Goal: Task Accomplishment & Management: Manage account settings

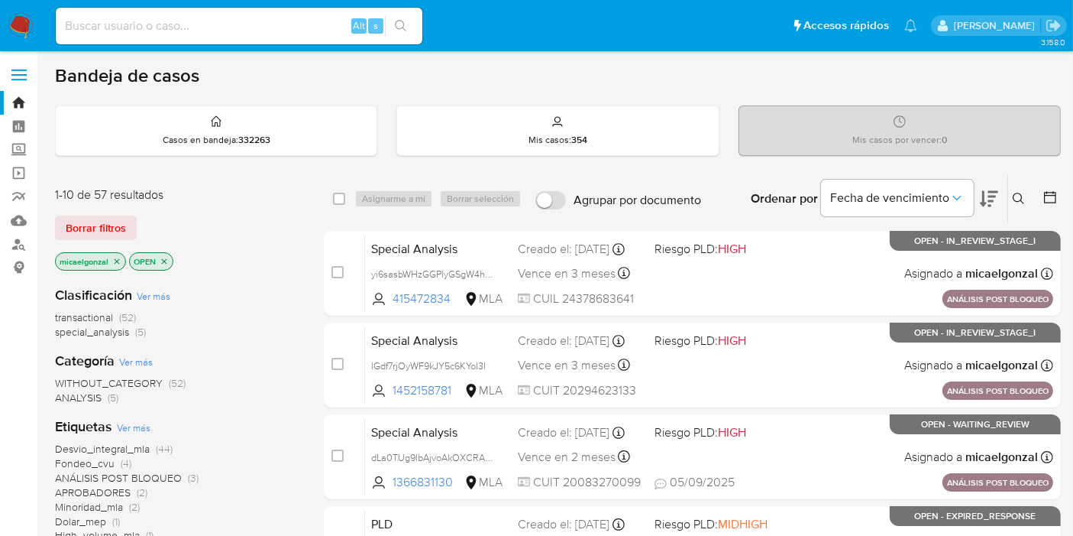
click at [22, 28] on img at bounding box center [21, 26] width 26 height 26
click at [24, 24] on img at bounding box center [21, 26] width 26 height 26
click at [124, 205] on div "1-10 de 57 resultados Borrar filtros micaelgonzal OPEN" at bounding box center [177, 229] width 244 height 87
click at [117, 227] on span "Borrar filtros" at bounding box center [96, 227] width 60 height 21
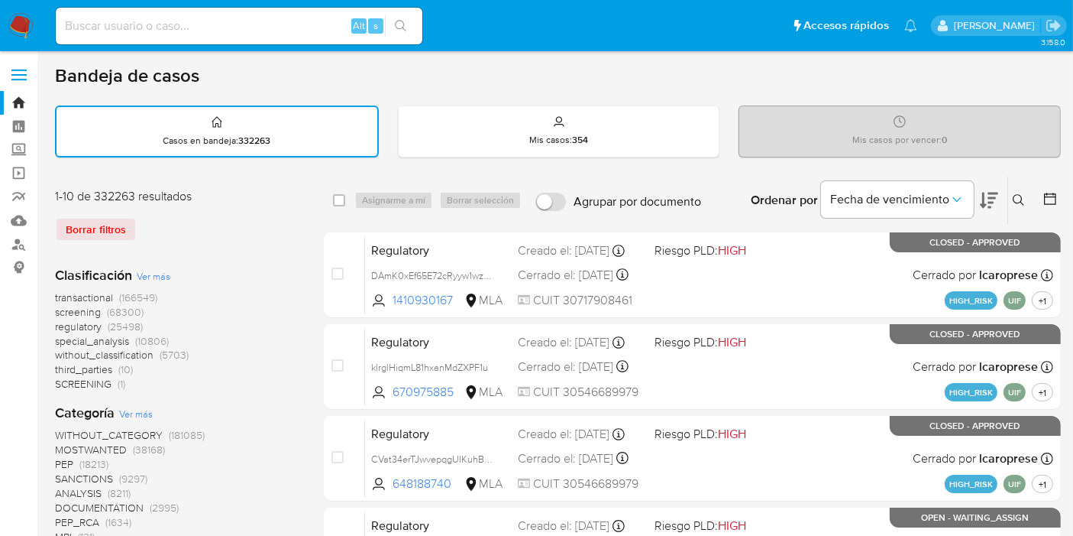
click at [1010, 202] on button at bounding box center [1021, 200] width 25 height 18
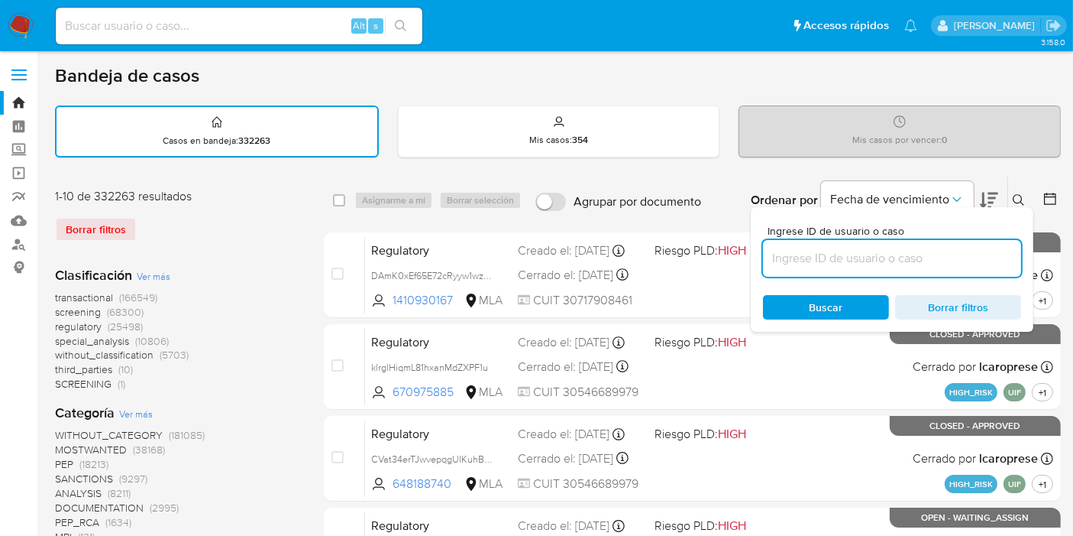
click at [881, 251] on input at bounding box center [892, 258] width 258 height 20
type input "Ci47fuf9xq9LxV9Bgr1V9nrk"
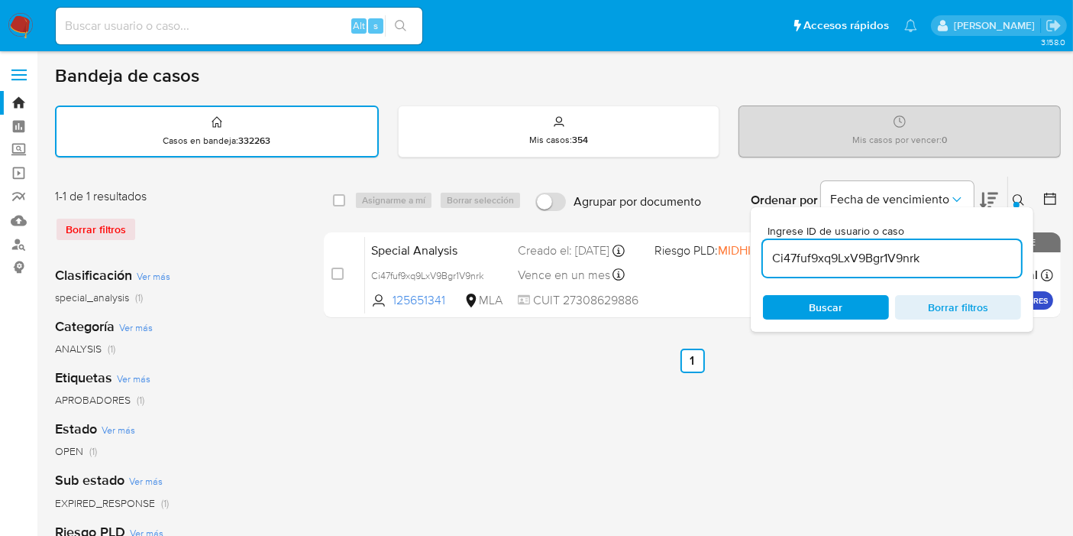
click at [345, 192] on div "select-all-cases-checkbox" at bounding box center [342, 200] width 18 height 18
click at [345, 194] on span at bounding box center [339, 200] width 12 height 12
click at [346, 199] on div "select-all-cases-checkbox" at bounding box center [342, 200] width 18 height 18
click at [342, 199] on input "checkbox" at bounding box center [339, 200] width 12 height 12
checkbox input "true"
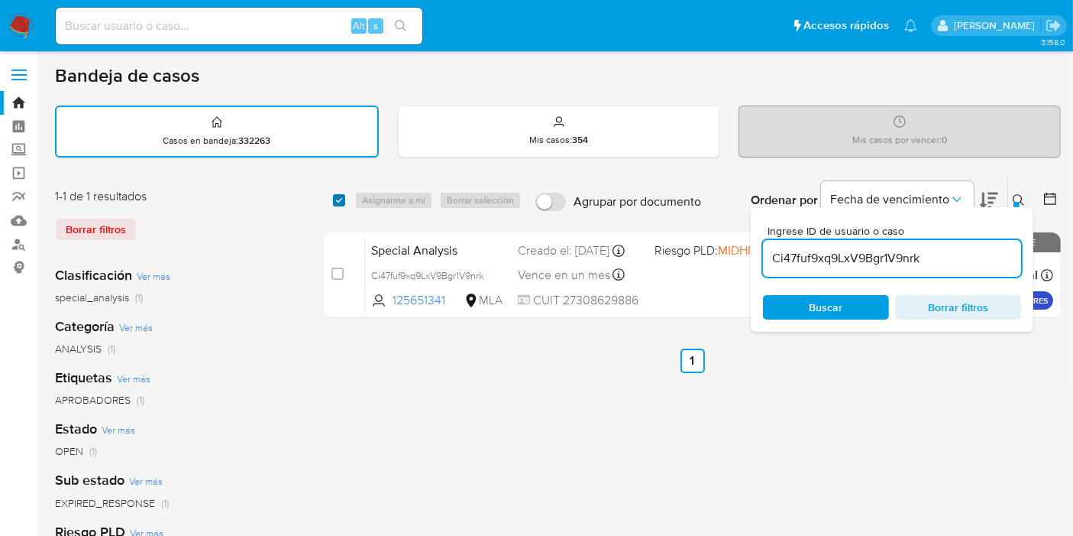
checkbox input "true"
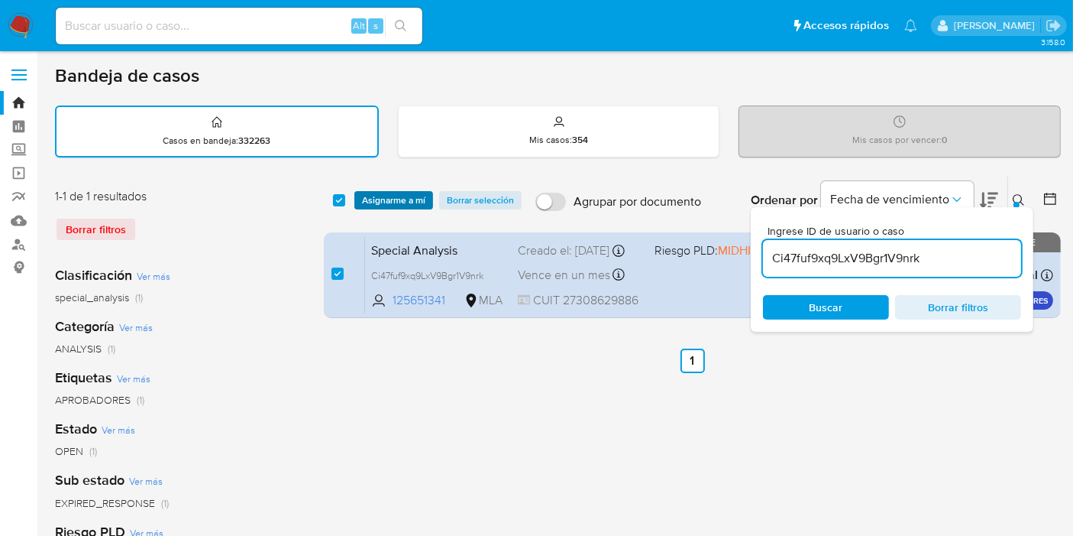
click at [375, 194] on span "Asignarme a mí" at bounding box center [393, 200] width 63 height 15
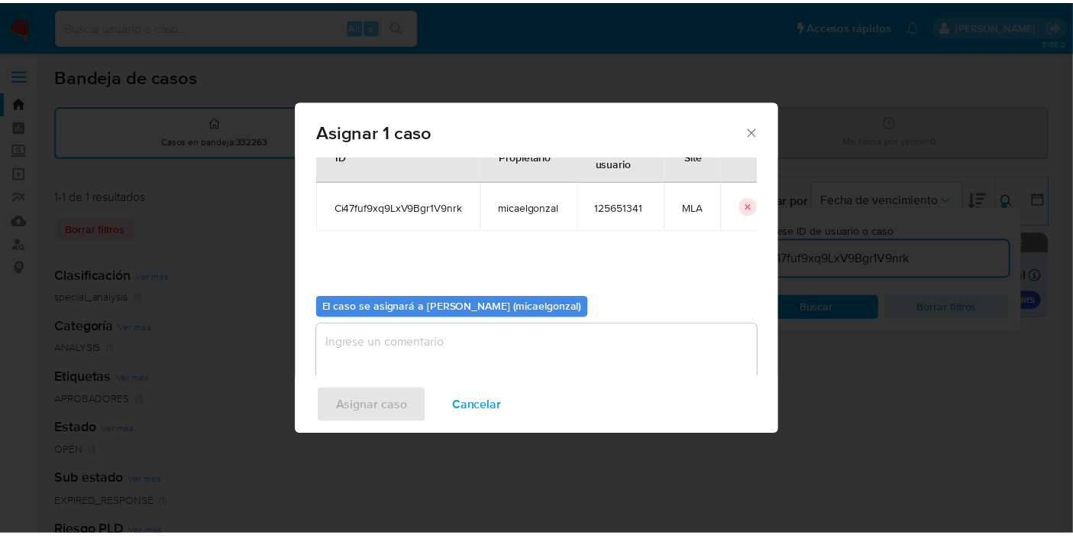
scroll to position [78, 0]
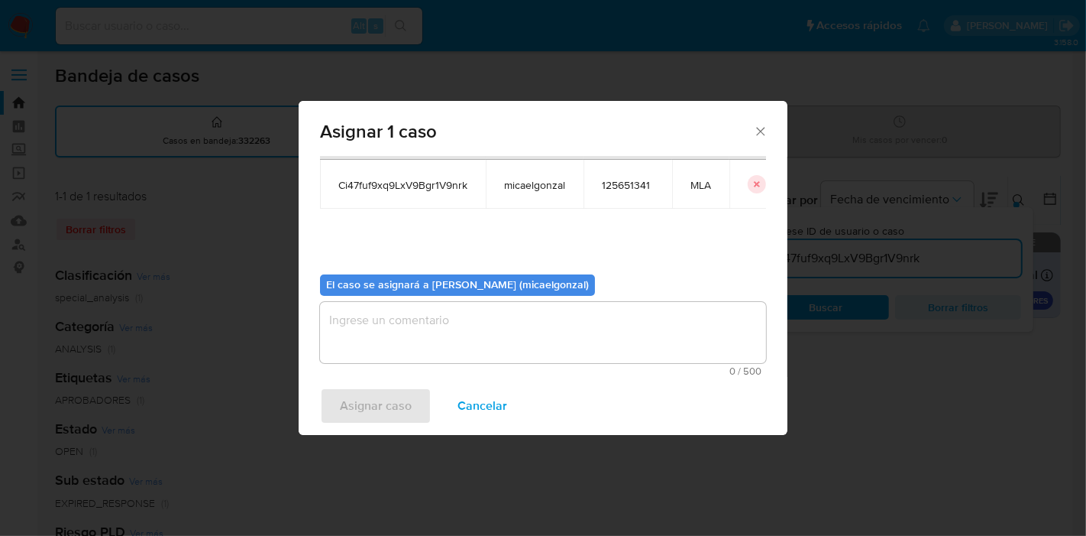
click at [424, 329] on textarea "assign-modal" at bounding box center [543, 332] width 446 height 61
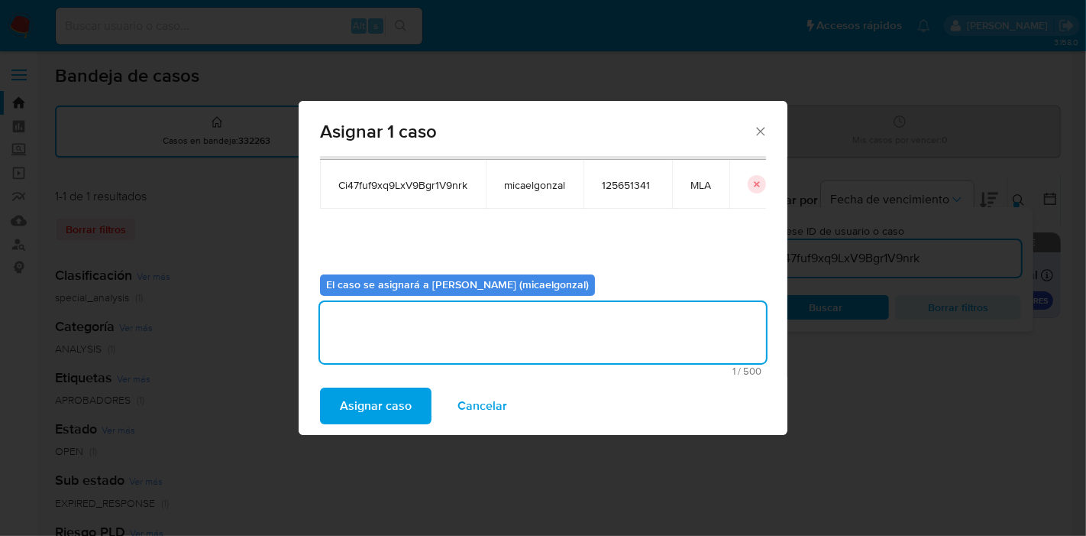
click at [395, 416] on span "Asignar caso" at bounding box center [376, 406] width 72 height 34
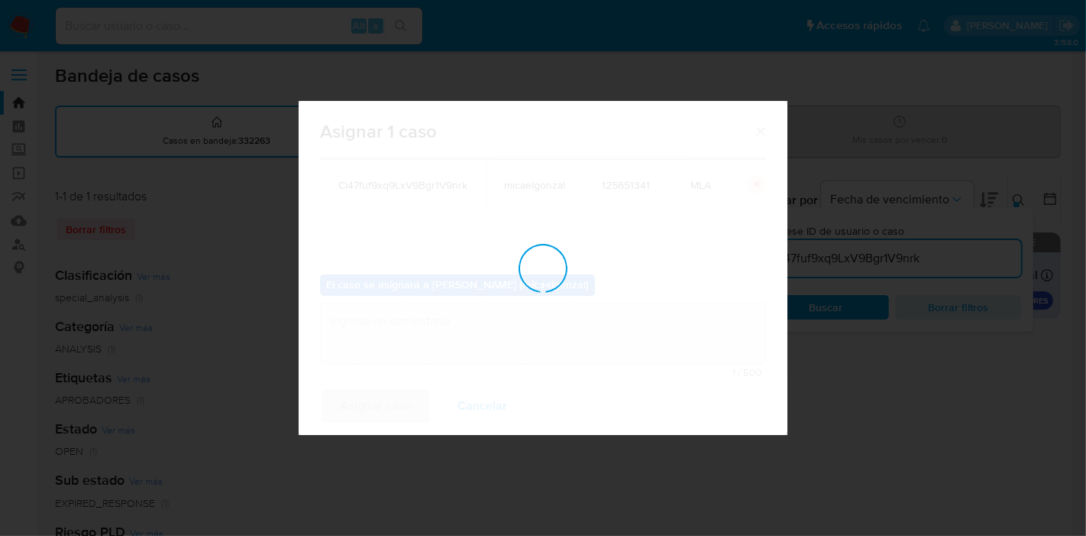
checkbox input "false"
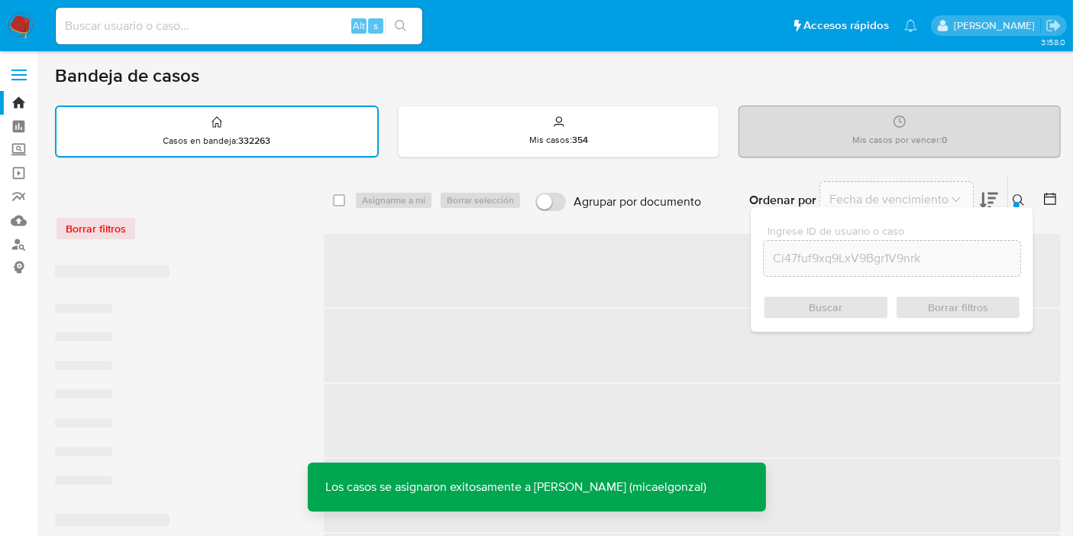
click at [254, 24] on input at bounding box center [239, 26] width 367 height 20
paste input "Ci47fuf9xq9LxV9Bgr1V9nrk"
type input "Ci47fuf9xq9LxV9Bgr1V9nrk"
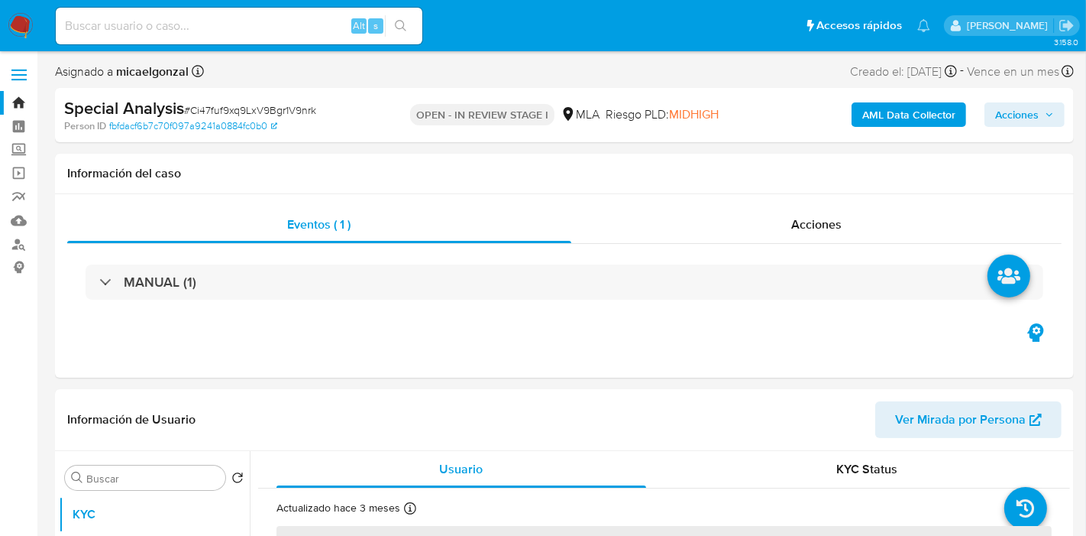
select select "10"
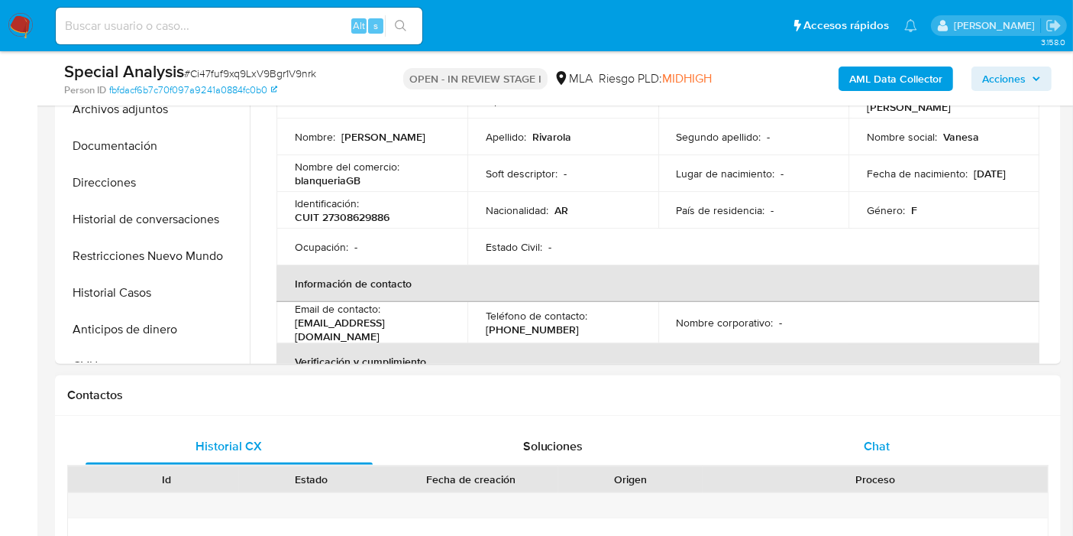
click at [919, 442] on div "Chat" at bounding box center [876, 446] width 287 height 37
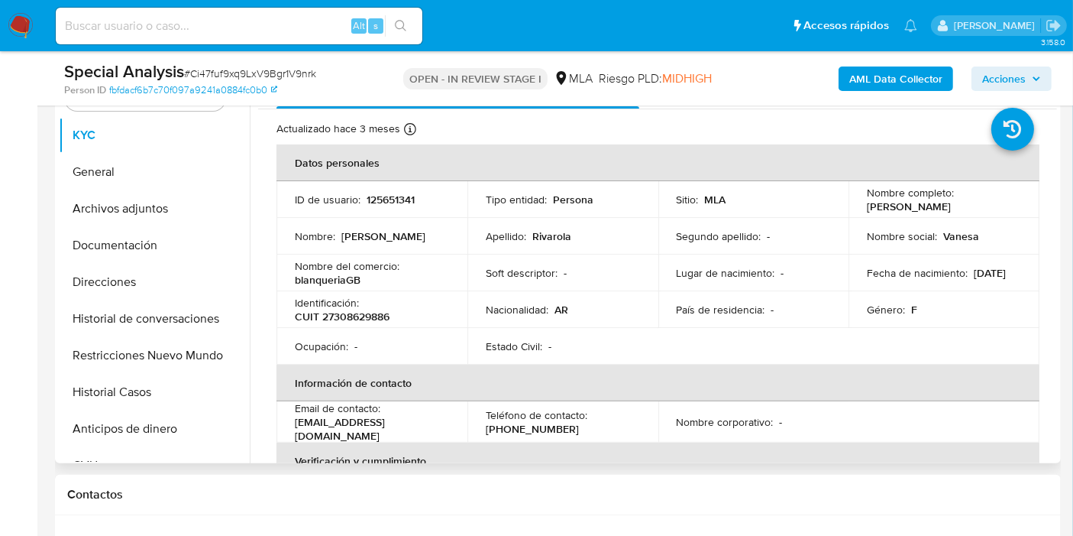
scroll to position [170, 0]
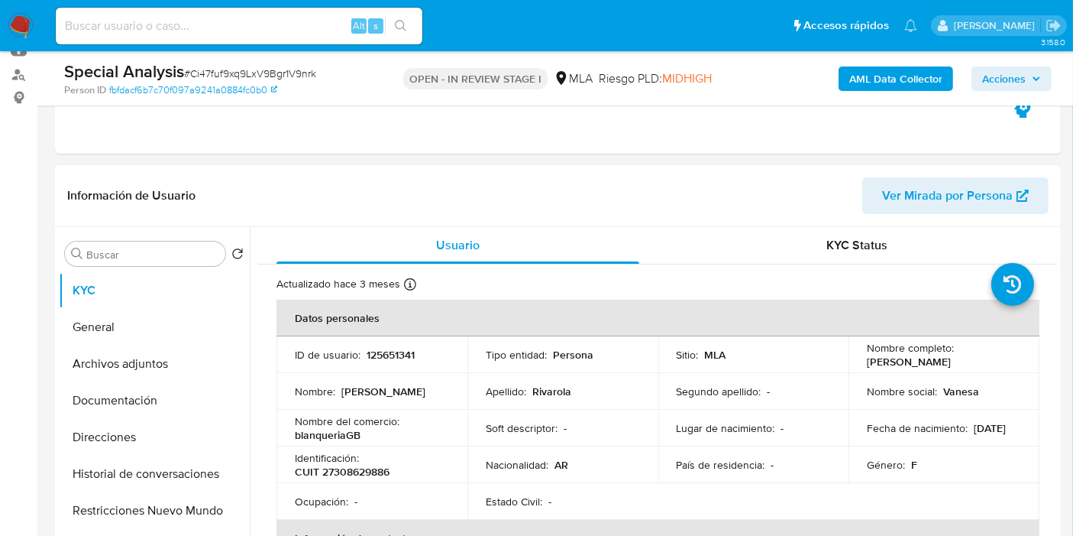
click at [345, 465] on p "CUIT 27308629886" at bounding box center [342, 472] width 95 height 14
copy p "27308629886"
click at [102, 427] on button "Direcciones" at bounding box center [148, 437] width 179 height 37
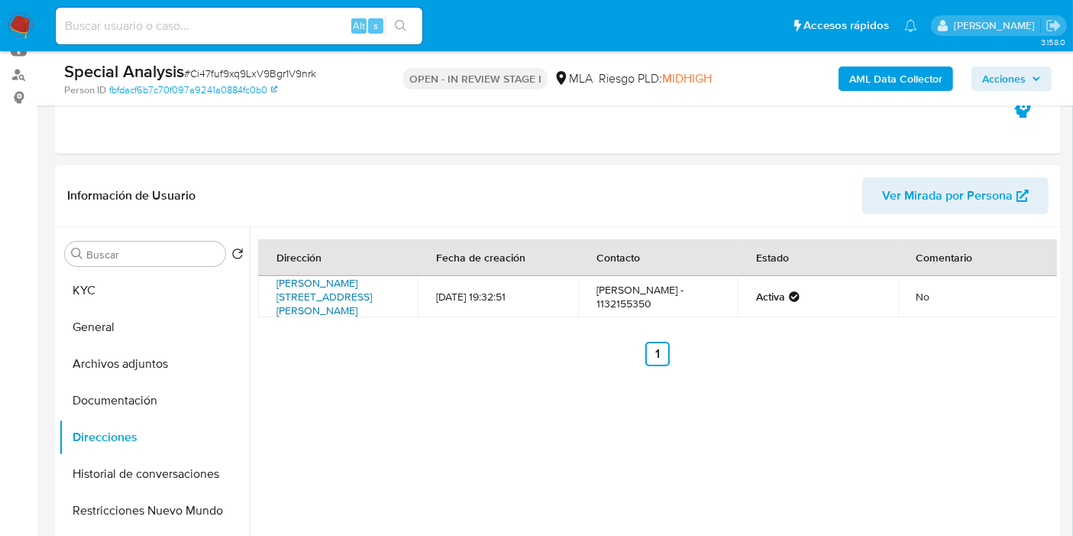
click at [286, 300] on link "Madariaga 2167, Moreno, Buenos Aires, 1744, Argentina 2167" at bounding box center [325, 296] width 96 height 43
click at [136, 284] on button "KYC" at bounding box center [148, 290] width 179 height 37
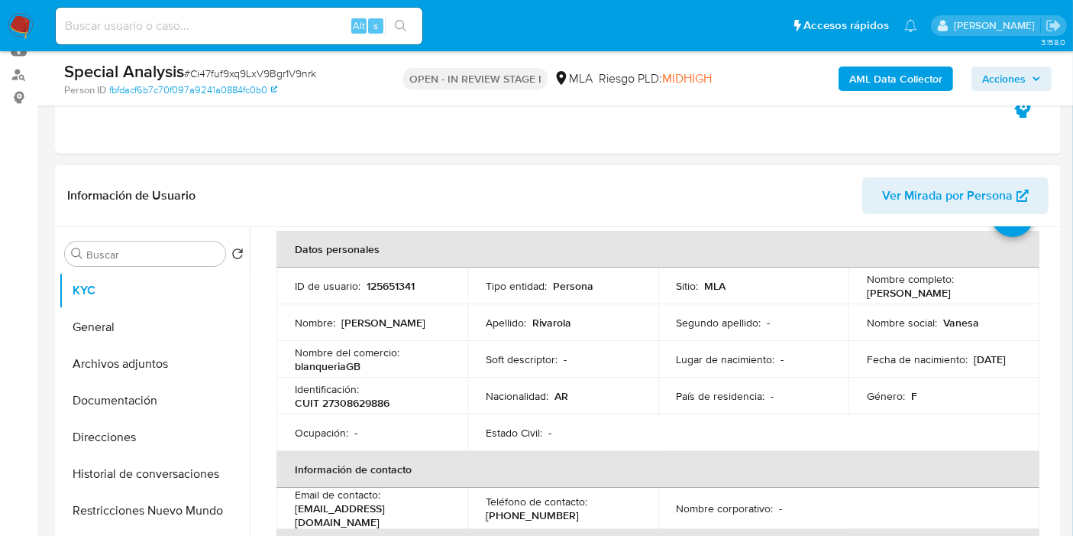
scroll to position [85, 0]
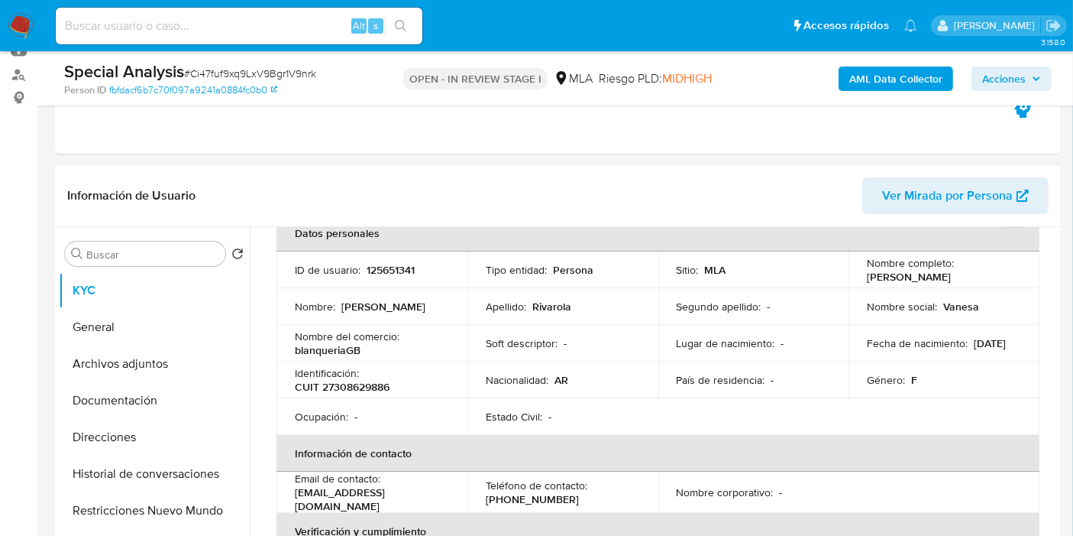
drag, startPoint x: 973, startPoint y: 278, endPoint x: 864, endPoint y: 278, distance: 108.5
click at [867, 278] on div "Nombre completo : Vanesa Soledad Rivarola" at bounding box center [944, 270] width 154 height 28
copy p "[PERSON_NAME] [PERSON_NAME]"
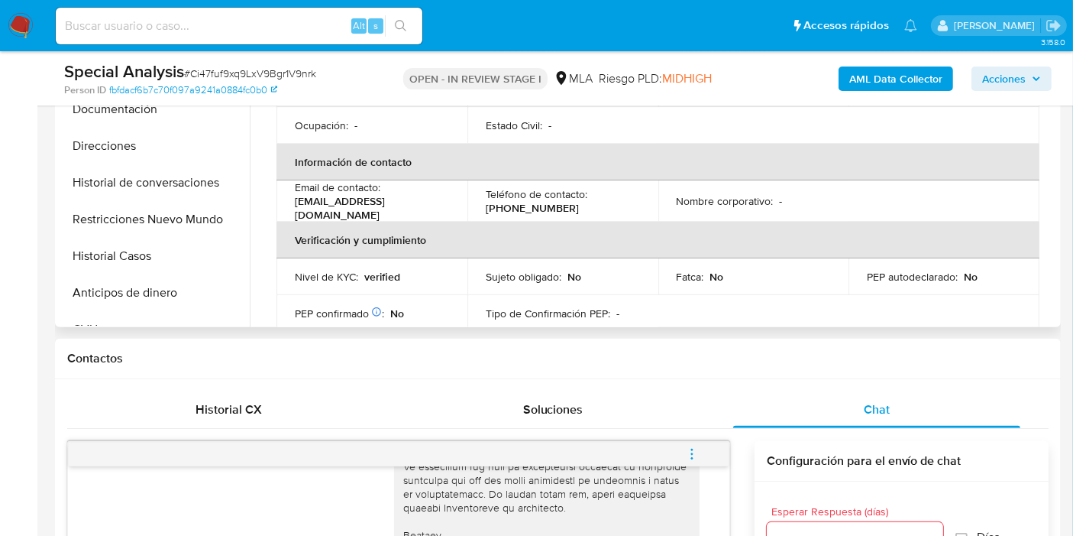
scroll to position [386, 0]
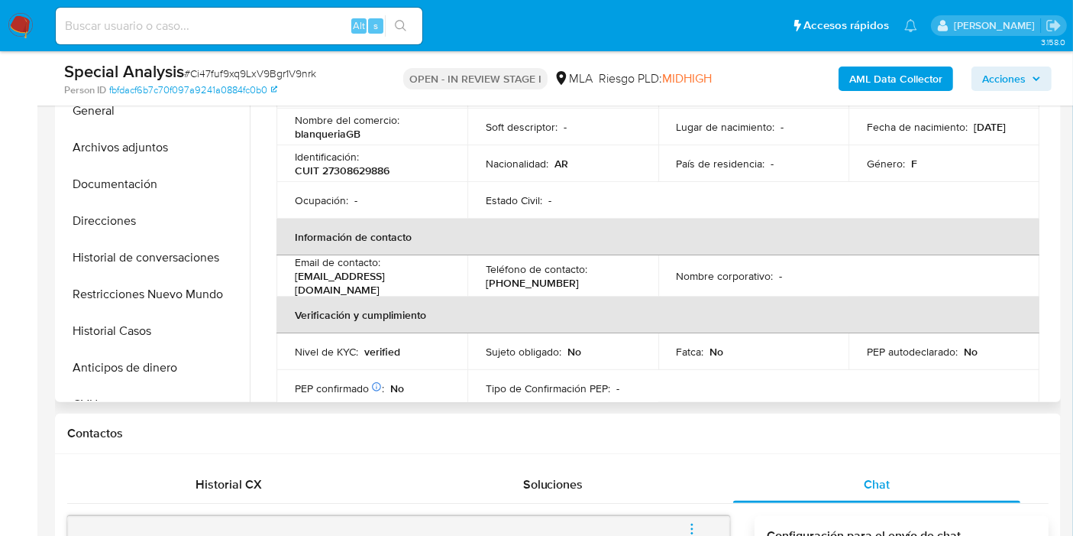
click at [380, 167] on p "CUIT 27308629886" at bounding box center [342, 171] width 95 height 14
click at [380, 166] on p "CUIT 27308629886" at bounding box center [342, 171] width 95 height 14
copy p "27308629886"
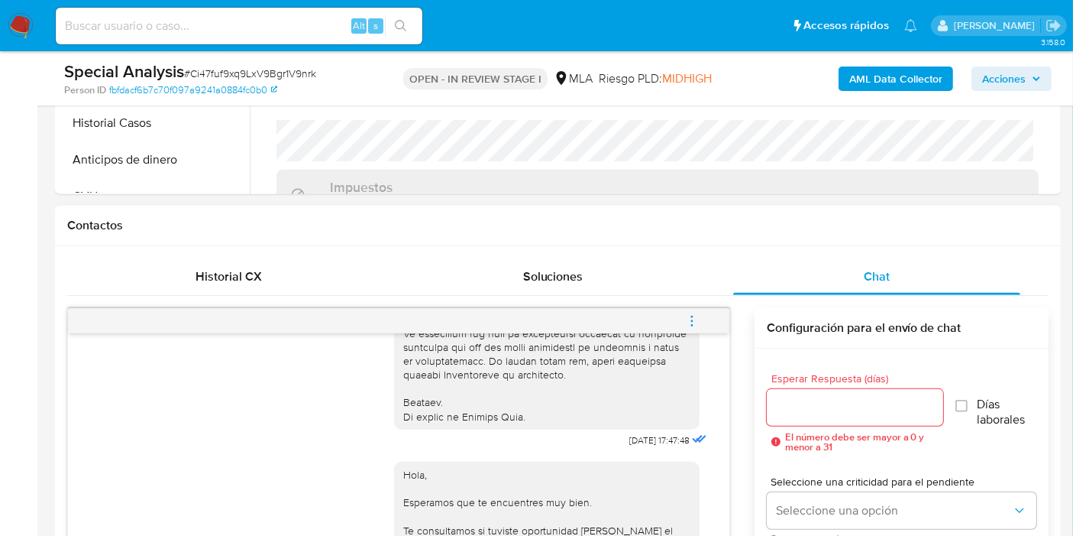
scroll to position [641, 0]
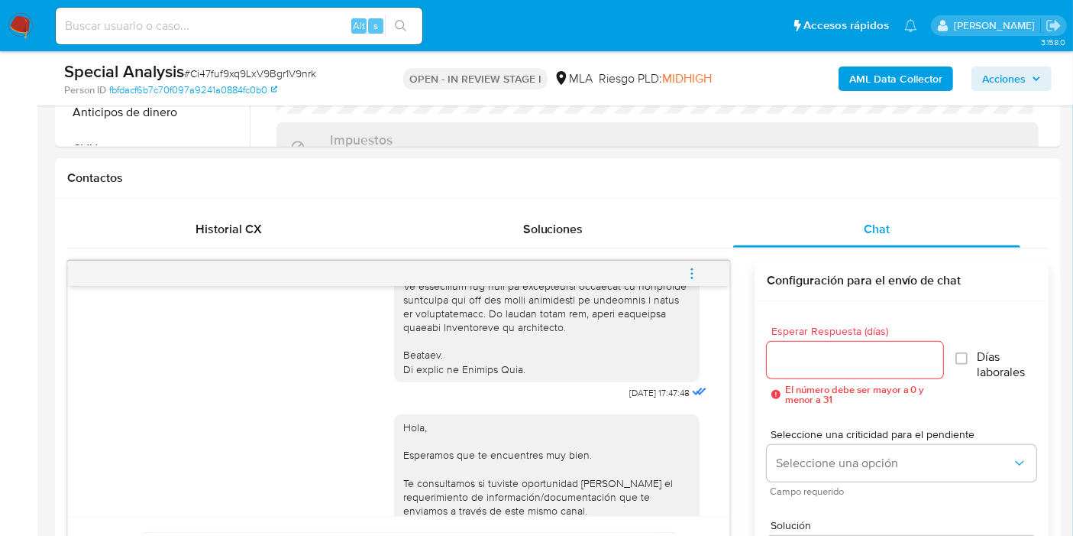
click at [688, 270] on icon "menu-action" at bounding box center [692, 274] width 14 height 14
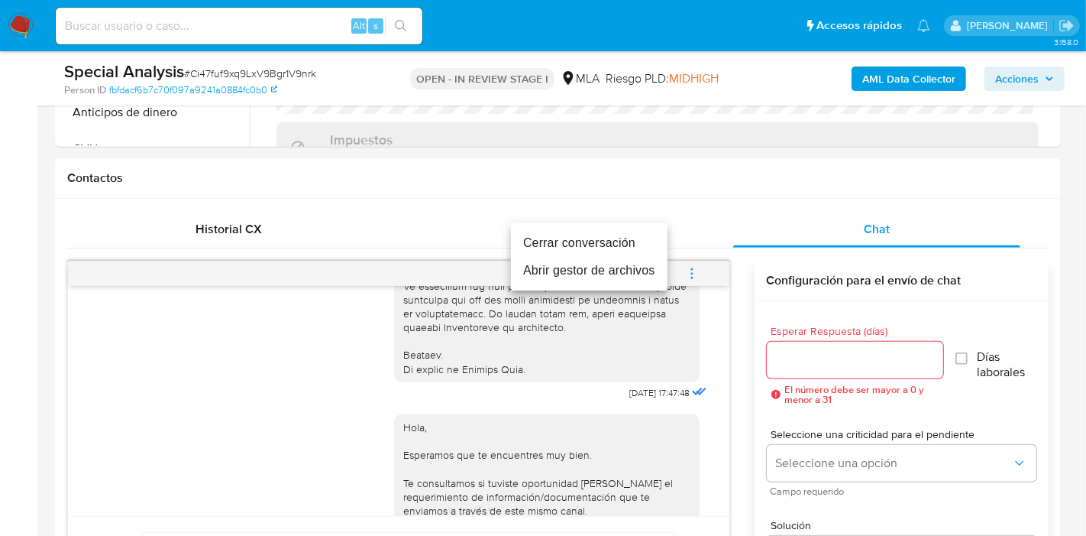
click at [586, 254] on li "Cerrar conversación" at bounding box center [589, 243] width 157 height 28
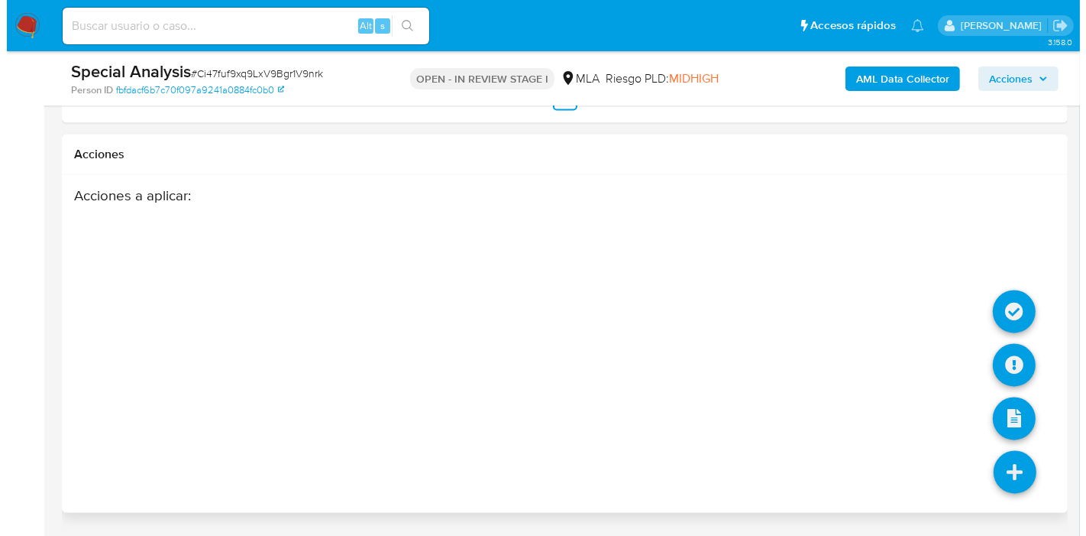
scroll to position [2783, 0]
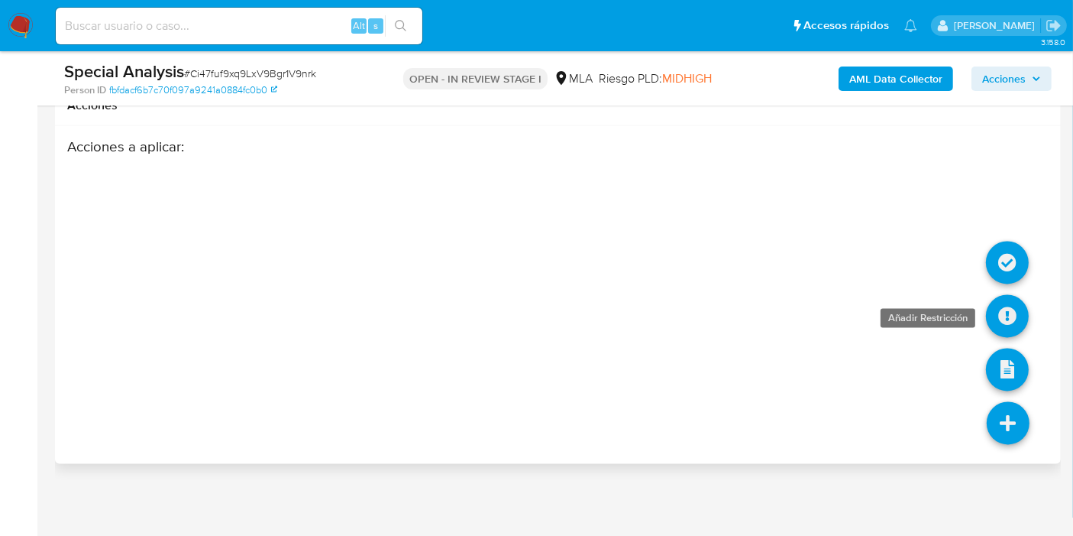
click at [1024, 311] on icon at bounding box center [1007, 316] width 43 height 43
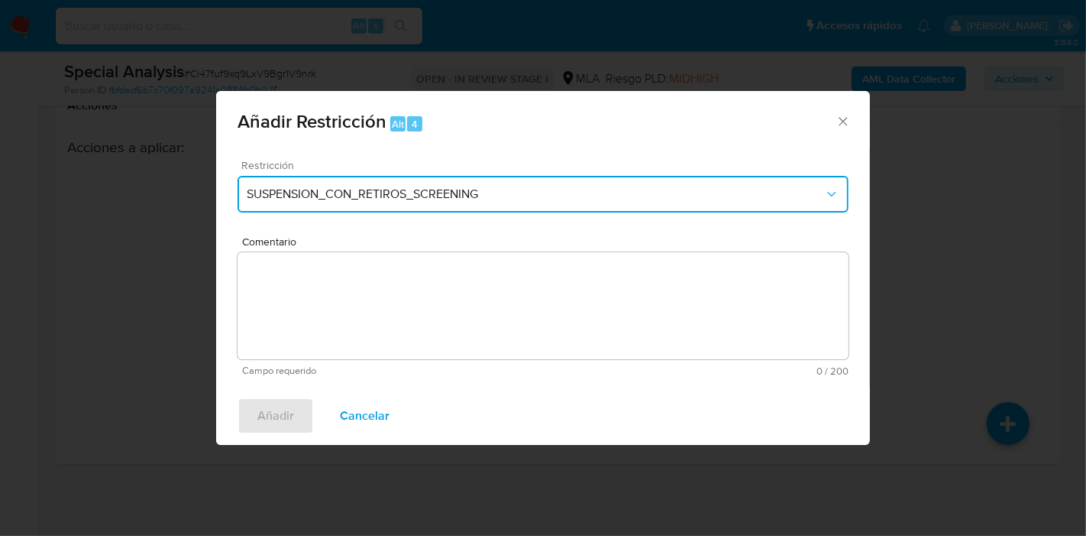
click at [622, 190] on span "SUSPENSION_CON_RETIROS_SCREENING" at bounding box center [536, 193] width 578 height 15
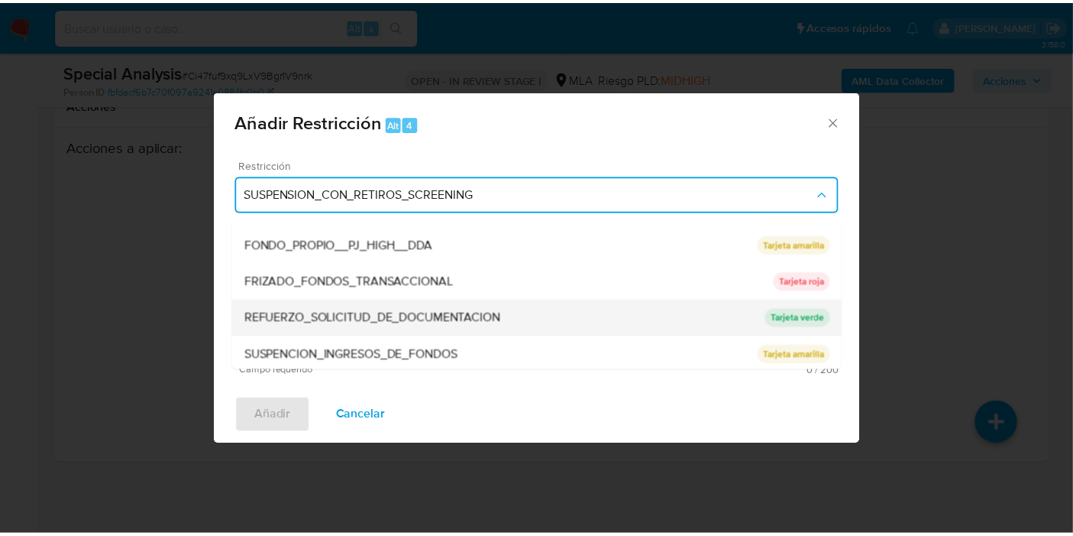
scroll to position [323, 0]
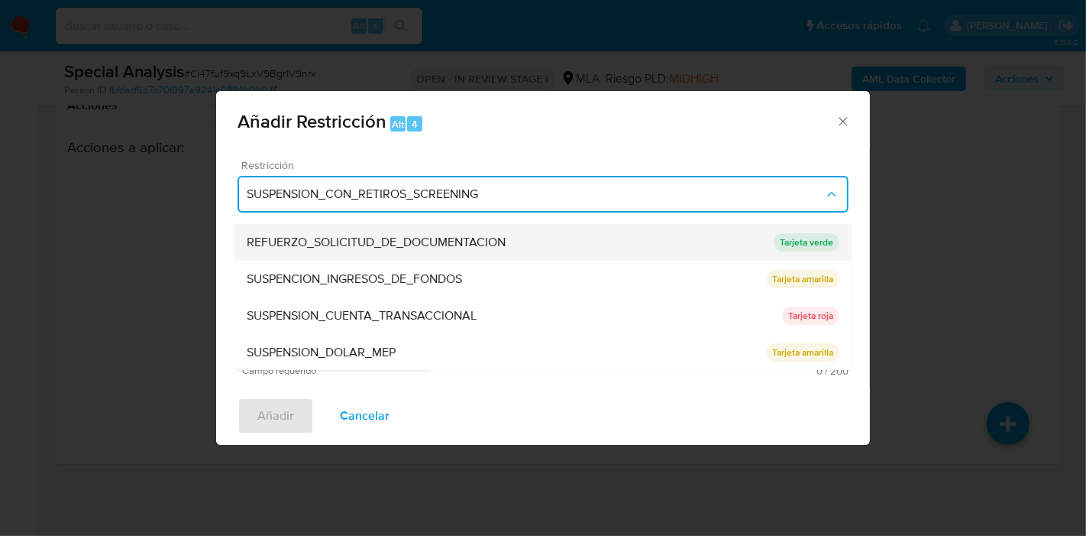
click at [510, 302] on div "SUSPENSION_CUENTA_TRANSACCIONAL" at bounding box center [515, 315] width 536 height 37
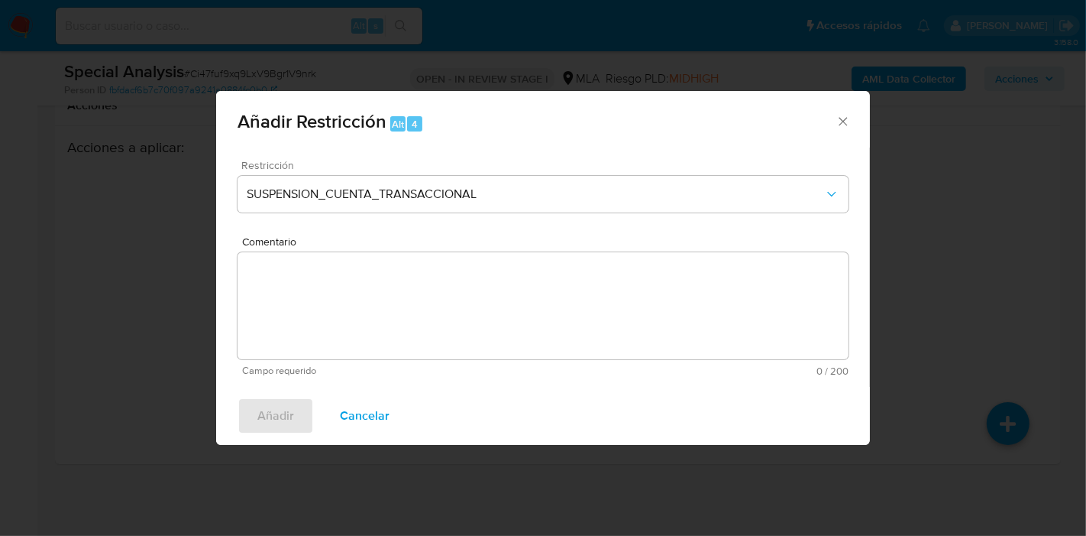
click at [498, 309] on textarea "Comentario" at bounding box center [543, 305] width 611 height 107
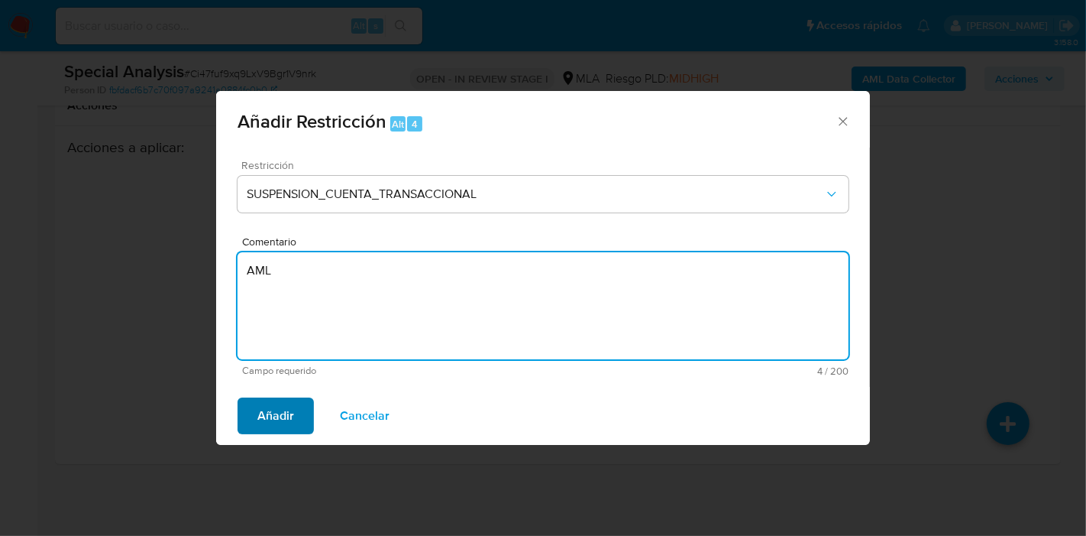
type textarea "AML"
click at [256, 411] on button "Añadir" at bounding box center [276, 415] width 76 height 37
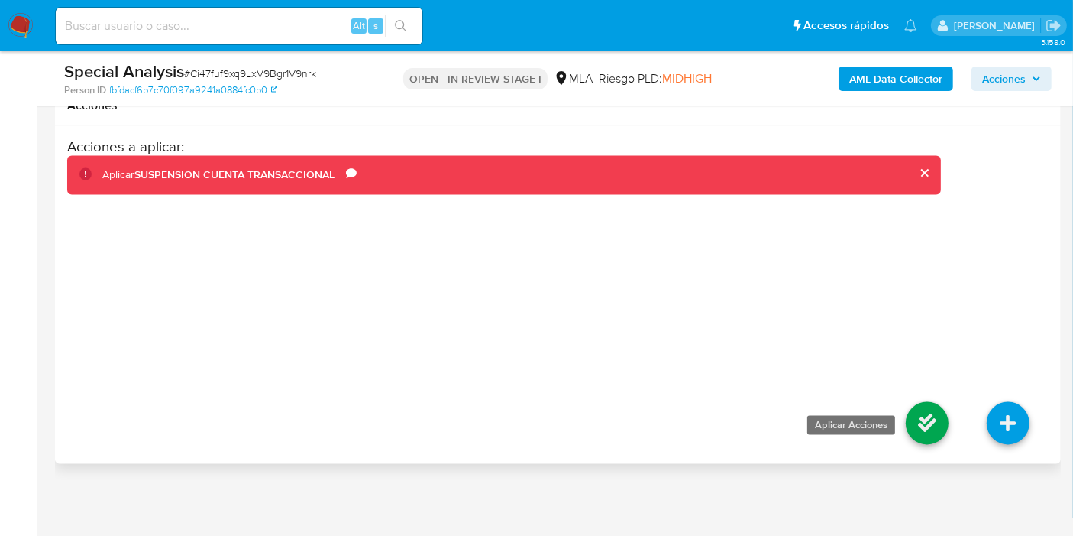
click at [940, 430] on icon at bounding box center [927, 423] width 43 height 43
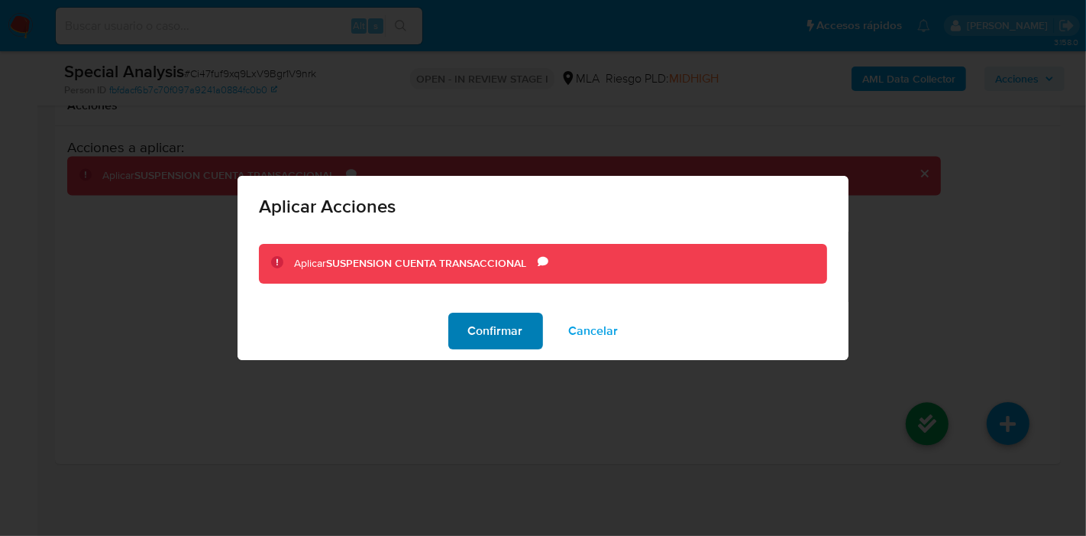
click at [471, 325] on span "Confirmar" at bounding box center [495, 331] width 55 height 34
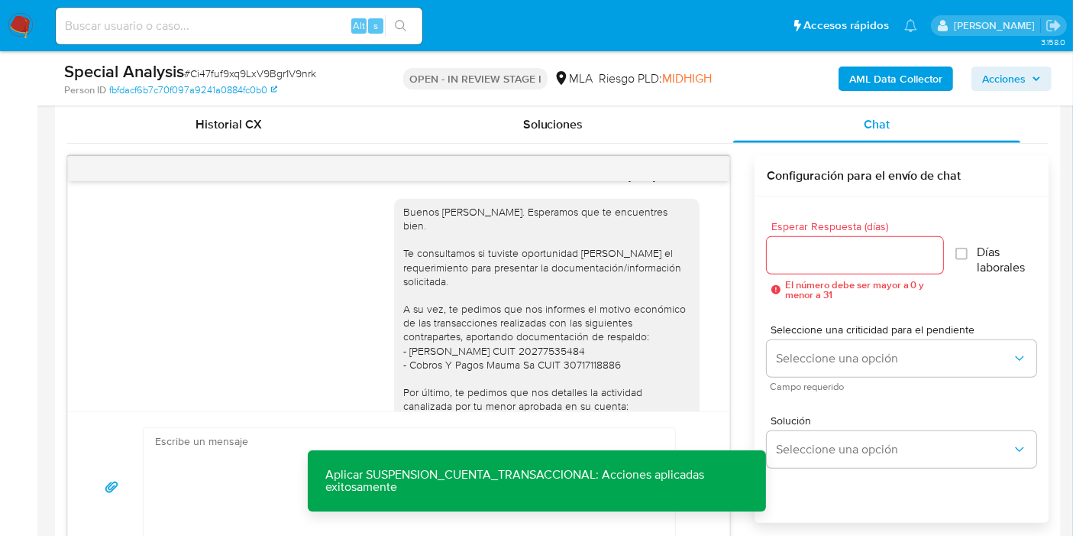
scroll to position [1054, 0]
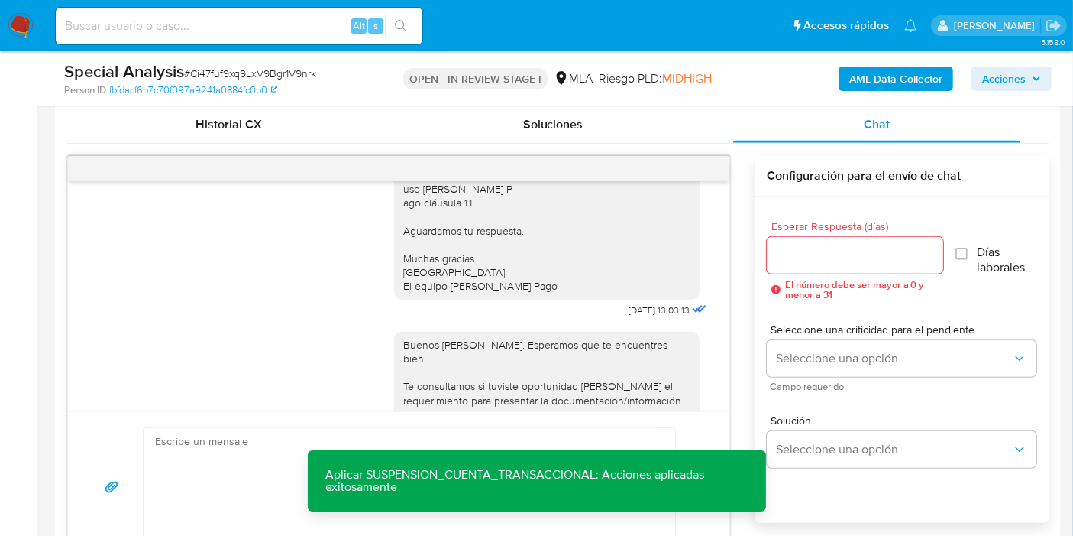
click at [917, 74] on b "AML Data Collector" at bounding box center [896, 78] width 93 height 24
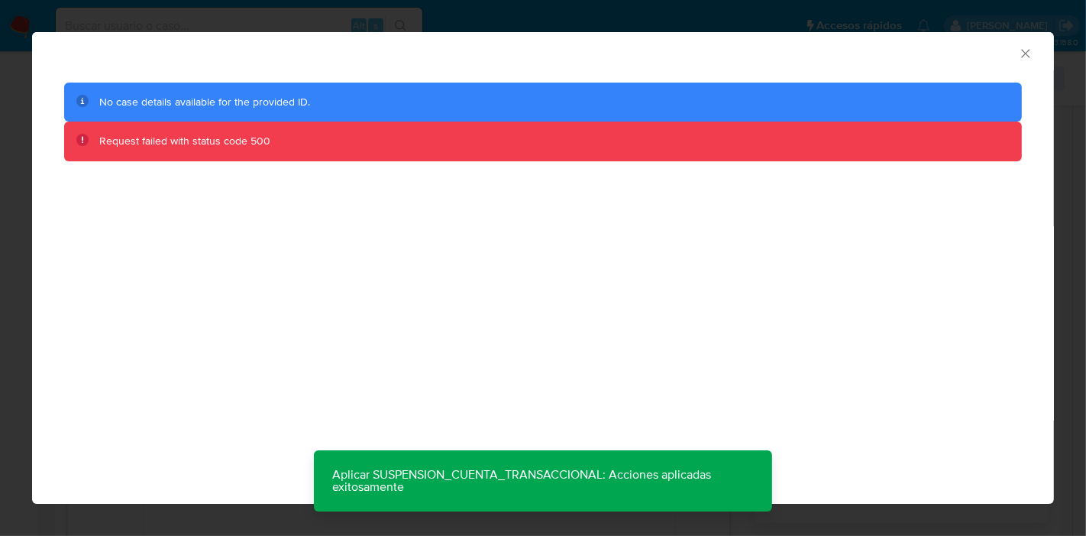
click at [1030, 55] on icon "Cerrar ventana" at bounding box center [1025, 53] width 15 height 15
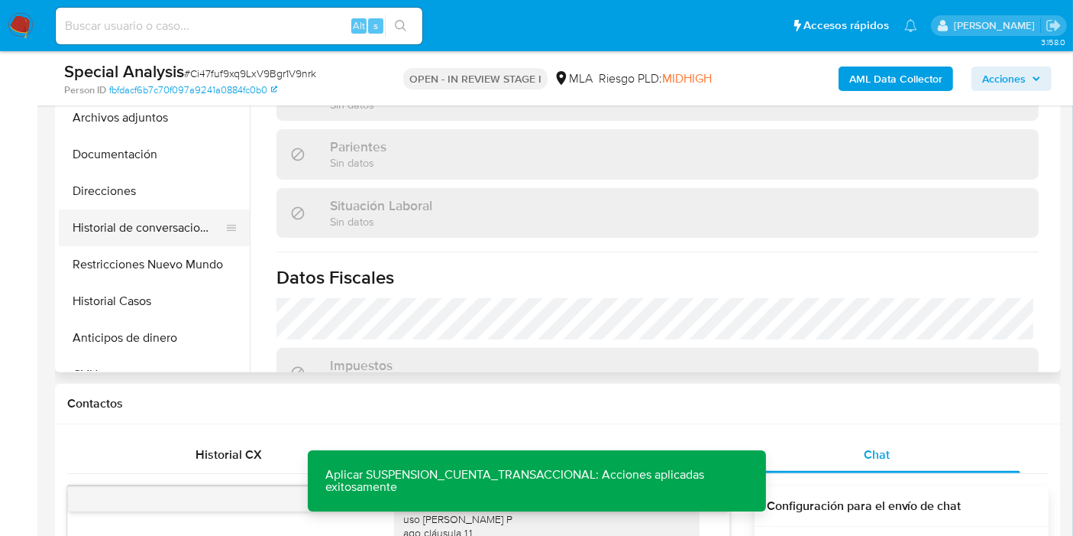
scroll to position [406, 0]
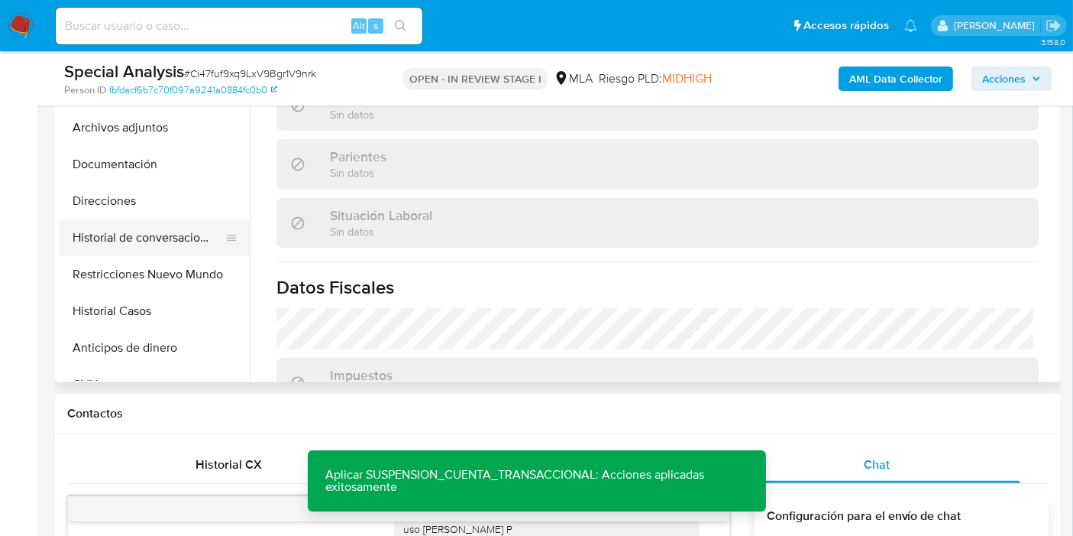
click at [175, 235] on button "Historial de conversaciones" at bounding box center [148, 237] width 179 height 37
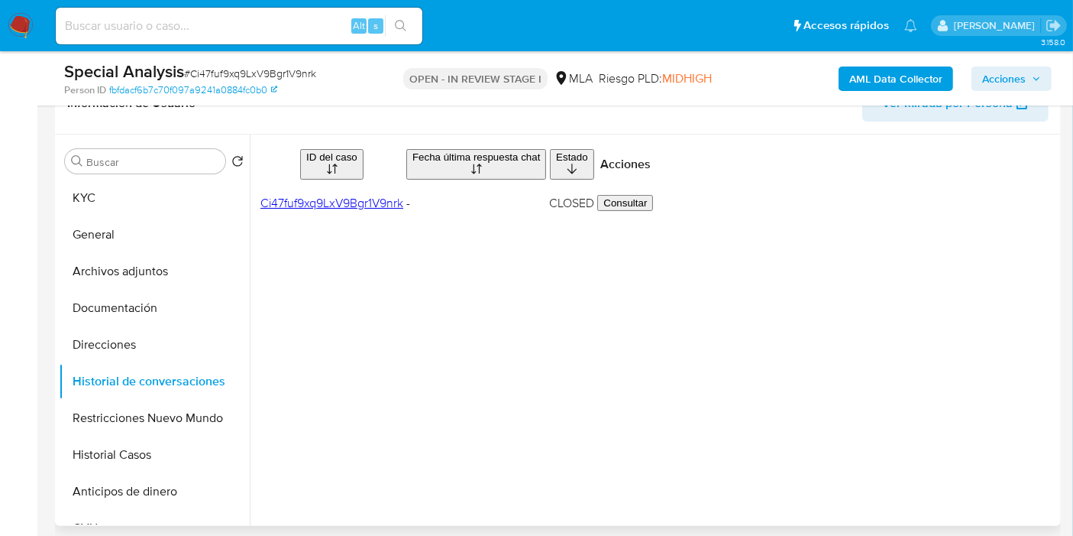
scroll to position [236, 0]
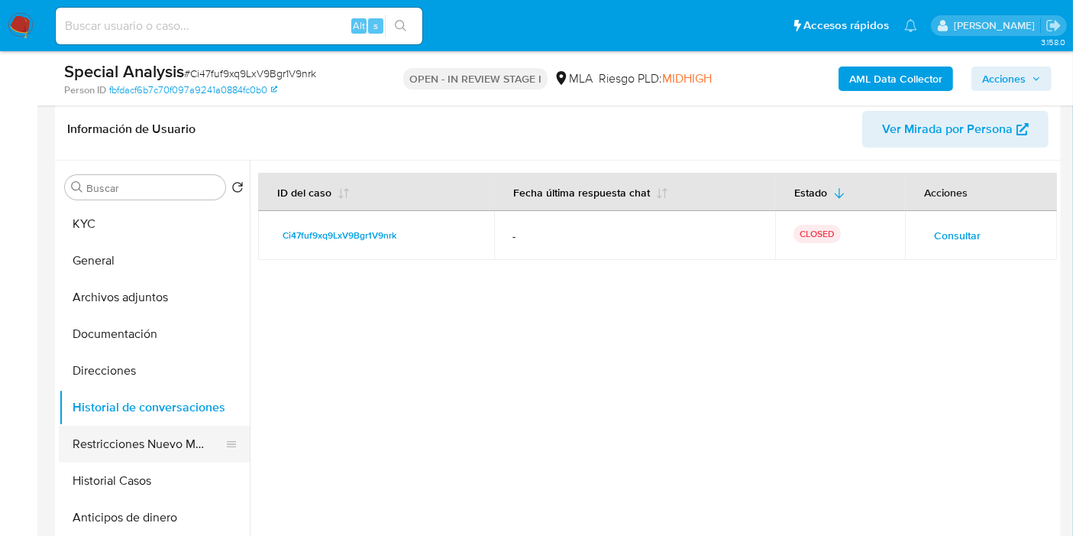
click at [141, 448] on button "Restricciones Nuevo Mundo" at bounding box center [148, 444] width 179 height 37
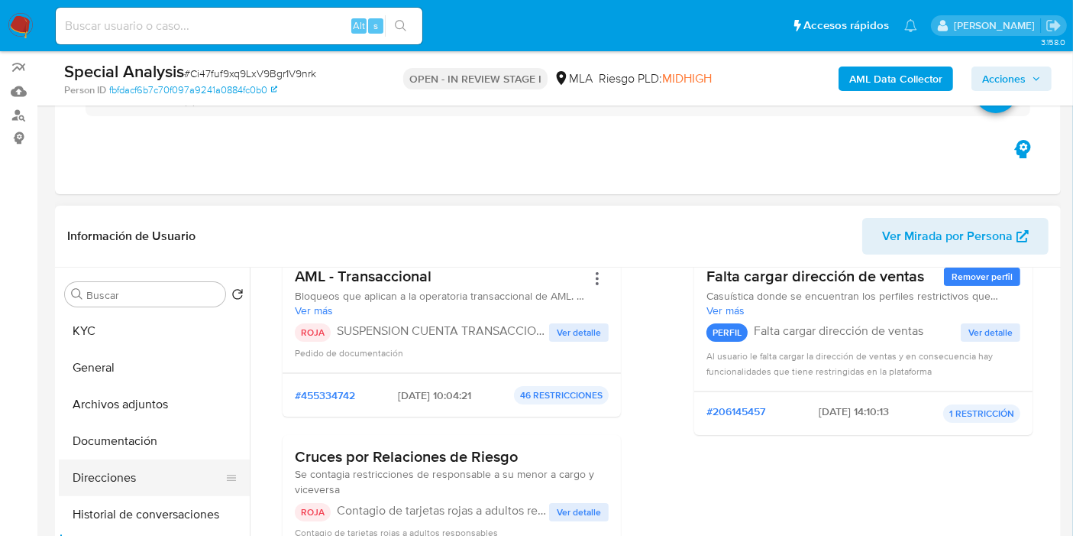
scroll to position [151, 0]
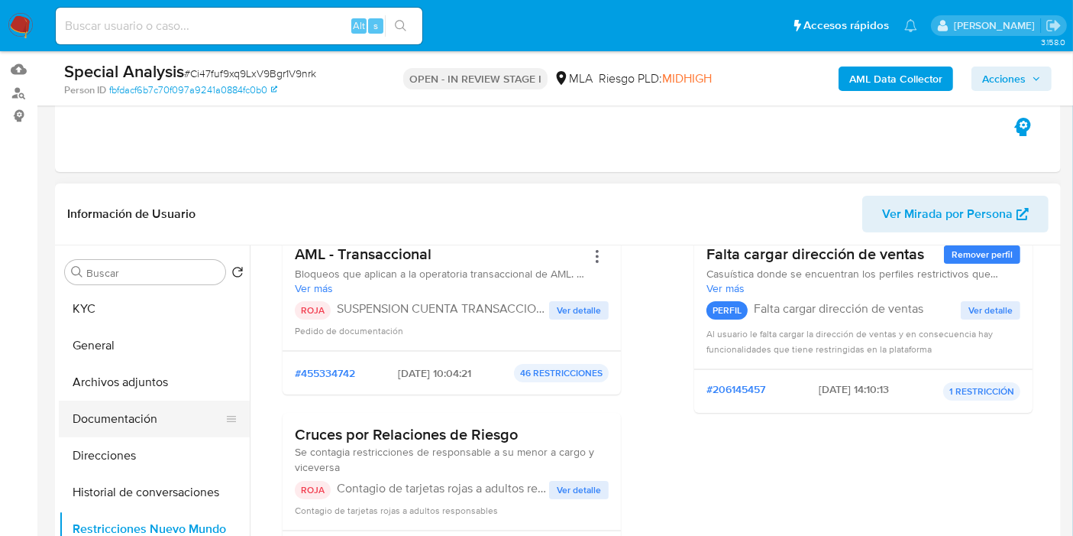
click at [159, 409] on button "Documentación" at bounding box center [148, 418] width 179 height 37
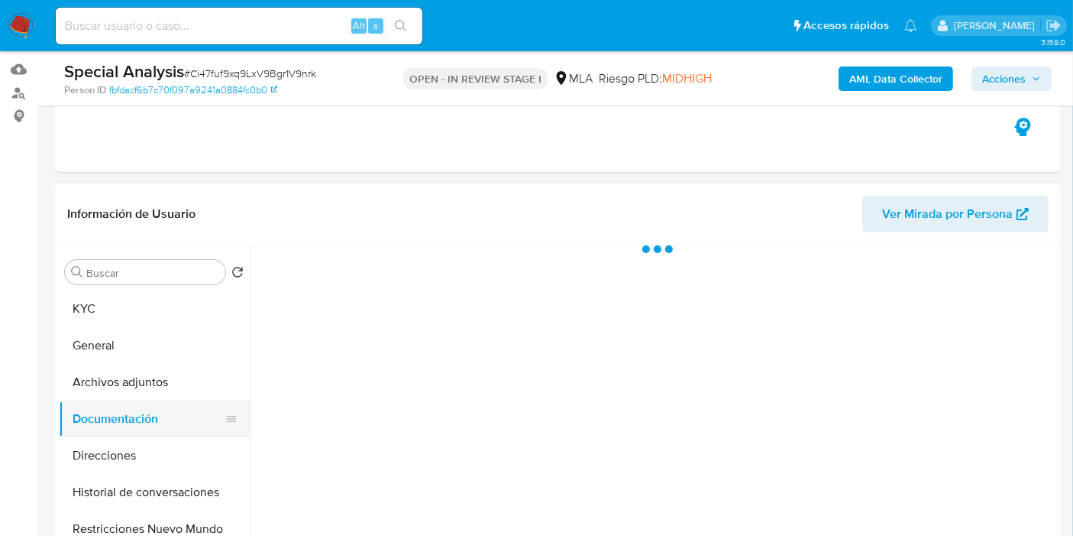
scroll to position [0, 0]
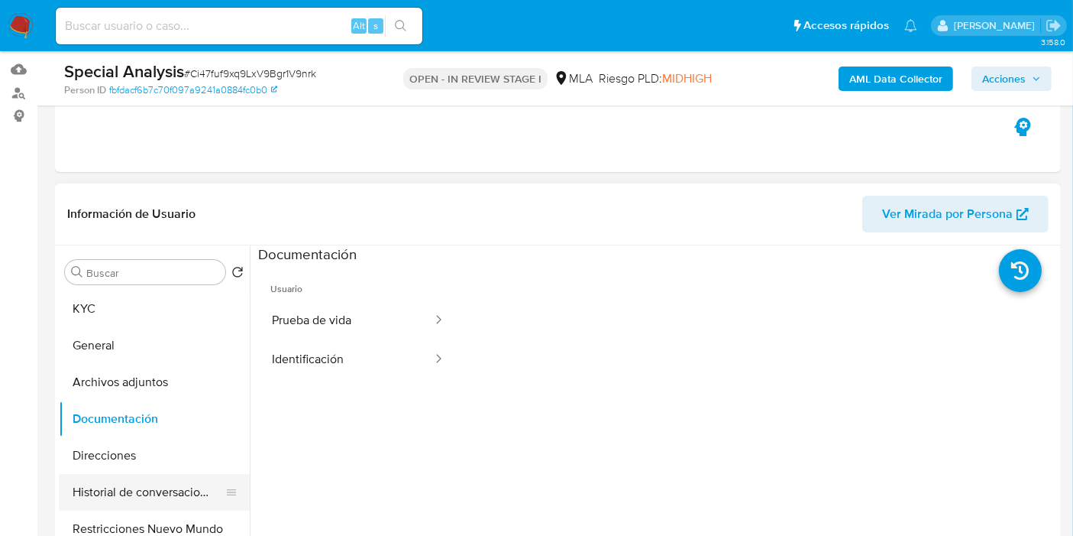
click at [169, 506] on button "Historial de conversaciones" at bounding box center [148, 492] width 179 height 37
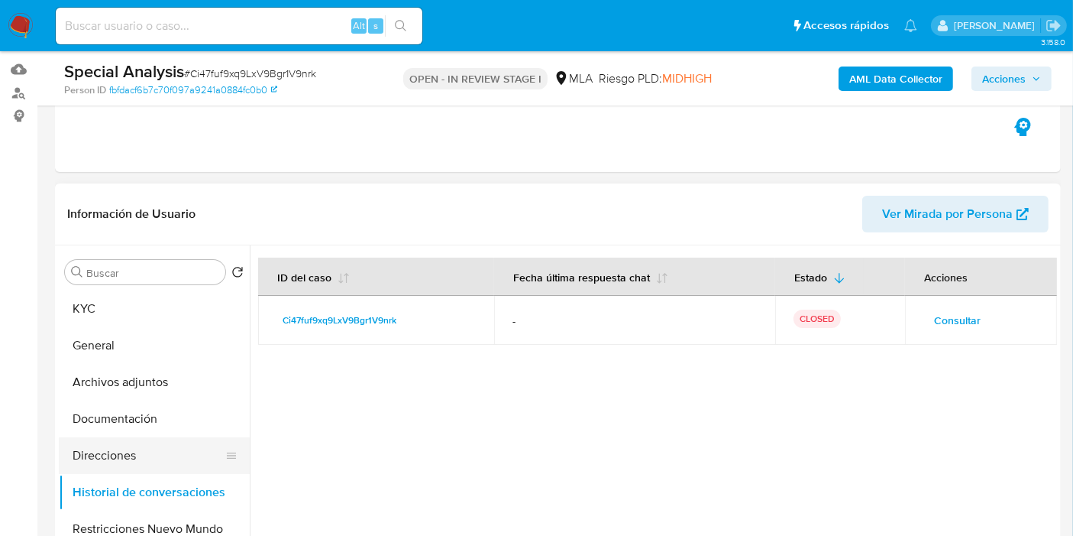
click at [156, 440] on button "Direcciones" at bounding box center [148, 455] width 179 height 37
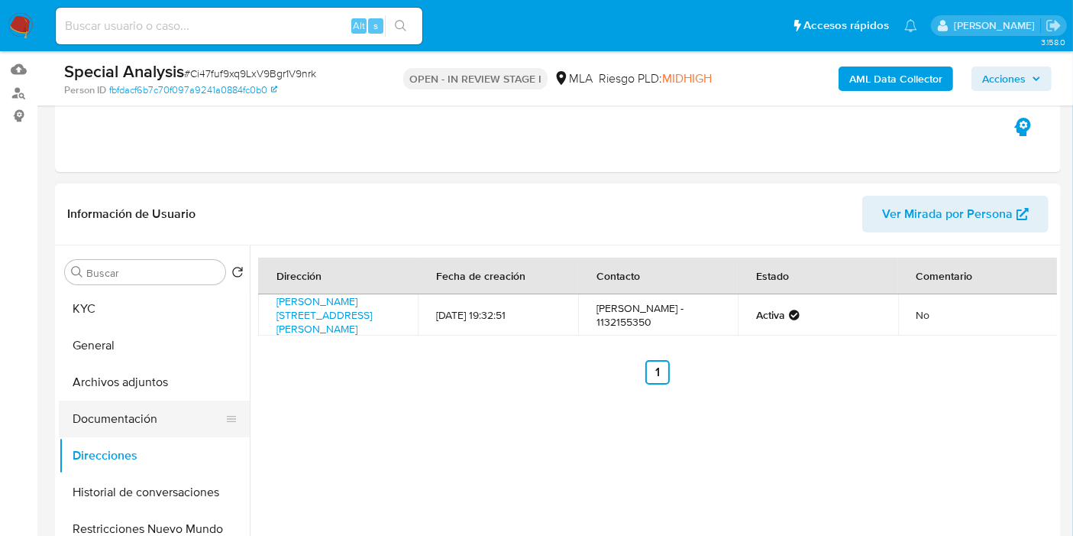
click at [162, 406] on button "Documentación" at bounding box center [148, 418] width 179 height 37
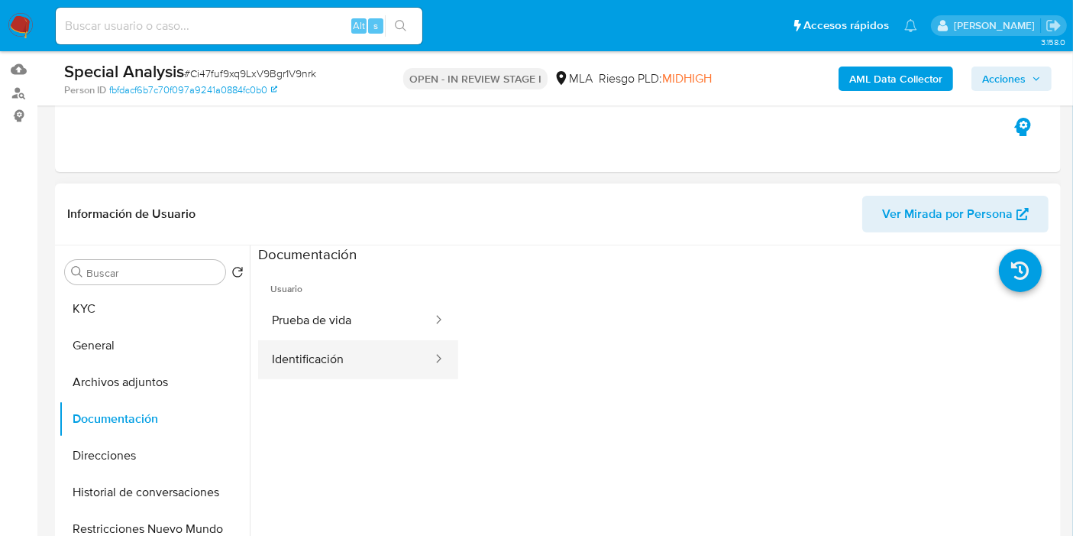
drag, startPoint x: 337, startPoint y: 390, endPoint x: 371, endPoint y: 346, distance: 56.1
click at [338, 390] on ul "Usuario Prueba de vida Identificación" at bounding box center [358, 484] width 200 height 440
click at [373, 345] on button "Identificación" at bounding box center [346, 359] width 176 height 39
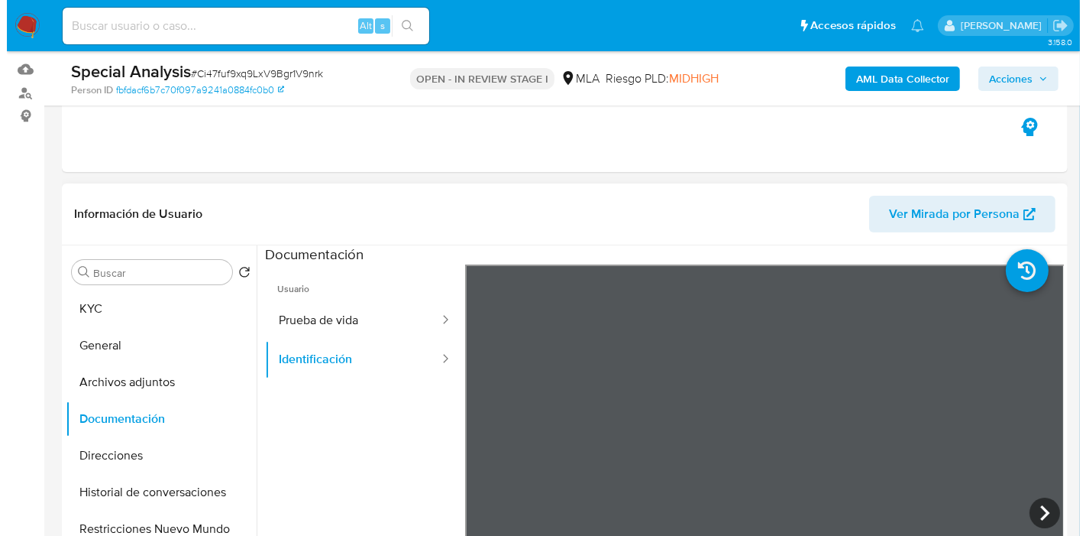
scroll to position [25, 0]
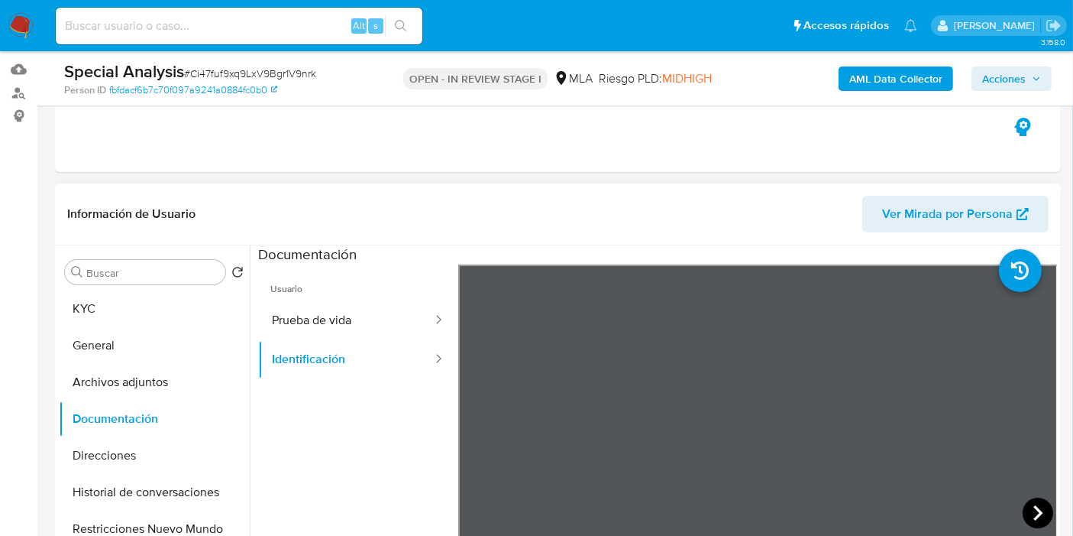
click at [1037, 517] on icon at bounding box center [1038, 512] width 31 height 31
click at [272, 317] on button "Prueba de vida" at bounding box center [346, 320] width 176 height 39
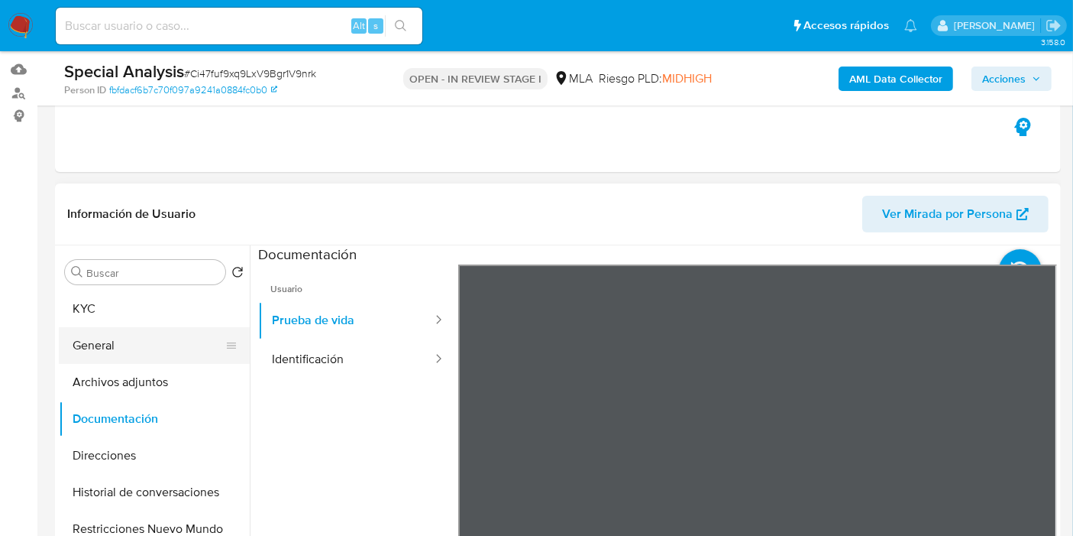
click at [100, 350] on button "General" at bounding box center [148, 345] width 179 height 37
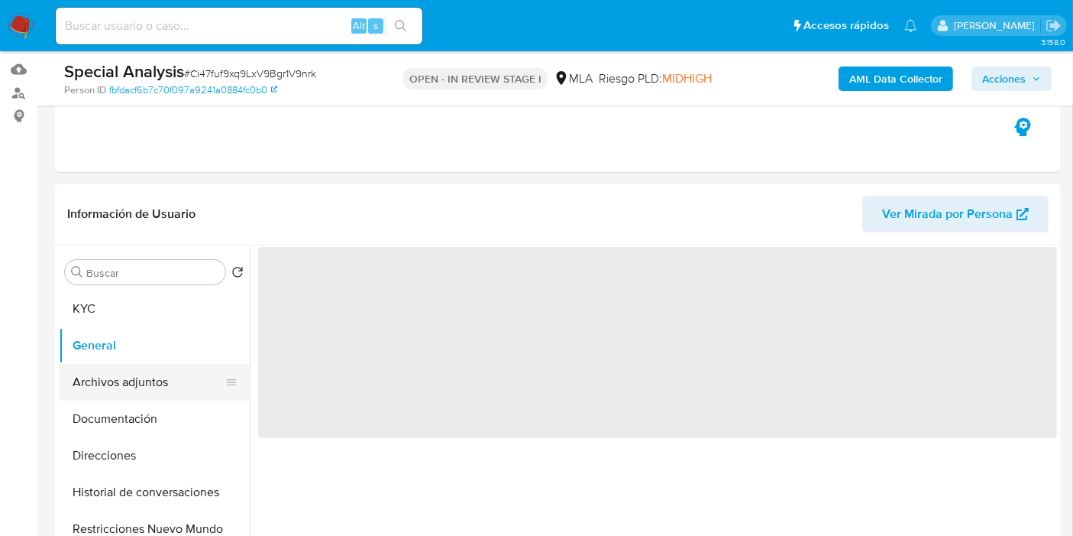
click at [111, 380] on button "Archivos adjuntos" at bounding box center [148, 382] width 179 height 37
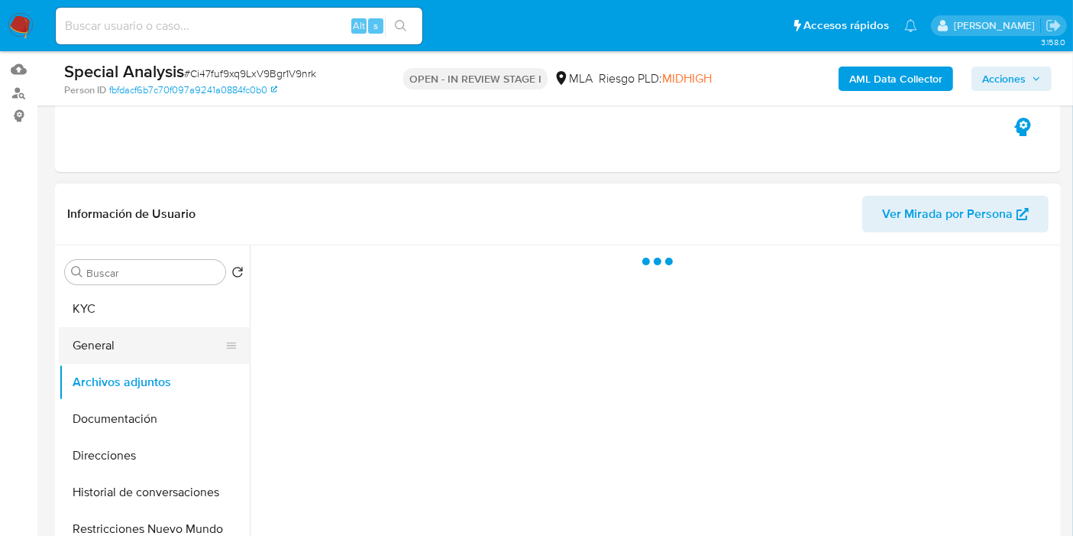
click at [136, 355] on button "General" at bounding box center [148, 345] width 179 height 37
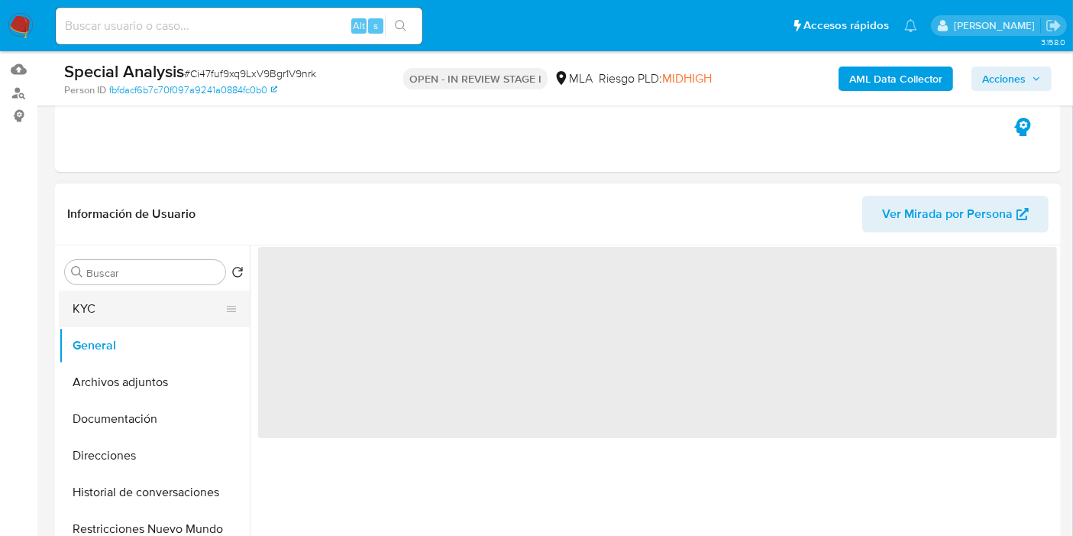
click at [157, 309] on button "KYC" at bounding box center [148, 308] width 179 height 37
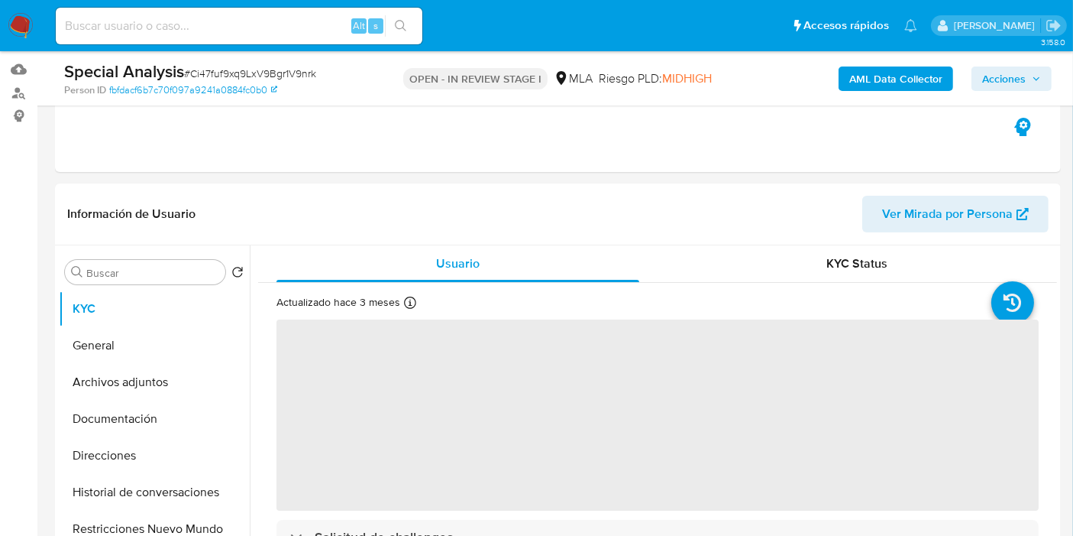
click at [910, 85] on b "AML Data Collector" at bounding box center [896, 78] width 93 height 24
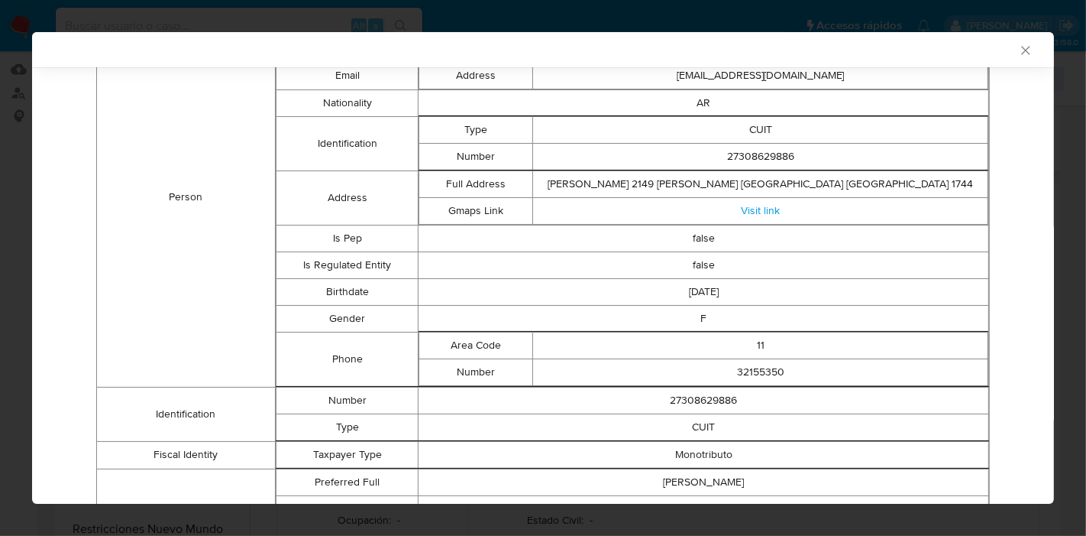
scroll to position [0, 0]
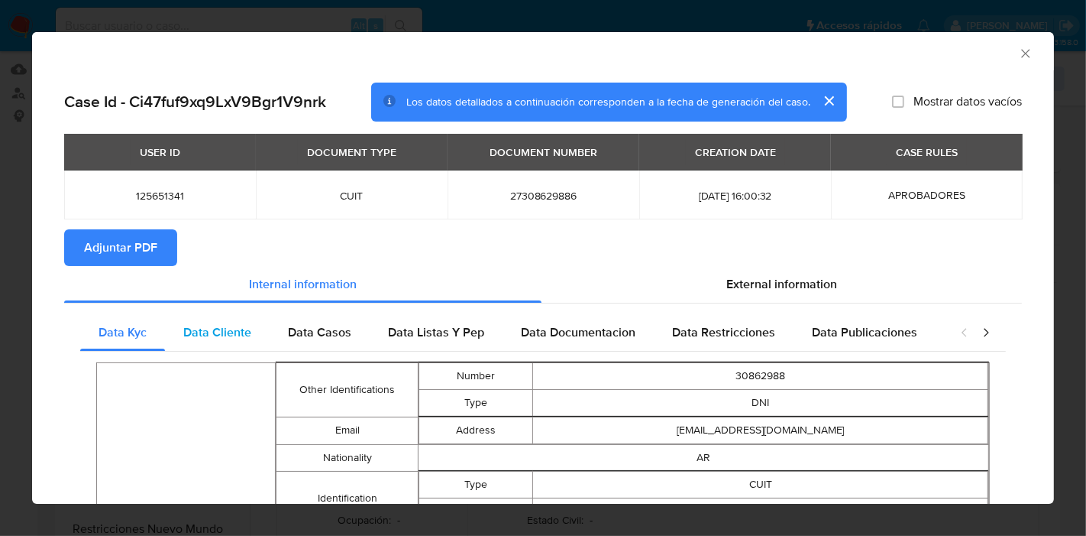
click at [231, 325] on span "Data Cliente" at bounding box center [217, 332] width 68 height 18
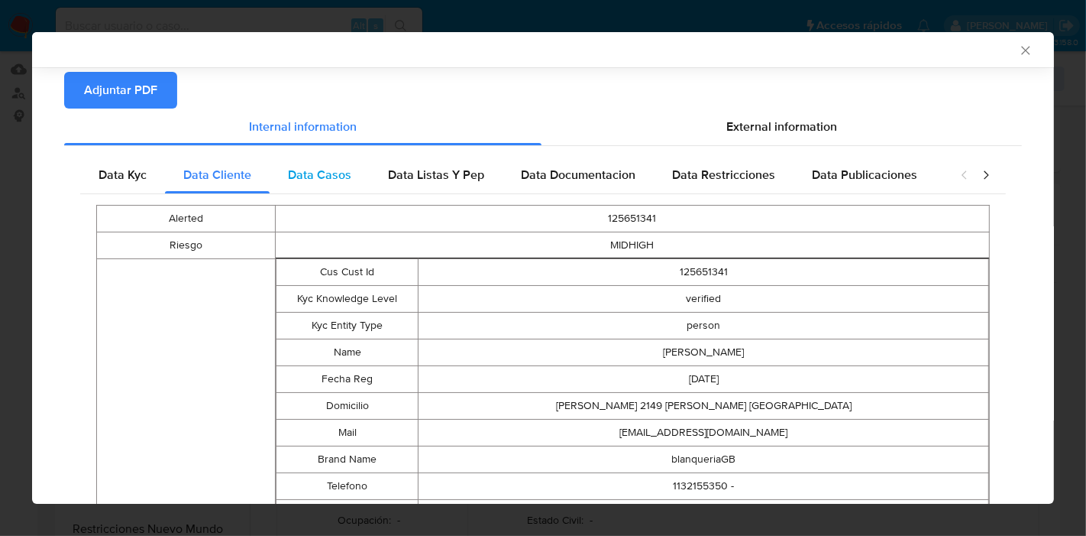
click at [316, 180] on span "Data Casos" at bounding box center [319, 175] width 63 height 18
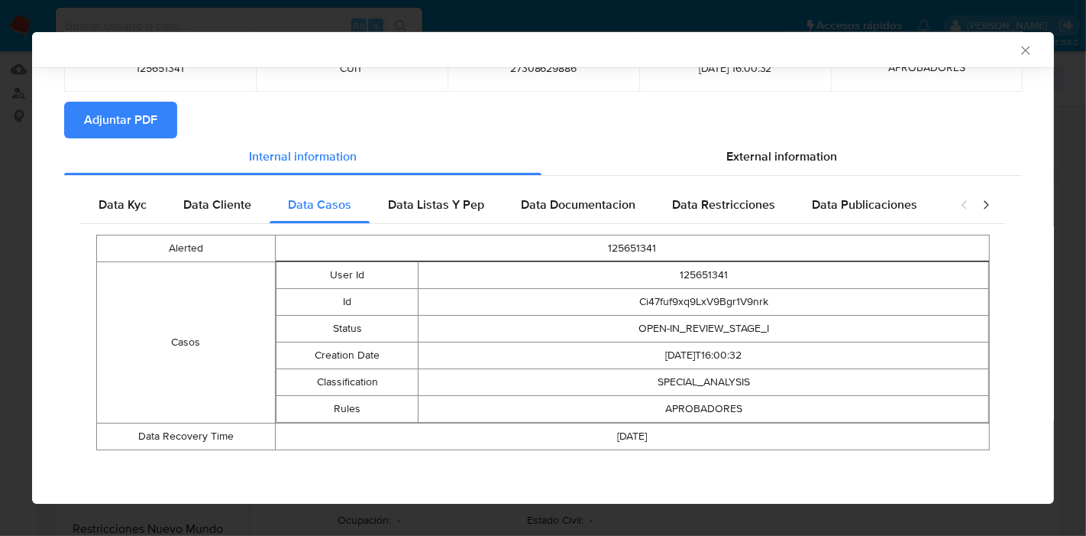
scroll to position [123, 0]
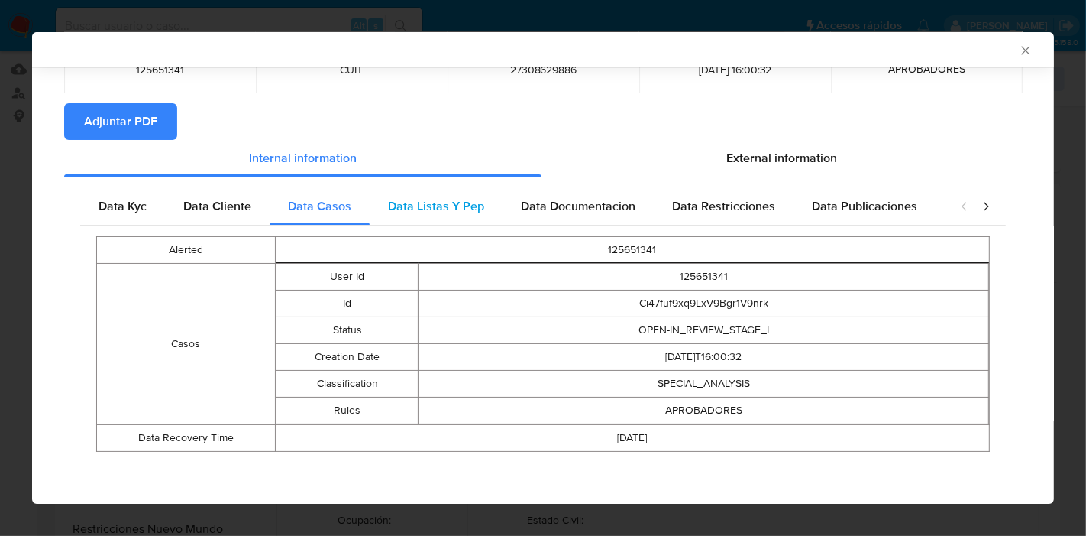
click at [449, 221] on div "Data Listas Y Pep" at bounding box center [436, 206] width 133 height 37
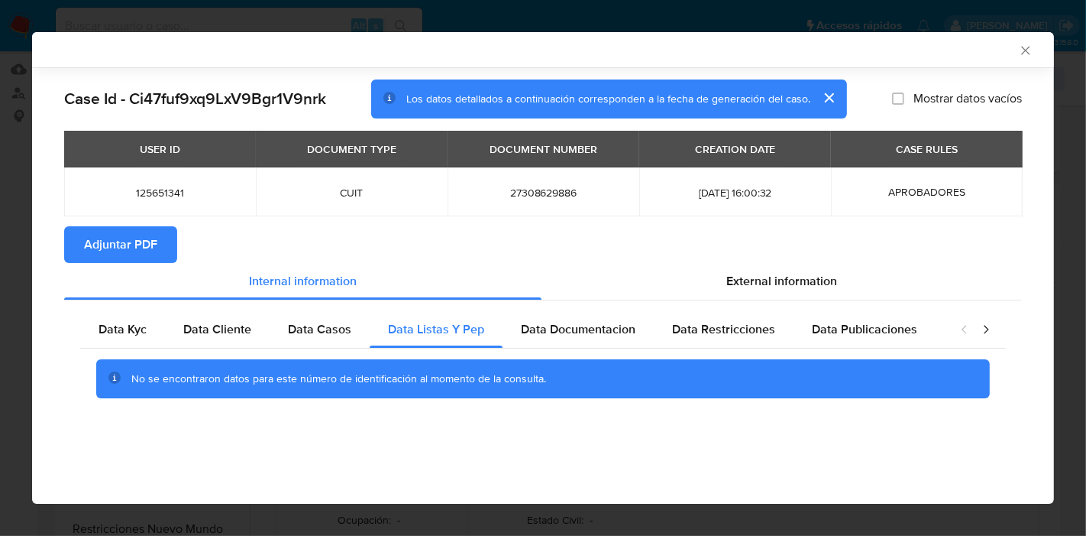
scroll to position [0, 0]
click at [633, 331] on span "Data Documentacion" at bounding box center [578, 329] width 115 height 18
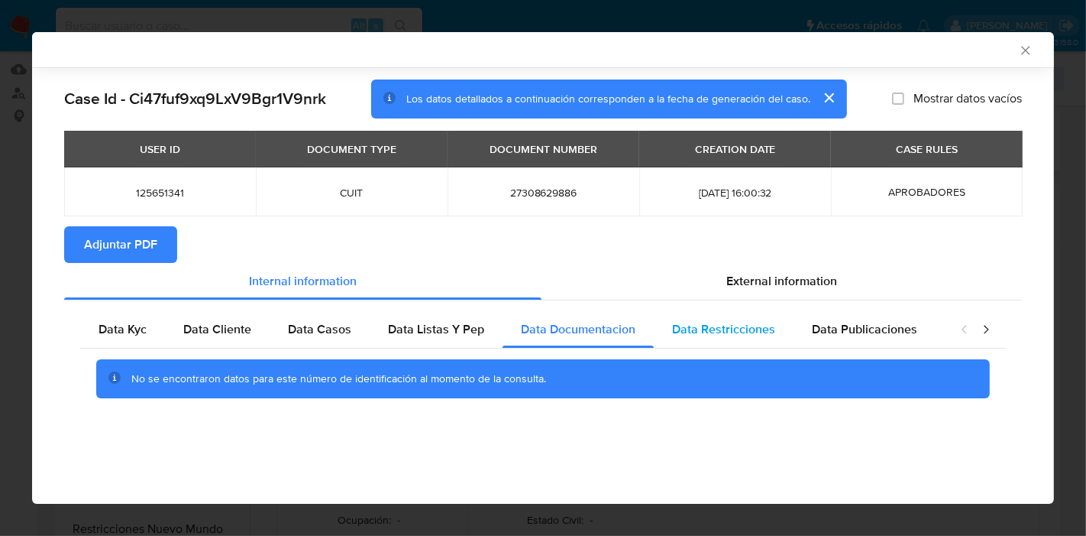
drag, startPoint x: 694, startPoint y: 335, endPoint x: 737, endPoint y: 333, distance: 43.6
click at [698, 335] on span "Data Restricciones" at bounding box center [723, 329] width 103 height 18
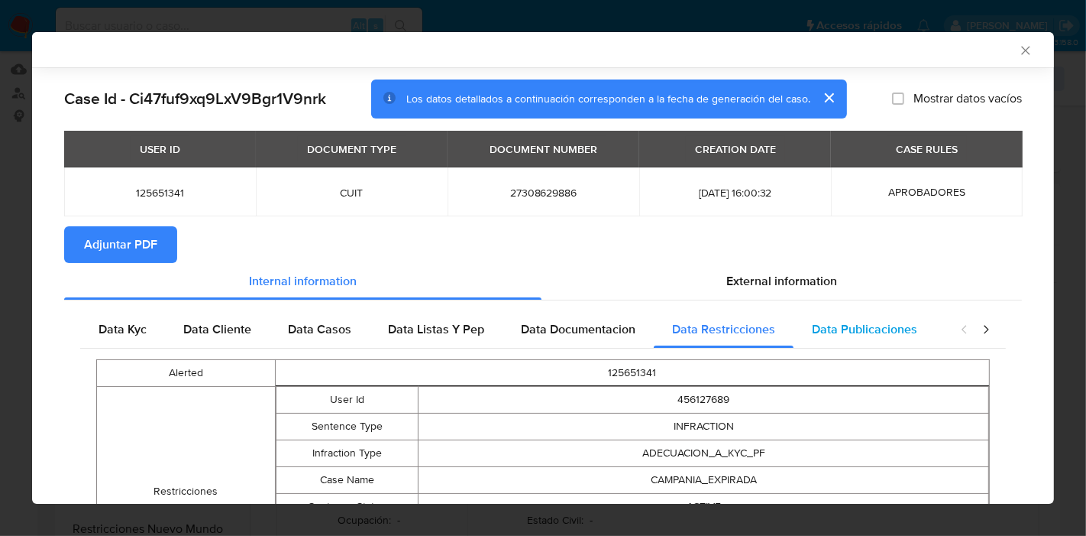
click at [836, 333] on span "Data Publicaciones" at bounding box center [864, 329] width 105 height 18
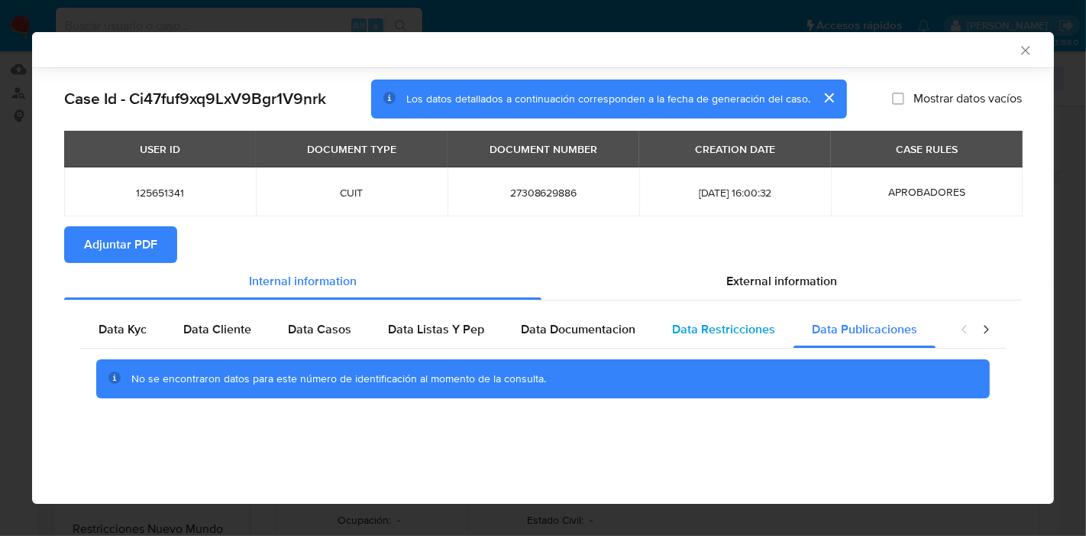
click at [654, 342] on div "Data Restricciones" at bounding box center [724, 329] width 140 height 37
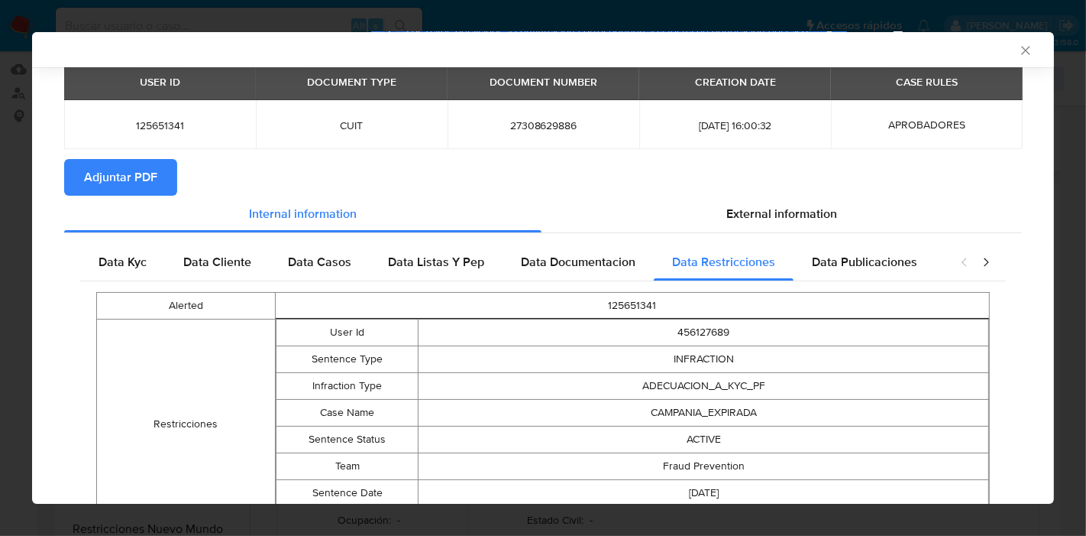
scroll to position [167, 0]
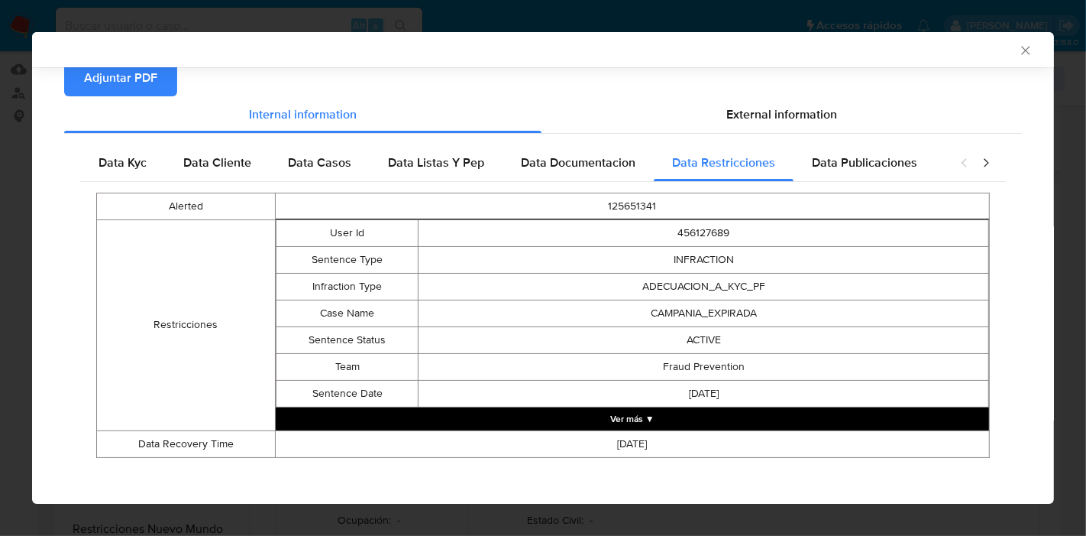
click at [892, 211] on td "125651341" at bounding box center [632, 206] width 714 height 27
drag, startPoint x: 807, startPoint y: 163, endPoint x: 969, endPoint y: 152, distance: 162.3
click at [812, 160] on span "Data Publicaciones" at bounding box center [864, 163] width 105 height 18
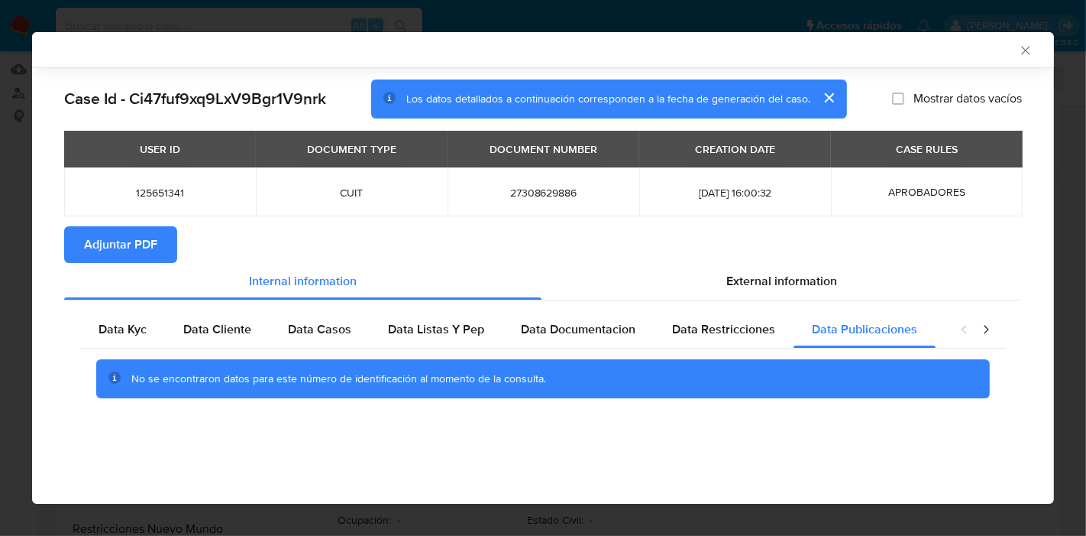
scroll to position [0, 0]
click at [985, 333] on icon "closure-recommendation-modal" at bounding box center [986, 329] width 5 height 8
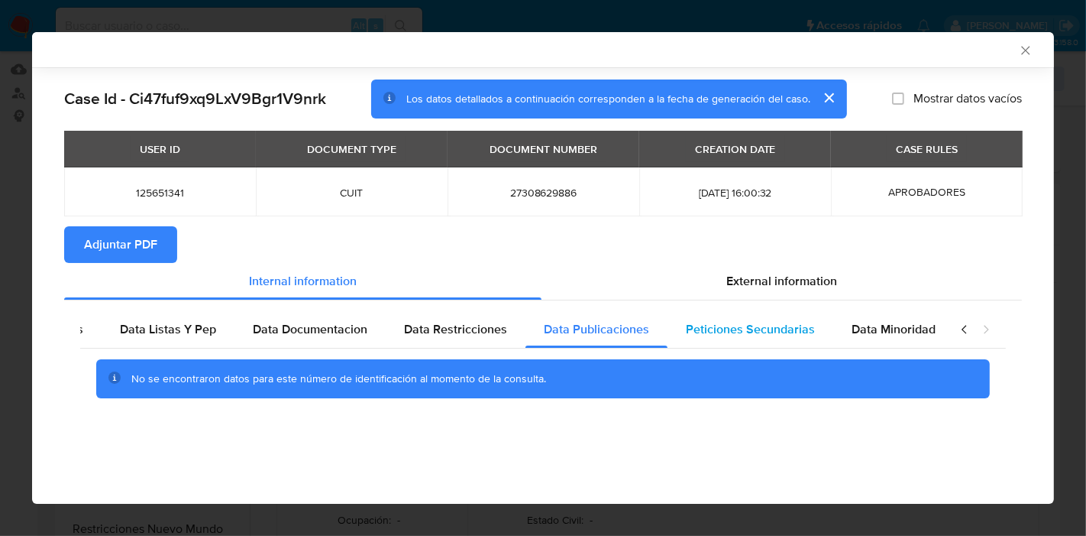
click at [796, 319] on div "Peticiones Secundarias" at bounding box center [751, 329] width 166 height 37
drag, startPoint x: 906, startPoint y: 330, endPoint x: 967, endPoint y: 330, distance: 61.1
click at [908, 330] on span "Data Minoridad" at bounding box center [894, 329] width 84 height 18
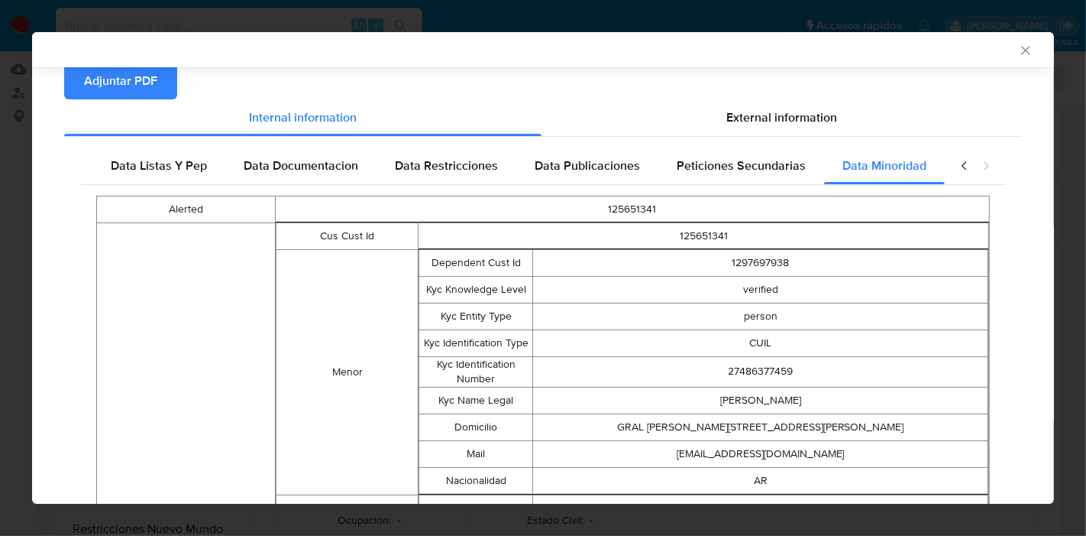
scroll to position [167, 0]
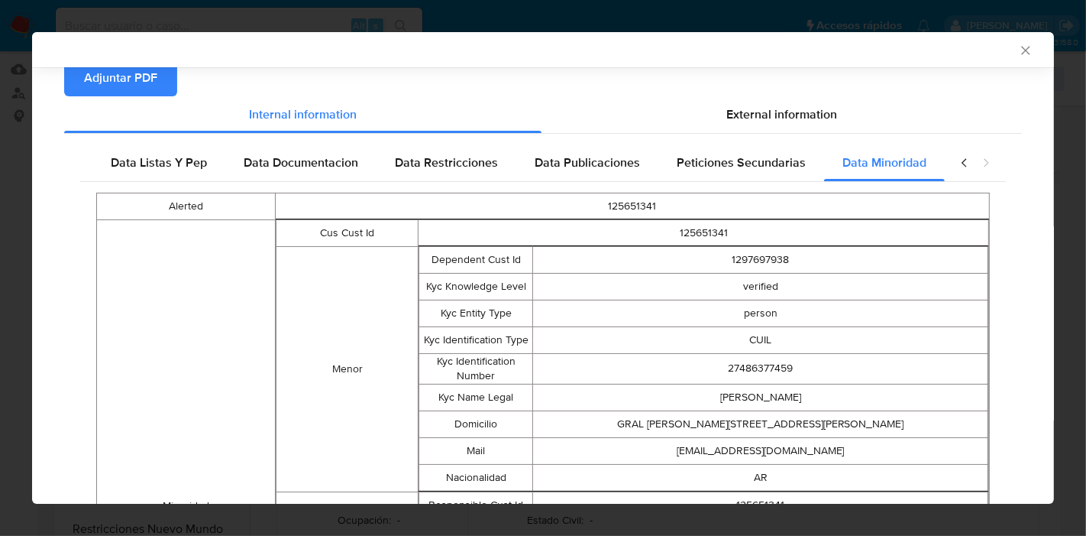
click at [957, 156] on icon "closure-recommendation-modal" at bounding box center [964, 162] width 15 height 15
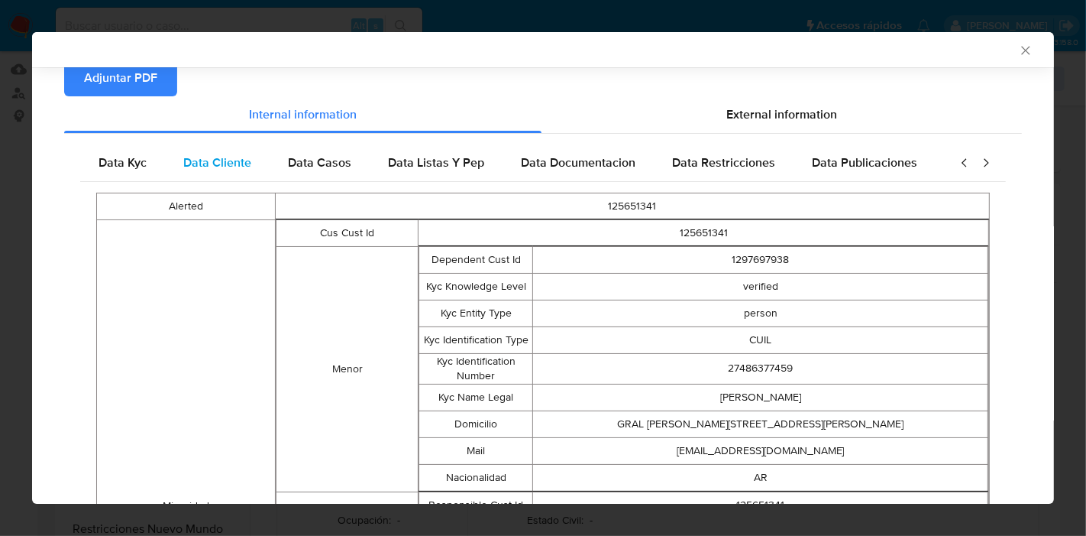
scroll to position [0, 0]
click at [96, 160] on div "Data Kyc" at bounding box center [122, 162] width 85 height 37
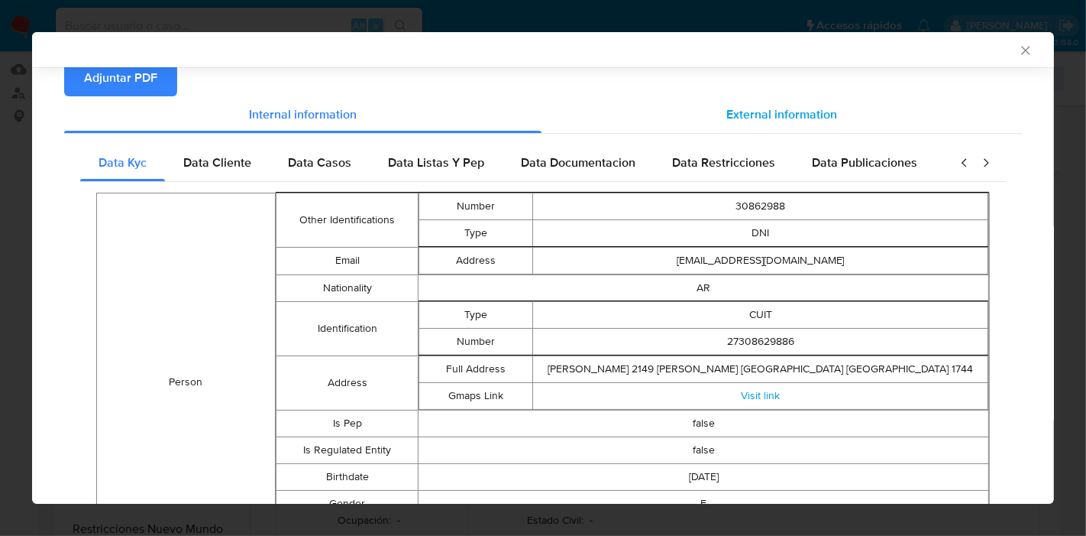
click at [763, 112] on span "External information" at bounding box center [782, 114] width 111 height 18
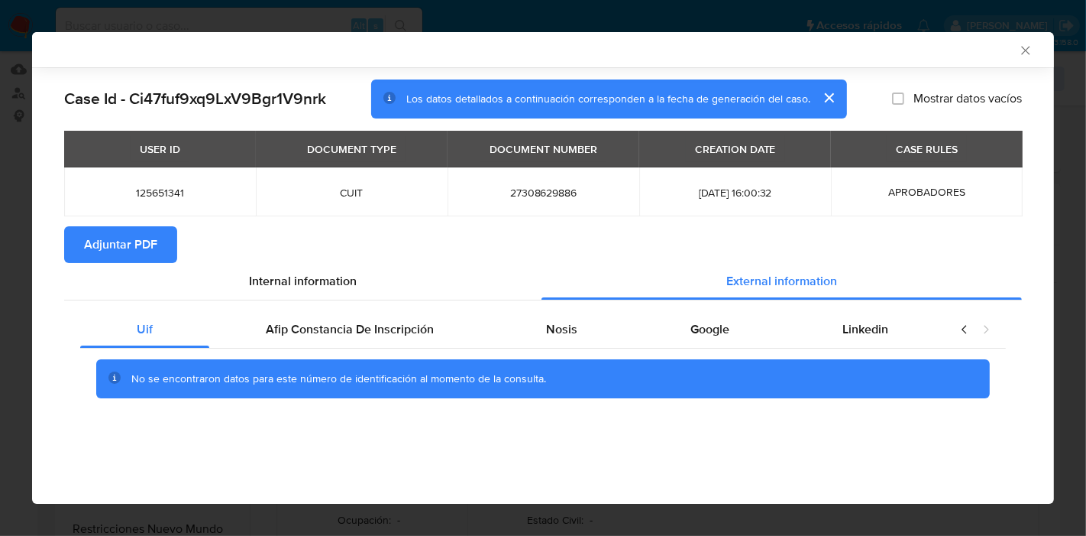
click at [374, 348] on div "No se encontraron datos para este número de identificación al momento de la con…" at bounding box center [543, 378] width 926 height 61
click at [429, 336] on span "Afip Constancia De Inscripción" at bounding box center [350, 329] width 168 height 18
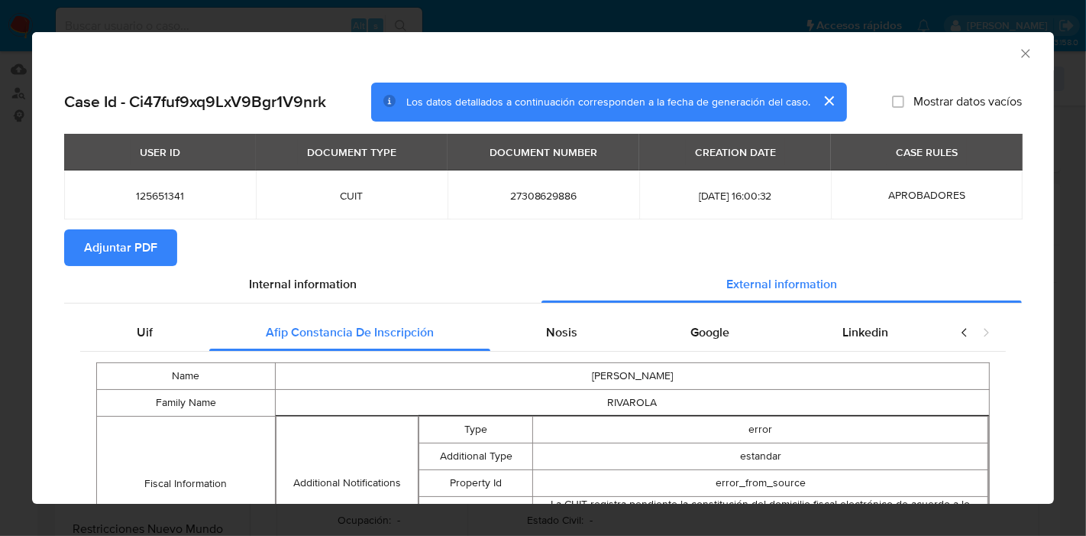
scroll to position [98, 0]
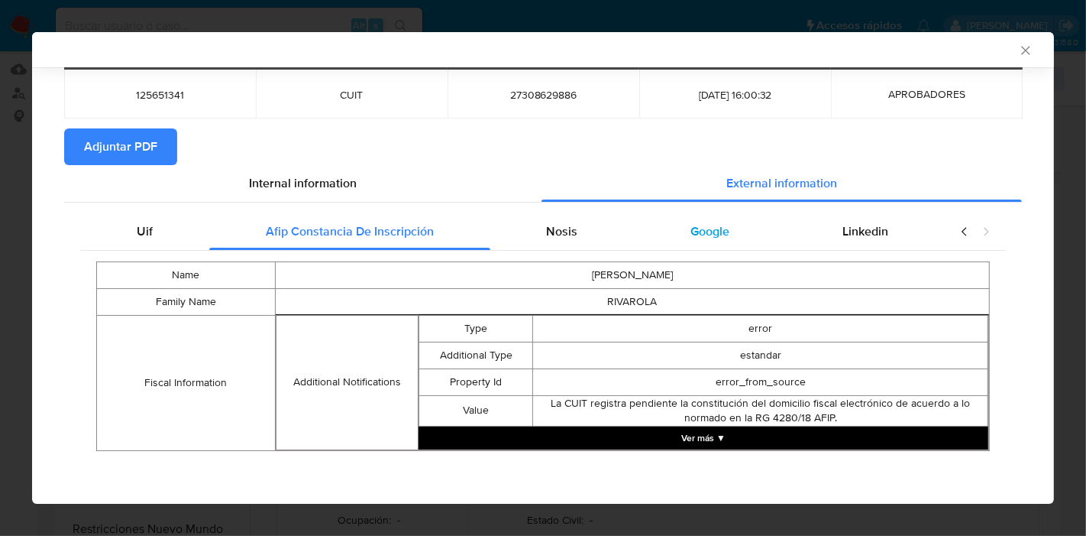
click at [684, 219] on div "Google" at bounding box center [710, 231] width 152 height 37
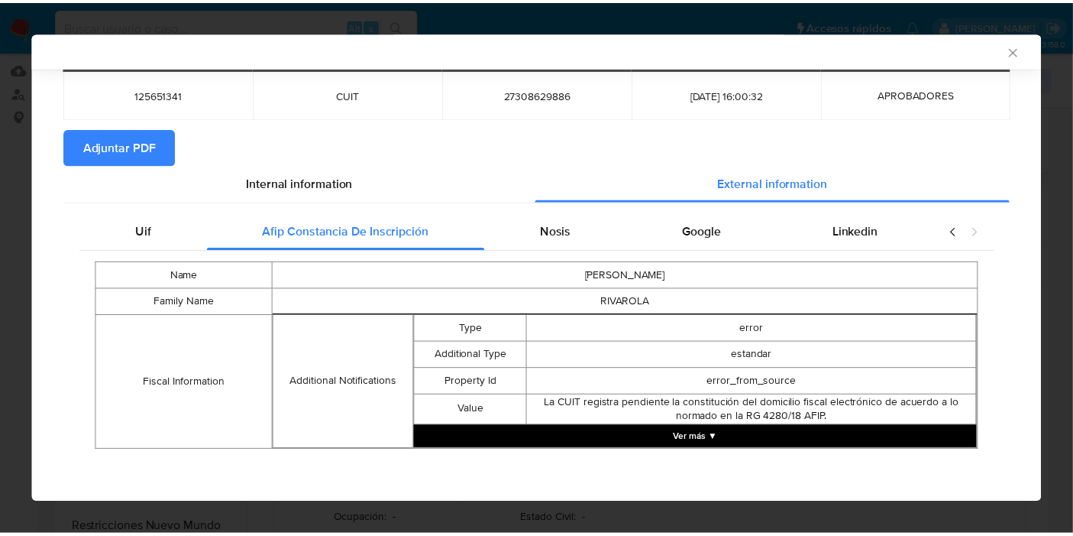
scroll to position [0, 0]
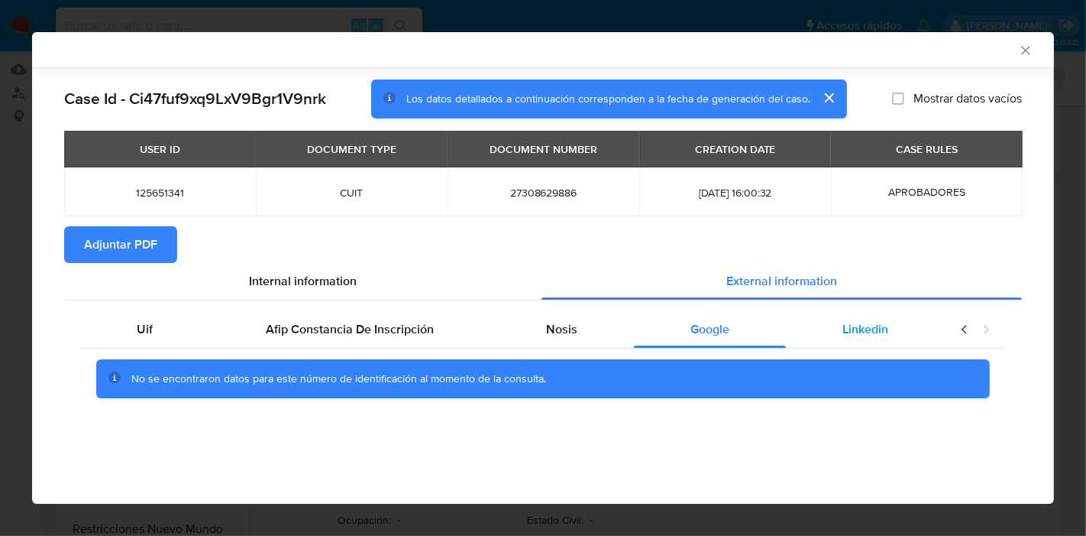
drag, startPoint x: 563, startPoint y: 323, endPoint x: 839, endPoint y: 320, distance: 275.8
click at [563, 324] on span "Nosis" at bounding box center [561, 329] width 31 height 18
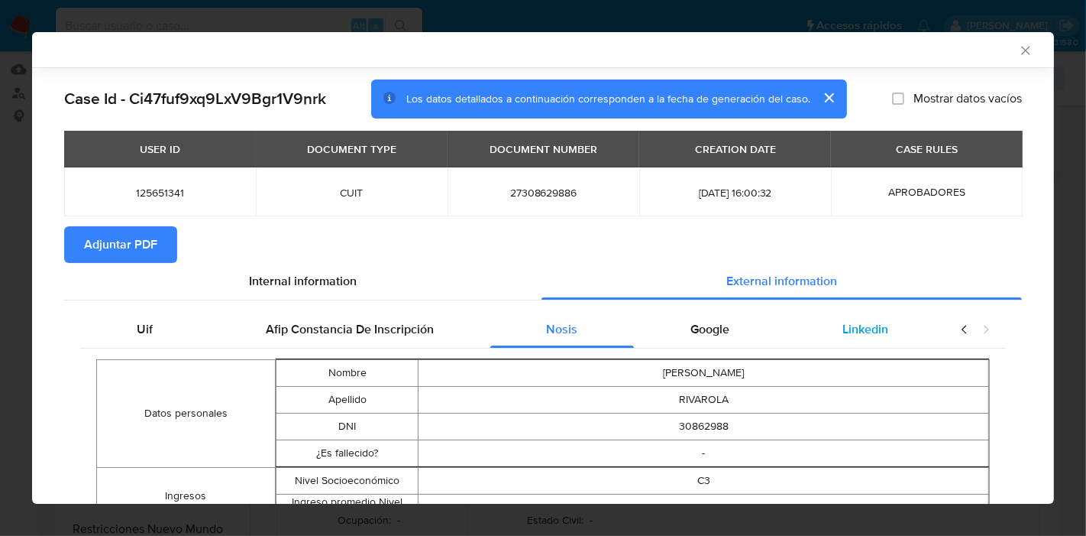
click at [843, 320] on span "Linkedin" at bounding box center [866, 329] width 46 height 18
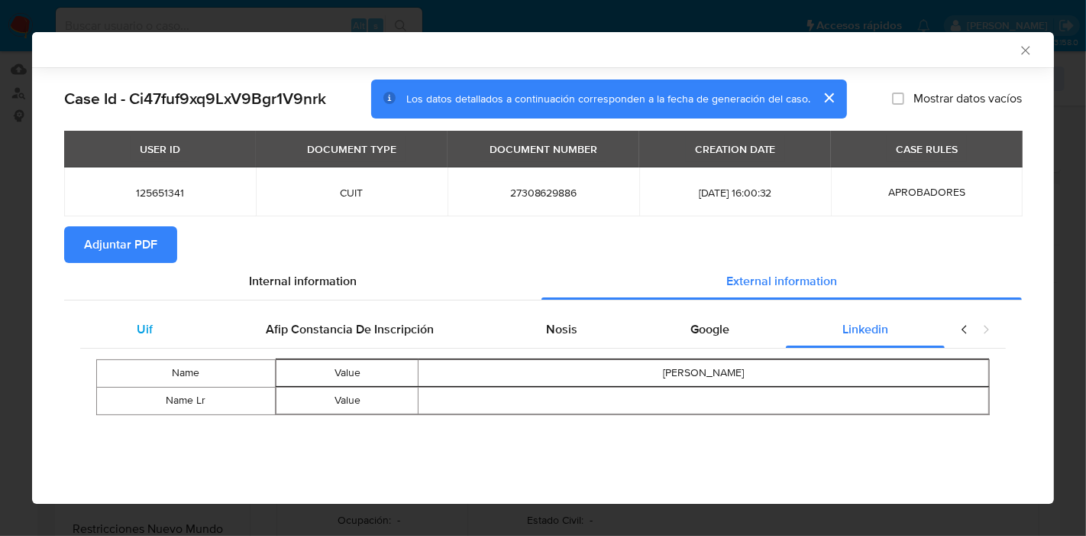
click at [159, 335] on div "Uif" at bounding box center [144, 329] width 129 height 37
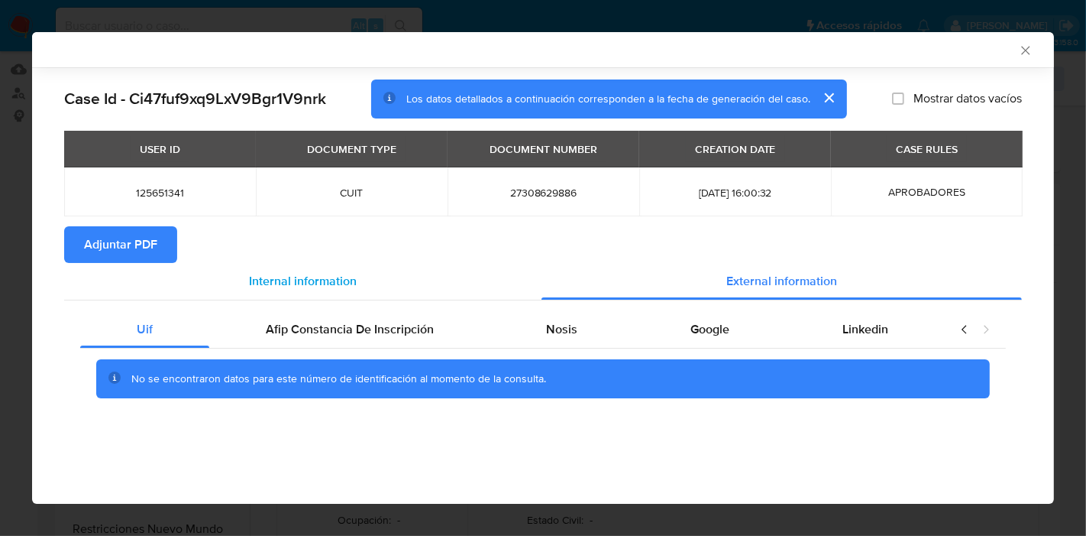
click at [272, 287] on span "Internal information" at bounding box center [303, 281] width 108 height 18
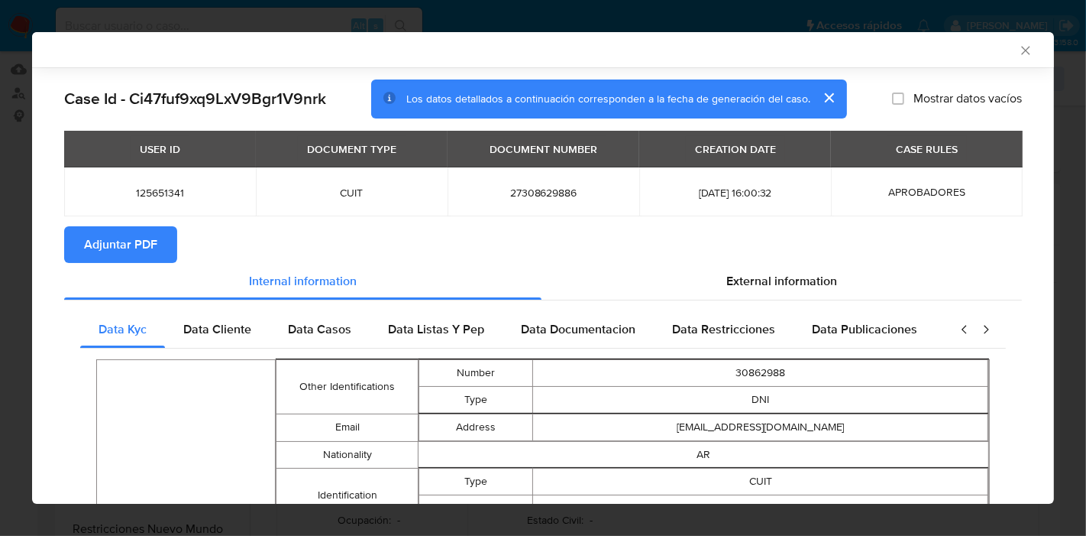
click at [118, 248] on span "Adjuntar PDF" at bounding box center [120, 245] width 73 height 34
click at [0, 367] on div "AML Data Collector Case Id - Ci47fuf9xq9LxV9Bgr1V9nrk Los datos detallados a co…" at bounding box center [543, 268] width 1086 height 536
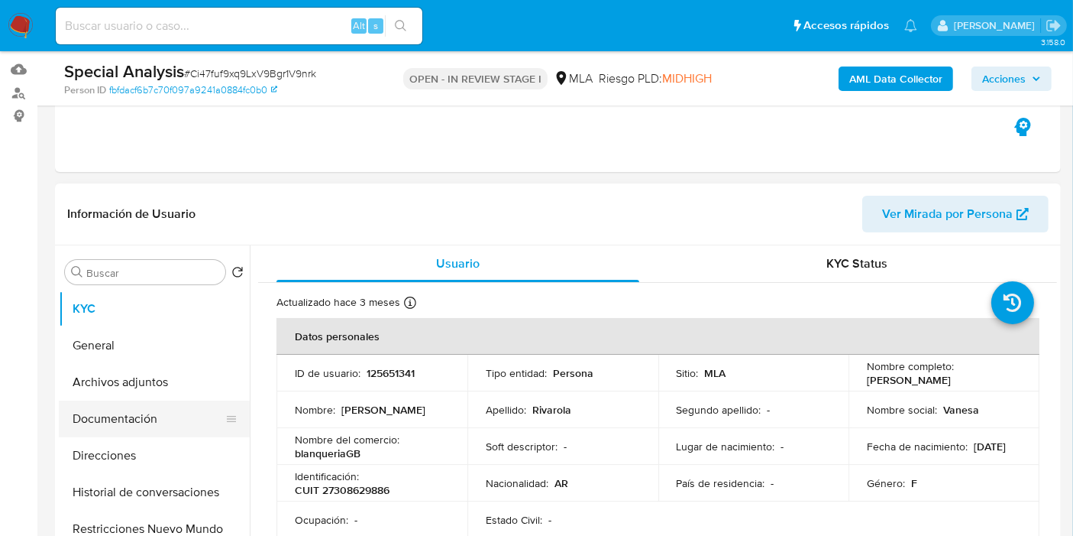
click at [139, 405] on button "Documentación" at bounding box center [148, 418] width 179 height 37
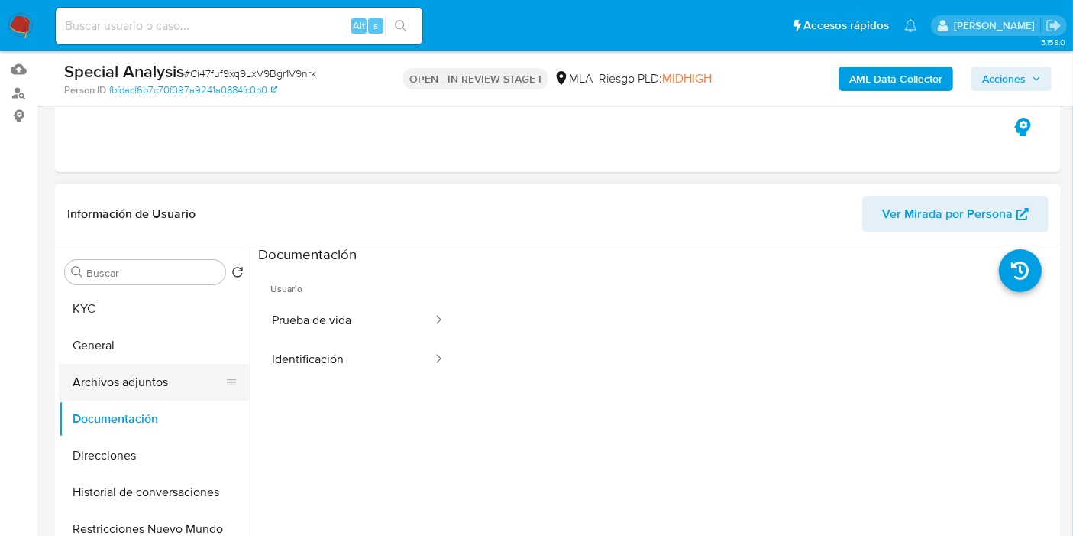
click at [157, 387] on button "Archivos adjuntos" at bounding box center [148, 382] width 179 height 37
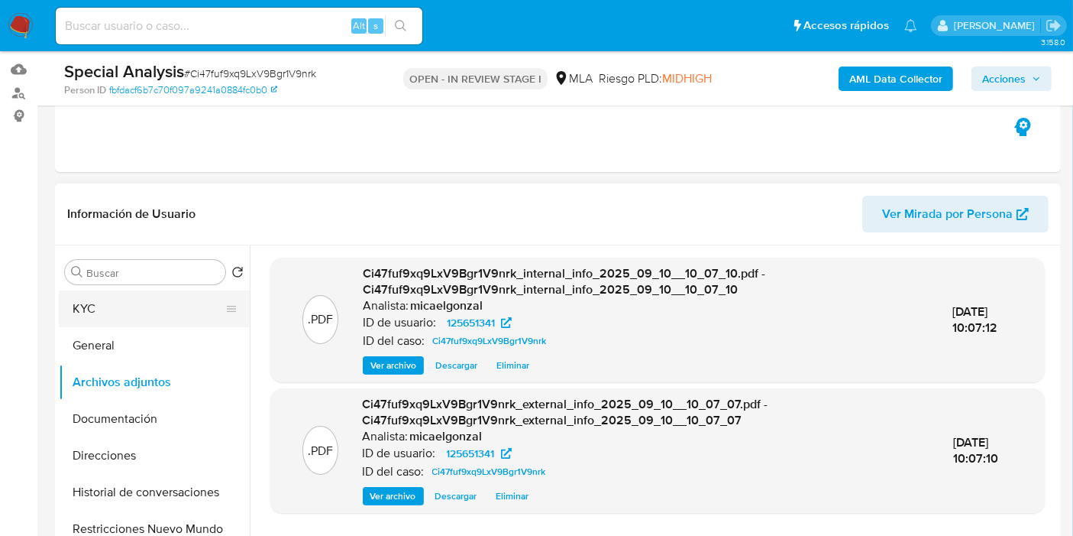
click at [182, 321] on button "KYC" at bounding box center [148, 308] width 179 height 37
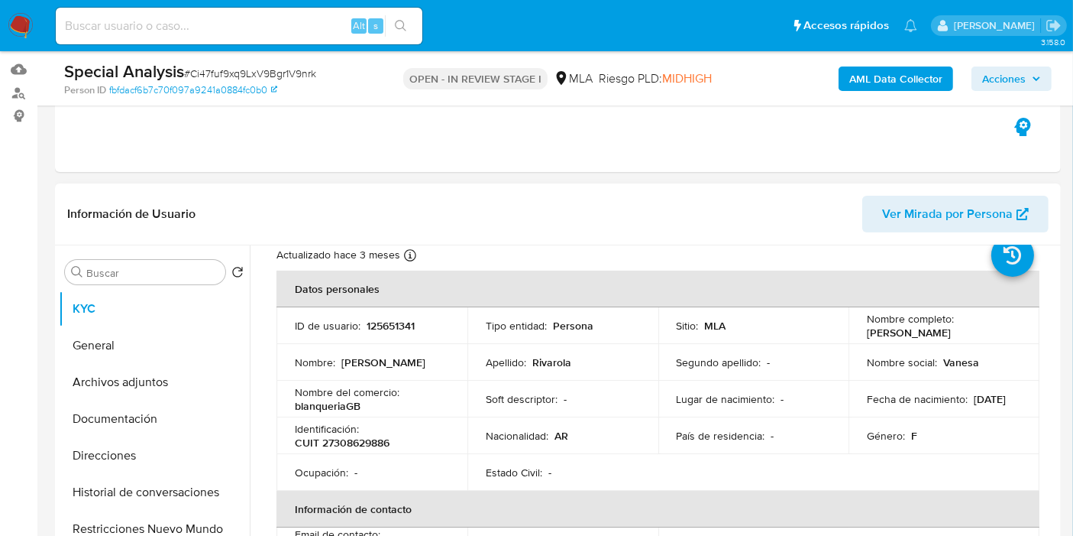
scroll to position [85, 0]
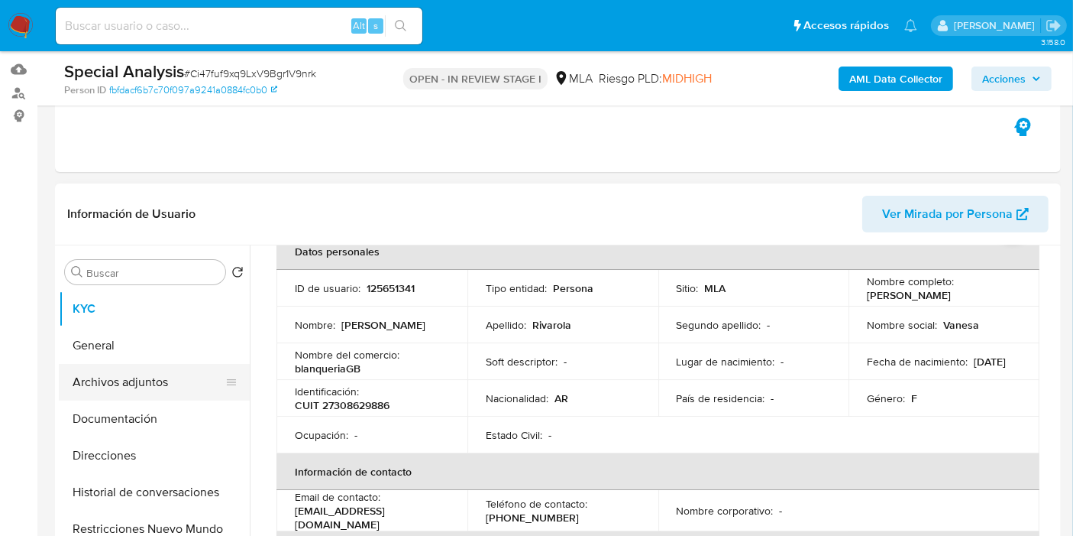
click at [92, 382] on button "Archivos adjuntos" at bounding box center [148, 382] width 179 height 37
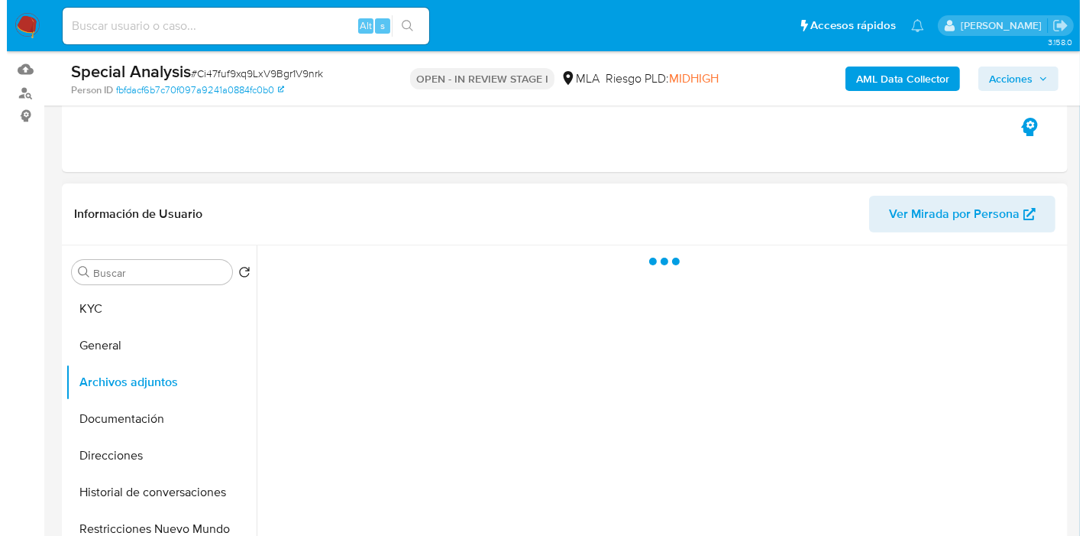
scroll to position [236, 0]
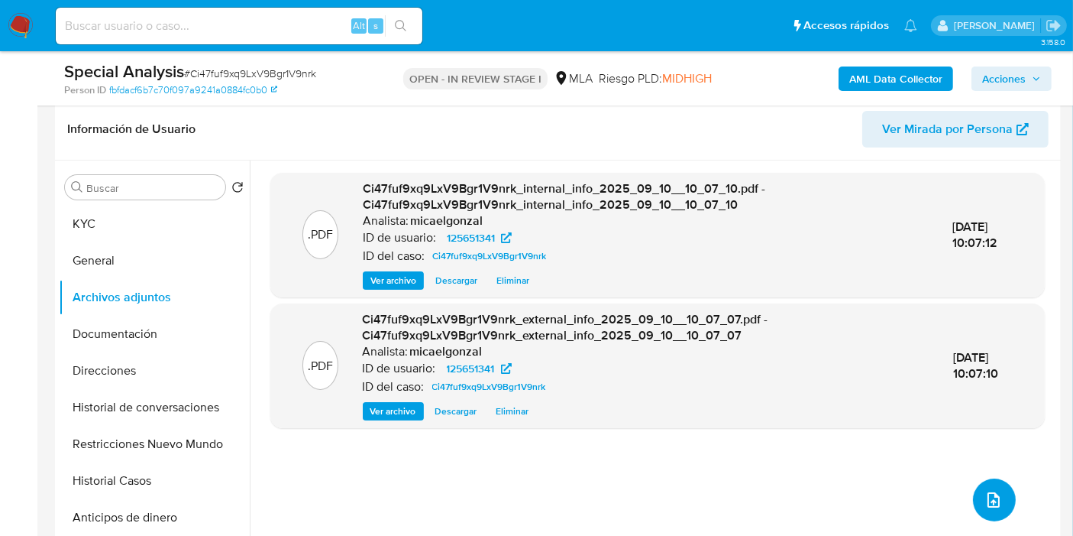
click at [989, 481] on button "upload-file" at bounding box center [994, 499] width 43 height 43
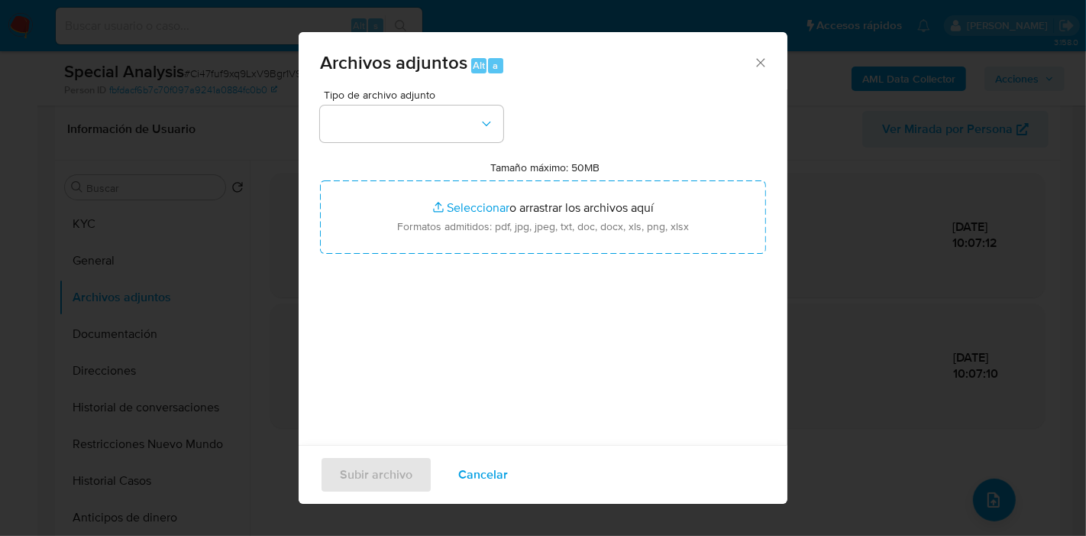
click at [387, 147] on div "Tipo de archivo adjunto Tamaño máximo: 50MB Seleccionar archivos Seleccionar o …" at bounding box center [543, 269] width 446 height 361
click at [426, 131] on button "button" at bounding box center [411, 123] width 183 height 37
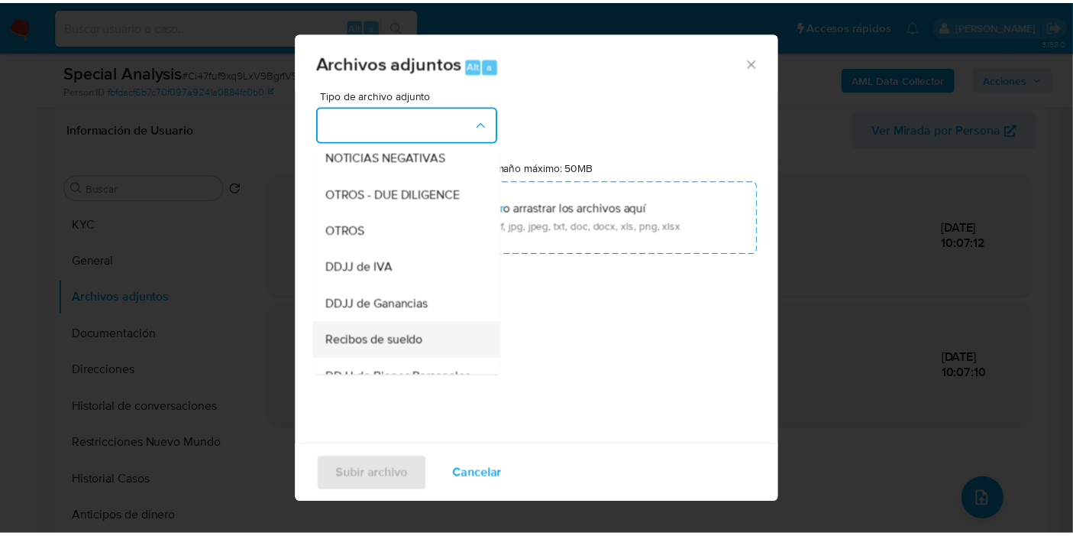
scroll to position [254, 0]
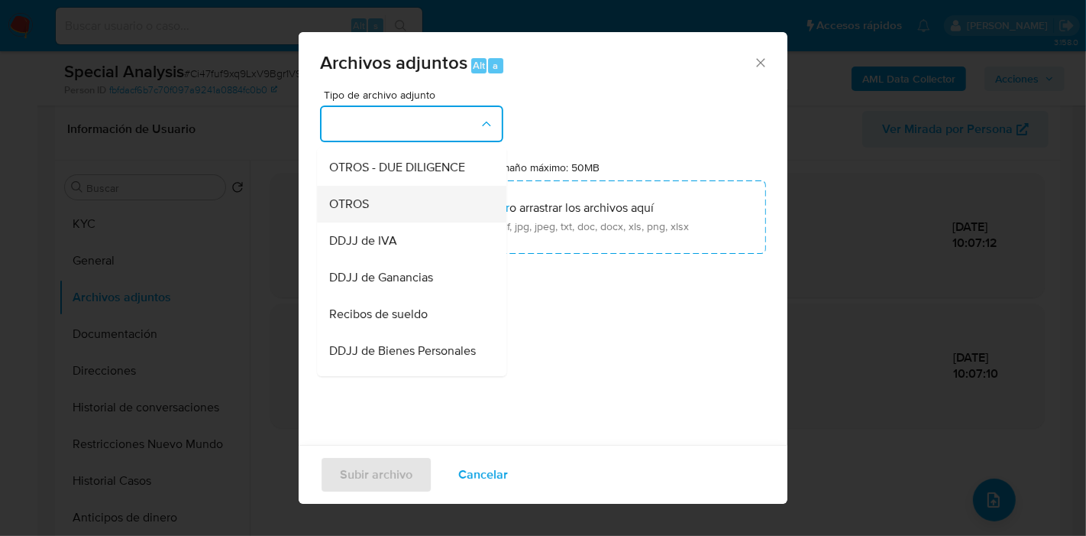
click at [410, 222] on div "OTROS" at bounding box center [407, 204] width 156 height 37
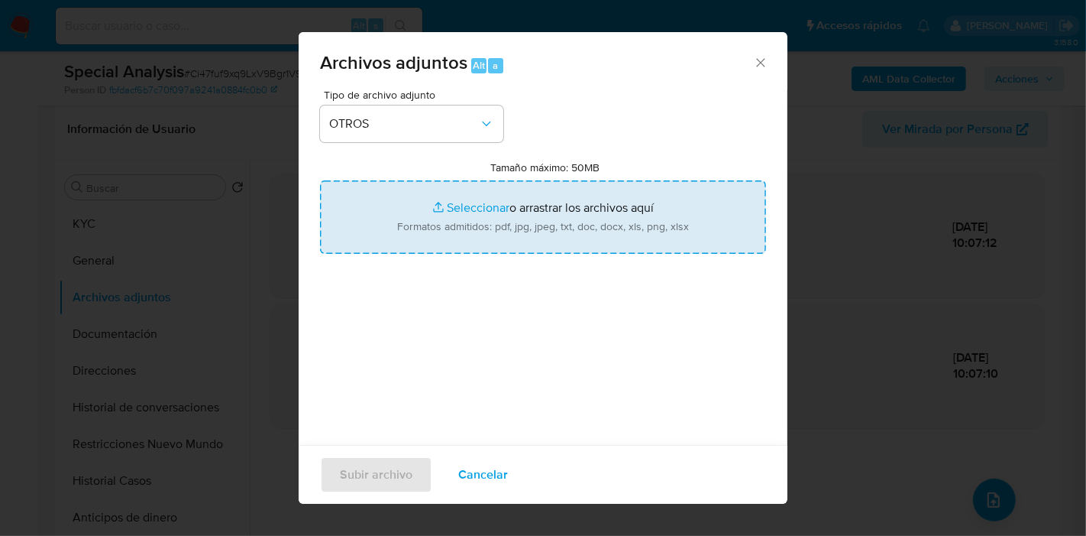
click at [452, 226] on input "Tamaño máximo: 50MB Seleccionar archivos" at bounding box center [543, 216] width 446 height 73
type input "C:\fakepath\Caselog Ci47fuf9xq9LxV9Bgr1V9nrk_2025_08_22_10_39_11.docx"
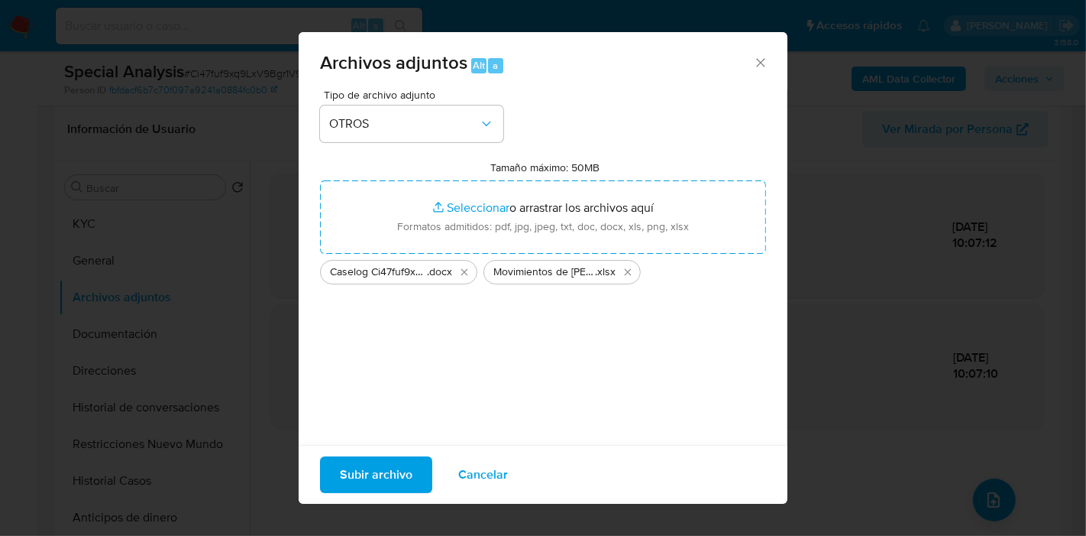
click at [388, 484] on span "Subir archivo" at bounding box center [376, 475] width 73 height 34
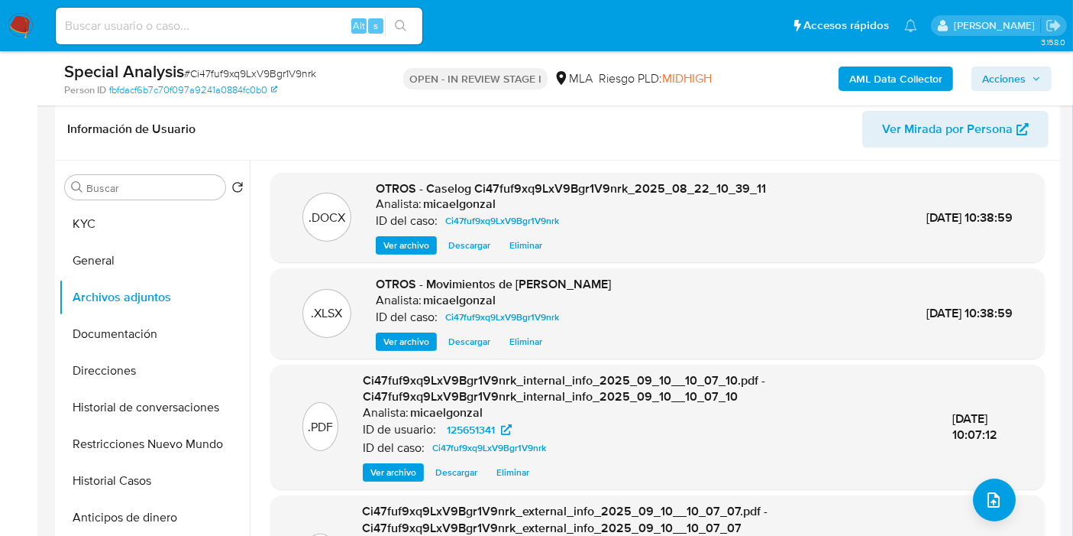
click at [989, 75] on span "Acciones" at bounding box center [1005, 78] width 44 height 24
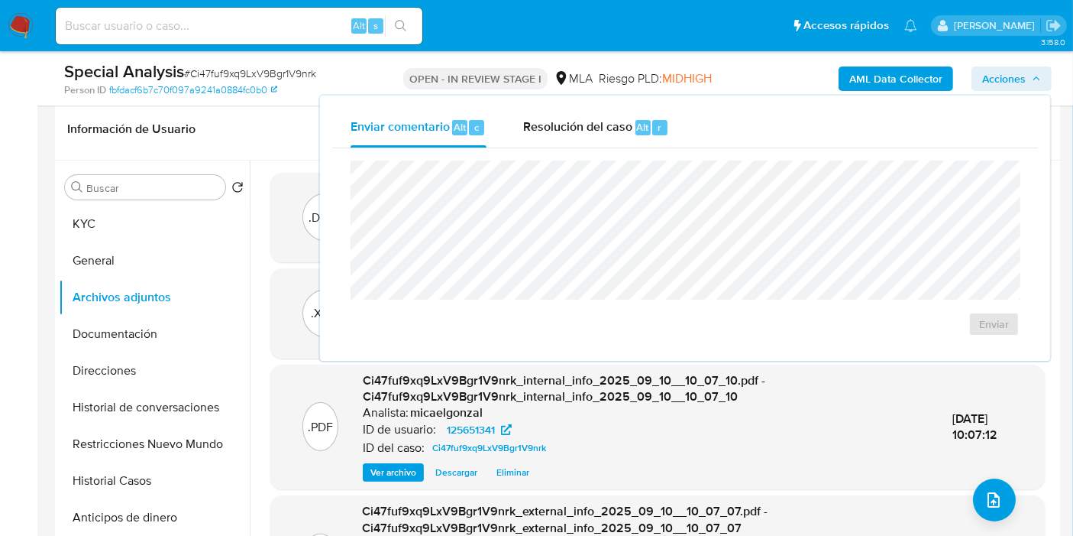
click at [620, 151] on div "Enviar" at bounding box center [685, 248] width 706 height 200
click at [631, 135] on div "Resolución del caso Alt r" at bounding box center [596, 128] width 146 height 40
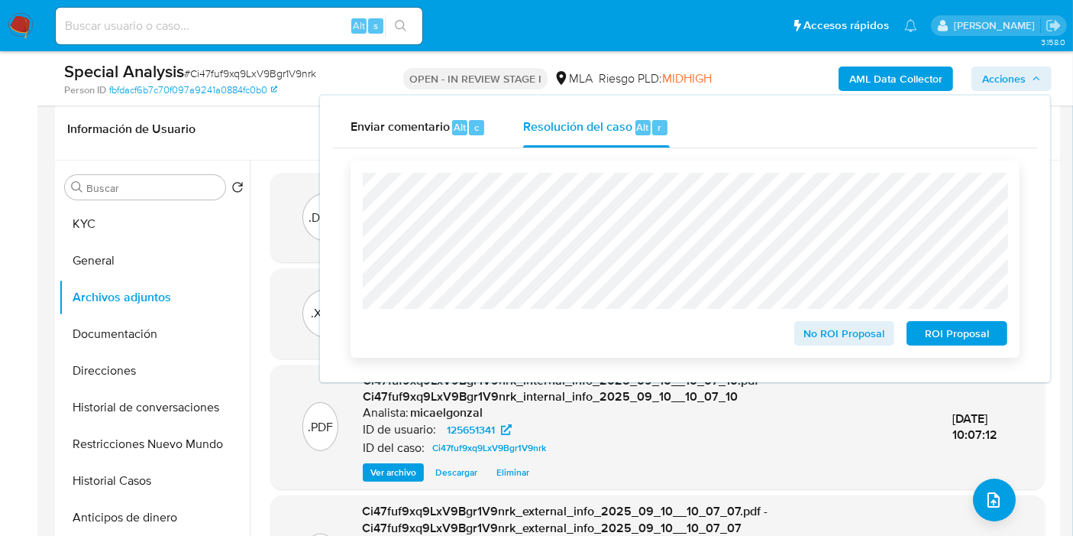
click at [941, 325] on span "ROI Proposal" at bounding box center [957, 332] width 79 height 21
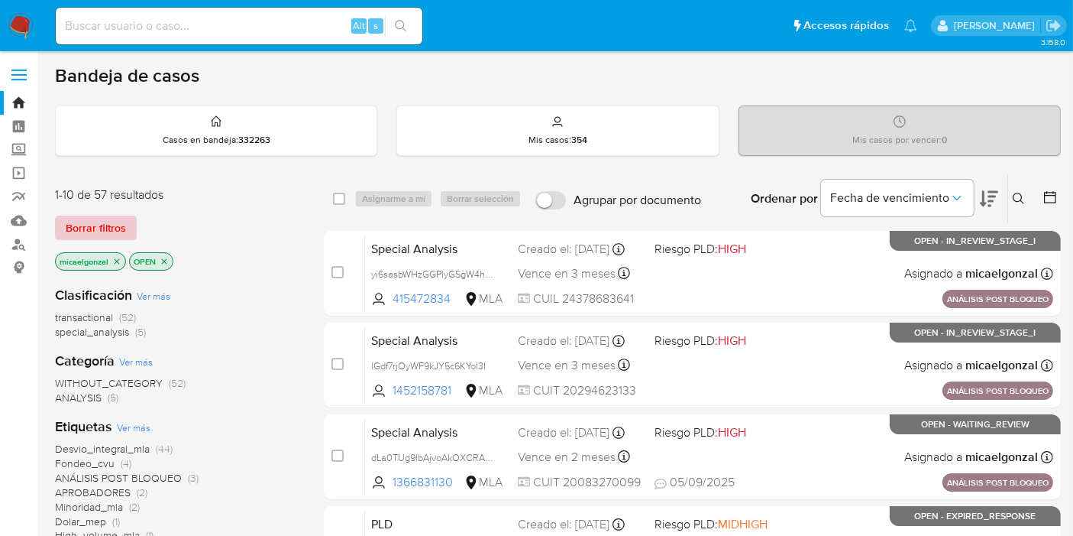
click at [121, 217] on span "Borrar filtros" at bounding box center [96, 227] width 60 height 21
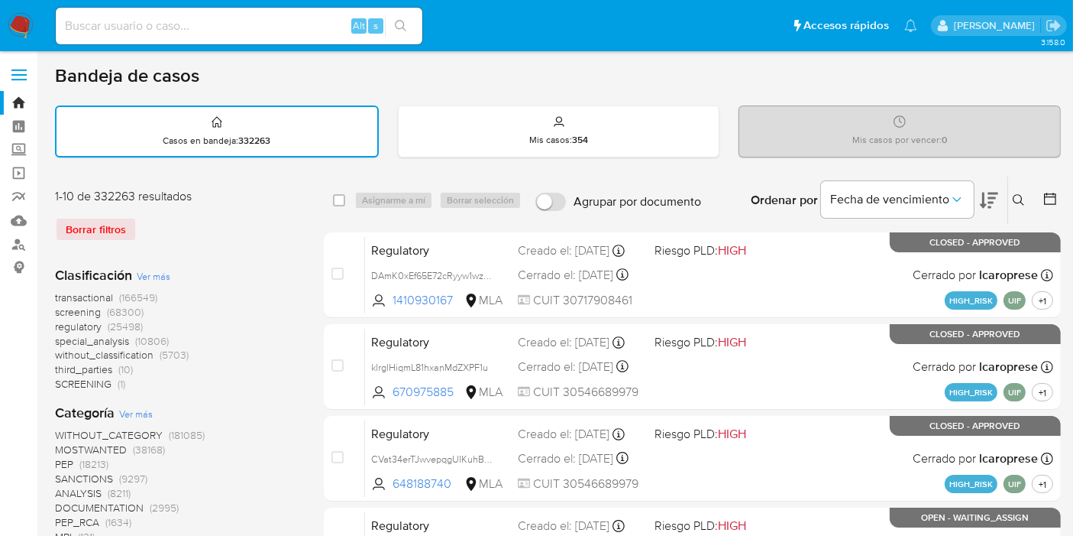
click at [1006, 198] on div "Ordenar por Fecha de vencimiento" at bounding box center [873, 199] width 269 height 47
click at [1017, 197] on icon at bounding box center [1019, 200] width 12 height 12
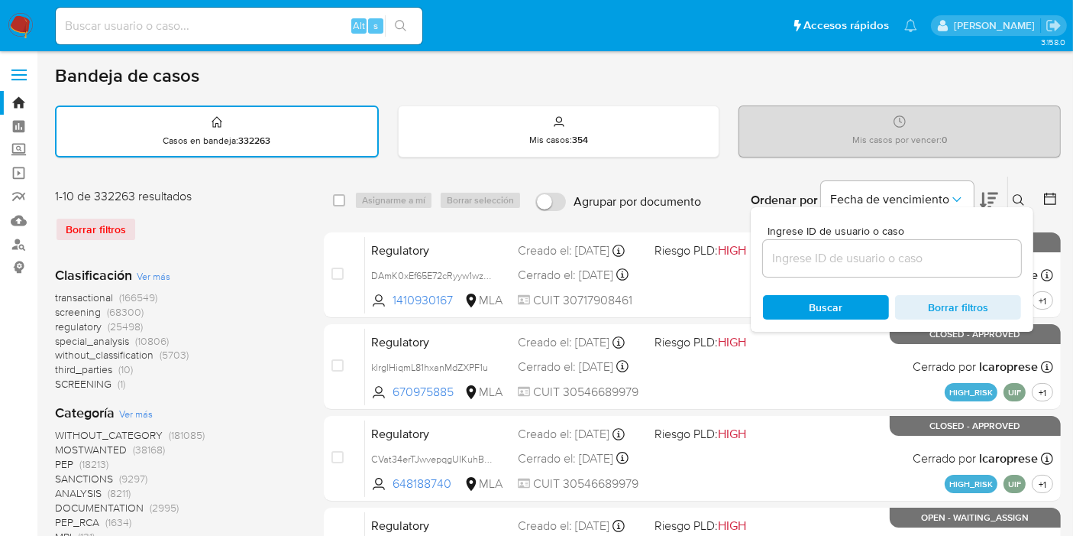
click at [936, 250] on input at bounding box center [892, 258] width 258 height 20
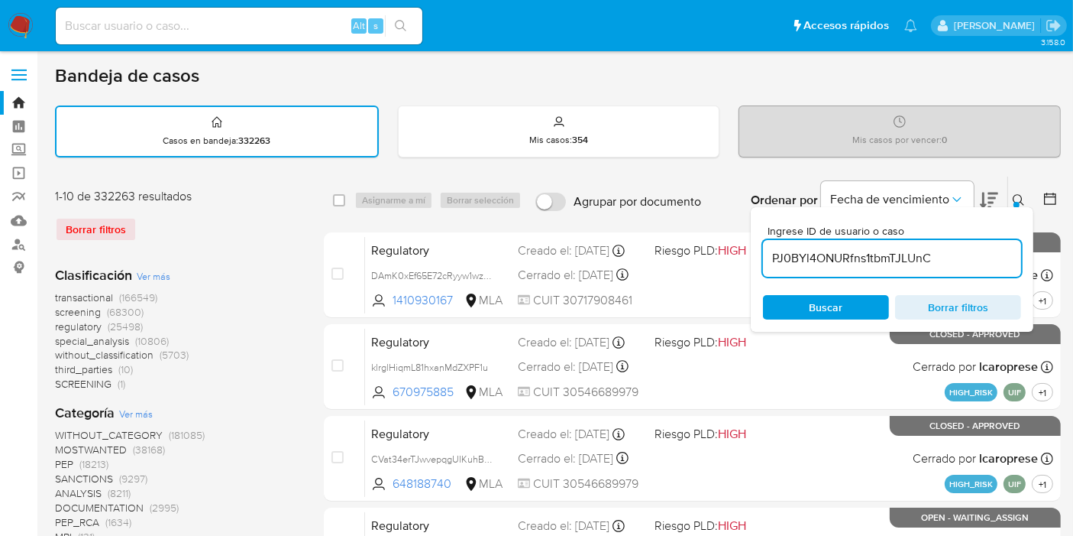
type input "PJ0BYl4ONURfns1tbmTJLUnC"
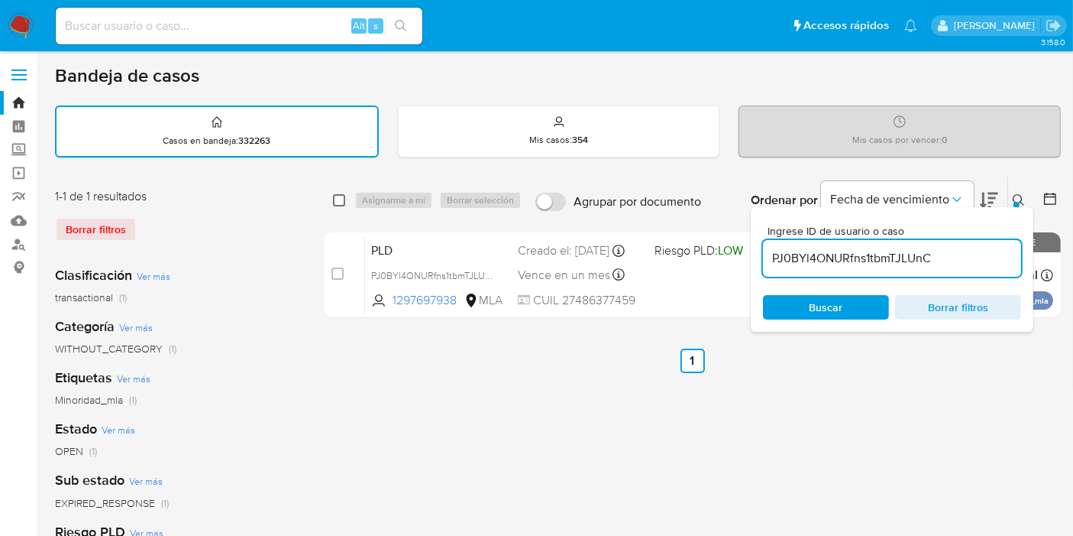
click at [341, 194] on input "checkbox" at bounding box center [339, 200] width 12 height 12
checkbox input "true"
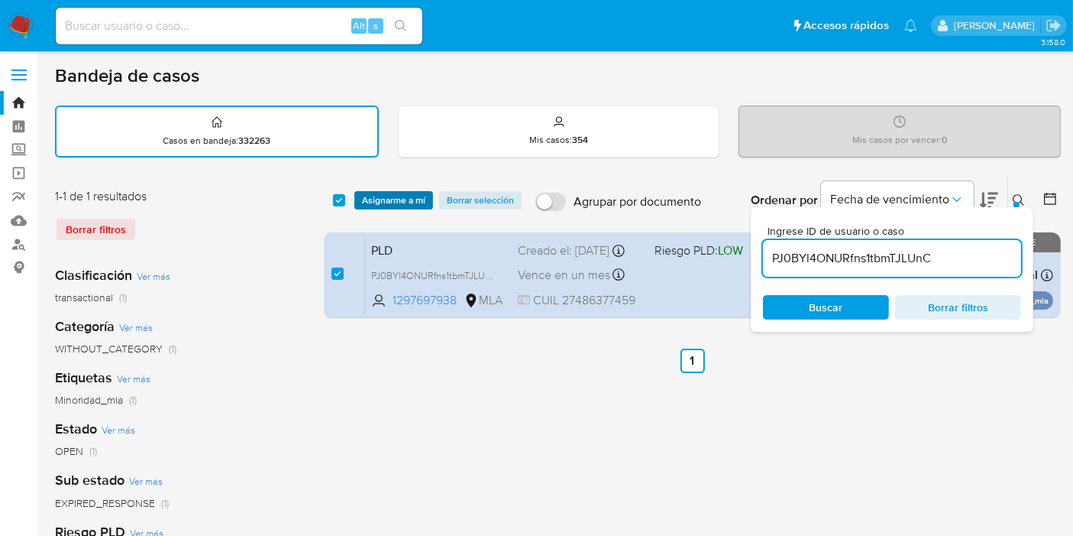
click at [381, 205] on span "Asignarme a mí" at bounding box center [393, 200] width 63 height 15
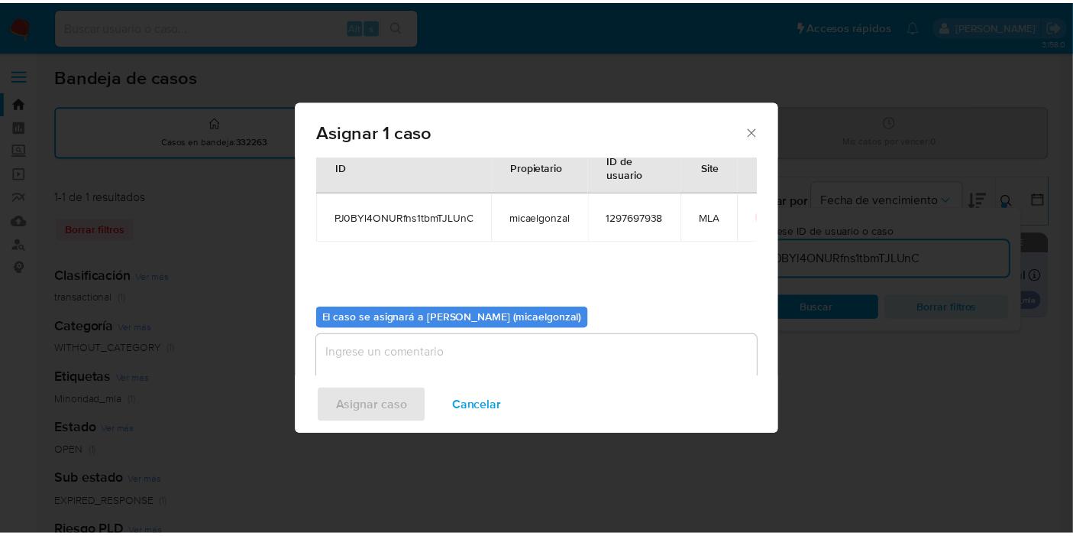
scroll to position [78, 0]
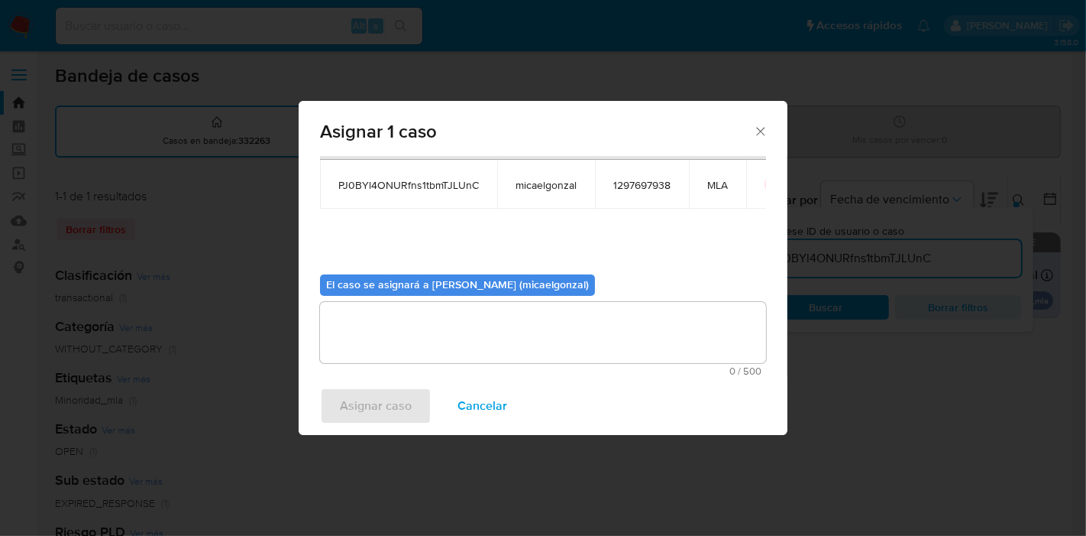
click at [407, 343] on textarea "assign-modal" at bounding box center [543, 332] width 446 height 61
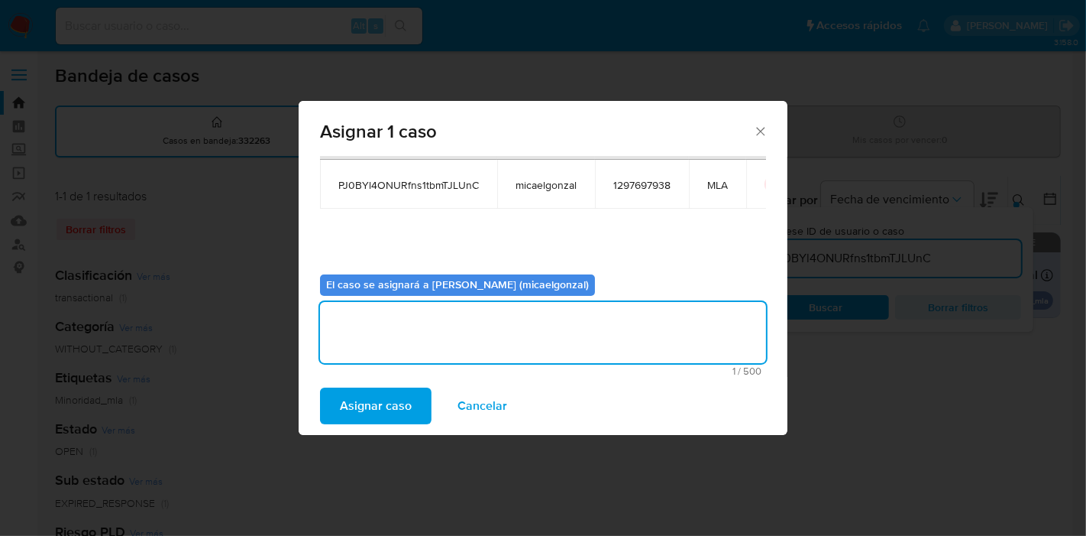
click at [390, 405] on span "Asignar caso" at bounding box center [376, 406] width 72 height 34
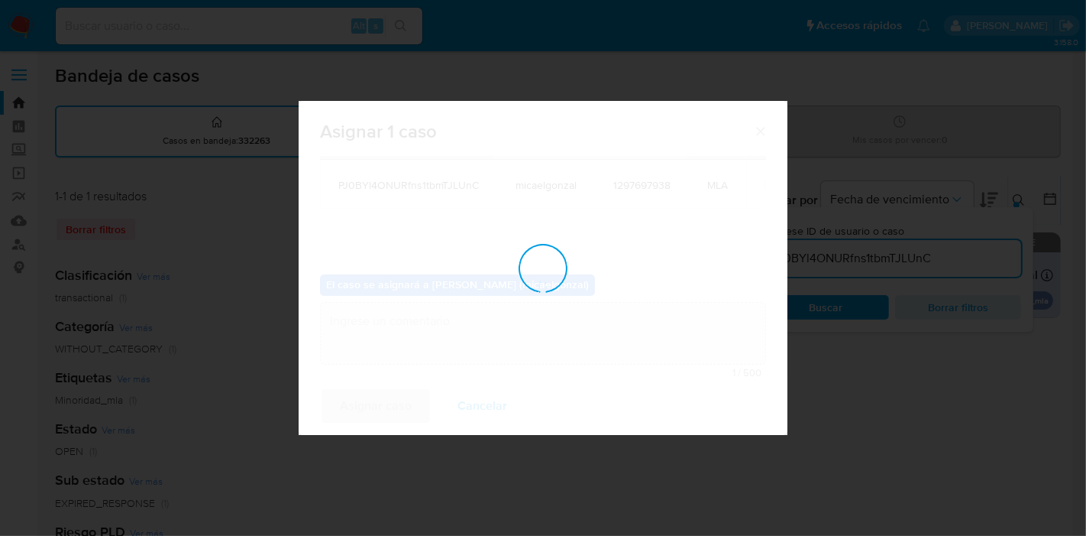
checkbox input "false"
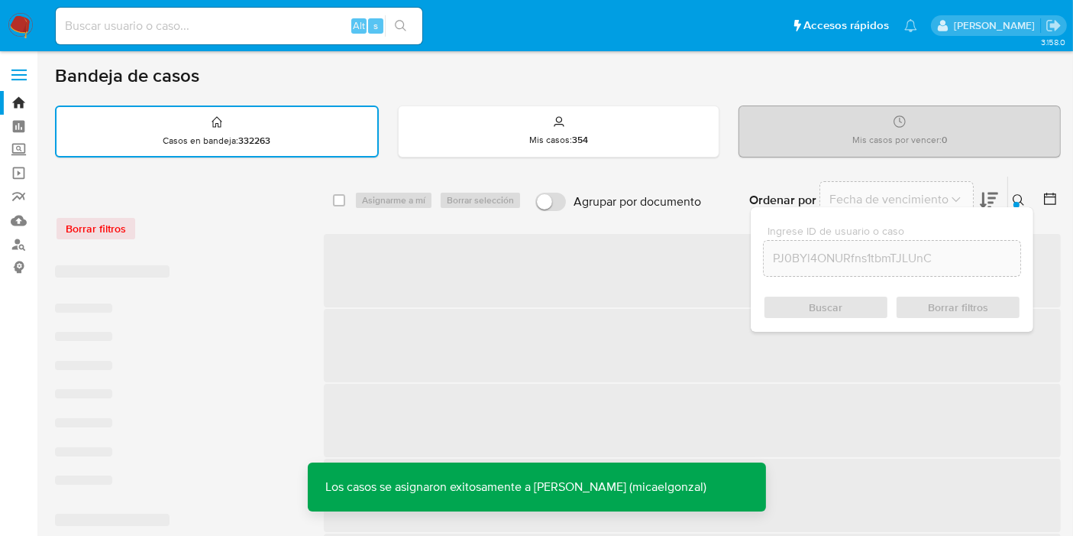
click at [255, 20] on input at bounding box center [239, 26] width 367 height 20
paste input "PJ0BYl4ONURfns1tbmTJLUnC"
type input "PJ0BYl4ONURfns1tbmTJLUnC"
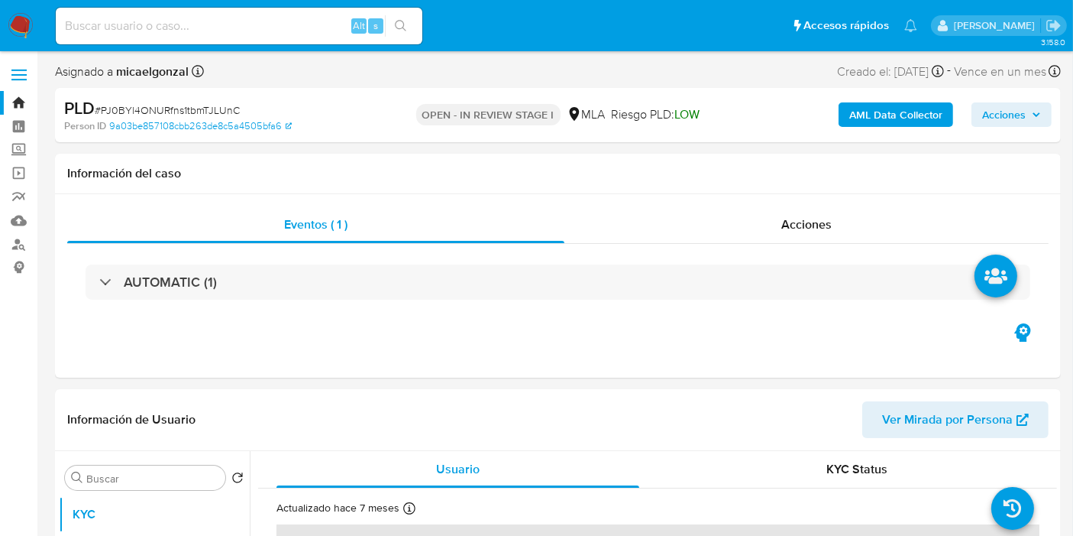
select select "10"
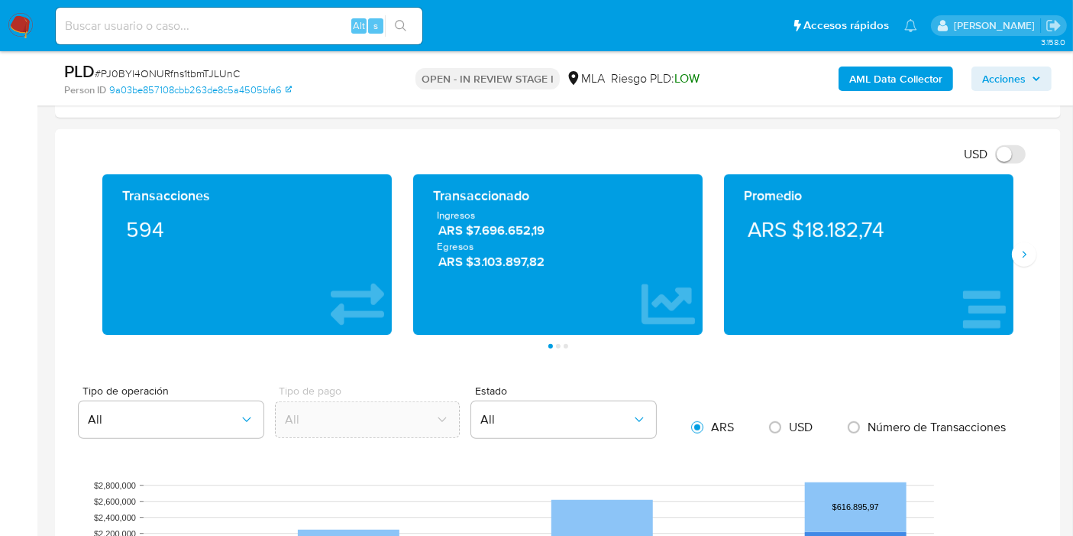
scroll to position [762, 0]
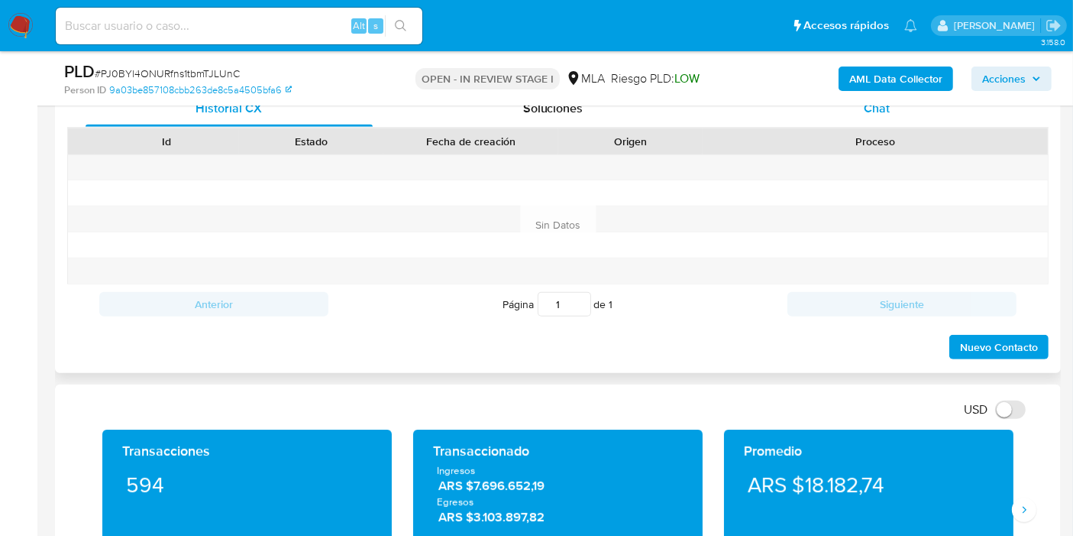
click at [913, 112] on div "Chat" at bounding box center [876, 108] width 287 height 37
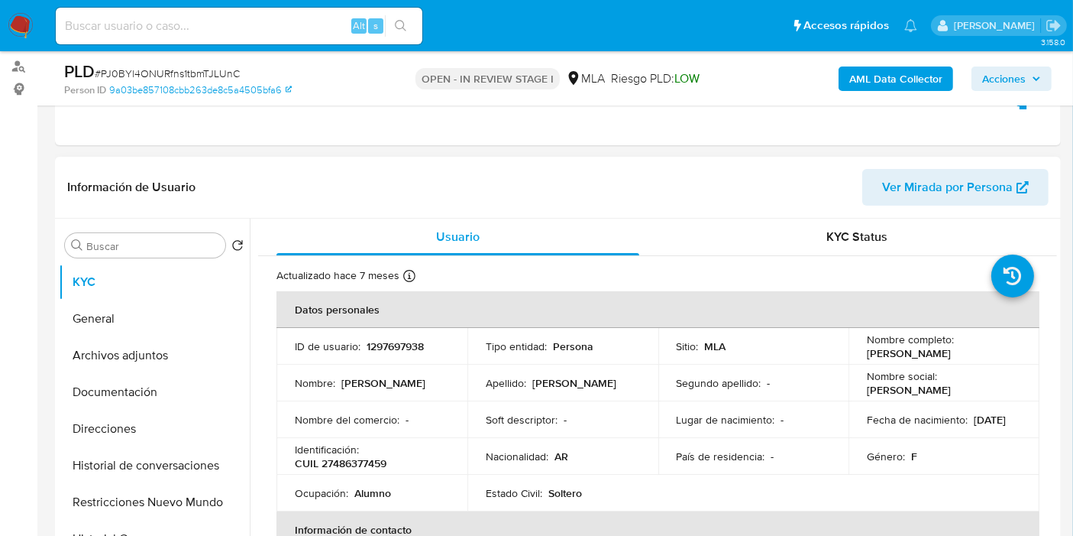
scroll to position [168, 0]
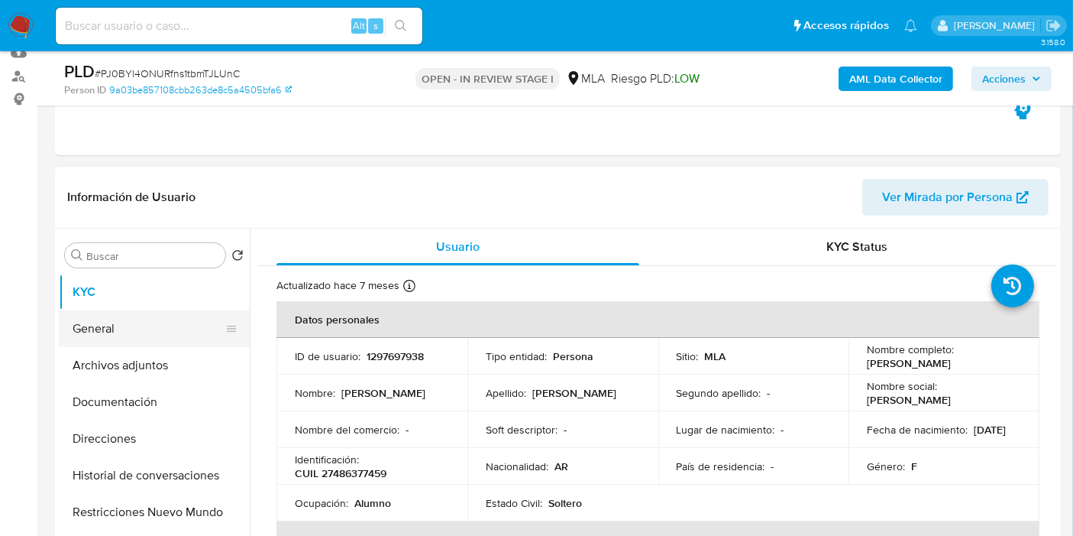
click at [116, 335] on button "General" at bounding box center [148, 328] width 179 height 37
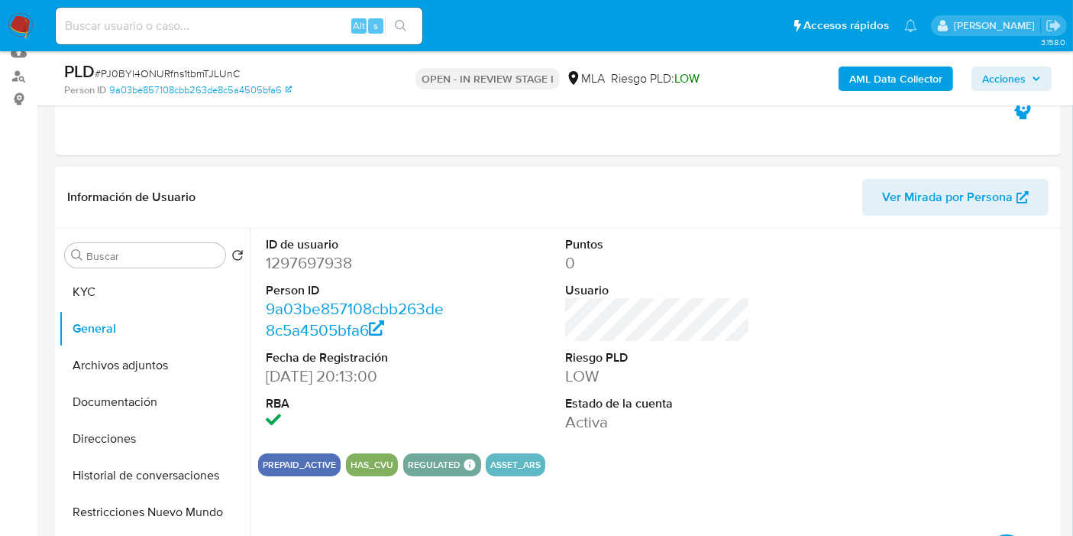
click at [332, 256] on dd "1297697938" at bounding box center [358, 262] width 185 height 21
copy dd "1297697938"
click at [141, 407] on button "Documentación" at bounding box center [148, 402] width 179 height 37
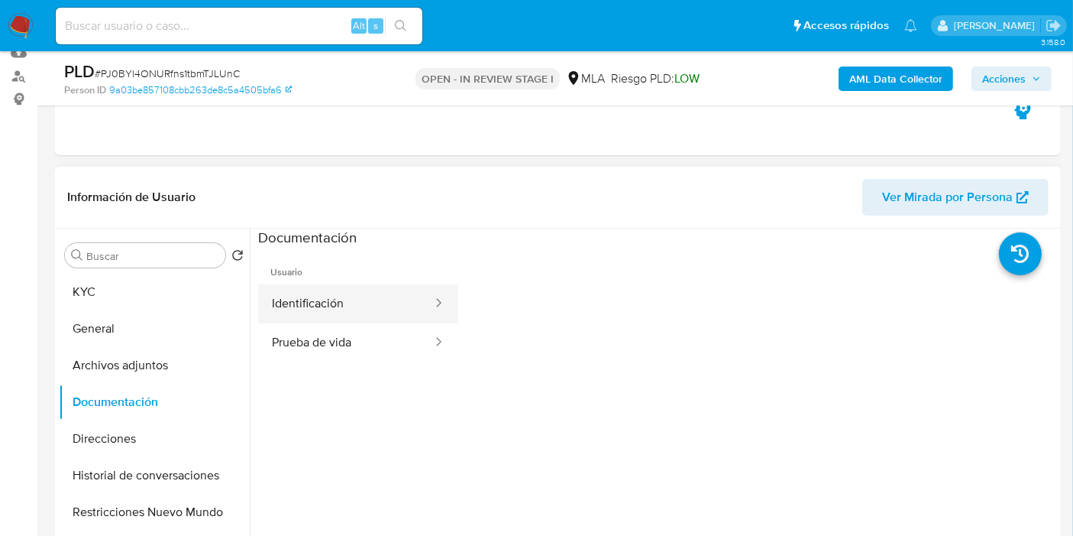
click at [354, 303] on button "Identificación" at bounding box center [346, 303] width 176 height 39
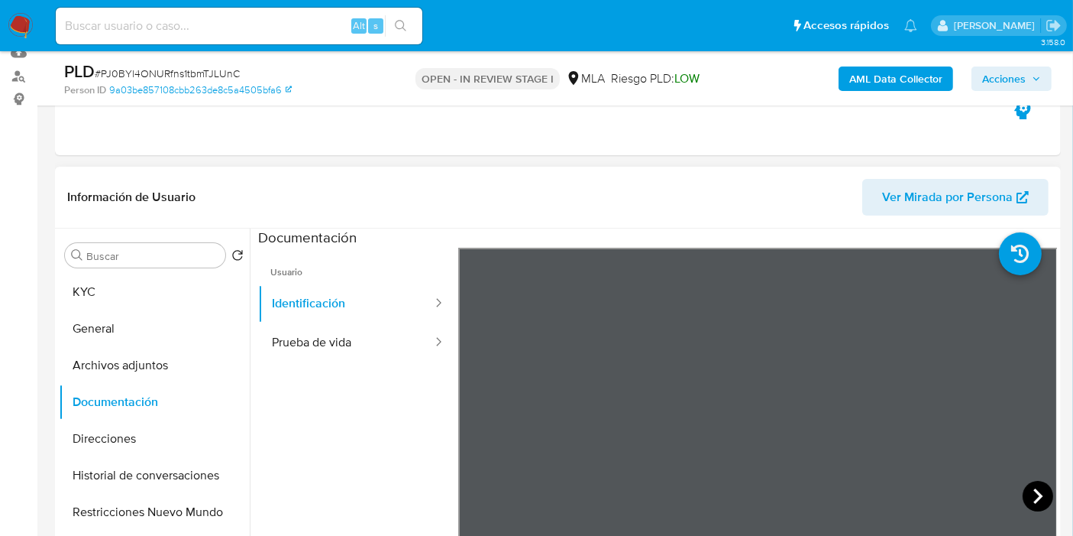
click at [1023, 494] on icon at bounding box center [1038, 496] width 31 height 31
click at [479, 500] on icon at bounding box center [476, 495] width 9 height 15
click at [154, 288] on button "KYC" at bounding box center [148, 292] width 179 height 37
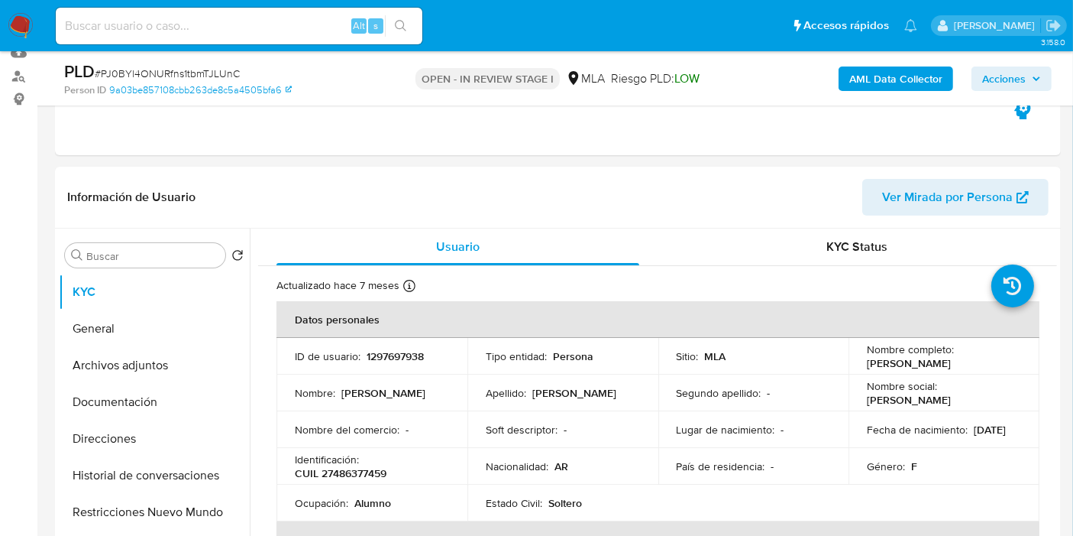
click at [951, 368] on p "Brenda Aylen Robledo" at bounding box center [909, 363] width 84 height 14
click at [951, 367] on p "Brenda Aylen Robledo" at bounding box center [909, 363] width 84 height 14
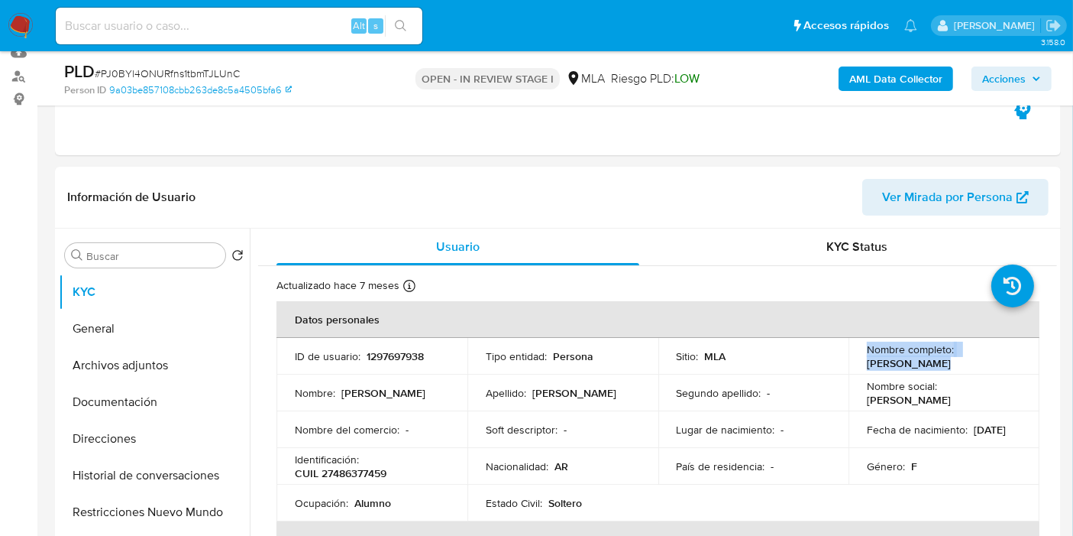
click at [972, 367] on div "Nombre completo : Brenda Aylen Robledo" at bounding box center [944, 356] width 154 height 28
drag, startPoint x: 973, startPoint y: 365, endPoint x: 856, endPoint y: 367, distance: 116.1
click at [856, 367] on td "Nombre completo : Brenda Aylen Robledo" at bounding box center [944, 356] width 191 height 37
copy p "Brenda Aylen Robledo"
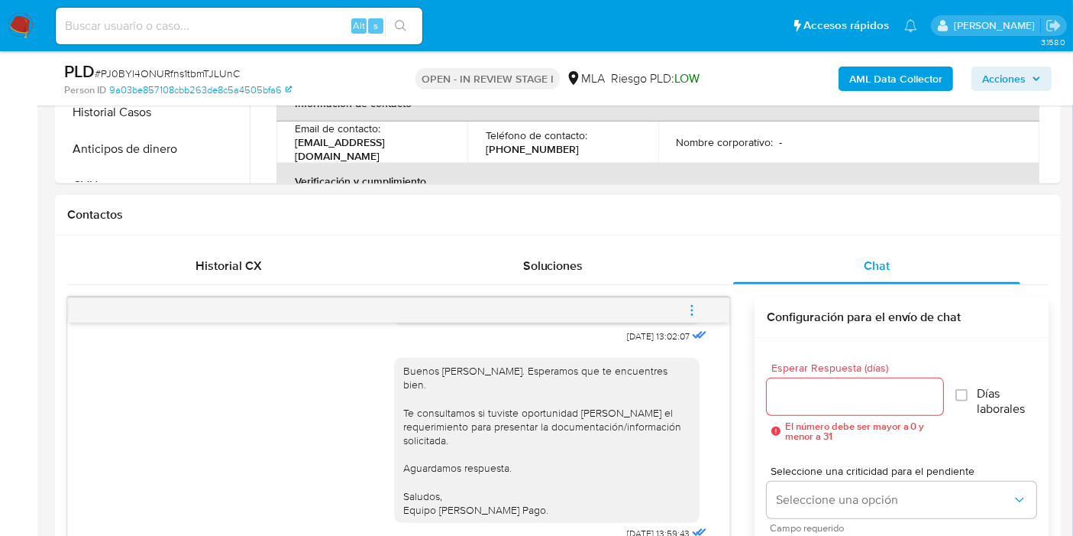
scroll to position [265, 0]
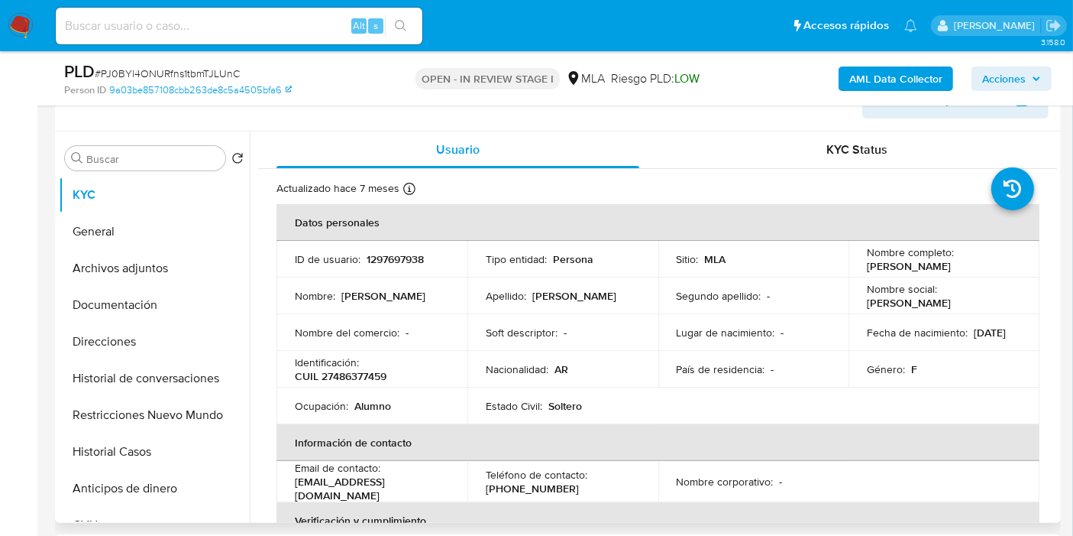
click at [355, 370] on p "CUIL 27486377459" at bounding box center [341, 376] width 92 height 14
click at [357, 374] on p "CUIL 27486377459" at bounding box center [341, 376] width 92 height 14
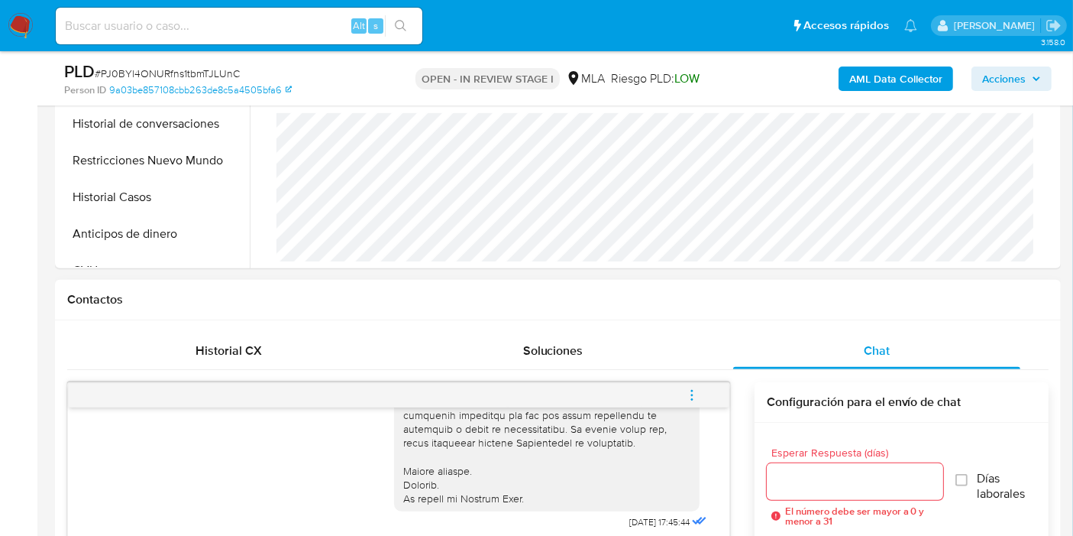
scroll to position [604, 0]
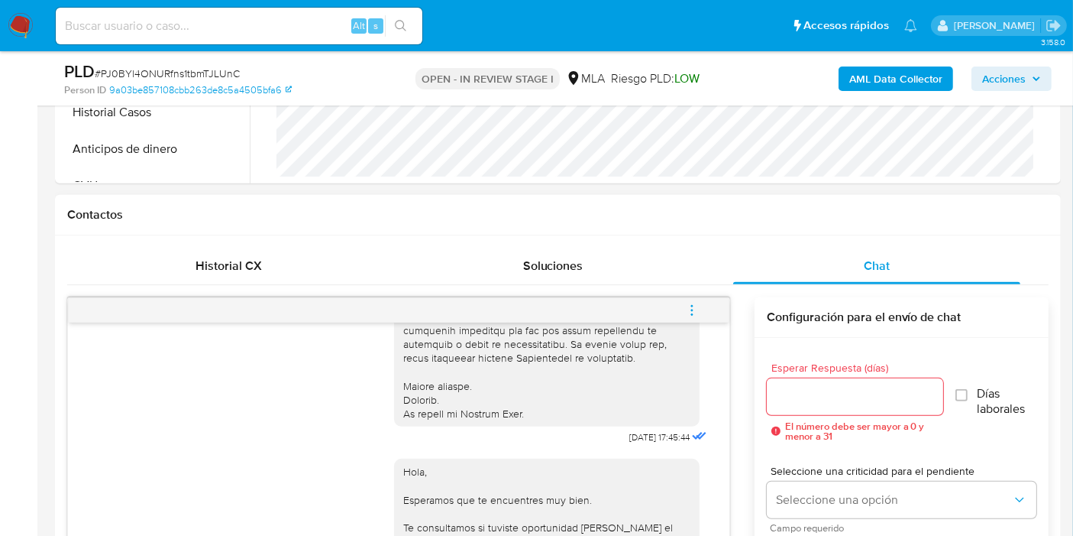
click at [695, 310] on icon "menu-action" at bounding box center [692, 310] width 14 height 14
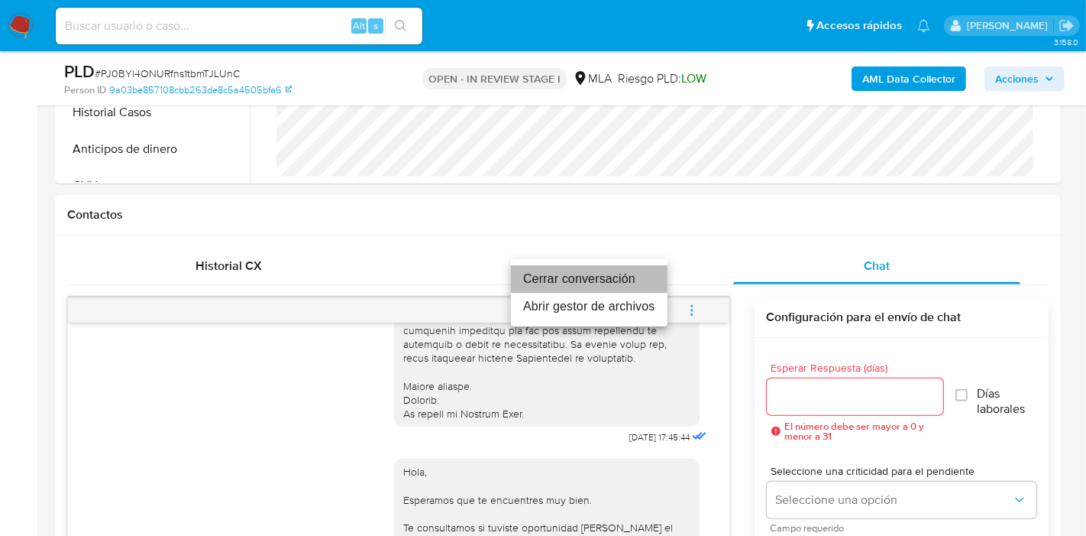
click at [585, 289] on li "Cerrar conversación" at bounding box center [589, 279] width 157 height 28
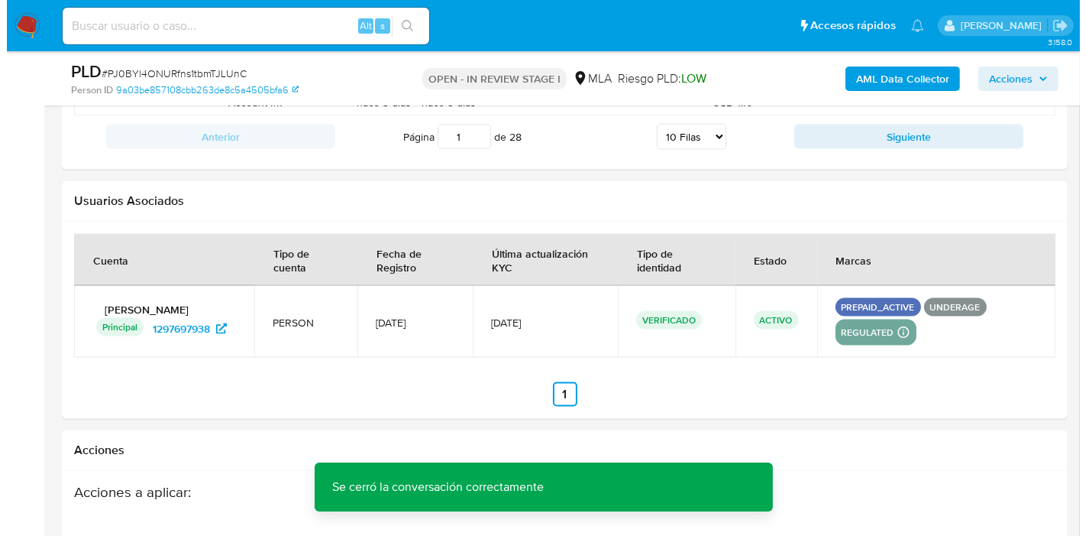
scroll to position [2731, 0]
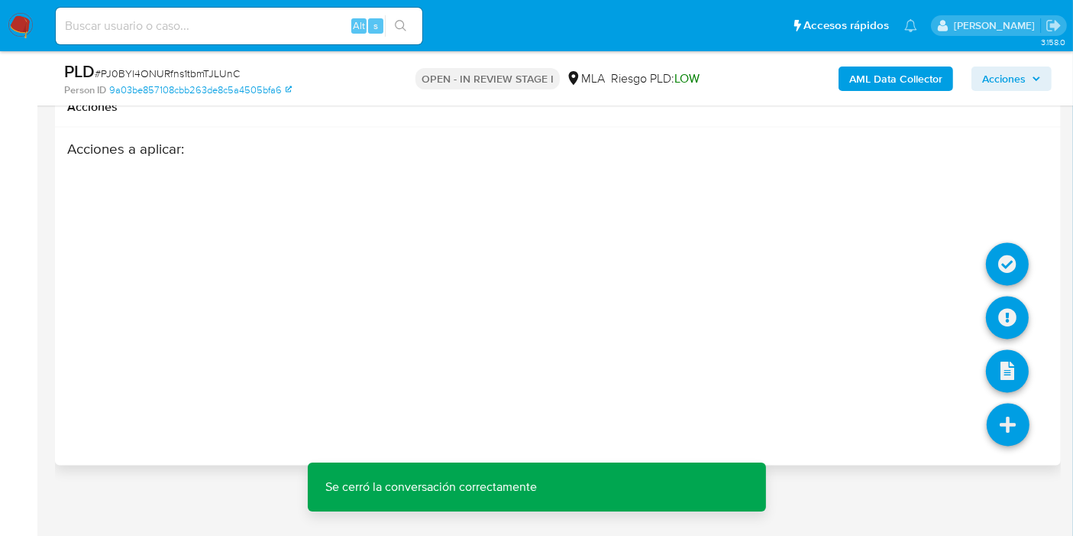
click at [1015, 416] on icon at bounding box center [1008, 424] width 43 height 43
click at [1004, 322] on icon at bounding box center [1007, 317] width 43 height 43
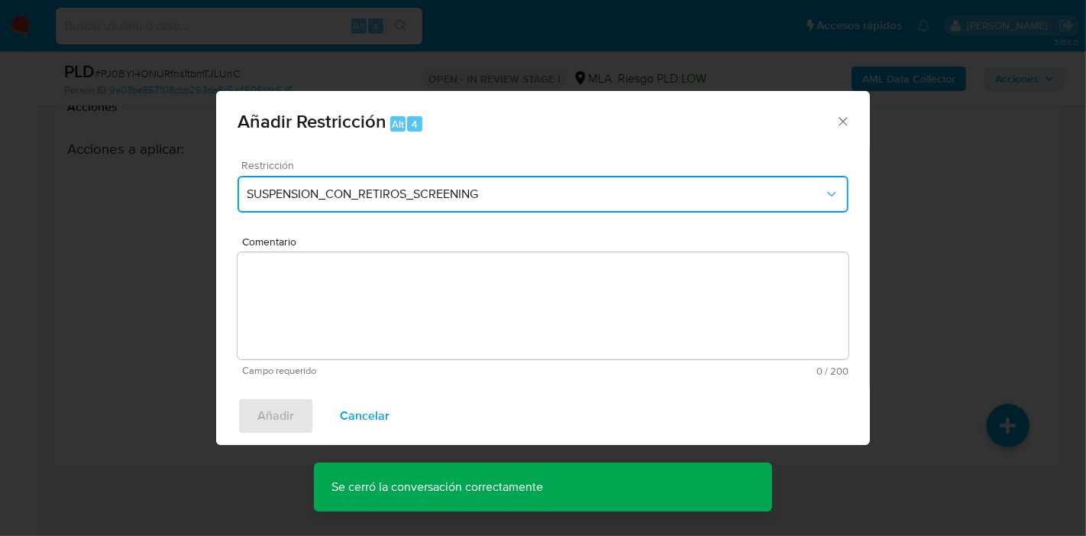
click at [388, 180] on button "SUSPENSION_CON_RETIROS_SCREENING" at bounding box center [543, 194] width 611 height 37
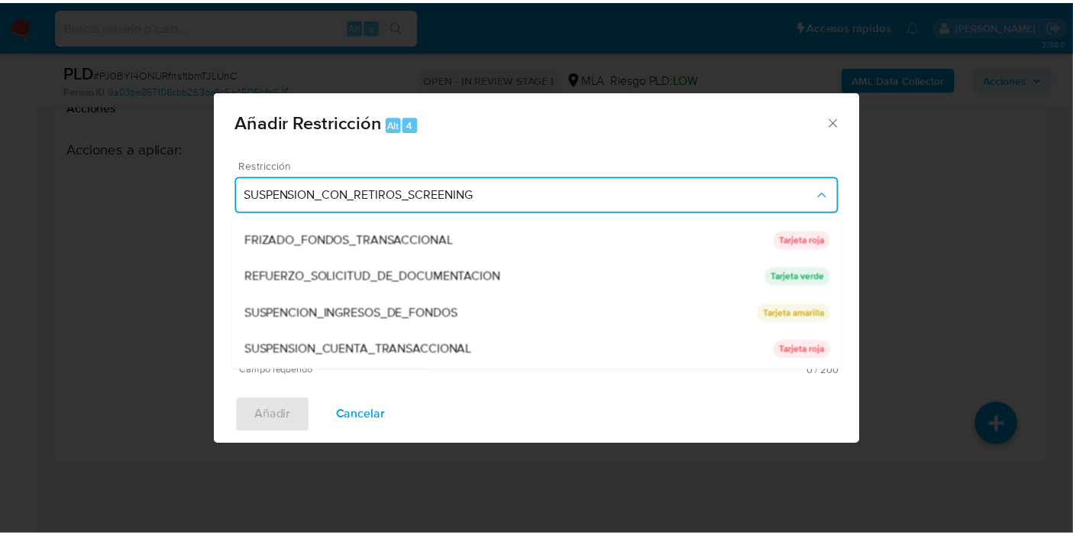
scroll to position [323, 0]
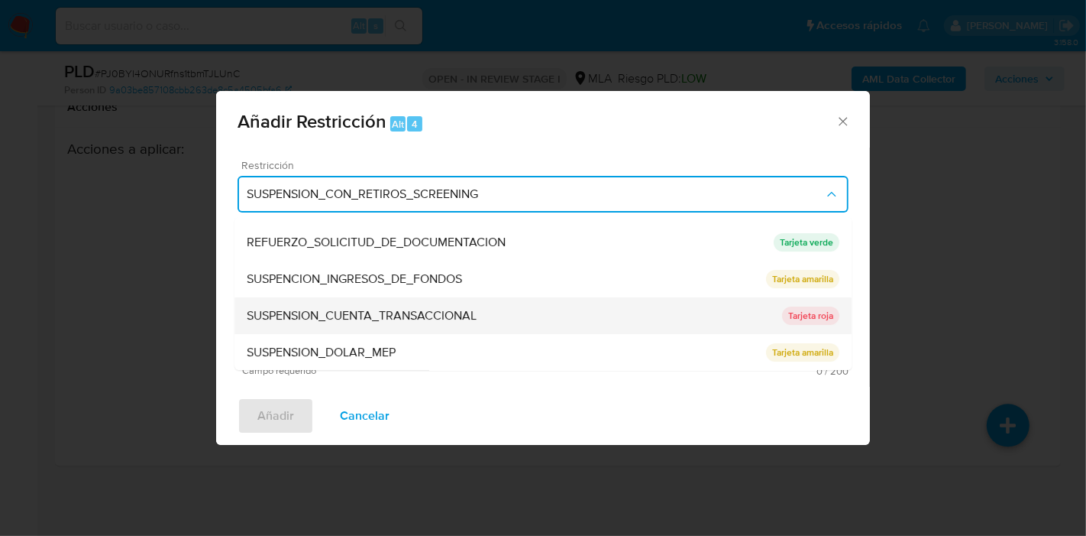
click at [390, 305] on div "SUSPENSION_CUENTA_TRANSACCIONAL" at bounding box center [515, 315] width 536 height 37
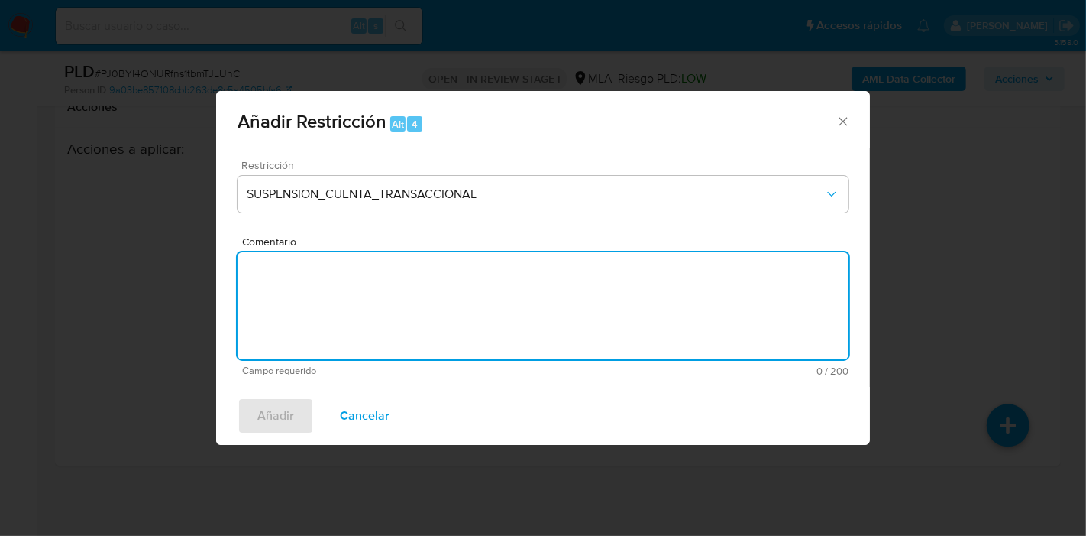
click at [412, 303] on textarea "Comentario" at bounding box center [543, 305] width 611 height 107
type textarea "AML"
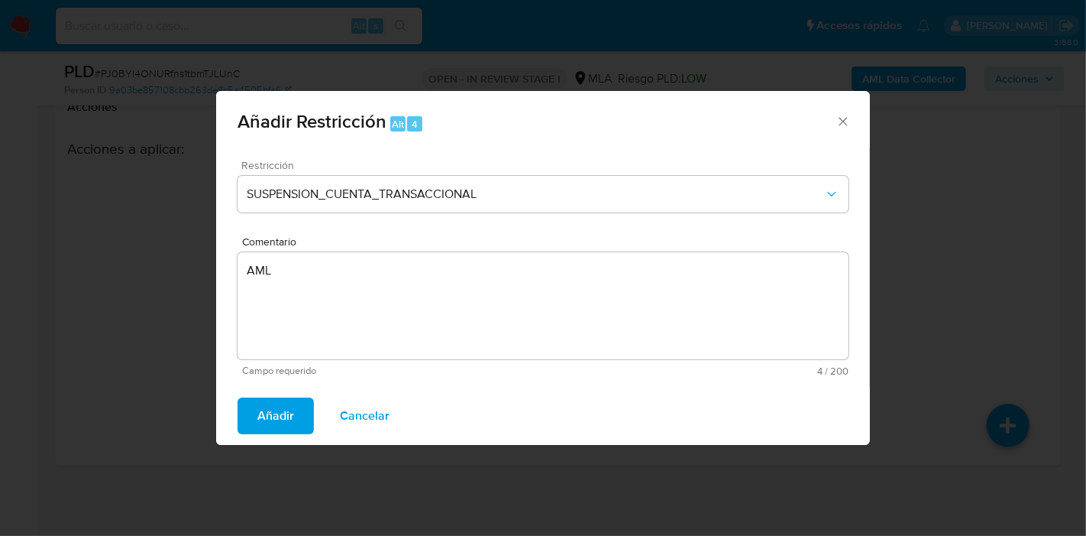
click at [287, 399] on span "Añadir" at bounding box center [275, 416] width 37 height 34
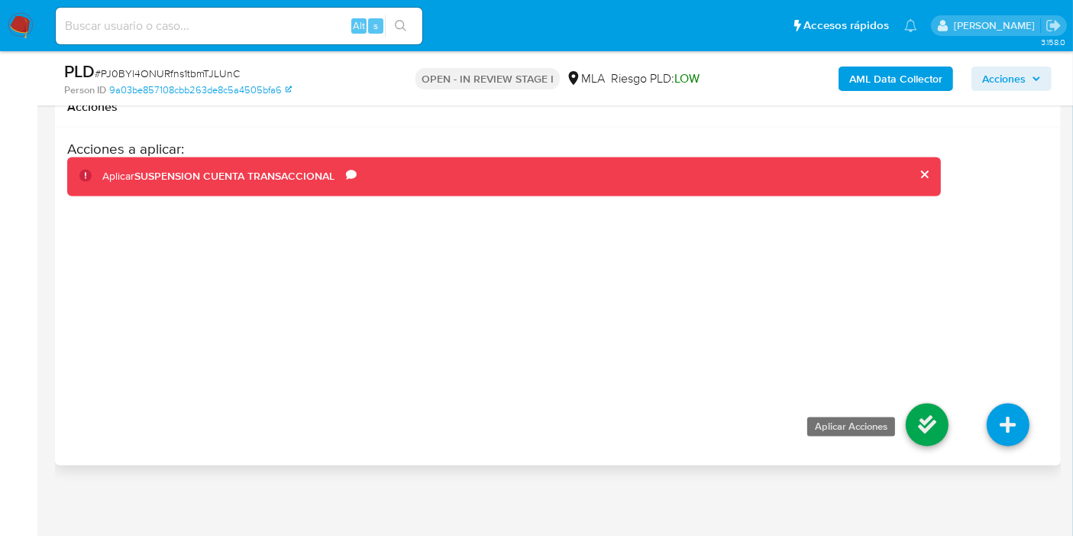
click at [918, 407] on icon at bounding box center [927, 424] width 43 height 43
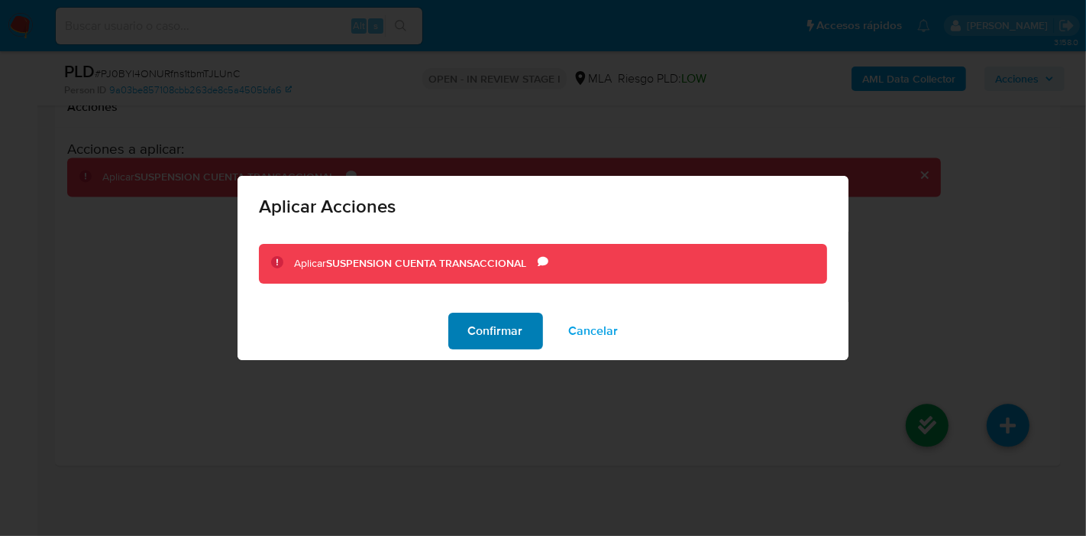
click at [490, 325] on span "Confirmar" at bounding box center [495, 331] width 55 height 34
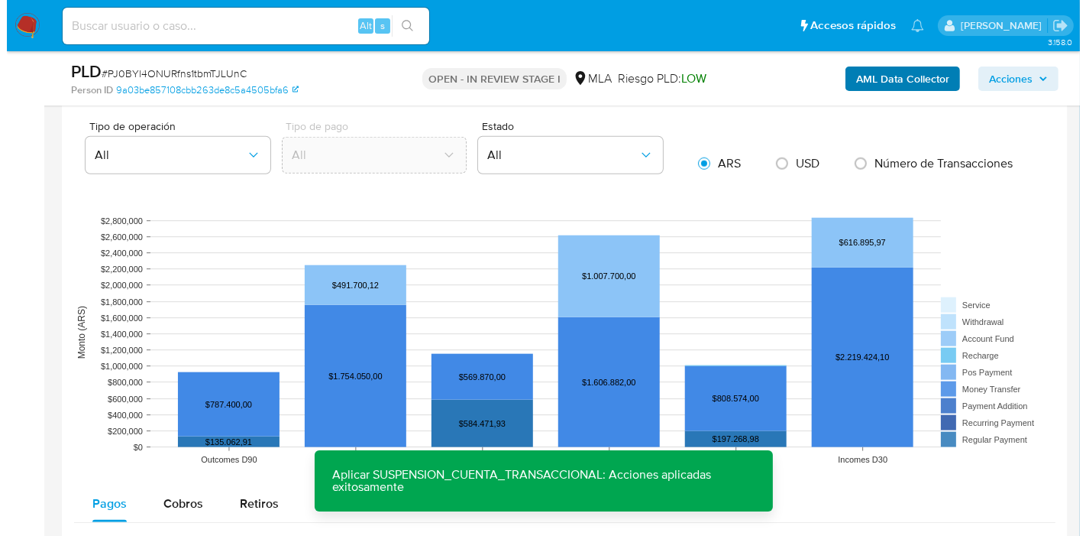
scroll to position [1373, 0]
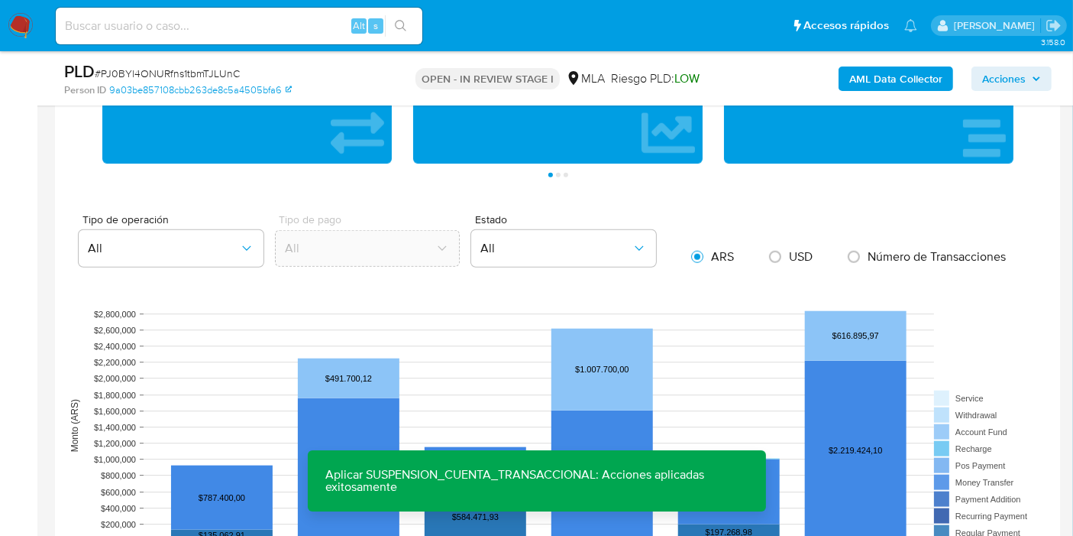
click at [927, 83] on b "AML Data Collector" at bounding box center [896, 78] width 93 height 24
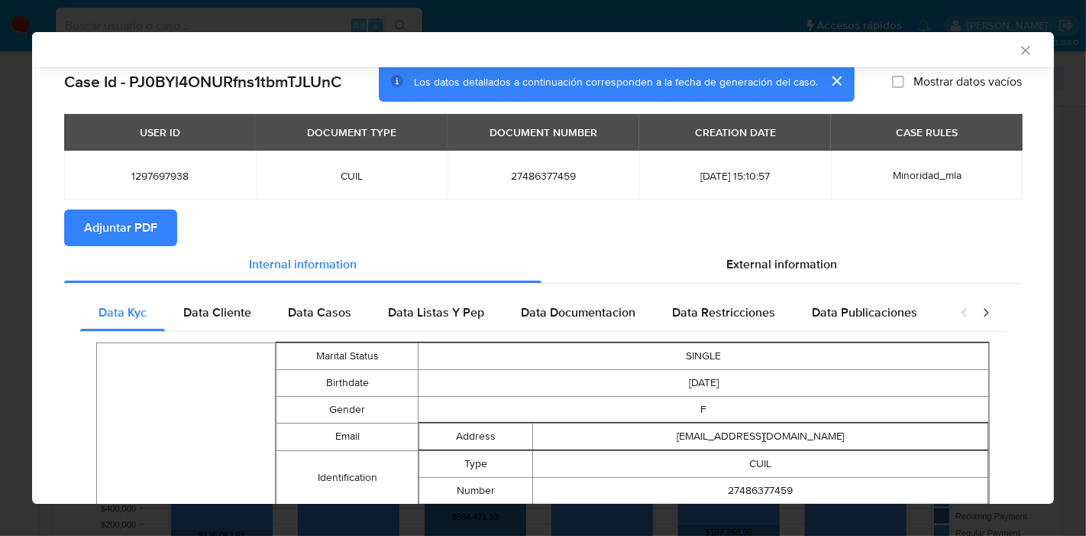
scroll to position [0, 0]
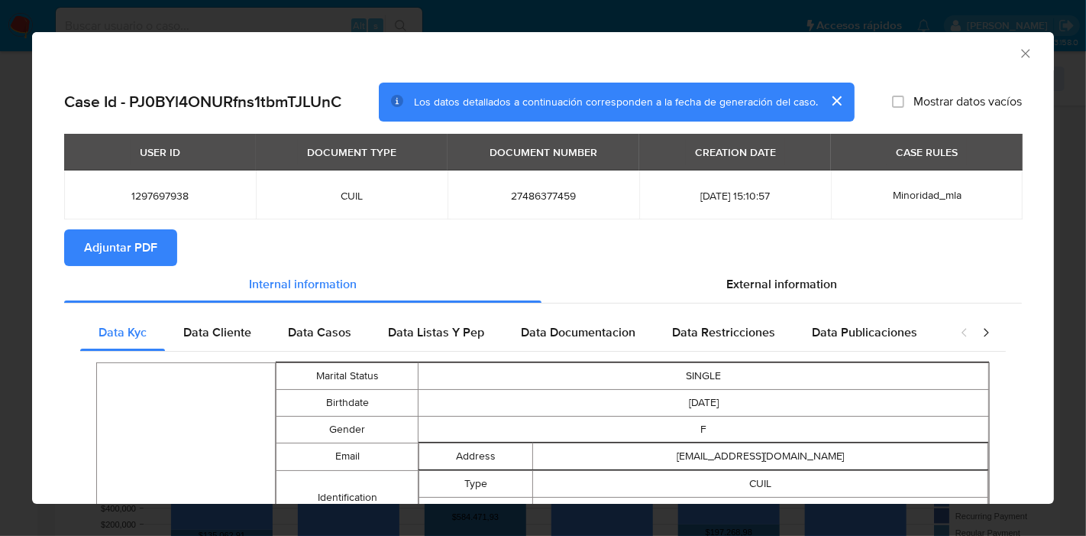
click at [201, 316] on div "Data Cliente" at bounding box center [217, 332] width 105 height 37
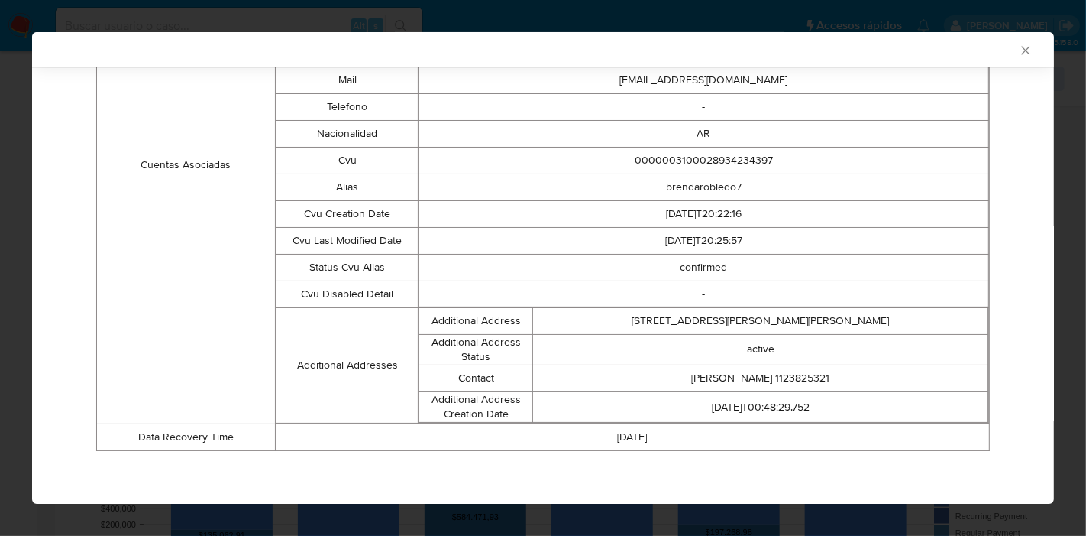
scroll to position [167, 0]
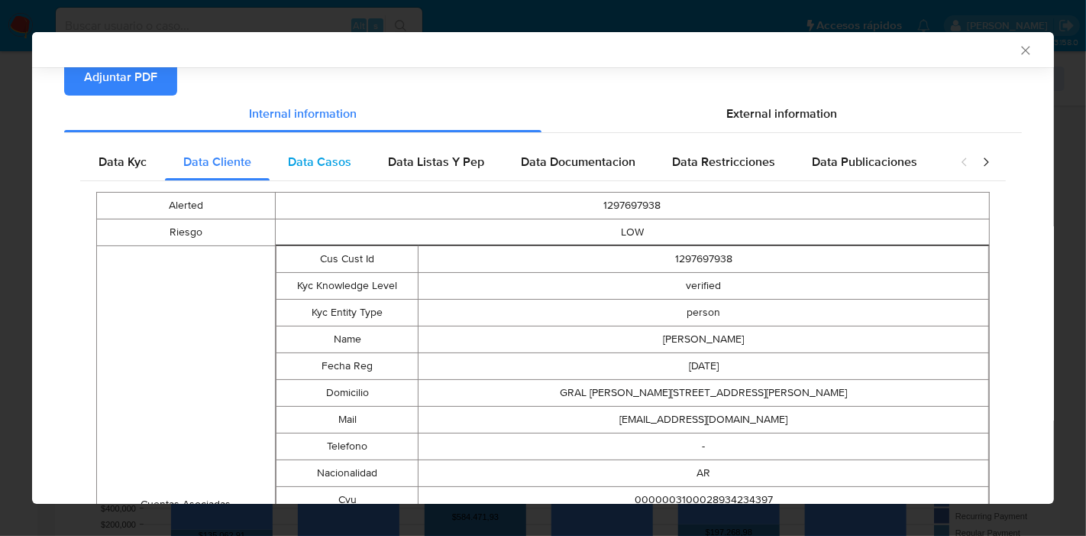
click at [318, 149] on div "Data Casos" at bounding box center [320, 162] width 100 height 37
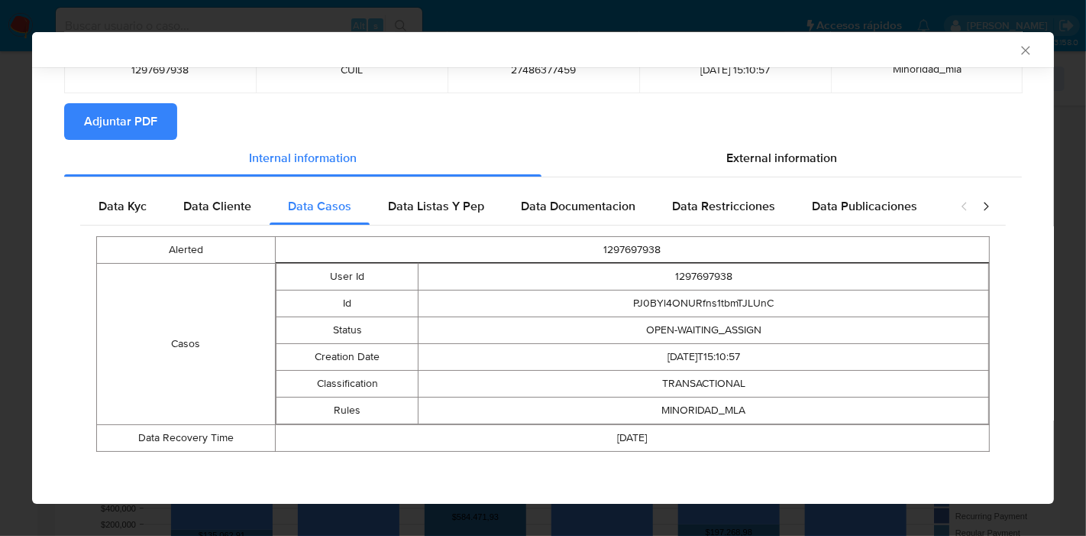
drag, startPoint x: 427, startPoint y: 202, endPoint x: 476, endPoint y: 198, distance: 49.1
click at [428, 203] on span "Data Listas Y Pep" at bounding box center [436, 206] width 96 height 18
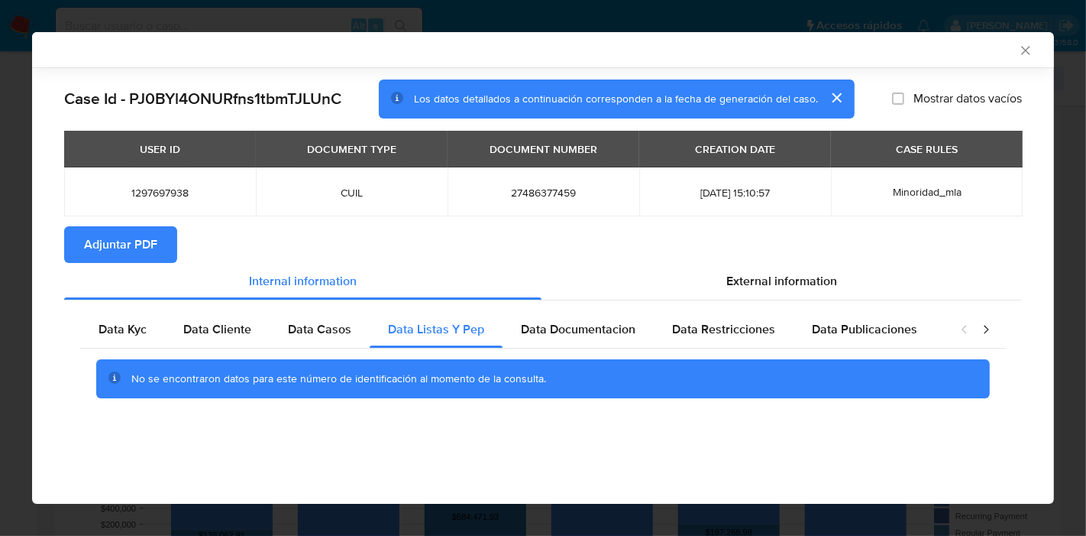
scroll to position [0, 0]
drag, startPoint x: 574, startPoint y: 329, endPoint x: 656, endPoint y: 326, distance: 81.8
click at [578, 328] on span "Data Documentacion" at bounding box center [578, 329] width 115 height 18
drag, startPoint x: 694, startPoint y: 325, endPoint x: 859, endPoint y: 352, distance: 167.3
click at [696, 325] on span "Data Restricciones" at bounding box center [723, 329] width 103 height 18
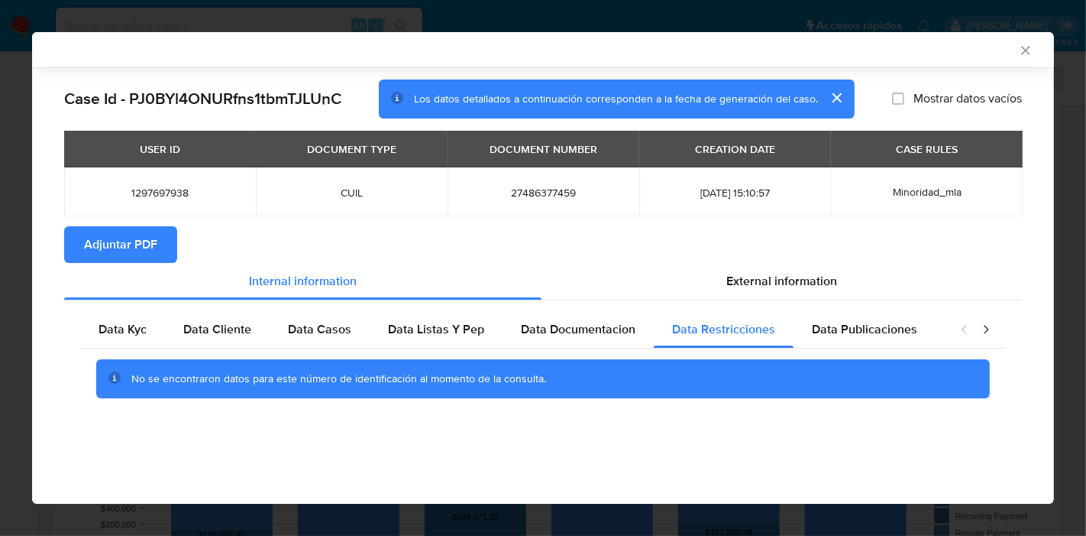
drag, startPoint x: 870, startPoint y: 337, endPoint x: 999, endPoint y: 321, distance: 130.1
click at [881, 335] on div "Data Publicaciones" at bounding box center [865, 329] width 142 height 37
click at [992, 328] on icon "closure-recommendation-modal" at bounding box center [986, 329] width 15 height 15
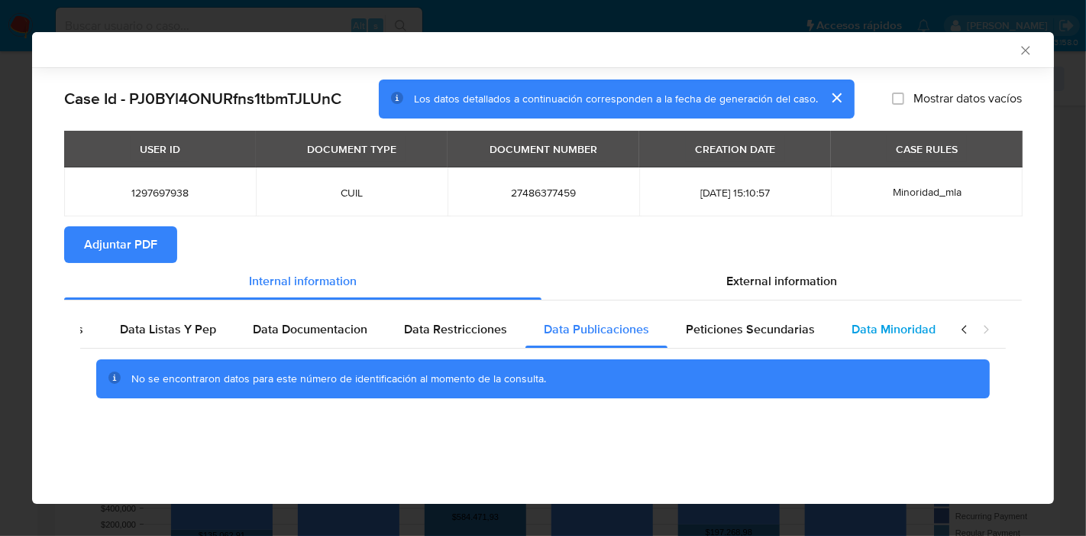
drag, startPoint x: 918, startPoint y: 339, endPoint x: 816, endPoint y: 332, distance: 101.8
click at [897, 340] on div "Data Minoridad" at bounding box center [894, 329] width 121 height 37
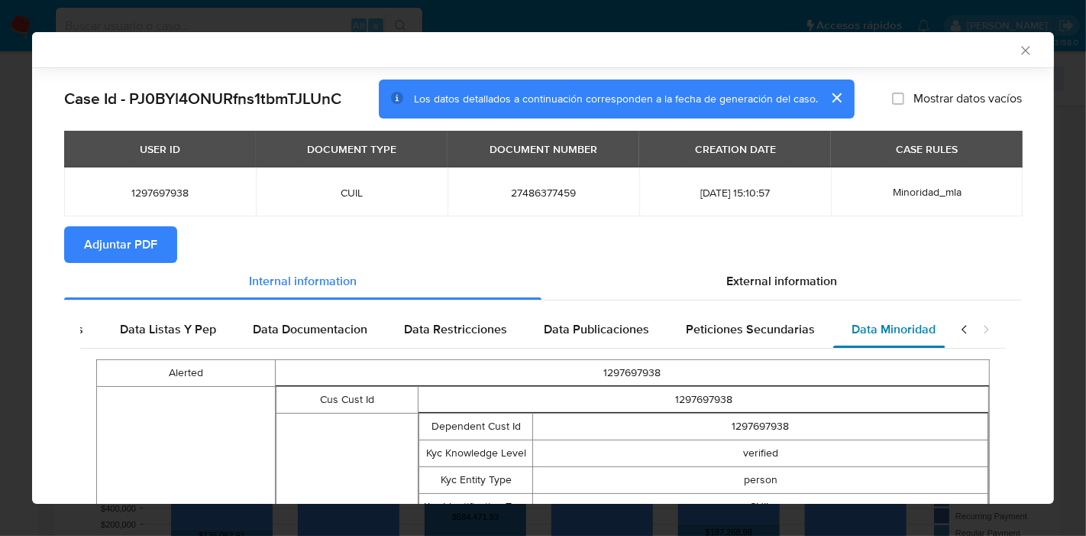
scroll to position [0, 281]
click at [824, 334] on div "Data Minoridad" at bounding box center [884, 329] width 121 height 37
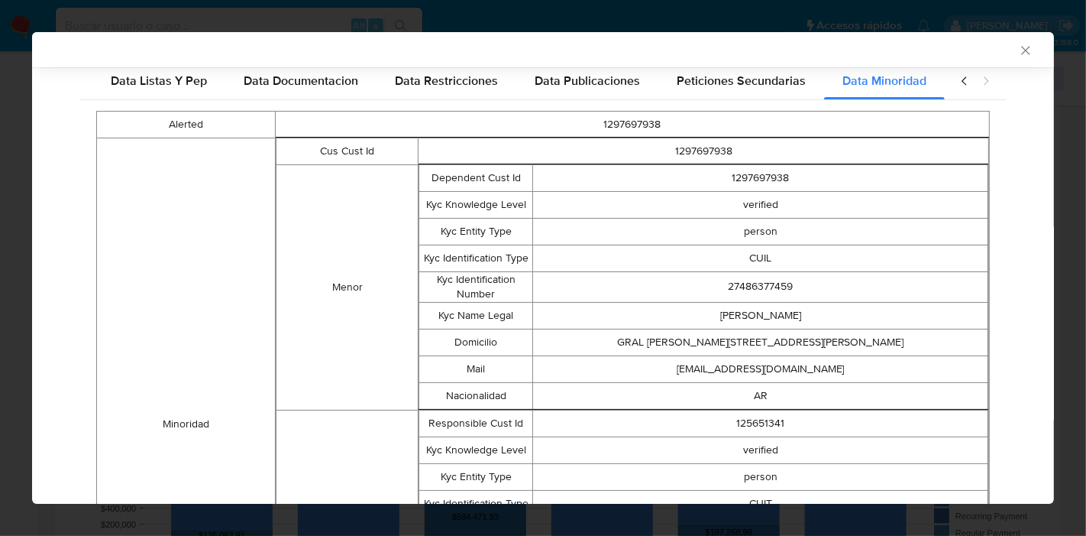
scroll to position [251, 0]
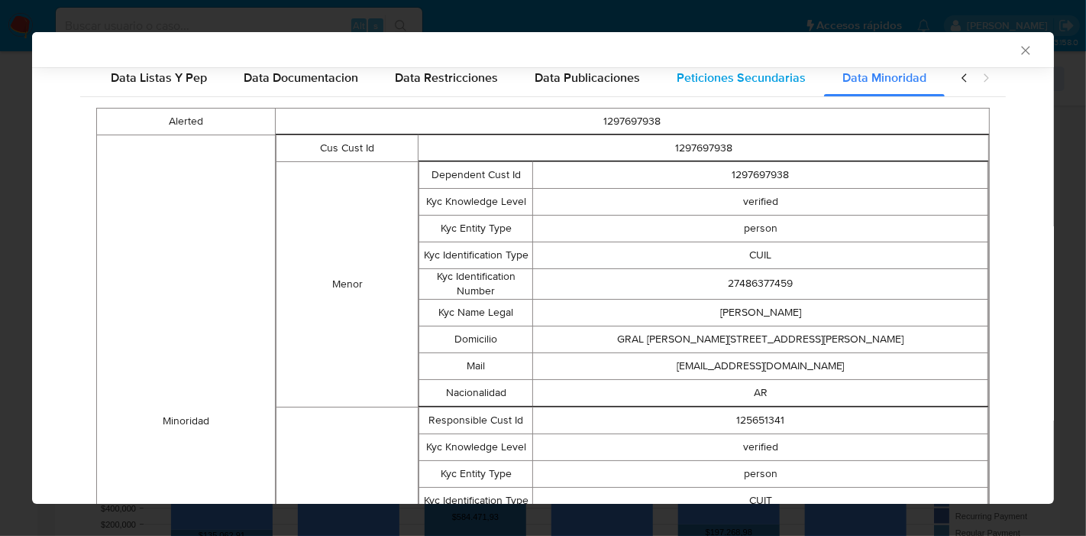
click at [714, 79] on span "Peticiones Secundarias" at bounding box center [741, 78] width 129 height 18
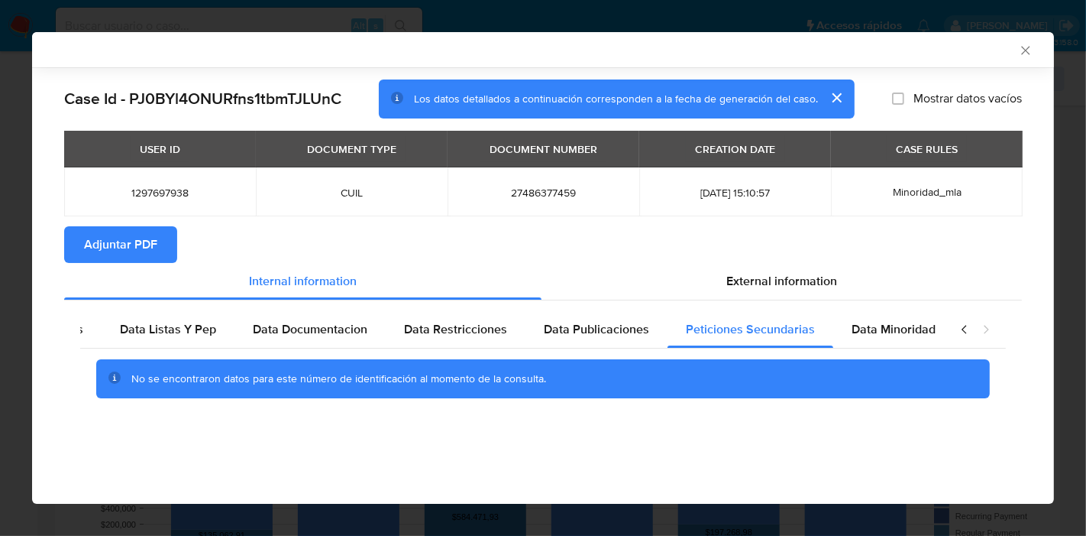
click at [959, 330] on icon "closure-recommendation-modal" at bounding box center [964, 329] width 15 height 15
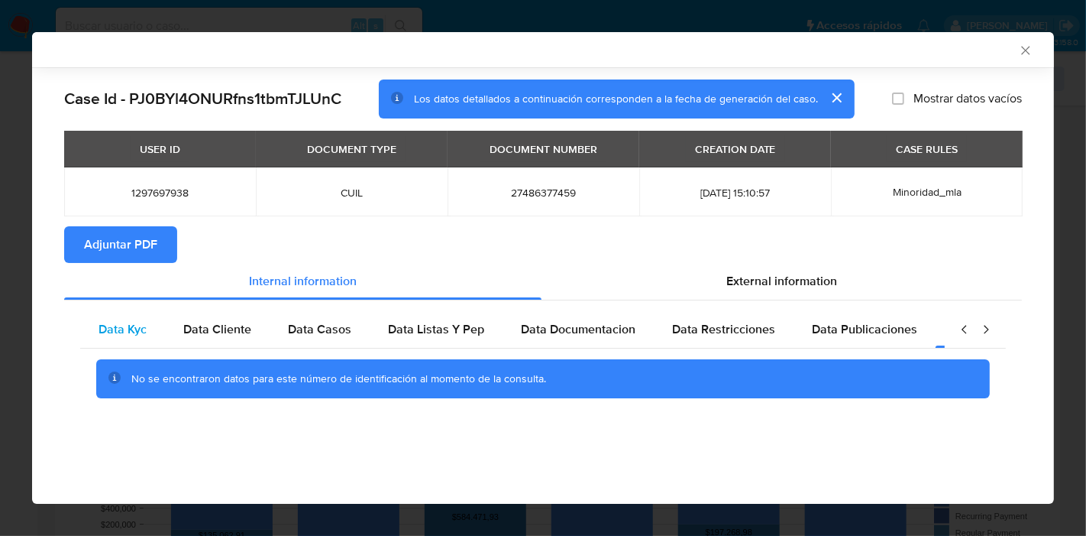
click at [102, 324] on span "Data Kyc" at bounding box center [123, 329] width 48 height 18
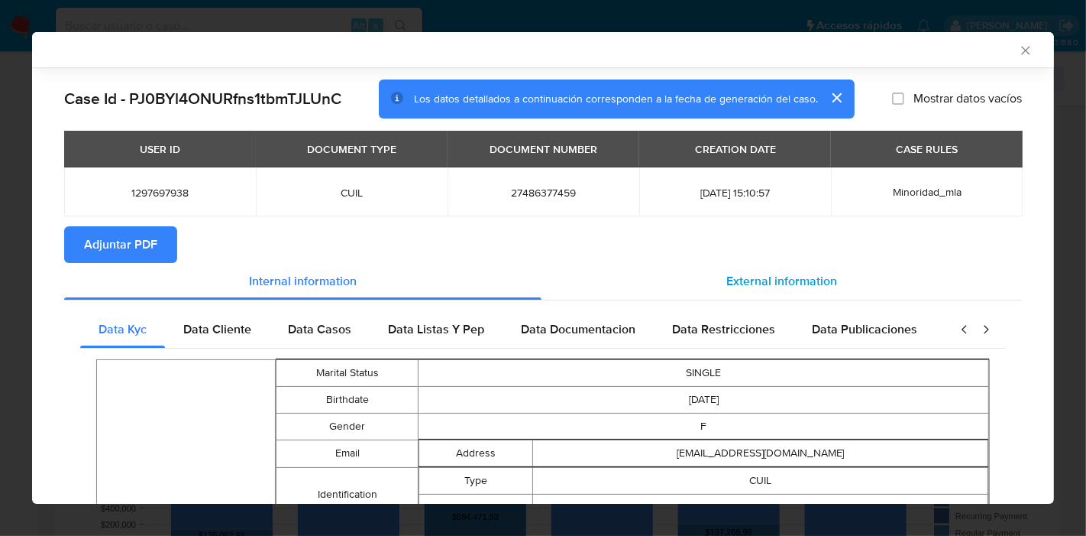
click at [810, 276] on span "External information" at bounding box center [782, 281] width 111 height 18
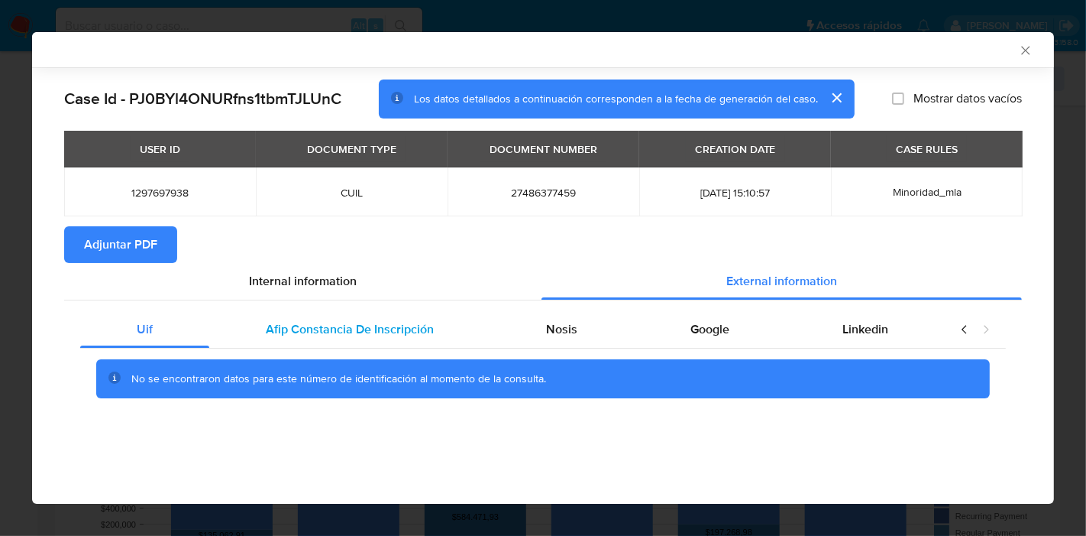
click at [392, 322] on span "Afip Constancia De Inscripción" at bounding box center [350, 329] width 168 height 18
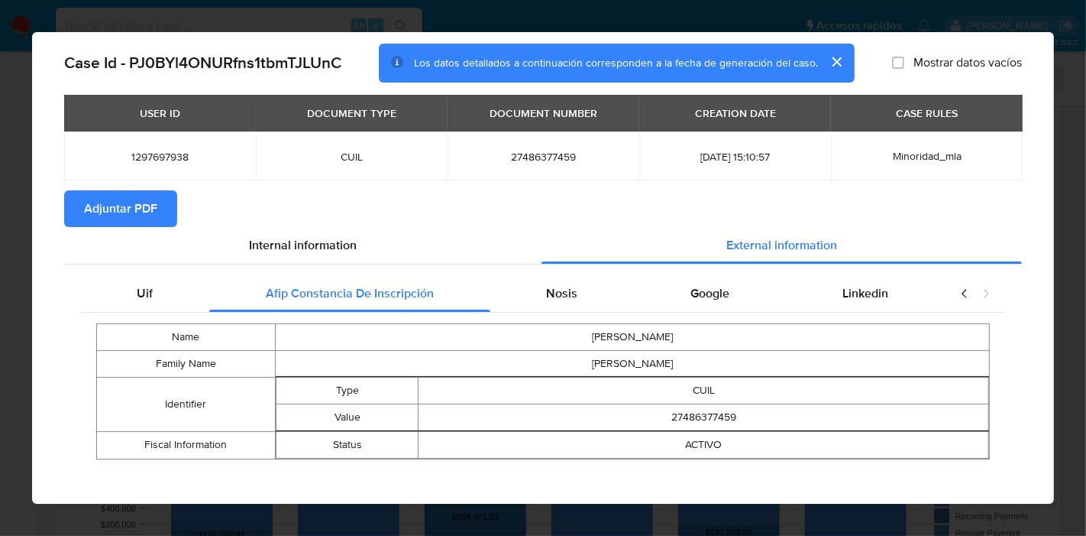
scroll to position [44, 0]
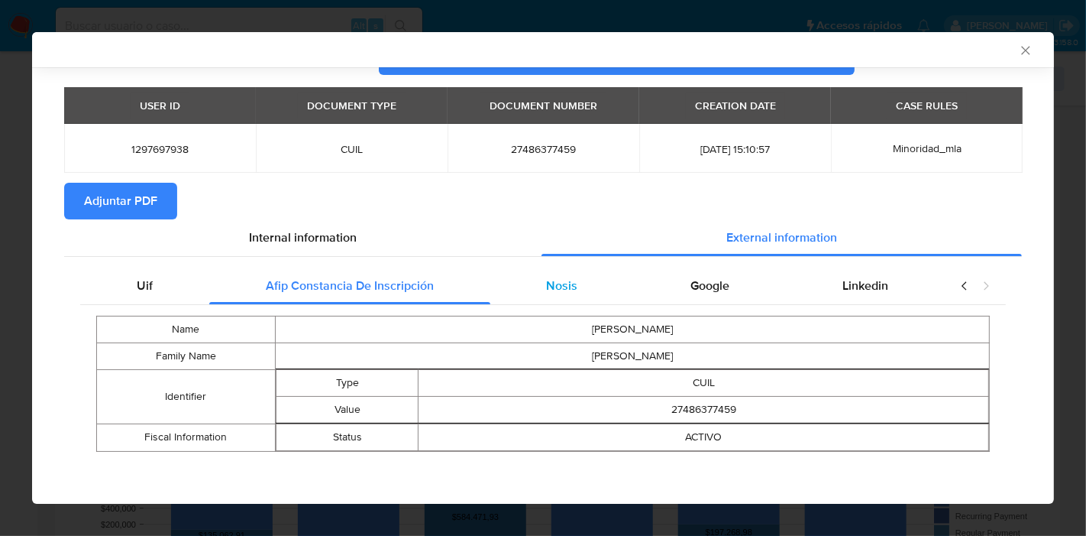
click at [535, 289] on div "Nosis" at bounding box center [563, 285] width 144 height 37
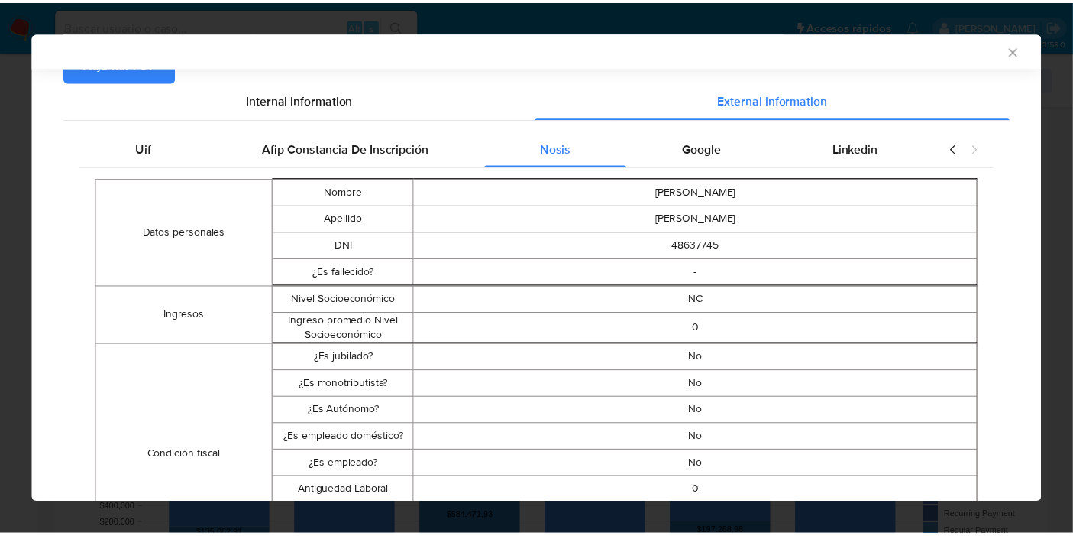
scroll to position [0, 0]
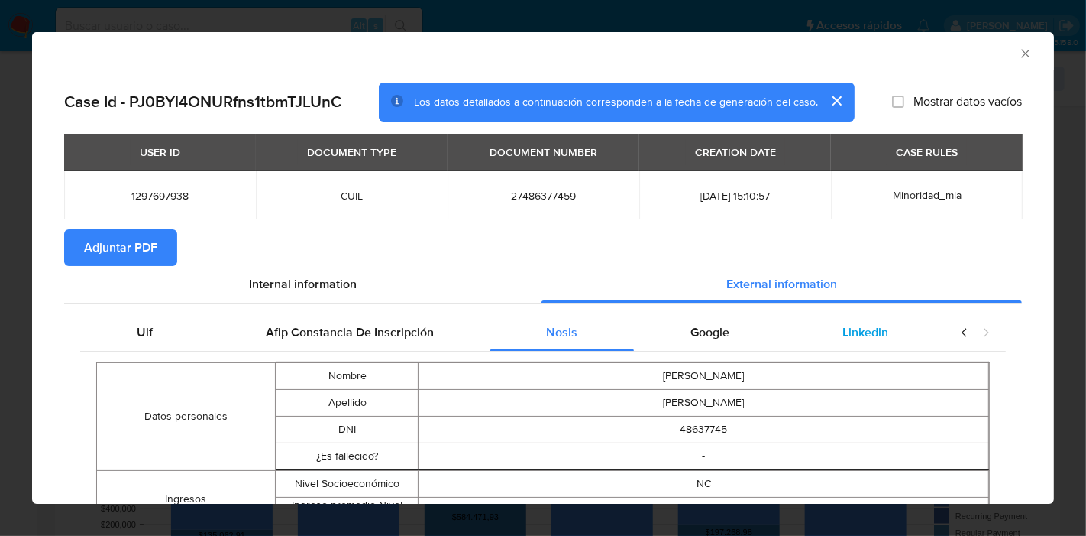
drag, startPoint x: 703, startPoint y: 335, endPoint x: 842, endPoint y: 338, distance: 139.1
click at [703, 335] on span "Google" at bounding box center [710, 332] width 39 height 18
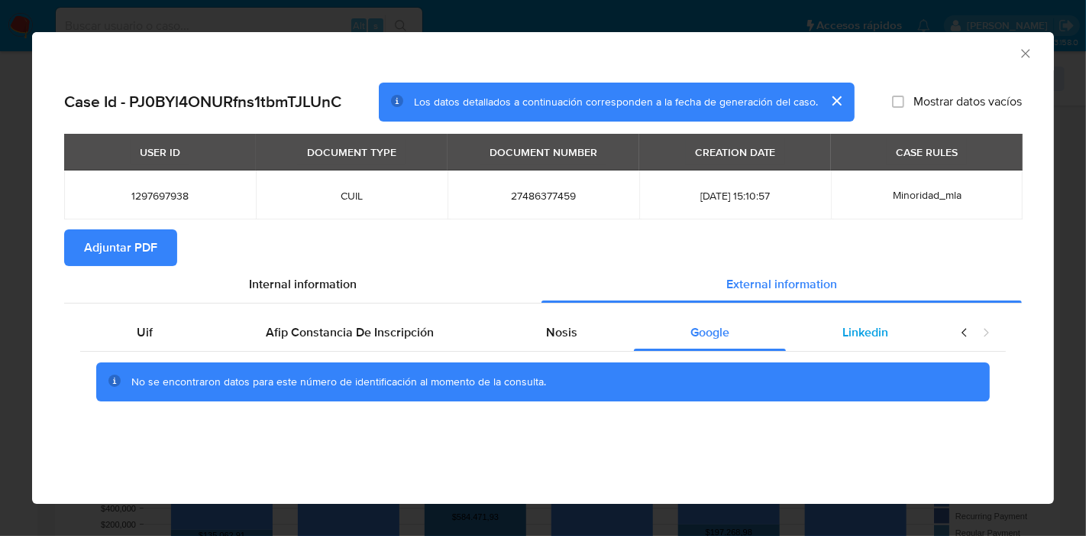
click at [862, 338] on span "Linkedin" at bounding box center [866, 332] width 46 height 18
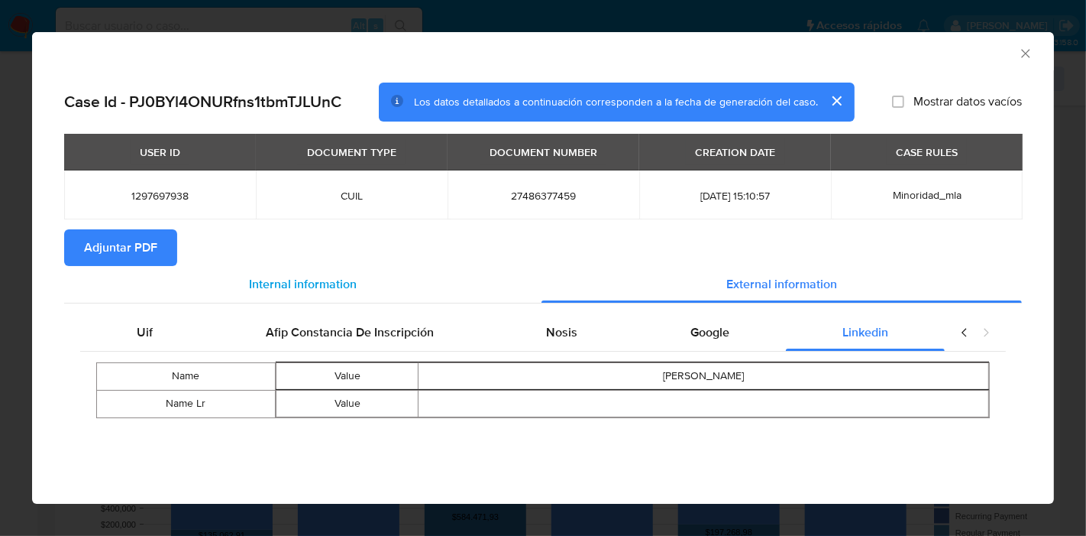
drag, startPoint x: 113, startPoint y: 326, endPoint x: 267, endPoint y: 294, distance: 157.6
click at [113, 325] on div "Uif" at bounding box center [144, 332] width 129 height 37
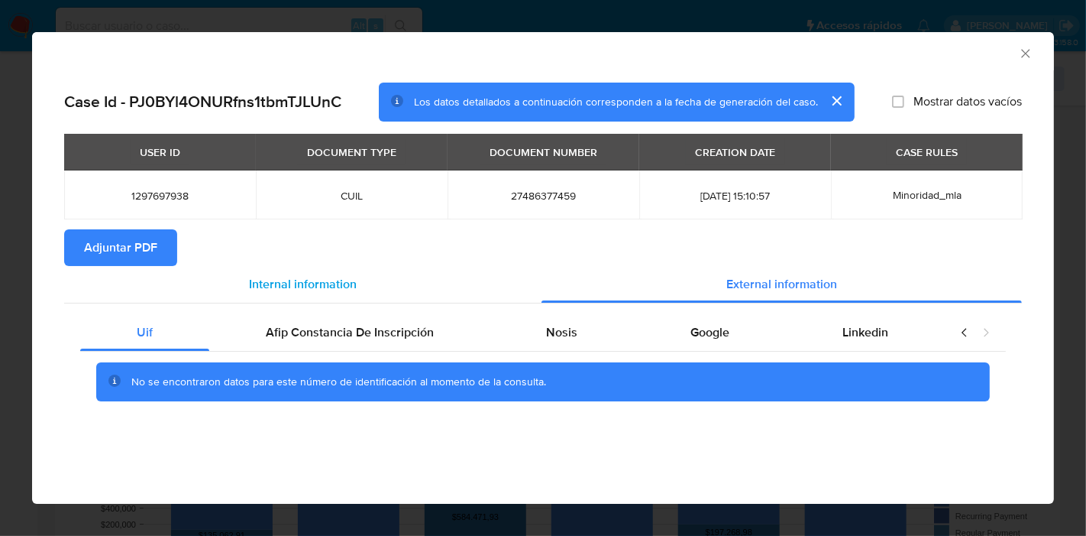
click at [275, 291] on span "Internal information" at bounding box center [303, 284] width 108 height 18
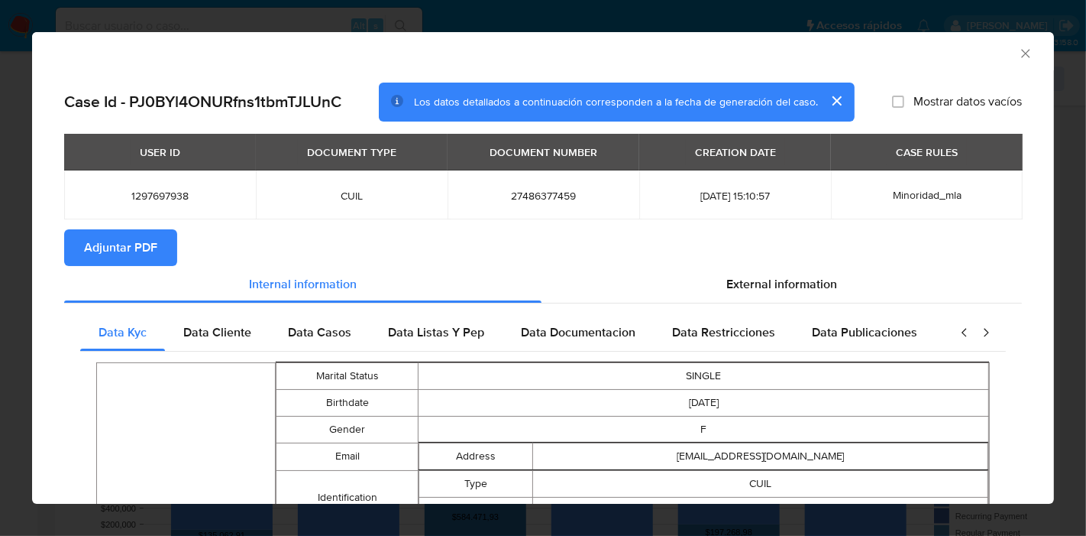
click at [138, 250] on span "Adjuntar PDF" at bounding box center [120, 248] width 73 height 34
click at [1018, 56] on icon "Cerrar ventana" at bounding box center [1025, 53] width 15 height 15
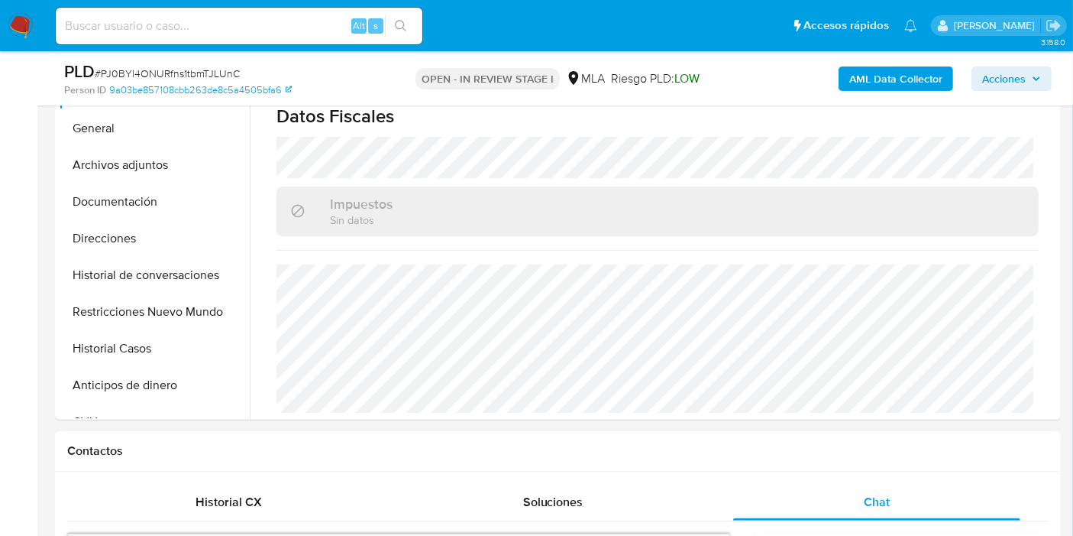
scroll to position [354, 0]
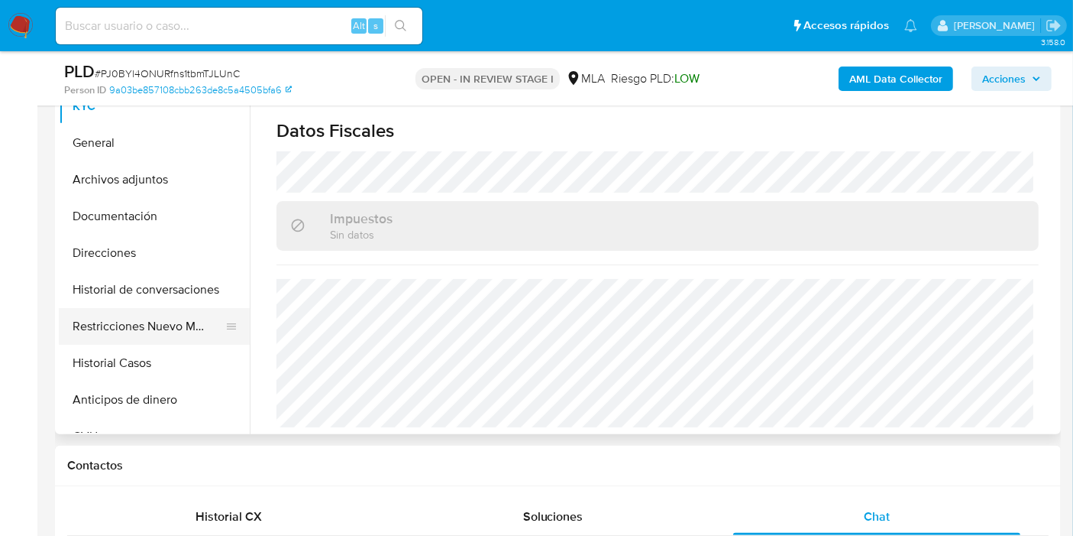
click at [187, 315] on button "Restricciones Nuevo Mundo" at bounding box center [148, 326] width 179 height 37
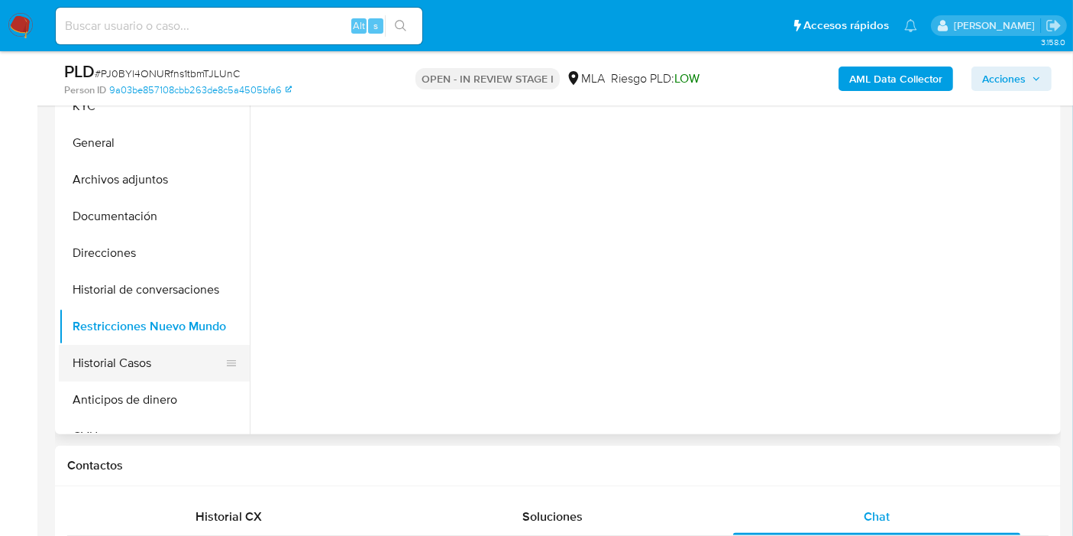
click at [125, 351] on button "Historial Casos" at bounding box center [148, 363] width 179 height 37
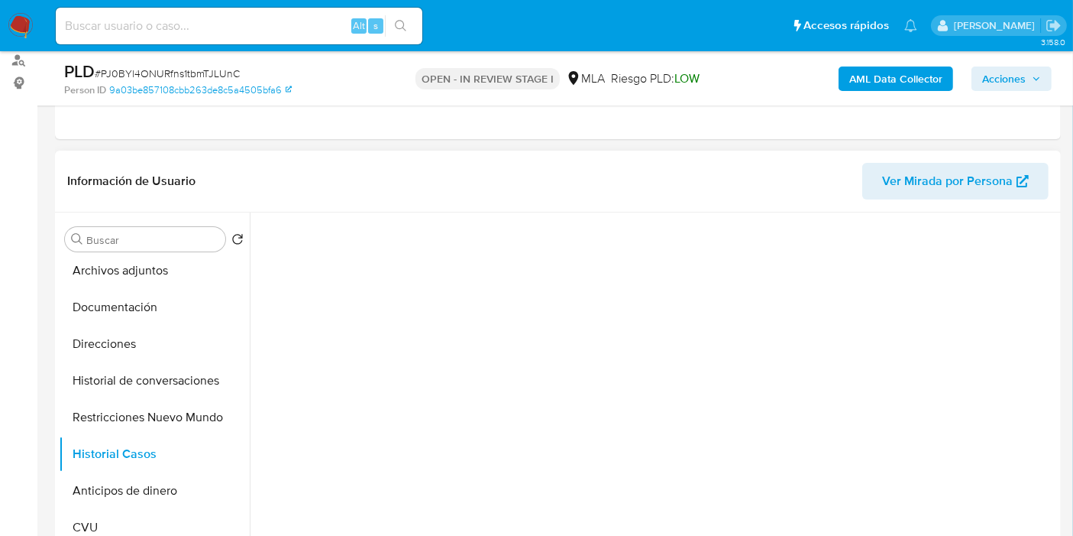
scroll to position [85, 0]
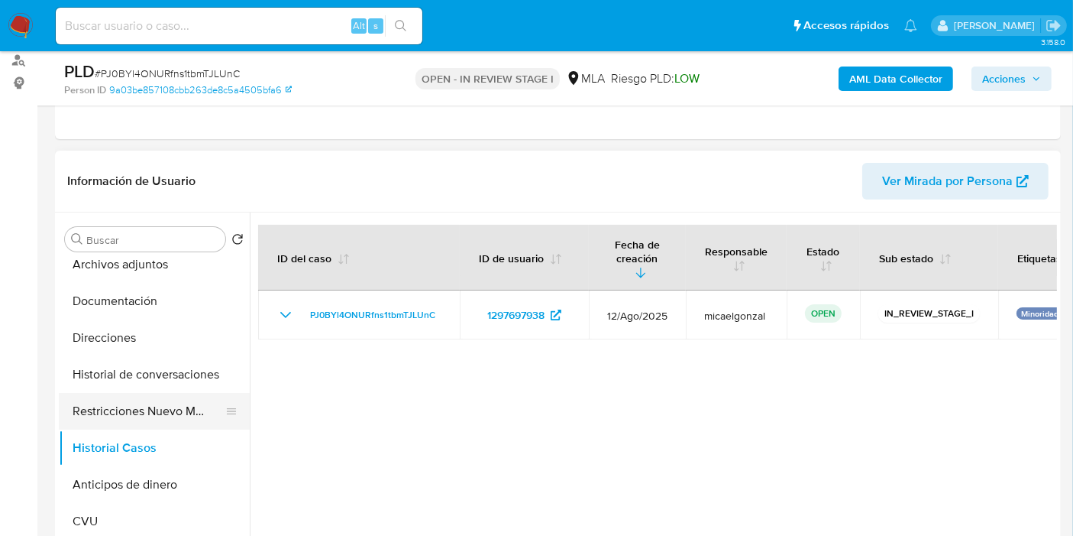
click at [138, 406] on button "Restricciones Nuevo Mundo" at bounding box center [148, 411] width 179 height 37
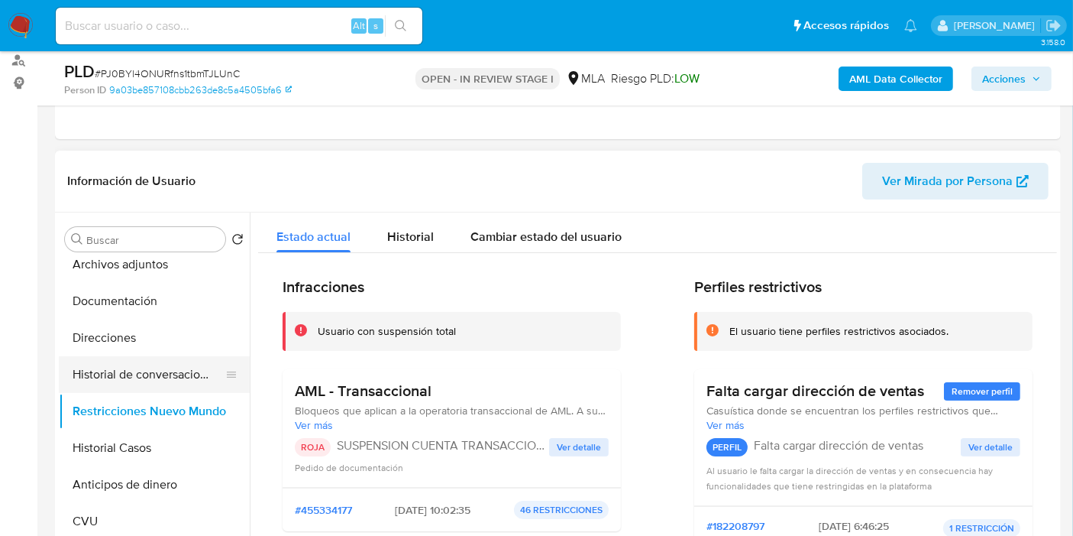
click at [154, 371] on button "Historial de conversaciones" at bounding box center [148, 374] width 179 height 37
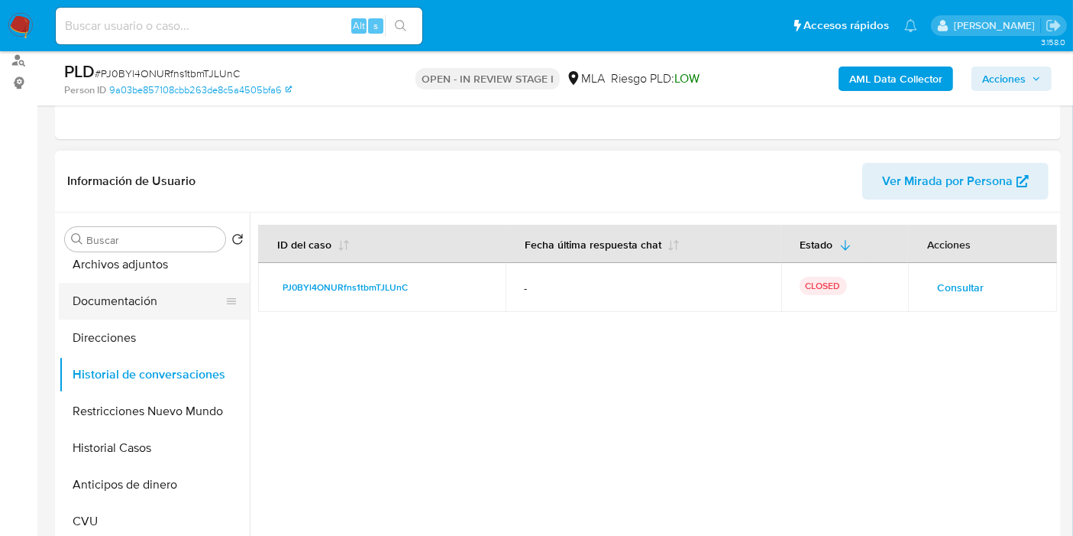
click at [157, 313] on button "Documentación" at bounding box center [148, 301] width 179 height 37
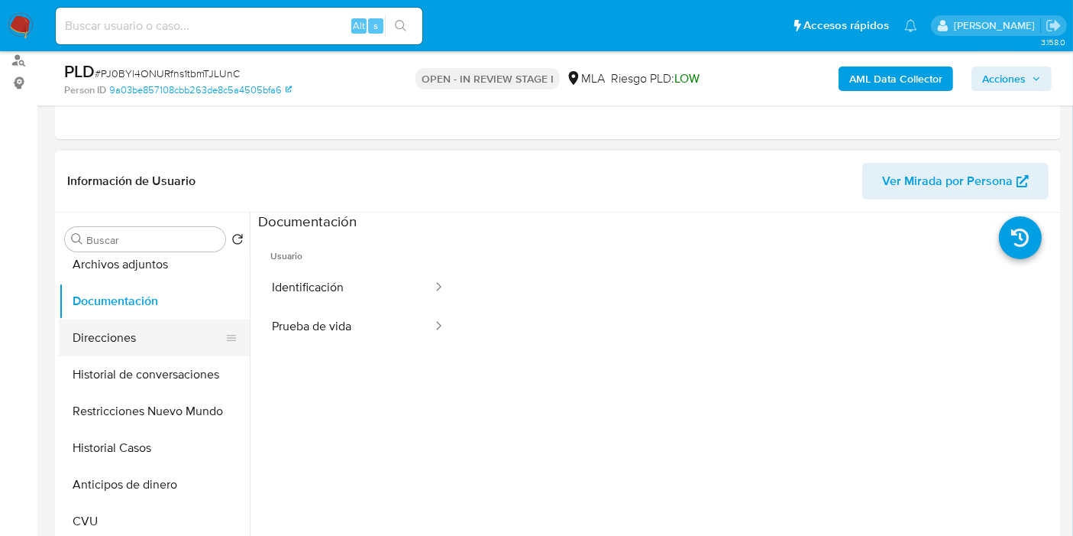
click at [154, 329] on button "Direcciones" at bounding box center [148, 337] width 179 height 37
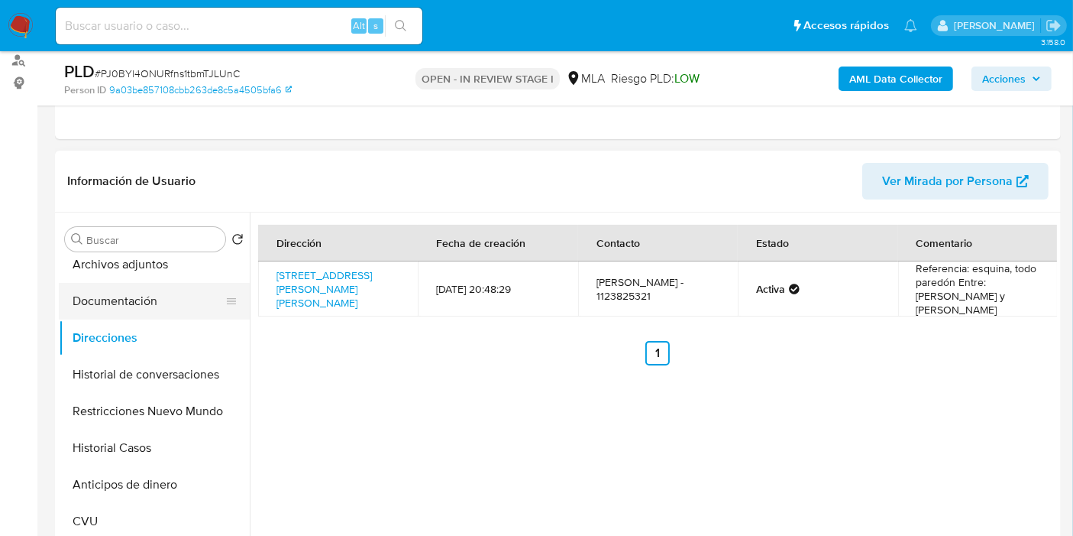
click at [161, 299] on button "Documentación" at bounding box center [148, 301] width 179 height 37
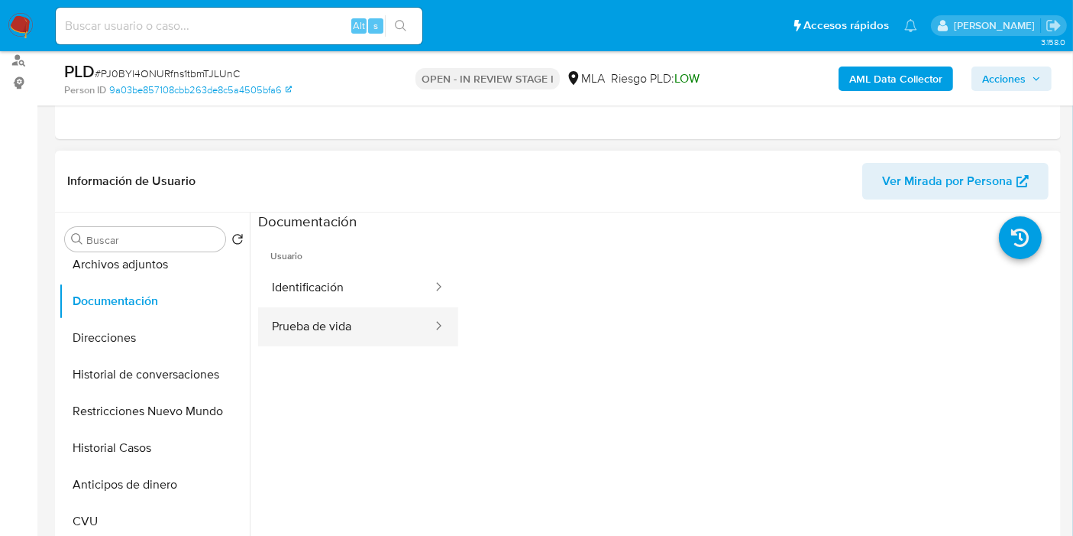
click at [303, 311] on button "Prueba de vida" at bounding box center [346, 326] width 176 height 39
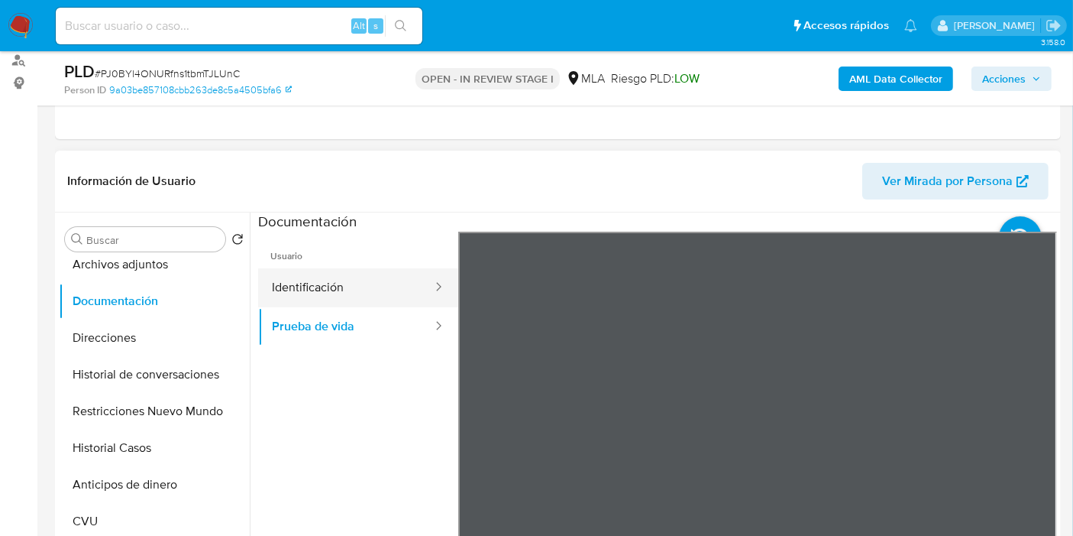
click at [384, 292] on button "Identificación" at bounding box center [346, 287] width 176 height 39
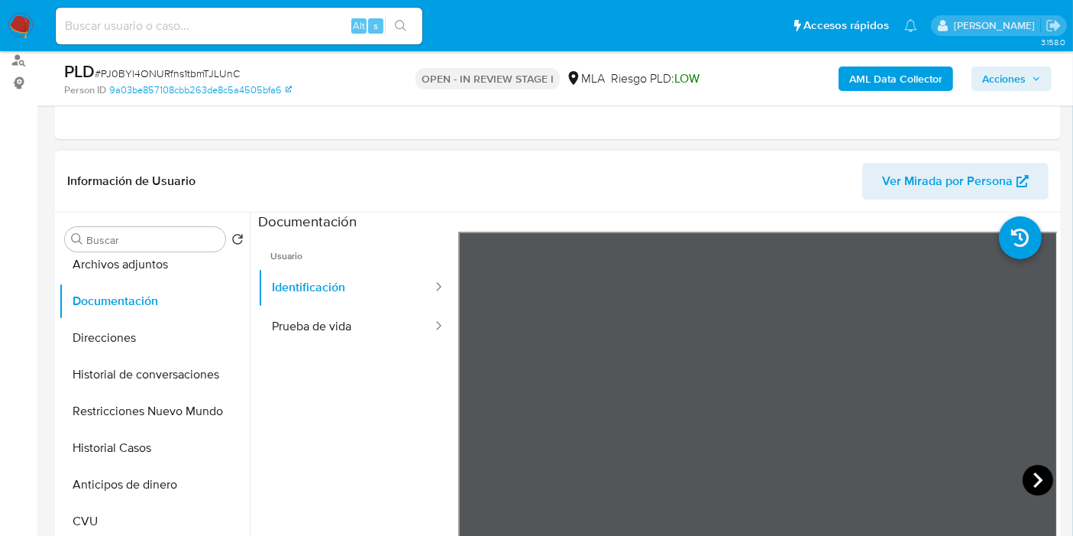
click at [1025, 482] on icon at bounding box center [1038, 480] width 31 height 31
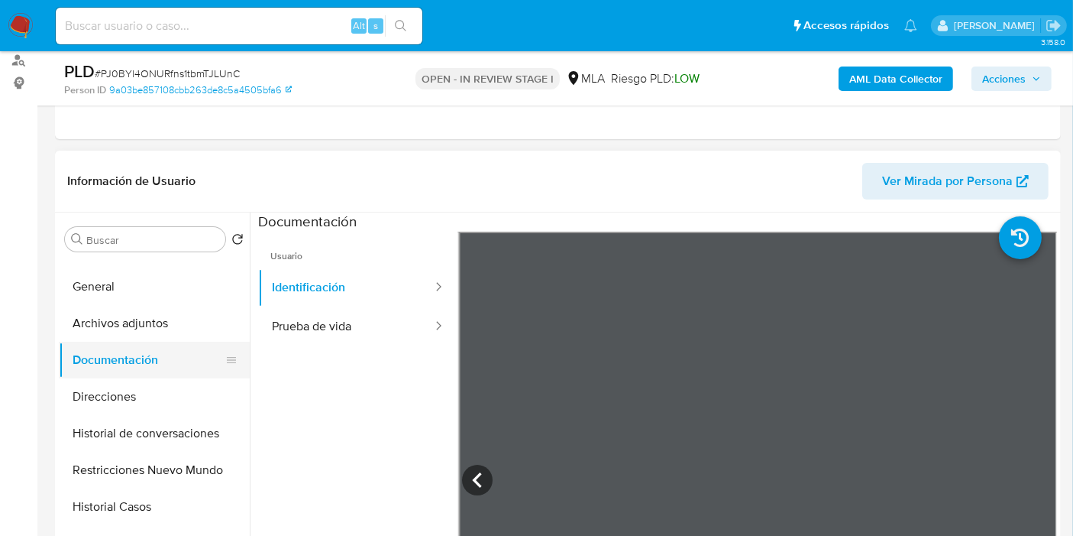
scroll to position [0, 0]
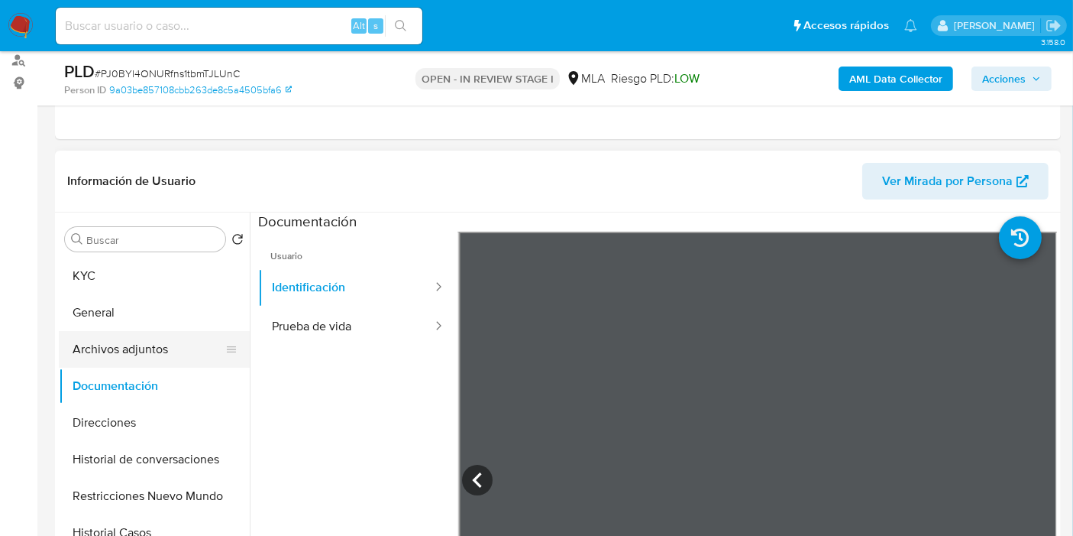
click at [124, 332] on button "Archivos adjuntos" at bounding box center [148, 349] width 179 height 37
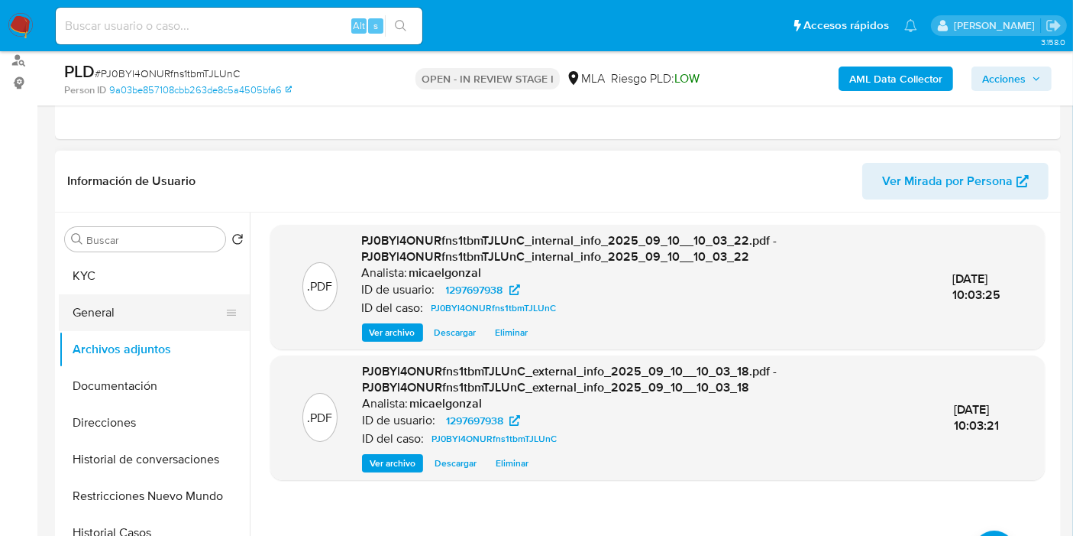
click at [136, 313] on button "General" at bounding box center [148, 312] width 179 height 37
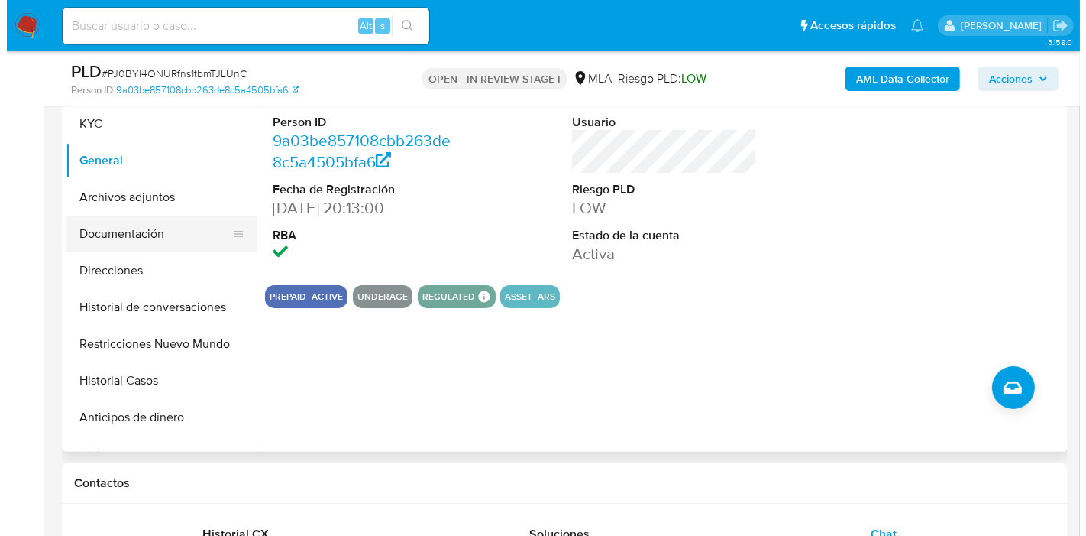
scroll to position [269, 0]
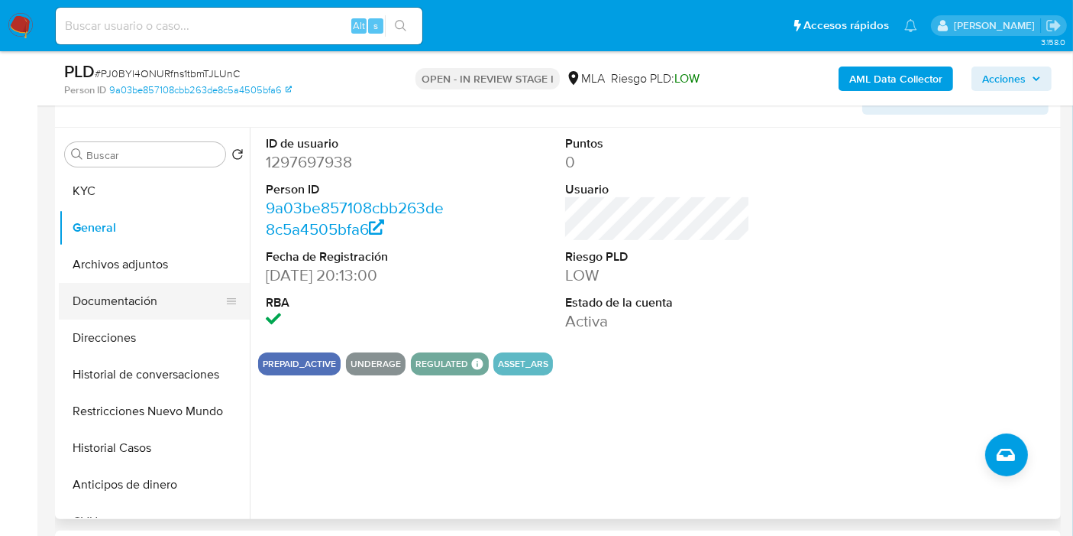
click at [124, 291] on button "Documentación" at bounding box center [148, 301] width 179 height 37
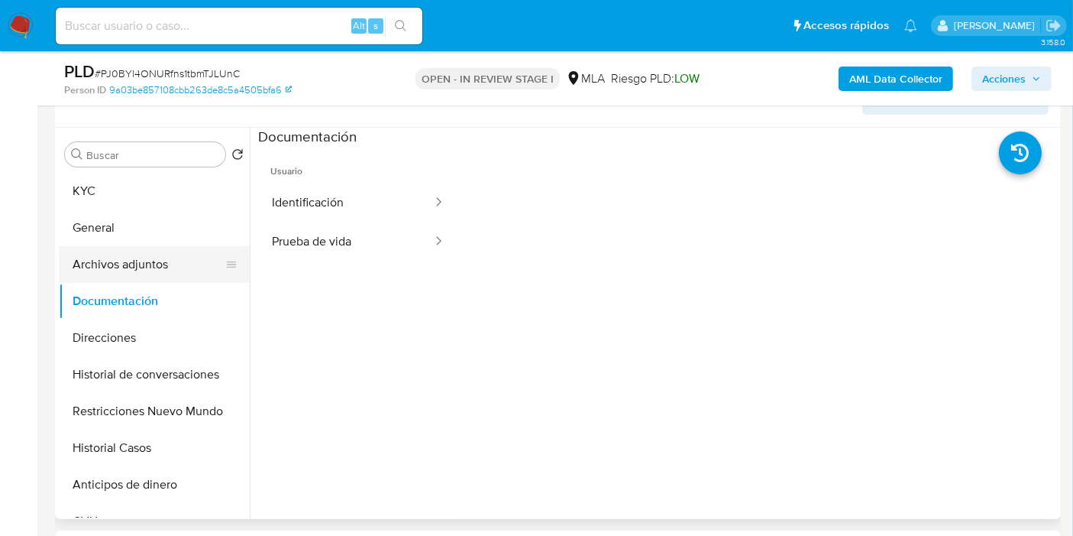
click at [141, 267] on button "Archivos adjuntos" at bounding box center [148, 264] width 179 height 37
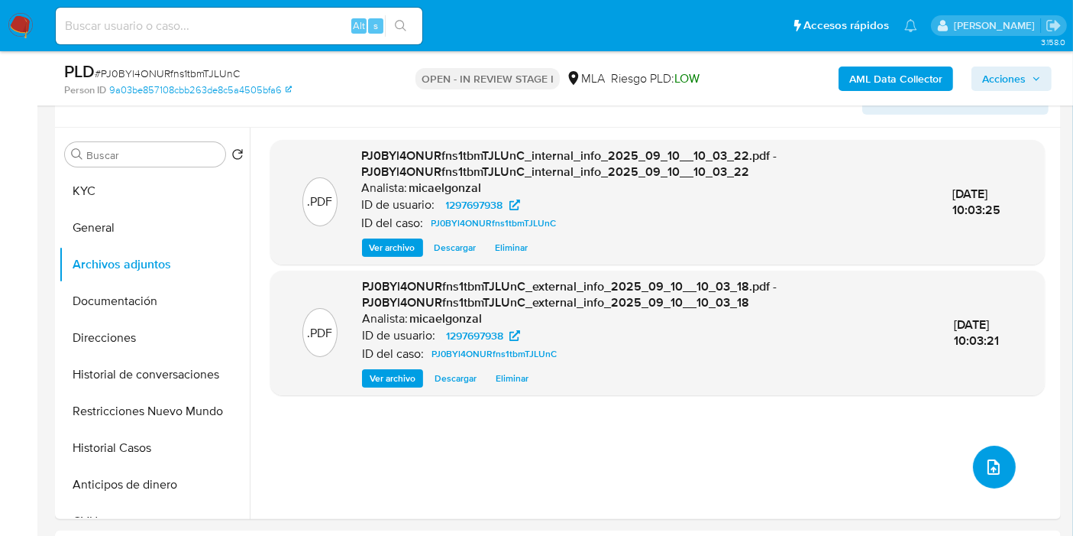
click at [986, 468] on icon "upload-file" at bounding box center [994, 467] width 18 height 18
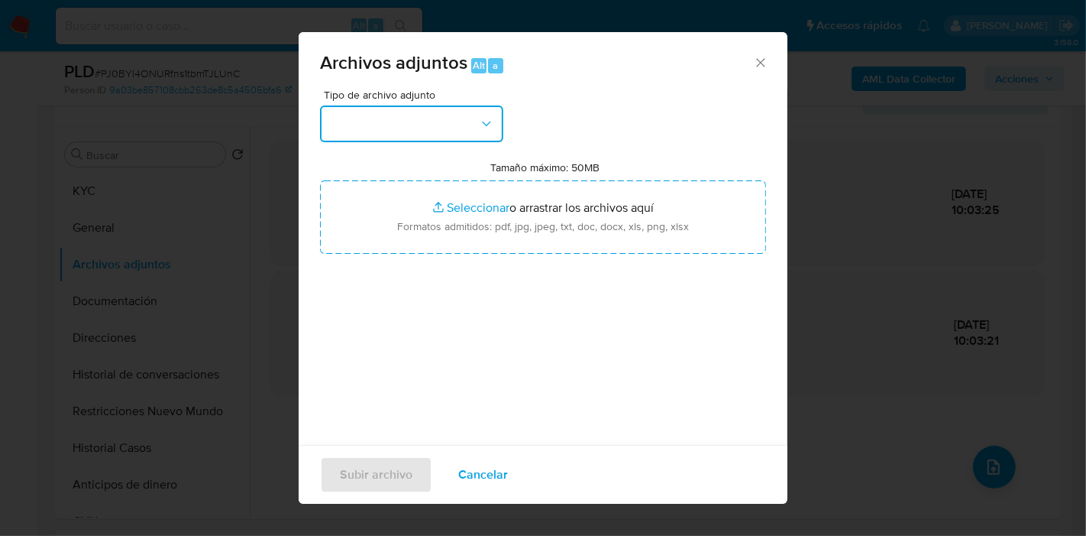
click at [443, 118] on button "button" at bounding box center [411, 123] width 183 height 37
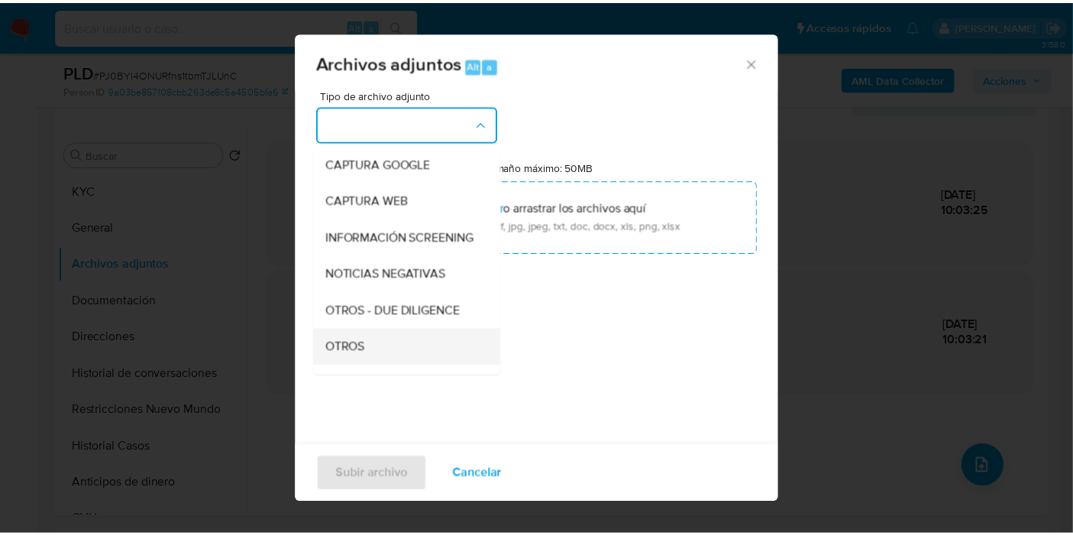
scroll to position [170, 0]
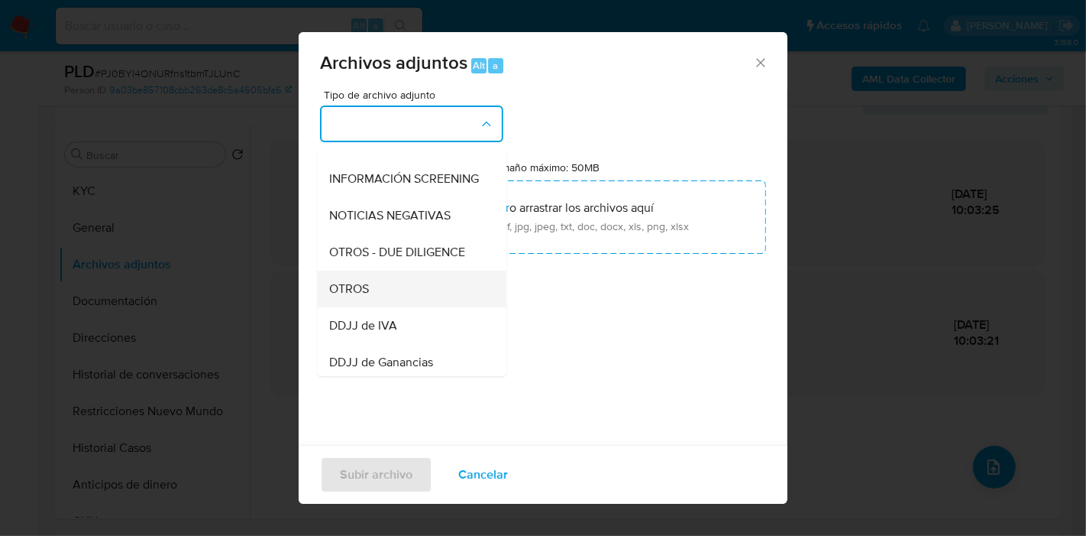
click at [398, 301] on div "OTROS" at bounding box center [407, 288] width 156 height 37
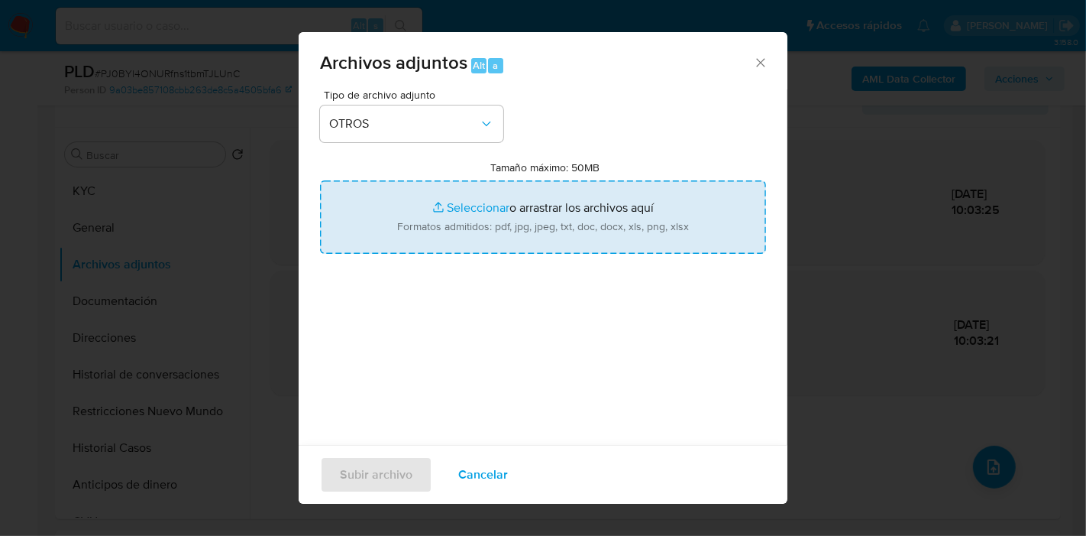
click at [529, 220] on input "Tamaño máximo: 50MB Seleccionar archivos" at bounding box center [543, 216] width 446 height 73
type input "C:\fakepath\Caselog PJ0BYl4ONURfns1tbmTJLUnC_2025_08_19_01_41_22.docx"
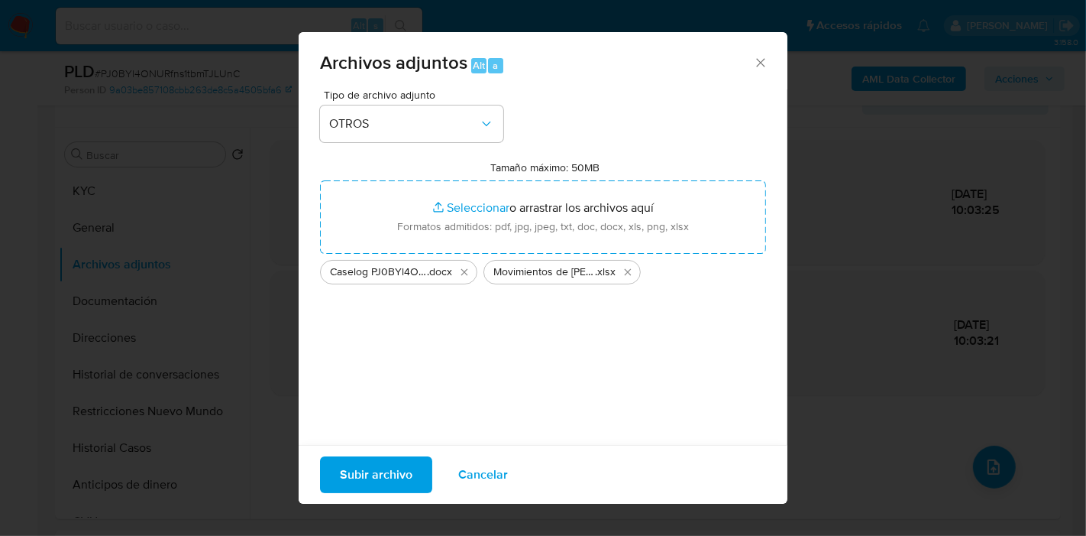
click at [449, 384] on div "Tipo de archivo adjunto OTROS Tamaño máximo: 50MB Seleccionar archivos Seleccio…" at bounding box center [543, 269] width 446 height 361
click at [369, 465] on span "Subir archivo" at bounding box center [376, 475] width 73 height 34
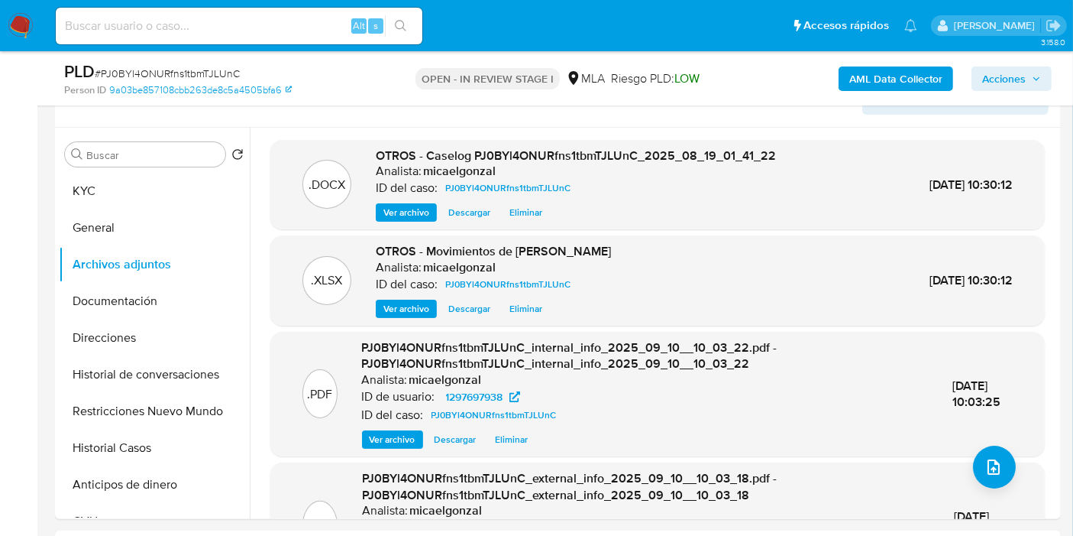
click at [154, 193] on button "KYC" at bounding box center [154, 191] width 191 height 37
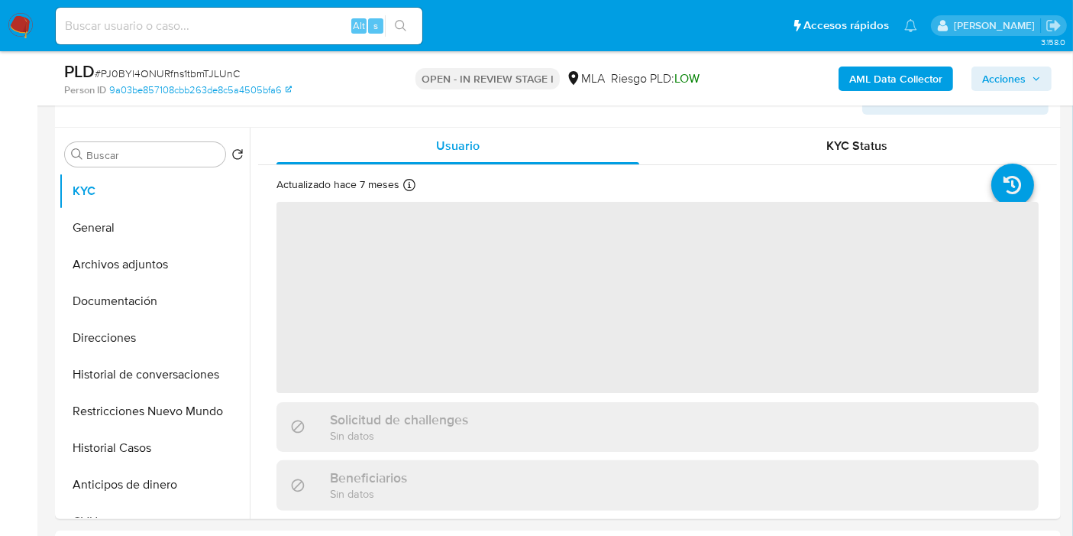
click at [1047, 73] on button "Acciones" at bounding box center [1012, 78] width 80 height 24
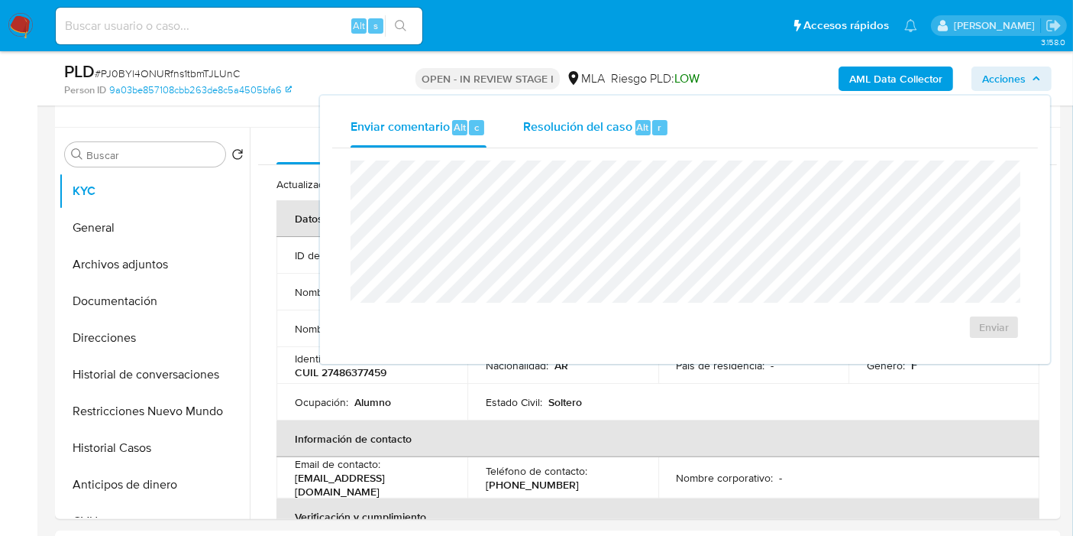
click at [620, 118] on span "Resolución del caso" at bounding box center [577, 127] width 109 height 18
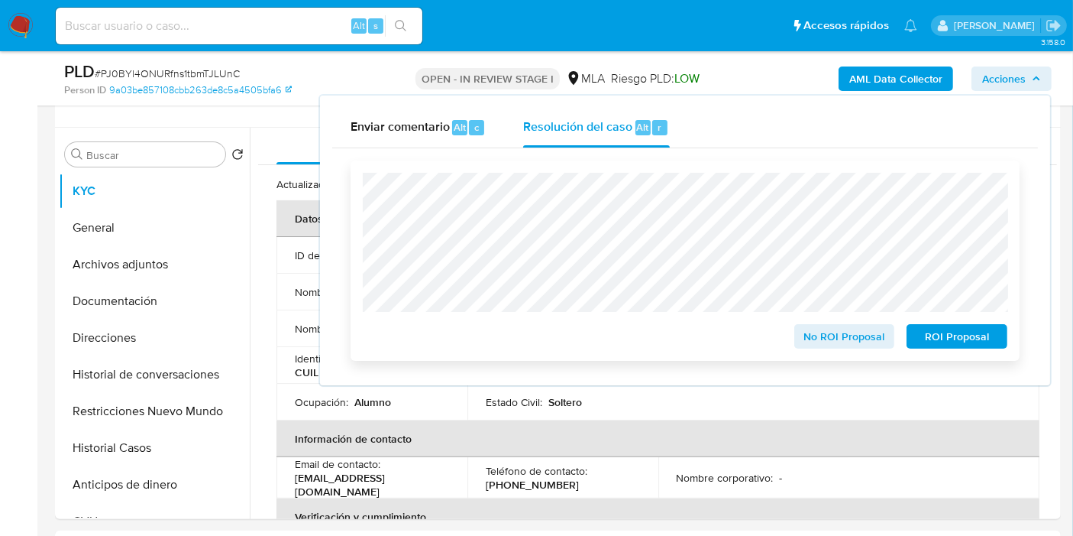
click at [988, 338] on span "ROI Proposal" at bounding box center [957, 335] width 79 height 21
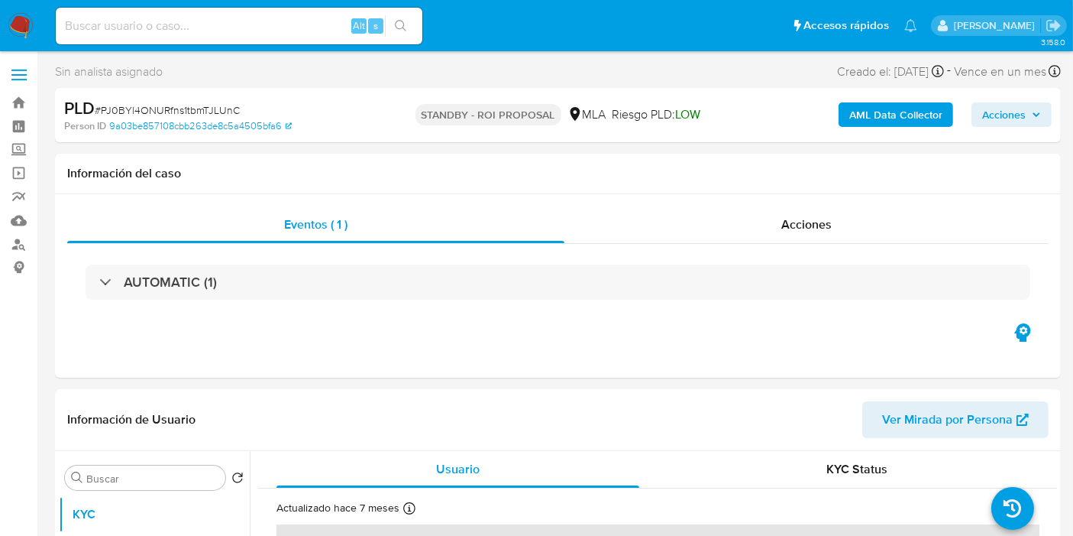
select select "10"
click at [26, 22] on img at bounding box center [21, 26] width 26 height 26
select select "10"
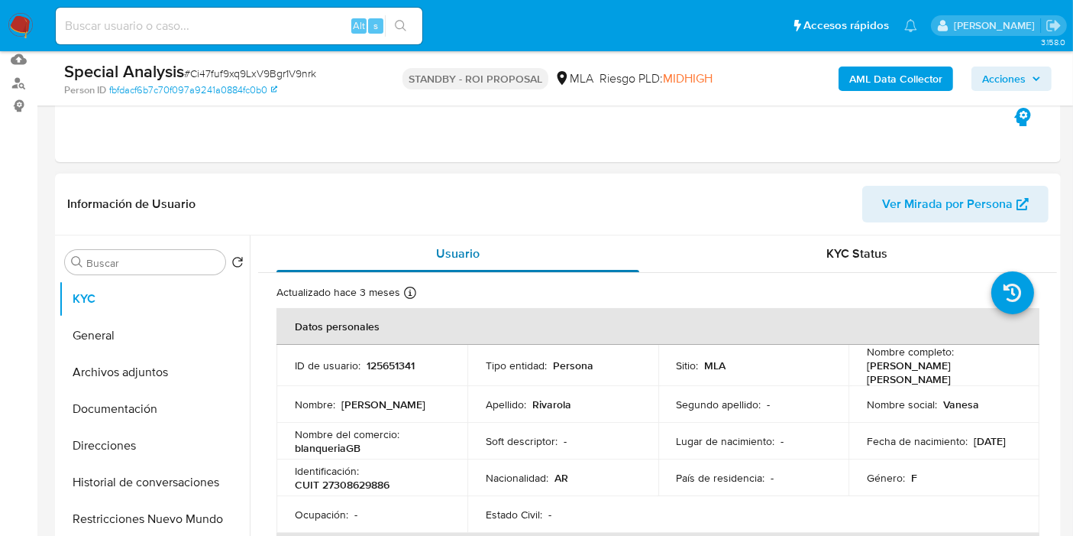
scroll to position [170, 0]
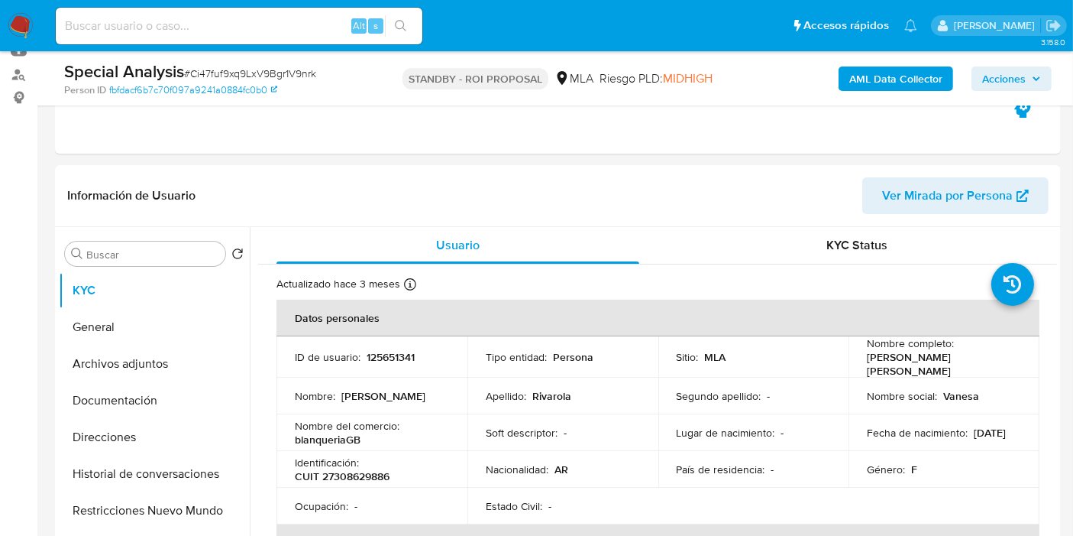
click at [11, 34] on img at bounding box center [21, 26] width 26 height 26
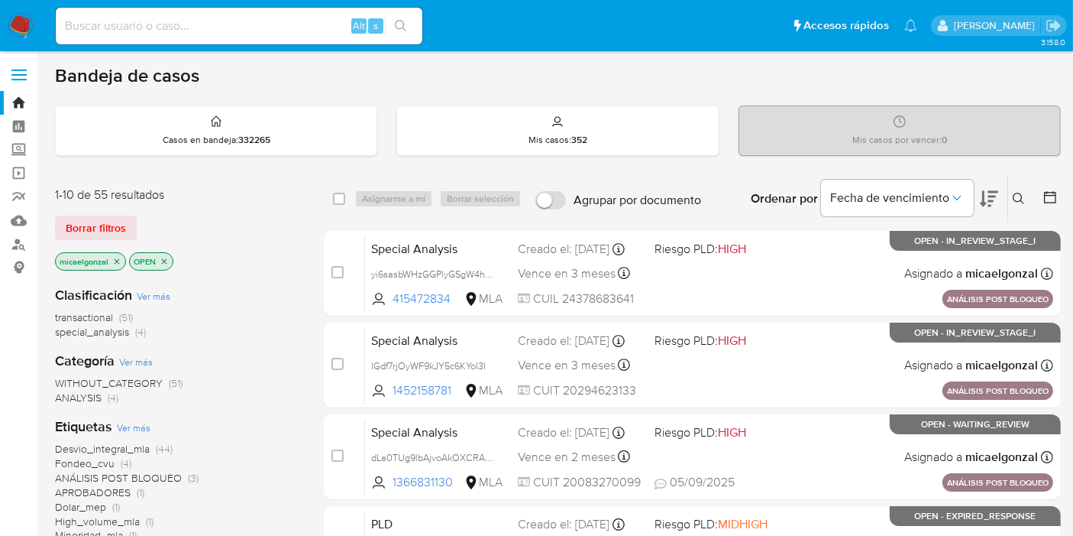
drag, startPoint x: 56, startPoint y: 217, endPoint x: 100, endPoint y: 233, distance: 47.1
click at [57, 217] on button "Borrar filtros" at bounding box center [96, 227] width 82 height 24
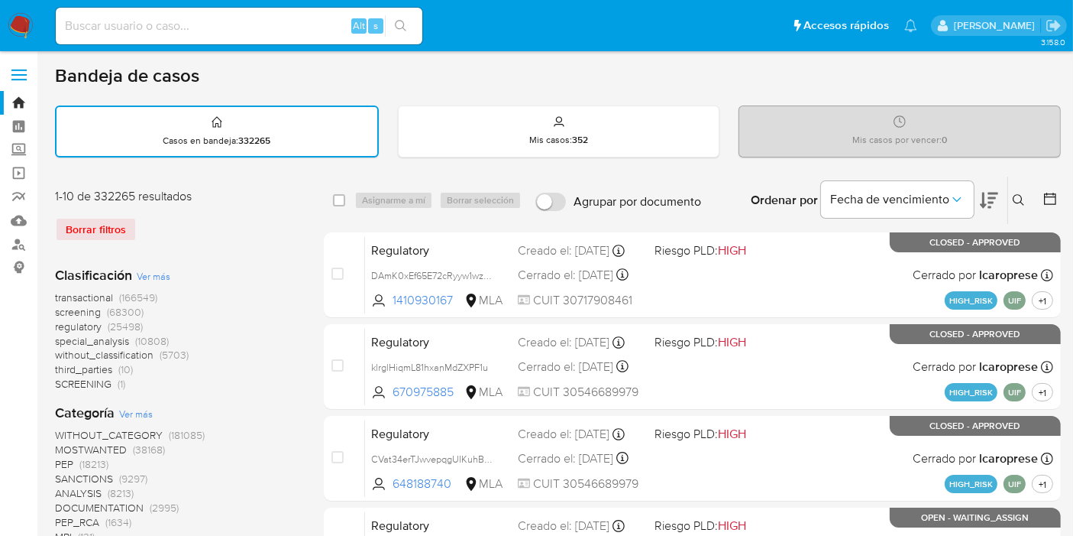
click at [12, 25] on img at bounding box center [21, 26] width 26 height 26
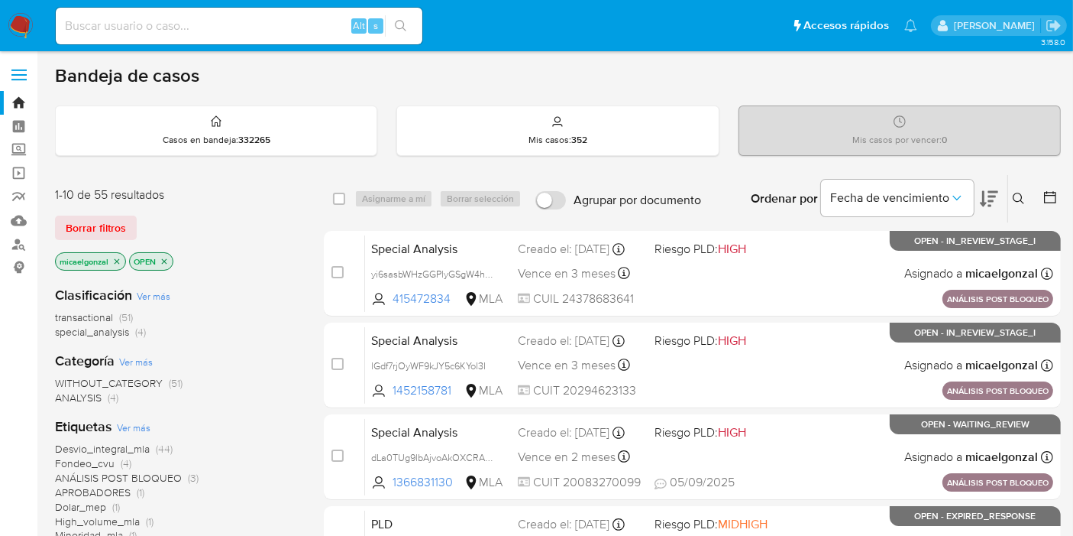
click at [93, 248] on div "1-10 de 55 resultados Borrar filtros micaelgonzal OPEN" at bounding box center [177, 229] width 244 height 87
click at [118, 228] on span "Borrar filtros" at bounding box center [96, 227] width 60 height 21
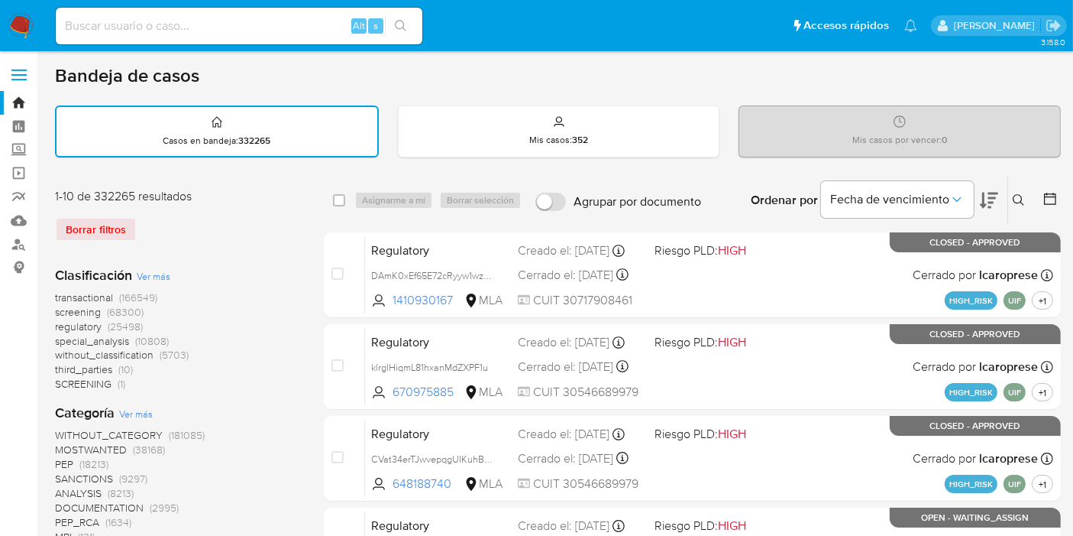
click at [1014, 200] on icon at bounding box center [1019, 200] width 12 height 12
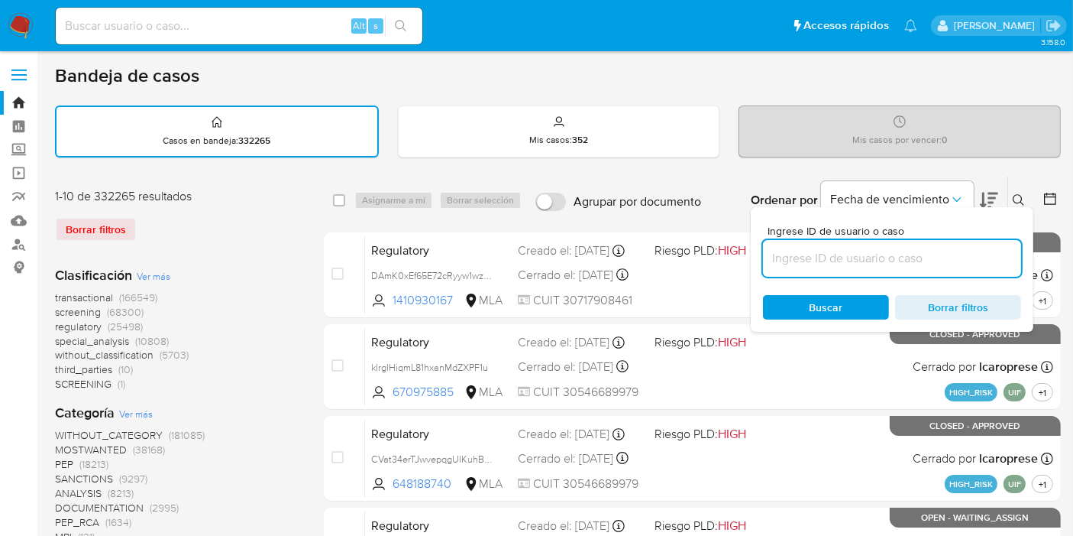
click at [807, 250] on input at bounding box center [892, 258] width 258 height 20
type input "JbwgsZfgAp1DXhWqV2MJZZIr"
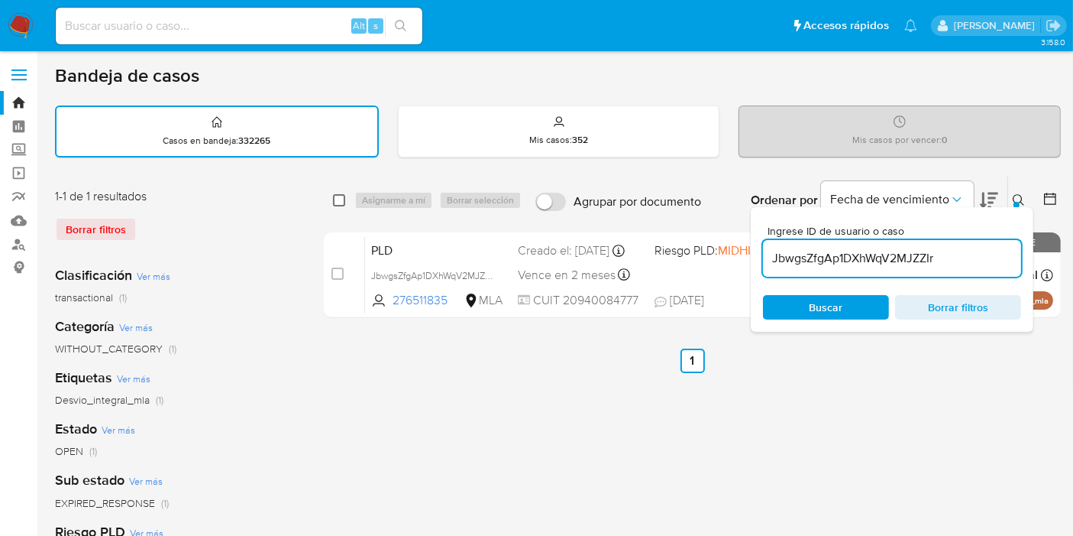
click at [340, 200] on input "checkbox" at bounding box center [339, 200] width 12 height 12
checkbox input "true"
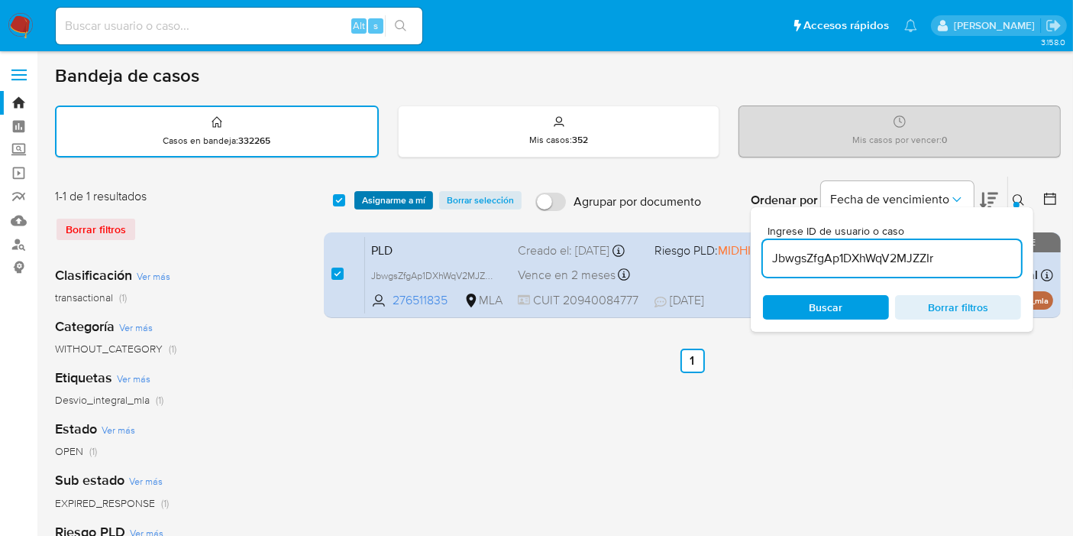
click at [376, 196] on span "Asignarme a mí" at bounding box center [393, 200] width 63 height 15
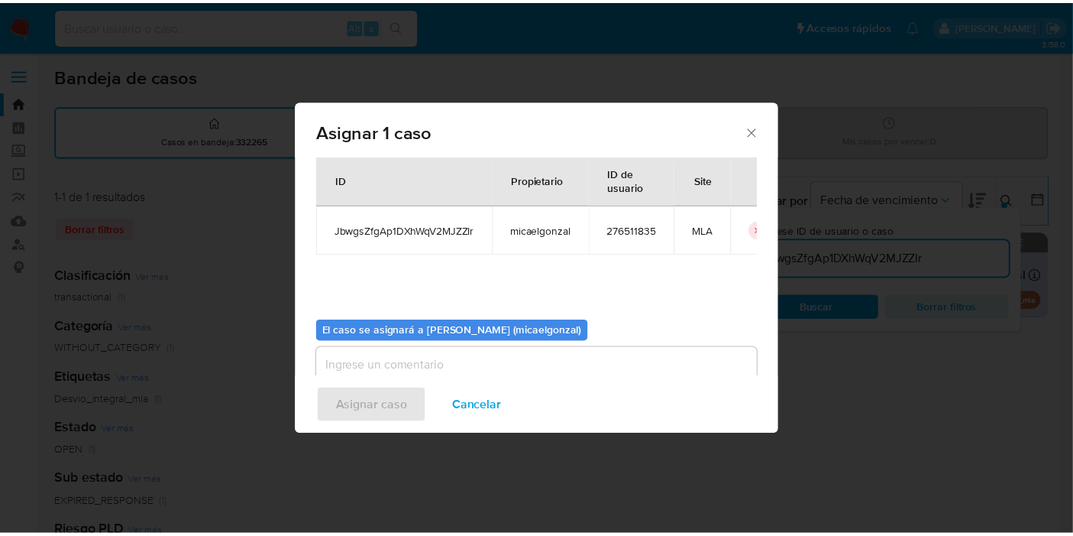
scroll to position [78, 0]
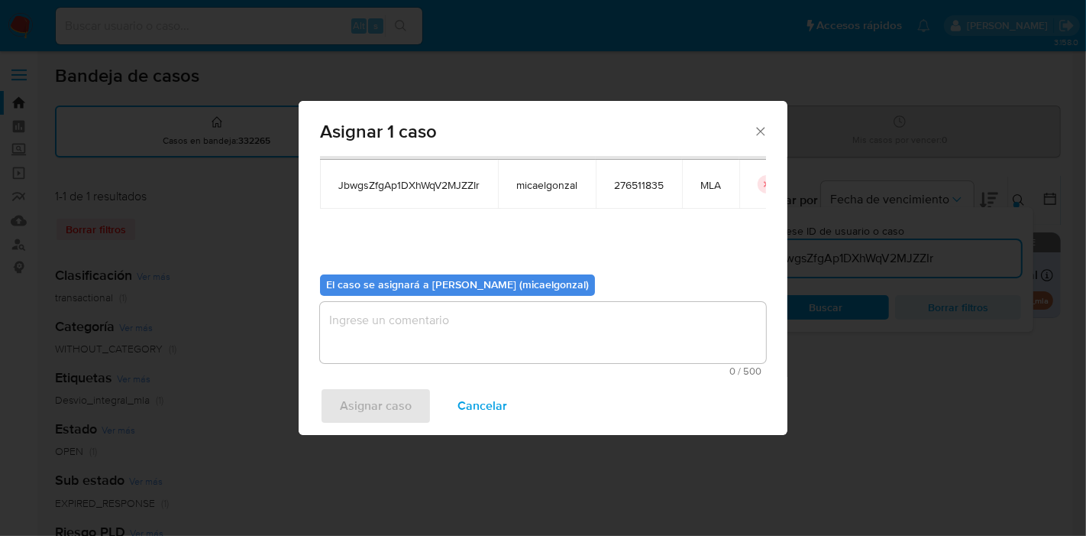
click at [434, 331] on textarea "assign-modal" at bounding box center [543, 332] width 446 height 61
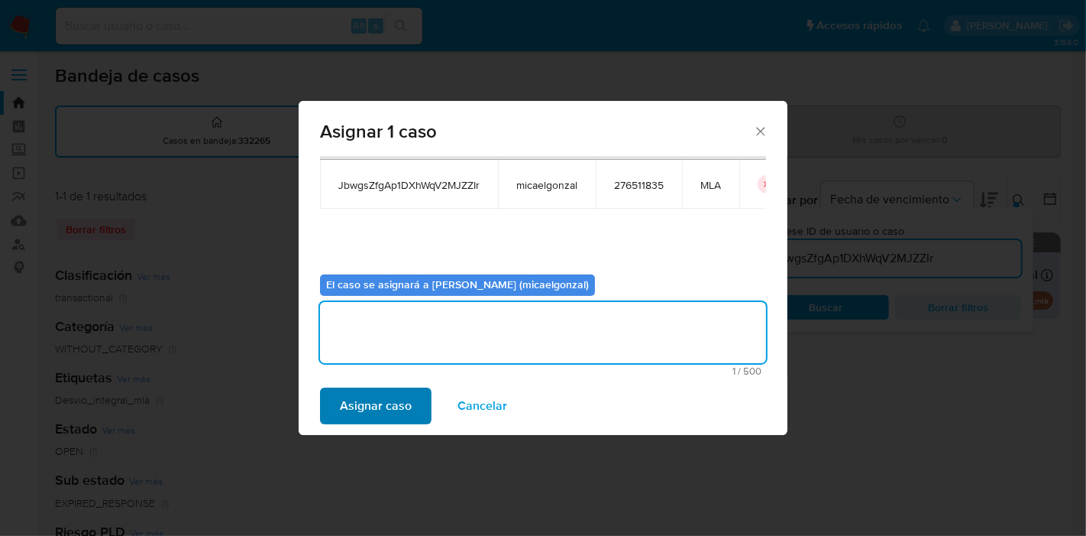
drag, startPoint x: 364, startPoint y: 386, endPoint x: 369, endPoint y: 394, distance: 9.6
click at [364, 387] on div "Asignar caso Cancelar" at bounding box center [543, 406] width 489 height 58
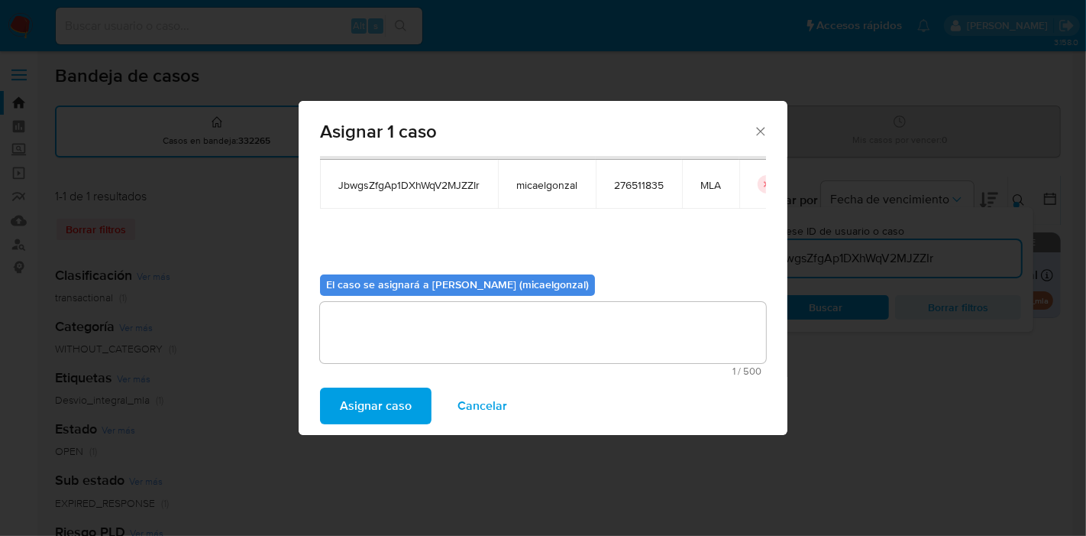
click at [371, 396] on span "Asignar caso" at bounding box center [376, 406] width 72 height 34
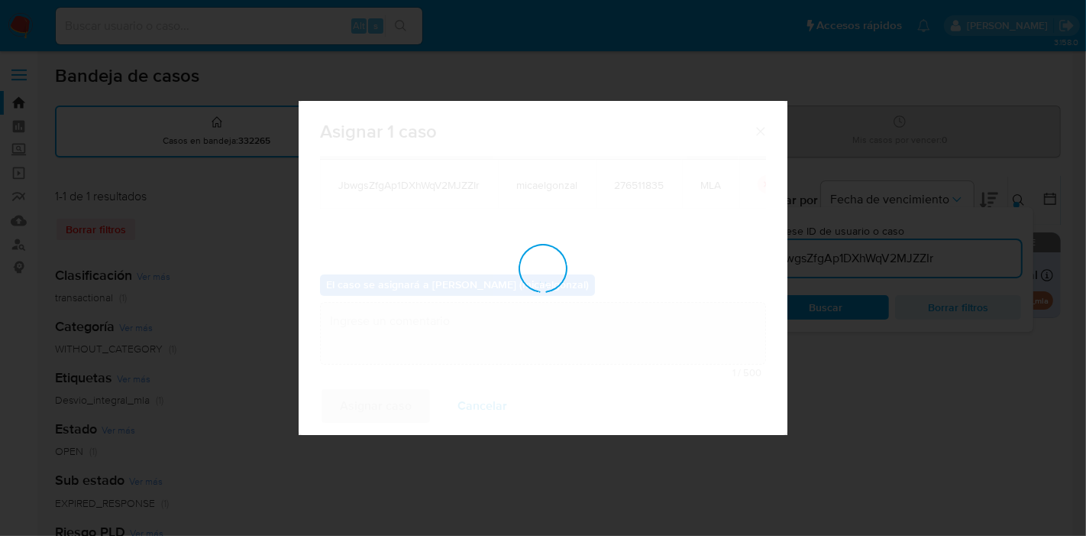
checkbox input "false"
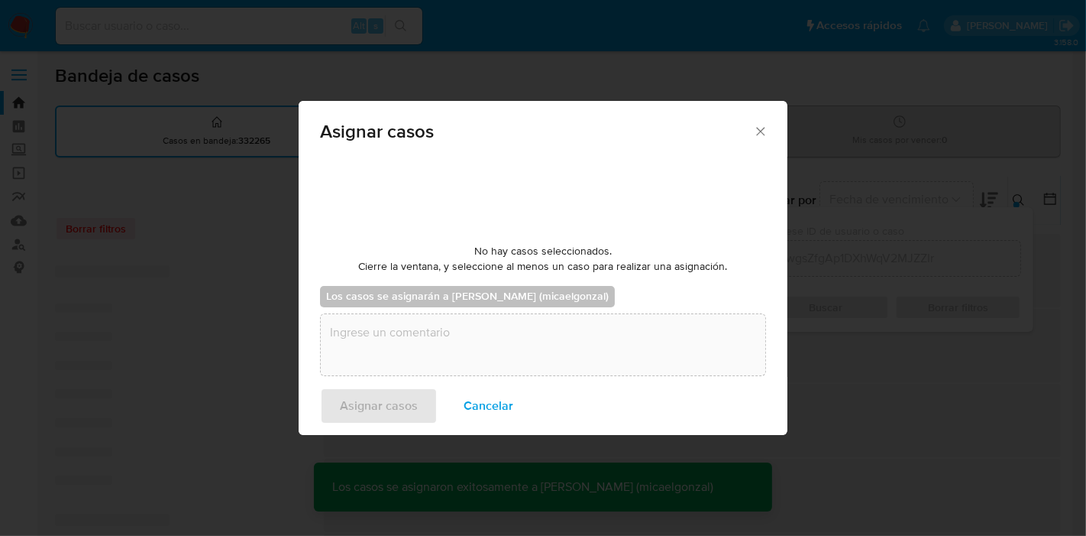
click at [290, 37] on div "Alt s" at bounding box center [239, 26] width 367 height 37
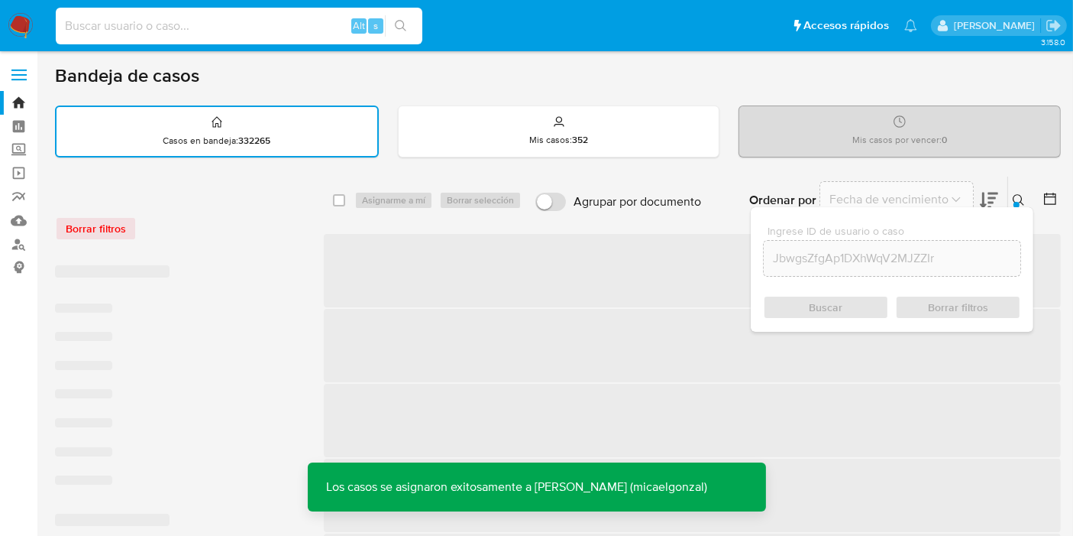
click at [295, 31] on input at bounding box center [239, 26] width 367 height 20
paste input "JbwgsZfgAp1DXhWqV2MJZZIr"
type input "JbwgsZfgAp1DXhWqV2MJZZIr"
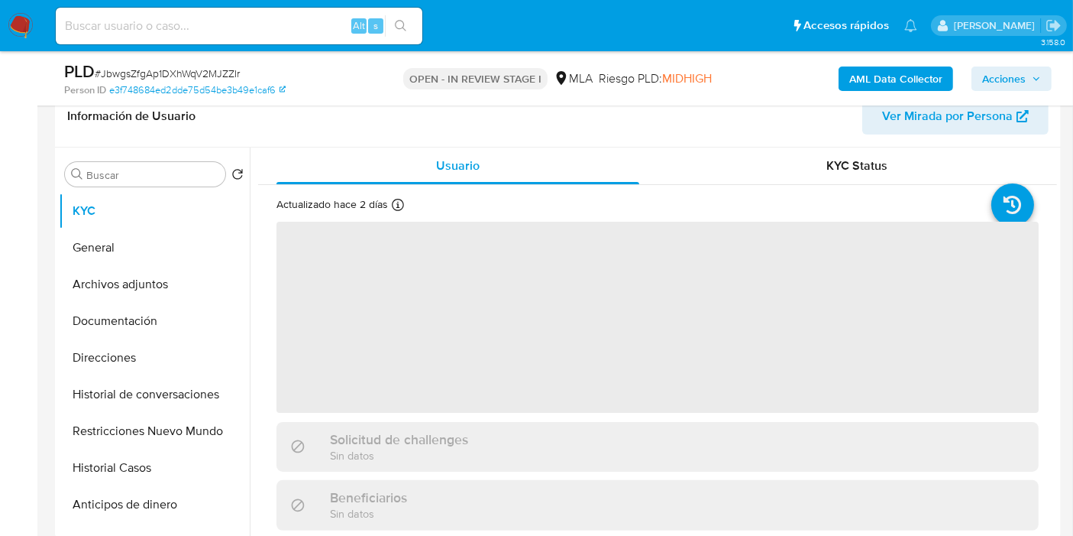
scroll to position [339, 0]
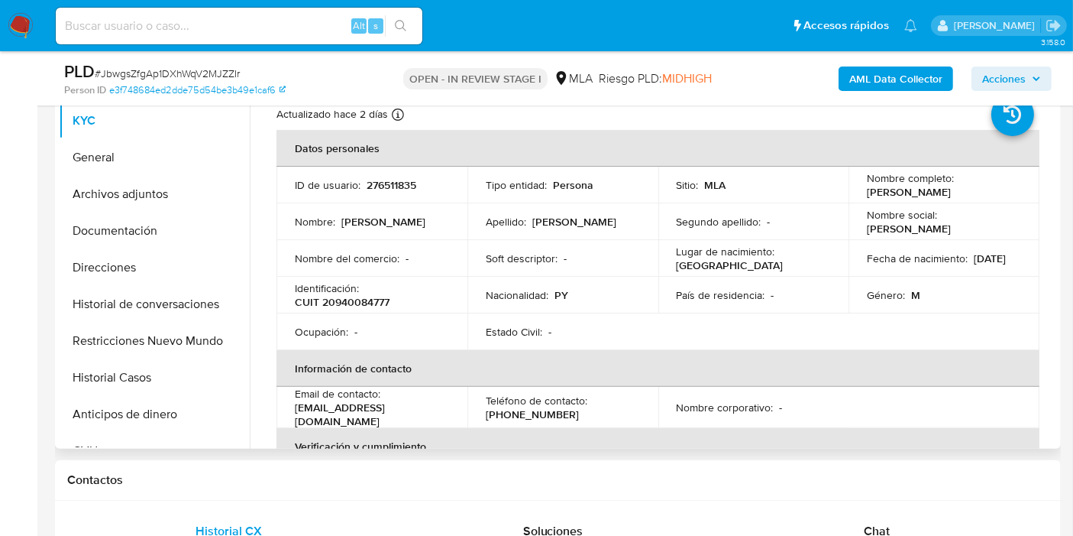
select select "10"
click at [148, 156] on button "General" at bounding box center [148, 157] width 179 height 37
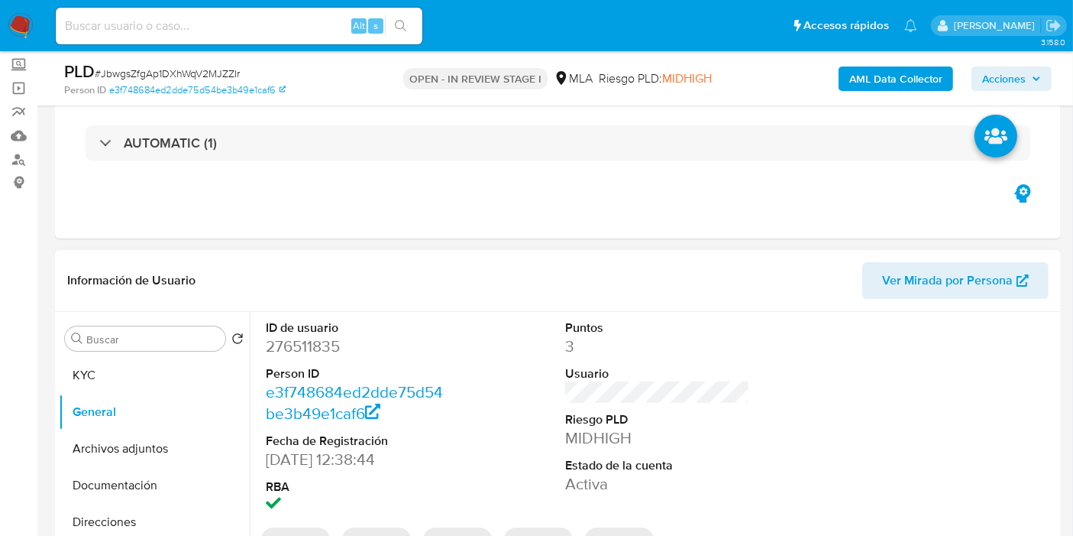
scroll to position [170, 0]
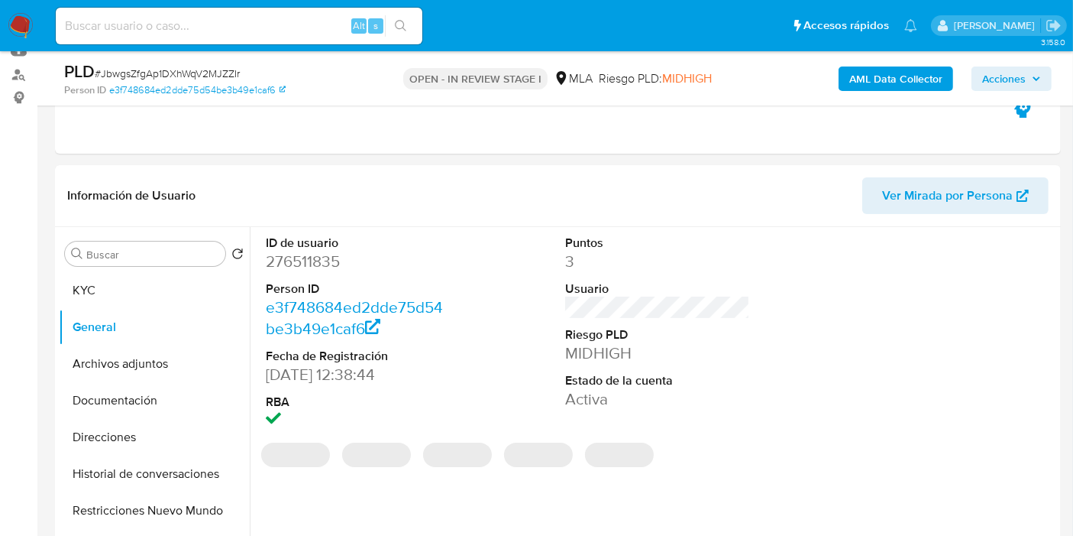
click at [292, 261] on dd "276511835" at bounding box center [358, 261] width 185 height 21
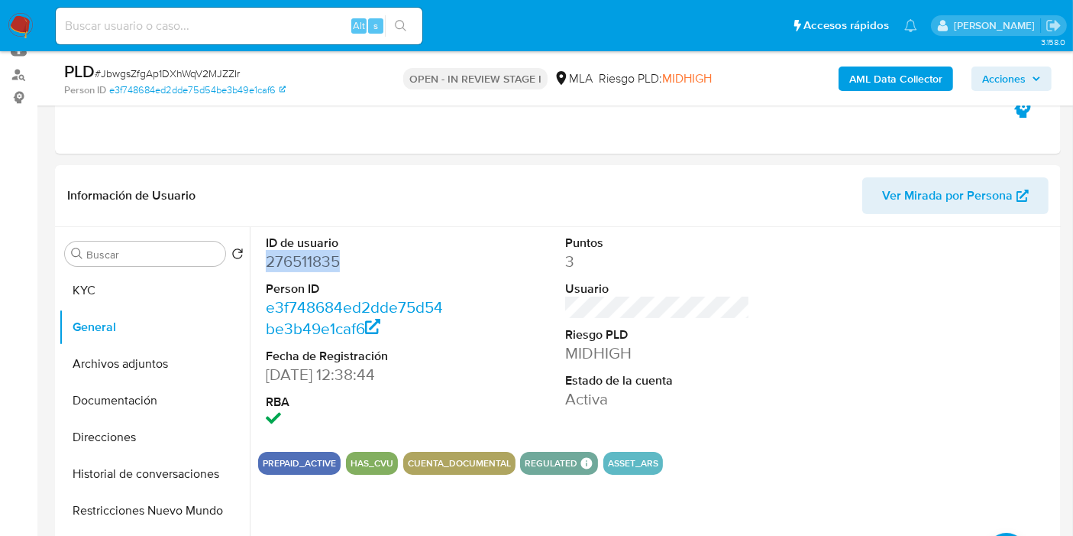
copy dd "276511835"
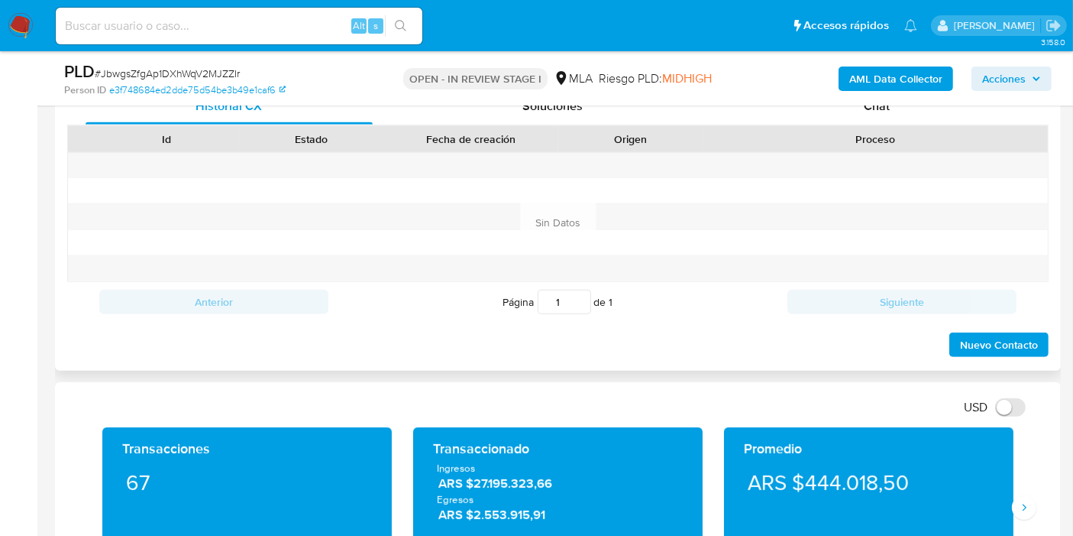
scroll to position [509, 0]
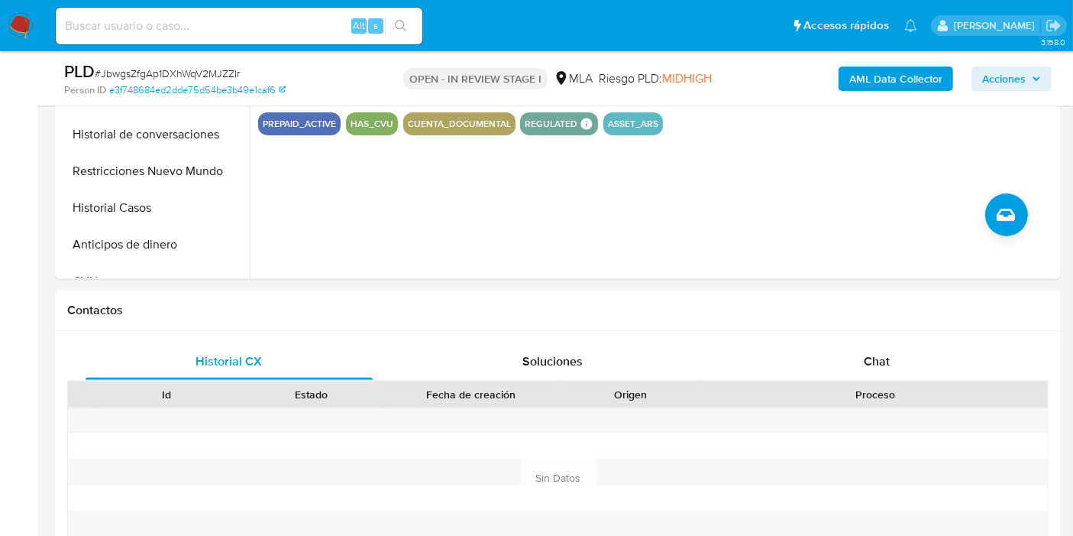
click at [912, 335] on div "Historial CX Soluciones Chat Id Estado Fecha de creación Origen Proceso Anterio…" at bounding box center [558, 478] width 1006 height 295
click at [905, 351] on div "Chat" at bounding box center [876, 361] width 287 height 37
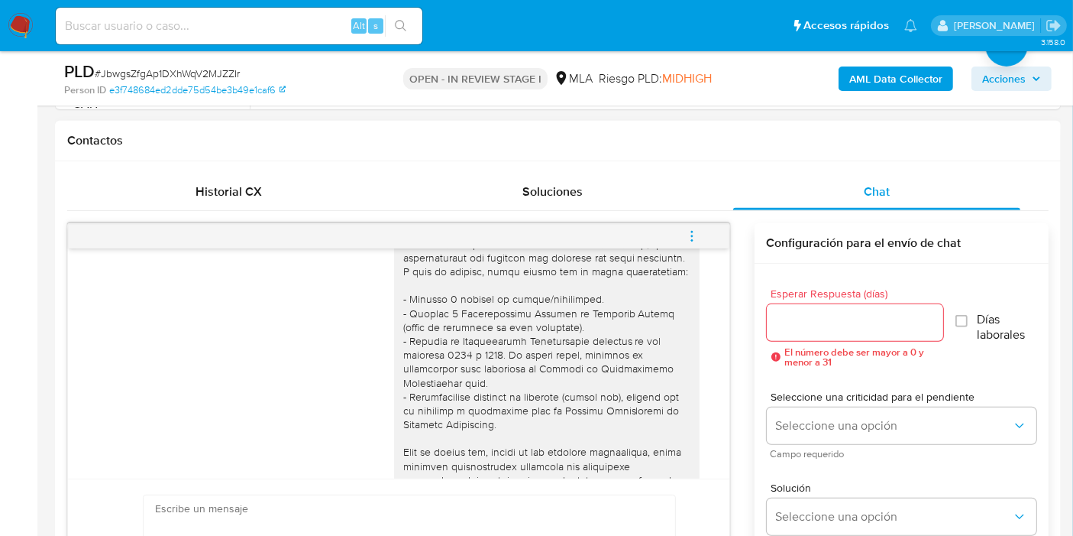
scroll to position [0, 0]
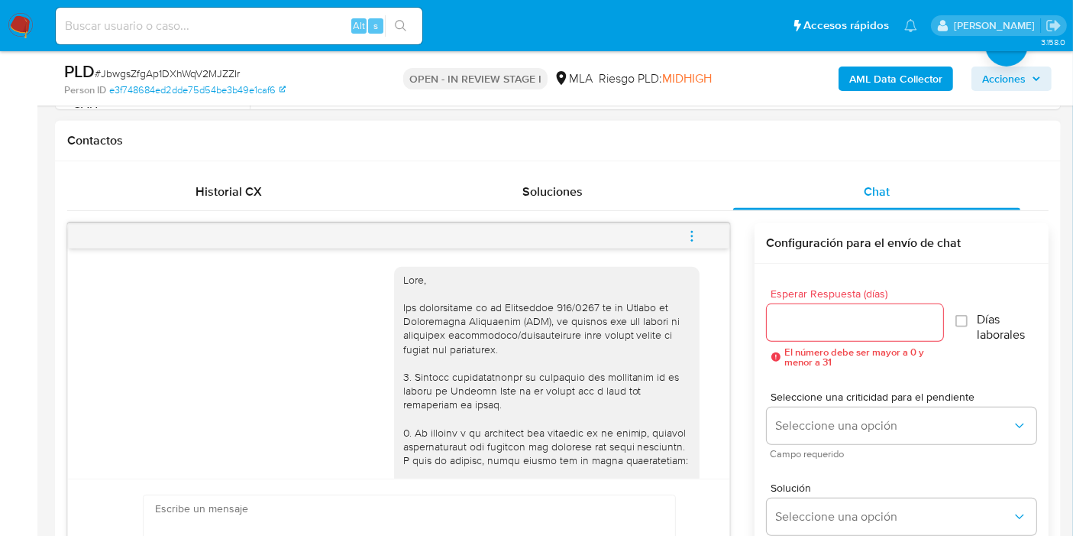
click at [699, 232] on button "menu-action" at bounding box center [692, 236] width 50 height 37
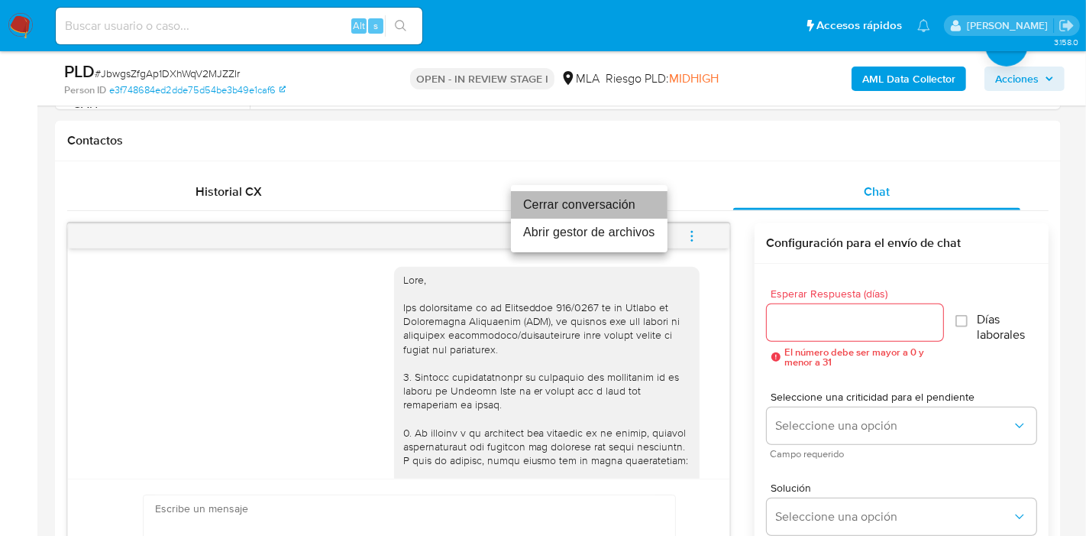
click at [638, 208] on li "Cerrar conversación" at bounding box center [589, 205] width 157 height 28
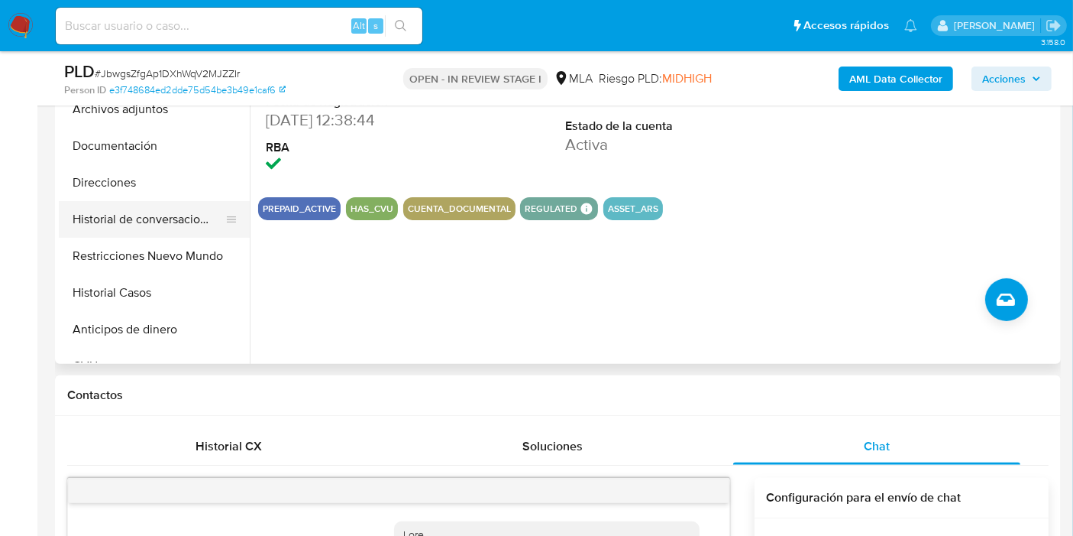
scroll to position [170, 0]
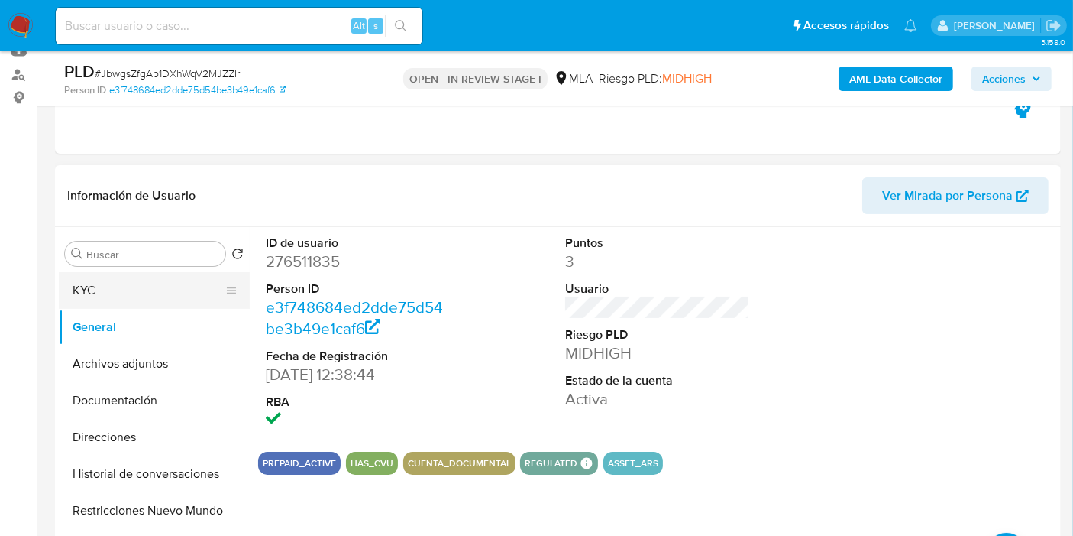
drag, startPoint x: 107, startPoint y: 286, endPoint x: 151, endPoint y: 277, distance: 44.5
click at [107, 287] on button "KYC" at bounding box center [148, 290] width 179 height 37
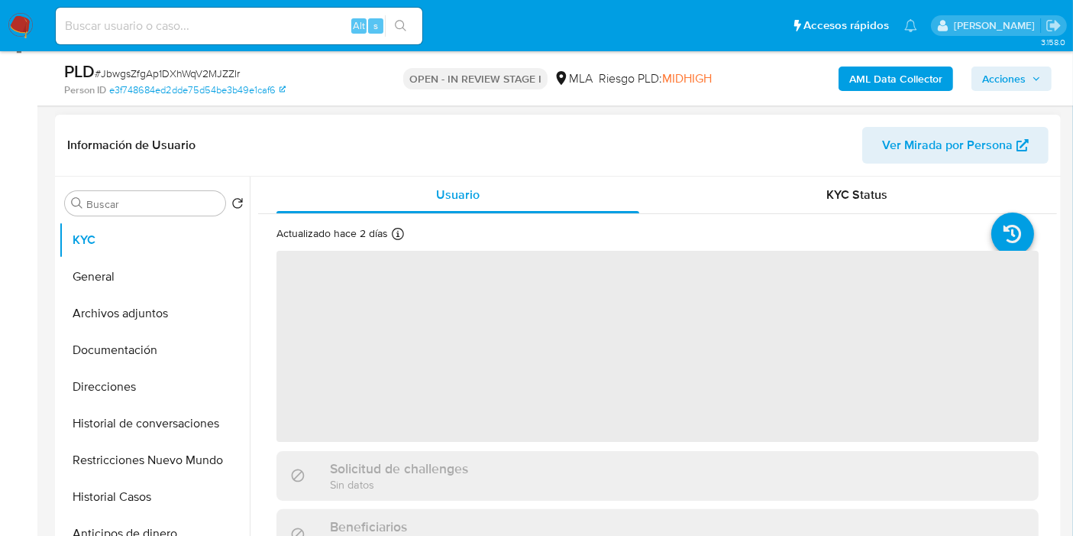
scroll to position [254, 0]
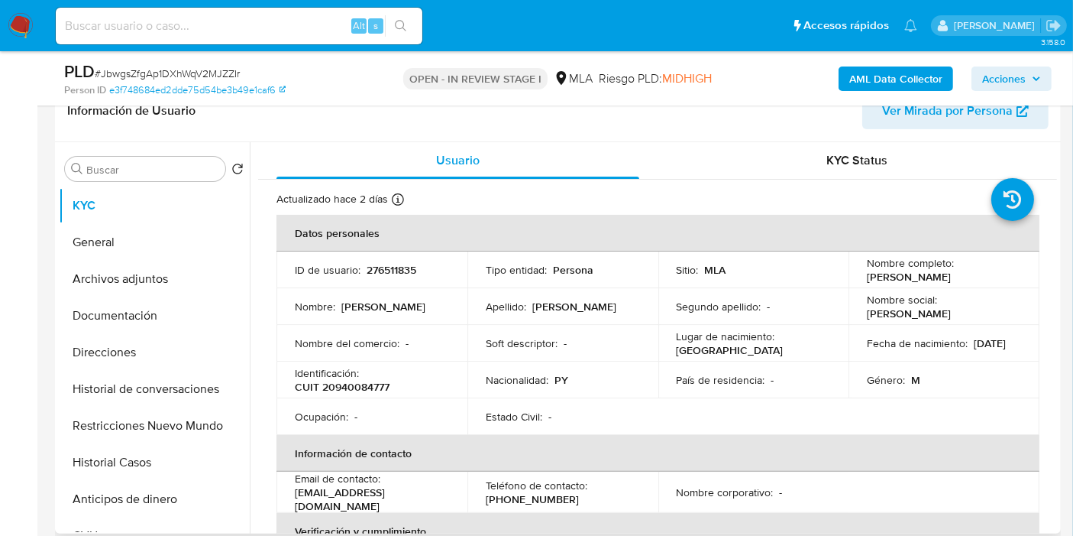
click at [354, 393] on td "Identificación : CUIT 20940084777" at bounding box center [372, 379] width 191 height 37
click at [356, 390] on p "CUIT 20940084777" at bounding box center [342, 387] width 95 height 14
copy p "20940084777"
click at [118, 344] on button "Direcciones" at bounding box center [148, 352] width 179 height 37
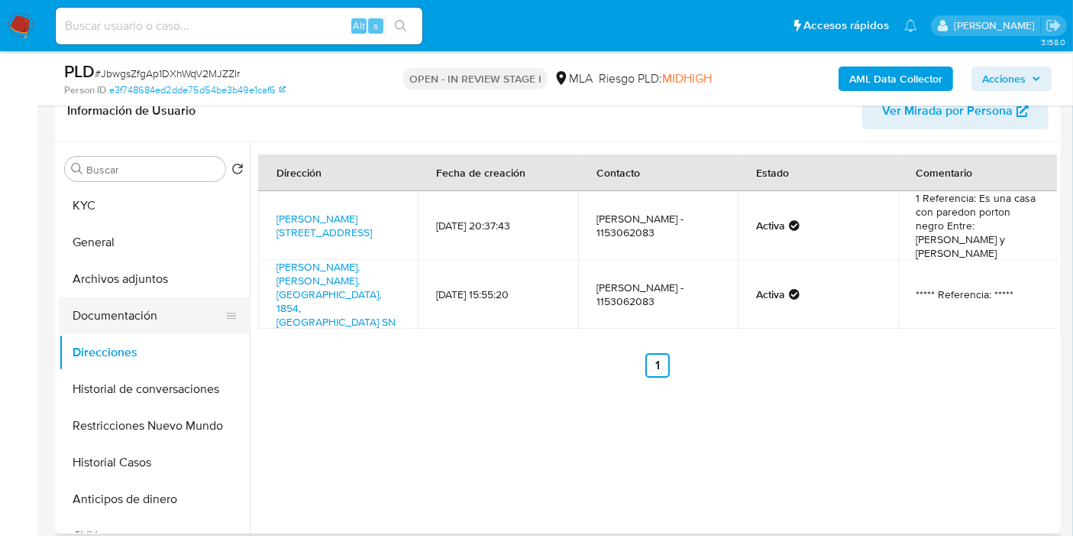
click at [115, 315] on button "Documentación" at bounding box center [148, 315] width 179 height 37
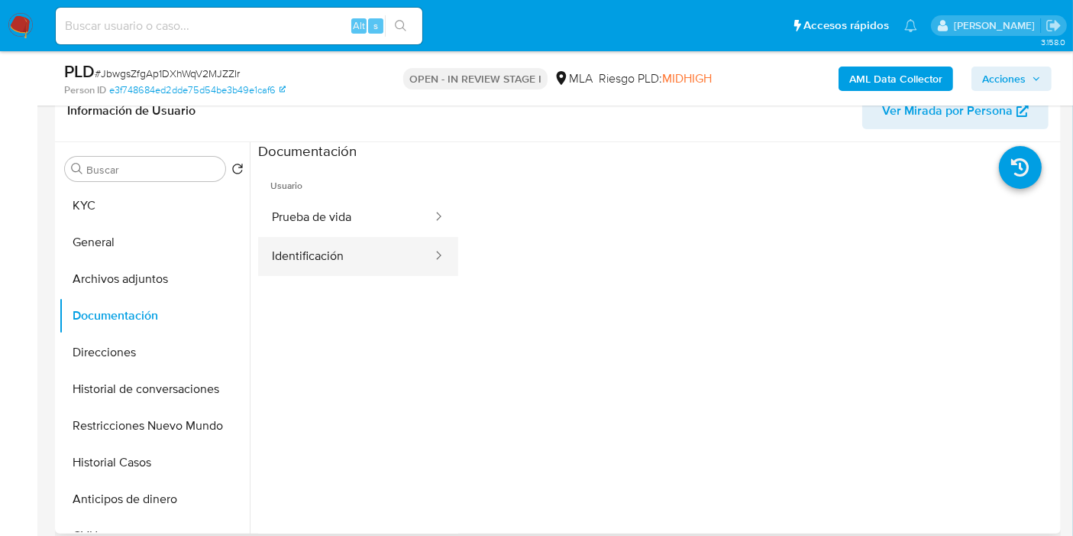
click at [344, 262] on button "Identificación" at bounding box center [346, 256] width 176 height 39
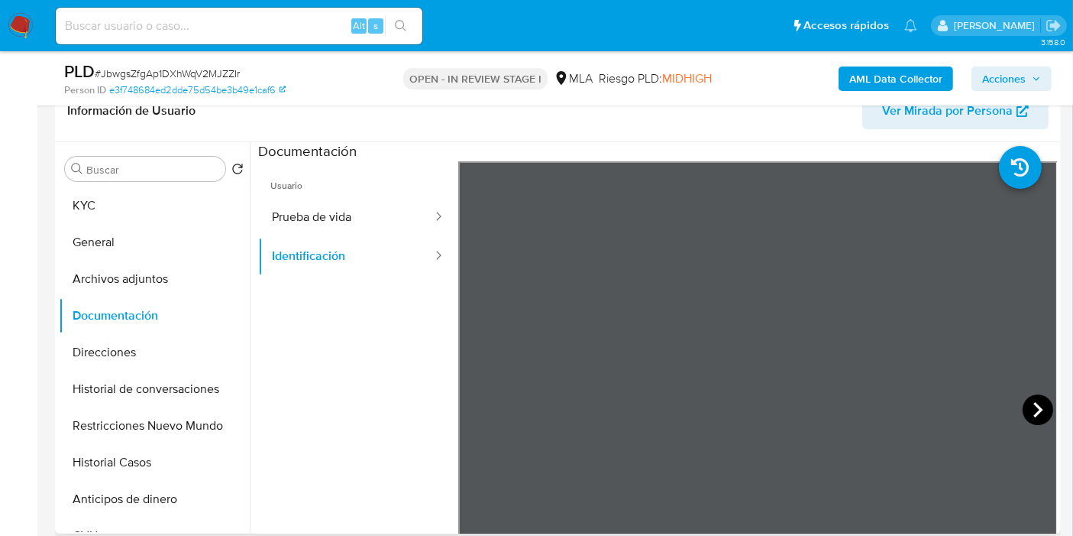
click at [1034, 409] on icon at bounding box center [1038, 409] width 9 height 15
click at [133, 184] on div "Buscar Volver al orden por defecto KYC General Archivos adjuntos Documentación …" at bounding box center [154, 338] width 191 height 389
click at [120, 195] on button "KYC" at bounding box center [148, 205] width 179 height 37
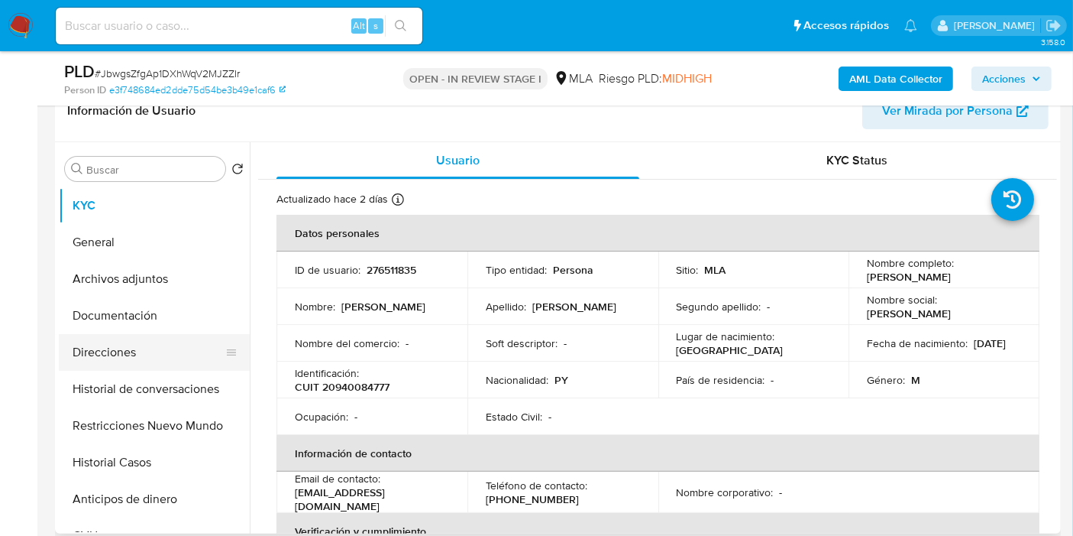
click at [93, 352] on button "Direcciones" at bounding box center [148, 352] width 179 height 37
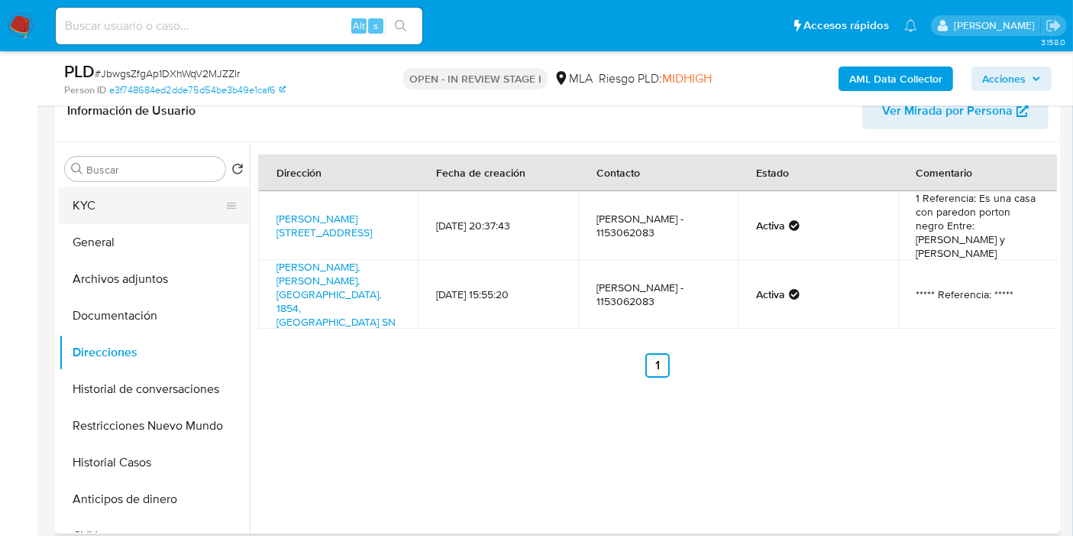
click at [147, 217] on button "KYC" at bounding box center [148, 205] width 179 height 37
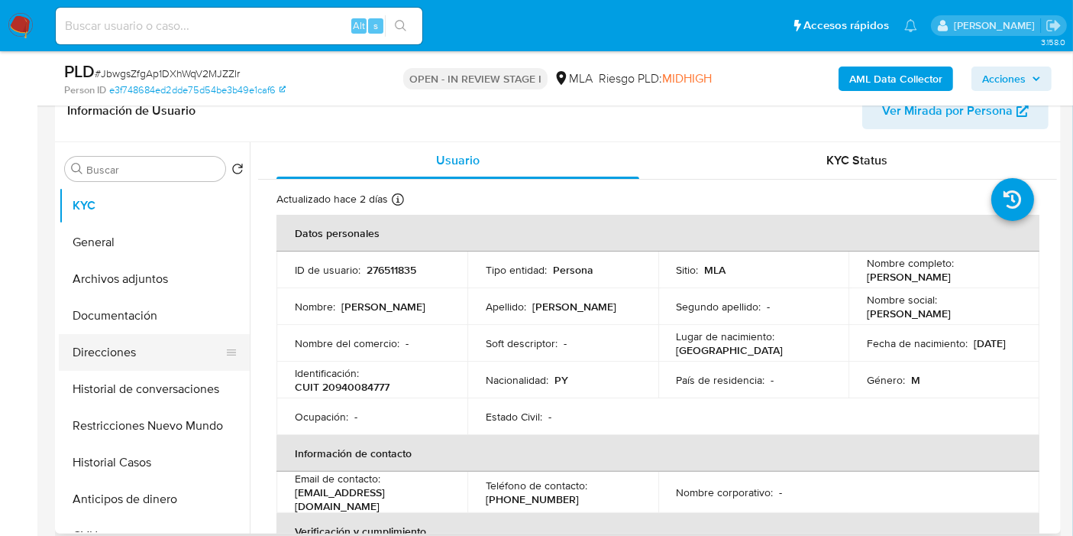
click at [118, 350] on button "Direcciones" at bounding box center [148, 352] width 179 height 37
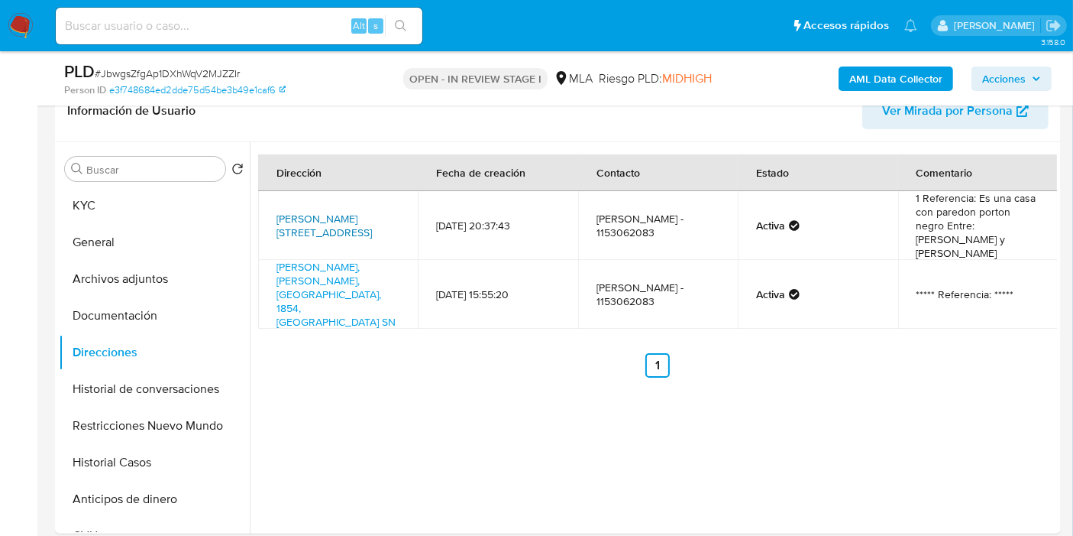
drag, startPoint x: 270, startPoint y: 203, endPoint x: 387, endPoint y: 218, distance: 117.8
click at [387, 218] on td "Saavedra 148, Ministro Rivadavia, Buenos Aires, 1852, Argentina 148" at bounding box center [338, 225] width 160 height 69
copy link "Saavedra 148, Ministro Rivadavia, Buenos Aires"
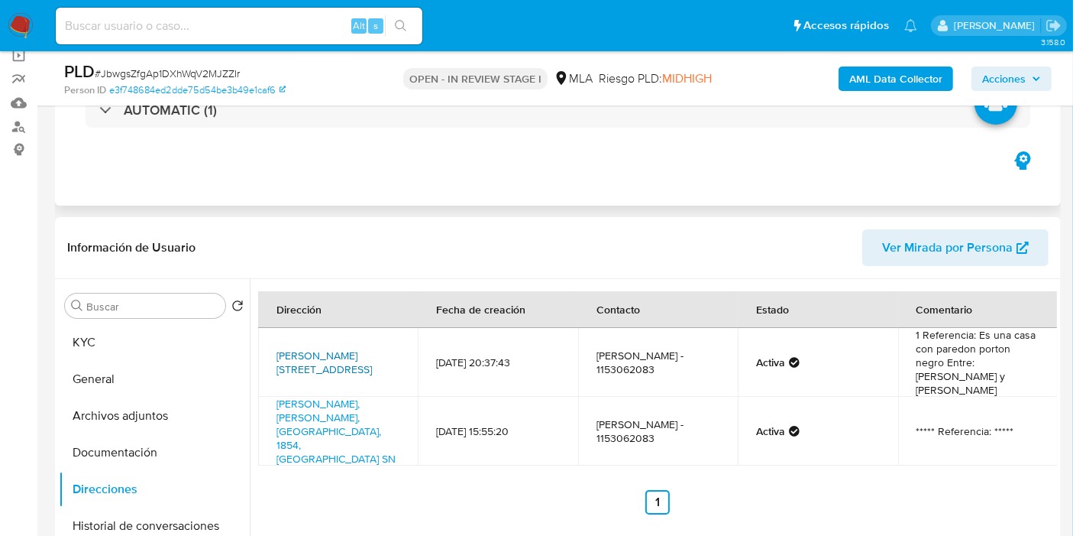
scroll to position [0, 0]
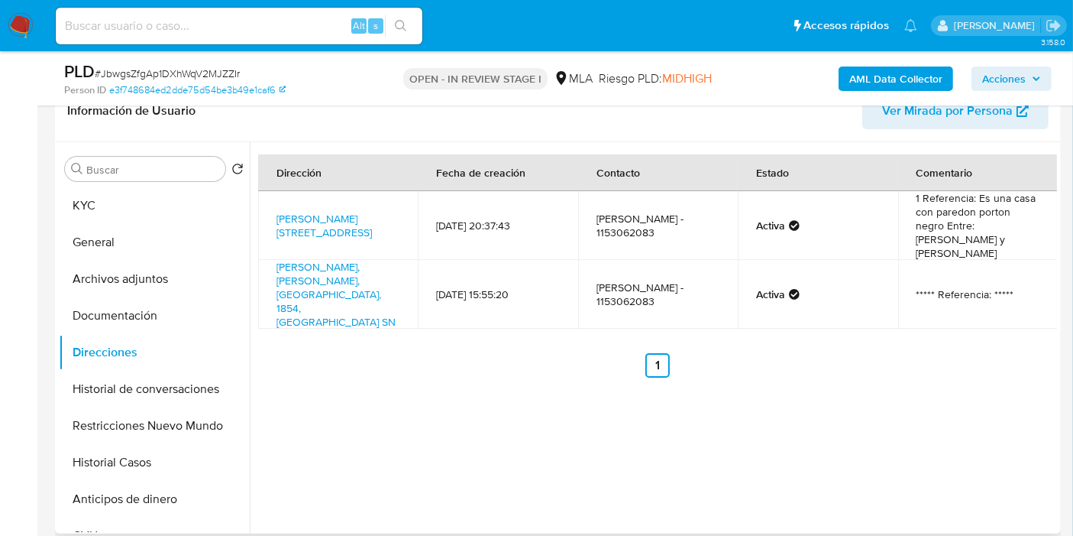
click at [719, 343] on div "Dirección Fecha de creación Contacto Estado Comentario Saavedra 148, Ministro R…" at bounding box center [654, 337] width 808 height 391
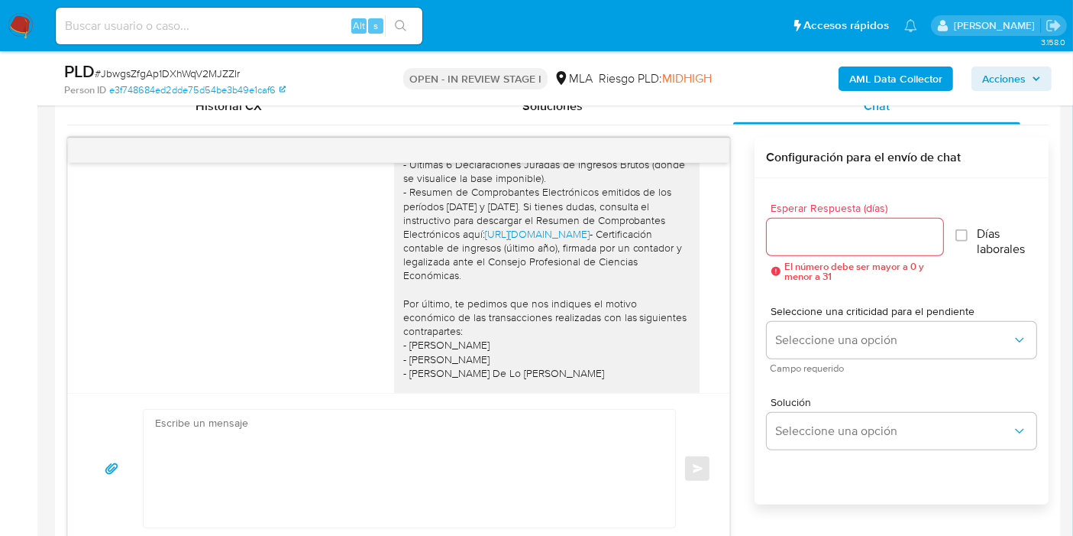
scroll to position [1606, 0]
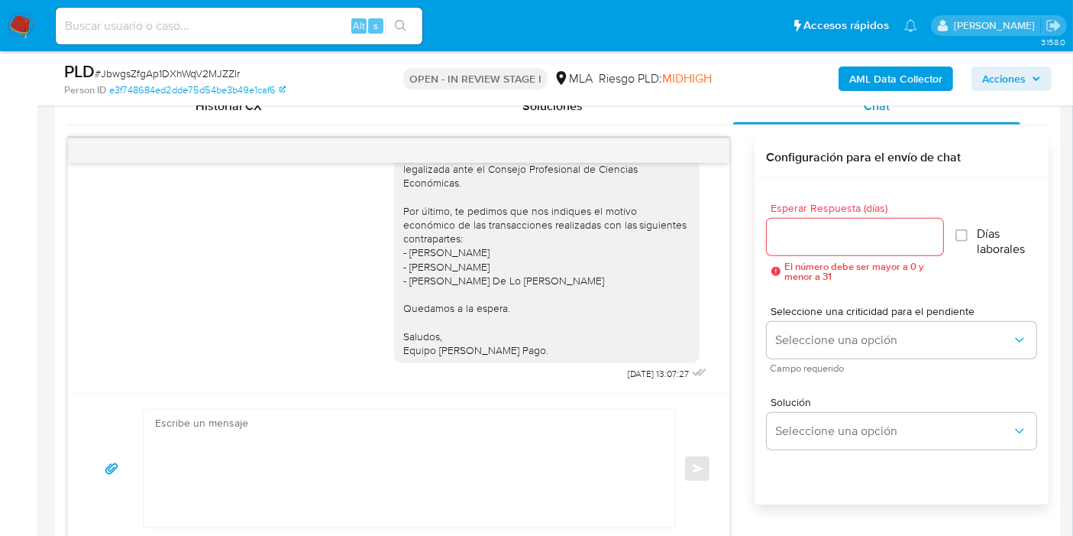
click at [698, 168] on div "18/08/2025 17:40:58 Hola, Esperamos que te encuentres muy bien. Te consultamos …" at bounding box center [399, 278] width 662 height 230
click at [134, 156] on div at bounding box center [399, 150] width 662 height 24
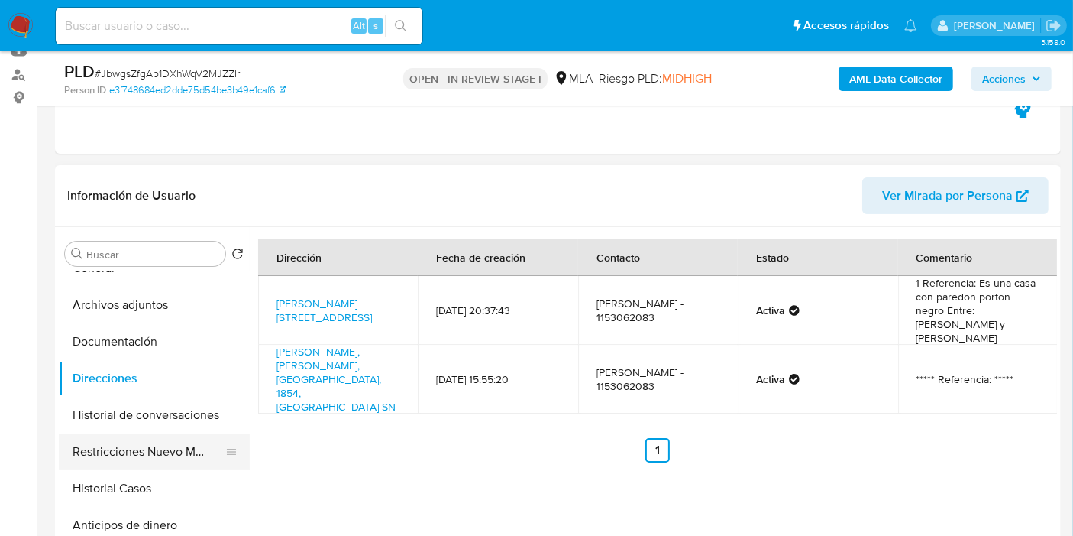
scroll to position [85, 0]
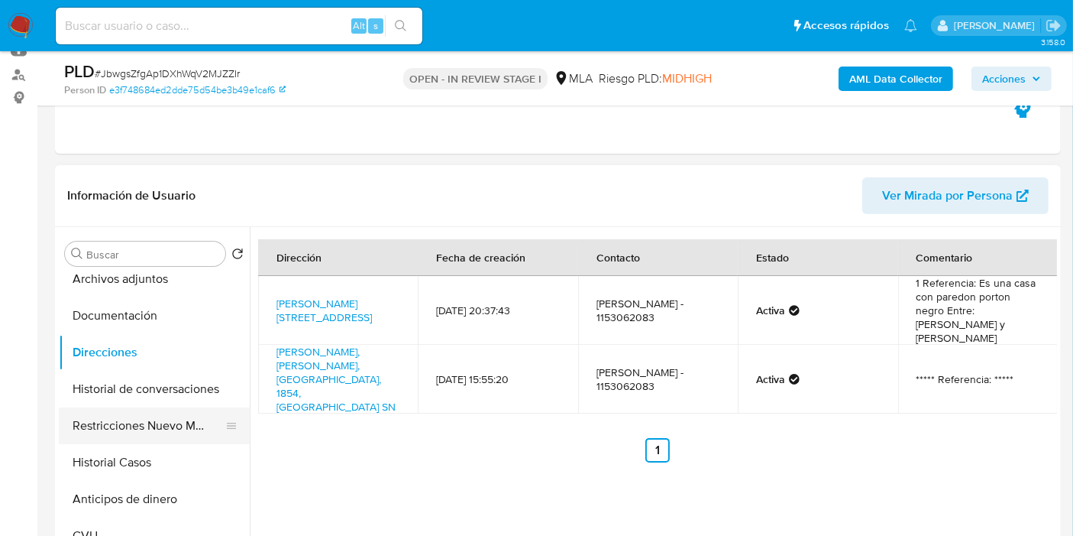
click at [177, 424] on button "Restricciones Nuevo Mundo" at bounding box center [148, 425] width 179 height 37
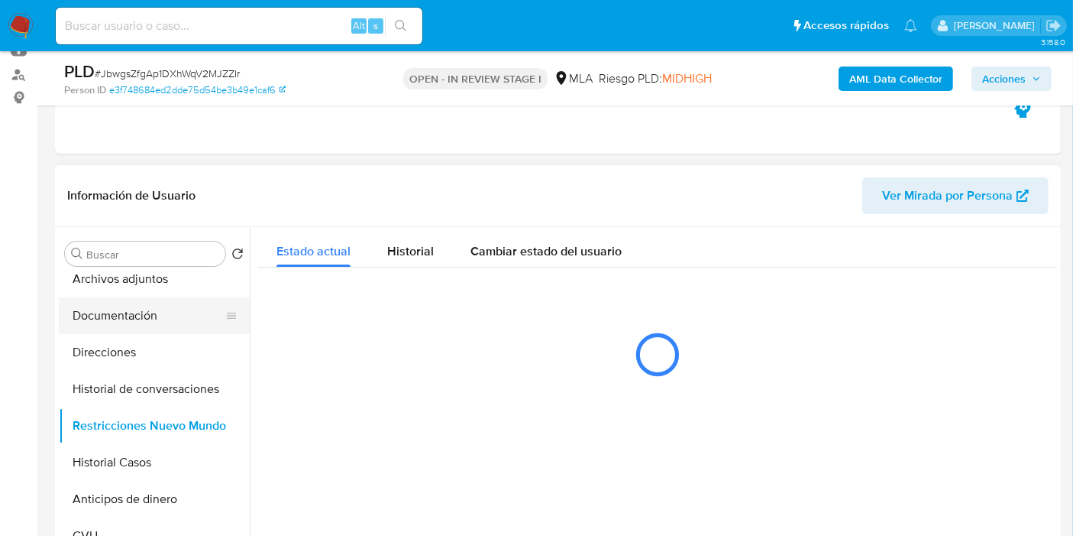
scroll to position [0, 0]
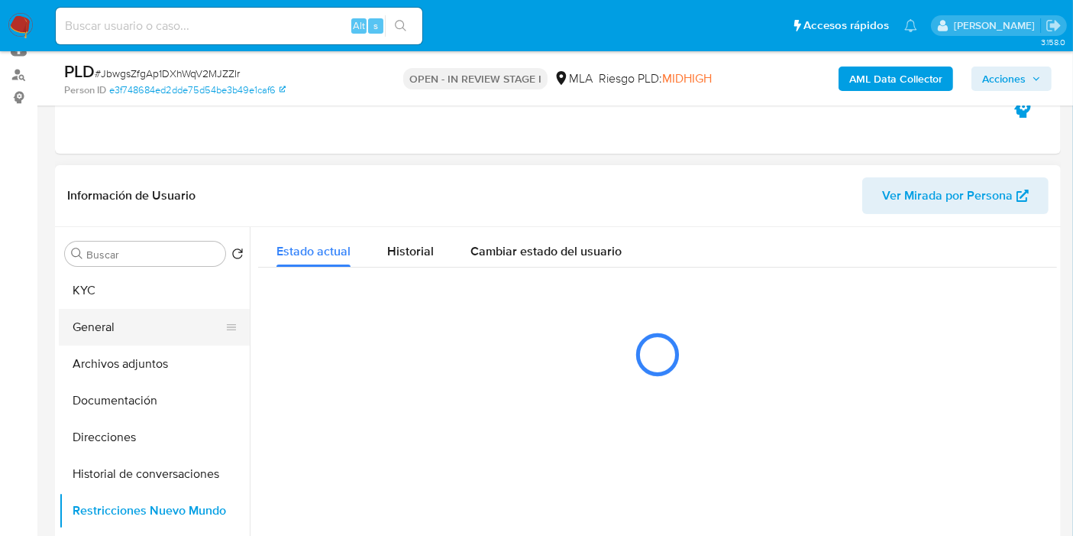
click at [174, 313] on button "General" at bounding box center [148, 327] width 179 height 37
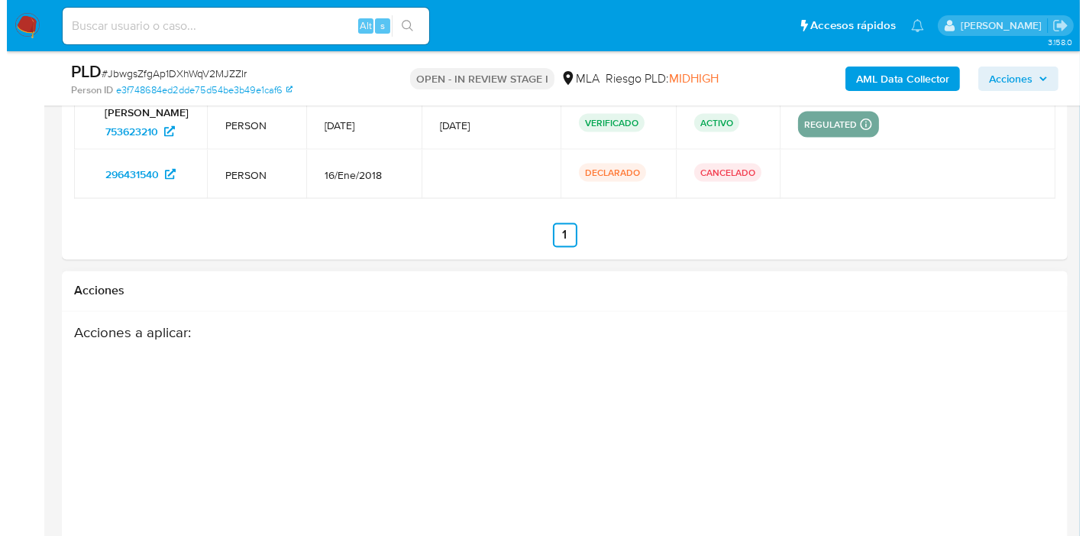
scroll to position [2883, 0]
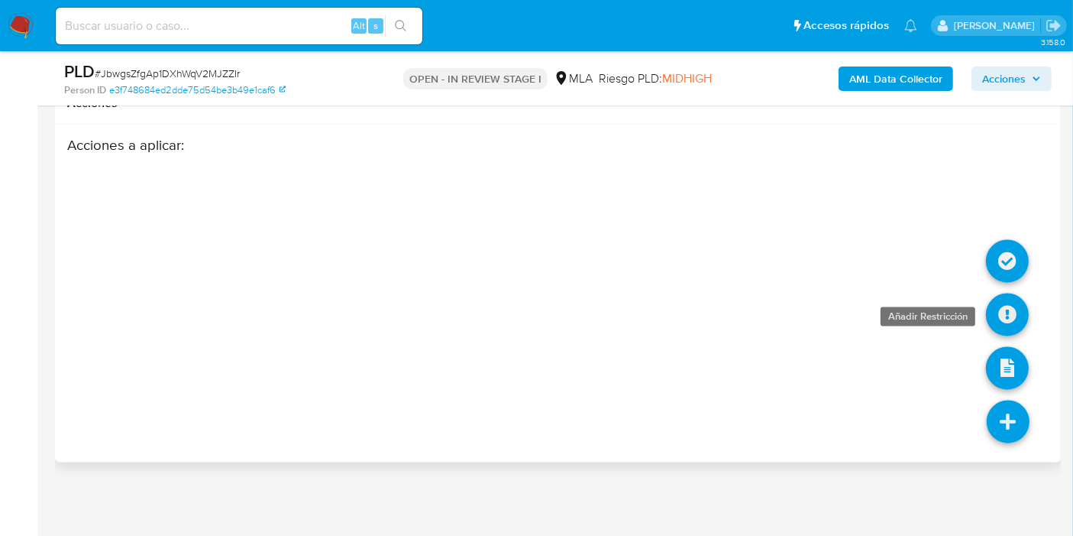
click at [1002, 303] on icon at bounding box center [1007, 314] width 43 height 43
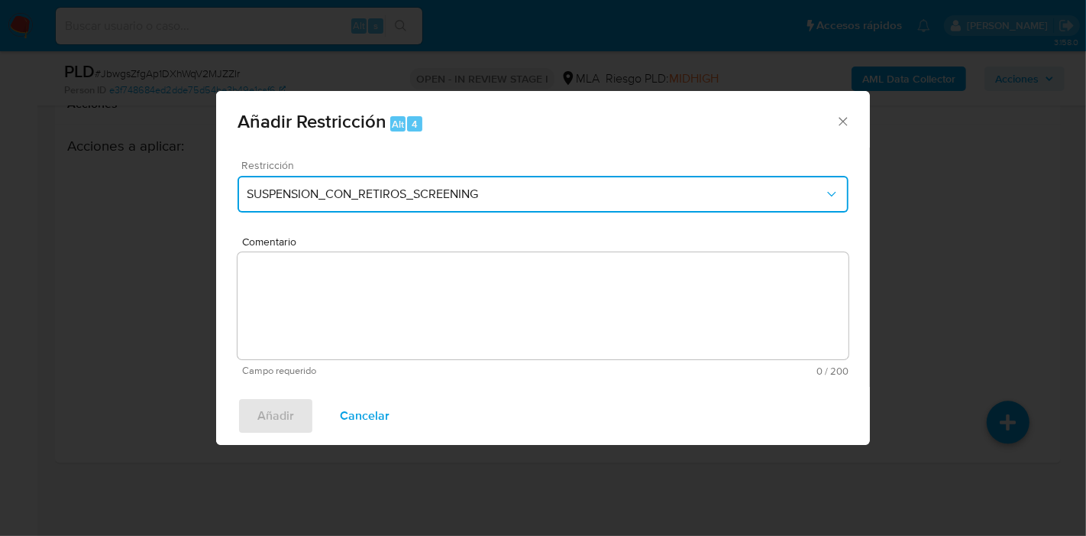
click at [567, 185] on button "SUSPENSION_CON_RETIROS_SCREENING" at bounding box center [543, 194] width 611 height 37
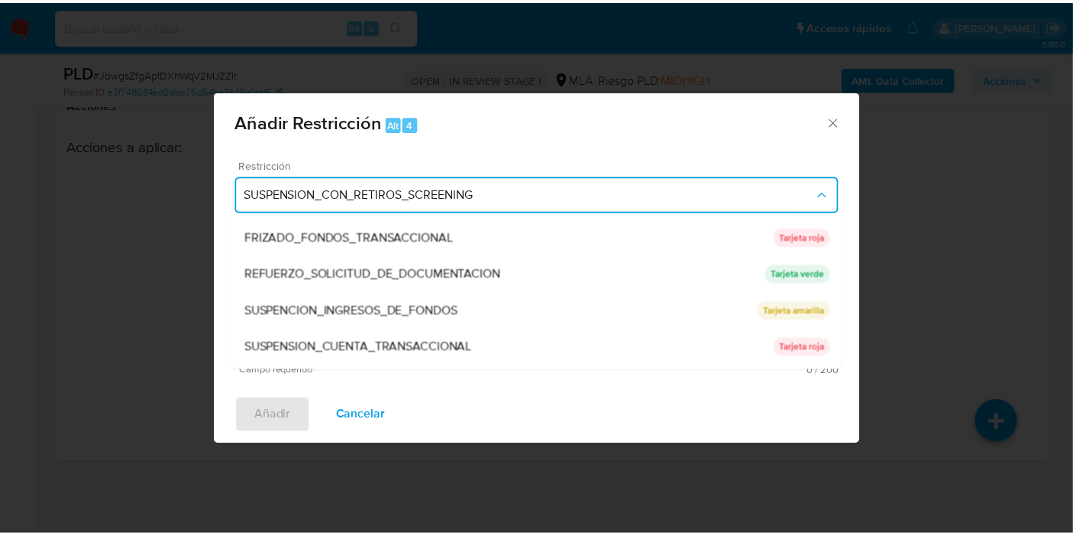
scroll to position [323, 0]
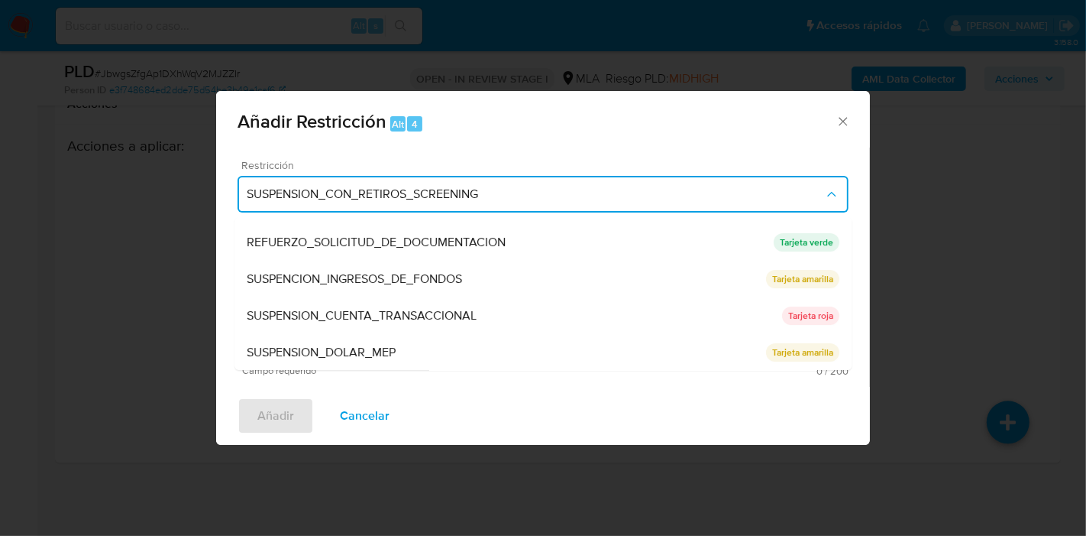
click at [478, 303] on div "SUSPENSION_CUENTA_TRANSACCIONAL" at bounding box center [515, 315] width 536 height 37
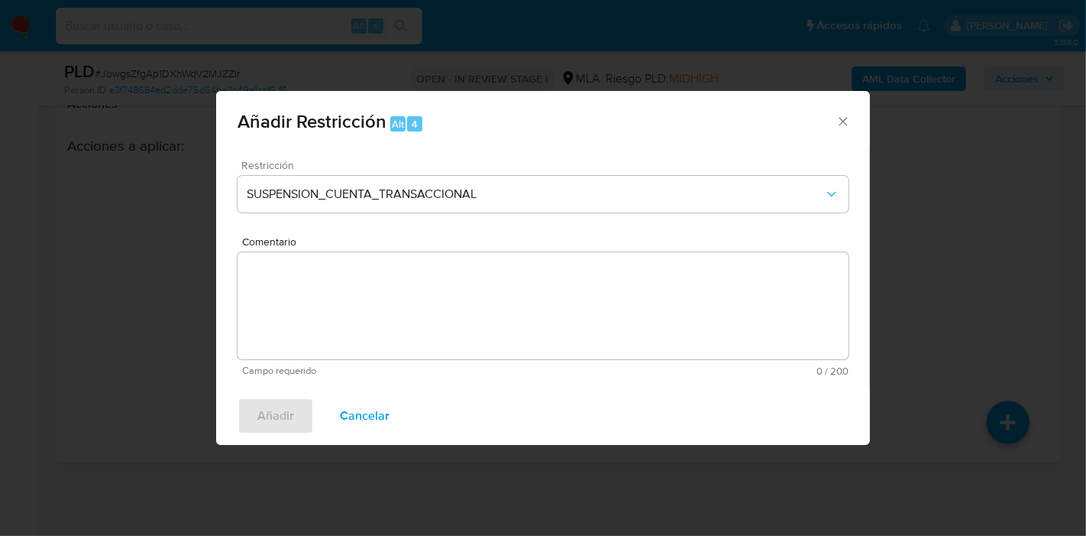
click at [471, 315] on textarea "Comentario" at bounding box center [543, 305] width 611 height 107
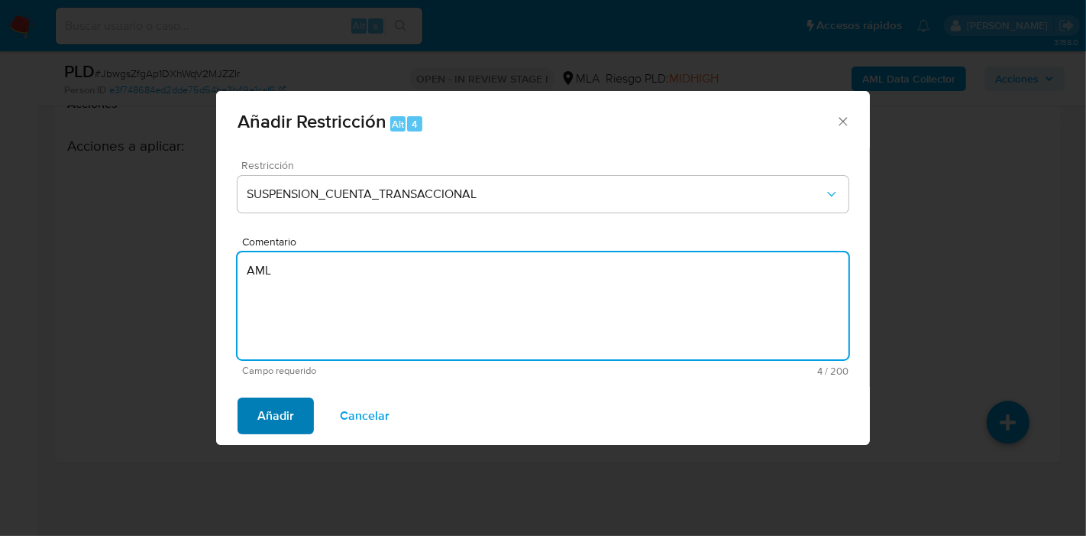
type textarea "AML"
click at [292, 405] on span "Añadir" at bounding box center [275, 416] width 37 height 34
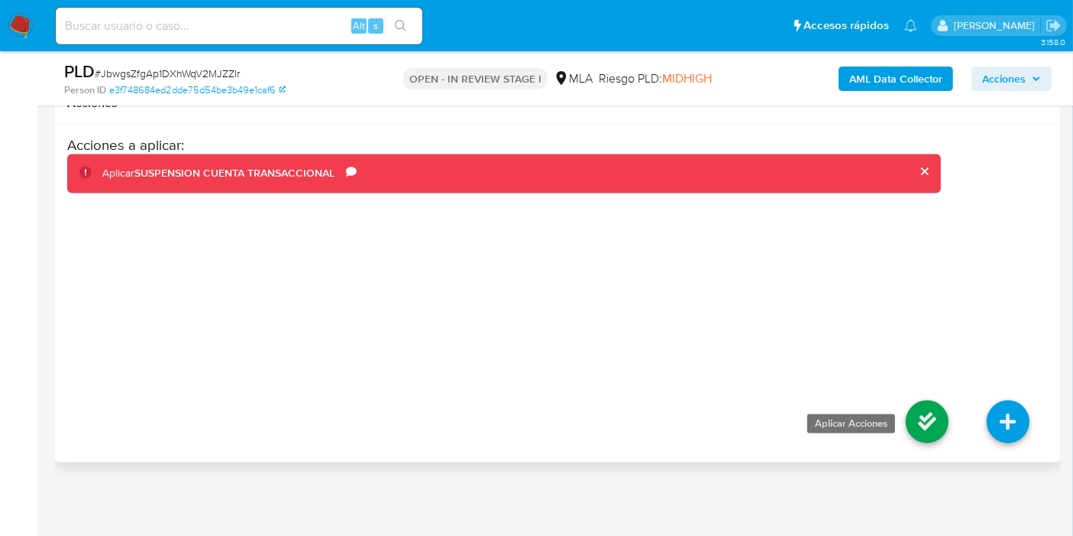
click at [925, 403] on icon at bounding box center [927, 421] width 43 height 43
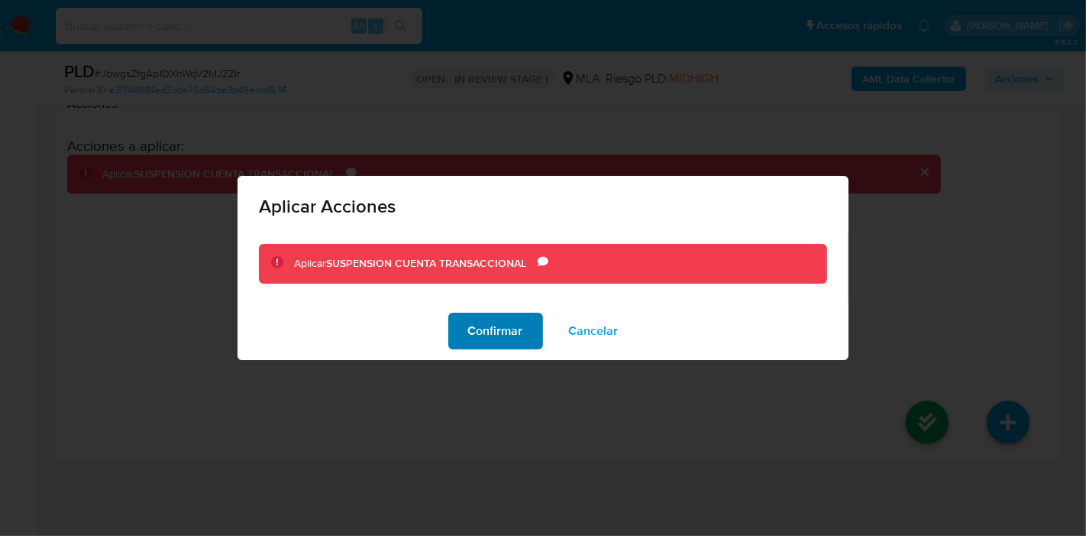
click at [495, 322] on span "Confirmar" at bounding box center [495, 331] width 55 height 34
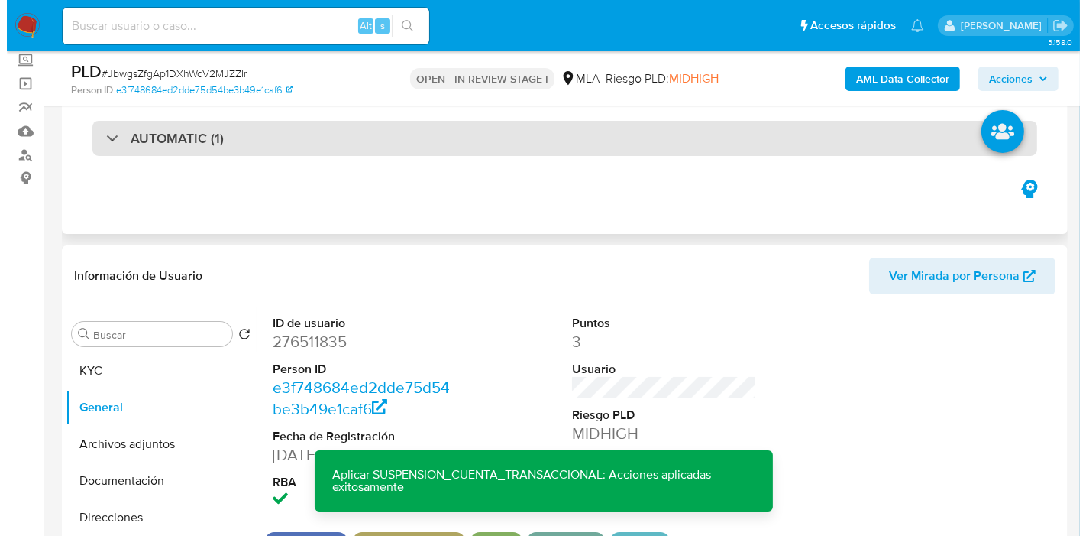
scroll to position [0, 0]
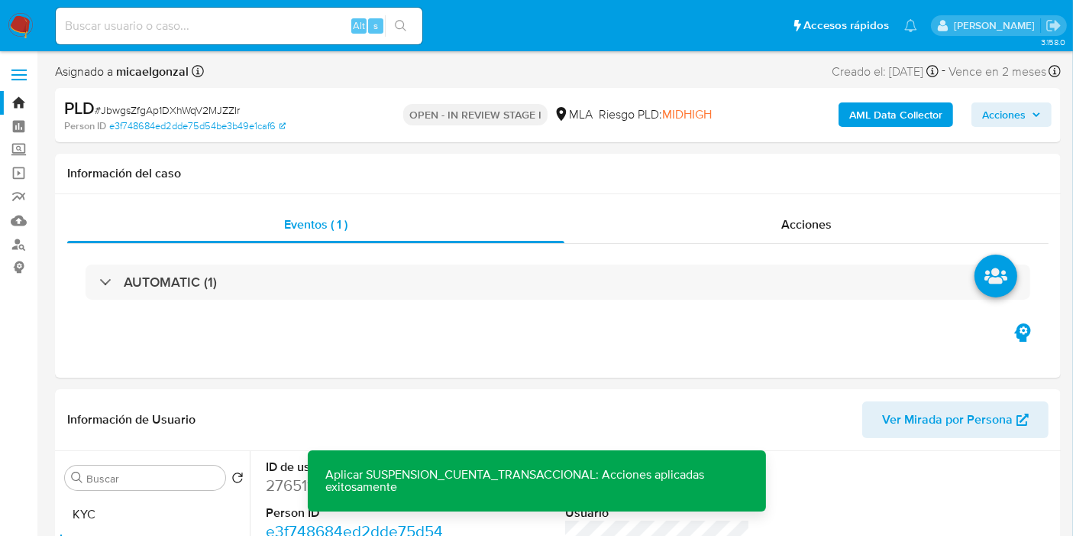
click at [889, 97] on div "AML Data Collector Acciones" at bounding box center [889, 115] width 325 height 36
click at [887, 108] on b "AML Data Collector" at bounding box center [896, 114] width 93 height 24
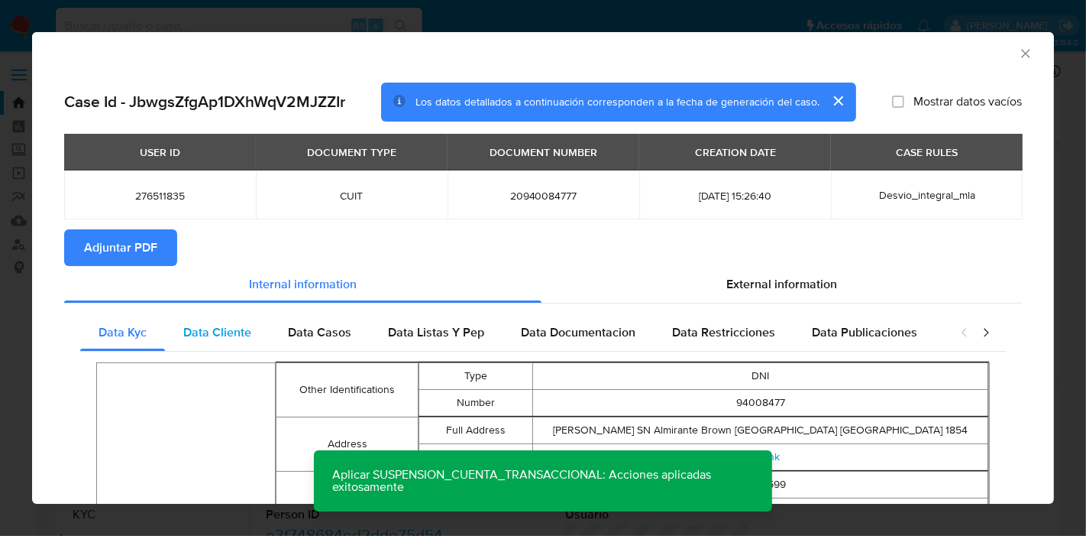
click at [241, 319] on div "Data Cliente" at bounding box center [217, 332] width 105 height 37
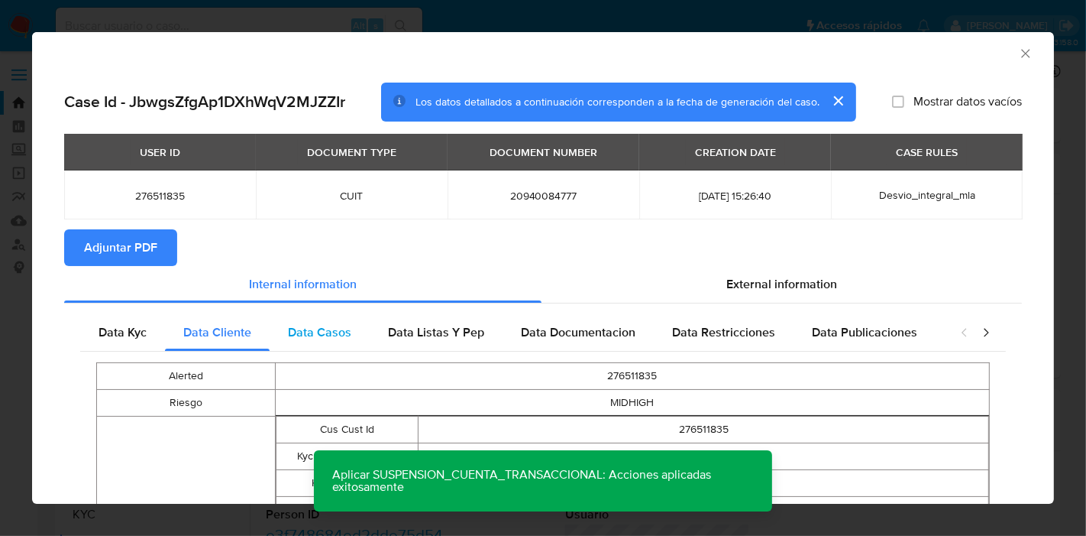
click at [335, 348] on div "Data Casos" at bounding box center [320, 332] width 100 height 37
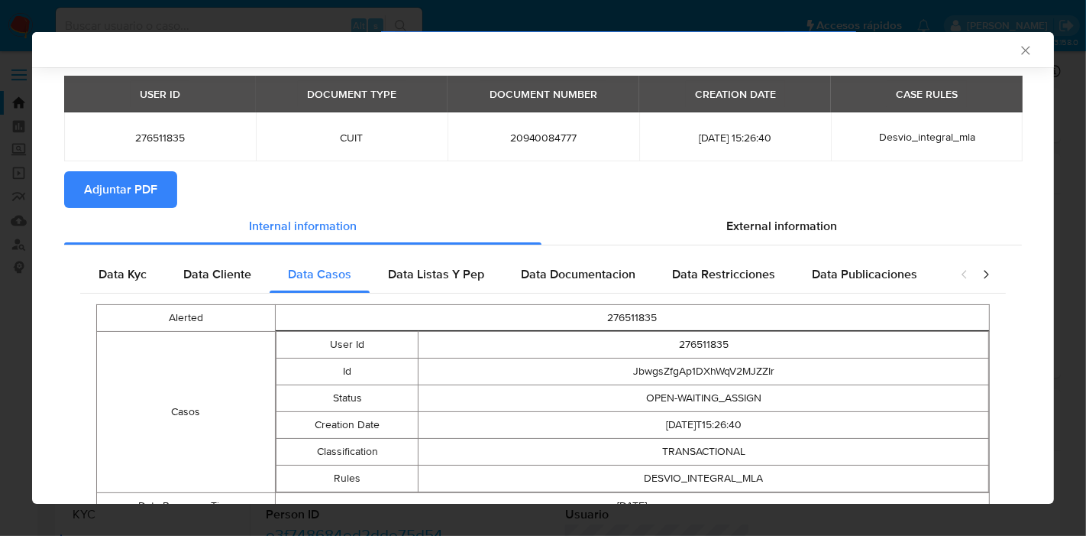
scroll to position [123, 0]
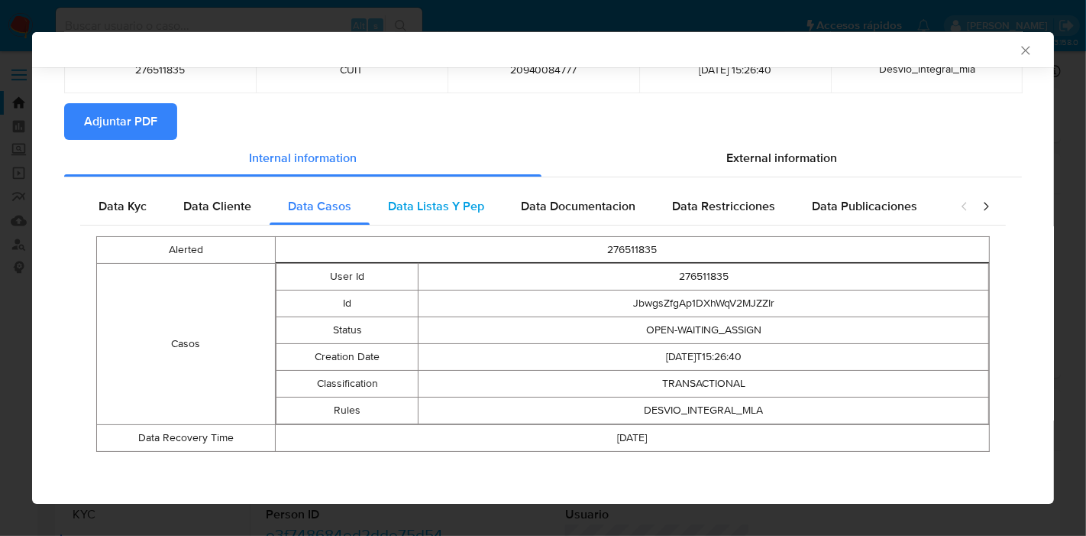
click at [472, 209] on span "Data Listas Y Pep" at bounding box center [436, 206] width 96 height 18
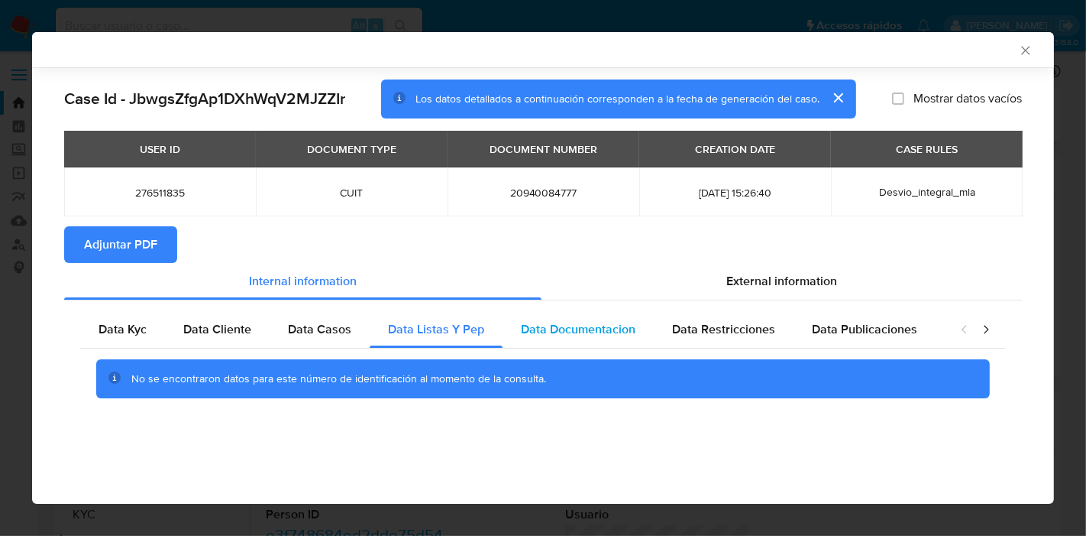
click at [620, 337] on div "Data Documentacion" at bounding box center [578, 329] width 151 height 37
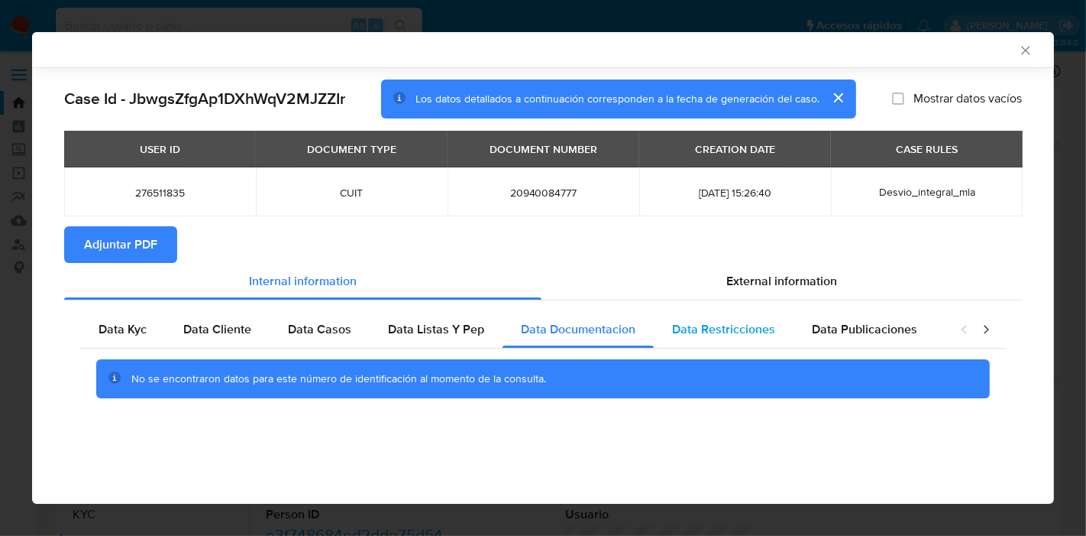
click at [709, 325] on span "Data Restricciones" at bounding box center [723, 329] width 103 height 18
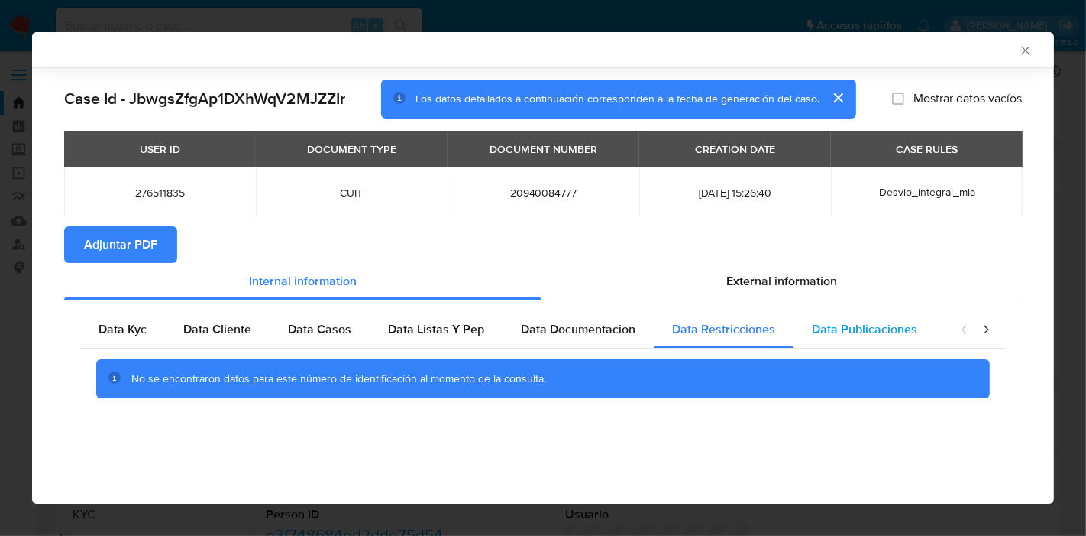
click at [857, 323] on span "Data Publicaciones" at bounding box center [864, 329] width 105 height 18
click at [992, 322] on icon "closure-recommendation-modal" at bounding box center [986, 329] width 15 height 15
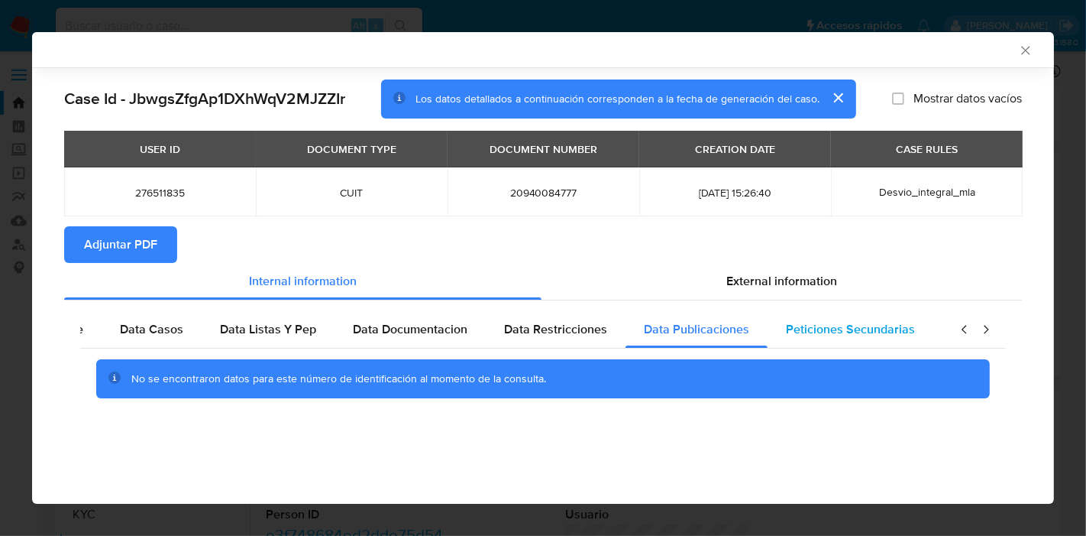
scroll to position [0, 268]
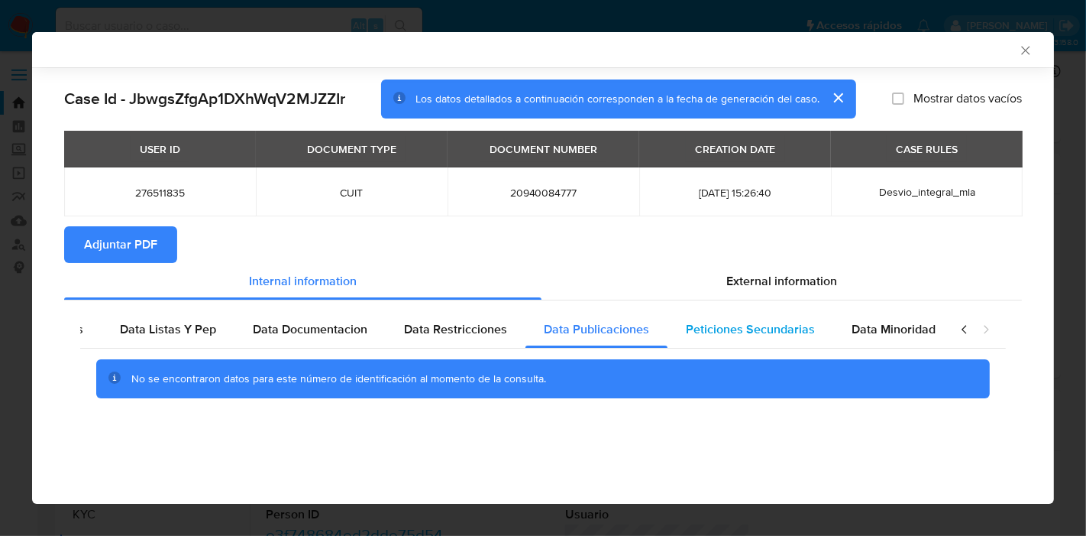
click at [737, 343] on div "Peticiones Secundarias" at bounding box center [751, 329] width 166 height 37
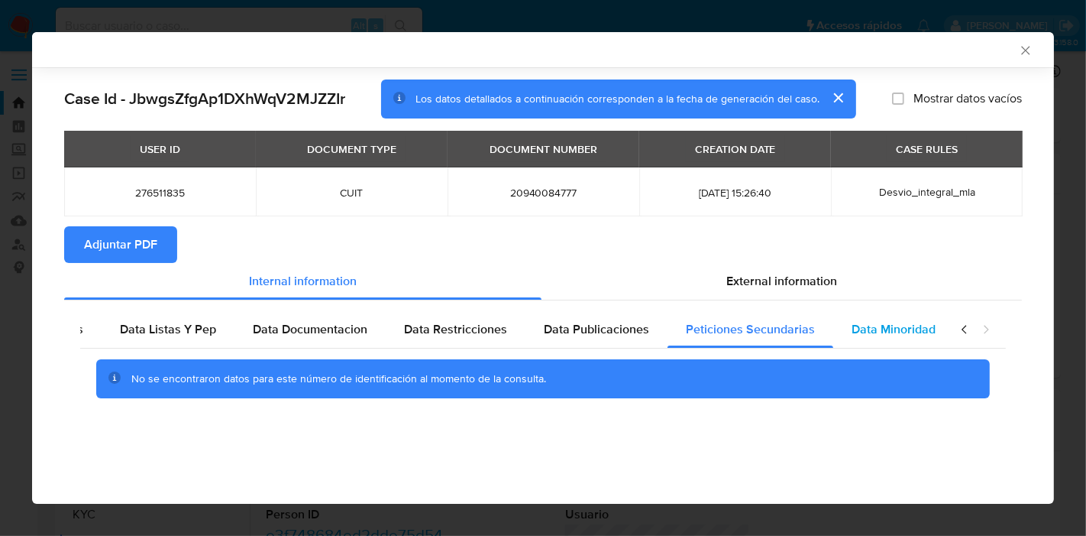
click at [896, 332] on span "Data Minoridad" at bounding box center [894, 329] width 84 height 18
click at [959, 326] on icon "closure-recommendation-modal" at bounding box center [964, 329] width 15 height 15
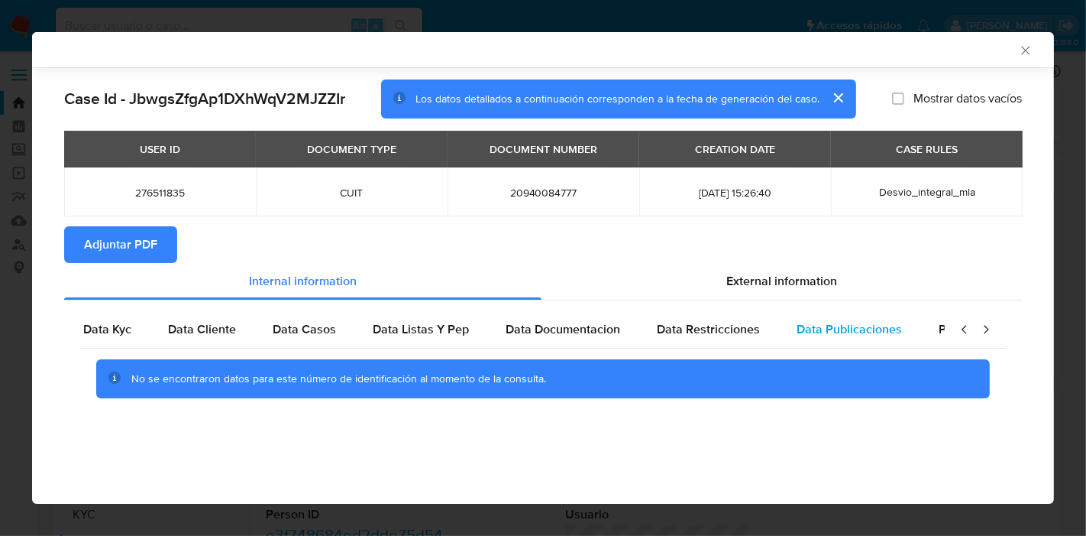
scroll to position [0, 0]
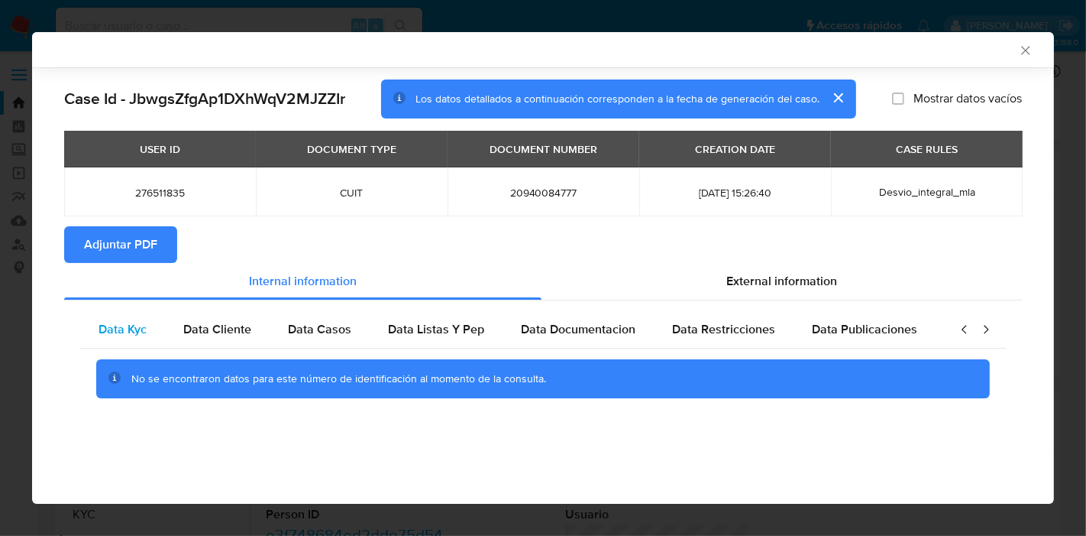
click at [139, 337] on div "Data Kyc" at bounding box center [122, 329] width 85 height 37
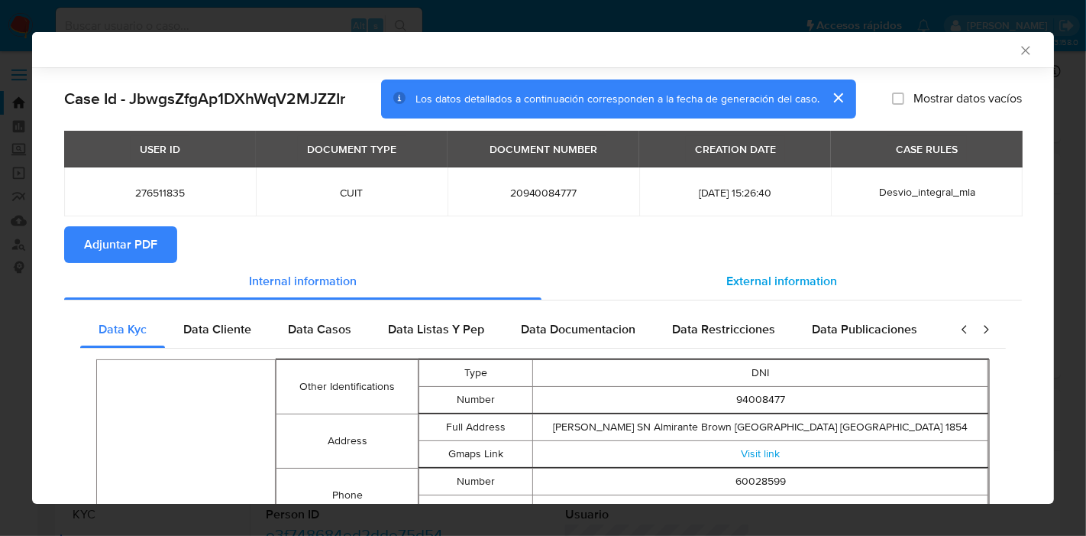
click at [811, 297] on div "External information" at bounding box center [782, 281] width 481 height 37
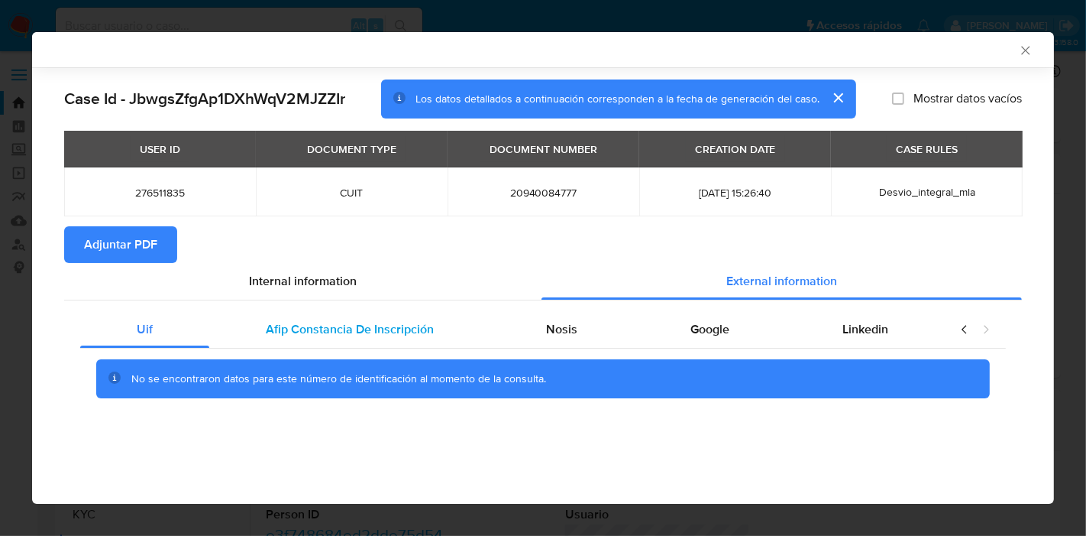
click at [293, 322] on span "Afip Constancia De Inscripción" at bounding box center [350, 329] width 168 height 18
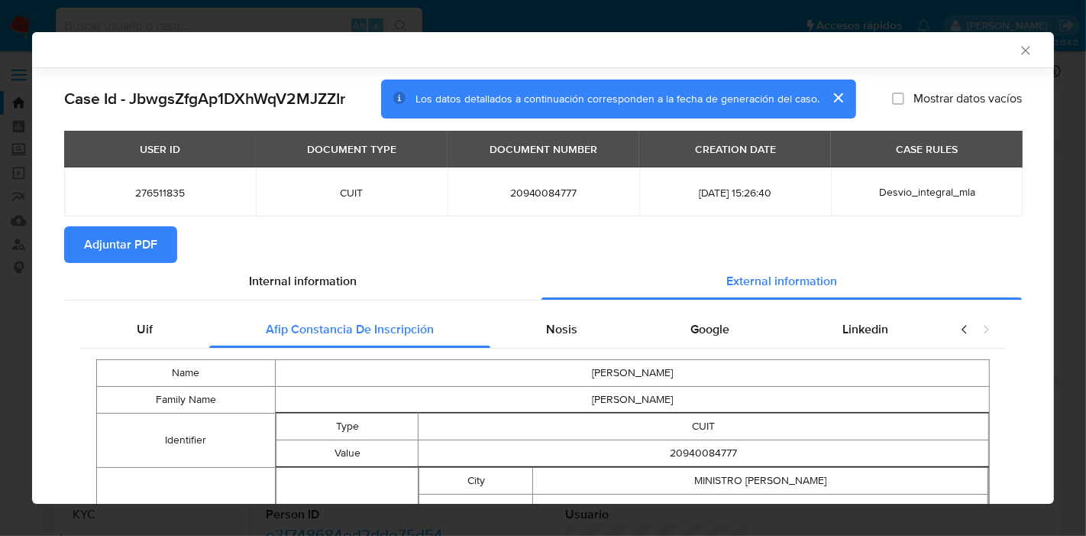
click at [553, 309] on div "Uif Afip Constancia De Inscripción Nosis Google Linkedin Name LUIS Family Name …" at bounding box center [543, 475] width 958 height 351
drag, startPoint x: 562, startPoint y: 322, endPoint x: 533, endPoint y: 330, distance: 30.2
click at [533, 330] on div "Nosis" at bounding box center [563, 329] width 144 height 37
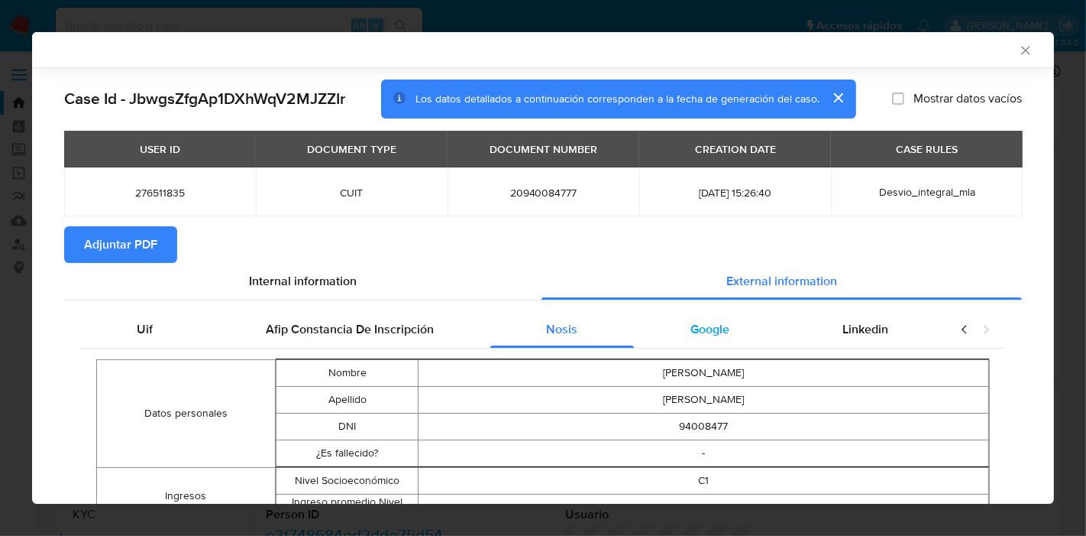
drag, startPoint x: 533, startPoint y: 330, endPoint x: 656, endPoint y: 323, distance: 123.2
click at [536, 330] on div "Nosis" at bounding box center [563, 329] width 144 height 37
click at [695, 323] on span "Google" at bounding box center [710, 329] width 39 height 18
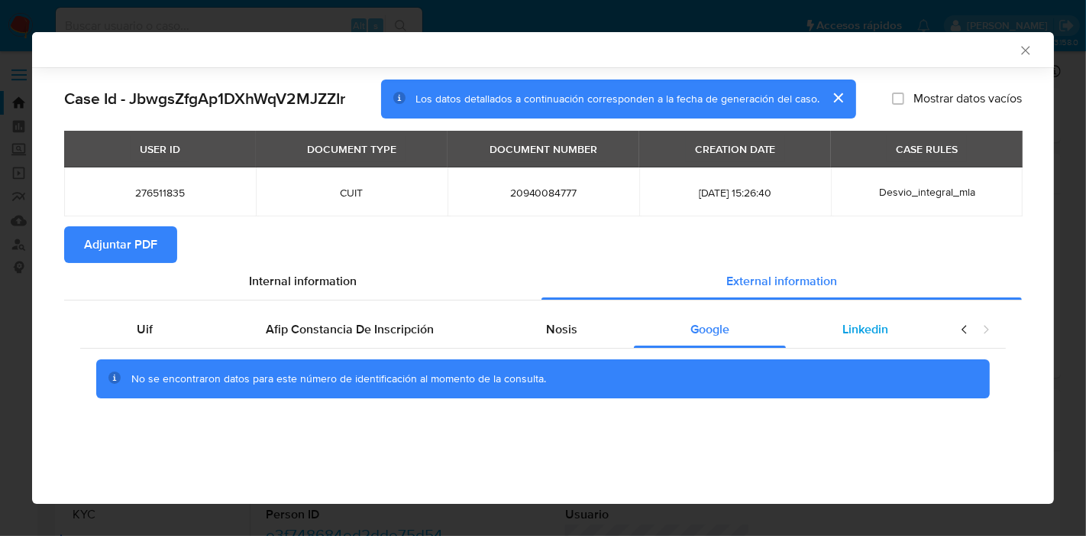
click at [799, 323] on div "Linkedin" at bounding box center [865, 329] width 159 height 37
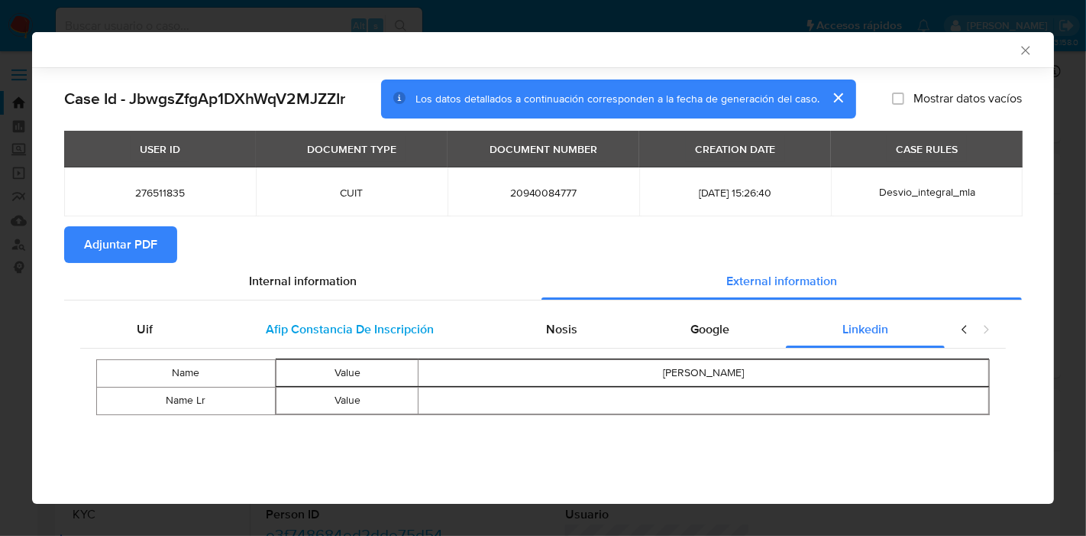
click at [429, 332] on span "Afip Constancia De Inscripción" at bounding box center [350, 329] width 168 height 18
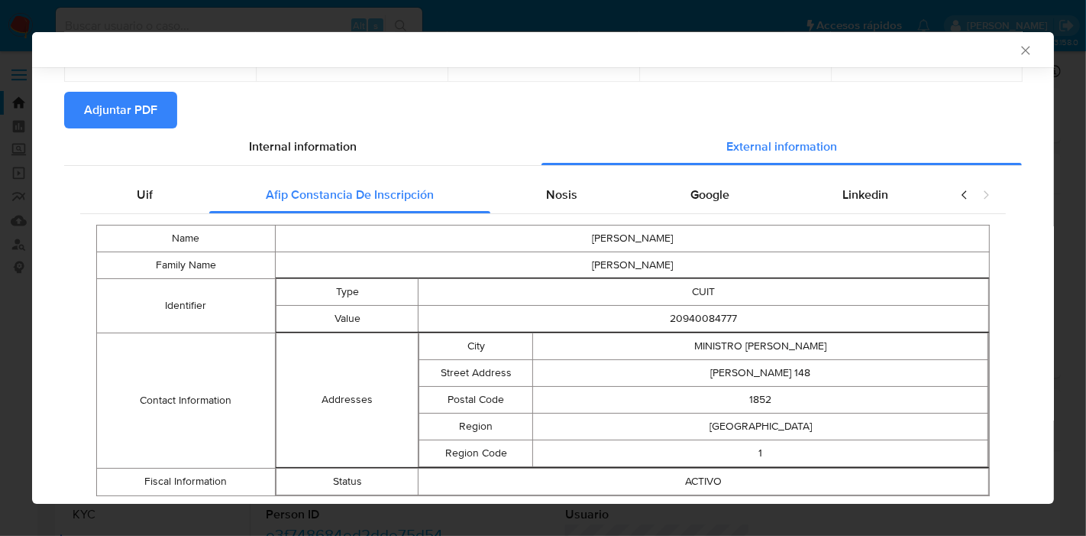
scroll to position [96, 0]
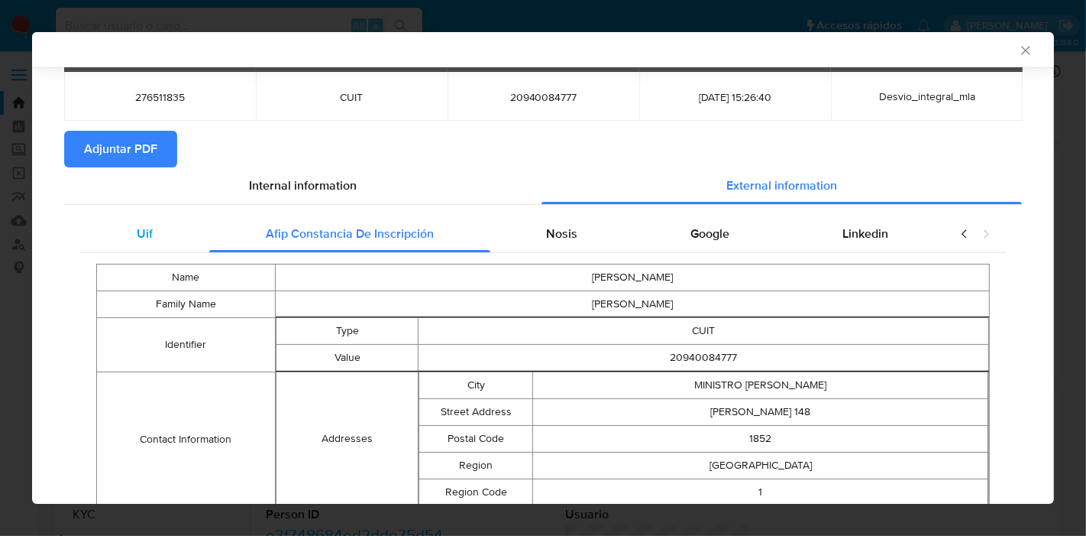
drag, startPoint x: 154, startPoint y: 263, endPoint x: 154, endPoint y: 250, distance: 13.0
click at [154, 259] on div "Name LUIS Family Name BENITEZ VALLEJOS Identifier Type CUIT Value 20940084777 C…" at bounding box center [543, 399] width 926 height 293
click at [154, 250] on div "Uif" at bounding box center [144, 233] width 129 height 37
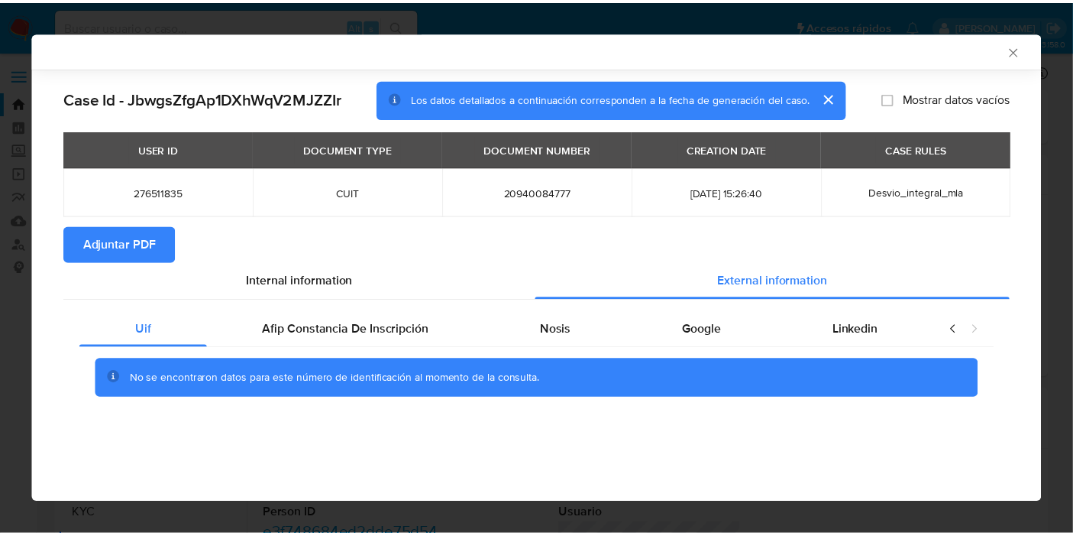
scroll to position [0, 0]
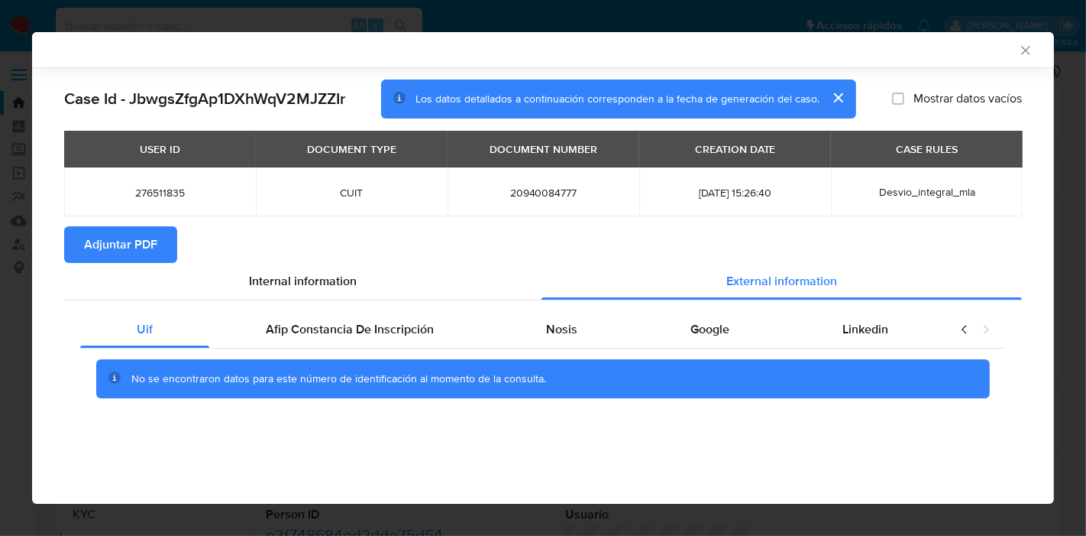
click at [332, 258] on section "Adjuntar PDF" at bounding box center [543, 244] width 958 height 37
click at [329, 281] on span "Internal information" at bounding box center [303, 281] width 108 height 18
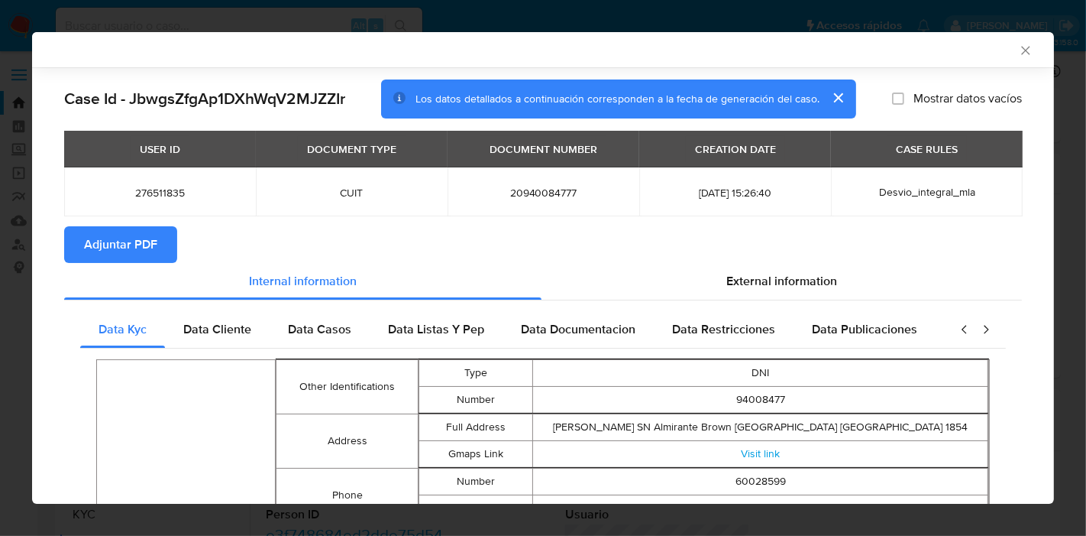
click at [153, 249] on span "Adjuntar PDF" at bounding box center [120, 245] width 73 height 34
click at [0, 262] on div "AML Data Collector Case Id - JbwgsZfgAp1DXhWqV2MJZZIr Los datos detallados a co…" at bounding box center [543, 268] width 1086 height 536
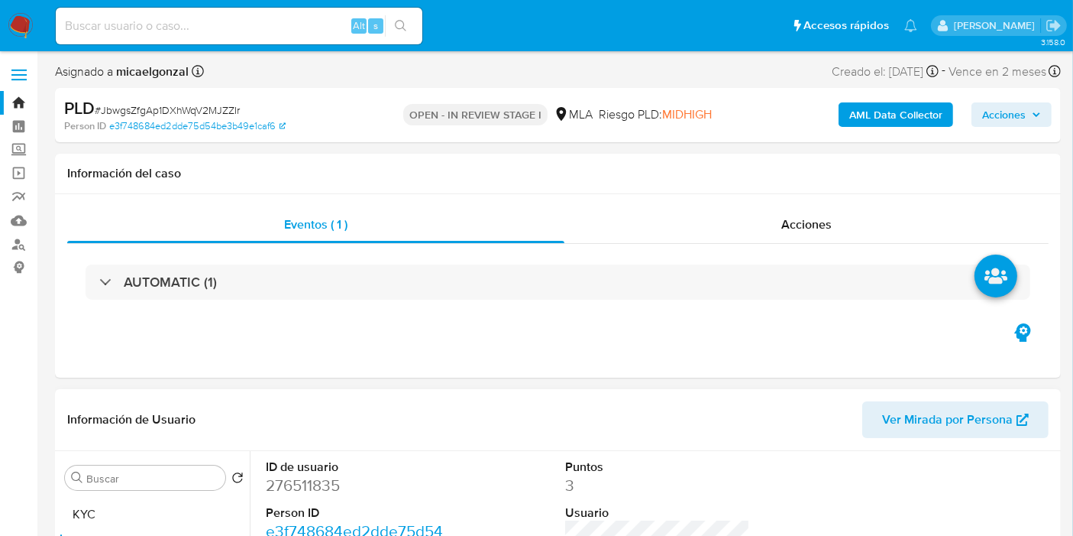
scroll to position [85, 0]
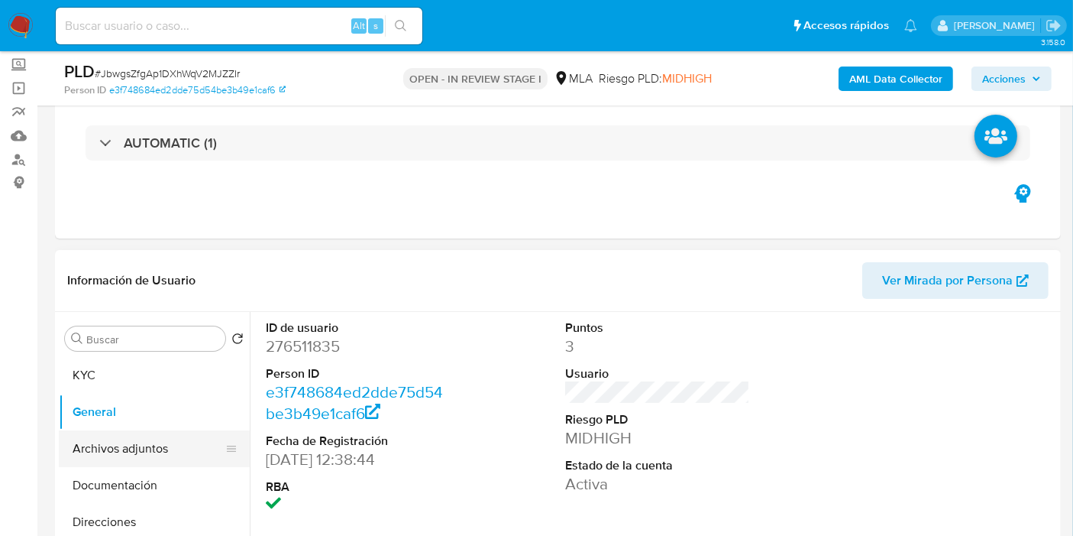
click at [138, 443] on button "Archivos adjuntos" at bounding box center [148, 448] width 179 height 37
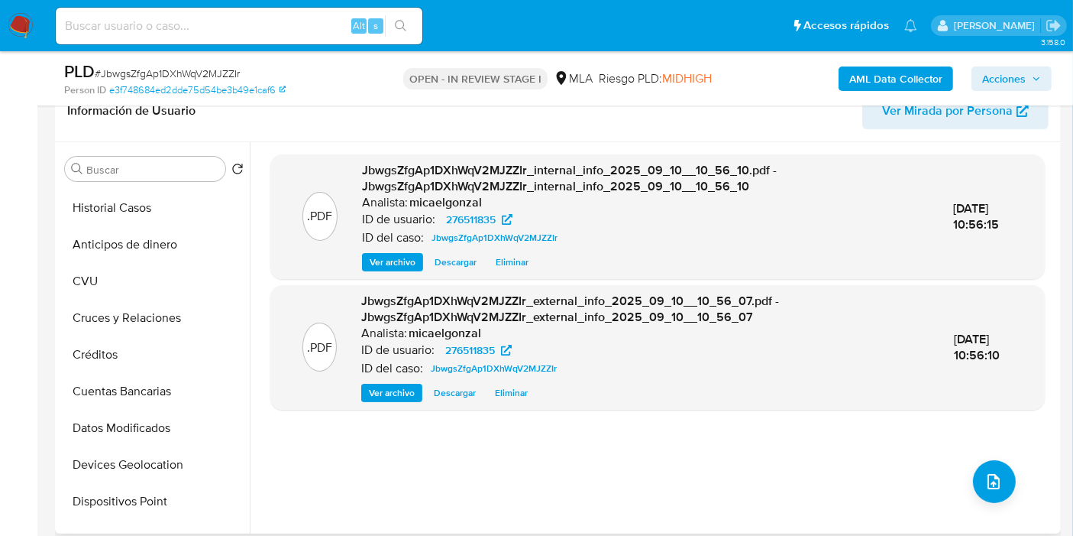
scroll to position [170, 0]
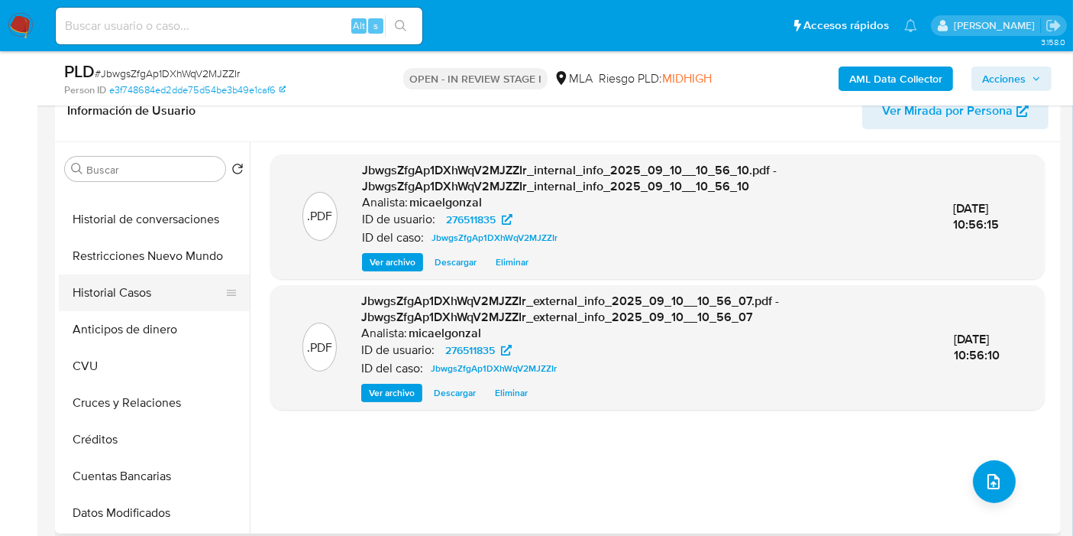
click at [112, 276] on button "Historial Casos" at bounding box center [148, 292] width 179 height 37
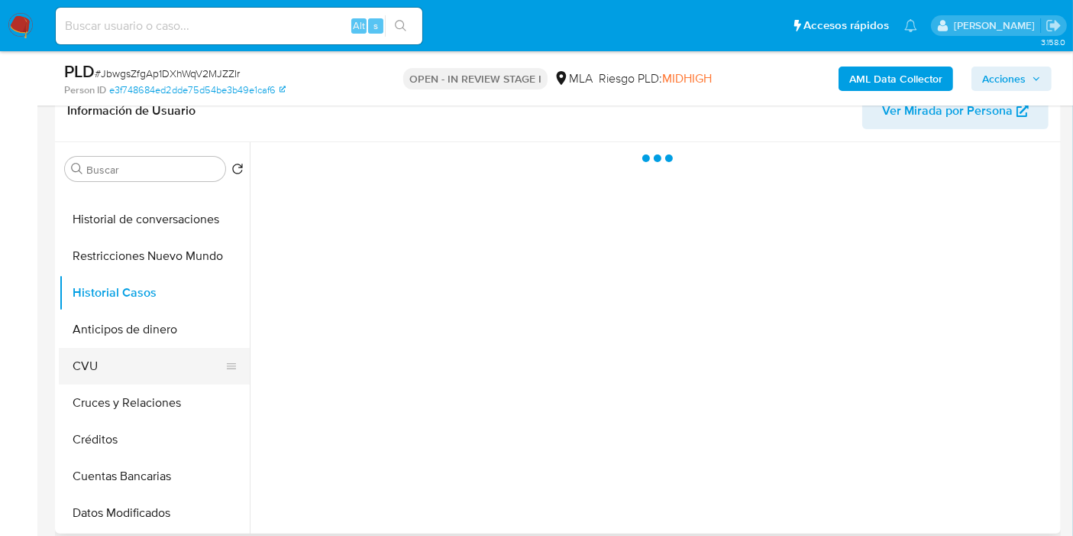
scroll to position [85, 0]
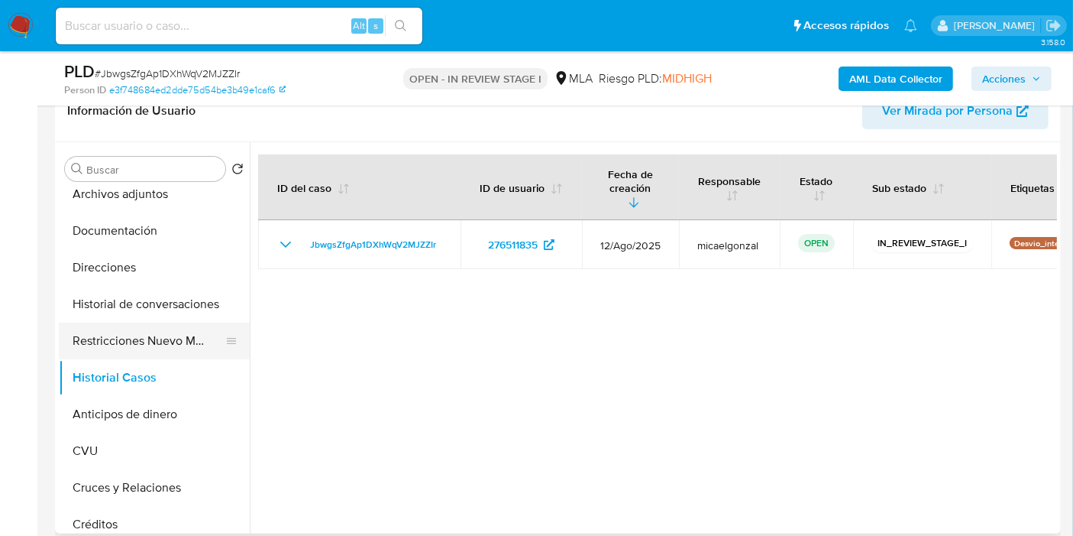
click at [144, 352] on button "Restricciones Nuevo Mundo" at bounding box center [148, 340] width 179 height 37
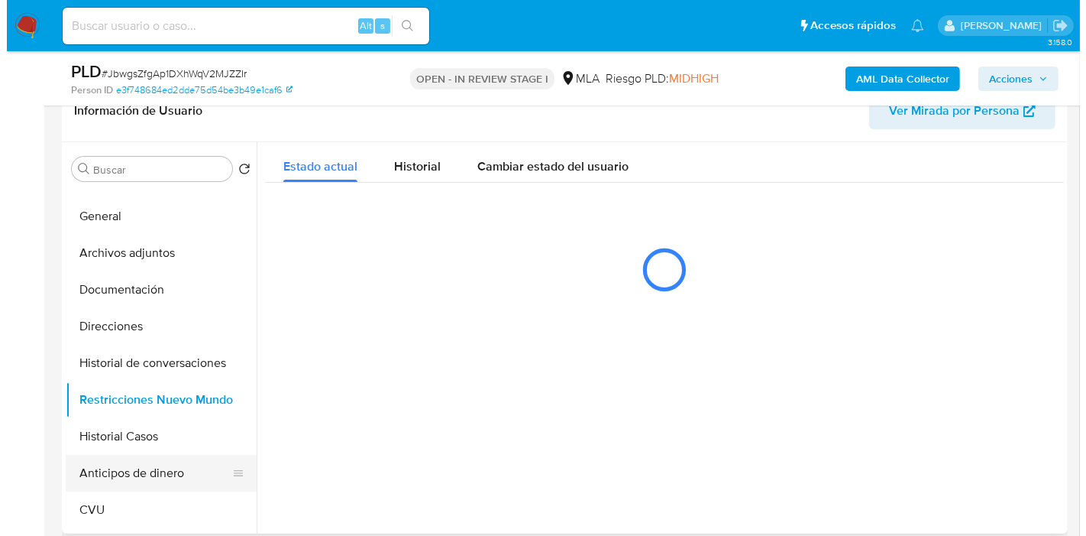
scroll to position [0, 0]
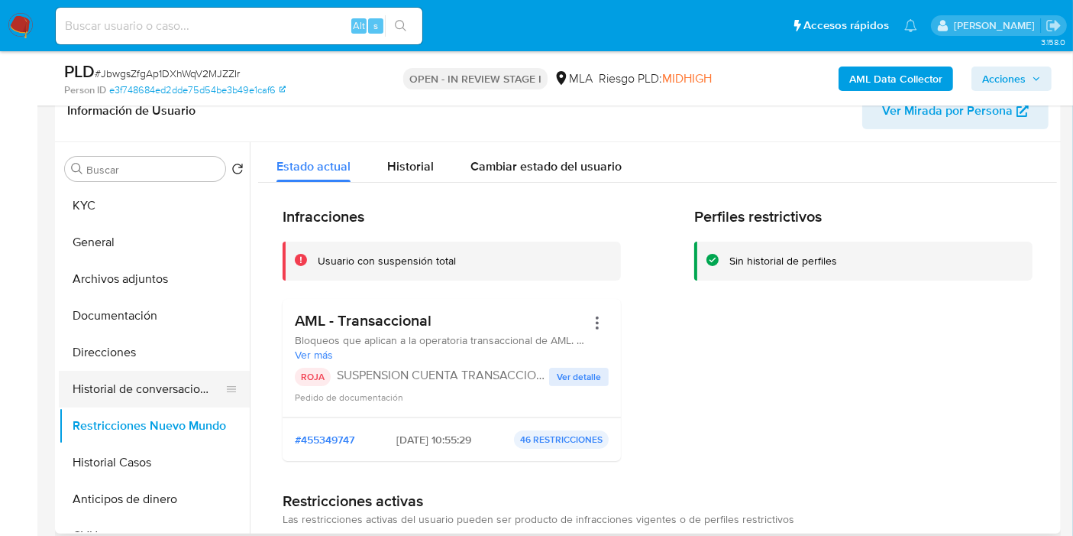
click at [158, 392] on button "Historial de conversaciones" at bounding box center [148, 389] width 179 height 37
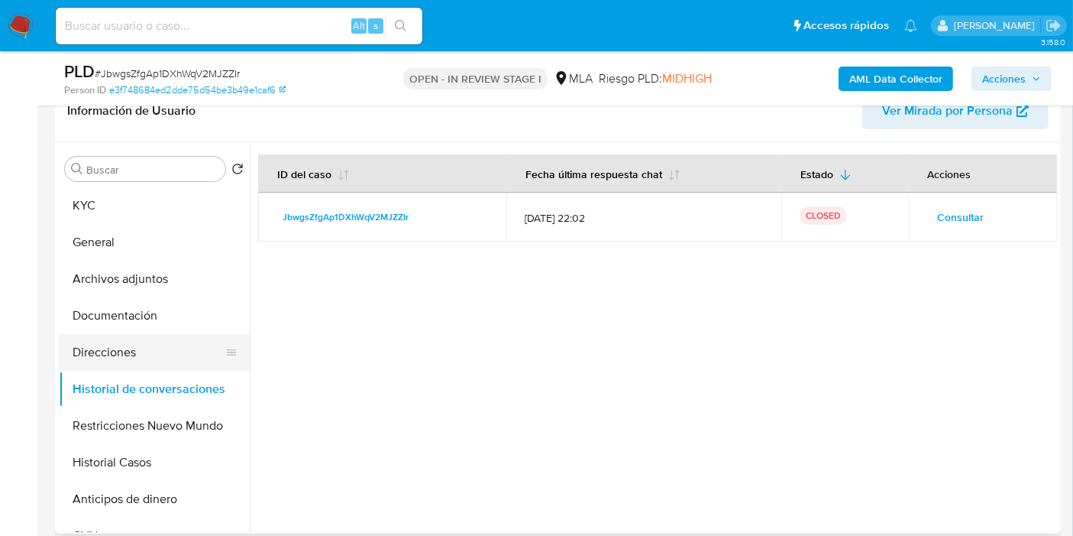
click at [144, 342] on button "Direcciones" at bounding box center [148, 352] width 179 height 37
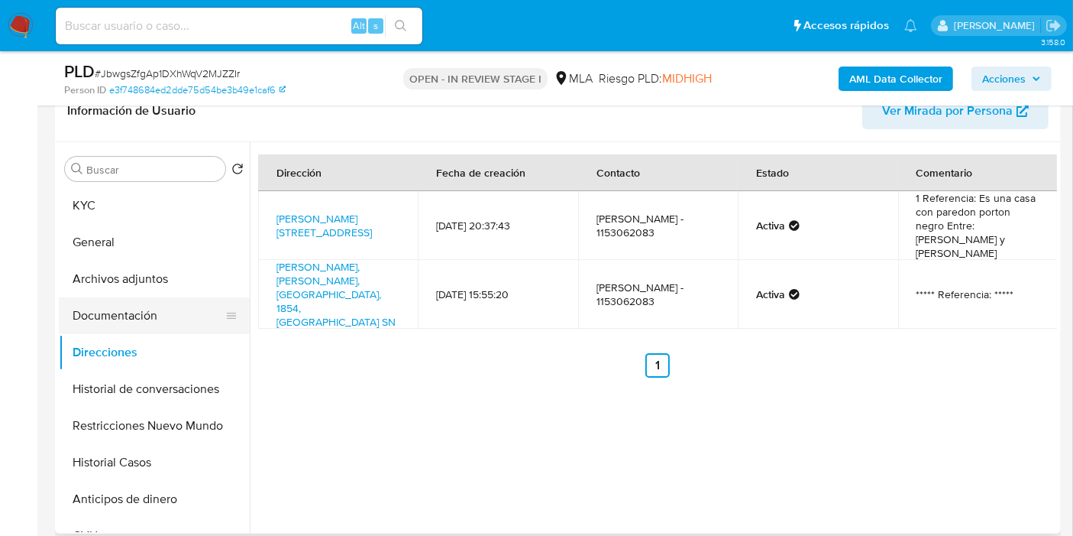
click at [141, 321] on button "Documentación" at bounding box center [148, 315] width 179 height 37
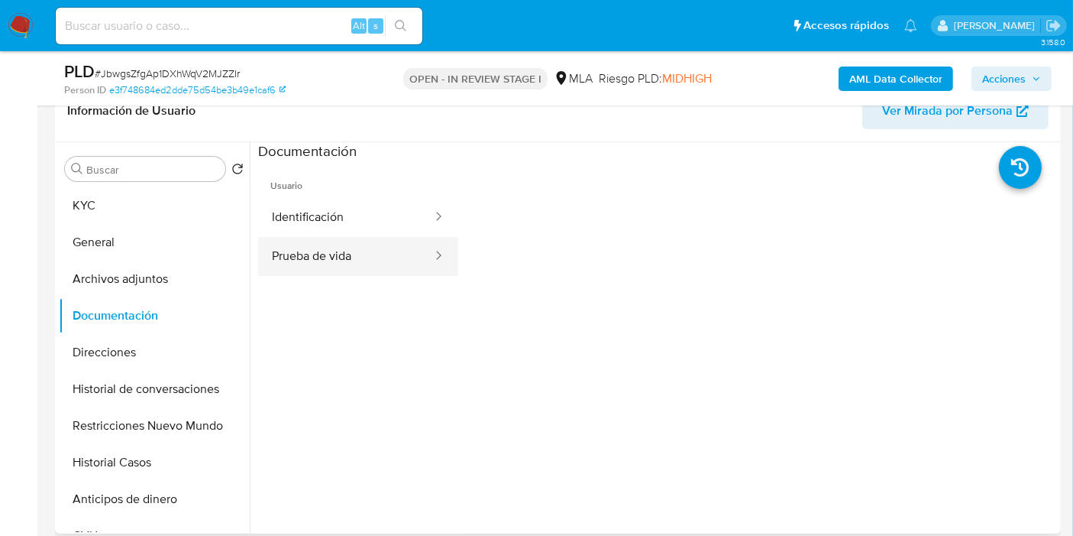
click at [362, 247] on button "Prueba de vida" at bounding box center [346, 256] width 176 height 39
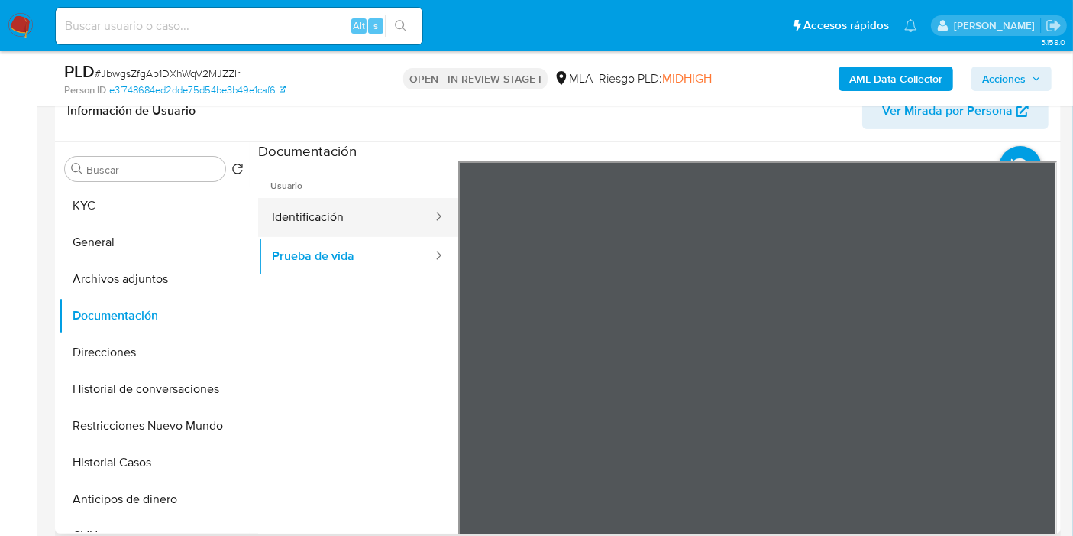
click at [375, 232] on button "Identificación" at bounding box center [346, 217] width 176 height 39
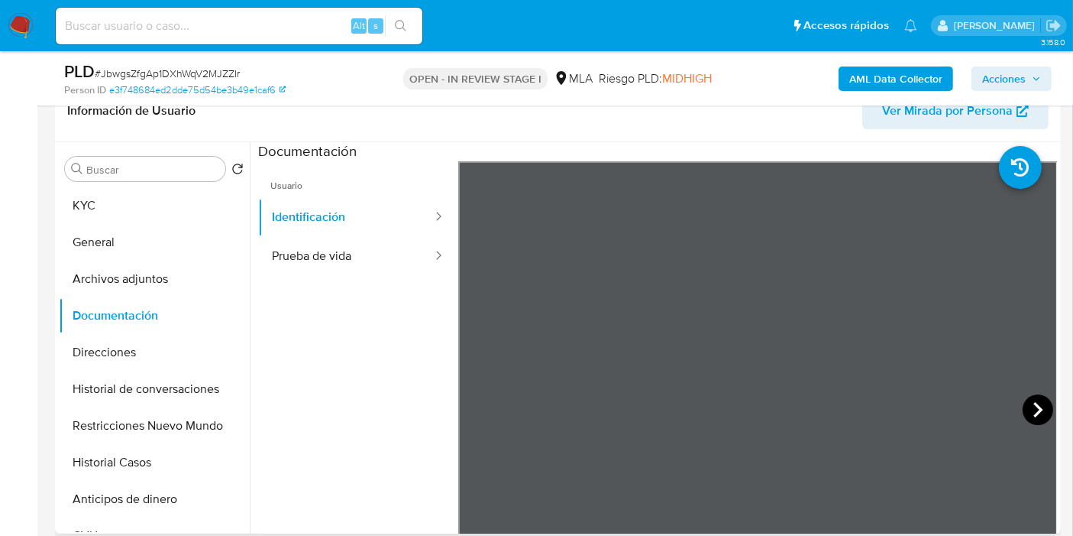
click at [1034, 406] on icon at bounding box center [1038, 409] width 9 height 15
click at [131, 279] on button "Archivos adjuntos" at bounding box center [148, 279] width 179 height 37
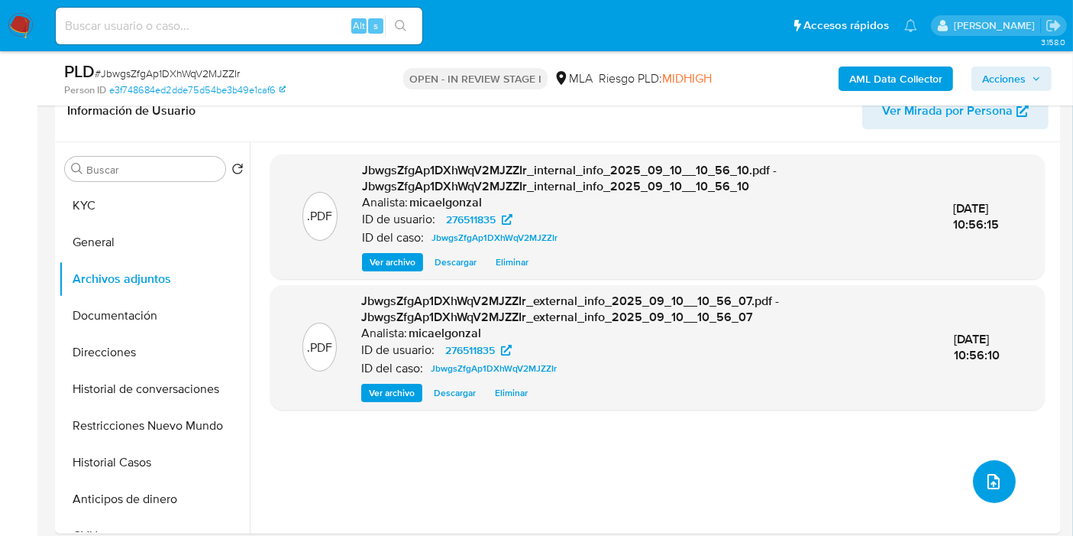
click at [989, 481] on icon "upload-file" at bounding box center [994, 481] width 18 height 18
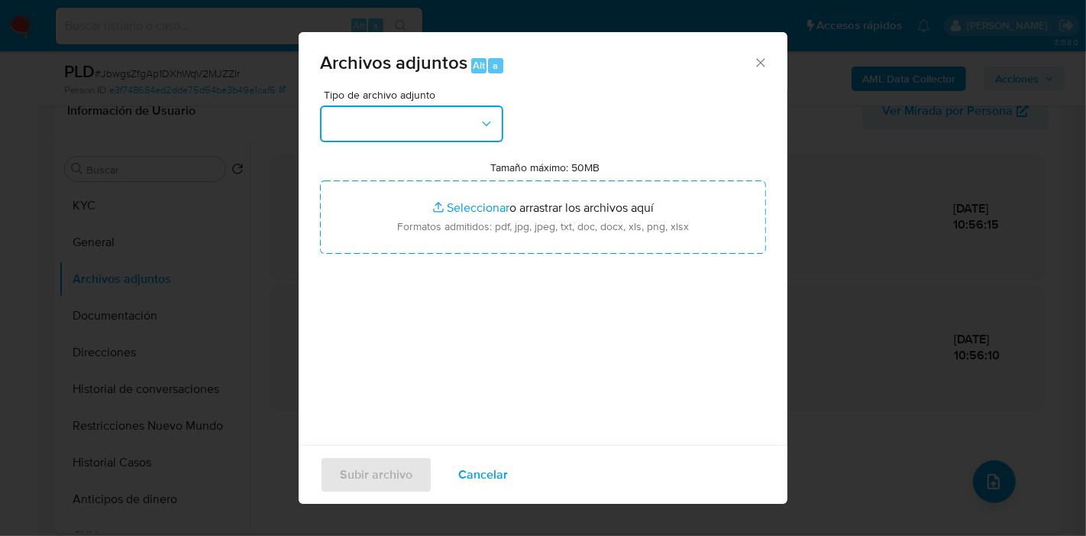
click at [364, 113] on button "button" at bounding box center [411, 123] width 183 height 37
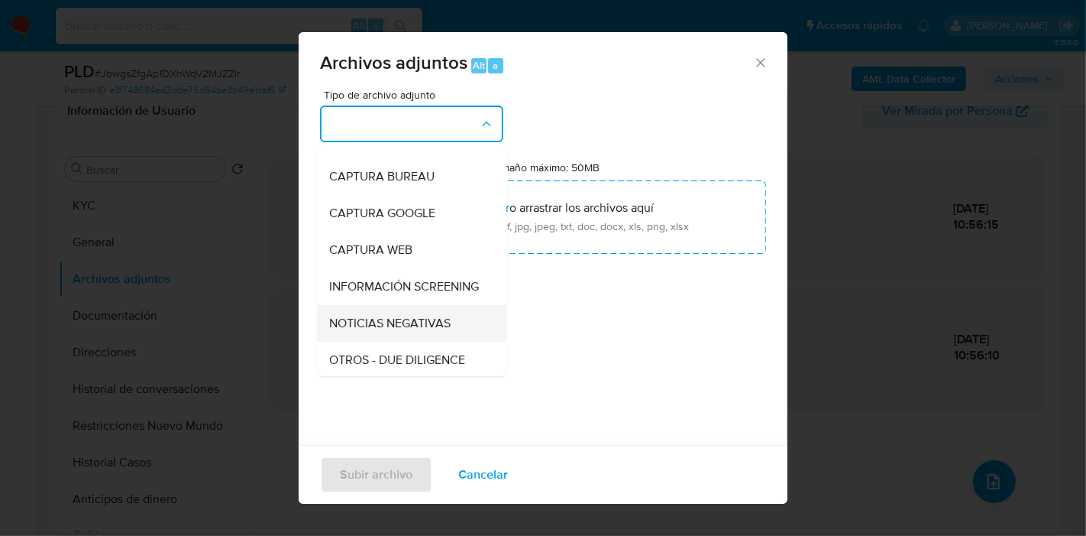
scroll to position [170, 0]
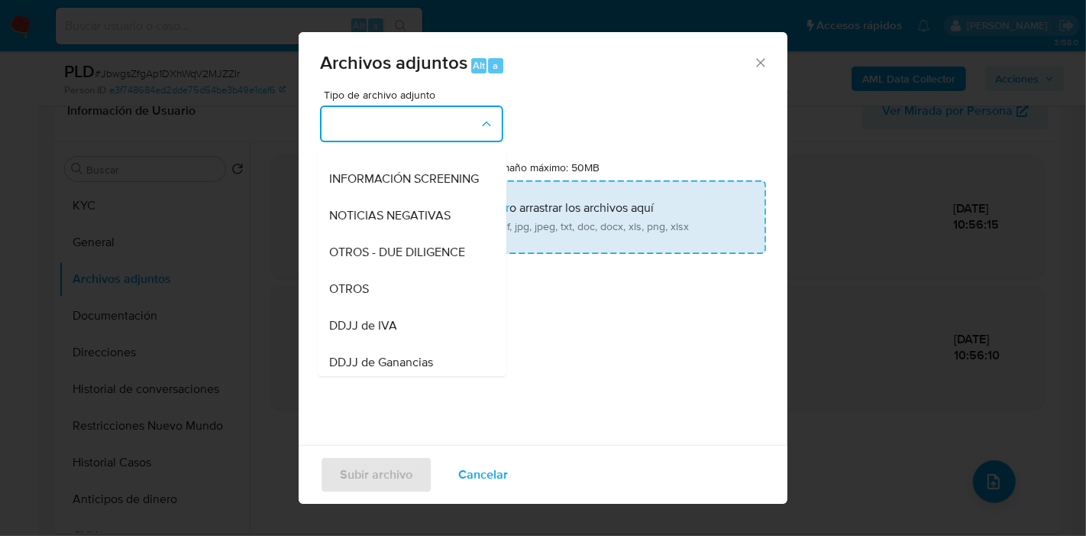
drag, startPoint x: 399, startPoint y: 296, endPoint x: 461, endPoint y: 219, distance: 98.8
click at [400, 296] on div "OTROS" at bounding box center [407, 288] width 156 height 37
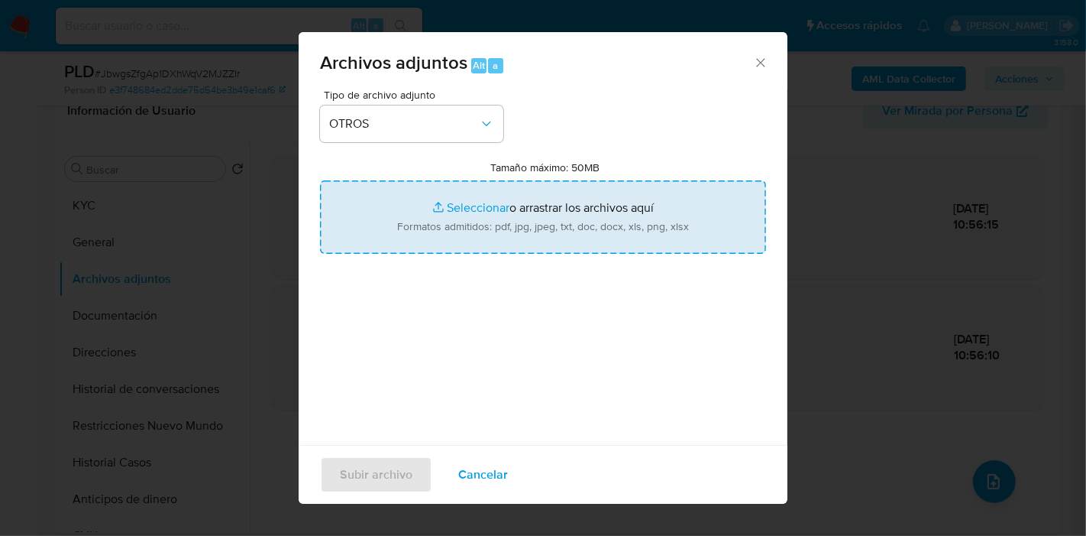
click at [461, 219] on input "Tamaño máximo: 50MB Seleccionar archivos" at bounding box center [543, 216] width 446 height 73
type input "C:\fakepath\Certificacion Negativa - Luis Benitez Vallejos.pdf"
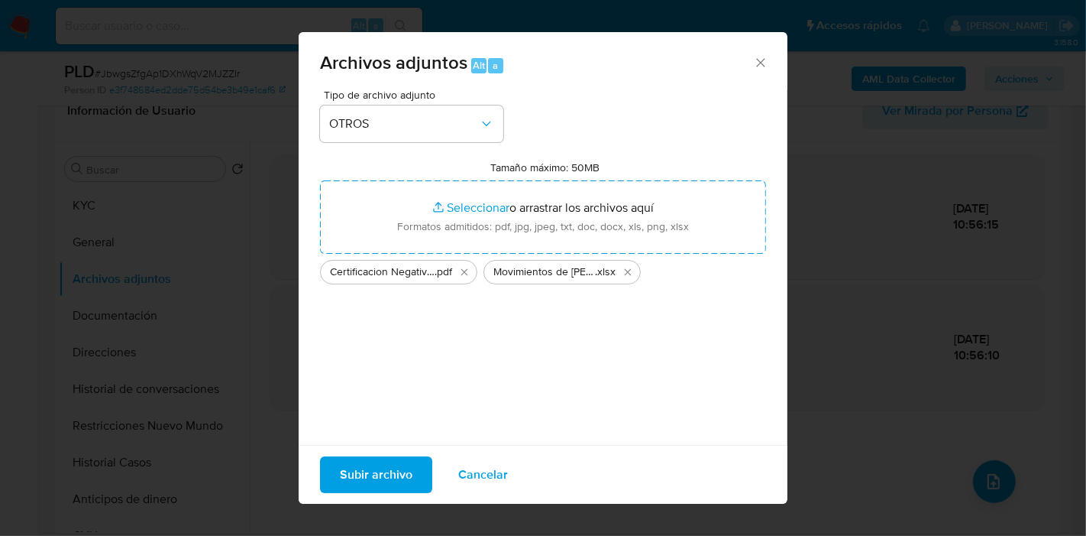
click at [405, 483] on span "Subir archivo" at bounding box center [376, 475] width 73 height 34
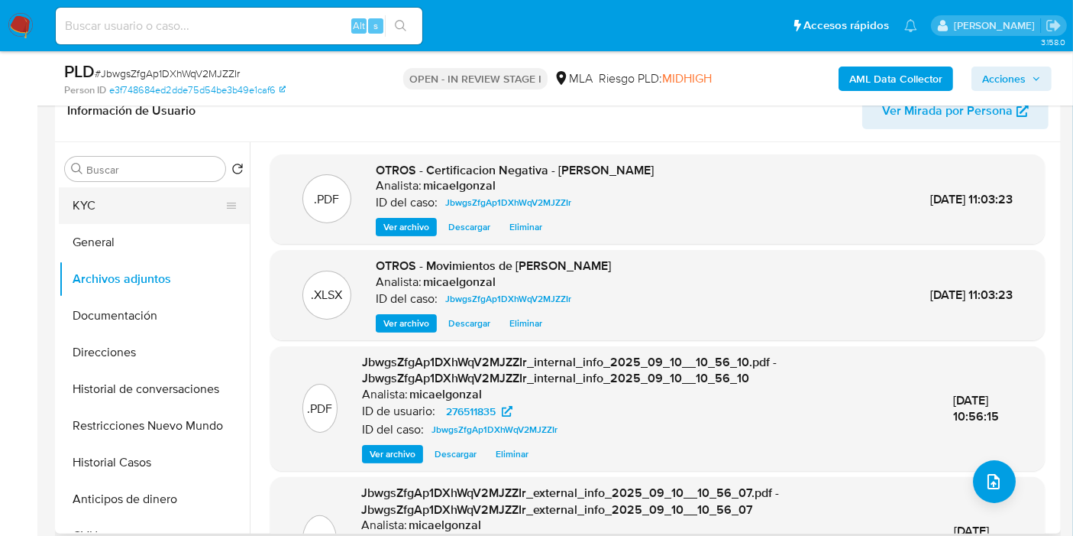
click at [133, 215] on button "KYC" at bounding box center [148, 205] width 179 height 37
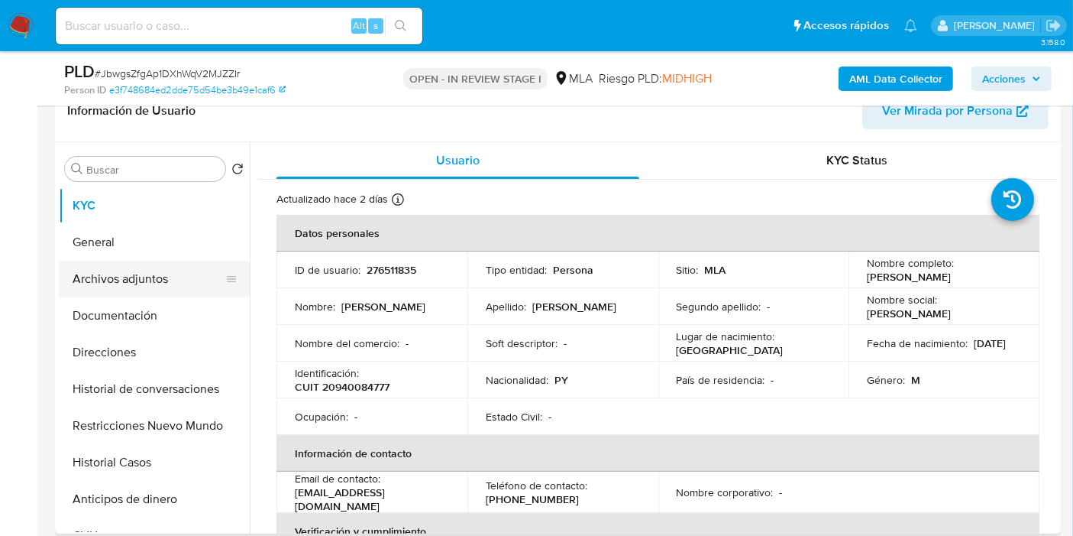
click at [144, 286] on button "Archivos adjuntos" at bounding box center [148, 279] width 179 height 37
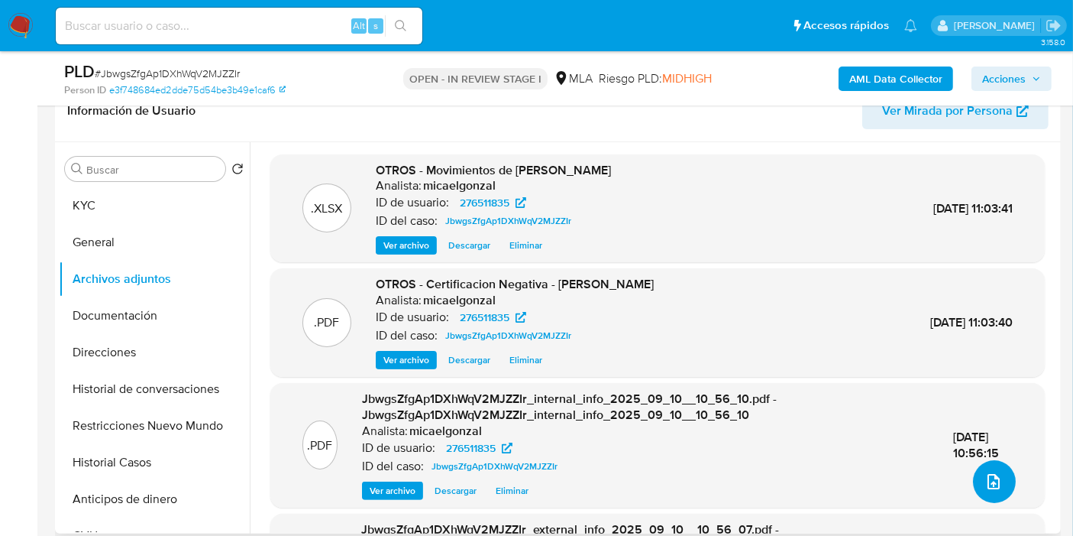
click at [983, 468] on button "upload-file" at bounding box center [994, 481] width 43 height 43
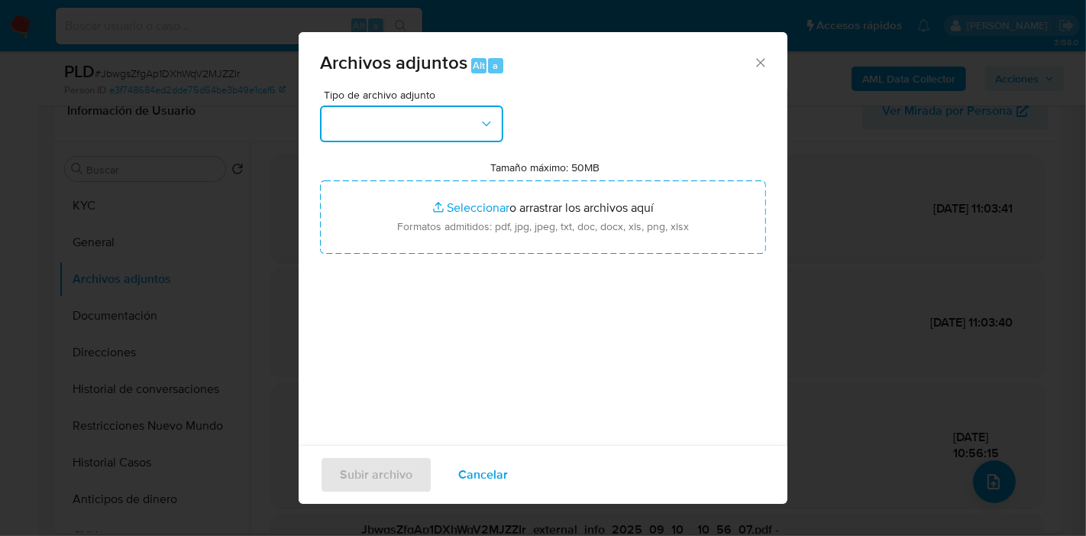
click at [428, 137] on button "button" at bounding box center [411, 123] width 183 height 37
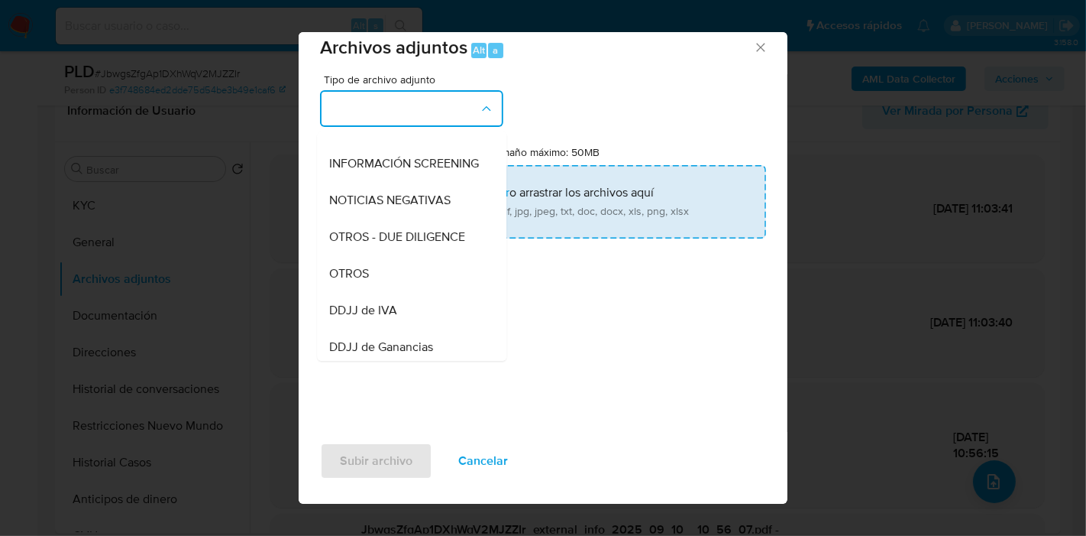
drag, startPoint x: 376, startPoint y: 284, endPoint x: 519, endPoint y: 209, distance: 161.3
click at [378, 283] on div "OTROS" at bounding box center [407, 273] width 156 height 37
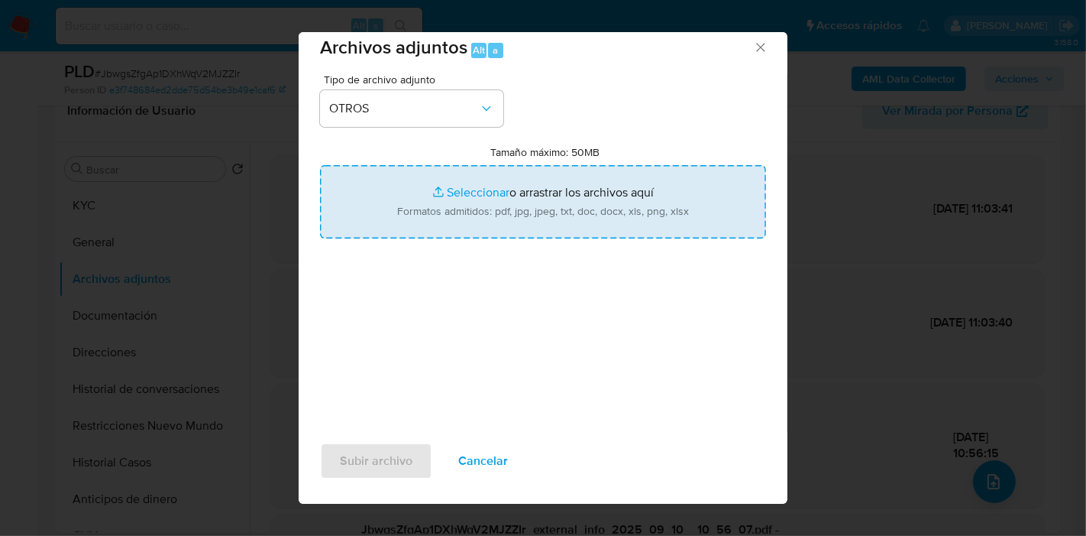
click at [521, 208] on input "Tamaño máximo: 50MB Seleccionar archivos" at bounding box center [543, 201] width 446 height 73
type input "C:\fakepath\Caselog JbwgsZfgAp1DXhWqV2MJZZIr_2025_08_19_09_19_15.docx"
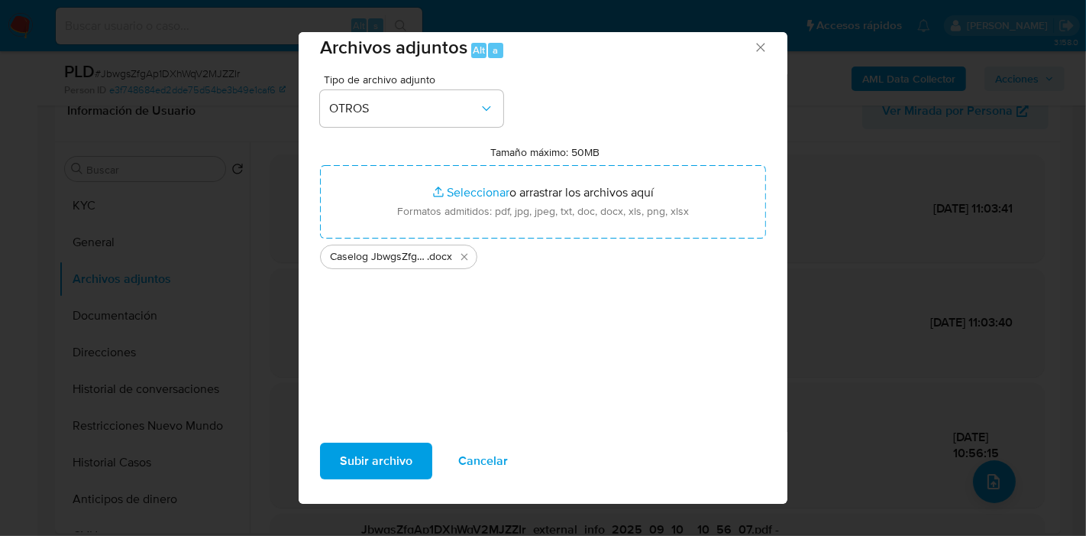
click at [397, 339] on div "Tipo de archivo adjunto OTROS Tamaño máximo: 50MB Seleccionar archivos Seleccio…" at bounding box center [543, 254] width 446 height 361
click at [355, 451] on span "Subir archivo" at bounding box center [376, 461] width 73 height 34
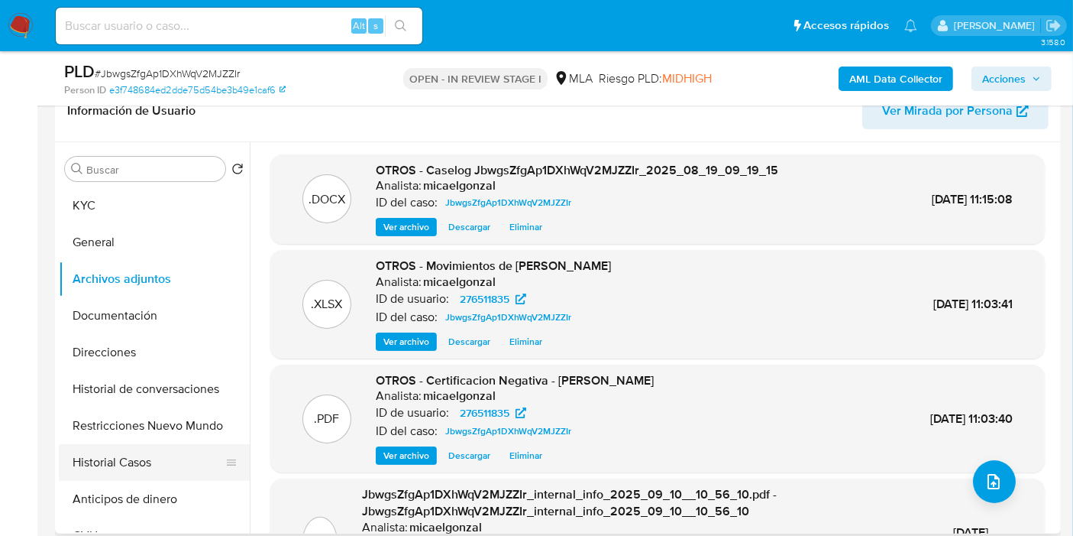
click at [118, 446] on button "Historial Casos" at bounding box center [148, 462] width 179 height 37
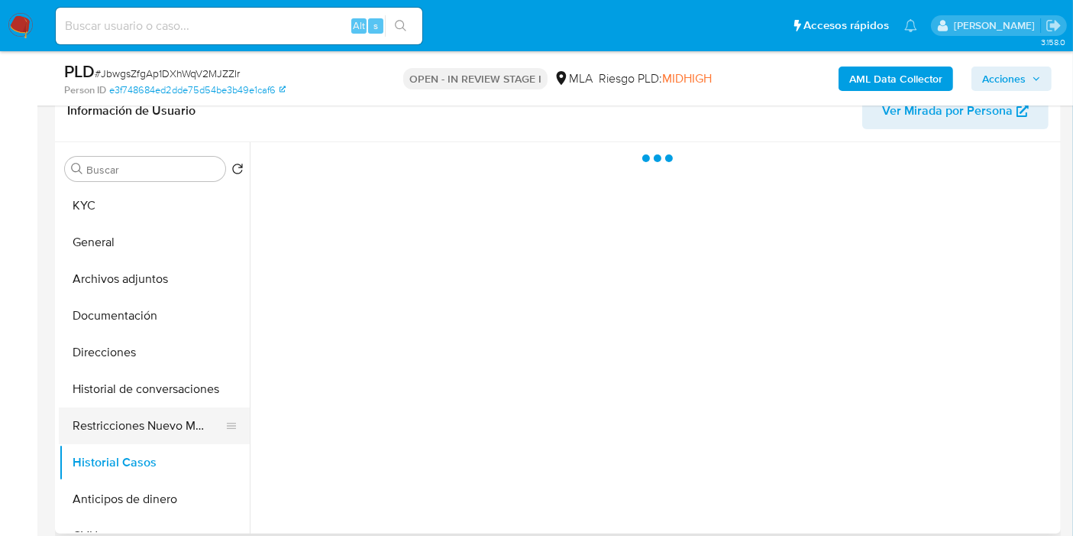
click at [140, 430] on button "Restricciones Nuevo Mundo" at bounding box center [148, 425] width 179 height 37
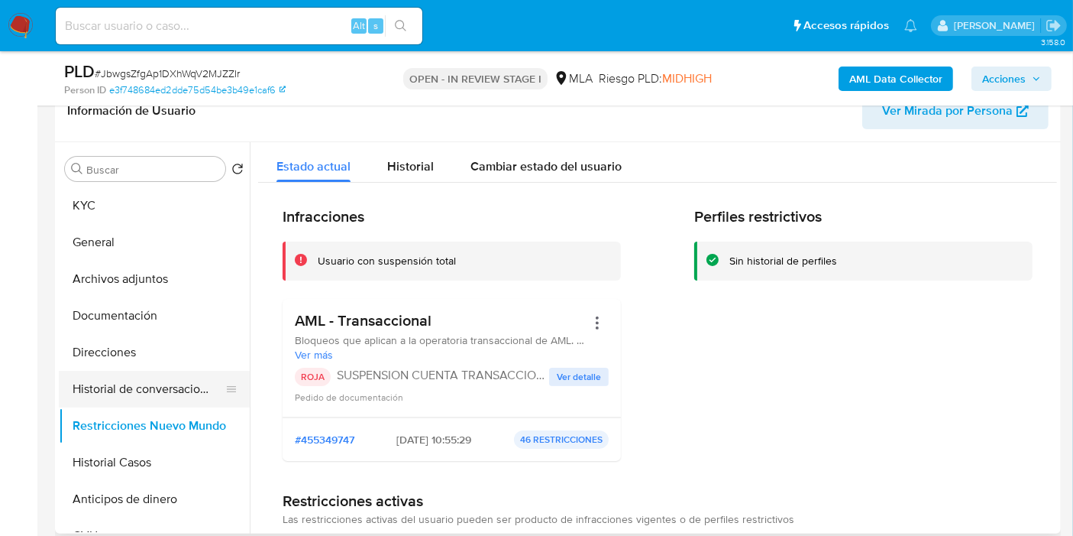
click at [157, 385] on button "Historial de conversaciones" at bounding box center [148, 389] width 179 height 37
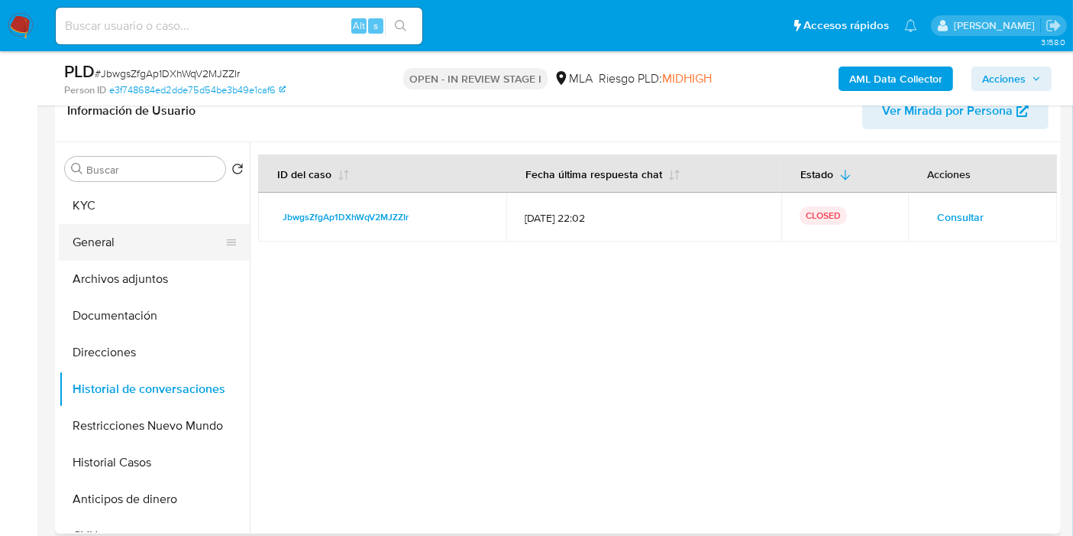
click at [189, 224] on button "General" at bounding box center [148, 242] width 179 height 37
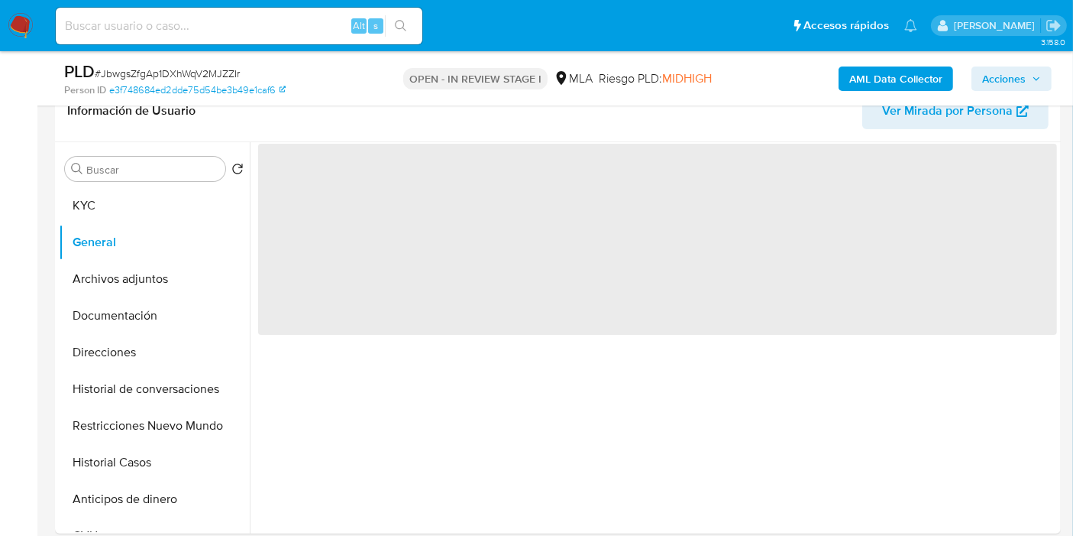
drag, startPoint x: 196, startPoint y: 198, endPoint x: 639, endPoint y: 32, distance: 473.1
click at [196, 197] on button "KYC" at bounding box center [154, 205] width 191 height 37
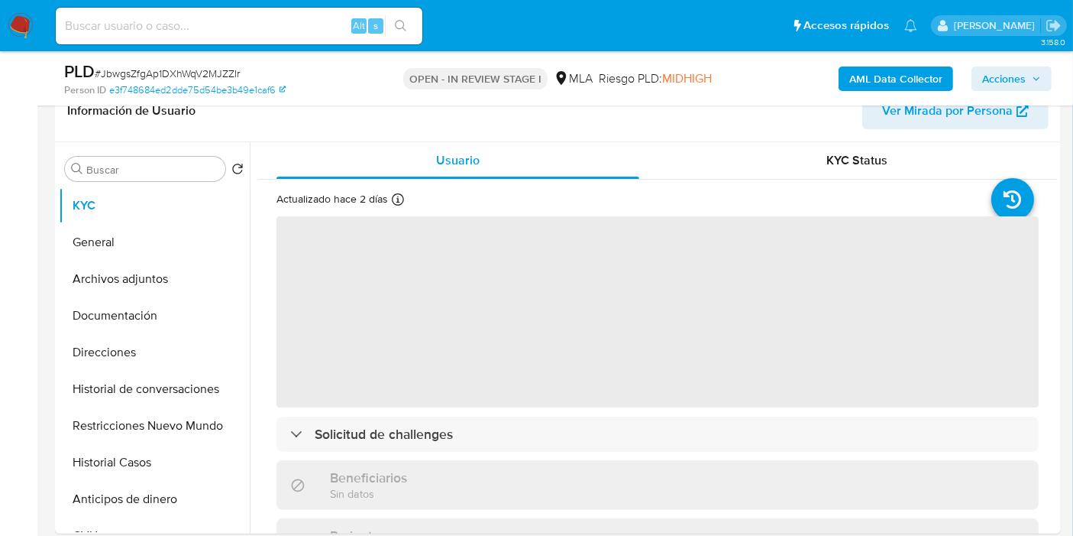
click at [1003, 82] on span "Acciones" at bounding box center [1005, 78] width 44 height 24
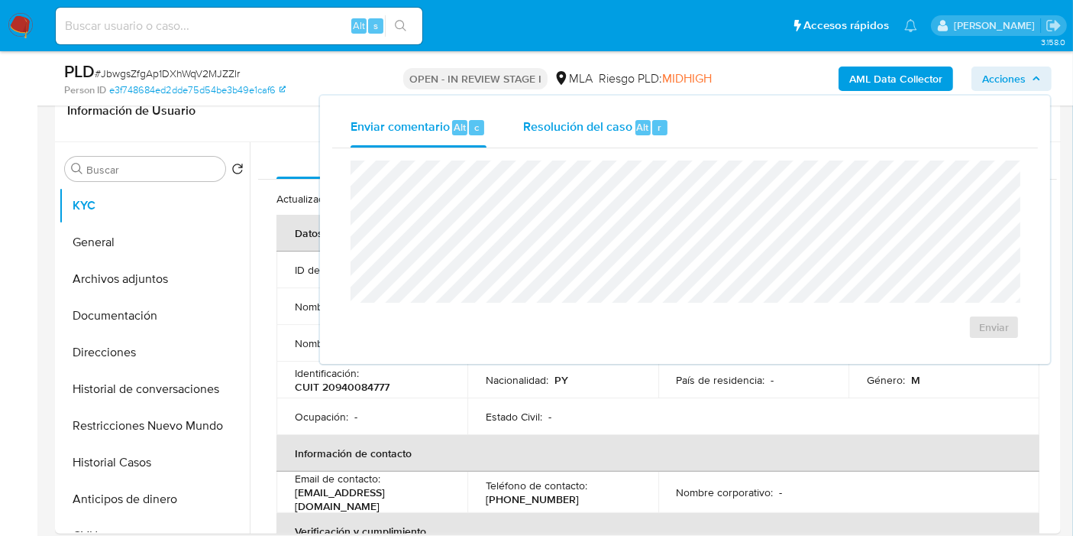
click at [559, 123] on span "Resolución del caso" at bounding box center [577, 127] width 109 height 18
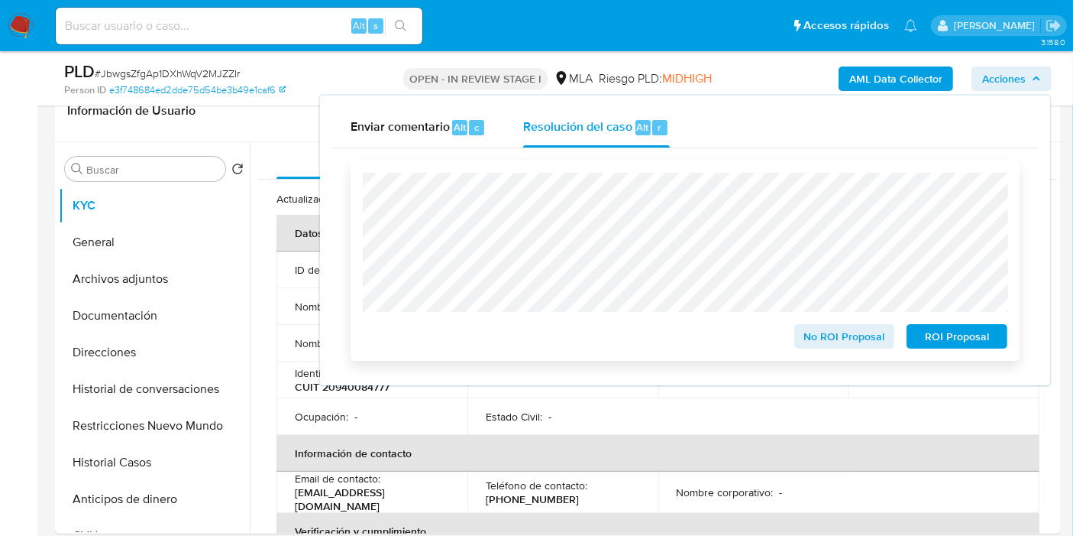
click at [995, 346] on span "ROI Proposal" at bounding box center [957, 335] width 79 height 21
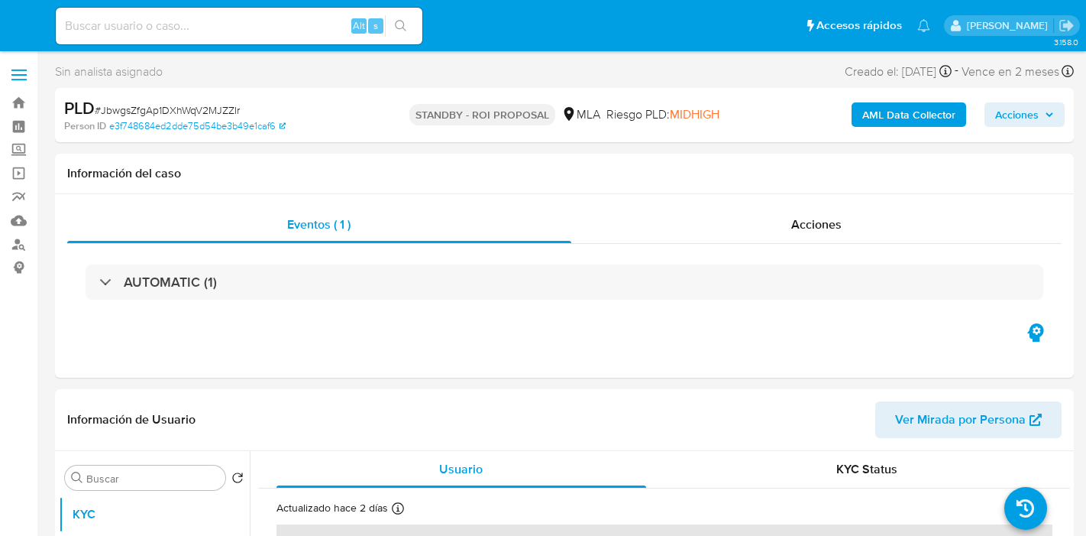
select select "10"
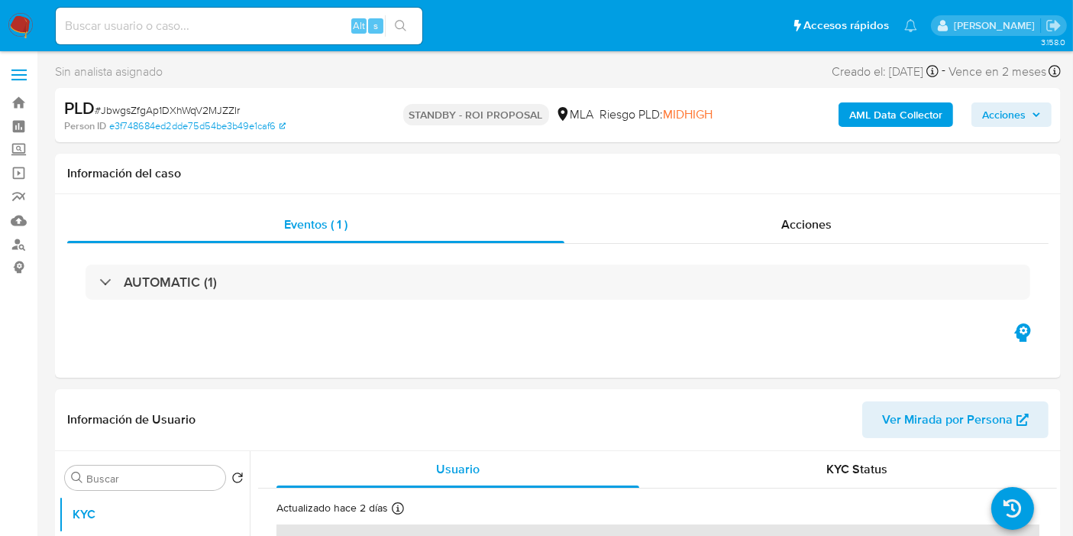
click at [30, 27] on img at bounding box center [21, 26] width 26 height 26
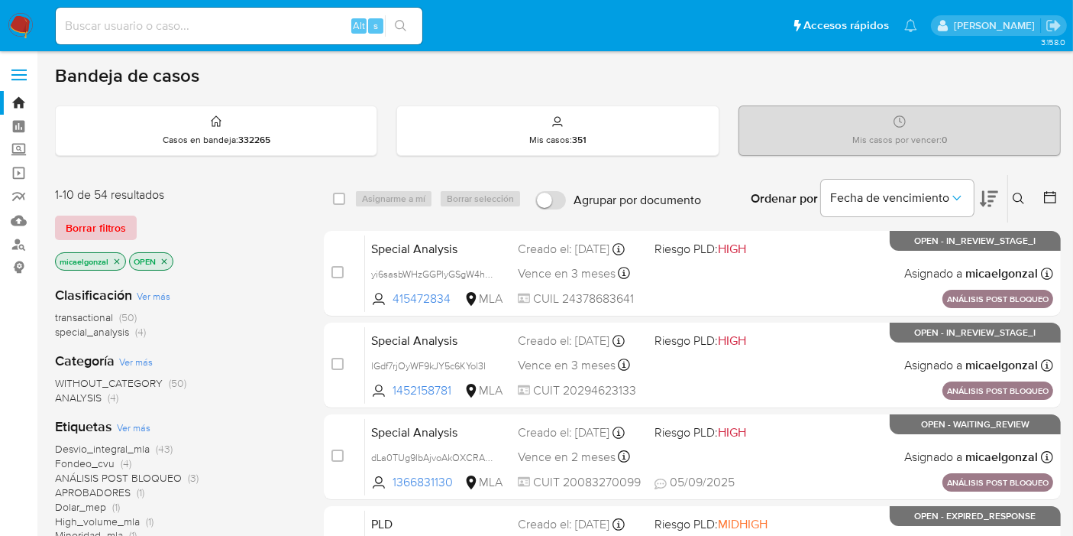
click at [109, 234] on span "Borrar filtros" at bounding box center [96, 227] width 60 height 21
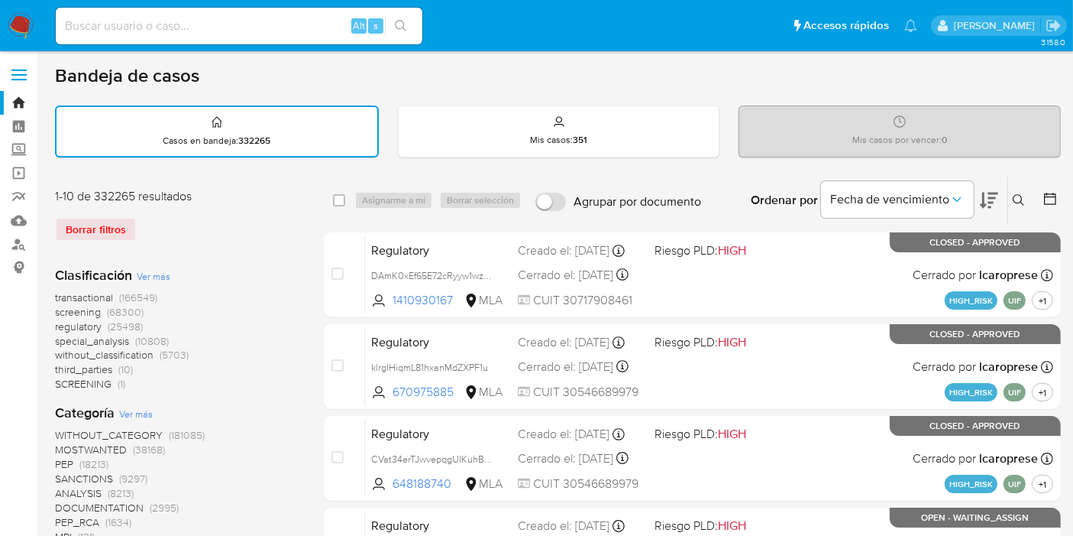
click at [1015, 197] on icon at bounding box center [1019, 200] width 12 height 12
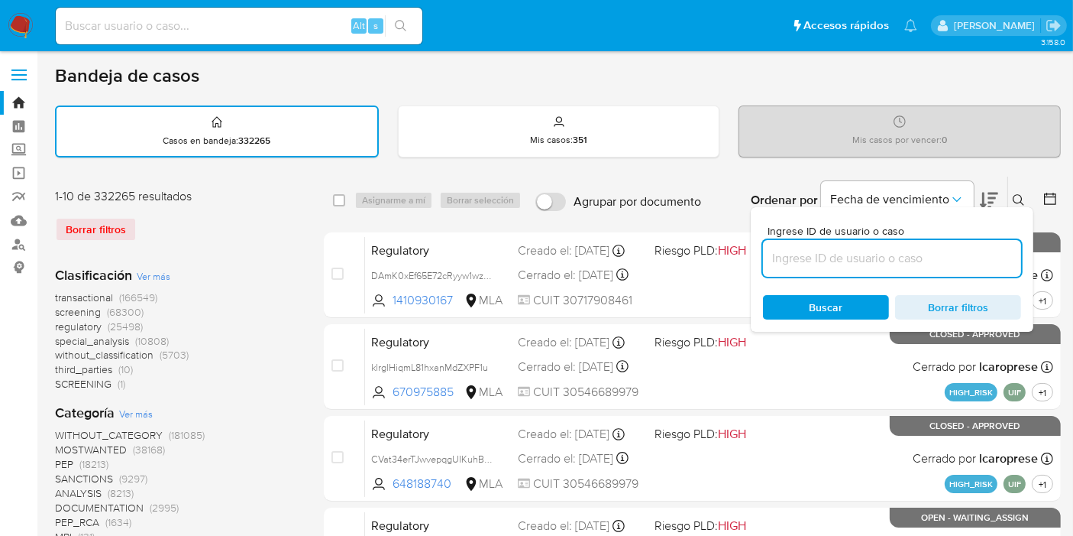
click at [840, 251] on input at bounding box center [892, 258] width 258 height 20
type input "ssT7xEc7epFYLu3jSF04eEAW"
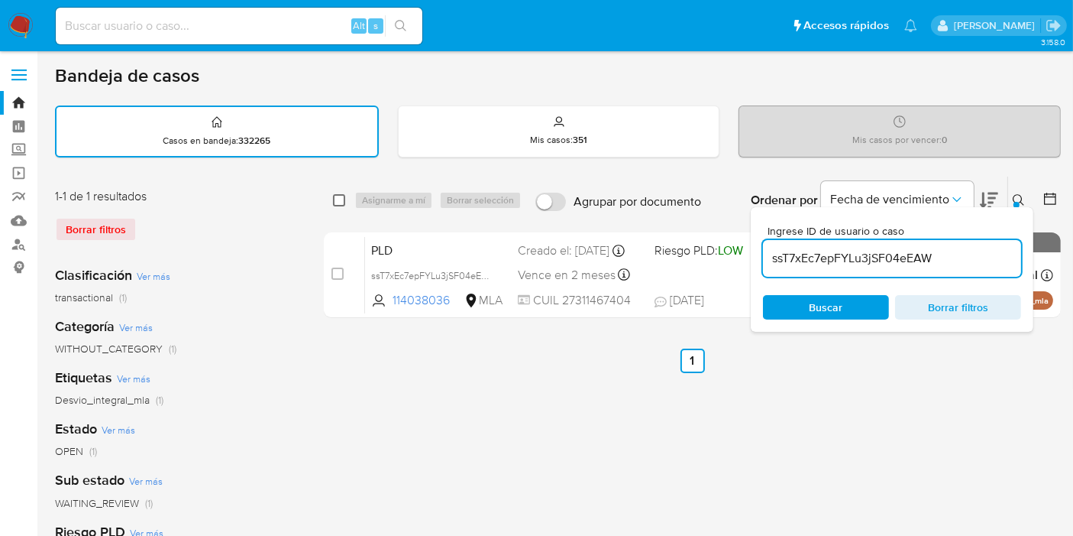
click at [340, 202] on input "checkbox" at bounding box center [339, 200] width 12 height 12
checkbox input "true"
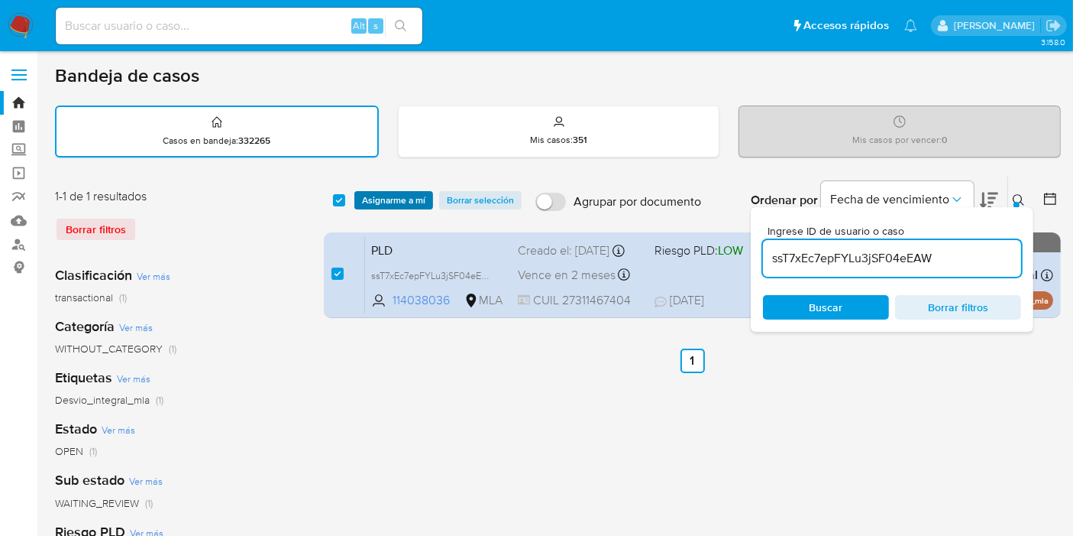
click at [374, 194] on span "Asignarme a mí" at bounding box center [393, 200] width 63 height 15
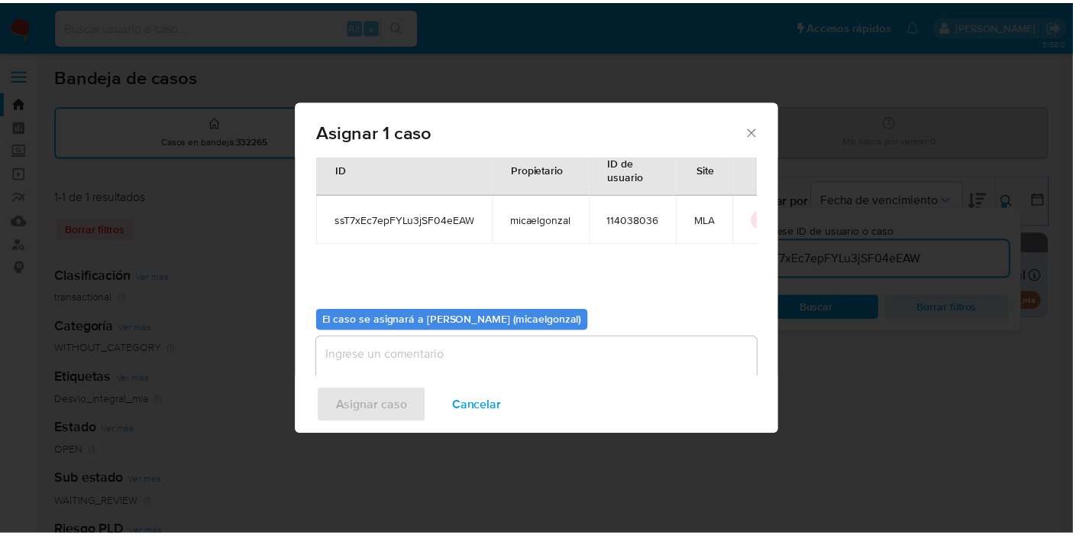
scroll to position [78, 0]
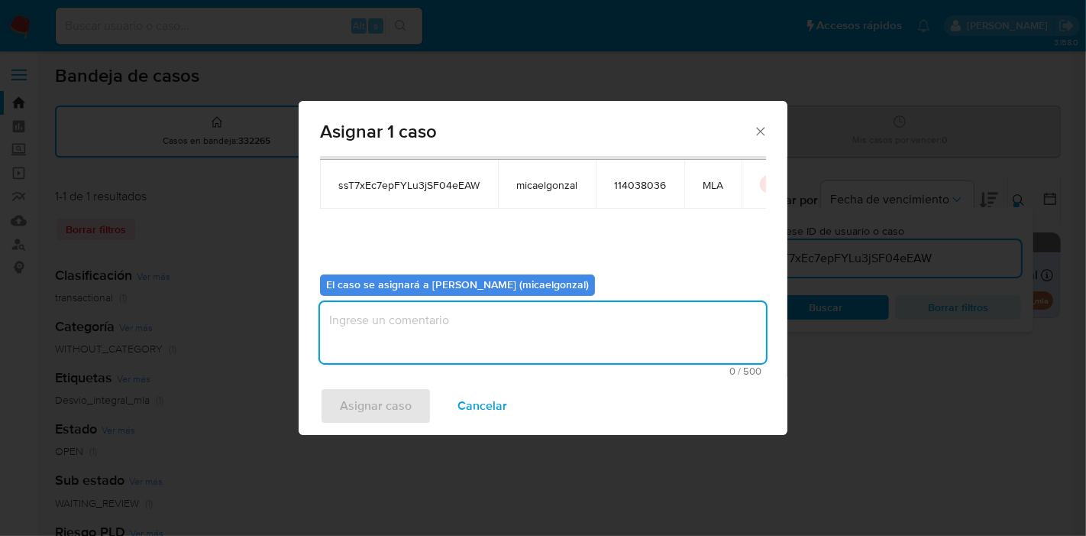
click at [461, 332] on textarea "assign-modal" at bounding box center [543, 332] width 446 height 61
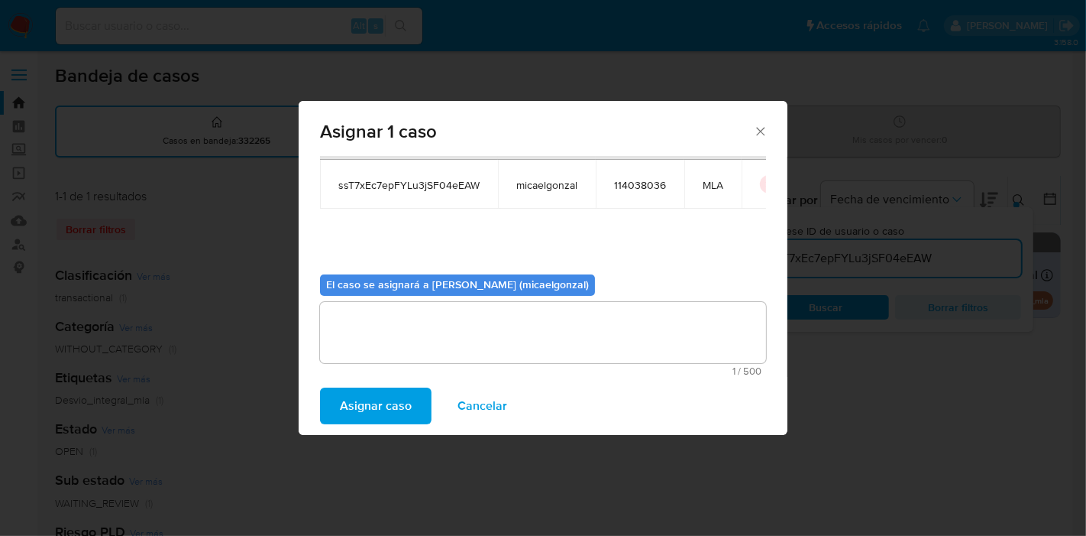
click at [358, 403] on span "Asignar caso" at bounding box center [376, 406] width 72 height 34
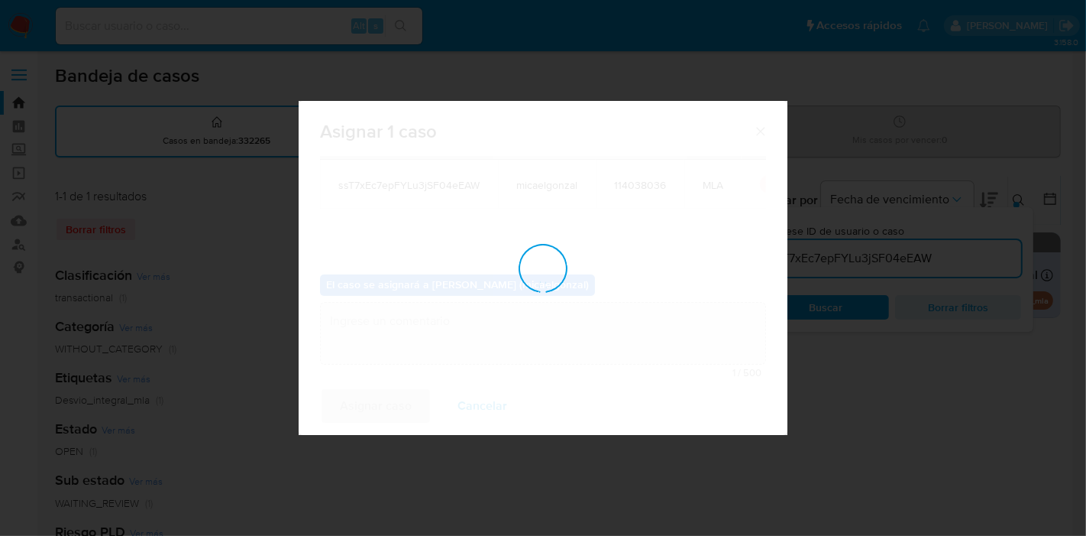
checkbox input "false"
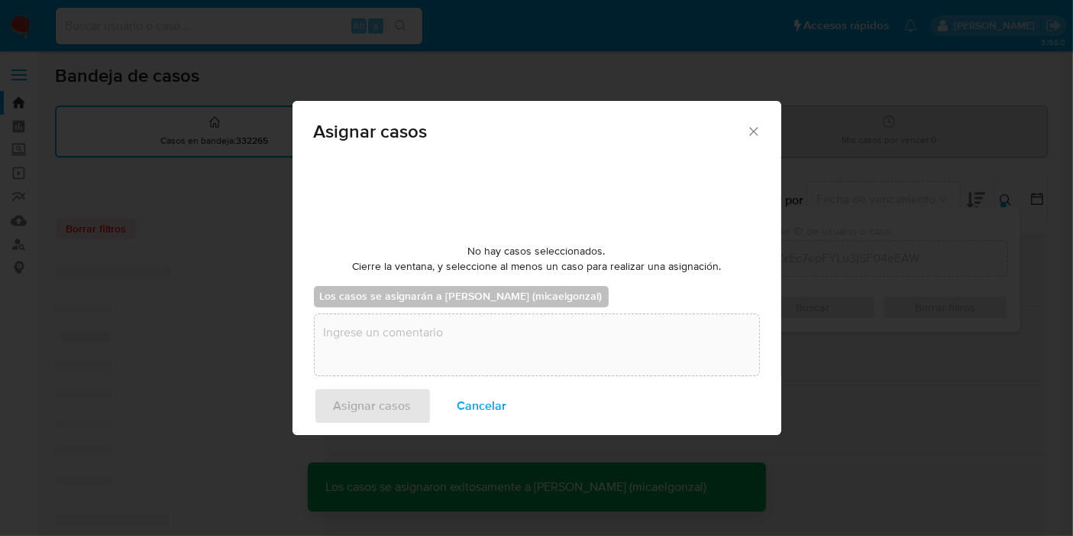
click at [286, 13] on div "Alt s" at bounding box center [239, 26] width 367 height 37
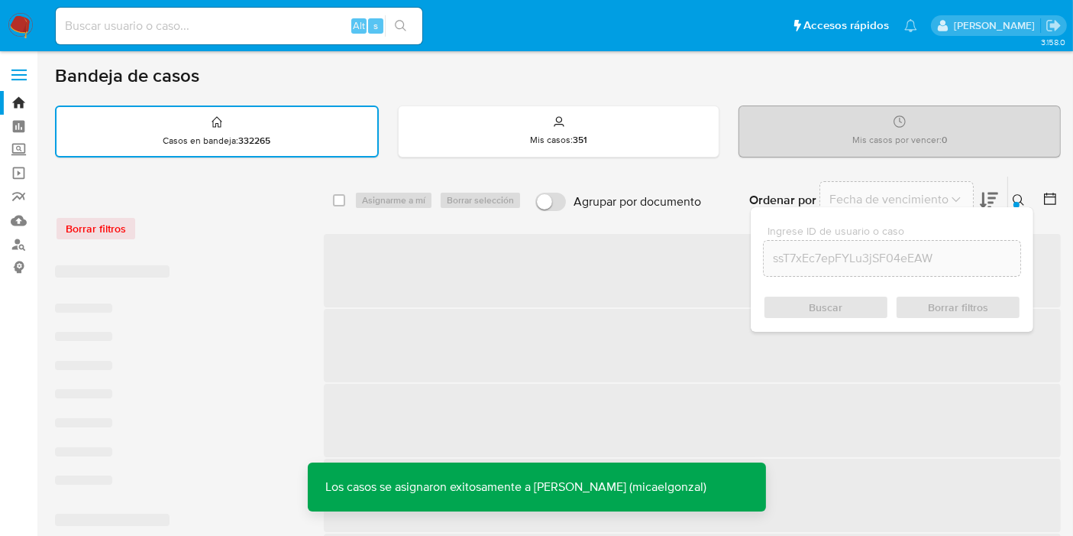
click at [269, 27] on input at bounding box center [239, 26] width 367 height 20
paste input "ssT7xEc7epFYLu3jSF04eEAW"
type input "ssT7xEc7epFYLu3jSF04eEAW"
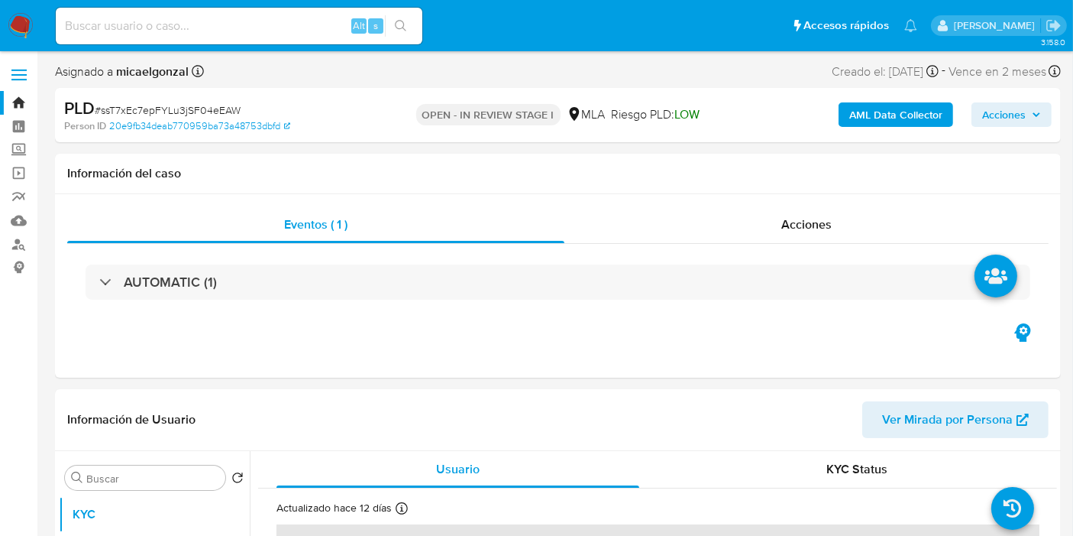
select select "10"
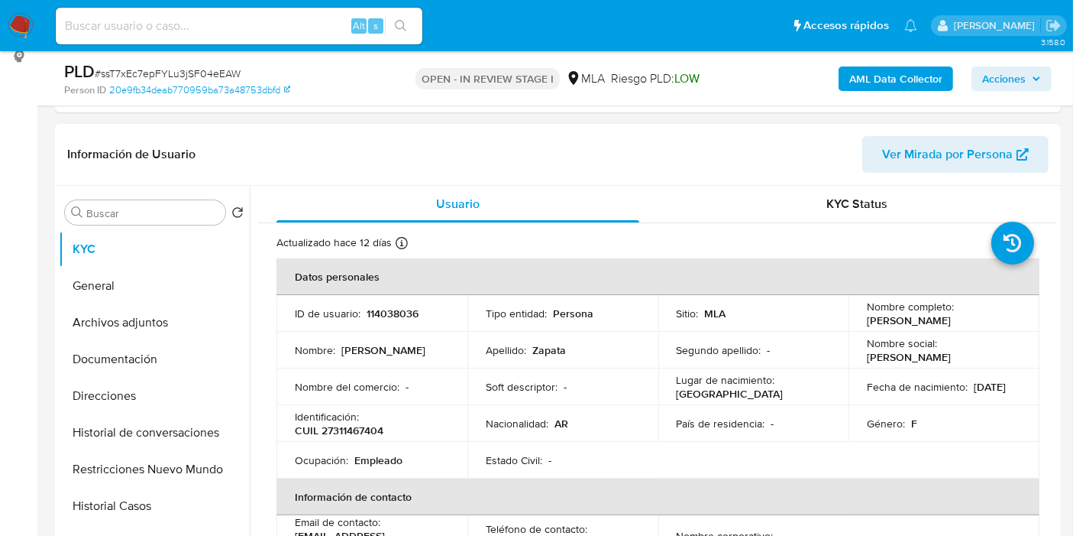
scroll to position [424, 0]
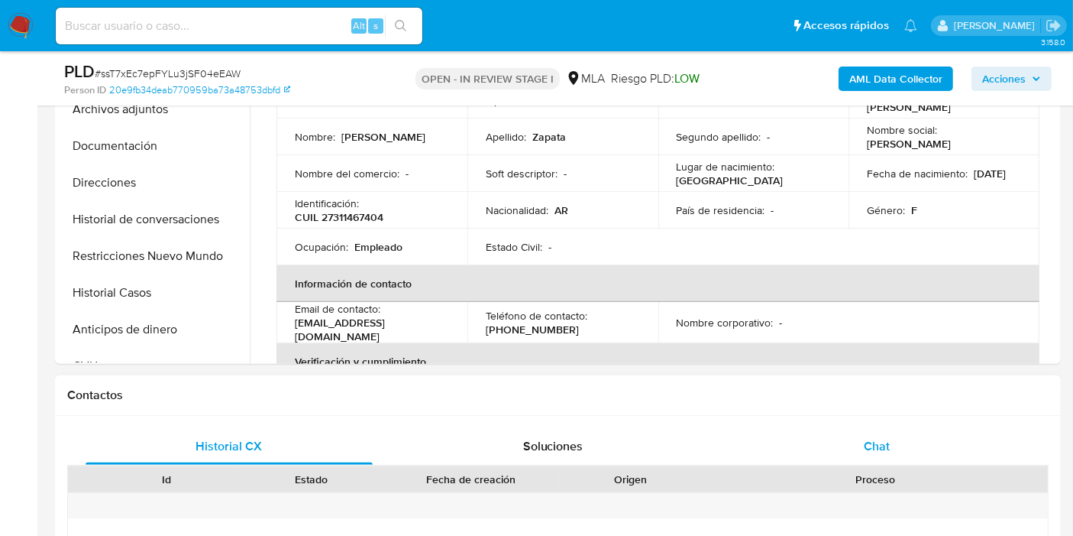
click at [856, 445] on div "Chat" at bounding box center [876, 446] width 287 height 37
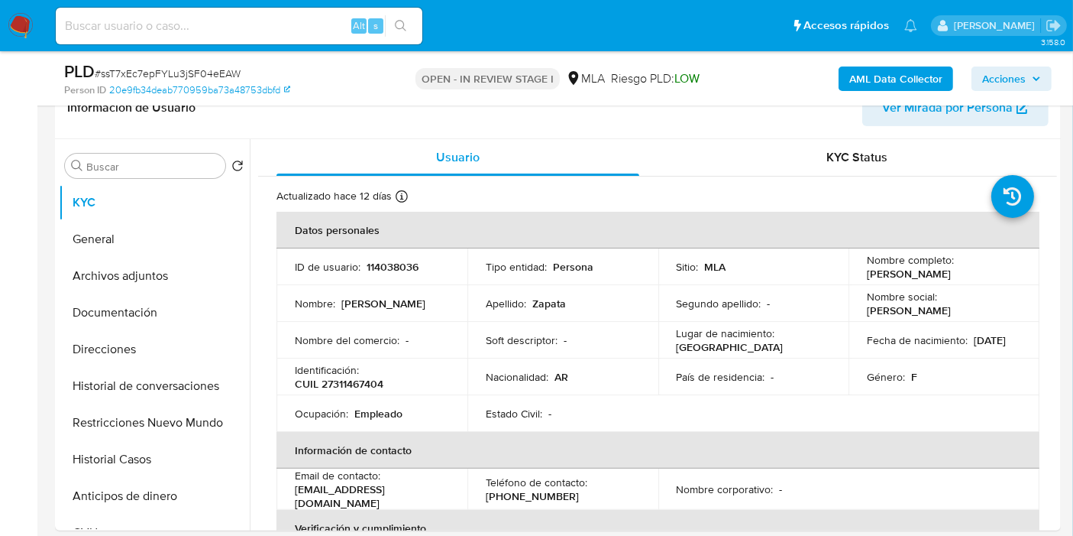
scroll to position [170, 0]
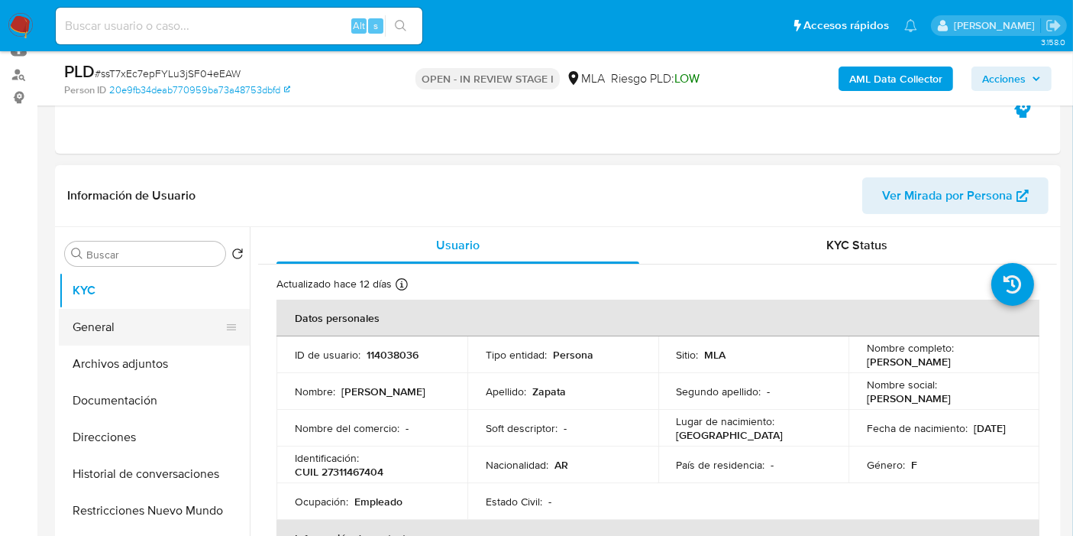
click at [125, 334] on button "General" at bounding box center [148, 327] width 179 height 37
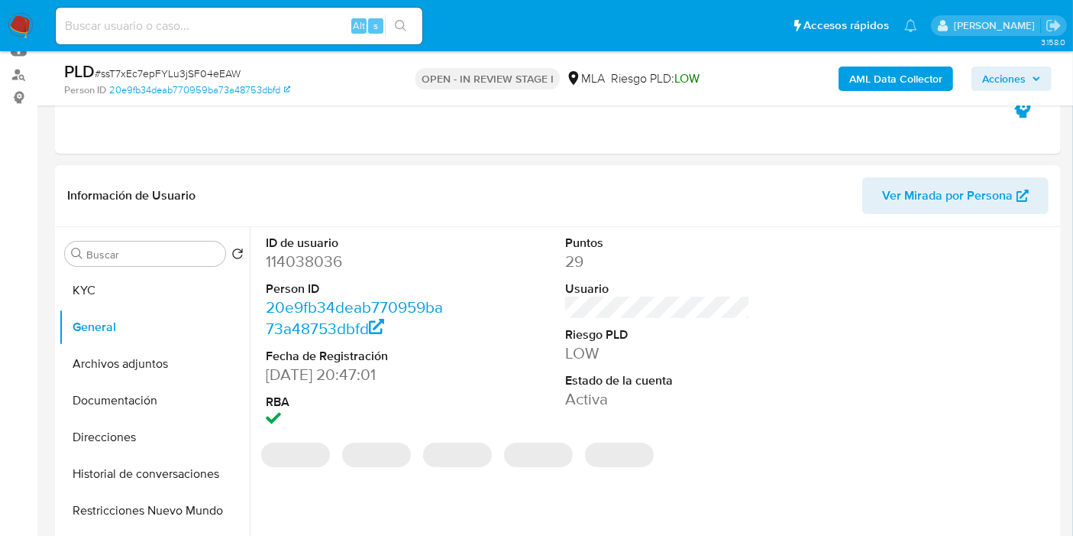
click at [284, 261] on dd "114038036" at bounding box center [358, 261] width 185 height 21
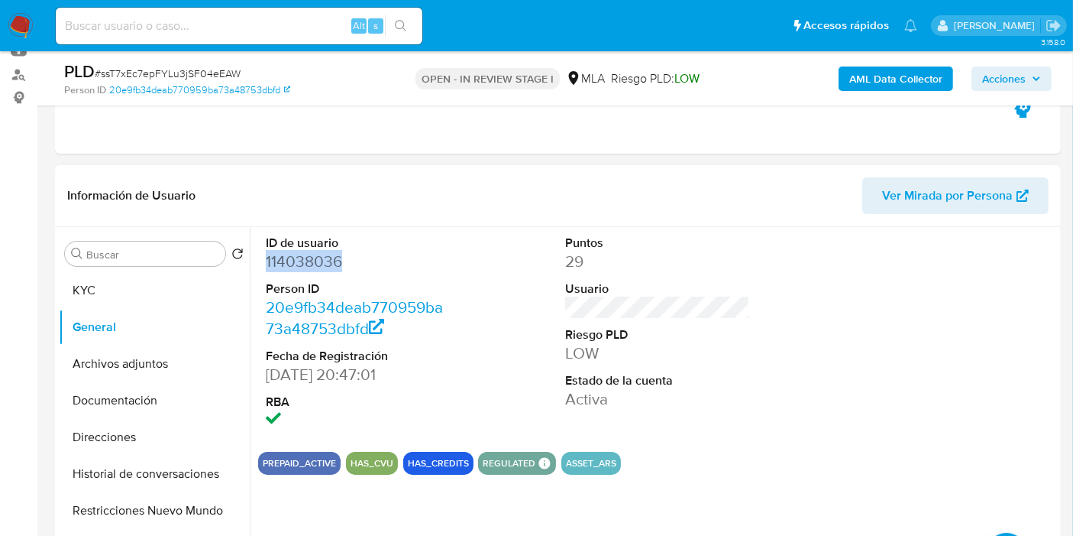
copy dd "114038036"
click at [102, 273] on button "KYC" at bounding box center [148, 290] width 179 height 37
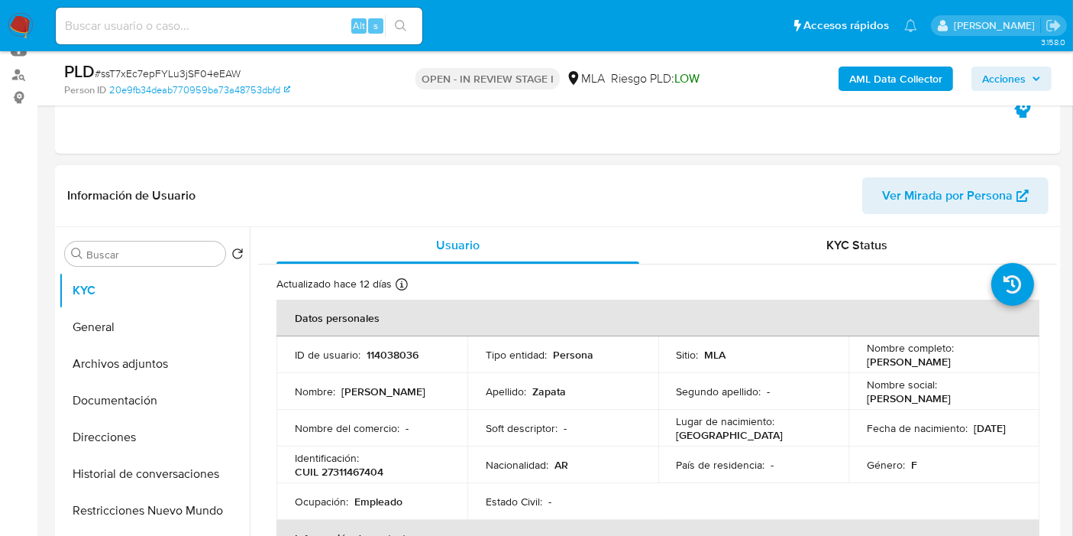
scroll to position [0, 0]
click at [351, 477] on p "CUIL 27311467404" at bounding box center [339, 472] width 89 height 14
click at [353, 471] on p "CUIL 27311467404" at bounding box center [339, 472] width 89 height 14
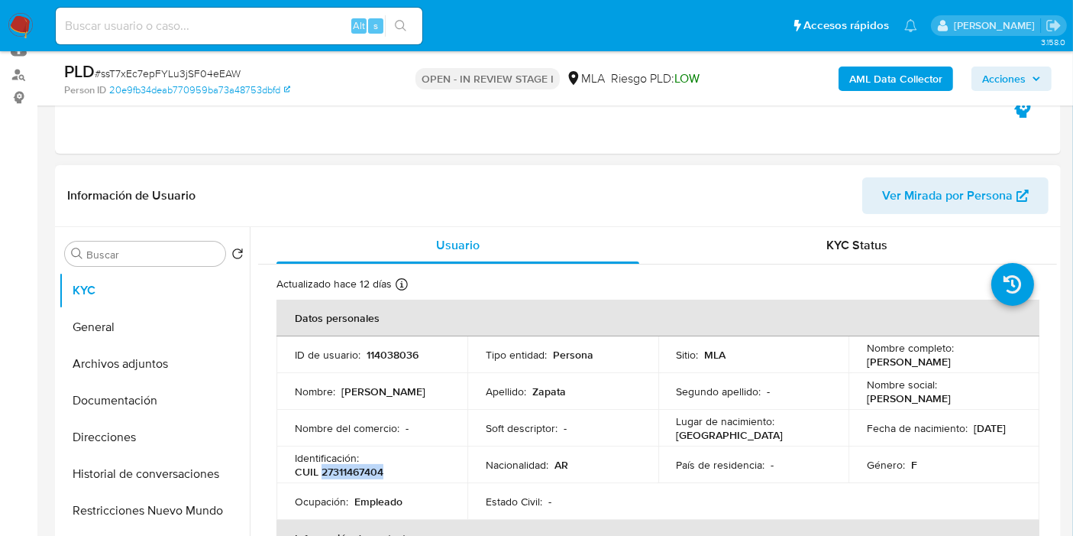
click at [353, 471] on p "CUIL 27311467404" at bounding box center [339, 472] width 89 height 14
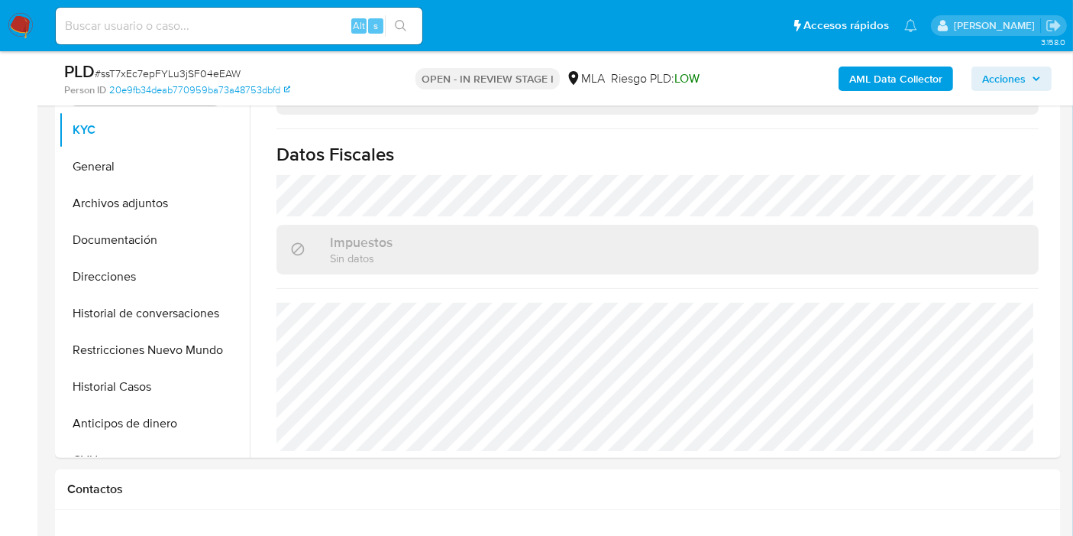
scroll to position [170, 0]
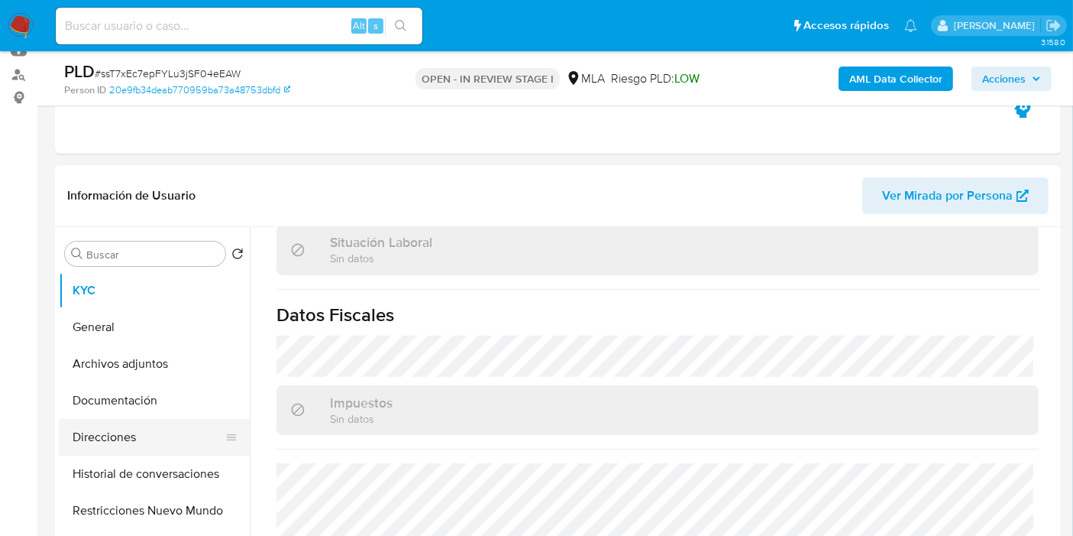
click at [112, 426] on button "Direcciones" at bounding box center [148, 437] width 179 height 37
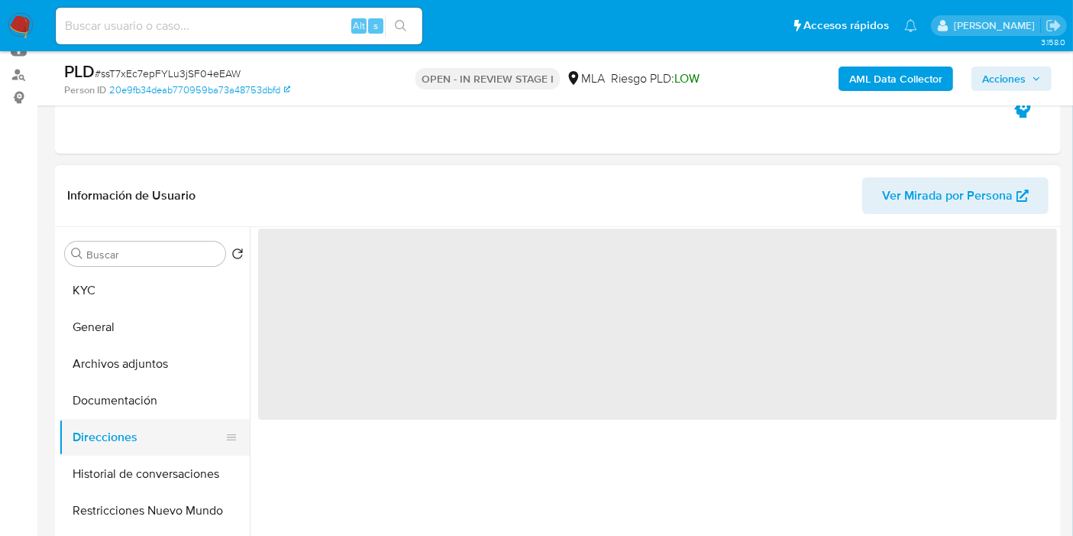
scroll to position [0, 0]
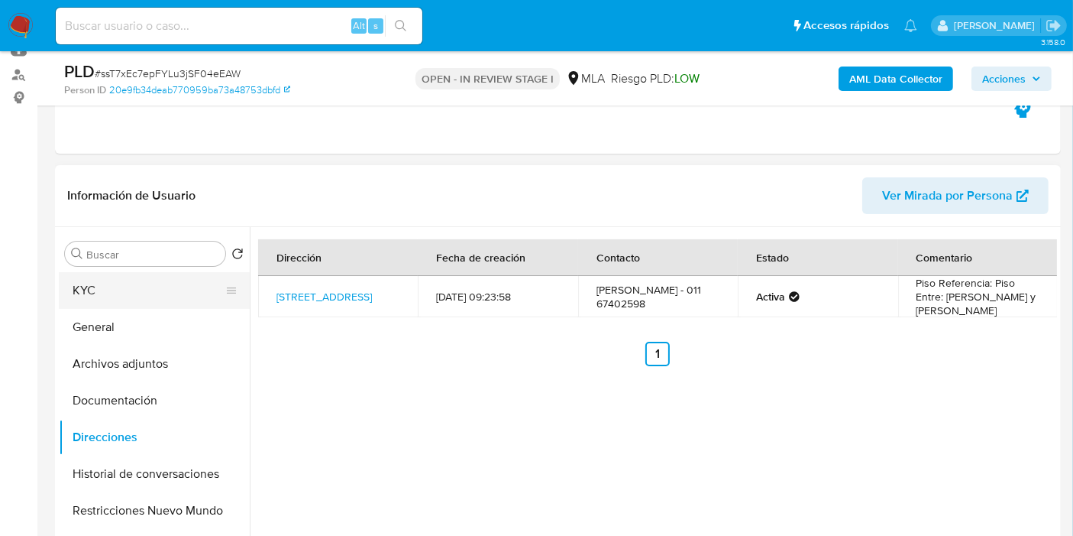
click at [147, 289] on button "KYC" at bounding box center [148, 290] width 179 height 37
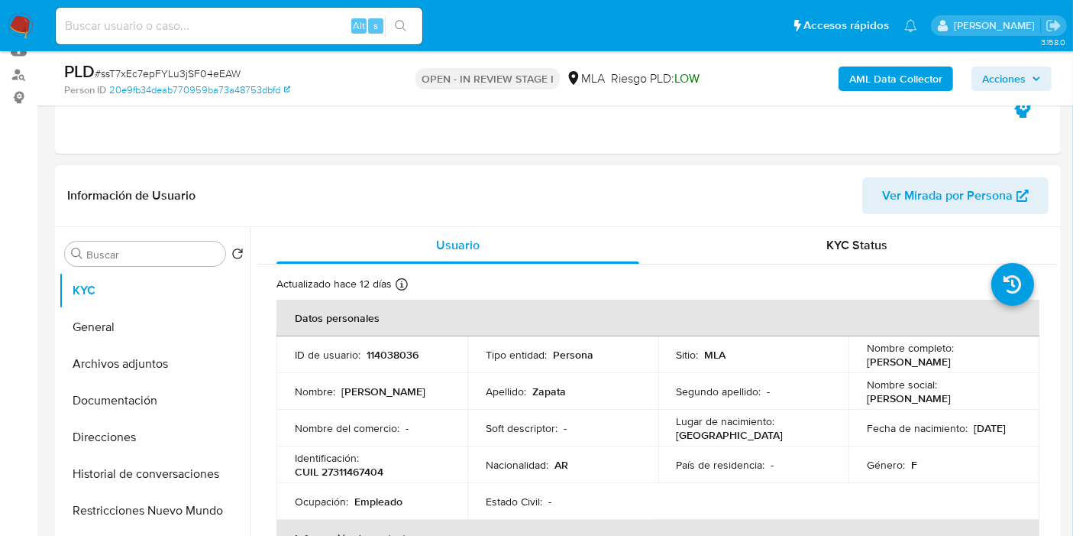
click at [341, 465] on p "CUIL 27311467404" at bounding box center [339, 472] width 89 height 14
click at [342, 474] on p "CUIL 27311467404" at bounding box center [339, 472] width 89 height 14
copy p "27311467404"
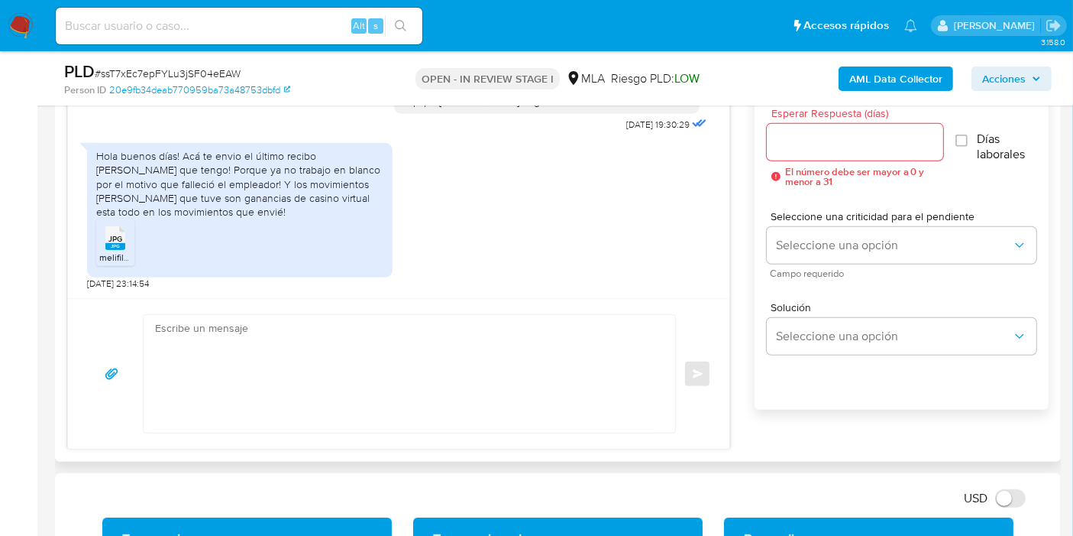
scroll to position [764, 0]
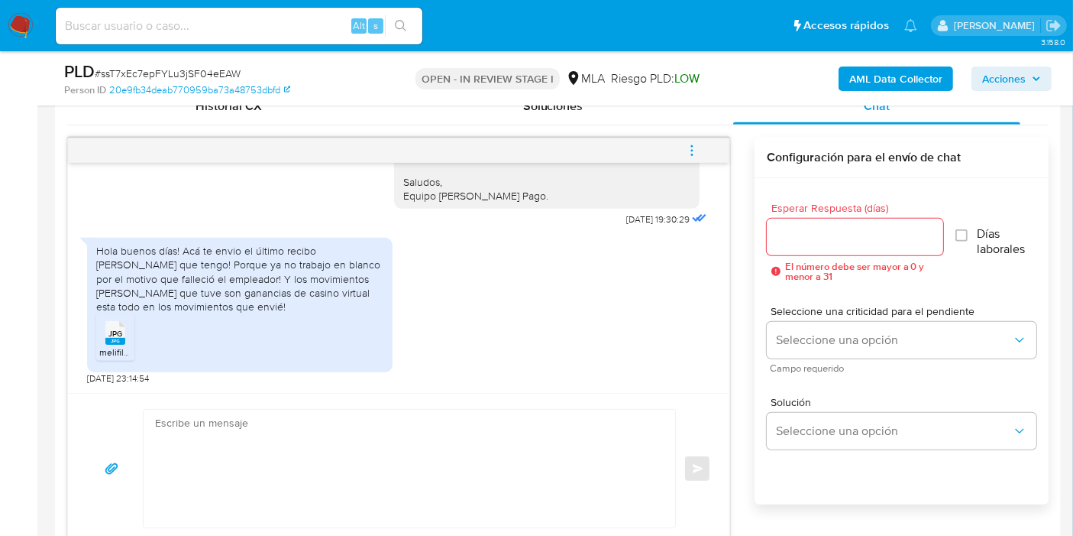
click at [209, 284] on div "Hola buenos días! Acá te envio el último recibo de sueldo que tengo! Porque ya …" at bounding box center [239, 279] width 287 height 70
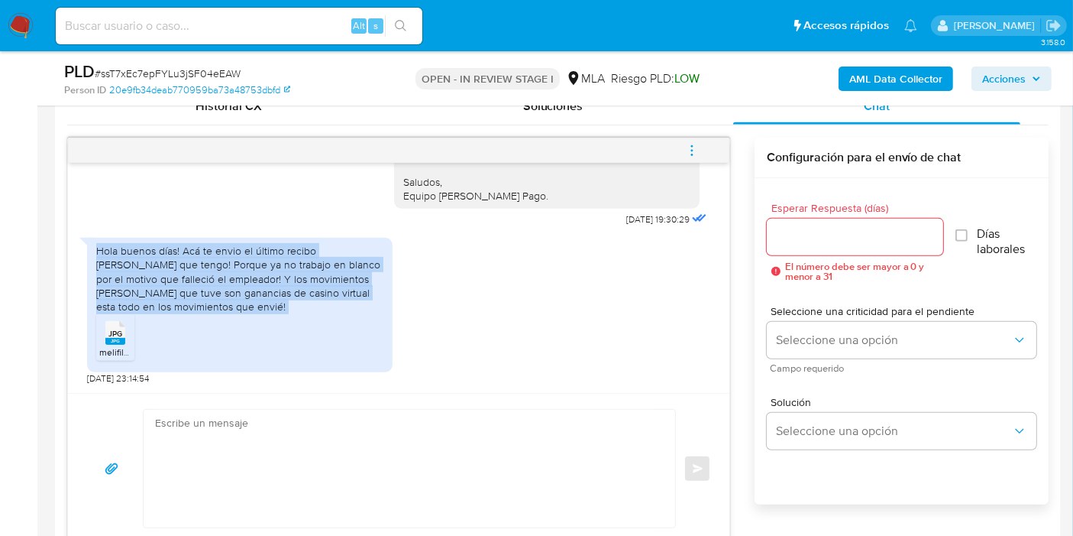
click at [209, 284] on div "Hola buenos días! Acá te envio el último recibo de sueldo que tengo! Porque ya …" at bounding box center [239, 279] width 287 height 70
copy div "Hola buenos días! Acá te envio el último recibo de sueldo que tengo! Porque ya …"
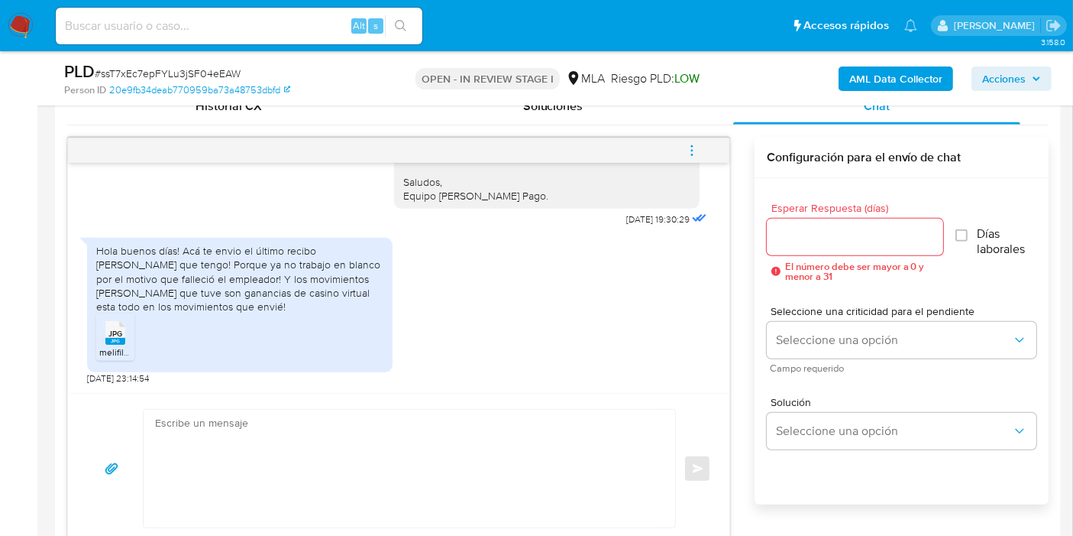
click at [565, 344] on div "Hola buenos días! Acá te envio el último recibo de sueldo que tengo! Porque ya …" at bounding box center [398, 307] width 623 height 154
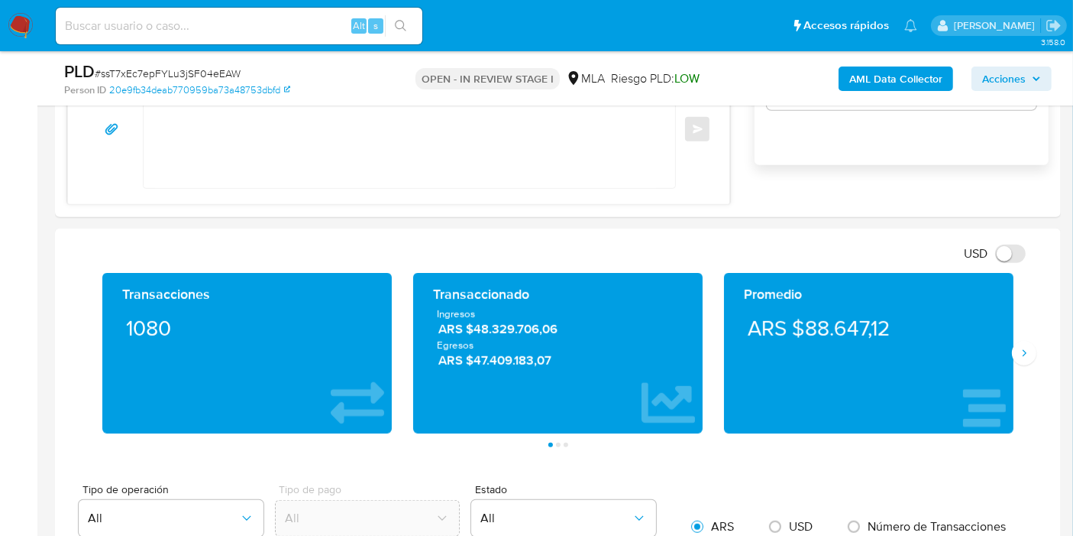
scroll to position [849, 0]
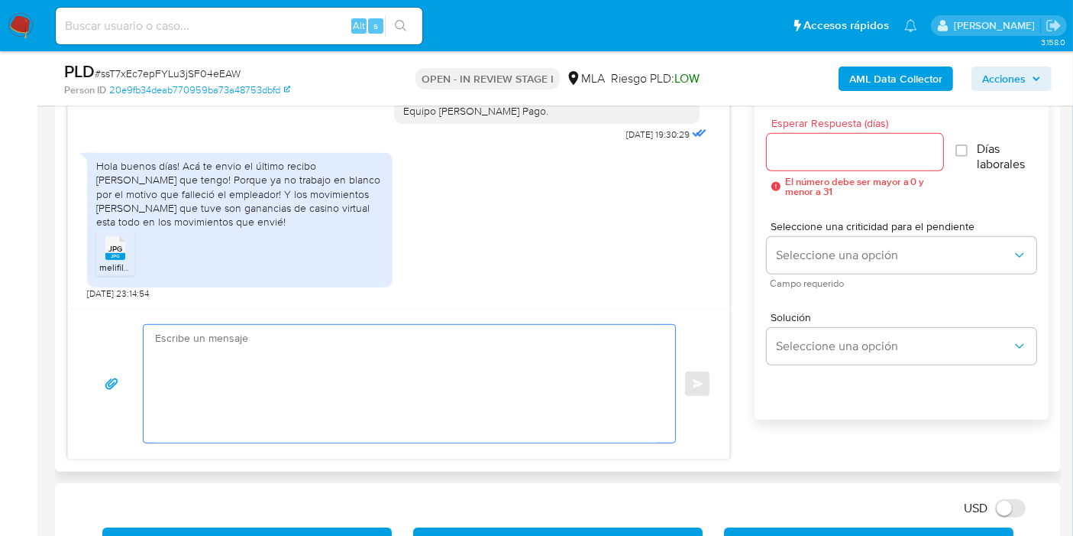
drag, startPoint x: 383, startPoint y: 410, endPoint x: 390, endPoint y: 399, distance: 13.8
click at [390, 399] on textarea at bounding box center [405, 384] width 501 height 118
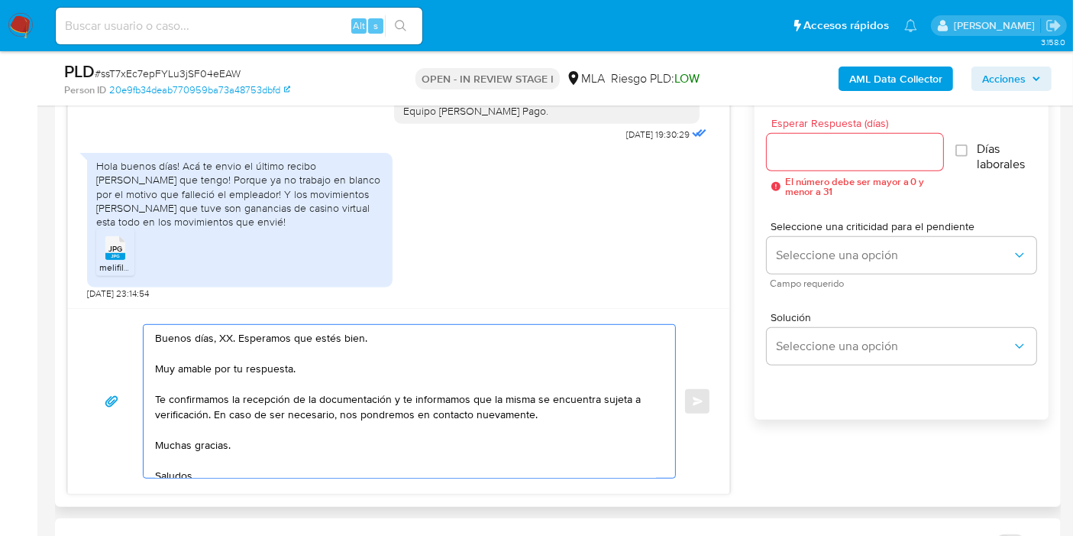
click at [227, 330] on textarea "Buenos días, XX. Esperamos que estés bien. Muy amable por tu respuesta. Te conf…" at bounding box center [405, 401] width 501 height 153
click at [394, 397] on textarea "Buenos días, Lorena. Esperamos que estés bien. Muy amable por tu respuesta. Te …" at bounding box center [405, 401] width 501 height 153
click at [395, 397] on textarea "Buenos días, Lorena. Esperamos que estés bien. Muy amable por tu respuesta. Te …" at bounding box center [405, 401] width 501 height 153
drag, startPoint x: 394, startPoint y: 397, endPoint x: 205, endPoint y: 413, distance: 190.2
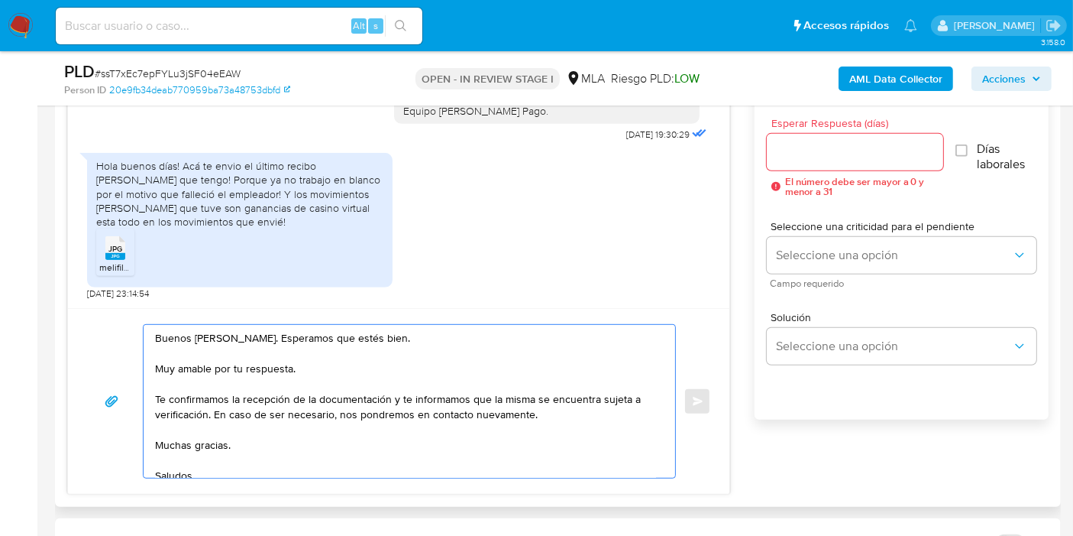
click at [205, 413] on textarea "Buenos días, Lorena. Esperamos que estés bien. Muy amable por tu respuesta. Te …" at bounding box center [405, 401] width 501 height 153
click at [207, 411] on textarea "Buenos días, Lorena. Esperamos que estés bien. Muy amable por tu respuesta. Te …" at bounding box center [405, 401] width 501 height 153
click at [328, 401] on textarea "Buenos días, Lorena. Esperamos que estés bien. Muy amable por tu respuesta. Te …" at bounding box center [405, 401] width 501 height 153
click at [373, 416] on textarea "Buenos días, Lorena. Esperamos que estés bien. Muy amable por tu respuesta. Te …" at bounding box center [405, 401] width 501 height 153
drag, startPoint x: 226, startPoint y: 425, endPoint x: 215, endPoint y: 432, distance: 12.7
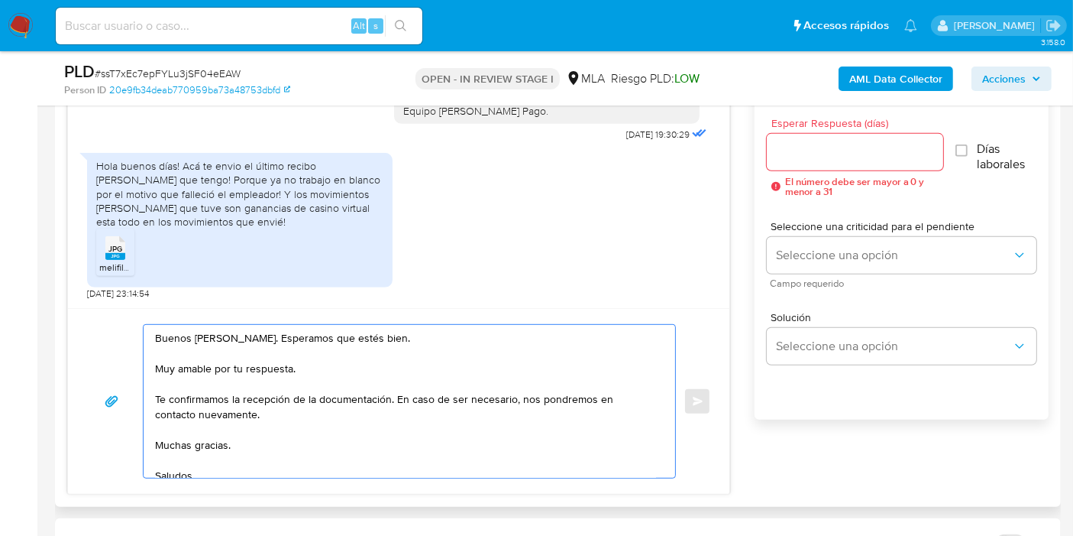
click at [222, 429] on textarea "Buenos días, Lorena. Esperamos que estés bien. Muy amable por tu respuesta. Te …" at bounding box center [405, 401] width 501 height 153
click at [211, 435] on textarea "Buenos días, Lorena. Esperamos que estés bien. Muy amable por tu respuesta. Te …" at bounding box center [405, 401] width 501 height 153
click at [206, 448] on textarea "Buenos días, Lorena. Esperamos que estés bien. Muy amable por tu respuesta. Te …" at bounding box center [405, 401] width 501 height 153
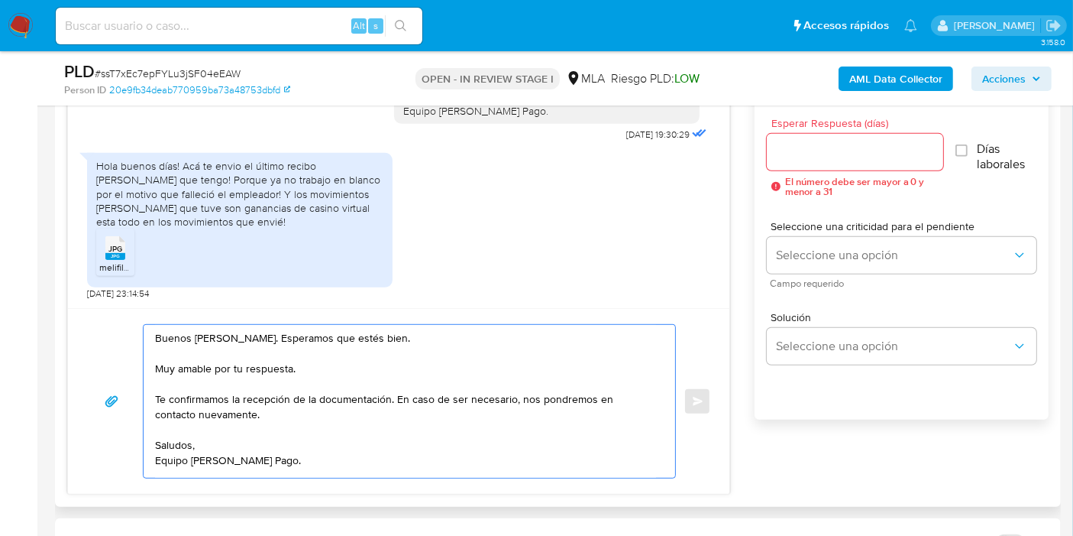
click at [215, 465] on textarea "Buenos días, Lorena. Esperamos que estés bien. Muy amable por tu respuesta. Te …" at bounding box center [405, 401] width 501 height 153
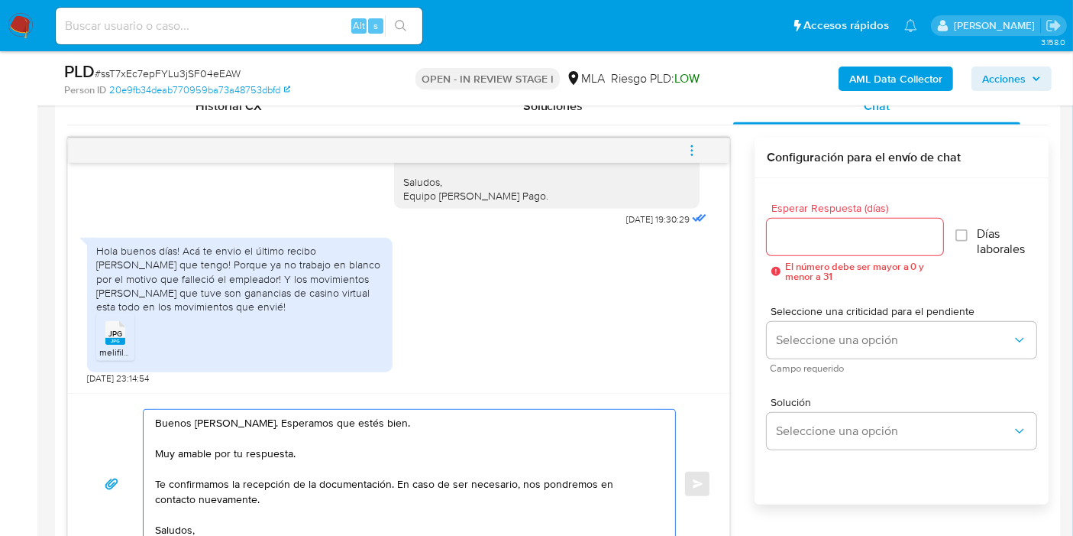
click at [244, 423] on textarea "Buenos días, Lorena. Esperamos que estés bien. Muy amable por tu respuesta. Te …" at bounding box center [405, 484] width 501 height 148
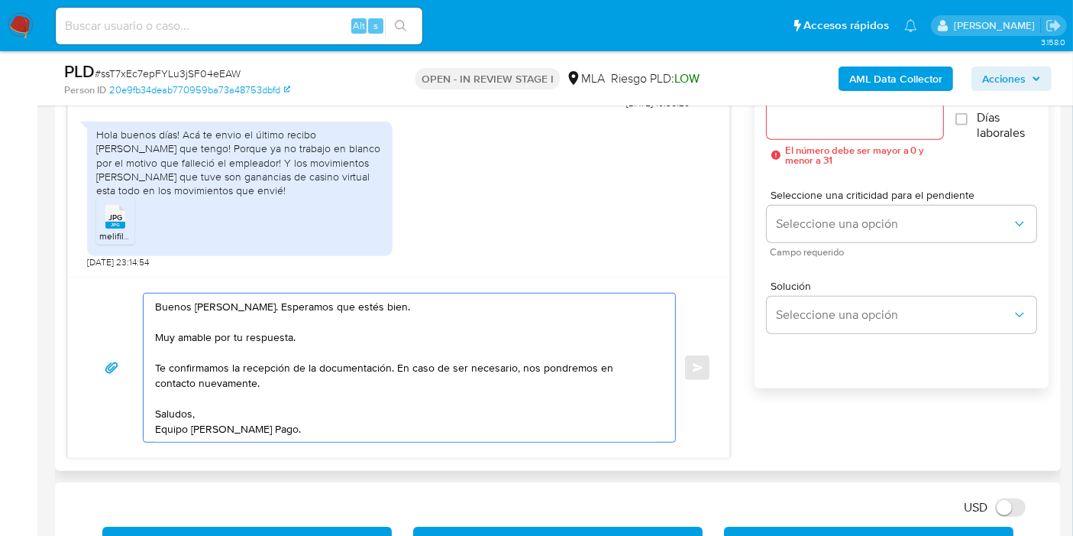
scroll to position [934, 0]
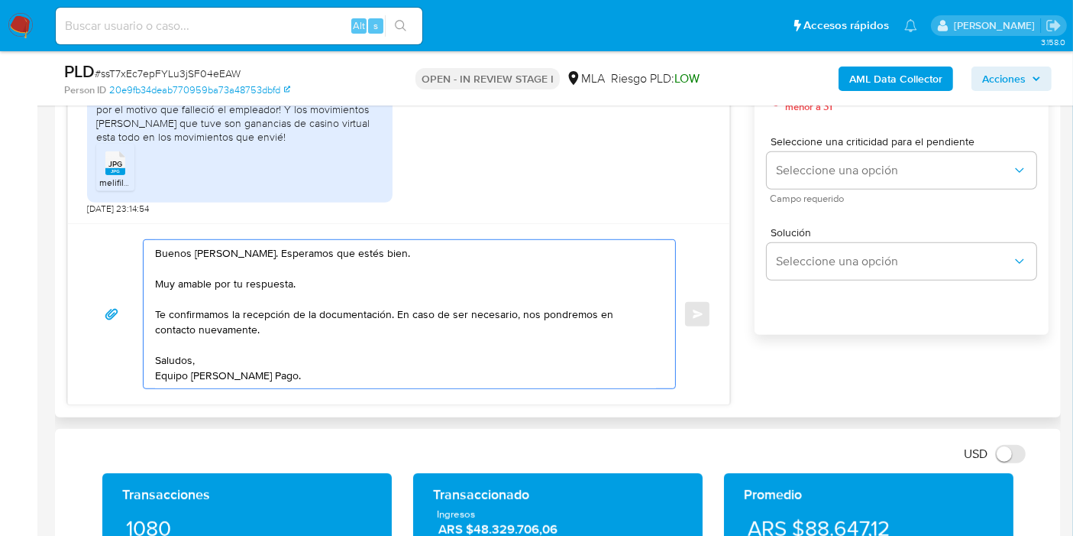
click at [279, 259] on textarea "Buenos días, Lorena. Esperamos que estés bien. Muy amable por tu respuesta. Te …" at bounding box center [405, 314] width 501 height 148
click at [257, 274] on textarea "Buenos días, Lorena. Esperamos que estés bien. Muy amable por tu respuesta. Te …" at bounding box center [405, 314] width 501 height 148
click at [271, 289] on textarea "Buenos días, Lorena. Esperamos que estés bien. Muy amable por tu respuesta. Te …" at bounding box center [405, 314] width 501 height 148
click at [196, 287] on textarea "Buenos días, Lorena. Esperamos que estés bien. Muy amable por tu respuesta. Te …" at bounding box center [405, 314] width 501 height 148
click at [184, 312] on textarea "Buenos días, Lorena. Esperamos que estés bien. Muy amable por tu respuesta. Te …" at bounding box center [405, 314] width 501 height 148
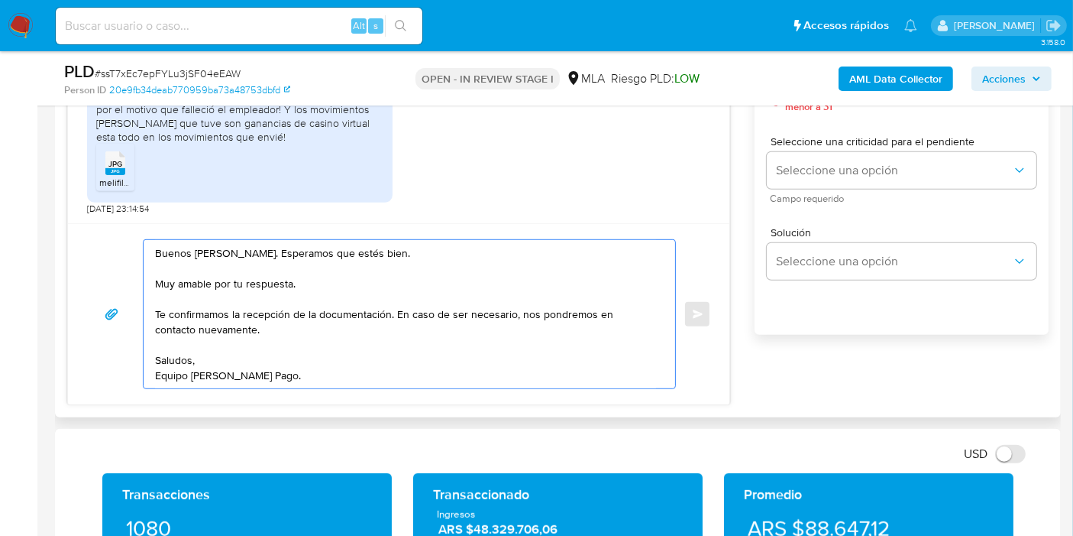
click at [233, 258] on textarea "Buenos días, Lorena. Esperamos que estés bien. Muy amable por tu respuesta. Te …" at bounding box center [405, 314] width 501 height 148
click at [286, 298] on textarea "Buenos [PERSON_NAME]. Esperamos que estés bien. Muy amable por tu respuesta. Te…" at bounding box center [405, 314] width 501 height 148
click at [215, 335] on textarea "Buenos [PERSON_NAME]. Esperamos que estés bien. Muy amable por tu respuesta. Te…" at bounding box center [405, 314] width 501 height 148
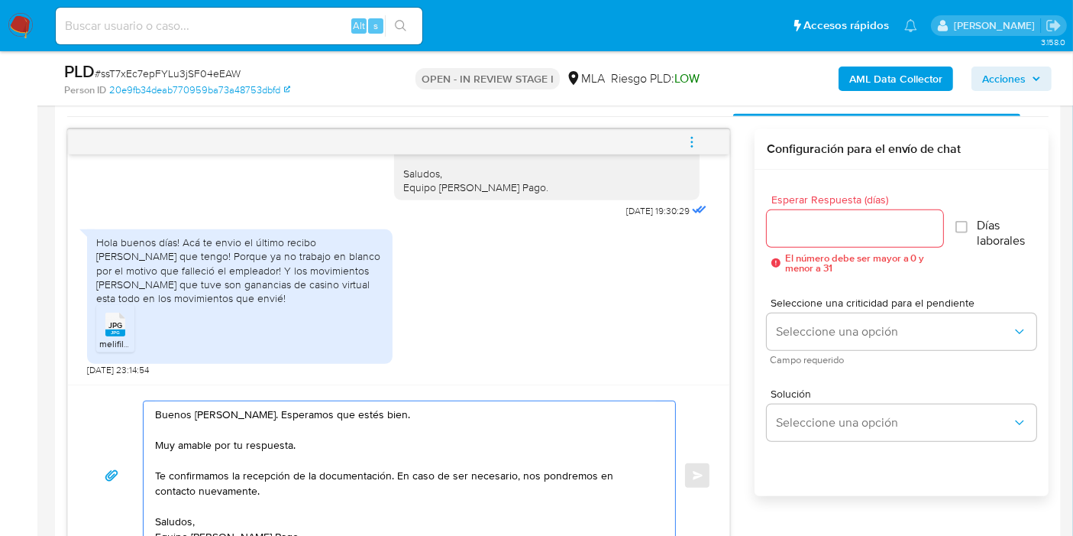
scroll to position [678, 0]
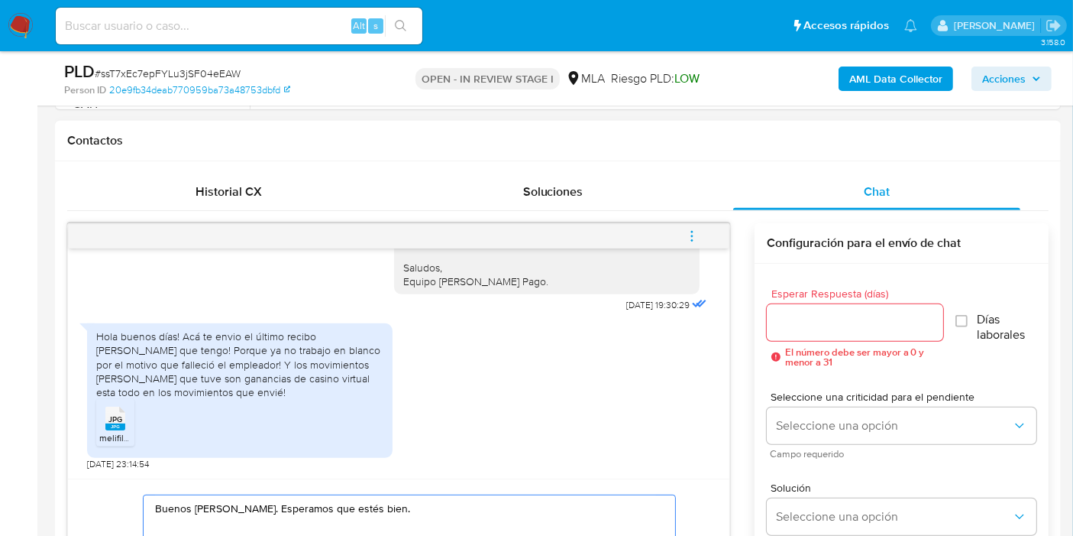
type textarea "Buenos [PERSON_NAME]. Esperamos que estés bien. Muy amable por tu respuesta. Te…"
click at [805, 335] on div at bounding box center [855, 322] width 176 height 37
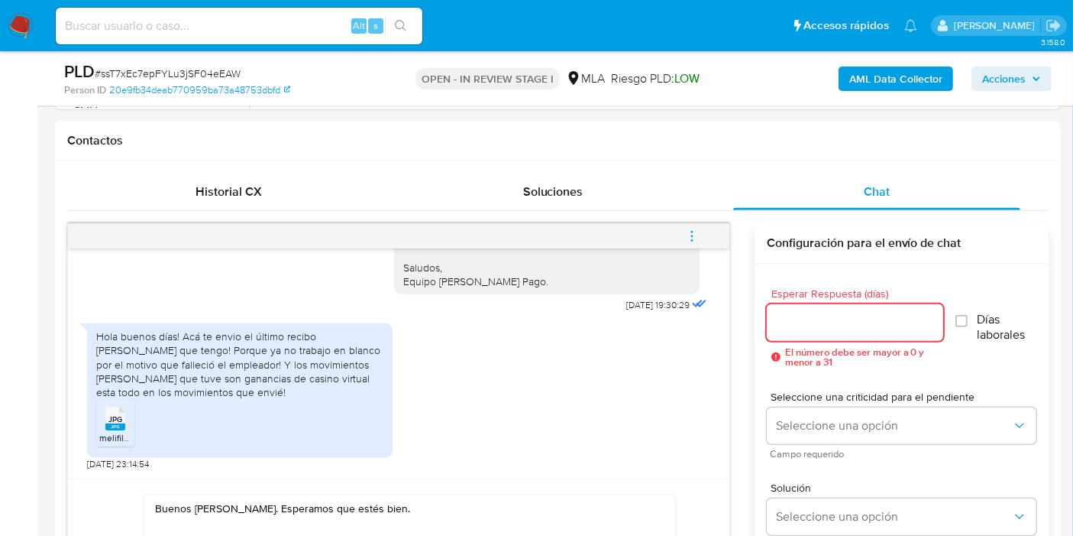
click at [805, 329] on input "Esperar Respuesta (días)" at bounding box center [855, 322] width 176 height 20
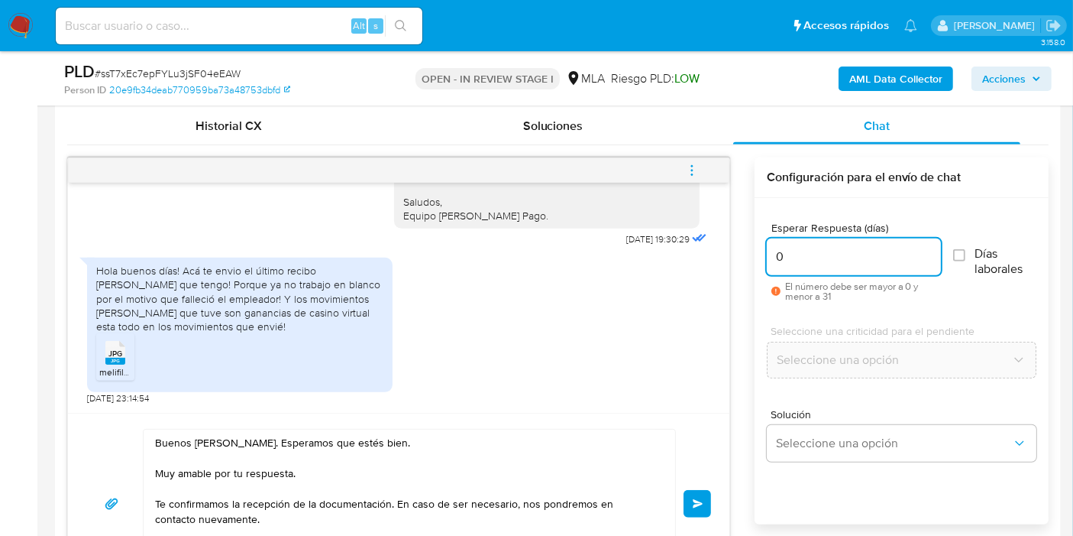
scroll to position [849, 0]
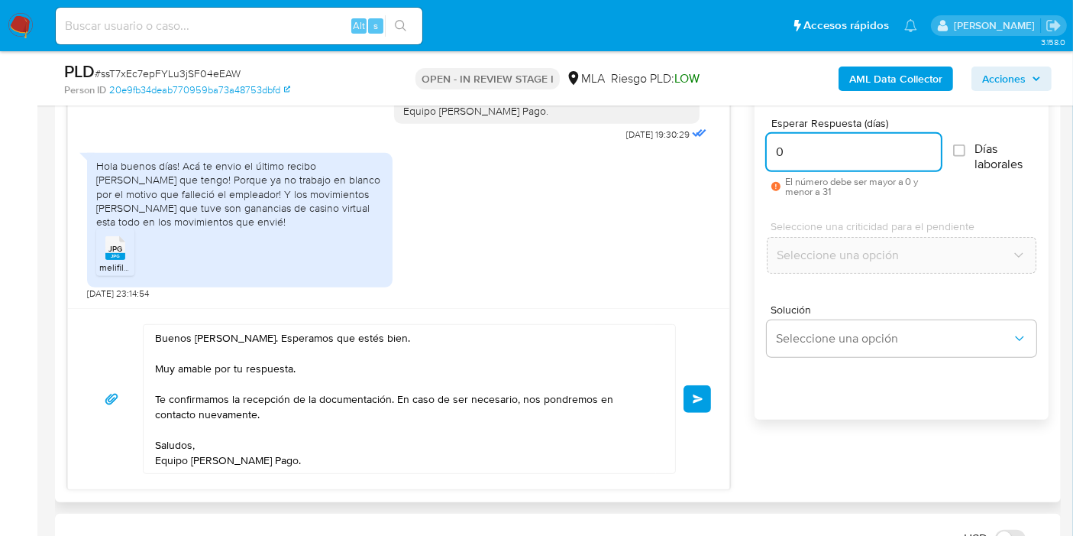
type input "0"
click at [722, 398] on div "Buenos días, Lorena. Esperamos que estés bien. Muy amable por tu respuesta. Te …" at bounding box center [399, 398] width 662 height 181
click at [706, 390] on button "Enviar" at bounding box center [698, 399] width 28 height 28
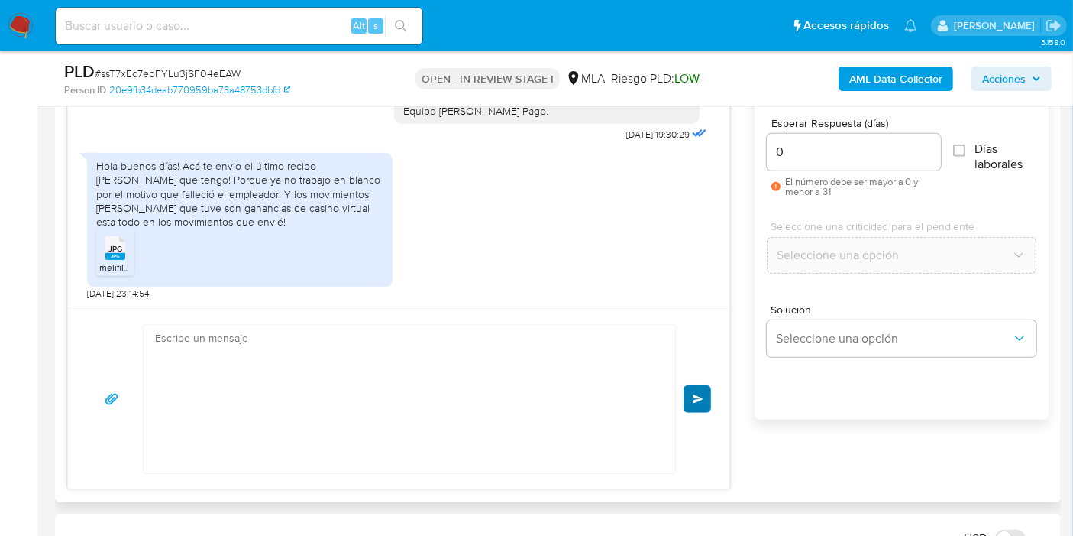
scroll to position [1284, 0]
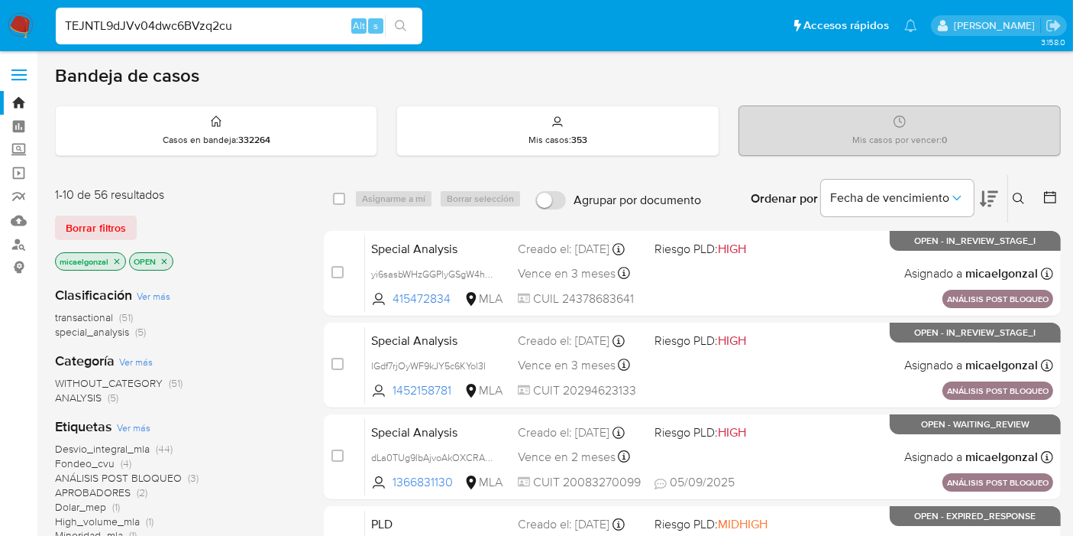
type input "TEJNTL9dJVv04dwc6BVzq2cu"
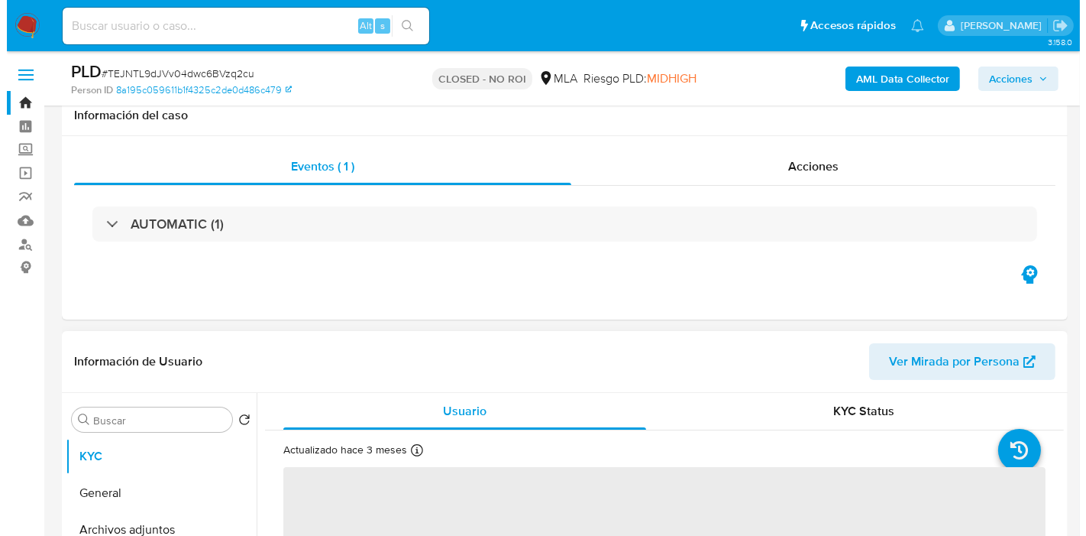
scroll to position [254, 0]
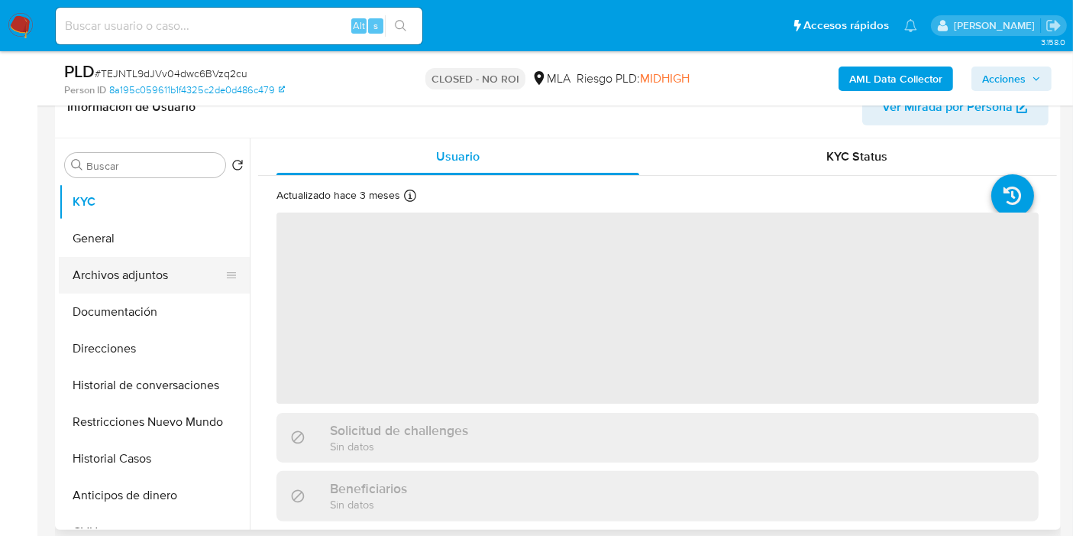
click at [170, 280] on button "Archivos adjuntos" at bounding box center [148, 275] width 179 height 37
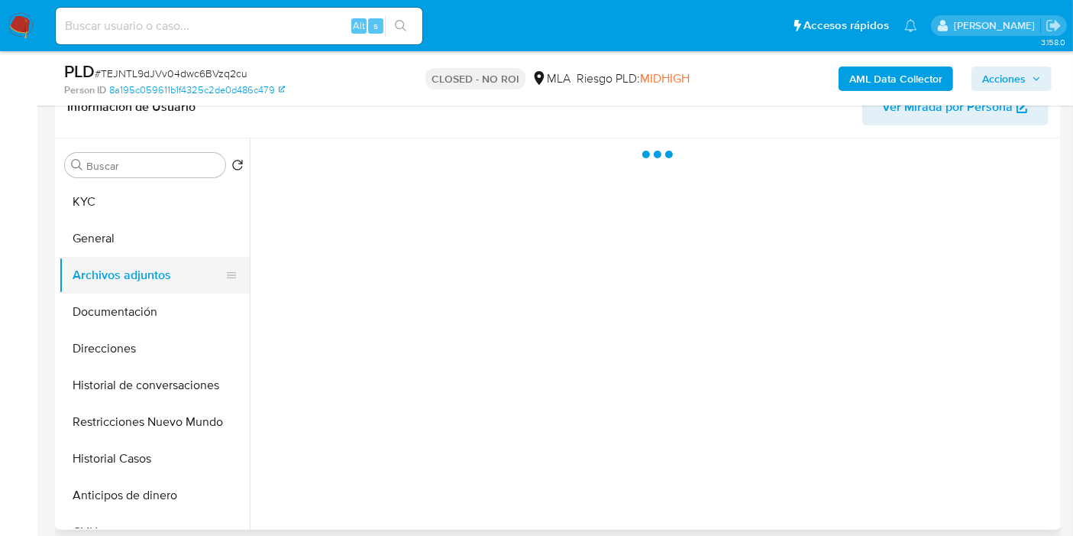
select select "10"
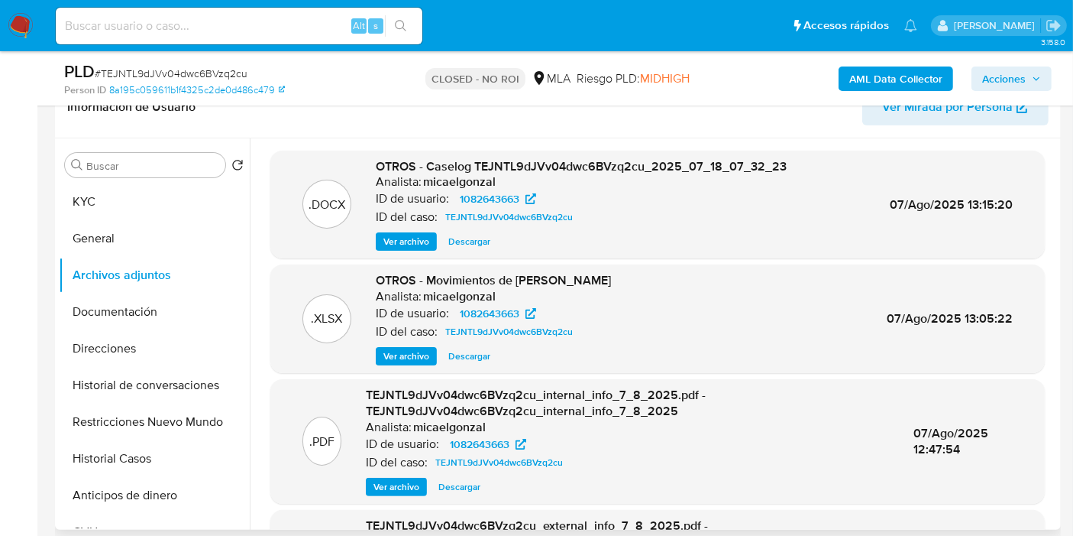
click at [377, 245] on button "Ver archivo" at bounding box center [406, 241] width 61 height 18
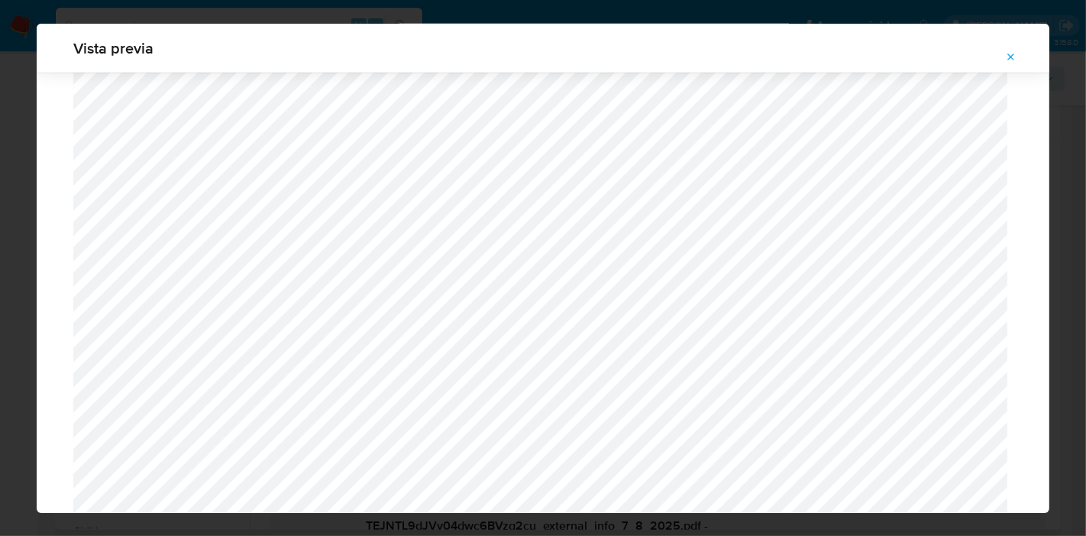
scroll to position [1153, 0]
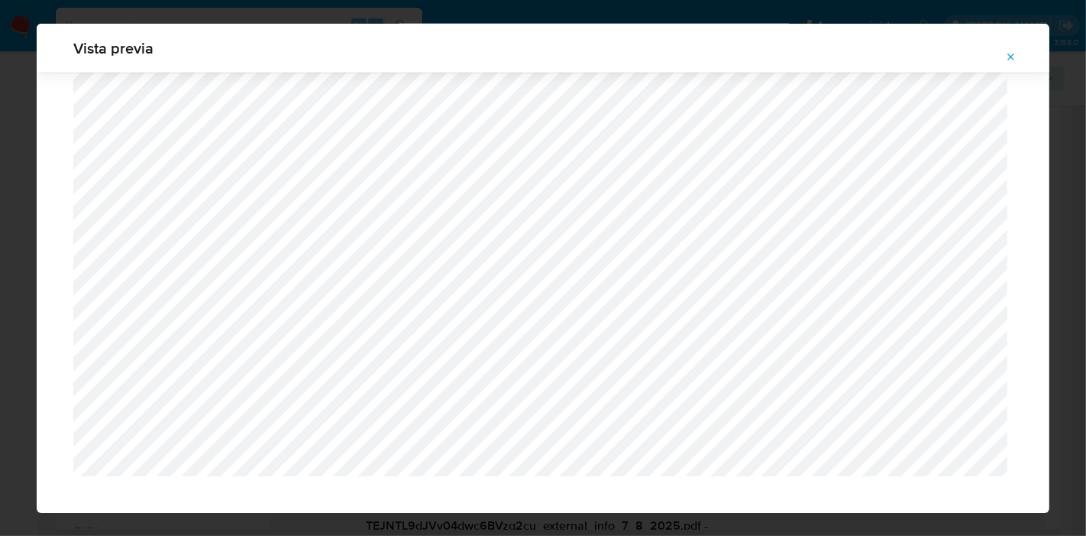
click at [209, 36] on div "Vista previa" at bounding box center [543, 48] width 1013 height 49
click at [227, 15] on div "Vista previa" at bounding box center [543, 268] width 1086 height 536
click at [1015, 58] on icon "Attachment preview" at bounding box center [1011, 57] width 12 height 12
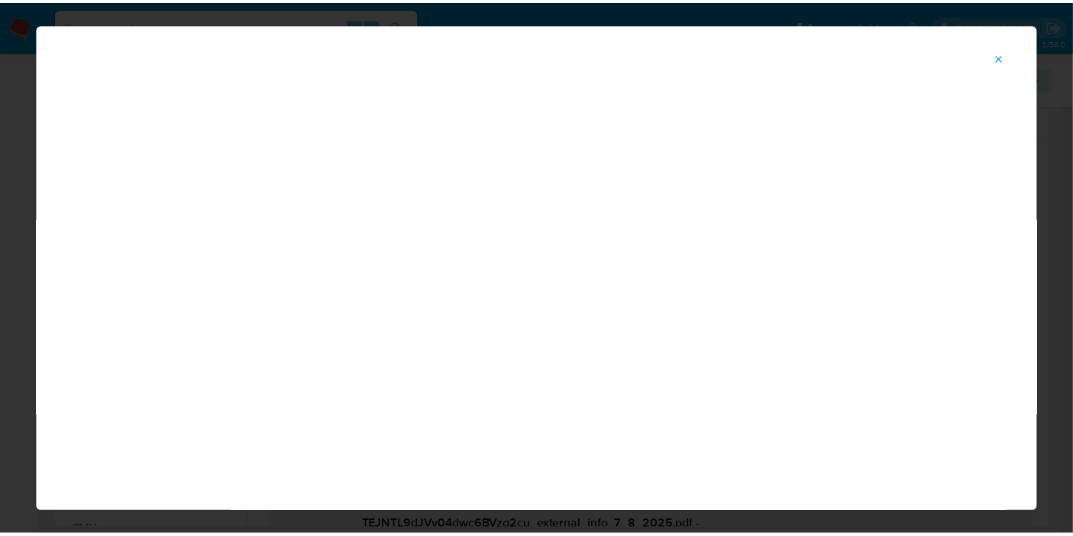
scroll to position [79, 0]
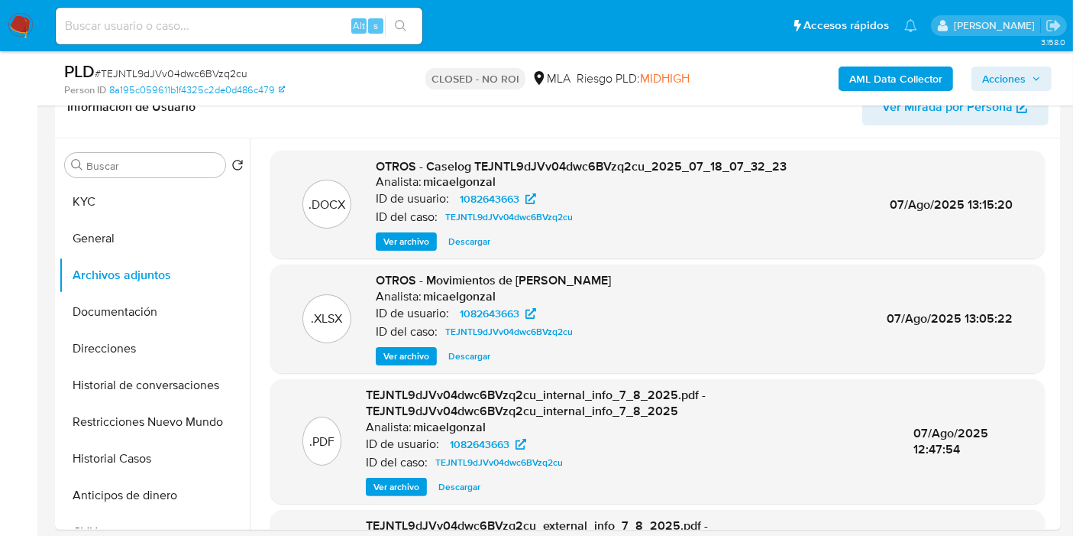
click at [257, 38] on div "Alt s" at bounding box center [239, 26] width 367 height 37
click at [260, 36] on div "Alt s" at bounding box center [239, 26] width 367 height 37
click at [260, 30] on input at bounding box center [239, 26] width 367 height 20
paste input "SHs1TM0IBHPSP1Ei8xgtQ9kV"
type input "SHs1TM0IBHPSP1Ei8xgtQ9kV"
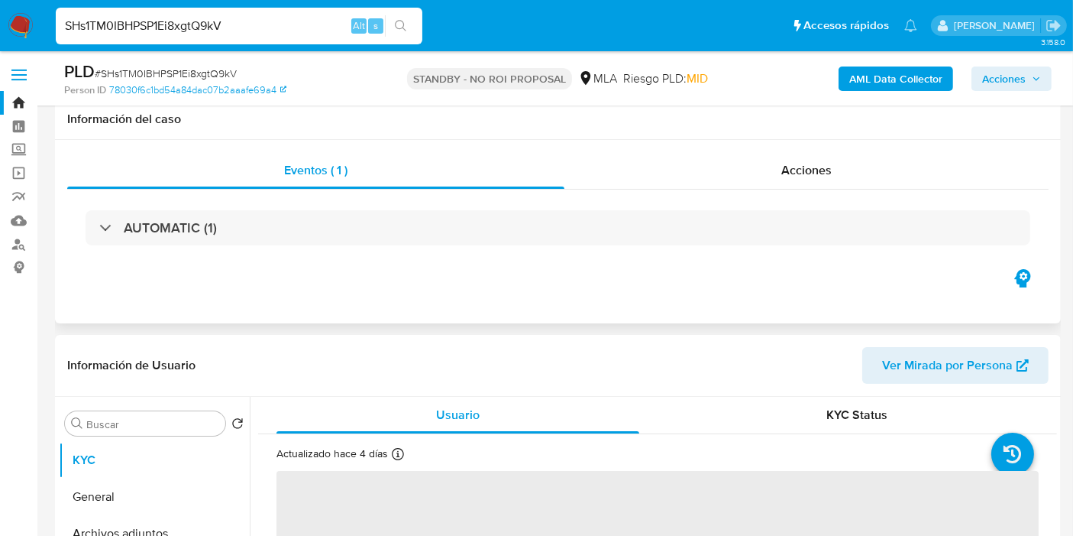
scroll to position [254, 0]
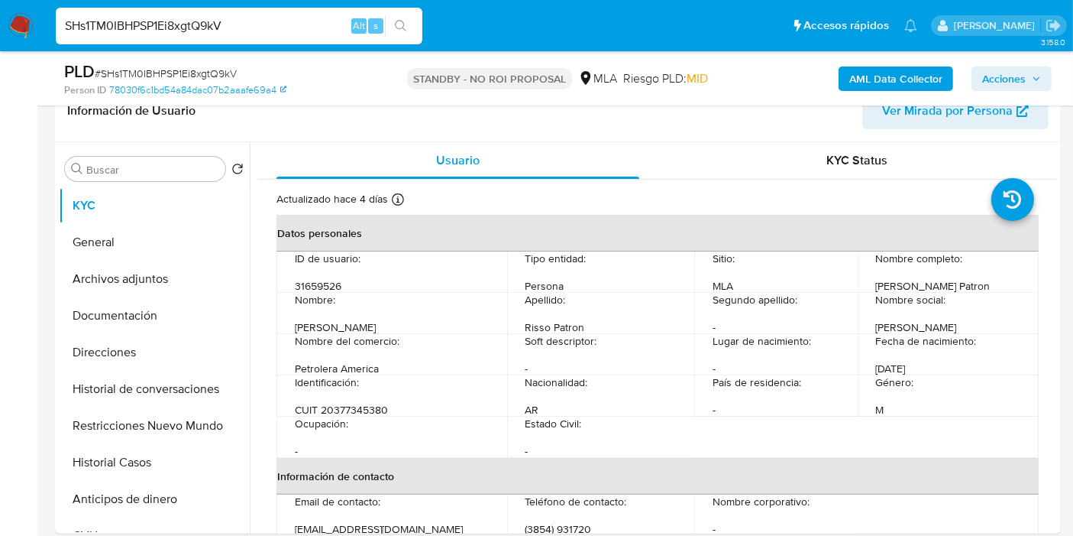
select select "10"
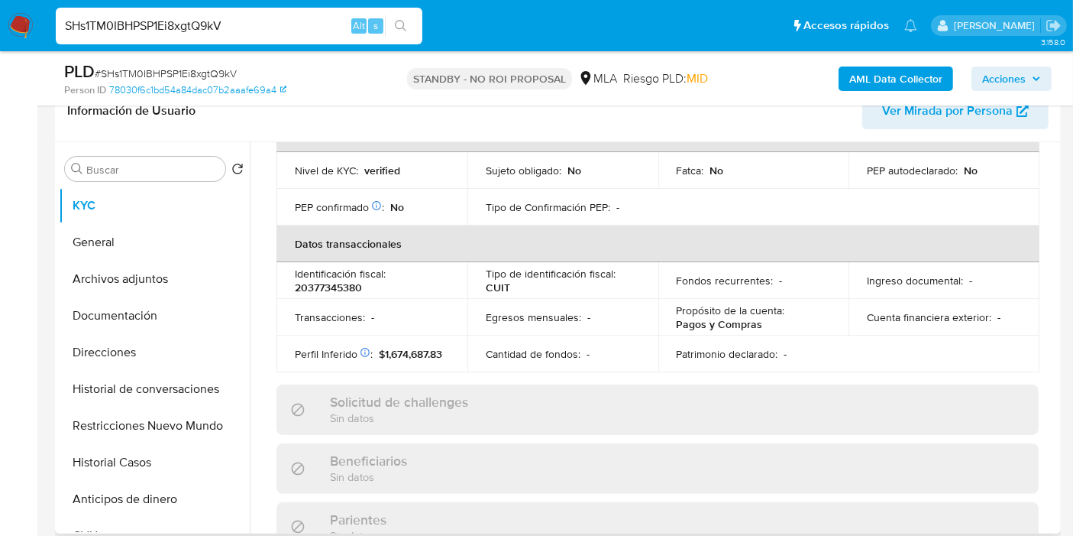
scroll to position [424, 0]
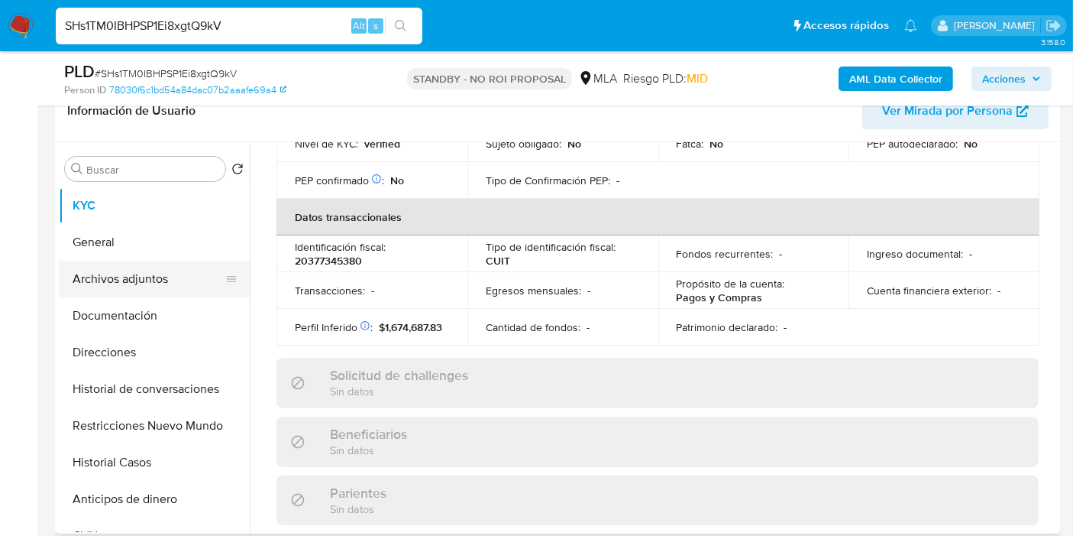
click at [154, 267] on button "Archivos adjuntos" at bounding box center [148, 279] width 179 height 37
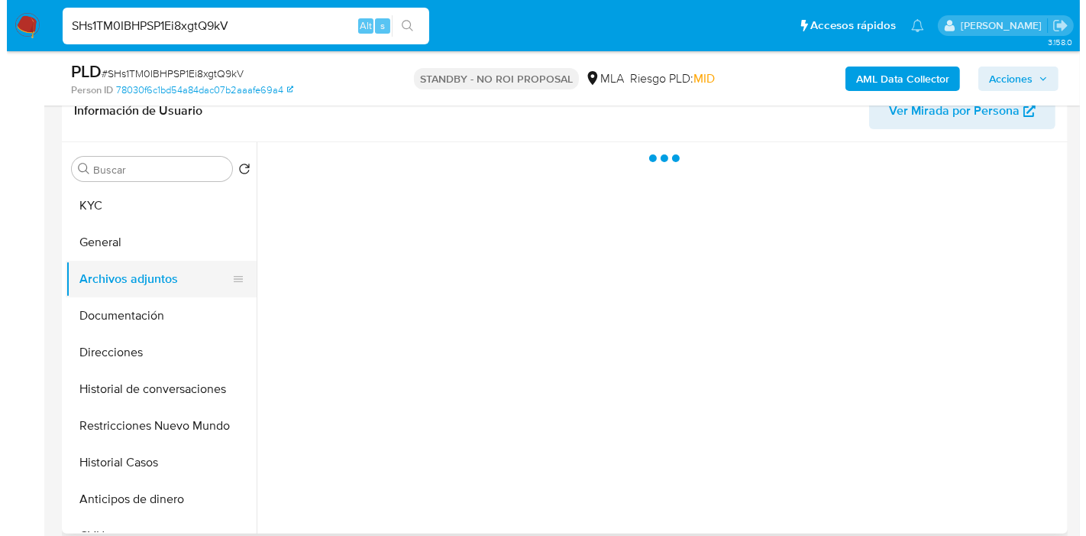
scroll to position [0, 0]
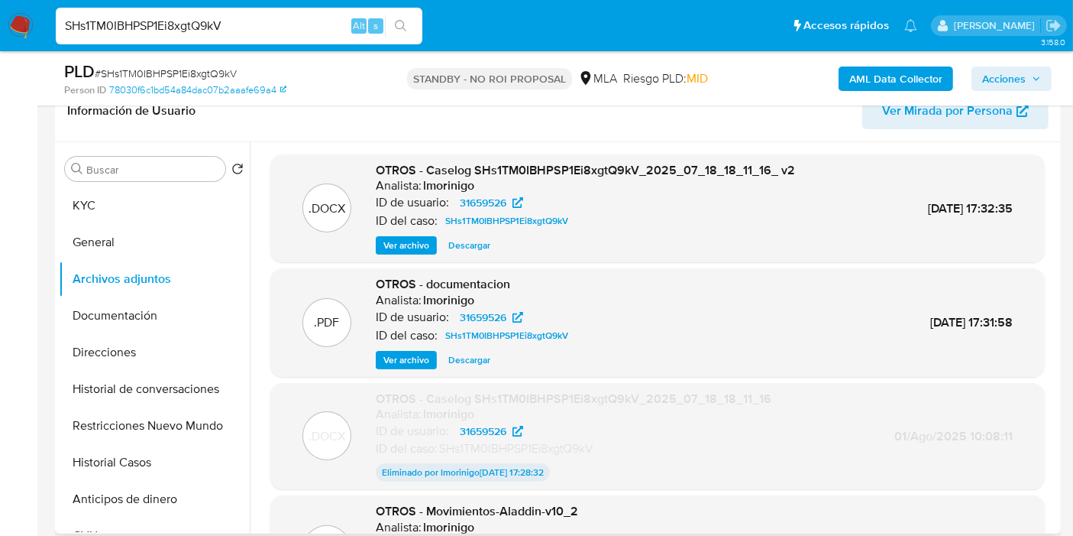
click at [421, 357] on span "Ver archivo" at bounding box center [407, 359] width 46 height 15
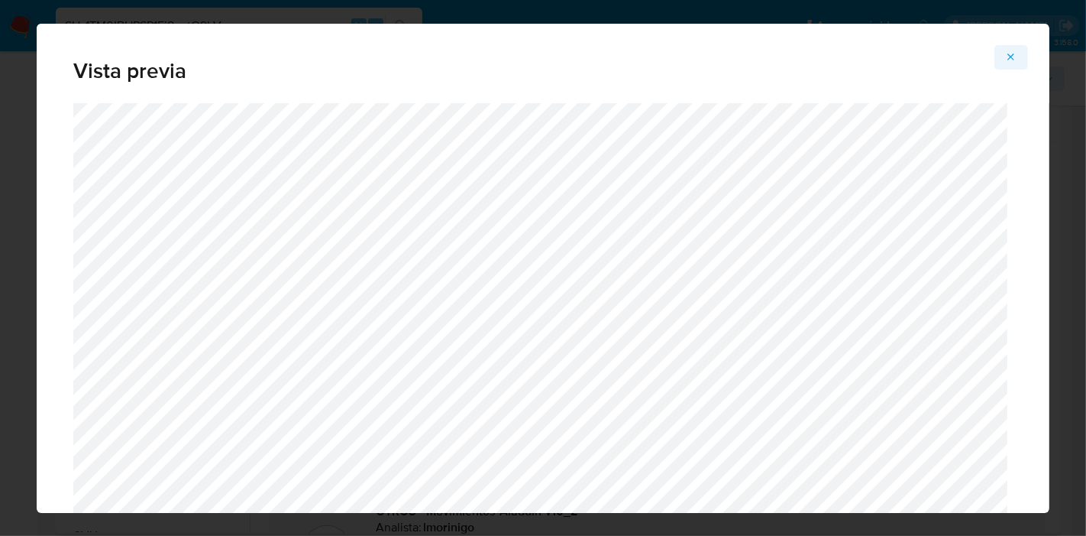
click at [1002, 58] on button "Attachment preview" at bounding box center [1012, 57] width 34 height 24
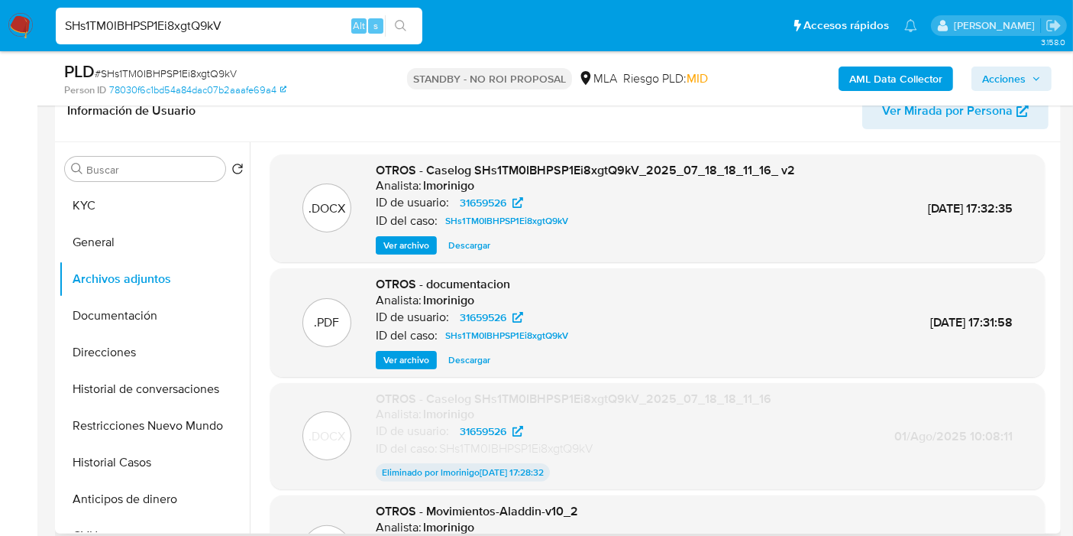
click at [421, 246] on span "Ver archivo" at bounding box center [407, 245] width 46 height 15
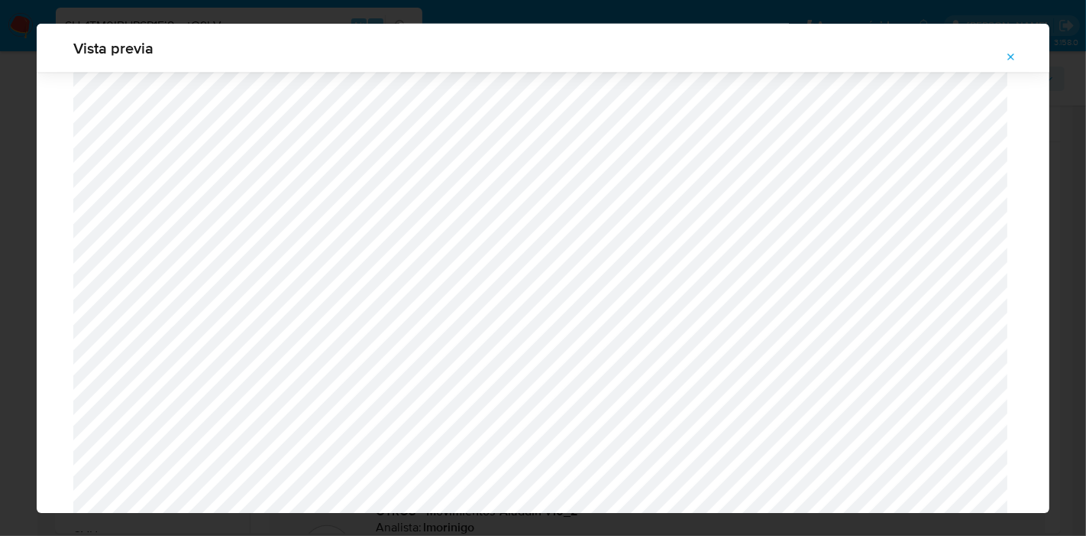
scroll to position [1922, 0]
drag, startPoint x: 1019, startPoint y: 57, endPoint x: 1010, endPoint y: 57, distance: 9.2
click at [1010, 57] on button "Attachment preview" at bounding box center [1012, 57] width 34 height 24
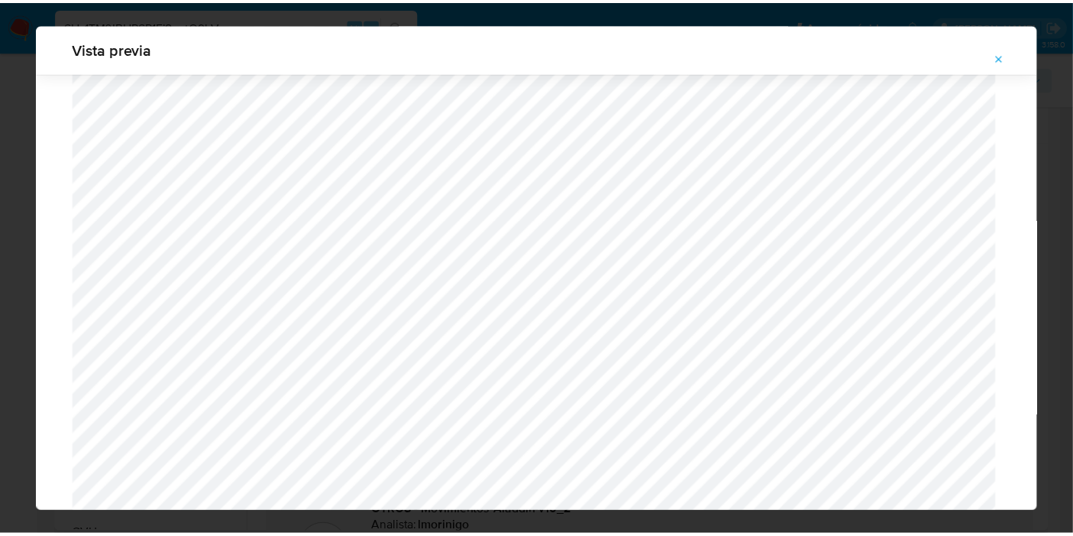
scroll to position [79, 0]
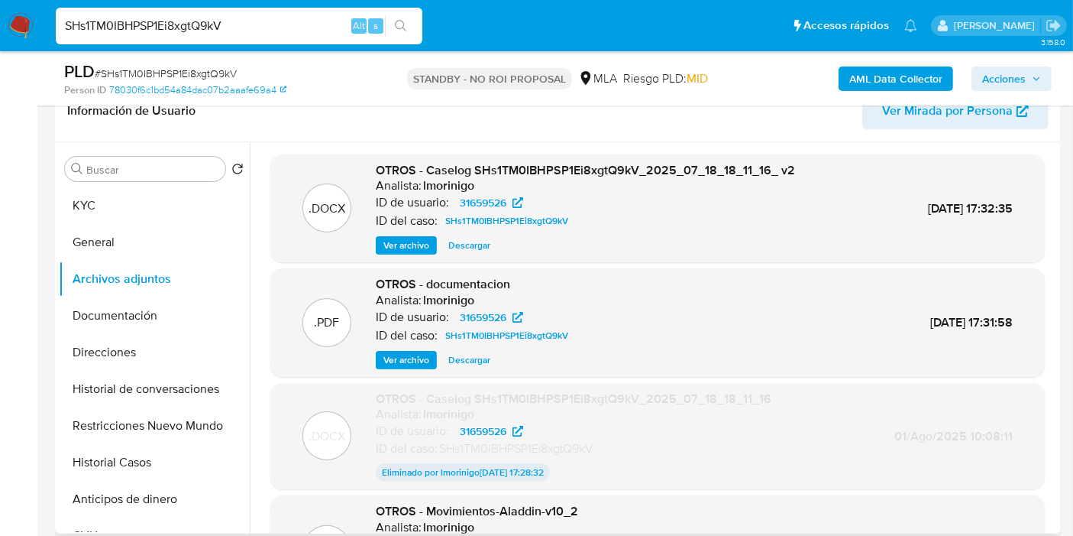
click at [6, 21] on nav "Pausado Ver notificaciones SHs1TM0IBHPSP1Ei8xgtQ9kV Alt s Accesos rápidos Presi…" at bounding box center [536, 25] width 1073 height 51
click at [21, 21] on img at bounding box center [21, 26] width 26 height 26
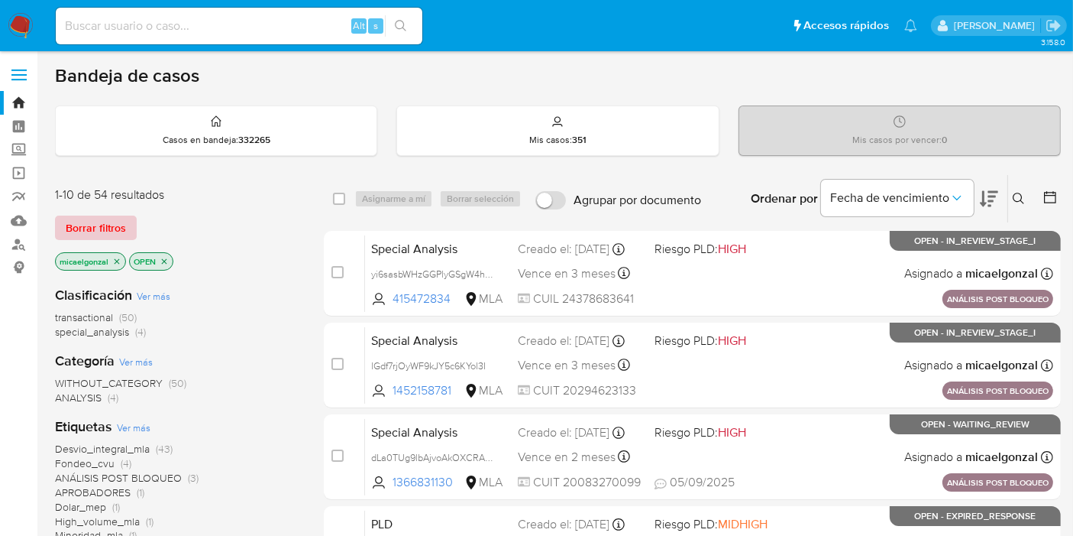
click at [75, 227] on span "Borrar filtros" at bounding box center [96, 227] width 60 height 21
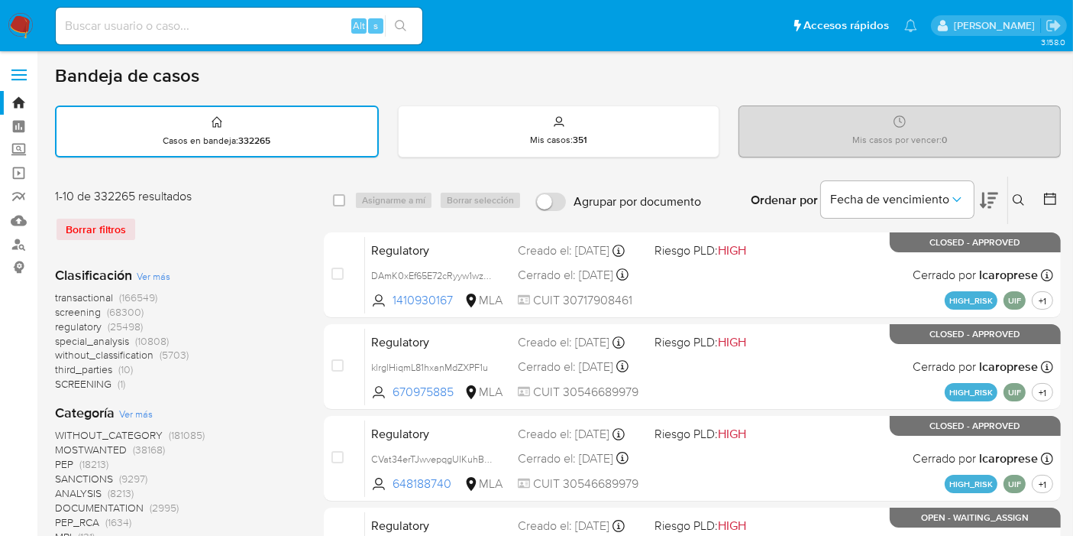
click at [1020, 198] on icon at bounding box center [1019, 200] width 12 height 12
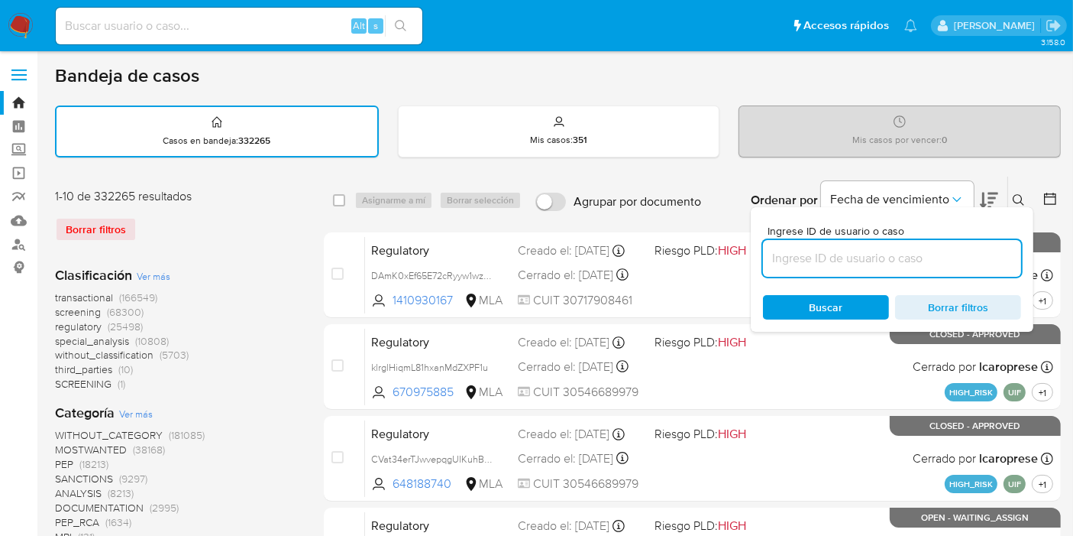
click at [932, 261] on input at bounding box center [892, 258] width 258 height 20
type input "7iUgkeuYY8xyTtF9BmrjejXZ"
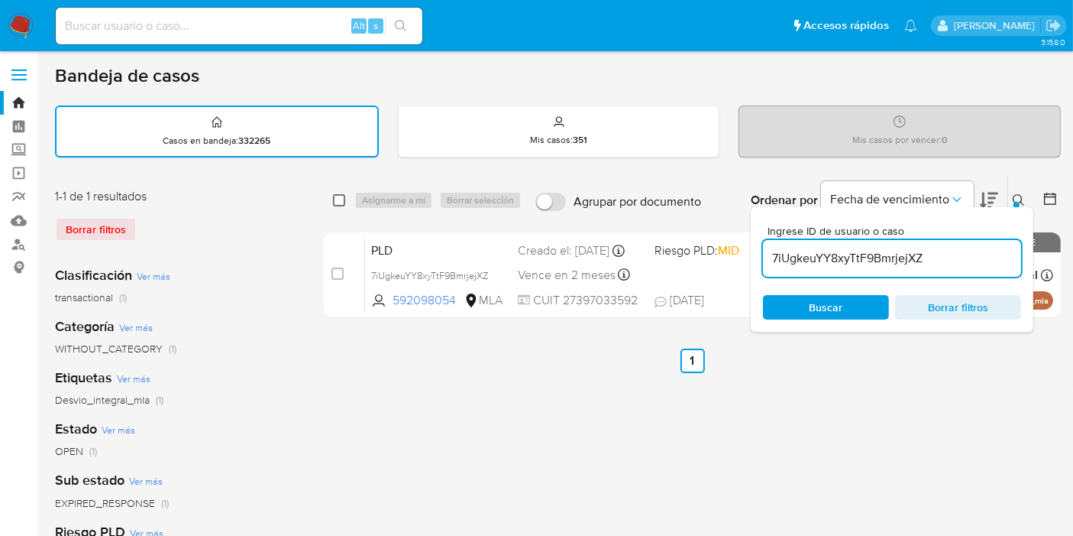
click at [336, 202] on input "checkbox" at bounding box center [339, 200] width 12 height 12
checkbox input "true"
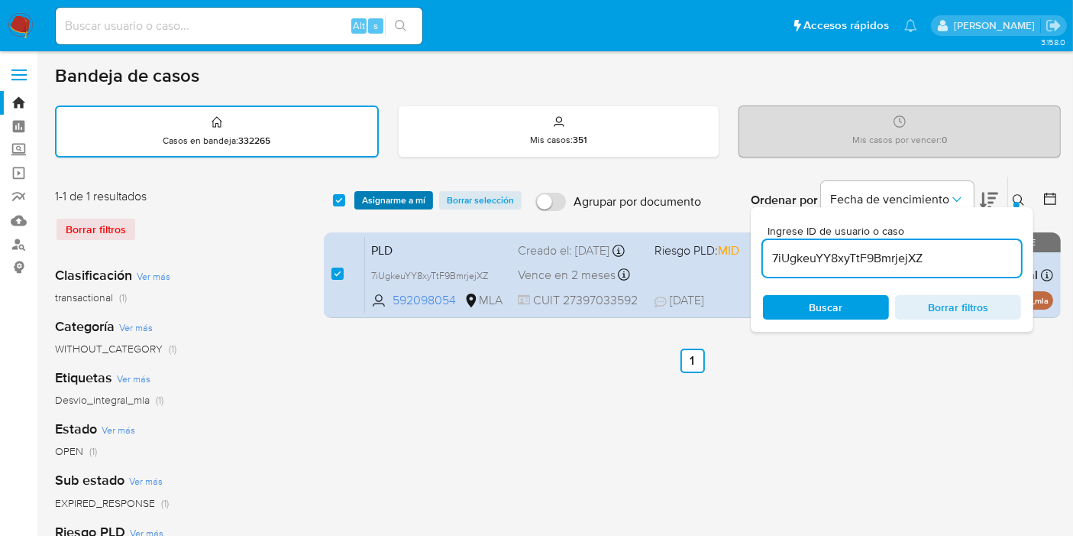
click at [384, 197] on span "Asignarme a mí" at bounding box center [393, 200] width 63 height 15
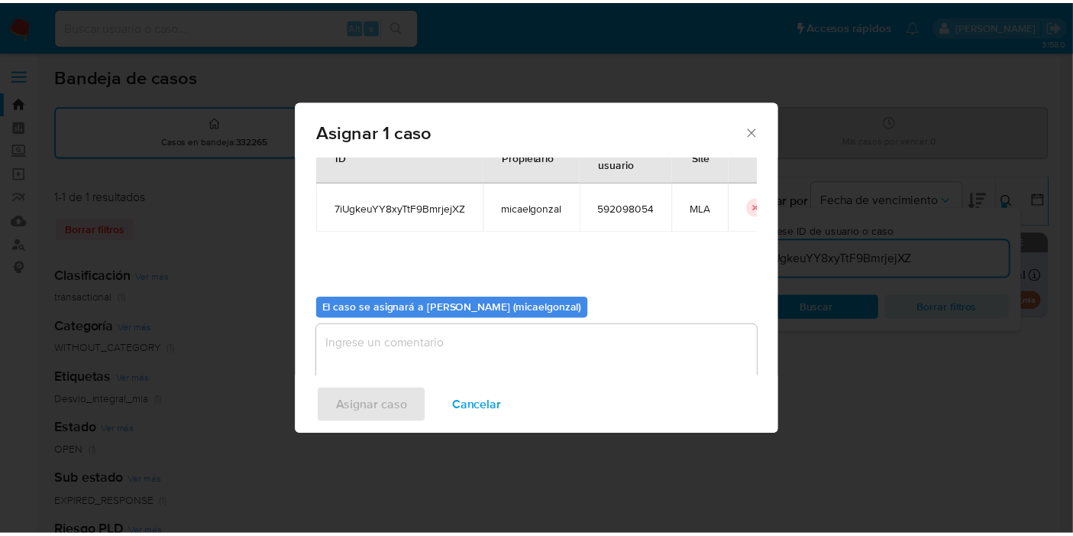
scroll to position [78, 0]
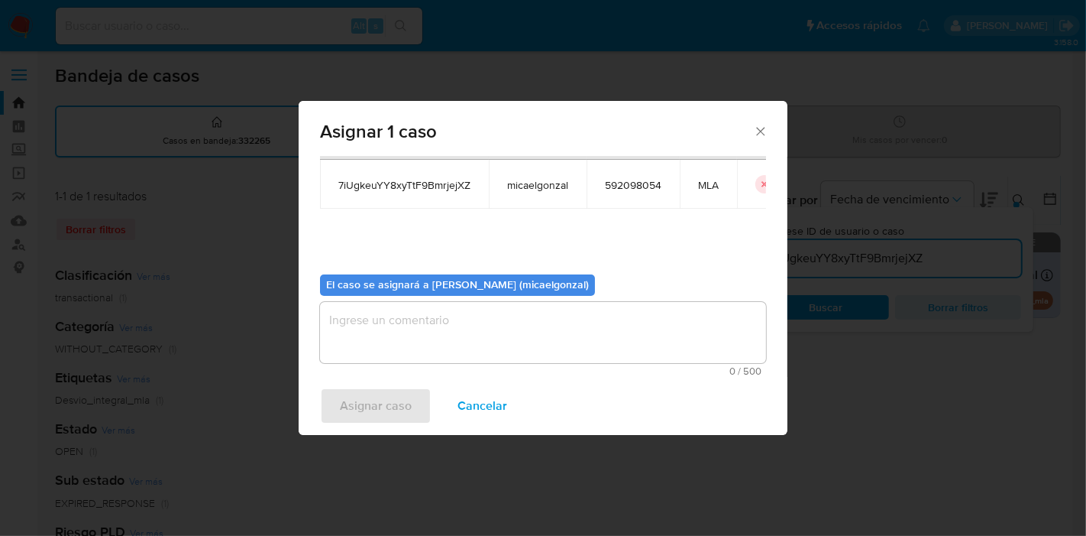
drag, startPoint x: 431, startPoint y: 364, endPoint x: 455, endPoint y: 344, distance: 30.9
click at [443, 355] on div "0 / 500 500 caracteres restantes" at bounding box center [543, 339] width 446 height 74
click at [455, 344] on textarea "assign-modal" at bounding box center [543, 332] width 446 height 61
click at [413, 397] on button "Asignar caso" at bounding box center [376, 405] width 112 height 37
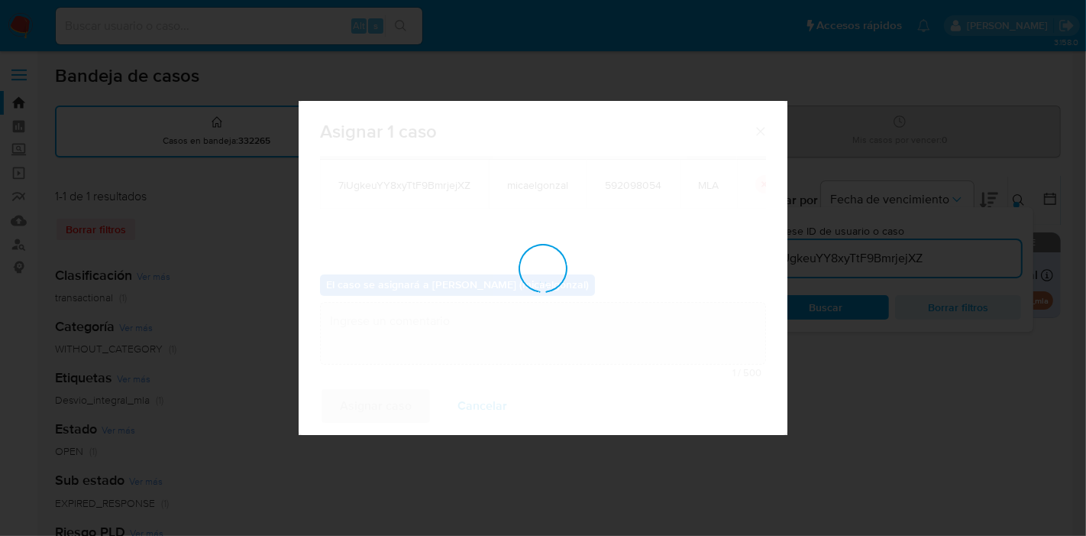
checkbox input "false"
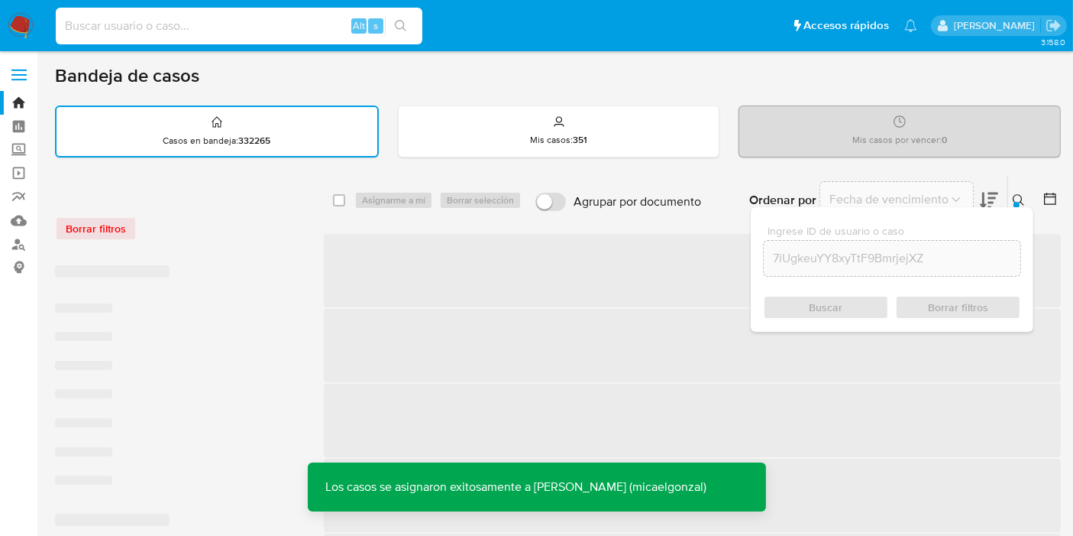
click at [319, 28] on input at bounding box center [239, 26] width 367 height 20
paste input "7iUgkeuYY8xyTtF9BmrjejXZ"
type input "7iUgkeuYY8xyTtF9BmrjejXZ"
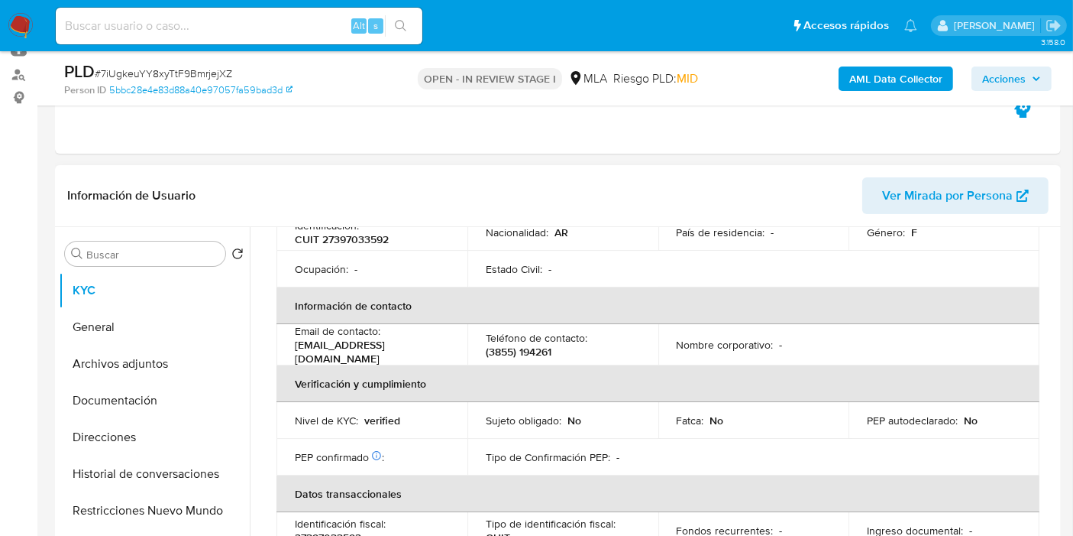
scroll to position [842, 0]
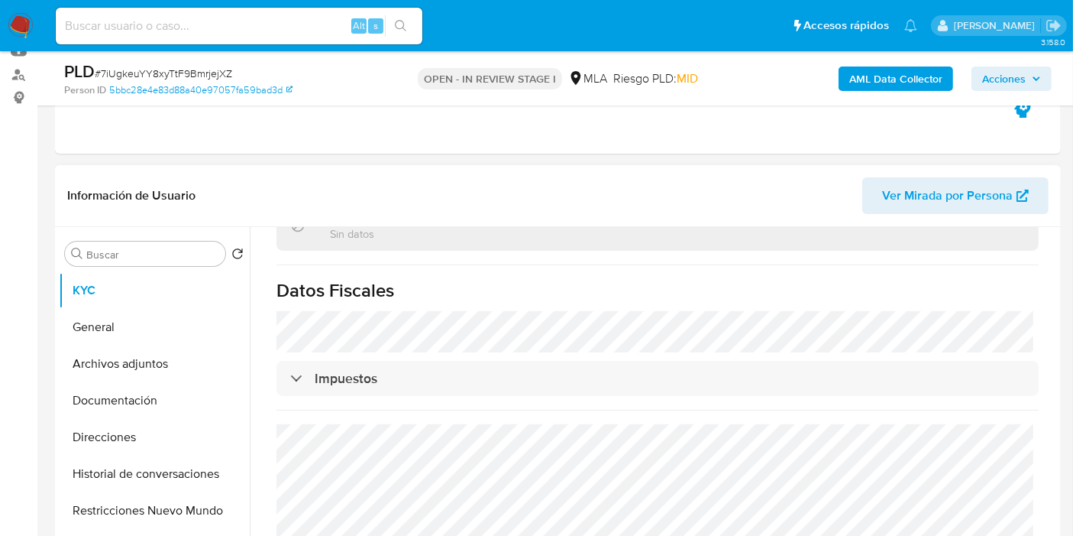
select select "10"
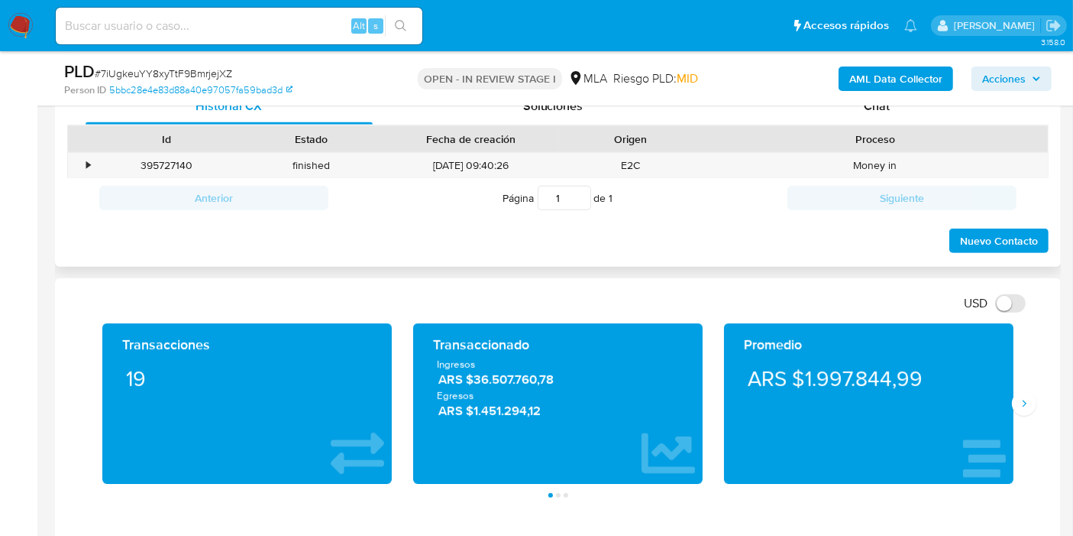
scroll to position [678, 0]
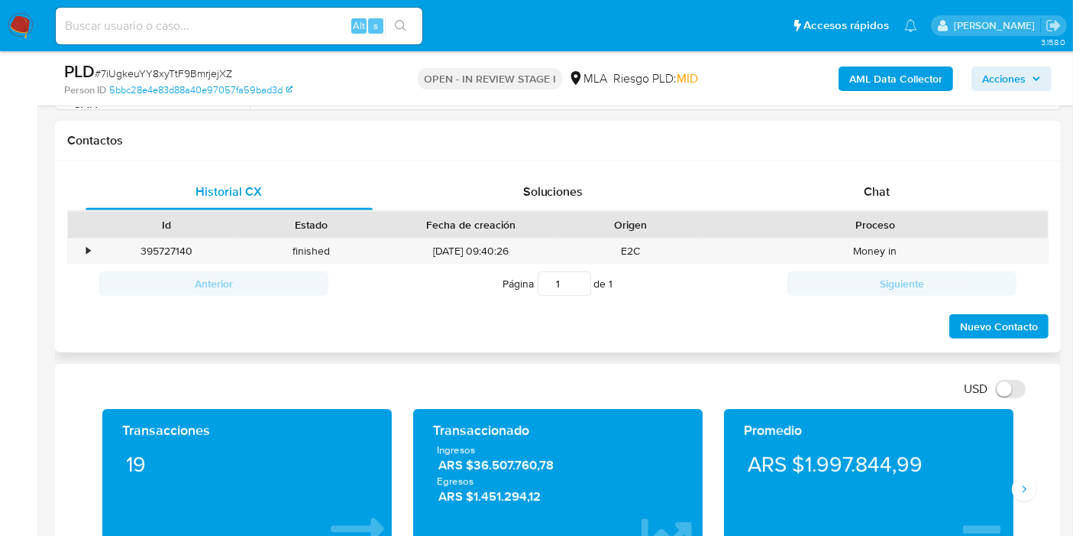
click at [846, 212] on div "Proceso" at bounding box center [875, 225] width 345 height 26
click at [853, 199] on div "Chat" at bounding box center [876, 191] width 287 height 37
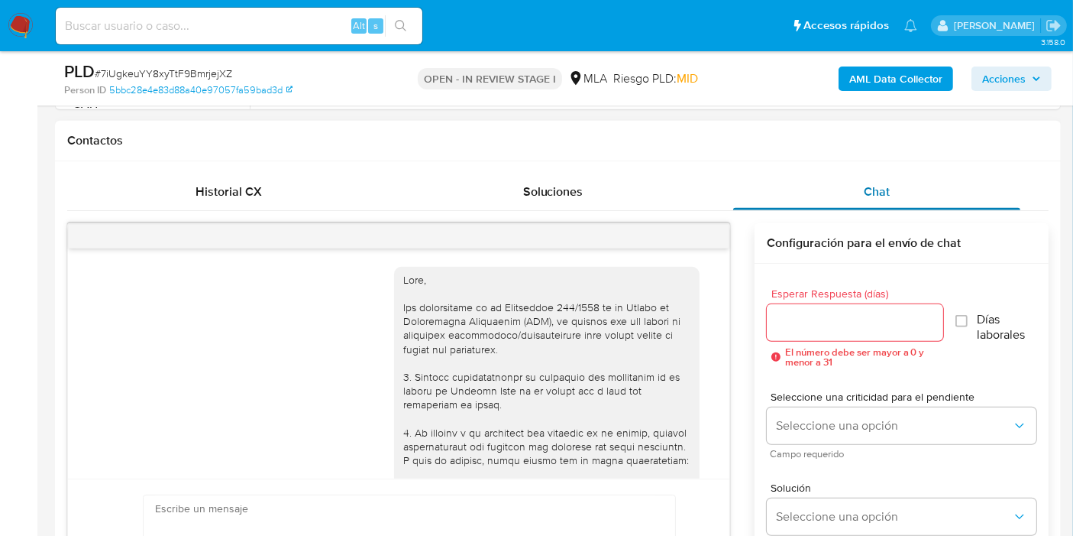
scroll to position [2061, 0]
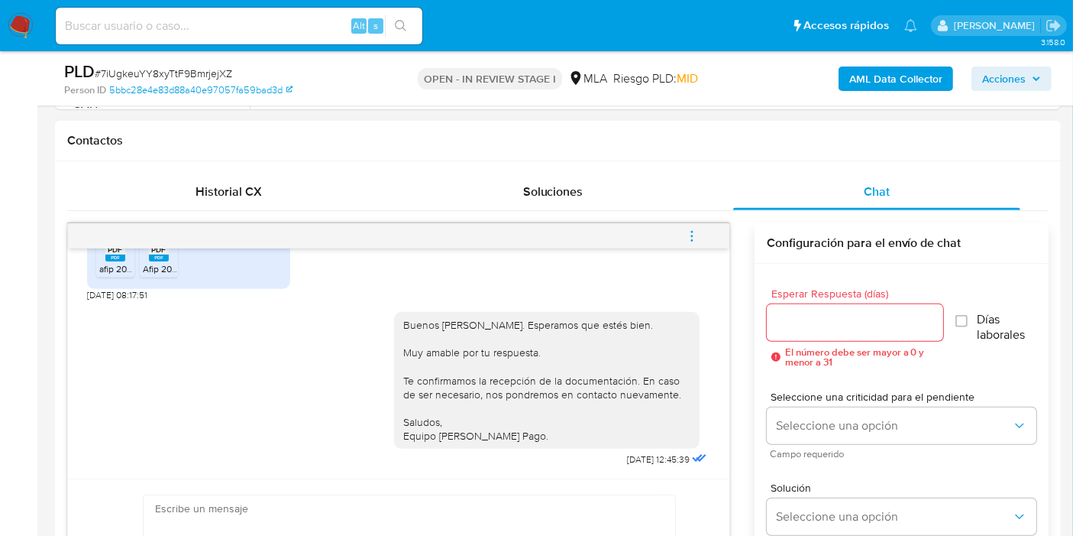
click at [683, 241] on button "menu-action" at bounding box center [692, 236] width 50 height 37
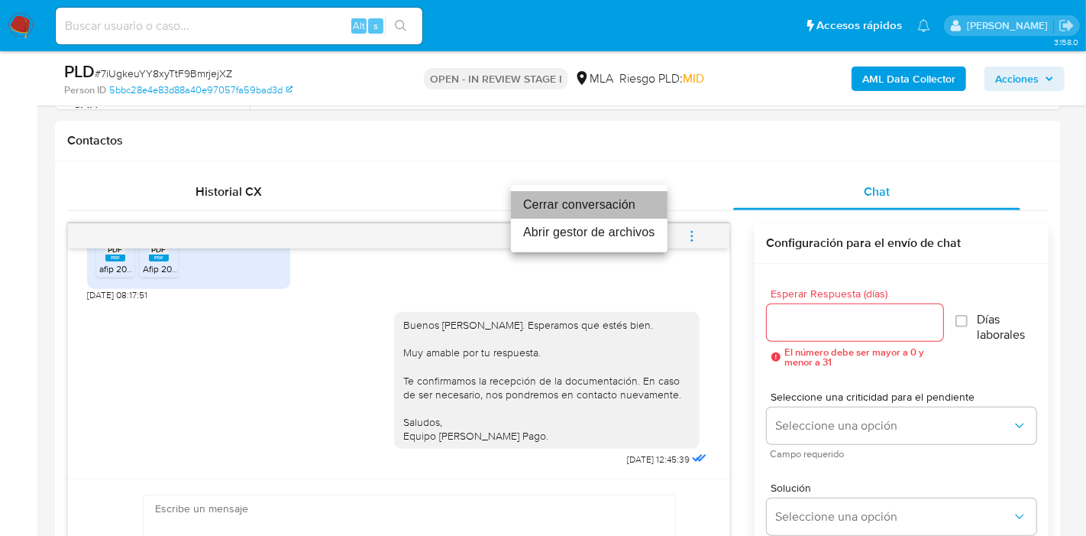
click at [635, 202] on li "Cerrar conversación" at bounding box center [589, 205] width 157 height 28
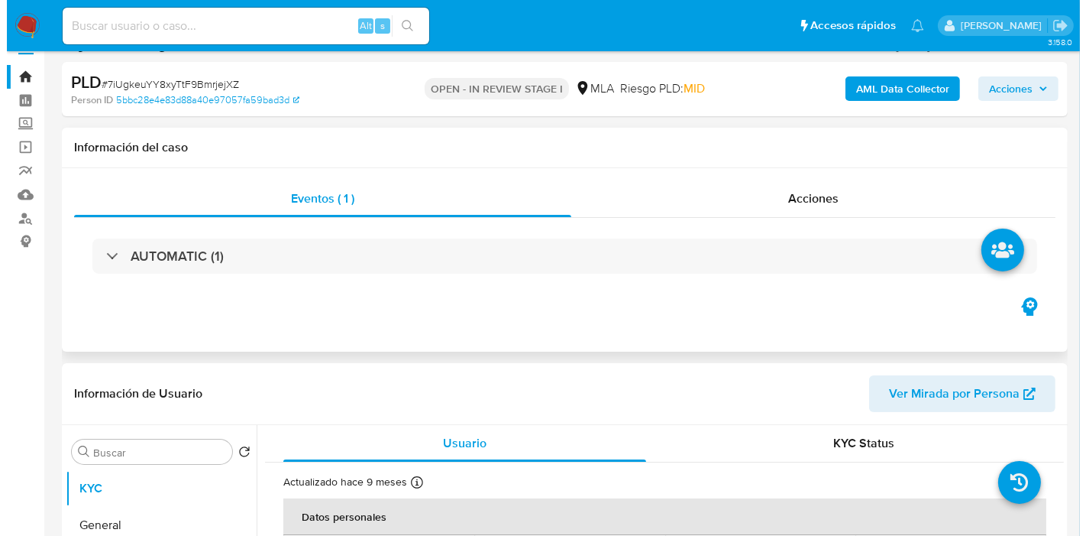
scroll to position [0, 0]
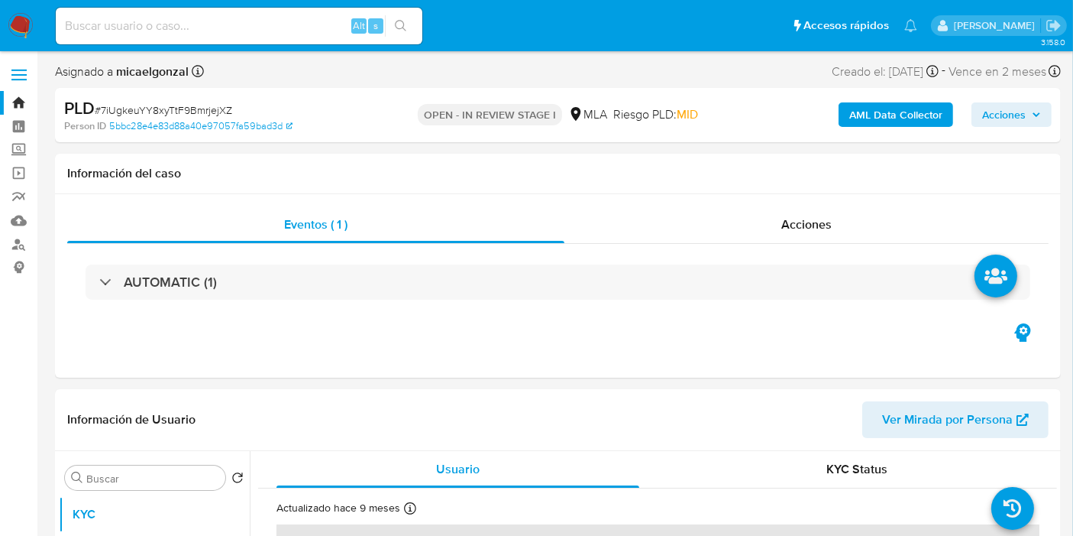
click at [916, 113] on b "AML Data Collector" at bounding box center [896, 114] width 93 height 24
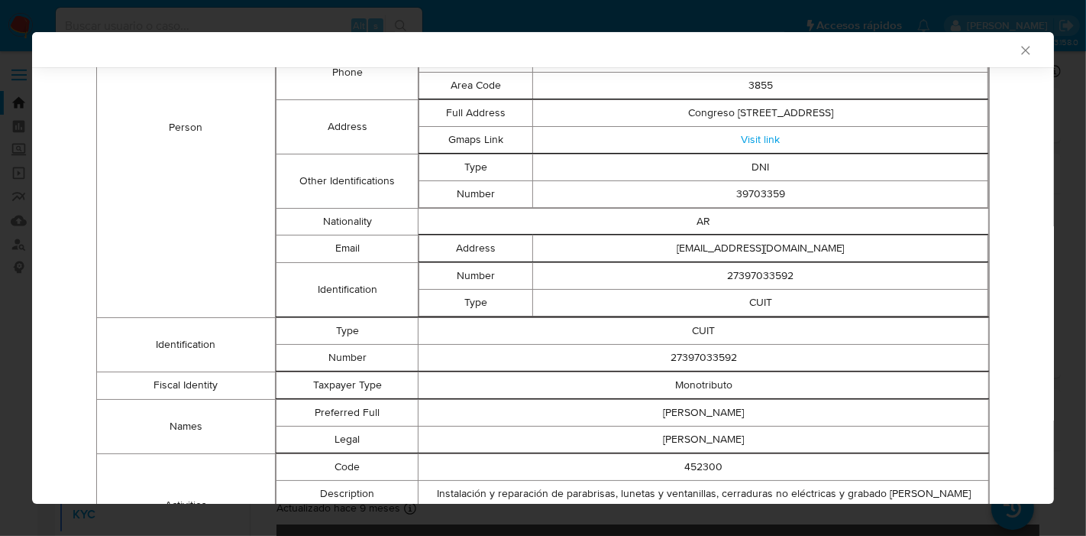
scroll to position [663, 0]
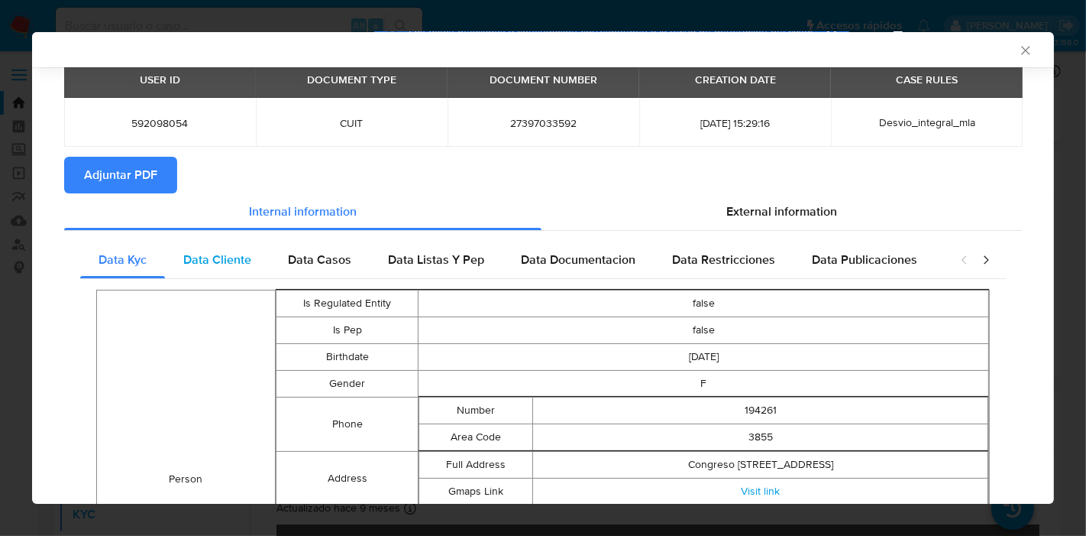
click at [212, 253] on span "Data Cliente" at bounding box center [217, 260] width 68 height 18
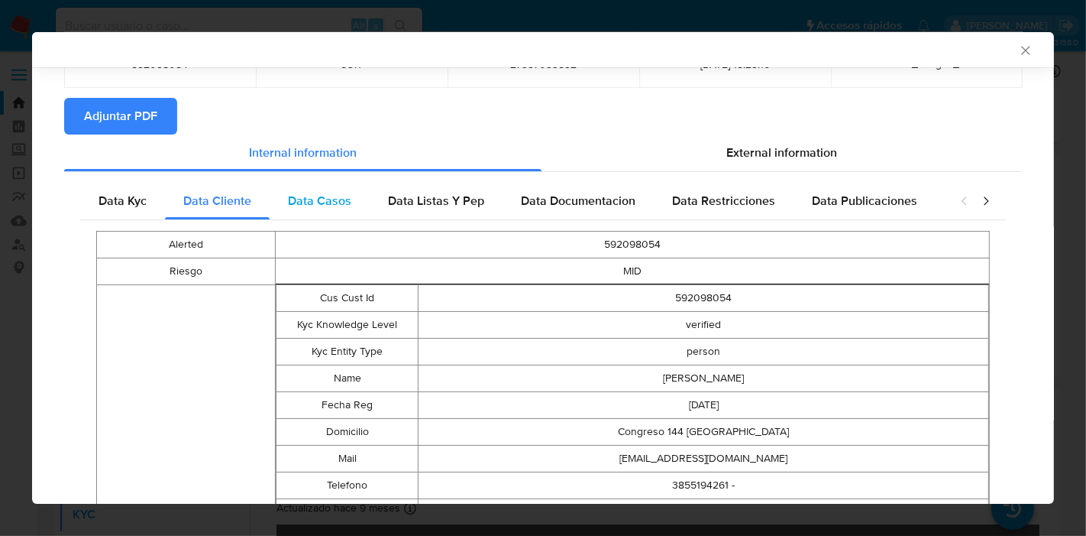
click at [328, 206] on span "Data Casos" at bounding box center [319, 201] width 63 height 18
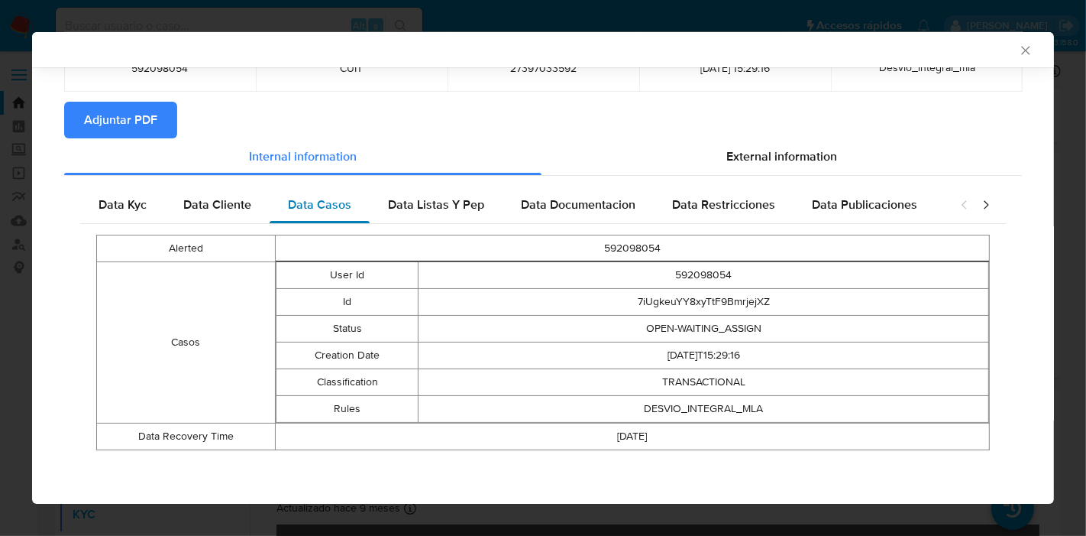
scroll to position [123, 0]
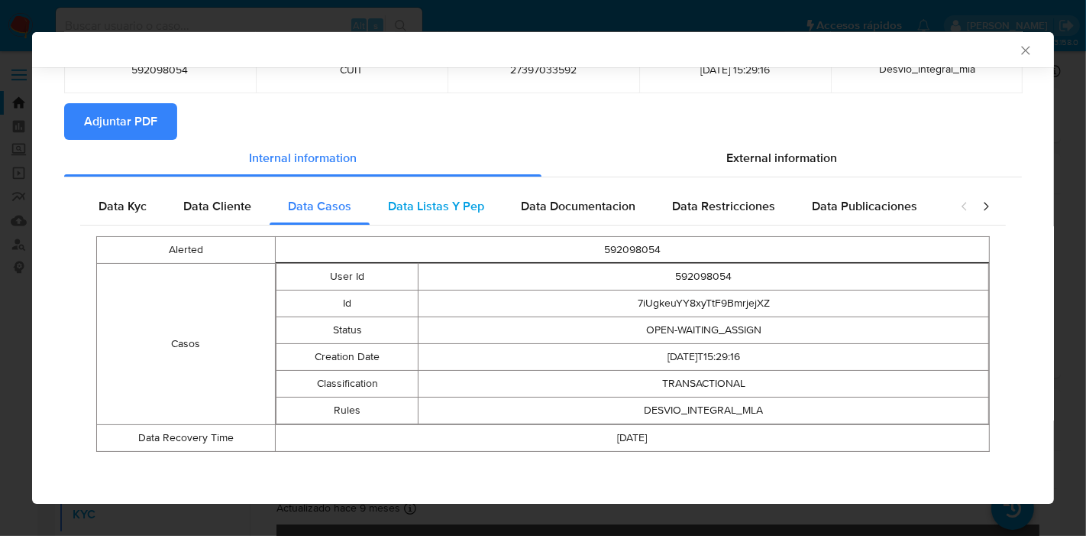
click at [397, 212] on span "Data Listas Y Pep" at bounding box center [436, 206] width 96 height 18
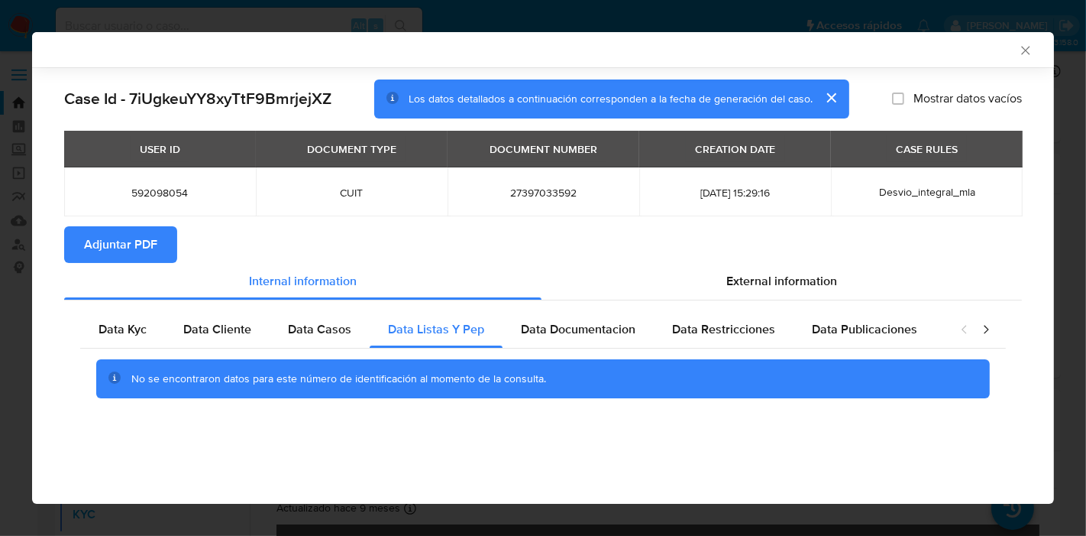
drag, startPoint x: 594, startPoint y: 323, endPoint x: 704, endPoint y: 350, distance: 114.0
click at [597, 331] on span "Data Documentacion" at bounding box center [578, 329] width 115 height 18
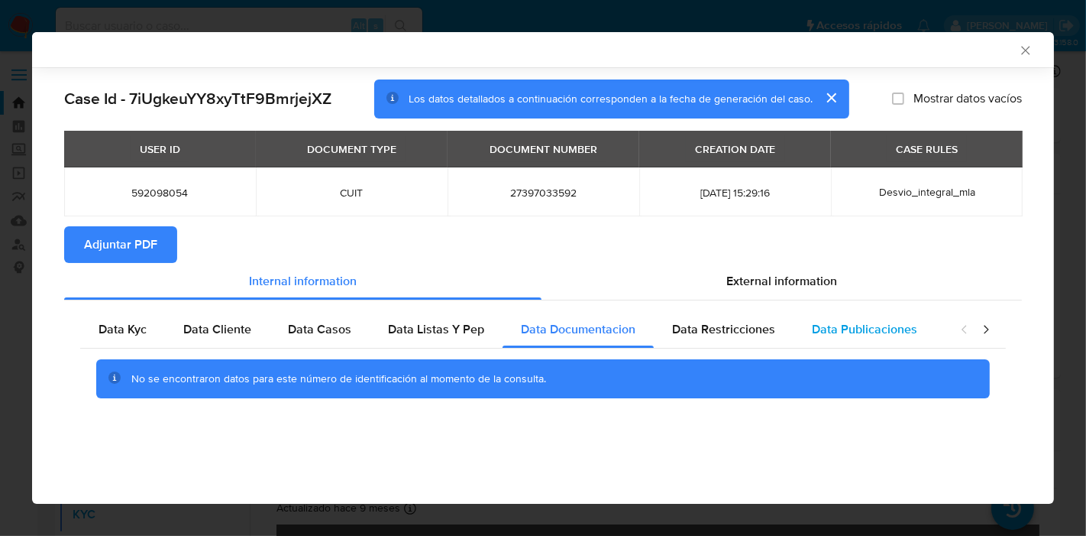
drag, startPoint x: 711, startPoint y: 342, endPoint x: 860, endPoint y: 339, distance: 149.8
click at [714, 339] on div "Data Restricciones" at bounding box center [724, 329] width 140 height 37
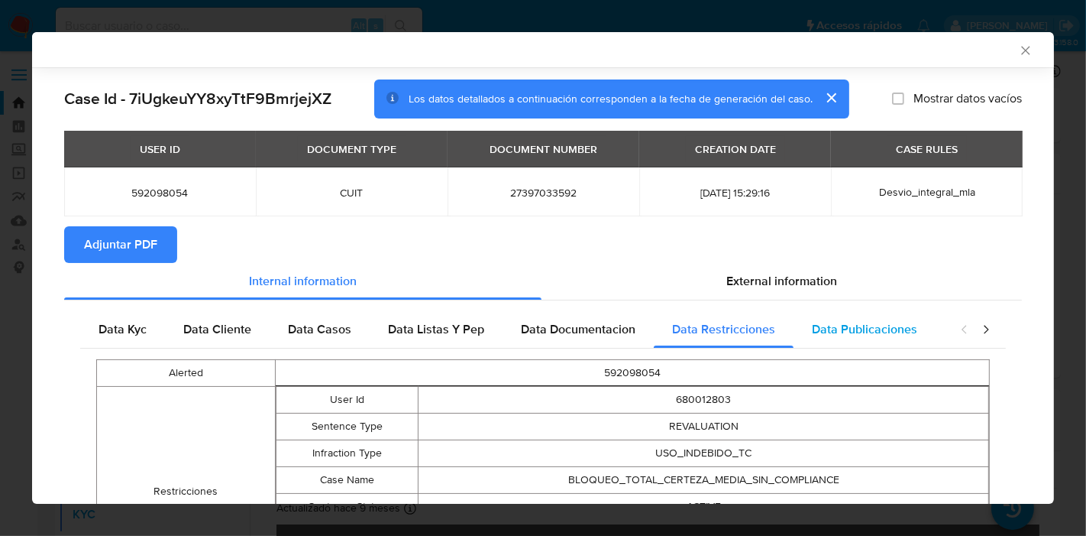
click at [905, 339] on div "Data Publicaciones" at bounding box center [865, 329] width 142 height 37
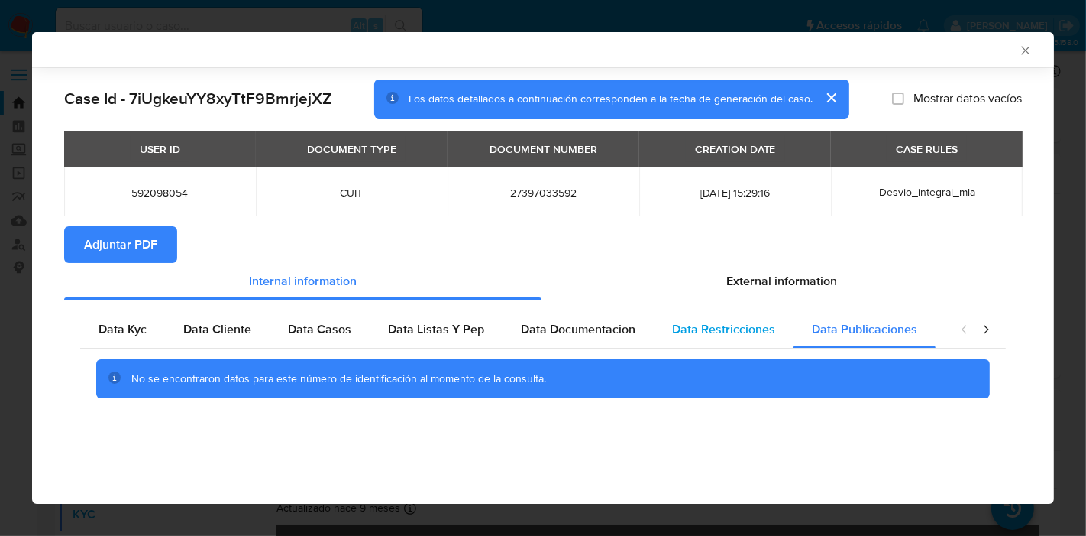
click at [722, 317] on div "Data Restricciones" at bounding box center [724, 329] width 140 height 37
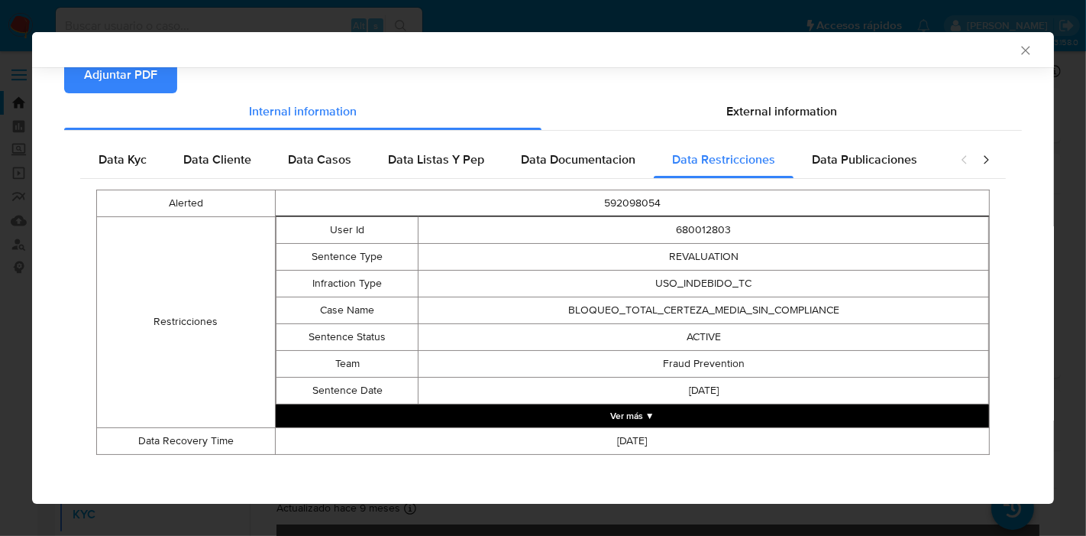
scroll to position [173, 0]
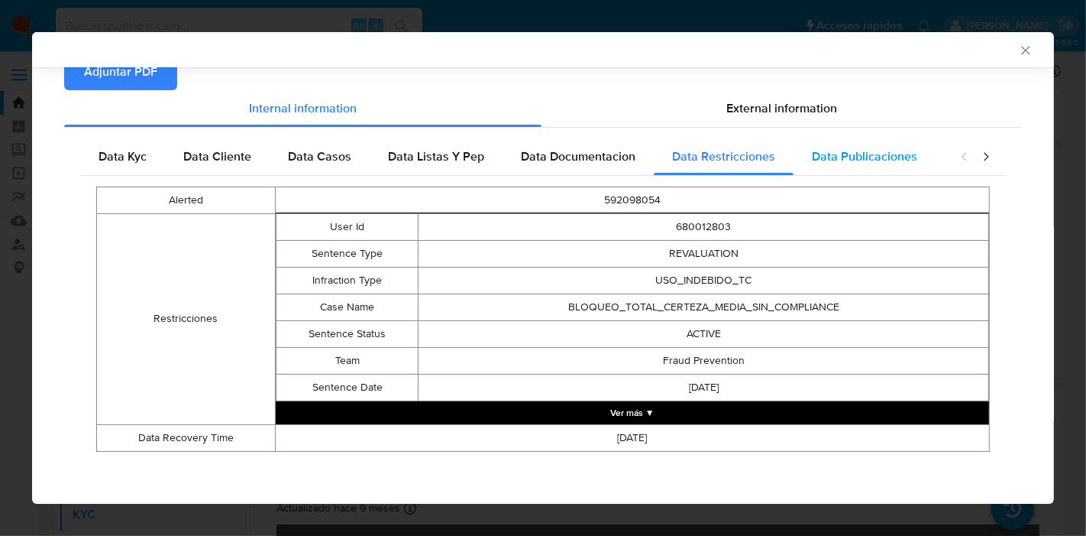
click at [899, 164] on div "Data Publicaciones" at bounding box center [865, 156] width 142 height 37
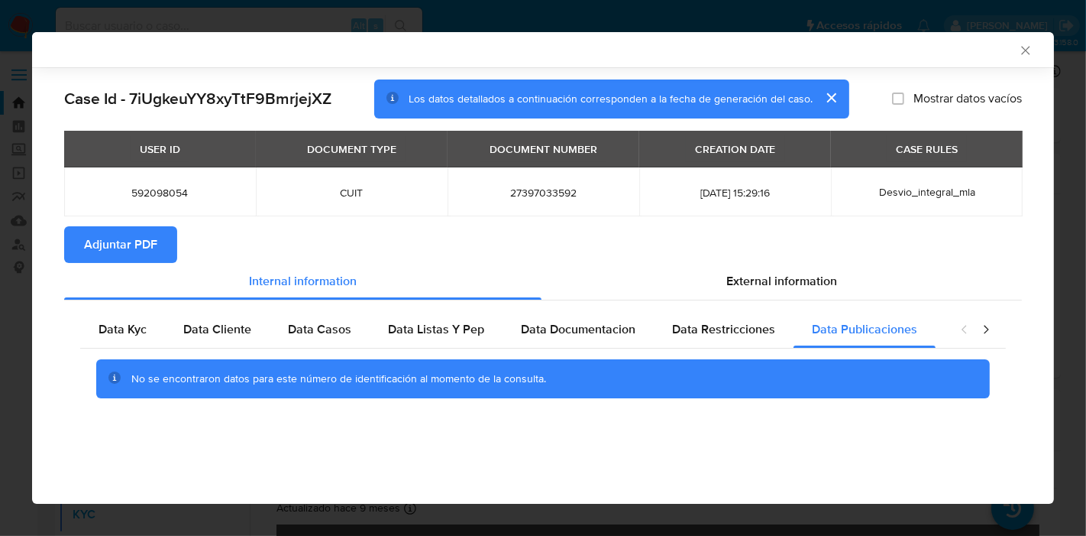
click at [988, 332] on icon "closure-recommendation-modal" at bounding box center [986, 329] width 15 height 15
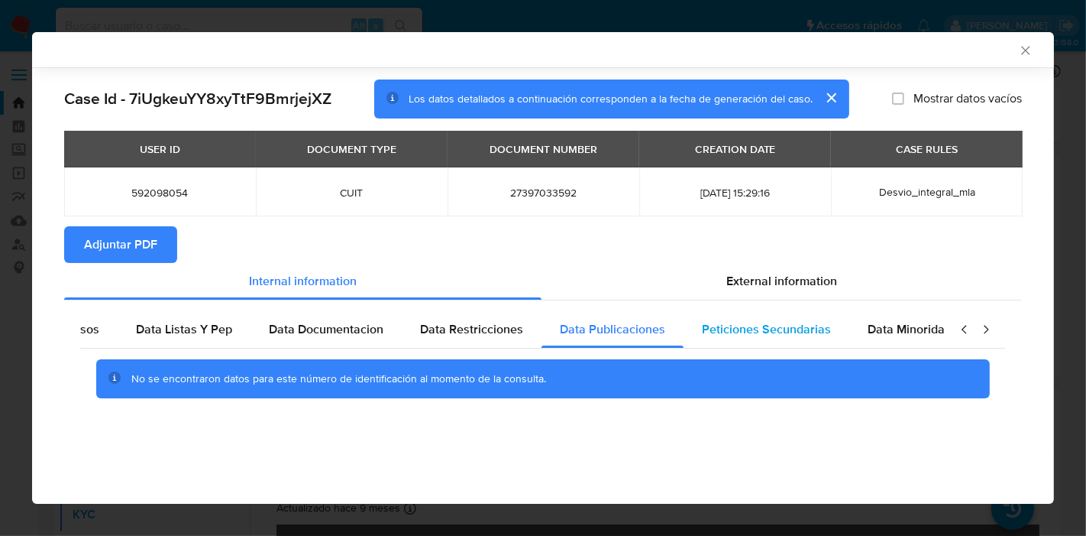
scroll to position [0, 268]
click at [739, 333] on span "Peticiones Secundarias" at bounding box center [750, 329] width 129 height 18
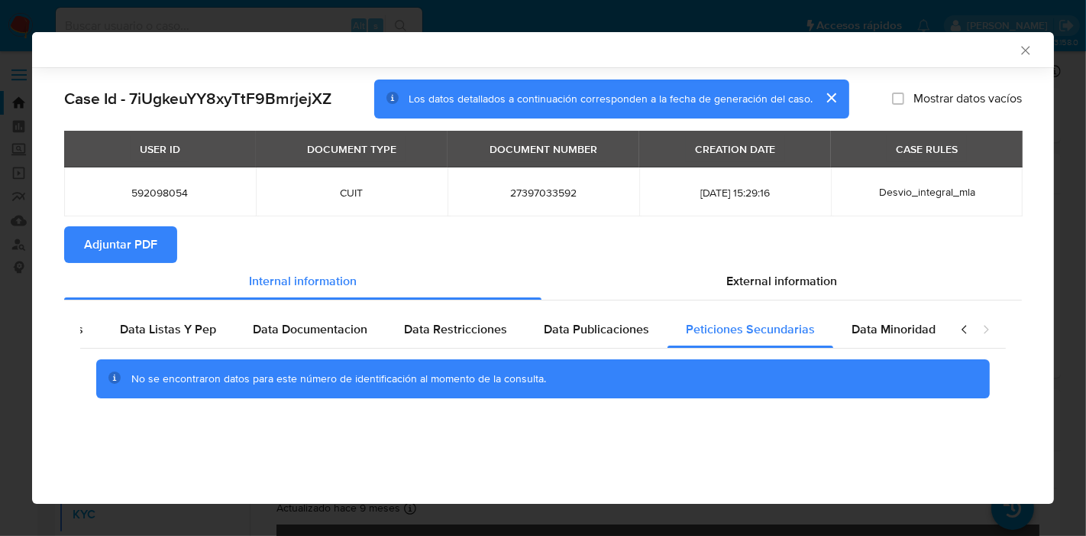
drag, startPoint x: 888, startPoint y: 335, endPoint x: 980, endPoint y: 337, distance: 92.5
click at [910, 337] on span "Data Minoridad" at bounding box center [894, 329] width 84 height 18
drag, startPoint x: 989, startPoint y: 332, endPoint x: 976, endPoint y: 332, distance: 13.0
click at [984, 332] on icon "closure-recommendation-modal" at bounding box center [986, 329] width 15 height 15
click at [960, 332] on icon "closure-recommendation-modal" at bounding box center [964, 329] width 15 height 15
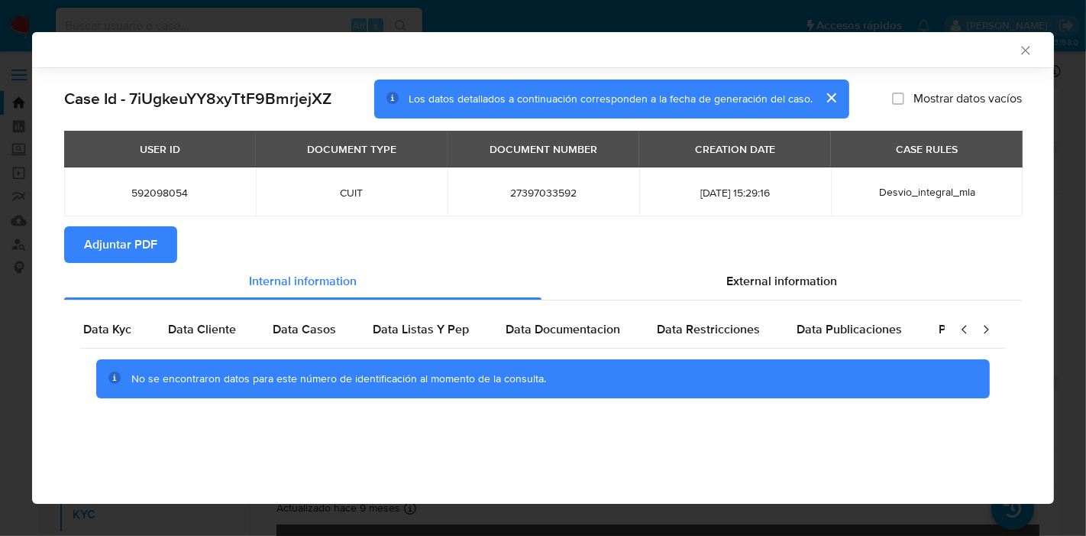
scroll to position [0, 0]
click at [107, 324] on span "Data Kyc" at bounding box center [123, 329] width 48 height 18
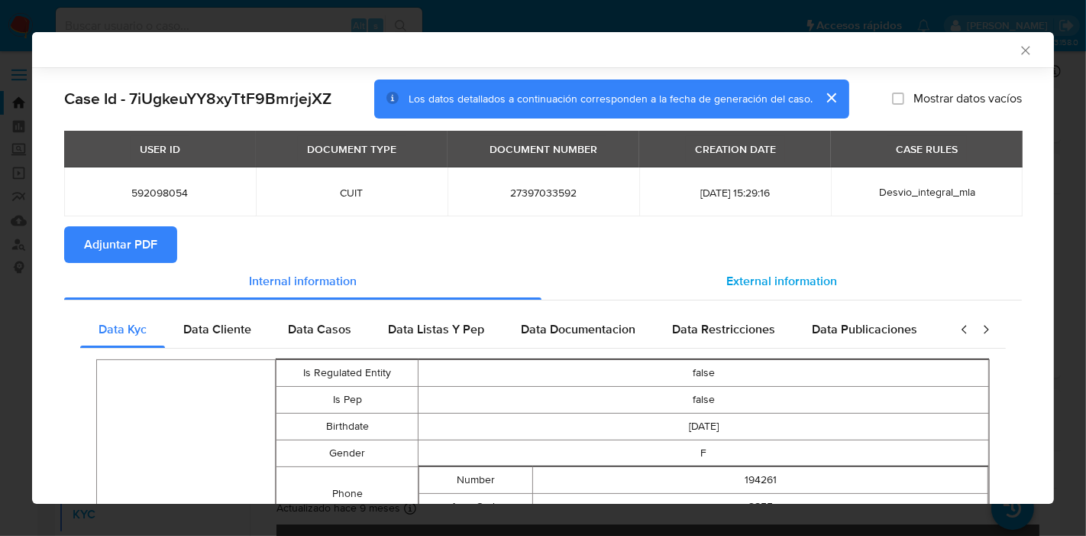
click at [740, 265] on div "External information" at bounding box center [782, 281] width 481 height 37
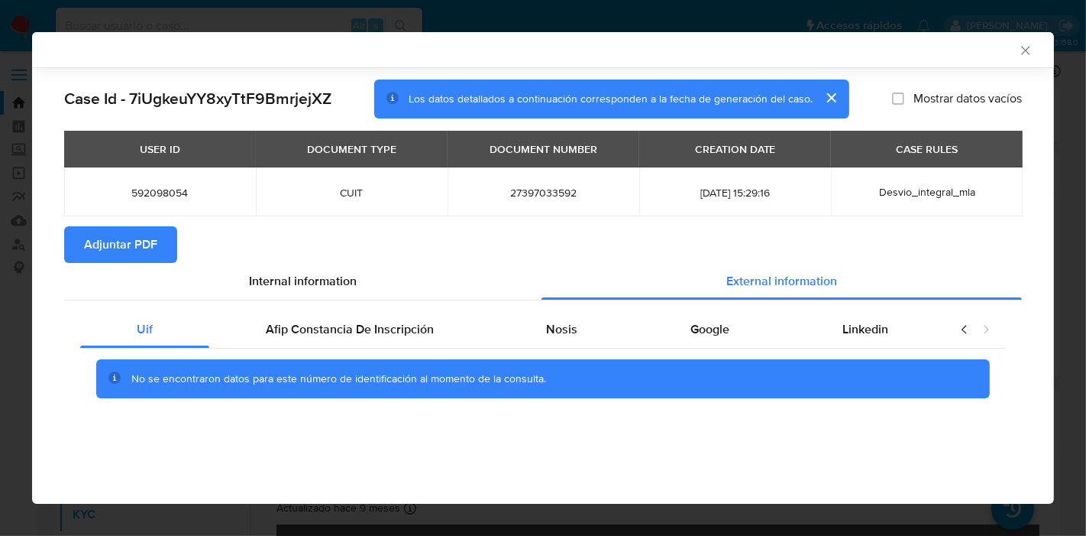
click at [300, 351] on div "No se encontraron datos para este número de identificación al momento de la con…" at bounding box center [543, 378] width 926 height 61
drag, startPoint x: 346, startPoint y: 332, endPoint x: 452, endPoint y: 349, distance: 106.8
click at [347, 332] on span "Afip Constancia De Inscripción" at bounding box center [350, 329] width 168 height 18
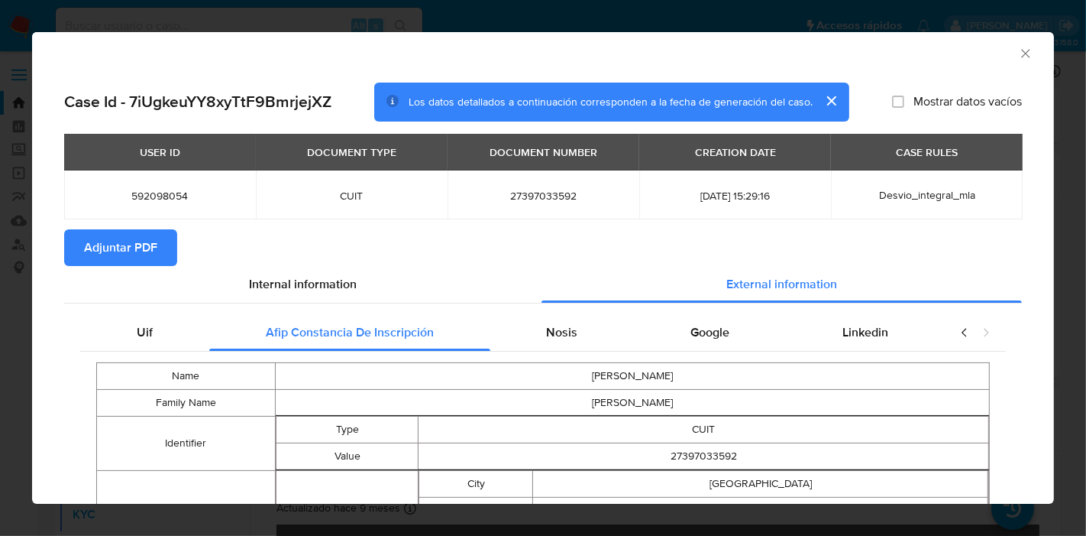
click at [577, 310] on div "Uif Afip Constancia De Inscripción Nosis Google Linkedin Name ALDANA FERNANDA F…" at bounding box center [543, 492] width 958 height 378
drag, startPoint x: 569, startPoint y: 335, endPoint x: 596, endPoint y: 342, distance: 27.8
click at [574, 338] on div "Nosis" at bounding box center [563, 332] width 144 height 37
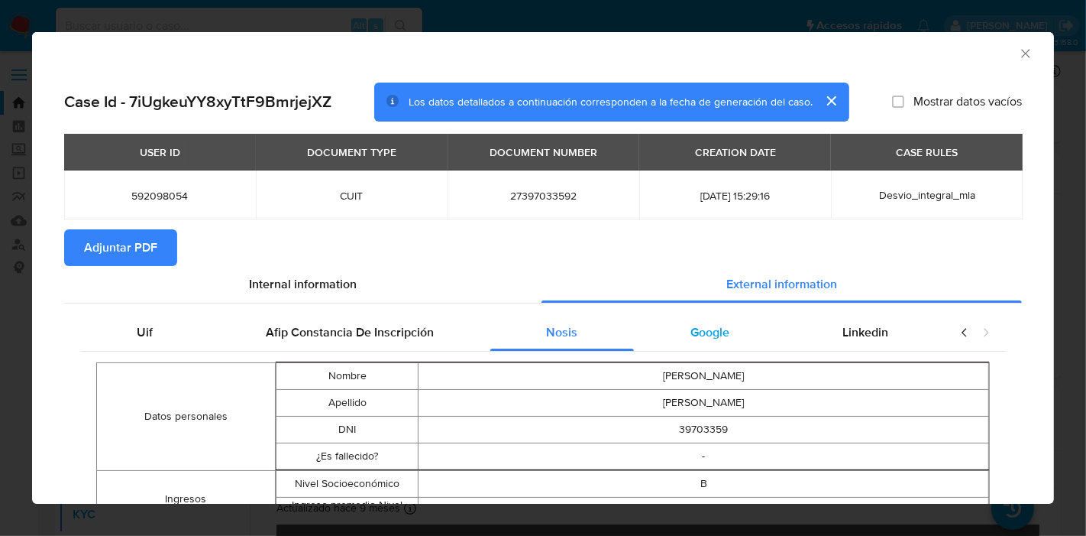
drag, startPoint x: 749, startPoint y: 339, endPoint x: 855, endPoint y: 335, distance: 106.3
click at [749, 338] on div "Google" at bounding box center [710, 332] width 152 height 37
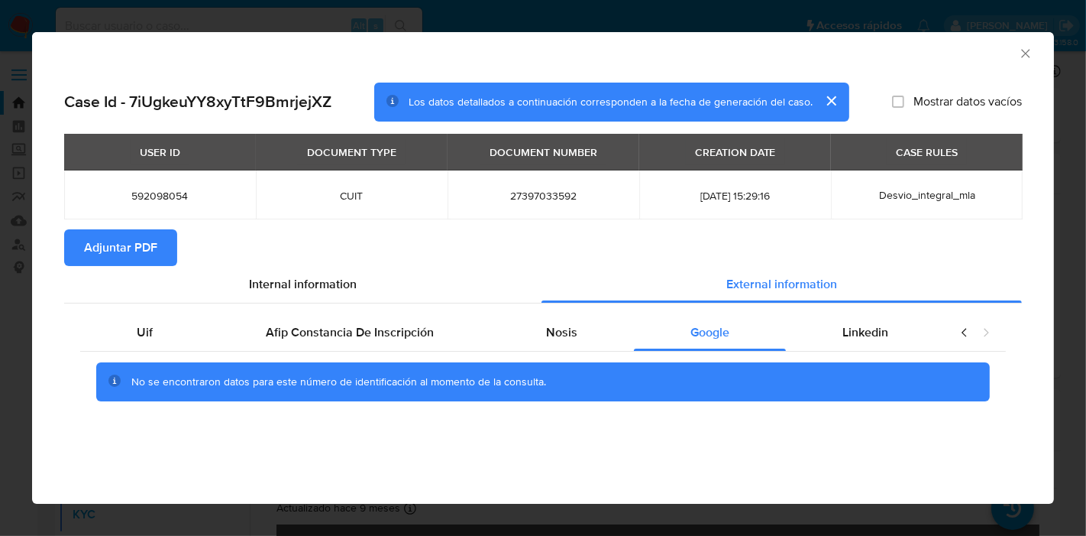
drag, startPoint x: 856, startPoint y: 335, endPoint x: 955, endPoint y: 335, distance: 99.3
click at [860, 335] on span "Linkedin" at bounding box center [866, 332] width 46 height 18
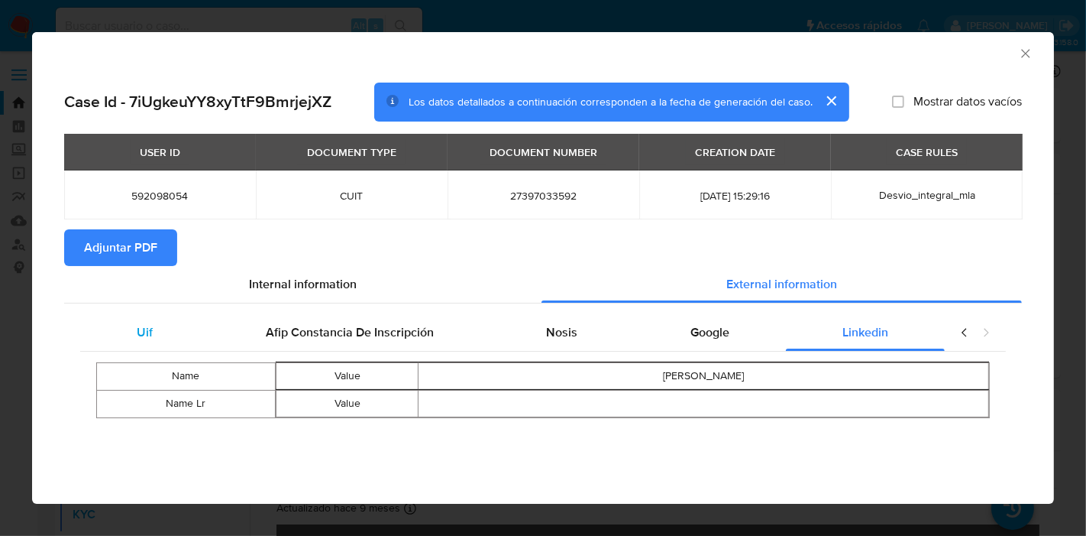
drag, startPoint x: 151, startPoint y: 319, endPoint x: 310, endPoint y: 315, distance: 159.0
click at [156, 320] on div "Uif" at bounding box center [144, 332] width 129 height 37
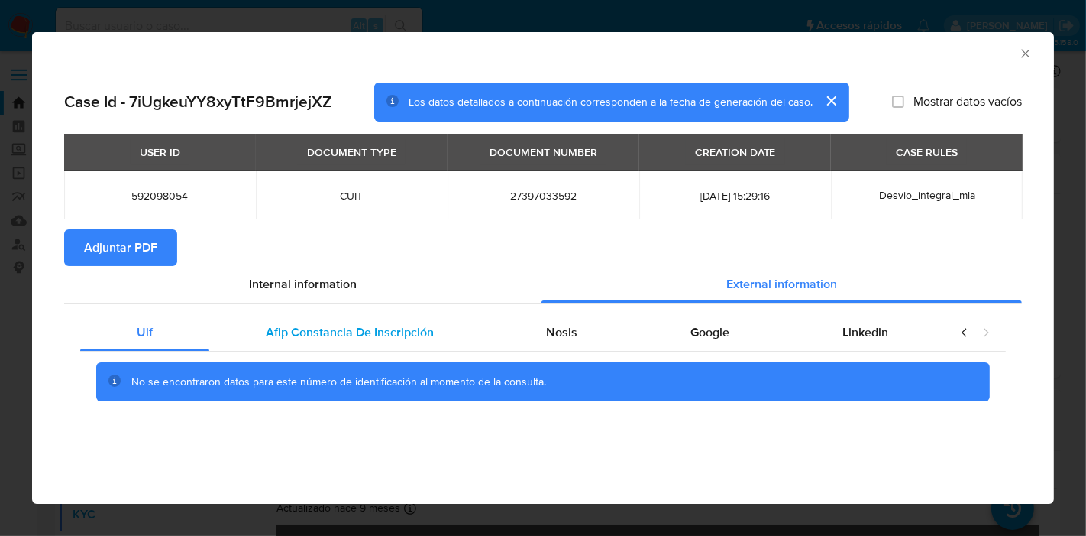
click at [314, 314] on div "Afip Constancia De Inscripción" at bounding box center [349, 332] width 281 height 37
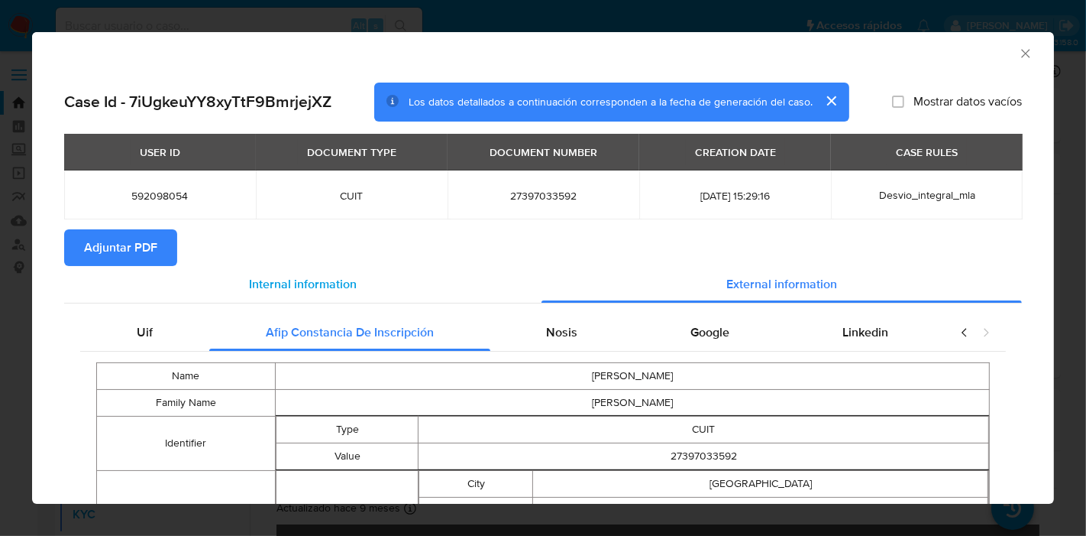
drag, startPoint x: 165, startPoint y: 319, endPoint x: 236, endPoint y: 287, distance: 78.3
click at [180, 314] on div "Uif" at bounding box center [144, 332] width 129 height 37
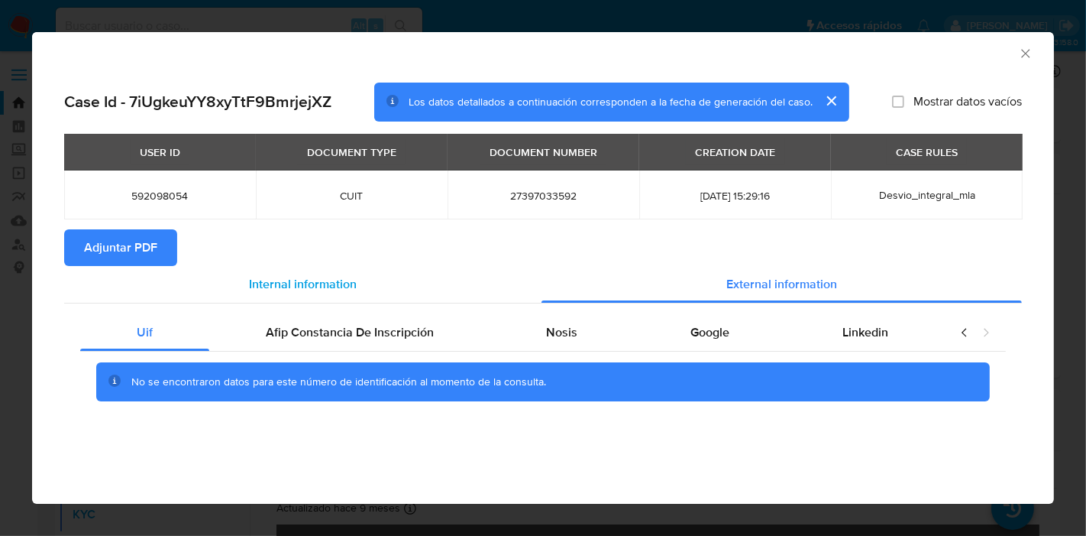
click at [236, 287] on div "Internal information" at bounding box center [303, 284] width 478 height 37
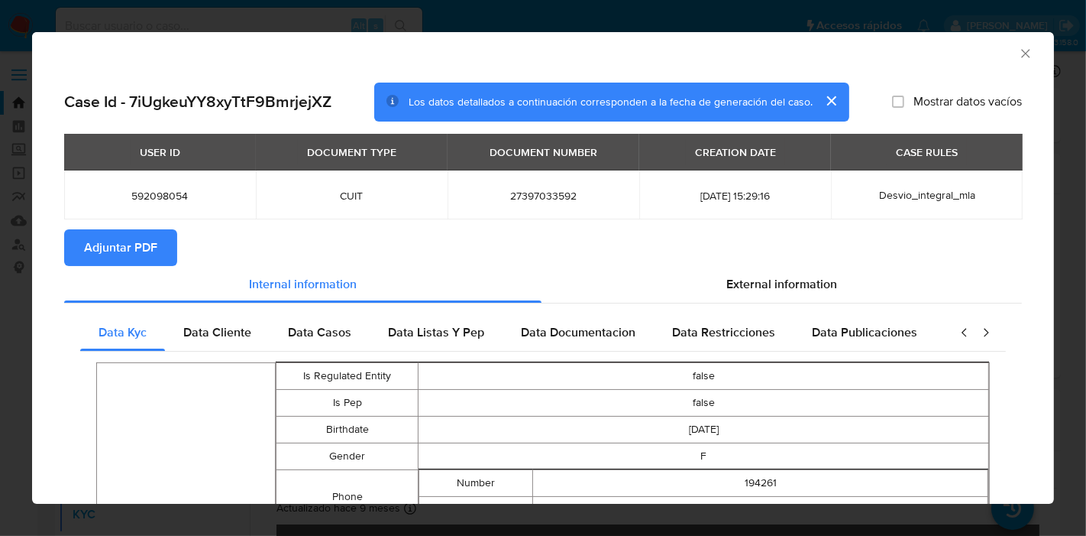
click at [151, 240] on span "Adjuntar PDF" at bounding box center [120, 248] width 73 height 34
click at [1019, 43] on div "AML Data Collector" at bounding box center [543, 51] width 1022 height 38
click at [1018, 53] on icon "Cerrar ventana" at bounding box center [1025, 53] width 15 height 15
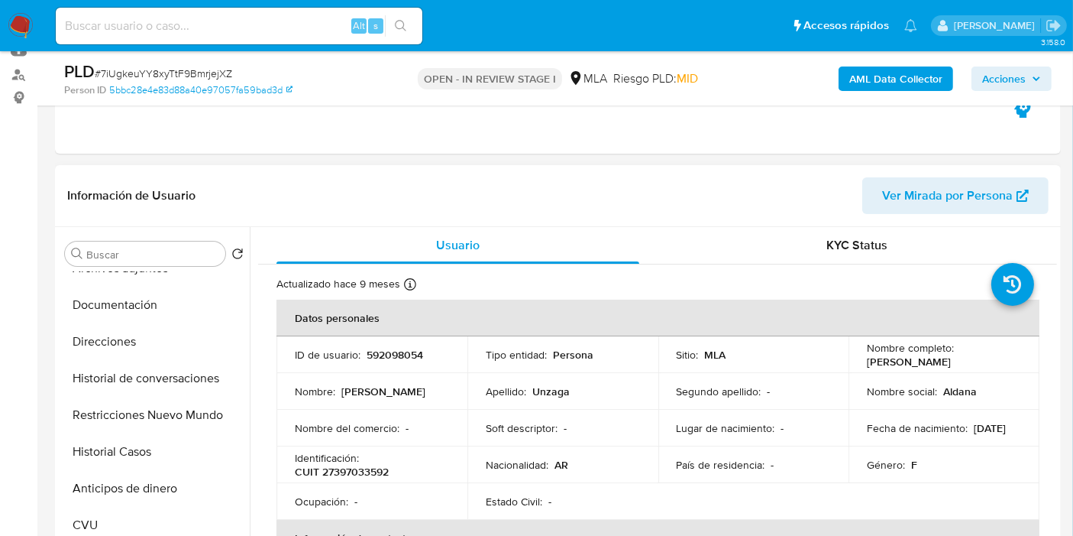
scroll to position [85, 0]
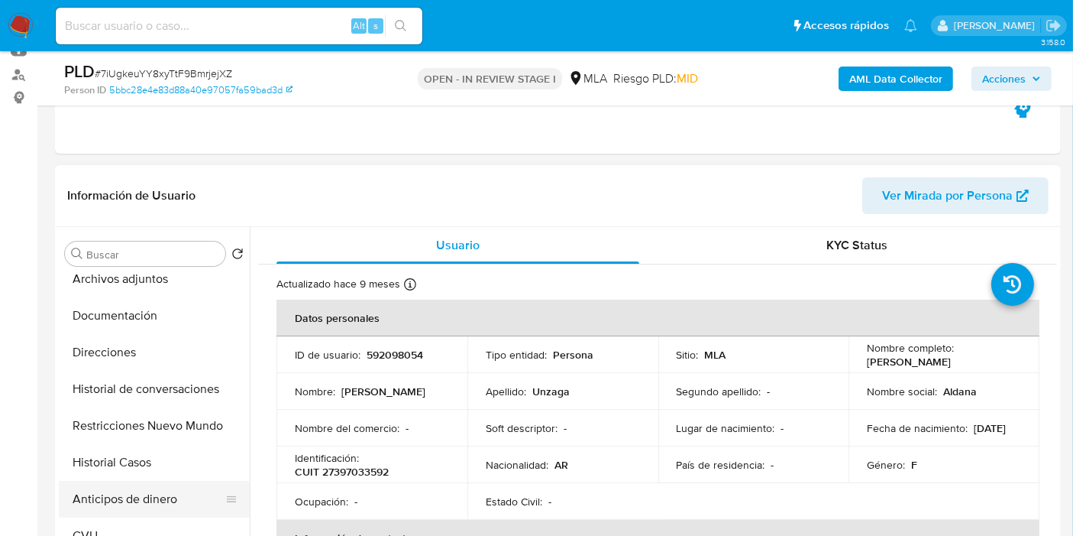
click at [141, 486] on button "Anticipos de dinero" at bounding box center [148, 499] width 179 height 37
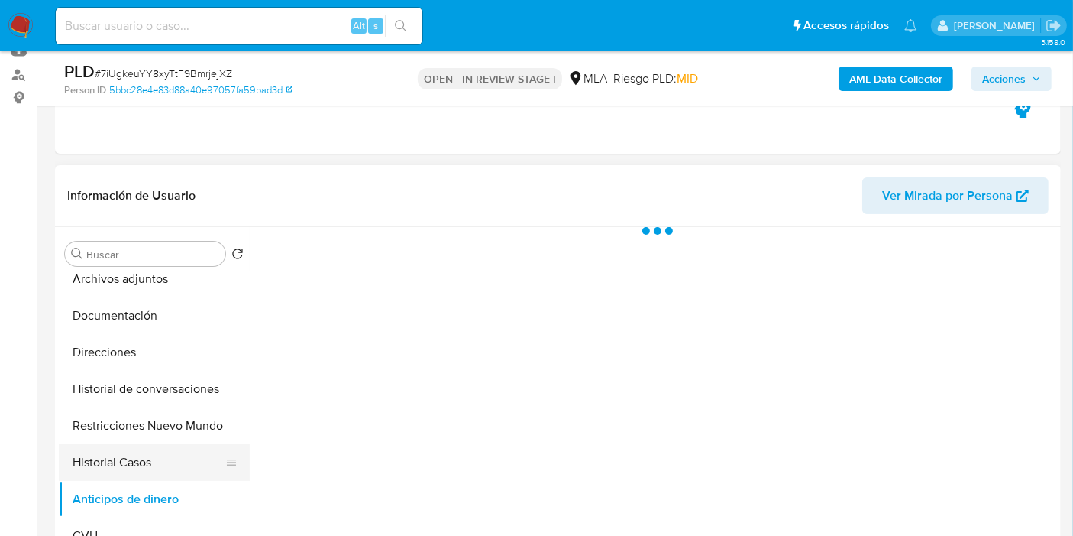
click at [170, 461] on button "Historial Casos" at bounding box center [148, 462] width 179 height 37
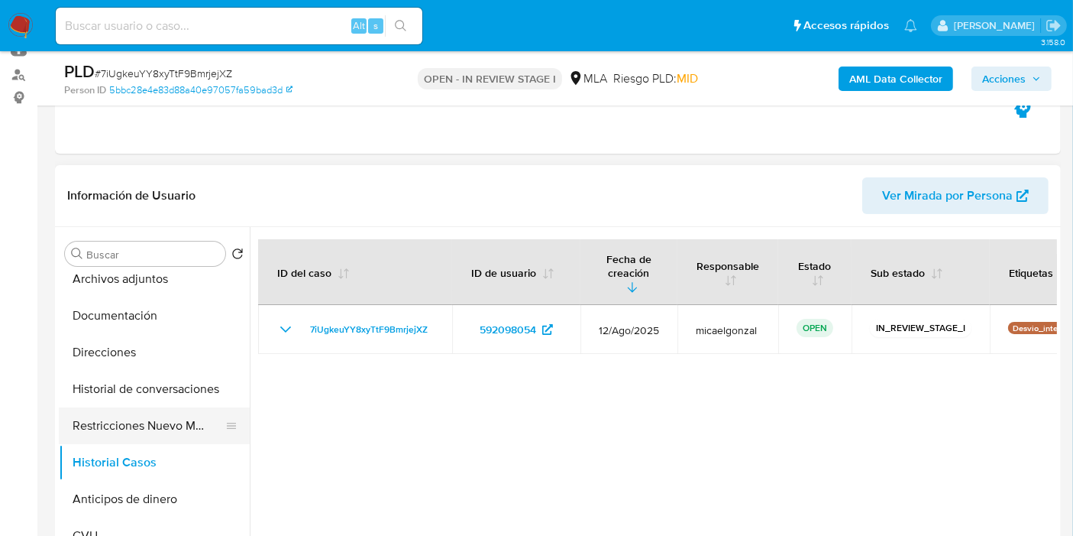
click at [187, 438] on button "Restricciones Nuevo Mundo" at bounding box center [148, 425] width 179 height 37
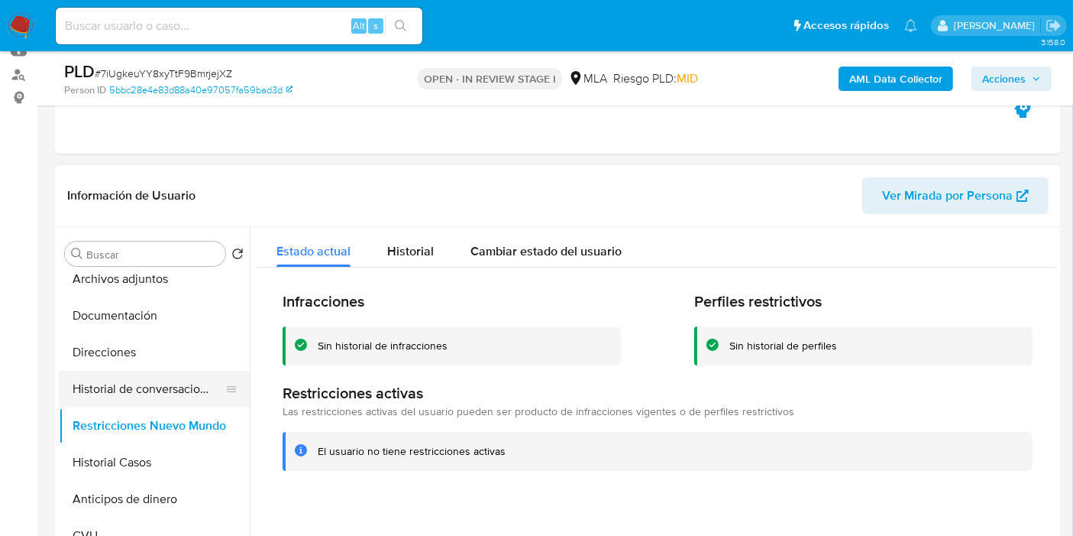
click at [187, 390] on button "Historial de conversaciones" at bounding box center [148, 389] width 179 height 37
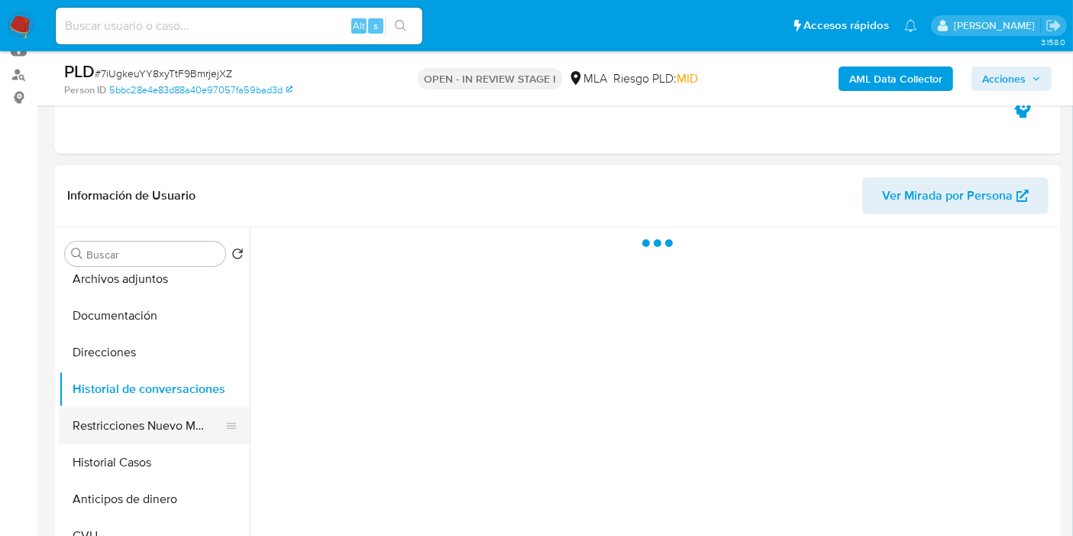
scroll to position [0, 0]
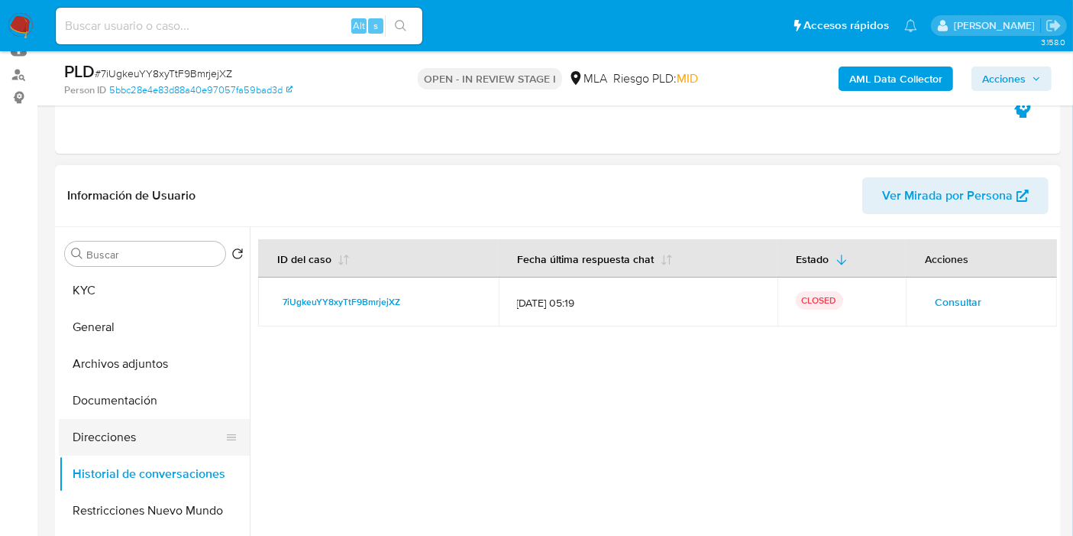
click at [172, 431] on button "Direcciones" at bounding box center [148, 437] width 179 height 37
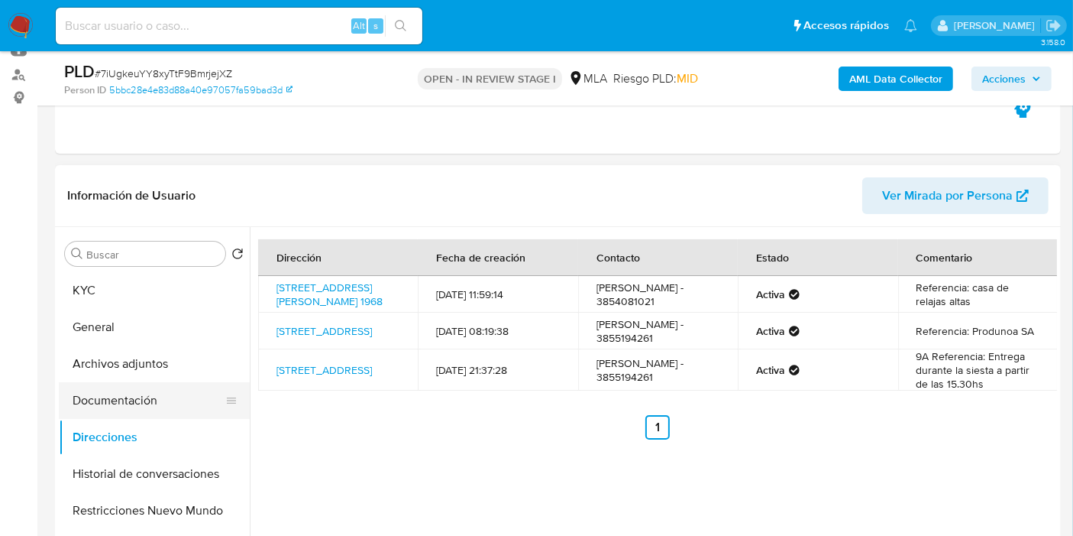
click at [174, 397] on button "Documentación" at bounding box center [148, 400] width 179 height 37
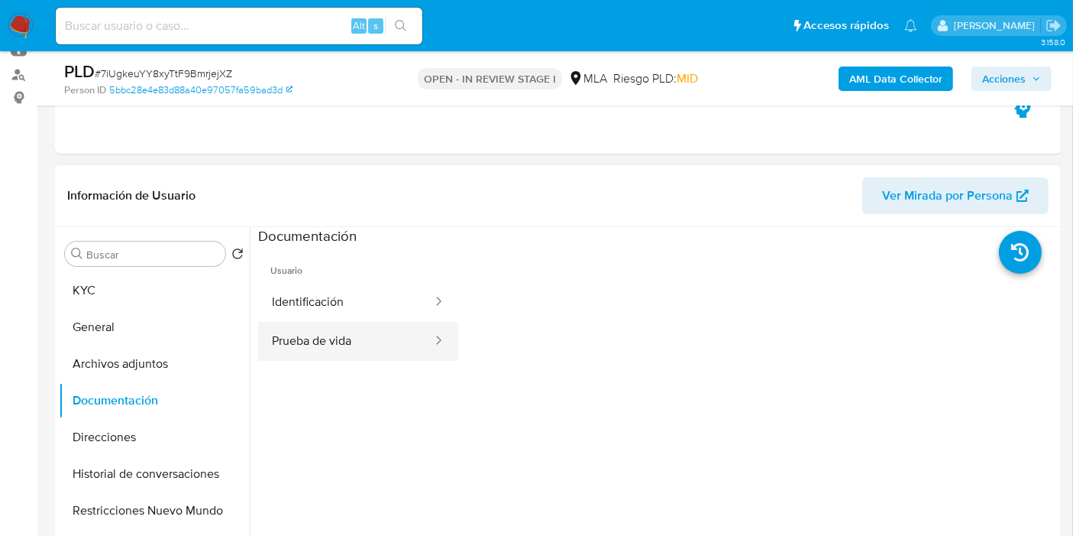
click at [287, 324] on button "Prueba de vida" at bounding box center [346, 341] width 176 height 39
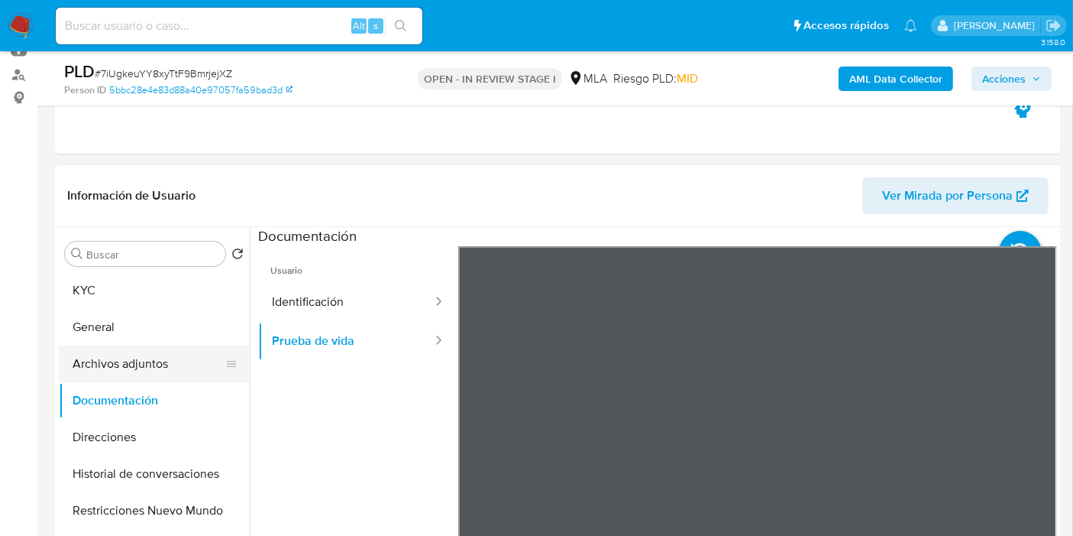
click at [102, 365] on button "Archivos adjuntos" at bounding box center [148, 363] width 179 height 37
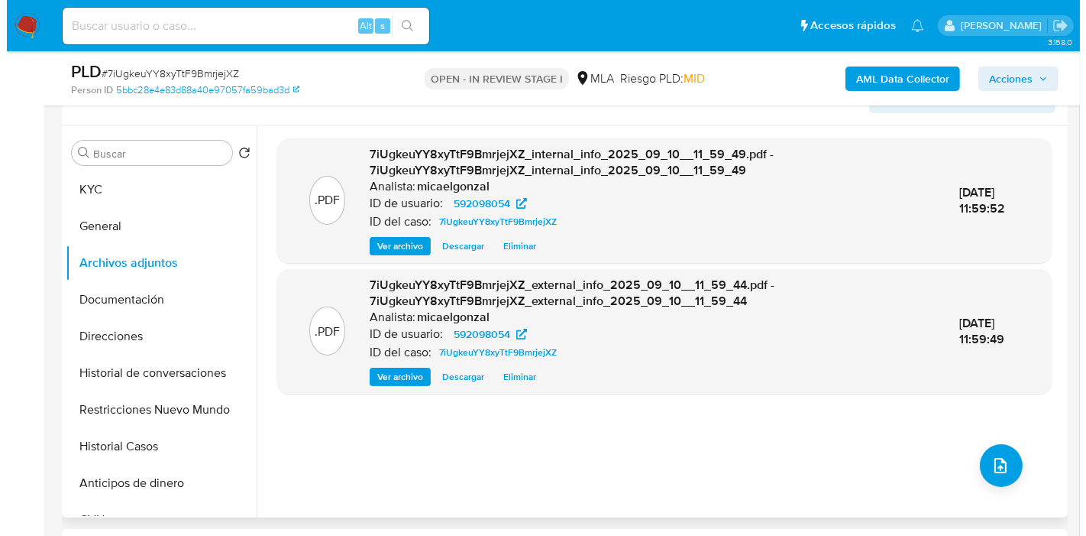
scroll to position [254, 0]
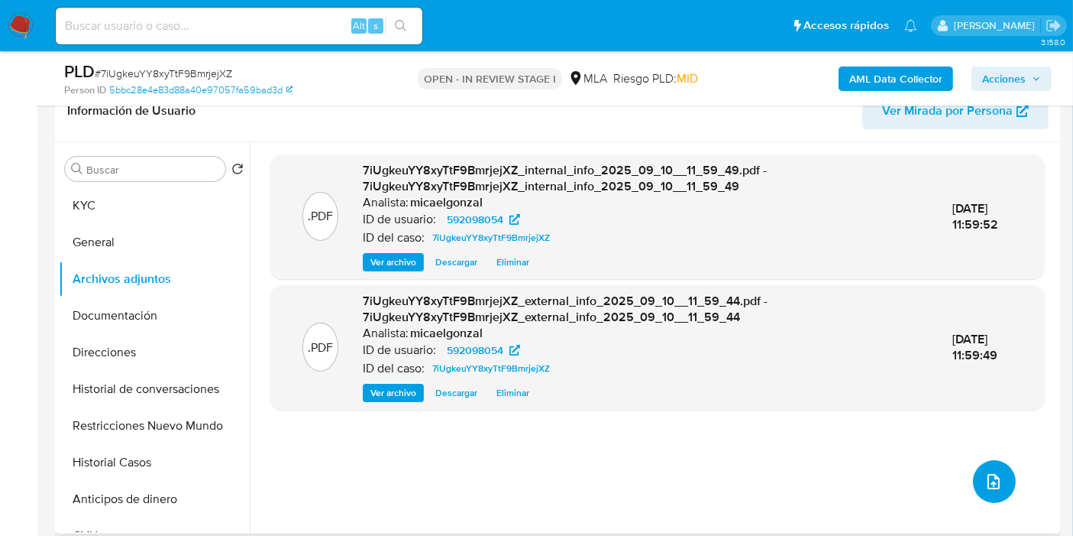
click at [985, 478] on icon "upload-file" at bounding box center [994, 481] width 18 height 18
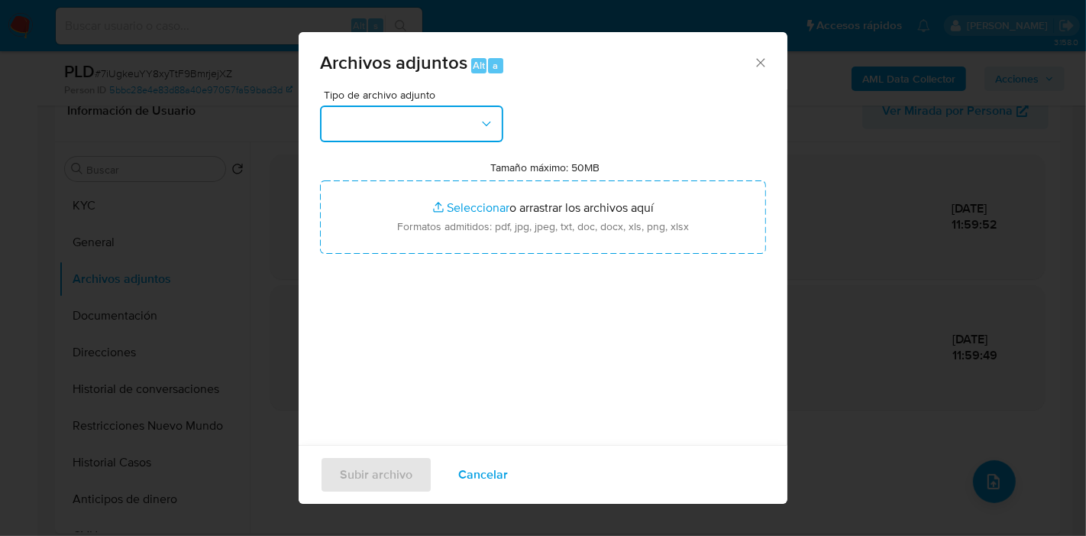
click at [397, 133] on button "button" at bounding box center [411, 123] width 183 height 37
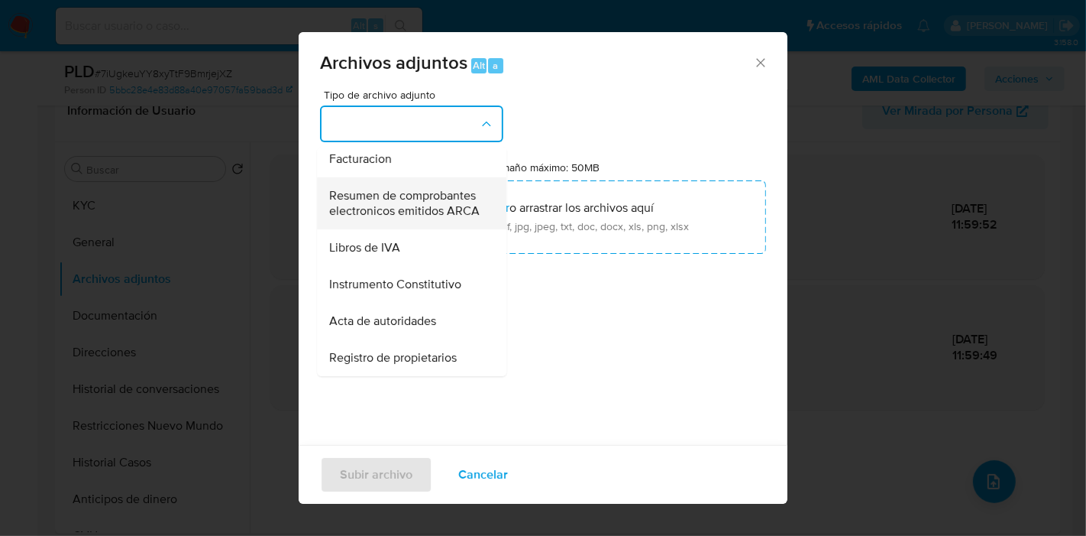
scroll to position [690, 0]
click at [450, 188] on span "Resumen de comprobantes electronicos emitidos ARCA" at bounding box center [407, 203] width 156 height 31
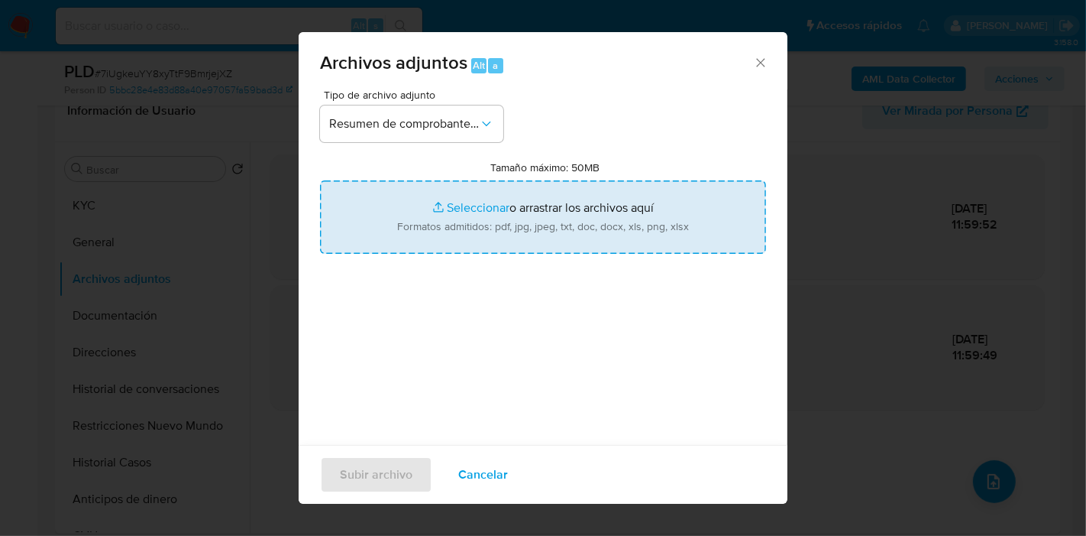
click at [484, 197] on input "Tamaño máximo: 50MB Seleccionar archivos" at bounding box center [543, 216] width 446 height 73
type input "C:\fakepath\Comprobantes Electronicos Emitidos 2024 - Iván Joel Risso Patrón.pdf"
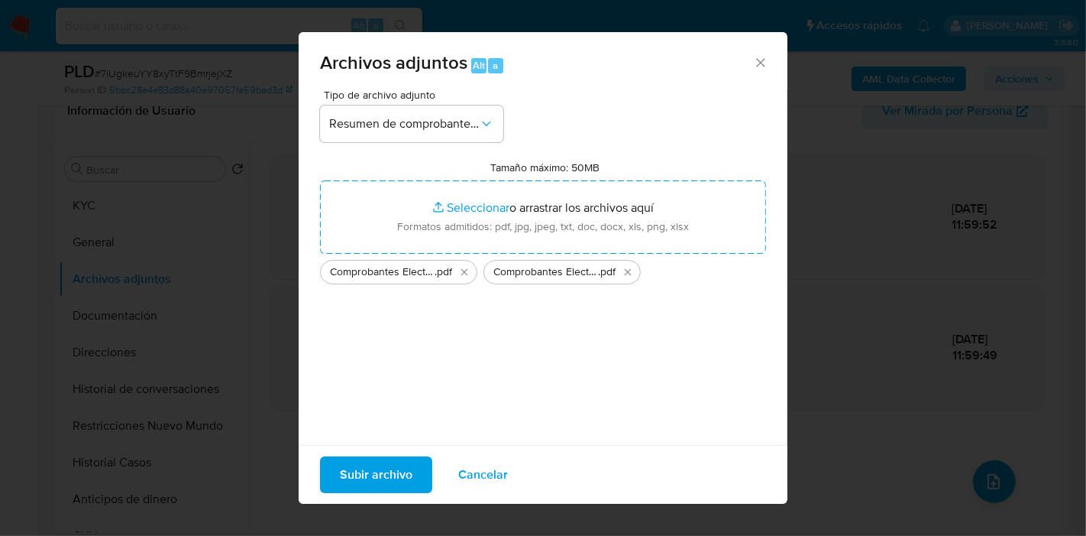
drag, startPoint x: 484, startPoint y: 197, endPoint x: 491, endPoint y: 348, distance: 150.7
click at [491, 348] on div "Tipo de archivo adjunto Resumen de comprobantes electronicos emitidos ARCA Tama…" at bounding box center [543, 269] width 446 height 361
click at [355, 463] on span "Subir archivo" at bounding box center [376, 475] width 73 height 34
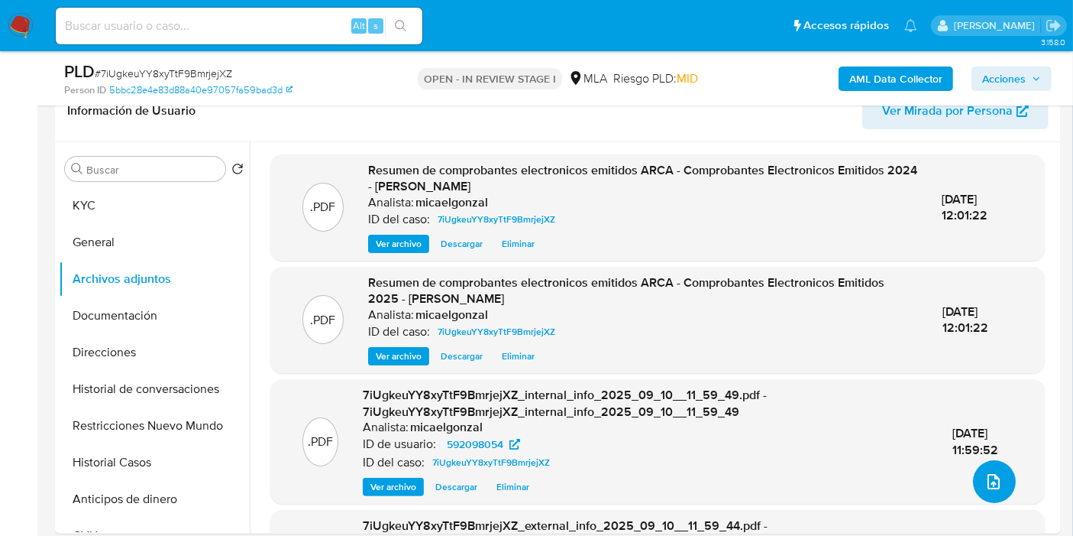
click at [993, 484] on icon "upload-file" at bounding box center [994, 481] width 18 height 18
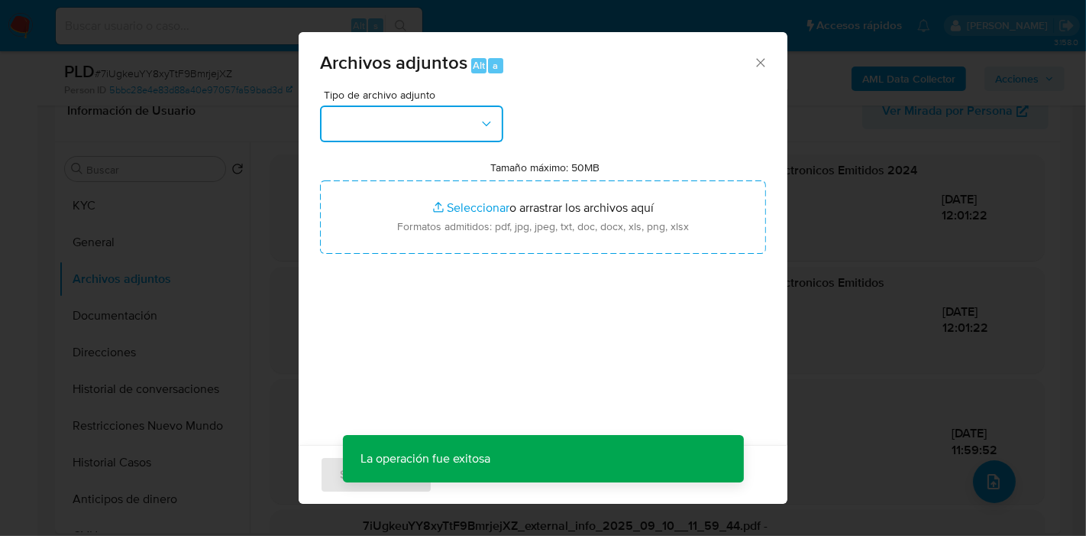
click at [448, 124] on button "button" at bounding box center [411, 123] width 183 height 37
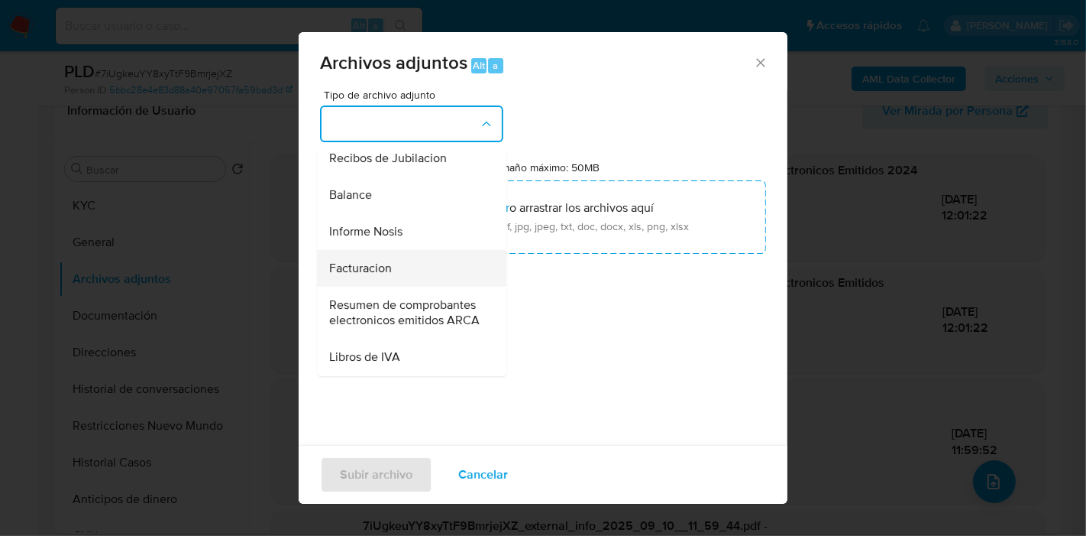
scroll to position [351, 0]
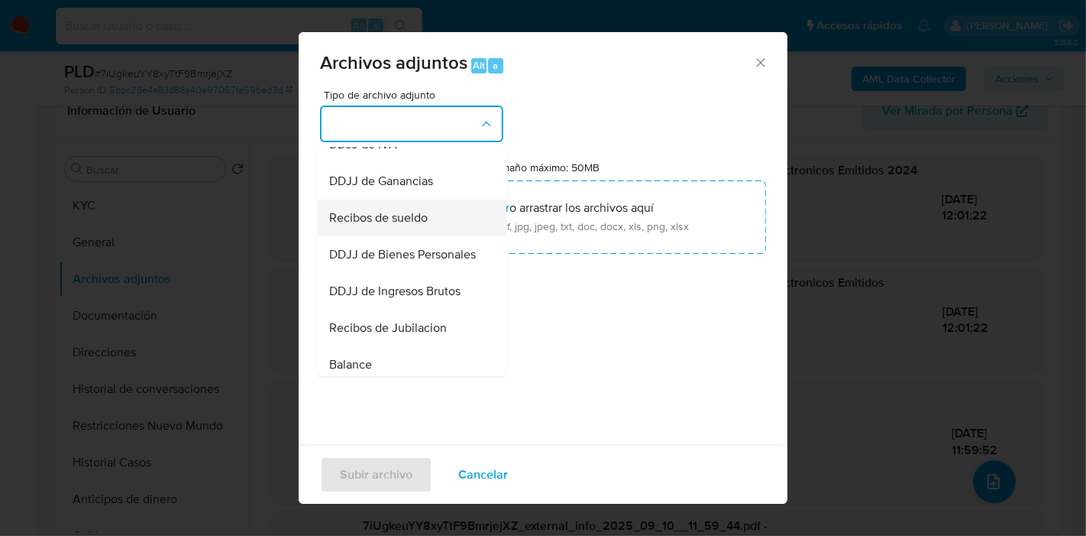
click at [414, 225] on span "Recibos de sueldo" at bounding box center [378, 217] width 99 height 15
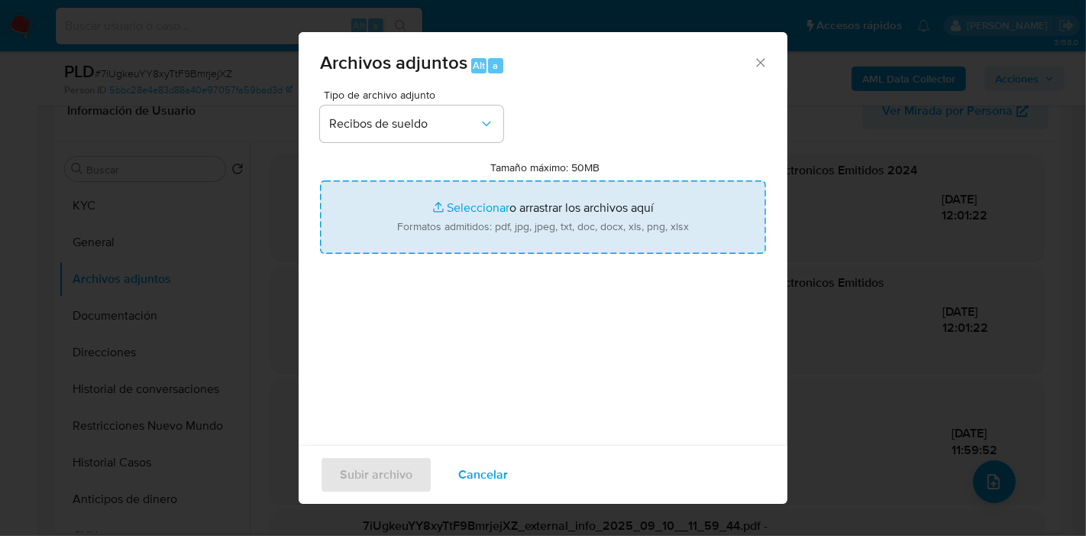
click at [458, 206] on input "Tamaño máximo: 50MB Seleccionar archivos" at bounding box center [543, 216] width 446 height 73
type input "C:\fakepath\Recibo de Sueldo - Julio 2025.pdf"
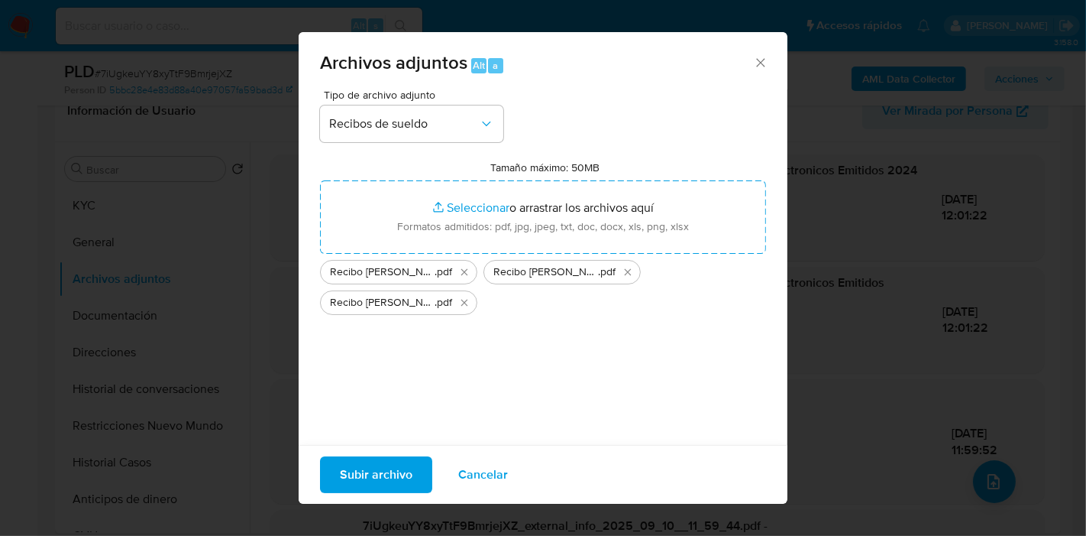
drag, startPoint x: 483, startPoint y: 393, endPoint x: 342, endPoint y: 451, distance: 152.8
click at [480, 393] on div "Tipo de archivo adjunto Recibos de sueldo Tamaño máximo: 50MB Seleccionar archi…" at bounding box center [543, 269] width 446 height 361
click at [367, 466] on span "Subir archivo" at bounding box center [376, 475] width 73 height 34
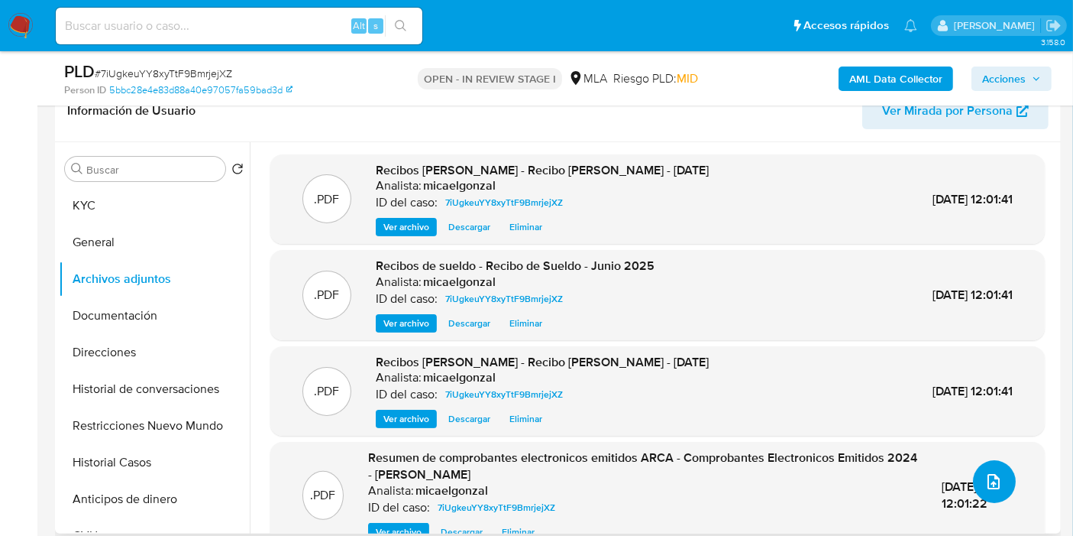
click at [988, 479] on icon "upload-file" at bounding box center [994, 481] width 12 height 15
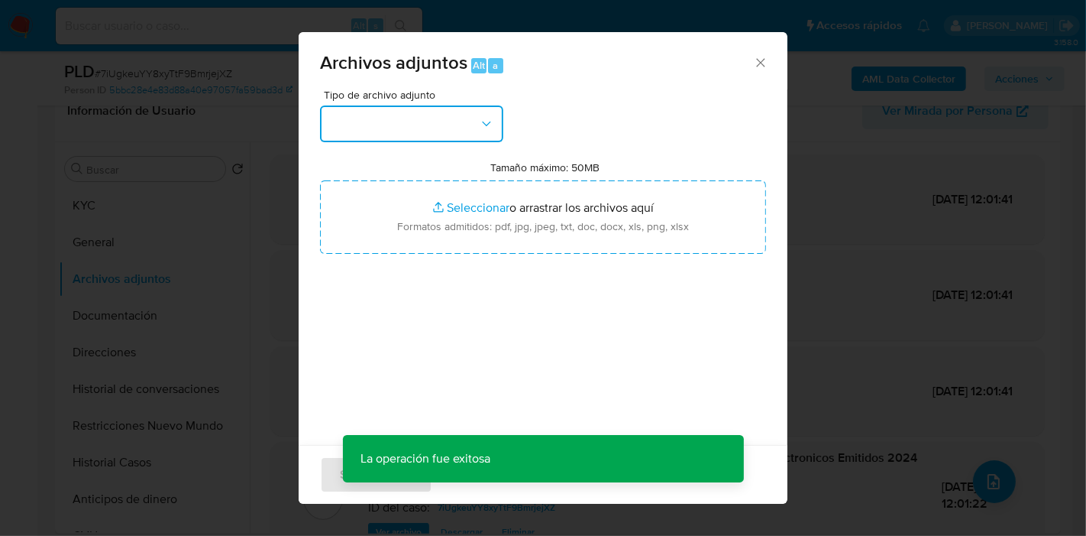
click at [445, 130] on button "button" at bounding box center [411, 123] width 183 height 37
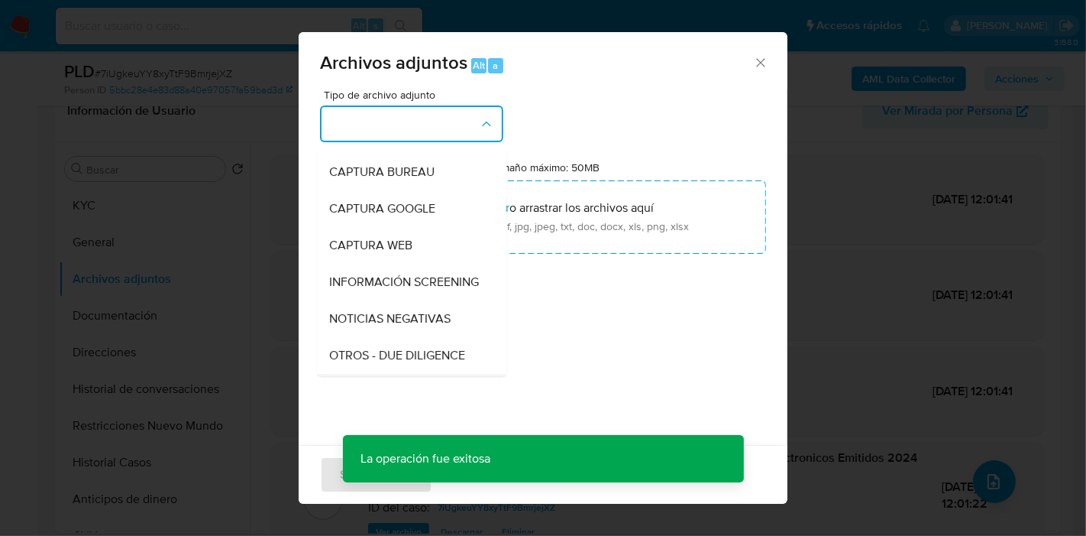
scroll to position [170, 0]
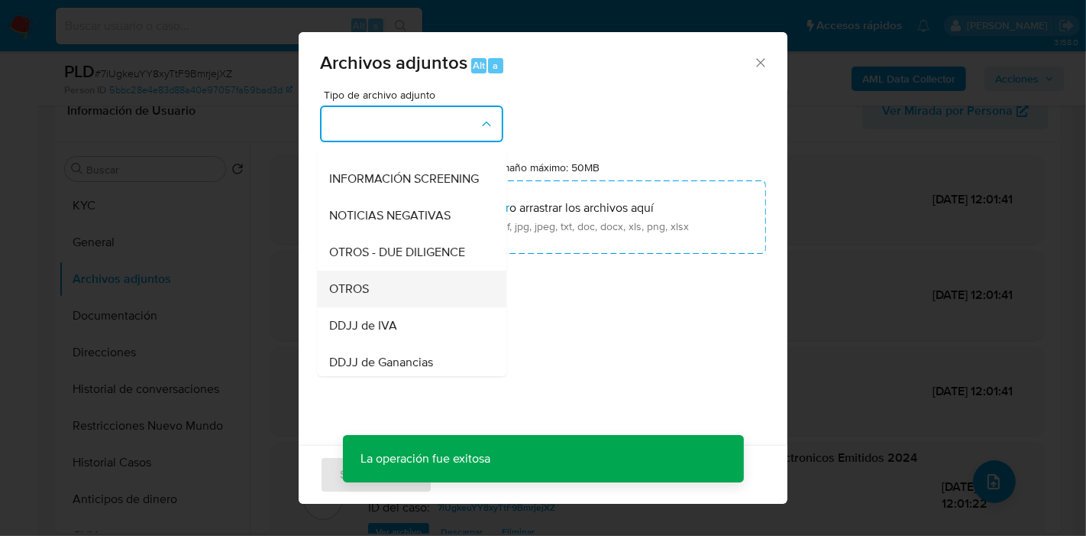
click at [413, 291] on div "OTROS" at bounding box center [407, 288] width 156 height 37
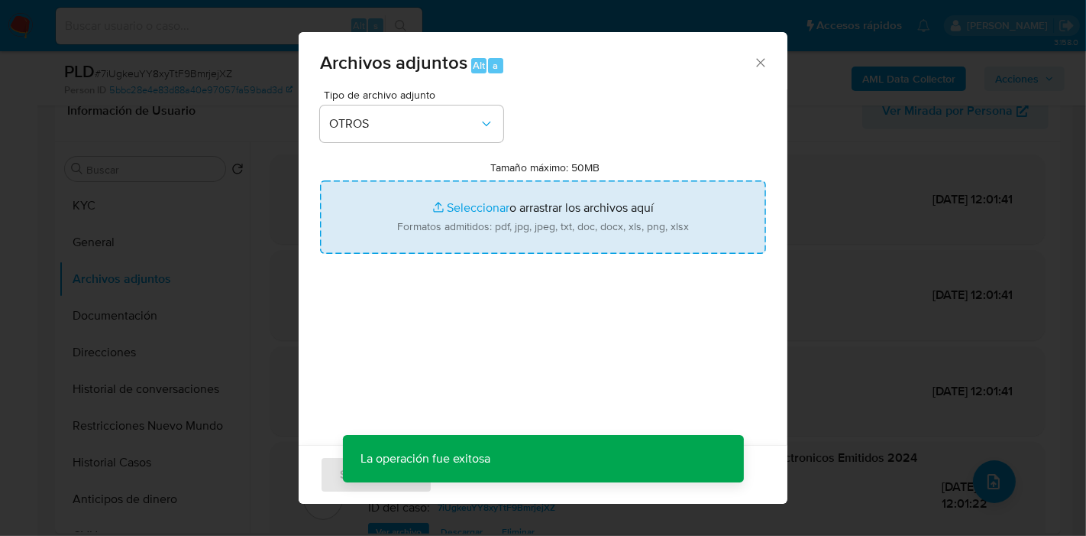
click at [461, 228] on input "Tamaño máximo: 50MB Seleccionar archivos" at bounding box center [543, 216] width 446 height 73
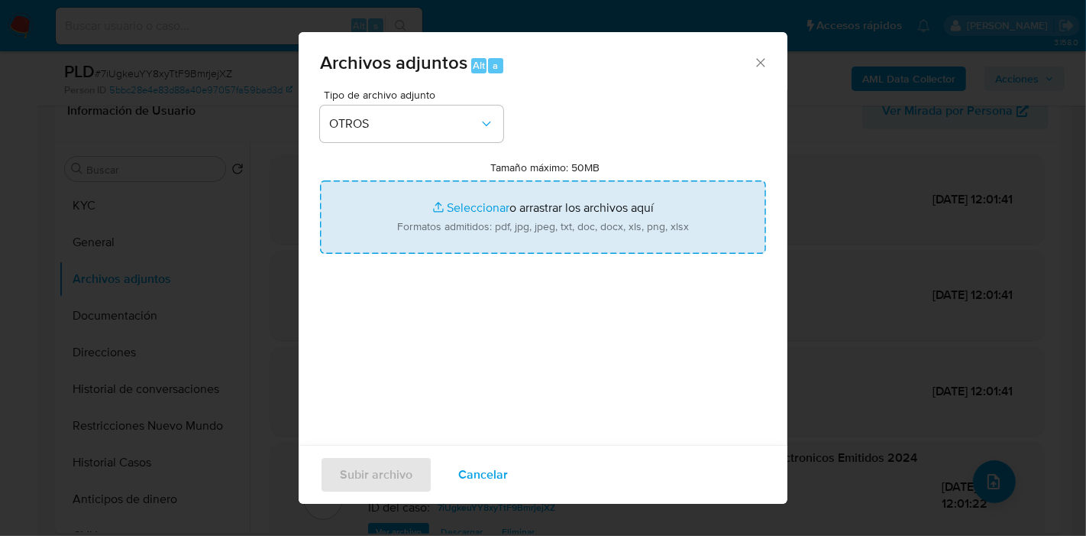
type input "C:\fakepath\Movimientos de Aldana Fernanda Unzaga.xlsx"
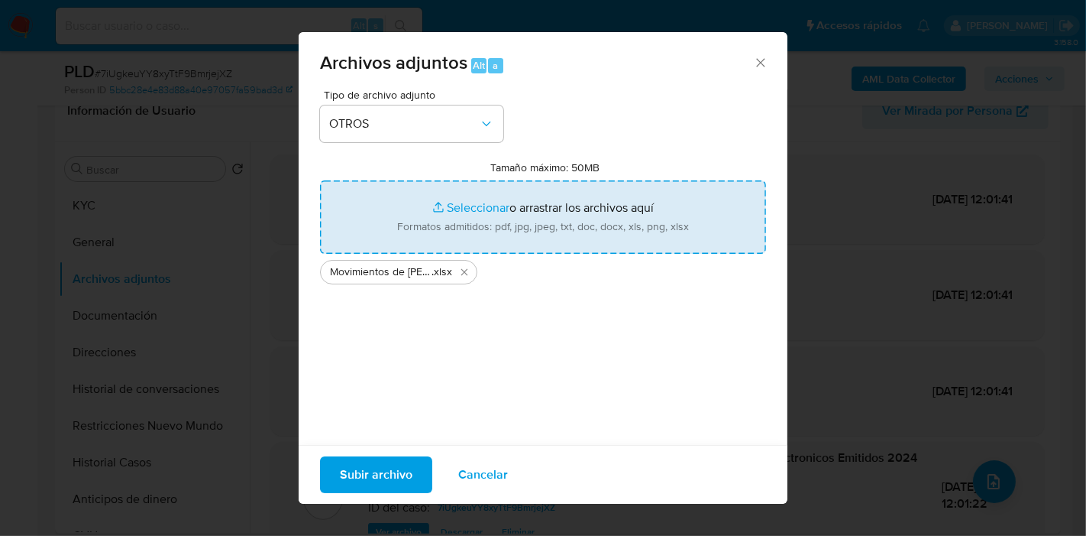
click at [445, 388] on div "Tipo de archivo adjunto OTROS Tamaño máximo: 50MB Seleccionar archivos Seleccio…" at bounding box center [543, 269] width 446 height 361
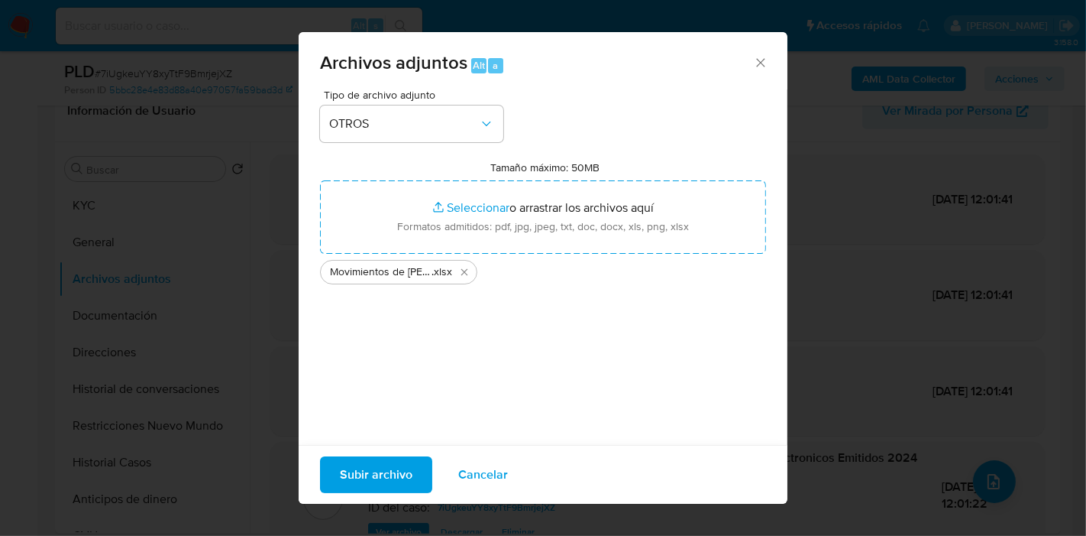
click at [408, 481] on span "Subir archivo" at bounding box center [376, 475] width 73 height 34
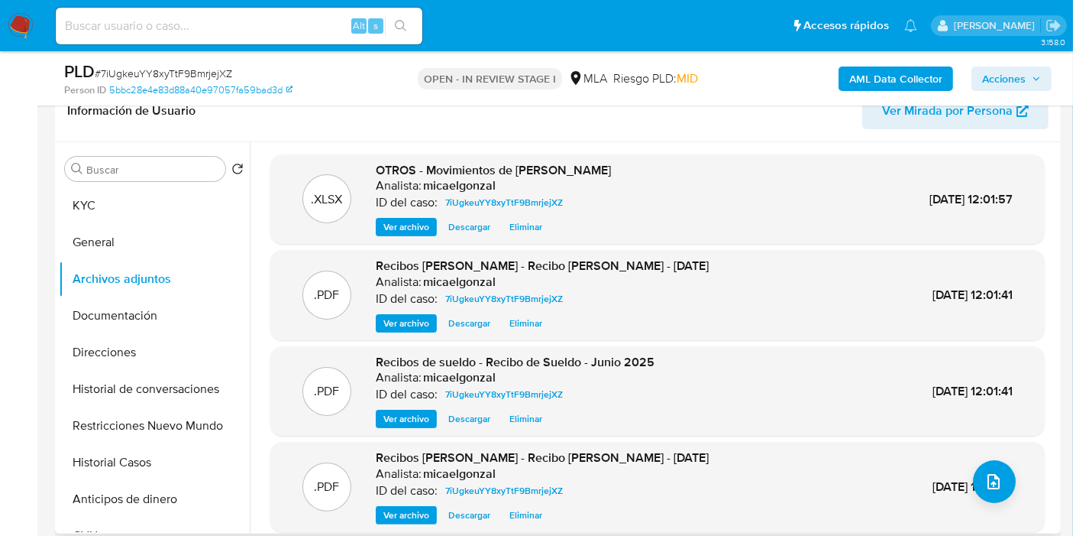
click at [1004, 505] on div ".PDF Recibos de sueldo - Recibo de Sueldo - Mayo 2025 Analista: micaelgonzal ID…" at bounding box center [657, 486] width 759 height 75
click at [988, 483] on icon "upload-file" at bounding box center [994, 481] width 12 height 15
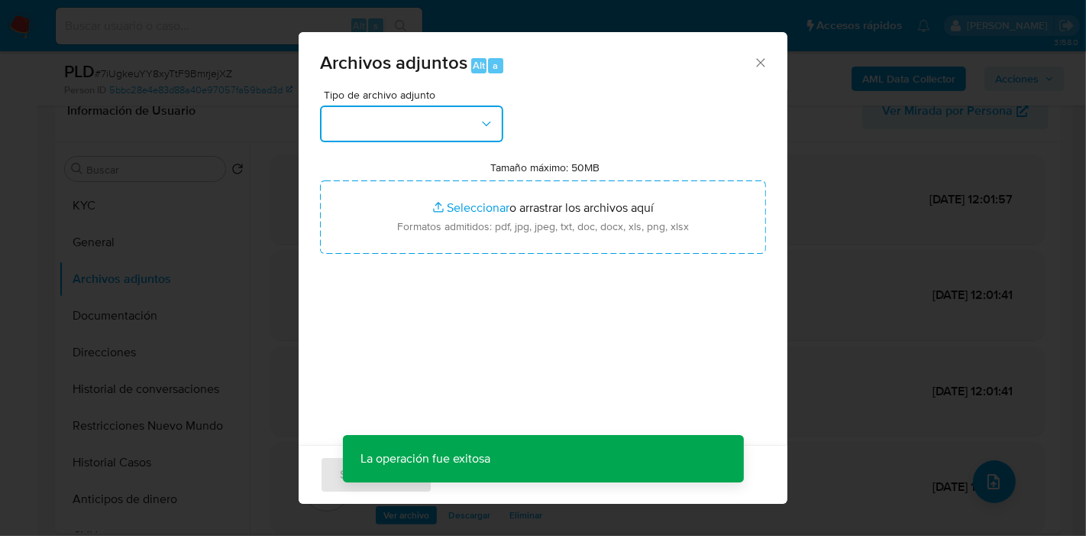
click at [482, 134] on button "button" at bounding box center [411, 123] width 183 height 37
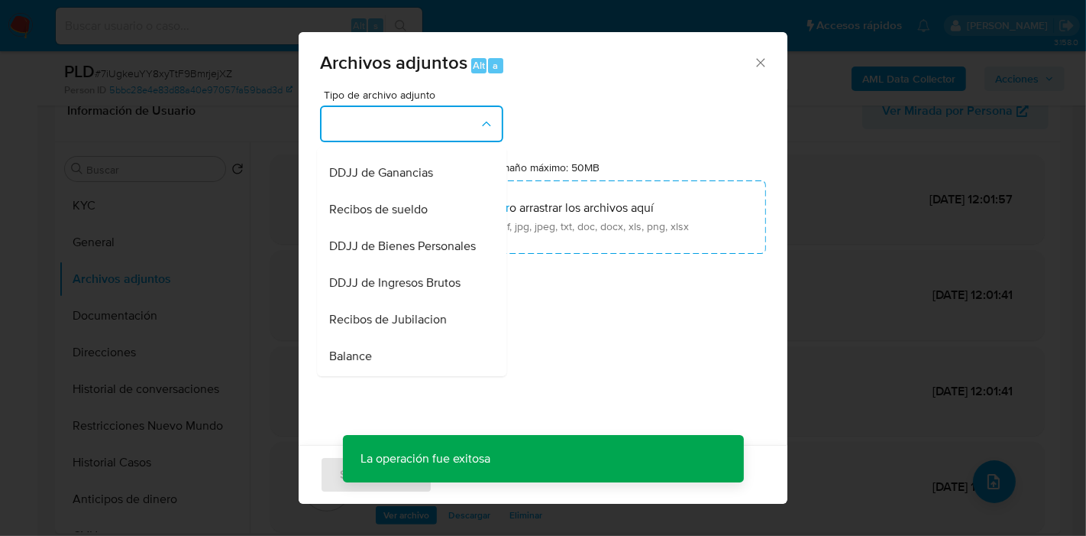
scroll to position [509, 0]
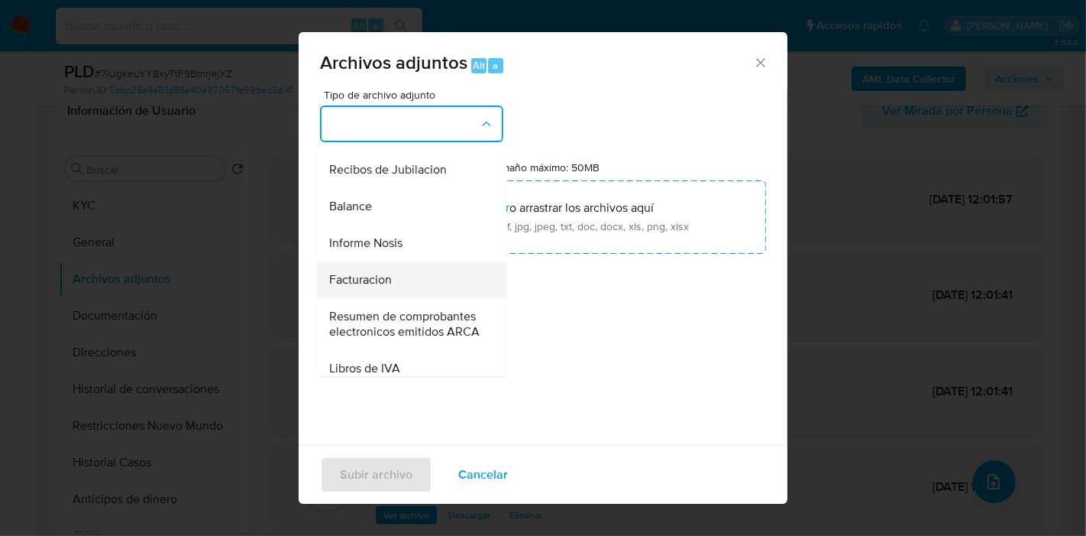
drag, startPoint x: 408, startPoint y: 244, endPoint x: 422, endPoint y: 305, distance: 62.7
click at [422, 305] on ul "IDENTIFICACIÓN INGRESOS CAPTURA BUREAU CAPTURA GOOGLE CAPTURA WEB INFORMACIÓN S…" at bounding box center [411, 67] width 189 height 859
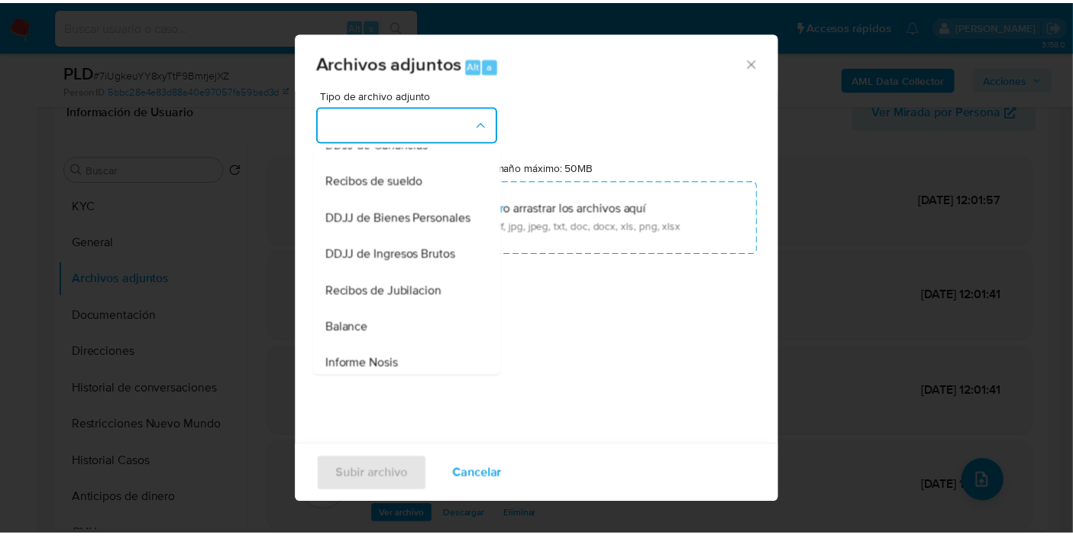
scroll to position [254, 0]
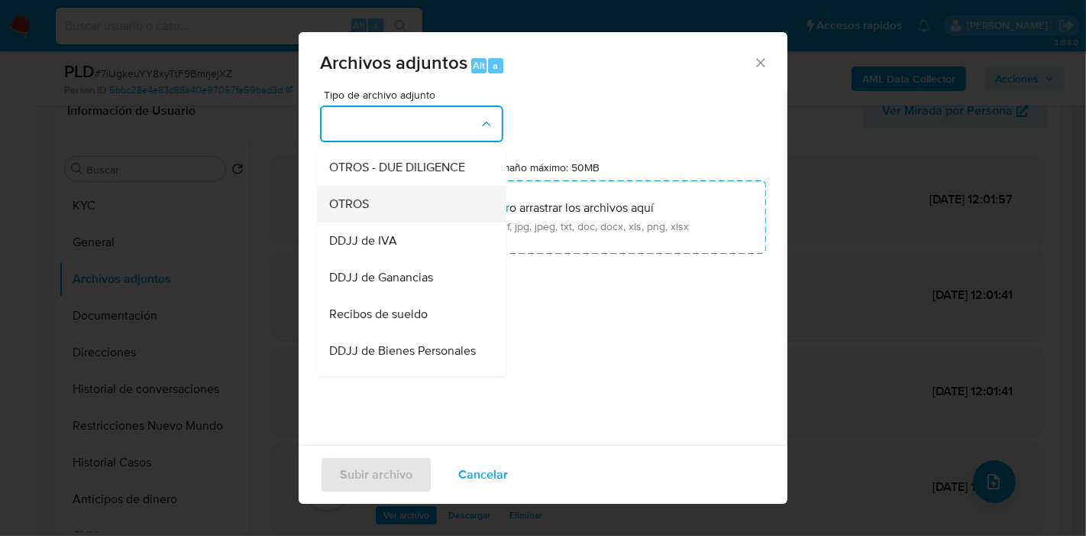
click at [447, 215] on div "OTROS" at bounding box center [407, 204] width 156 height 37
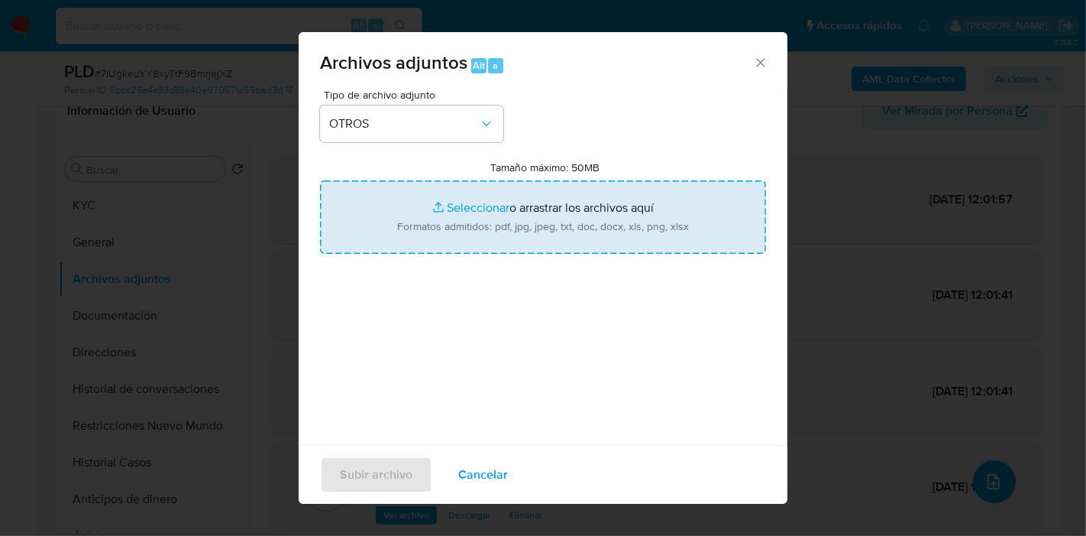
click at [469, 214] on input "Tamaño máximo: 50MB Seleccionar archivos" at bounding box center [543, 216] width 446 height 73
type input "C:\fakepath\Caselog 7iUgkeuYY8xyTtF9BmrjejXZ_2025_08_18_17_58_42.docx"
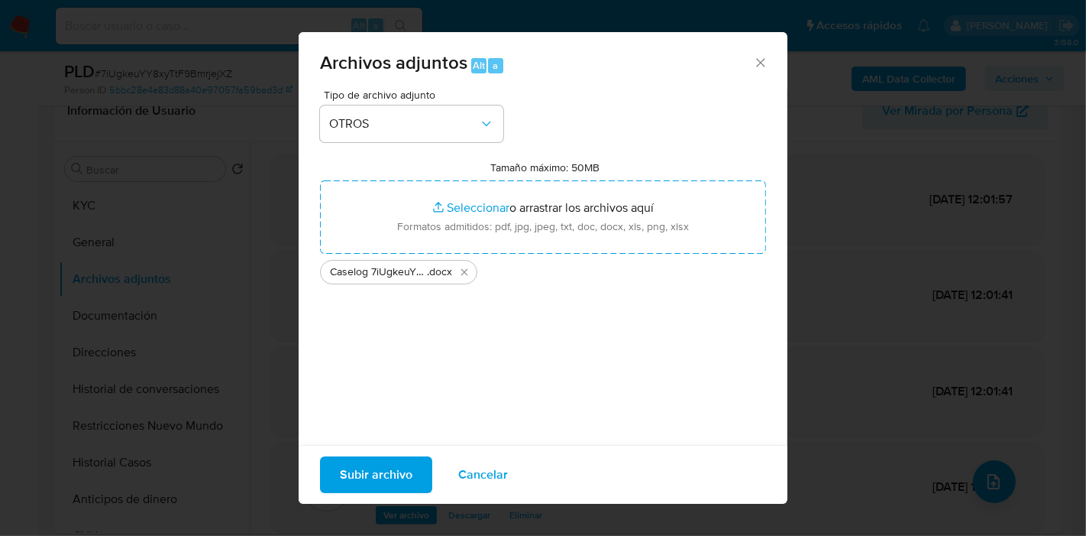
click at [367, 458] on span "Subir archivo" at bounding box center [376, 475] width 73 height 34
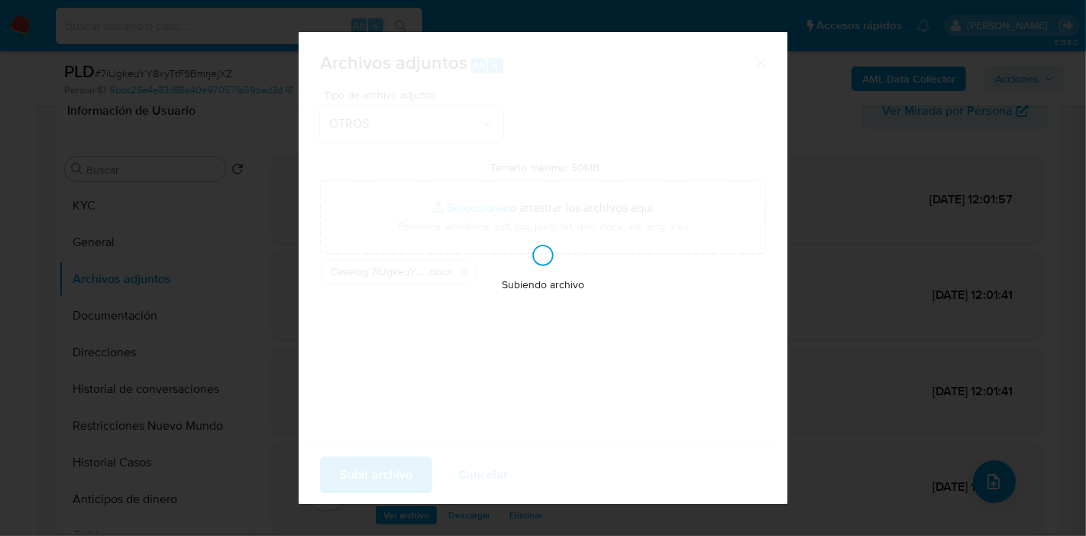
click at [364, 470] on div "Subiendo archivo" at bounding box center [543, 267] width 489 height 471
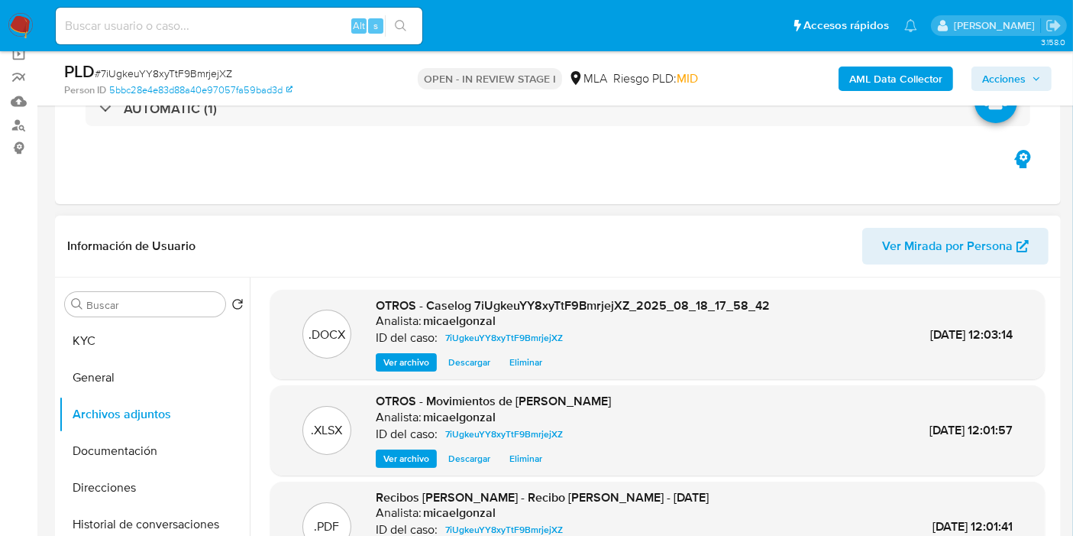
scroll to position [0, 0]
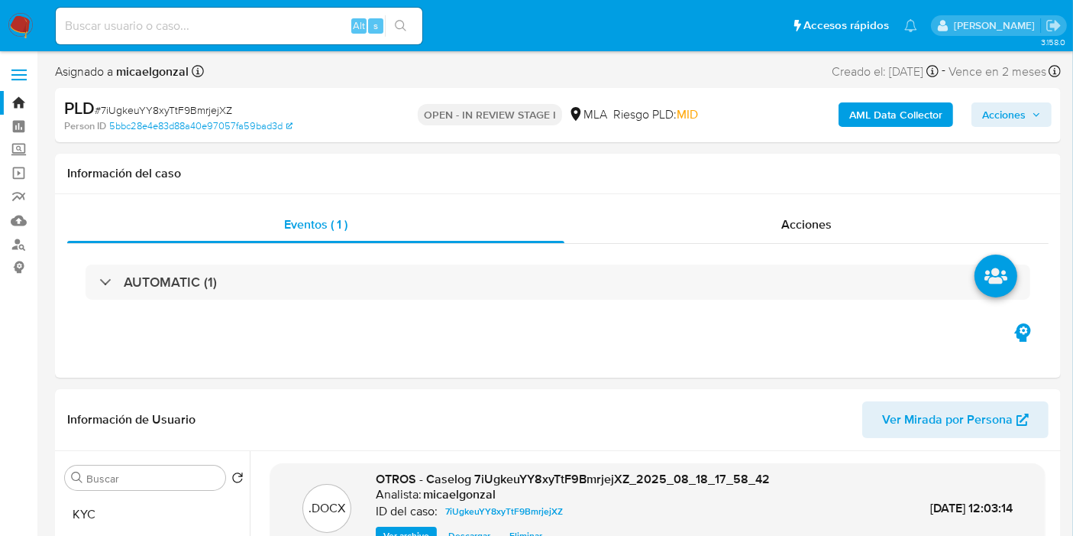
click at [1039, 117] on icon "button" at bounding box center [1036, 114] width 9 height 9
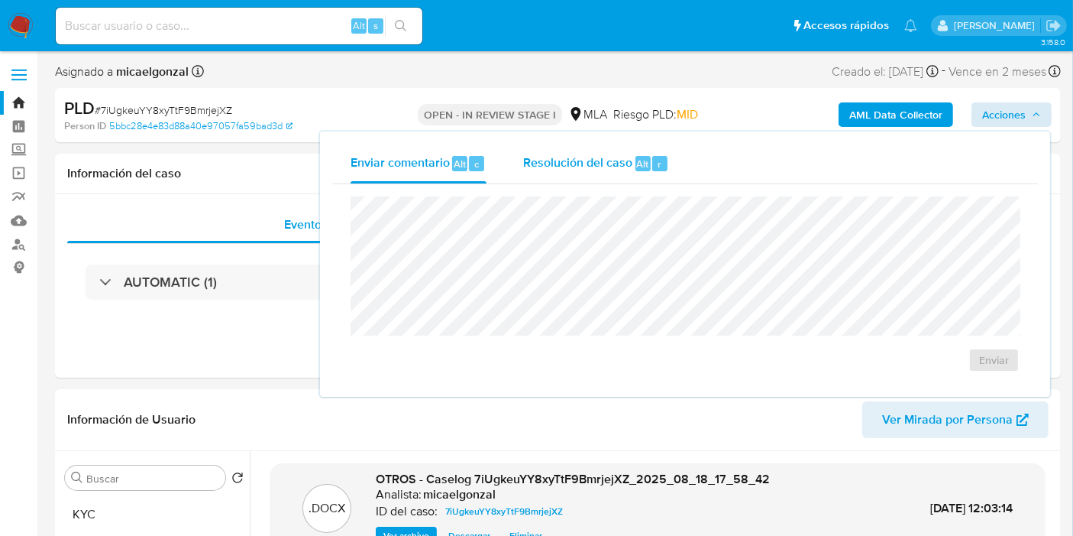
click at [658, 158] on span "r" at bounding box center [660, 164] width 4 height 15
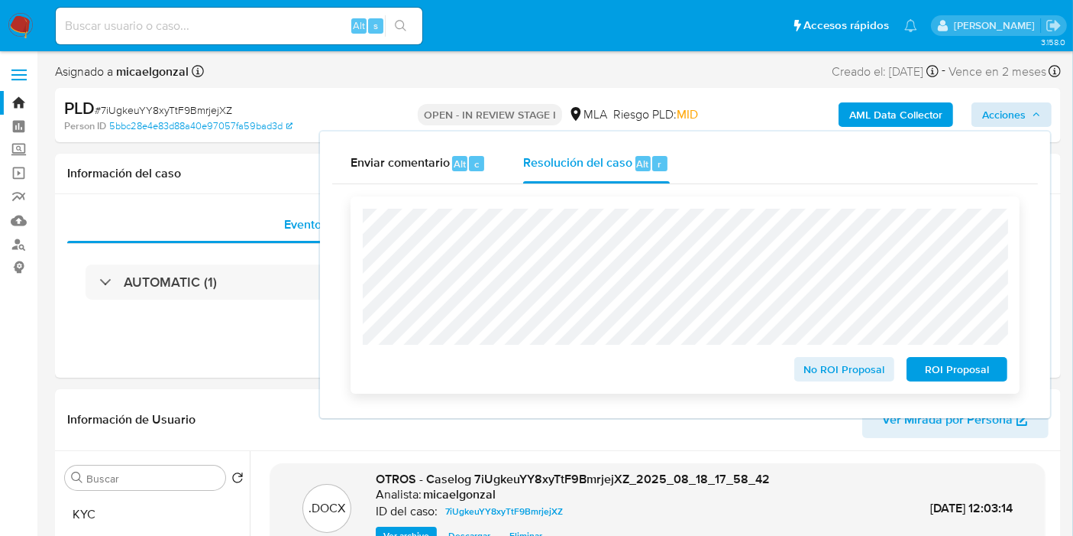
click at [867, 374] on span "No ROI Proposal" at bounding box center [844, 368] width 79 height 21
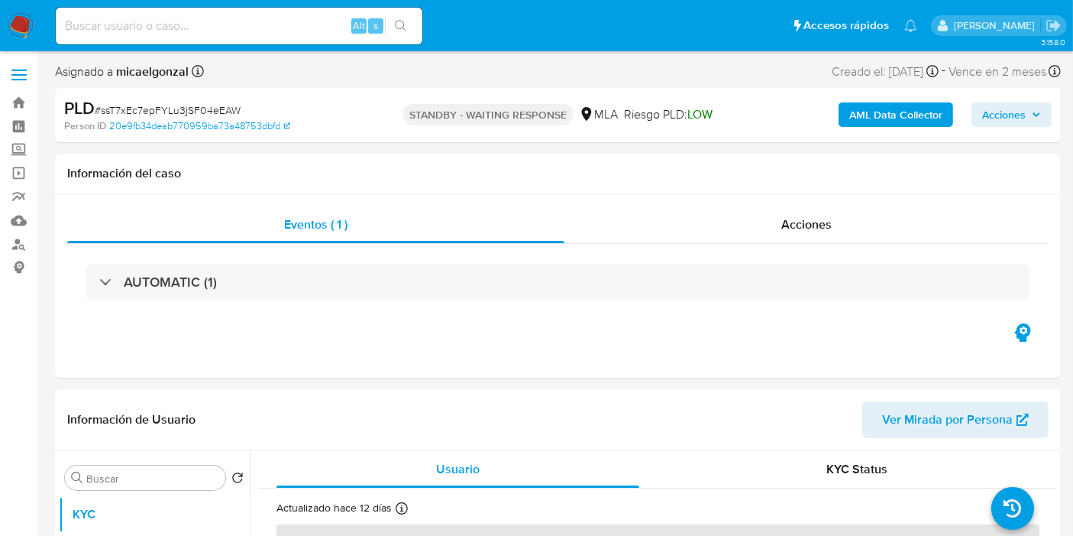
select select "10"
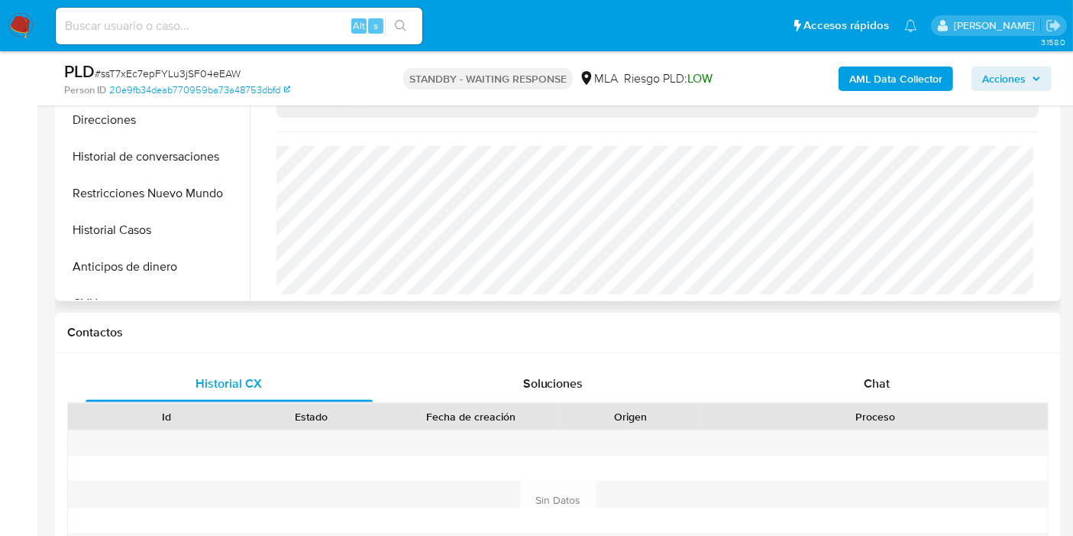
scroll to position [594, 0]
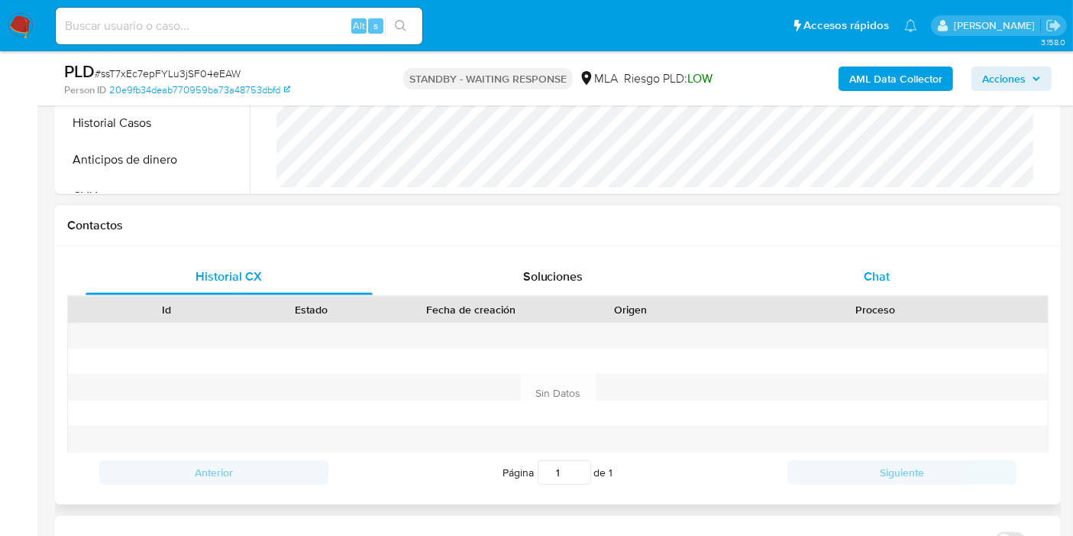
click at [907, 267] on div "Chat" at bounding box center [876, 276] width 287 height 37
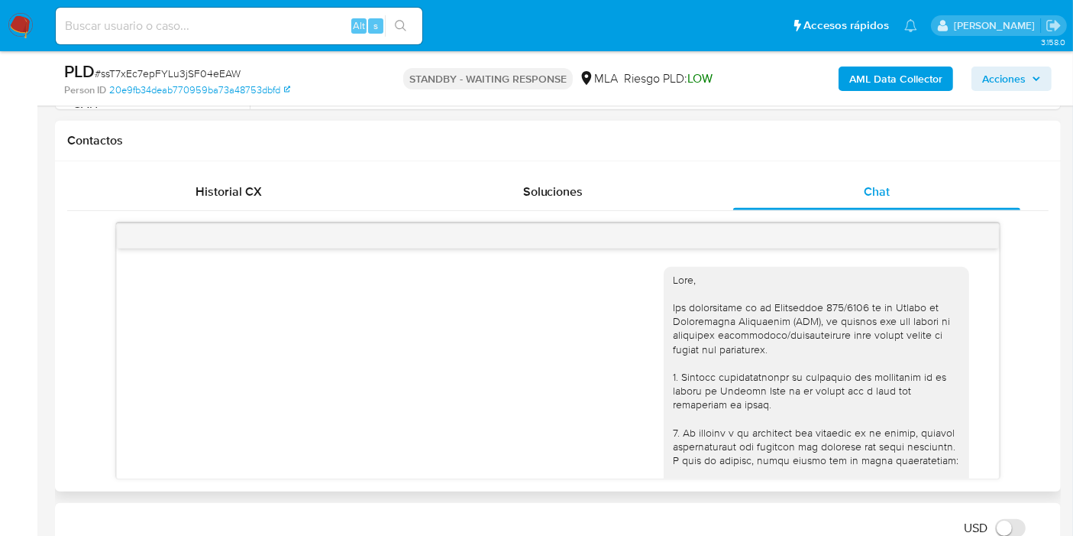
scroll to position [1284, 0]
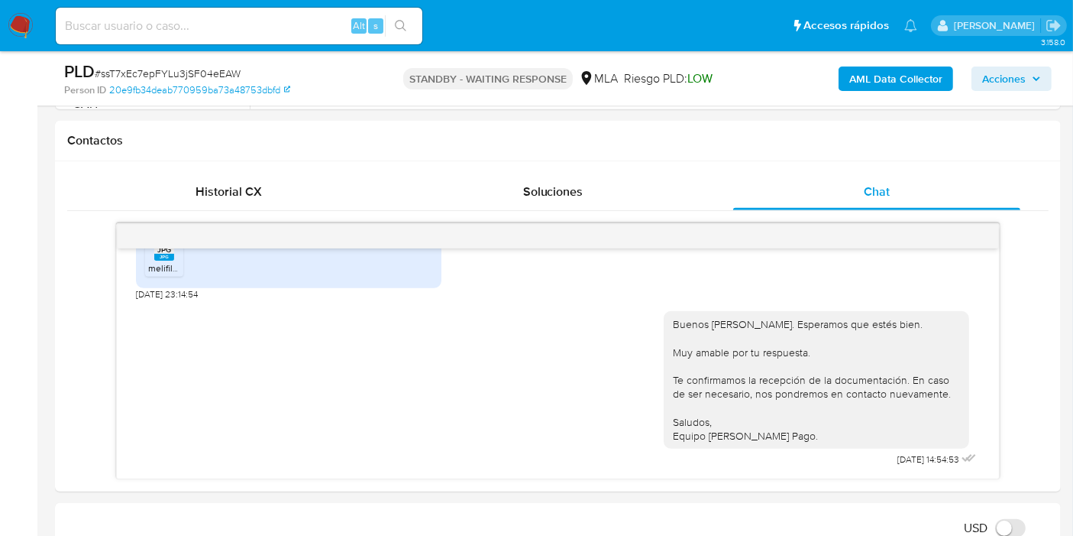
click at [203, 70] on span "# ssT7xEc7epFYLu3jSF04eEAW" at bounding box center [168, 73] width 146 height 15
copy span "ssT7xEc7epFYLu3jSF04eEAW"
click at [0, 2] on nav "Pausado Ver notificaciones Alt s Accesos rápidos Presiona las siguientes teclas…" at bounding box center [536, 25] width 1073 height 51
click at [11, 19] on img at bounding box center [21, 26] width 26 height 26
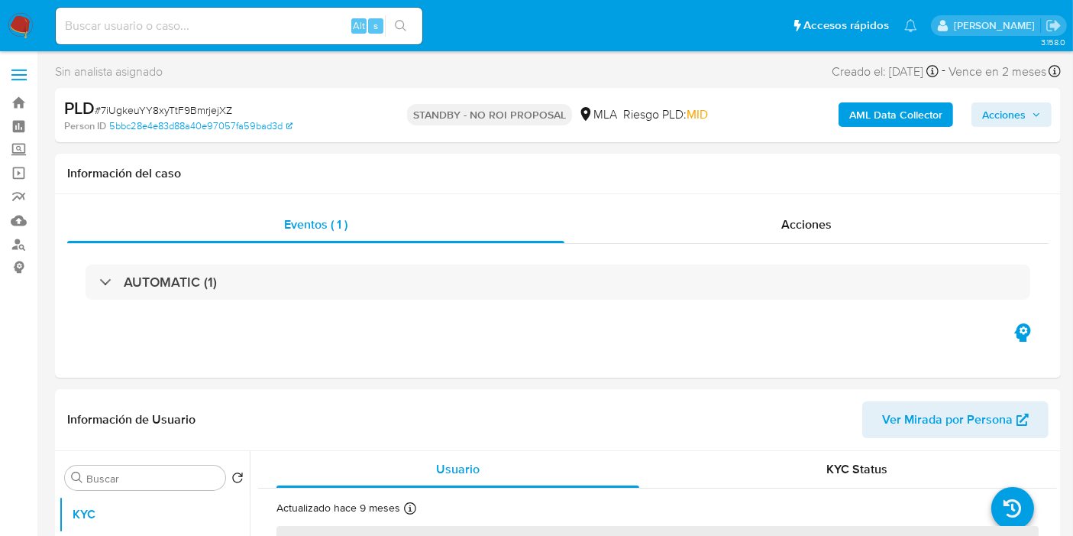
drag, startPoint x: 0, startPoint y: 0, endPoint x: 25, endPoint y: 31, distance: 39.6
click at [25, 31] on img at bounding box center [21, 26] width 26 height 26
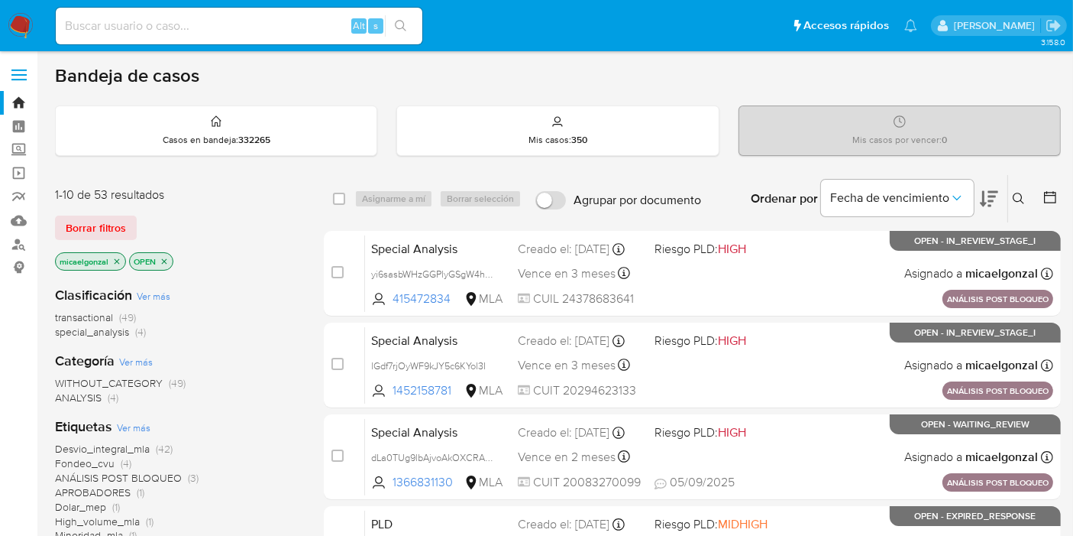
click at [32, 24] on img at bounding box center [21, 26] width 26 height 26
drag, startPoint x: 104, startPoint y: 209, endPoint x: 107, endPoint y: 237, distance: 27.7
click at [103, 210] on div "1-10 de 53 resultados Borrar filtros micaelgonzal OPEN" at bounding box center [177, 229] width 244 height 87
click at [107, 237] on span "Borrar filtros" at bounding box center [96, 227] width 60 height 21
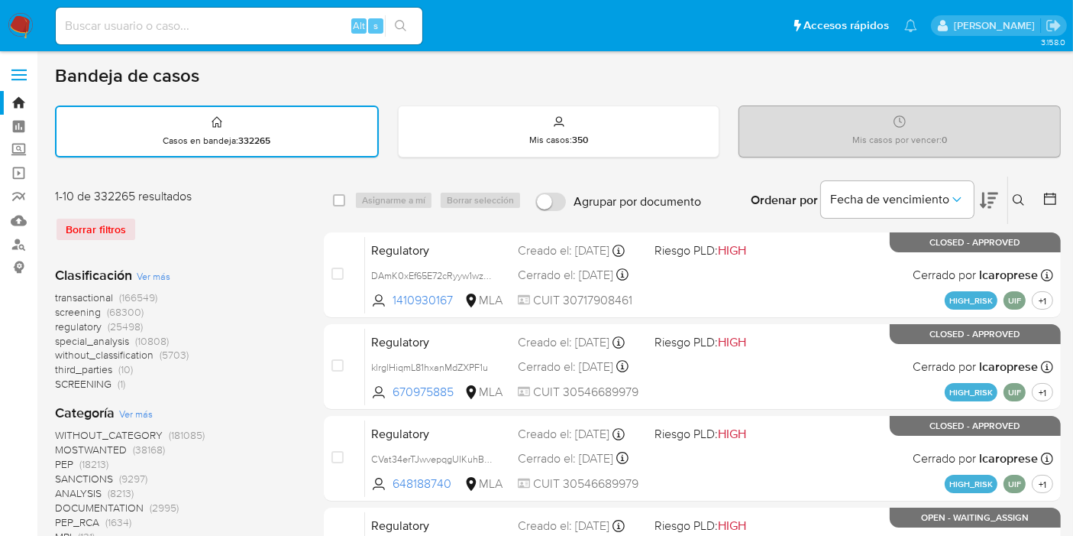
click at [1024, 204] on icon at bounding box center [1019, 200] width 12 height 12
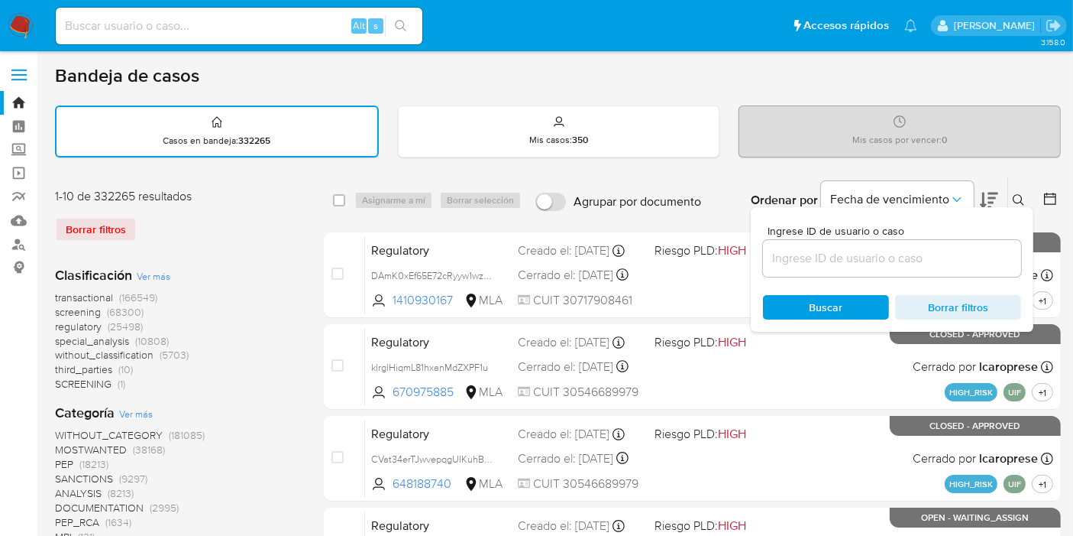
click at [921, 257] on input at bounding box center [892, 258] width 258 height 20
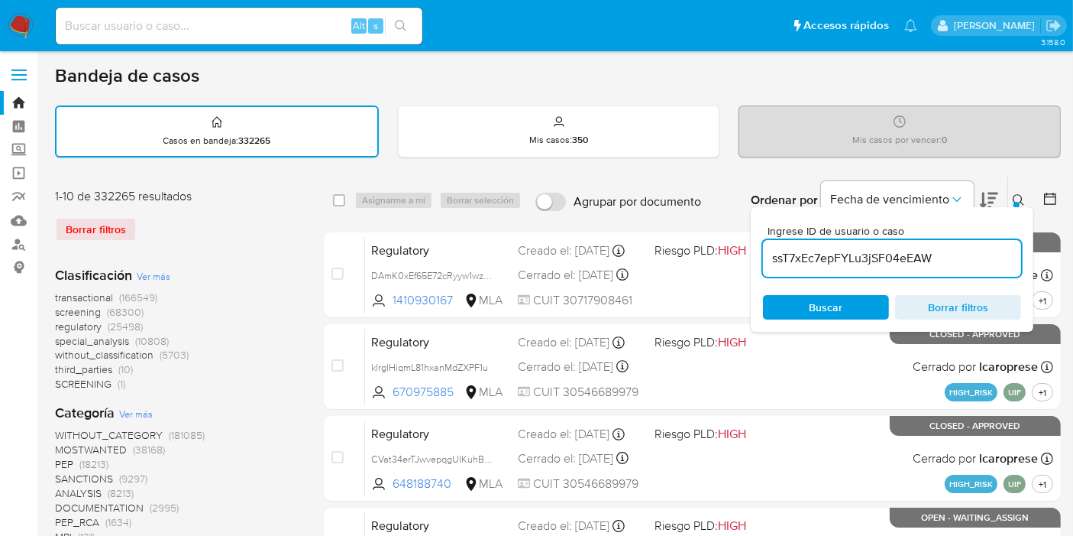
type input "ssT7xEc7epFYLu3jSF04eEAW"
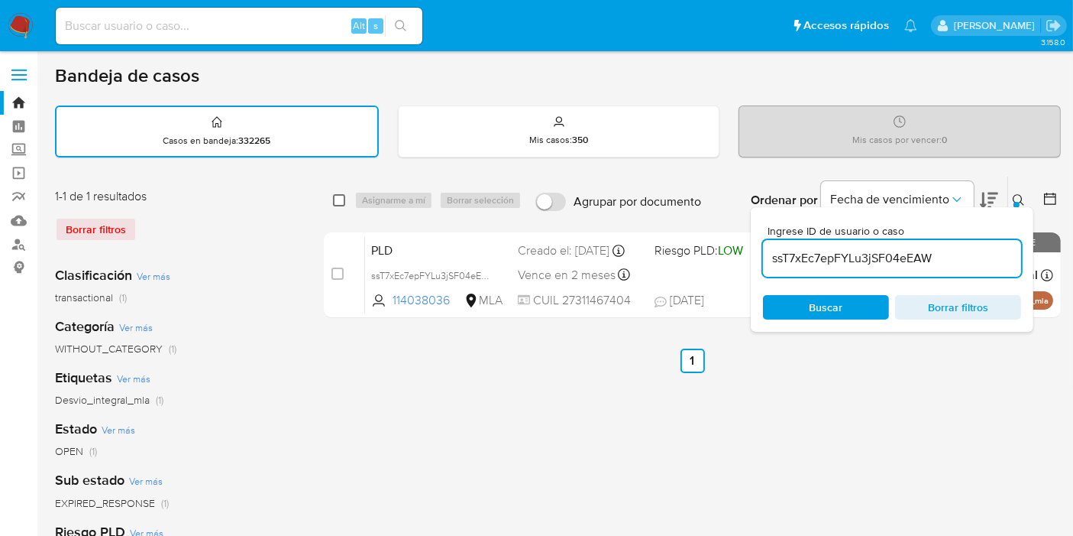
click at [336, 196] on input "checkbox" at bounding box center [339, 200] width 12 height 12
checkbox input "true"
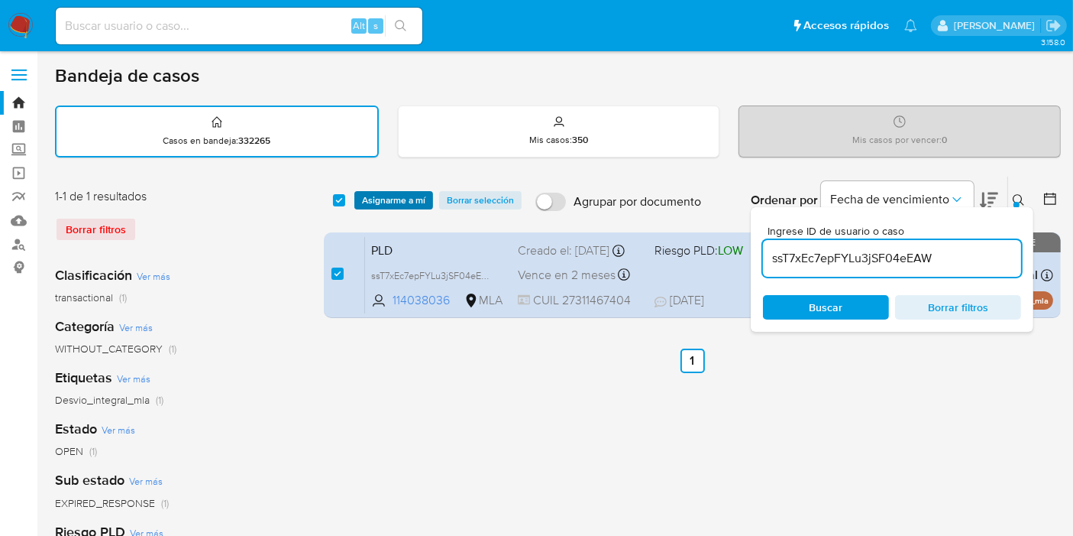
click at [393, 200] on span "Asignarme a mí" at bounding box center [393, 200] width 63 height 15
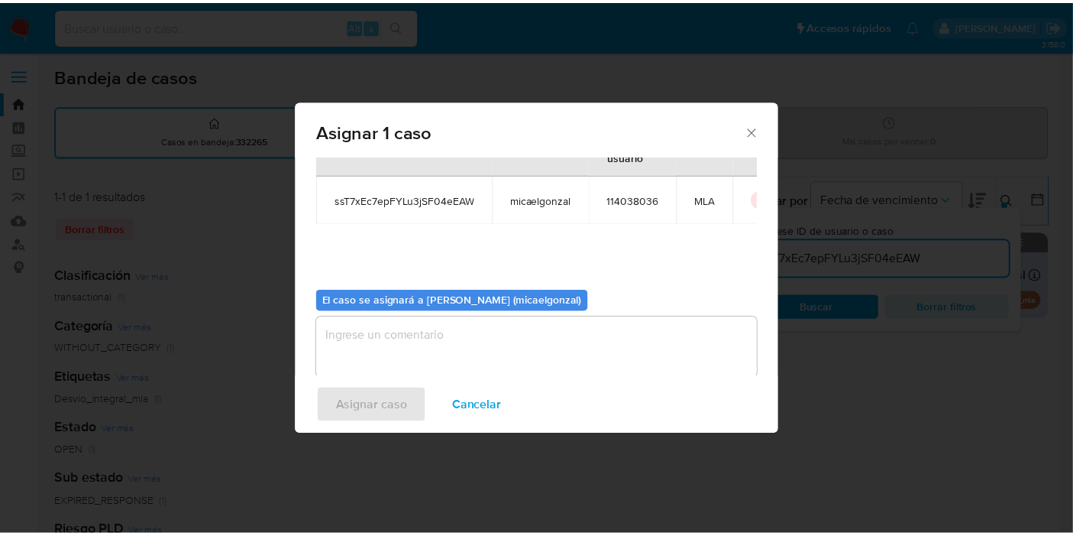
scroll to position [78, 0]
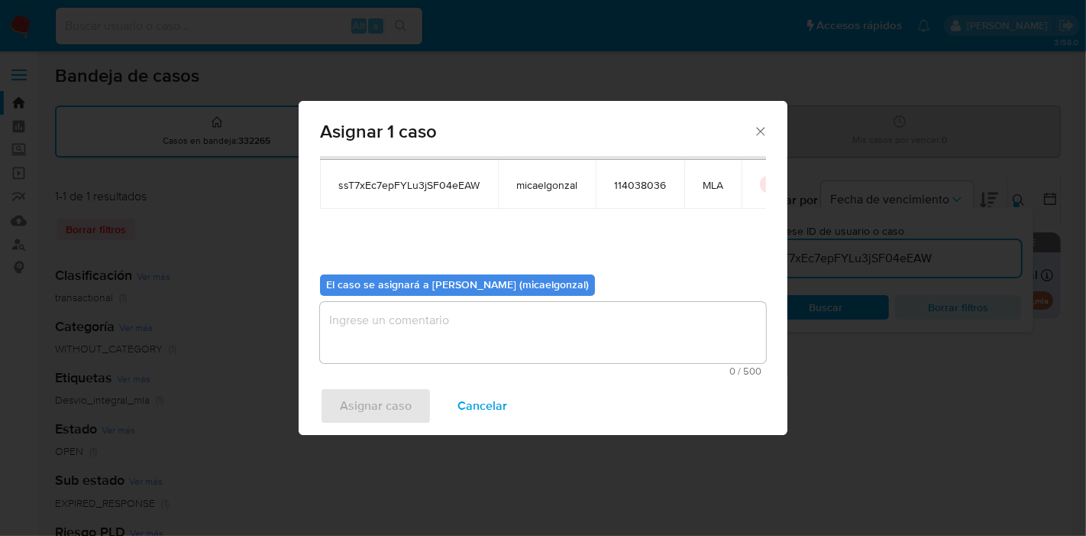
click at [448, 334] on textarea "assign-modal" at bounding box center [543, 332] width 446 height 61
click at [384, 384] on div "Asignar caso Cancelar" at bounding box center [543, 406] width 489 height 58
click at [380, 398] on span "Asignar caso" at bounding box center [376, 406] width 72 height 34
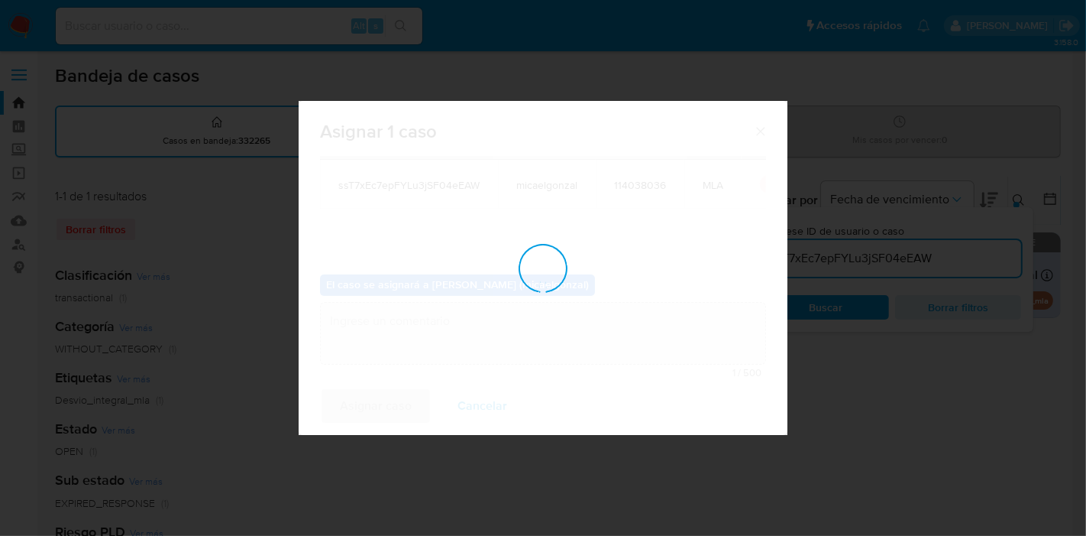
checkbox input "false"
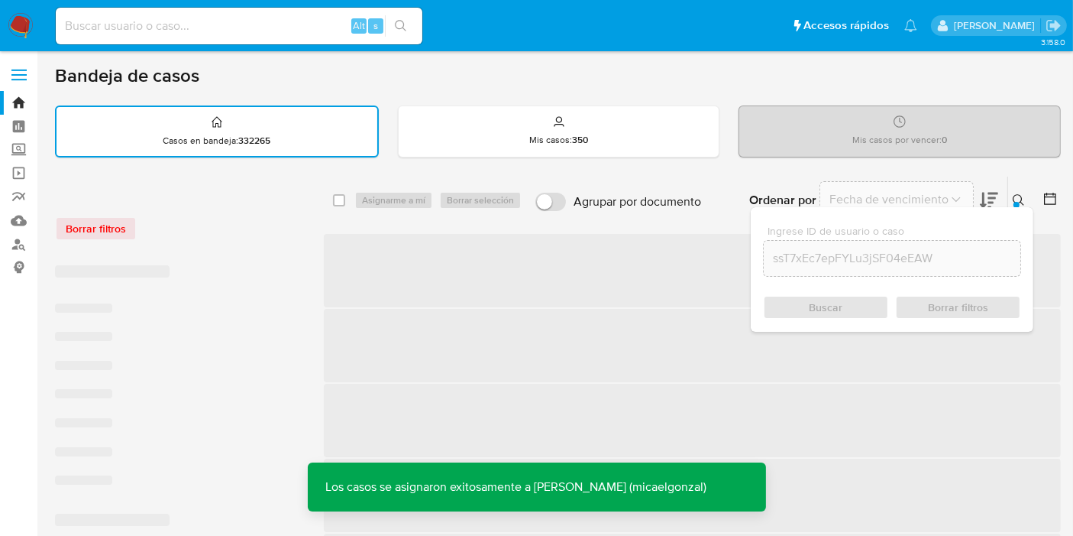
click at [247, 34] on input at bounding box center [239, 26] width 367 height 20
paste input "ssT7xEc7epFYLu3jSF04eEAW"
type input "ssT7xEc7epFYLu3jSF04eEAW"
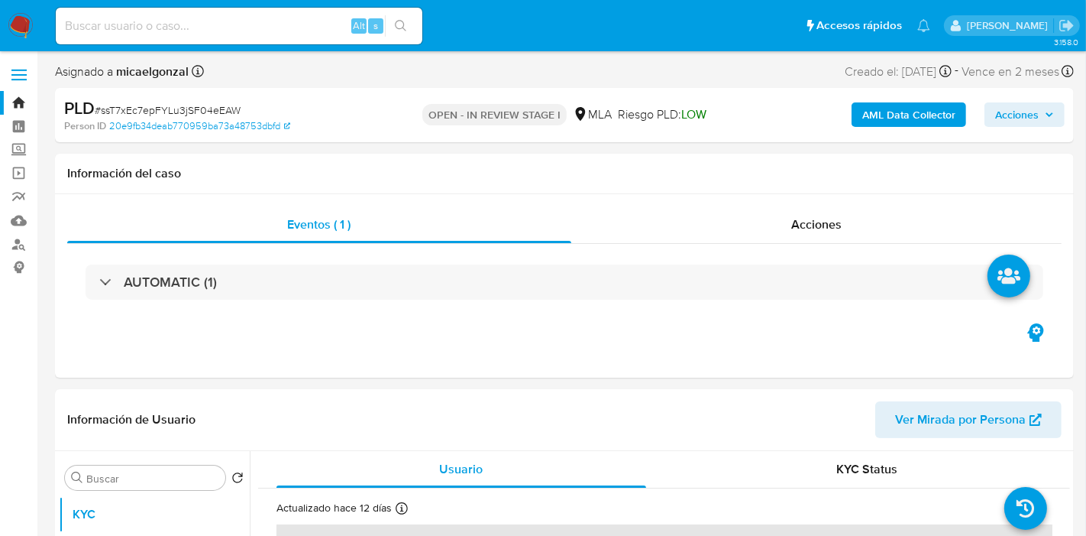
select select "10"
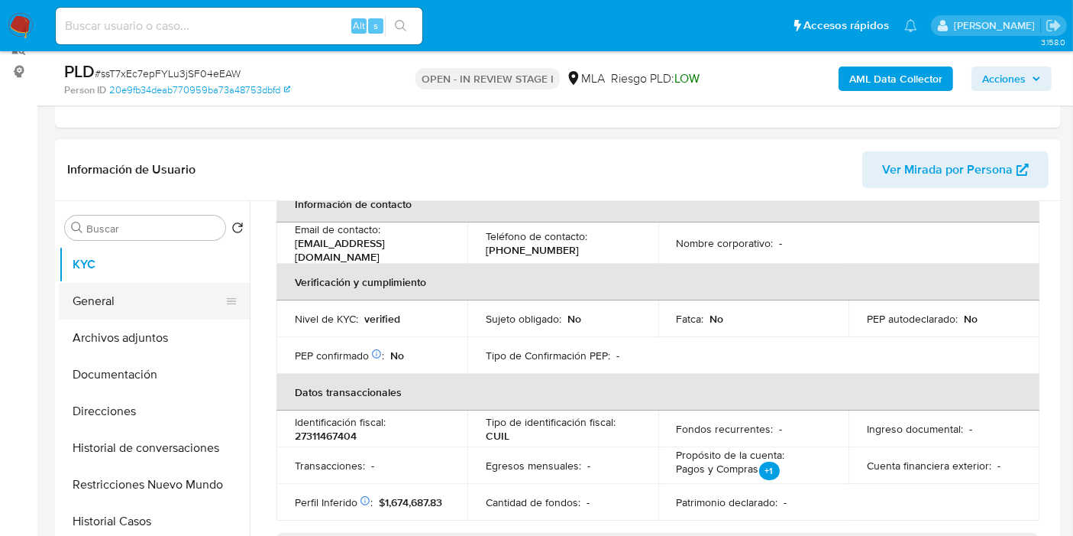
scroll to position [170, 0]
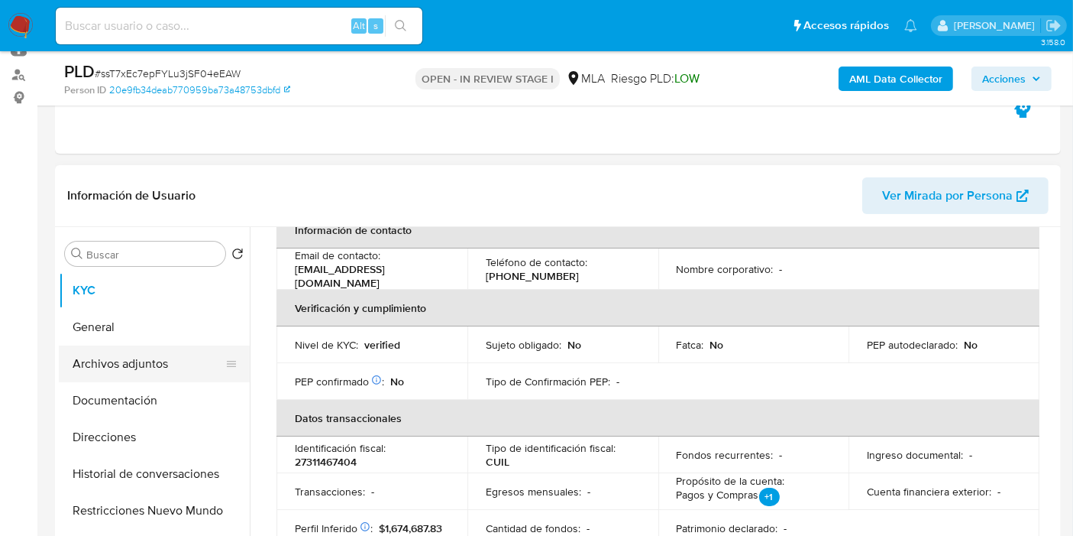
click at [157, 361] on button "Archivos adjuntos" at bounding box center [148, 363] width 179 height 37
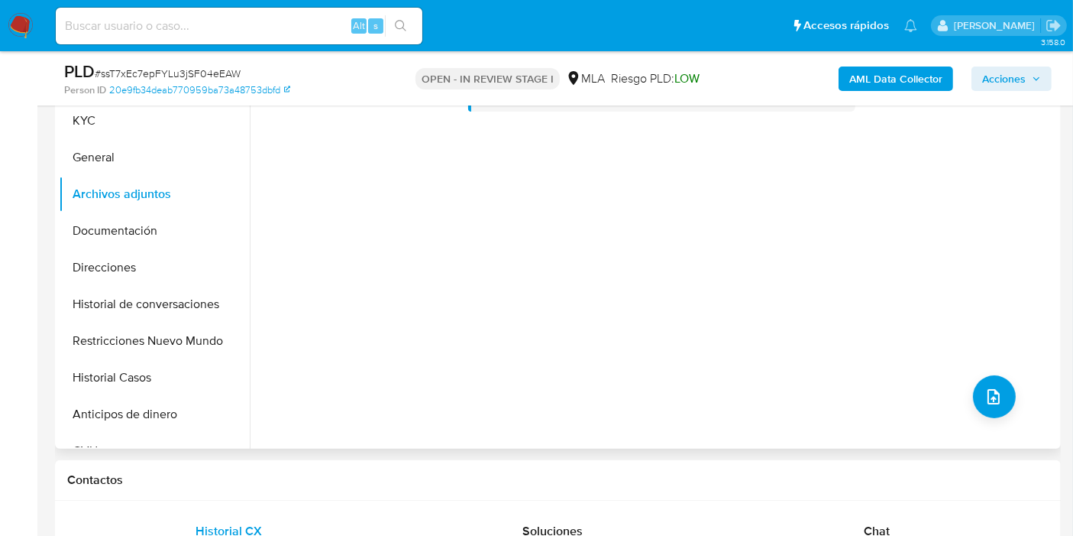
scroll to position [254, 0]
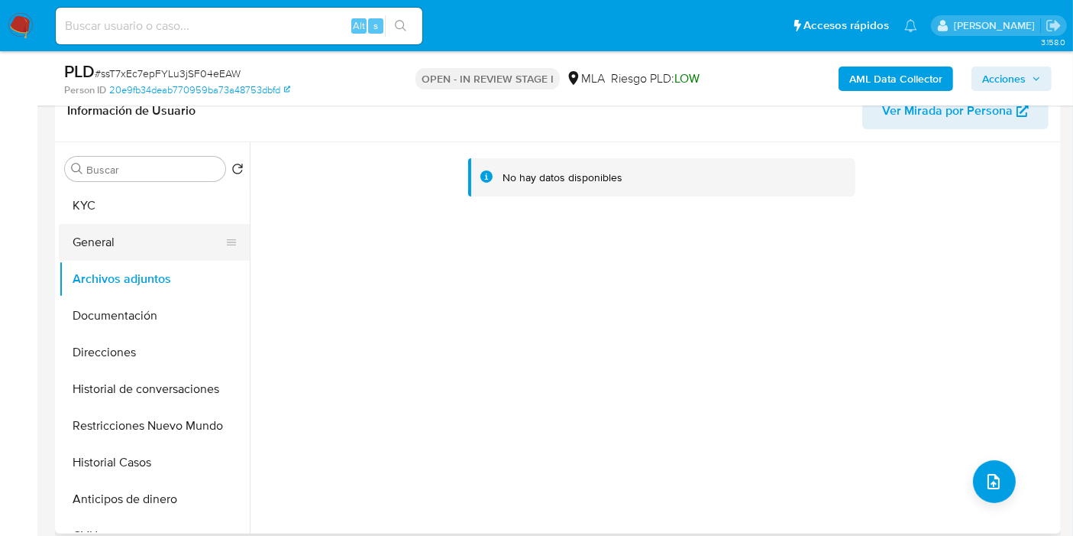
click at [161, 233] on button "General" at bounding box center [148, 242] width 179 height 37
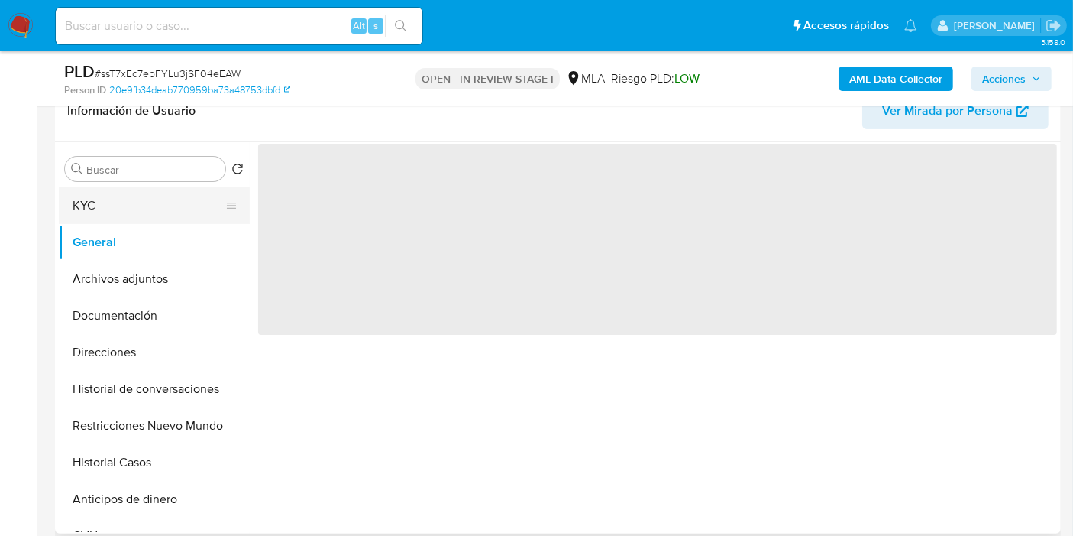
click at [176, 219] on button "KYC" at bounding box center [148, 205] width 179 height 37
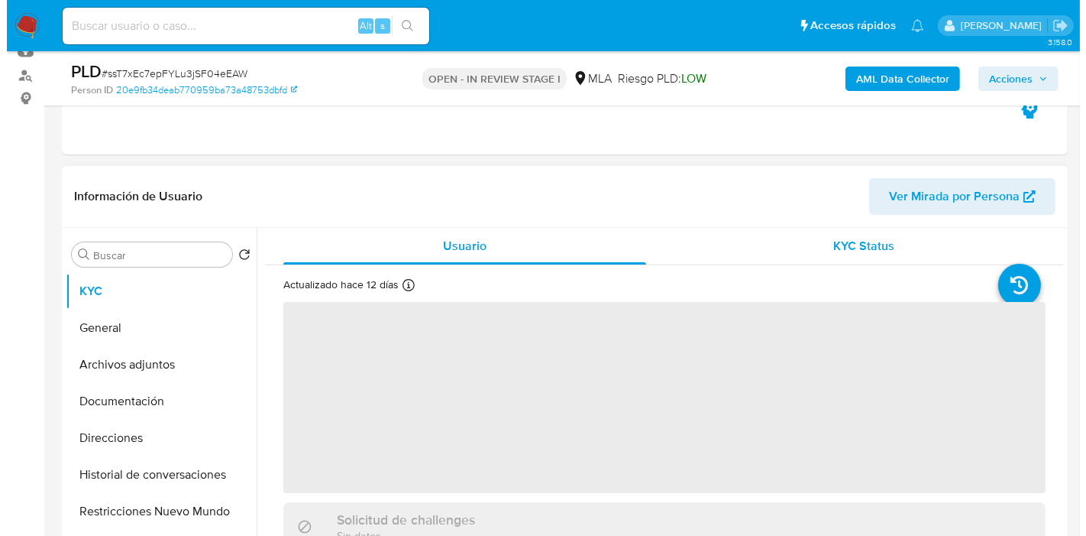
scroll to position [85, 0]
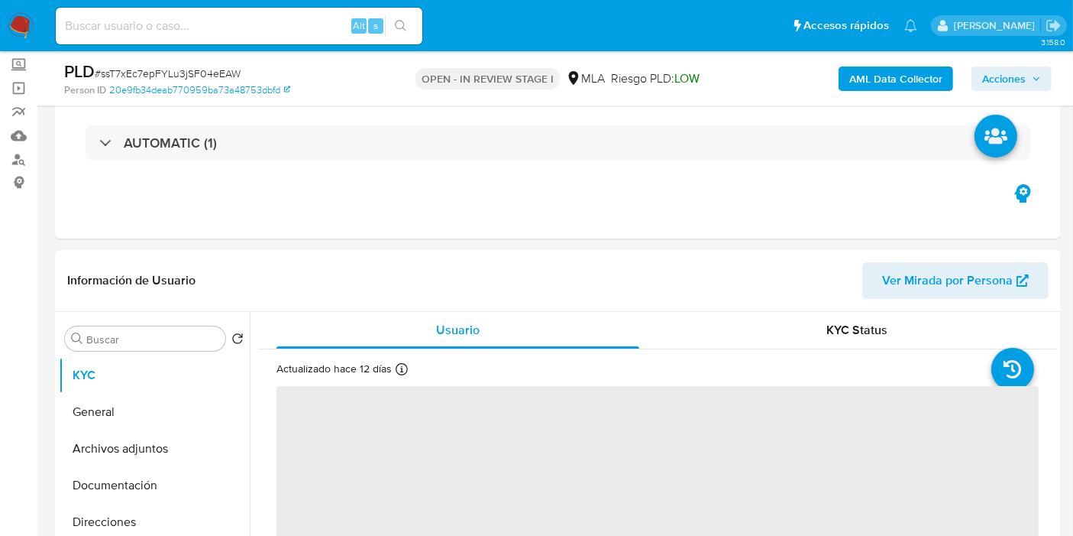
click at [924, 79] on b "AML Data Collector" at bounding box center [896, 78] width 93 height 24
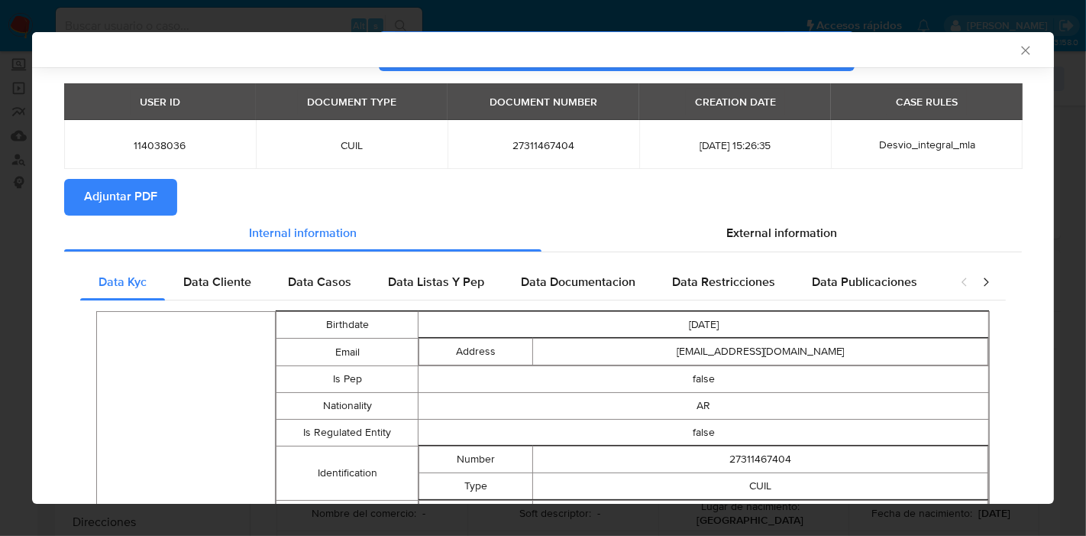
scroll to position [82, 0]
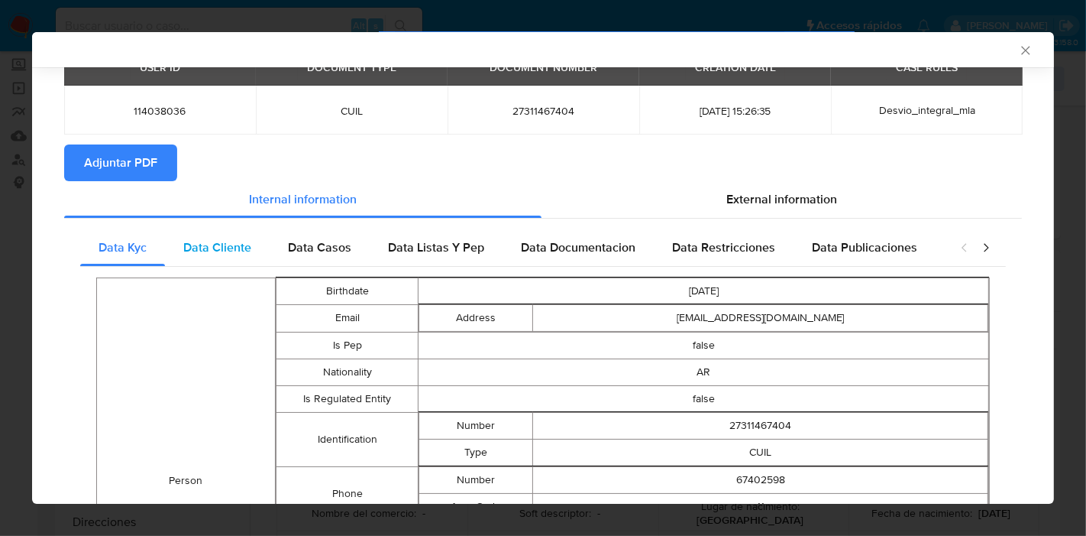
click at [231, 248] on span "Data Cliente" at bounding box center [217, 247] width 68 height 18
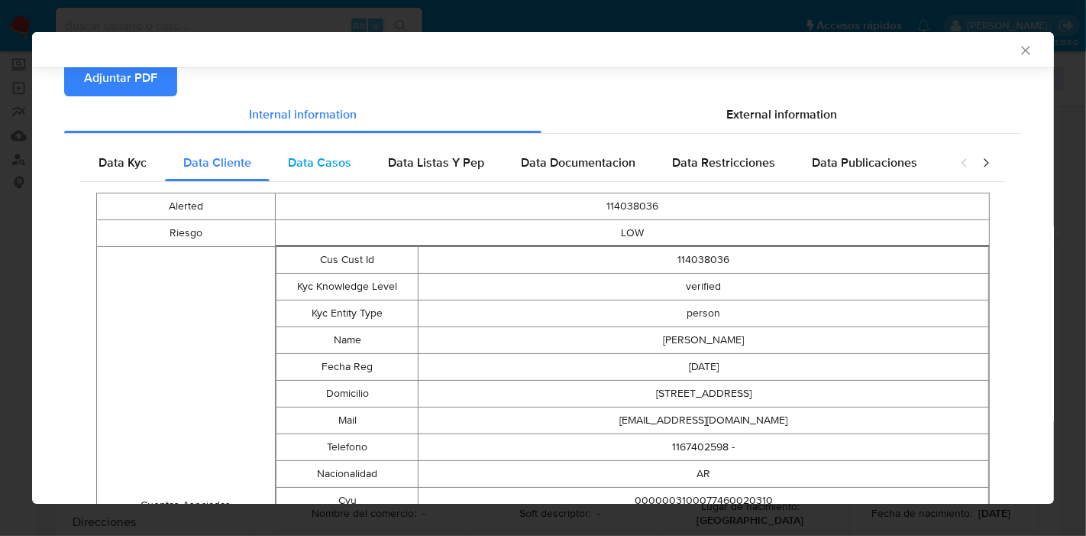
click at [364, 147] on div "Data Casos" at bounding box center [320, 162] width 100 height 37
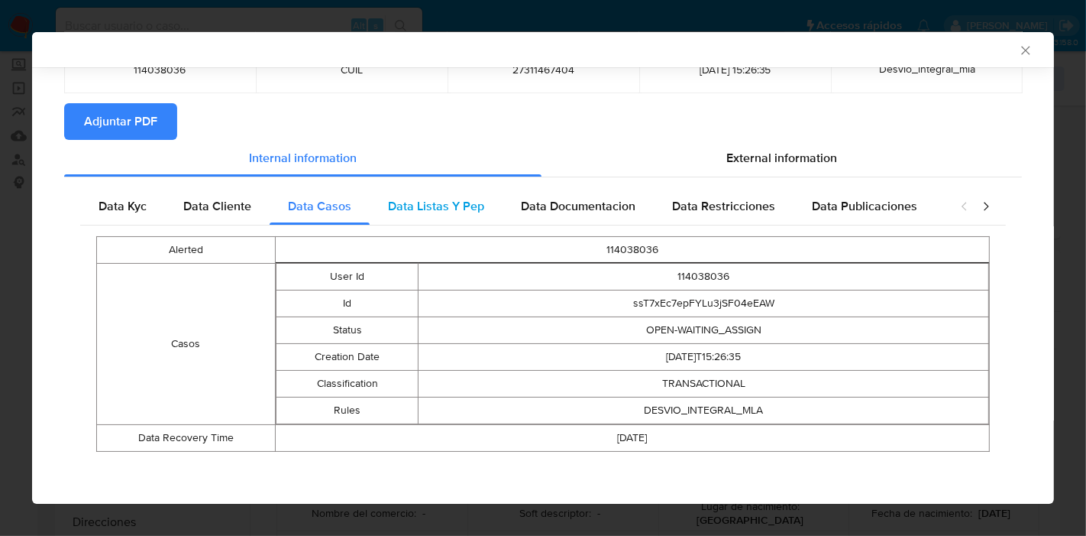
click at [413, 206] on span "Data Listas Y Pep" at bounding box center [436, 206] width 96 height 18
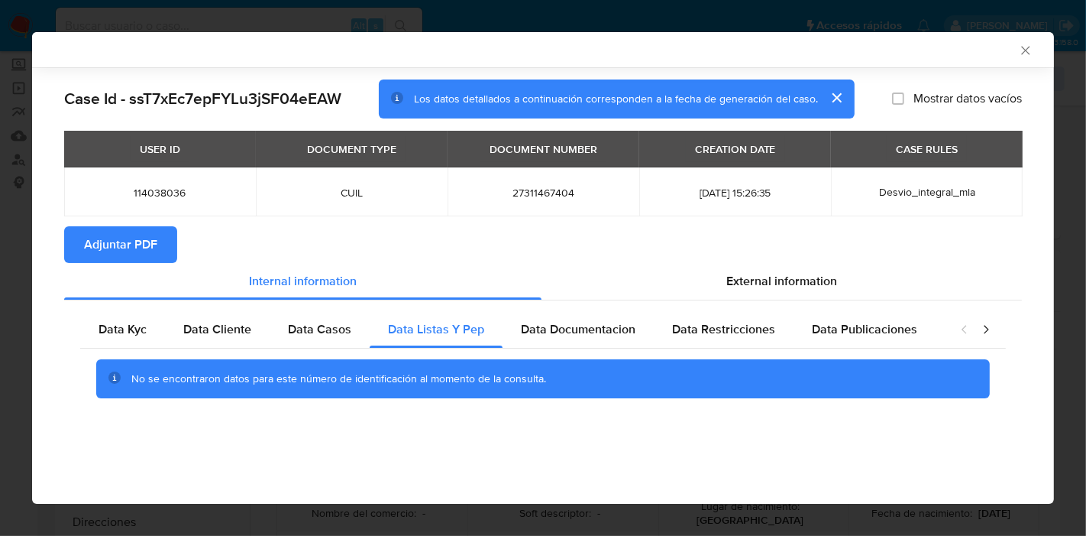
scroll to position [0, 0]
drag, startPoint x: 575, startPoint y: 318, endPoint x: 689, endPoint y: 318, distance: 114.6
click at [577, 318] on div "Data Documentacion" at bounding box center [578, 329] width 151 height 37
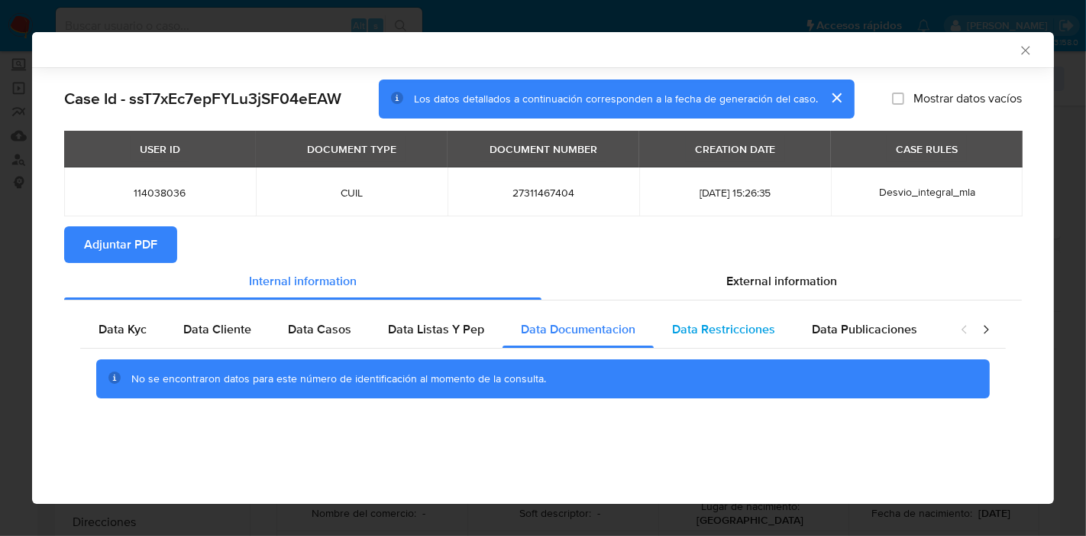
drag, startPoint x: 689, startPoint y: 318, endPoint x: 767, endPoint y: 335, distance: 79.7
click at [693, 319] on div "Data Restricciones" at bounding box center [724, 329] width 140 height 37
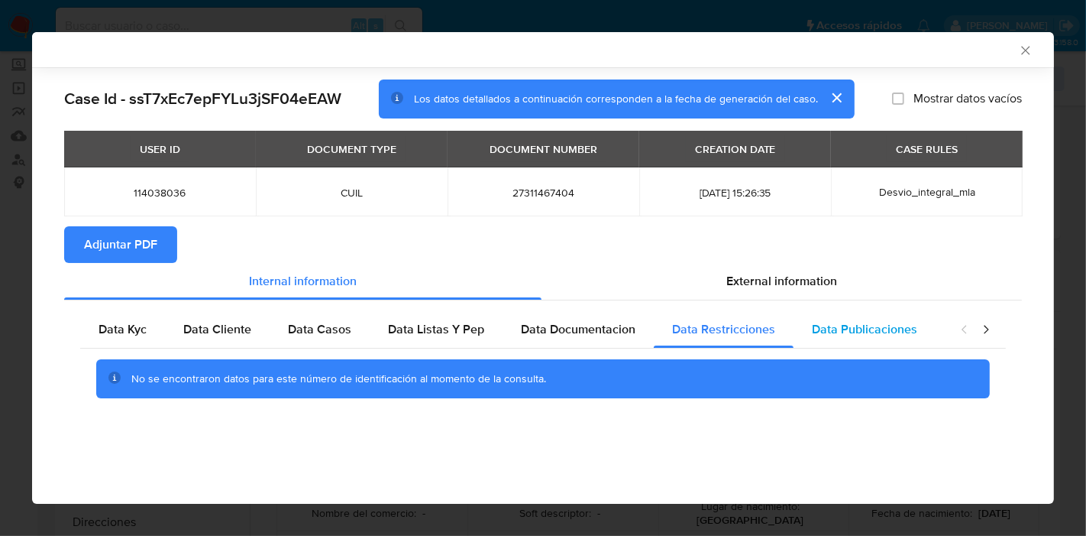
drag, startPoint x: 879, startPoint y: 331, endPoint x: 921, endPoint y: 332, distance: 41.3
click at [886, 332] on span "Data Publicaciones" at bounding box center [864, 329] width 105 height 18
click at [995, 331] on div "closure-recommendation-modal" at bounding box center [975, 329] width 61 height 37
click at [978, 335] on div "closure-recommendation-modal" at bounding box center [975, 329] width 61 height 37
click at [982, 332] on icon "closure-recommendation-modal" at bounding box center [986, 329] width 15 height 15
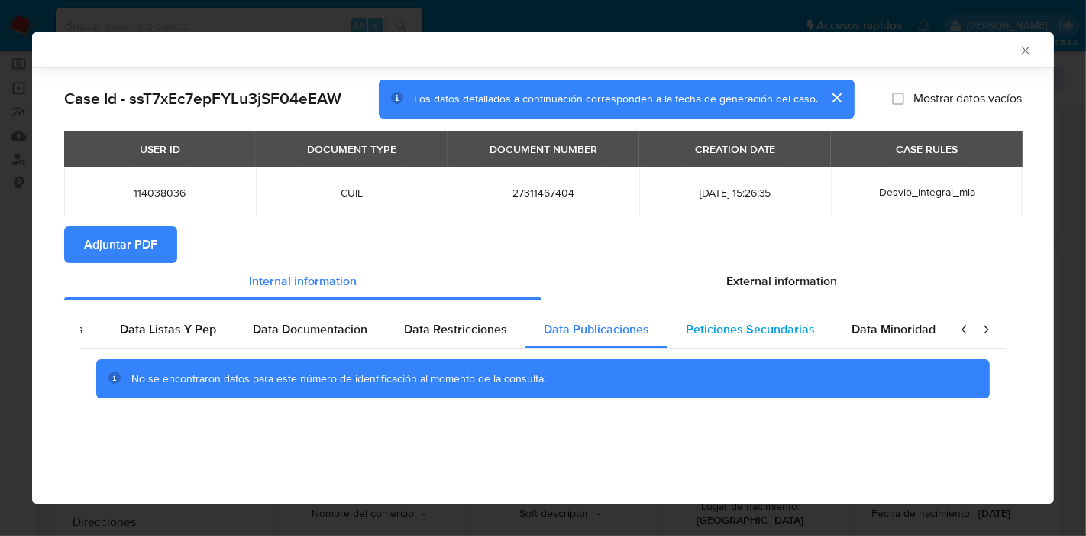
click at [852, 332] on span "Data Minoridad" at bounding box center [894, 329] width 84 height 18
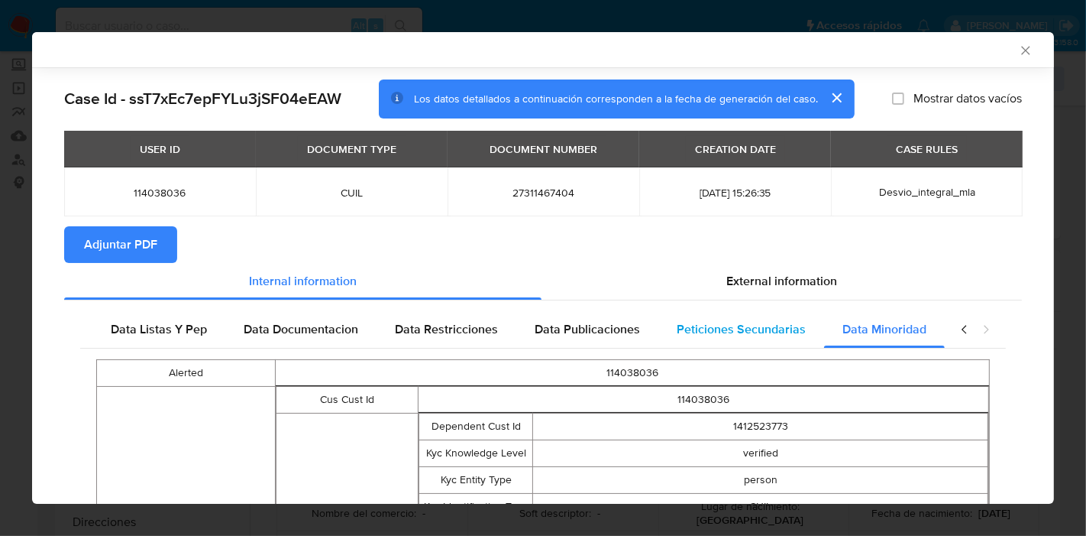
click at [766, 324] on span "Peticiones Secundarias" at bounding box center [741, 329] width 129 height 18
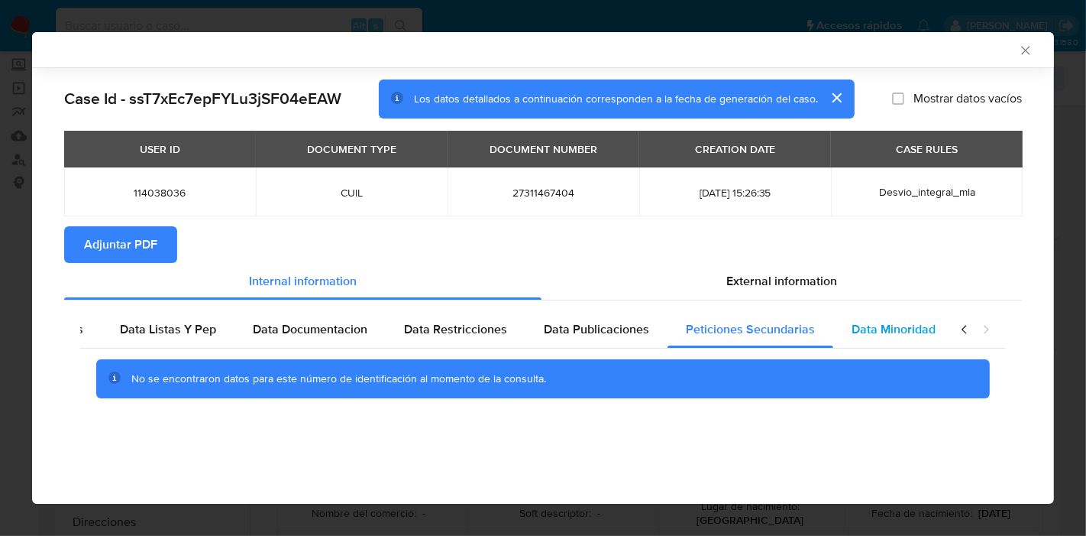
click at [925, 329] on span "Data Minoridad" at bounding box center [894, 329] width 84 height 18
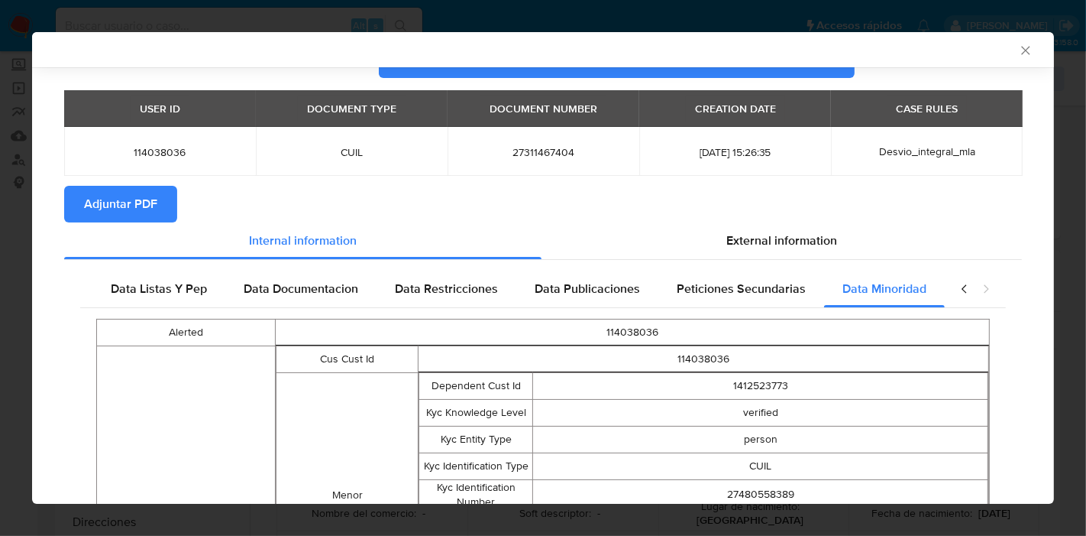
scroll to position [170, 0]
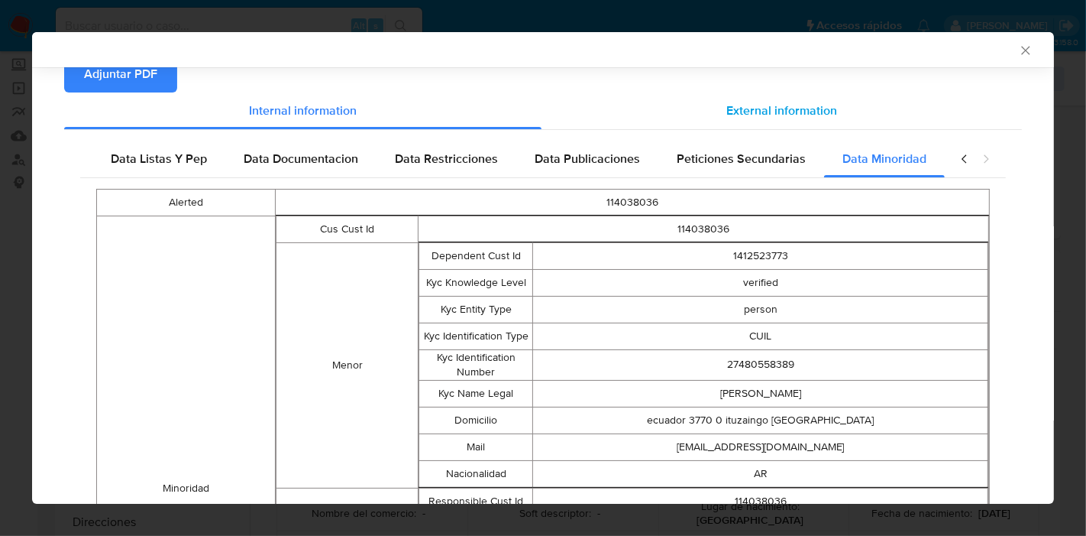
click at [801, 115] on span "External information" at bounding box center [782, 111] width 111 height 18
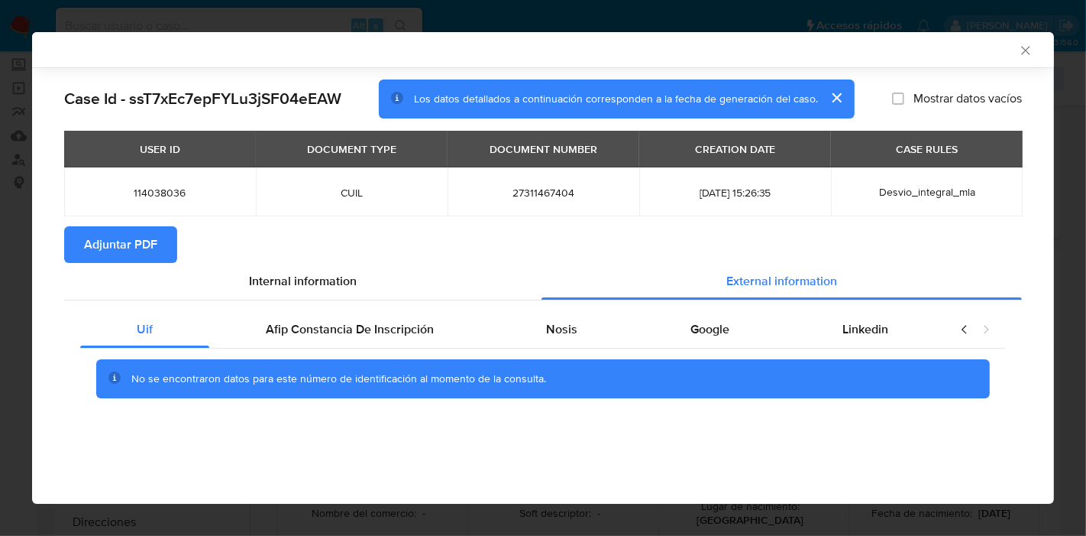
scroll to position [0, 0]
click at [355, 337] on span "Afip Constancia De Inscripción" at bounding box center [350, 329] width 168 height 18
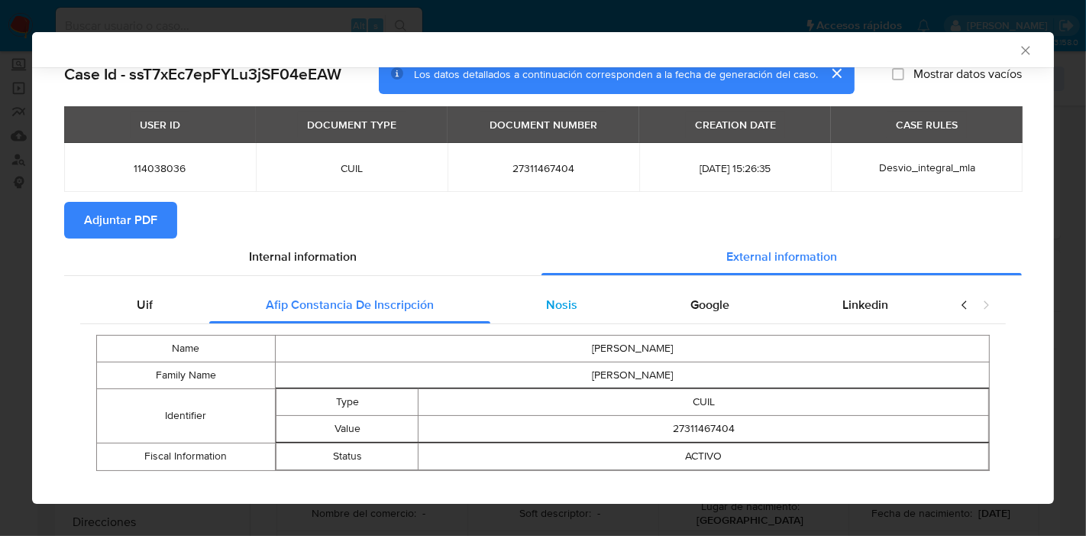
scroll to position [44, 0]
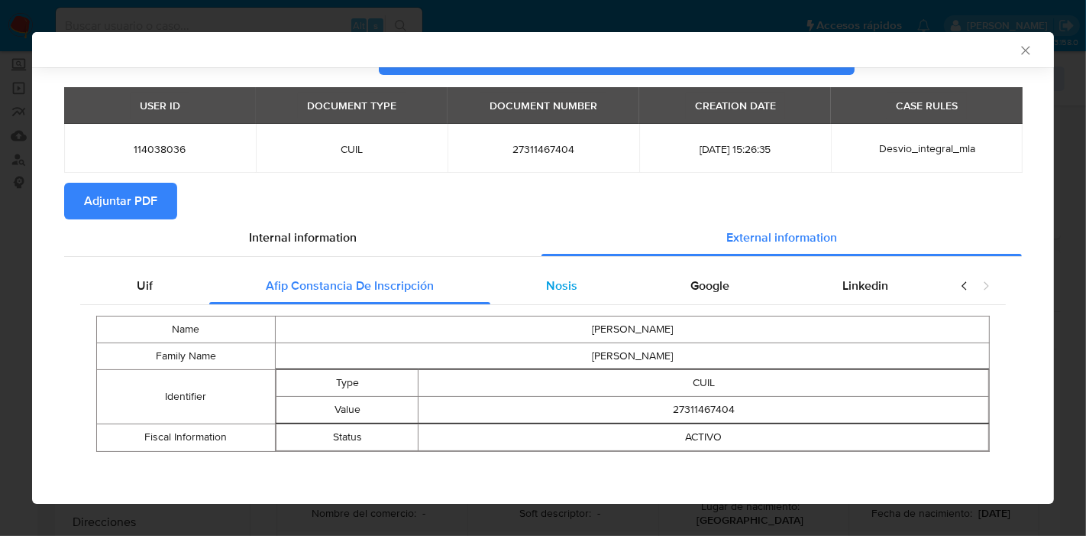
click at [585, 290] on div "Nosis" at bounding box center [563, 285] width 144 height 37
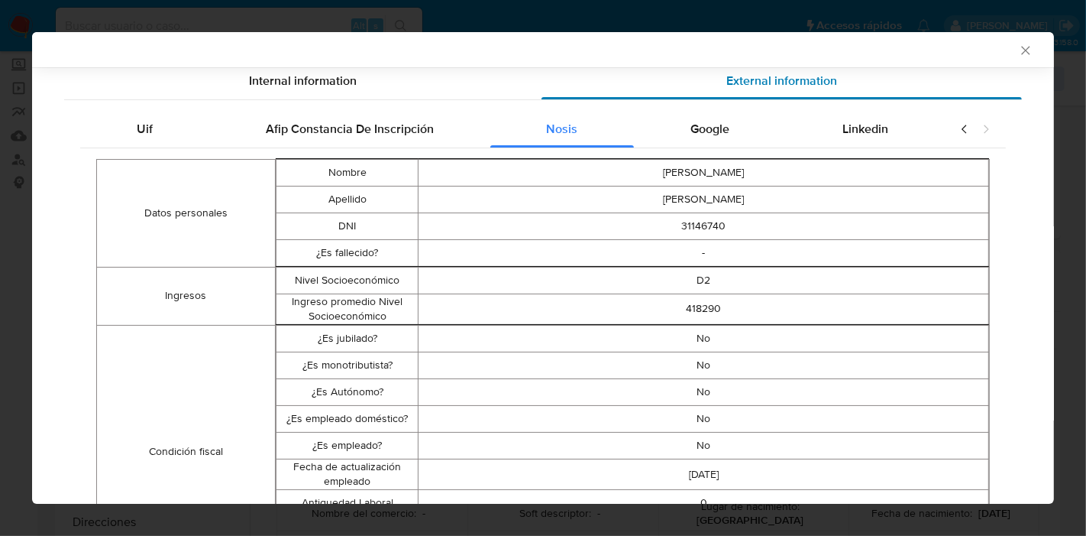
scroll to position [128, 0]
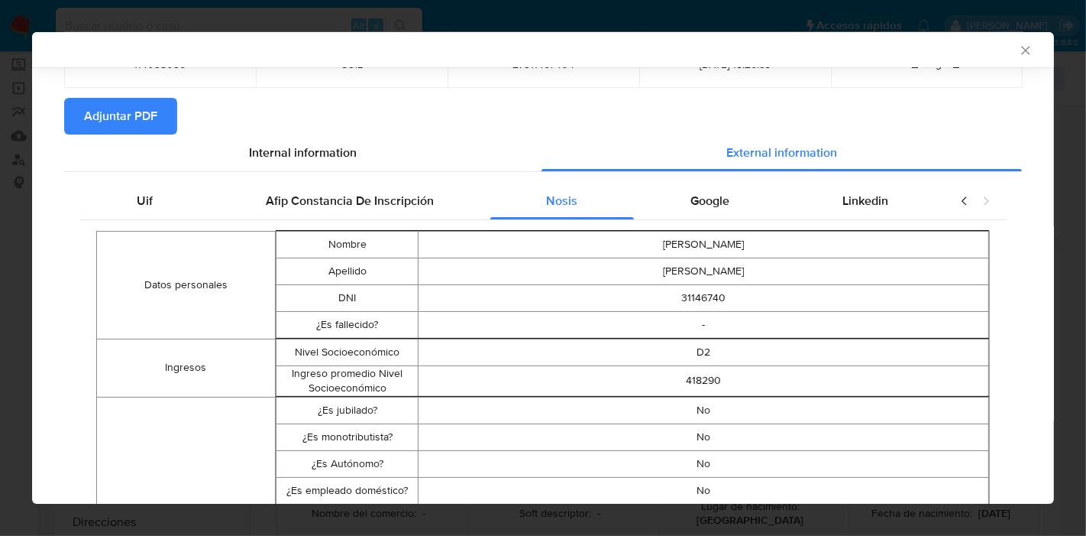
click at [716, 192] on span "Google" at bounding box center [710, 201] width 39 height 18
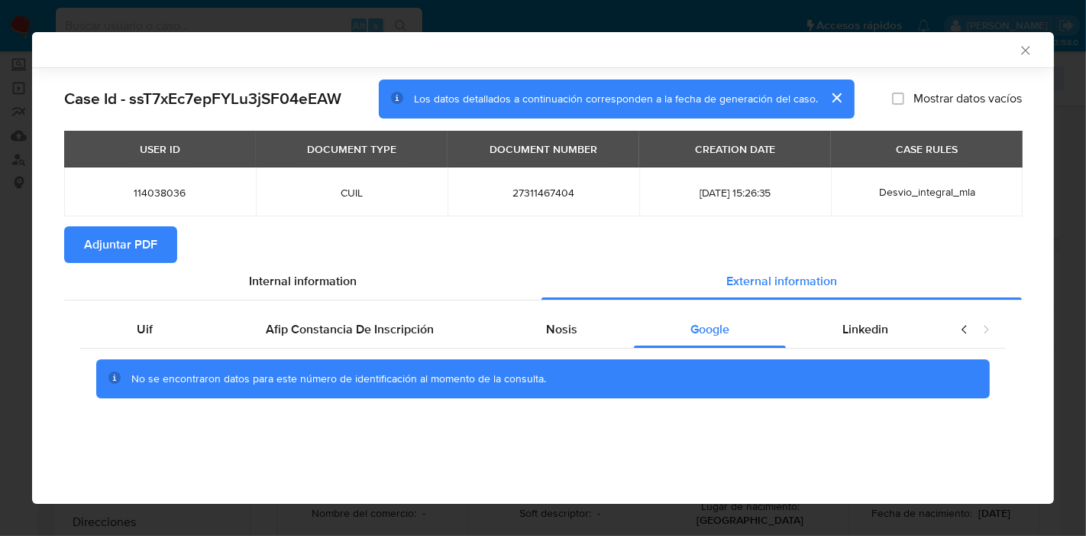
scroll to position [0, 0]
click at [869, 328] on span "Linkedin" at bounding box center [866, 329] width 46 height 18
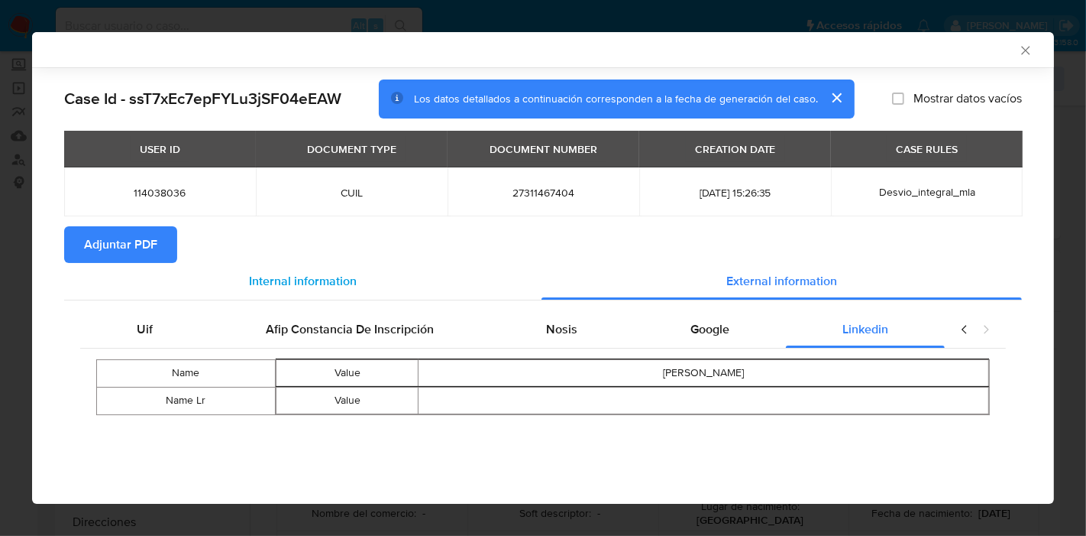
drag, startPoint x: 151, startPoint y: 325, endPoint x: 256, endPoint y: 299, distance: 108.0
click at [152, 324] on span "Uif" at bounding box center [145, 329] width 16 height 18
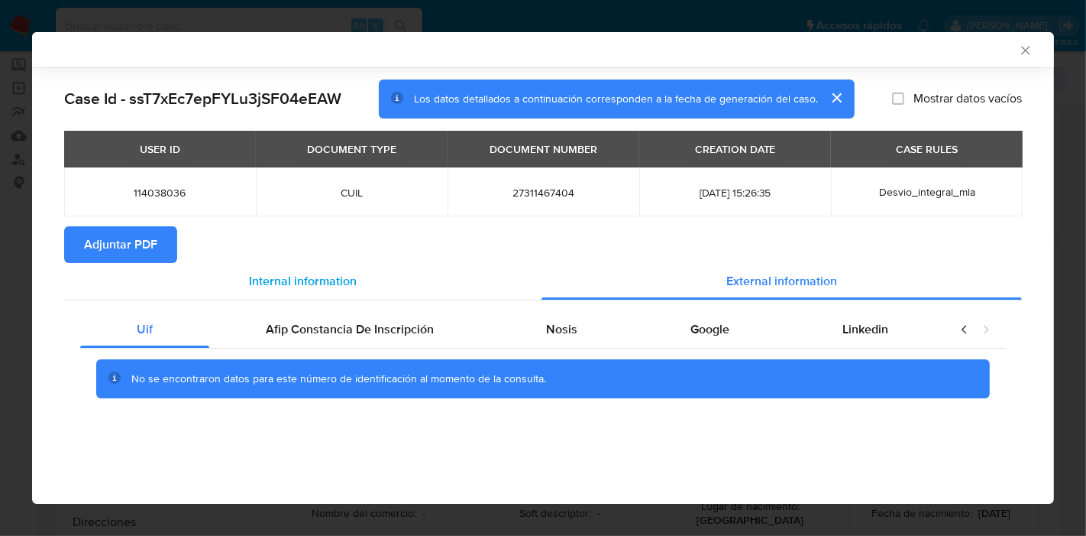
click at [287, 293] on div "Internal information" at bounding box center [303, 281] width 478 height 37
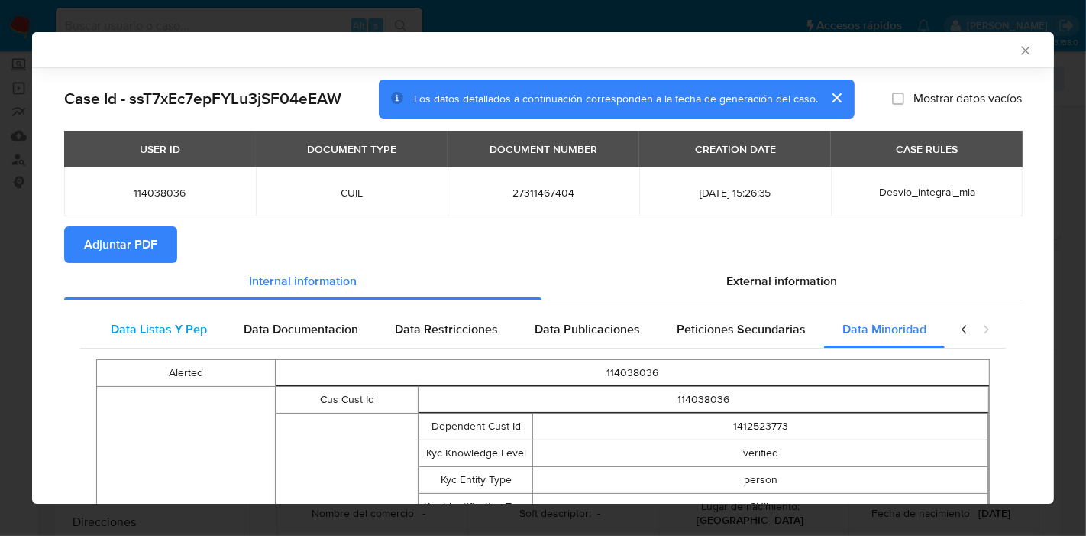
click at [111, 332] on span "Data Listas Y Pep" at bounding box center [159, 329] width 96 height 18
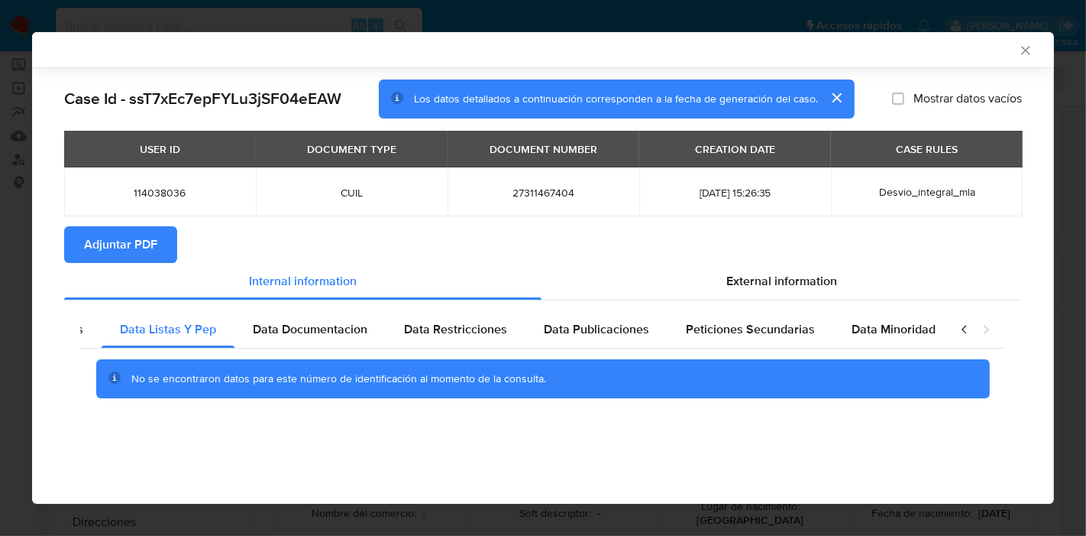
click at [969, 332] on icon "closure-recommendation-modal" at bounding box center [964, 329] width 15 height 15
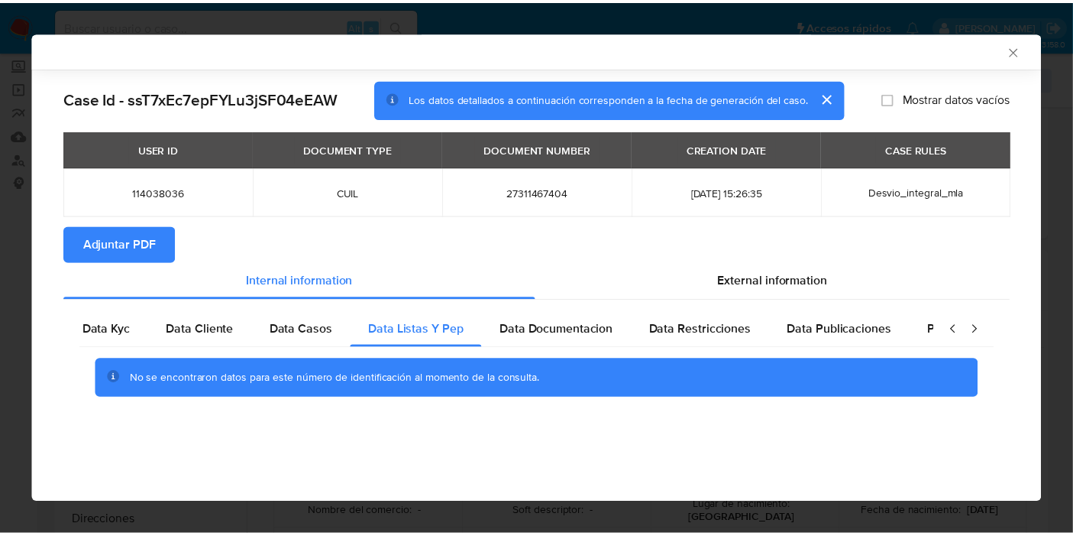
scroll to position [0, 0]
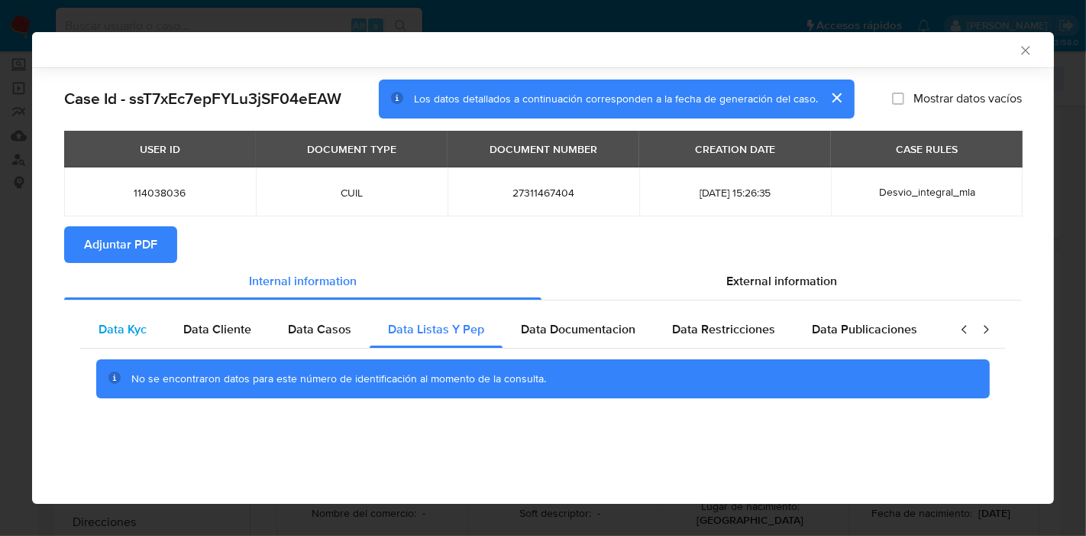
click at [128, 325] on span "Data Kyc" at bounding box center [123, 329] width 48 height 18
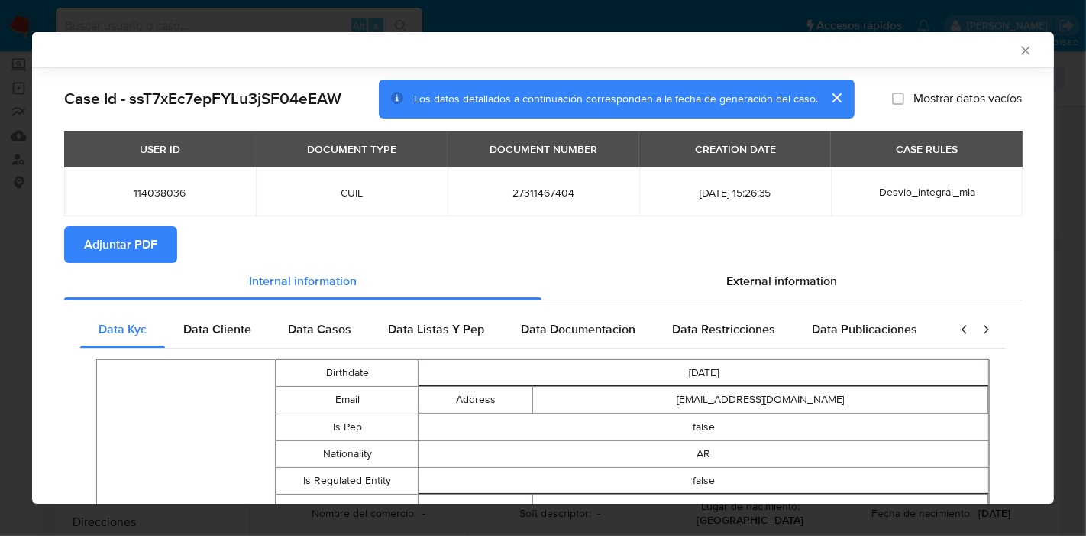
click at [119, 247] on span "Adjuntar PDF" at bounding box center [120, 245] width 73 height 34
click at [1018, 48] on icon "Cerrar ventana" at bounding box center [1025, 50] width 15 height 15
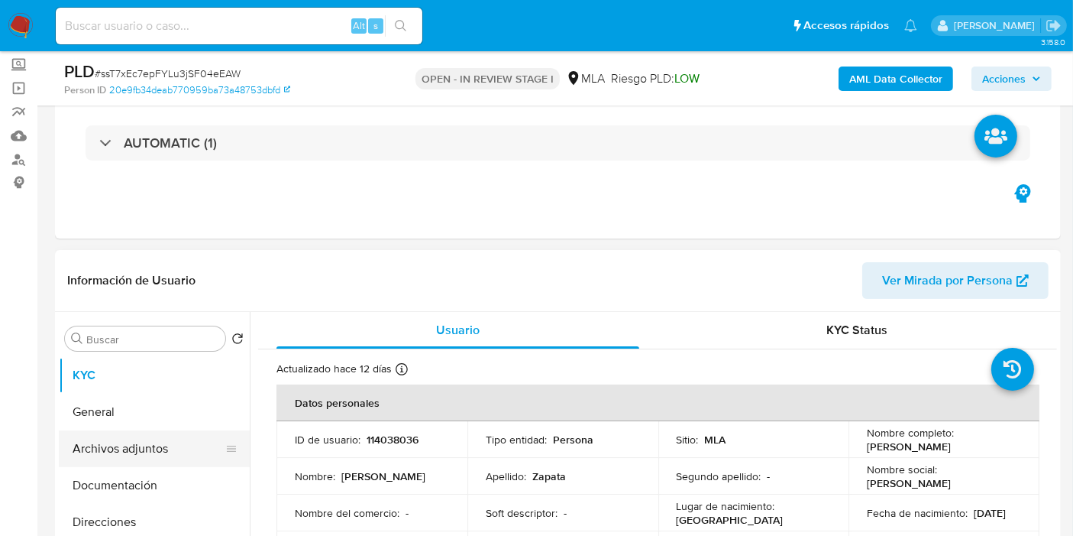
scroll to position [170, 0]
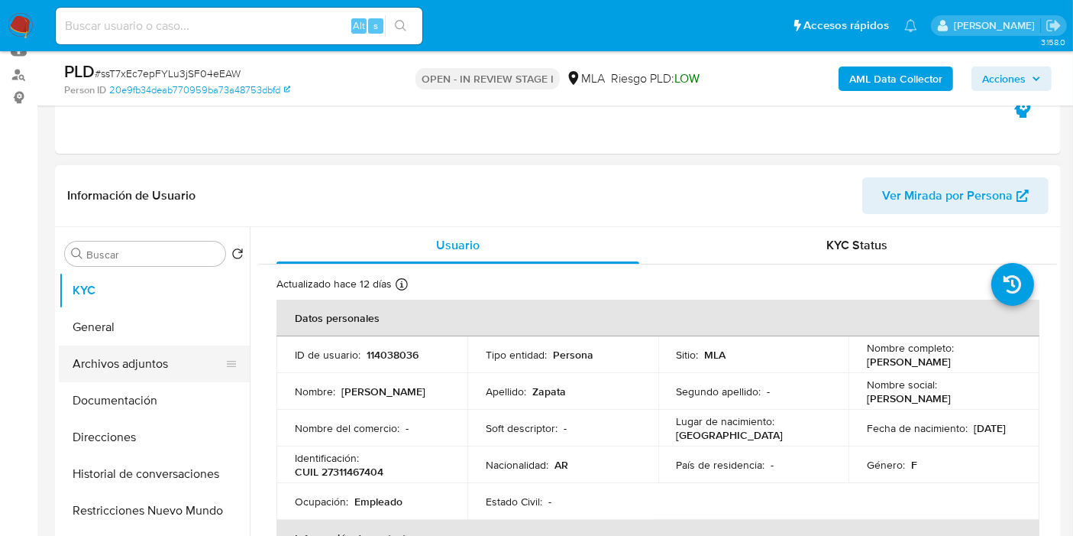
click at [128, 357] on button "Archivos adjuntos" at bounding box center [148, 363] width 179 height 37
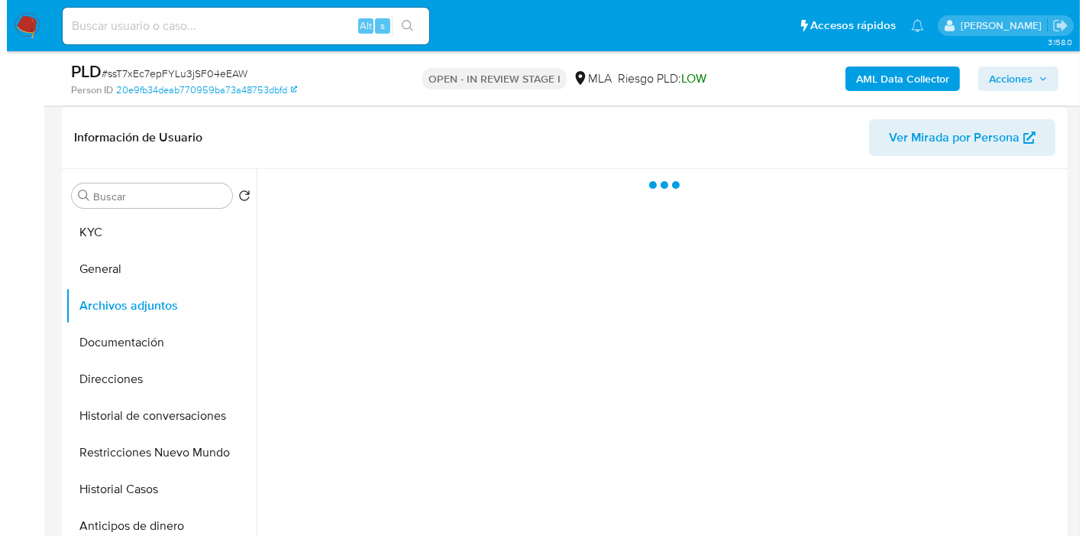
scroll to position [254, 0]
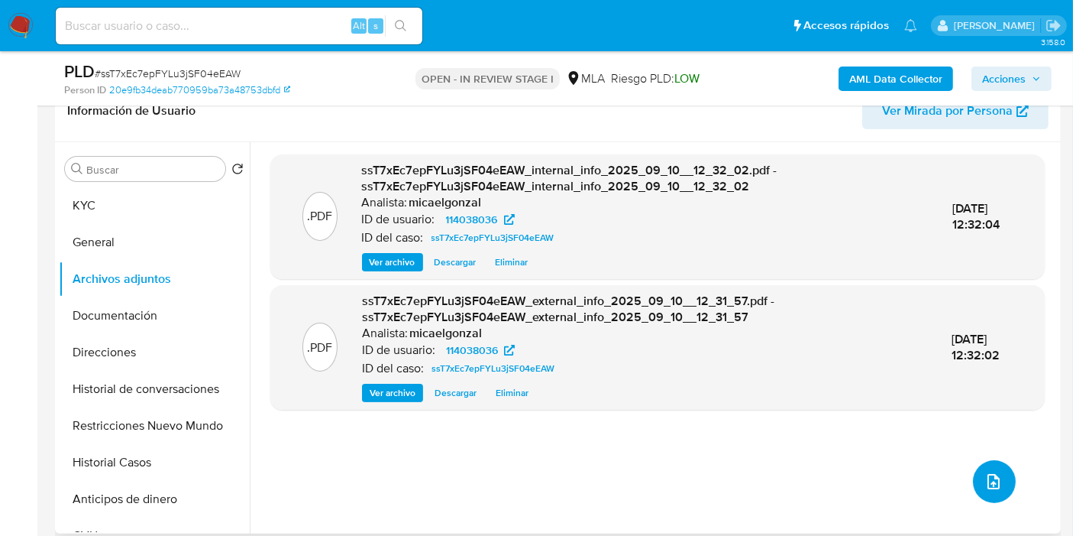
click at [992, 481] on icon "upload-file" at bounding box center [994, 481] width 18 height 18
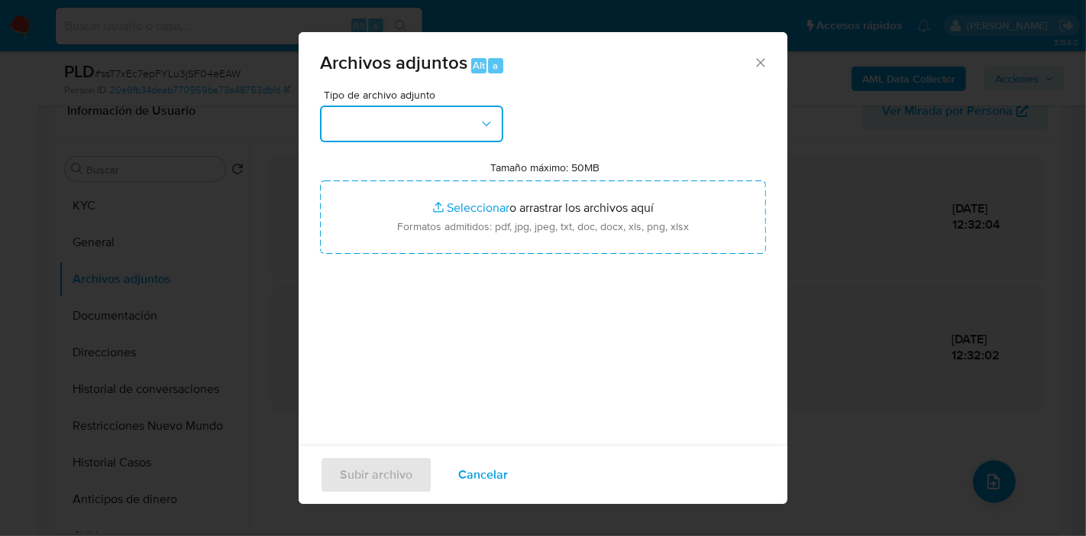
click at [460, 136] on button "button" at bounding box center [411, 123] width 183 height 37
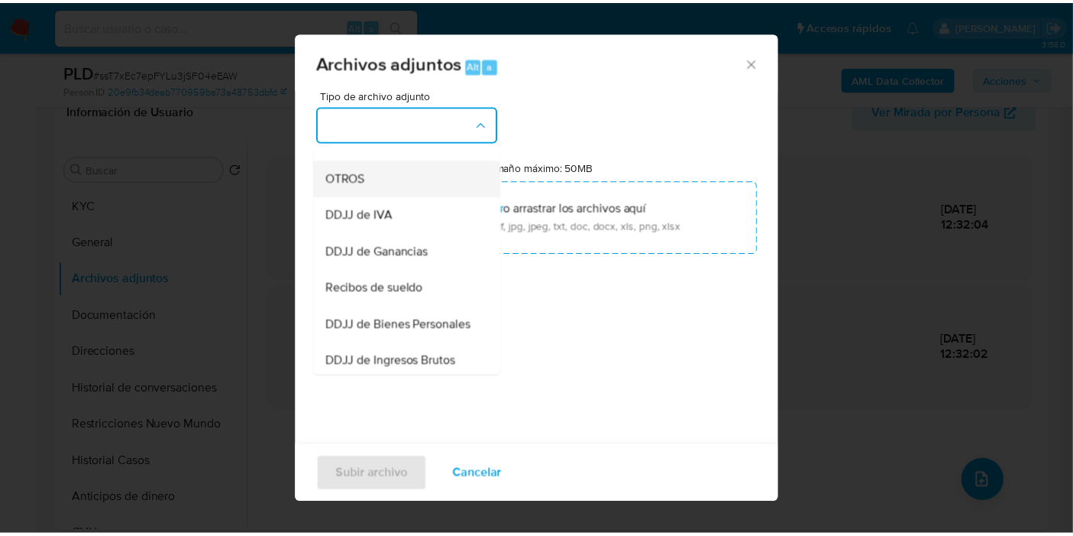
scroll to position [339, 0]
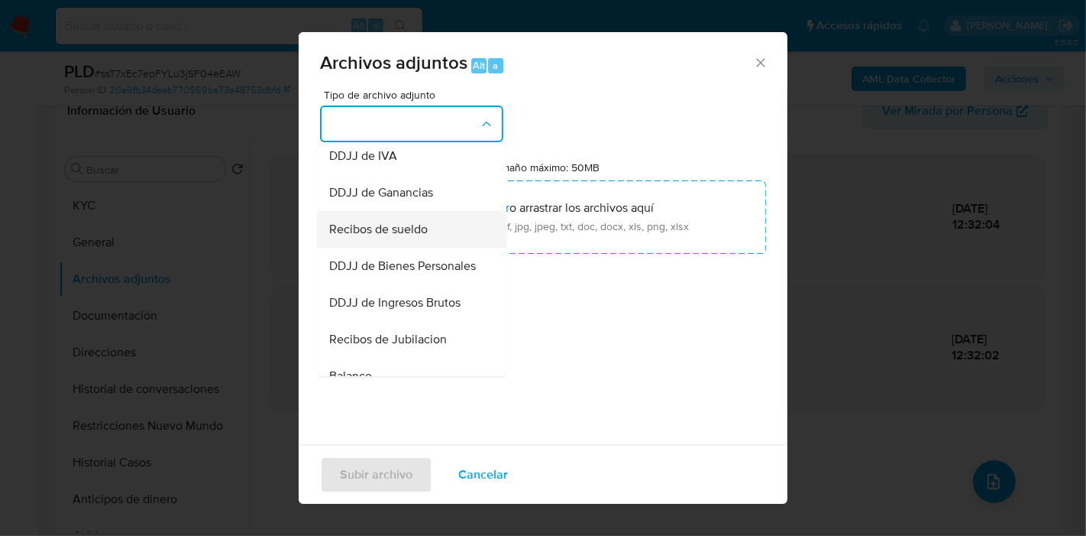
click at [441, 243] on div "Recibos de sueldo" at bounding box center [407, 229] width 156 height 37
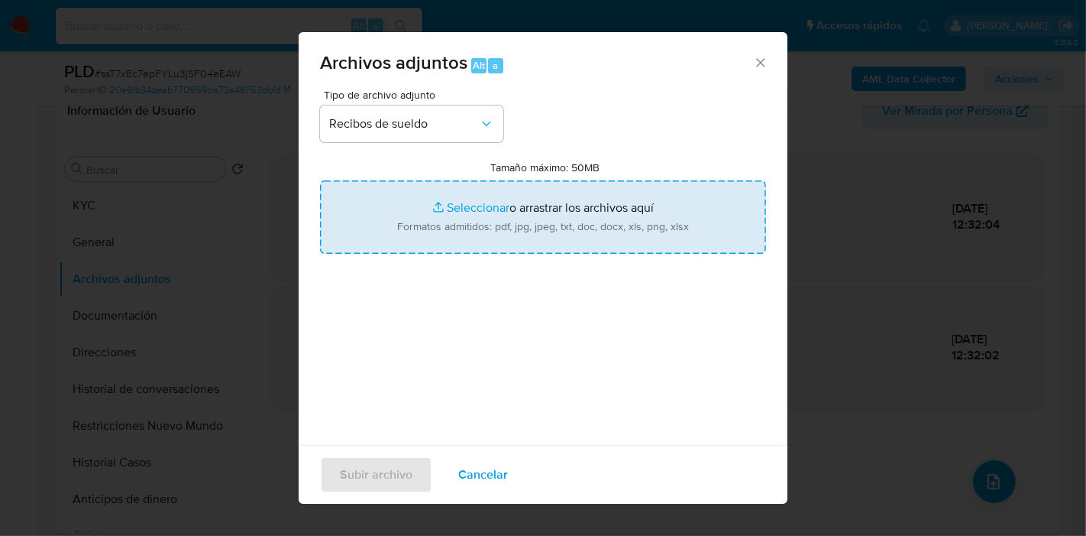
click at [465, 223] on input "Tamaño máximo: 50MB Seleccionar archivos" at bounding box center [543, 216] width 446 height 73
type input "C:\fakepath\Recibo de Sueldo - Junio 2025.pdf"
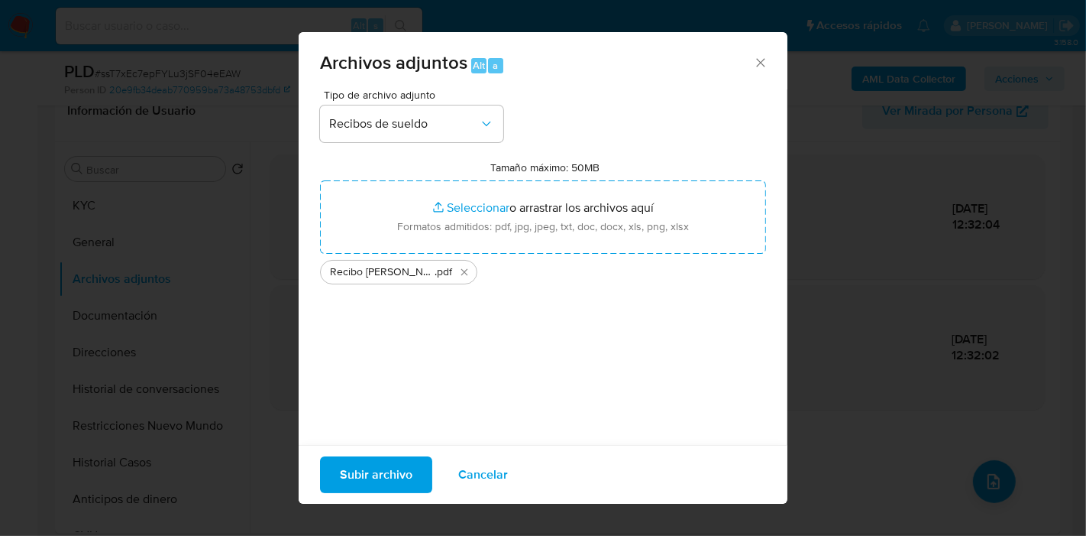
click at [350, 466] on span "Subir archivo" at bounding box center [376, 475] width 73 height 34
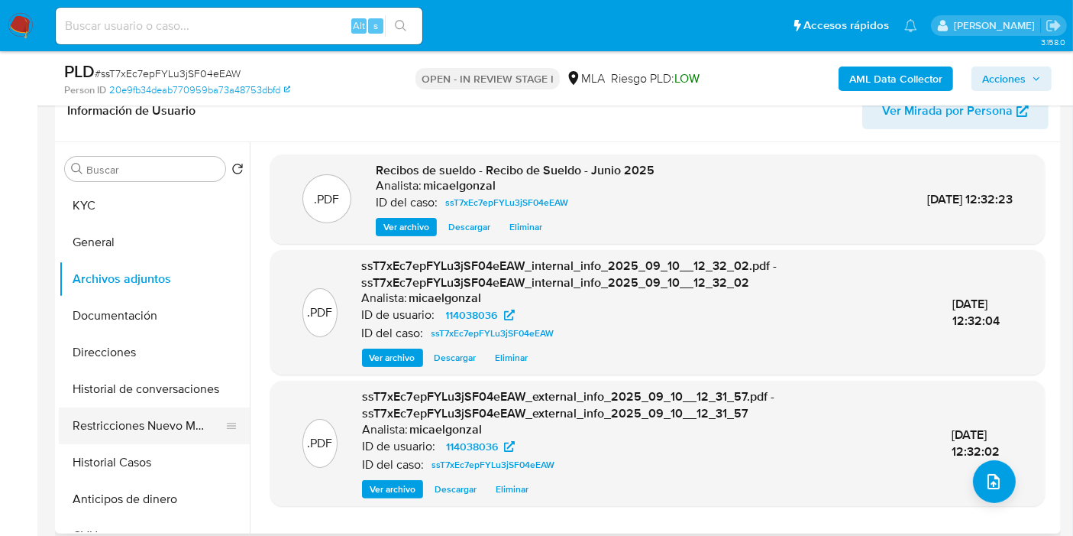
click at [168, 407] on button "Restricciones Nuevo Mundo" at bounding box center [148, 425] width 179 height 37
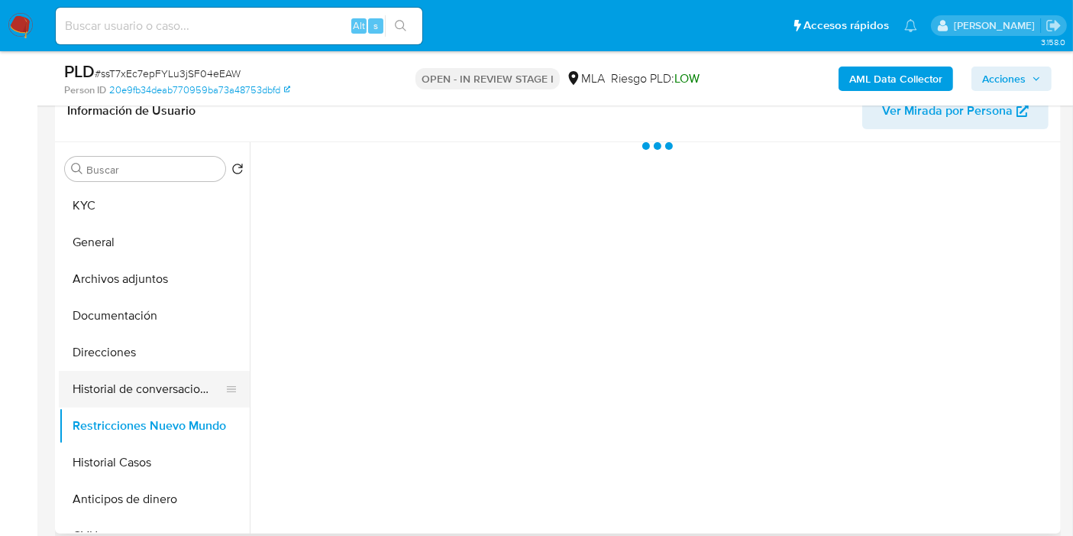
click at [187, 378] on button "Historial de conversaciones" at bounding box center [148, 389] width 179 height 37
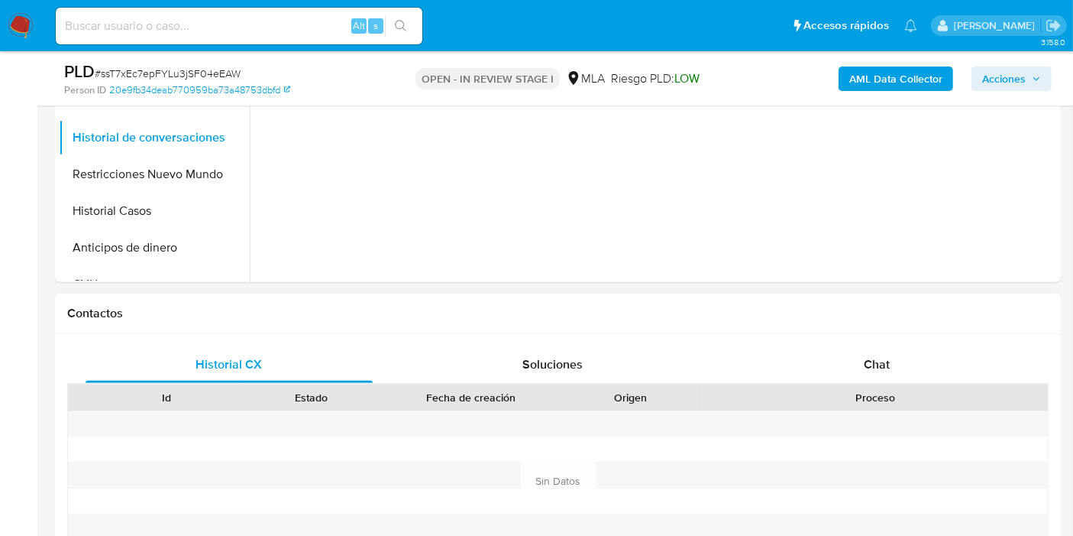
scroll to position [594, 0]
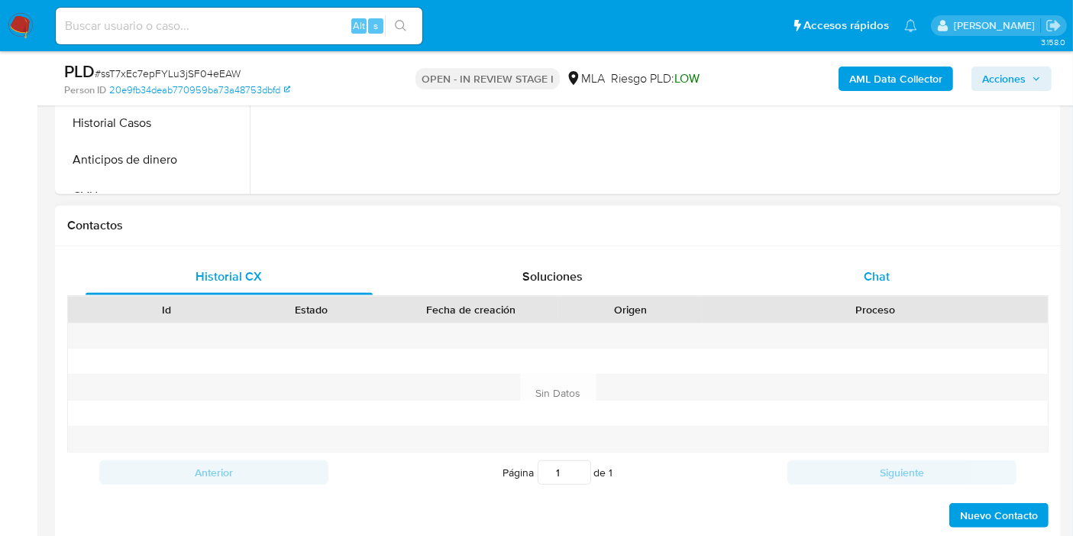
click at [836, 287] on div "Chat" at bounding box center [876, 276] width 287 height 37
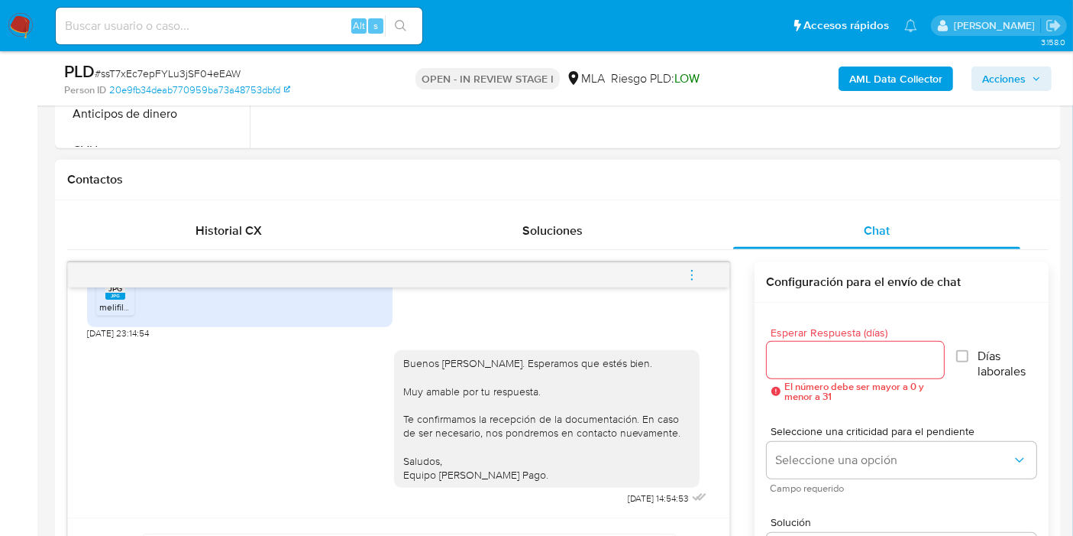
scroll to position [678, 0]
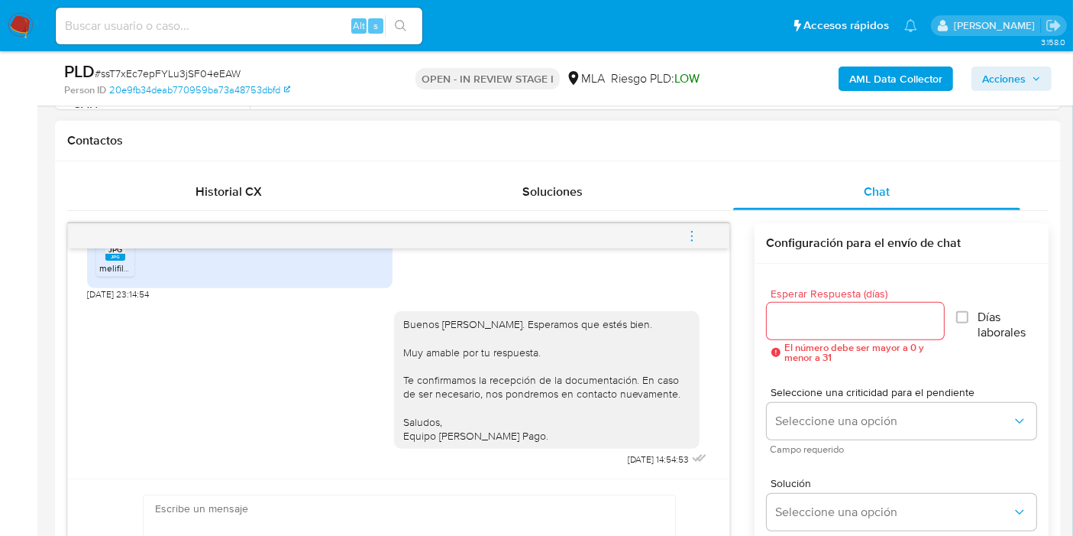
click at [698, 230] on icon "menu-action" at bounding box center [692, 236] width 14 height 14
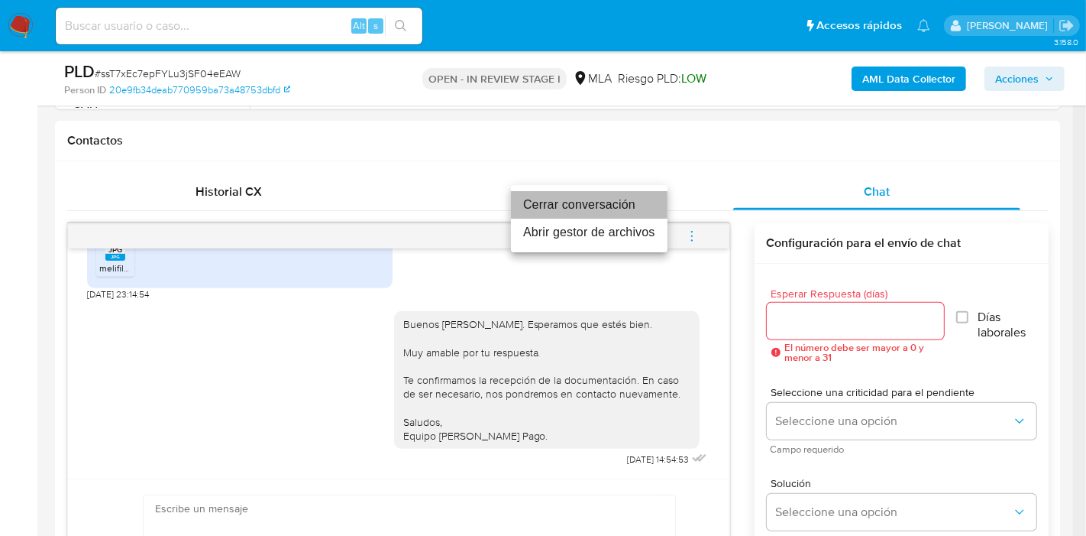
click at [594, 212] on li "Cerrar conversación" at bounding box center [589, 205] width 157 height 28
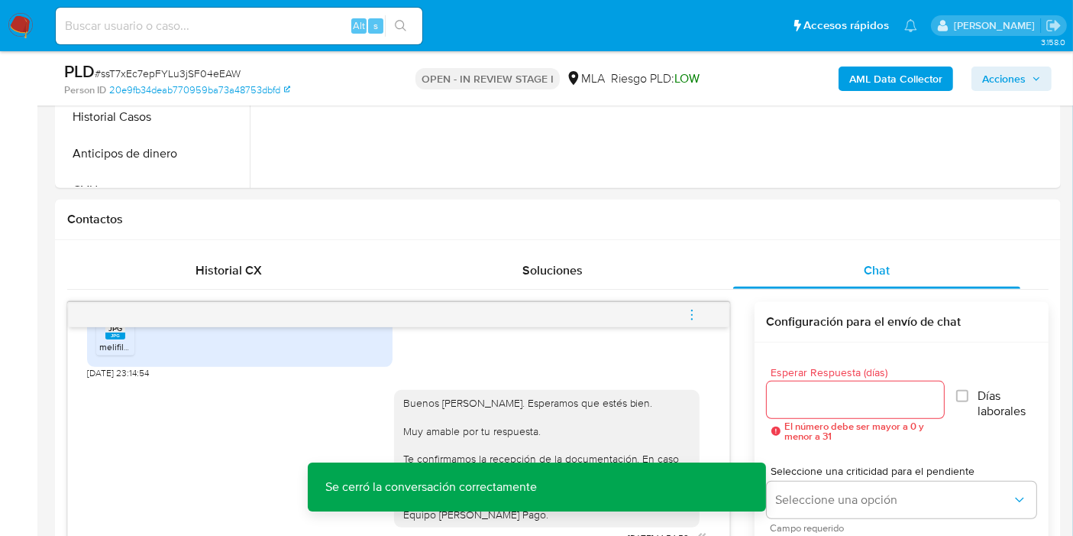
scroll to position [509, 0]
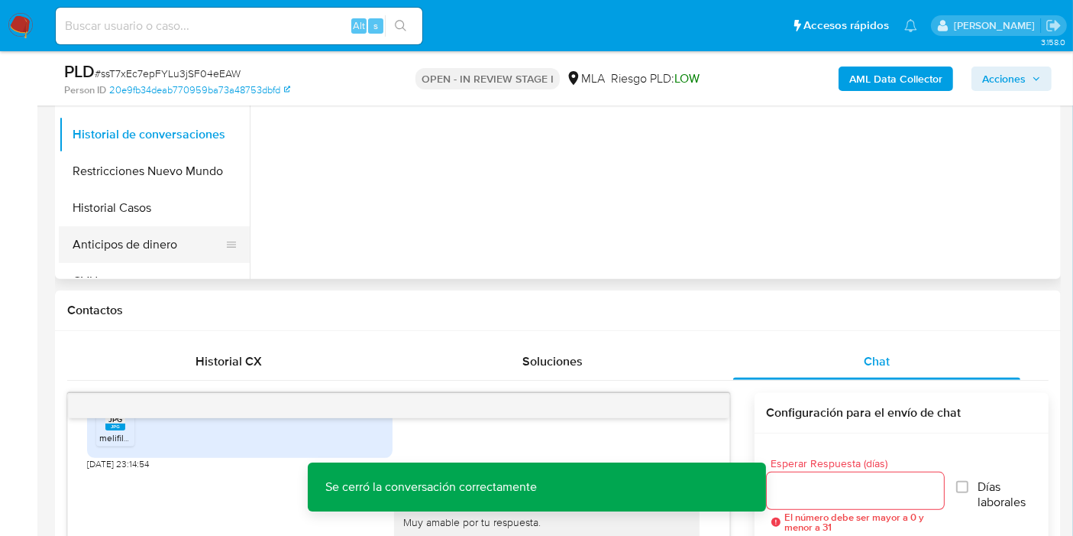
click at [145, 254] on button "Anticipos de dinero" at bounding box center [148, 244] width 179 height 37
click at [154, 232] on button "Anticipos de dinero" at bounding box center [148, 244] width 179 height 37
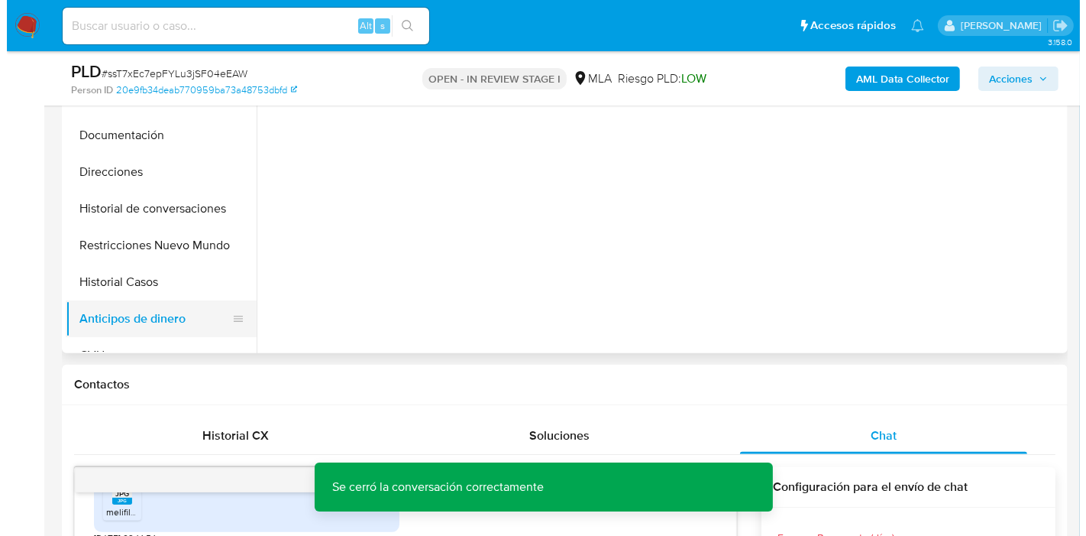
scroll to position [339, 0]
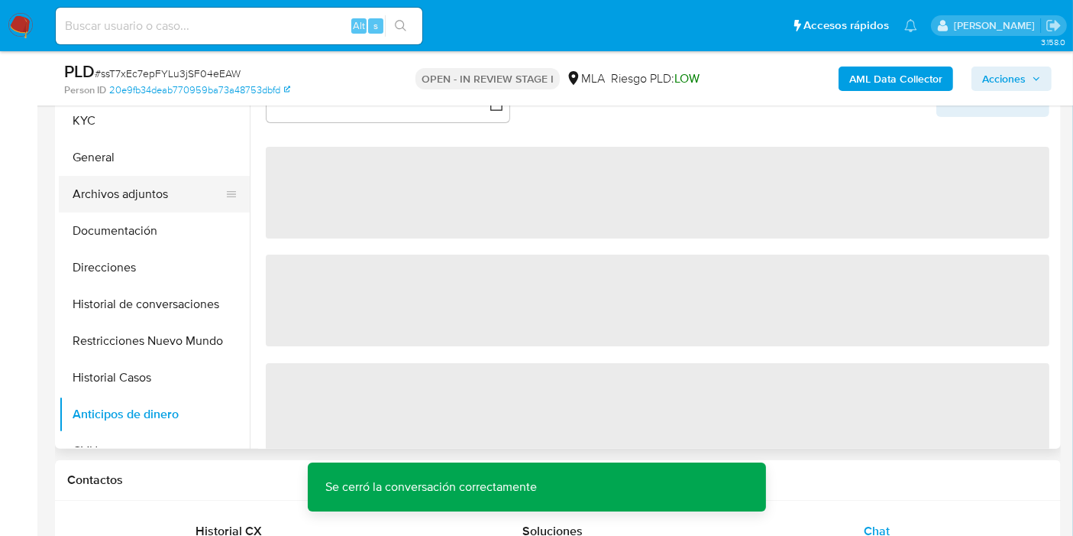
drag, startPoint x: 167, startPoint y: 218, endPoint x: 176, endPoint y: 193, distance: 26.1
click at [167, 215] on button "Documentación" at bounding box center [154, 230] width 191 height 37
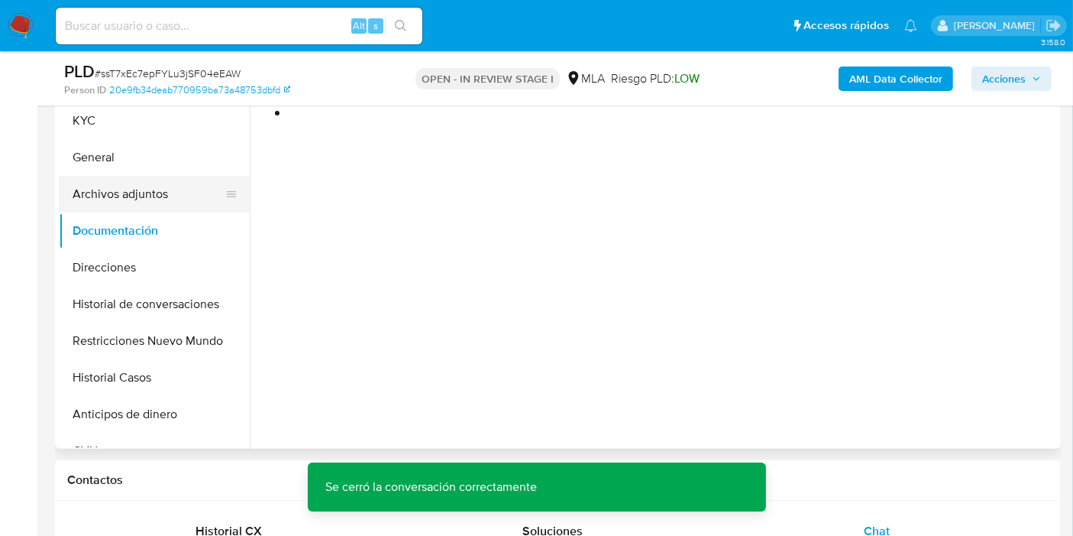
click at [176, 193] on button "Archivos adjuntos" at bounding box center [148, 194] width 179 height 37
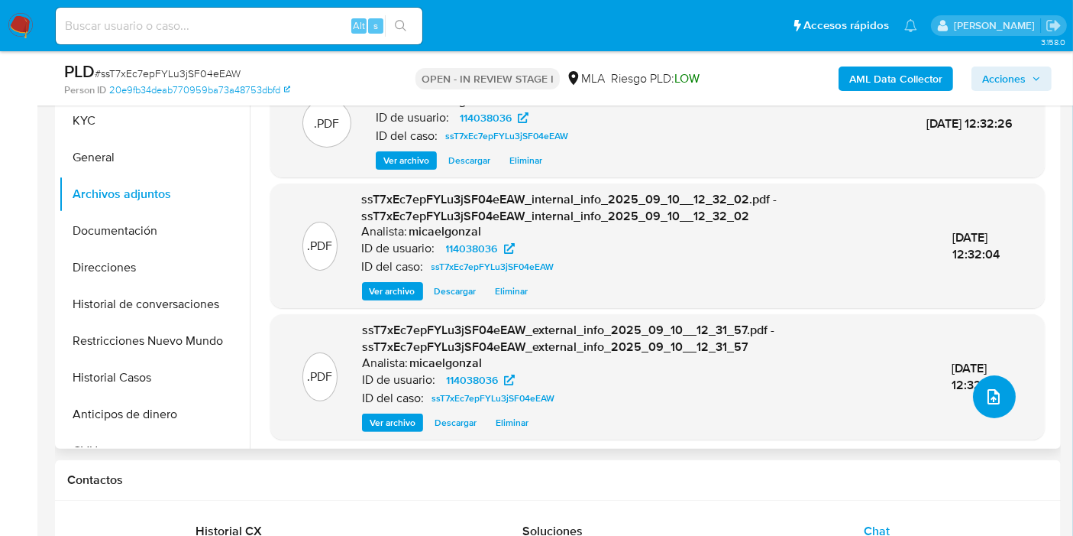
click at [986, 393] on icon "upload-file" at bounding box center [994, 396] width 18 height 18
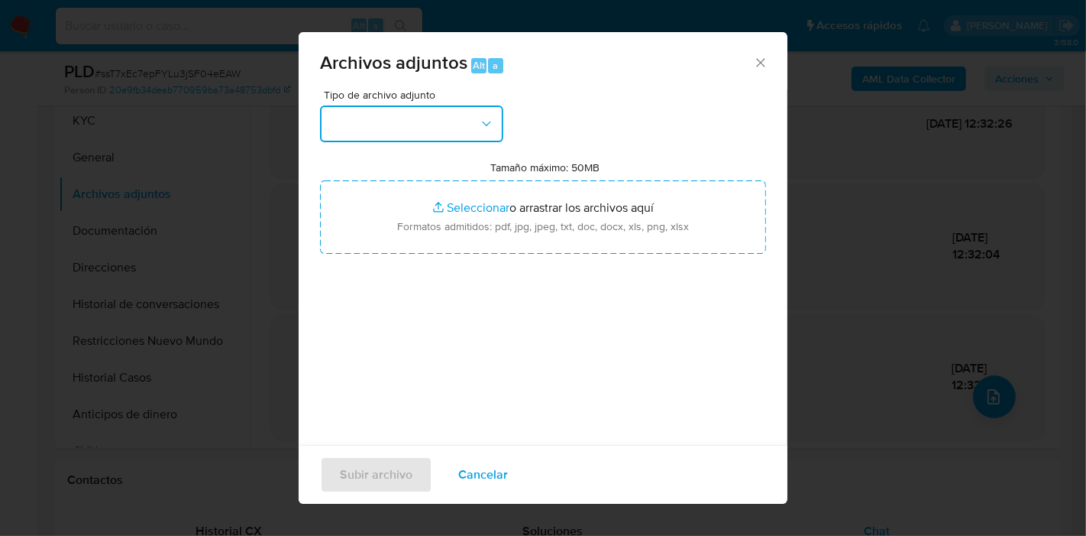
click at [349, 116] on button "button" at bounding box center [411, 123] width 183 height 37
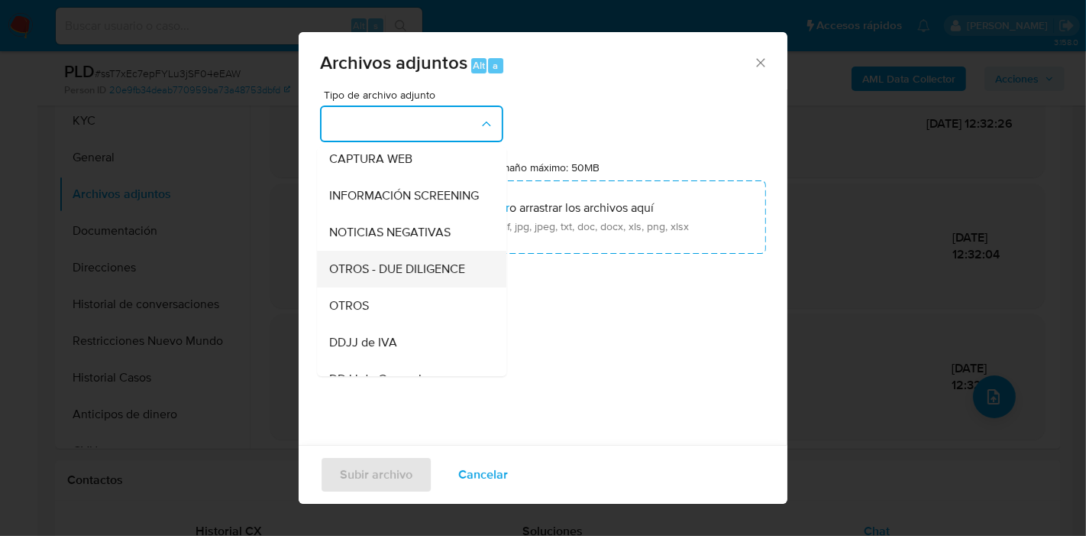
scroll to position [170, 0]
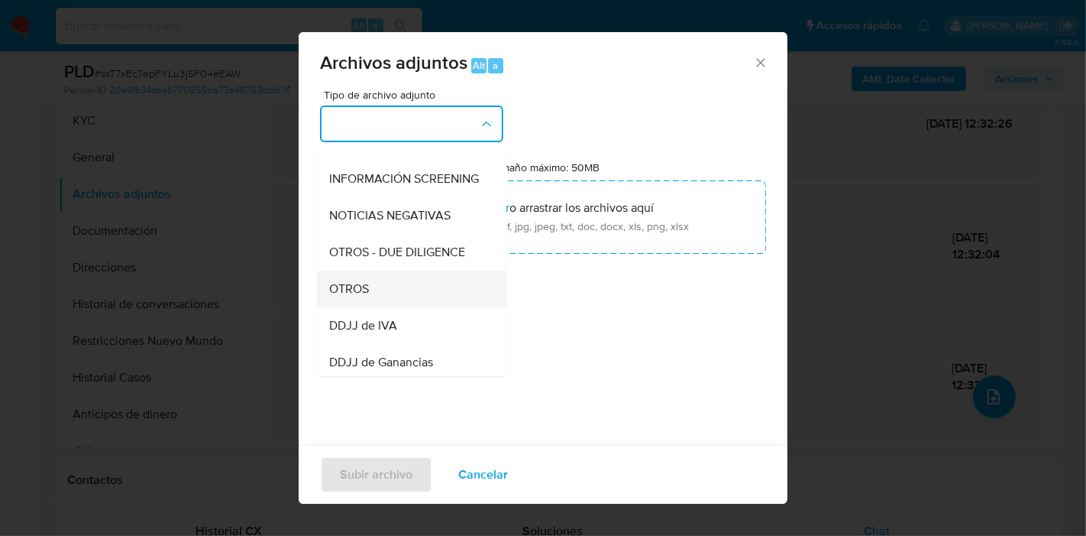
click at [401, 290] on div "OTROS" at bounding box center [407, 288] width 156 height 37
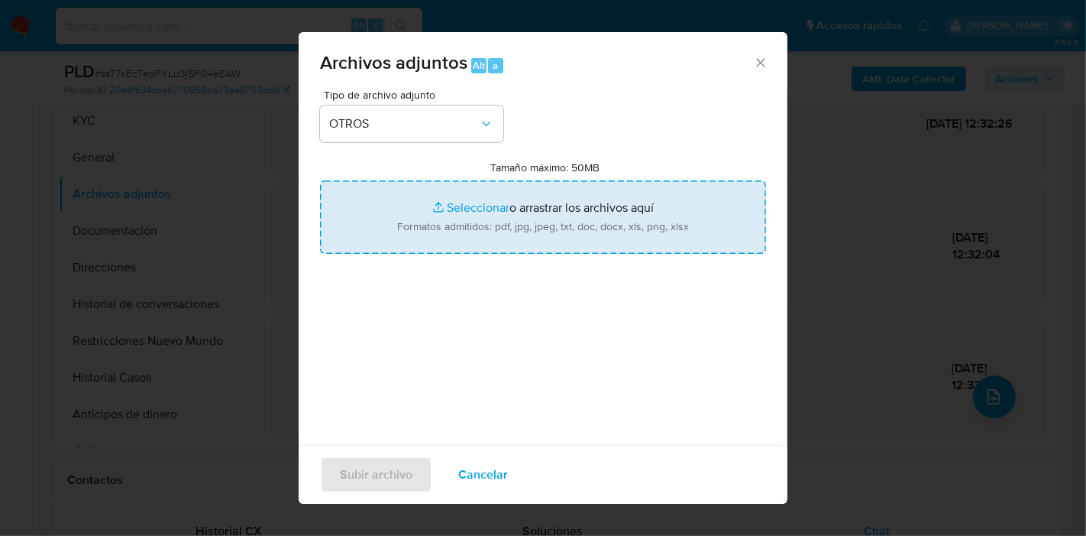
click at [586, 225] on input "Tamaño máximo: 50MB Seleccionar archivos" at bounding box center [543, 216] width 446 height 73
type input "C:\fakepath\Movimientos de Lorena Andrea Zapata.xlsx"
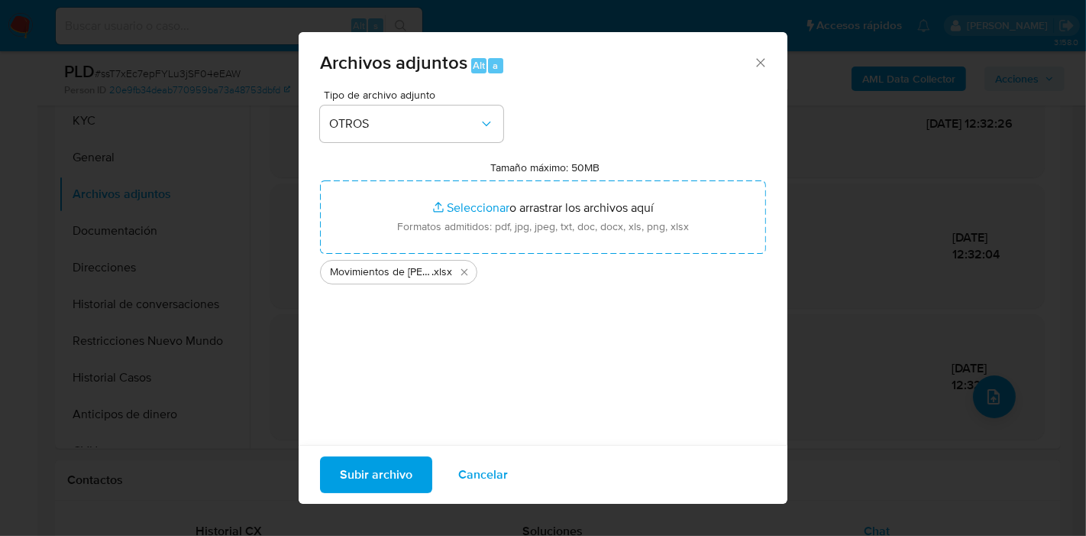
click at [401, 488] on span "Subir archivo" at bounding box center [376, 475] width 73 height 34
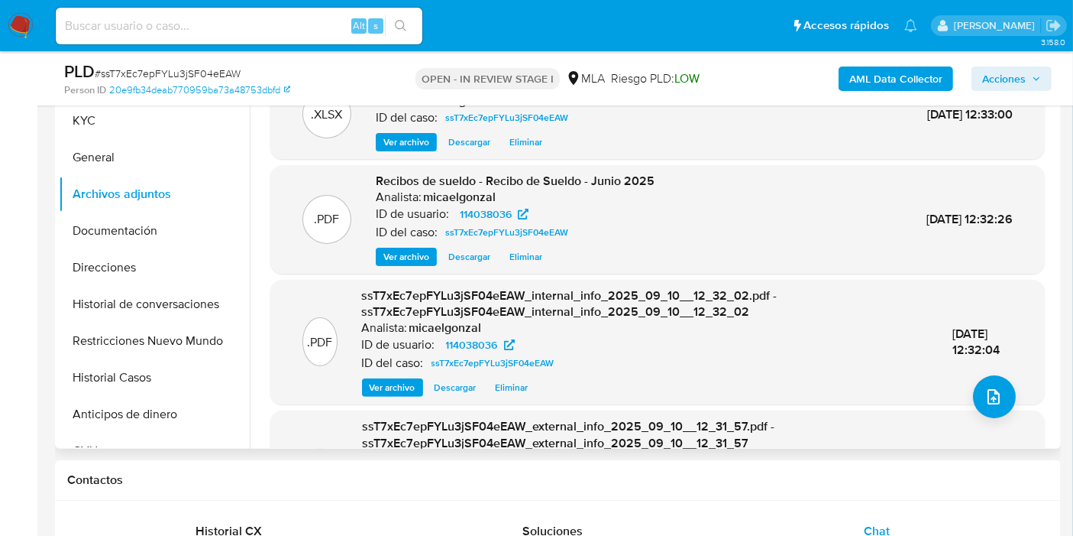
click at [999, 375] on div ".PDF ssT7xEc7epFYLu3jSF04eEAW_internal_info_2025_09_10__12_32_02.pdf - ssT7xEc7…" at bounding box center [657, 341] width 759 height 109
click at [1002, 408] on button "upload-file" at bounding box center [994, 396] width 43 height 43
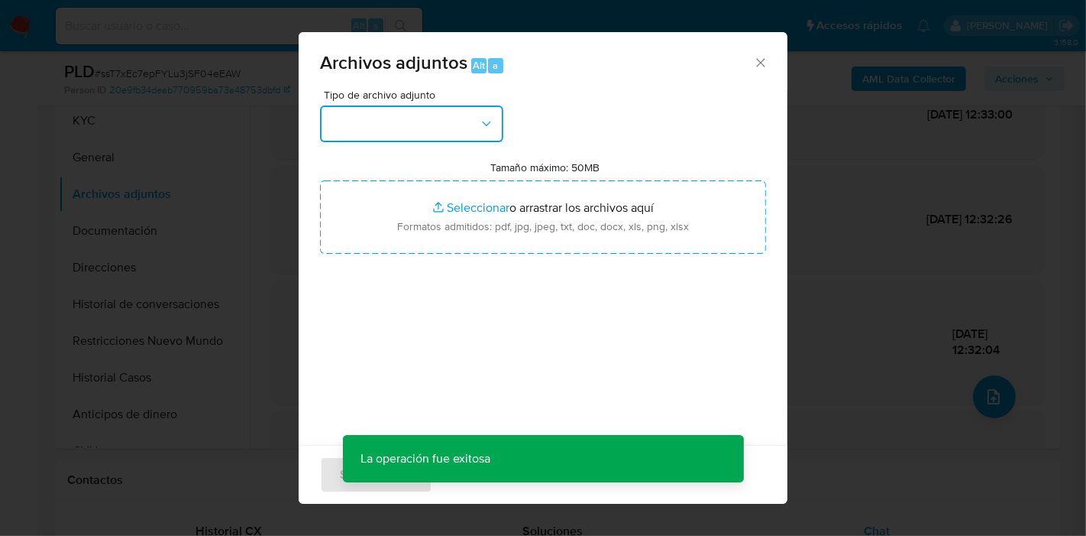
click at [449, 136] on button "button" at bounding box center [411, 123] width 183 height 37
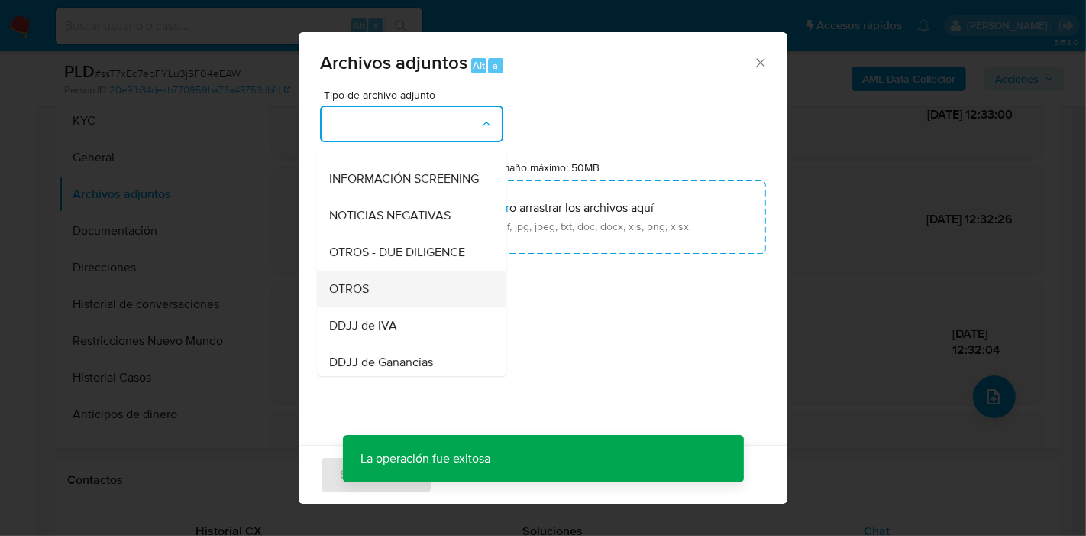
click at [390, 307] on div "OTROS" at bounding box center [407, 288] width 156 height 37
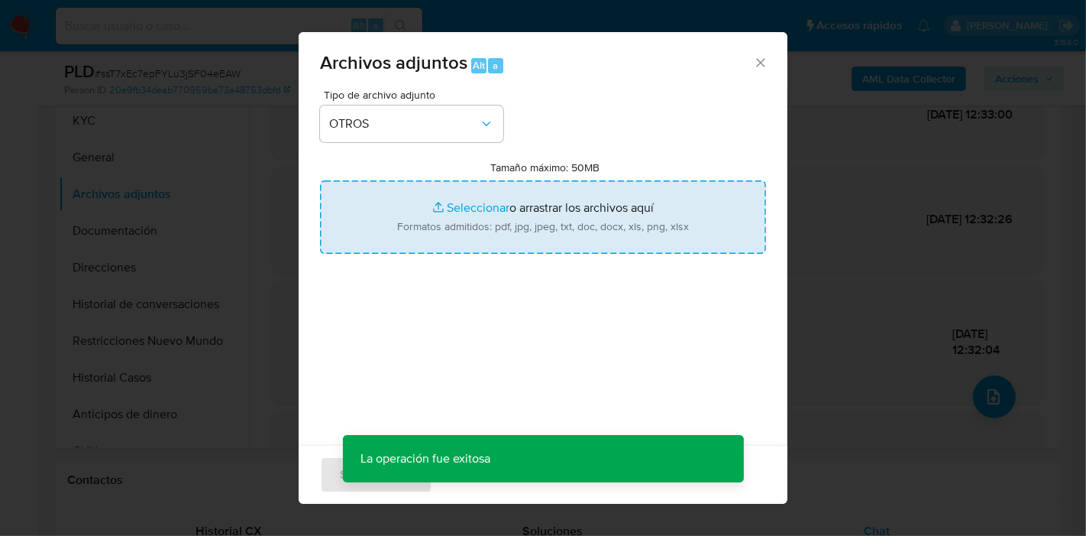
click at [501, 228] on input "Tamaño máximo: 50MB Seleccionar archivos" at bounding box center [543, 216] width 446 height 73
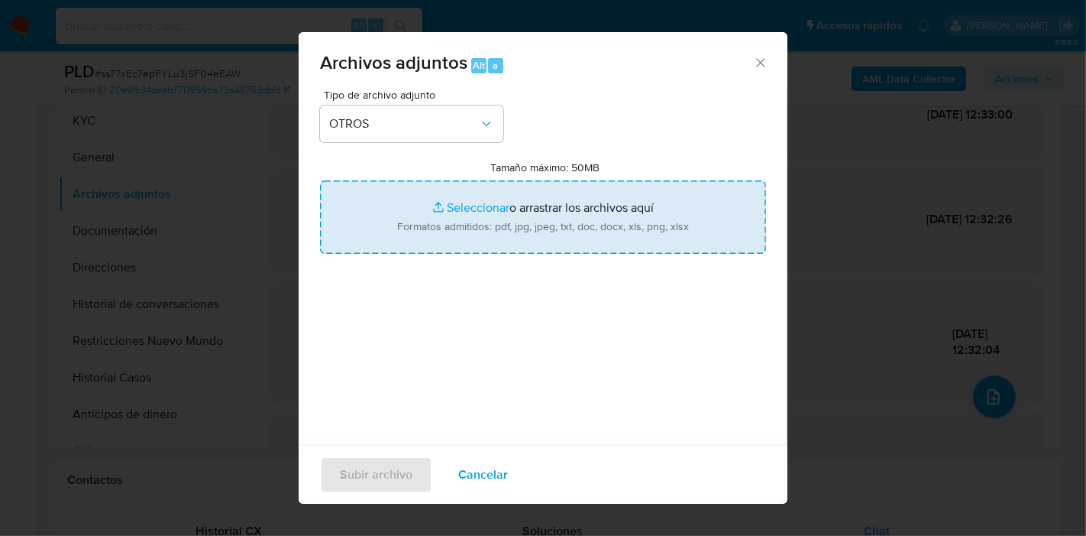
type input "C:\fakepath\Caselog ssT7xEc7epFYLu3jSF04eEAW_2025_08_19_00_12_29.docx"
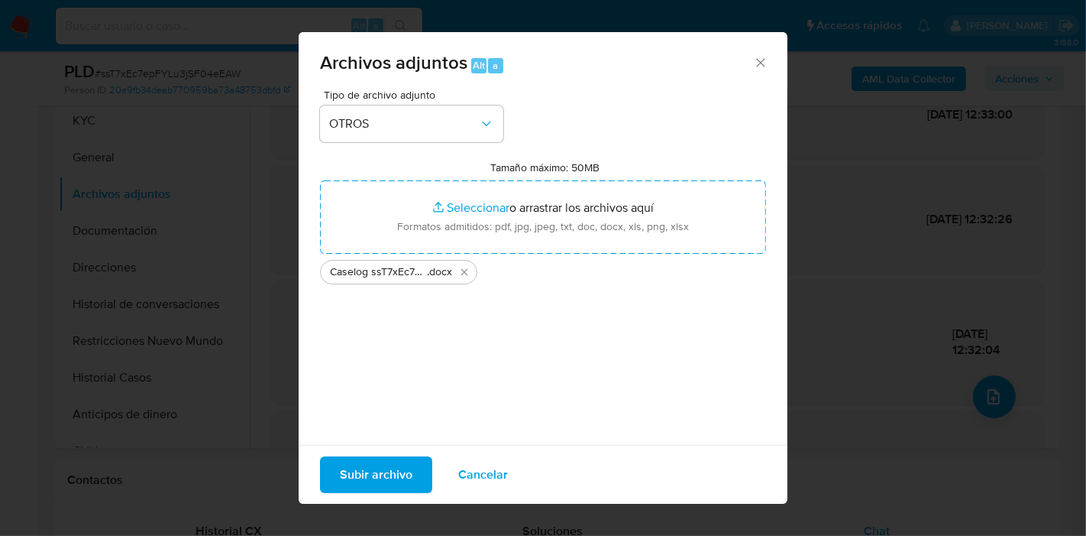
click at [384, 473] on span "Subir archivo" at bounding box center [376, 475] width 73 height 34
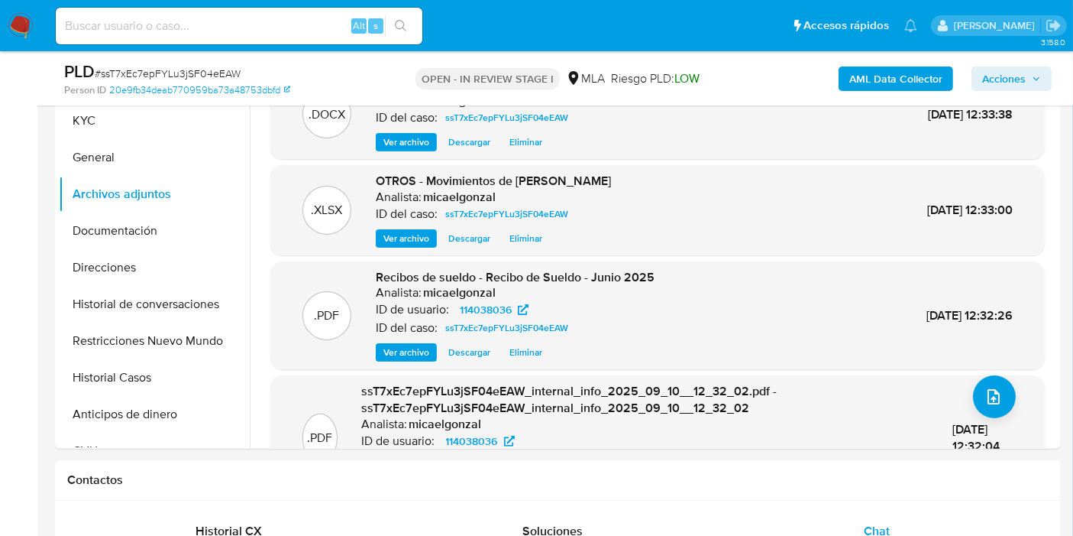
click at [135, 368] on button "Historial Casos" at bounding box center [154, 377] width 191 height 37
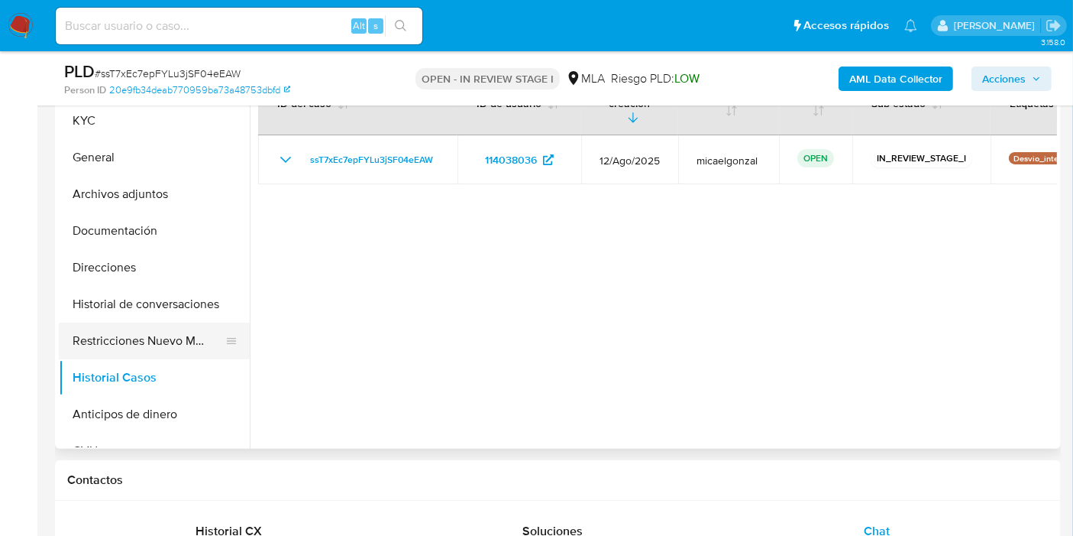
click at [184, 342] on button "Restricciones Nuevo Mundo" at bounding box center [148, 340] width 179 height 37
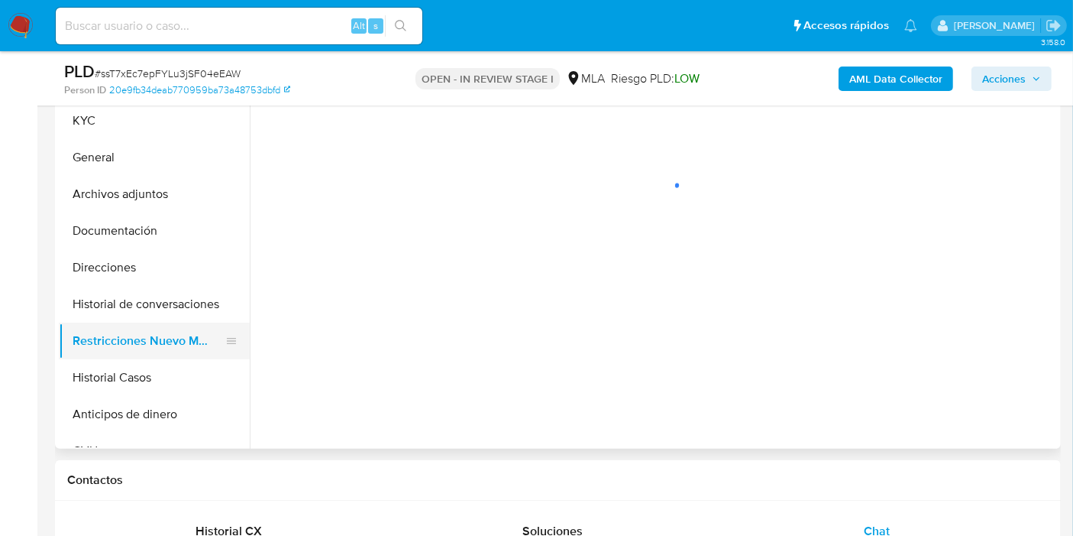
scroll to position [254, 0]
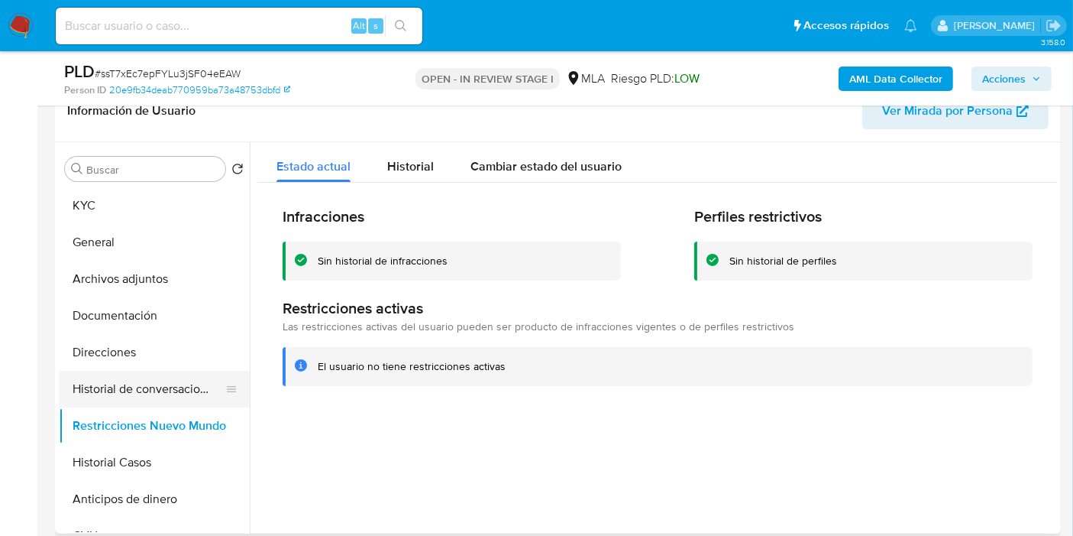
click at [173, 390] on button "Historial de conversaciones" at bounding box center [148, 389] width 179 height 37
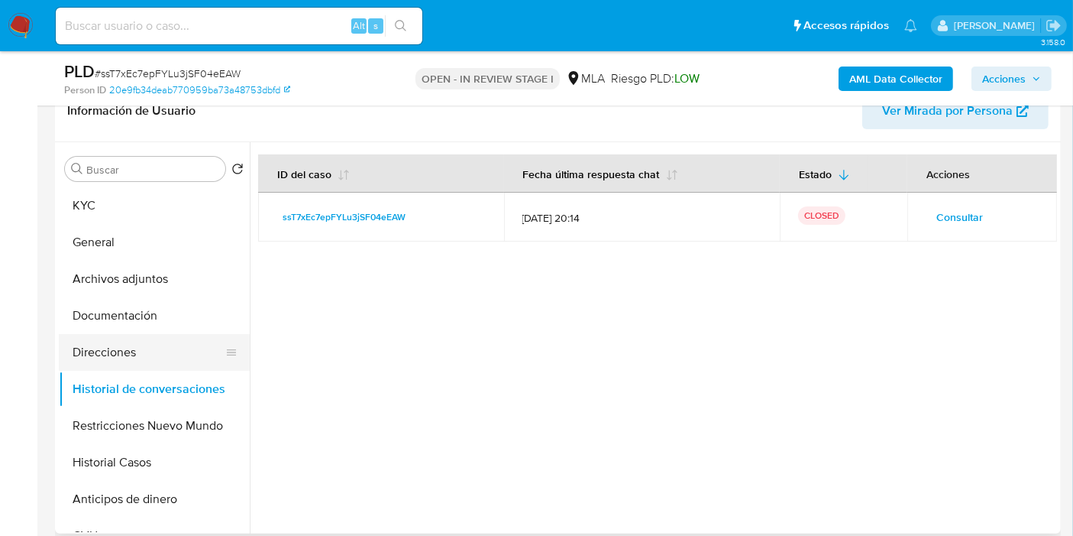
click at [164, 361] on button "Direcciones" at bounding box center [148, 352] width 179 height 37
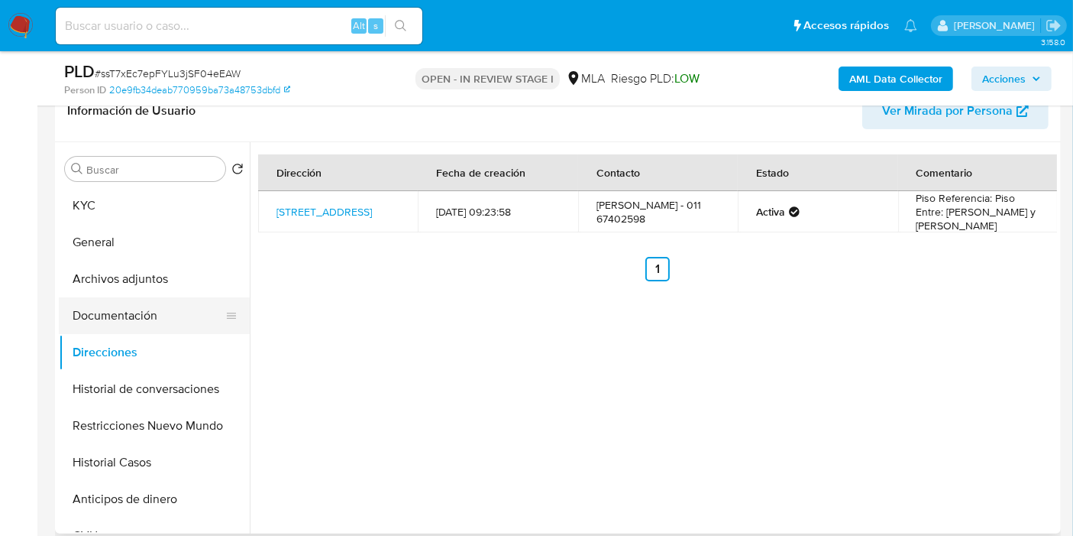
click at [164, 320] on button "Documentación" at bounding box center [148, 315] width 179 height 37
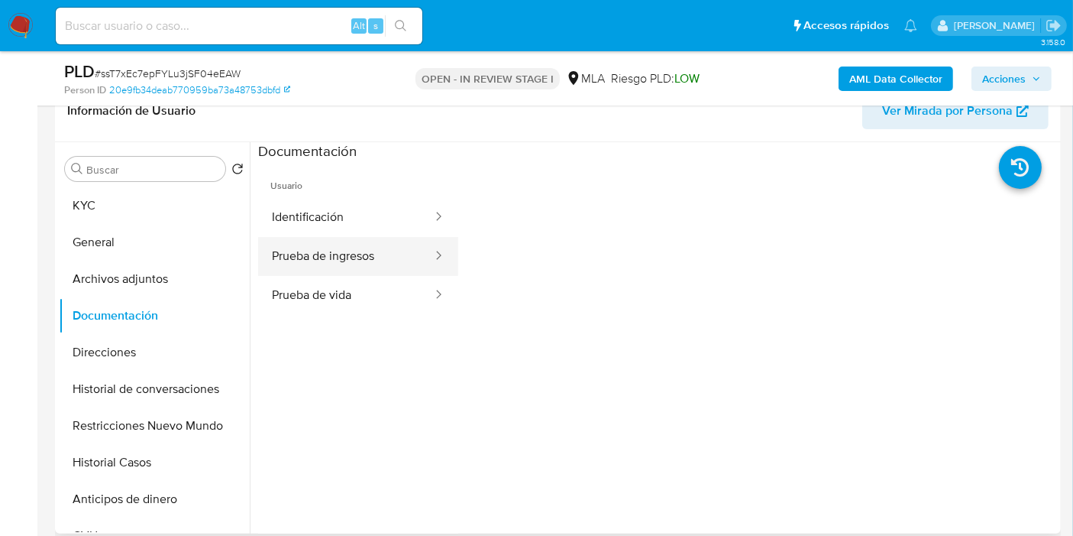
click at [318, 272] on button "Prueba de ingresos" at bounding box center [346, 256] width 176 height 39
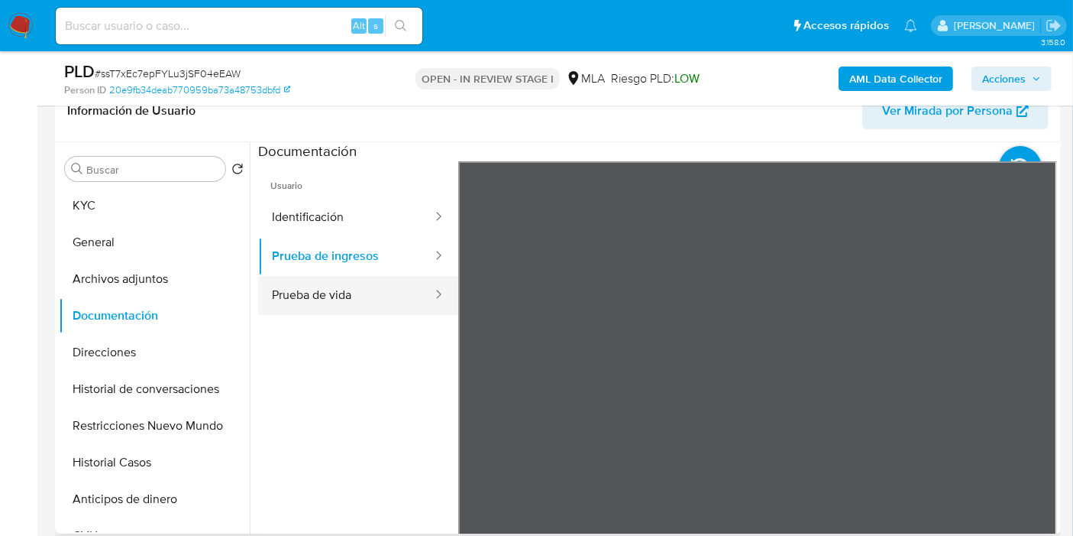
click at [377, 294] on button "Prueba de vida" at bounding box center [346, 295] width 176 height 39
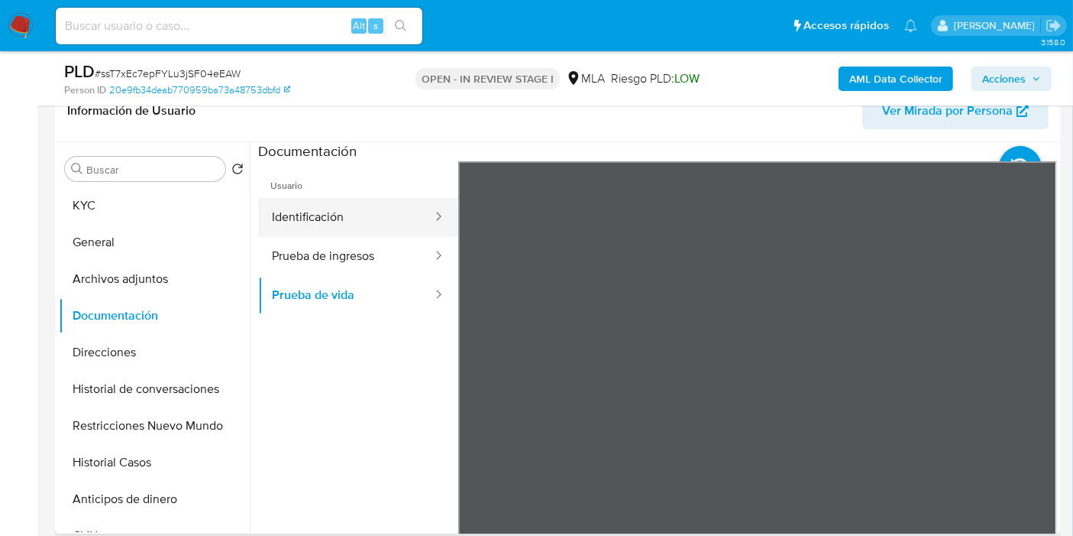
click at [302, 232] on button "Identificación" at bounding box center [346, 217] width 176 height 39
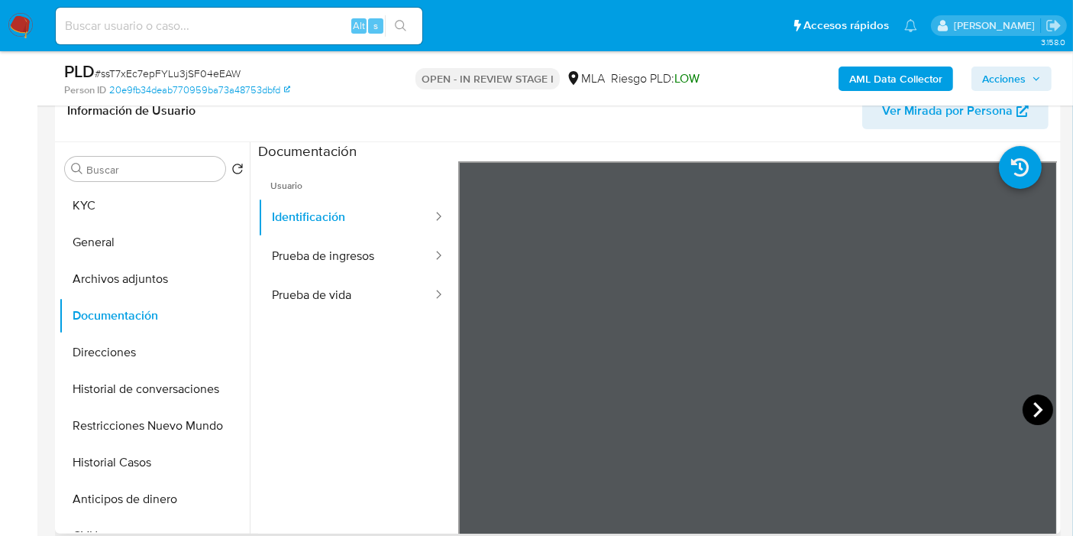
click at [1034, 406] on icon at bounding box center [1038, 409] width 9 height 15
click at [176, 280] on button "Archivos adjuntos" at bounding box center [148, 279] width 179 height 37
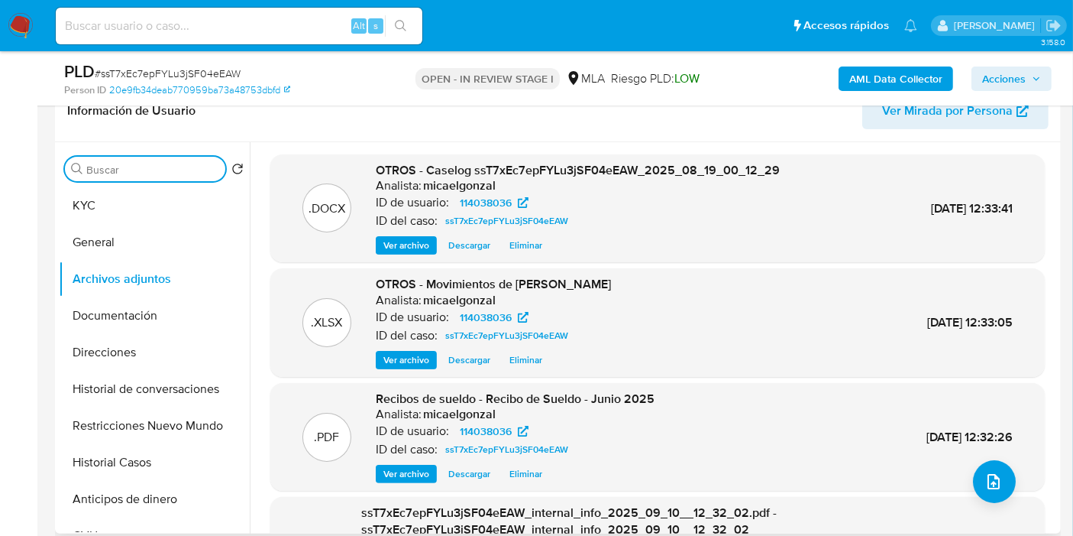
click at [105, 167] on input "Buscar" at bounding box center [152, 170] width 133 height 14
click at [120, 204] on button "KYC" at bounding box center [148, 205] width 179 height 37
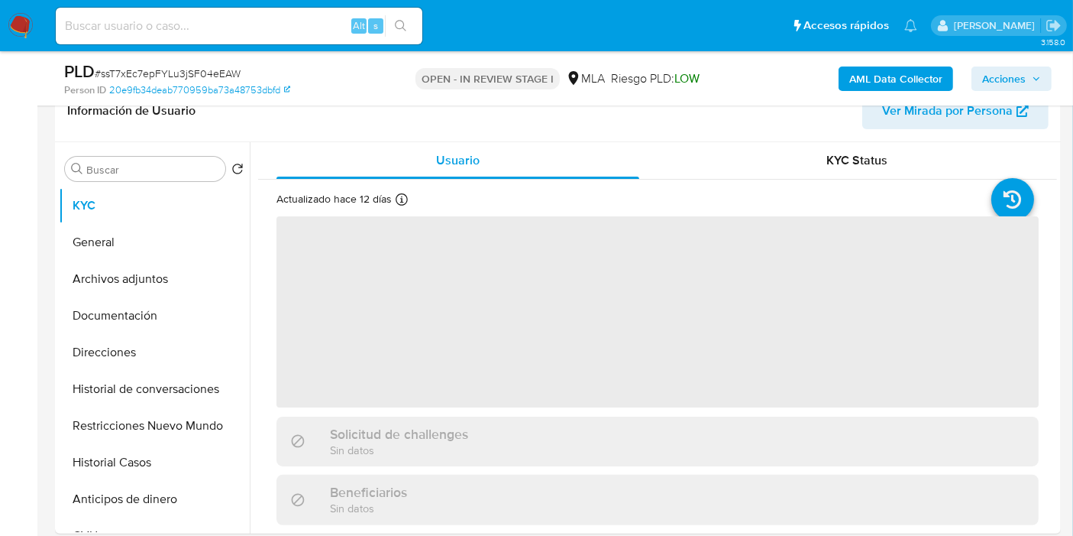
click at [1028, 79] on span "Acciones" at bounding box center [1012, 78] width 59 height 21
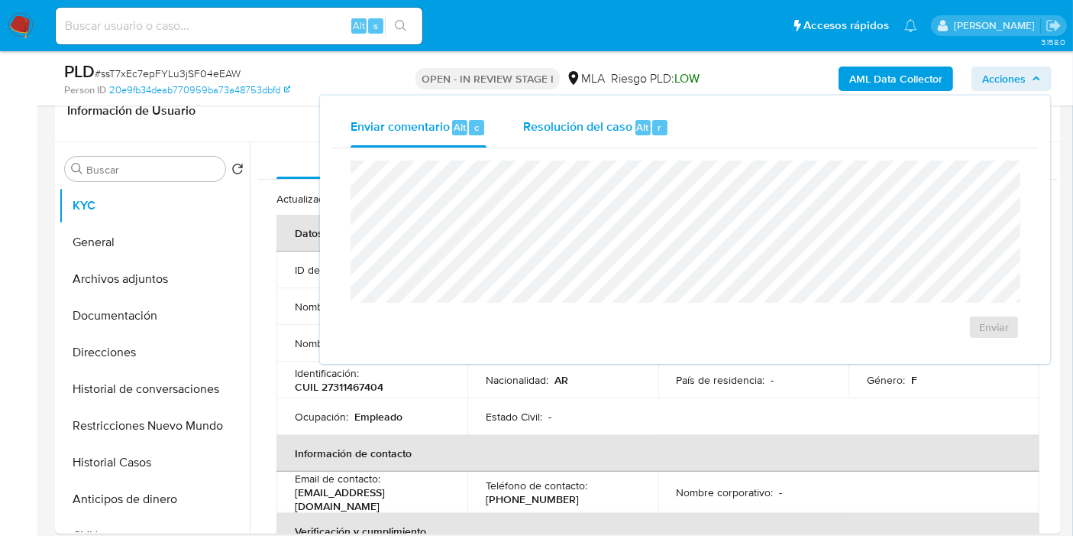
drag, startPoint x: 567, startPoint y: 151, endPoint x: 609, endPoint y: 121, distance: 52.0
click at [571, 148] on div "Enviar" at bounding box center [685, 249] width 706 height 203
click at [609, 121] on span "Resolución del caso" at bounding box center [577, 127] width 109 height 18
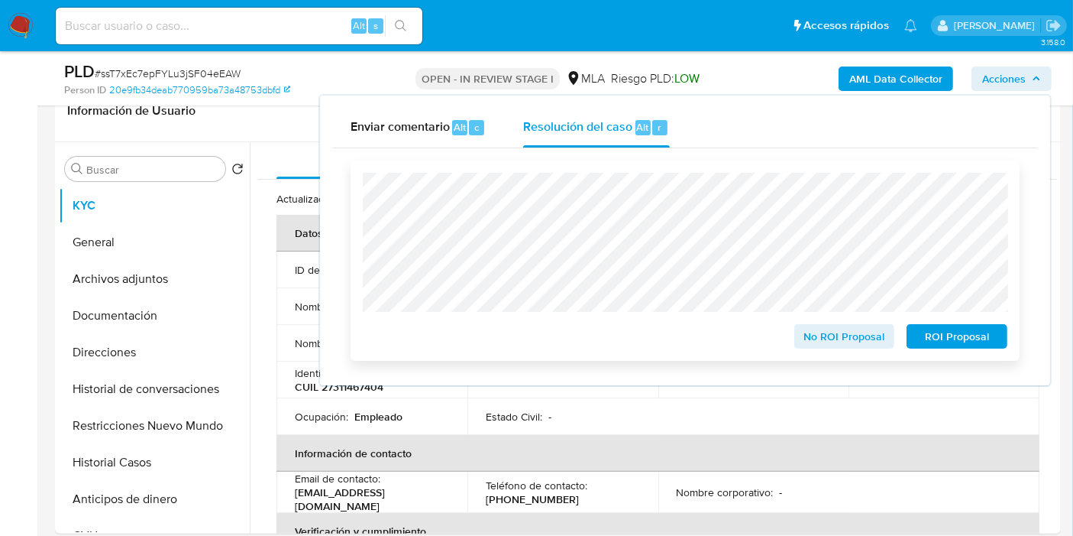
click at [824, 330] on span "No ROI Proposal" at bounding box center [844, 335] width 79 height 21
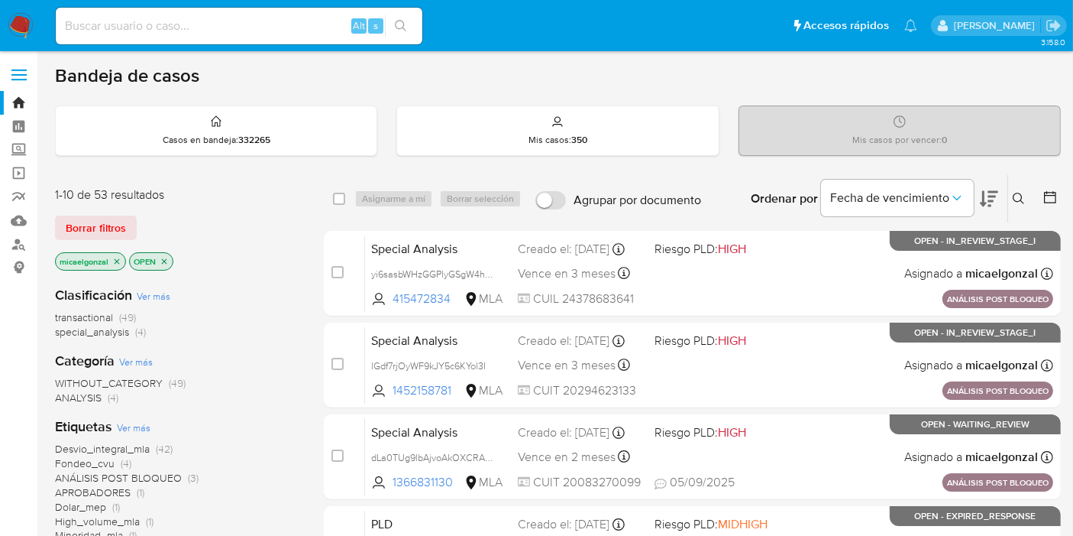
click at [116, 257] on icon "close-filter" at bounding box center [116, 261] width 9 height 9
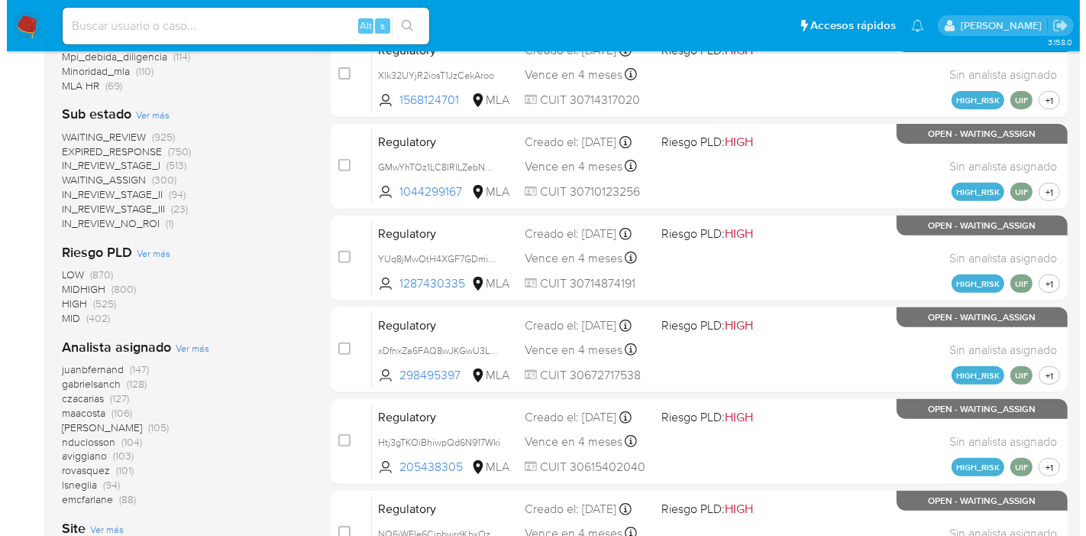
scroll to position [678, 0]
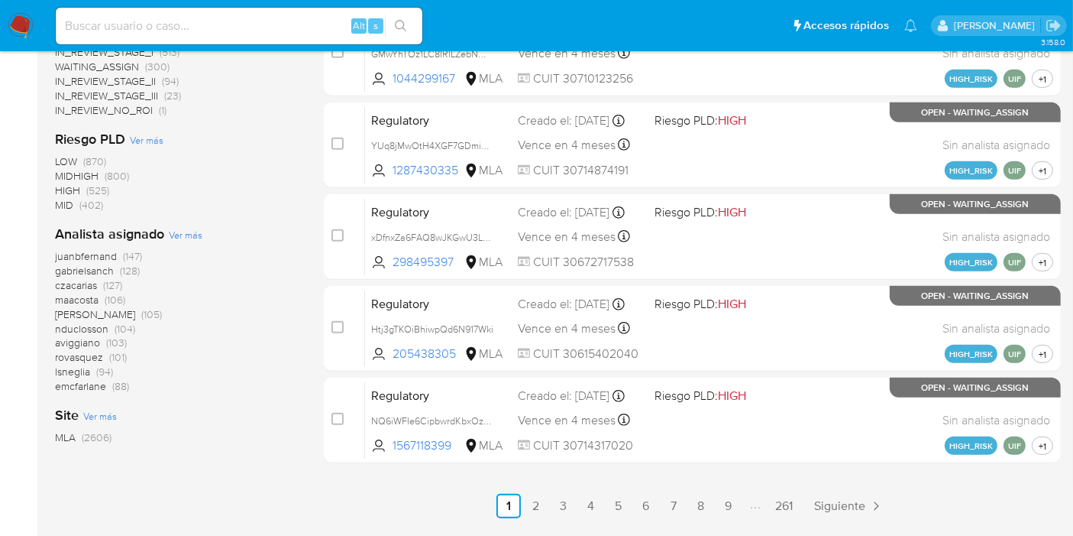
drag, startPoint x: 158, startPoint y: 238, endPoint x: 172, endPoint y: 234, distance: 14.3
click at [160, 237] on b "Analista asignado" at bounding box center [109, 234] width 109 height 20
click at [174, 234] on span "Ver más" at bounding box center [186, 235] width 34 height 14
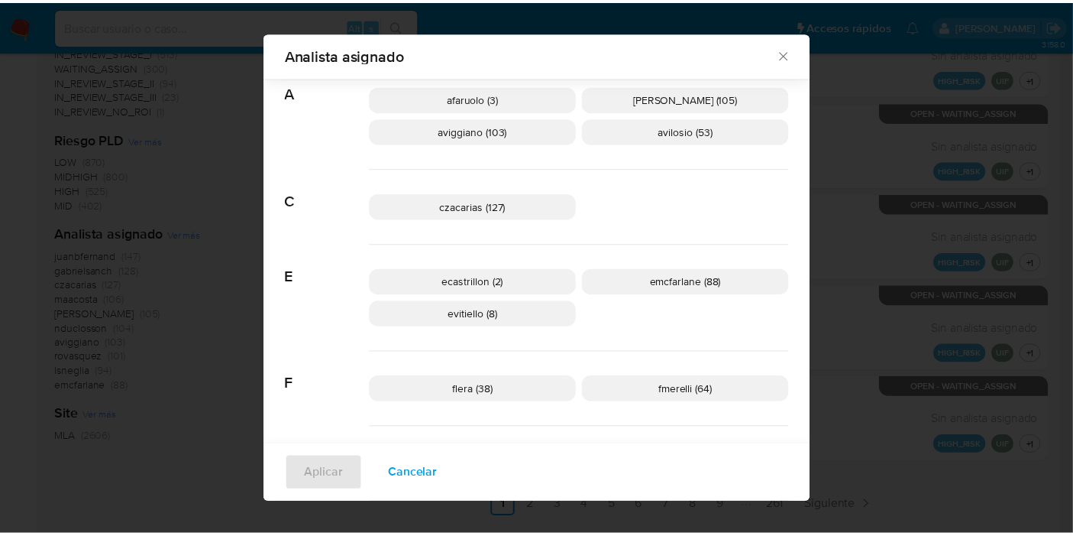
scroll to position [0, 0]
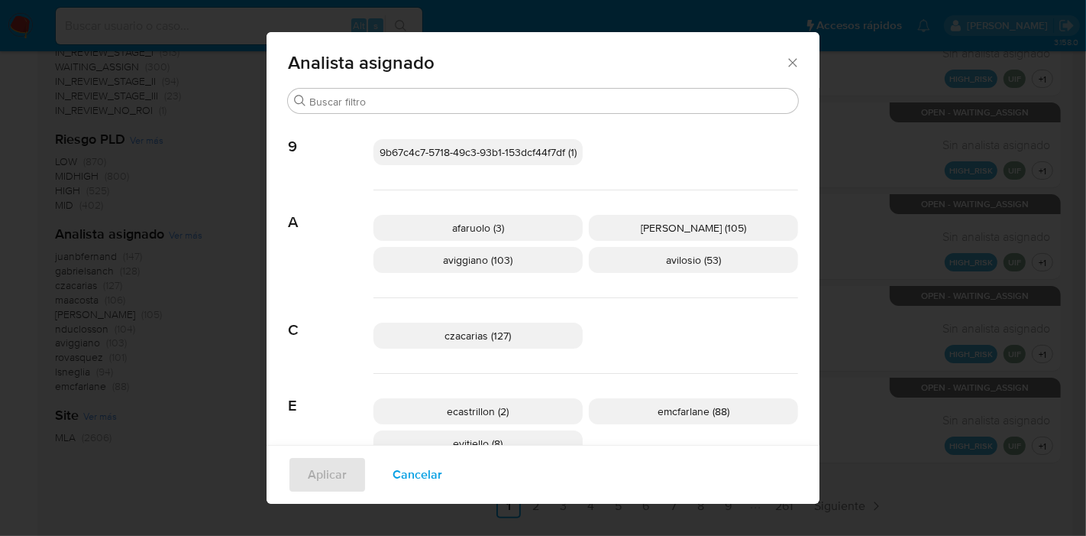
click at [785, 62] on icon "Cerrar" at bounding box center [792, 62] width 15 height 15
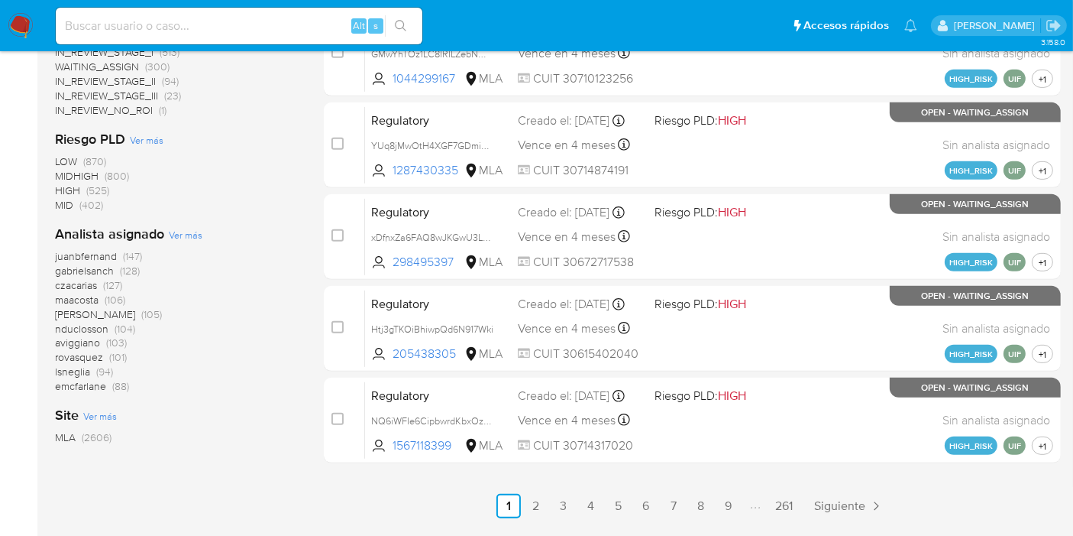
click at [17, 11] on nav "Pausado Ver notificaciones Alt s Accesos rápidos Presiona las siguientes teclas…" at bounding box center [536, 25] width 1073 height 51
click at [18, 16] on img at bounding box center [21, 26] width 26 height 26
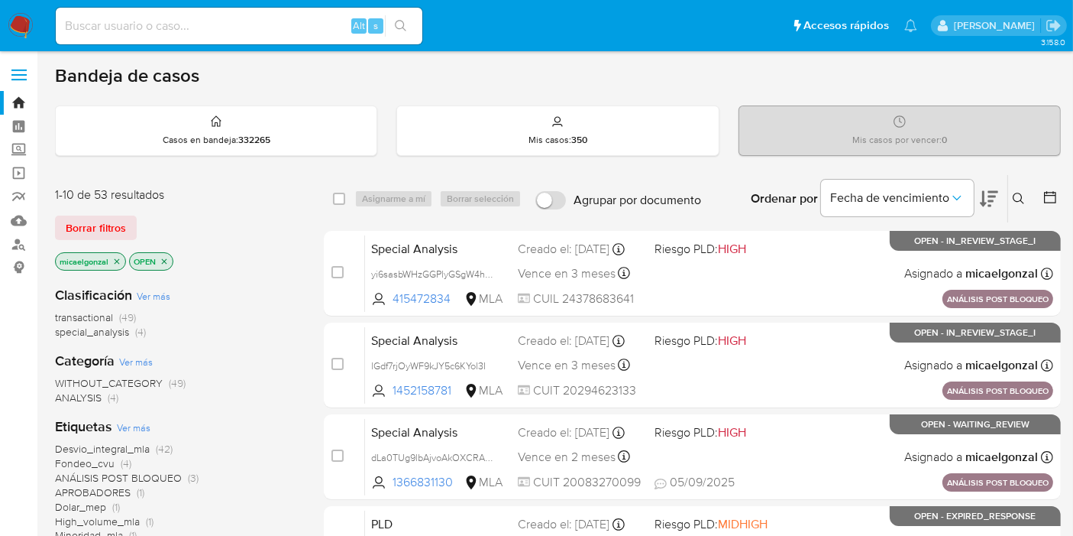
click at [202, 9] on div "Alt s" at bounding box center [239, 26] width 367 height 37
click at [200, 14] on div "Alt s" at bounding box center [239, 26] width 367 height 37
click at [202, 17] on input at bounding box center [239, 26] width 367 height 20
paste input "0DPp4yLW67ZTKRCpWQxEGF9P"
type input "0DPp4yLW67ZTKRCpWQxEGF9P"
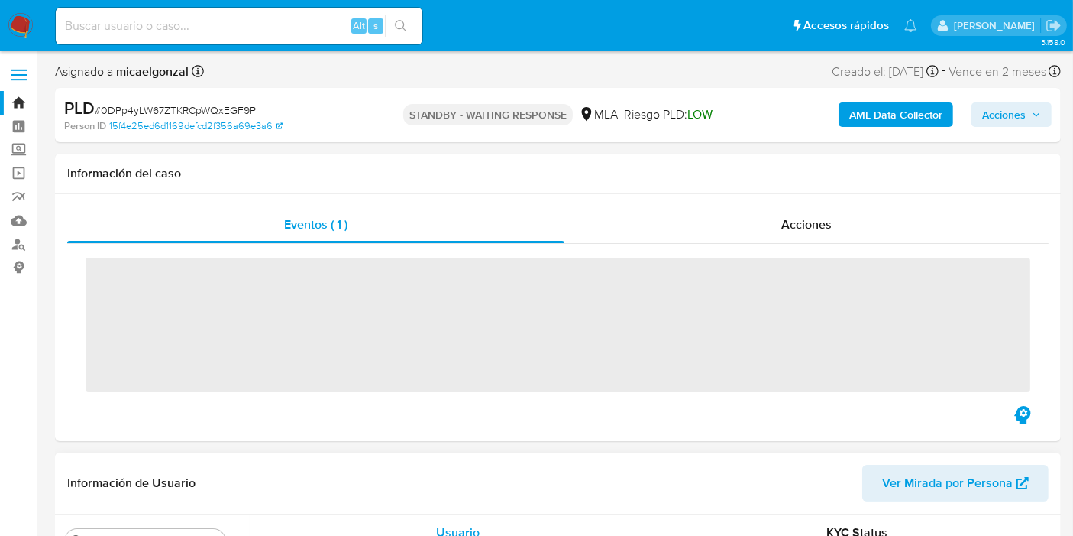
scroll to position [254, 0]
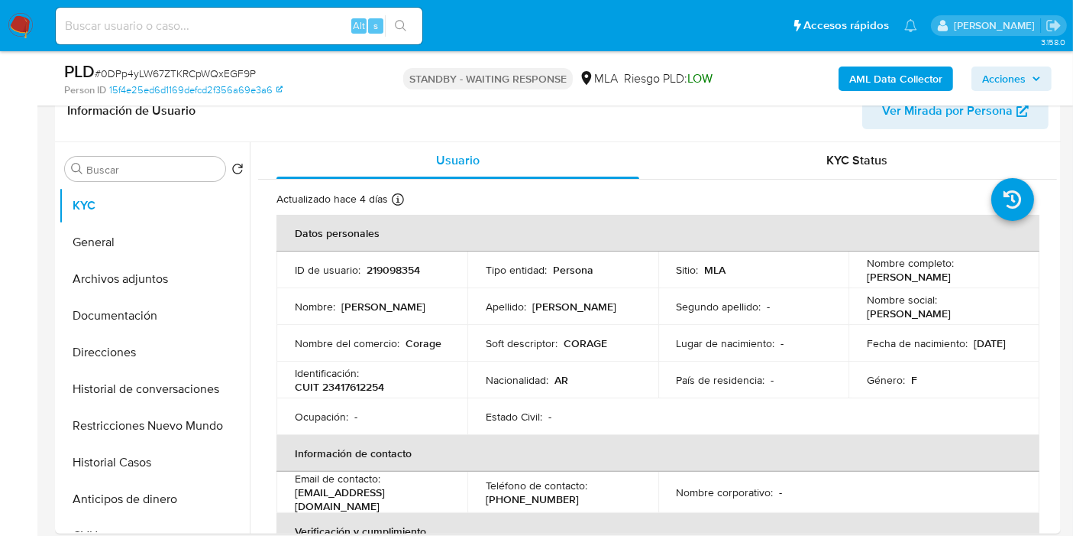
click at [17, 31] on img at bounding box center [21, 26] width 26 height 26
select select "10"
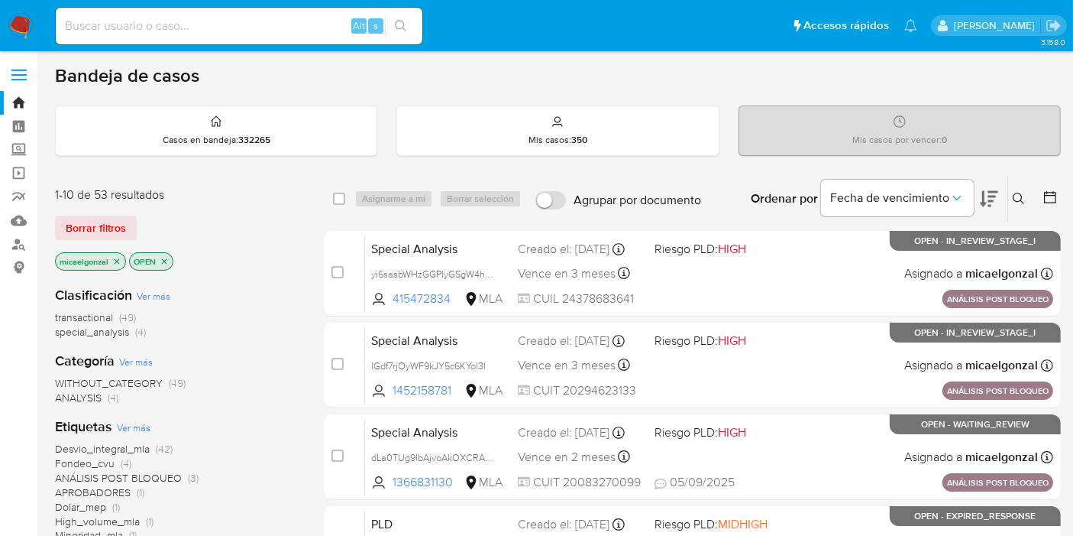
click at [181, 27] on input at bounding box center [239, 26] width 367 height 20
paste input "SmwDlvykKs459RuZtLGV5CFc"
type input "SmwDlvykKs459RuZtLGV5CFc"
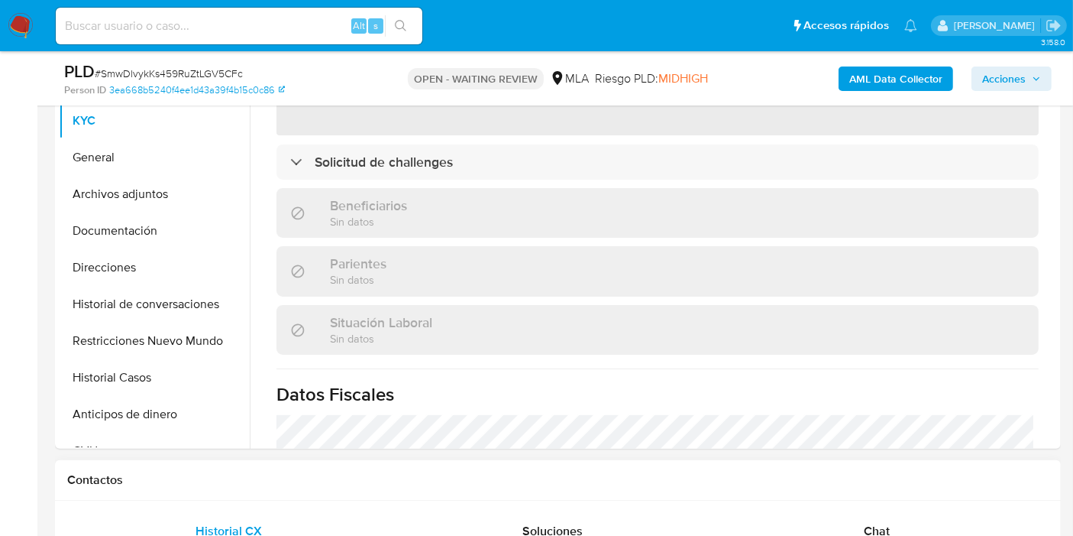
scroll to position [339, 0]
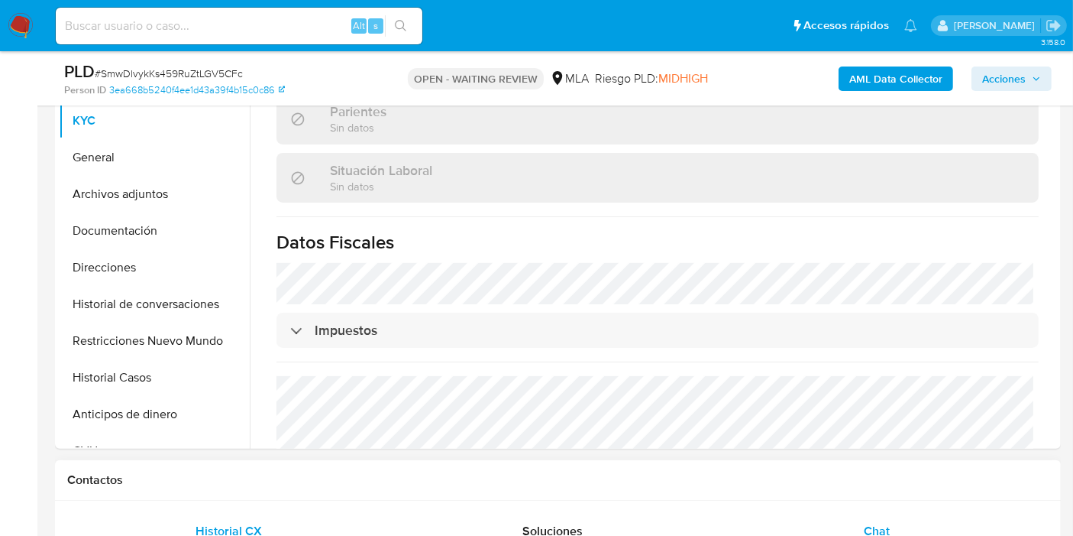
click at [831, 516] on div "Chat" at bounding box center [876, 531] width 287 height 37
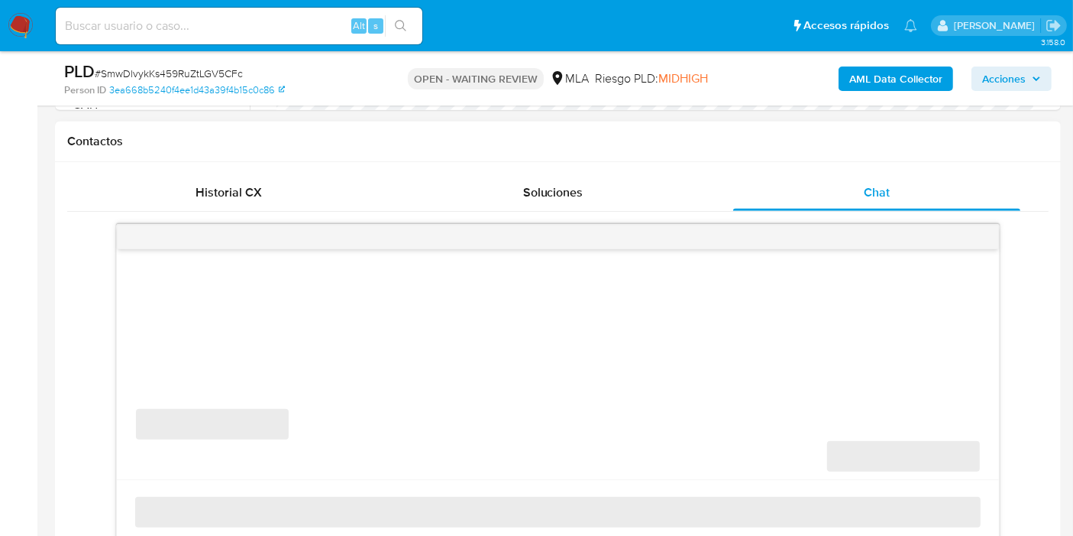
scroll to position [678, 0]
select select "10"
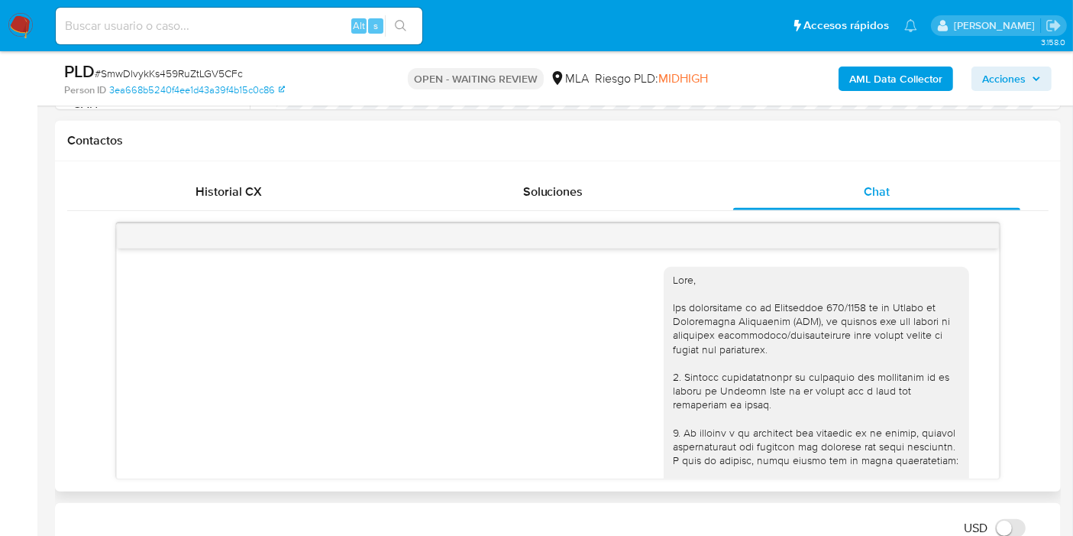
scroll to position [1628, 0]
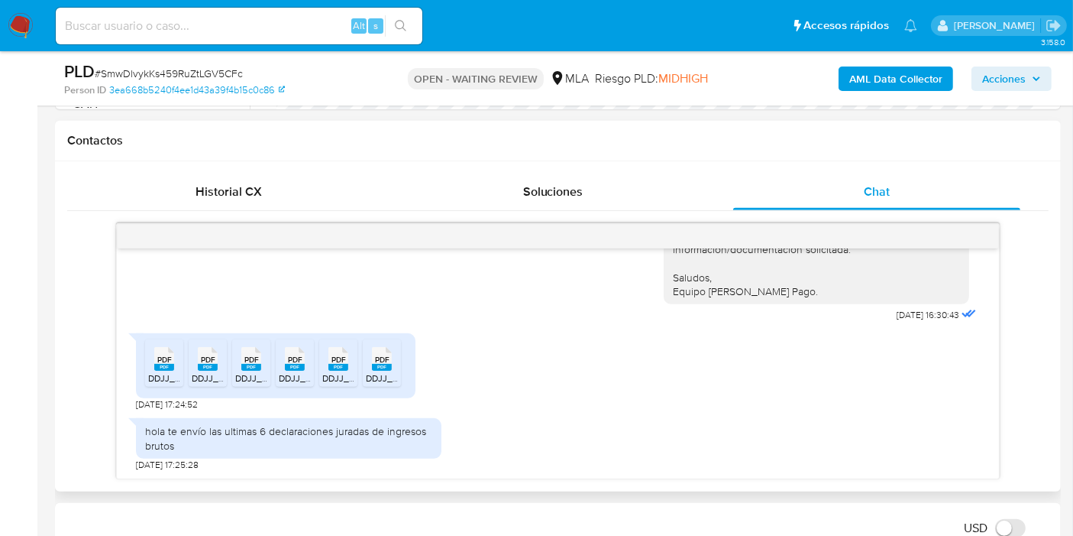
click at [168, 364] on rect at bounding box center [164, 367] width 20 height 7
click at [215, 351] on icon at bounding box center [208, 359] width 20 height 24
click at [235, 358] on div "PDF PDF" at bounding box center [251, 357] width 32 height 30
drag, startPoint x: 288, startPoint y: 370, endPoint x: 340, endPoint y: 371, distance: 52.0
click at [290, 371] on span "DDJJ_Mensual_389920748.pdf" at bounding box center [344, 377] width 130 height 13
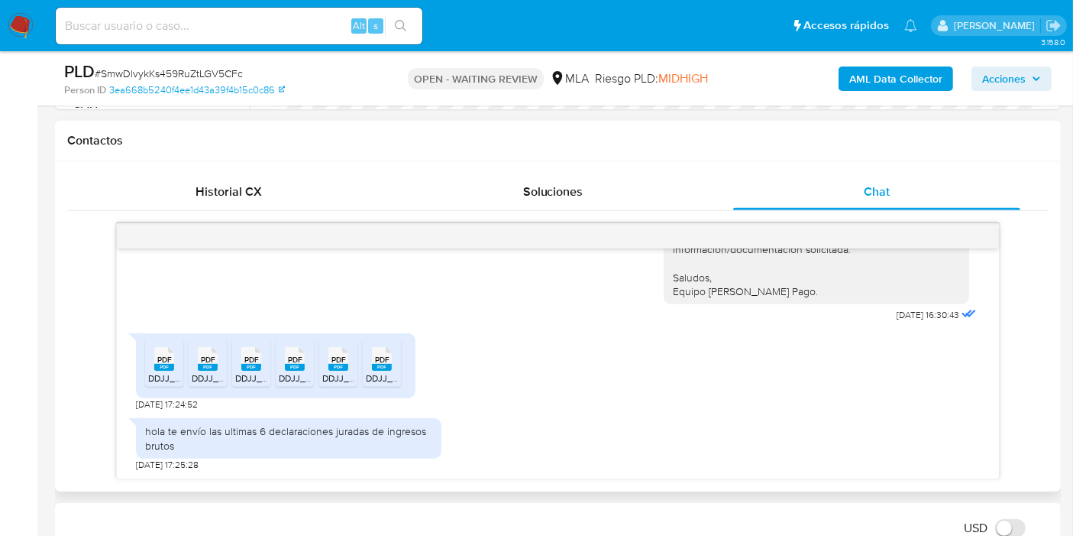
drag, startPoint x: 352, startPoint y: 370, endPoint x: 368, endPoint y: 370, distance: 16.0
click at [352, 371] on span "DDJJ_Mensual_393057265.pdf" at bounding box center [387, 377] width 130 height 13
drag, startPoint x: 386, startPoint y: 364, endPoint x: 409, endPoint y: 371, distance: 23.7
click at [386, 364] on rect at bounding box center [382, 367] width 20 height 7
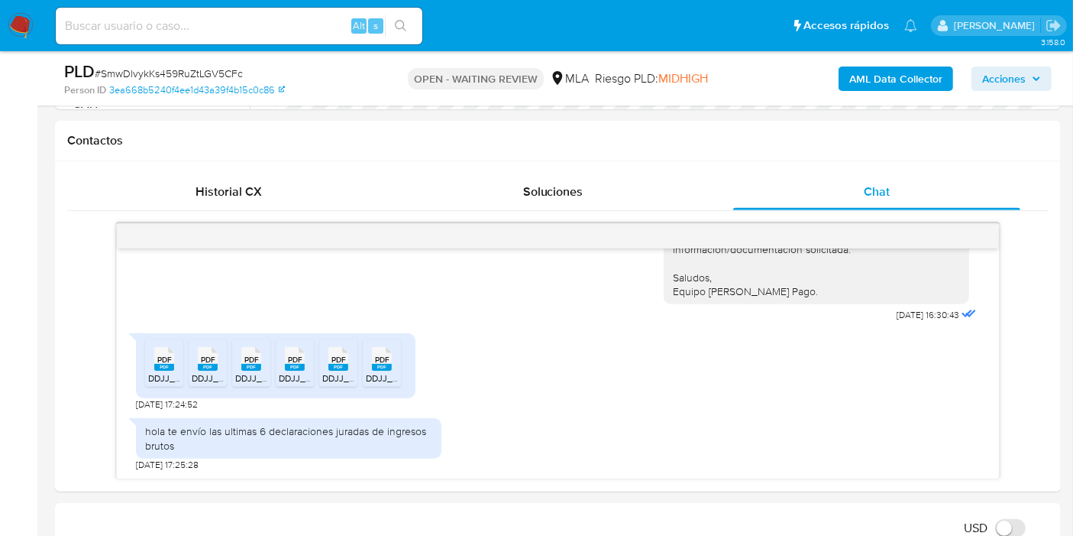
drag, startPoint x: 237, startPoint y: 63, endPoint x: 229, endPoint y: 70, distance: 10.3
click at [235, 63] on div "PLD # SmwDlvykKs459RuZtLGV5CFc" at bounding box center [226, 71] width 324 height 23
click at [229, 70] on span "# SmwDlvykKs459RuZtLGV5CFc" at bounding box center [169, 73] width 148 height 15
copy span "SmwDlvykKs459RuZtLGV5CFc"
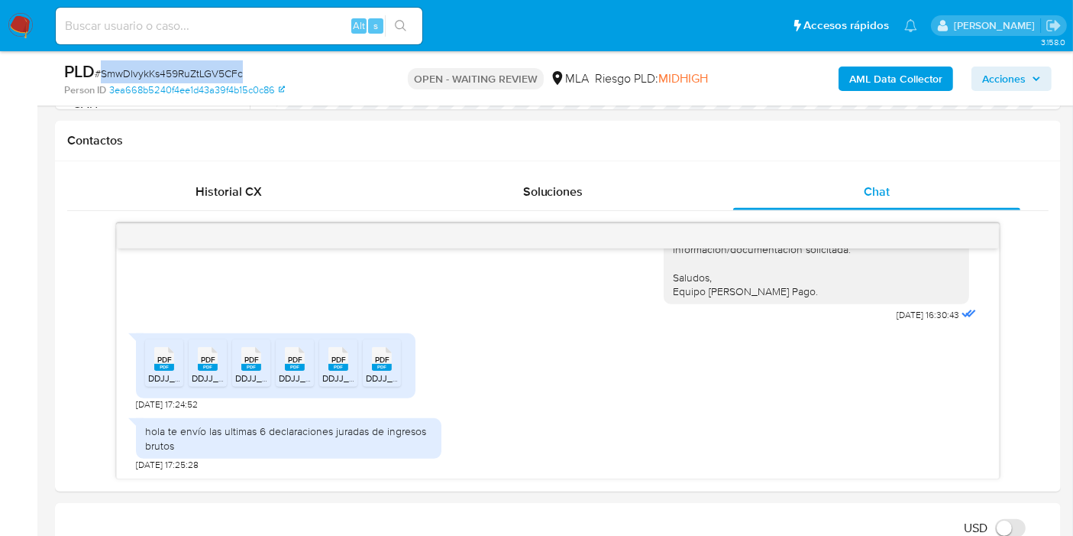
click at [18, 28] on img at bounding box center [21, 26] width 26 height 26
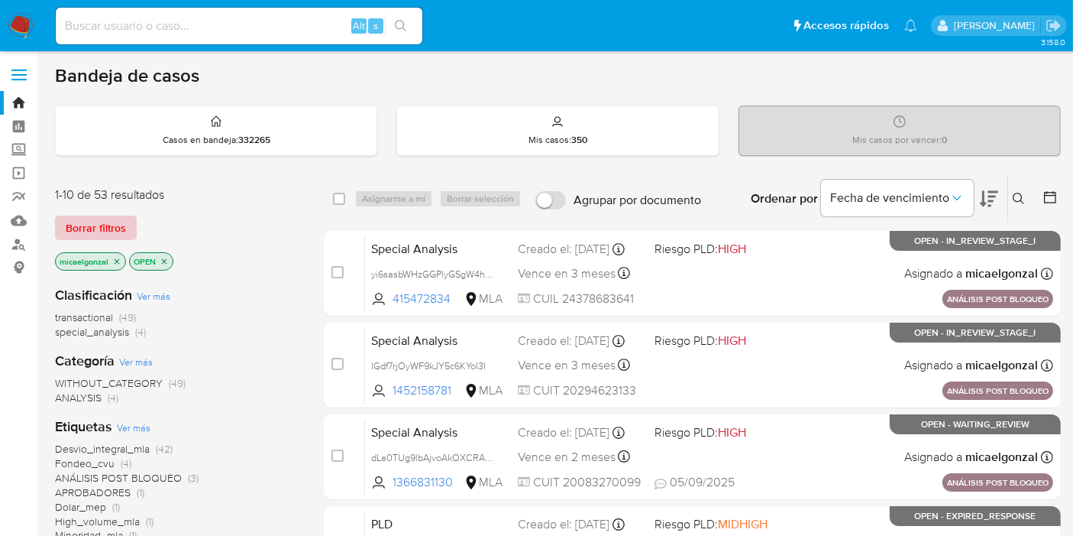
click at [122, 225] on span "Borrar filtros" at bounding box center [96, 227] width 60 height 21
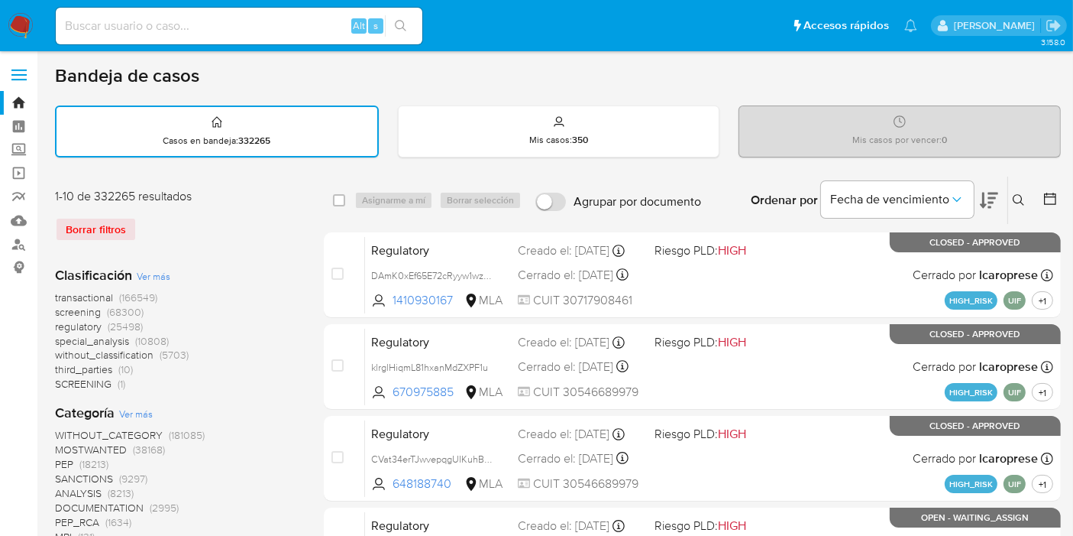
click at [1015, 196] on icon at bounding box center [1019, 200] width 12 height 12
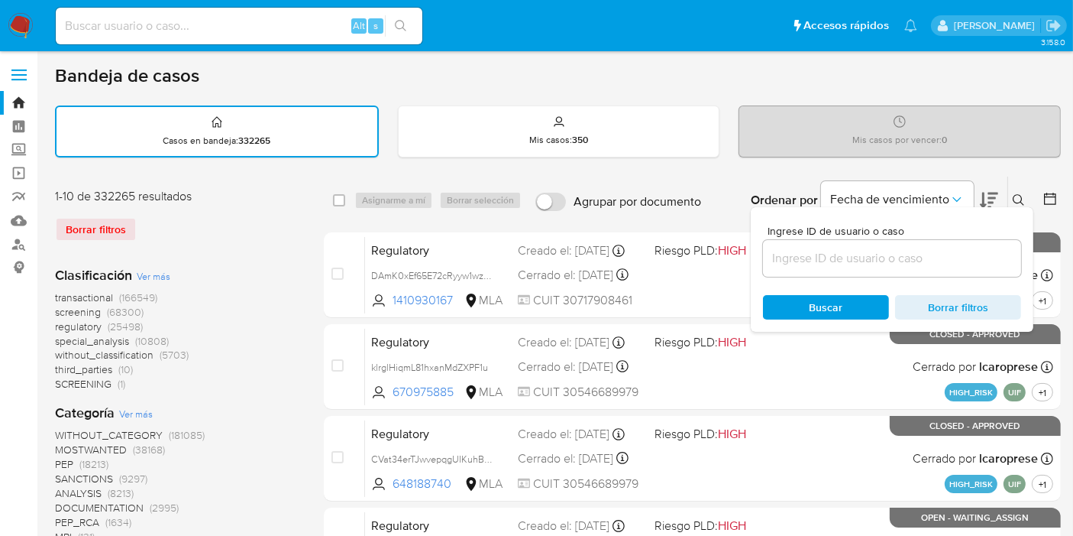
click at [884, 264] on input at bounding box center [892, 258] width 258 height 20
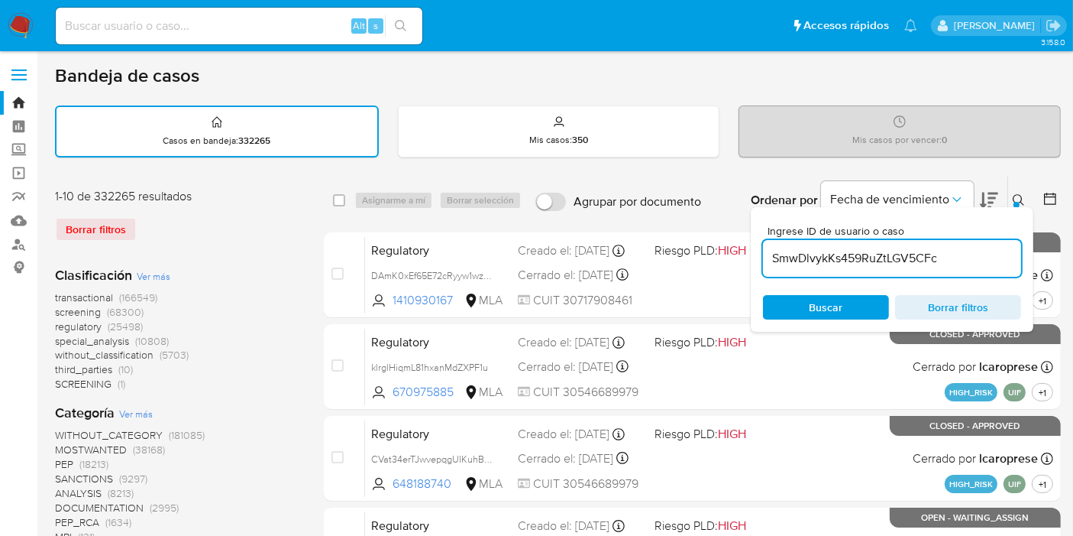
type input "SmwDlvykKs459RuZtLGV5CFc"
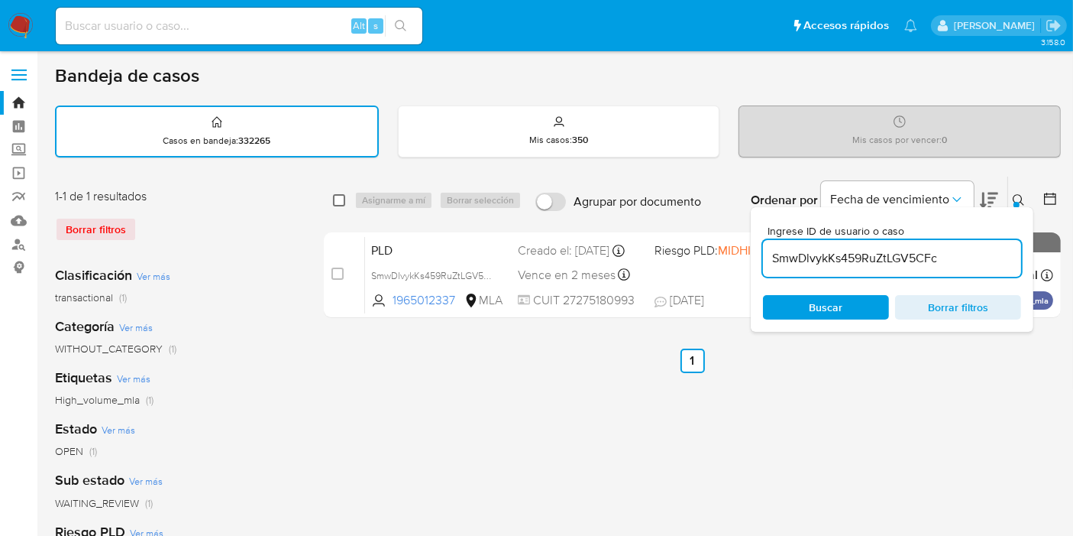
drag, startPoint x: 338, startPoint y: 204, endPoint x: 344, endPoint y: 198, distance: 8.6
click at [339, 204] on input "checkbox" at bounding box center [339, 200] width 12 height 12
checkbox input "true"
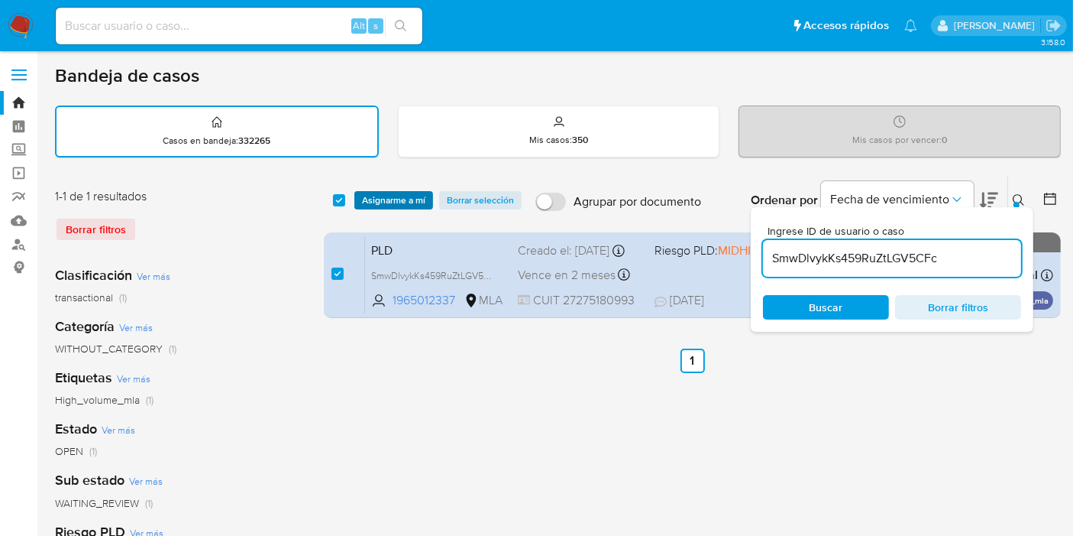
click at [389, 193] on span "Asignarme a mí" at bounding box center [393, 200] width 63 height 15
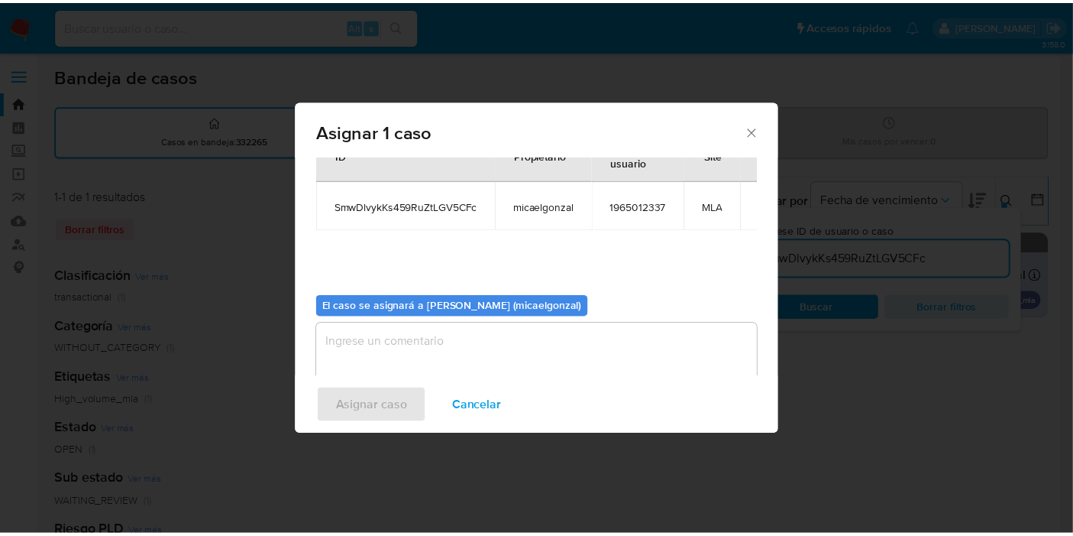
scroll to position [78, 0]
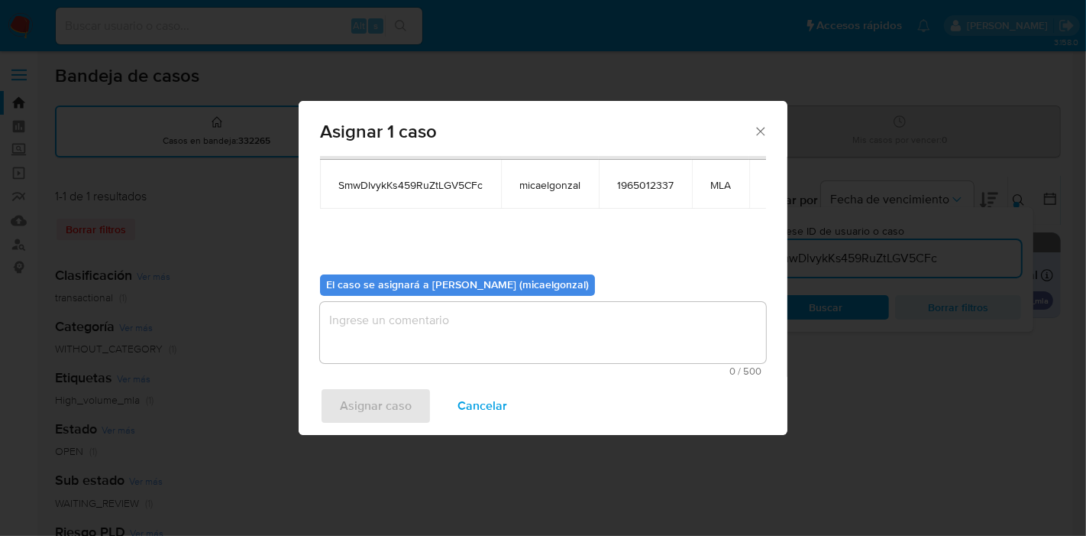
click at [428, 363] on div "0 / 500 500 caracteres restantes" at bounding box center [543, 339] width 446 height 74
click at [447, 345] on textarea "assign-modal" at bounding box center [543, 332] width 446 height 61
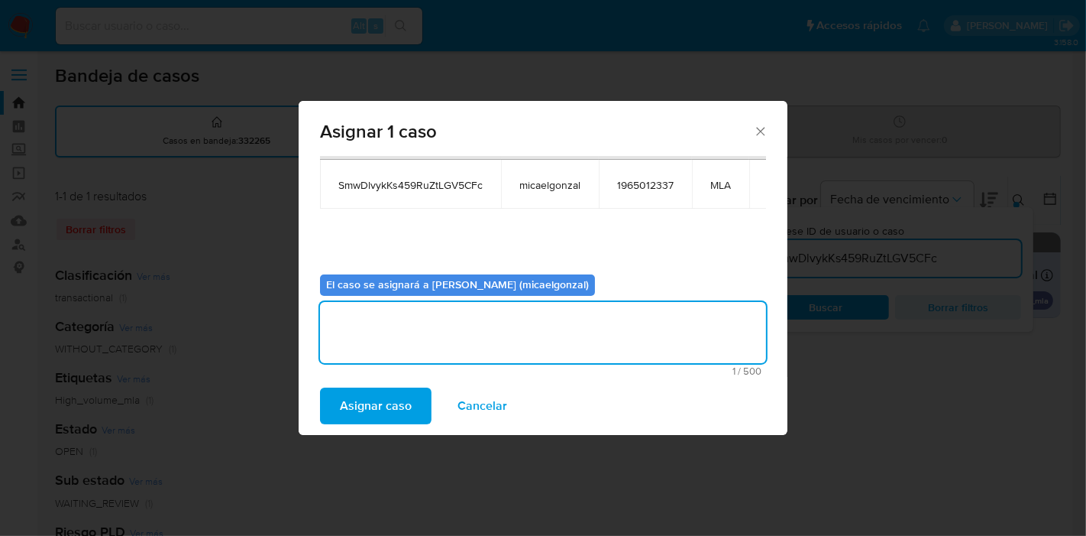
click at [377, 396] on span "Asignar caso" at bounding box center [376, 406] width 72 height 34
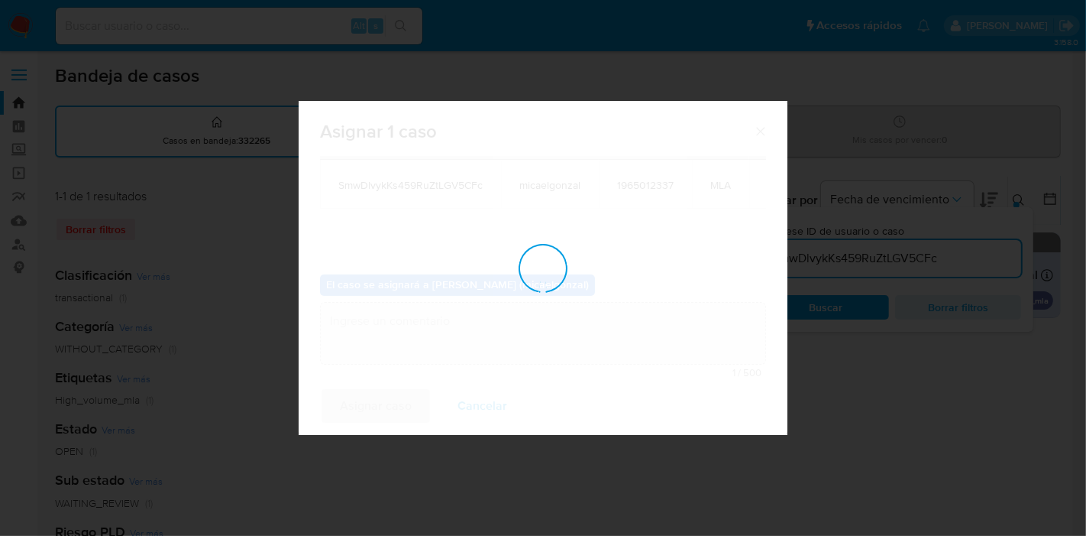
checkbox input "false"
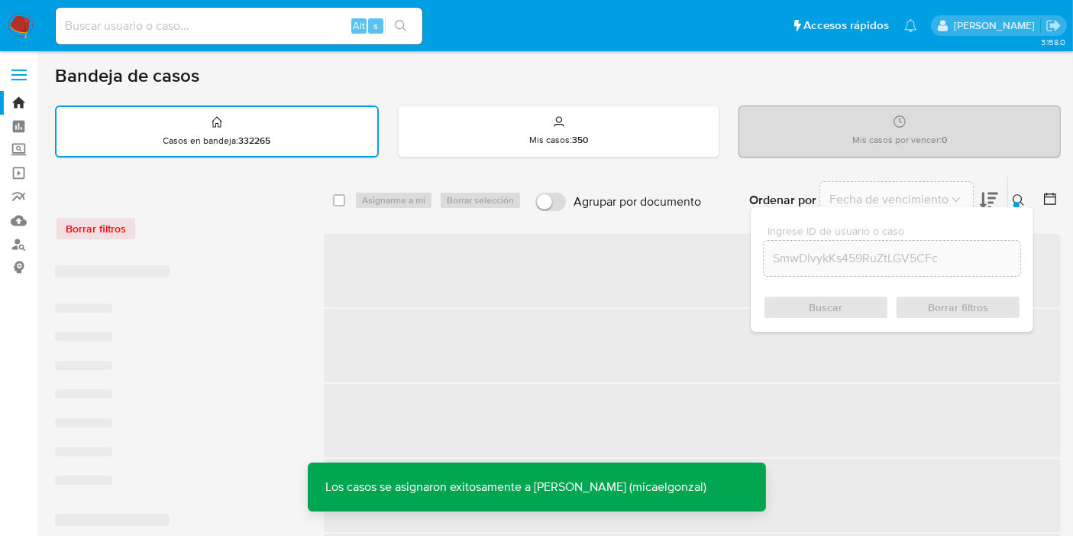
click at [277, 24] on input at bounding box center [239, 26] width 367 height 20
paste input "SmwDlvykKs459RuZtLGV5CFc"
type input "SmwDlvykKs459RuZtLGV5CFc"
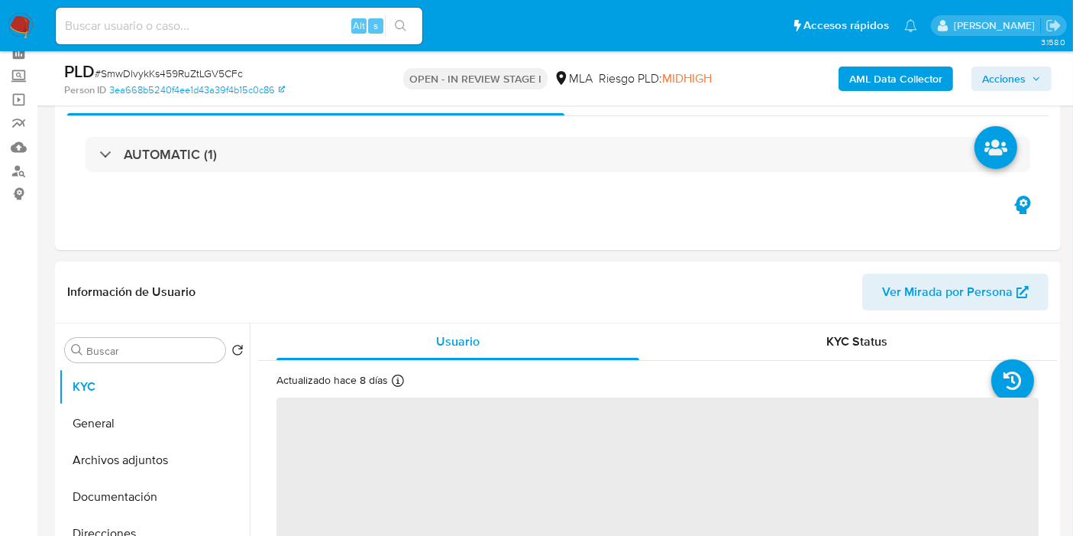
scroll to position [339, 0]
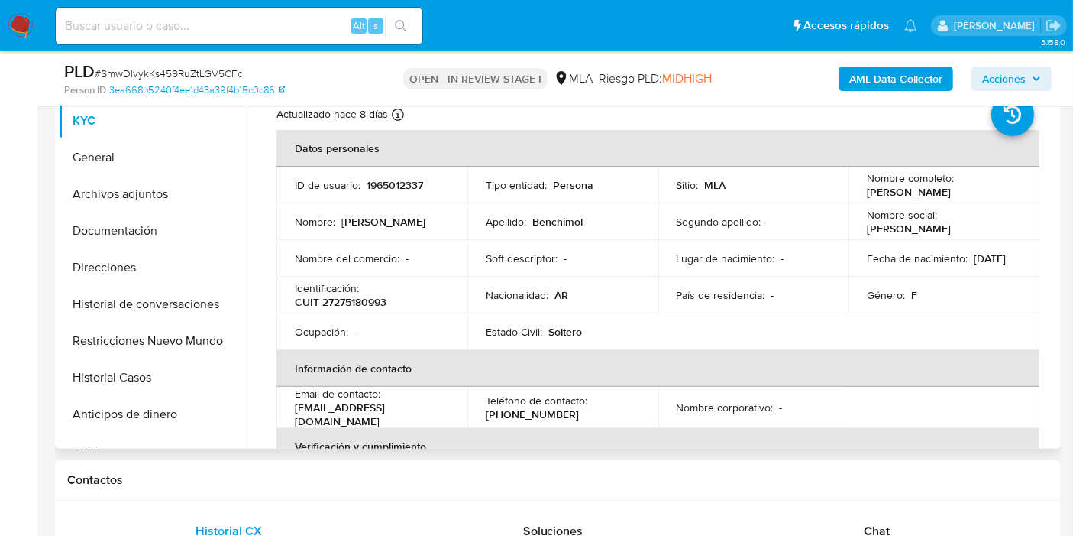
select select "10"
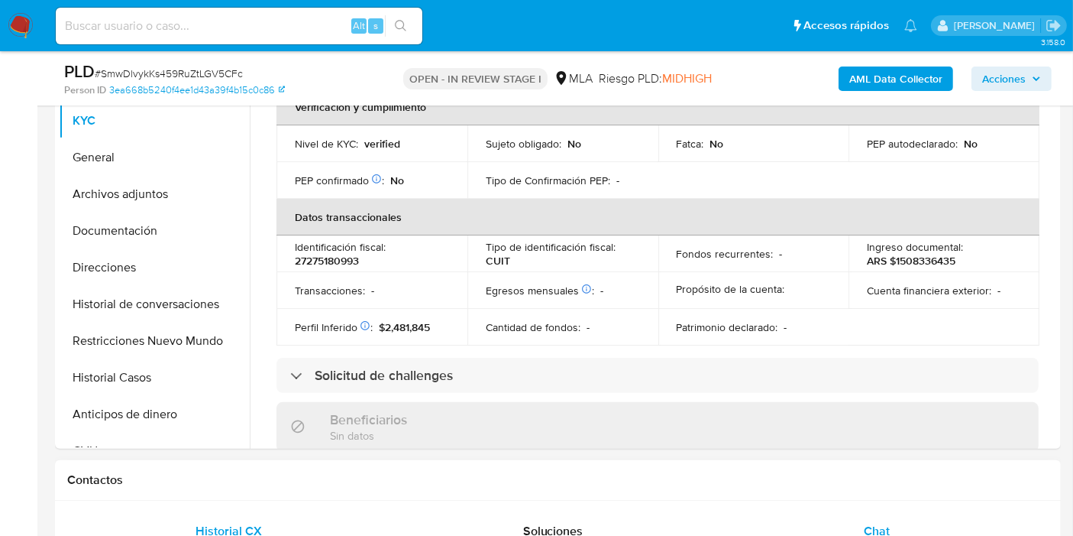
click at [888, 516] on div "Chat" at bounding box center [876, 531] width 287 height 37
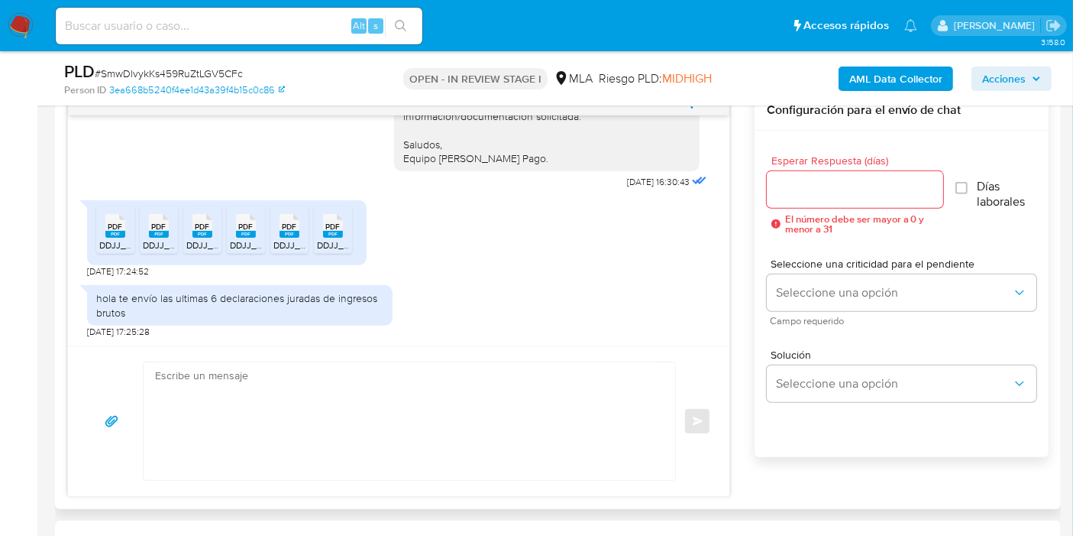
scroll to position [849, 0]
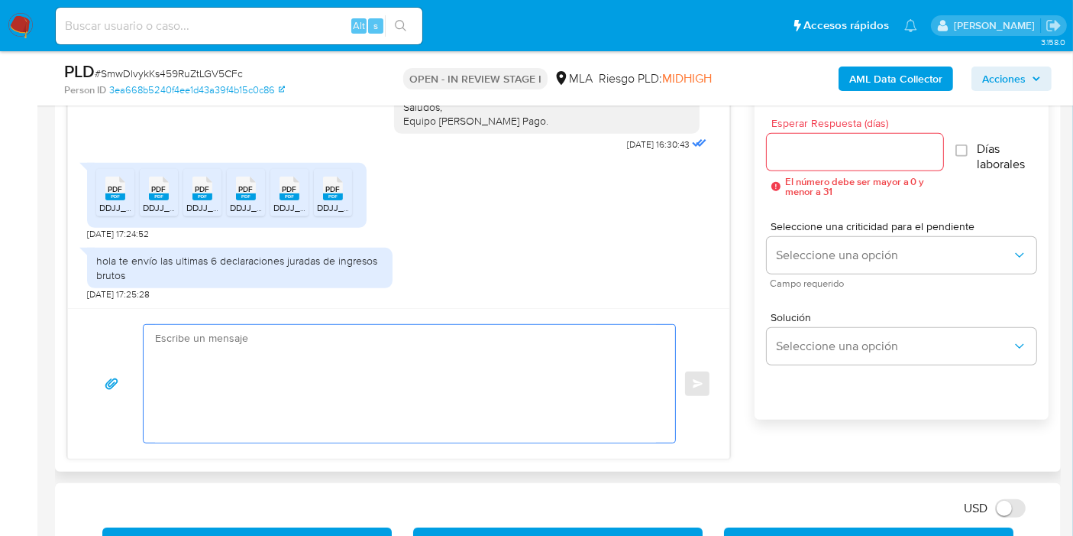
click at [390, 357] on textarea at bounding box center [405, 384] width 501 height 118
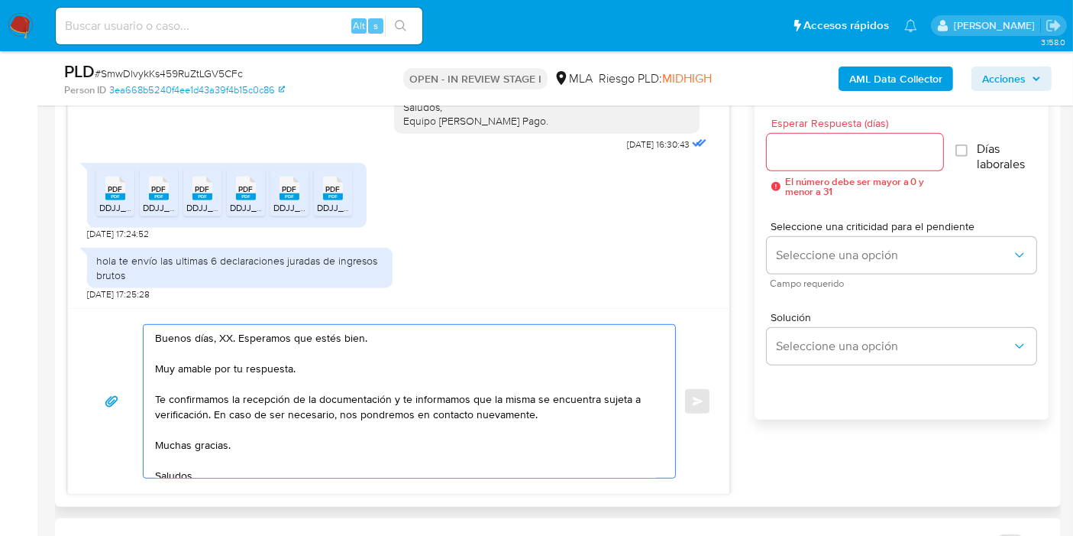
click at [219, 325] on textarea "Buenos días, XX. Esperamos que estés bien. Muy amable por tu respuesta. Te conf…" at bounding box center [405, 401] width 501 height 153
click at [220, 332] on textarea "Buenos días, XX. Esperamos que estés bien. Muy amable por tu respuesta. Te conf…" at bounding box center [405, 401] width 501 height 153
click at [153, 393] on div "Buenos [PERSON_NAME]. Esperamos que estés bien. Muy amable por tu respuesta. Te…" at bounding box center [406, 401] width 524 height 153
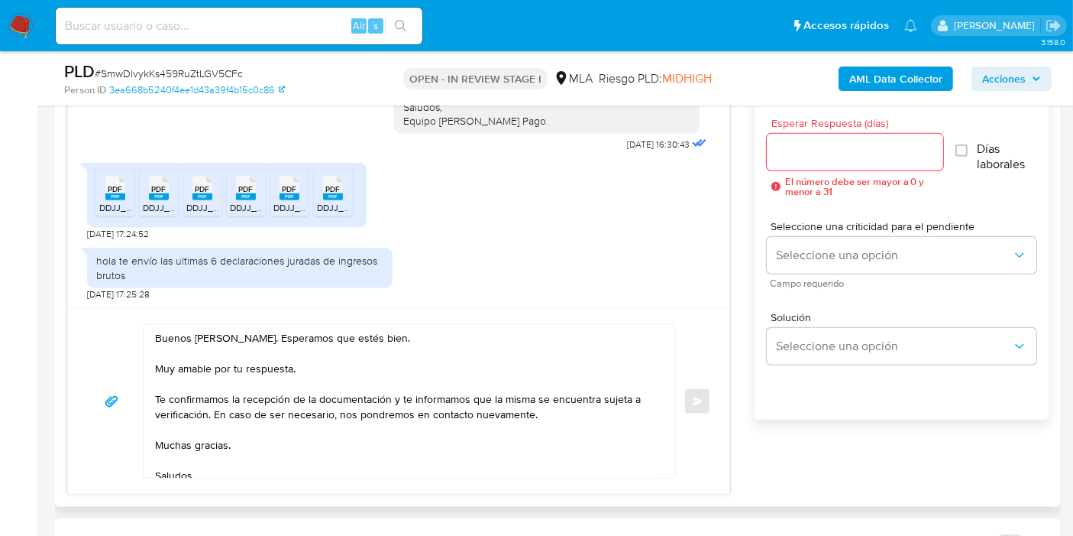
click at [157, 393] on textarea "Buenos [PERSON_NAME]. Esperamos que estés bien. Muy amable por tu respuesta. Te…" at bounding box center [405, 401] width 501 height 153
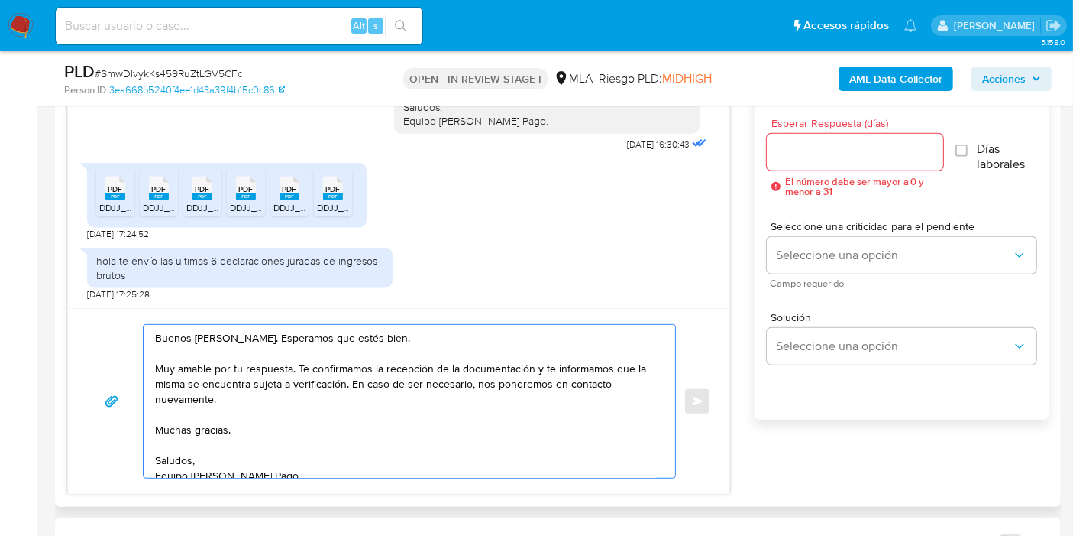
drag, startPoint x: 533, startPoint y: 364, endPoint x: 565, endPoint y: 405, distance: 52.3
click at [564, 405] on textarea "Buenos [PERSON_NAME]. Esperamos que estés bien. Muy amable por tu respuesta. Te…" at bounding box center [405, 401] width 501 height 153
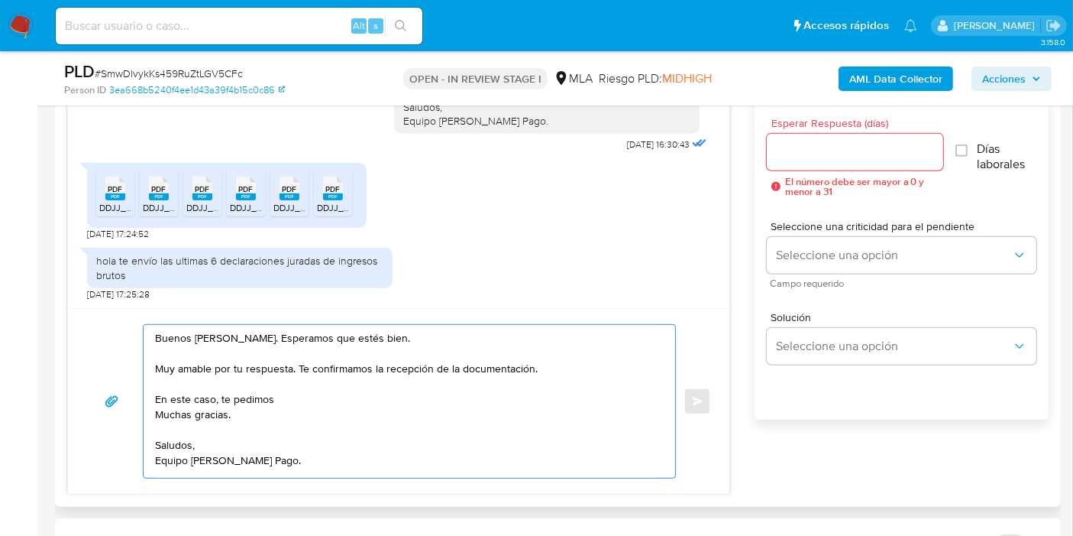
paste textarea "- Últimas 6 Declaraciones Juradas de Ingresos Brutos (donde se visualice la bas…"
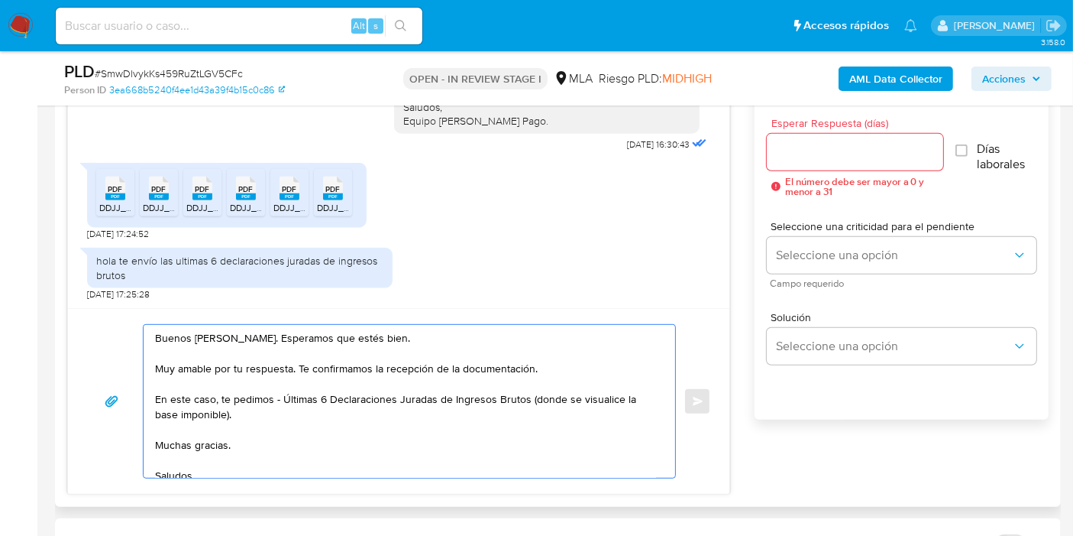
click at [283, 391] on textarea "Buenos [PERSON_NAME]. Esperamos que estés bien. Muy amable por tu respuesta. Te…" at bounding box center [405, 401] width 501 height 153
click at [288, 391] on textarea "Buenos [PERSON_NAME]. Esperamos que estés bien. Muy amable por tu respuesta. Te…" at bounding box center [405, 401] width 501 height 153
click at [449, 402] on textarea "Buenos [PERSON_NAME]. Esperamos que estés bien. Muy amable por tu respuesta. Te…" at bounding box center [405, 401] width 501 height 153
click at [610, 398] on textarea "Buenos [PERSON_NAME]. Esperamos que estés bien. Muy amable por tu respuesta. Te…" at bounding box center [405, 401] width 501 height 153
click at [607, 398] on textarea "Buenos [PERSON_NAME]. Esperamos que estés bien. Muy amable por tu respuesta. Te…" at bounding box center [405, 401] width 501 height 153
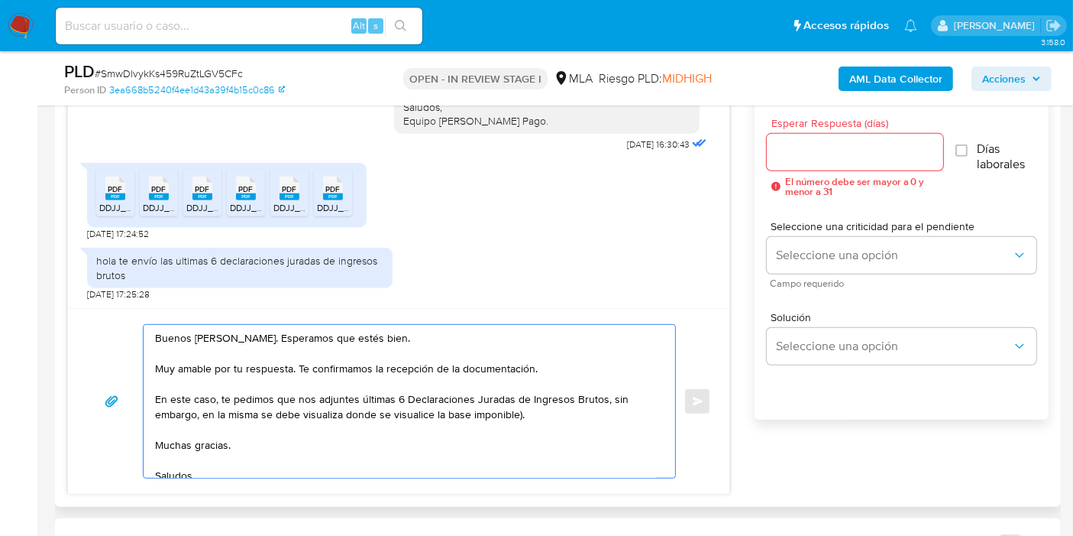
drag, startPoint x: 347, startPoint y: 418, endPoint x: 432, endPoint y: 412, distance: 85.8
click at [432, 412] on textarea "Buenos [PERSON_NAME]. Esperamos que estés bien. Muy amable por tu respuesta. Te…" at bounding box center [405, 401] width 501 height 153
click at [437, 412] on textarea "Buenos [PERSON_NAME]. Esperamos que estés bien. Muy amable por tu respuesta. Te…" at bounding box center [405, 401] width 501 height 153
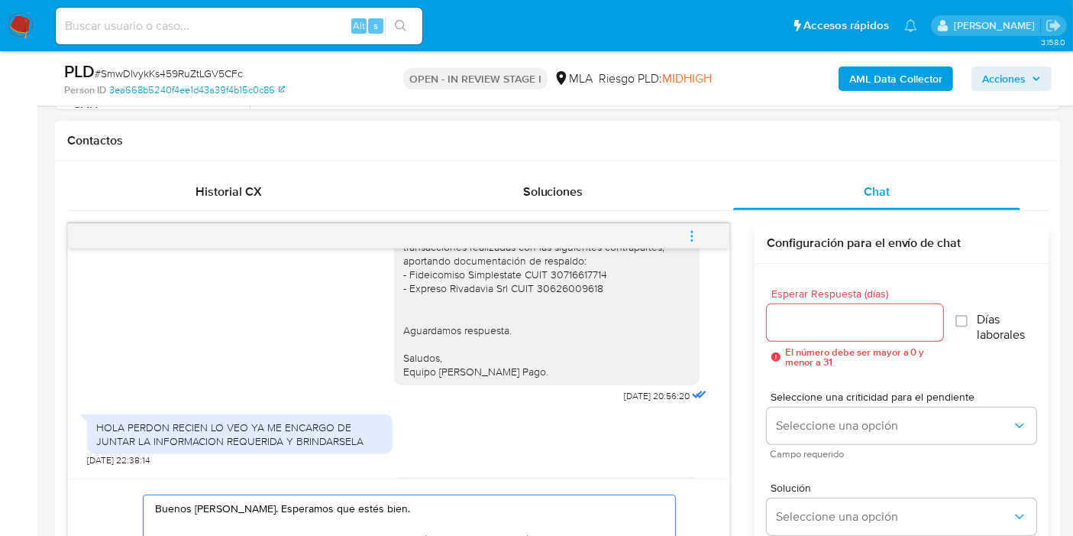
scroll to position [1204, 0]
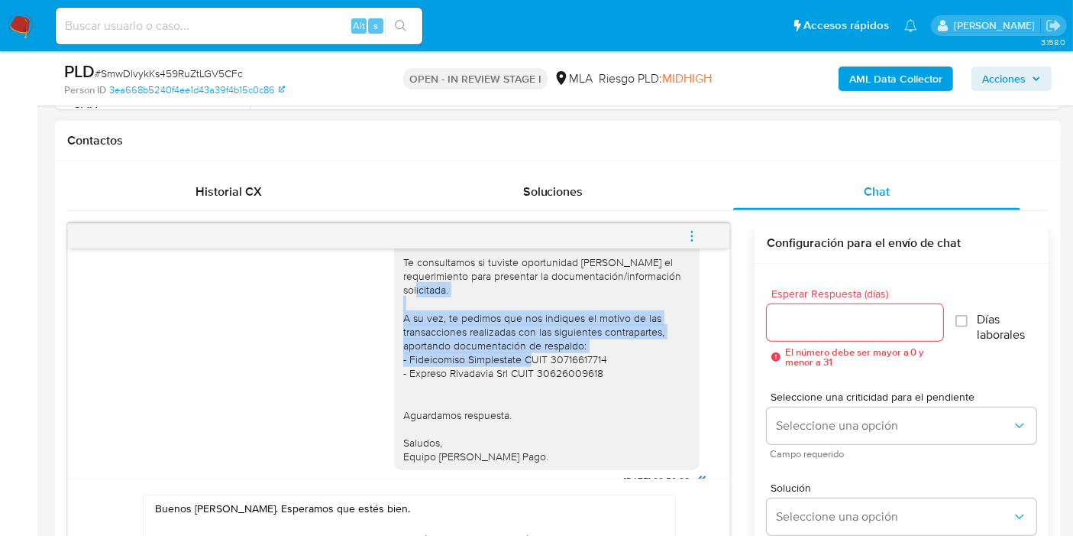
drag, startPoint x: 389, startPoint y: 334, endPoint x: 567, endPoint y: 390, distance: 186.6
click at [565, 390] on div "Buenos [PERSON_NAME]. Esperamos que te encuentres bien. Te consultamos si tuvis…" at bounding box center [547, 338] width 306 height 262
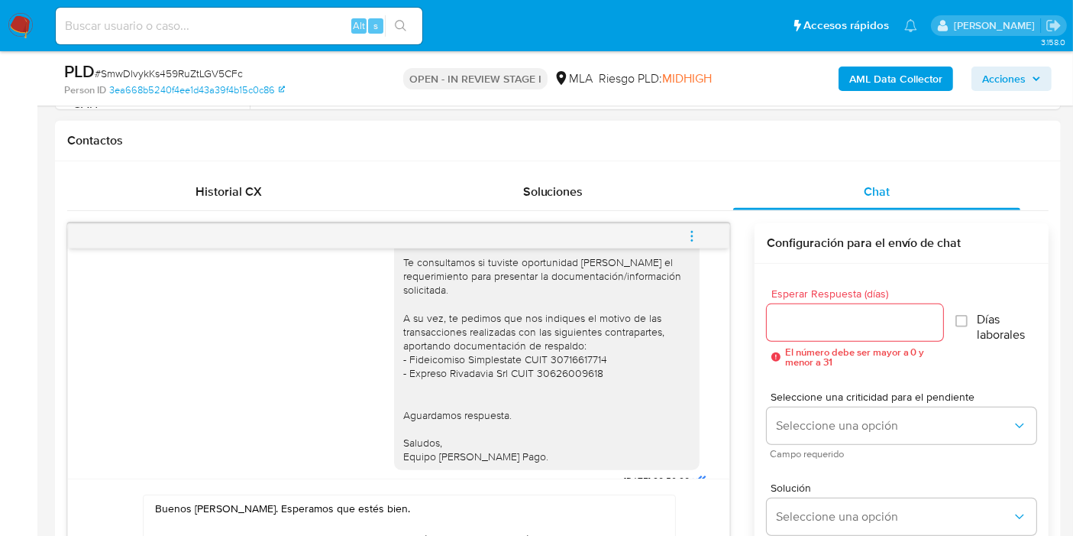
click at [575, 391] on div "Buenos días, Sara. Esperamos que te encuentres bien. Te consultamos si tuviste …" at bounding box center [546, 338] width 287 height 250
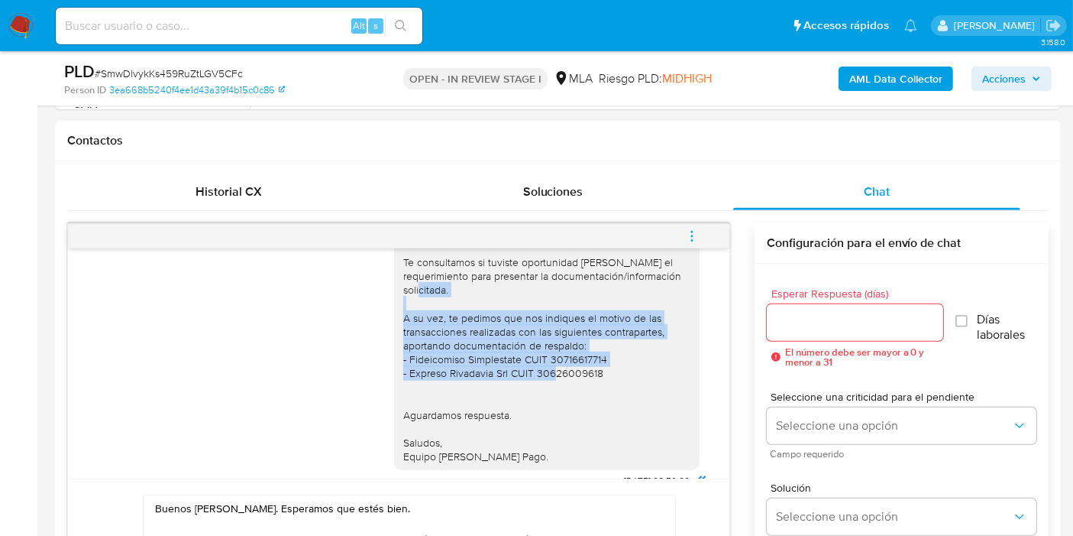
drag, startPoint x: 594, startPoint y: 409, endPoint x: 390, endPoint y: 344, distance: 214.8
click at [403, 344] on div "Buenos días, Sara. Esperamos que te encuentres bien. Te consultamos si tuviste …" at bounding box center [546, 338] width 287 height 250
copy div "A su vez, te pedimos que nos indiques el motivo de las transacciones realizadas…"
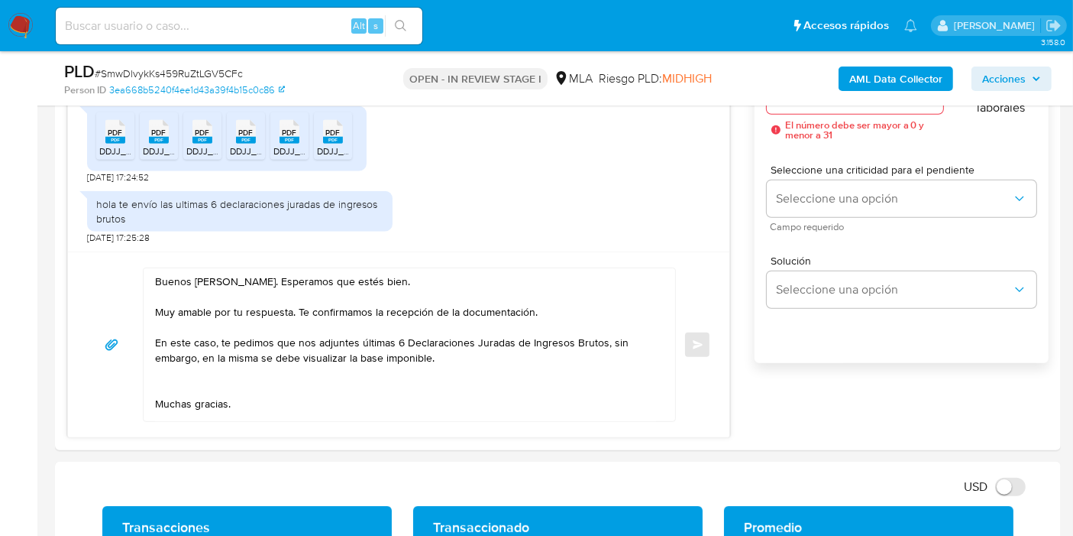
scroll to position [934, 0]
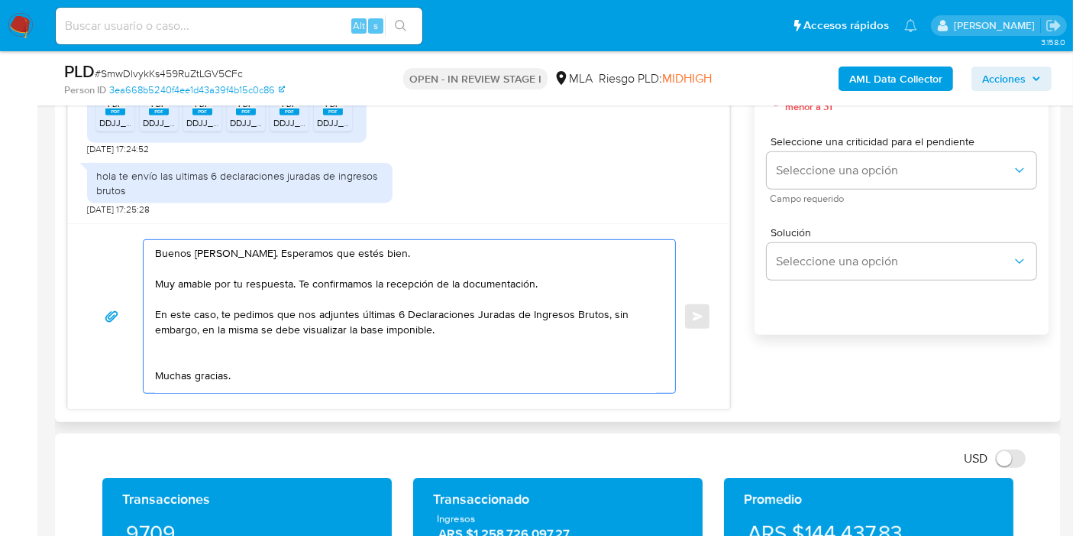
click at [269, 355] on textarea "Buenos días, Sara. Esperamos que estés bien. Muy amable por tu respuesta. Te co…" at bounding box center [405, 316] width 501 height 153
paste textarea "A su vez, te pedimos que nos indiques el motivo de las transacciones realizadas…"
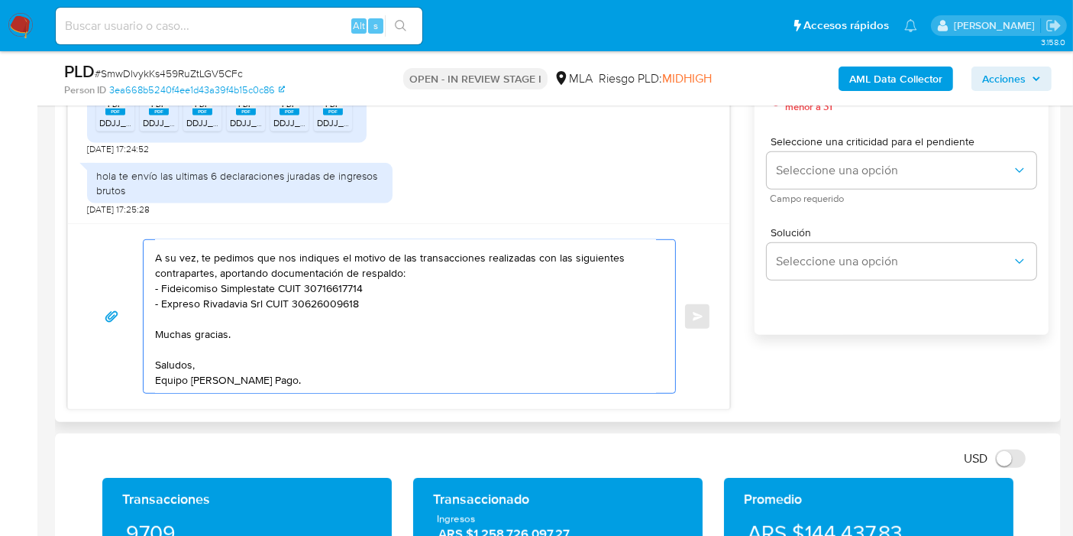
scroll to position [148, 0]
click at [218, 287] on textarea "Buenos días, Sara. Esperamos que estés bien. Muy amable por tu respuesta. Te co…" at bounding box center [405, 316] width 501 height 153
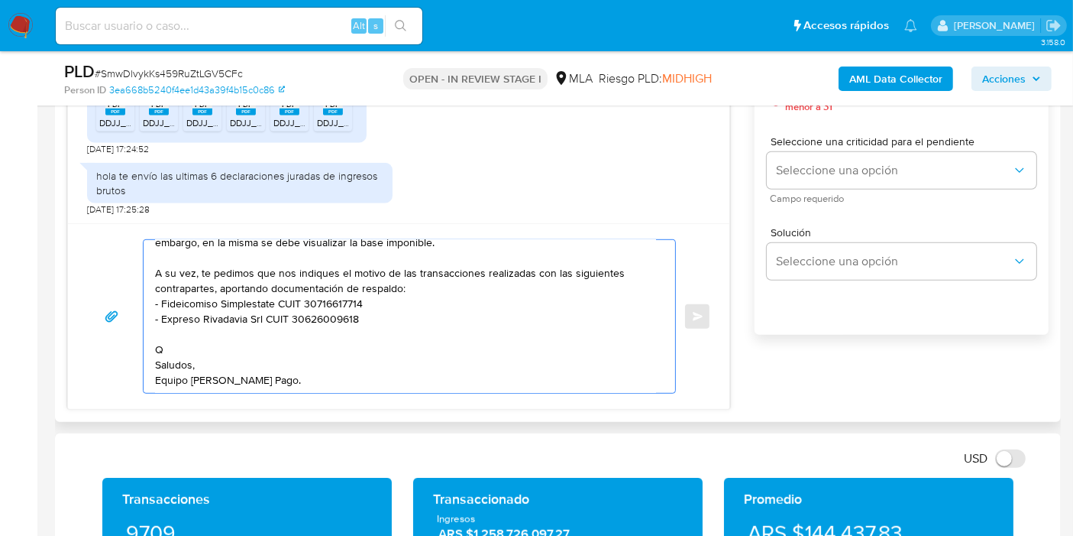
scroll to position [133, 0]
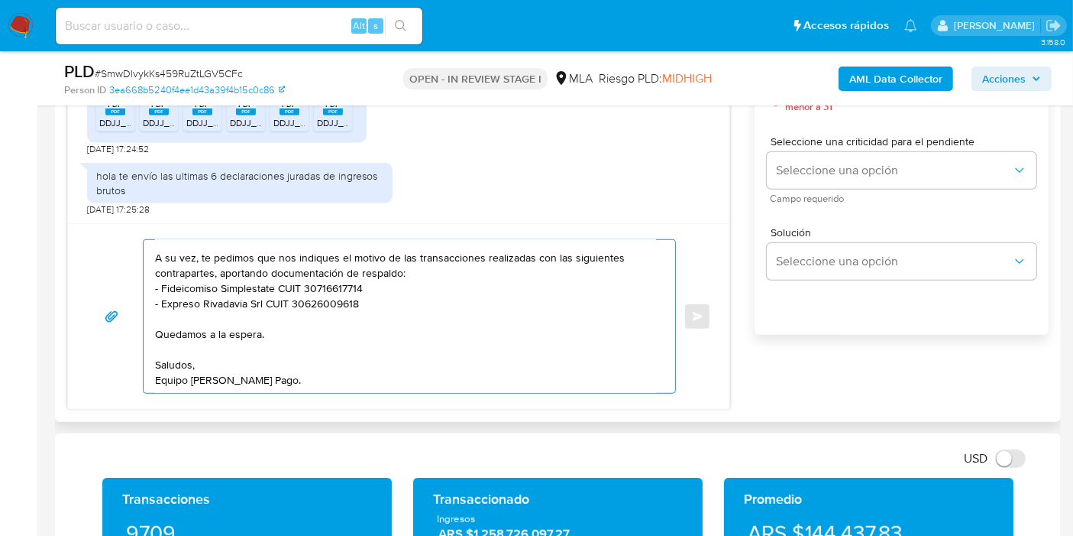
click at [176, 385] on textarea "Buenos días, Sara. Esperamos que estés bien. Muy amable por tu respuesta. Te co…" at bounding box center [405, 316] width 501 height 153
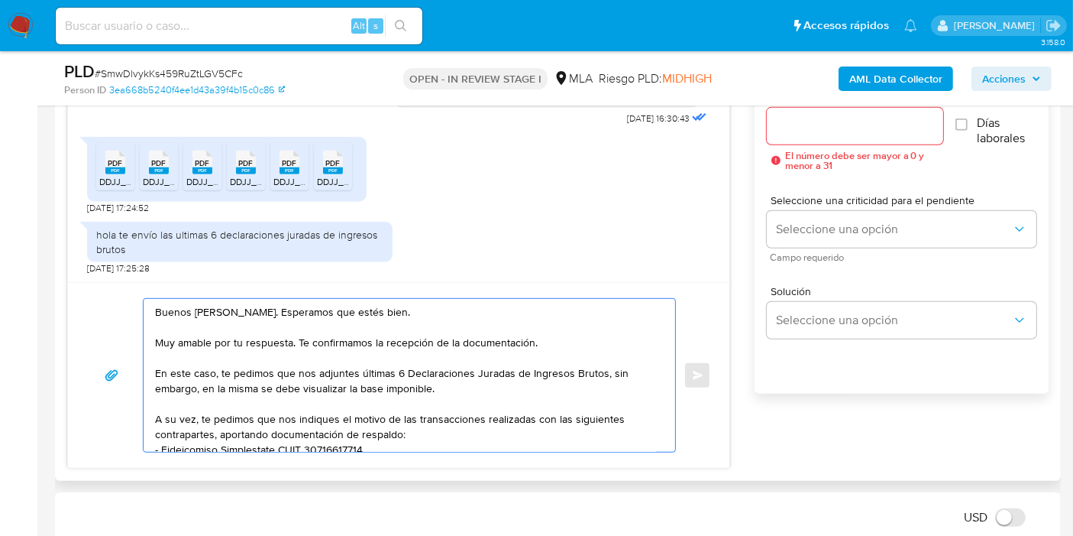
scroll to position [849, 0]
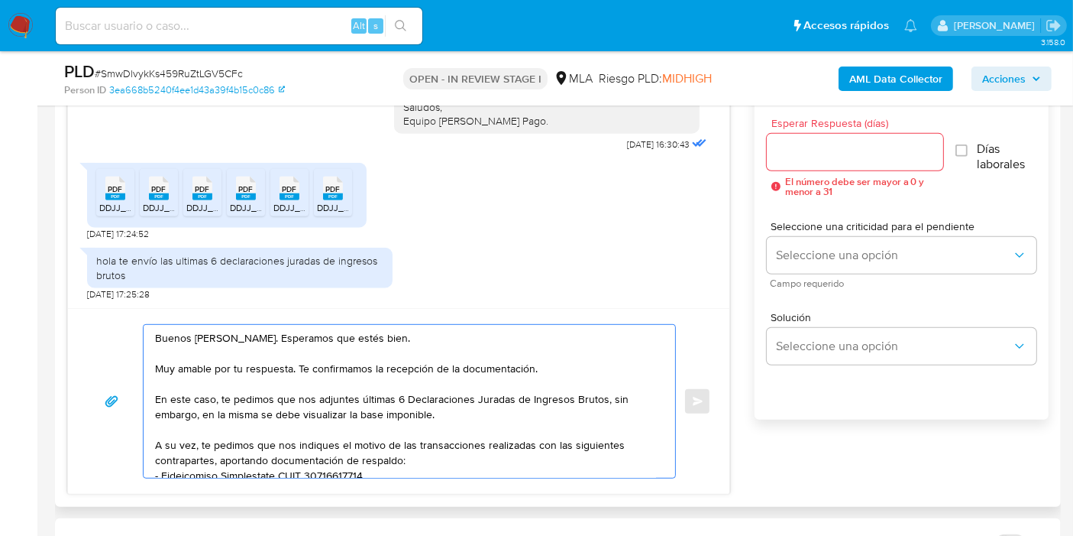
type textarea "Buenos días, Sara. Esperamos que estés bien. Muy amable por tu respuesta. Te co…"
click at [898, 154] on input "Esperar Respuesta (días)" at bounding box center [855, 152] width 176 height 20
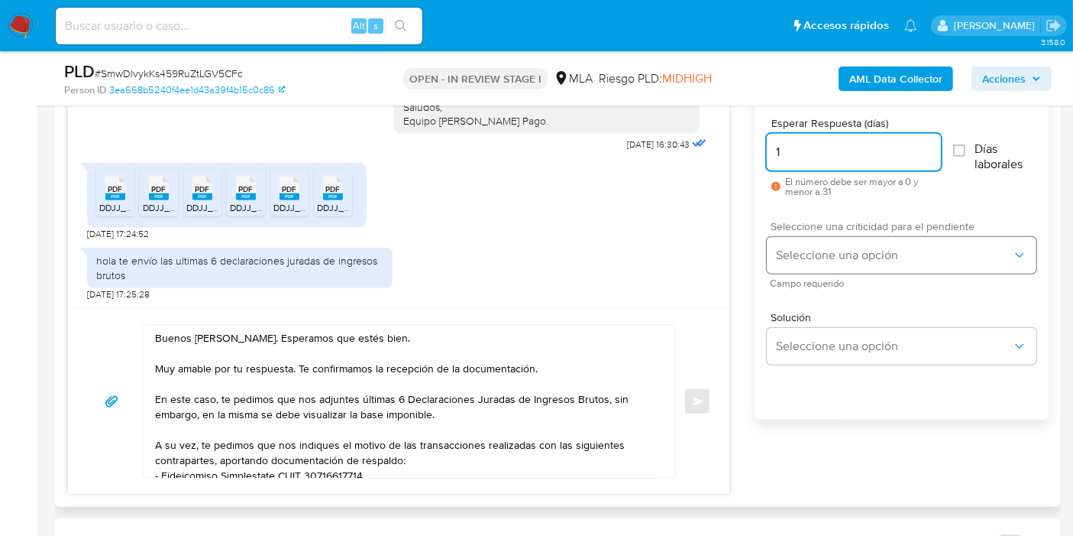
type input "1"
click at [835, 253] on span "Seleccione una opción" at bounding box center [894, 255] width 236 height 15
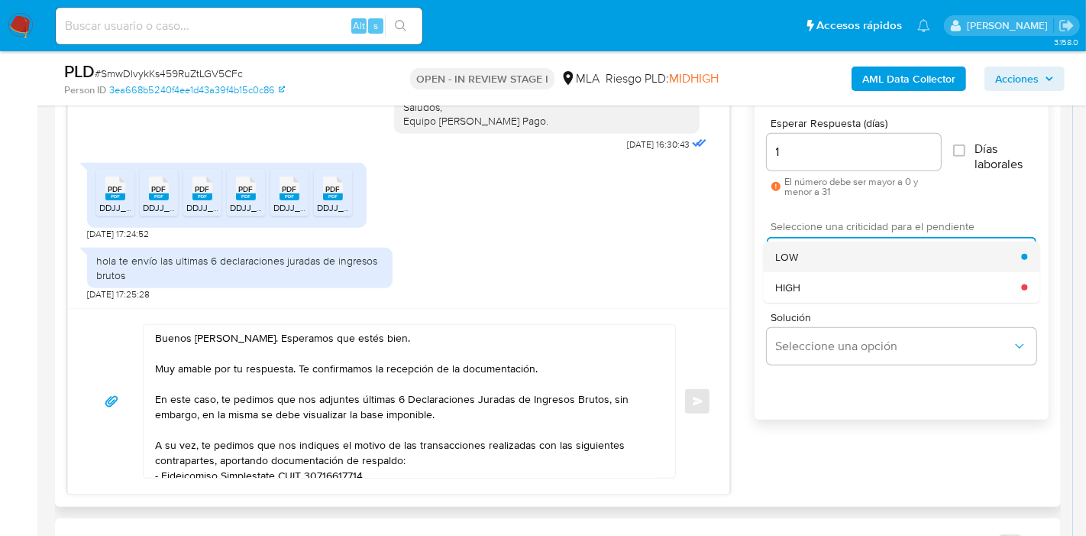
click at [836, 268] on div "LOW" at bounding box center [898, 256] width 246 height 31
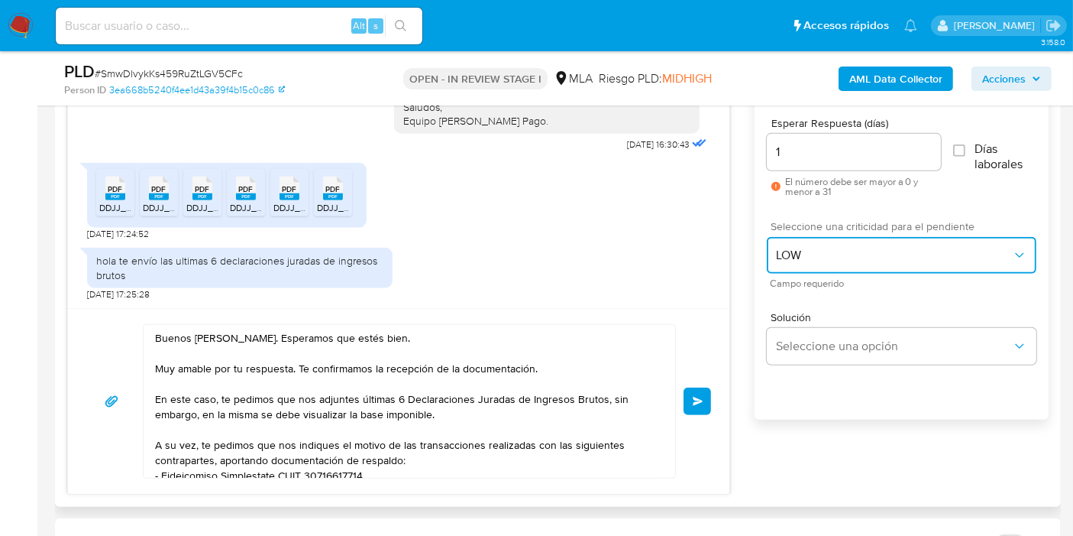
click at [846, 259] on span "LOW" at bounding box center [894, 255] width 236 height 15
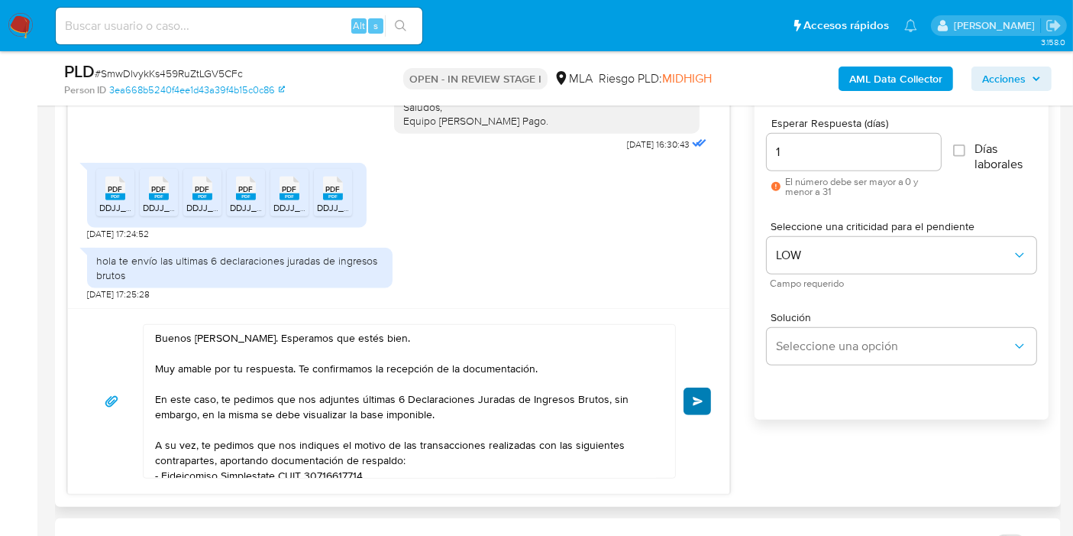
click at [698, 399] on span "Enviar" at bounding box center [698, 401] width 11 height 9
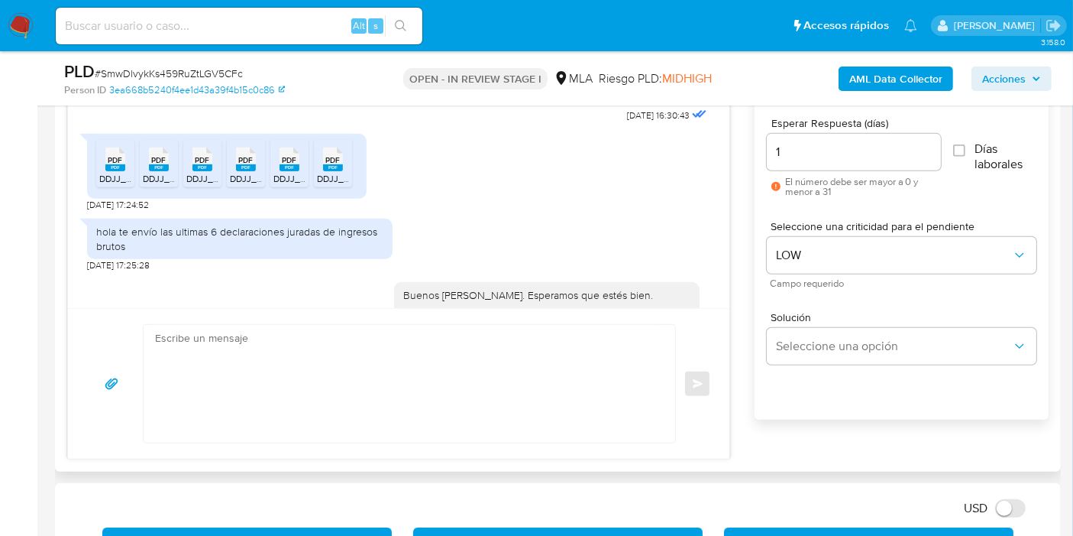
scroll to position [1938, 0]
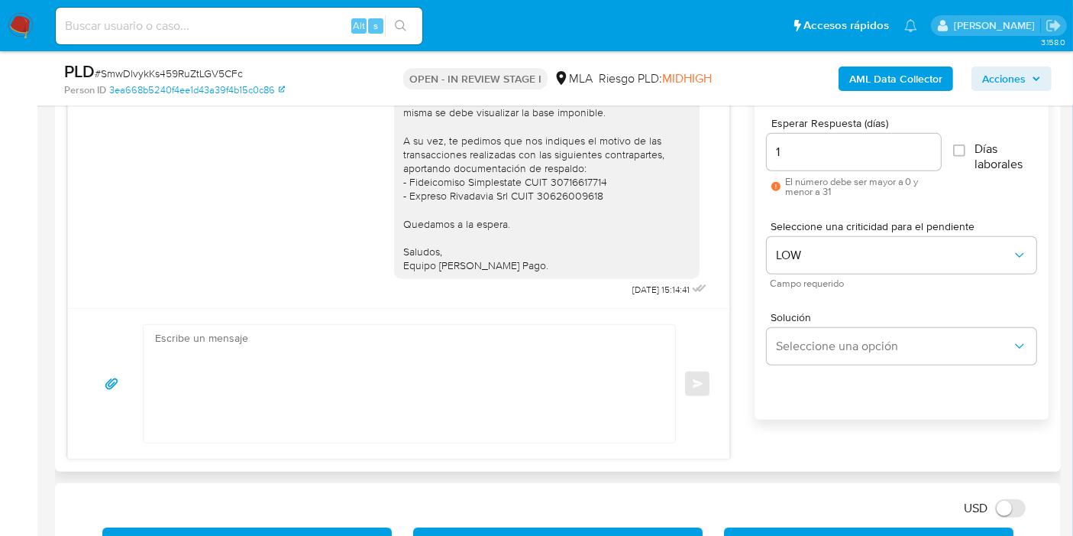
click at [698, 399] on div "Enviar" at bounding box center [398, 383] width 625 height 119
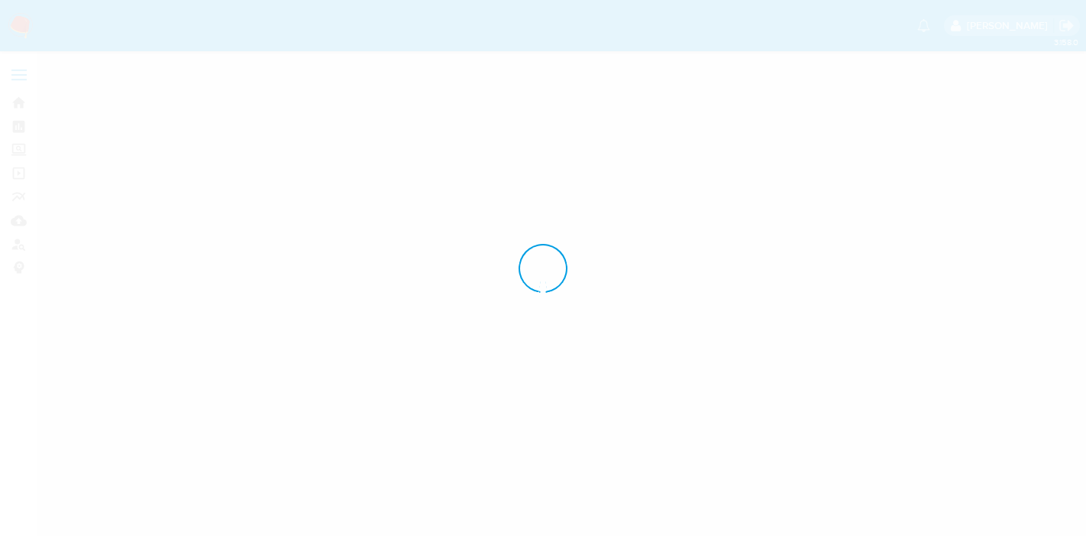
click at [10, 27] on div at bounding box center [543, 268] width 1086 height 536
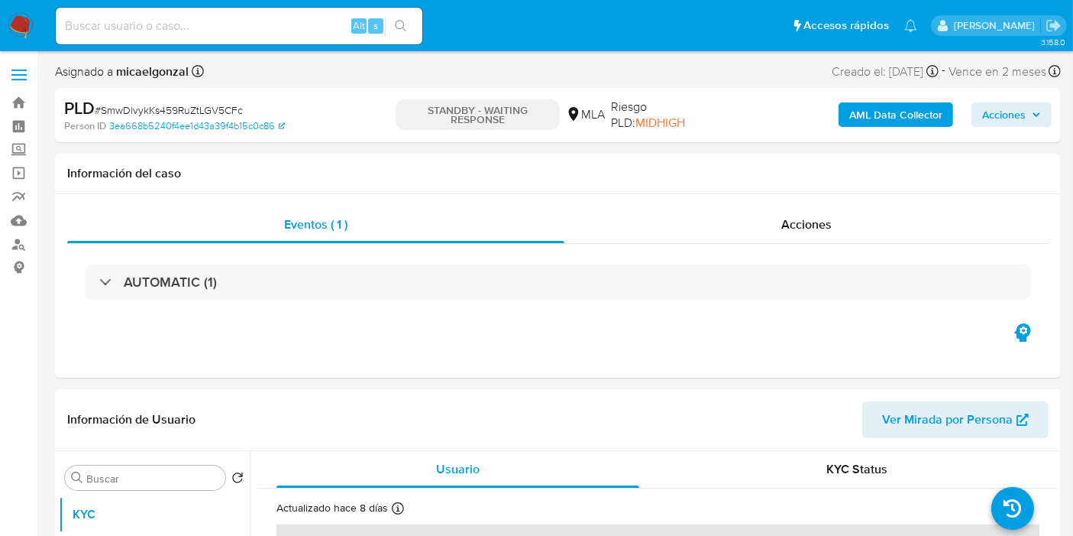
select select "10"
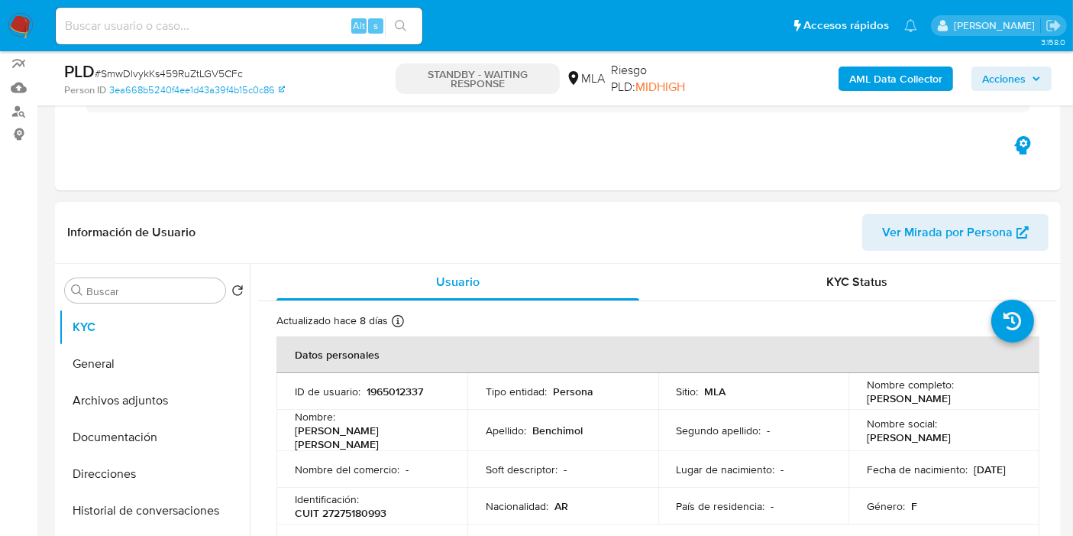
scroll to position [254, 0]
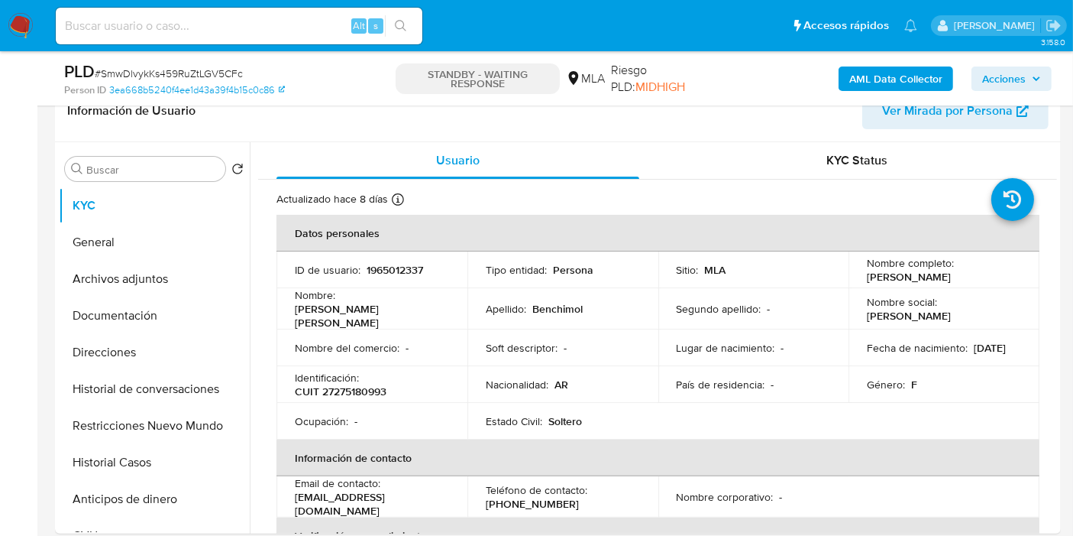
click at [17, 42] on nav "Pausado Ver notificaciones Alt s Accesos rápidos Presiona las siguientes teclas…" at bounding box center [536, 25] width 1073 height 51
click at [24, 25] on img at bounding box center [21, 26] width 26 height 26
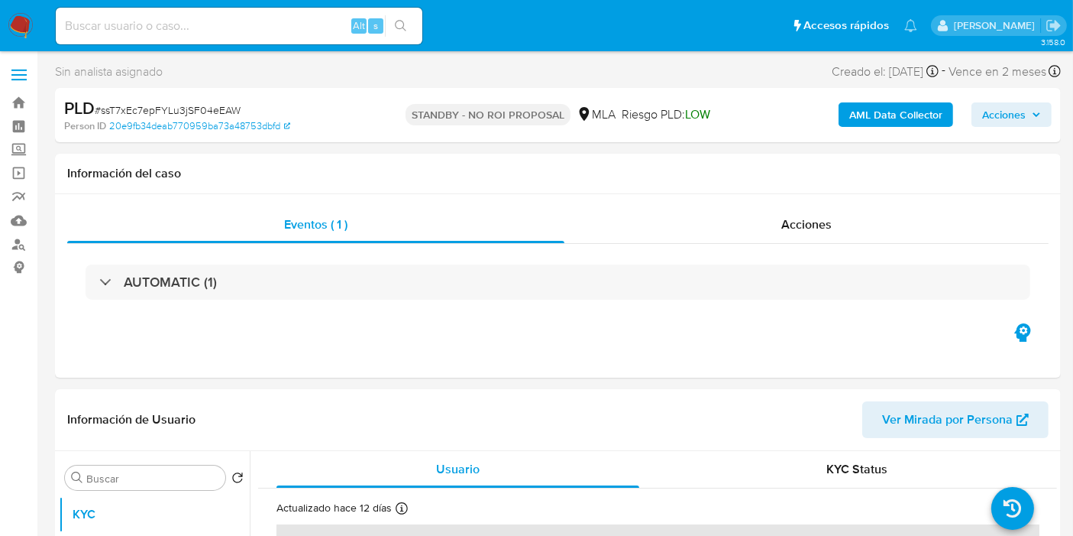
select select "10"
click at [13, 21] on img at bounding box center [21, 26] width 26 height 26
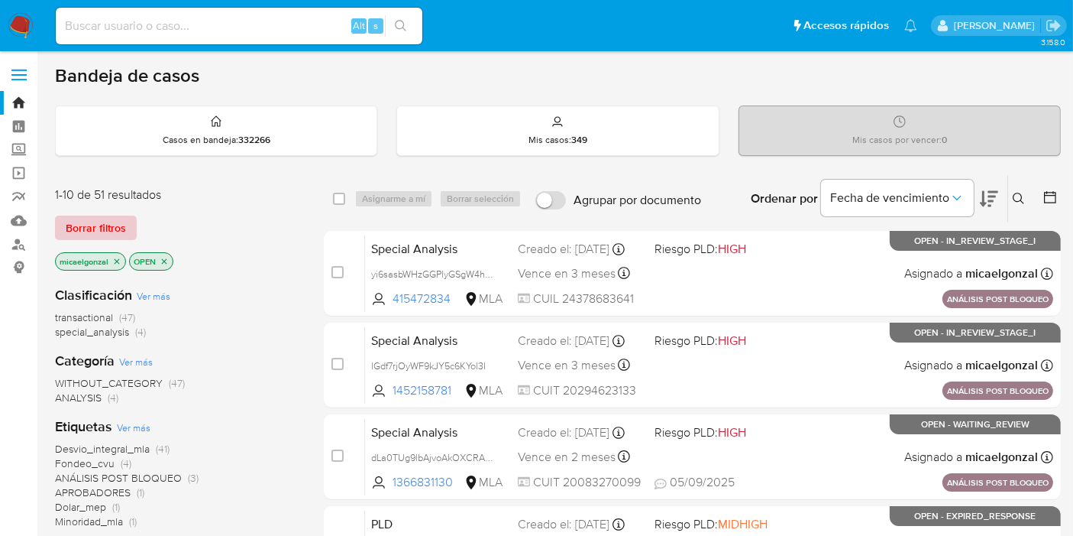
click at [99, 223] on span "Borrar filtros" at bounding box center [96, 227] width 60 height 21
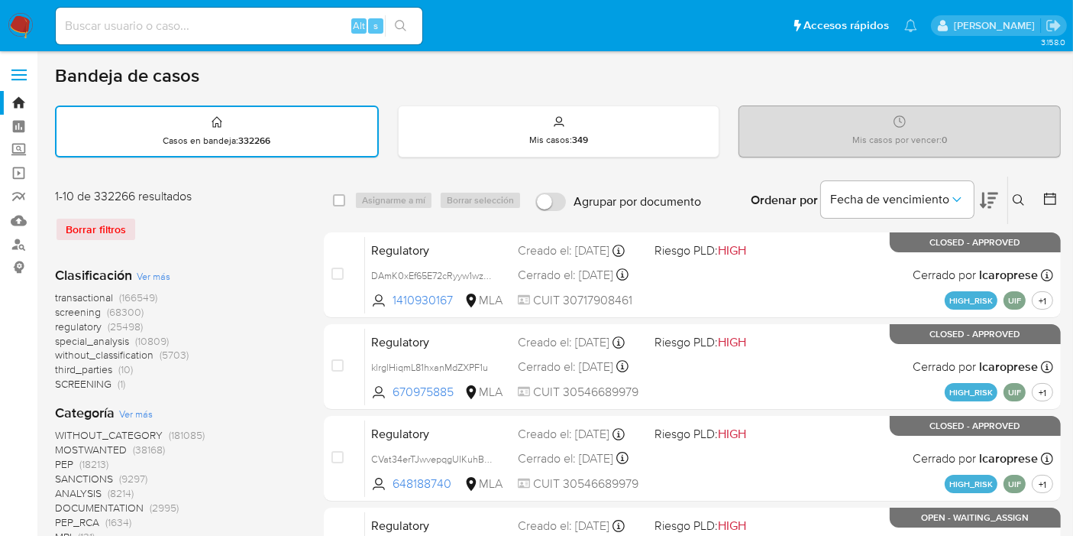
click at [1012, 202] on button at bounding box center [1021, 200] width 25 height 18
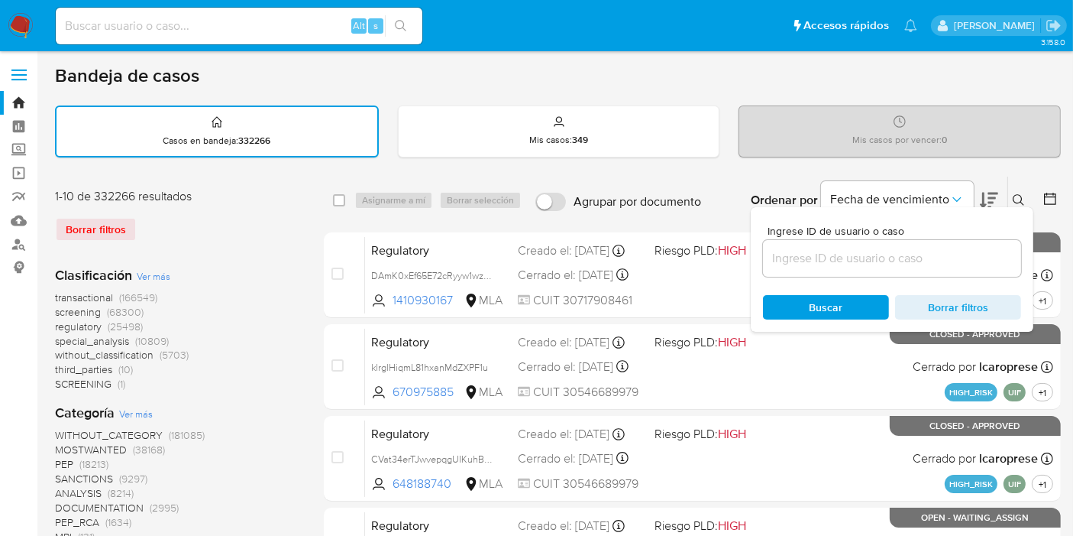
click at [905, 252] on input at bounding box center [892, 258] width 258 height 20
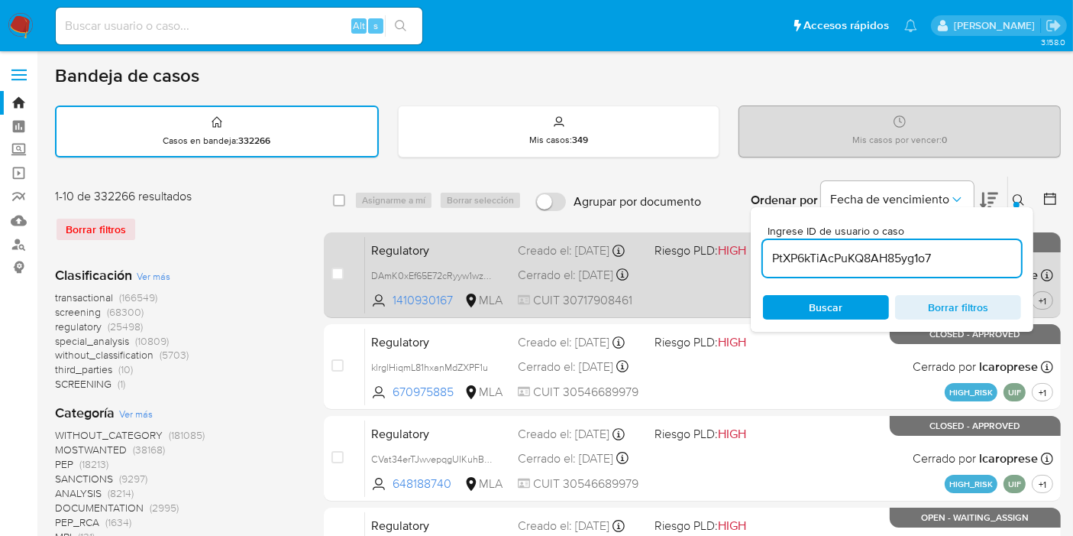
type input "PtXP6kTiAcPuKQ8AH85yg1o7"
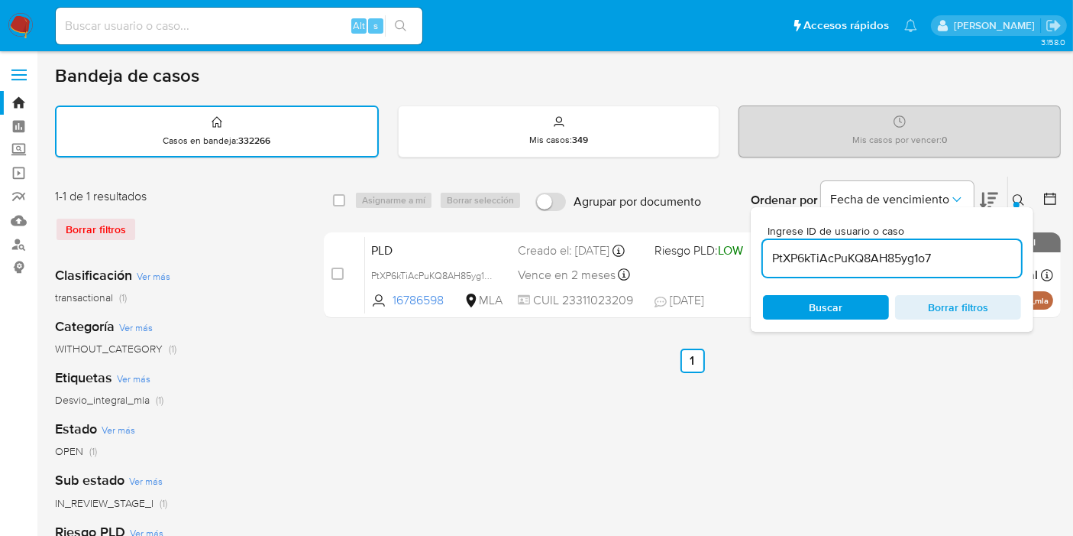
click at [346, 204] on div "select-all-cases-checkbox" at bounding box center [342, 200] width 18 height 18
click at [345, 199] on input "checkbox" at bounding box center [339, 200] width 12 height 12
checkbox input "true"
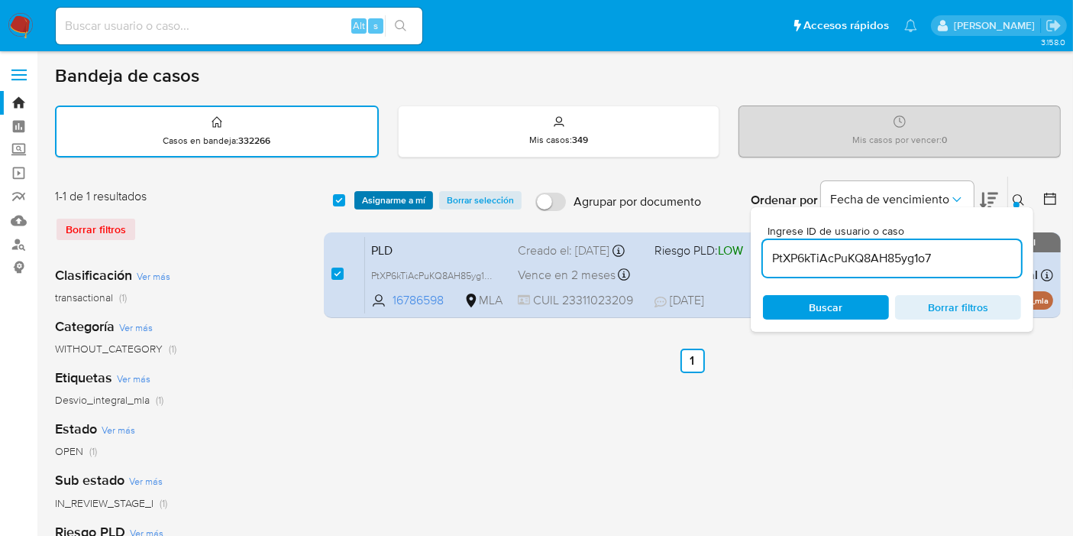
click at [371, 199] on span "Asignarme a mí" at bounding box center [393, 200] width 63 height 15
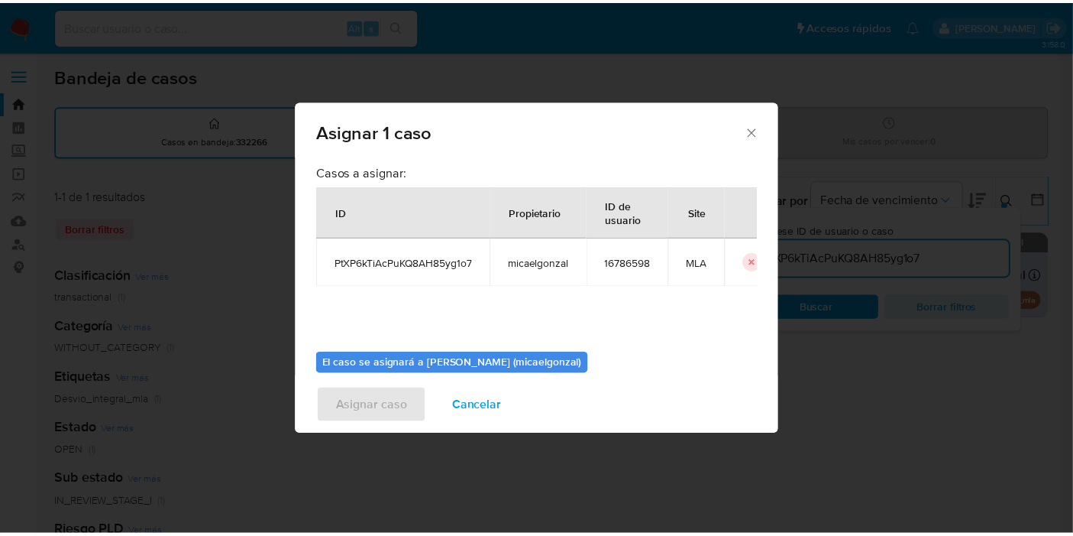
scroll to position [78, 0]
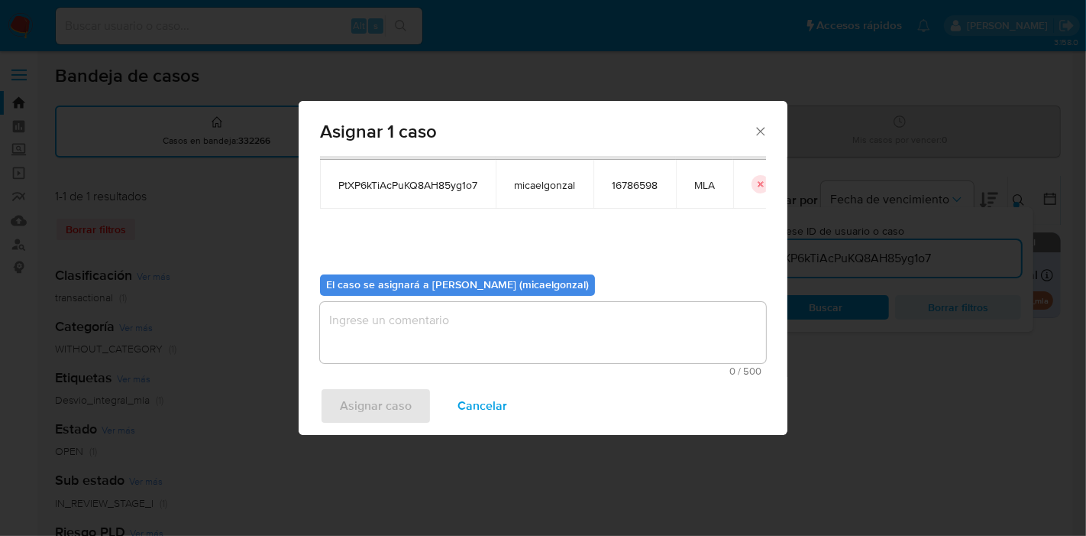
click at [497, 292] on div "El caso se asignará a Micaela Estefania Gonzalez (micaelgonzal)" at bounding box center [457, 284] width 275 height 21
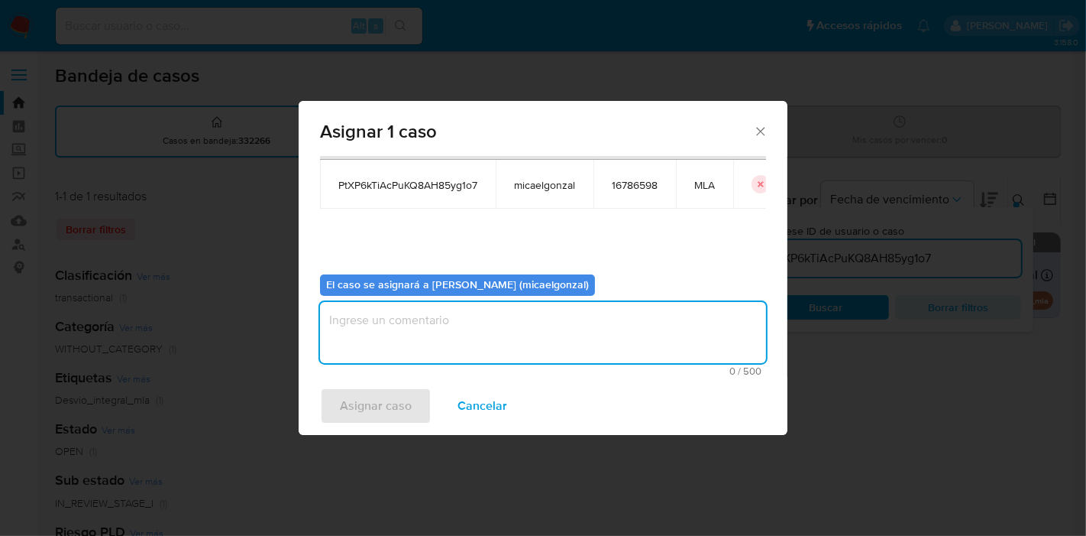
click at [474, 358] on textarea "assign-modal" at bounding box center [543, 332] width 446 height 61
click at [375, 398] on span "Asignar caso" at bounding box center [376, 406] width 72 height 34
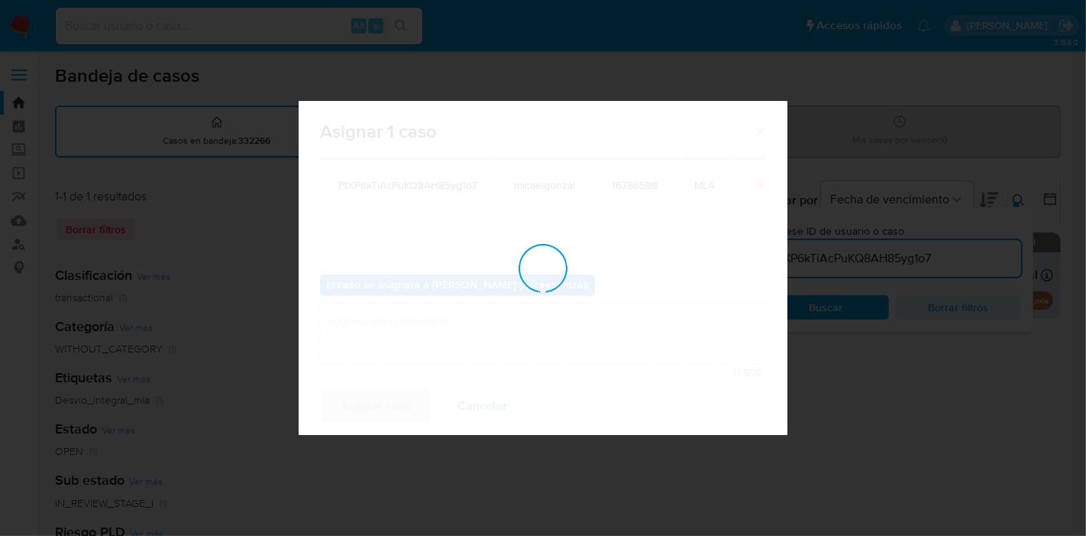
checkbox input "false"
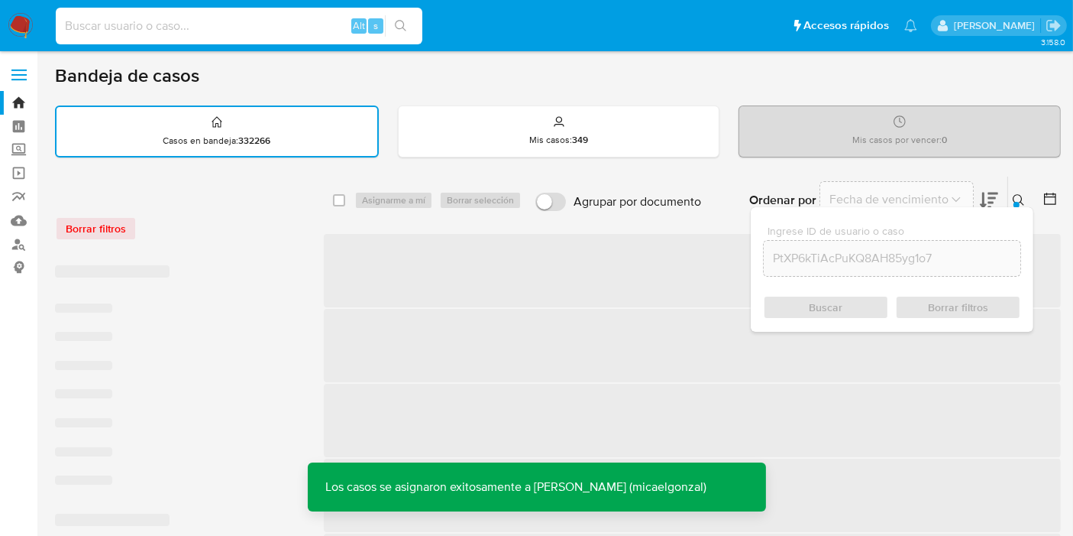
click at [225, 23] on input at bounding box center [239, 26] width 367 height 20
paste input "PtXP6kTiAcPuKQ8AH85yg1o7"
type input "PtXP6kTiAcPuKQ8AH85yg1o7"
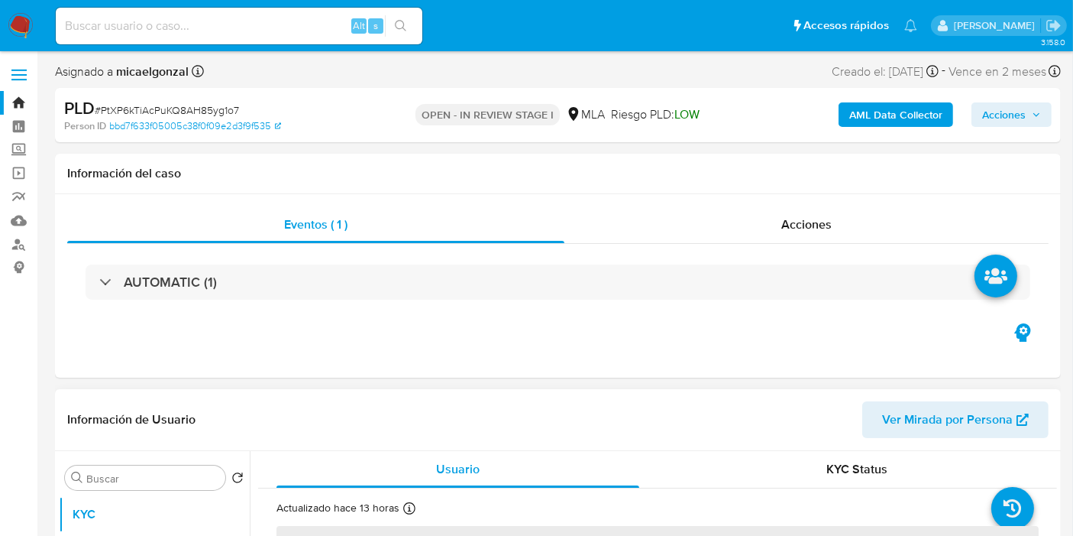
select select "10"
click at [306, 359] on div "Eventos ( 1 ) Acciones AUTOMATIC (1)" at bounding box center [558, 285] width 1006 height 183
click at [167, 12] on div "Alt s" at bounding box center [239, 26] width 367 height 37
click at [165, 18] on input at bounding box center [239, 26] width 367 height 20
paste input "csJX6bu0WrVYrFDQV0b0b9Ux"
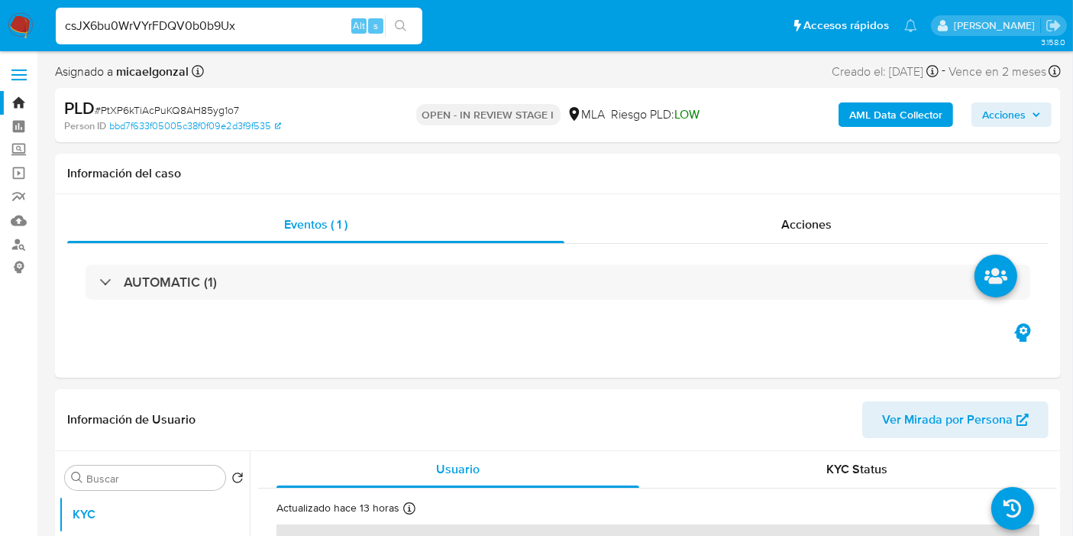
type input "csJX6bu0WrVYrFDQV0b0b9Ux"
click at [44, 23] on nav "Pausado Ver notificaciones csJX6bu0WrVYrFDQV0b0b9Ux Alt s Accesos rápidos Presi…" at bounding box center [536, 25] width 1073 height 51
click at [31, 23] on img at bounding box center [21, 26] width 26 height 26
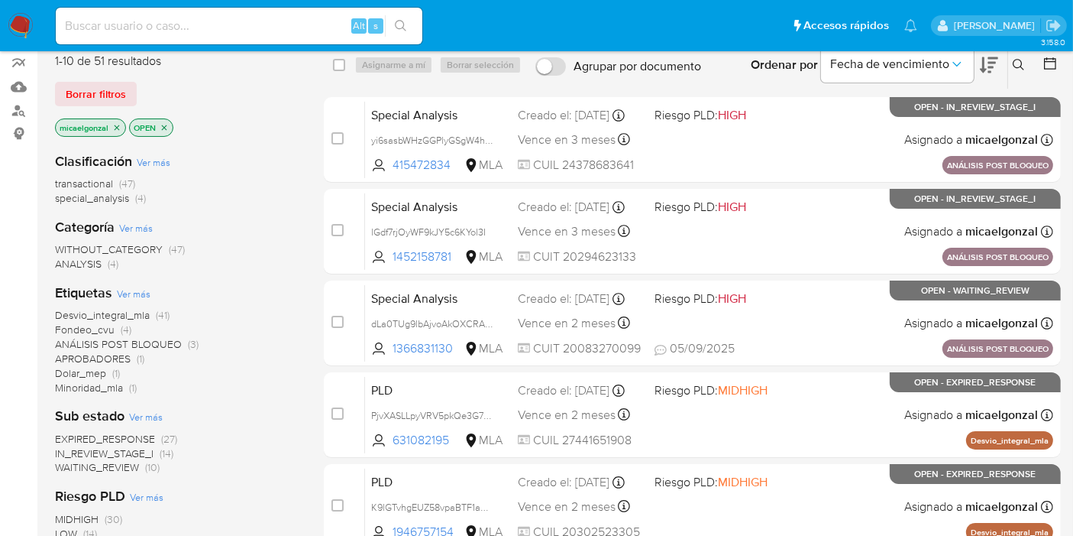
scroll to position [254, 0]
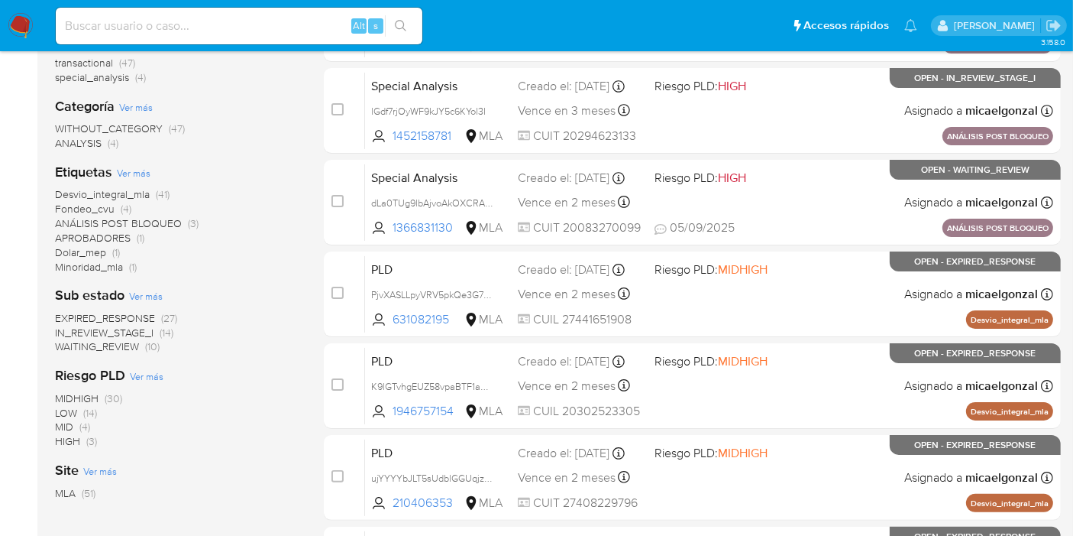
click at [128, 345] on span "WAITING_REVIEW" at bounding box center [97, 345] width 84 height 15
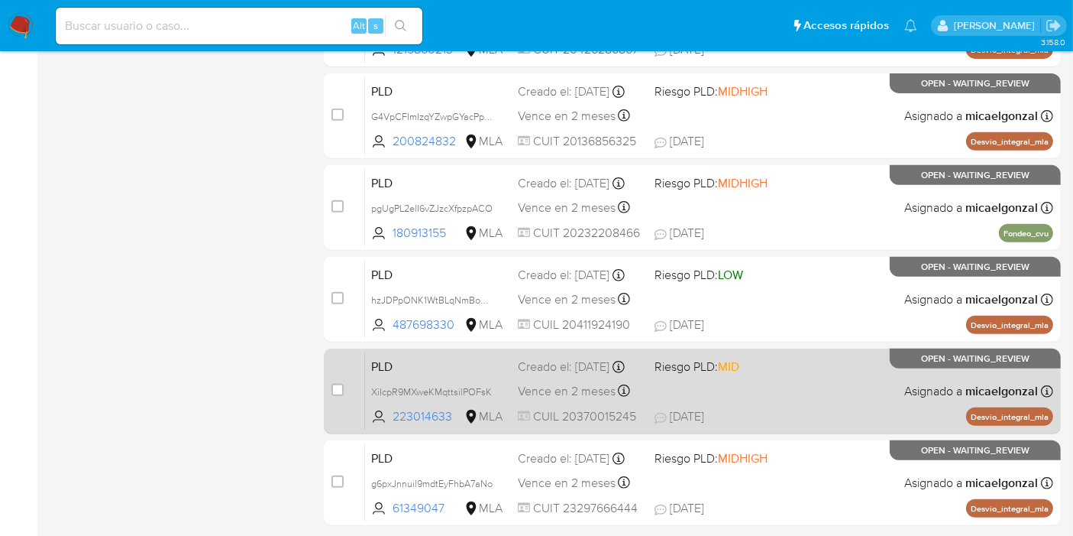
scroll to position [639, 0]
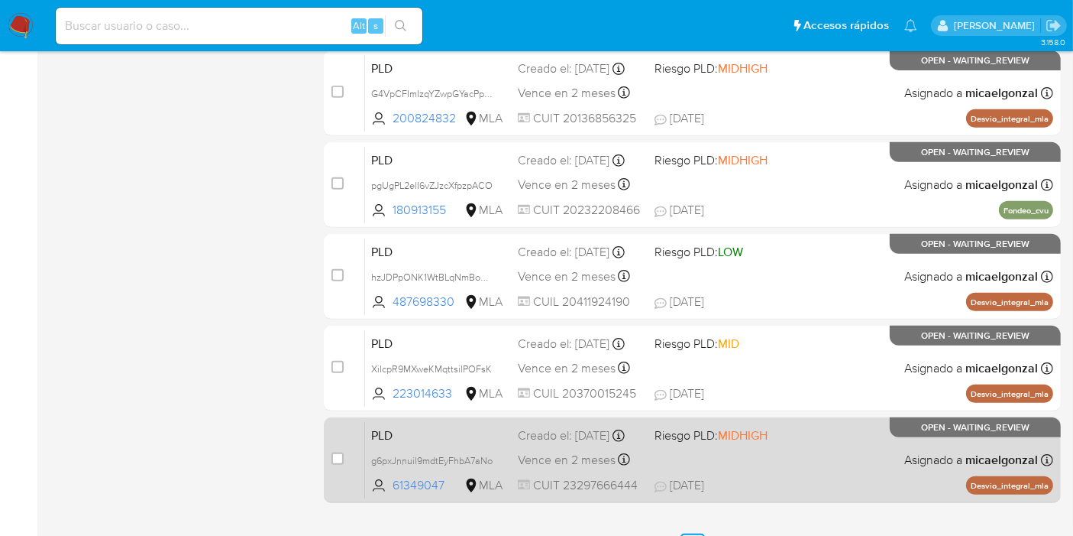
click at [763, 465] on div "PLD g6pxJnnuil9mdtEyFhbA7aNo 61349047 MLA Riesgo PLD: MIDHIGH Creado el: [DATE]…" at bounding box center [709, 459] width 688 height 77
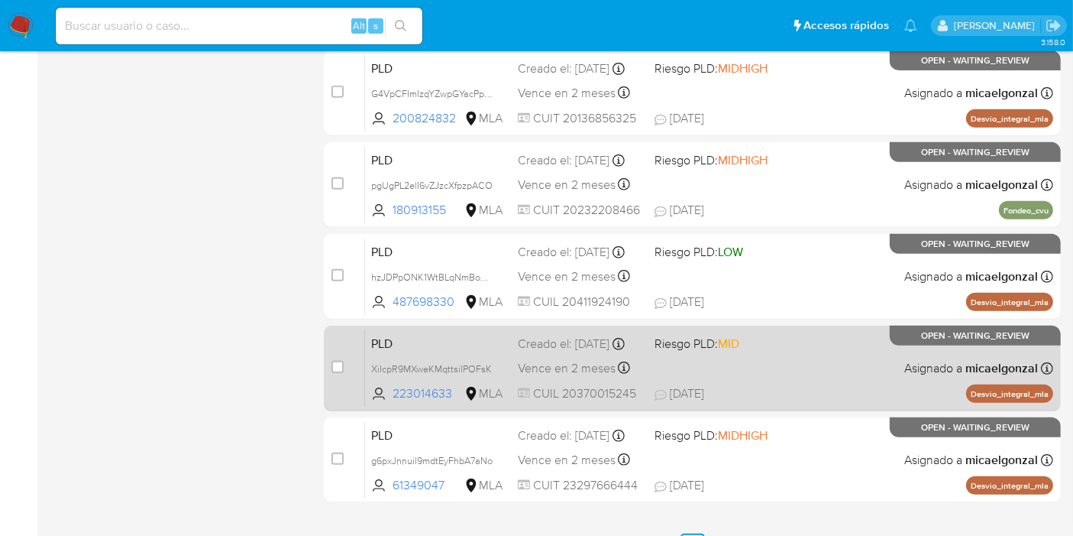
click at [682, 350] on span "Riesgo PLD: MID" at bounding box center [697, 343] width 85 height 17
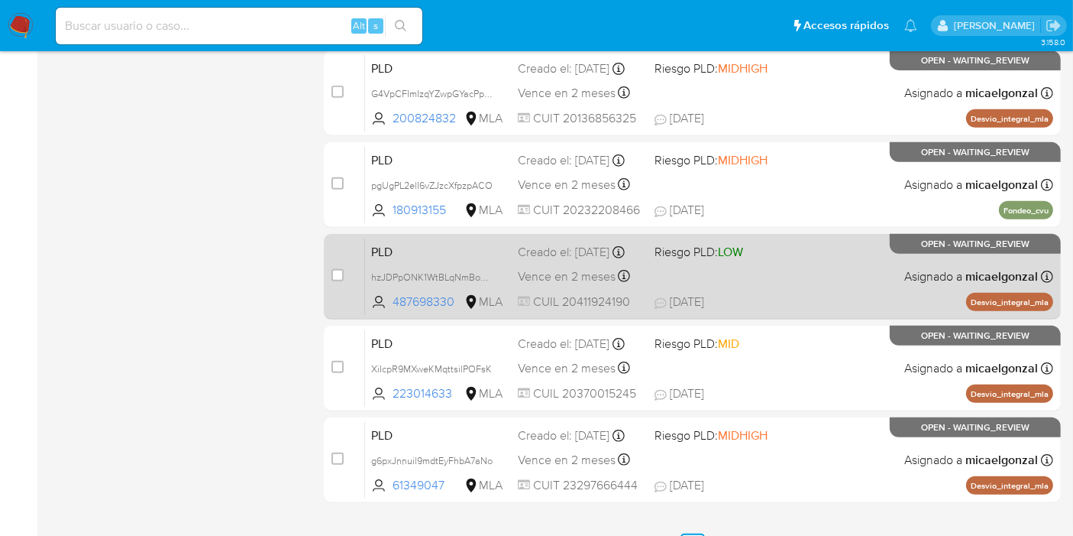
click at [893, 268] on div "PLD hzJDPpONK1WtBLqNmBoM8JBT 487698330 MLA Riesgo PLD: LOW Creado el: 12/08/202…" at bounding box center [709, 276] width 688 height 77
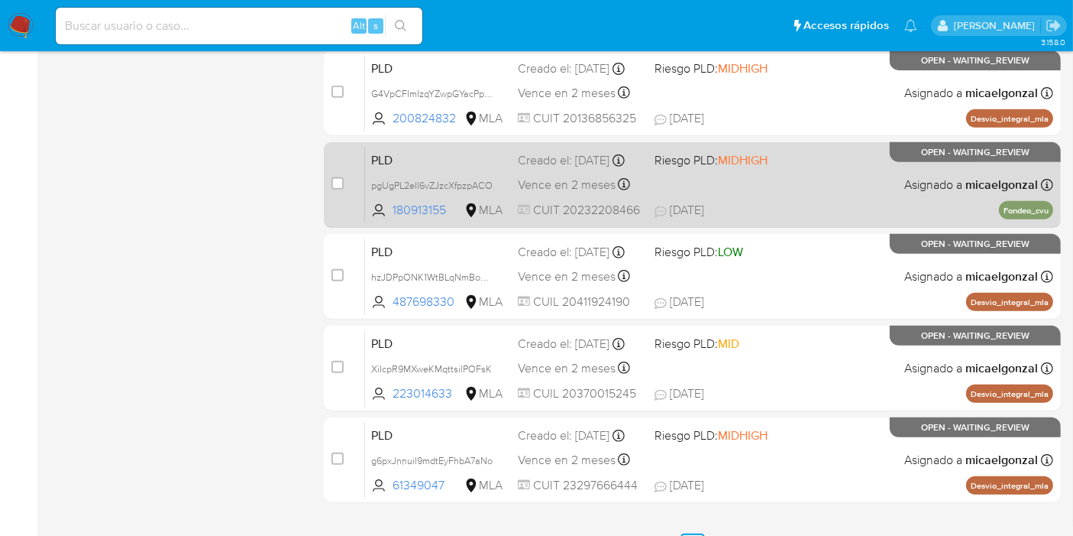
click at [842, 191] on div "PLD pgUgPL2elI6vZJzcXfpzpACO 180913155 MLA Riesgo PLD: MIDHIGH Creado el: 12/08…" at bounding box center [709, 184] width 688 height 77
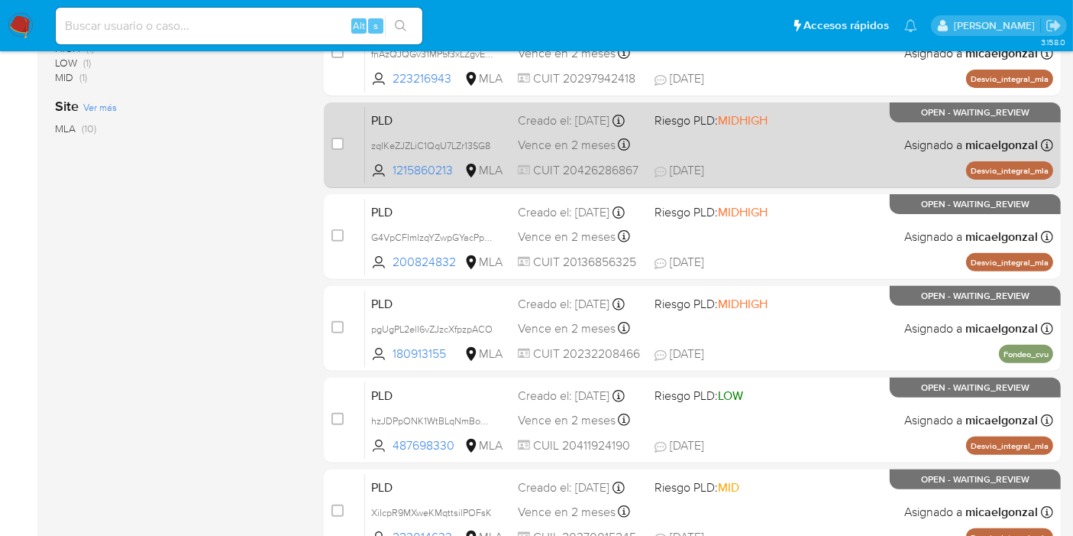
scroll to position [469, 0]
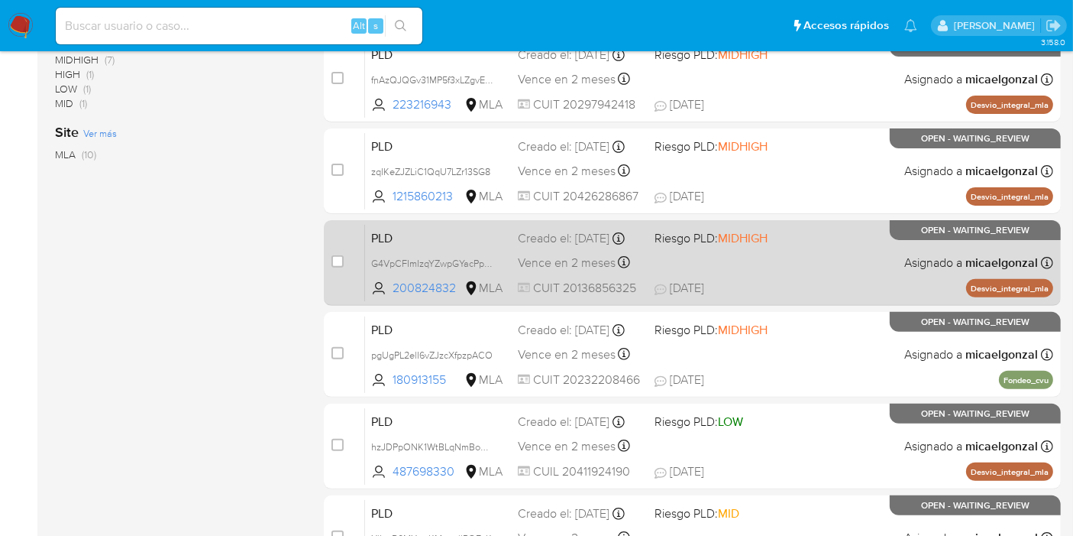
click at [729, 240] on span "MIDHIGH" at bounding box center [743, 238] width 50 height 18
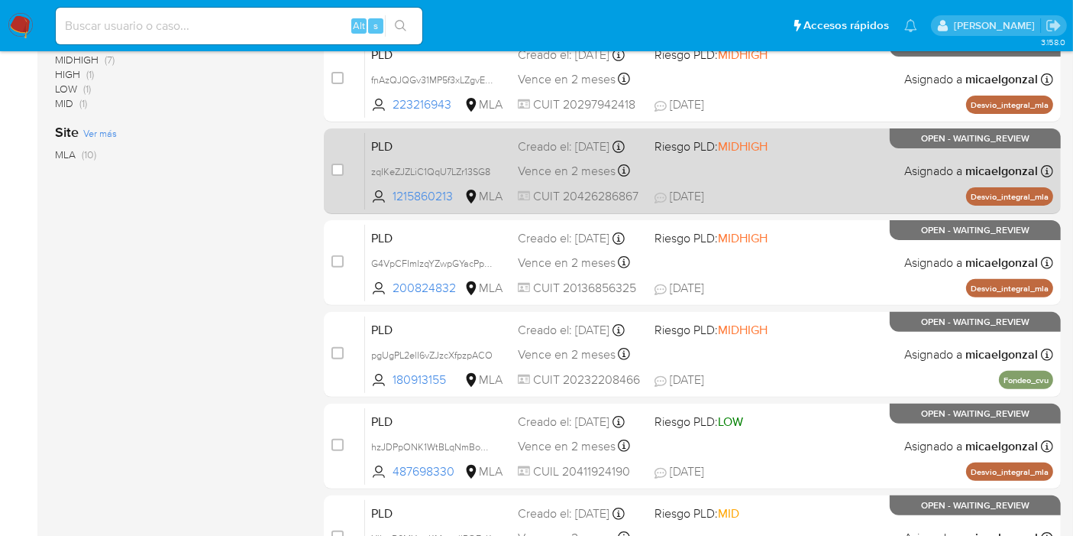
click at [825, 145] on div "PLD zqIKeZJZLiC1QqU7LZr13SG8 1215860213 MLA Riesgo PLD: MIDHIGH Creado el: 12/0…" at bounding box center [709, 170] width 688 height 77
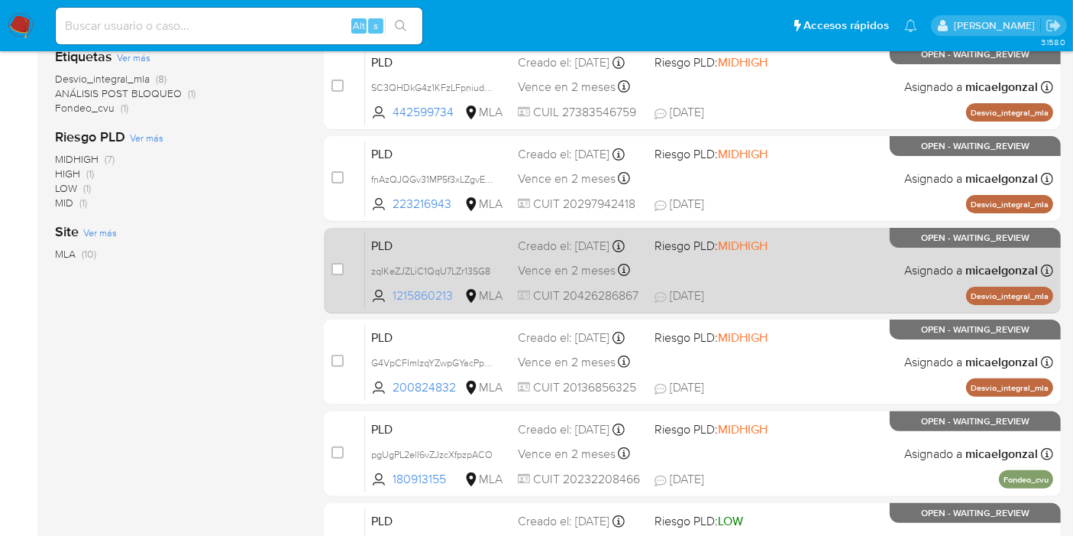
scroll to position [299, 0]
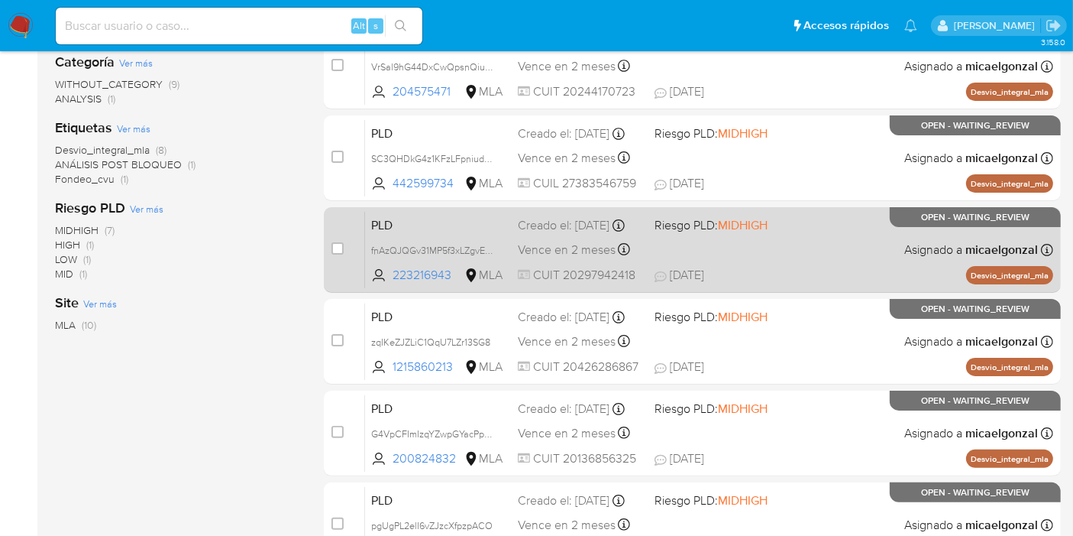
click at [607, 260] on div "Vence en 2 meses Vence el 29/10/2025 12:33:18" at bounding box center [580, 249] width 125 height 21
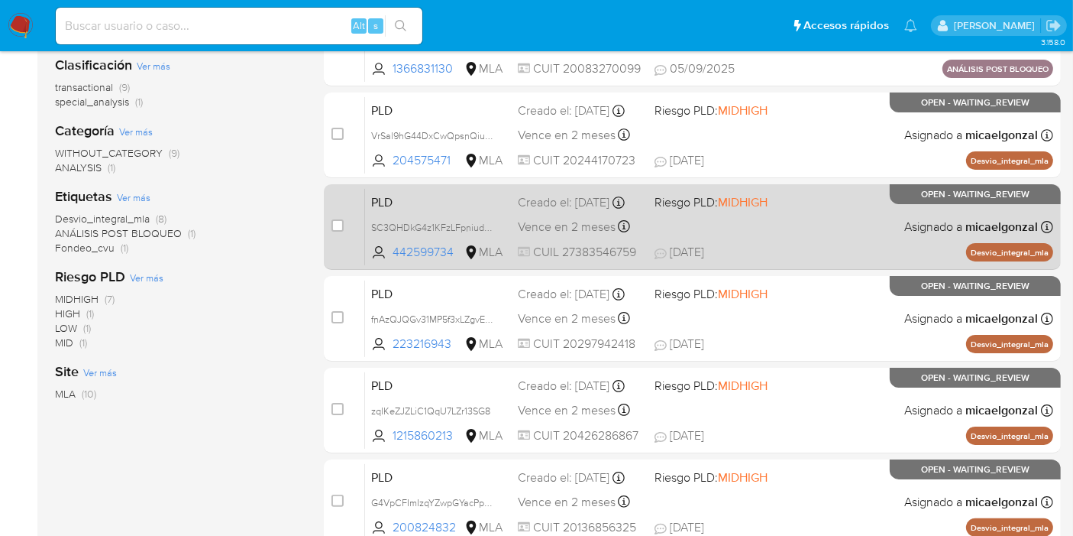
scroll to position [214, 0]
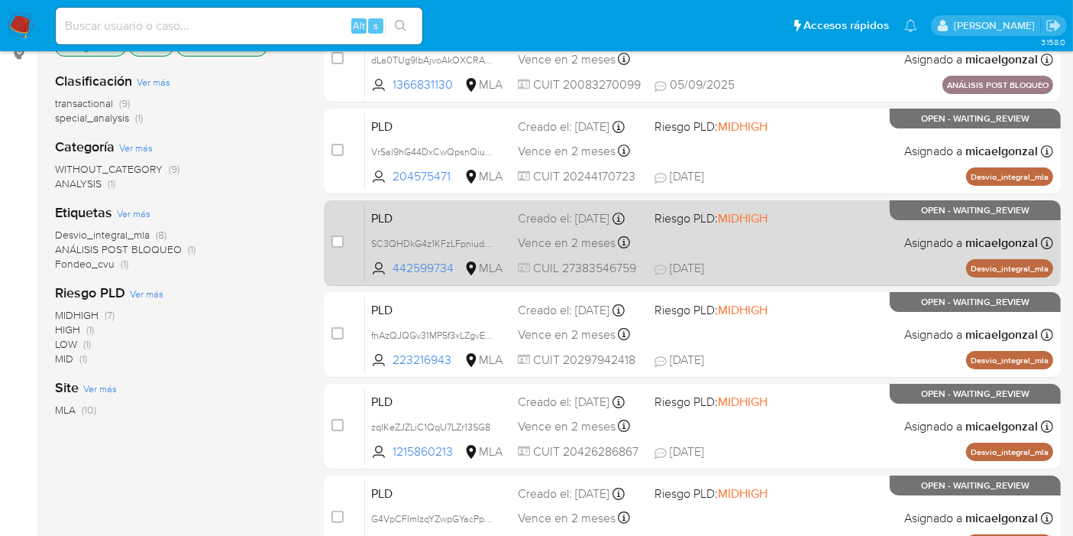
click at [659, 208] on div "PLD SC3QHDkG4z1KFzLFpniudCRX 442599734 MLA Riesgo PLD: MIDHIGH Creado el: 12/08…" at bounding box center [709, 242] width 688 height 77
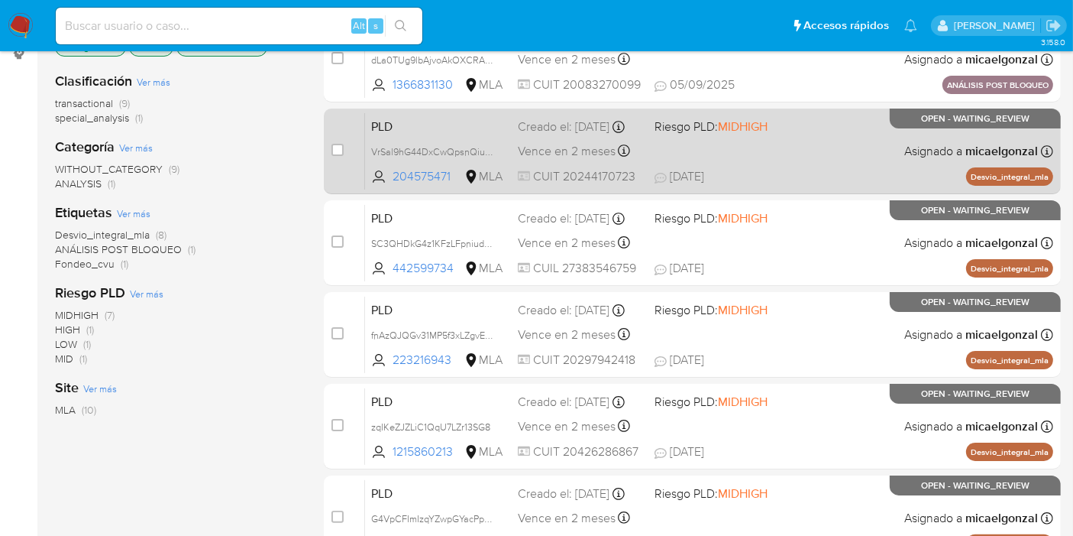
click at [792, 144] on div "PLD VrSal9hG44DxCwQpsnQiuZLr 204575471 MLA Riesgo PLD: MIDHIGH Creado el: 12/08…" at bounding box center [709, 150] width 688 height 77
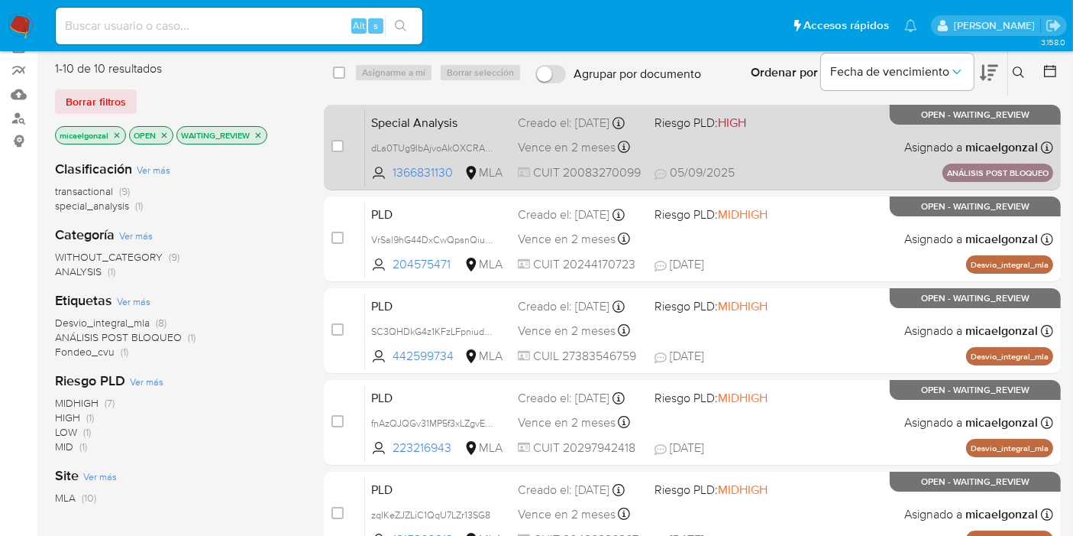
scroll to position [44, 0]
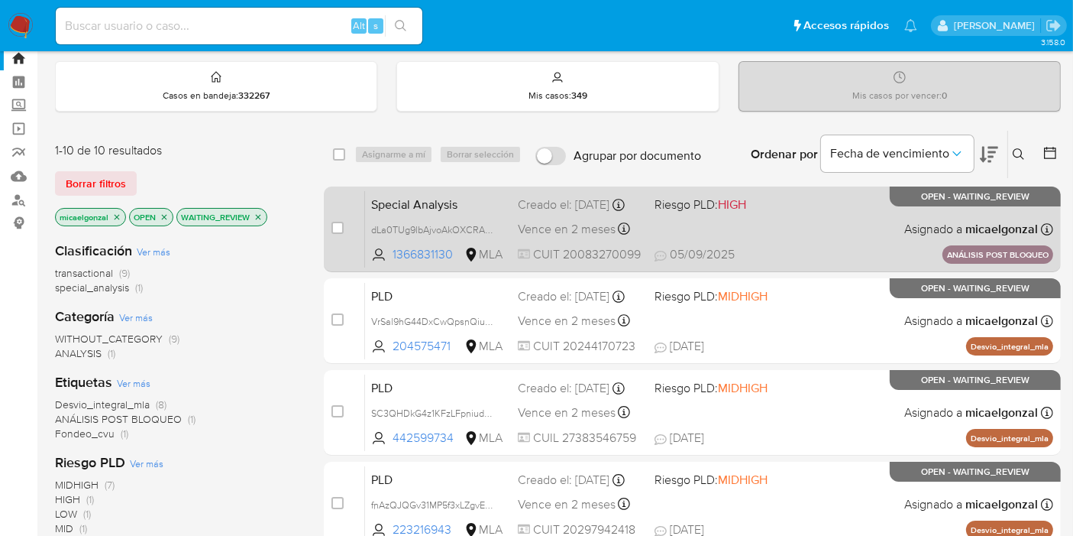
click at [615, 196] on div "Creado el: 18/08/2025 Creado el: 18/08/2025 17:07:54" at bounding box center [580, 204] width 125 height 17
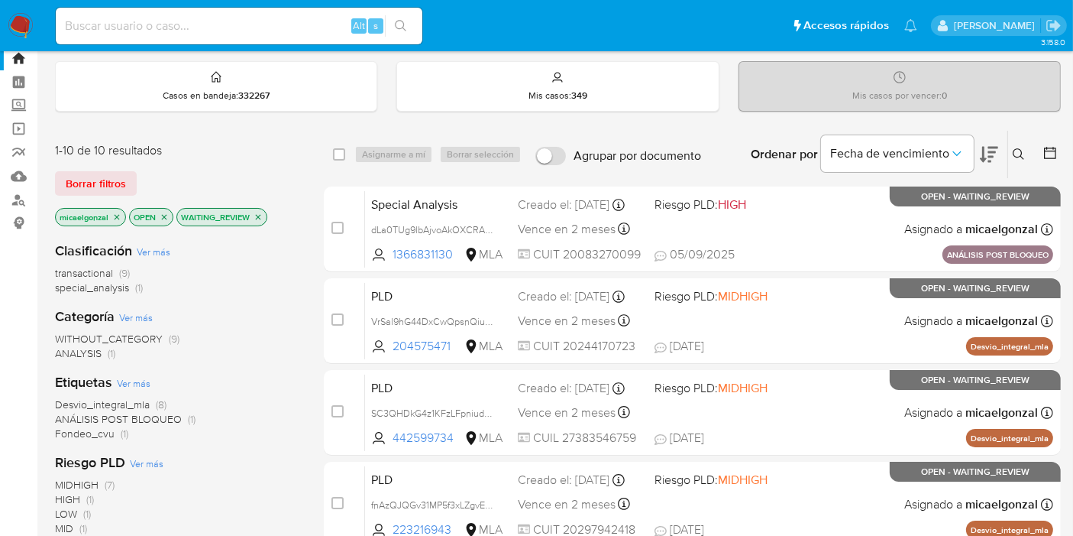
click at [66, 158] on div "1-10 de 10 resultados Borrar filtros micaelgonzal OPEN WAITING_REVIEW" at bounding box center [177, 185] width 244 height 87
click at [75, 168] on div "1-10 de 10 resultados Borrar filtros micaelgonzal OPEN WAITING_REVIEW" at bounding box center [177, 185] width 244 height 87
click at [26, 30] on img at bounding box center [21, 26] width 26 height 26
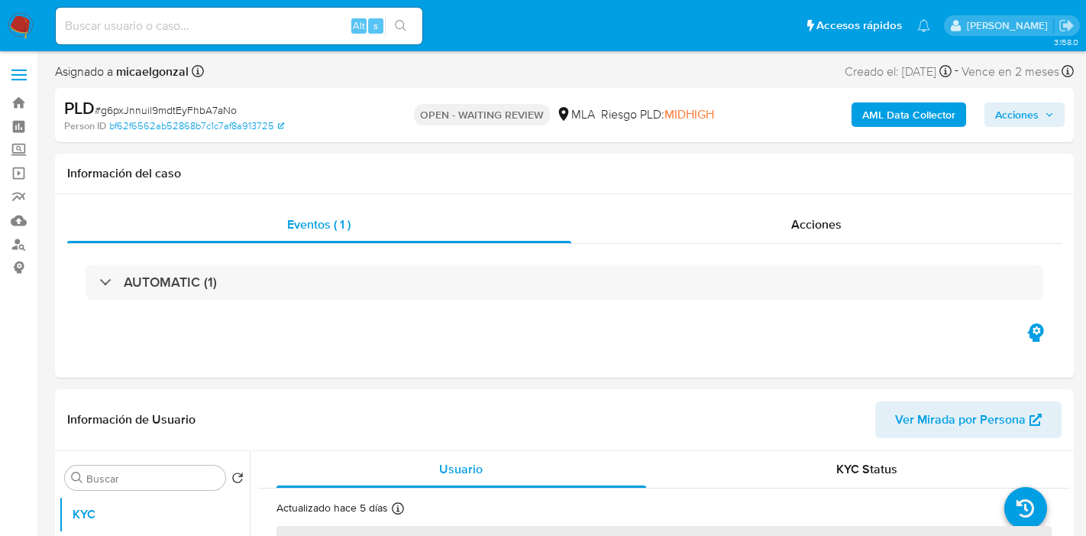
select select "10"
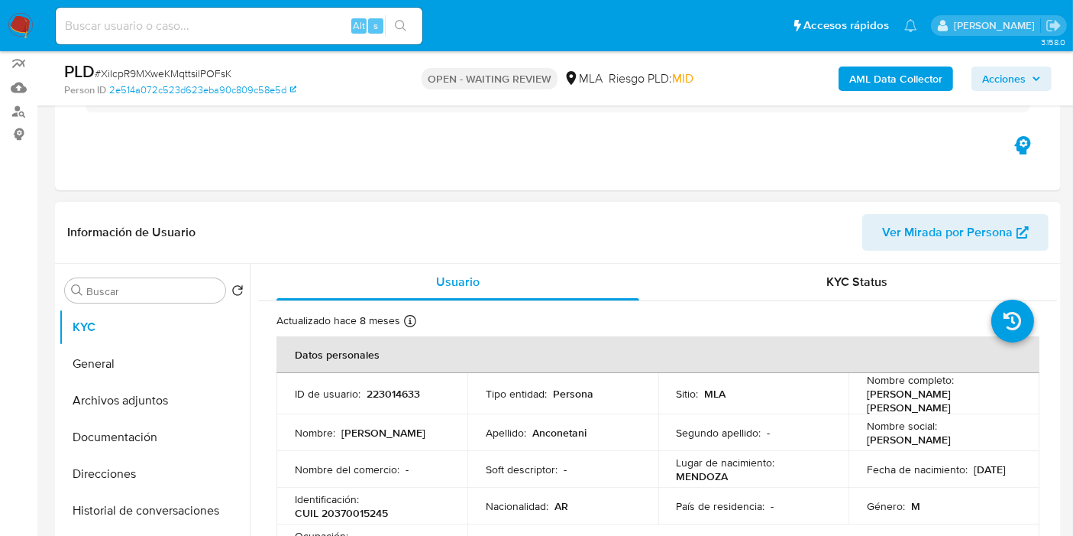
scroll to position [254, 0]
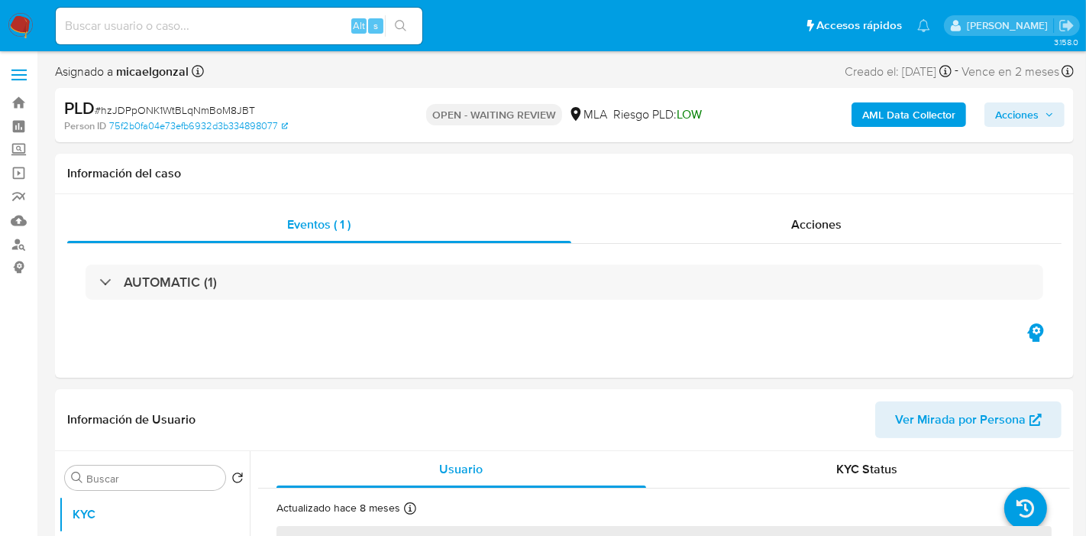
select select "10"
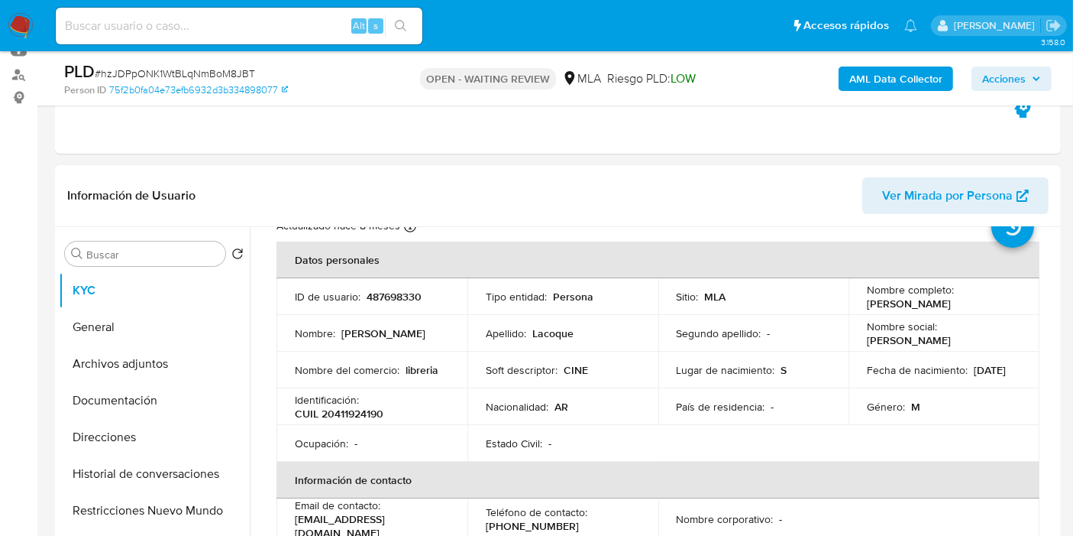
scroll to position [85, 0]
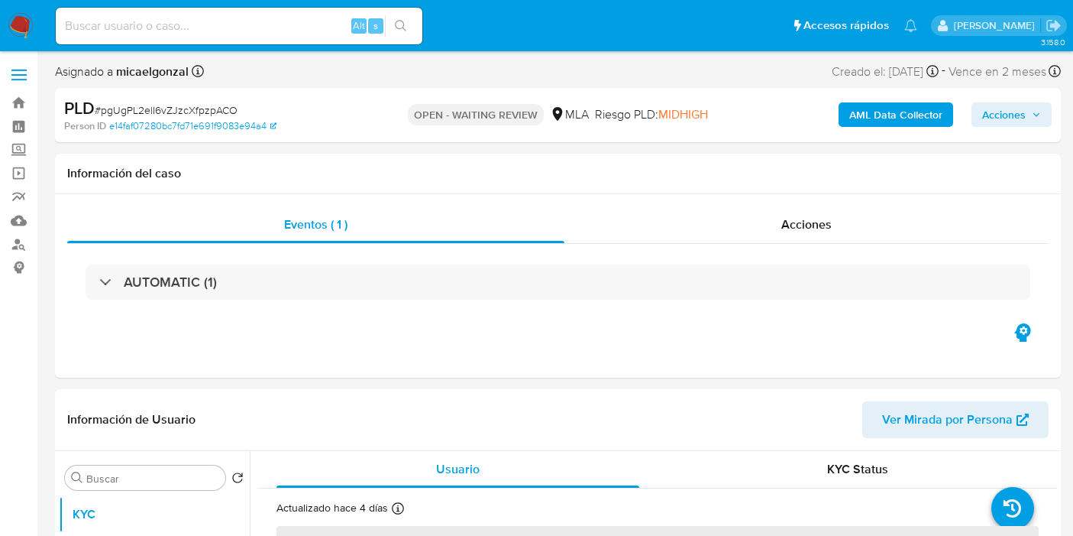
select select "10"
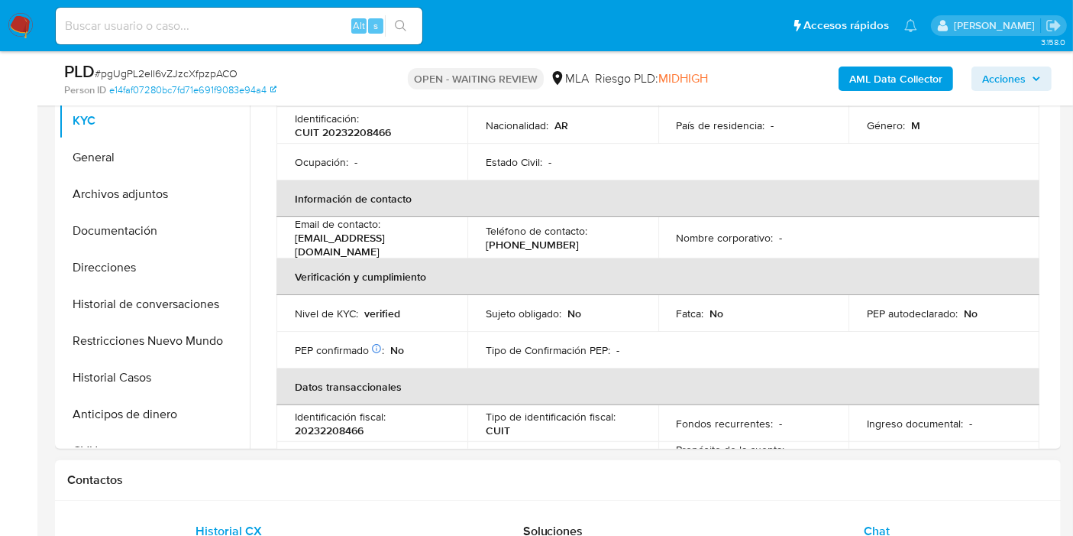
scroll to position [254, 0]
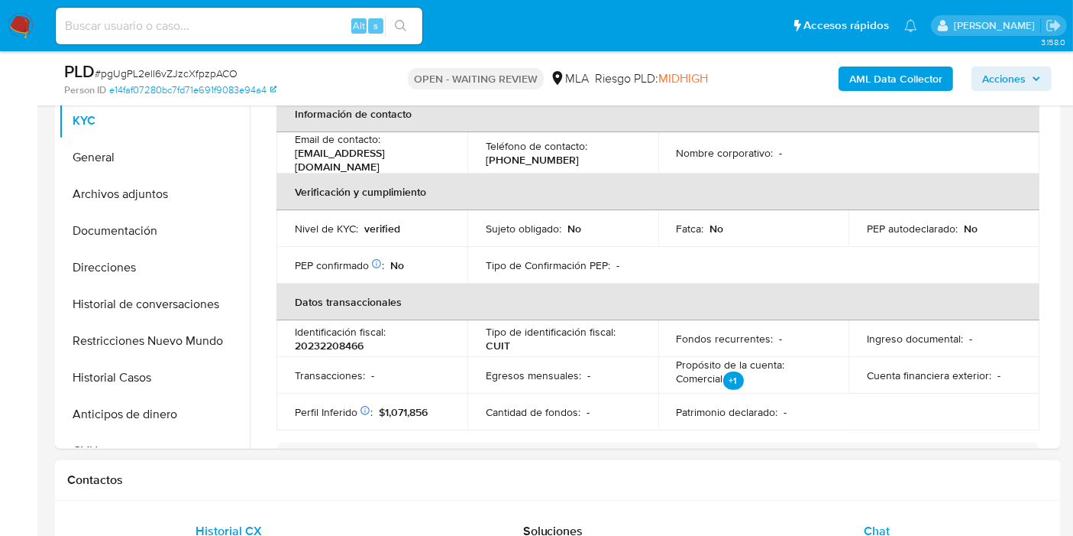
click at [840, 533] on div "Chat" at bounding box center [876, 531] width 287 height 37
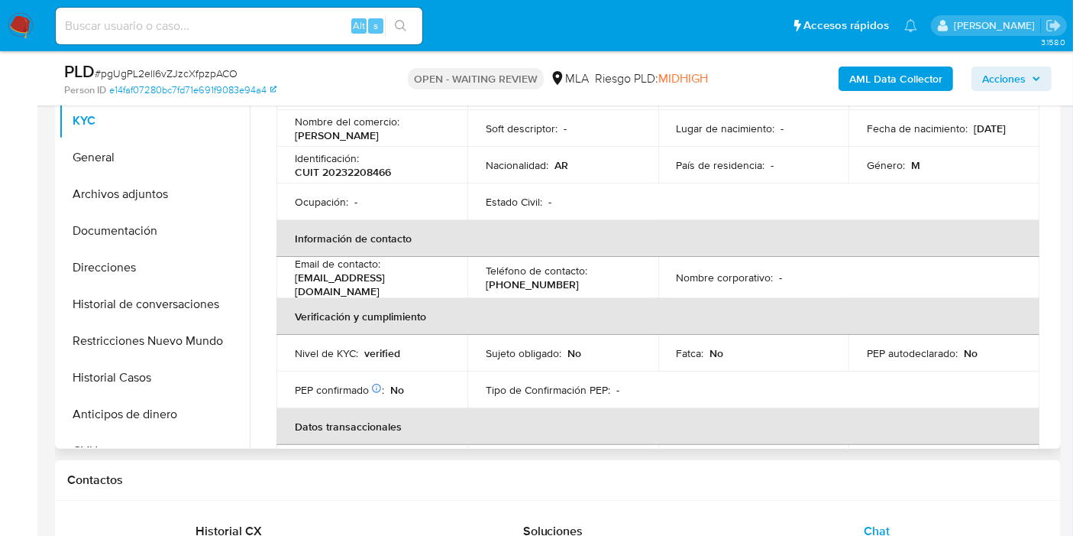
scroll to position [0, 0]
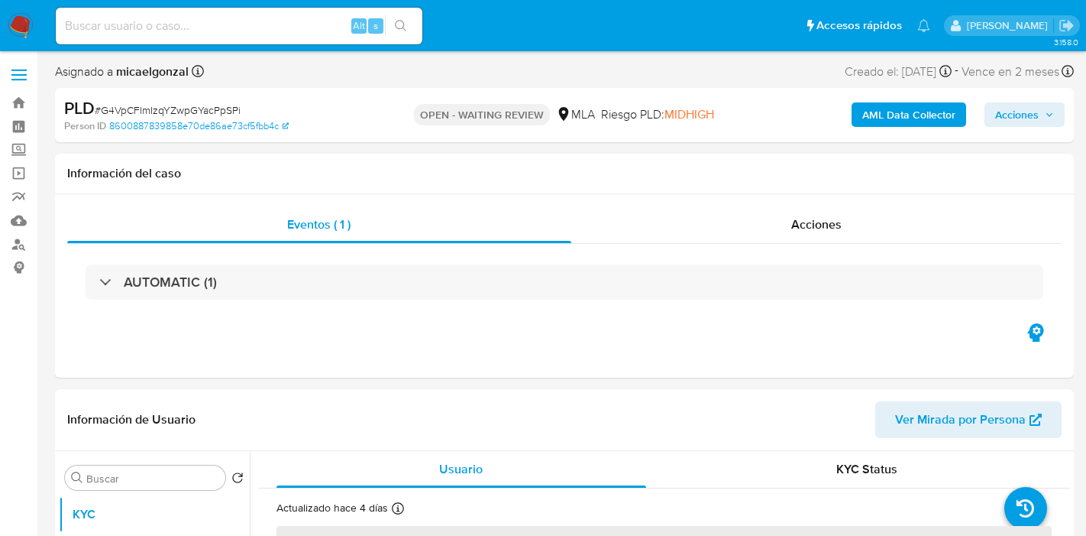
select select "10"
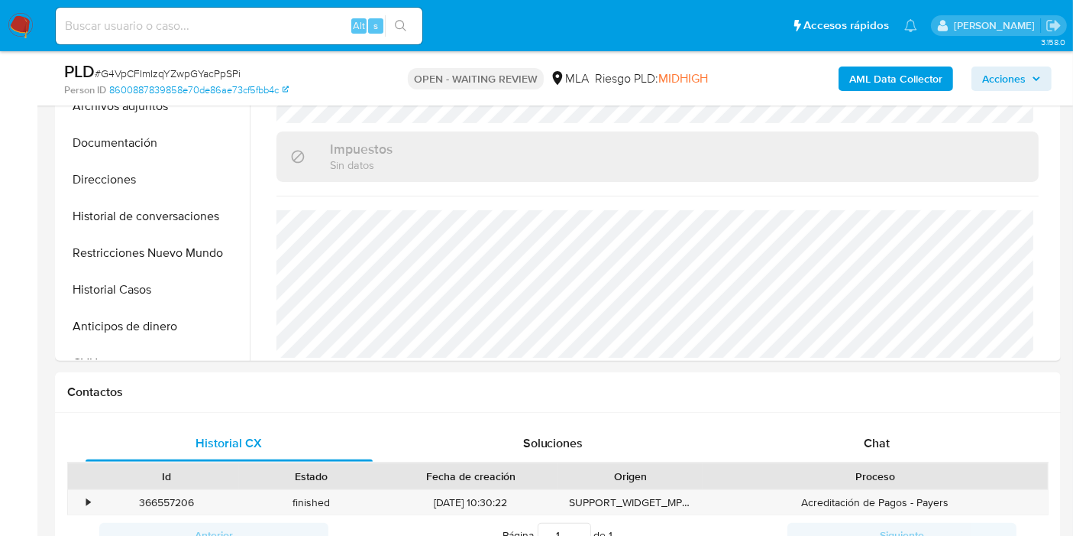
scroll to position [509, 0]
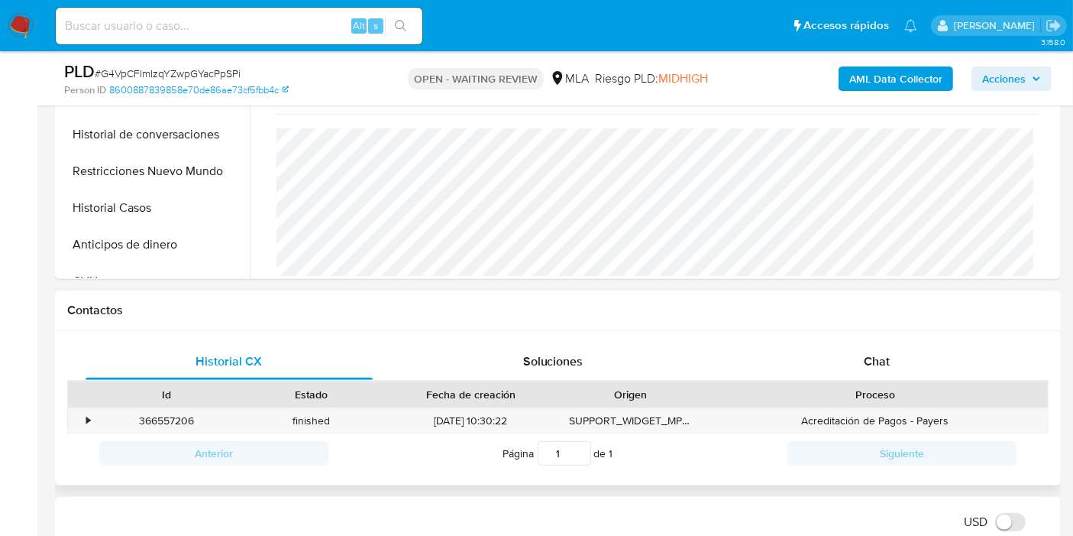
click at [879, 387] on div "Proceso" at bounding box center [876, 394] width 324 height 15
drag, startPoint x: 879, startPoint y: 381, endPoint x: 866, endPoint y: 369, distance: 17.8
click at [878, 380] on div "Id Estado Fecha de creación Origen Proceso" at bounding box center [558, 393] width 982 height 27
click at [866, 369] on div "Chat" at bounding box center [876, 361] width 287 height 37
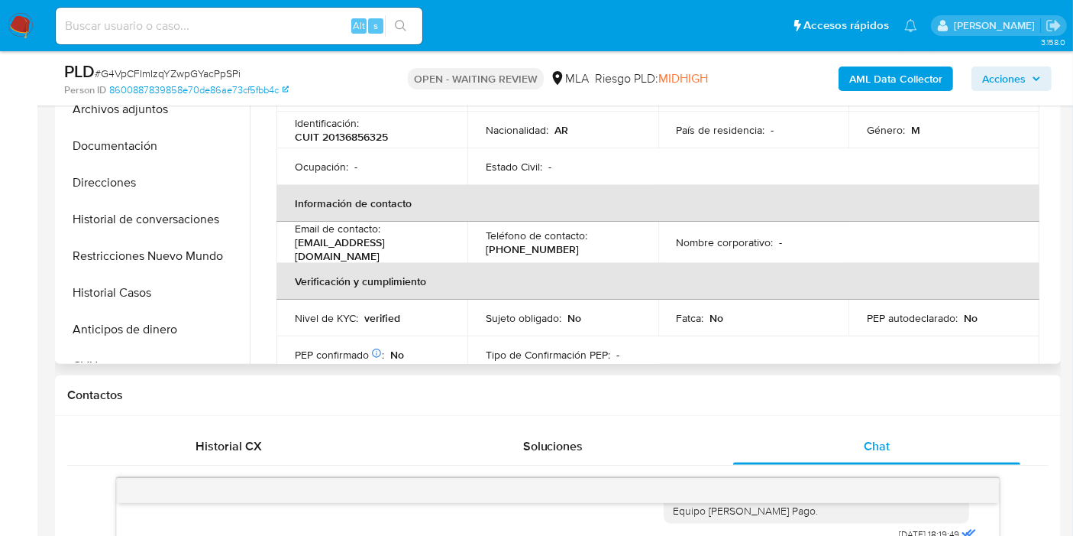
scroll to position [0, 0]
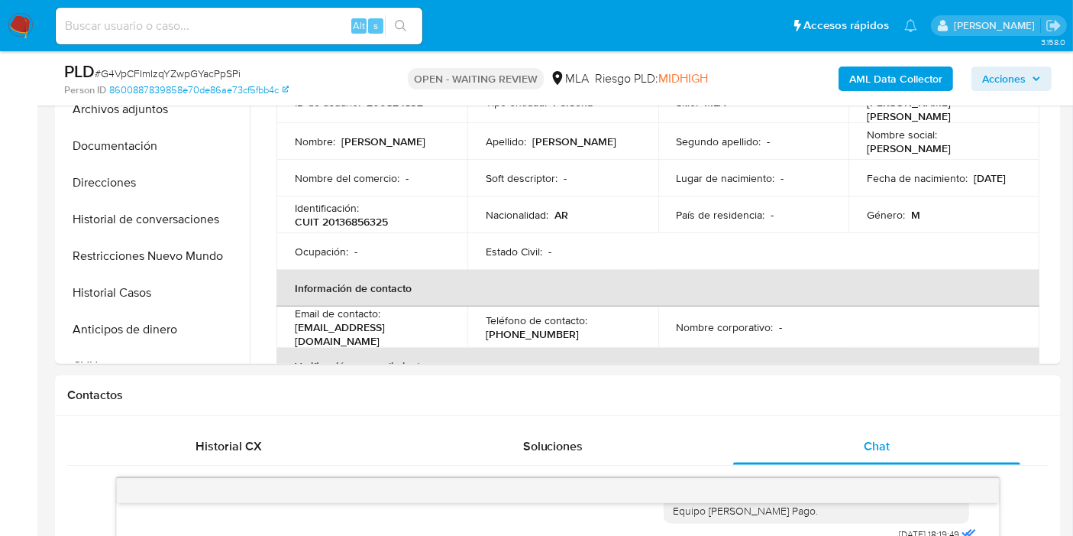
click at [173, 70] on span "# G4VpCFImIzqYZwpGYacPpSPi" at bounding box center [168, 73] width 146 height 15
copy span "G4VpCFImIzqYZwpGYacPpSPi"
click at [26, 24] on img at bounding box center [21, 26] width 26 height 26
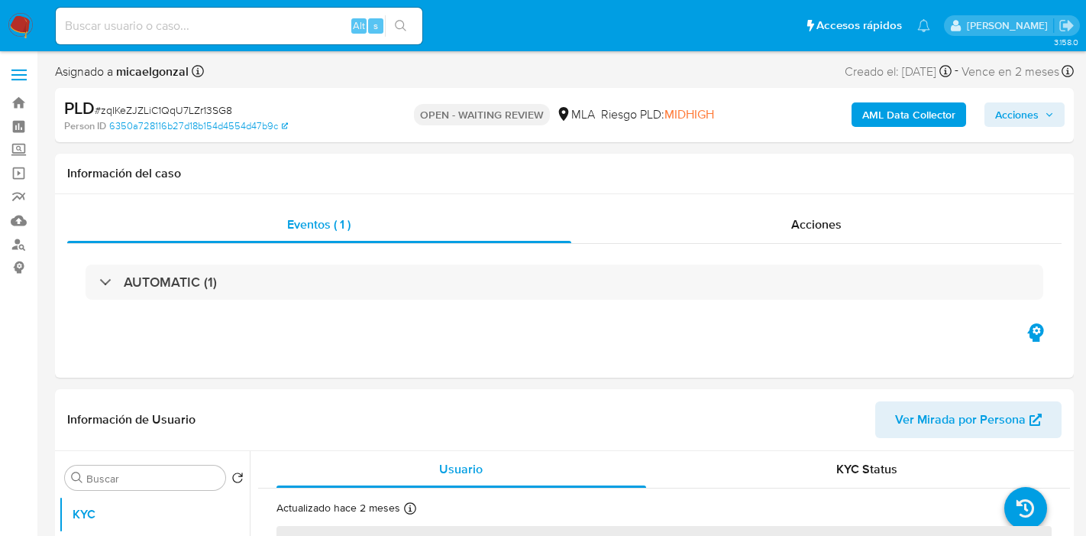
select select "10"
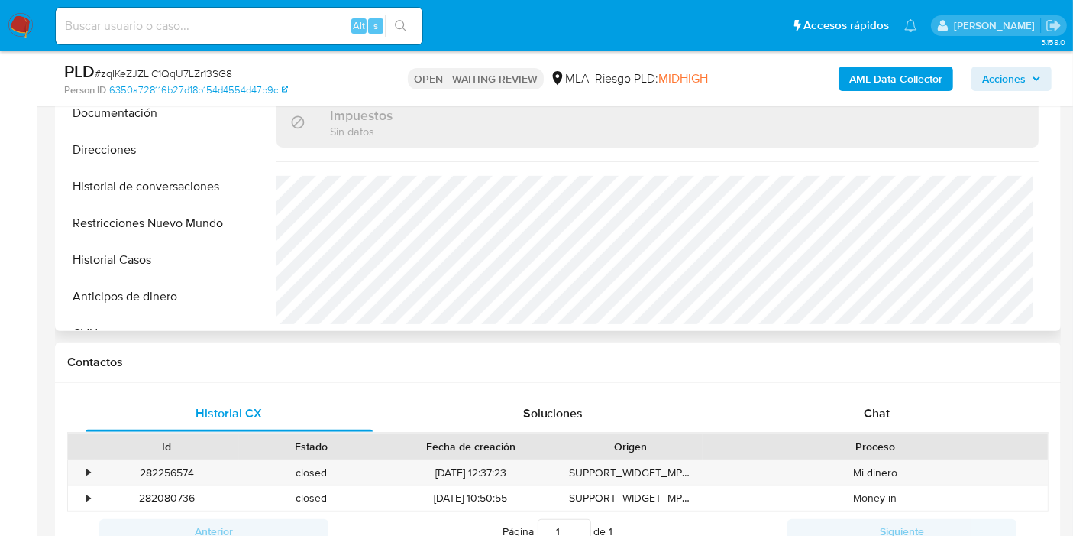
scroll to position [594, 0]
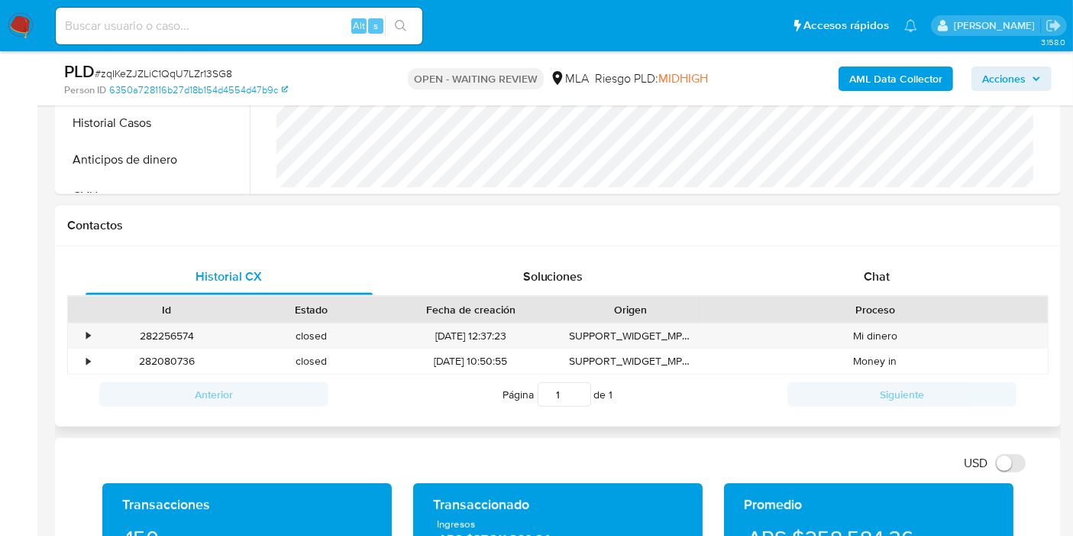
click at [855, 255] on div "Historial CX Soluciones Chat Id Estado Fecha de creación Origen Proceso • 28225…" at bounding box center [558, 336] width 1006 height 181
click at [900, 289] on div "Chat" at bounding box center [876, 276] width 287 height 37
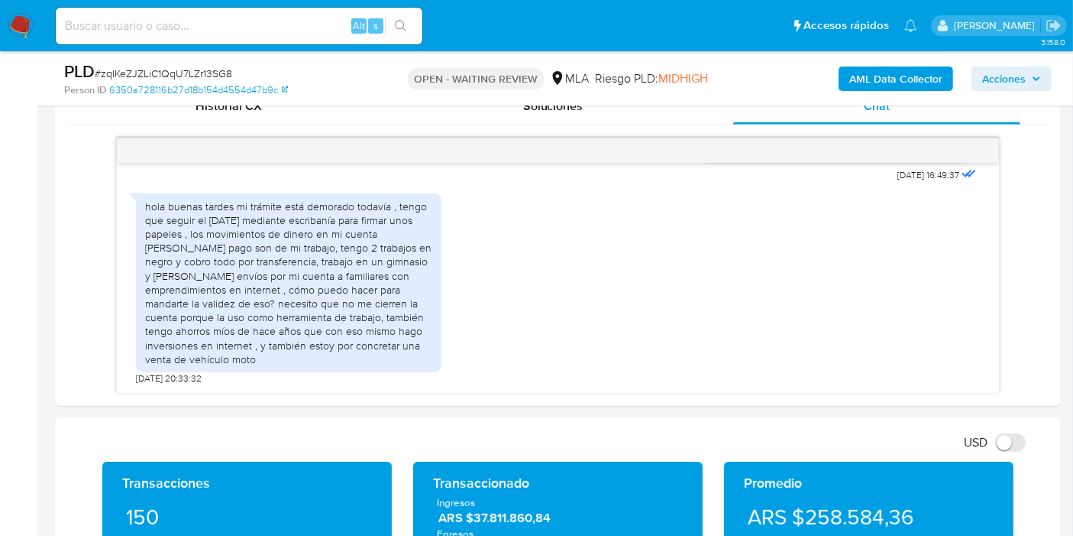
scroll to position [882, 0]
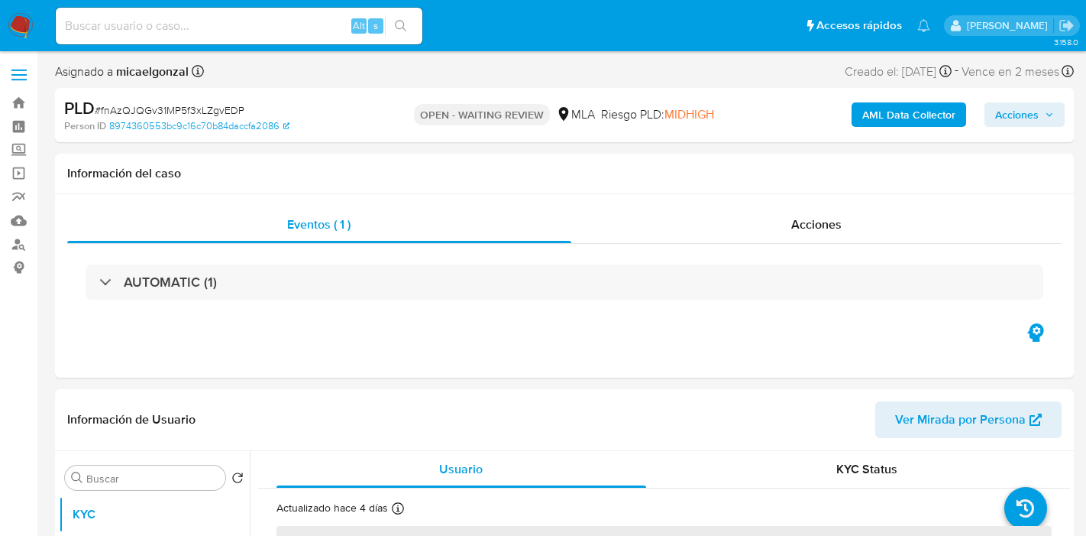
select select "10"
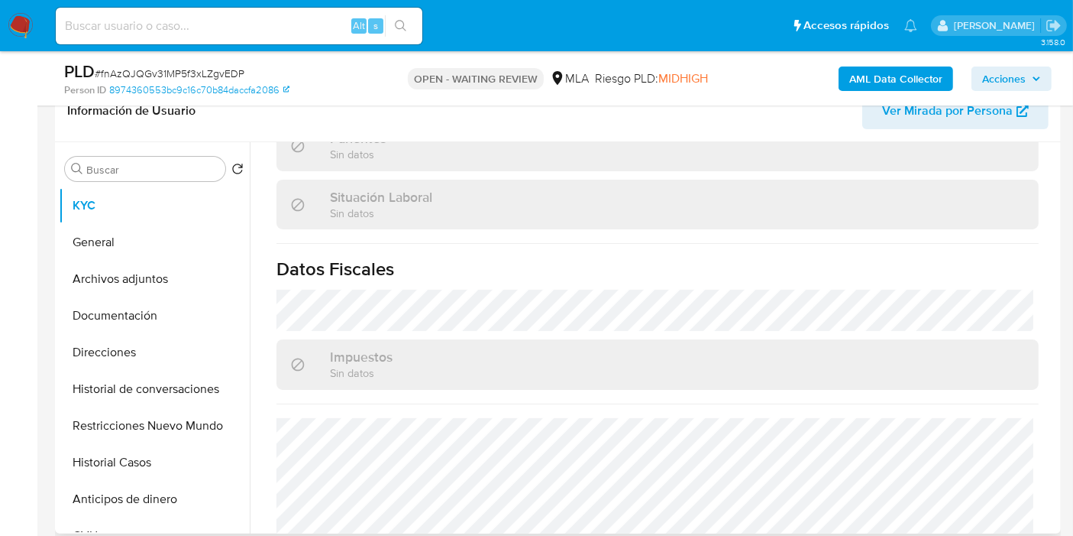
scroll to position [842, 0]
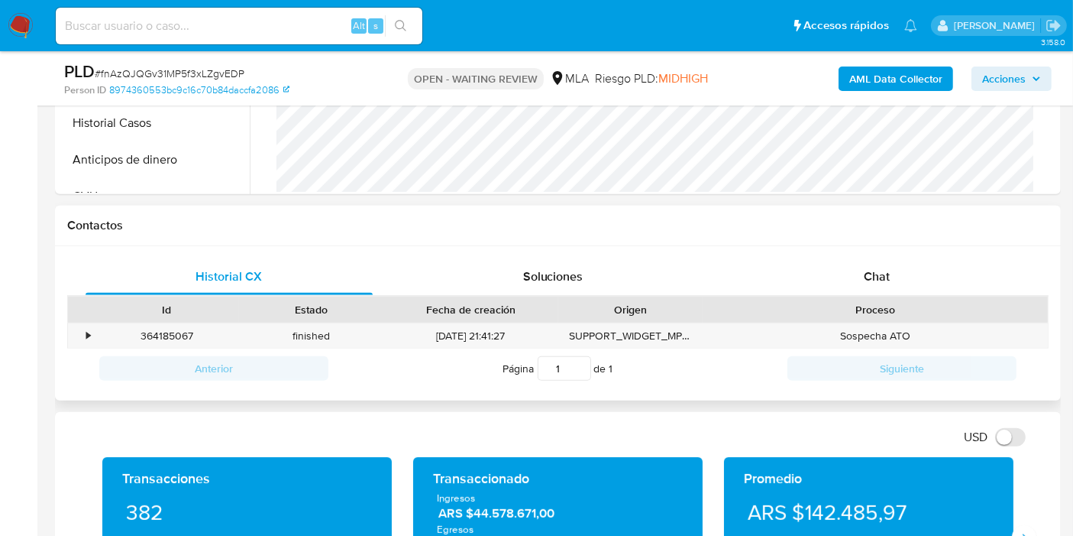
click at [850, 299] on div "Proceso" at bounding box center [875, 309] width 345 height 26
click at [860, 274] on div "Chat" at bounding box center [876, 276] width 287 height 37
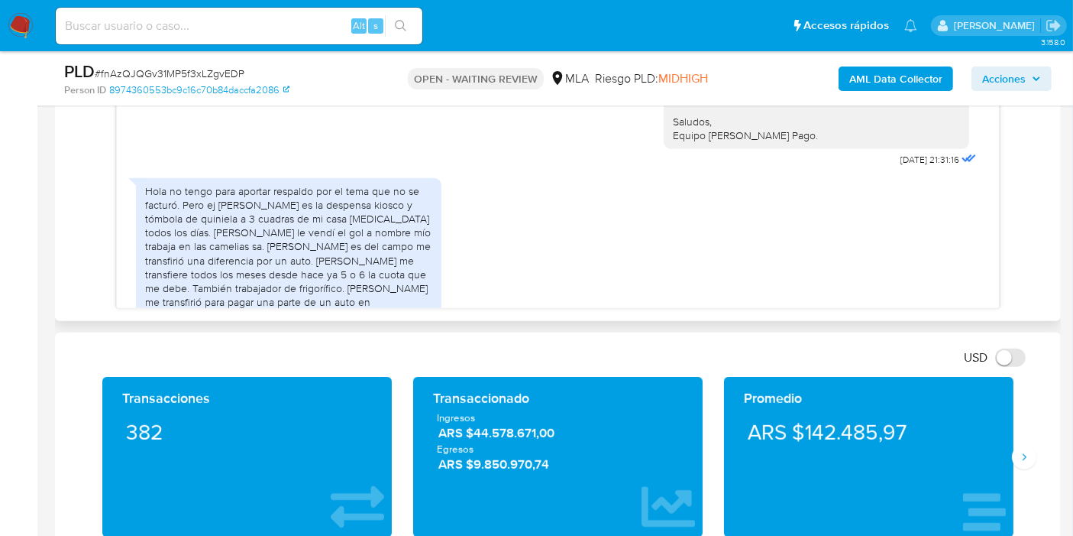
scroll to position [1449, 0]
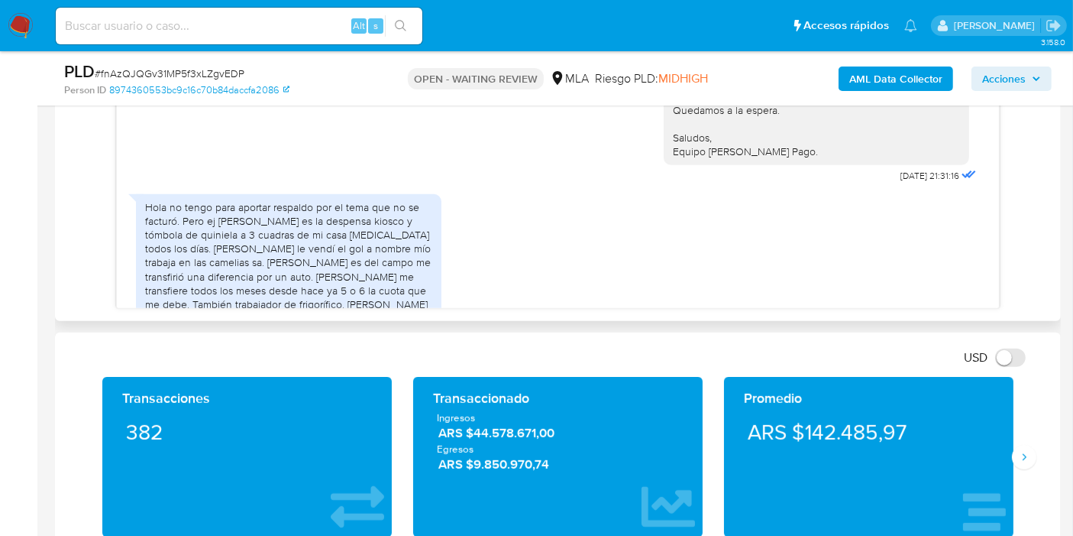
click at [168, 240] on div "Hola no tengo para aportar respaldo por el tema que no se facturó. Pero ej ivan…" at bounding box center [288, 325] width 287 height 250
drag, startPoint x: 179, startPoint y: 247, endPoint x: 325, endPoint y: 255, distance: 146.2
click at [321, 252] on div "Hola no tengo para aportar respaldo por el tema que no se facturó. Pero ej ivan…" at bounding box center [288, 325] width 287 height 250
click at [325, 263] on div "Hola no tengo para aportar respaldo por el tema que no se facturó. Pero ej ivan…" at bounding box center [288, 325] width 287 height 250
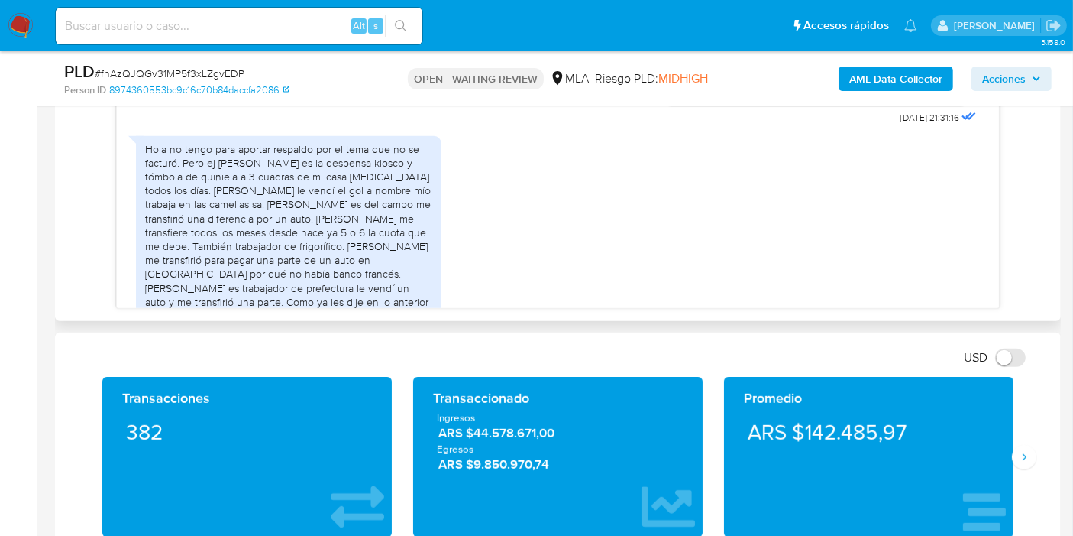
scroll to position [1533, 0]
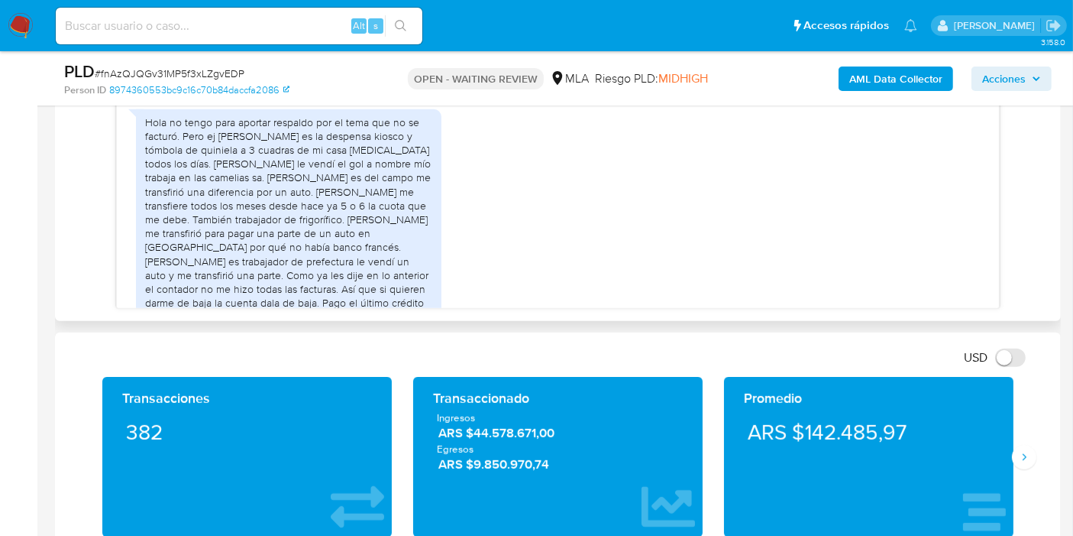
click at [141, 172] on div "Hola no tengo para aportar respaldo por el tema que no se facturó. Pero ej ivan…" at bounding box center [289, 240] width 306 height 262
drag, startPoint x: 205, startPoint y: 184, endPoint x: 307, endPoint y: 201, distance: 103.8
click at [299, 201] on div "Hola no tengo para aportar respaldo por el tema que no se facturó. Pero ej ivan…" at bounding box center [288, 240] width 287 height 250
click at [307, 201] on div "Hola no tengo para aportar respaldo por el tema que no se facturó. Pero ej ivan…" at bounding box center [288, 240] width 287 height 250
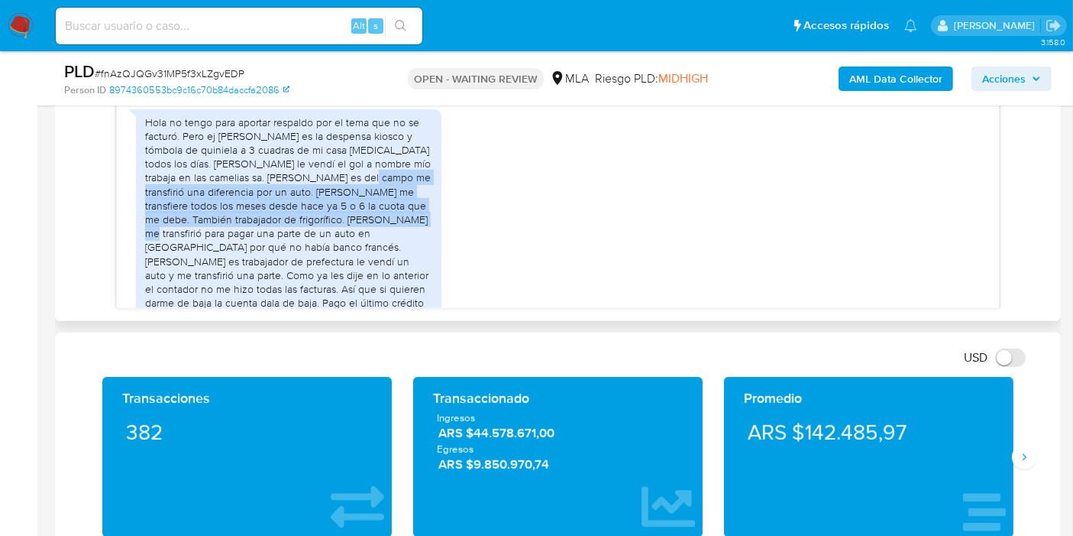
drag, startPoint x: 371, startPoint y: 193, endPoint x: 392, endPoint y: 228, distance: 40.5
click at [392, 228] on div "Hola no tengo para aportar respaldo por el tema que no se facturó. Pero ej ivan…" at bounding box center [288, 240] width 287 height 250
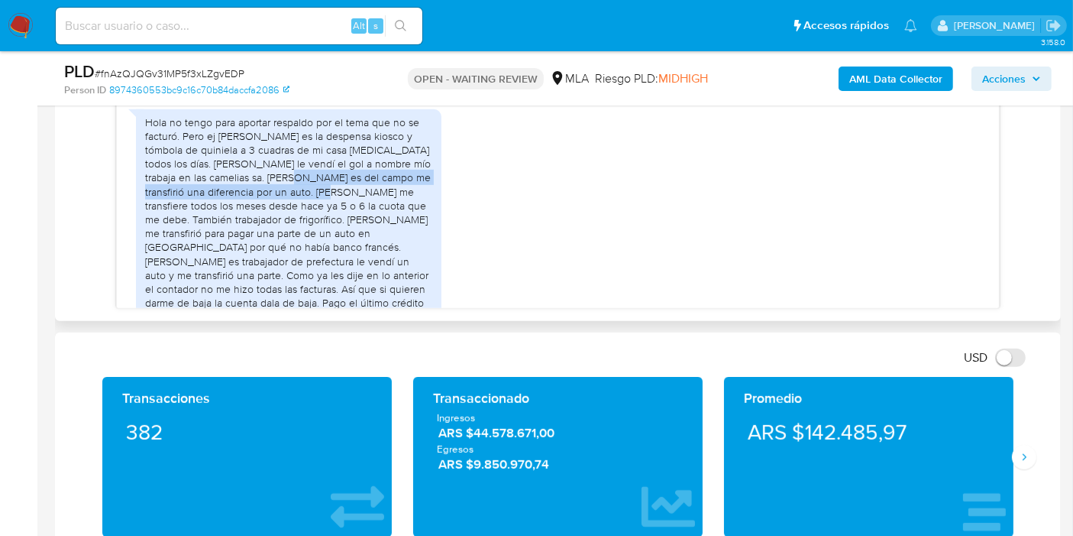
drag, startPoint x: 297, startPoint y: 189, endPoint x: 336, endPoint y: 215, distance: 46.8
click at [334, 215] on div "Hola no tengo para aportar respaldo por el tema que no se facturó. Pero ej ivan…" at bounding box center [288, 240] width 287 height 250
click at [336, 215] on div "Hola no tengo para aportar respaldo por el tema que no se facturó. Pero ej ivan…" at bounding box center [288, 240] width 287 height 250
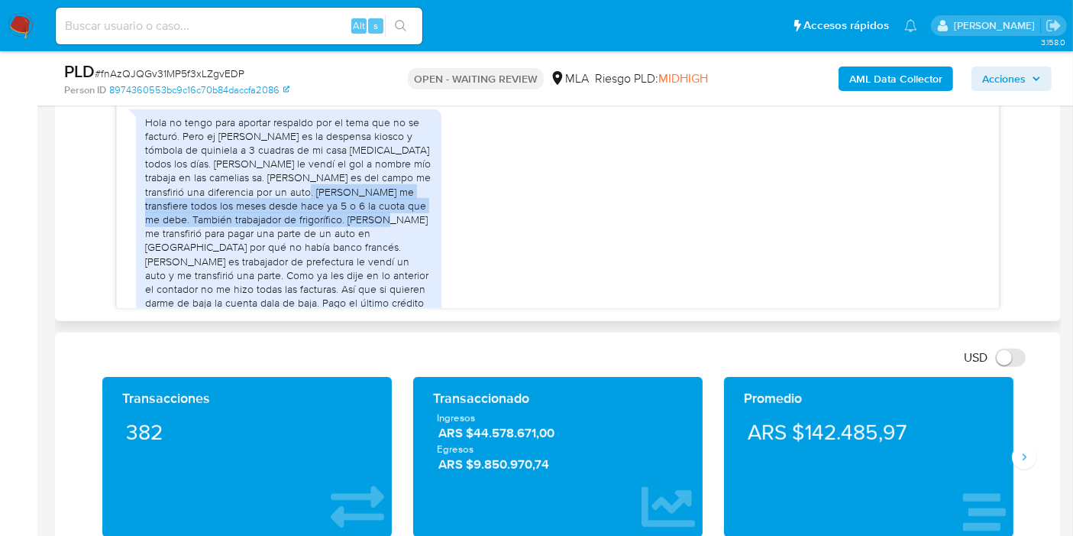
drag, startPoint x: 307, startPoint y: 202, endPoint x: 355, endPoint y: 240, distance: 61.5
click at [355, 240] on div "Hola no tengo para aportar respaldo por el tema que no se facturó. Pero ej ivan…" at bounding box center [288, 240] width 287 height 250
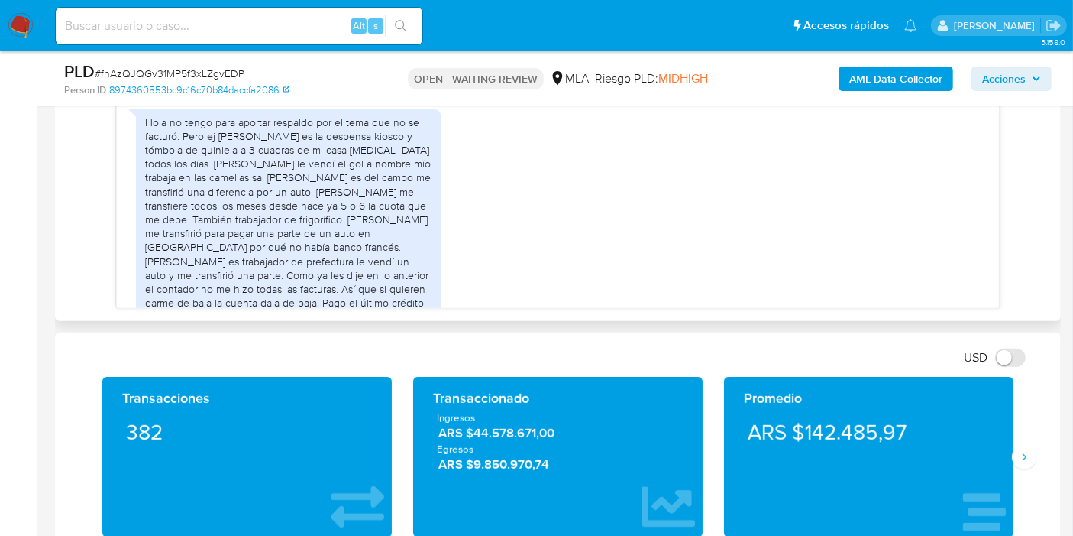
click at [355, 240] on div "Hola no tengo para aportar respaldo por el tema que no se facturó. Pero ej ivan…" at bounding box center [288, 240] width 287 height 250
drag, startPoint x: 247, startPoint y: 225, endPoint x: 351, endPoint y: 264, distance: 111.7
click at [338, 241] on div "Hola no tengo para aportar respaldo por el tema que no se facturó. Pero ej ivan…" at bounding box center [288, 240] width 287 height 250
click at [351, 265] on div "Hola no tengo para aportar respaldo por el tema que no se facturó. Pero ej ivan…" at bounding box center [288, 240] width 287 height 250
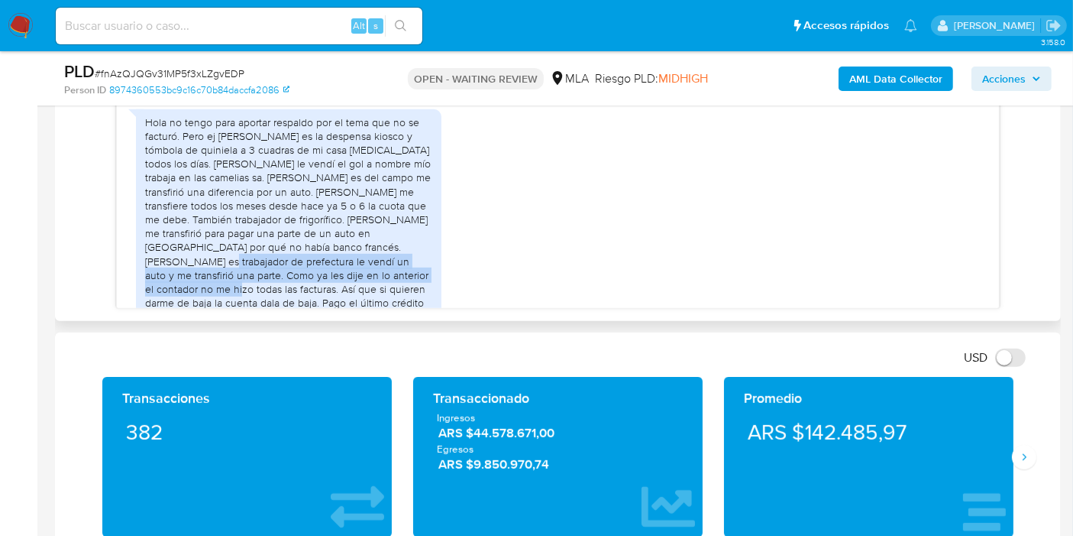
drag, startPoint x: 353, startPoint y: 263, endPoint x: 353, endPoint y: 283, distance: 19.9
click at [353, 283] on div "Hola no tengo para aportar respaldo por el tema que no se facturó. Pero ej ivan…" at bounding box center [288, 240] width 287 height 250
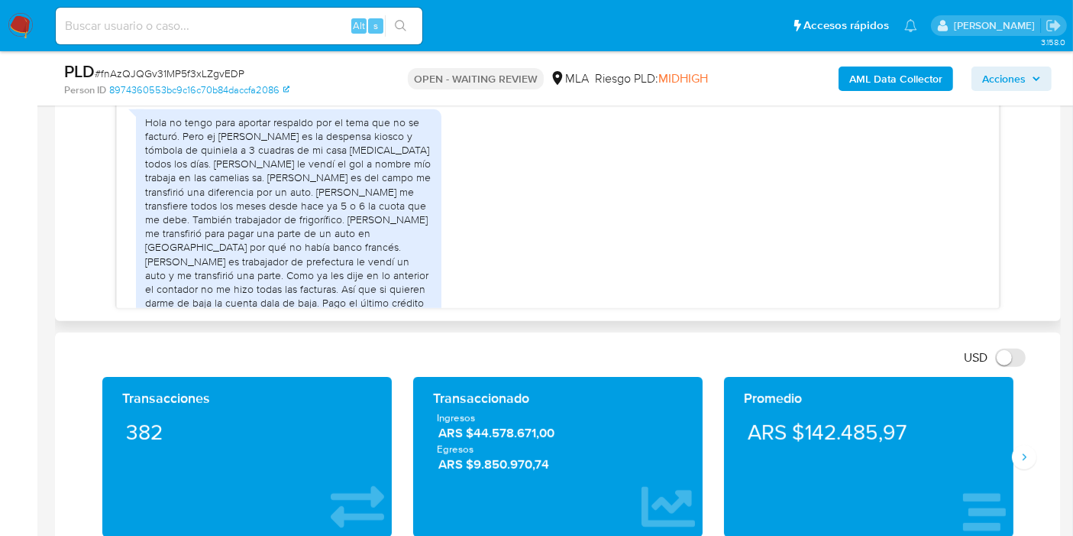
click at [317, 251] on div "Hola no tengo para aportar respaldo por el tema que no se facturó. Pero ej ivan…" at bounding box center [288, 240] width 287 height 250
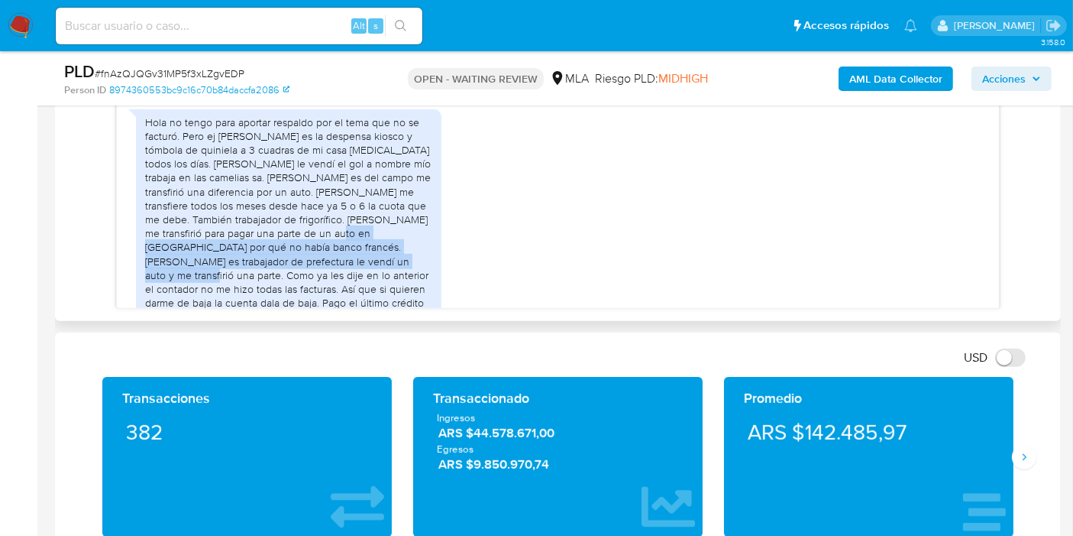
drag, startPoint x: 298, startPoint y: 243, endPoint x: 306, endPoint y: 280, distance: 38.4
click at [306, 280] on div "Hola no tengo para aportar respaldo por el tema que no se facturó. Pero ej ivan…" at bounding box center [288, 240] width 287 height 250
drag, startPoint x: 316, startPoint y: 244, endPoint x: 327, endPoint y: 287, distance: 44.3
click at [327, 287] on div "Hola no tengo para aportar respaldo por el tema que no se facturó. Pero ej ivan…" at bounding box center [288, 240] width 287 height 250
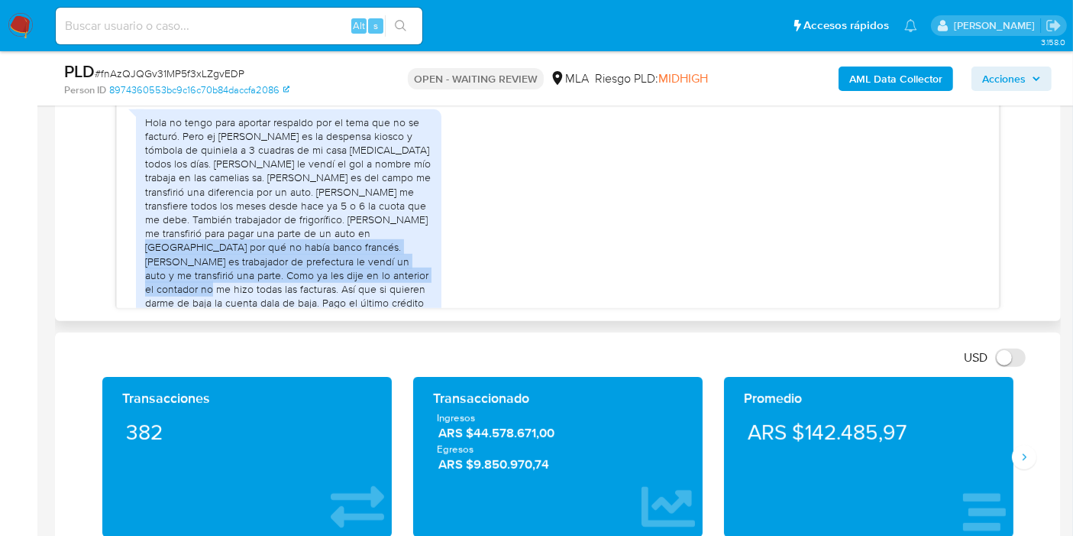
click at [346, 274] on div "Hola no tengo para aportar respaldo por el tema que no se facturó. Pero ej ivan…" at bounding box center [288, 240] width 287 height 250
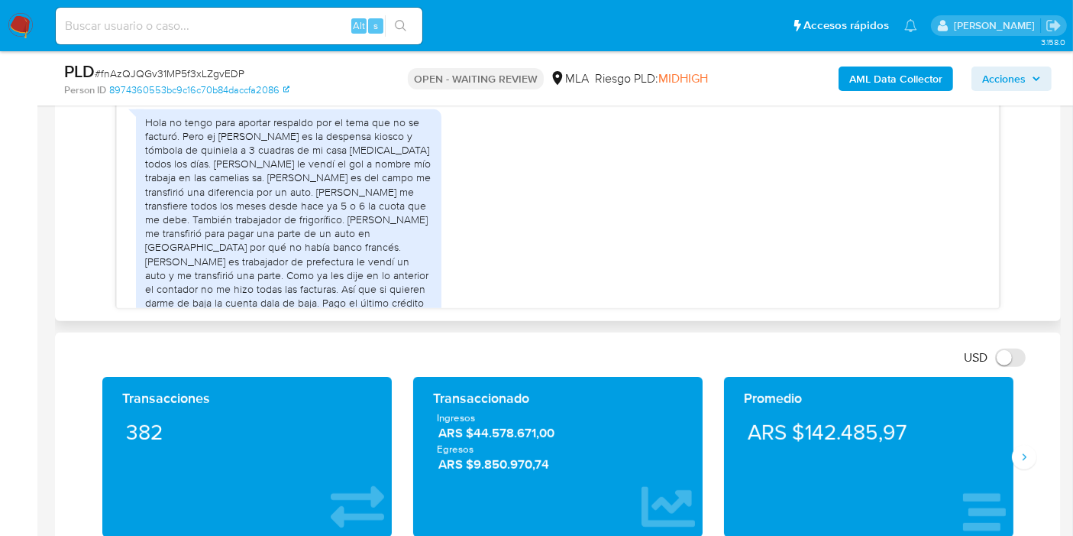
click at [340, 267] on div "Hola no tengo para aportar respaldo por el tema que no se facturó. Pero ej ivan…" at bounding box center [288, 240] width 287 height 250
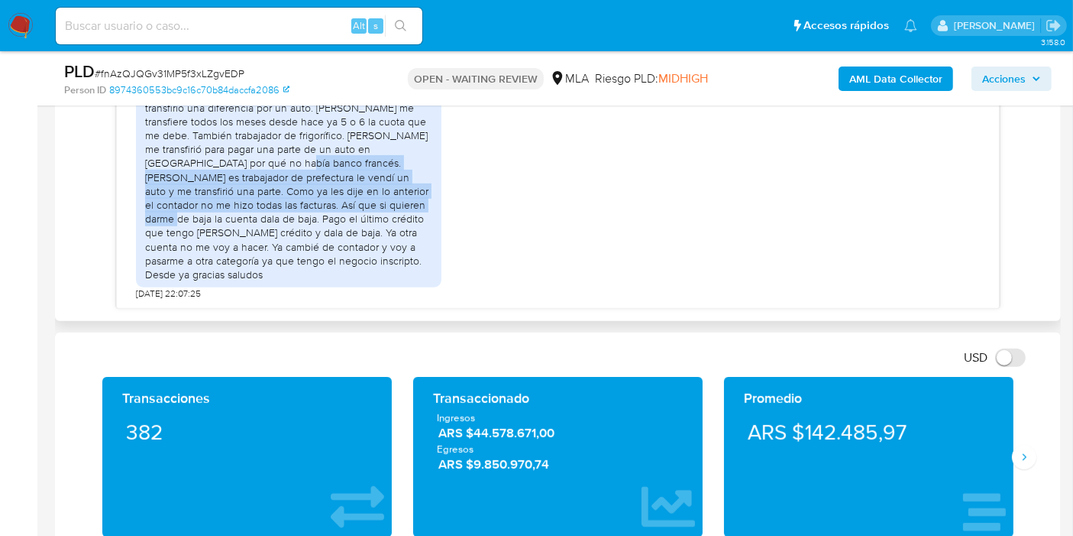
drag, startPoint x: 187, startPoint y: 176, endPoint x: 296, endPoint y: 216, distance: 115.8
click at [296, 216] on div "Hola no tengo para aportar respaldo por el tema que no se facturó. Pero ej ivan…" at bounding box center [288, 156] width 287 height 250
click at [219, 205] on div "Hola no tengo para aportar respaldo por el tema que no se facturó. Pero ej ivan…" at bounding box center [288, 156] width 287 height 250
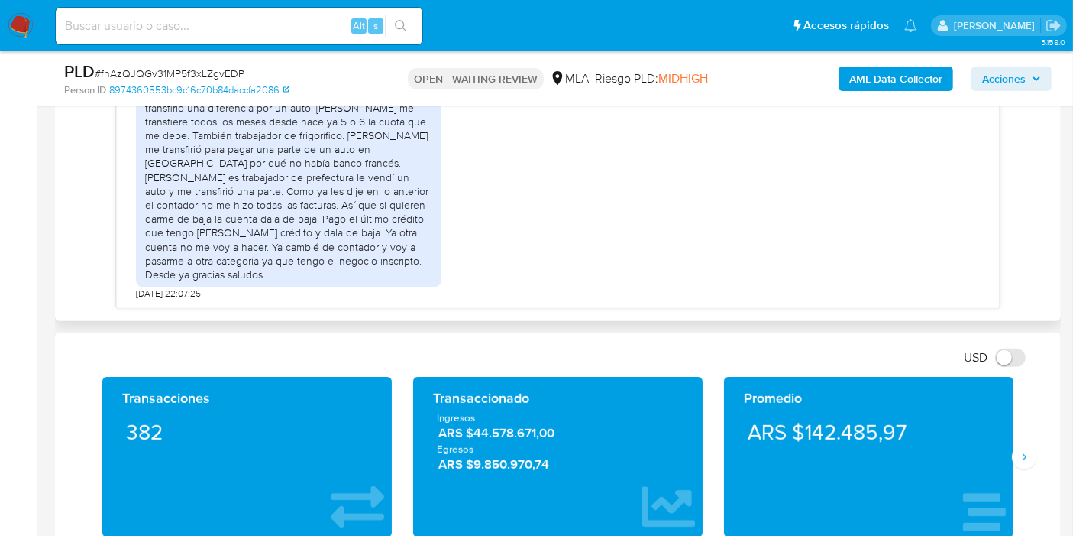
click at [183, 177] on div "Hola no tengo para aportar respaldo por el tema que no se facturó. Pero ej ivan…" at bounding box center [288, 156] width 287 height 250
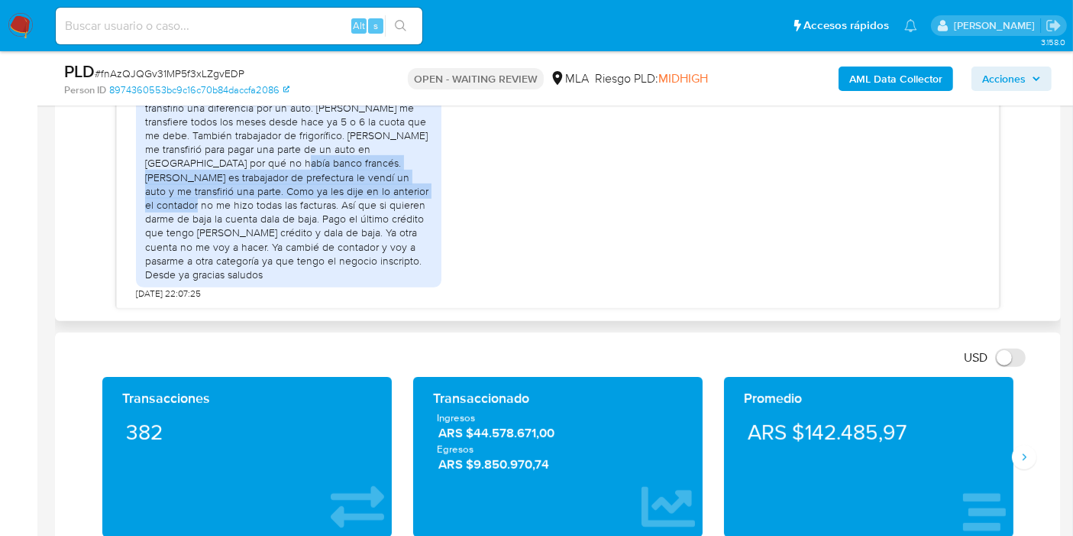
drag, startPoint x: 185, startPoint y: 176, endPoint x: 312, endPoint y: 202, distance: 130.1
click at [312, 202] on div "Hola no tengo para aportar respaldo por el tema que no se facturó. Pero ej ivan…" at bounding box center [288, 156] width 287 height 250
click at [283, 194] on div "Hola no tengo para aportar respaldo por el tema que no se facturó. Pero ej ivan…" at bounding box center [288, 156] width 287 height 250
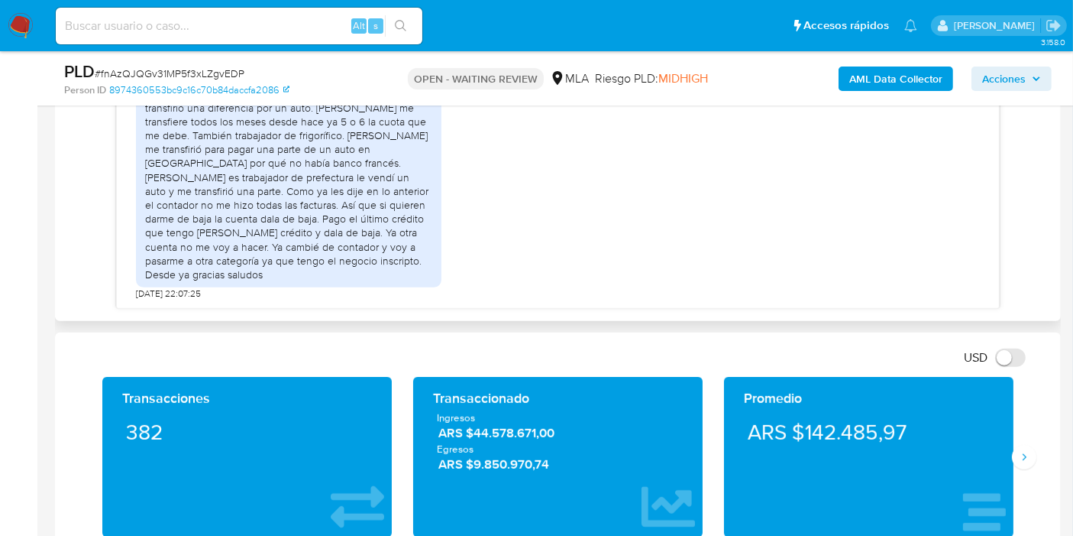
click at [160, 169] on div "Hola no tengo para aportar respaldo por el tema que no se facturó. Pero ej ivan…" at bounding box center [288, 156] width 287 height 250
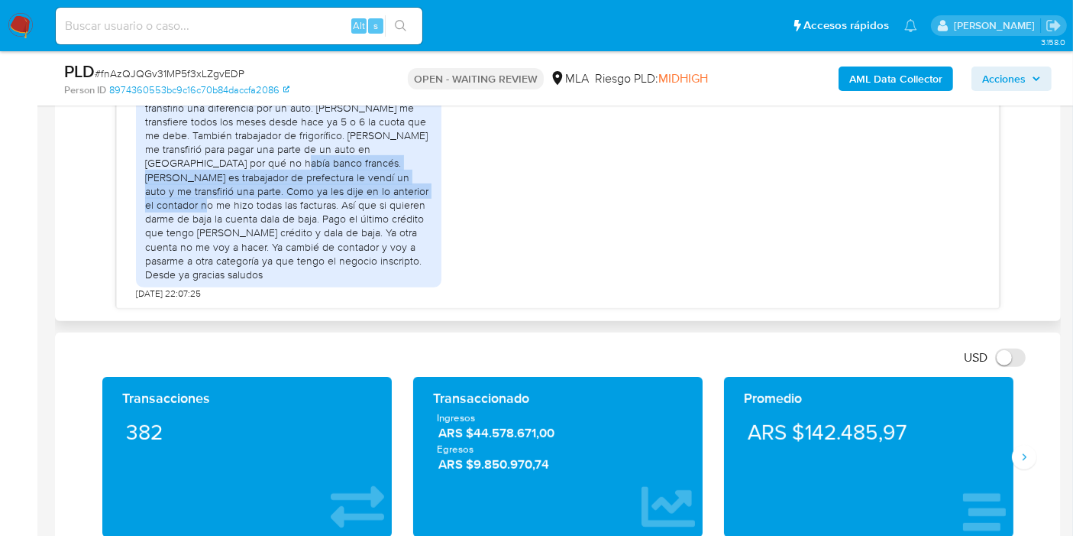
drag, startPoint x: 183, startPoint y: 176, endPoint x: 325, endPoint y: 204, distance: 144.0
click at [325, 204] on div "Hola no tengo para aportar respaldo por el tema que no se facturó. Pero ej ivan…" at bounding box center [288, 156] width 287 height 250
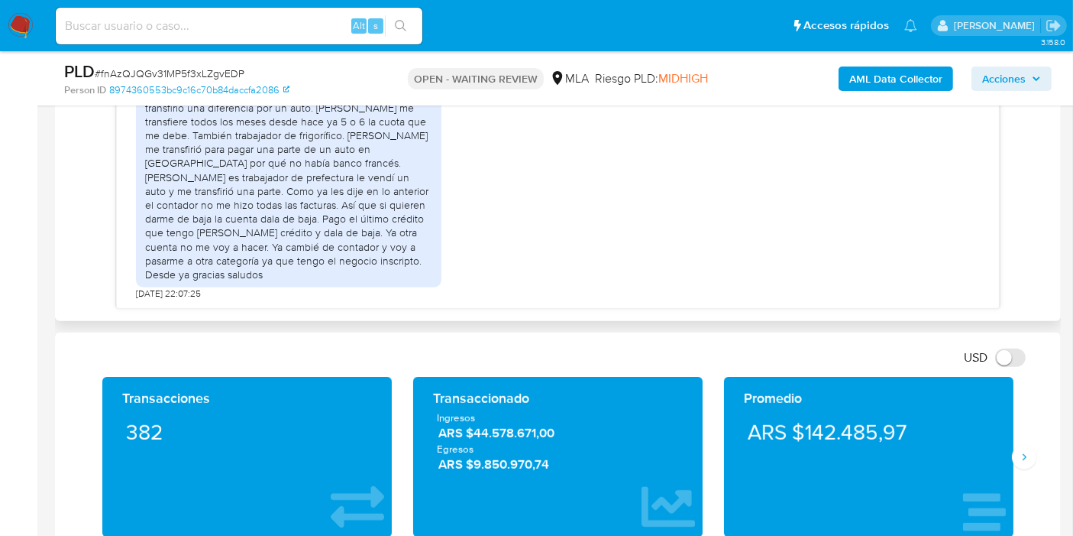
click at [333, 199] on div "Hola no tengo para aportar respaldo por el tema que no se facturó. Pero ej ivan…" at bounding box center [288, 156] width 287 height 250
click at [184, 195] on div "Hola no tengo para aportar respaldo por el tema que no se facturó. Pero ej ivan…" at bounding box center [288, 156] width 287 height 250
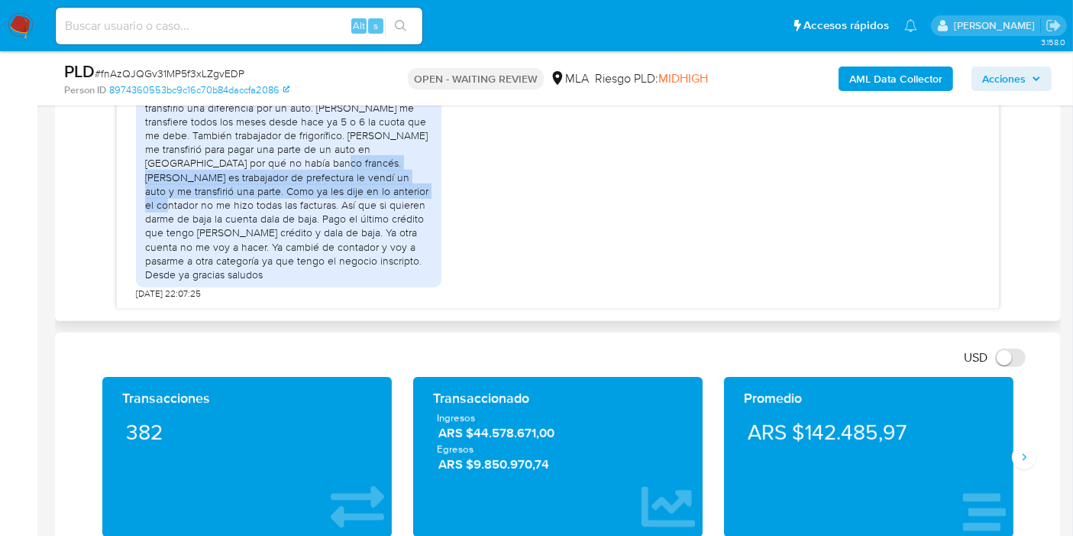
drag, startPoint x: 222, startPoint y: 179, endPoint x: 303, endPoint y: 199, distance: 82.8
click at [301, 199] on div "Hola no tengo para aportar respaldo por el tema que no se facturó. Pero ej ivan…" at bounding box center [288, 156] width 287 height 250
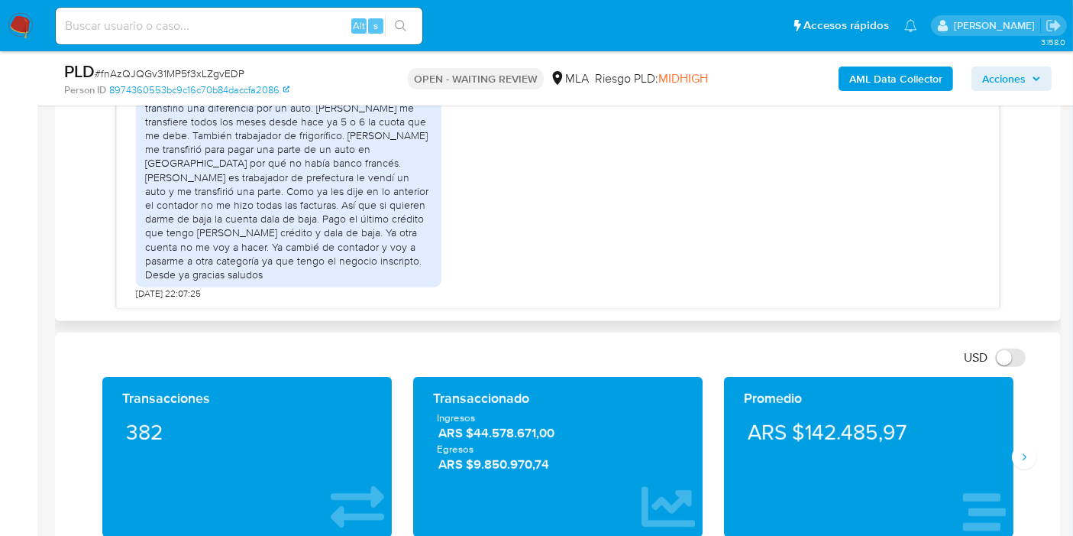
click at [307, 202] on div "Hola no tengo para aportar respaldo por el tema que no se facturó. Pero ej ivan…" at bounding box center [288, 156] width 287 height 250
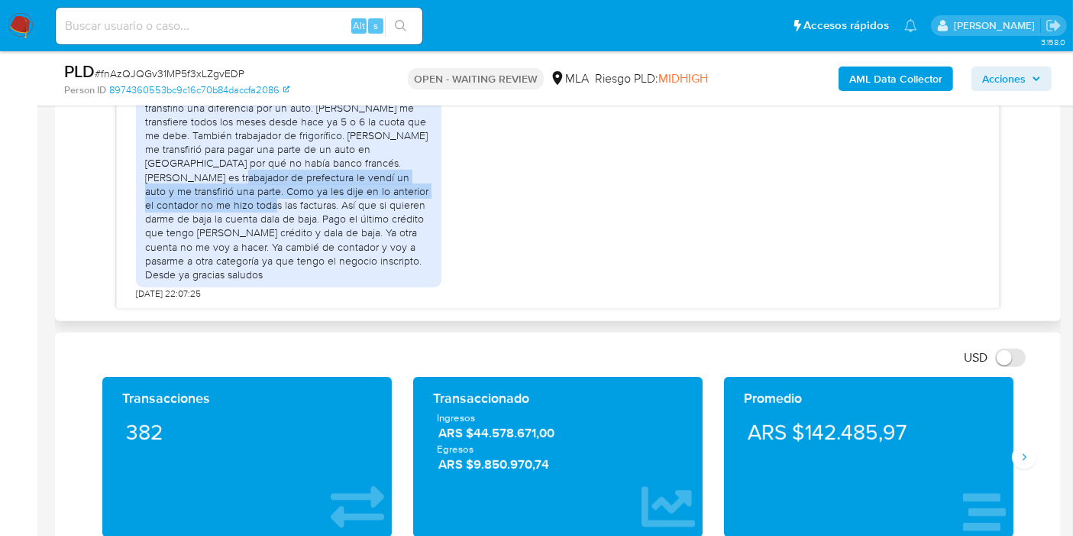
drag, startPoint x: 364, startPoint y: 180, endPoint x: 382, endPoint y: 206, distance: 31.4
click at [382, 206] on div "Hola no tengo para aportar respaldo por el tema que no se facturó. Pero ej ivan…" at bounding box center [288, 156] width 287 height 250
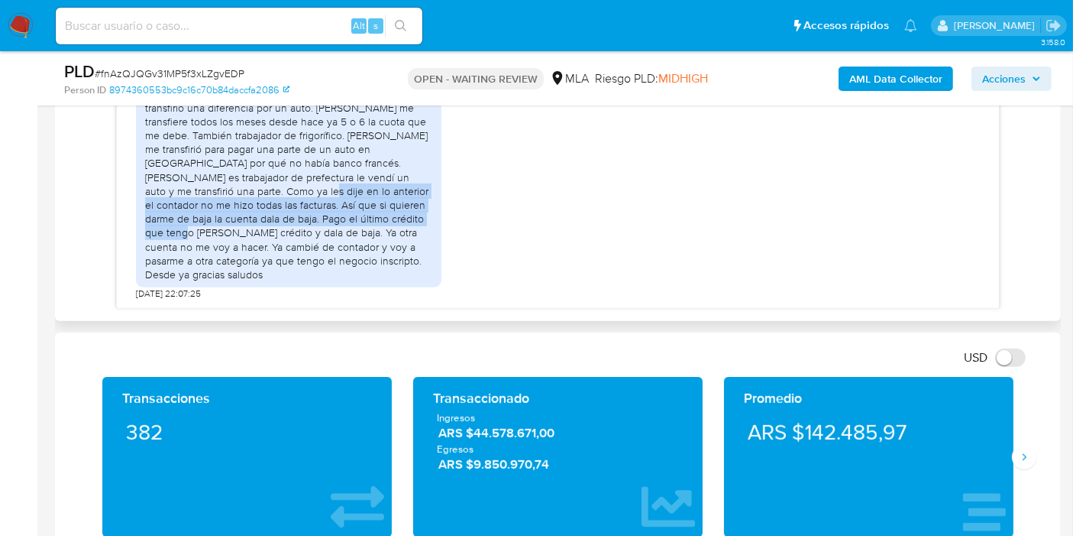
drag, startPoint x: 163, startPoint y: 206, endPoint x: 391, endPoint y: 241, distance: 231.1
click at [312, 235] on div "Hola no tengo para aportar respaldo por el tema que no se facturó. Pero ej ivan…" at bounding box center [288, 156] width 287 height 250
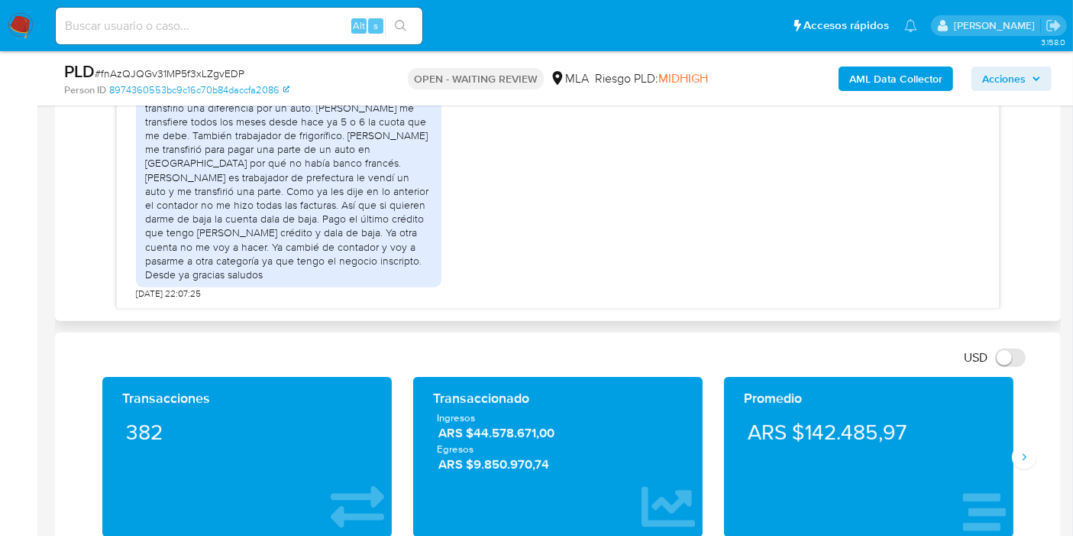
click at [391, 241] on div "Hola no tengo para aportar respaldo por el tema que no se facturó. Pero ej ivan…" at bounding box center [288, 156] width 287 height 250
drag, startPoint x: 212, startPoint y: 235, endPoint x: 247, endPoint y: 202, distance: 48.1
click at [213, 235] on div "Hola no tengo para aportar respaldo por el tema que no se facturó. Pero ej ivan…" at bounding box center [288, 156] width 287 height 250
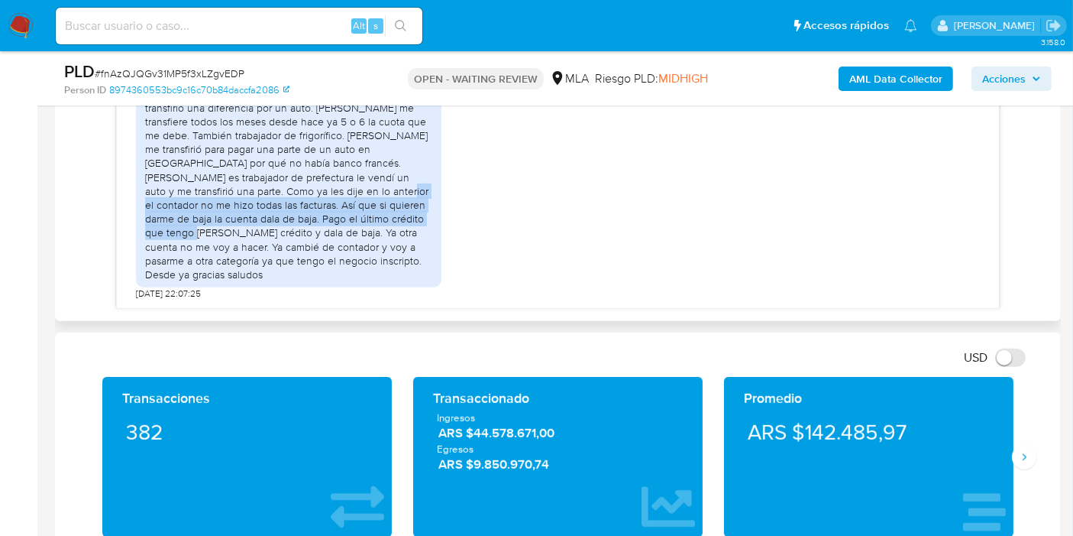
drag, startPoint x: 247, startPoint y: 202, endPoint x: 329, endPoint y: 228, distance: 86.7
click at [322, 227] on div "Hola no tengo para aportar respaldo por el tema que no se facturó. Pero ej ivan…" at bounding box center [288, 156] width 287 height 250
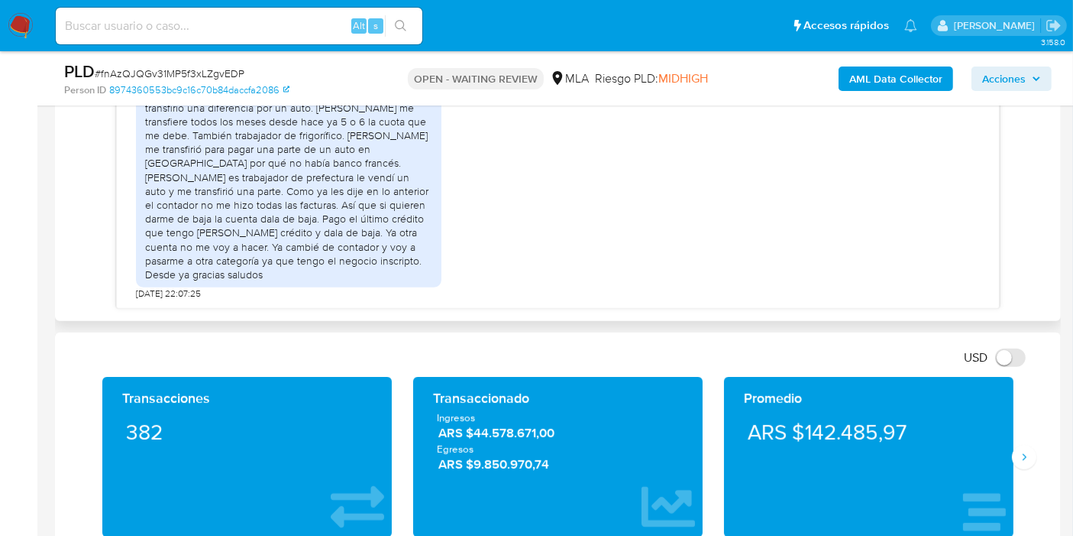
click at [330, 228] on div "Hola no tengo para aportar respaldo por el tema que no se facturó. Pero ej ivan…" at bounding box center [288, 156] width 287 height 250
click at [336, 245] on div "Hola no tengo para aportar respaldo por el tema que no se facturó. Pero ej ivan…" at bounding box center [288, 156] width 287 height 250
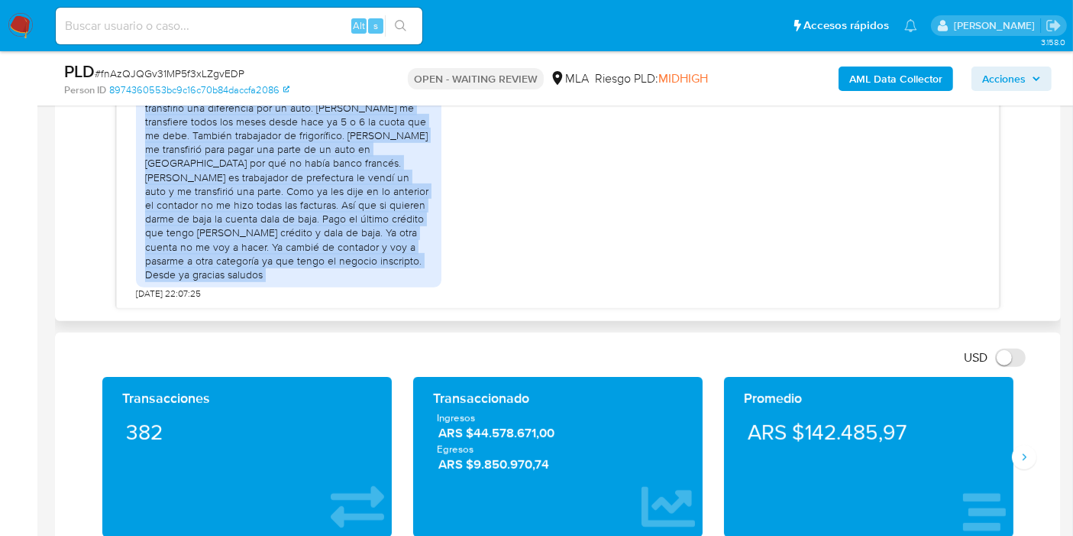
click at [336, 246] on div "Hola no tengo para aportar respaldo por el tema que no se facturó. Pero ej ivan…" at bounding box center [288, 156] width 287 height 250
click at [336, 247] on div "Hola no tengo para aportar respaldo por el tema que no se facturó. Pero ej ivan…" at bounding box center [288, 156] width 287 height 250
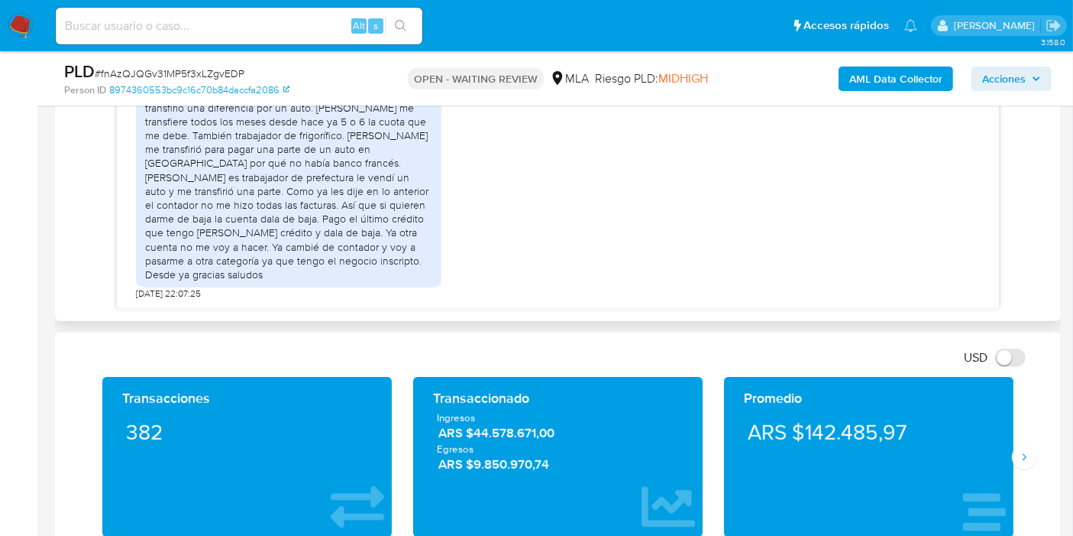
click at [325, 257] on div "Hola no tengo para aportar respaldo por el tema que no se facturó. Pero ej ivan…" at bounding box center [288, 156] width 287 height 250
click at [281, 265] on div "Hola no tengo para aportar respaldo por el tema que no se facturó. Pero ej ivan…" at bounding box center [288, 156] width 287 height 250
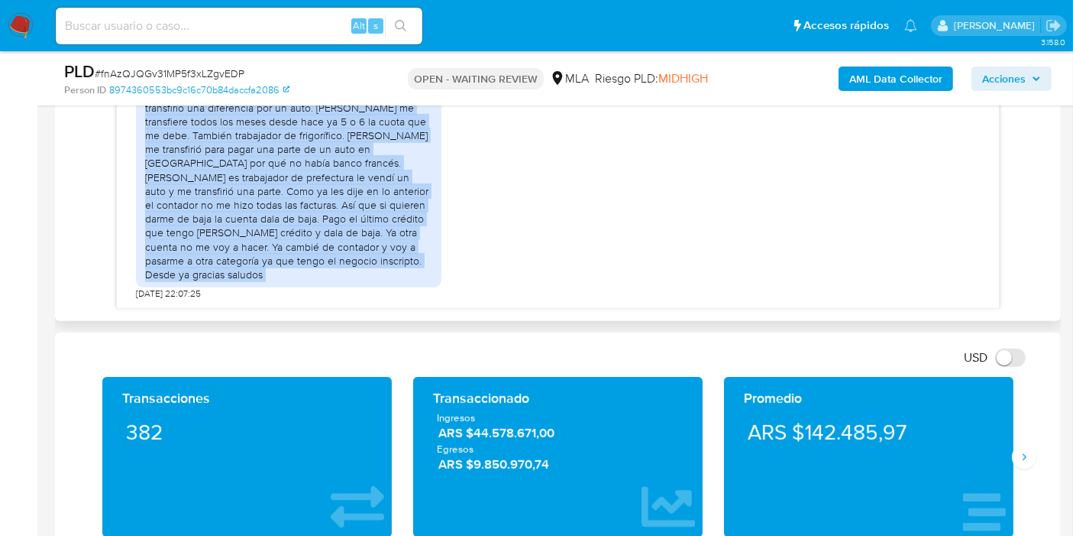
click at [281, 265] on div "Hola no tengo para aportar respaldo por el tema que no se facturó. Pero ej ivan…" at bounding box center [288, 156] width 287 height 250
click at [293, 235] on div "Hola no tengo para aportar respaldo por el tema que no se facturó. Pero ej ivan…" at bounding box center [288, 156] width 287 height 250
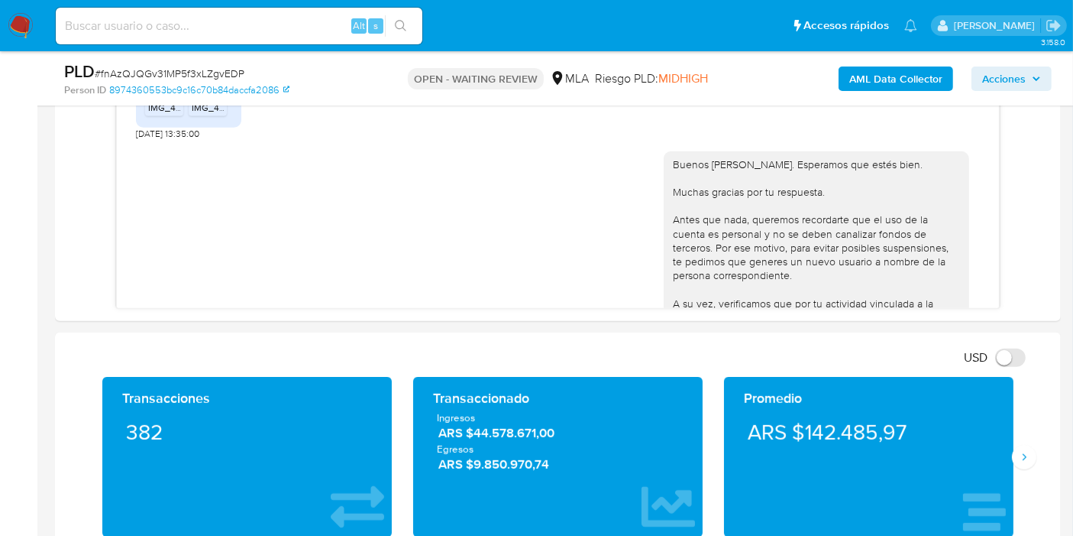
scroll to position [854, 0]
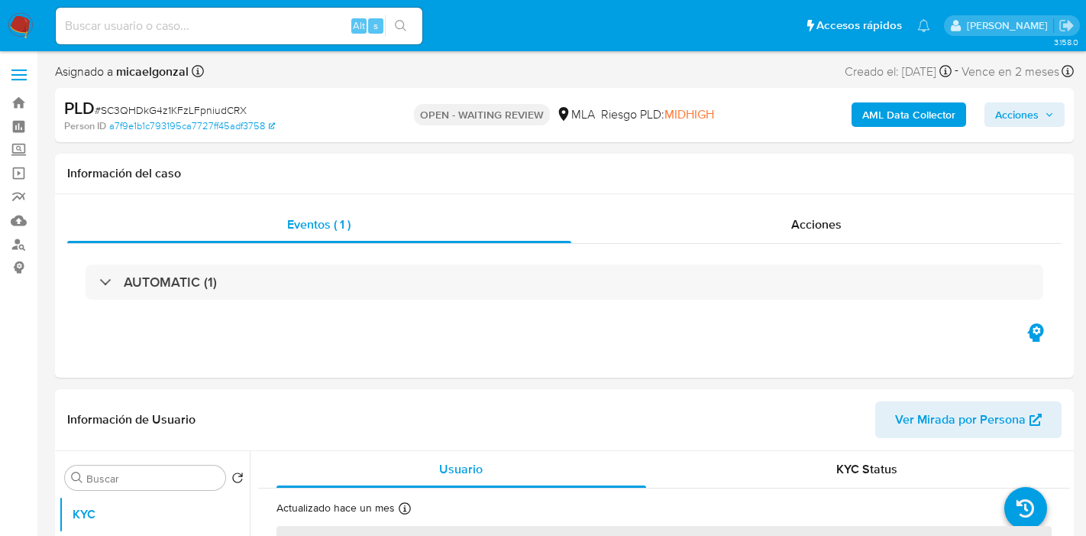
select select "10"
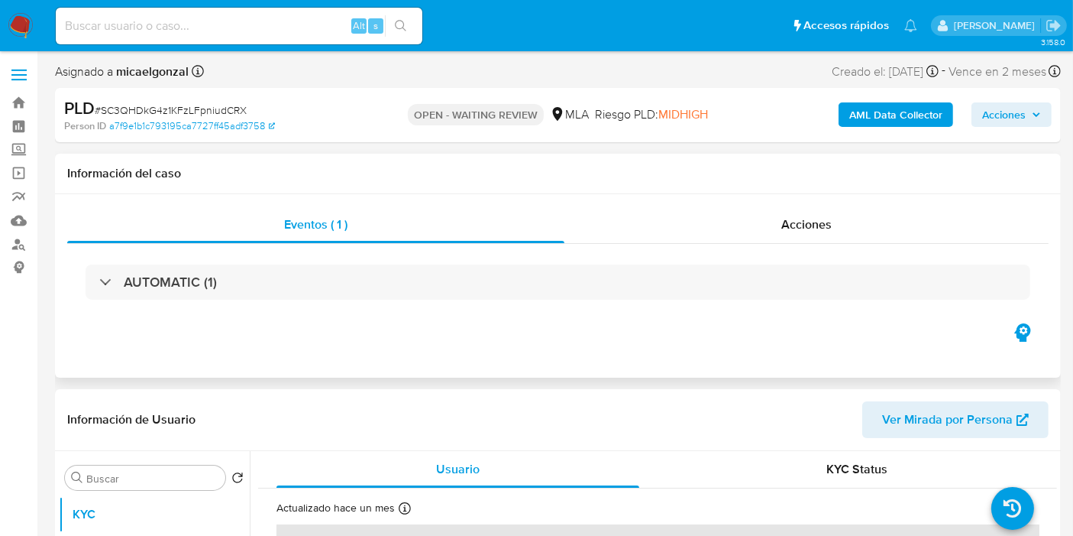
scroll to position [339, 0]
select select "10"
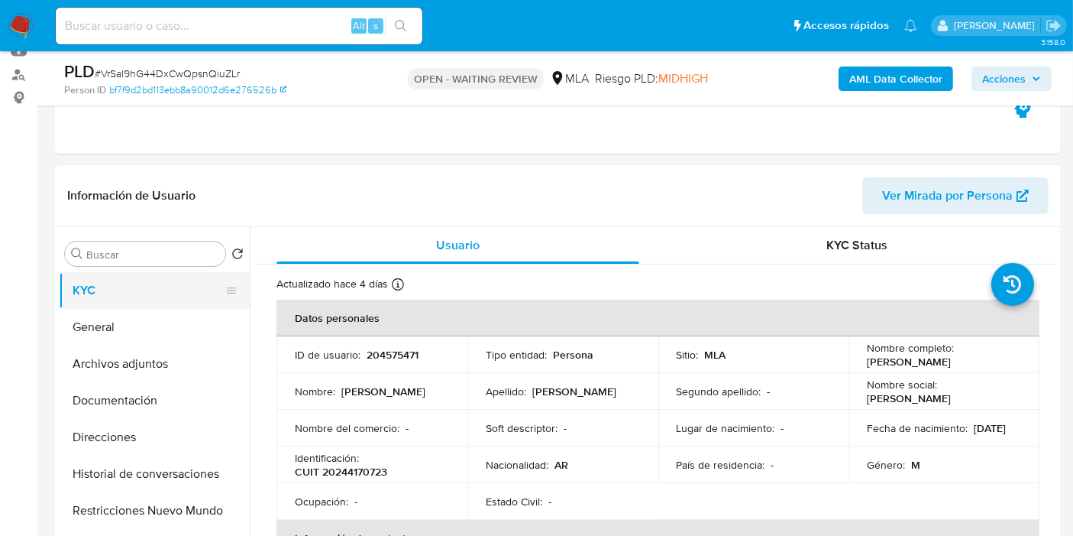
click at [177, 306] on button "KYC" at bounding box center [148, 290] width 179 height 37
click at [165, 317] on button "General" at bounding box center [148, 327] width 179 height 37
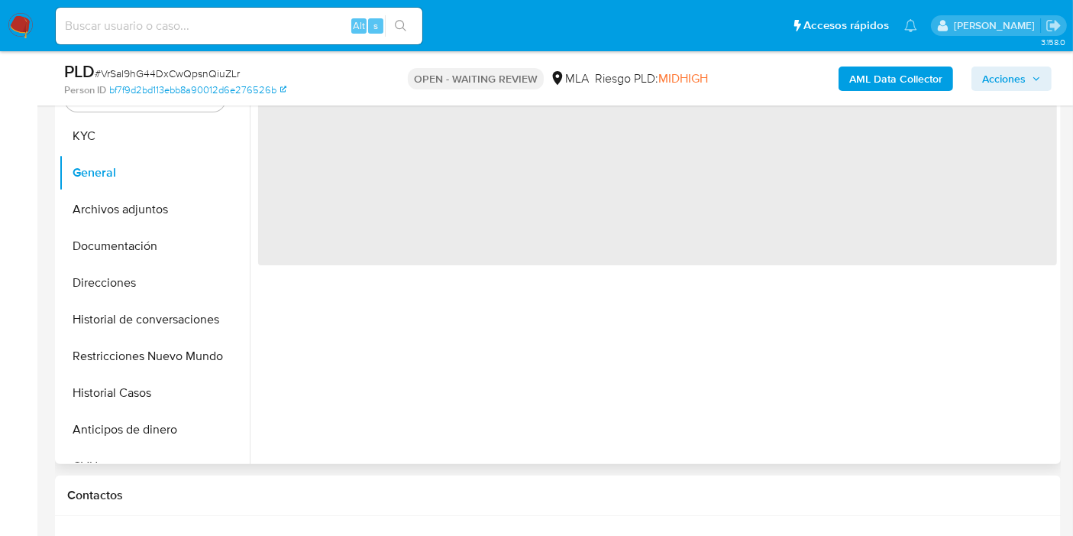
scroll to position [509, 0]
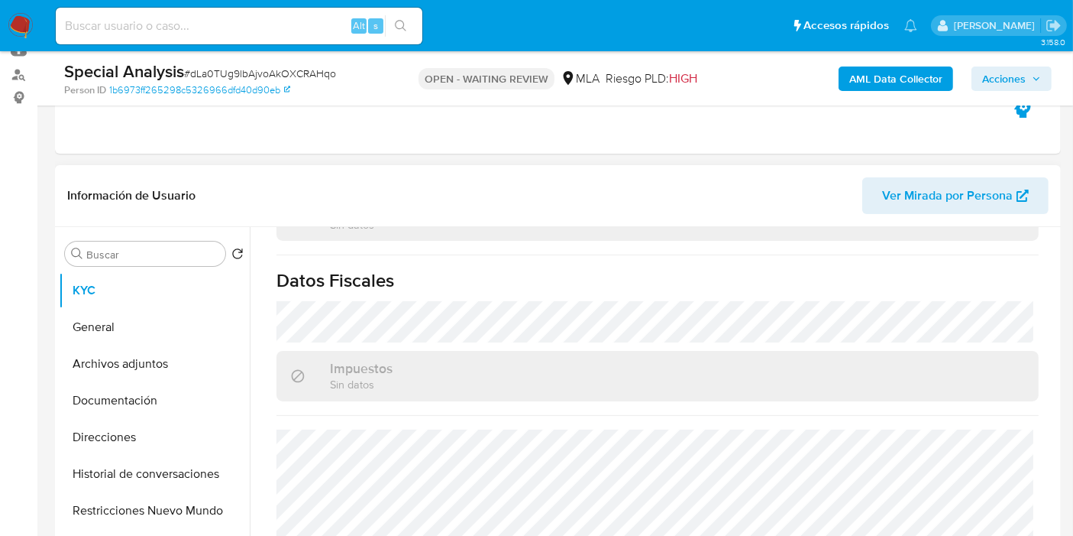
scroll to position [803, 0]
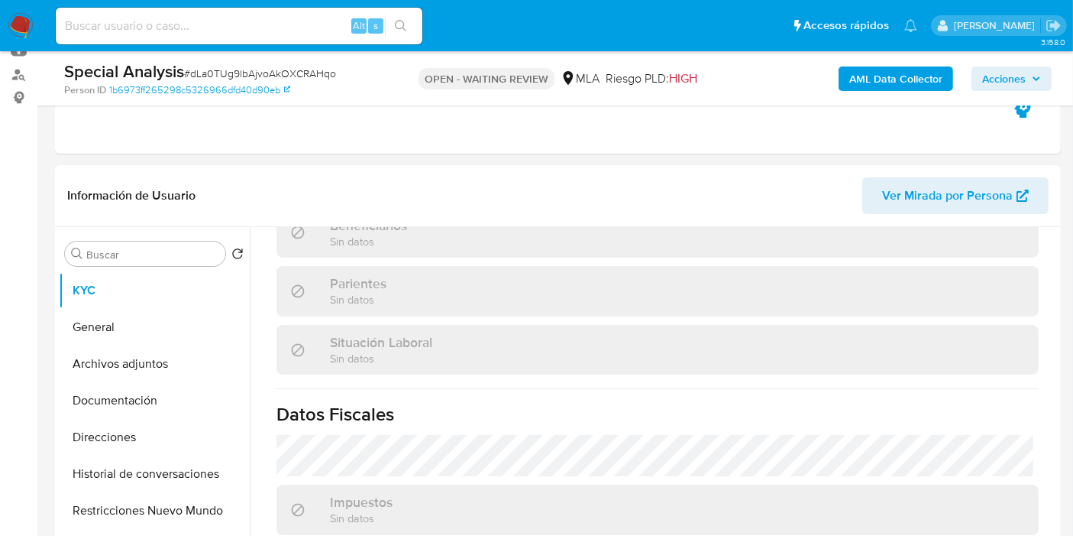
select select "10"
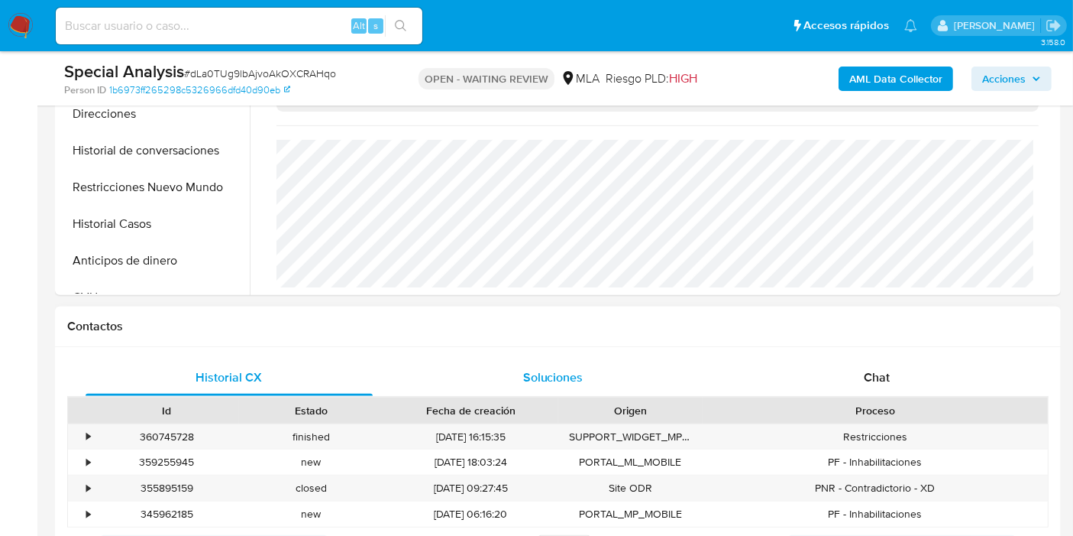
scroll to position [509, 0]
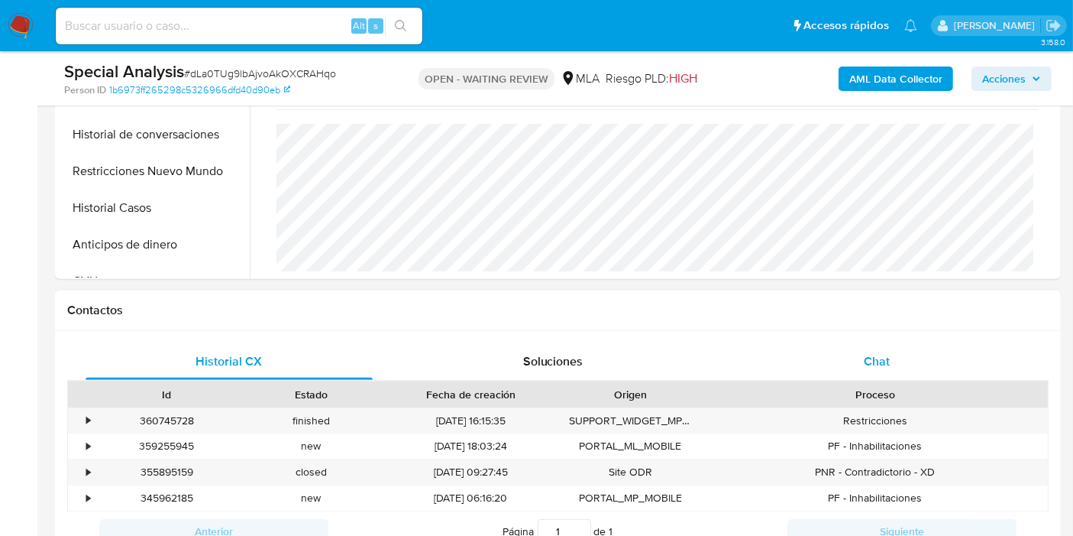
drag, startPoint x: 876, startPoint y: 390, endPoint x: 887, endPoint y: 357, distance: 35.5
click at [876, 381] on div "Proceso" at bounding box center [875, 394] width 345 height 26
click at [887, 357] on span "Chat" at bounding box center [877, 361] width 26 height 18
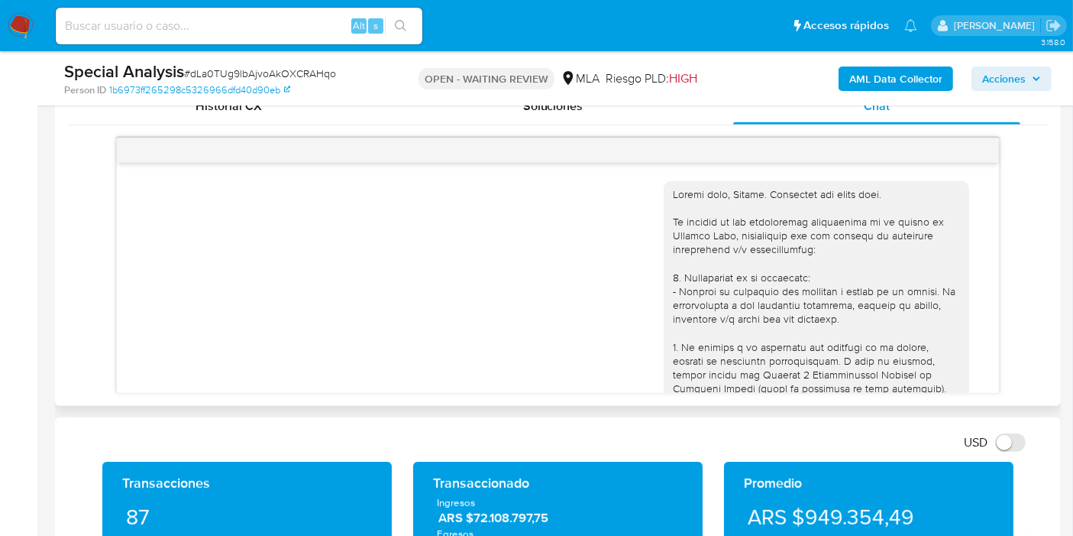
scroll to position [1604, 0]
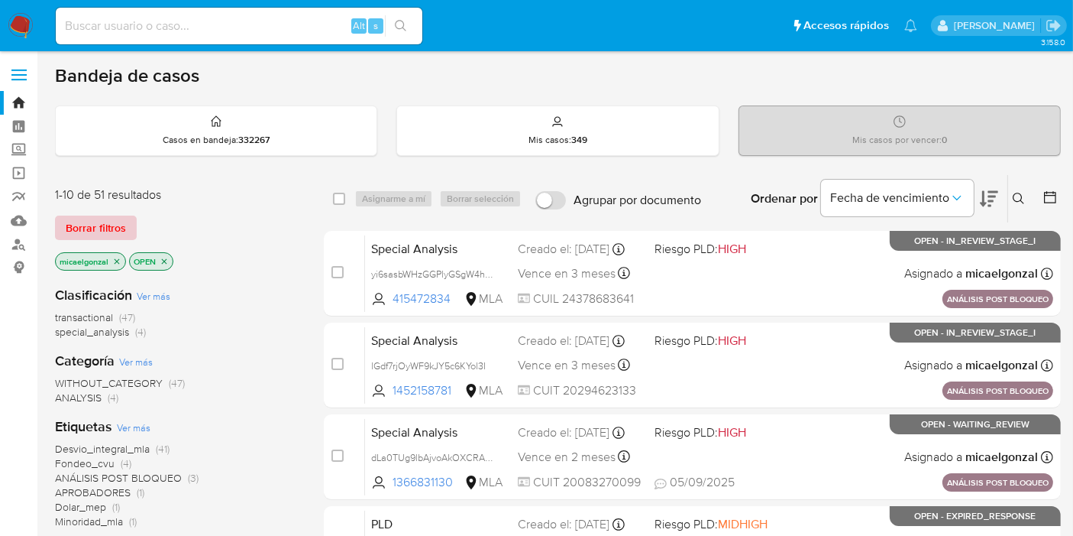
click at [117, 221] on span "Borrar filtros" at bounding box center [96, 227] width 60 height 21
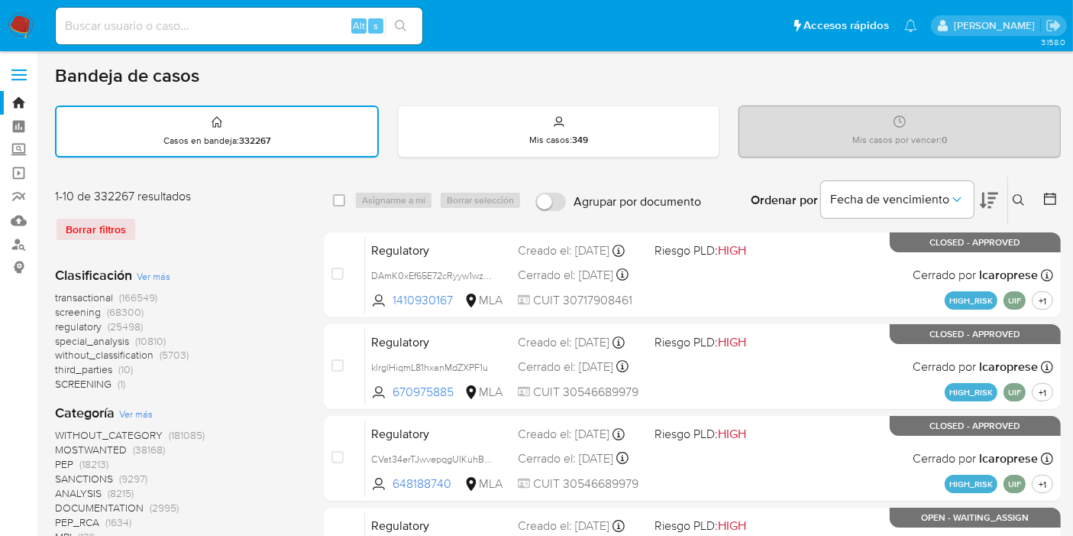
click at [1010, 197] on button at bounding box center [1021, 200] width 25 height 18
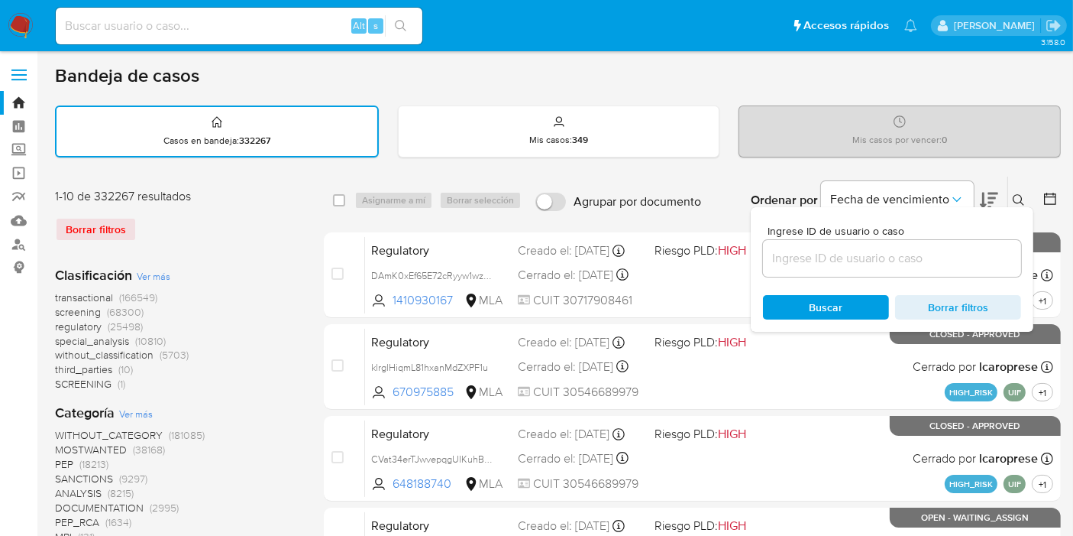
click at [827, 244] on div at bounding box center [892, 258] width 258 height 37
click at [823, 248] on input at bounding box center [892, 258] width 258 height 20
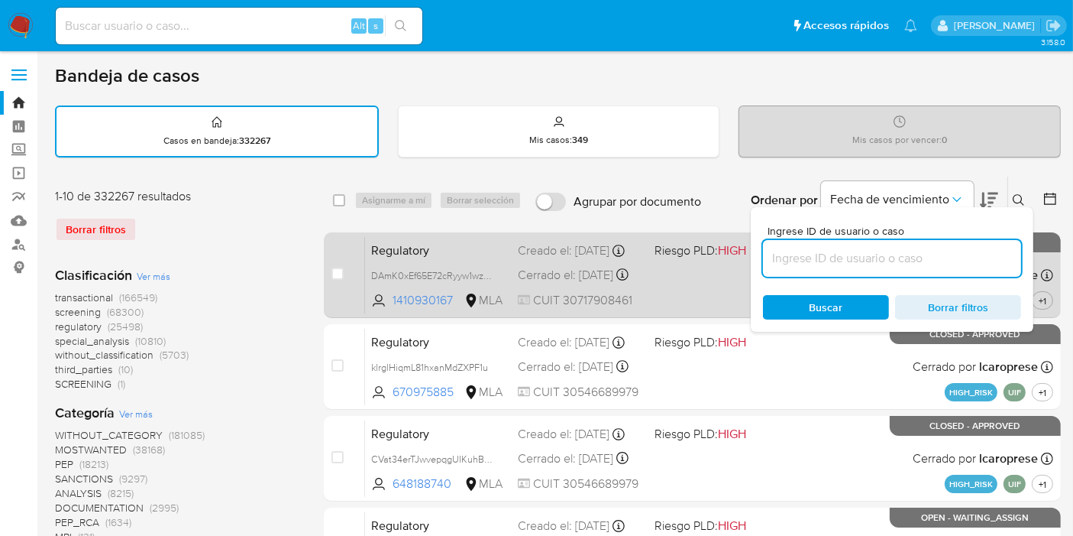
paste input "G4VpCFImIzqYZwpGYacPpSPi"
type input "G4VpCFImIzqYZwpGYacPpSPi"
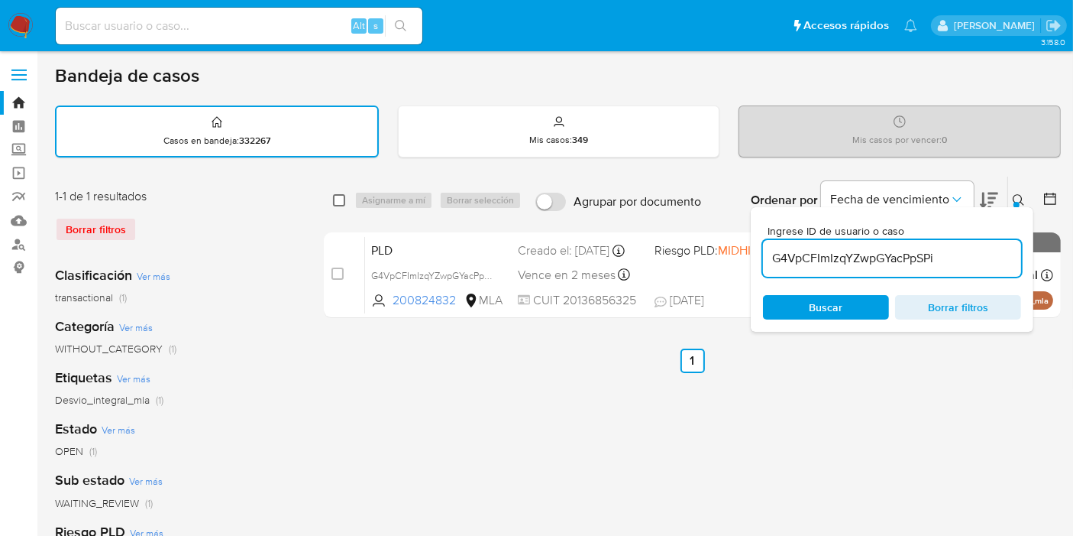
click at [338, 194] on input "checkbox" at bounding box center [339, 200] width 12 height 12
checkbox input "true"
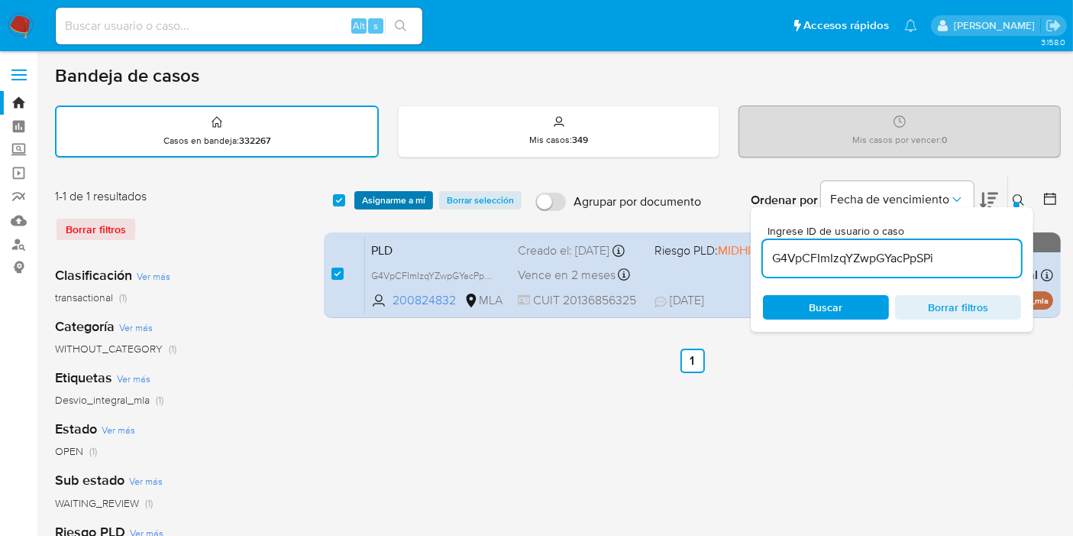
click at [415, 196] on span "Asignarme a mí" at bounding box center [393, 200] width 63 height 15
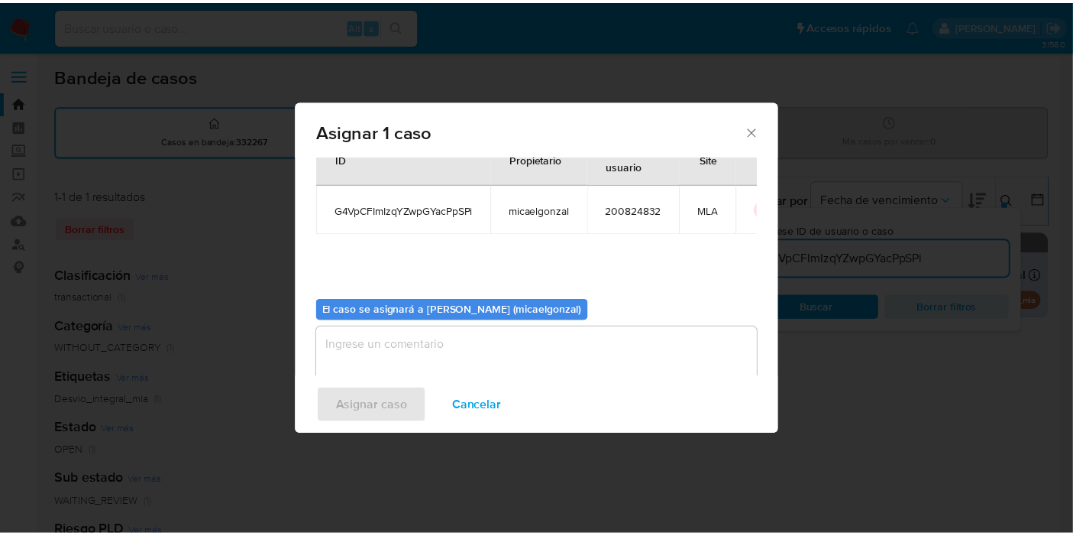
scroll to position [78, 0]
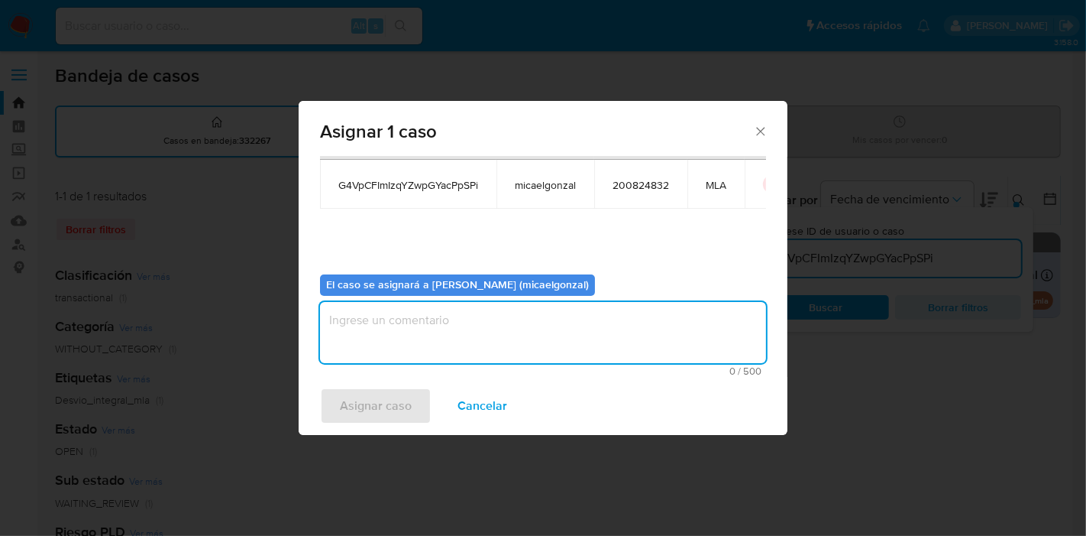
click at [559, 334] on textarea "assign-modal" at bounding box center [543, 332] width 446 height 61
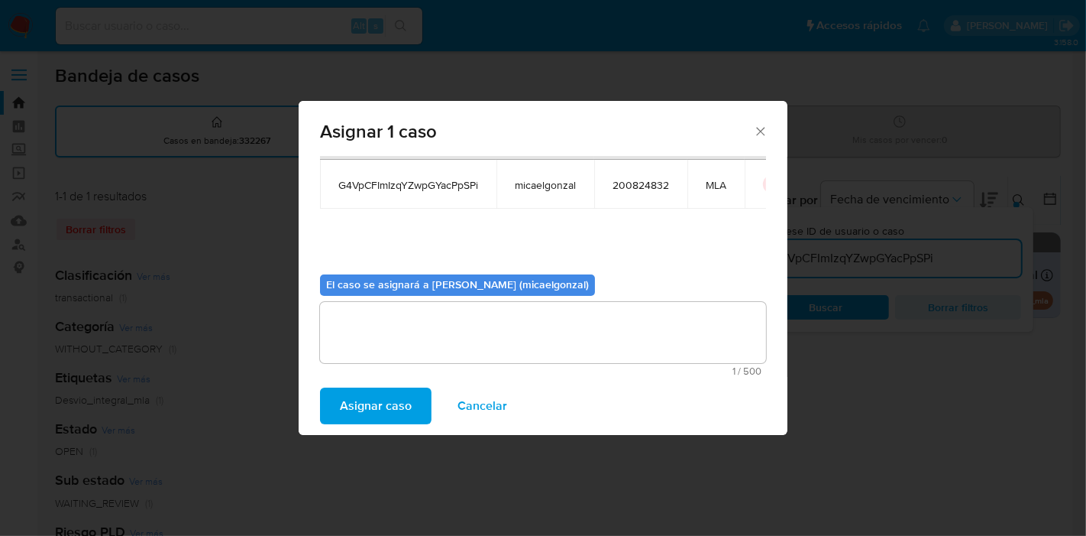
click at [401, 410] on span "Asignar caso" at bounding box center [376, 406] width 72 height 34
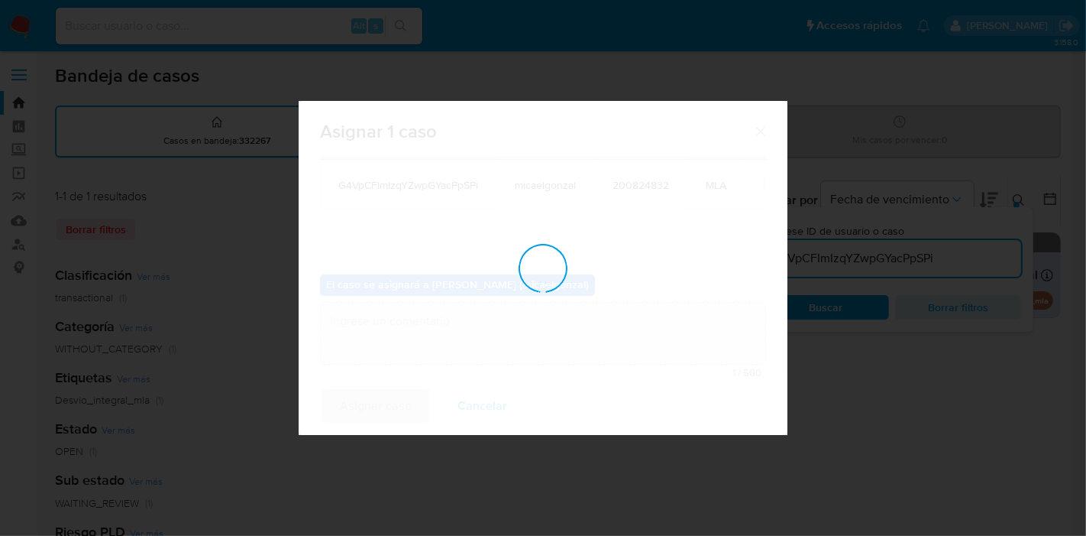
checkbox input "false"
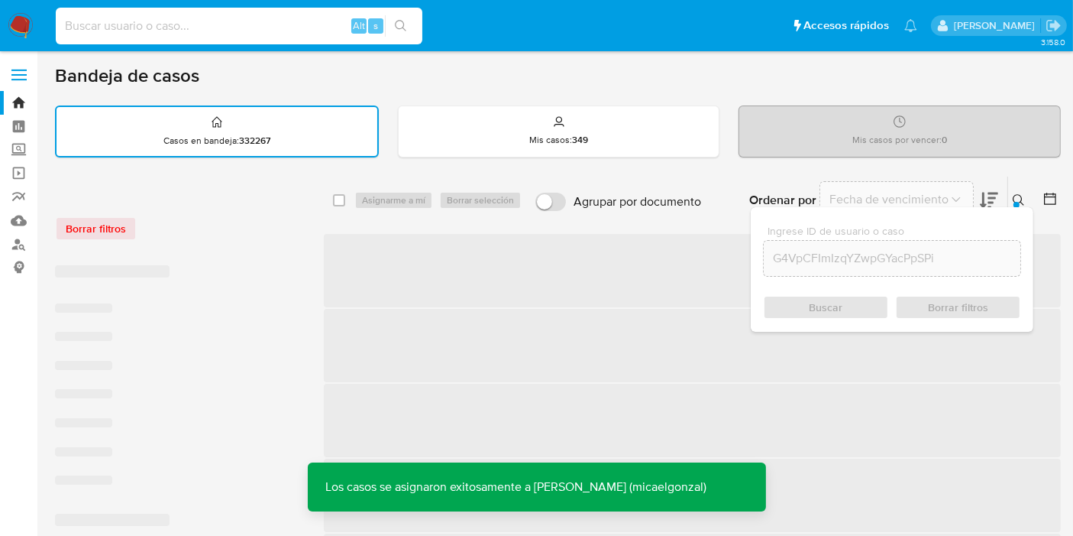
click at [246, 27] on input at bounding box center [239, 26] width 367 height 20
paste input "G4VpCFImIzqYZwpGYacPpSPi"
type input "G4VpCFImIzqYZwpGYacPpSPi"
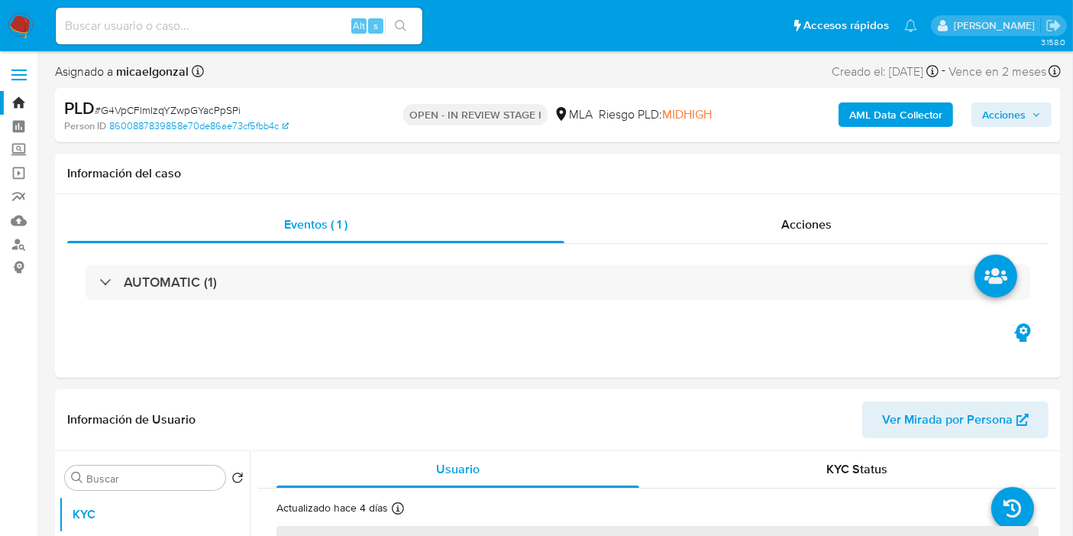
select select "10"
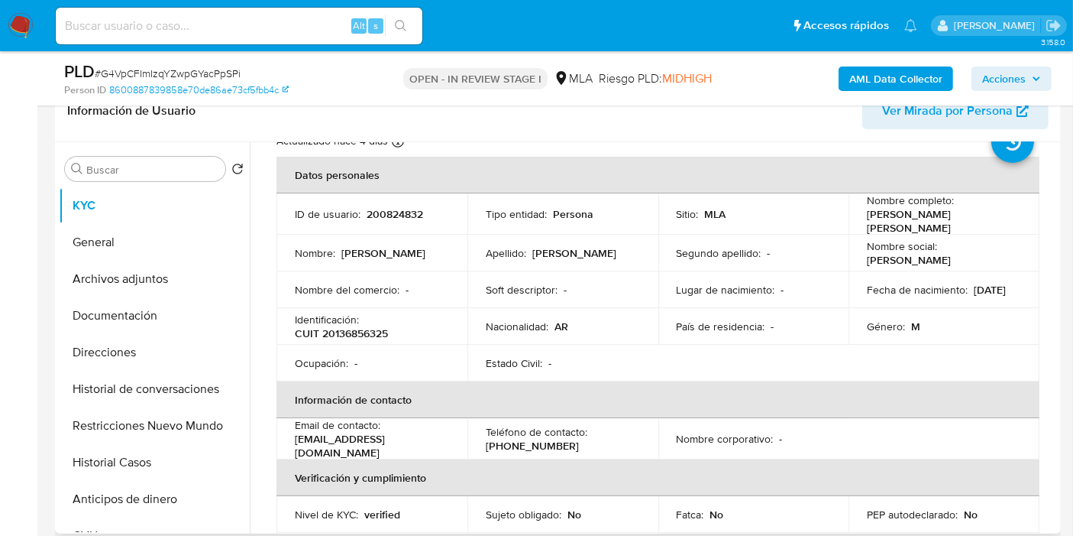
scroll to position [85, 0]
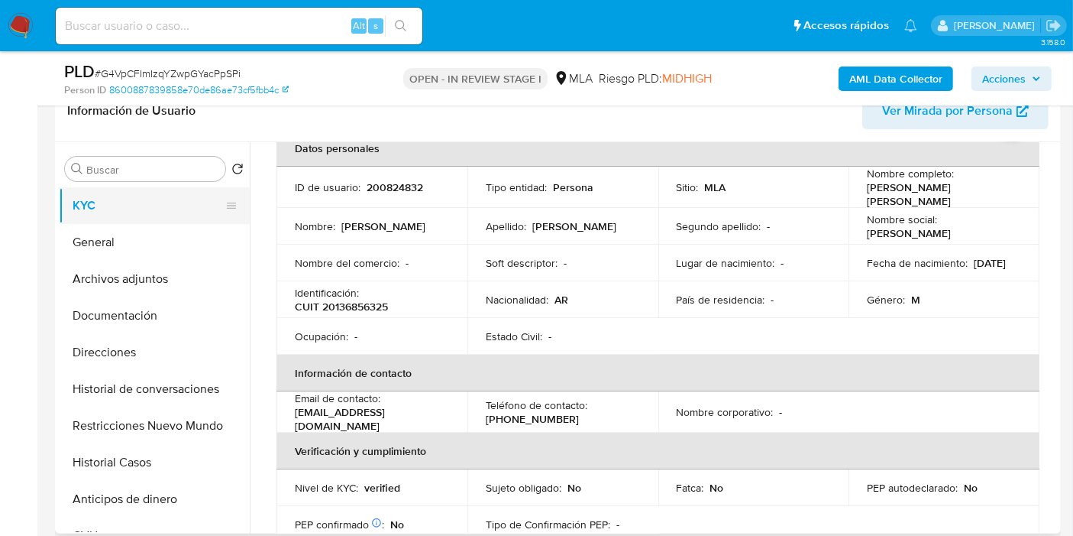
click at [142, 194] on button "KYC" at bounding box center [148, 205] width 179 height 37
click at [119, 237] on button "General" at bounding box center [148, 242] width 179 height 37
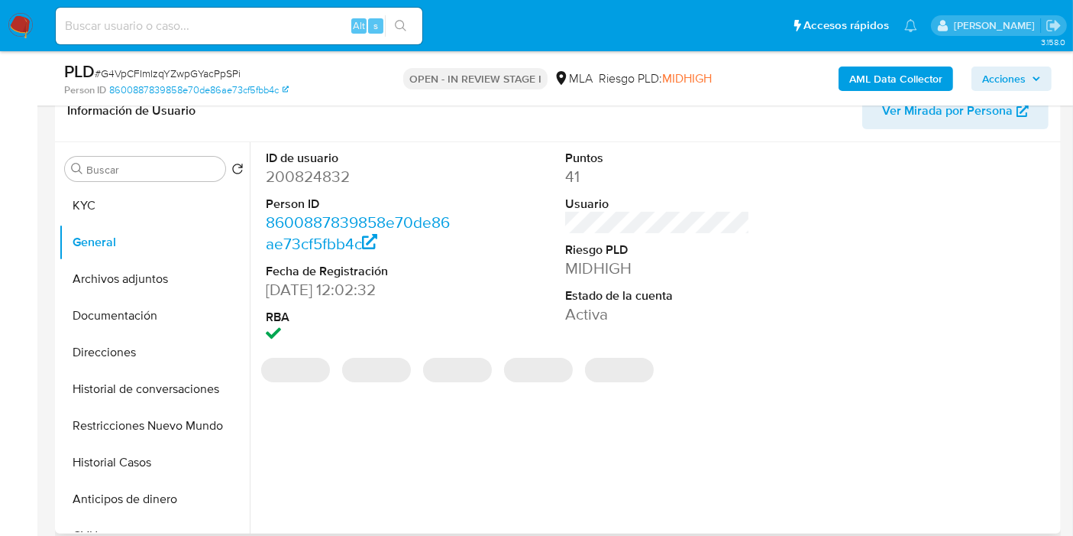
click at [345, 185] on dd "200824832" at bounding box center [358, 176] width 185 height 21
click at [335, 180] on dd "200824832" at bounding box center [358, 176] width 185 height 21
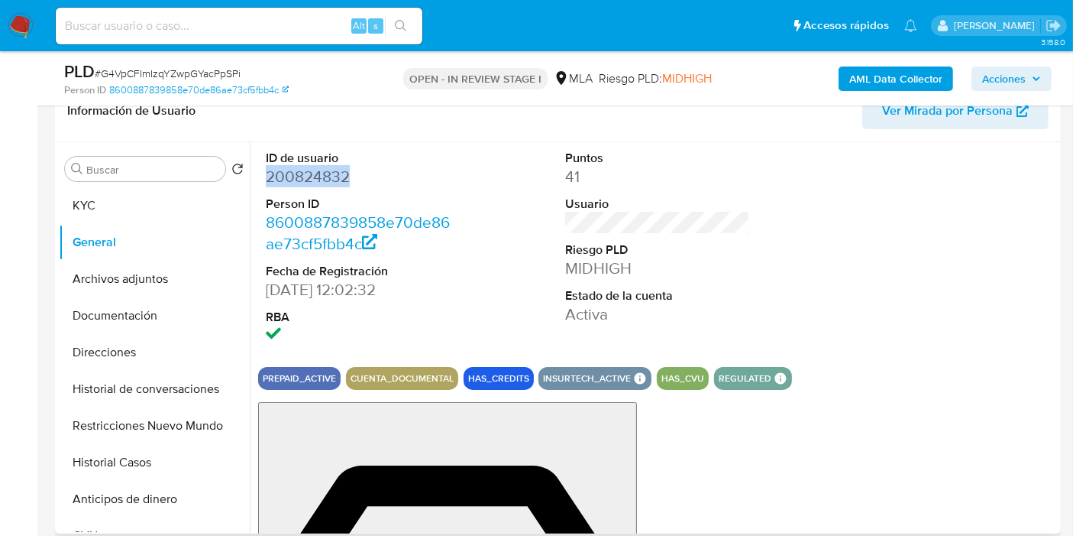
copy dd "200824832"
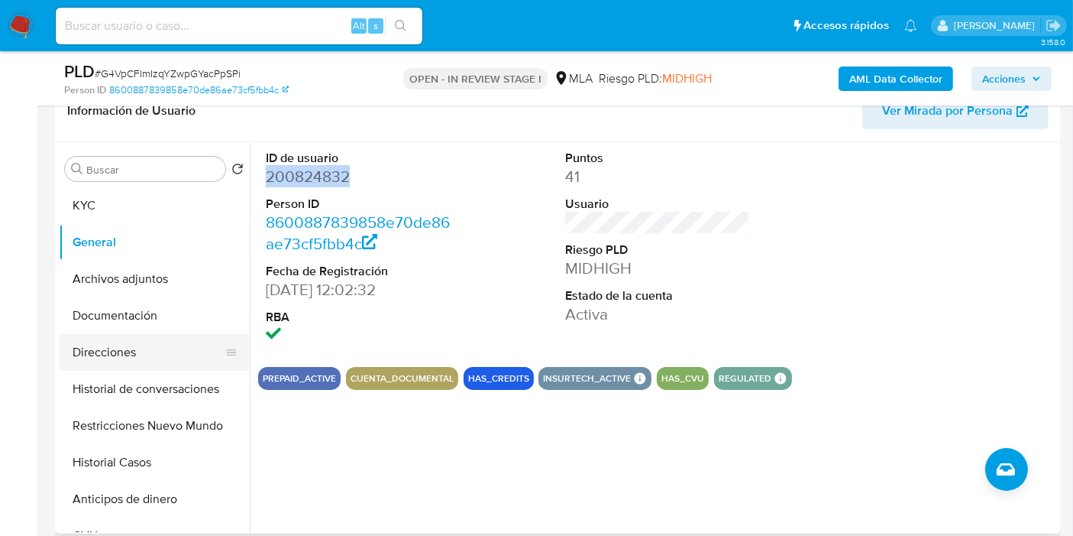
click at [129, 351] on button "Direcciones" at bounding box center [148, 352] width 179 height 37
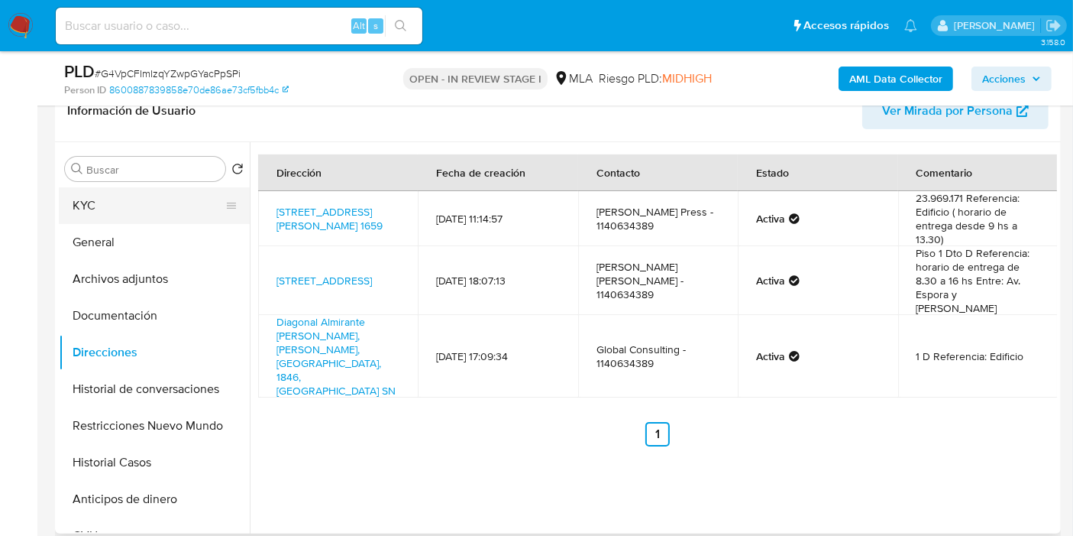
click at [161, 220] on button "KYC" at bounding box center [148, 205] width 179 height 37
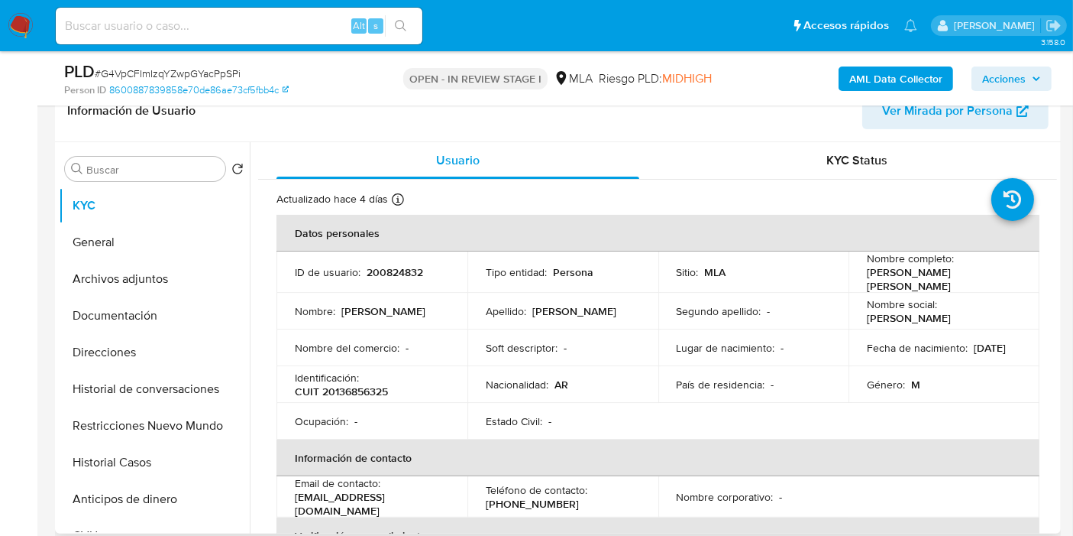
click at [348, 395] on td "Identificación : CUIT 20136856325" at bounding box center [372, 384] width 191 height 37
click at [349, 390] on p "CUIT 20136856325" at bounding box center [341, 391] width 93 height 14
copy p "20136856325"
click at [106, 354] on button "Direcciones" at bounding box center [148, 352] width 179 height 37
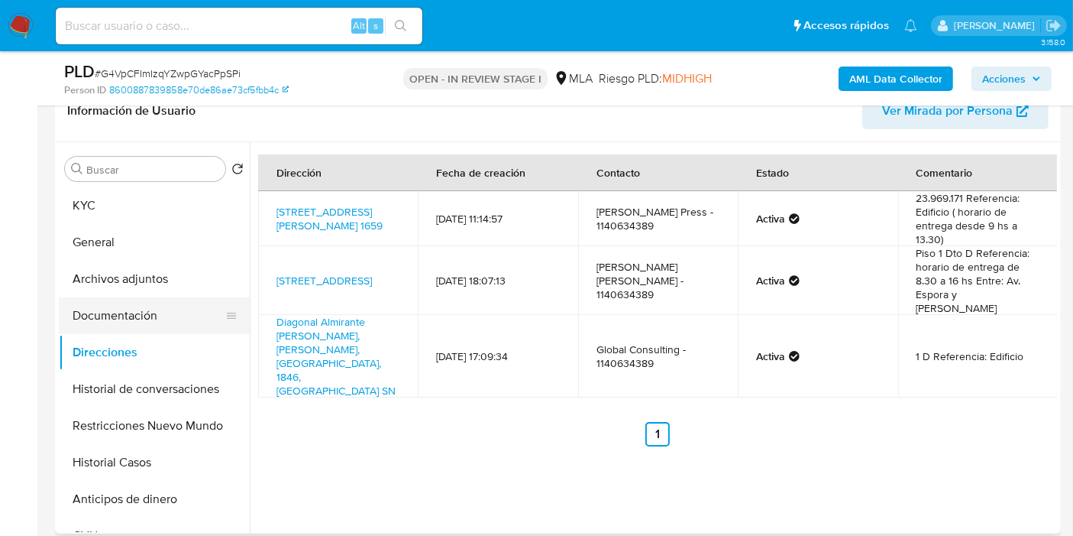
click at [123, 326] on button "Documentación" at bounding box center [148, 315] width 179 height 37
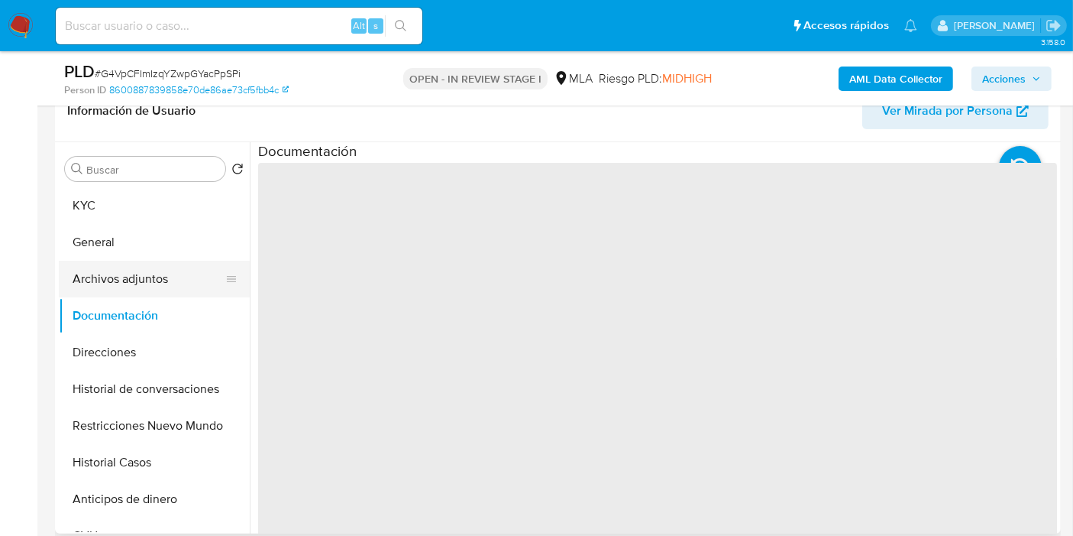
click at [141, 286] on button "Archivos adjuntos" at bounding box center [148, 279] width 179 height 37
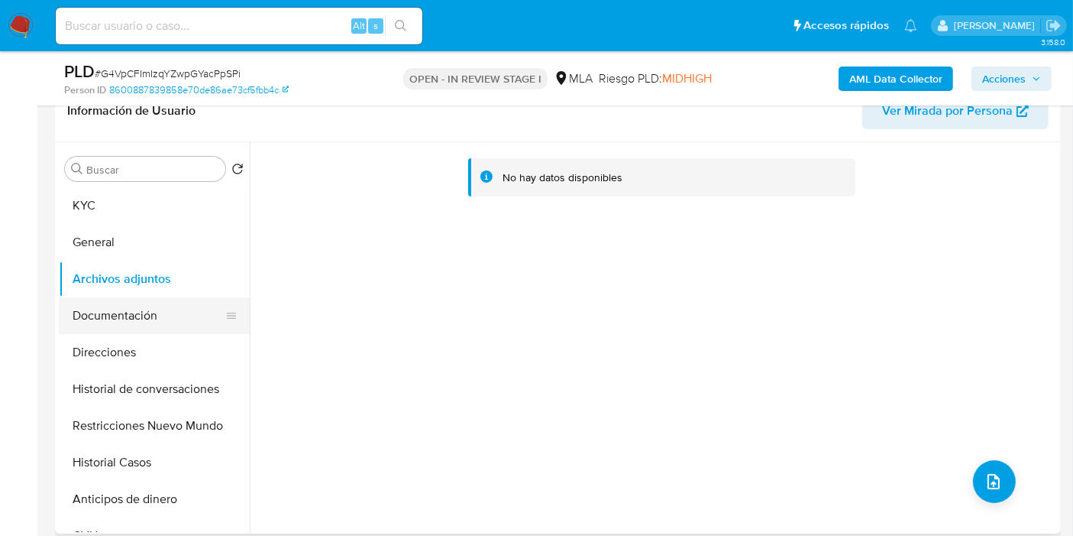
click at [126, 329] on button "Documentación" at bounding box center [148, 315] width 179 height 37
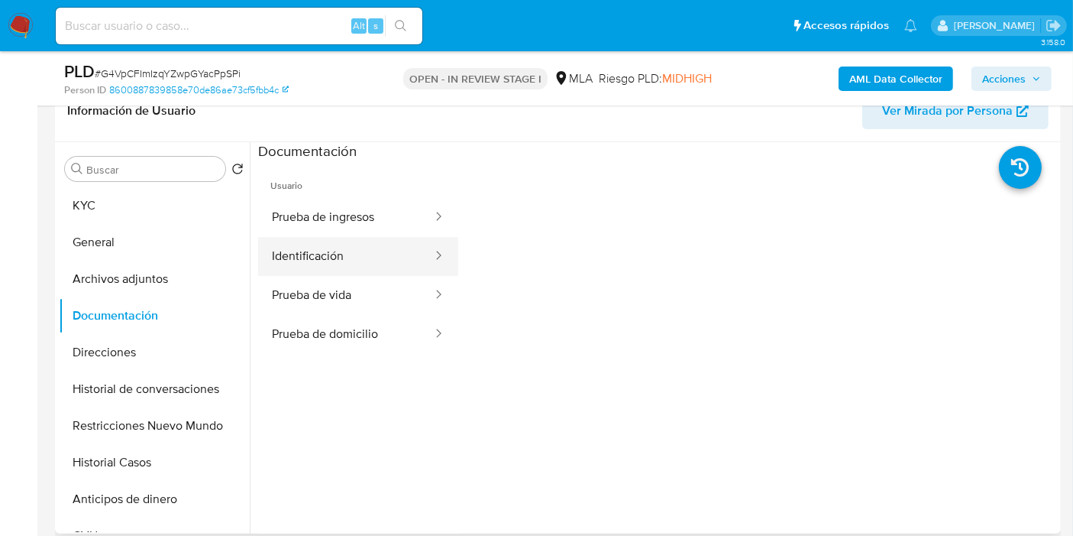
click at [312, 272] on button "Identificación" at bounding box center [346, 256] width 176 height 39
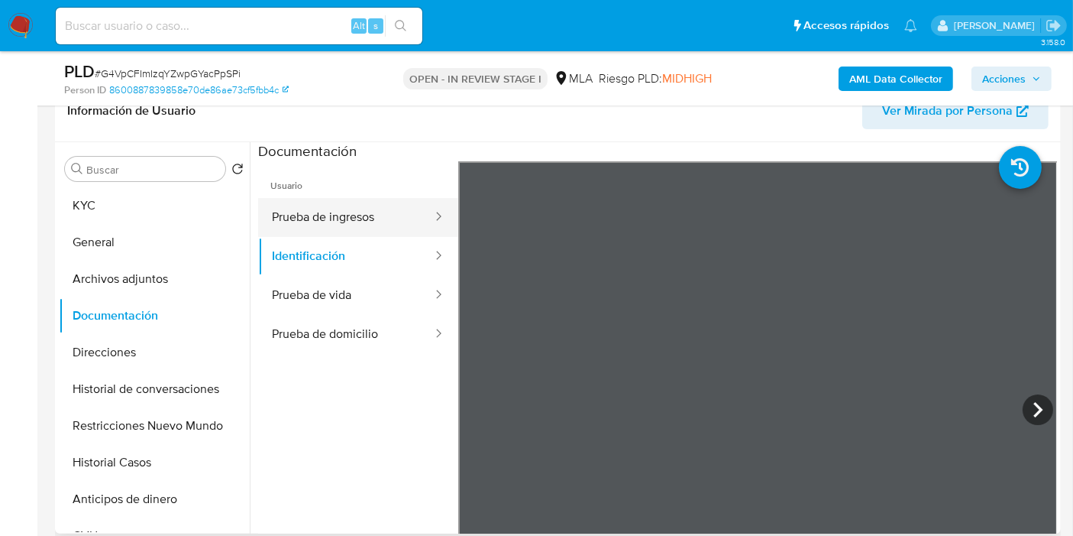
click at [401, 232] on button "Prueba de ingresos" at bounding box center [346, 217] width 176 height 39
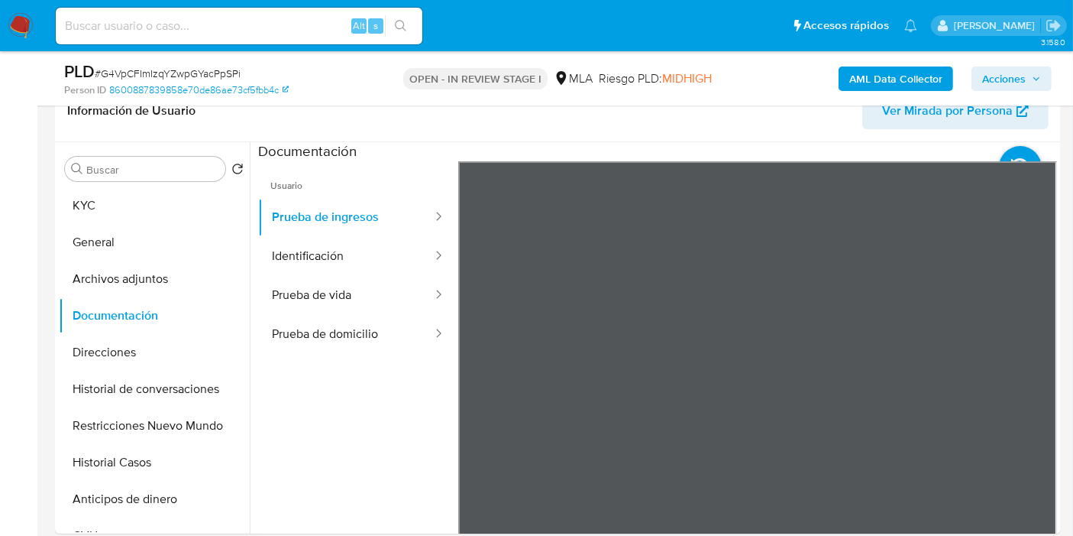
click at [107, 188] on button "KYC" at bounding box center [148, 205] width 179 height 37
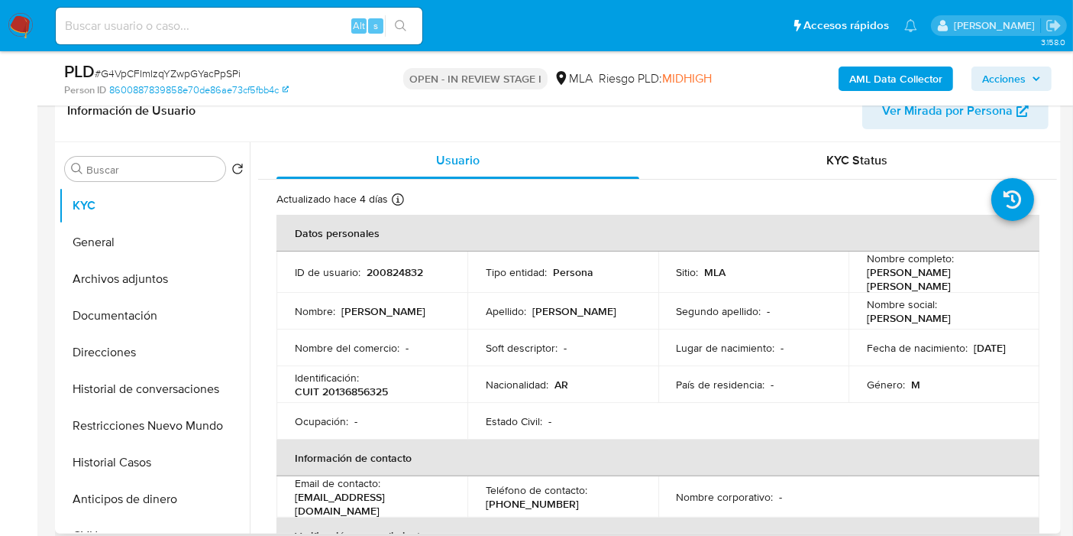
drag, startPoint x: 363, startPoint y: 406, endPoint x: 374, endPoint y: 387, distance: 21.9
click at [367, 403] on td "Ocupación : -" at bounding box center [372, 421] width 191 height 37
click at [374, 387] on p "CUIT 20136856325" at bounding box center [341, 391] width 93 height 14
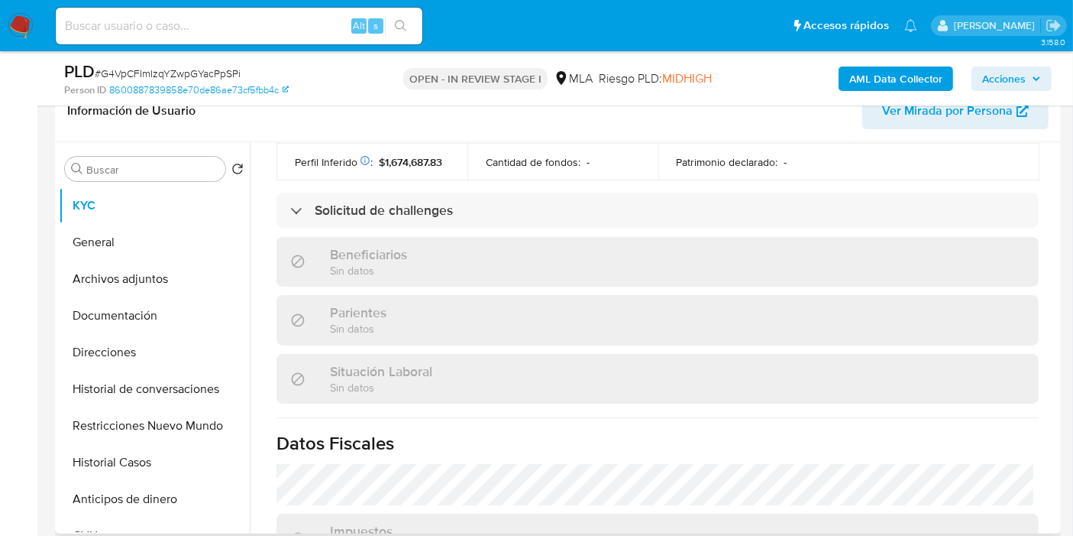
scroll to position [803, 0]
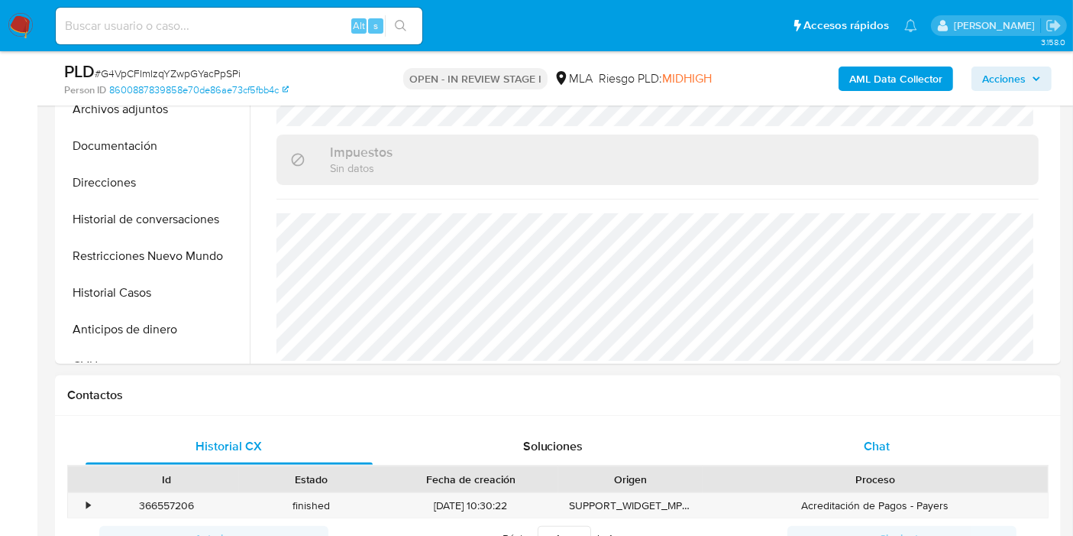
click at [952, 443] on div "Chat" at bounding box center [876, 446] width 287 height 37
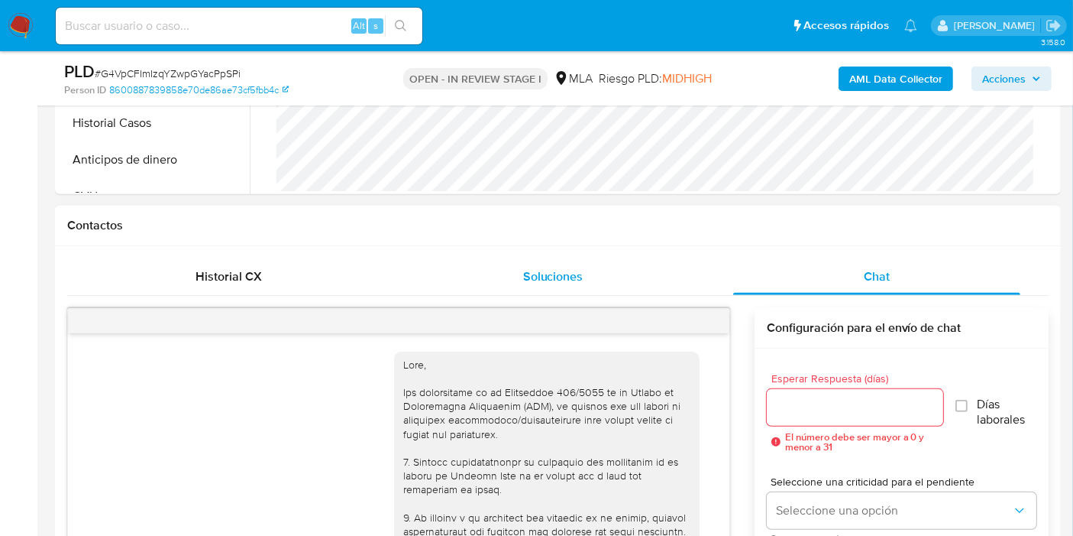
scroll to position [1669, 0]
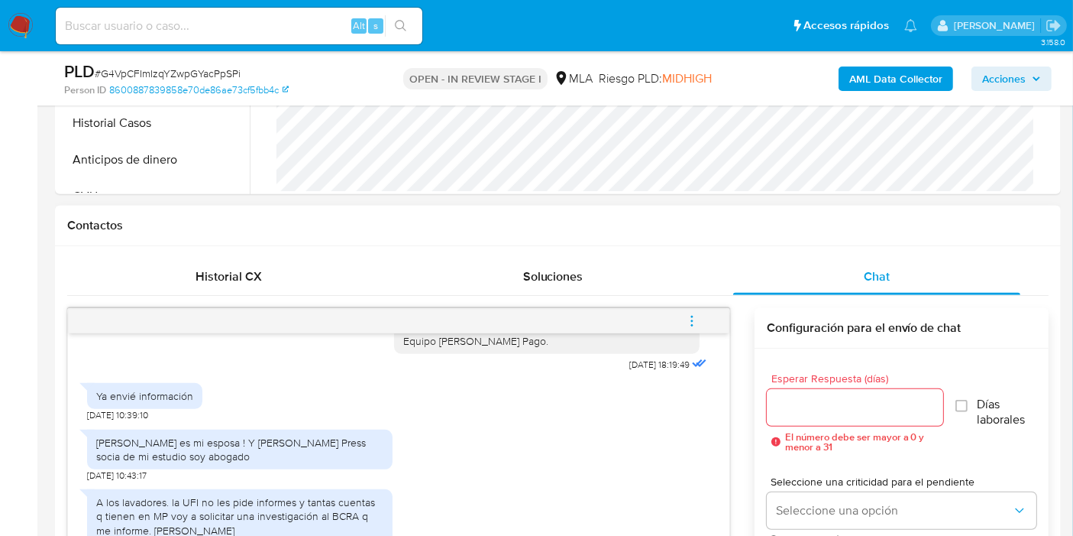
click at [361, 442] on div "Marisa Croata es mi esposa ! Y Jessica Giler Press socia de mi estudio soy abog…" at bounding box center [239, 449] width 287 height 28
click at [350, 448] on div "Marisa Croata es mi esposa ! Y Jessica Giler Press socia de mi estudio soy abog…" at bounding box center [239, 449] width 287 height 28
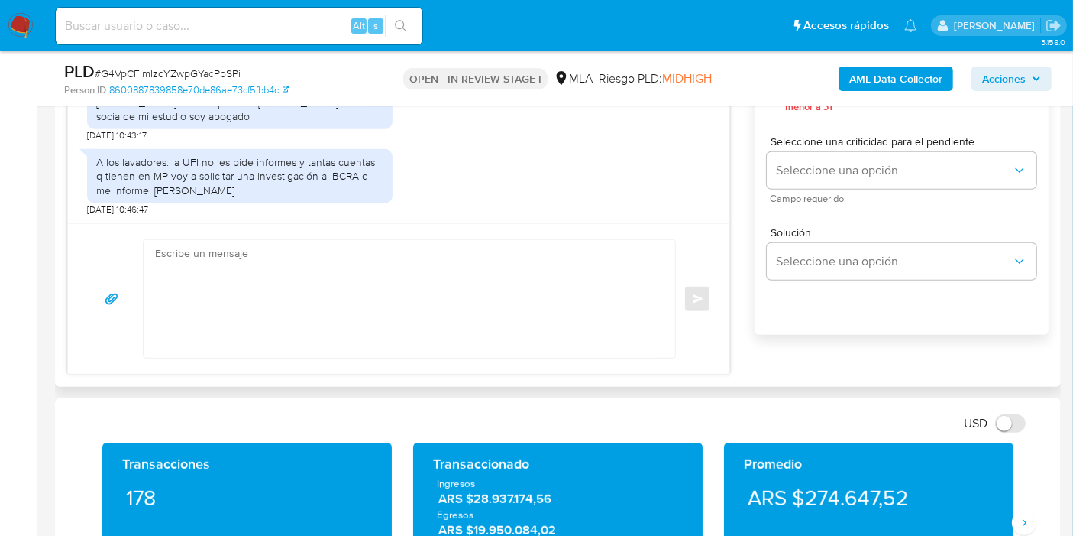
click at [432, 306] on textarea at bounding box center [405, 299] width 501 height 118
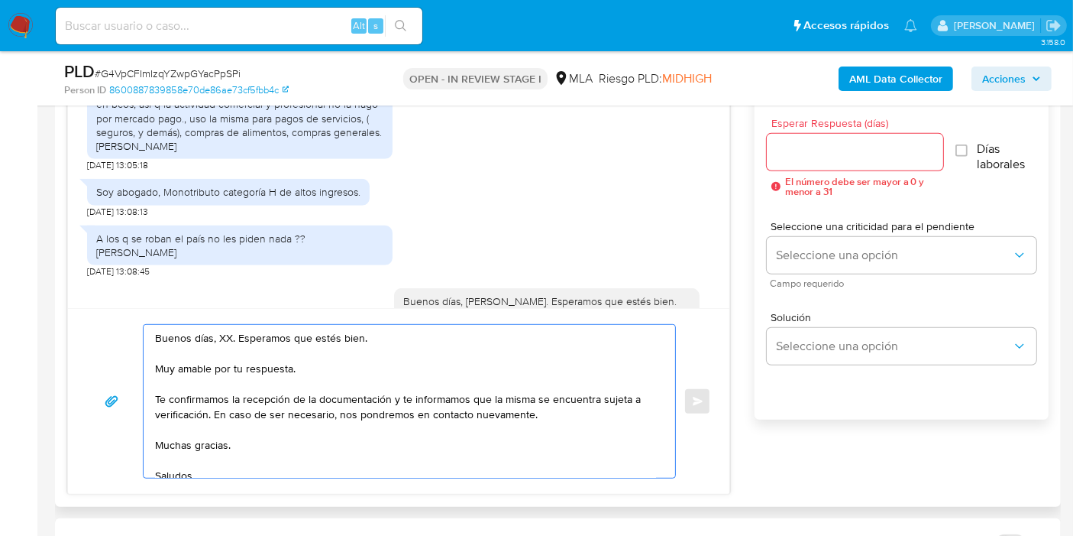
scroll to position [1330, 0]
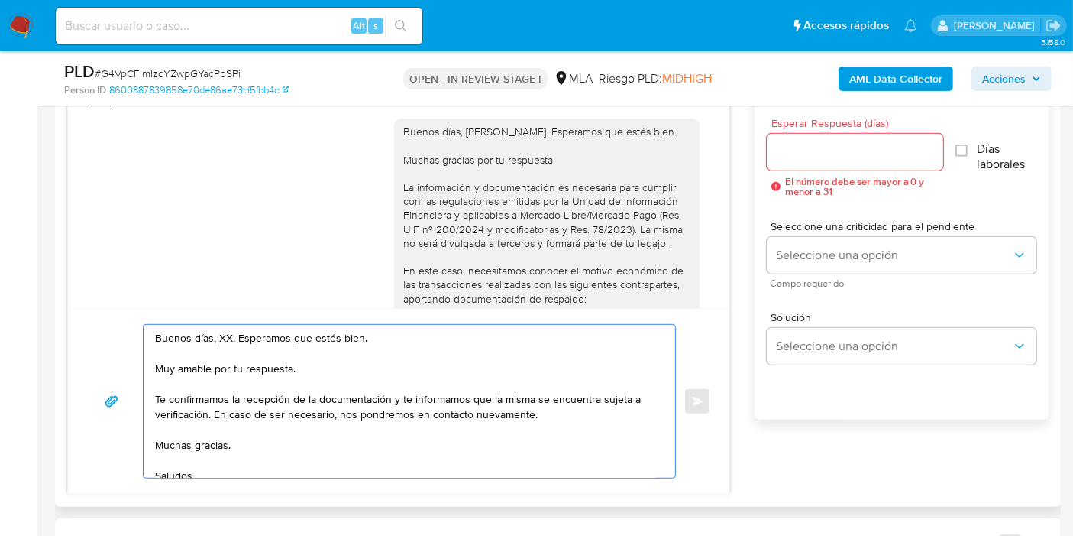
click at [217, 330] on textarea "Buenos días, XX. Esperamos que estés bien. Muy amable por tu respuesta. Te conf…" at bounding box center [405, 401] width 501 height 153
click at [582, 368] on textarea "Buenos días, Miguel Angel. Esperamos que estés bien. Muy amable por tu respuest…" at bounding box center [405, 401] width 501 height 153
click at [535, 393] on textarea "Buenos días, Miguel Angel. Esperamos que estés bien. Muy amable por tu respuest…" at bounding box center [405, 401] width 501 height 153
click at [504, 402] on textarea "Buenos días, Miguel Angel. Esperamos que estés bien. Muy amable por tu respuest…" at bounding box center [405, 401] width 501 height 153
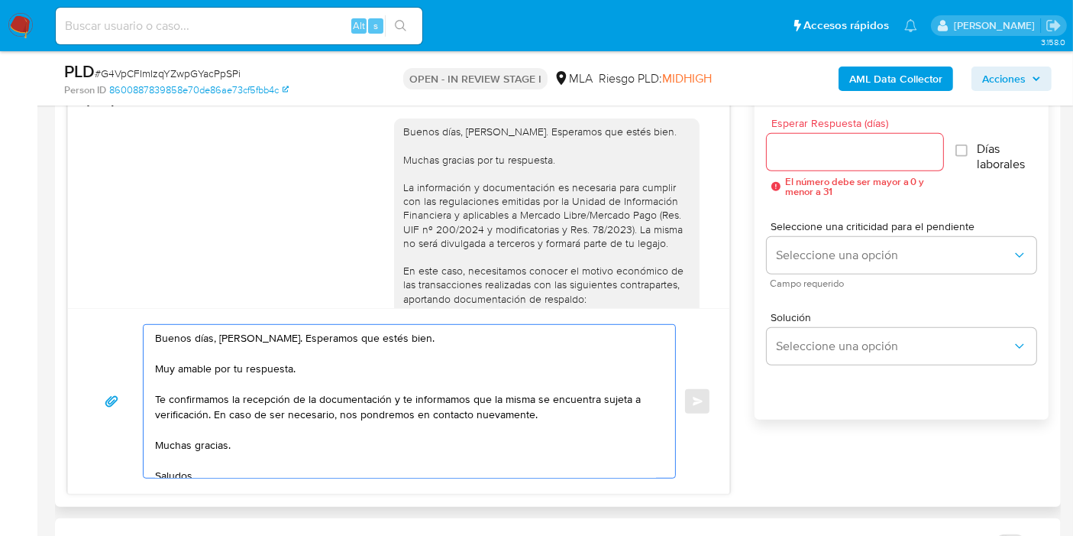
click at [456, 412] on textarea "Buenos días, Miguel Angel. Esperamos que estés bien. Muy amable por tu respuest…" at bounding box center [405, 401] width 501 height 153
click at [387, 395] on textarea "Buenos días, Miguel Angel. Esperamos que estés bien. Muy amable por tu respuest…" at bounding box center [405, 401] width 501 height 153
click at [432, 399] on textarea "Buenos días, Miguel Angel. Esperamos que estés bien. Muy amable por tu respuest…" at bounding box center [405, 401] width 501 height 153
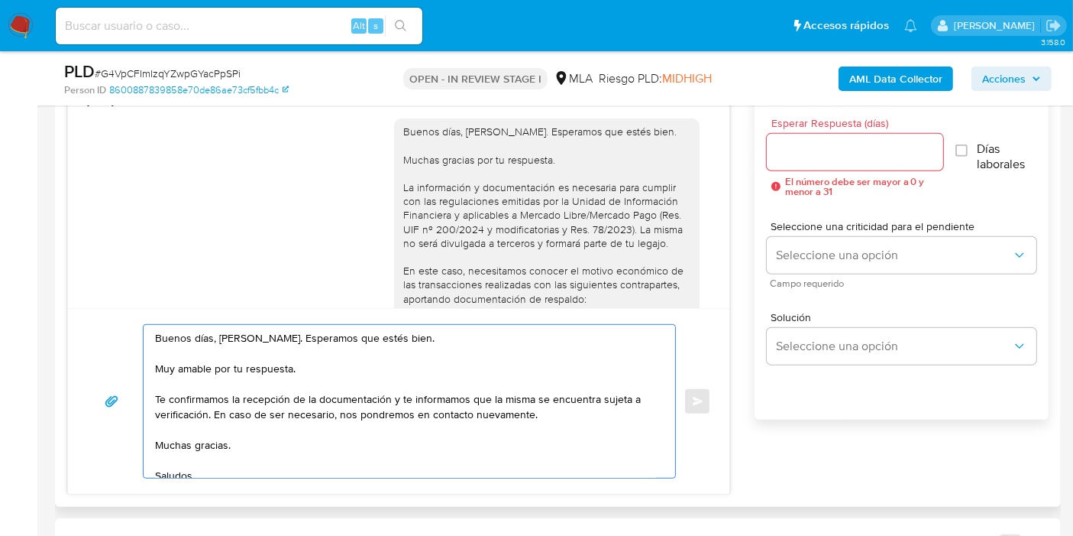
drag, startPoint x: 366, startPoint y: 458, endPoint x: 129, endPoint y: 366, distance: 254.3
click at [129, 366] on div "Buenos días, Miguel Angel. Esperamos que estés bien. Muy amable por tu respuest…" at bounding box center [398, 401] width 625 height 154
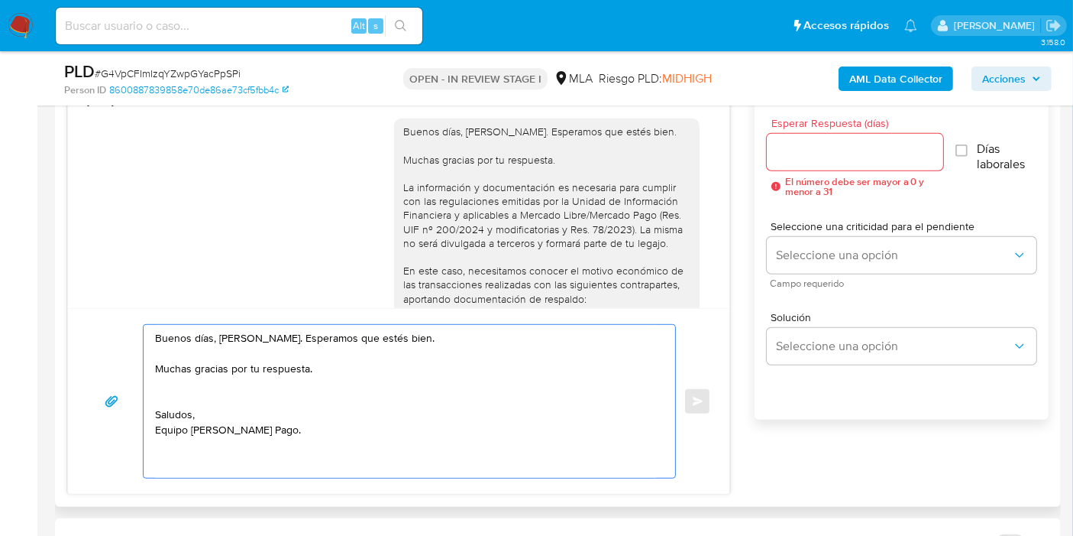
click at [242, 335] on textarea "Buenos días, Miguel Angel. Esperamos que estés bien. Muchas gracias por tu resp…" at bounding box center [405, 401] width 501 height 153
click at [230, 342] on textarea "Buenos días, Miguel Angel. Esperamos que estés bien. Muchas gracias por tu resp…" at bounding box center [405, 401] width 501 height 153
click at [0, 0] on lt-span "Miguel Á ngel" at bounding box center [0, 0] width 0 height 0
click at [246, 411] on textarea "Buenos días, Miguel Ángel. Esperamos que estés bien. Muchas gracias por tu resp…" at bounding box center [405, 401] width 501 height 153
click at [239, 391] on textarea "Buenos días, Miguel Ángel. Esperamos que estés bien. Muchas gracias por tu resp…" at bounding box center [405, 401] width 501 height 153
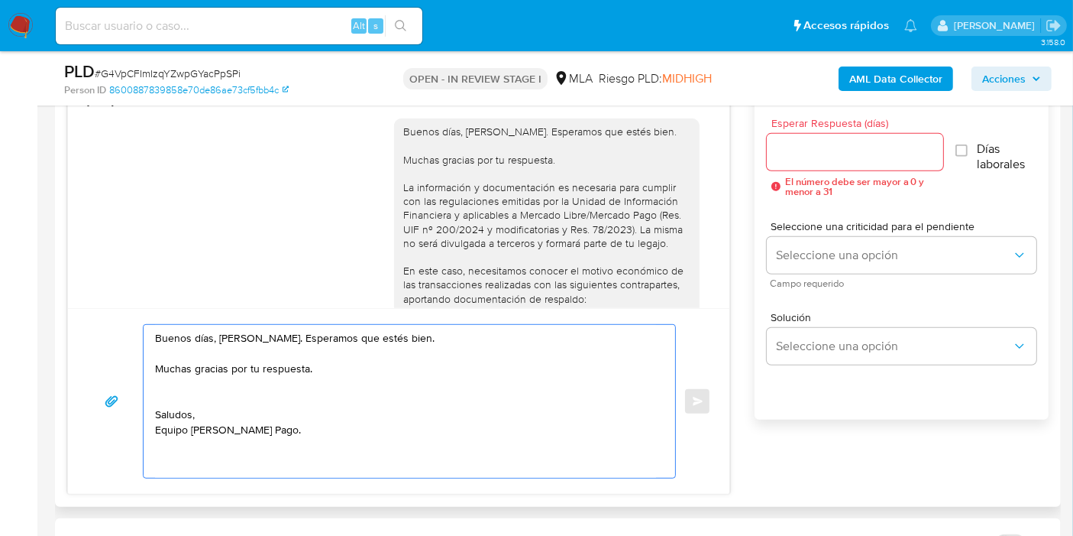
click at [283, 401] on textarea "Buenos días, Miguel Ángel. Esperamos que estés bien. Muchas gracias por tu resp…" at bounding box center [405, 401] width 501 height 153
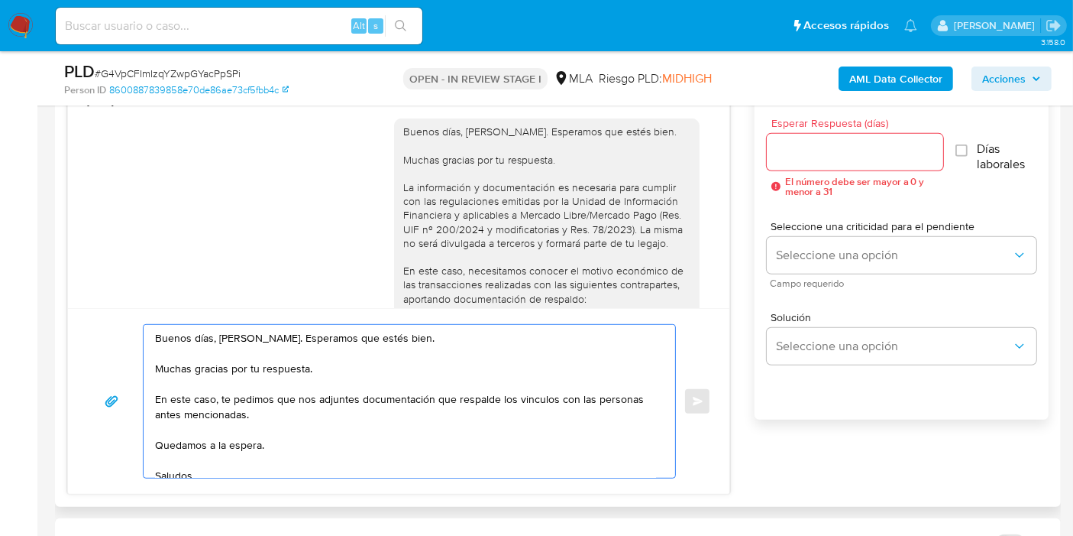
click at [559, 399] on textarea "Buenos días, Miguel Ángel. Esperamos que estés bien. Muchas gracias por tu resp…" at bounding box center [405, 401] width 501 height 153
click at [546, 400] on textarea "Buenos días, Miguel Ángel. Esperamos que estés bien. Muchas gracias por tu resp…" at bounding box center [405, 401] width 501 height 153
click at [0, 0] on lt-span "vínculos" at bounding box center [0, 0] width 0 height 0
click at [473, 395] on textarea "Buenos días, Miguel Ángel. Esperamos que estés bien. Muchas gracias por tu resp…" at bounding box center [405, 401] width 501 height 153
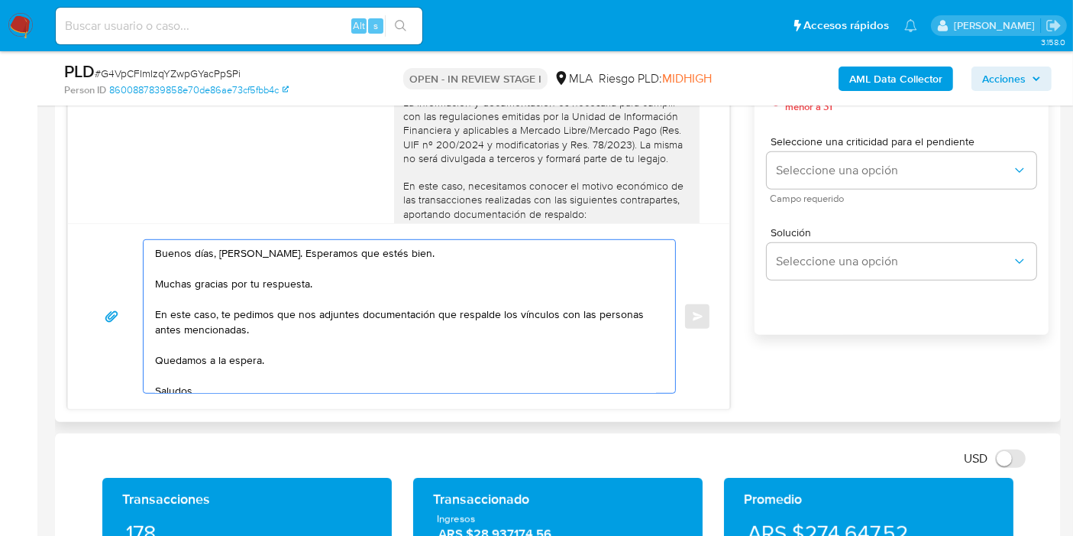
scroll to position [72, 0]
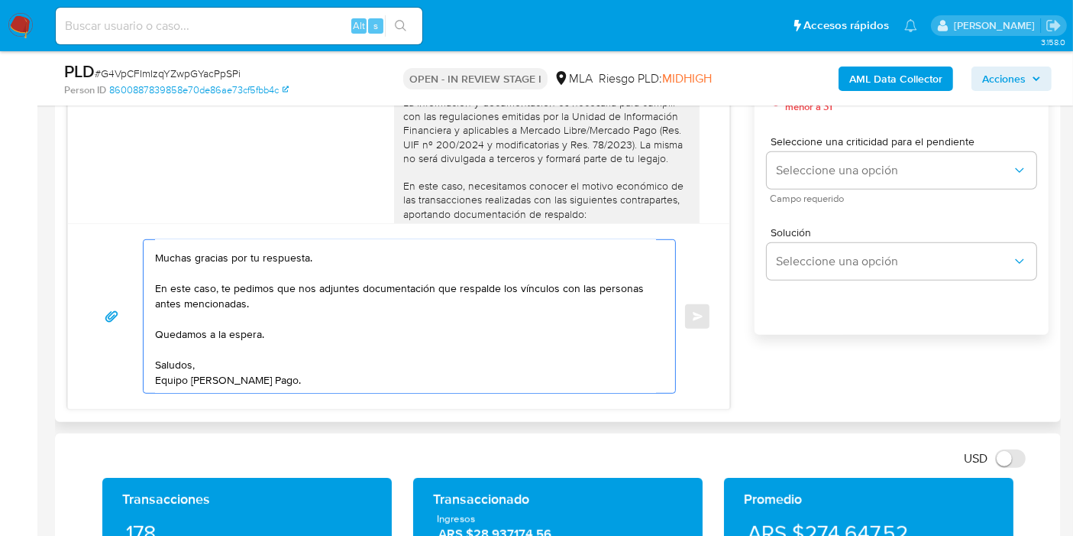
click at [224, 380] on textarea "Buenos días, Miguel Ángel. Esperamos que estés bien. Muchas gracias por tu resp…" at bounding box center [405, 316] width 501 height 153
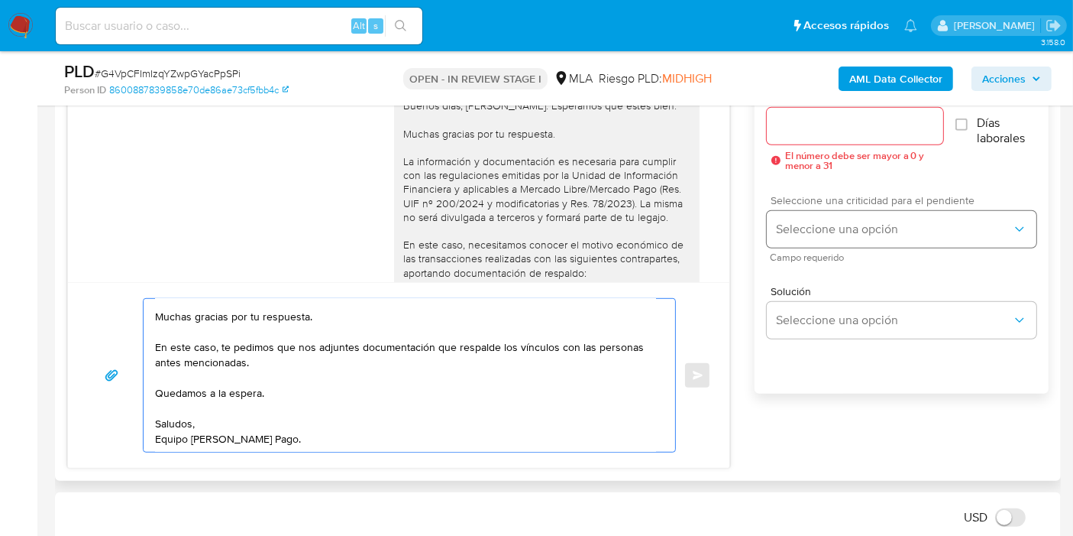
scroll to position [849, 0]
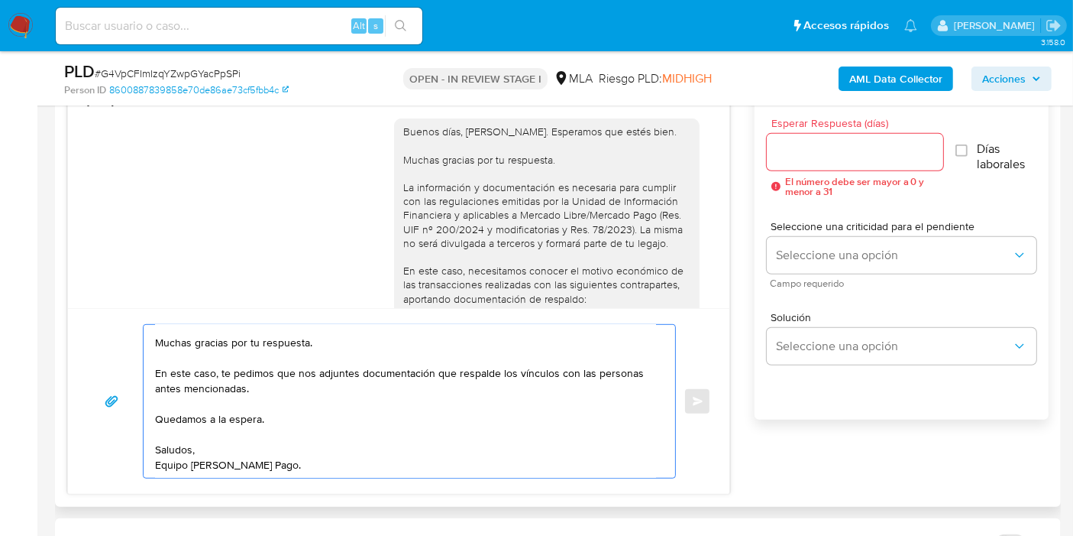
type textarea "Buenos días, Miguel Ángel. Esperamos que estés bien. Muchas gracias por tu resp…"
click at [876, 143] on input "Esperar Respuesta (días)" at bounding box center [855, 152] width 176 height 20
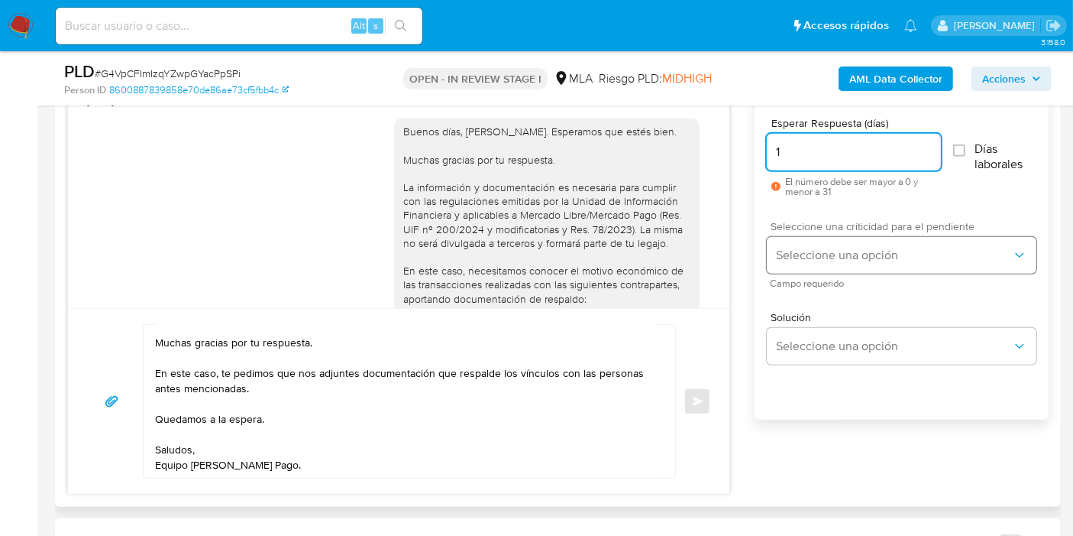
type input "1"
click at [859, 241] on button "Seleccione una opción" at bounding box center [902, 255] width 270 height 37
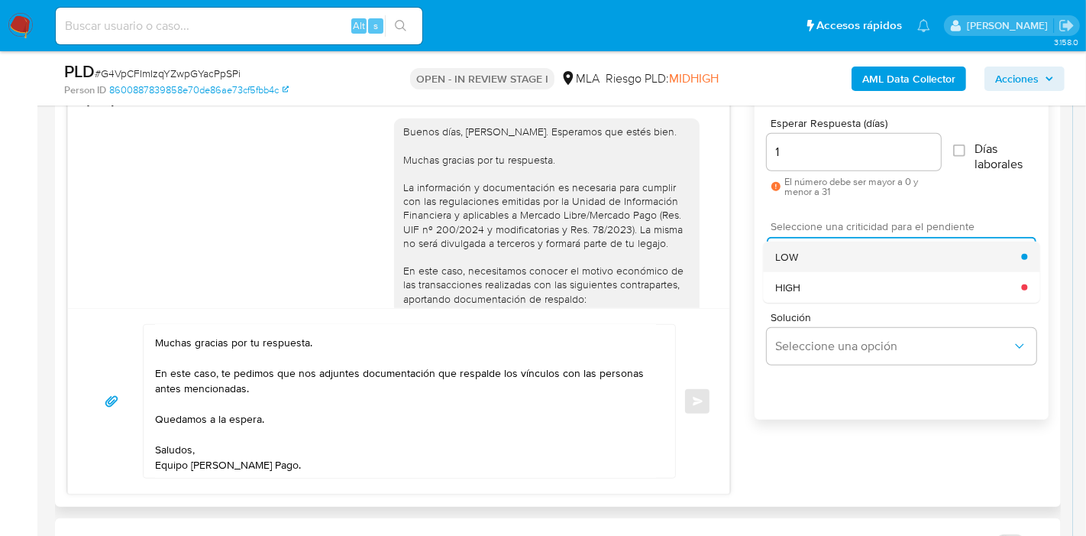
click at [834, 254] on div "LOW" at bounding box center [898, 256] width 246 height 31
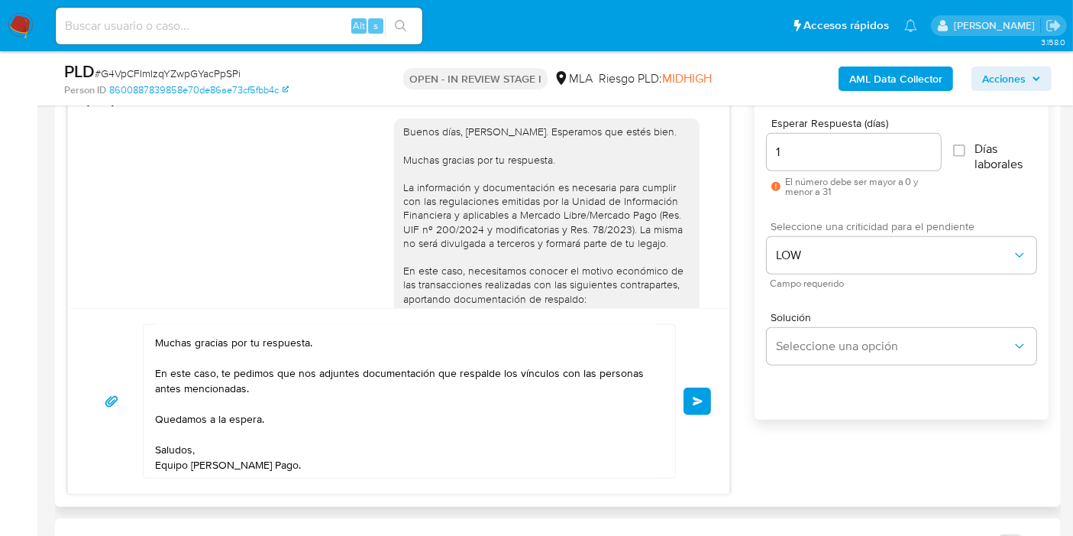
click at [693, 414] on div "Buenos días, Miguel Ángel. Esperamos que estés bien. Muchas gracias por tu resp…" at bounding box center [398, 401] width 625 height 154
click at [694, 405] on button "Enviar" at bounding box center [698, 401] width 28 height 28
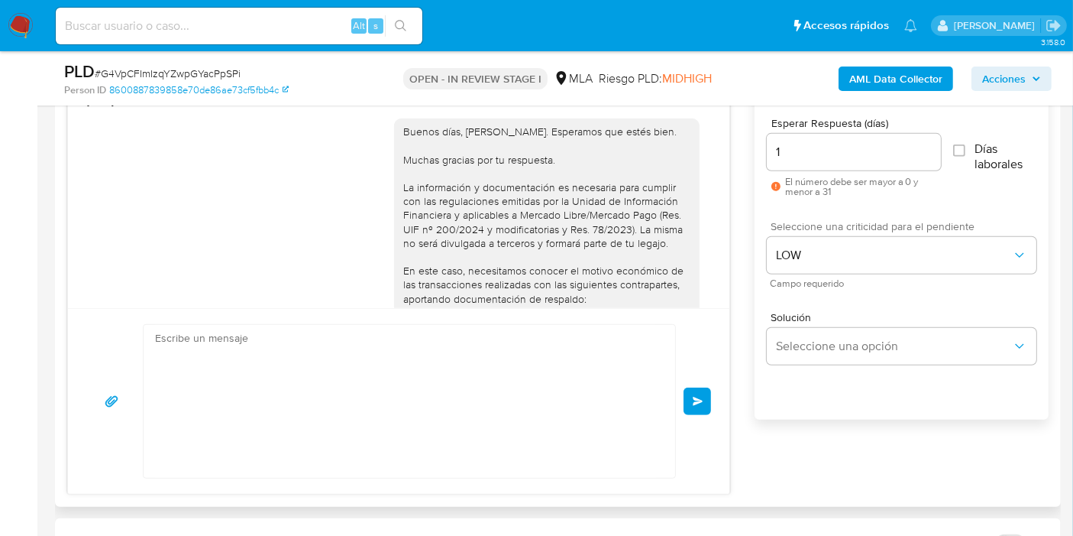
scroll to position [1881, 0]
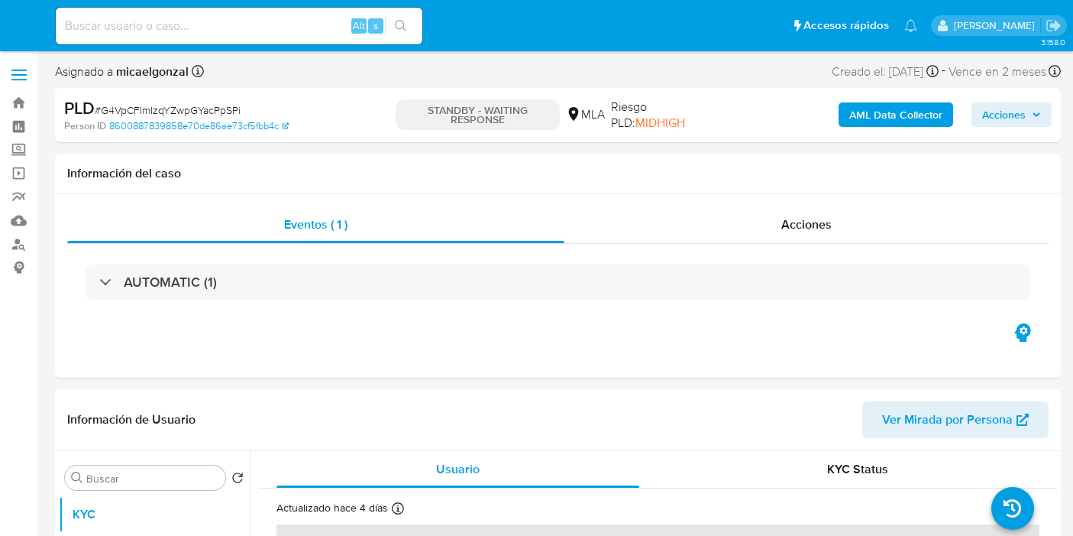
select select "10"
click at [12, 18] on img at bounding box center [21, 26] width 26 height 26
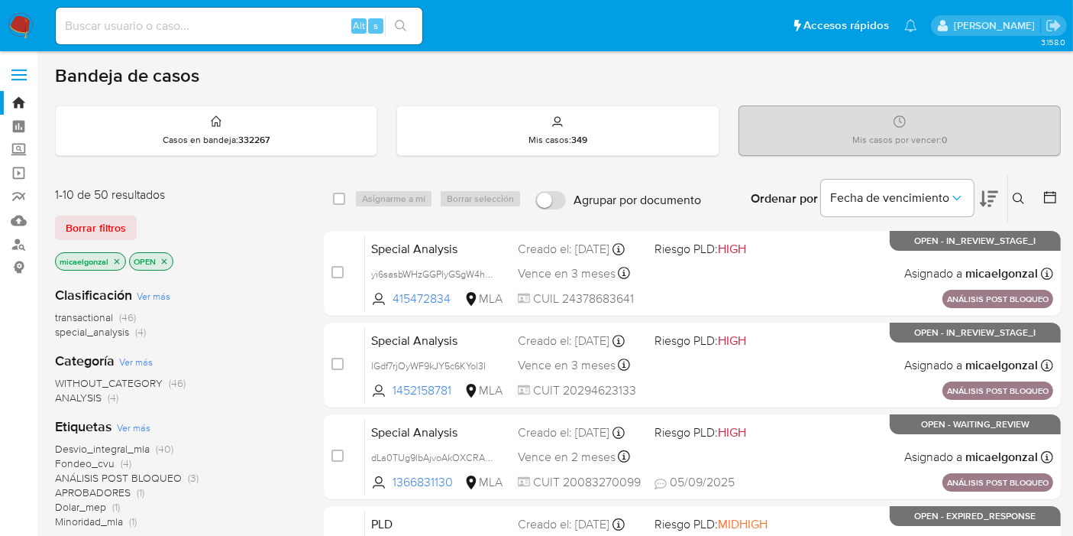
click at [119, 243] on div "1-10 de 50 resultados Borrar filtros micaelgonzal OPEN" at bounding box center [177, 229] width 244 height 87
click at [108, 226] on span "Borrar filtros" at bounding box center [96, 227] width 60 height 21
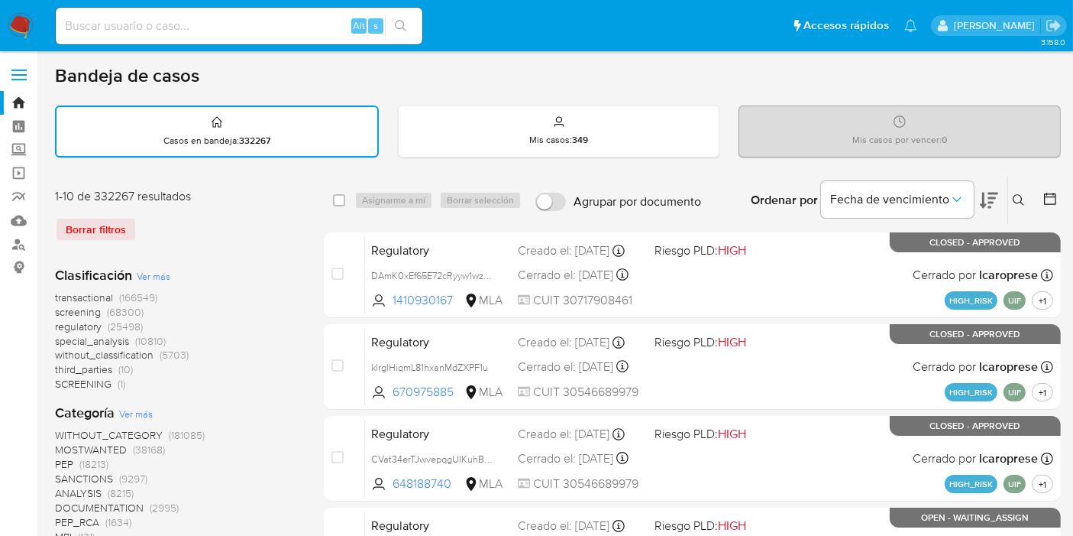
click at [1028, 191] on button at bounding box center [1021, 200] width 25 height 18
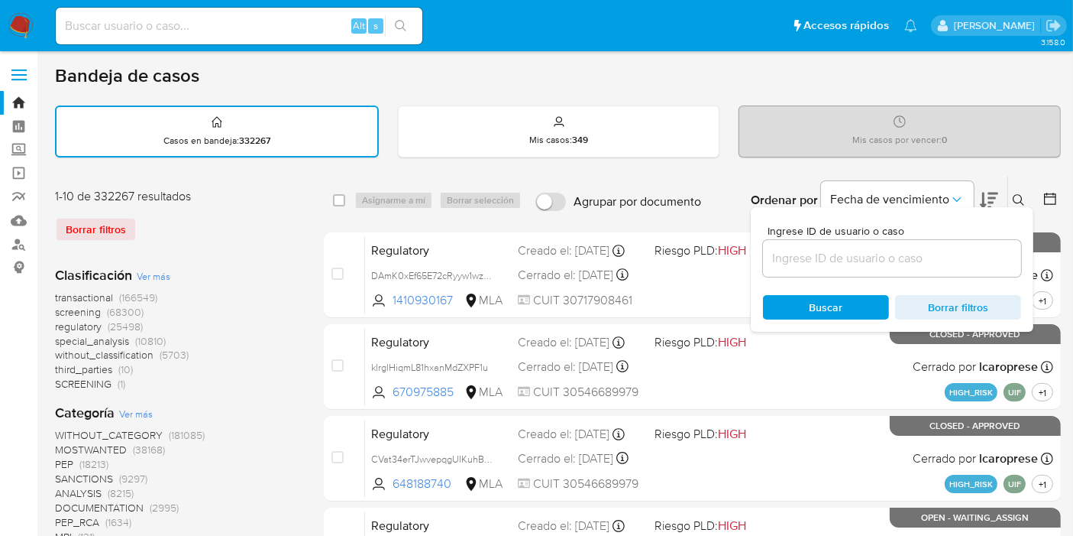
drag, startPoint x: 935, startPoint y: 269, endPoint x: 937, endPoint y: 254, distance: 14.6
click at [935, 265] on div at bounding box center [892, 258] width 258 height 37
click at [937, 254] on input at bounding box center [892, 258] width 258 height 20
paste input "5ZmYyzAoxnsy7PRNPqzRcaXm"
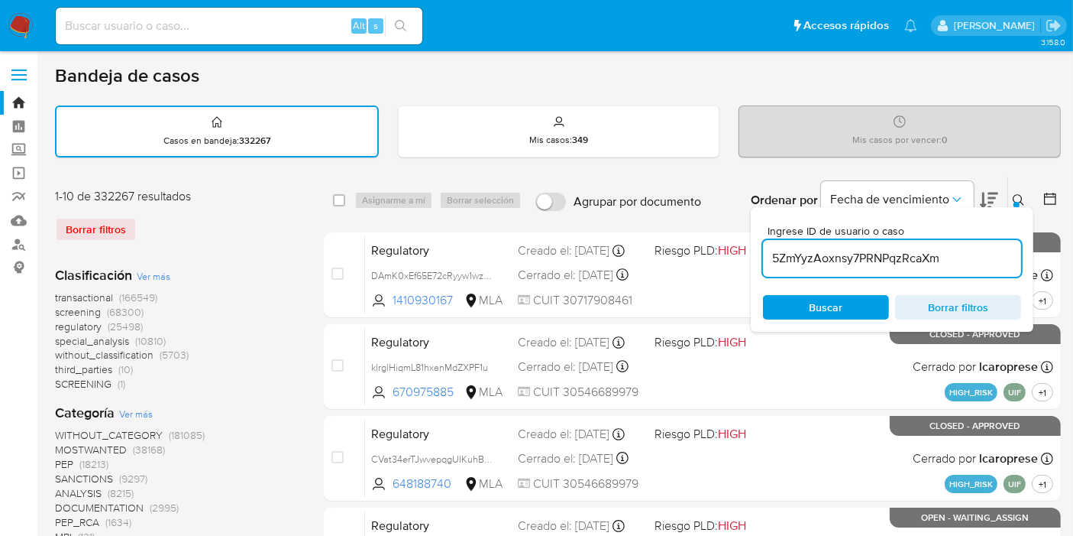
type input "5ZmYyzAoxnsy7PRNPqzRcaXm"
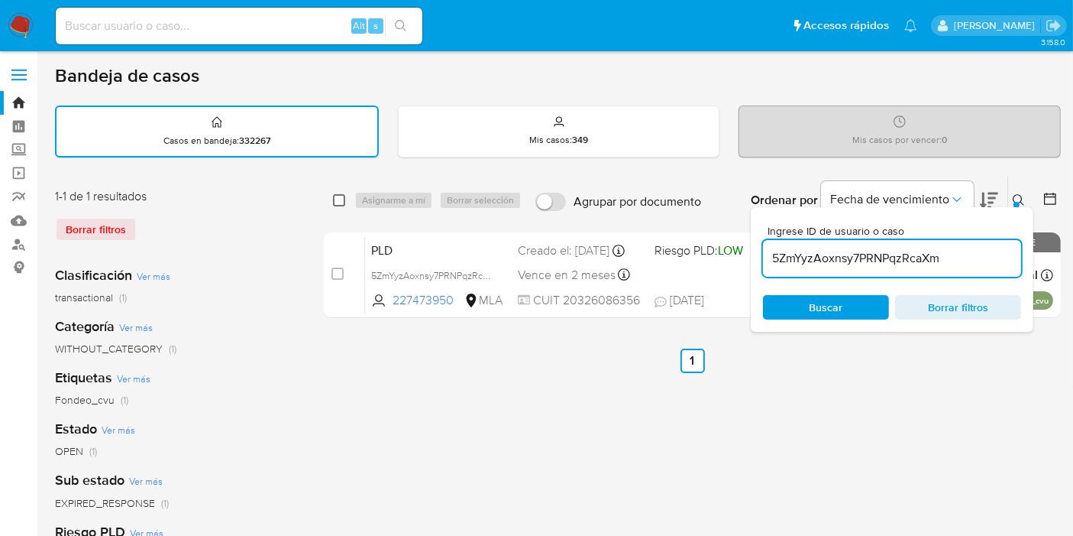
click at [336, 205] on div "select-all-cases-checkbox" at bounding box center [339, 200] width 12 height 15
click at [340, 200] on input "checkbox" at bounding box center [339, 200] width 12 height 12
checkbox input "true"
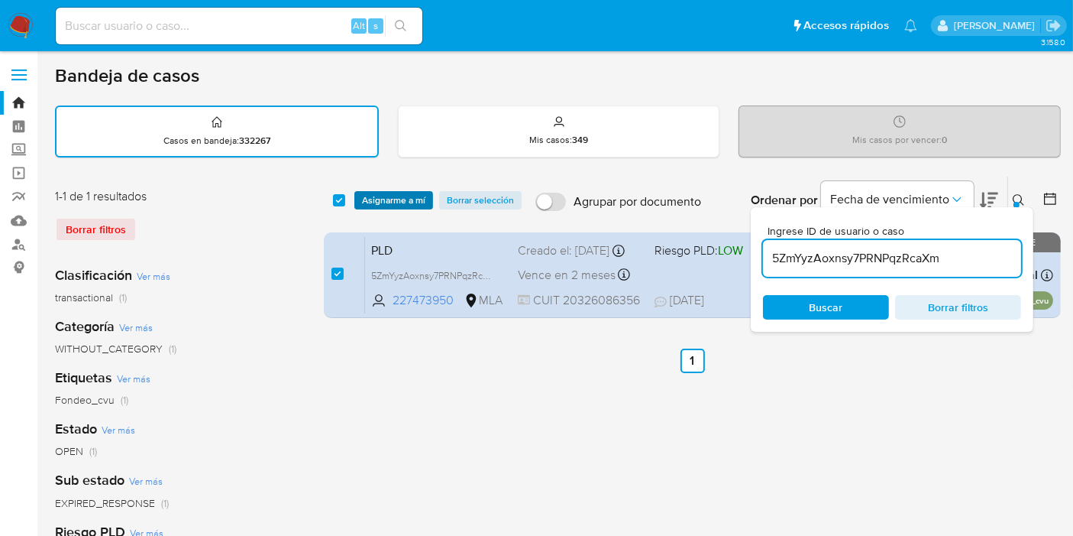
click at [362, 195] on span "Asignarme a mí" at bounding box center [393, 200] width 63 height 15
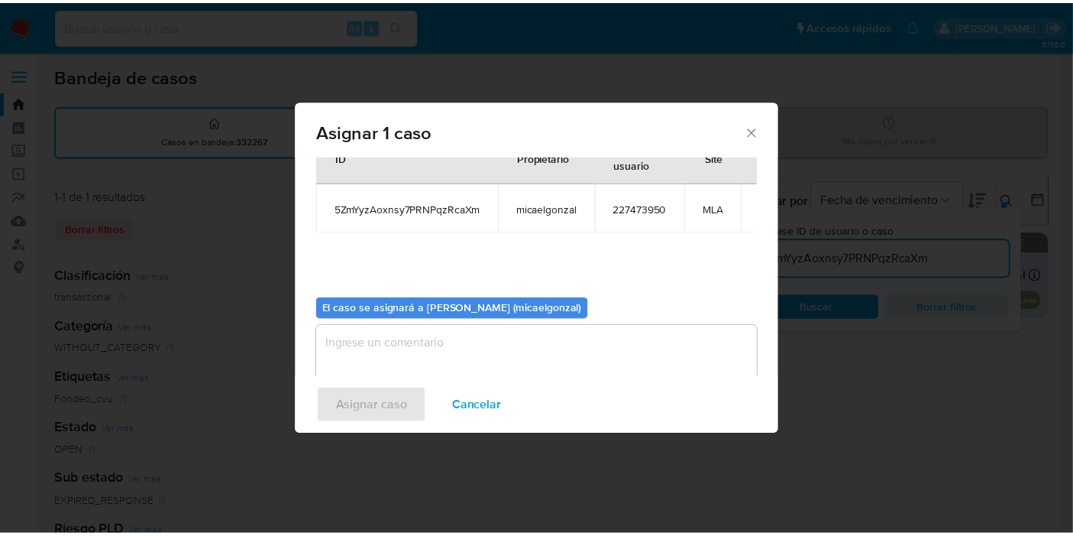
scroll to position [78, 0]
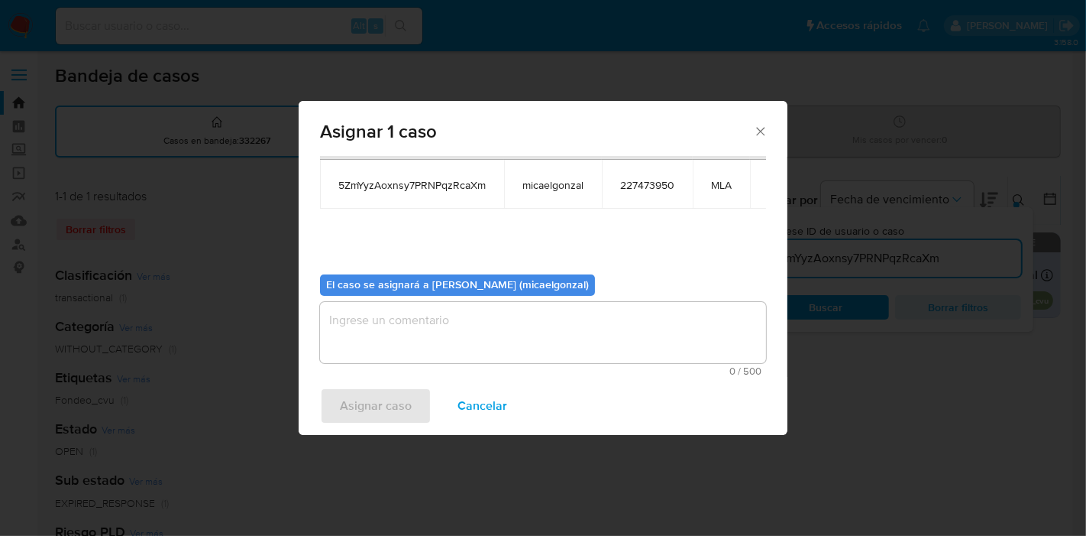
click at [454, 338] on textarea "assign-modal" at bounding box center [543, 332] width 446 height 61
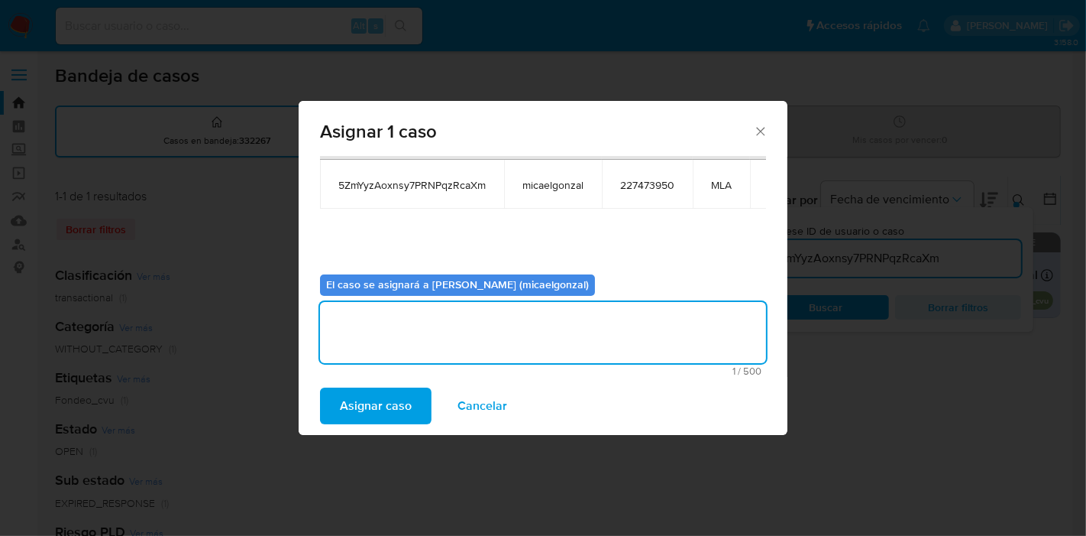
click at [375, 419] on span "Asignar caso" at bounding box center [376, 406] width 72 height 34
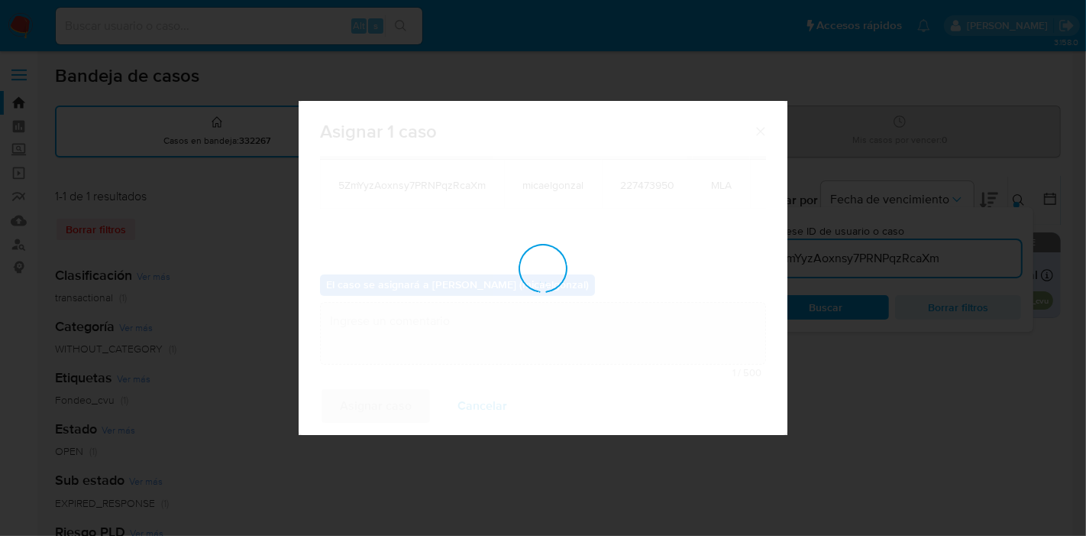
checkbox input "false"
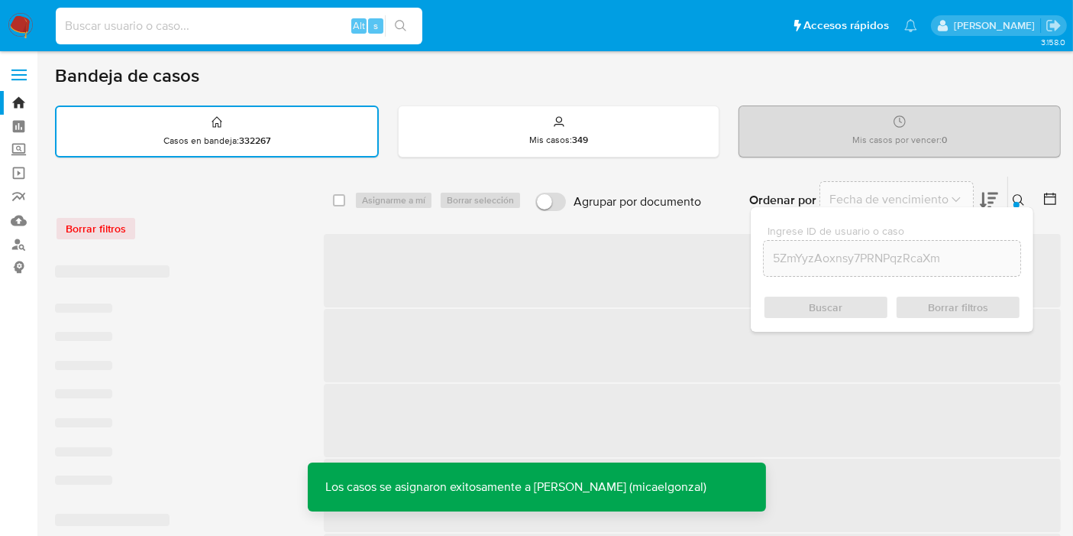
click at [254, 31] on input at bounding box center [239, 26] width 367 height 20
paste input "5ZmYyzAoxnsy7PRNPqzRcaXm"
type input "5ZmYyzAoxnsy7PRNPqzRcaXm"
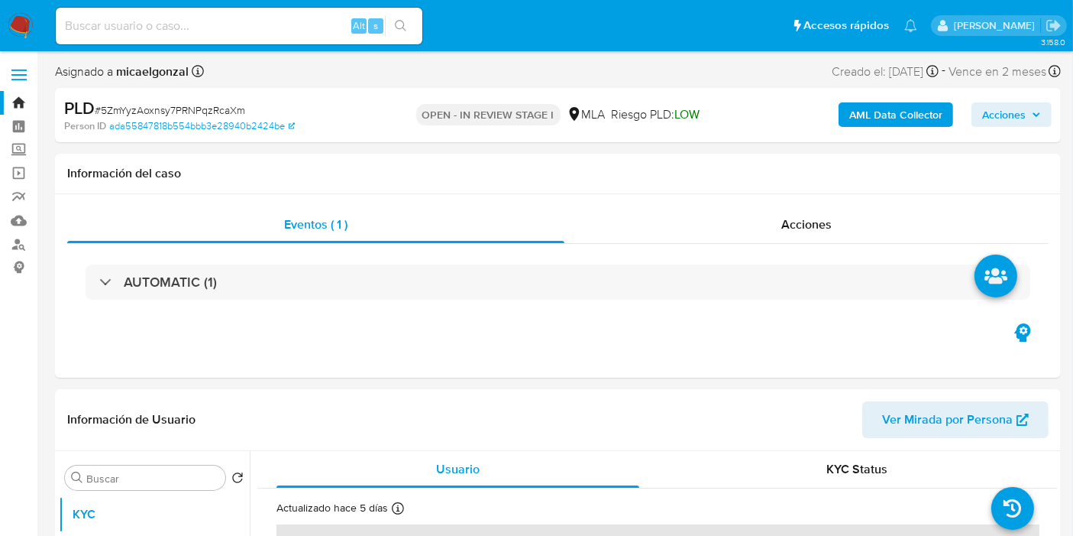
select select "10"
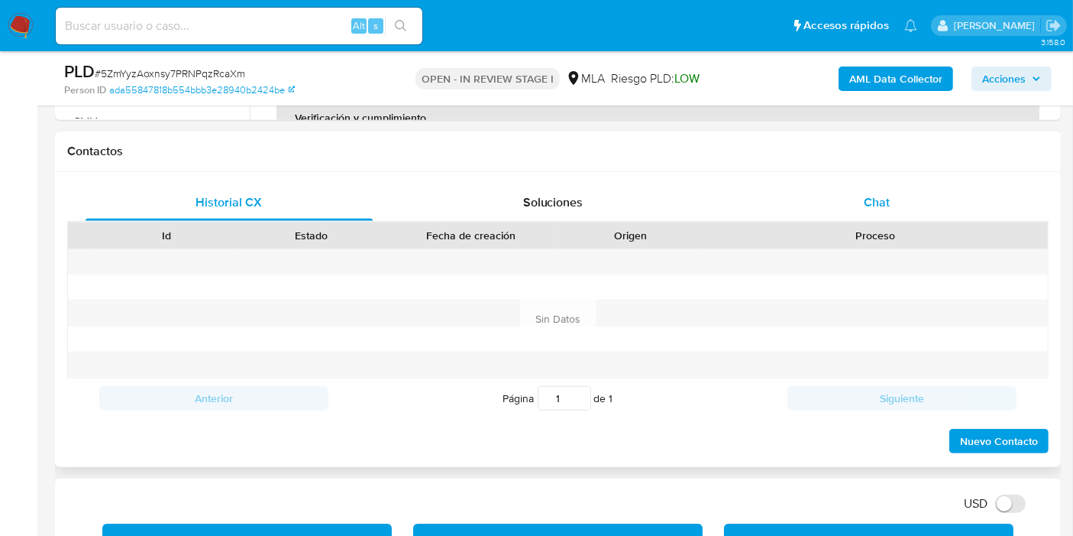
scroll to position [594, 0]
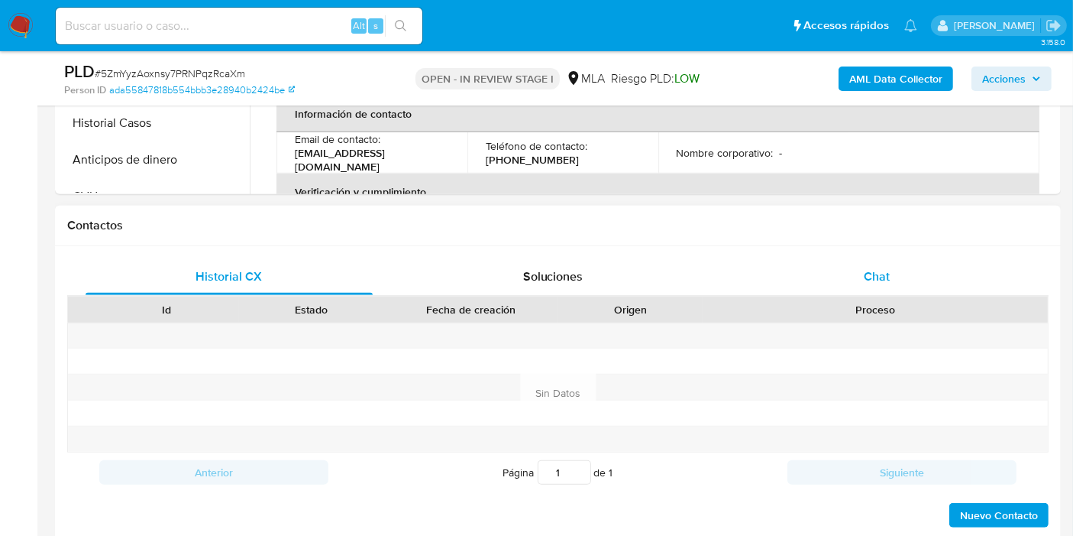
drag, startPoint x: 912, startPoint y: 257, endPoint x: 909, endPoint y: 267, distance: 10.4
click at [913, 258] on div "Chat" at bounding box center [876, 276] width 287 height 37
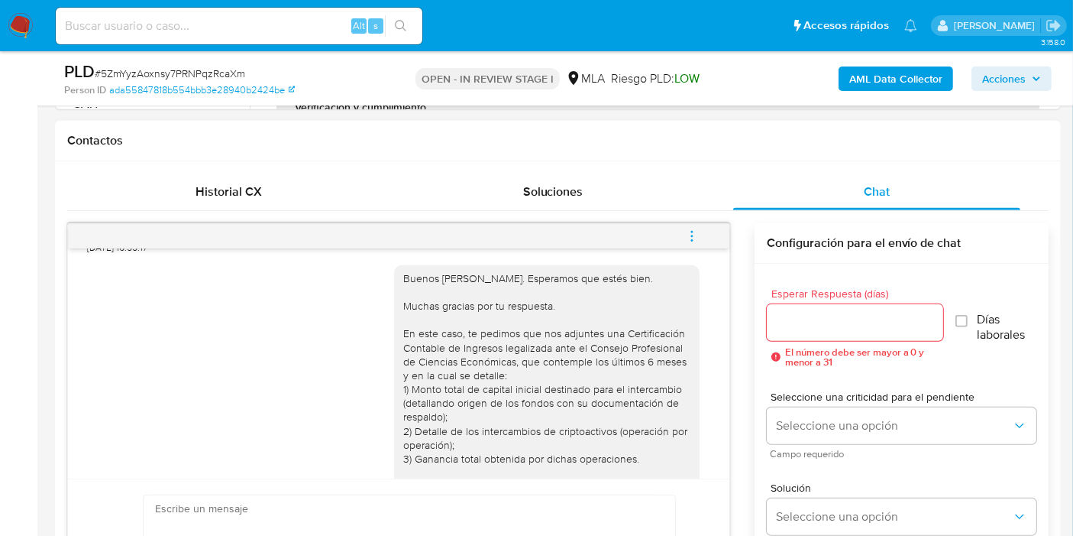
scroll to position [847, 0]
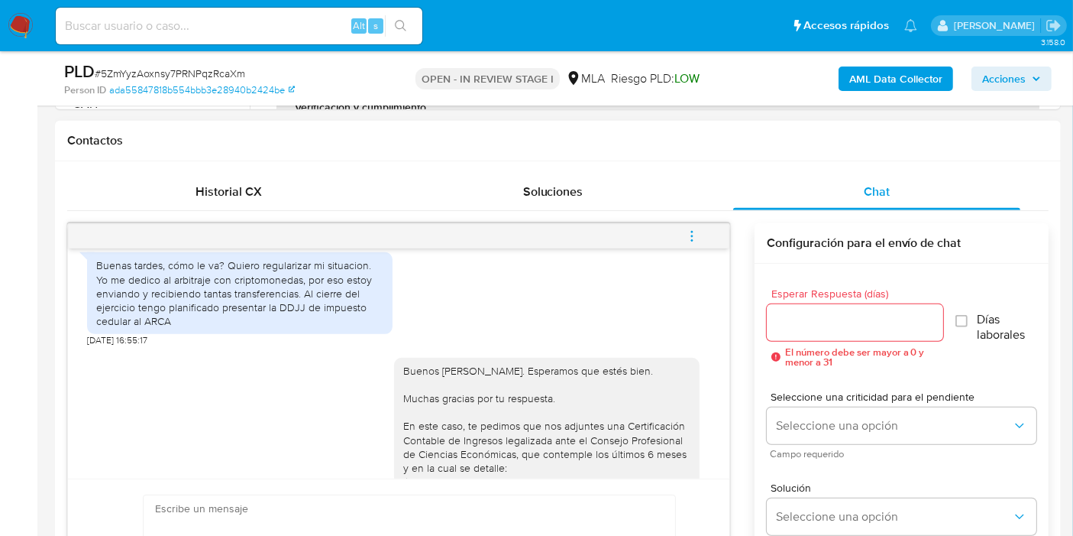
click at [310, 290] on div "Buenas tardes, cómo le va? Quiero regularizar mi situacion. Yo me dedico al arb…" at bounding box center [239, 293] width 287 height 70
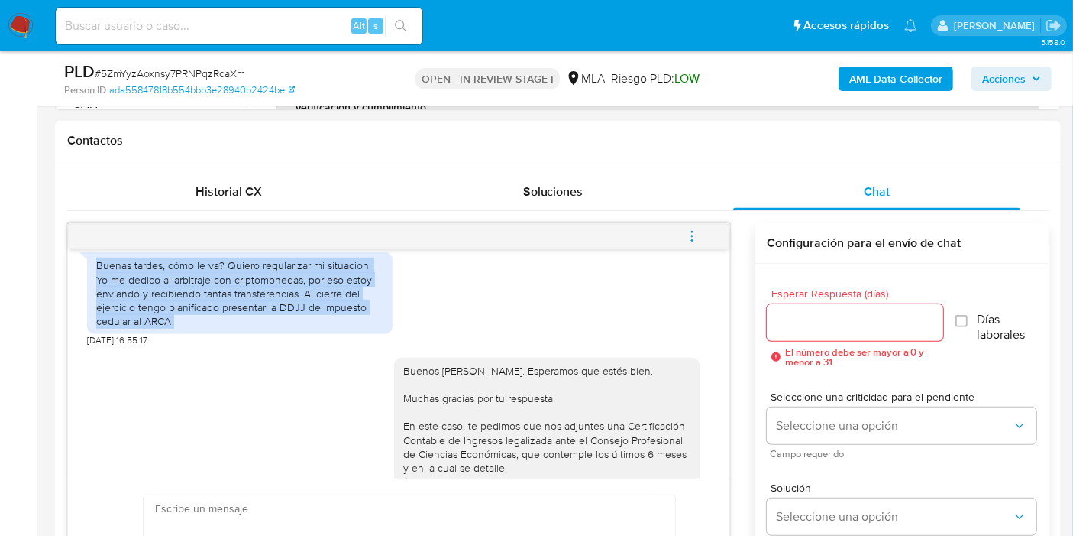
click at [310, 290] on div "Buenas tardes, cómo le va? Quiero regularizar mi situacion. Yo me dedico al arb…" at bounding box center [239, 293] width 287 height 70
click at [290, 304] on div "Buenas tardes, cómo le va? Quiero regularizar mi situacion. Yo me dedico al arb…" at bounding box center [239, 293] width 287 height 70
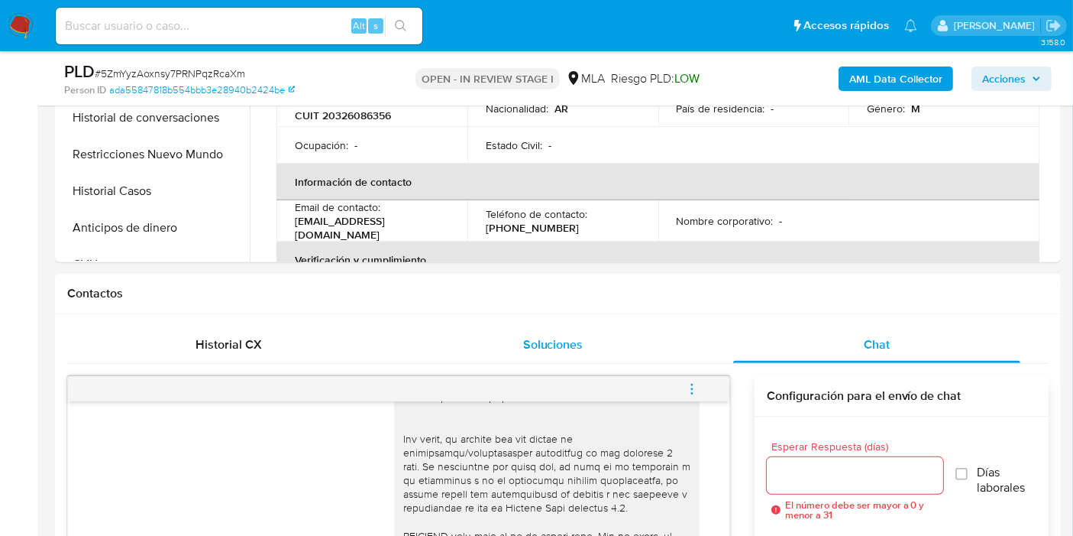
scroll to position [424, 0]
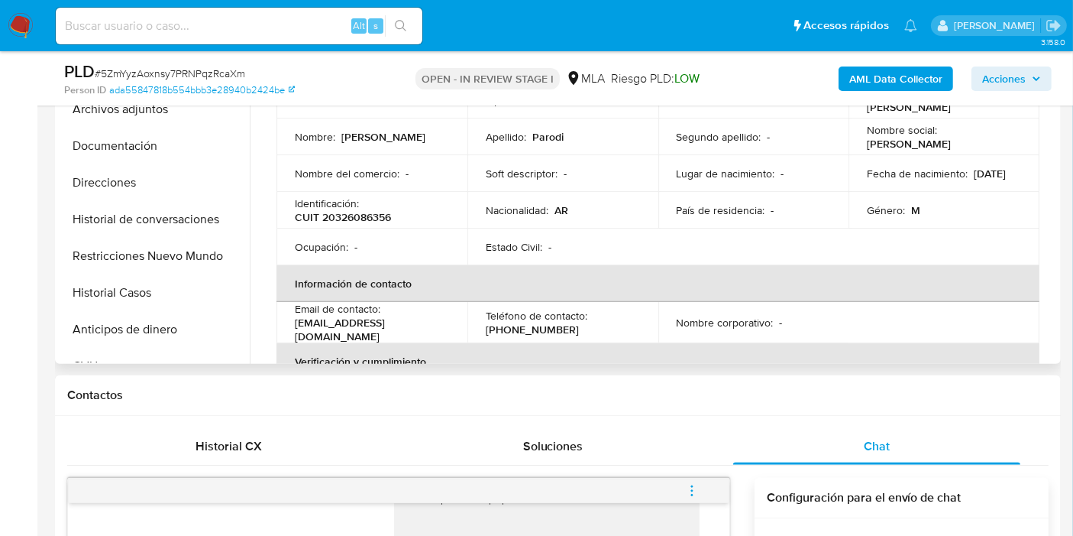
click at [323, 213] on p "CUIT 20326086356" at bounding box center [343, 217] width 96 height 14
copy p "20326086356"
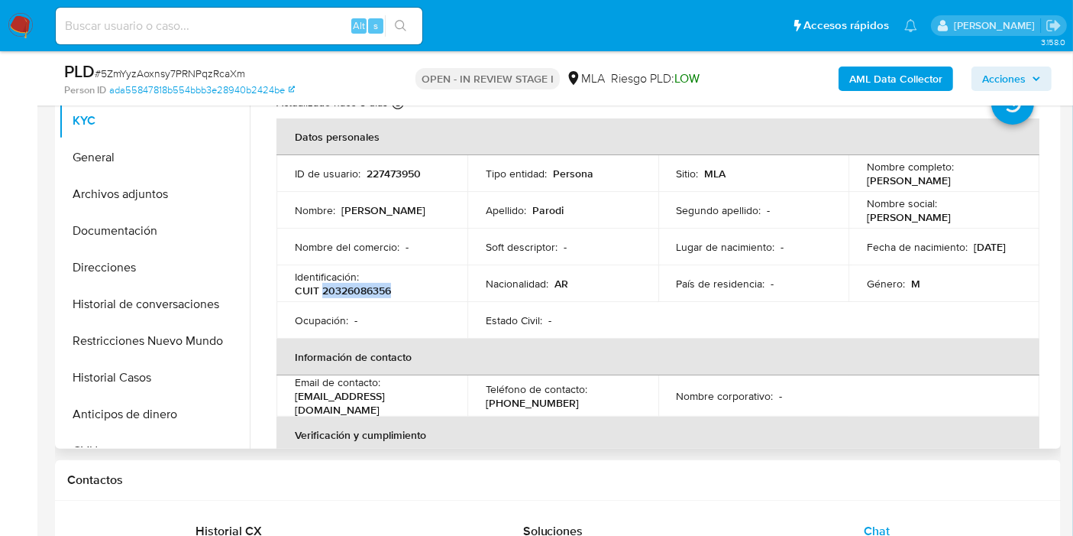
scroll to position [0, 0]
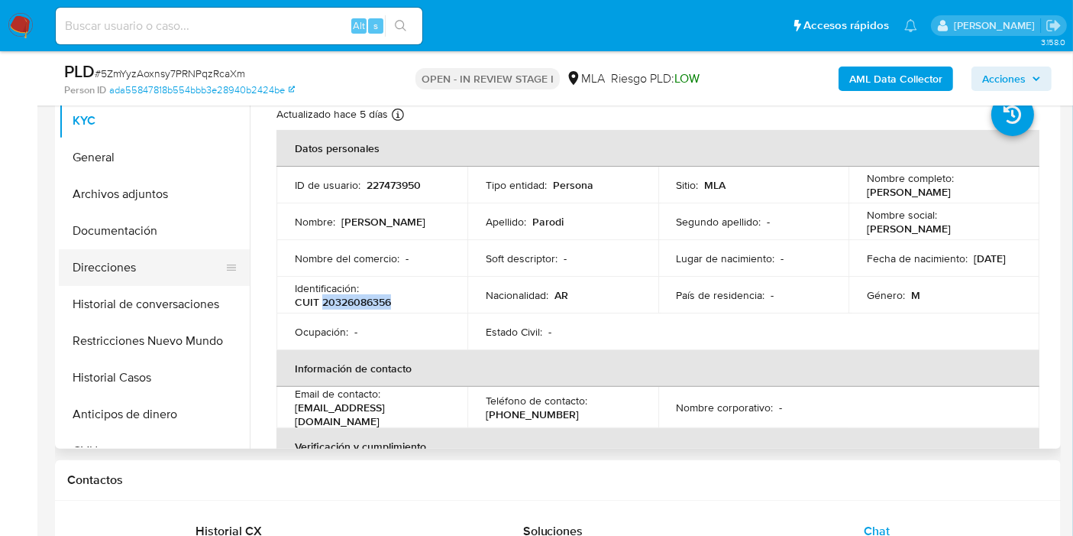
click at [89, 263] on button "Direcciones" at bounding box center [148, 267] width 179 height 37
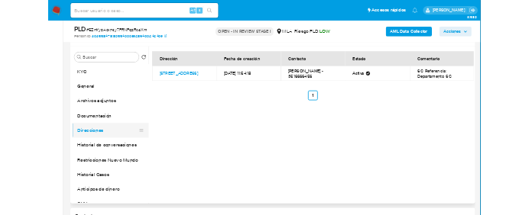
scroll to position [254, 0]
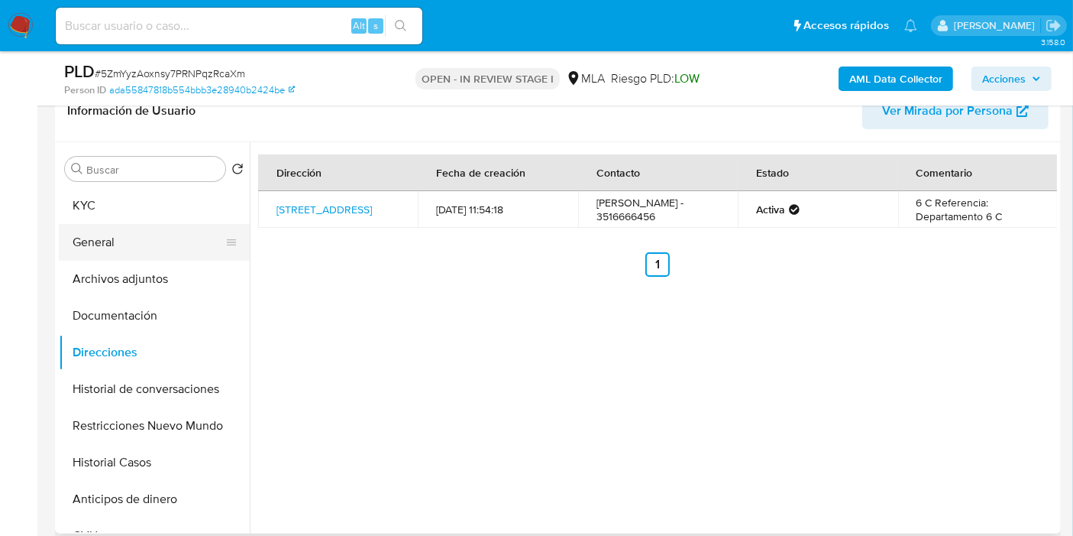
click at [160, 253] on button "General" at bounding box center [148, 242] width 179 height 37
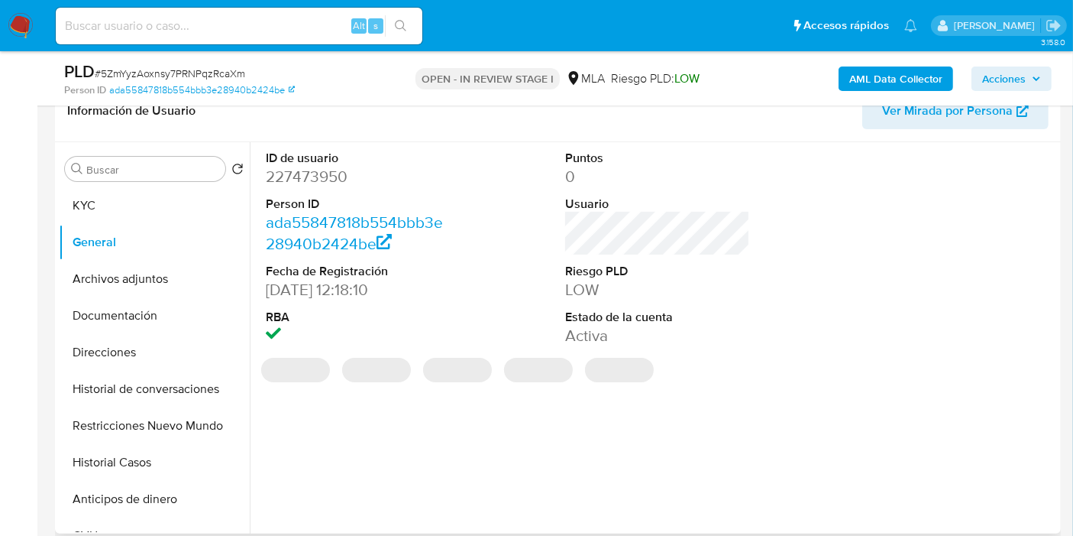
click at [306, 176] on dd "227473950" at bounding box center [358, 176] width 185 height 21
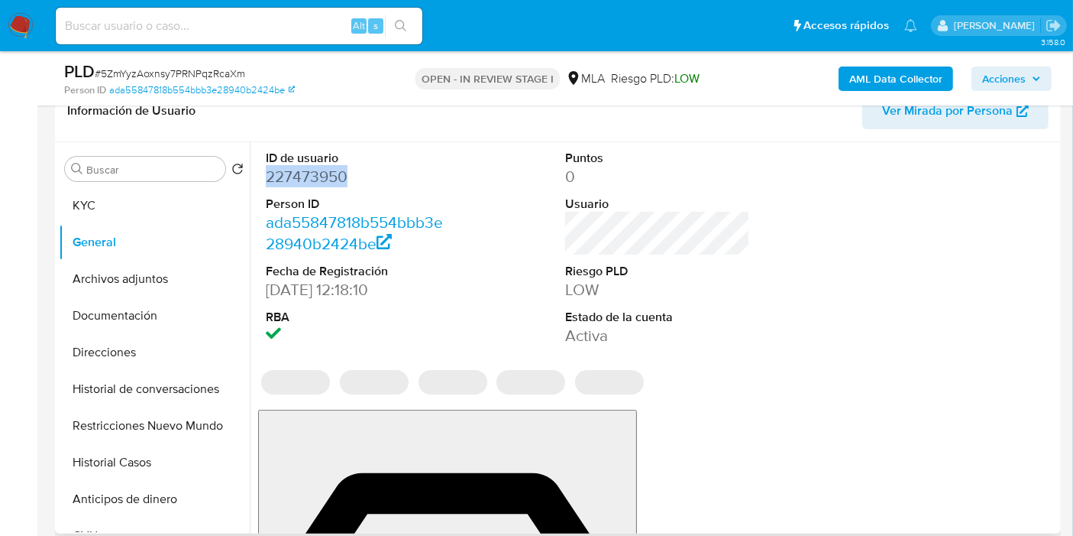
copy dd "227473950"
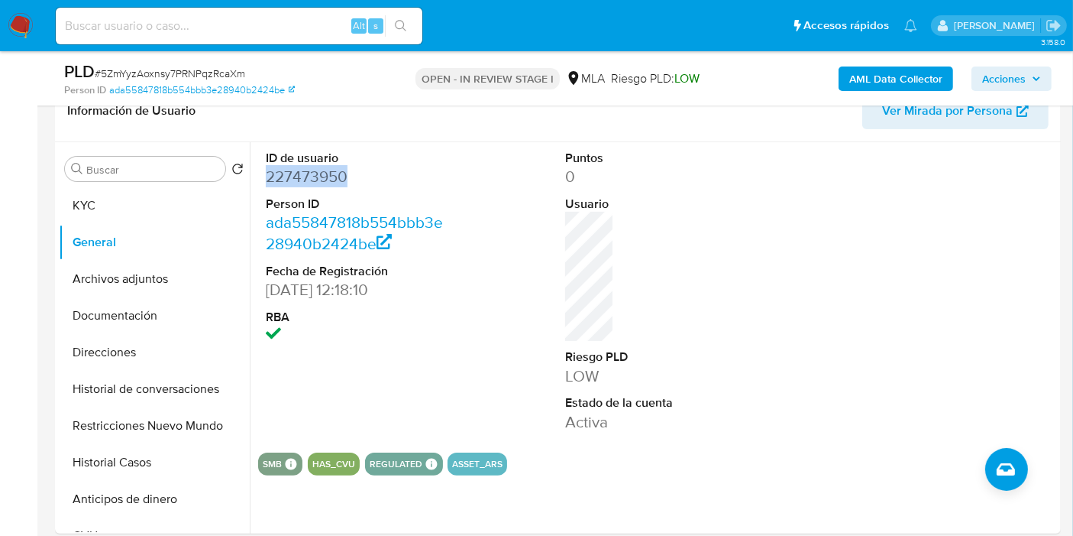
scroll to position [1102, 0]
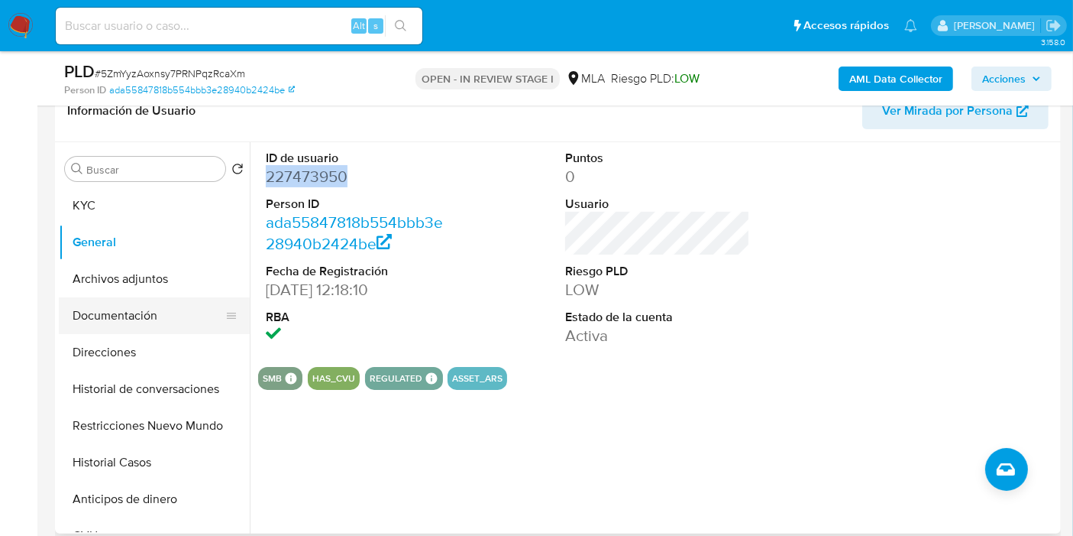
click at [131, 324] on button "Documentación" at bounding box center [148, 315] width 179 height 37
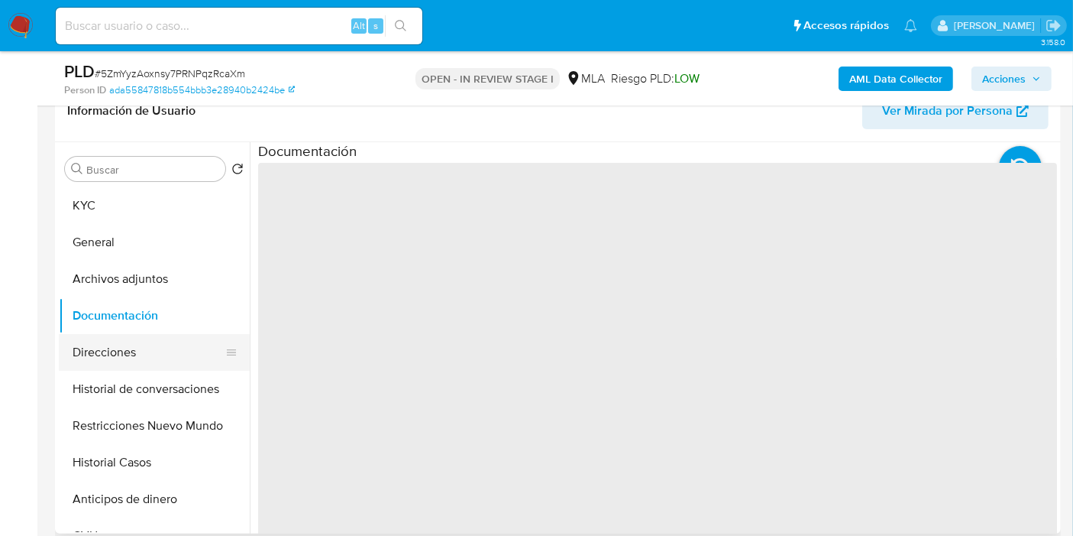
click at [131, 342] on button "Direcciones" at bounding box center [148, 352] width 179 height 37
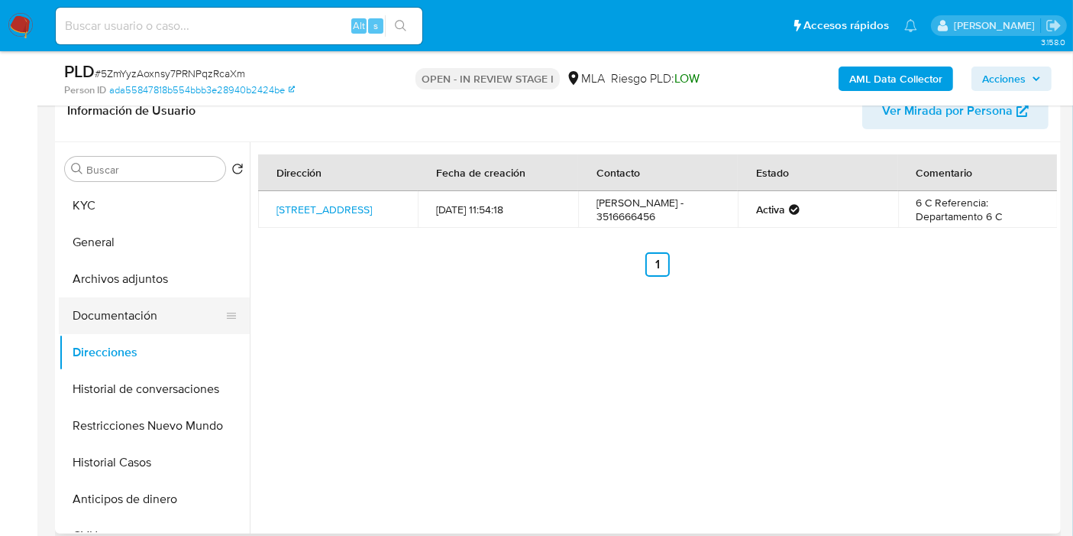
click at [186, 323] on button "Documentación" at bounding box center [148, 315] width 179 height 37
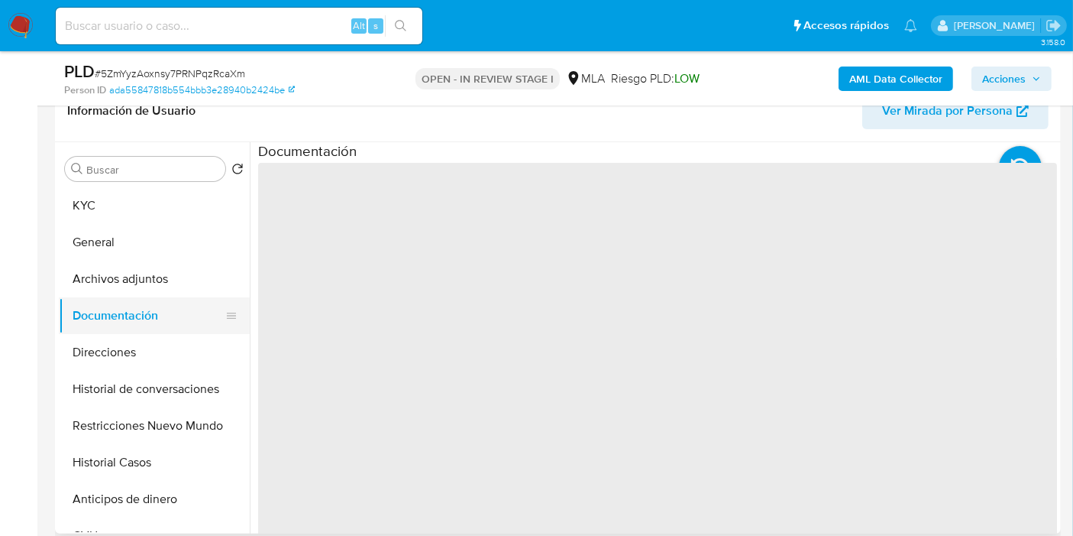
click at [186, 323] on button "Documentación" at bounding box center [148, 315] width 179 height 37
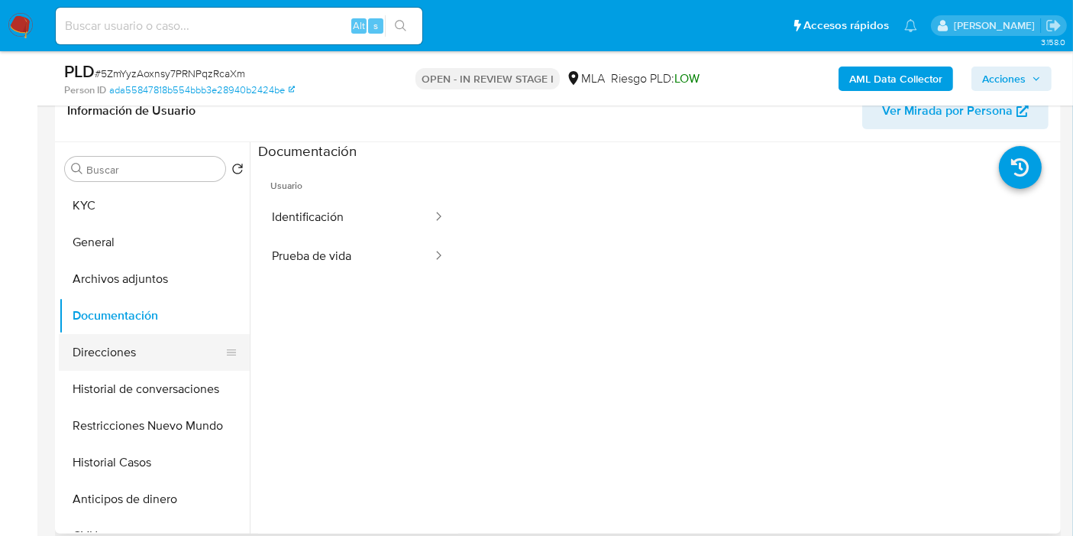
click at [160, 351] on button "Direcciones" at bounding box center [148, 352] width 179 height 37
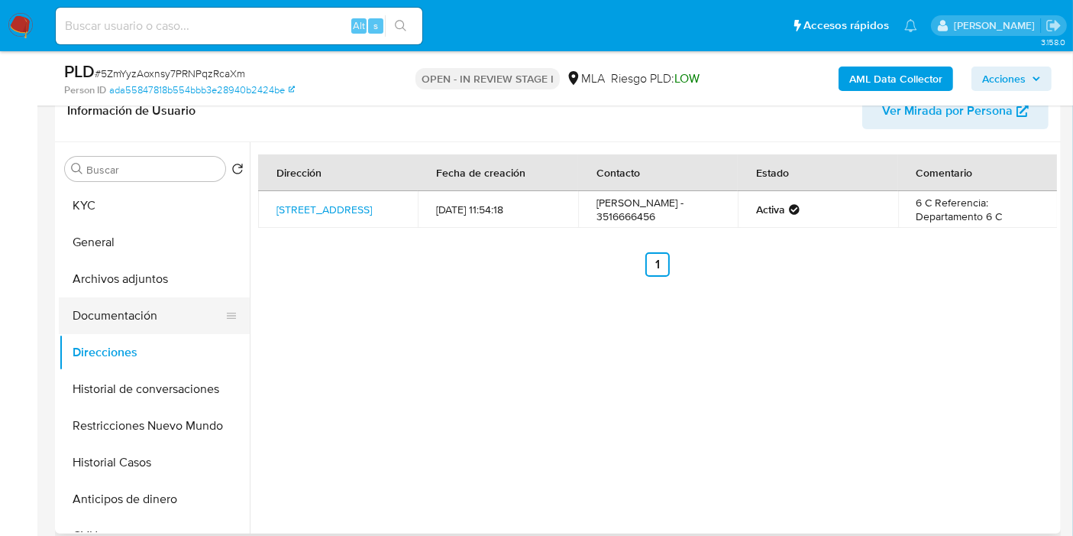
click at [147, 303] on button "Documentación" at bounding box center [148, 315] width 179 height 37
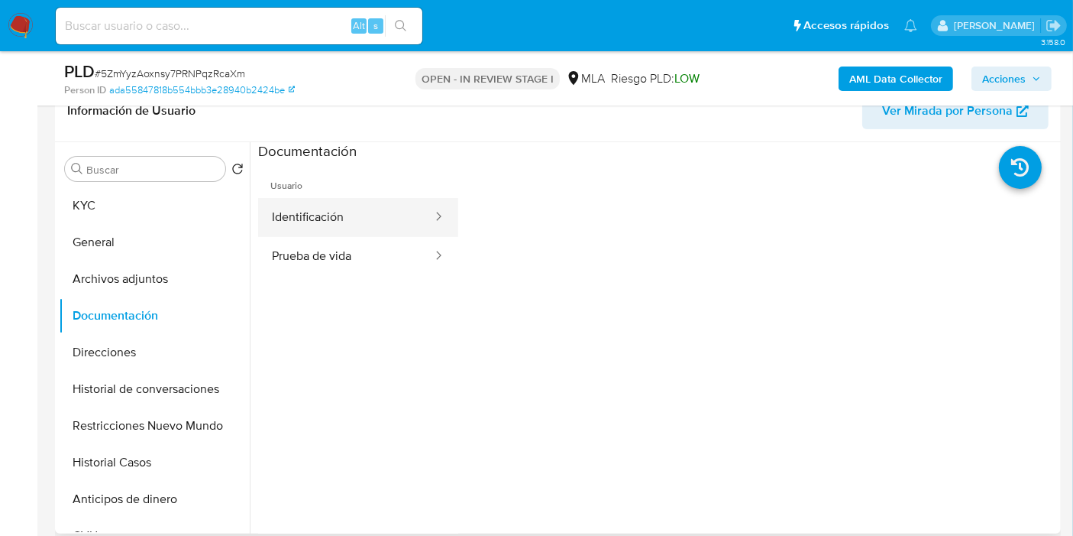
click at [353, 228] on button "Identificación" at bounding box center [346, 217] width 176 height 39
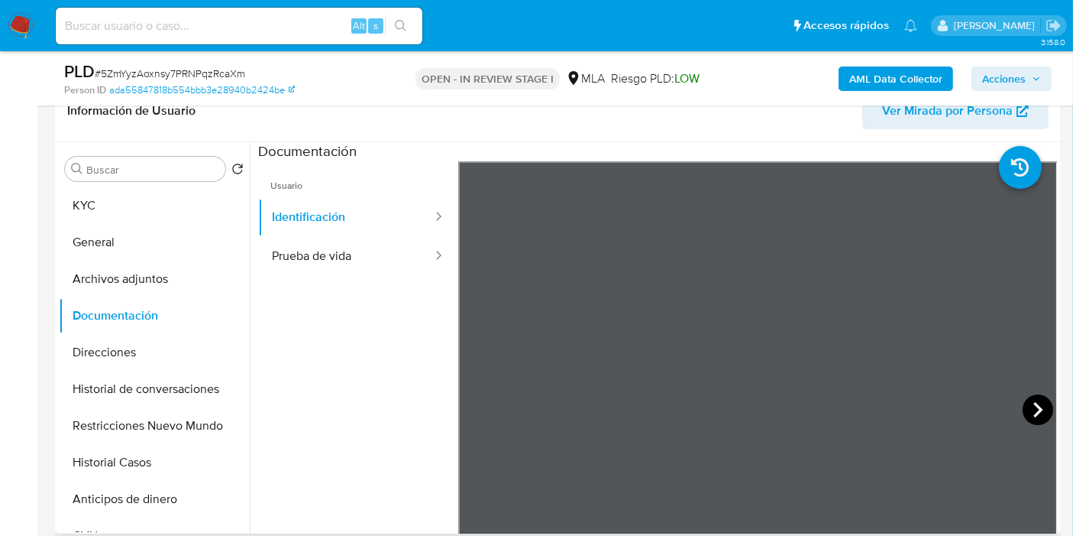
click at [1023, 406] on icon at bounding box center [1038, 409] width 31 height 31
click at [146, 212] on button "KYC" at bounding box center [148, 205] width 179 height 37
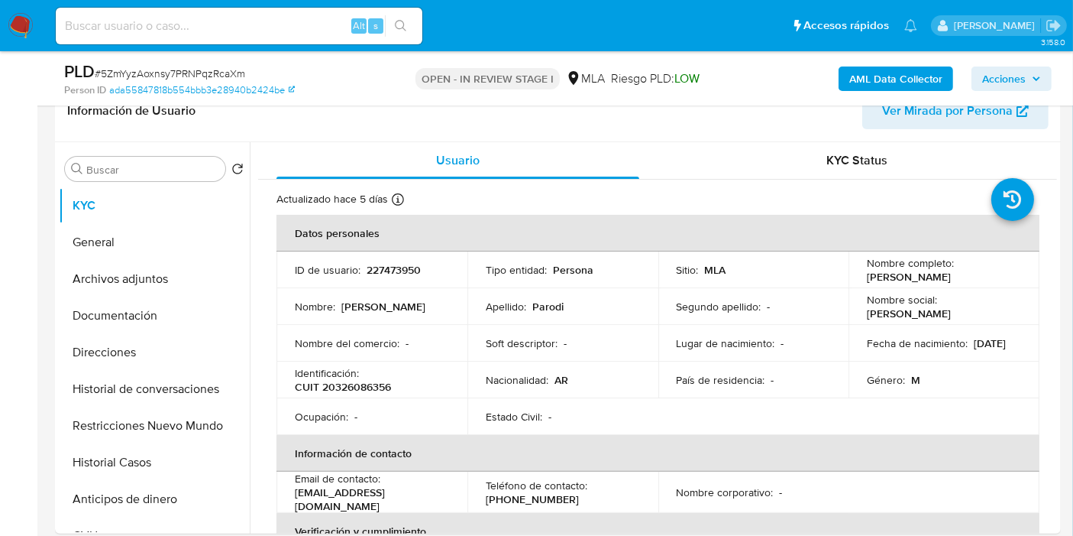
click at [362, 395] on td "Identificación : CUIT 20326086356" at bounding box center [372, 379] width 191 height 37
click at [362, 390] on p "CUIT 20326086356" at bounding box center [343, 387] width 96 height 14
copy p "20326086356"
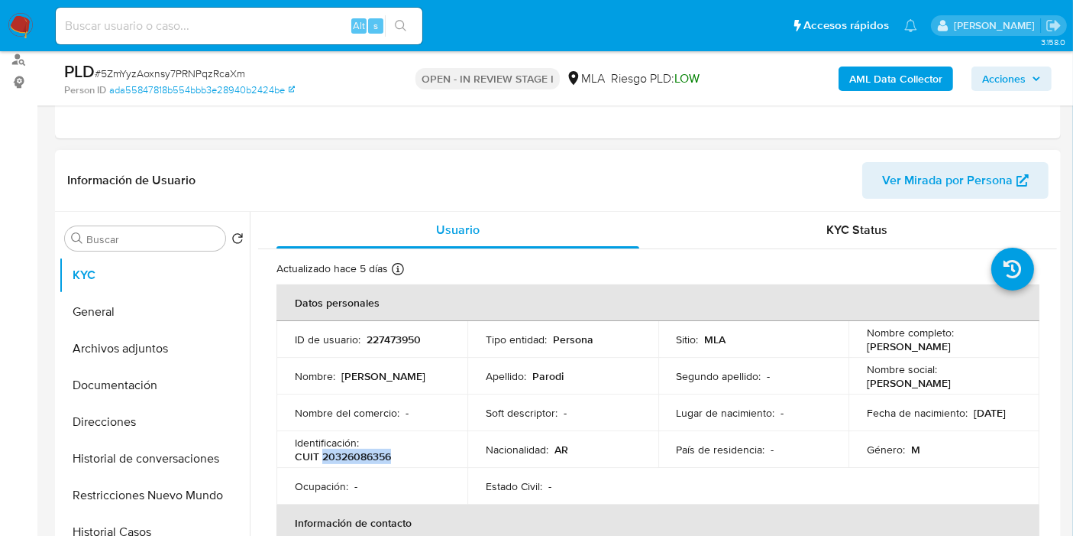
scroll to position [170, 0]
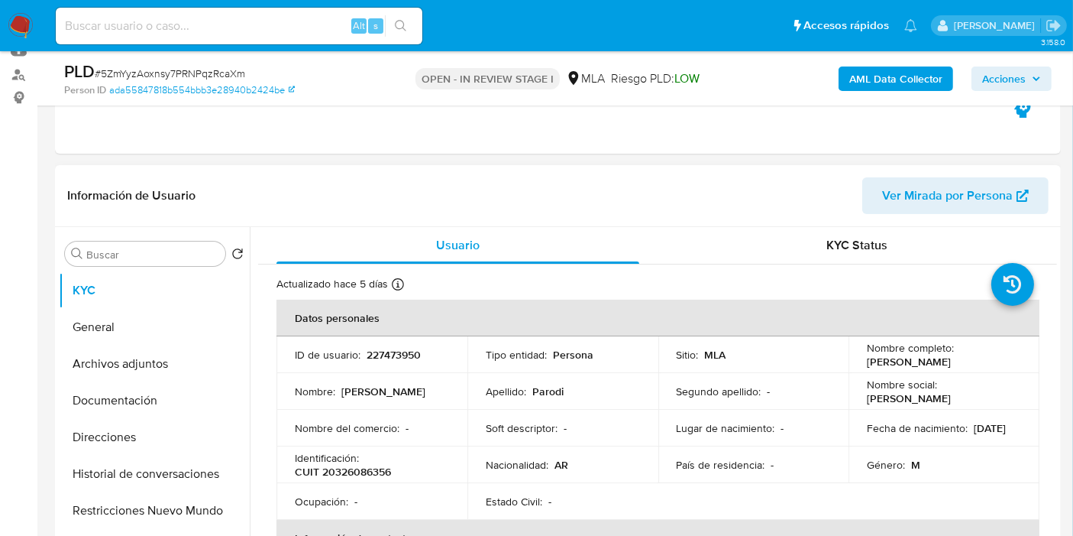
click at [613, 531] on th "Información de contacto" at bounding box center [658, 538] width 763 height 37
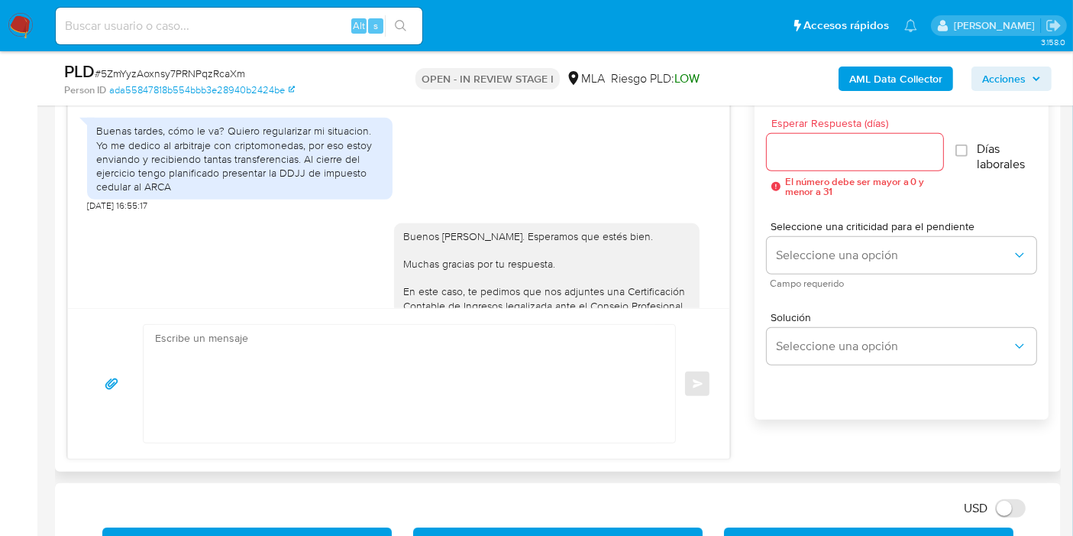
scroll to position [763, 0]
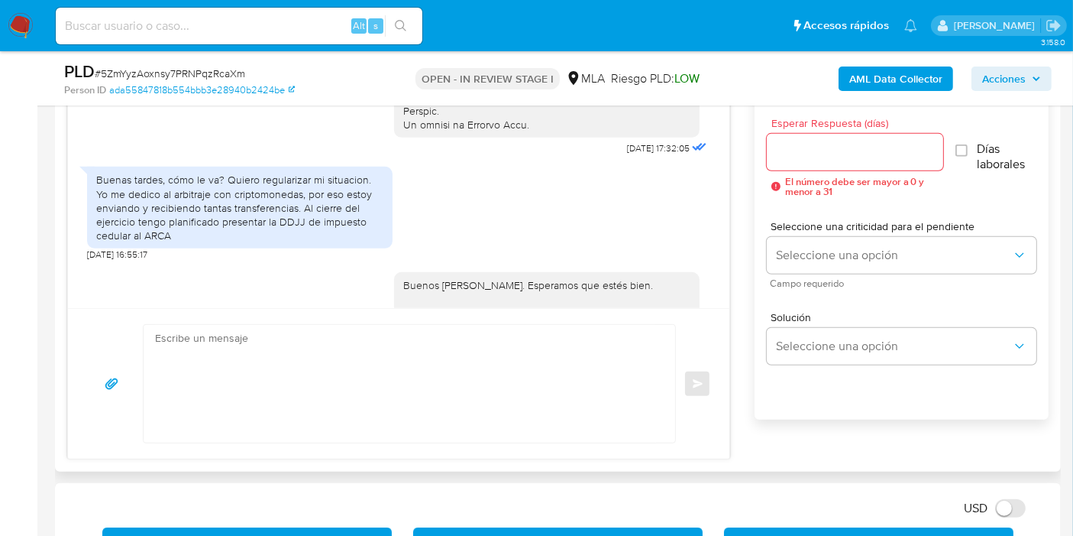
click at [243, 210] on div "Buenas tardes, cómo le va? Quiero regularizar mi situacion. Yo me dedico al arb…" at bounding box center [239, 208] width 287 height 70
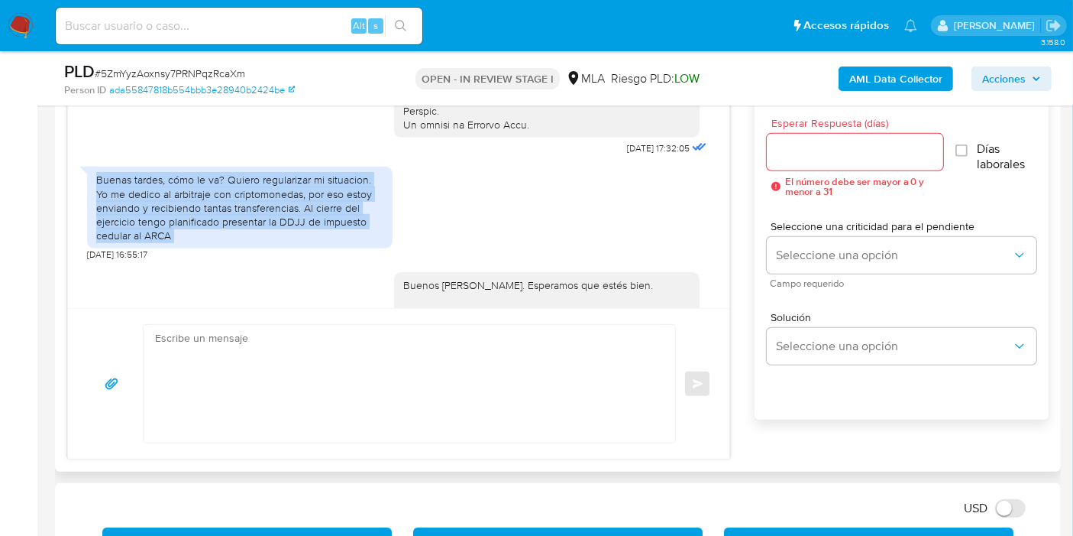
click at [243, 210] on div "Buenas tardes, cómo le va? Quiero regularizar mi situacion. Yo me dedico al arb…" at bounding box center [239, 208] width 287 height 70
copy div "Buenas tardes, cómo le va? Quiero regularizar mi situacion. Yo me dedico al arb…"
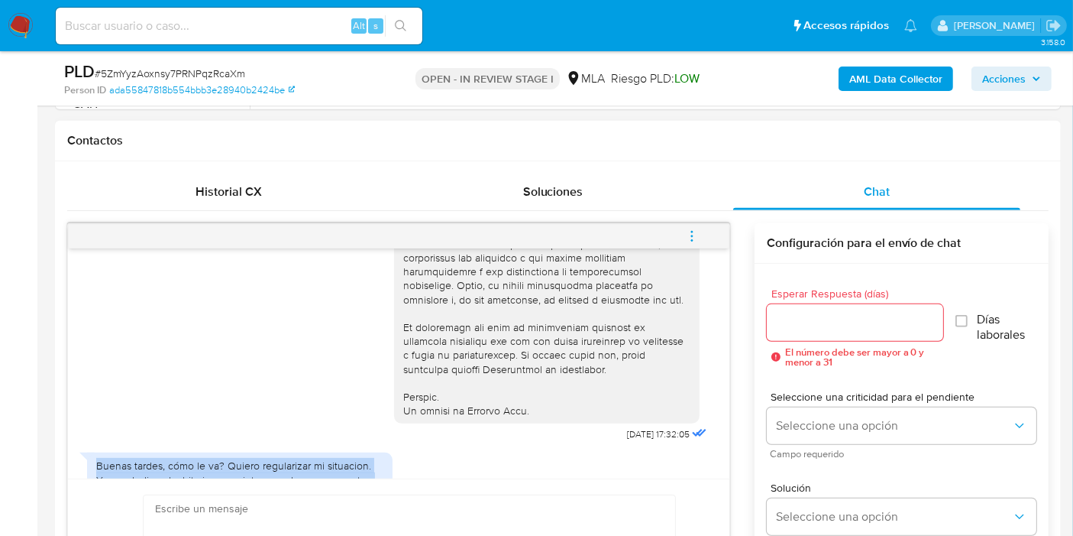
scroll to position [593, 0]
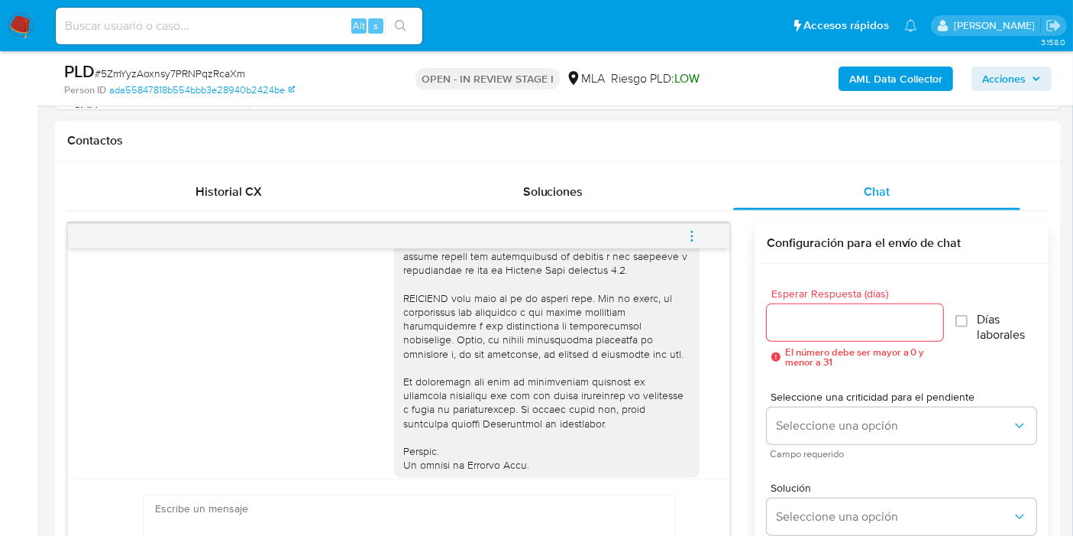
click at [695, 241] on icon "menu-action" at bounding box center [692, 236] width 14 height 14
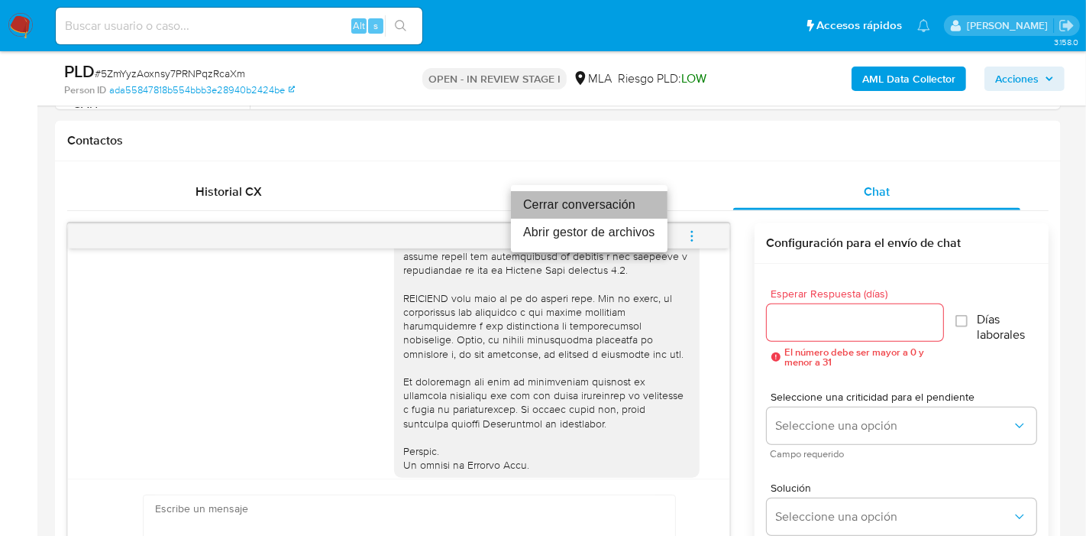
click at [627, 211] on li "Cerrar conversación" at bounding box center [589, 205] width 157 height 28
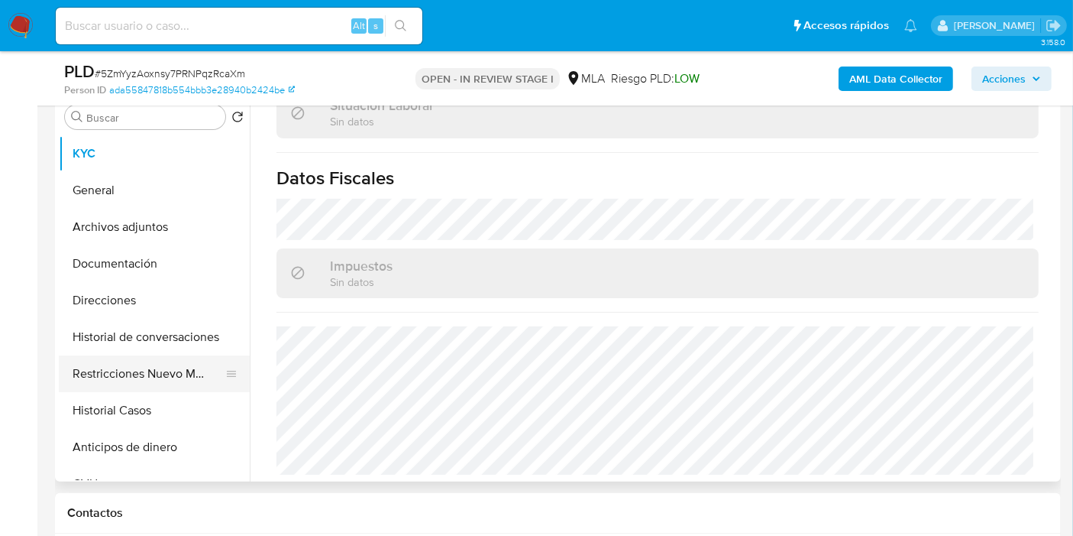
scroll to position [254, 0]
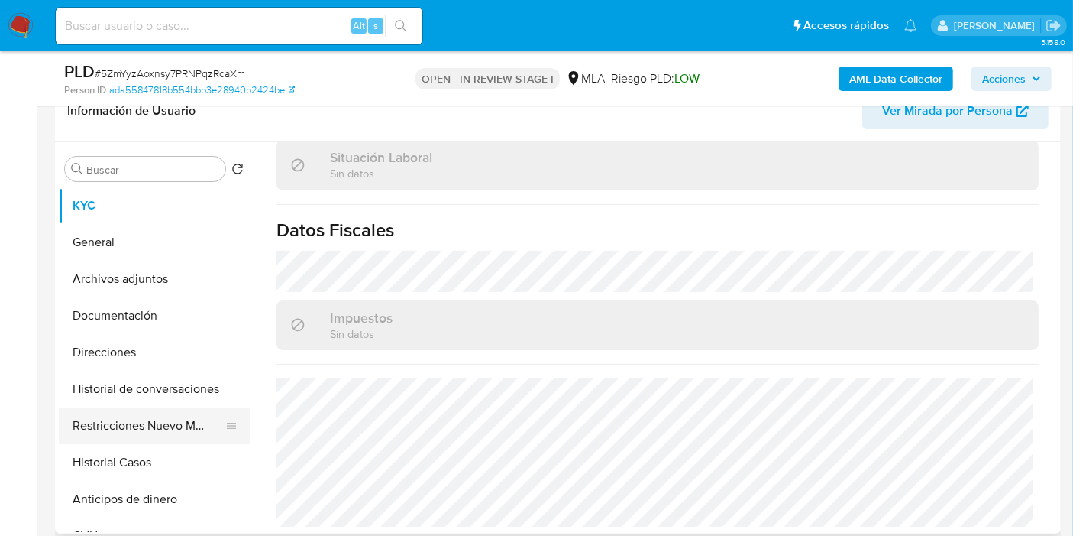
click at [211, 418] on button "Restricciones Nuevo Mundo" at bounding box center [148, 425] width 179 height 37
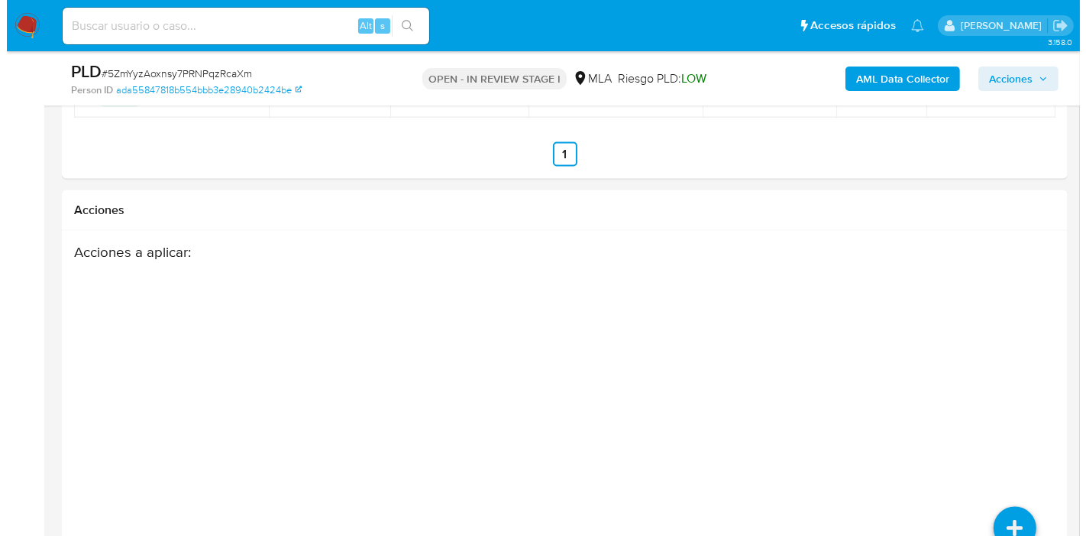
scroll to position [2696, 0]
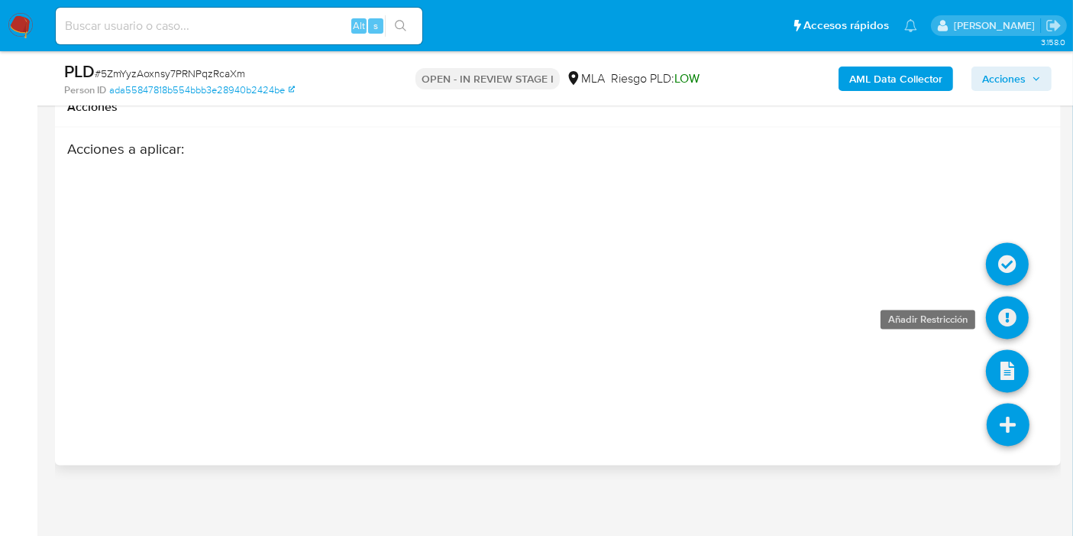
click at [1004, 300] on link at bounding box center [1007, 317] width 43 height 43
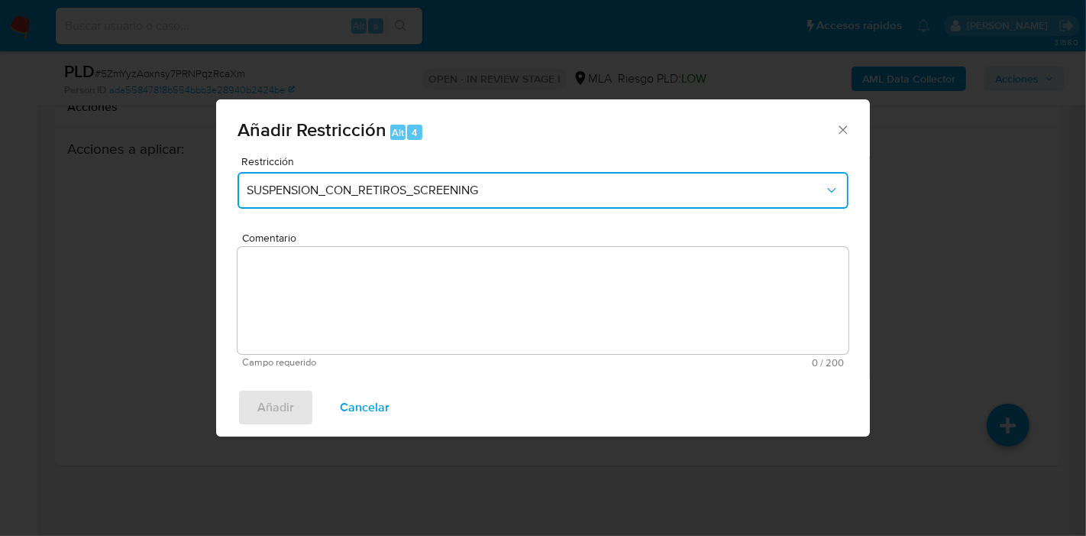
click at [551, 199] on button "SUSPENSION_CON_RETIROS_SCREENING" at bounding box center [543, 190] width 611 height 37
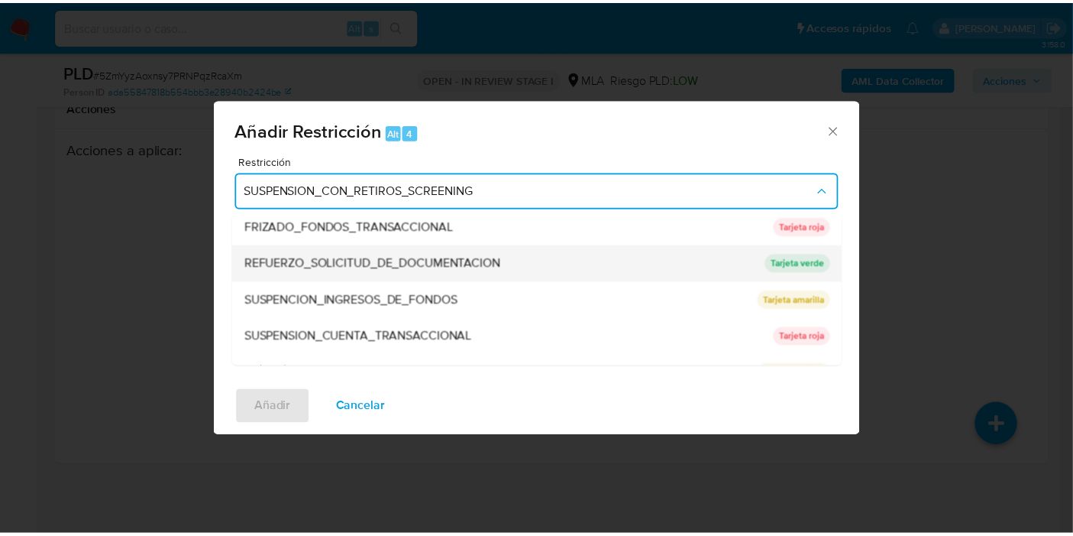
scroll to position [323, 0]
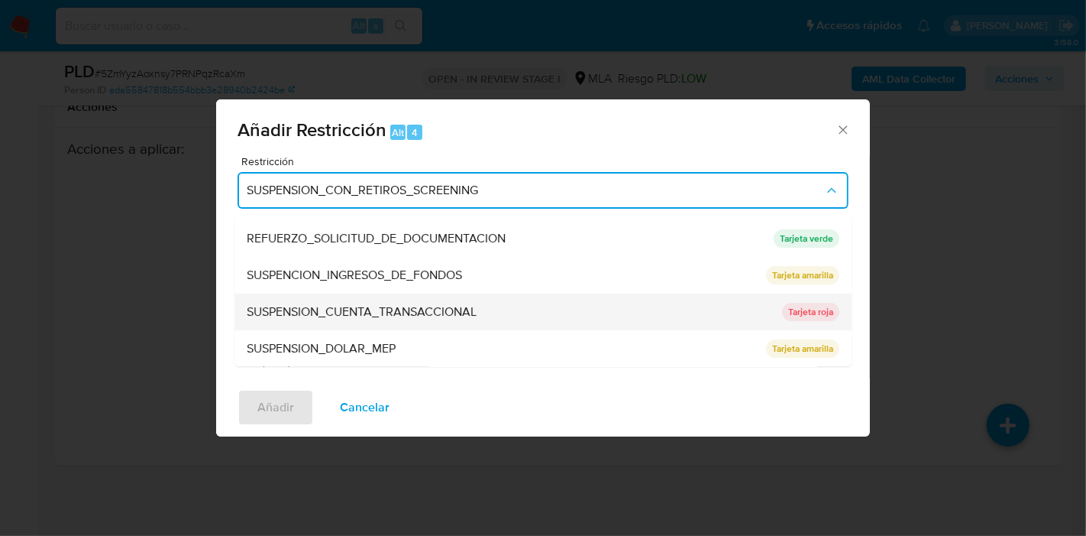
click at [430, 306] on span "SUSPENSION_CUENTA_TRANSACCIONAL" at bounding box center [362, 311] width 230 height 15
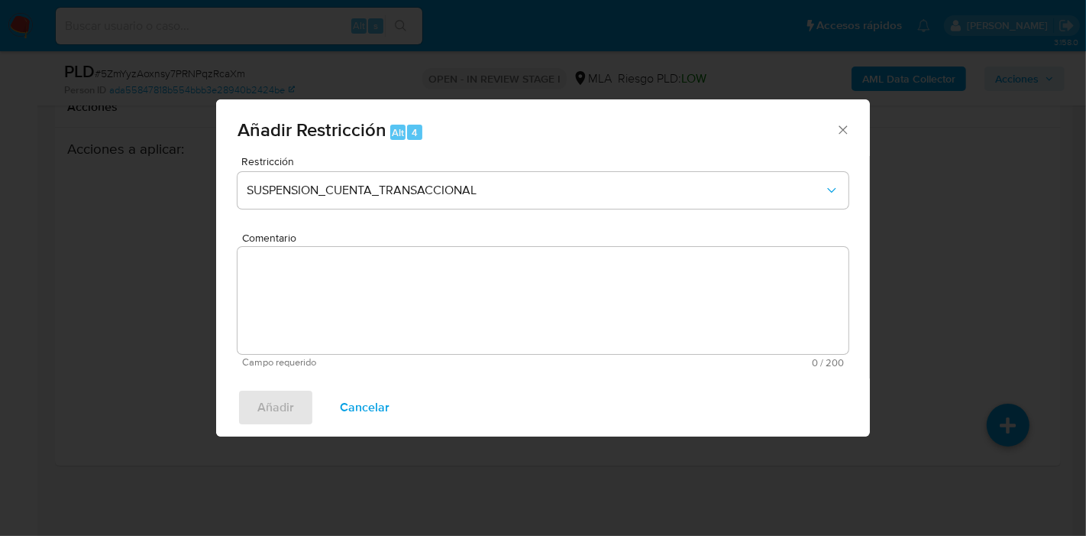
click at [437, 302] on textarea "Comentario" at bounding box center [543, 300] width 611 height 107
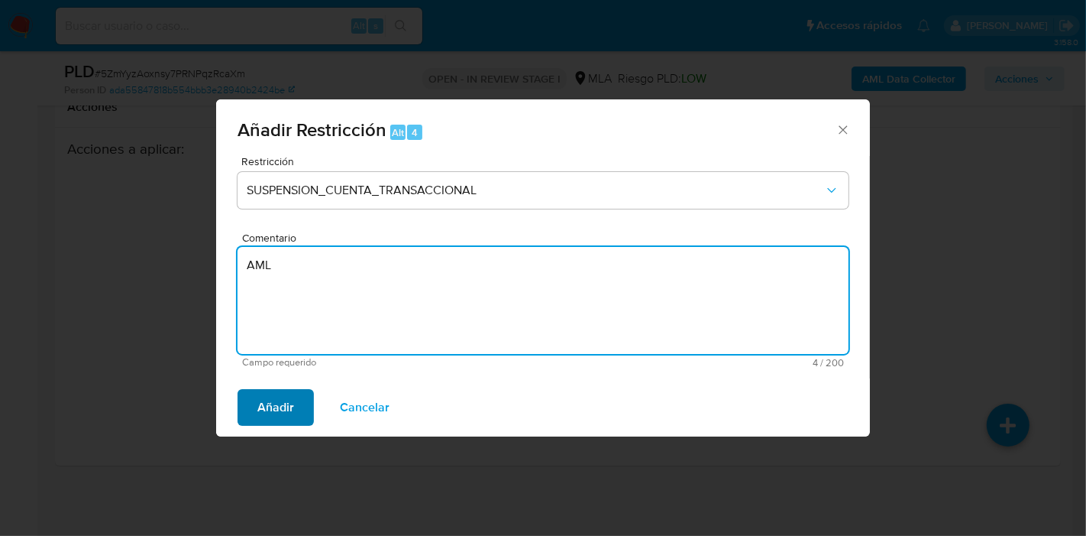
type textarea "AML"
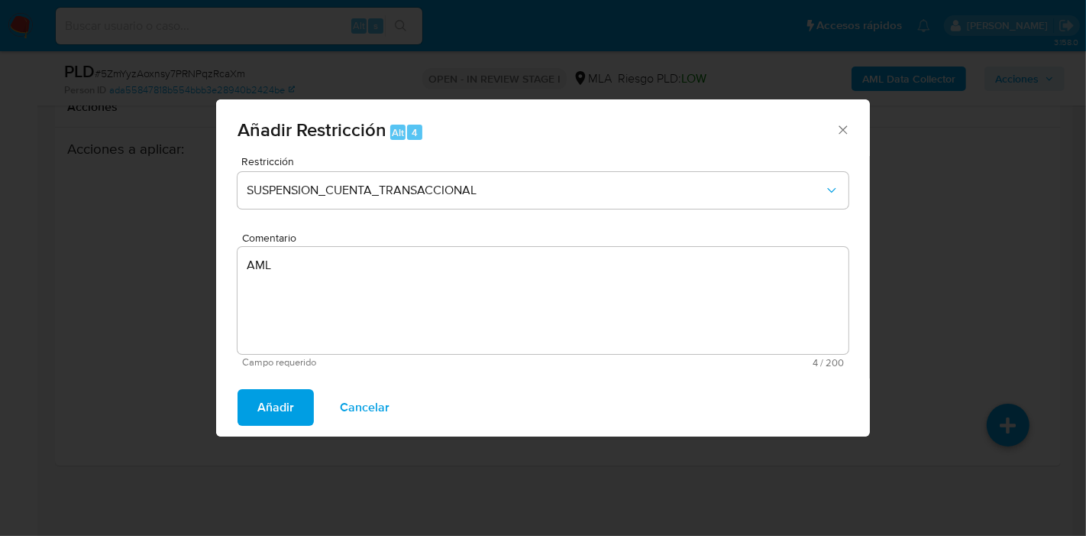
click at [288, 400] on span "Añadir" at bounding box center [275, 407] width 37 height 34
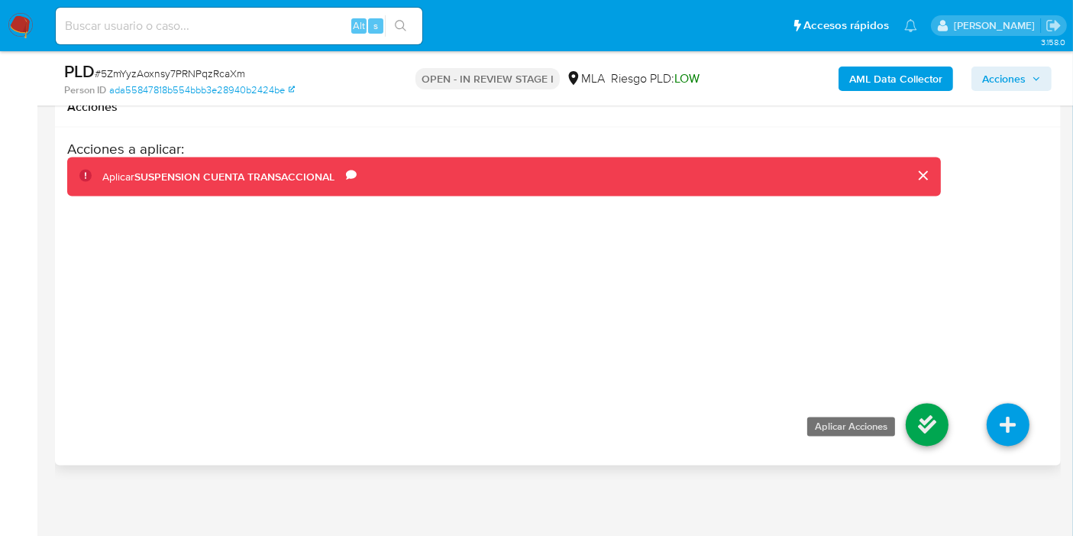
click at [927, 417] on link at bounding box center [927, 424] width 43 height 43
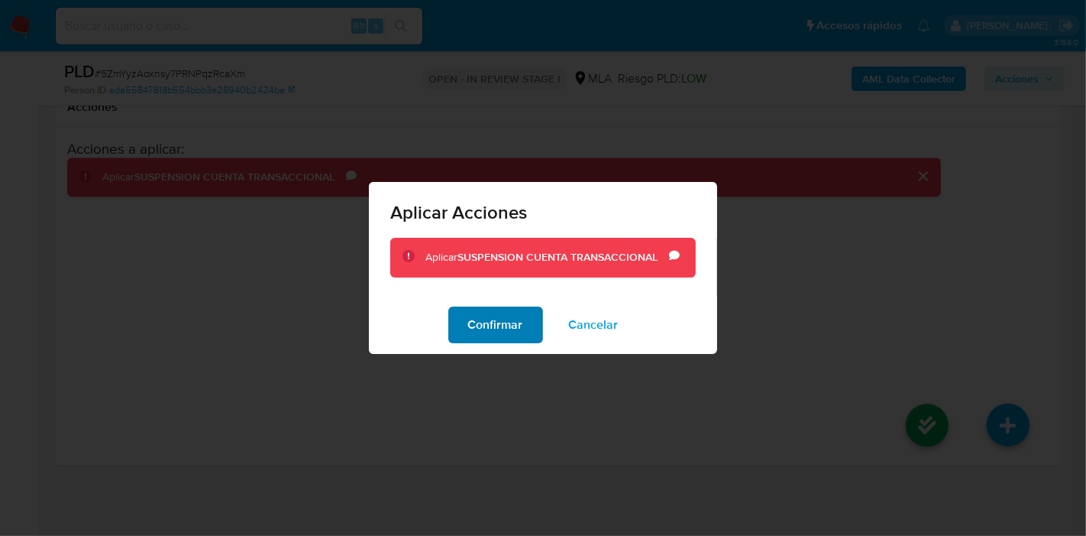
click at [475, 308] on span "Confirmar" at bounding box center [495, 325] width 55 height 34
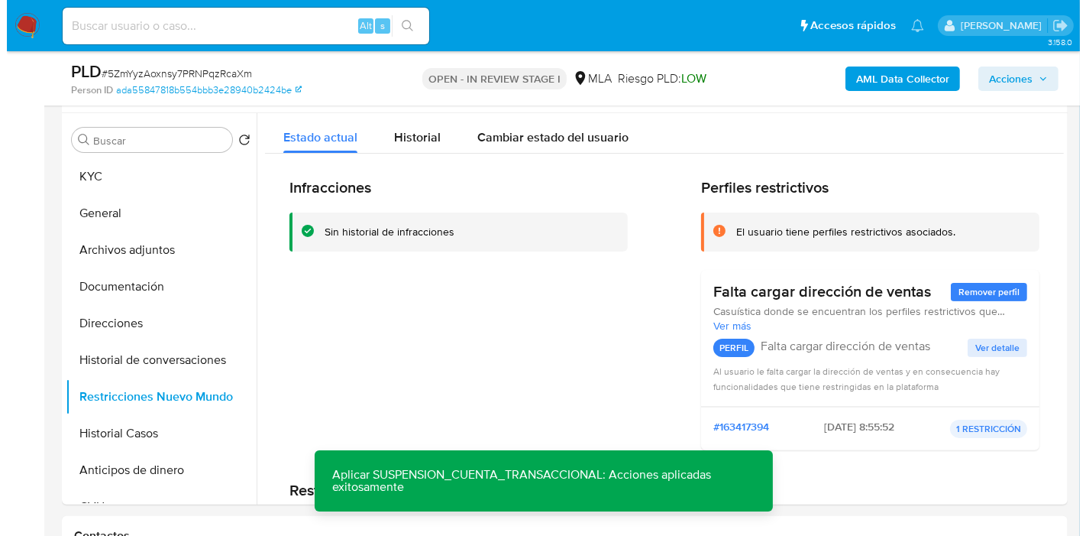
scroll to position [0, 0]
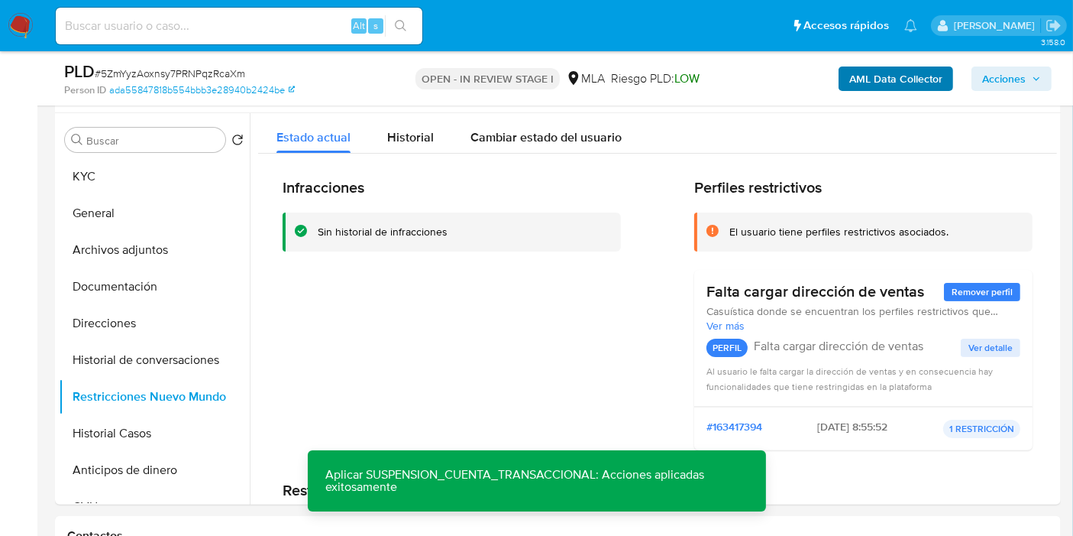
drag, startPoint x: 869, startPoint y: 96, endPoint x: 879, endPoint y: 86, distance: 14.6
click at [877, 88] on div "AML Data Collector Acciones" at bounding box center [889, 78] width 325 height 36
click at [879, 86] on b "AML Data Collector" at bounding box center [896, 78] width 93 height 24
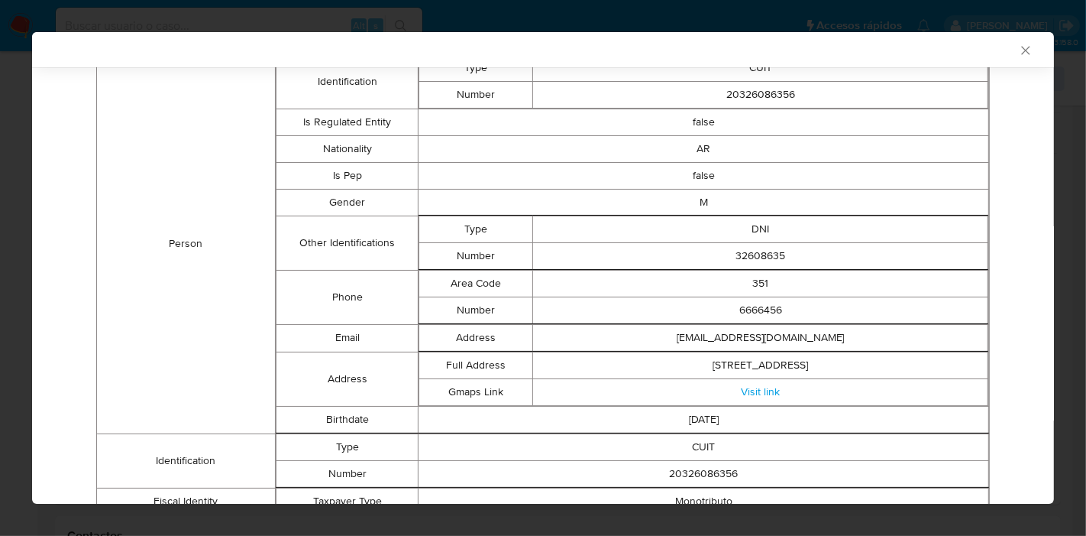
scroll to position [38, 0]
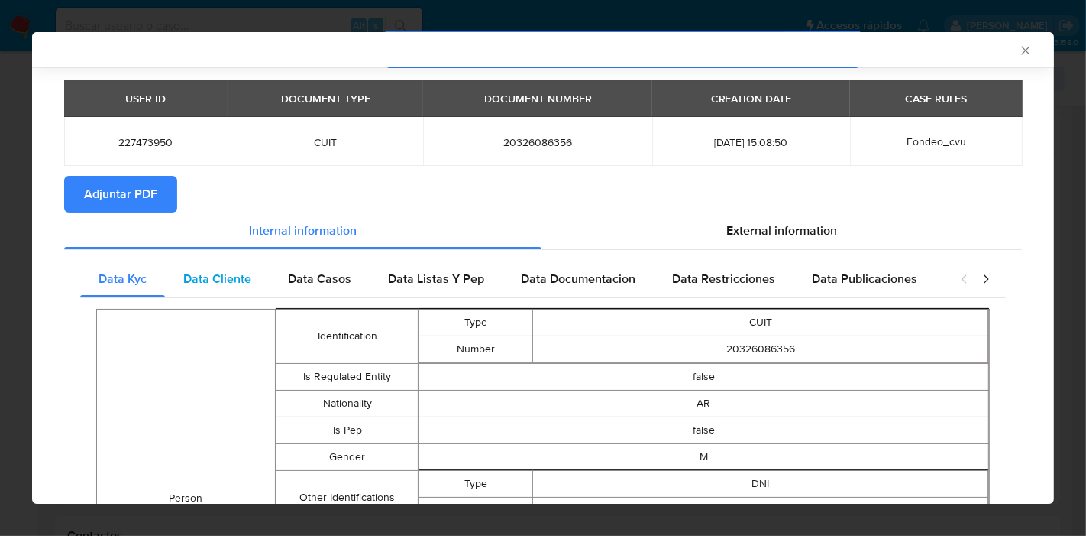
click at [233, 264] on div "Data Cliente" at bounding box center [217, 279] width 105 height 37
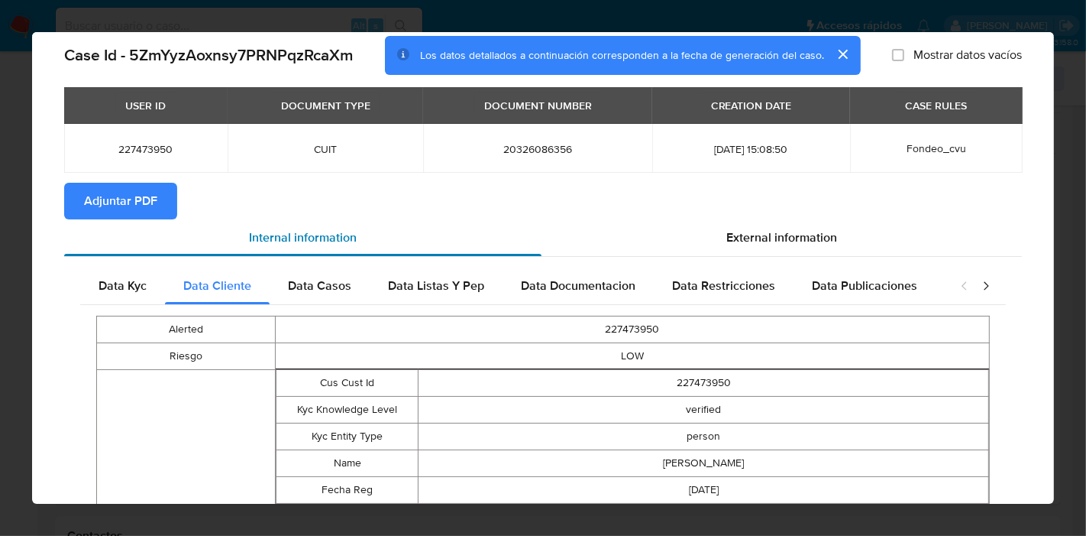
scroll to position [0, 0]
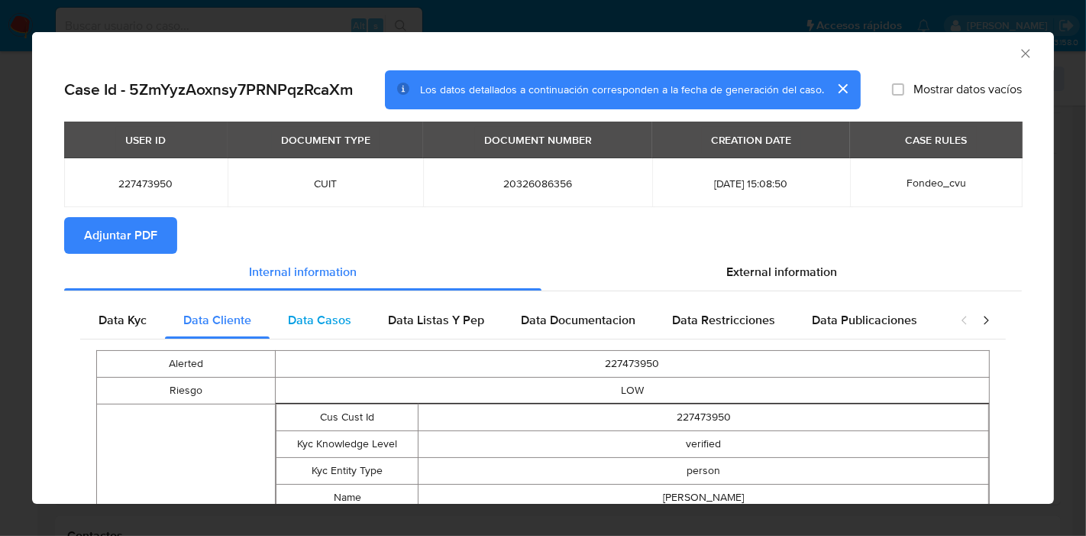
click at [327, 313] on span "Data Casos" at bounding box center [319, 320] width 63 height 18
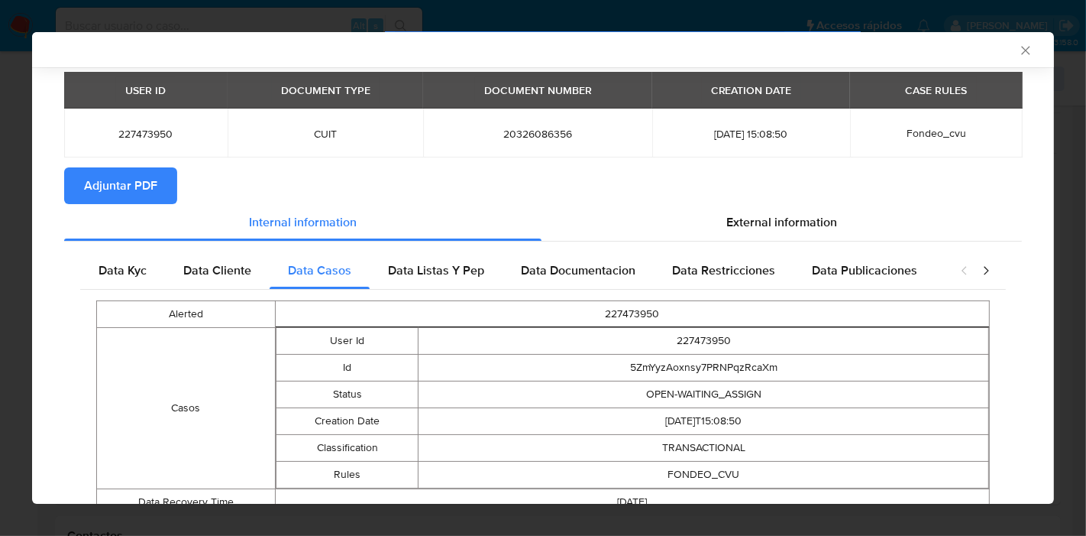
scroll to position [82, 0]
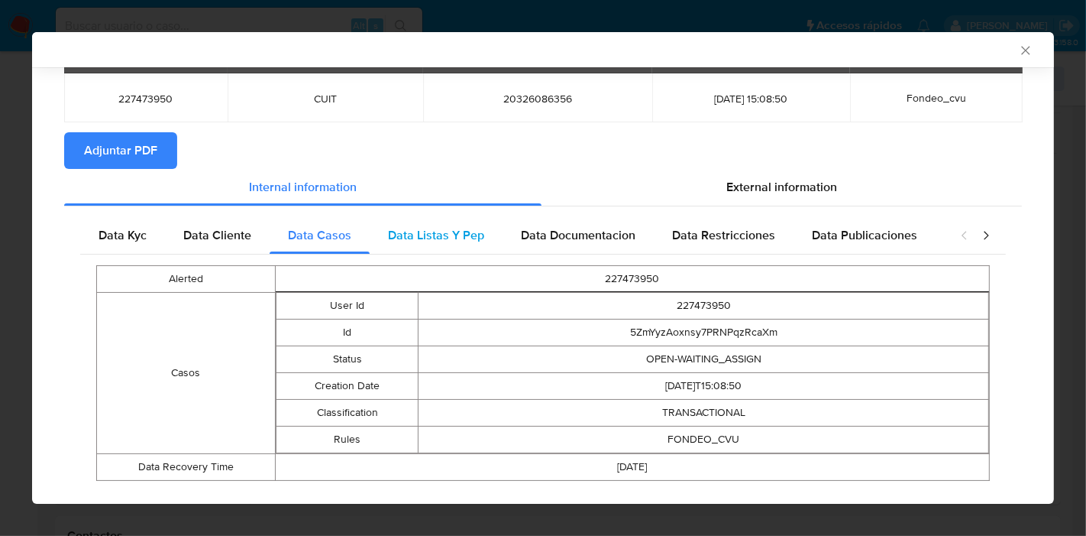
click at [489, 234] on div "Data Listas Y Pep" at bounding box center [436, 235] width 133 height 37
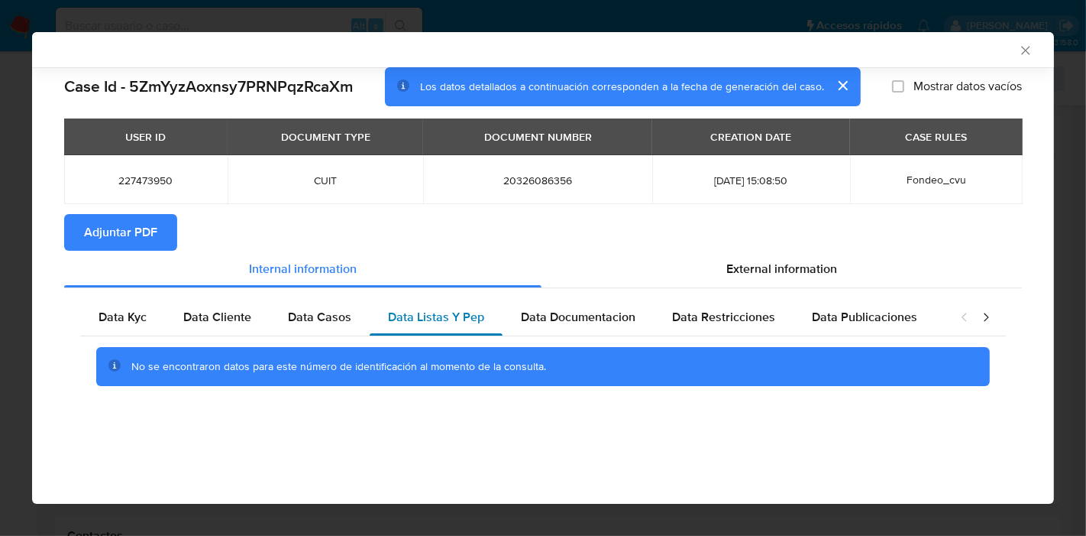
scroll to position [0, 0]
click at [548, 304] on div "Data Documentacion" at bounding box center [578, 317] width 151 height 37
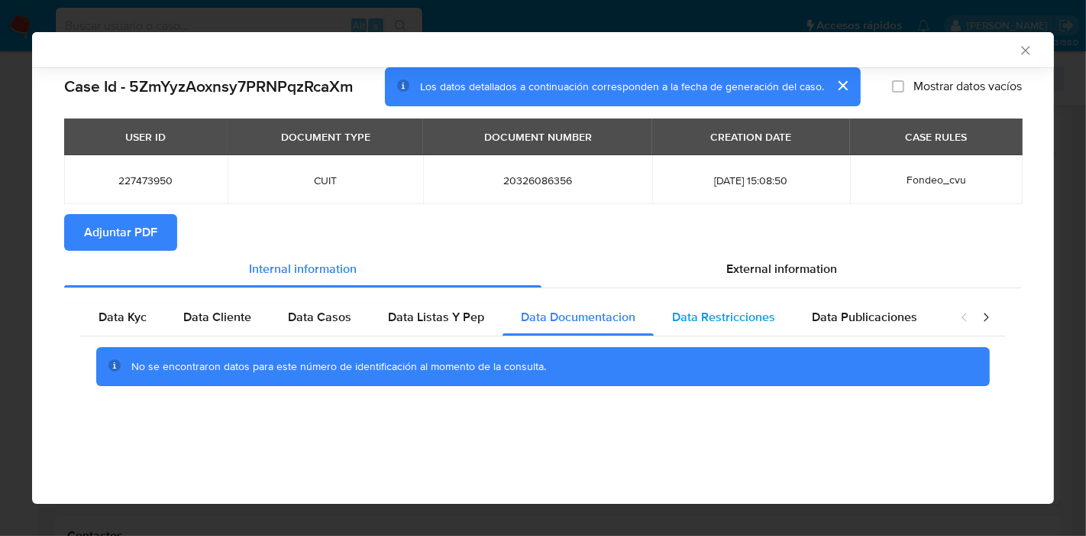
click at [712, 335] on div "Data Restricciones" at bounding box center [724, 317] width 140 height 37
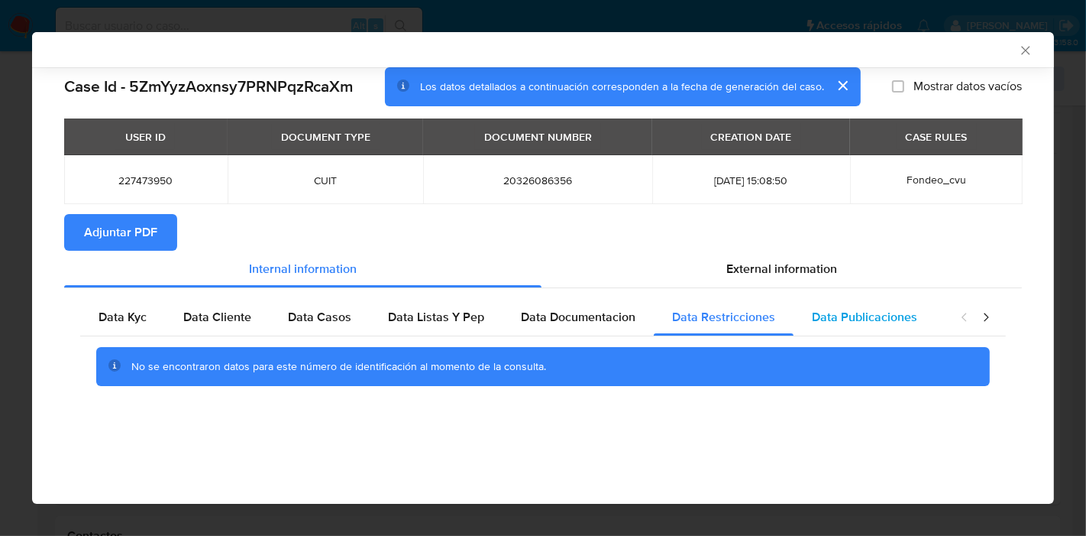
drag, startPoint x: 779, startPoint y: 315, endPoint x: 805, endPoint y: 315, distance: 26.0
click at [780, 315] on div "Data Restricciones" at bounding box center [724, 317] width 140 height 37
drag, startPoint x: 898, startPoint y: 315, endPoint x: 951, endPoint y: 329, distance: 55.4
click at [905, 317] on span "Data Publicaciones" at bounding box center [864, 317] width 105 height 18
click at [982, 315] on icon "closure-recommendation-modal" at bounding box center [986, 316] width 15 height 15
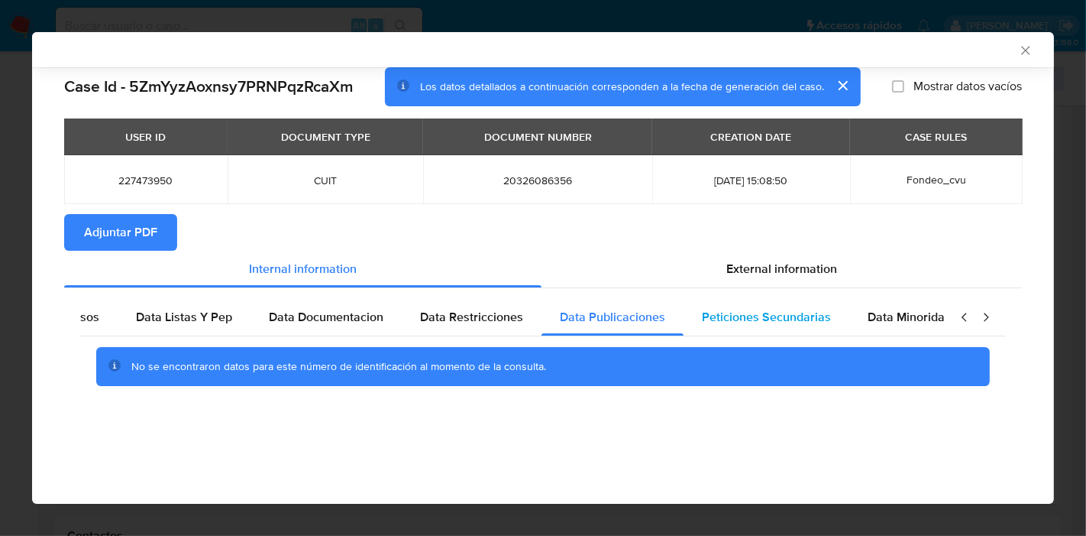
scroll to position [0, 268]
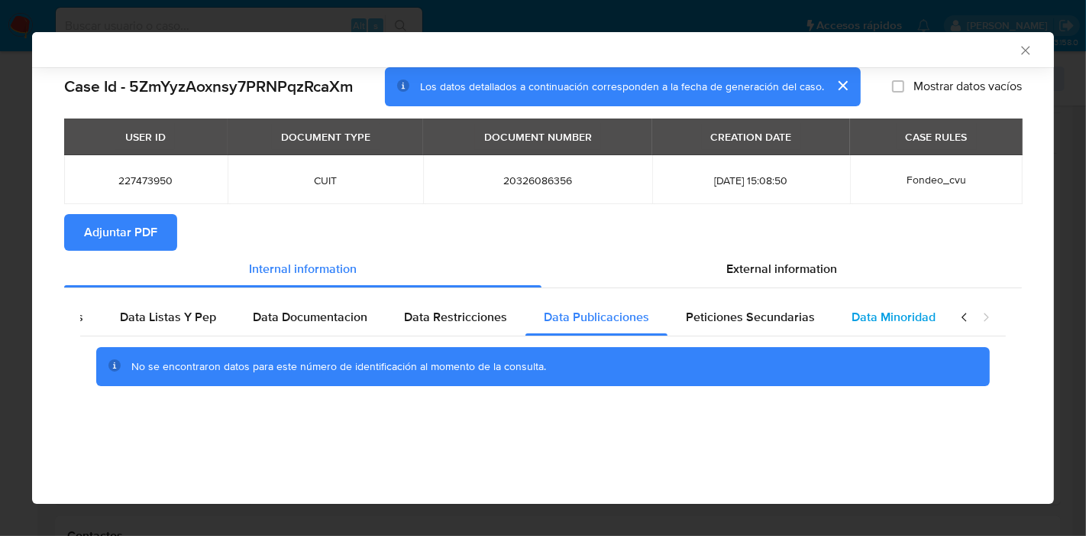
drag, startPoint x: 810, startPoint y: 300, endPoint x: 828, endPoint y: 319, distance: 26.5
click at [810, 300] on div "Peticiones Secundarias" at bounding box center [751, 317] width 166 height 37
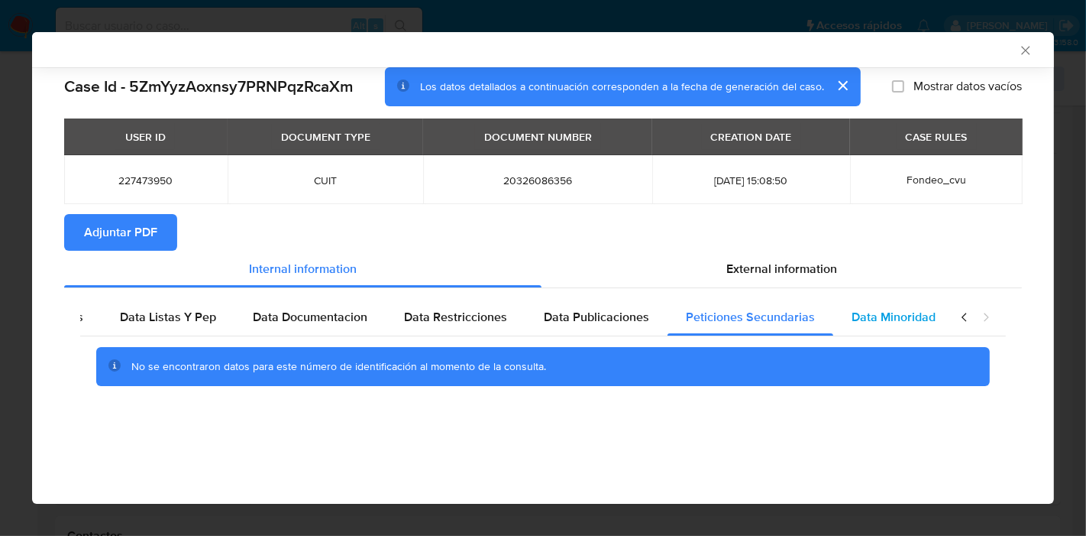
drag, startPoint x: 871, startPoint y: 316, endPoint x: 920, endPoint y: 326, distance: 50.1
click at [876, 317] on span "Data Minoridad" at bounding box center [894, 317] width 84 height 18
click at [956, 318] on div "closure-recommendation-modal" at bounding box center [975, 317] width 61 height 37
click at [958, 317] on icon "closure-recommendation-modal" at bounding box center [964, 316] width 15 height 15
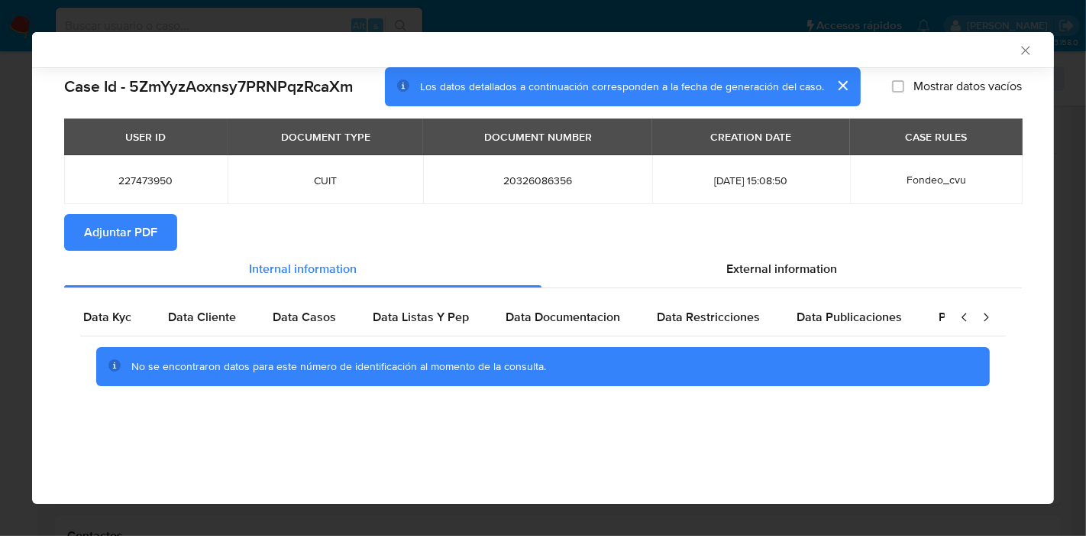
scroll to position [0, 0]
click at [134, 322] on span "Data Kyc" at bounding box center [123, 317] width 48 height 18
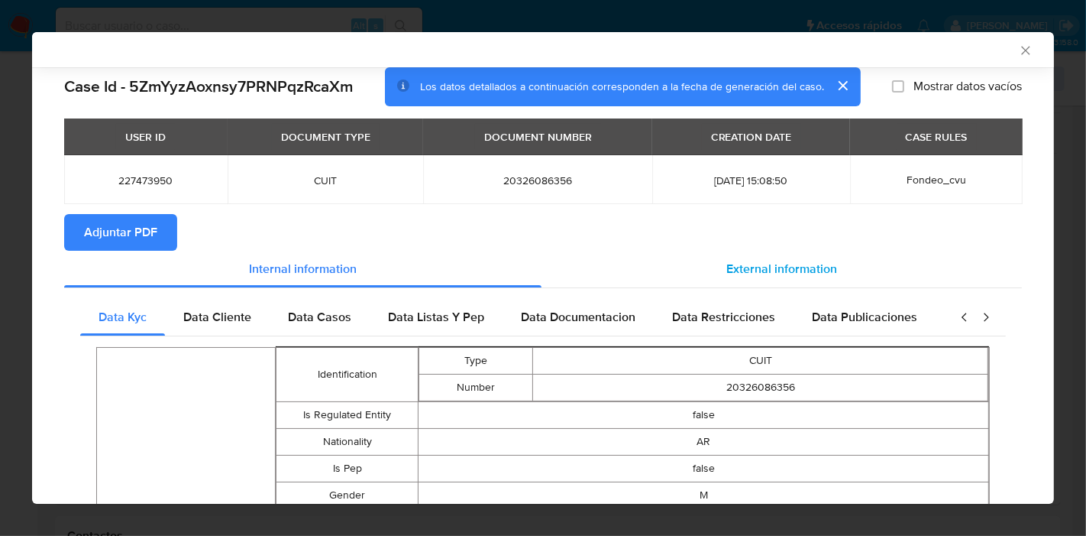
click at [703, 255] on div "External information" at bounding box center [782, 269] width 481 height 37
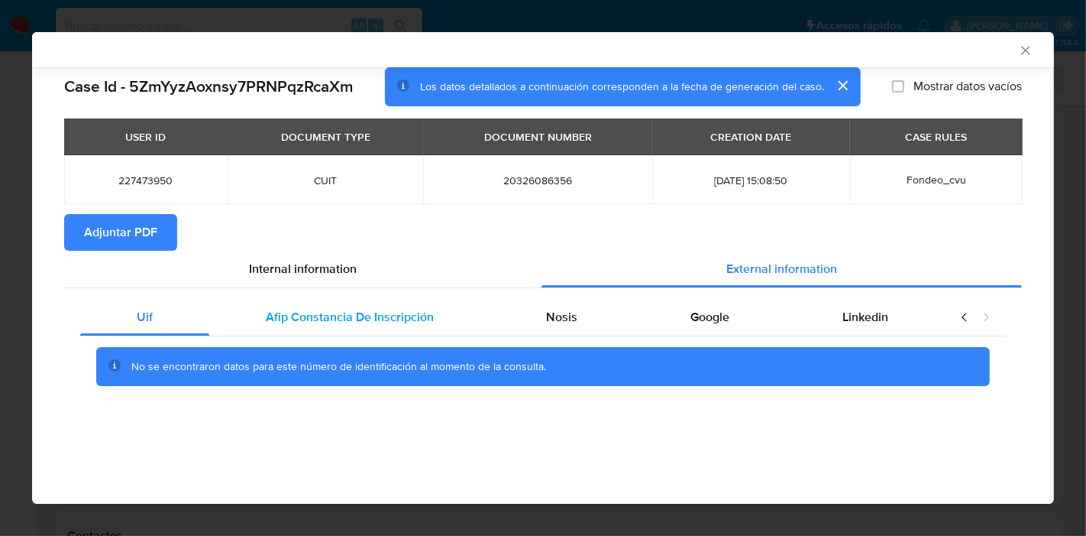
click at [393, 331] on div "Afip Constancia De Inscripción" at bounding box center [349, 317] width 281 height 37
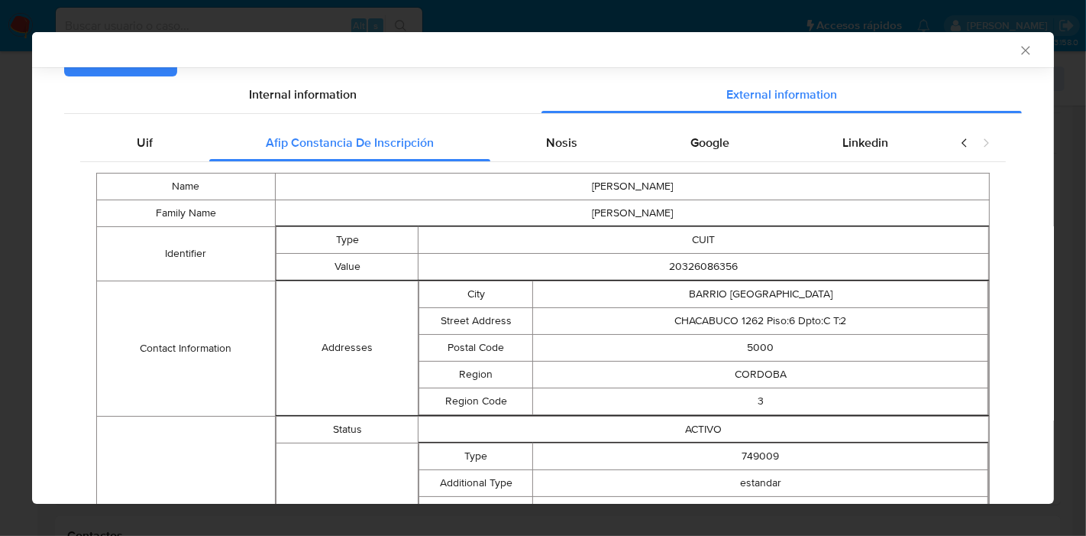
scroll to position [81, 0]
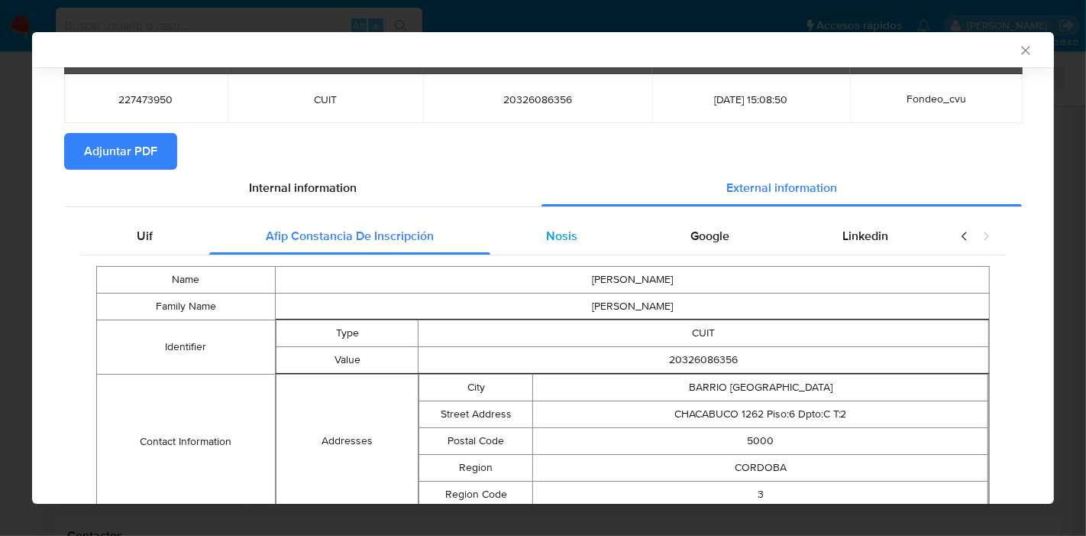
click at [561, 242] on span "Nosis" at bounding box center [561, 236] width 31 height 18
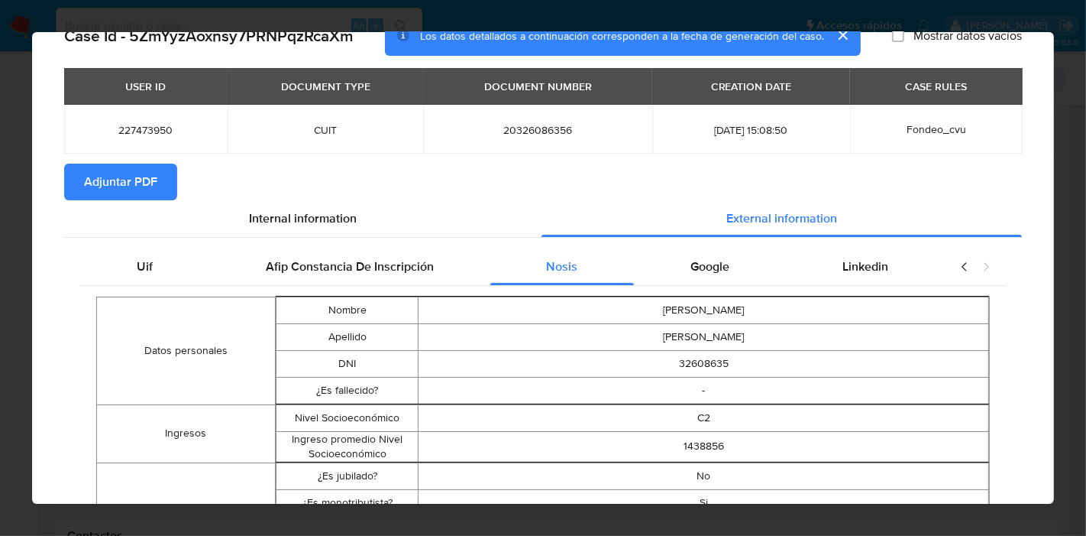
scroll to position [0, 0]
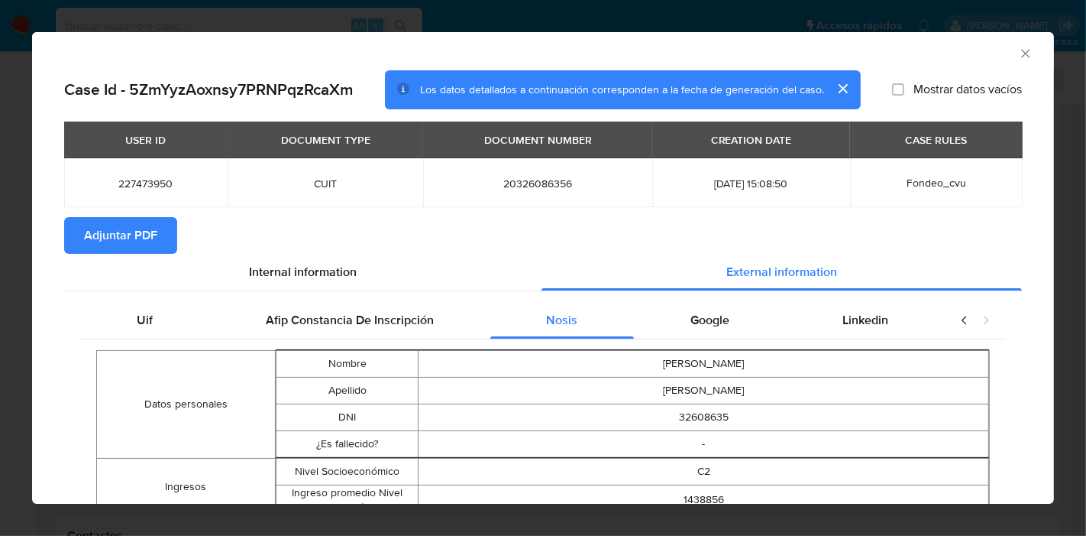
click at [716, 349] on th "closure-recommendation-modal" at bounding box center [704, 349] width 571 height 1
click at [720, 319] on span "Google" at bounding box center [710, 320] width 39 height 18
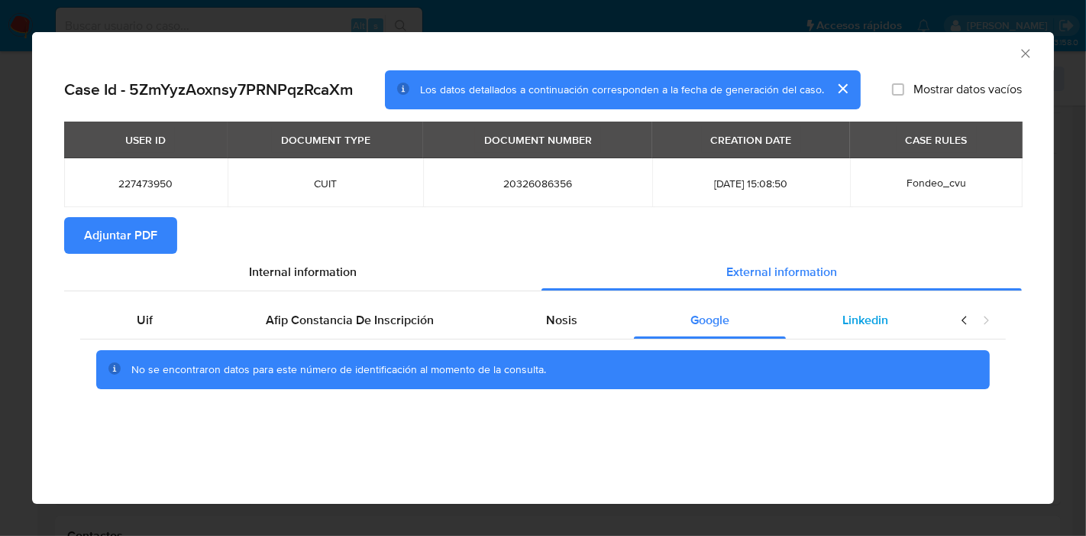
click at [902, 317] on div "Linkedin" at bounding box center [865, 320] width 159 height 37
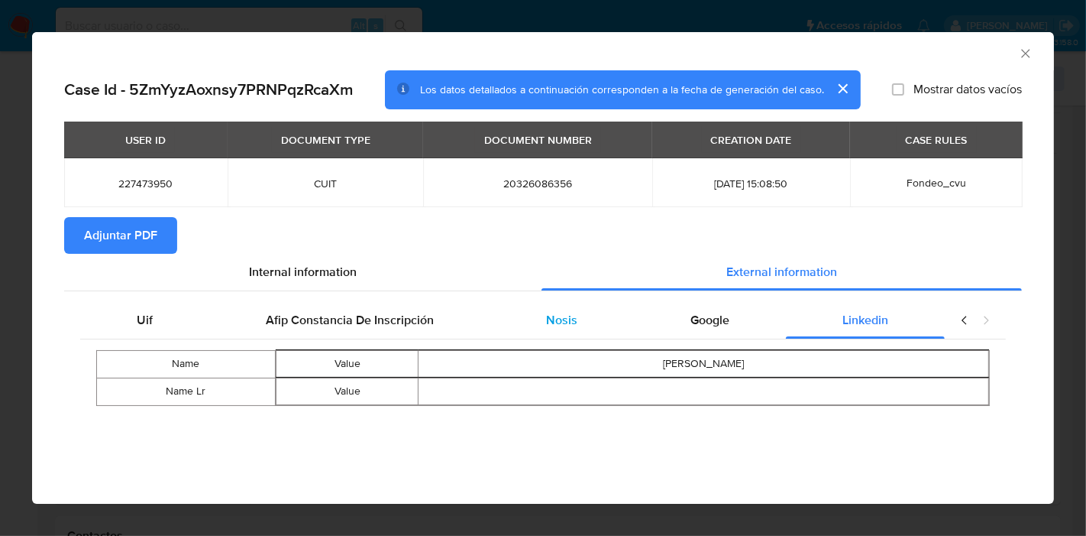
drag, startPoint x: 635, startPoint y: 332, endPoint x: 589, endPoint y: 323, distance: 46.6
click at [628, 332] on div "Uif Afip Constancia De Inscripción Nosis Google Linkedin" at bounding box center [512, 320] width 865 height 37
click at [587, 323] on div "Nosis" at bounding box center [563, 320] width 144 height 37
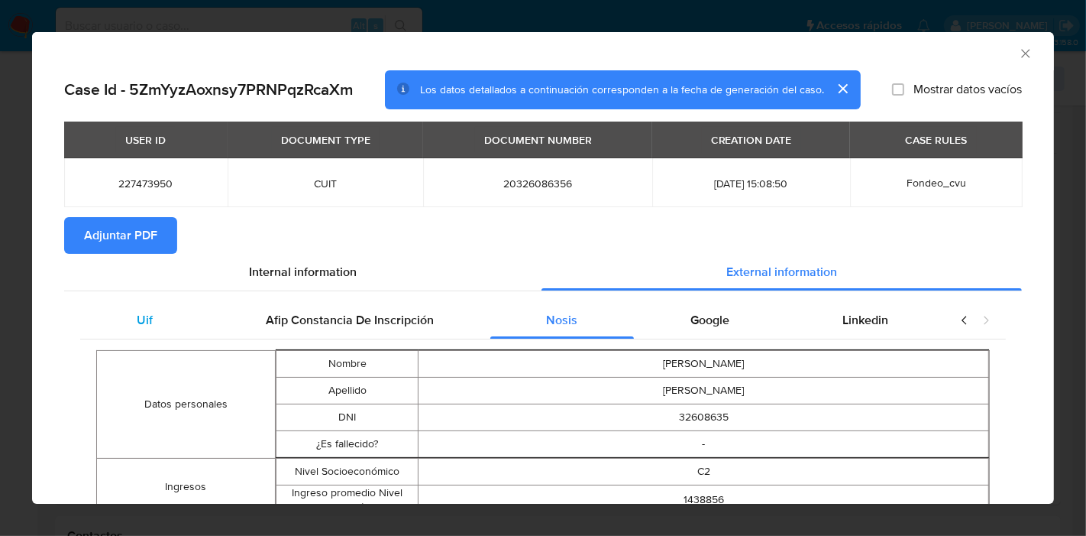
click at [180, 317] on div "Uif" at bounding box center [144, 320] width 129 height 37
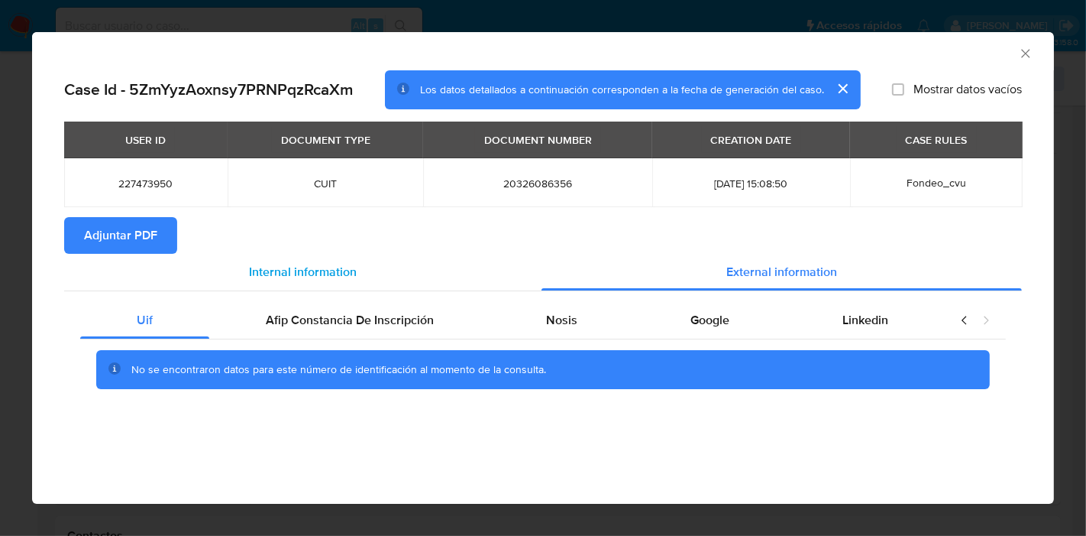
click at [306, 272] on span "Internal information" at bounding box center [303, 272] width 108 height 18
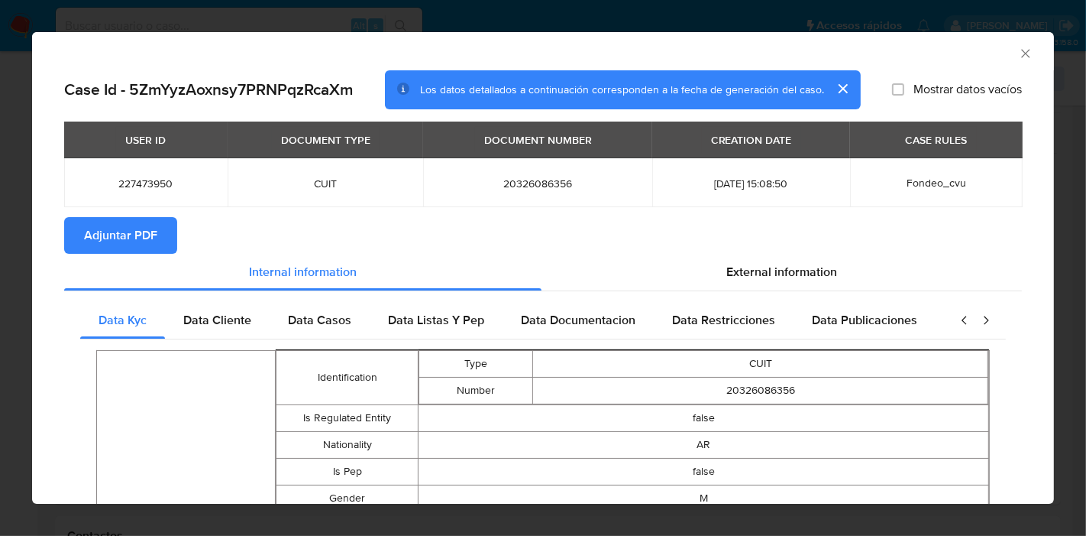
click at [128, 238] on span "Adjuntar PDF" at bounding box center [120, 236] width 73 height 34
click at [1022, 50] on icon "Cerrar ventana" at bounding box center [1026, 53] width 8 height 8
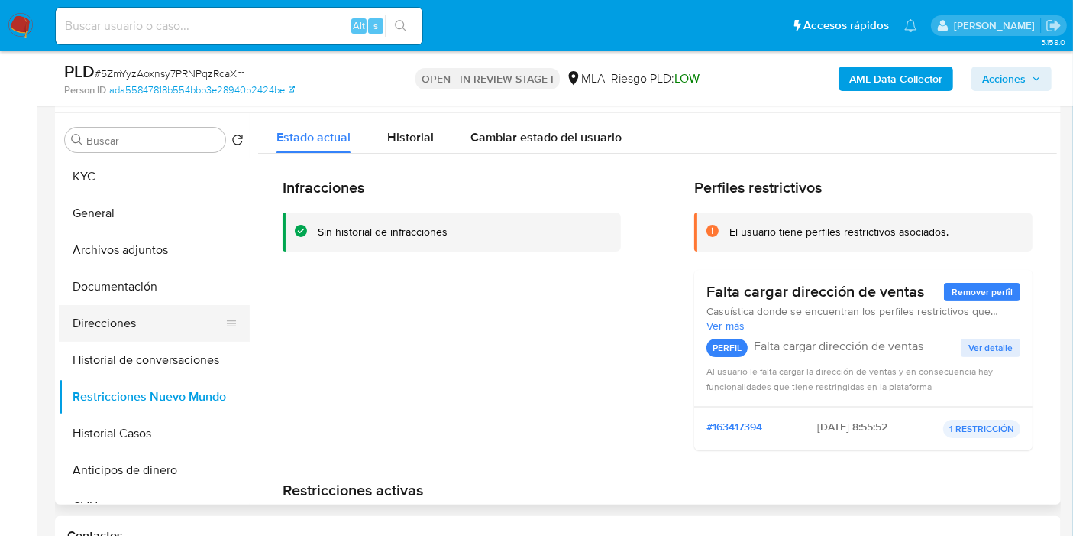
click at [169, 322] on button "Direcciones" at bounding box center [148, 323] width 179 height 37
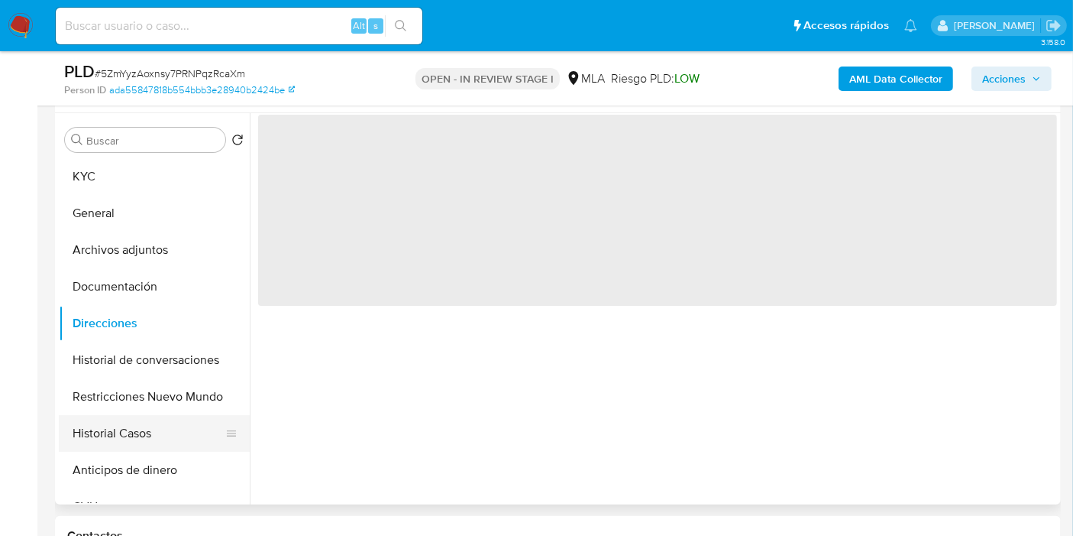
click at [120, 428] on button "Historial Casos" at bounding box center [148, 433] width 179 height 37
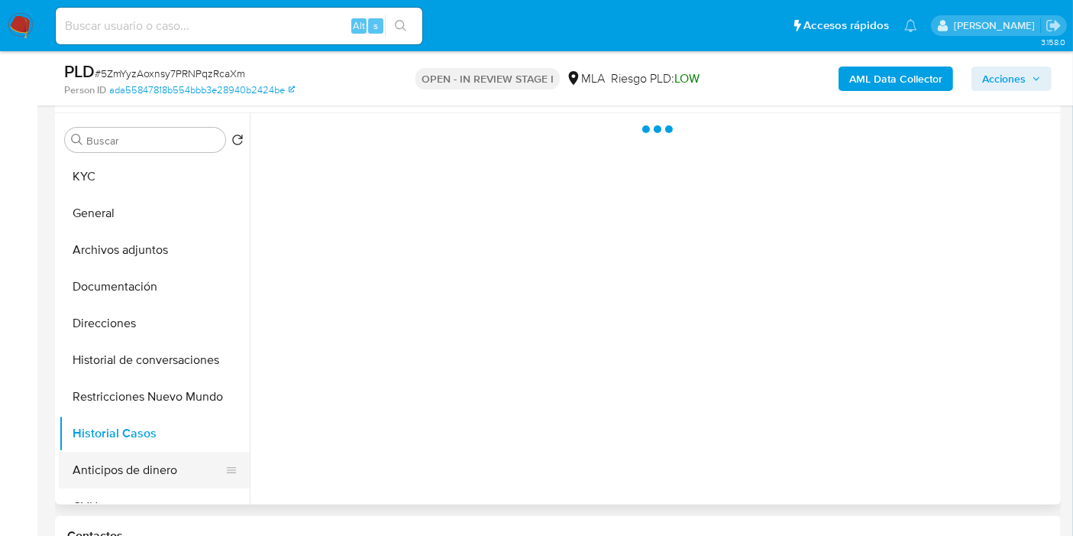
click at [126, 470] on button "Anticipos de dinero" at bounding box center [148, 470] width 179 height 37
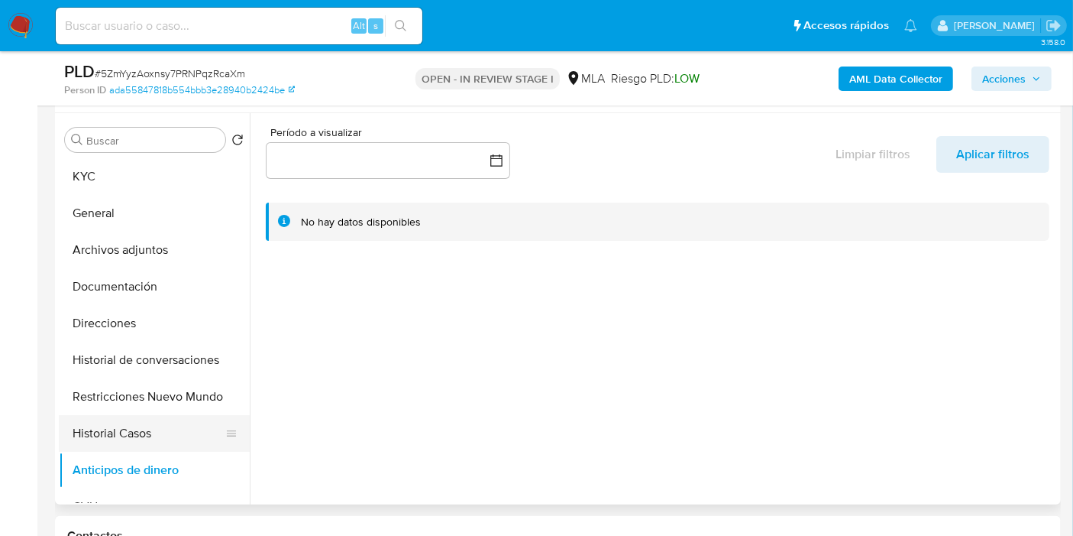
click at [147, 432] on button "Historial Casos" at bounding box center [148, 433] width 179 height 37
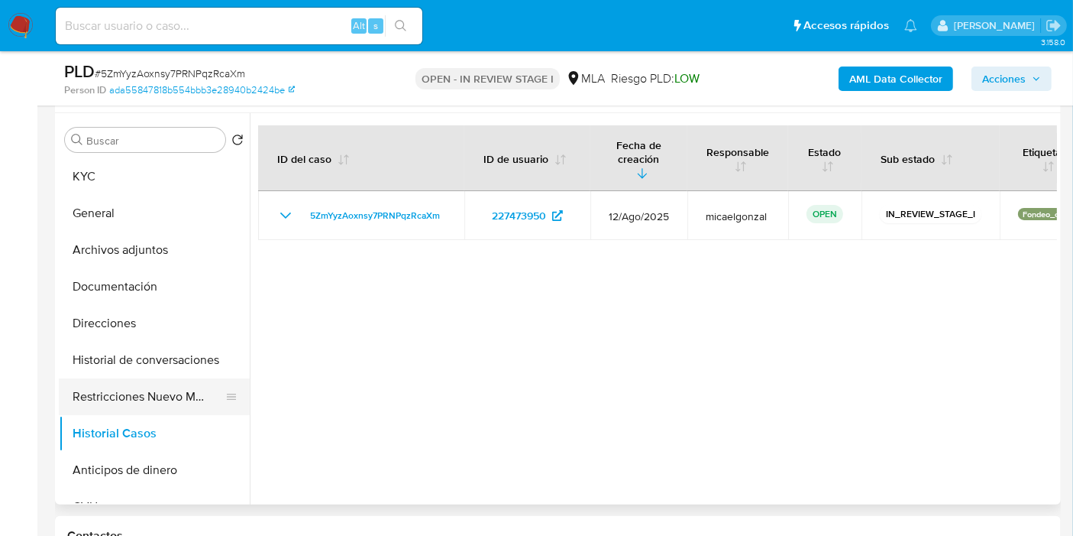
click at [141, 391] on button "Restricciones Nuevo Mundo" at bounding box center [148, 396] width 179 height 37
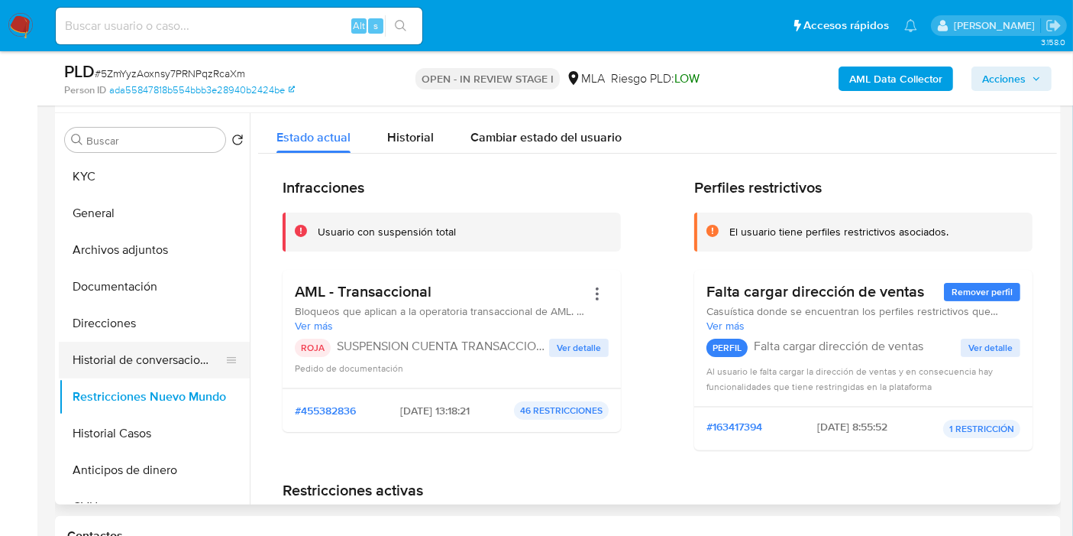
click at [154, 348] on button "Historial de conversaciones" at bounding box center [148, 360] width 179 height 37
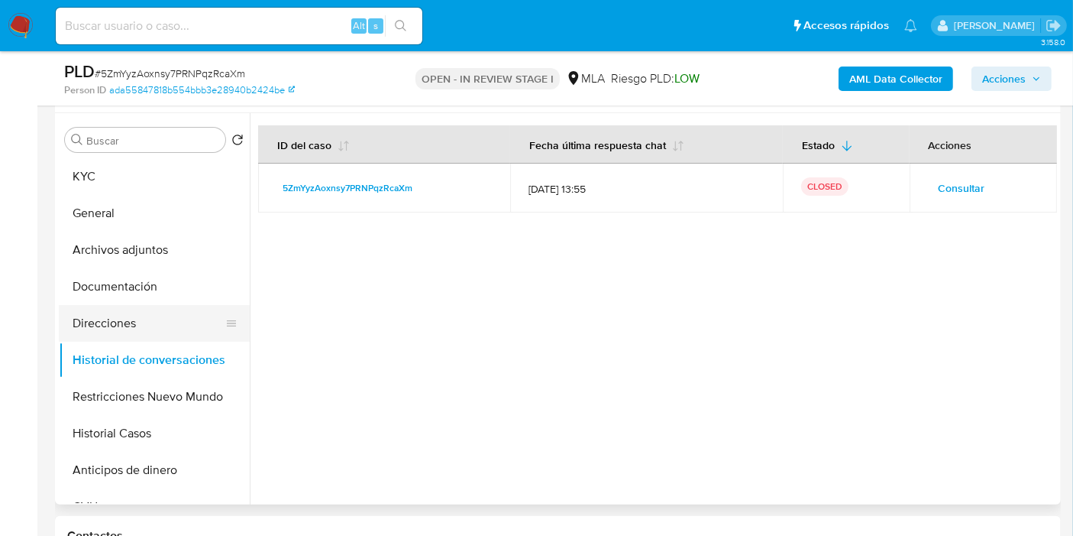
click at [157, 335] on button "Direcciones" at bounding box center [148, 323] width 179 height 37
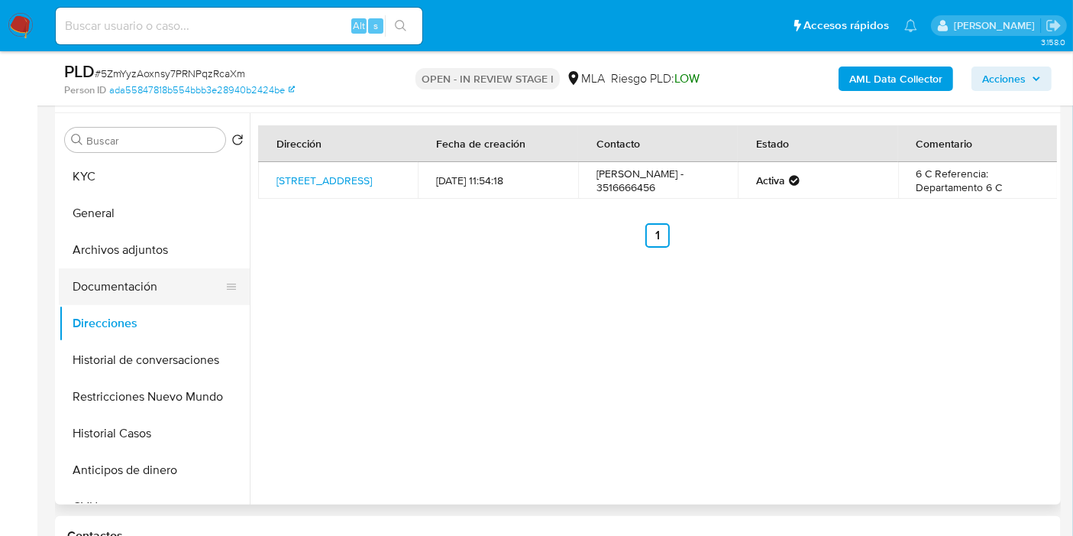
click at [178, 287] on button "Documentación" at bounding box center [148, 286] width 179 height 37
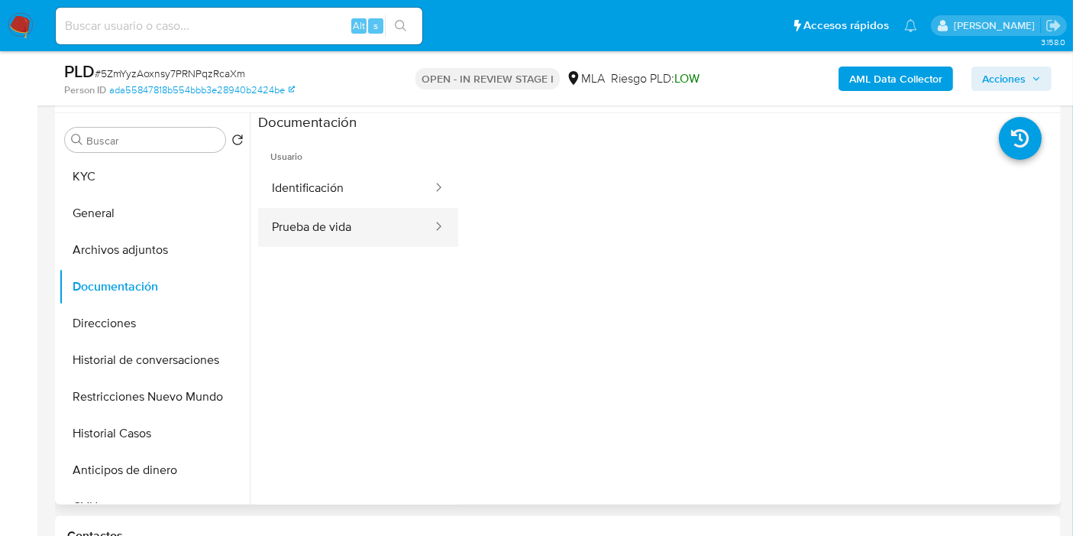
click at [373, 224] on button "Prueba de vida" at bounding box center [346, 227] width 176 height 39
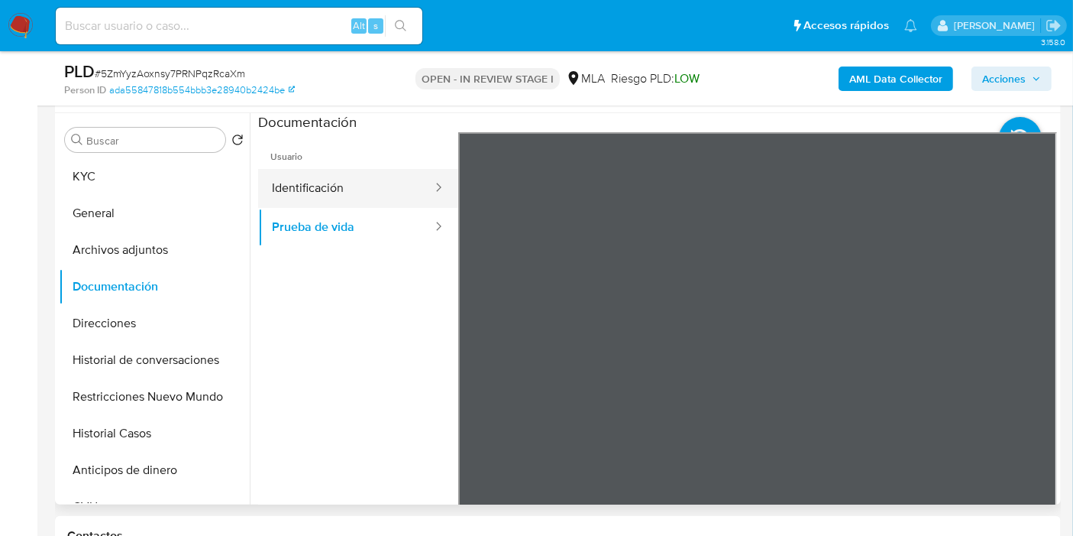
click at [356, 191] on button "Identificación" at bounding box center [346, 188] width 176 height 39
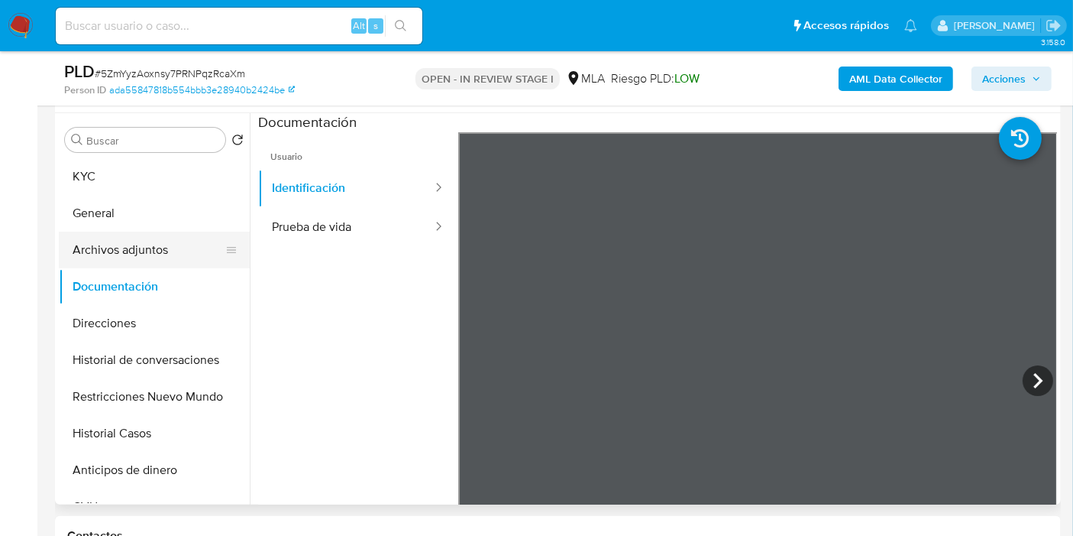
click at [128, 257] on button "Archivos adjuntos" at bounding box center [148, 250] width 179 height 37
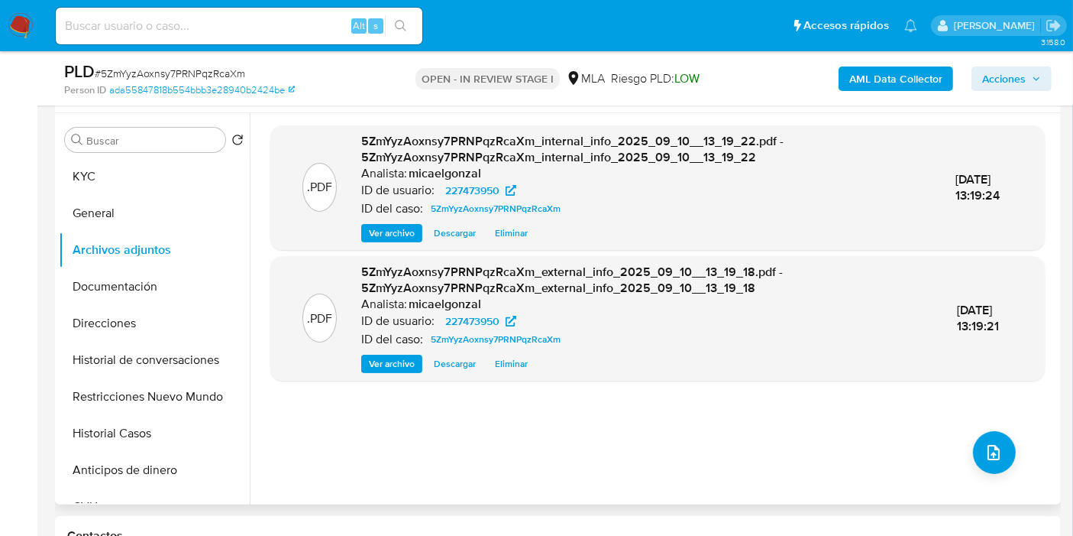
click at [1009, 464] on div ".PDF 5ZmYyzAoxnsy7PRNPqzRcaXm_internal_info_2025_09_10__13_19_22.pdf - 5ZmYyzAo…" at bounding box center [657, 308] width 775 height 367
click at [997, 453] on span "upload-file" at bounding box center [994, 452] width 18 height 18
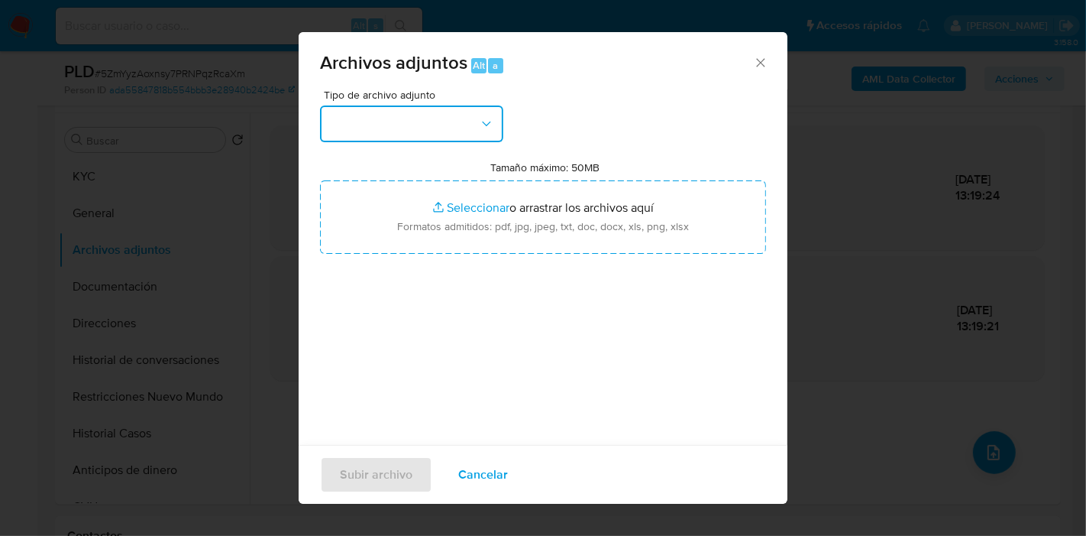
click at [482, 112] on button "button" at bounding box center [411, 123] width 183 height 37
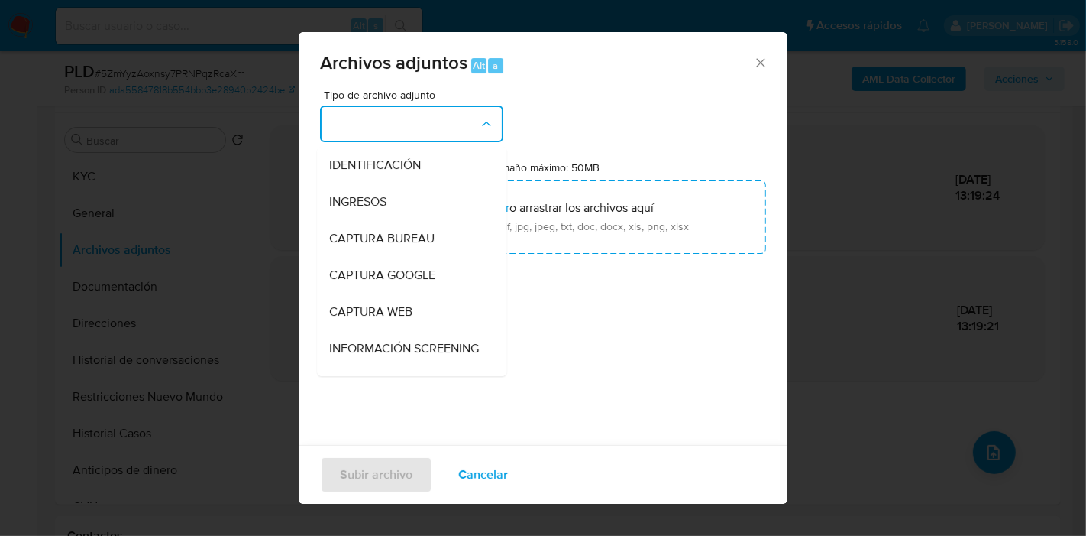
click at [482, 112] on button "button" at bounding box center [411, 123] width 183 height 37
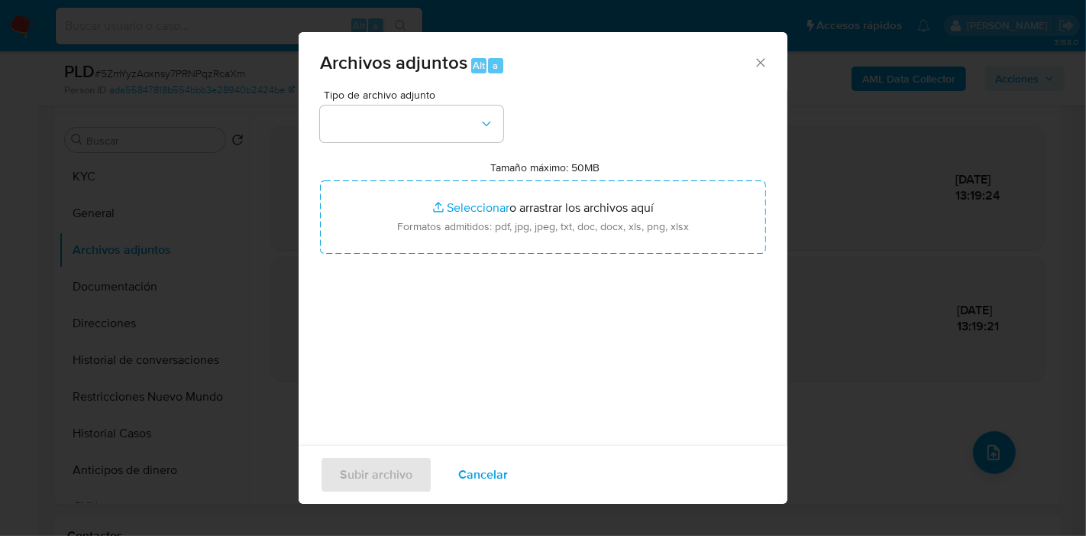
click at [750, 51] on div "Archivos adjuntos Alt a" at bounding box center [543, 60] width 489 height 57
click at [755, 66] on icon "Cerrar" at bounding box center [760, 62] width 15 height 15
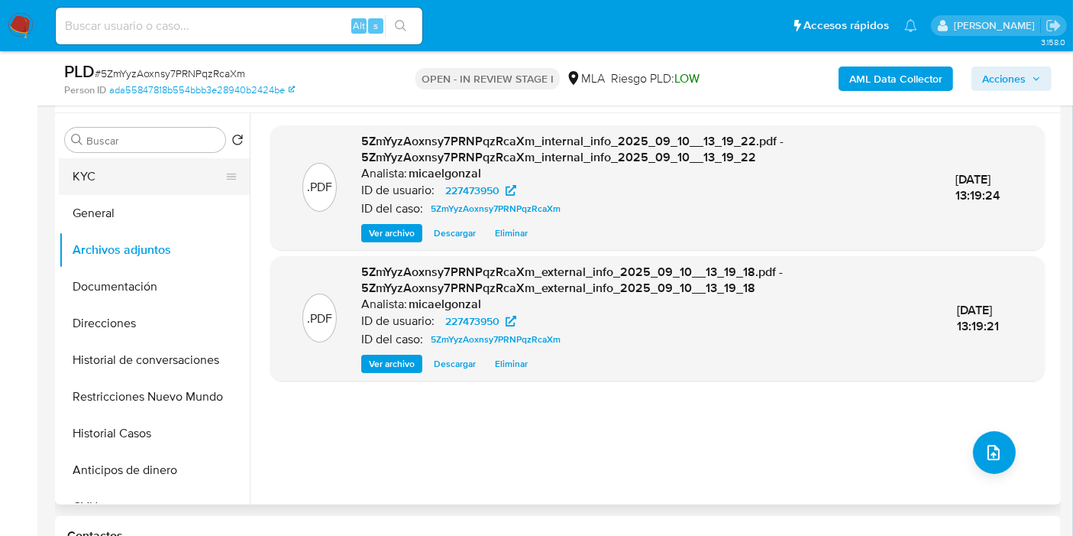
click at [99, 171] on button "KYC" at bounding box center [148, 176] width 179 height 37
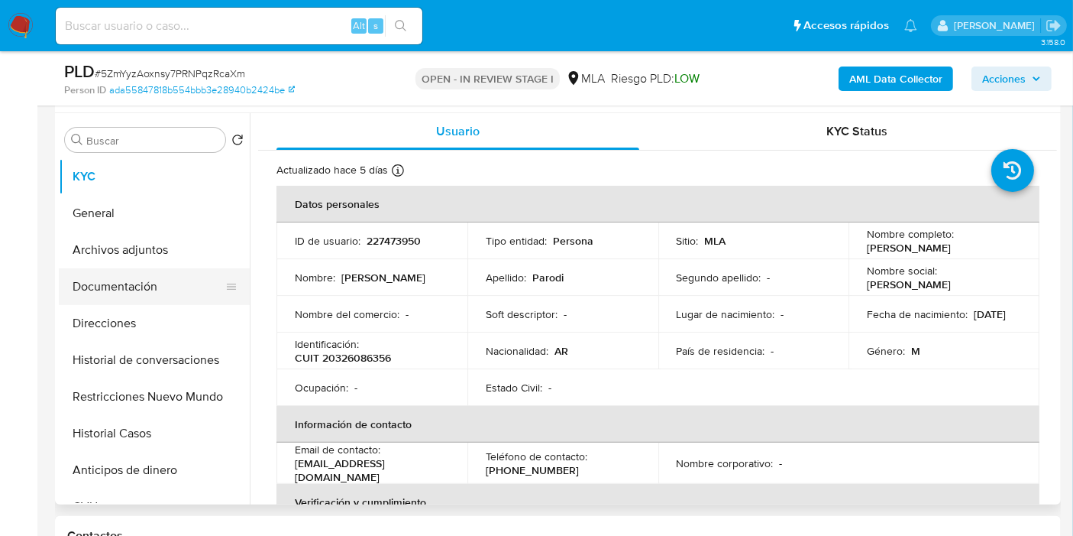
click at [92, 275] on button "Documentación" at bounding box center [148, 286] width 179 height 37
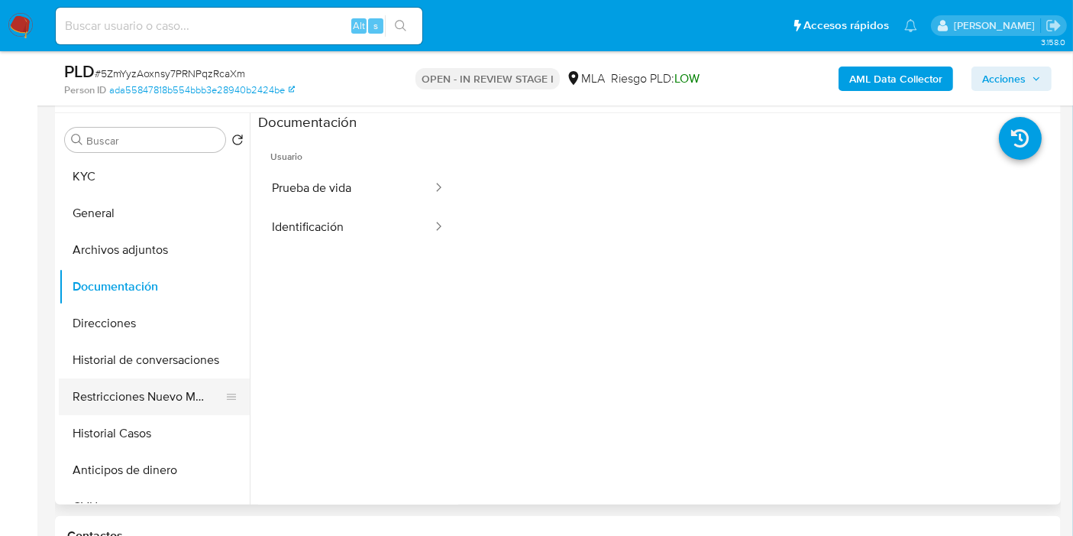
click at [175, 400] on button "Restricciones Nuevo Mundo" at bounding box center [148, 396] width 179 height 37
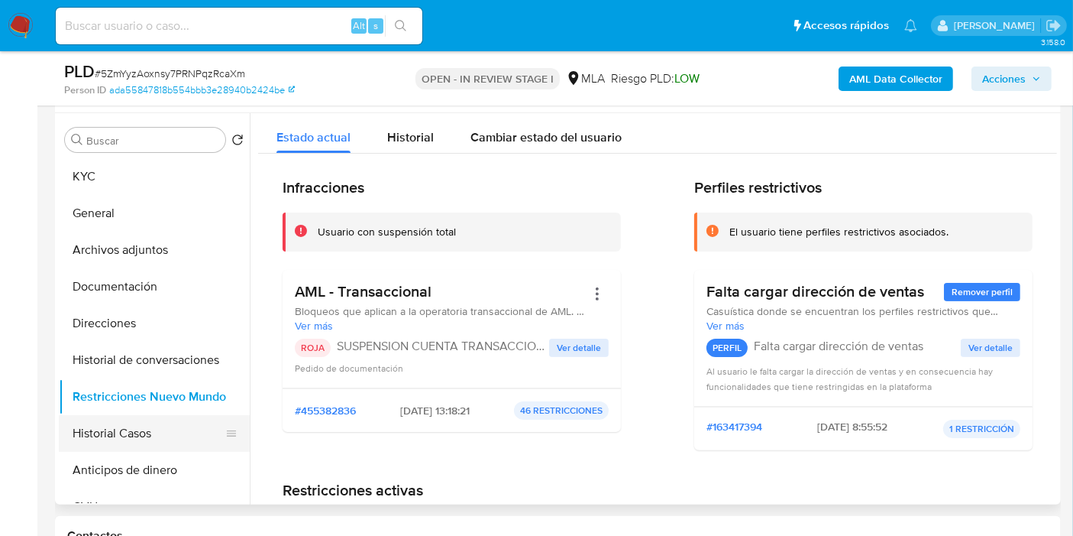
click at [146, 432] on button "Historial Casos" at bounding box center [148, 433] width 179 height 37
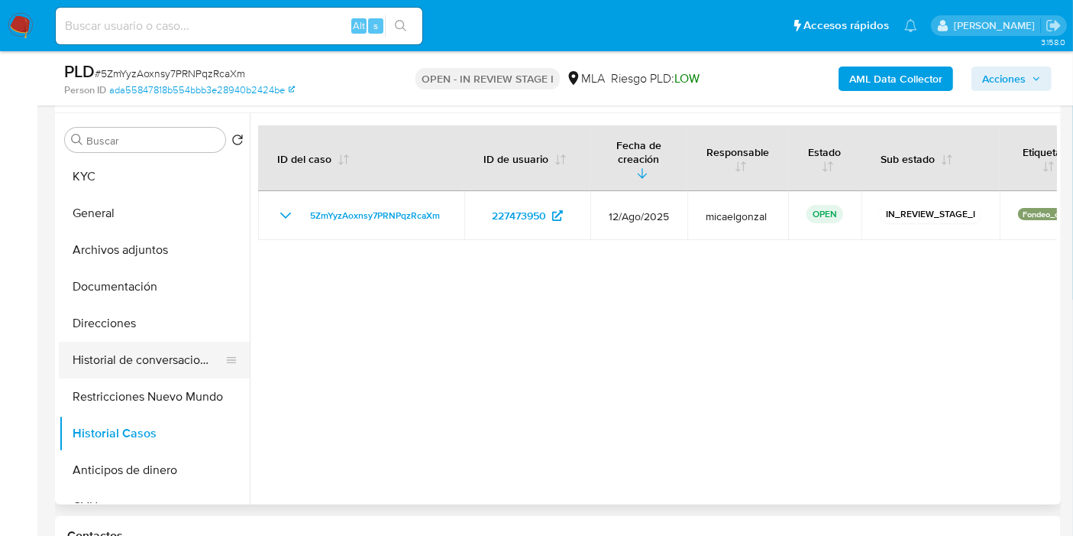
click at [151, 350] on button "Historial de conversaciones" at bounding box center [148, 360] width 179 height 37
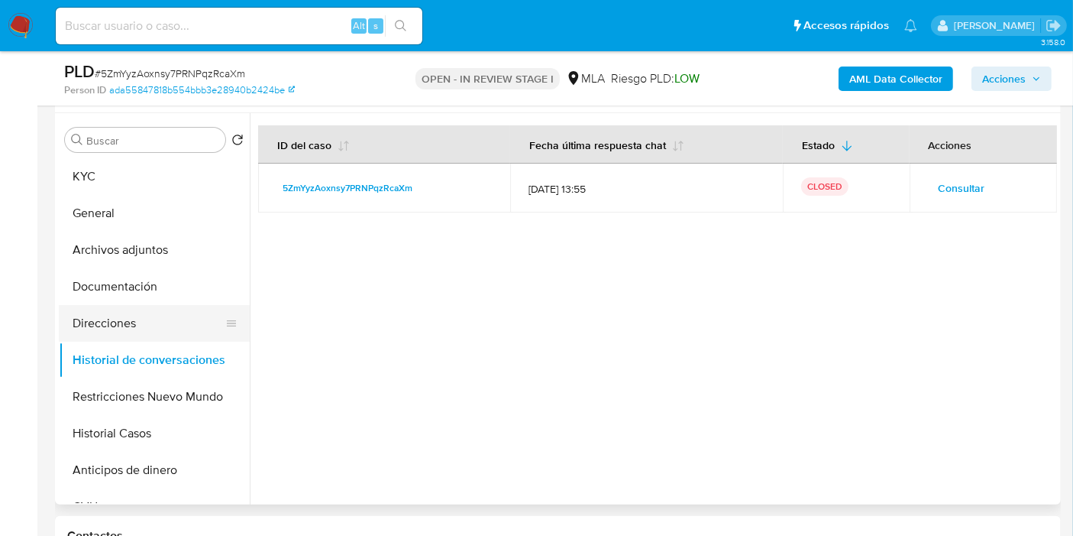
click at [153, 317] on button "Direcciones" at bounding box center [148, 323] width 179 height 37
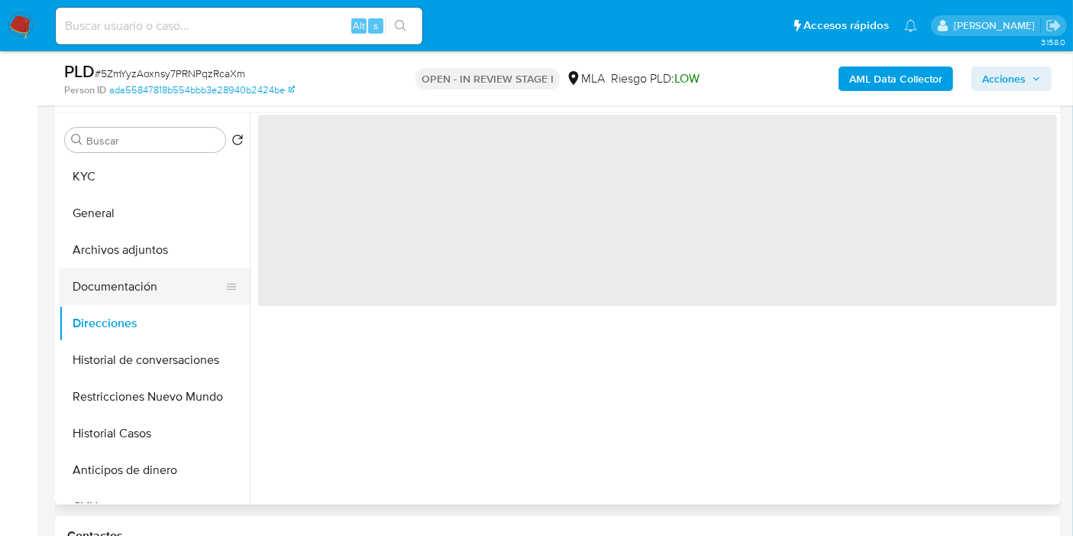
click at [171, 272] on button "Documentación" at bounding box center [148, 286] width 179 height 37
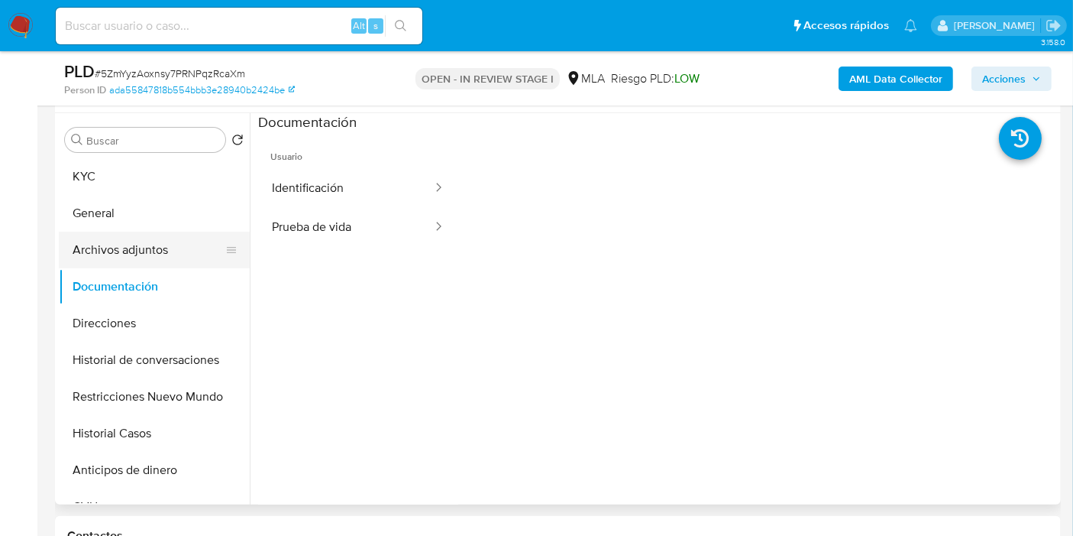
click at [167, 238] on button "Archivos adjuntos" at bounding box center [148, 250] width 179 height 37
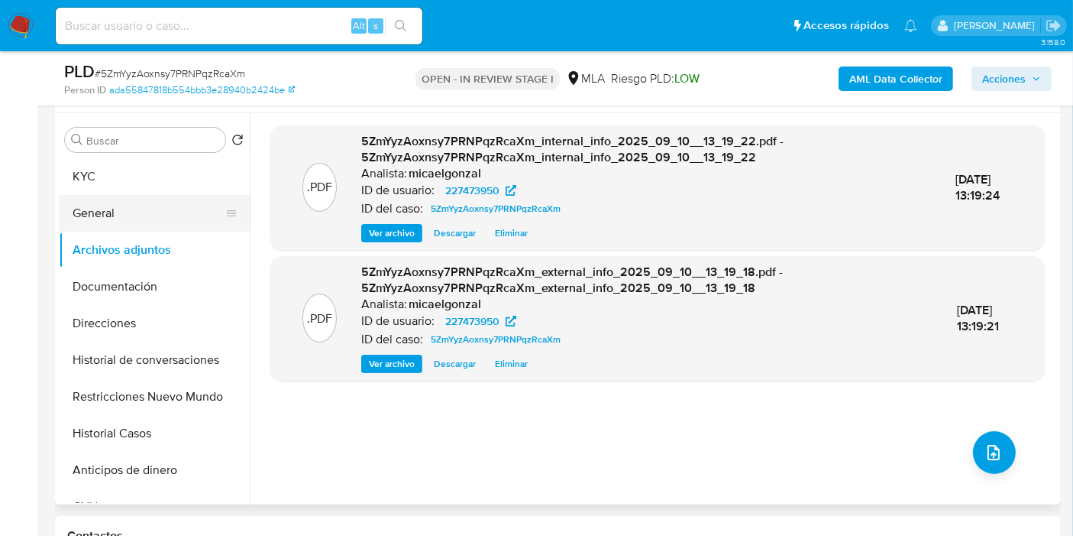
click at [80, 206] on button "General" at bounding box center [148, 213] width 179 height 37
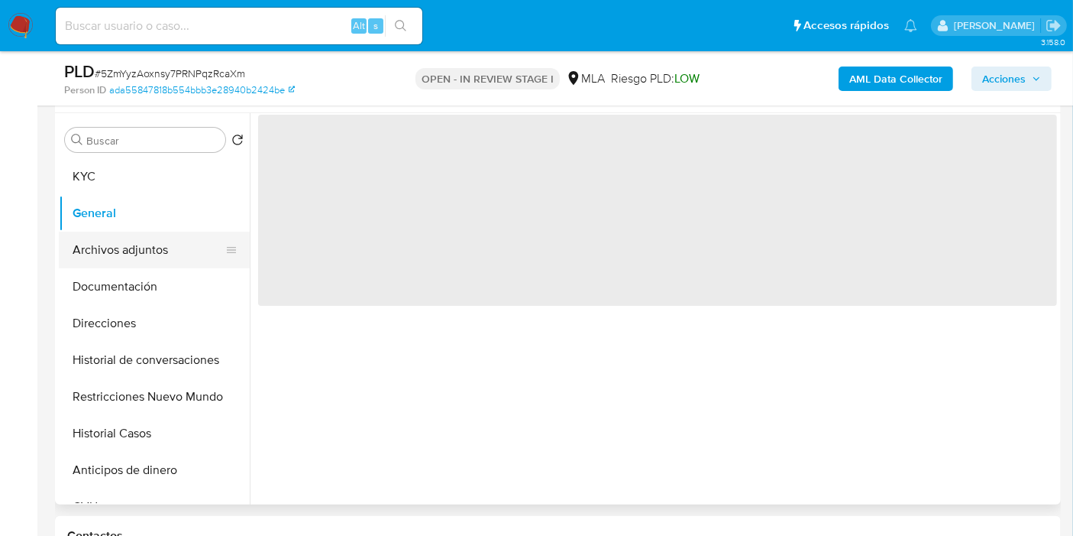
click at [95, 247] on button "Archivos adjuntos" at bounding box center [148, 250] width 179 height 37
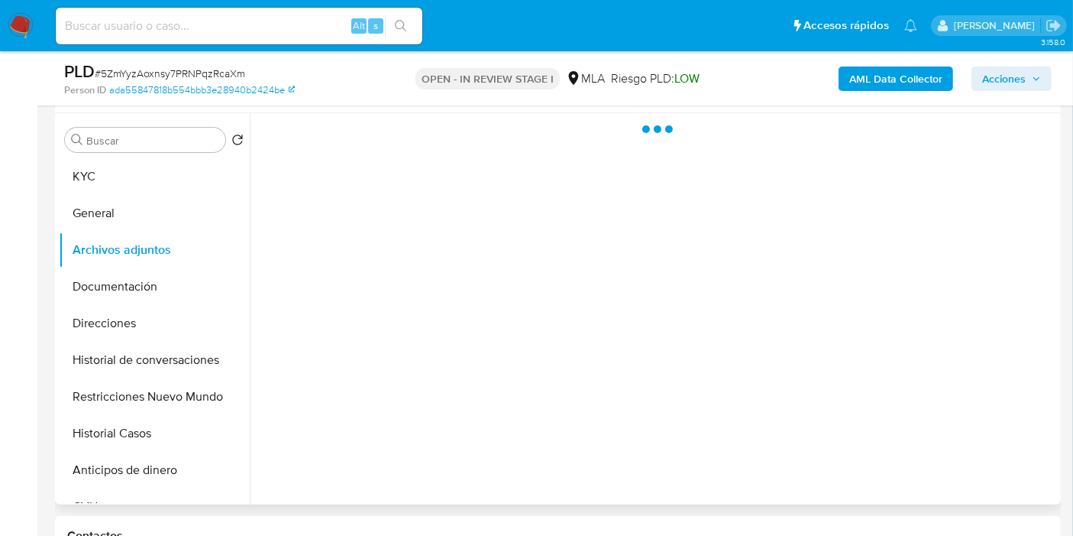
click at [100, 154] on div "Buscar Volver al orden por defecto KYC General Archivos adjuntos Documentación …" at bounding box center [154, 309] width 191 height 389
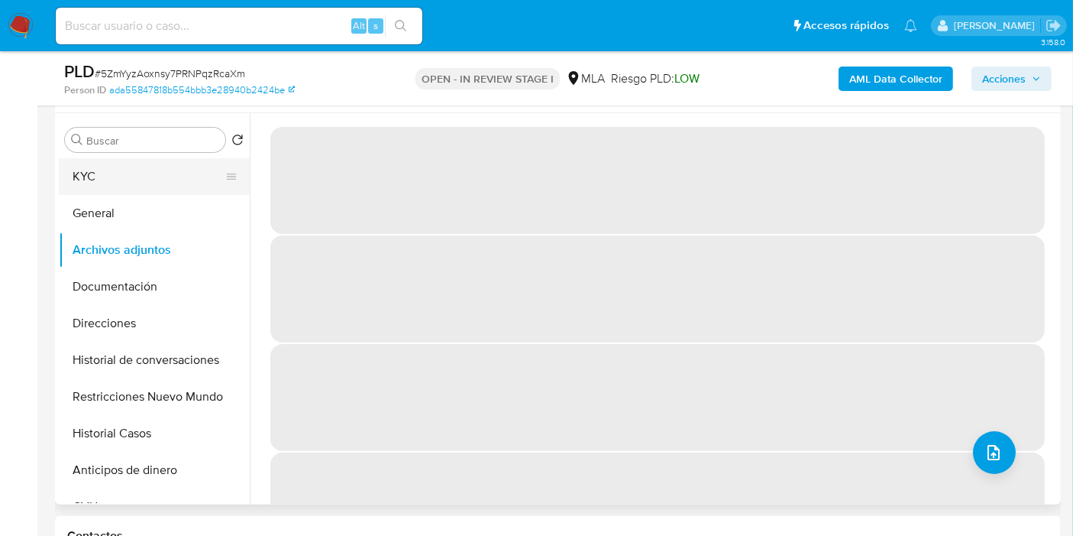
click at [102, 176] on button "KYC" at bounding box center [148, 176] width 179 height 37
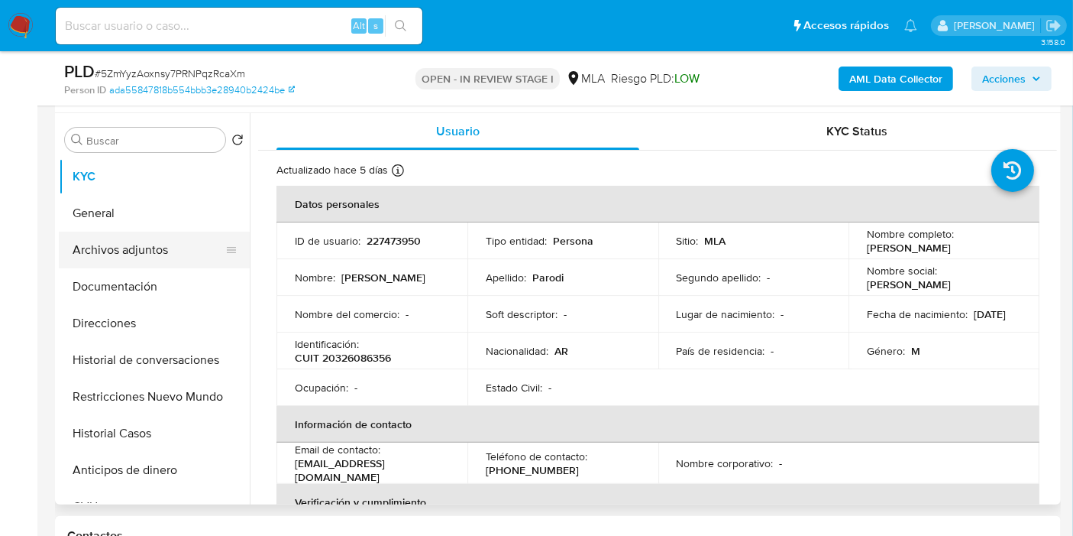
click at [137, 250] on button "Archivos adjuntos" at bounding box center [148, 250] width 179 height 37
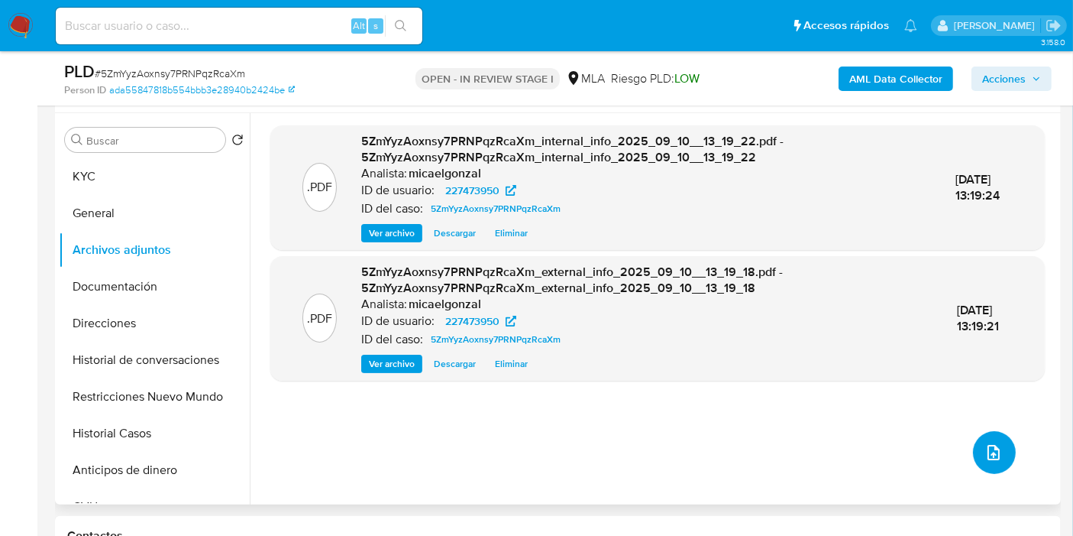
click at [993, 450] on icon "upload-file" at bounding box center [994, 452] width 18 height 18
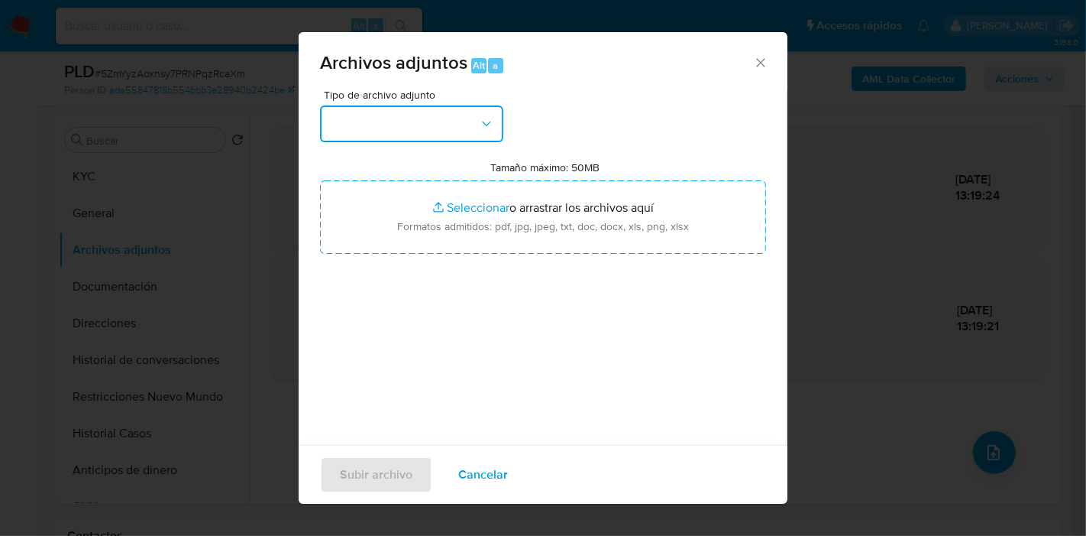
click at [459, 125] on button "button" at bounding box center [411, 123] width 183 height 37
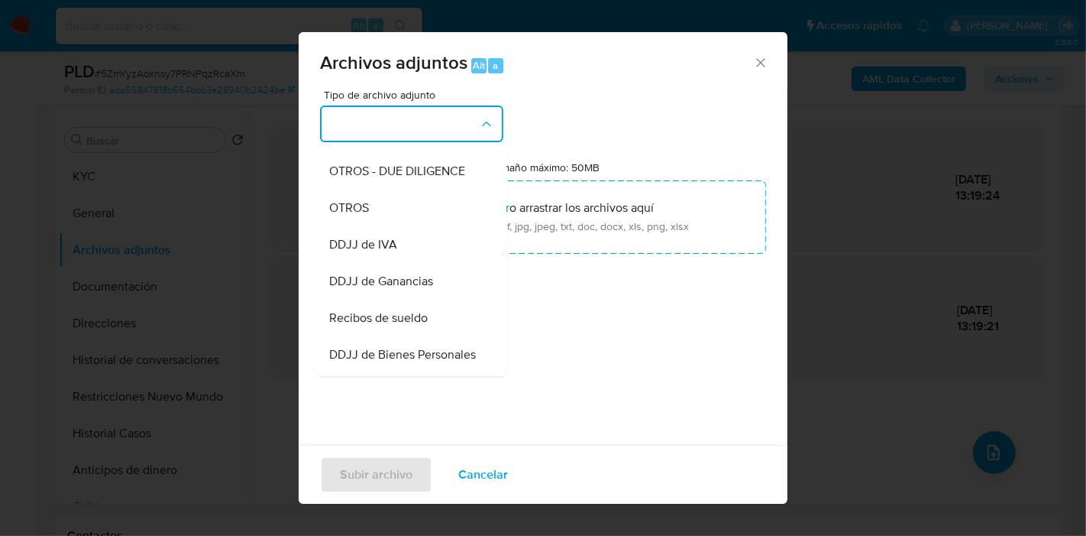
scroll to position [254, 0]
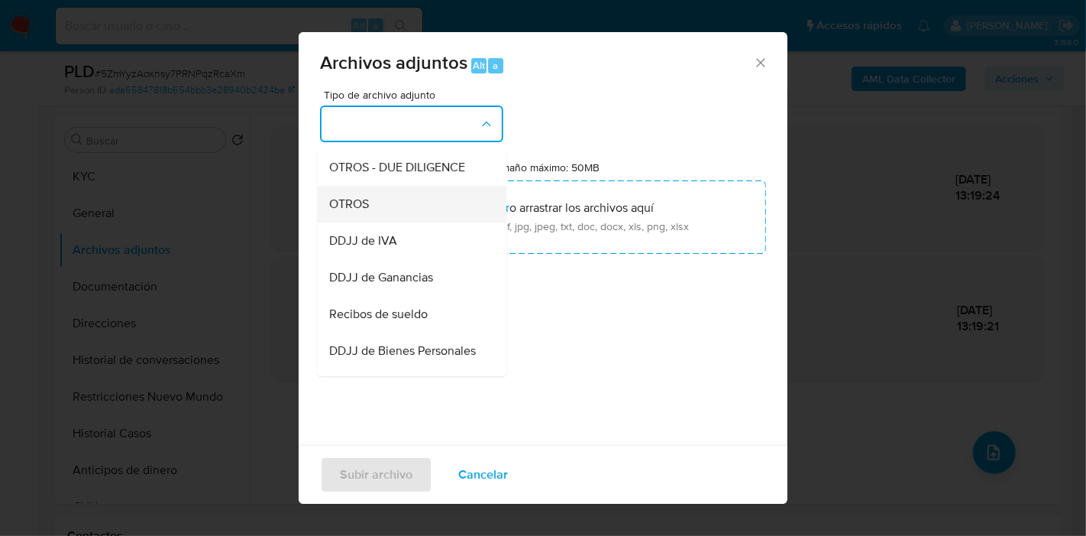
click at [393, 222] on div "OTROS" at bounding box center [407, 204] width 156 height 37
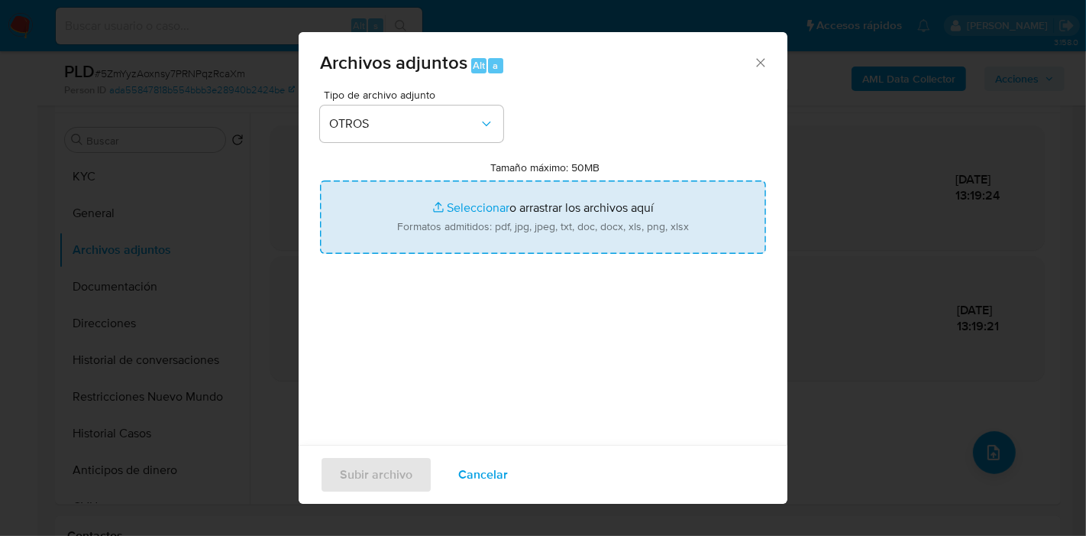
click at [601, 228] on input "Tamaño máximo: 50MB Seleccionar archivos" at bounding box center [543, 216] width 446 height 73
type input "C:\fakepath\Movimientos de Adrian Rodrigo Parodi.xlsx"
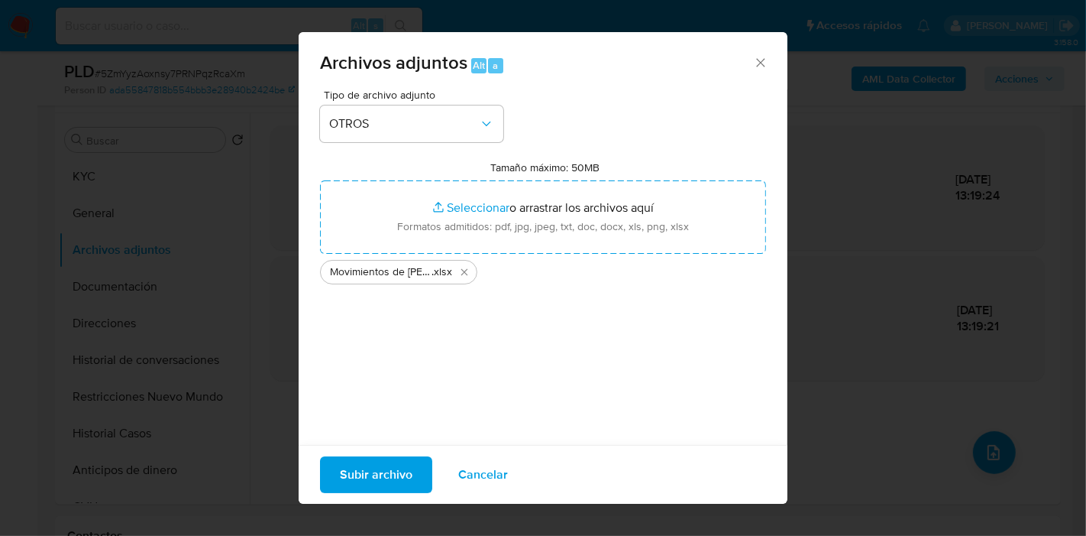
click at [380, 473] on span "Subir archivo" at bounding box center [376, 475] width 73 height 34
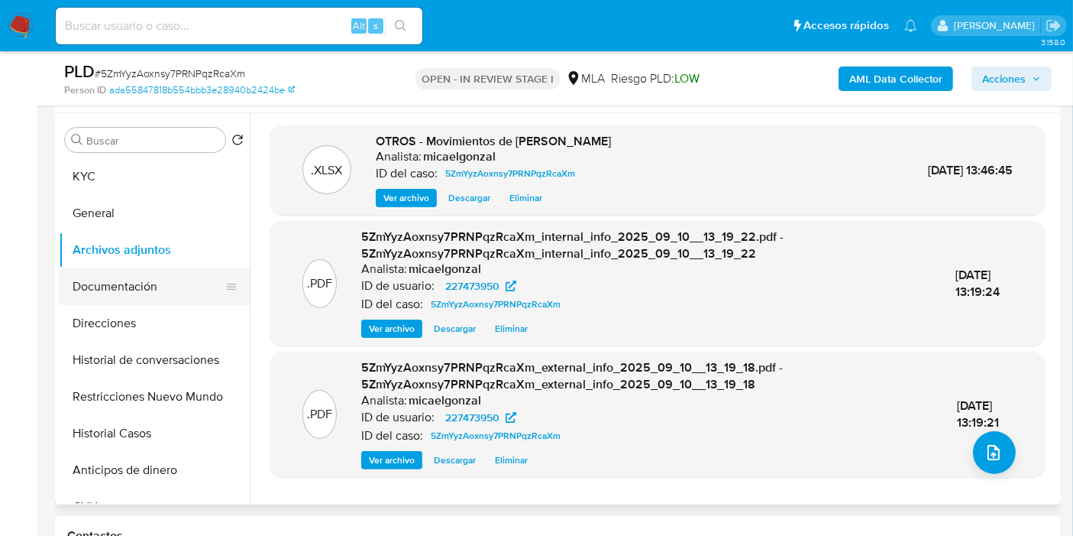
click at [164, 268] on button "Documentación" at bounding box center [148, 286] width 179 height 37
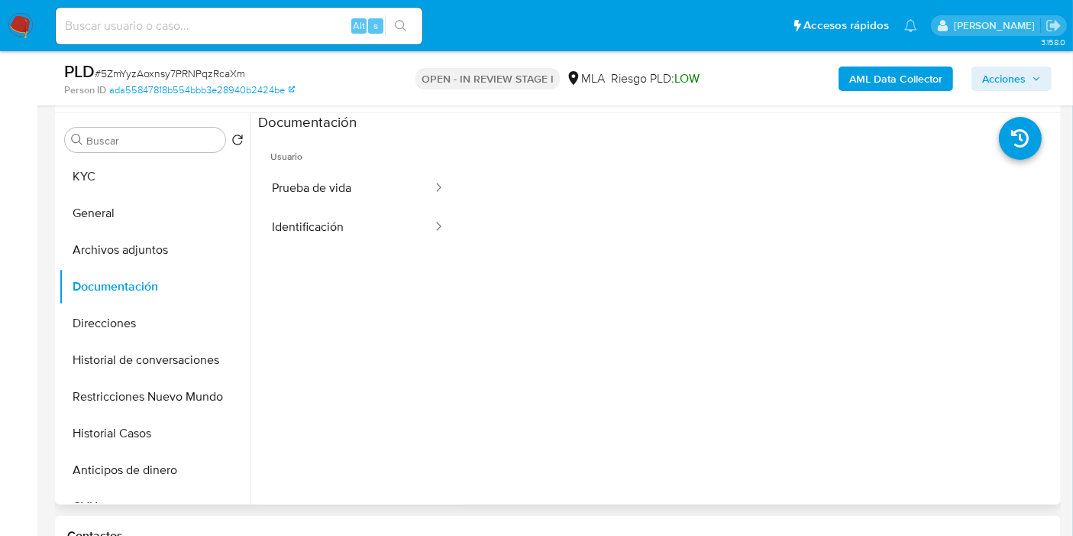
click at [327, 250] on ul "Usuario Prueba de vida Identificación" at bounding box center [358, 352] width 200 height 440
click at [339, 237] on button "Identificación" at bounding box center [346, 227] width 176 height 39
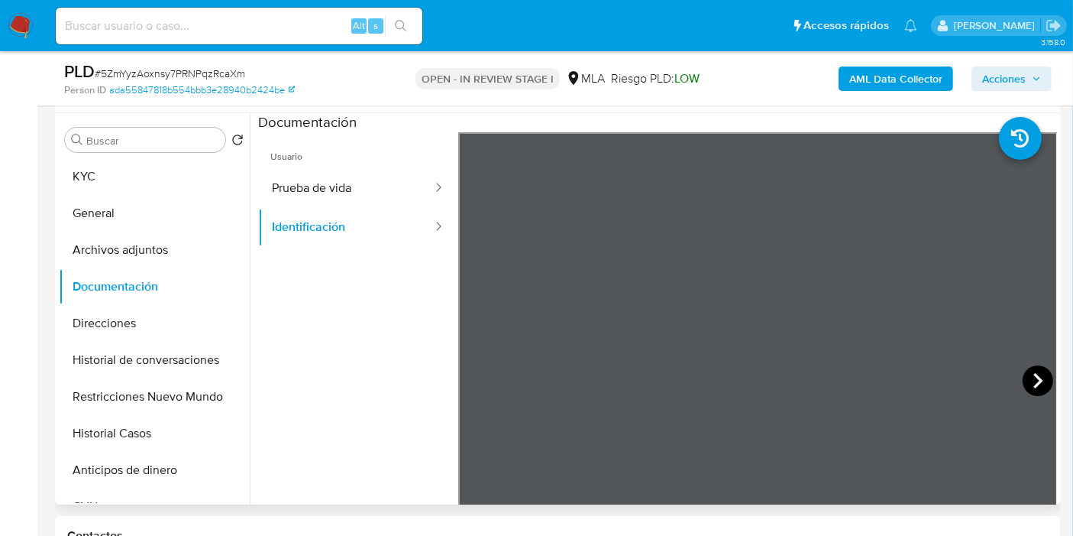
click at [1023, 377] on icon at bounding box center [1038, 380] width 31 height 31
click at [475, 371] on icon at bounding box center [477, 380] width 31 height 31
drag, startPoint x: 303, startPoint y: 194, endPoint x: 232, endPoint y: 193, distance: 70.3
click at [303, 195] on button "Prueba de vida" at bounding box center [346, 188] width 176 height 39
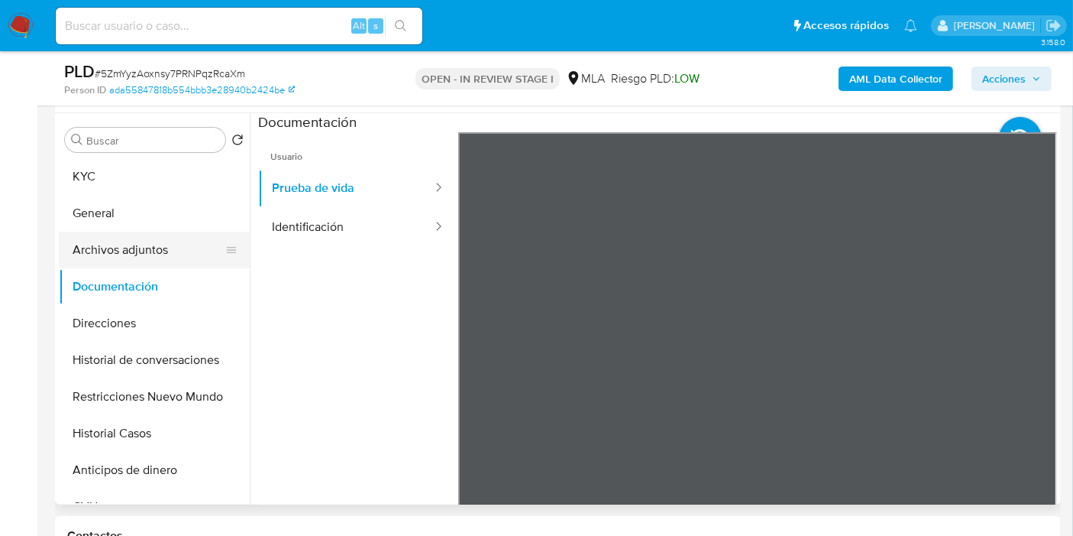
click at [94, 243] on button "Archivos adjuntos" at bounding box center [148, 250] width 179 height 37
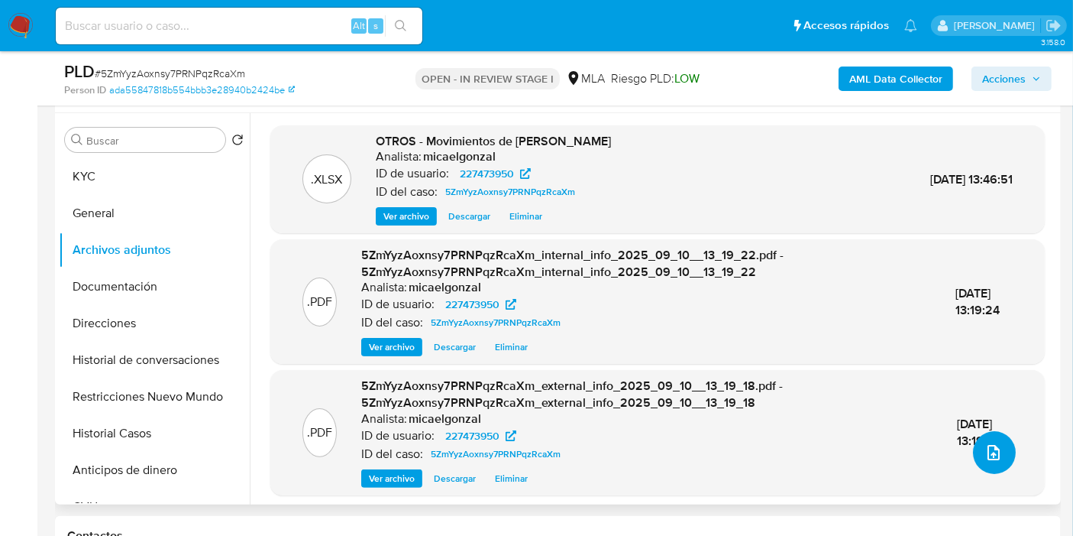
click at [997, 465] on button "upload-file" at bounding box center [994, 452] width 43 height 43
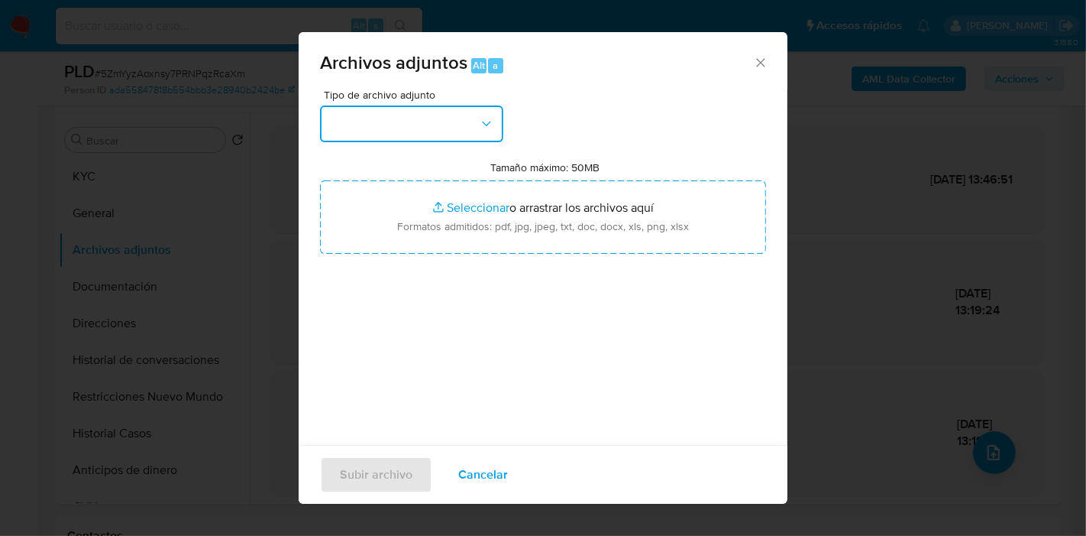
click at [478, 114] on button "button" at bounding box center [411, 123] width 183 height 37
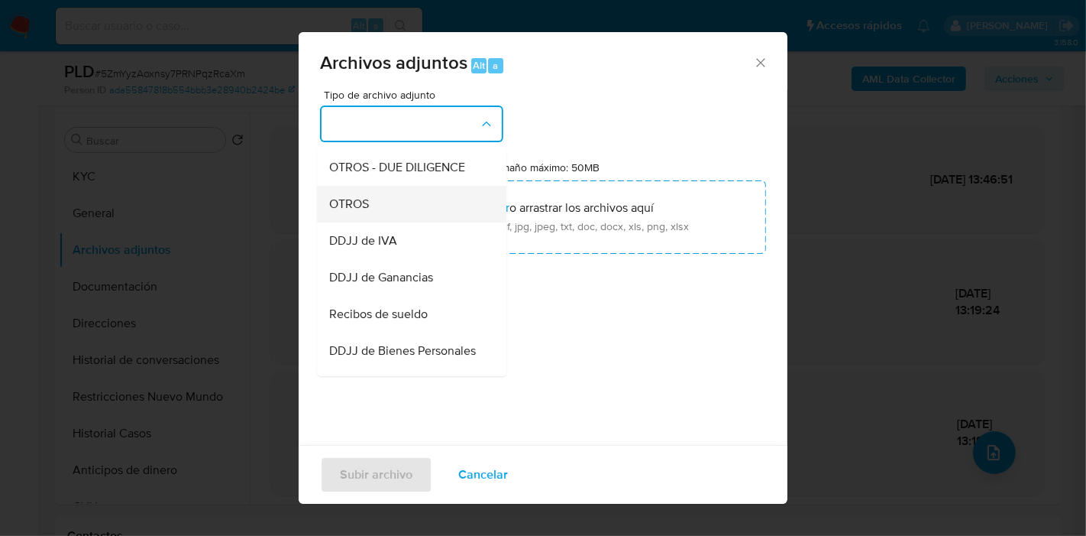
click at [435, 222] on div "OTROS" at bounding box center [407, 204] width 156 height 37
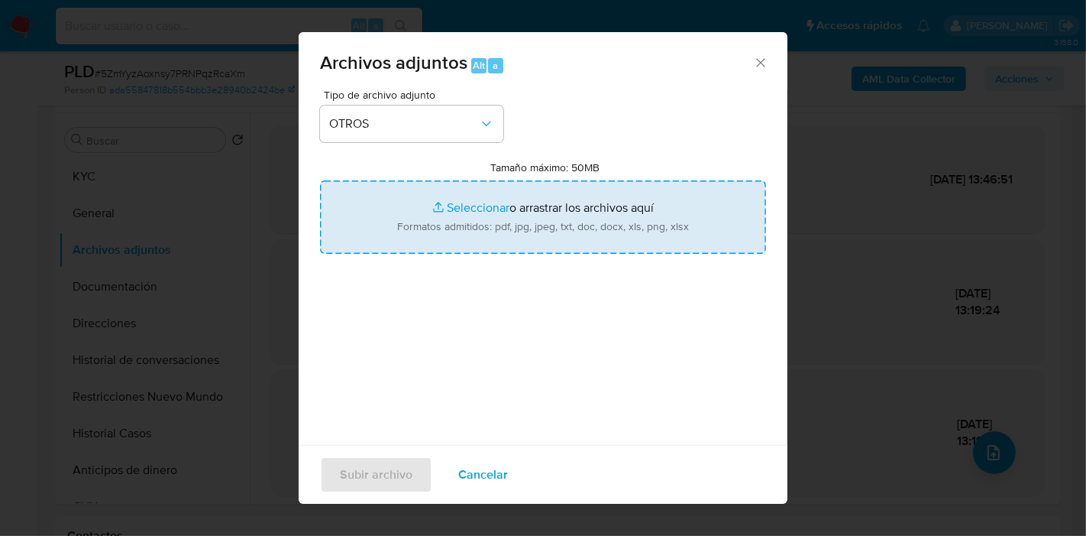
click at [513, 211] on input "Tamaño máximo: 50MB Seleccionar archivos" at bounding box center [543, 216] width 446 height 73
type input "C:\fakepath\Caselog 5ZmYyzAoxnsy7PRNPqzRcaXm_2025_08_20_03_30_21.docx"
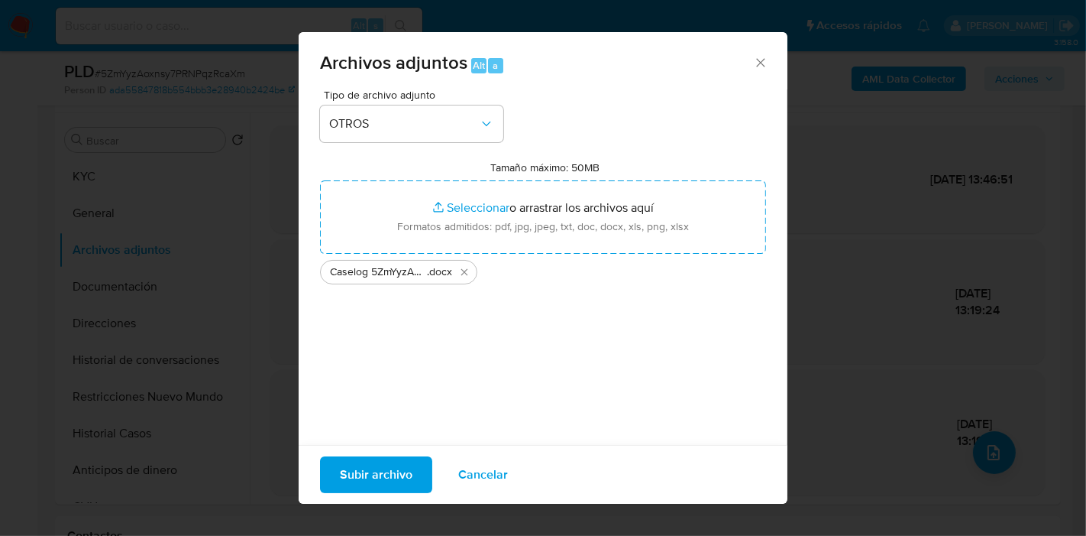
click at [396, 458] on span "Subir archivo" at bounding box center [376, 475] width 73 height 34
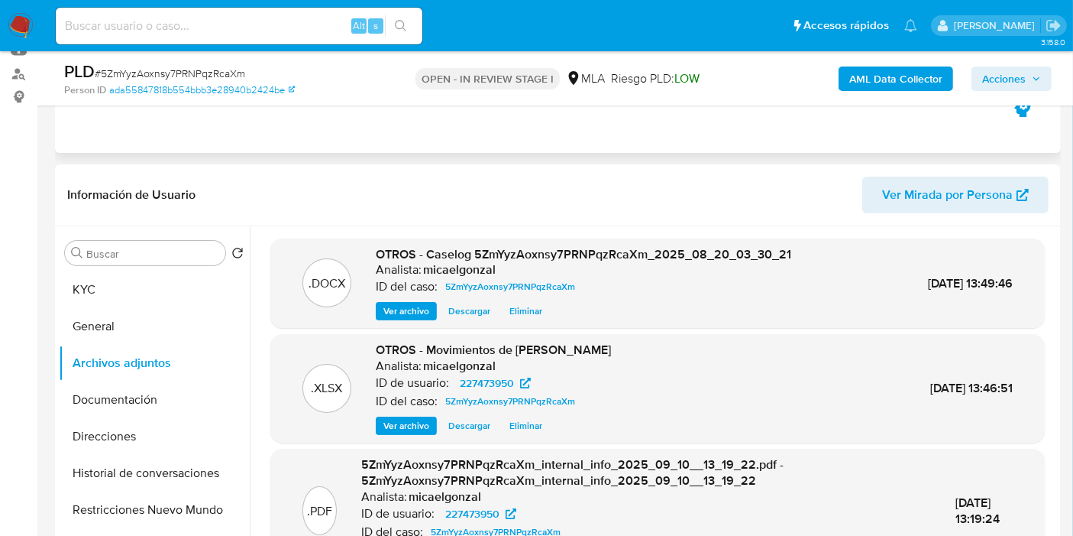
scroll to position [114, 0]
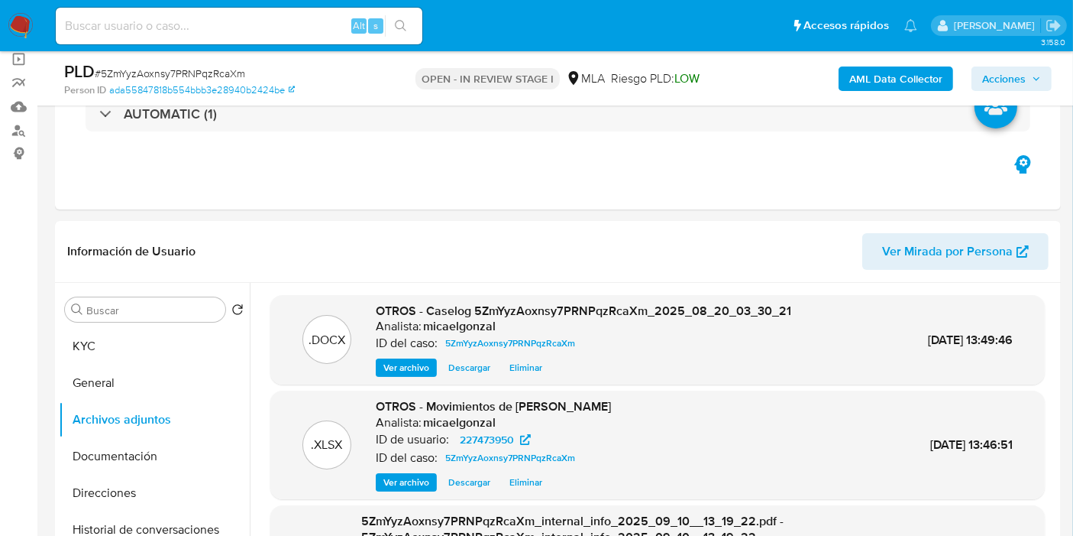
click at [997, 82] on span "Acciones" at bounding box center [1005, 78] width 44 height 24
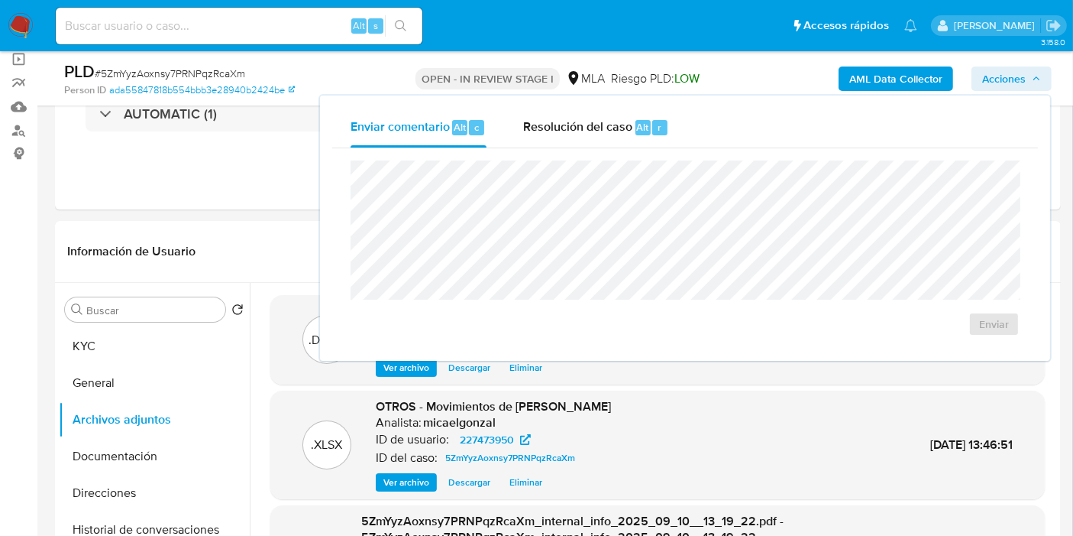
click at [576, 104] on div "Enviar comentario Alt c Resolución del caso Alt r Enviar" at bounding box center [685, 228] width 730 height 265
click at [588, 133] on span "Resolución del caso" at bounding box center [577, 127] width 109 height 18
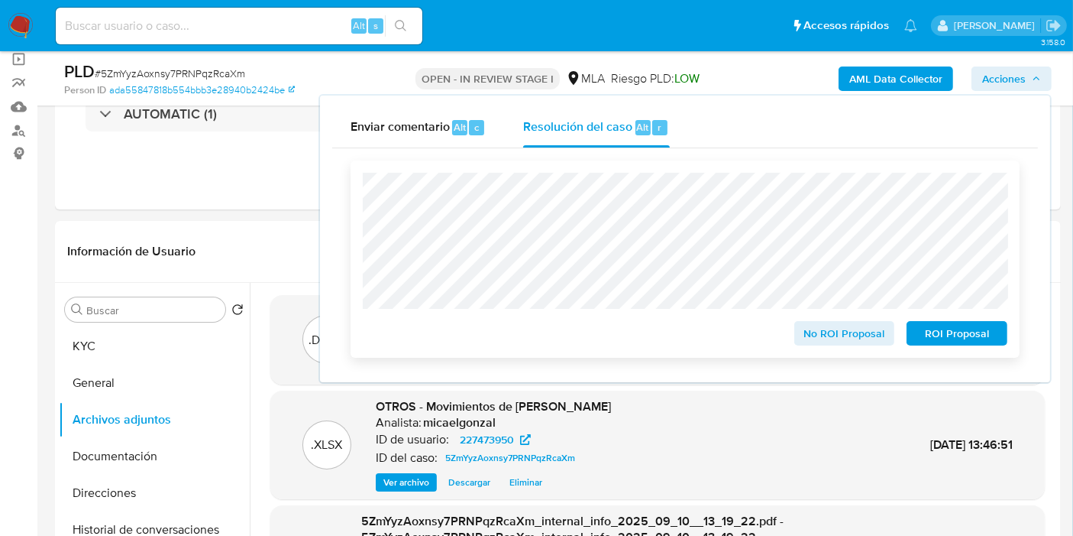
click at [983, 332] on span "ROI Proposal" at bounding box center [957, 332] width 79 height 21
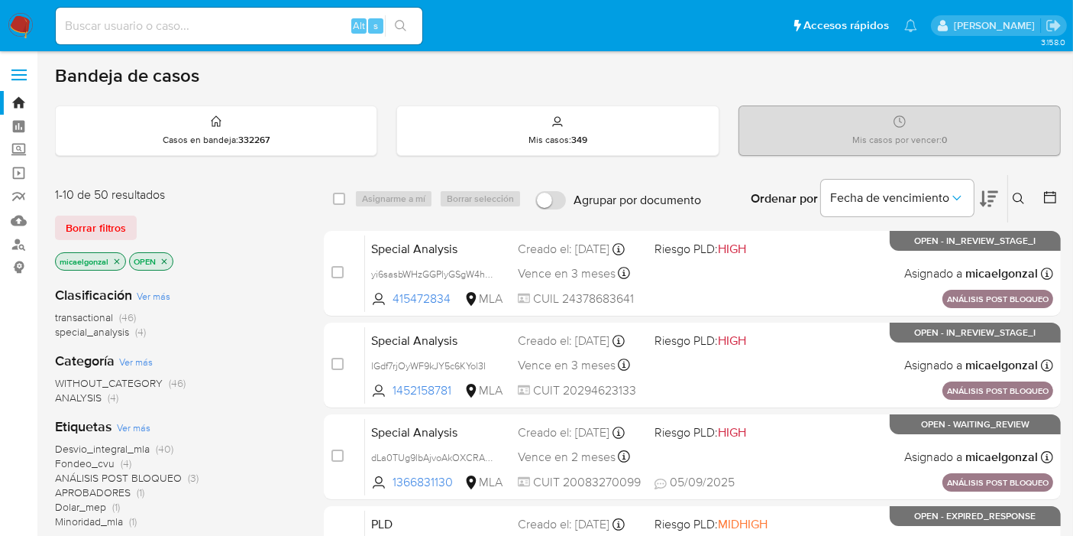
click at [82, 232] on span "Borrar filtros" at bounding box center [96, 227] width 60 height 21
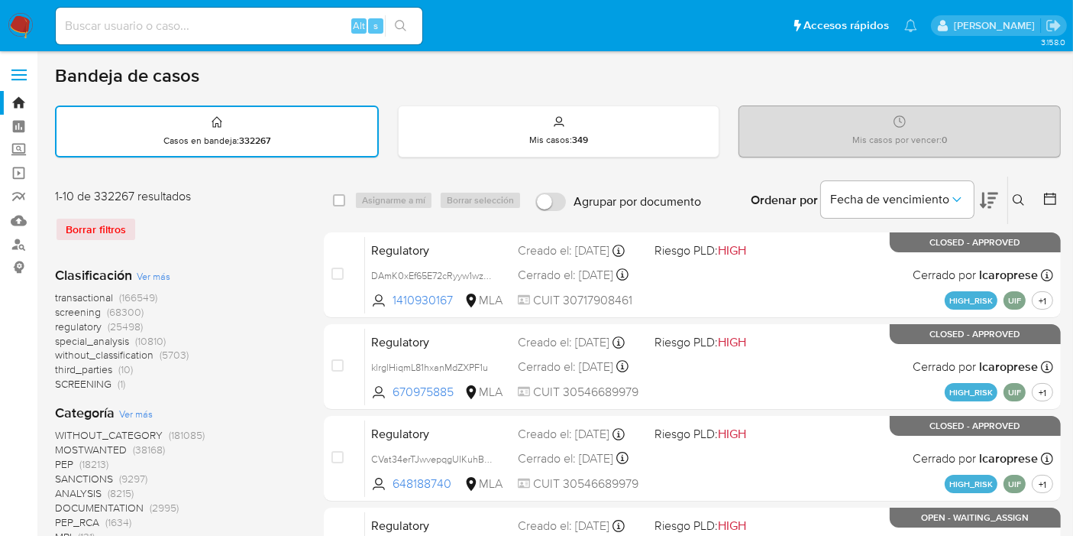
click at [1028, 200] on button at bounding box center [1021, 200] width 25 height 18
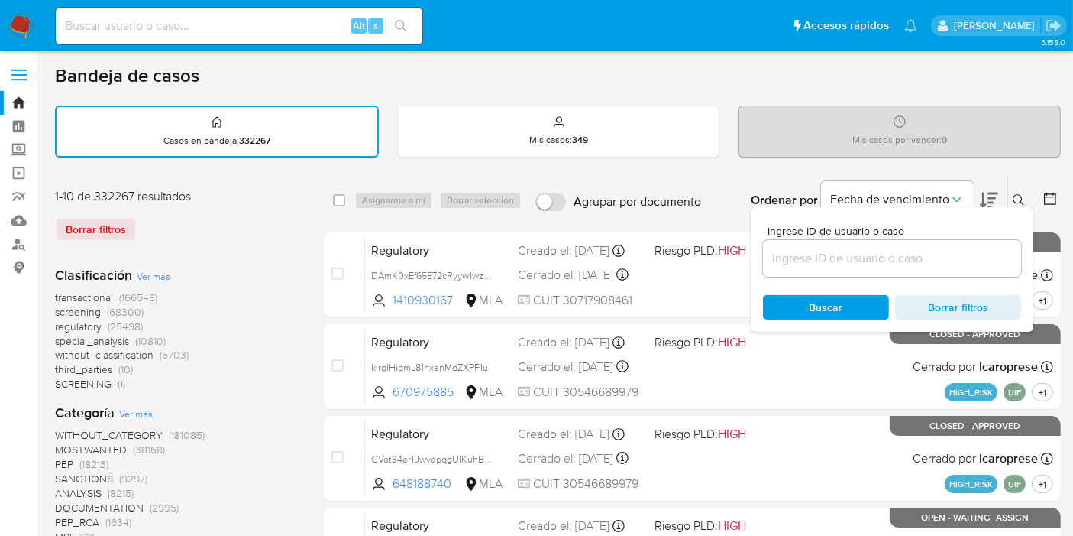
click at [827, 256] on input at bounding box center [892, 258] width 258 height 20
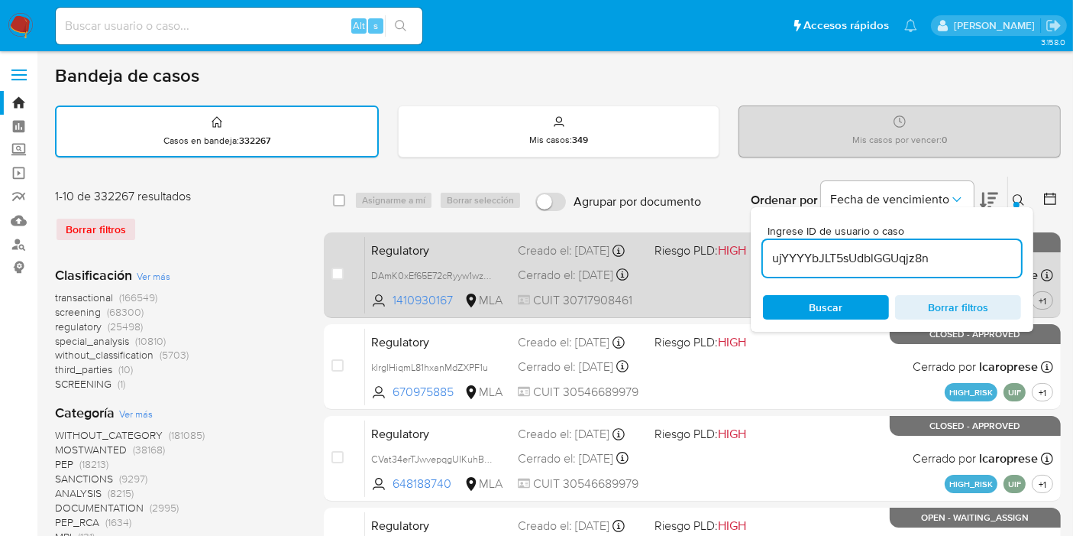
type input "ujYYYYbJLT5sUdblGGUqjz8n"
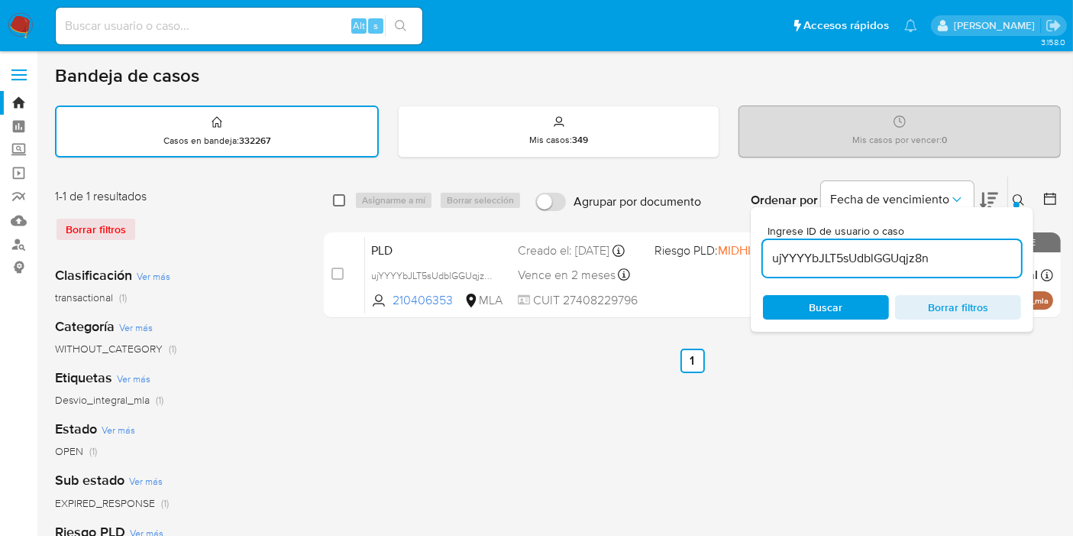
click at [338, 200] on input "checkbox" at bounding box center [339, 200] width 12 height 12
checkbox input "true"
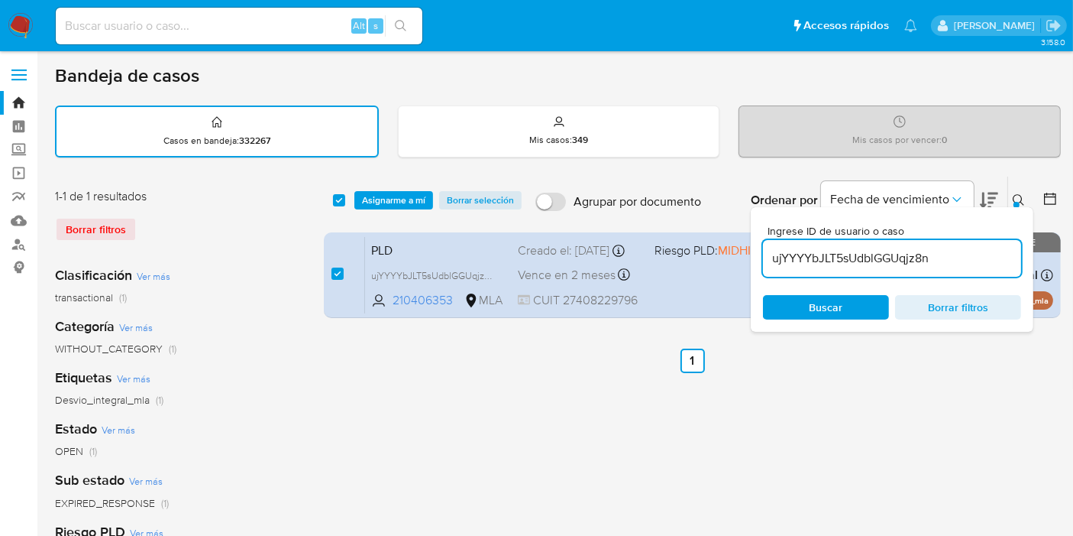
click at [389, 183] on div "select-all-cases-checkbox Asignarme a mí Borrar selección Agrupar por documento…" at bounding box center [692, 199] width 737 height 47
click at [393, 193] on span "Asignarme a mí" at bounding box center [393, 200] width 63 height 15
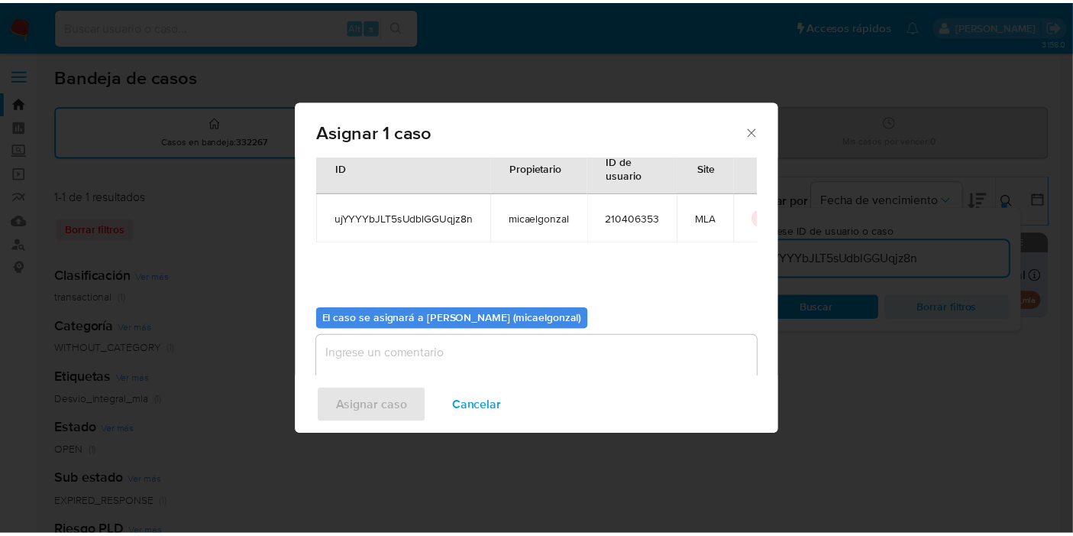
scroll to position [78, 0]
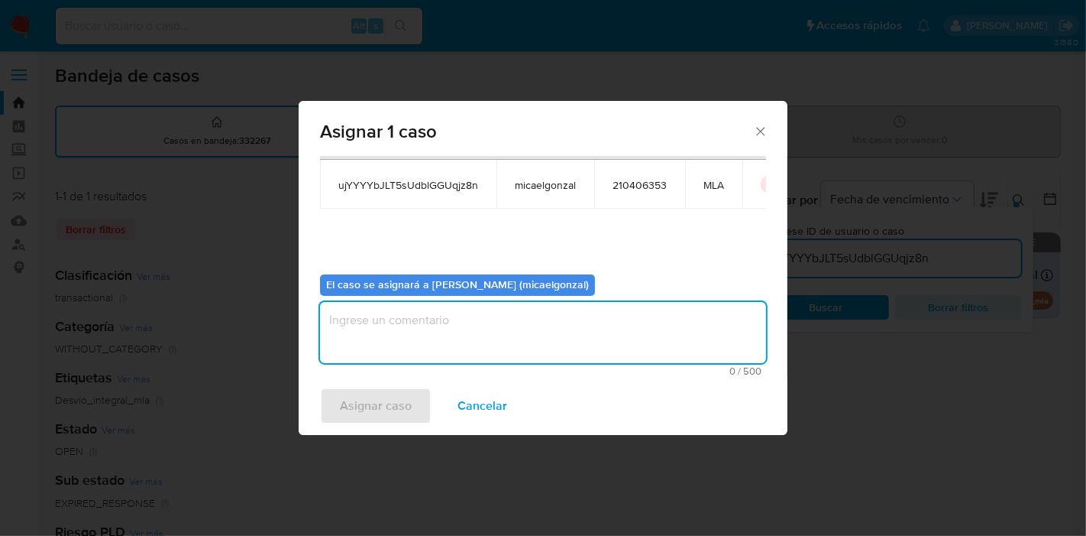
click at [504, 344] on textarea "assign-modal" at bounding box center [543, 332] width 446 height 61
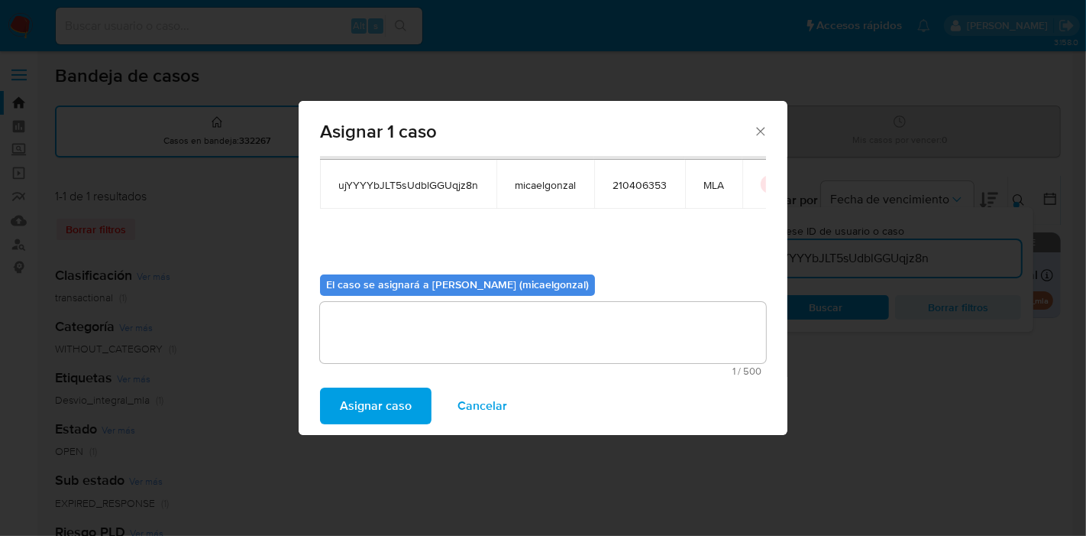
click at [408, 406] on span "Asignar caso" at bounding box center [376, 406] width 72 height 34
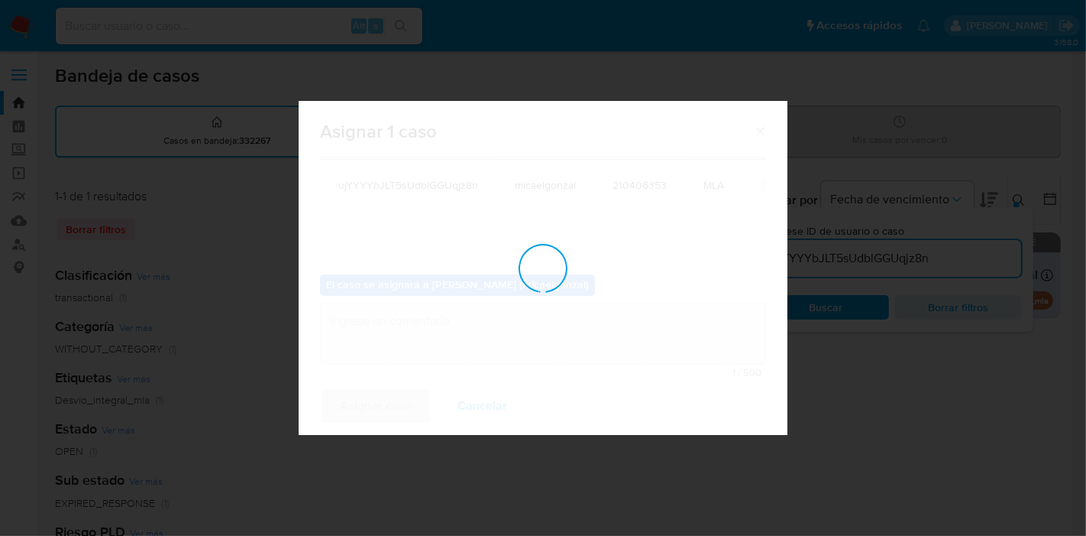
checkbox input "false"
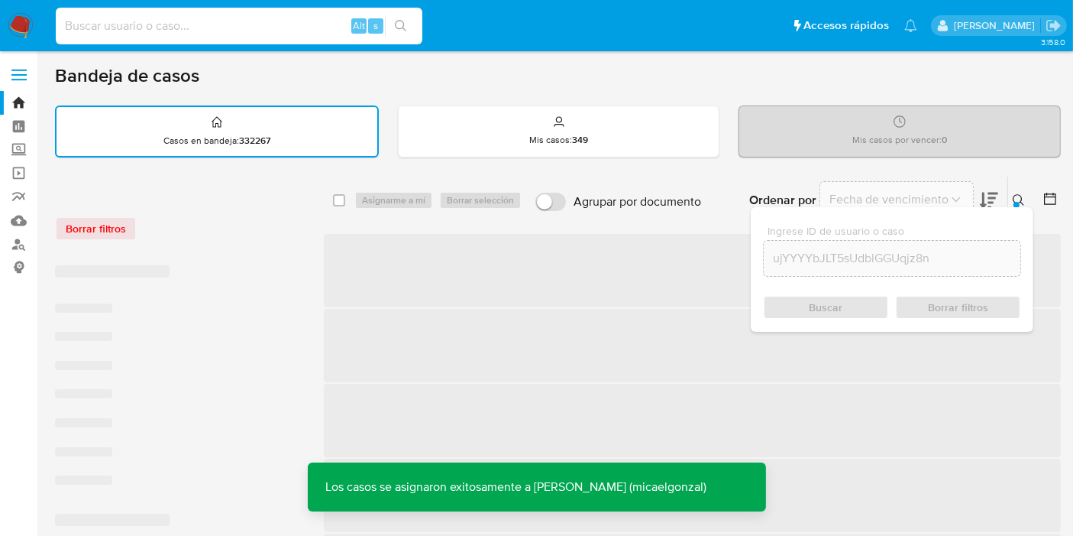
click at [198, 24] on input at bounding box center [239, 26] width 367 height 20
paste input "ujYYYYbJLT5sUdblGGUqjz8n"
type input "ujYYYYbJLT5sUdblGGUqjz8n"
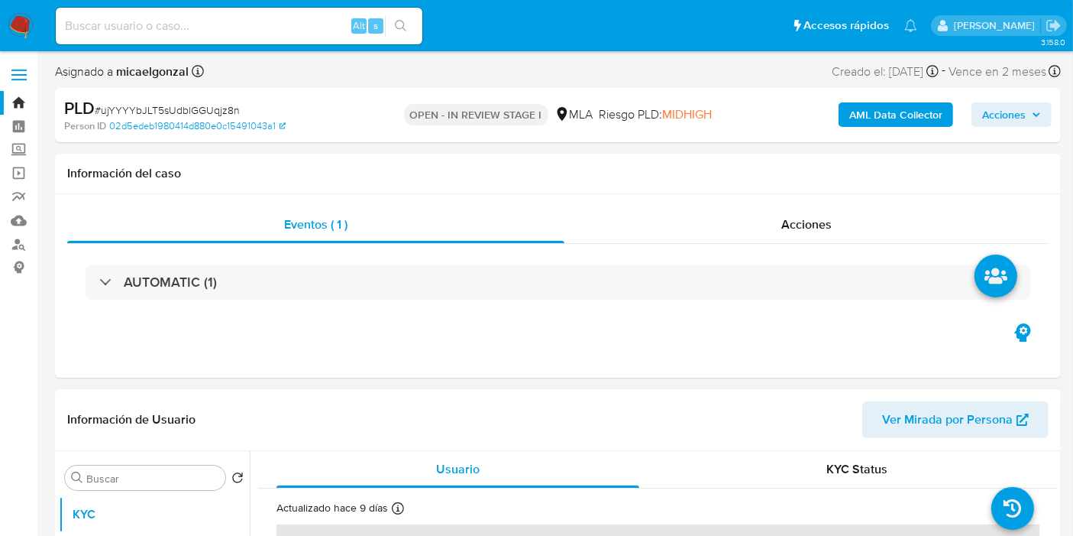
select select "10"
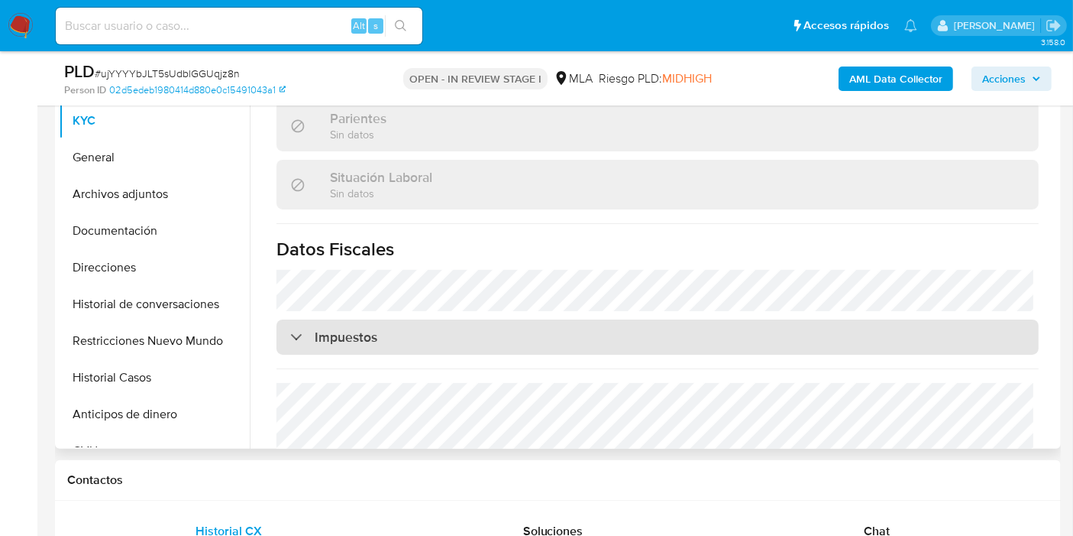
scroll to position [764, 0]
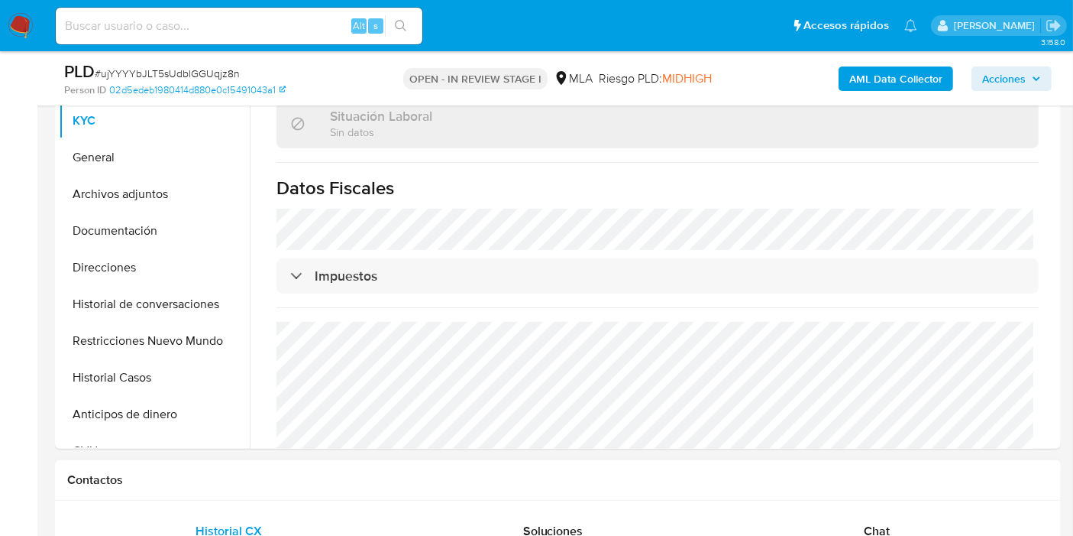
click at [868, 520] on div "Chat" at bounding box center [876, 531] width 287 height 37
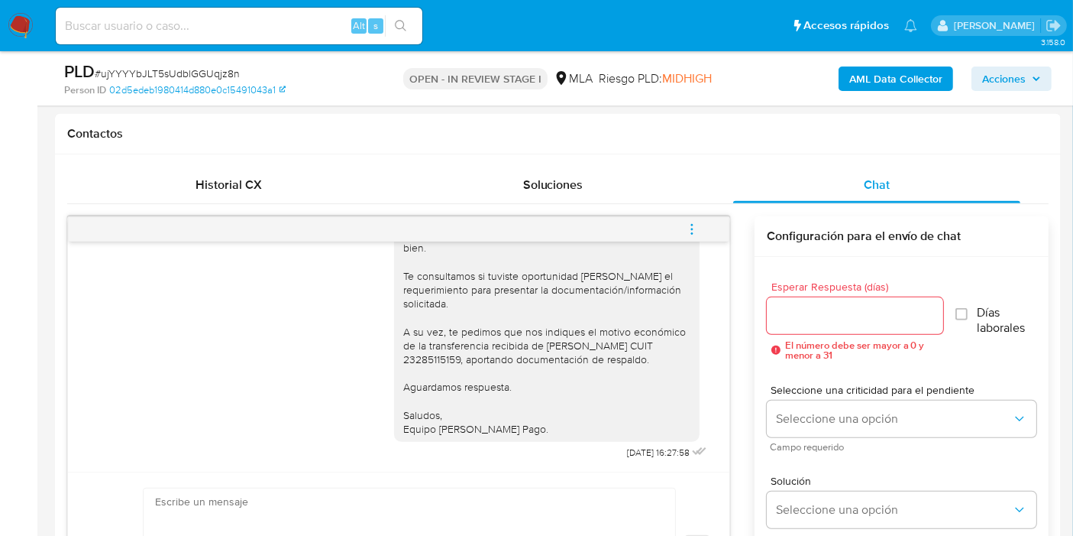
scroll to position [678, 0]
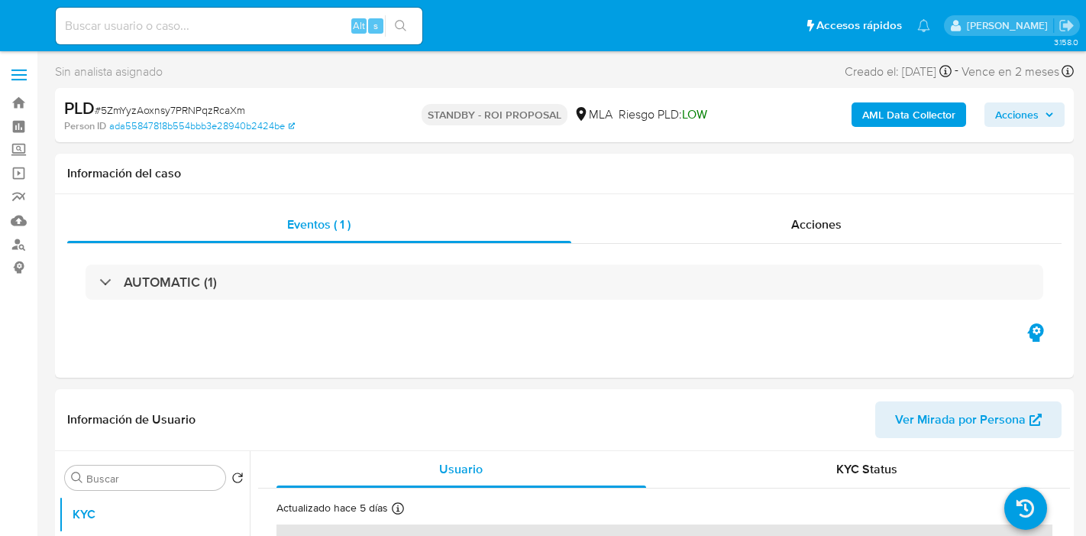
select select "10"
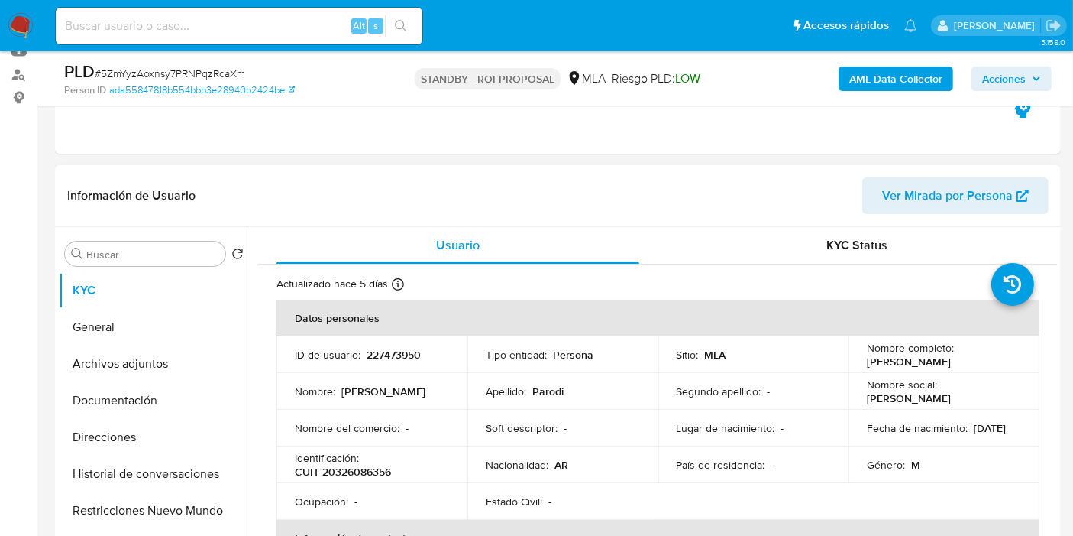
scroll to position [85, 0]
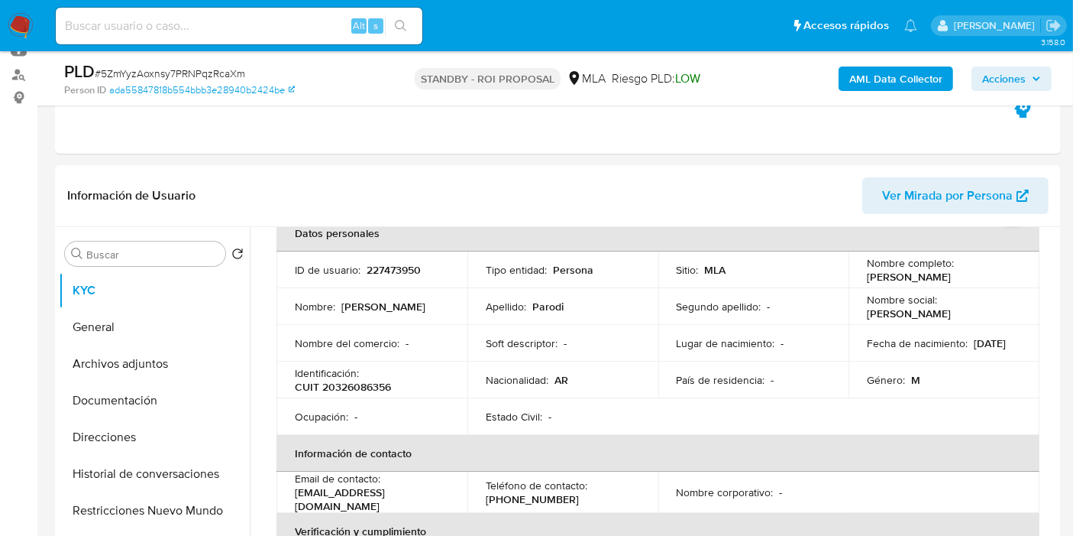
click at [27, 29] on img at bounding box center [21, 26] width 26 height 26
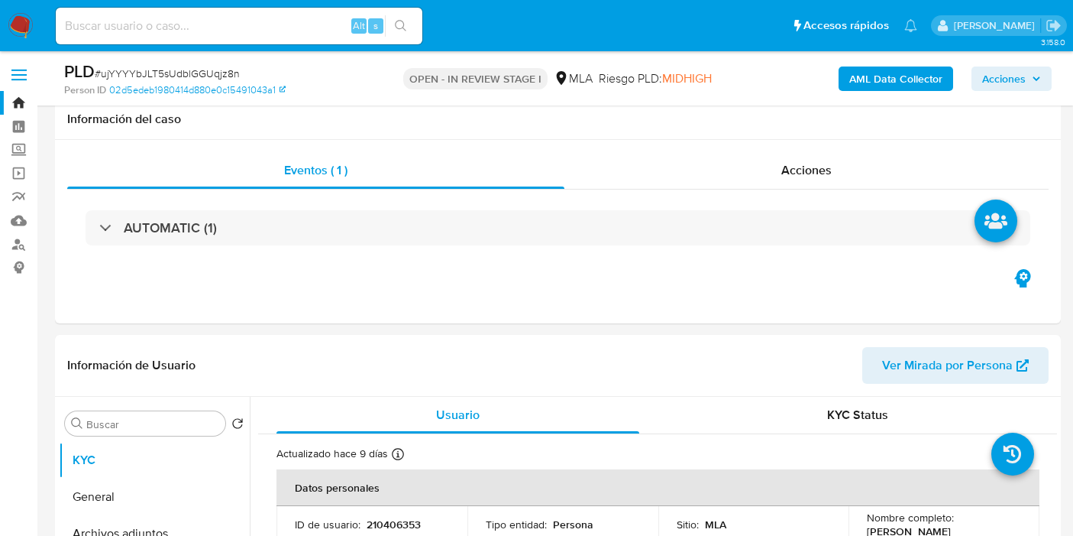
select select "10"
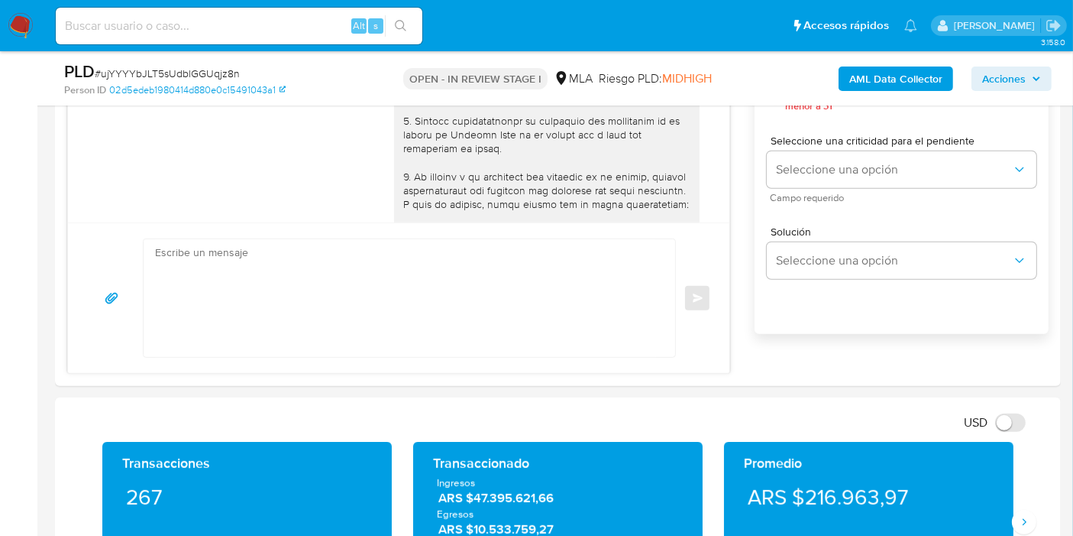
scroll to position [1212, 0]
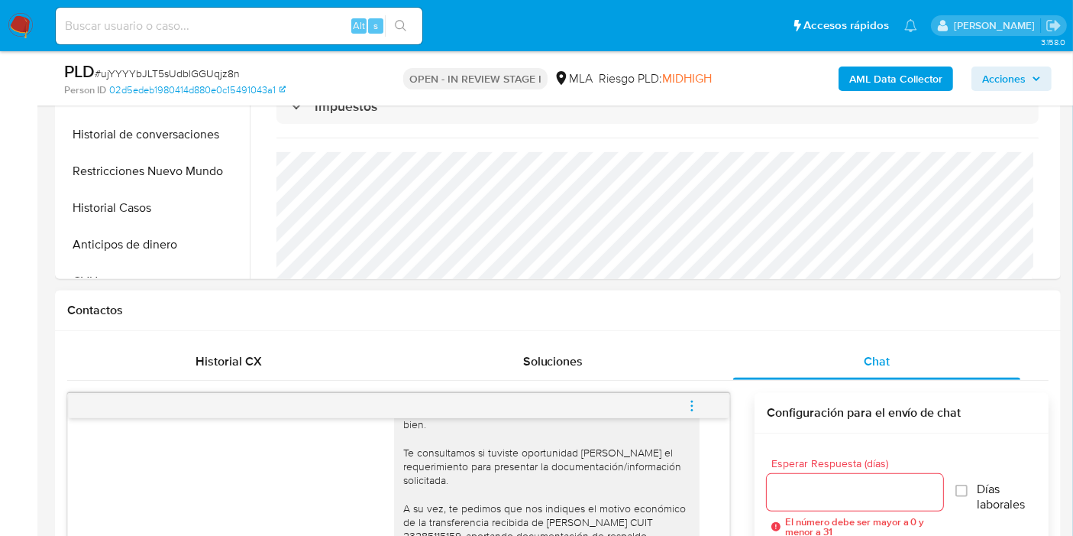
drag, startPoint x: 222, startPoint y: 283, endPoint x: 223, endPoint y: 320, distance: 36.7
click at [220, 355] on span "Historial CX" at bounding box center [229, 361] width 66 height 18
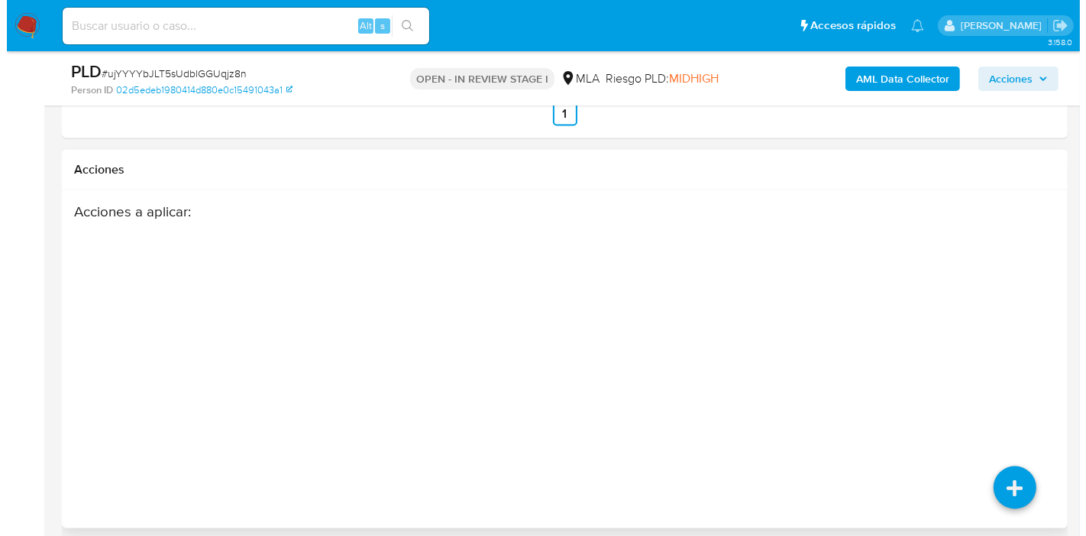
scroll to position [2443, 0]
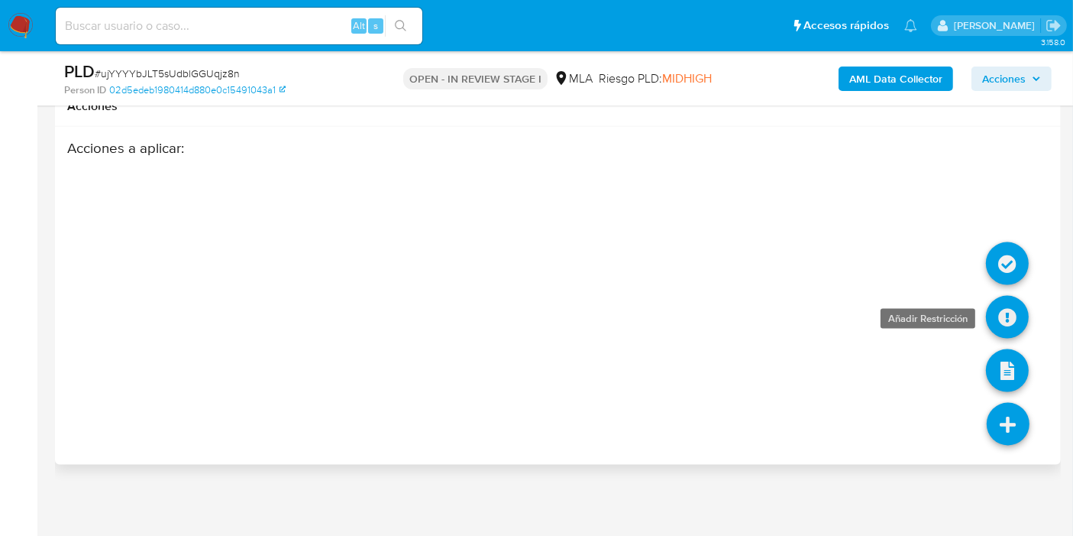
click at [1001, 322] on icon at bounding box center [1007, 317] width 43 height 43
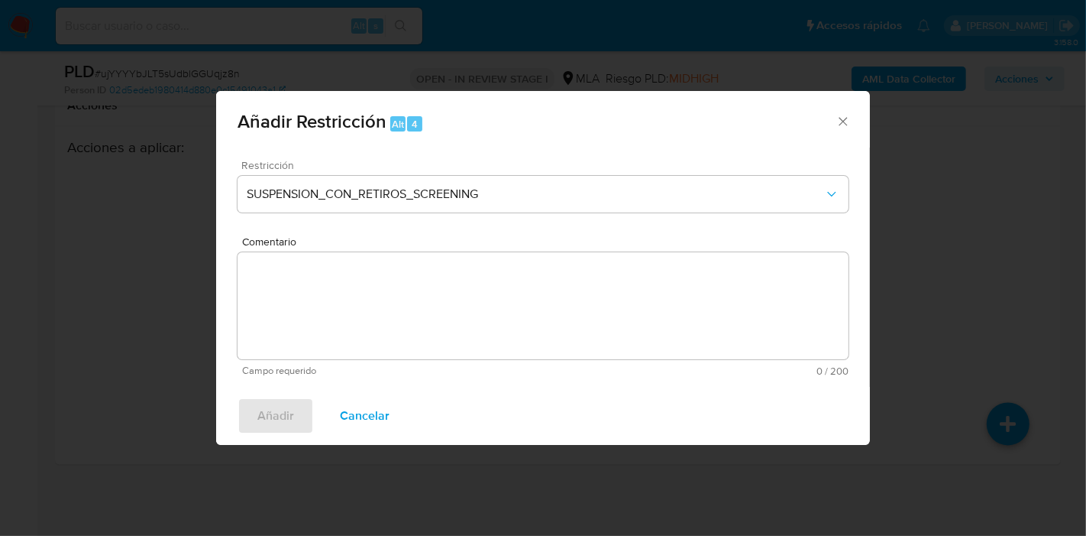
click at [496, 175] on div "Restricción SUSPENSION_CON_RETIROS_SCREENING" at bounding box center [543, 196] width 611 height 73
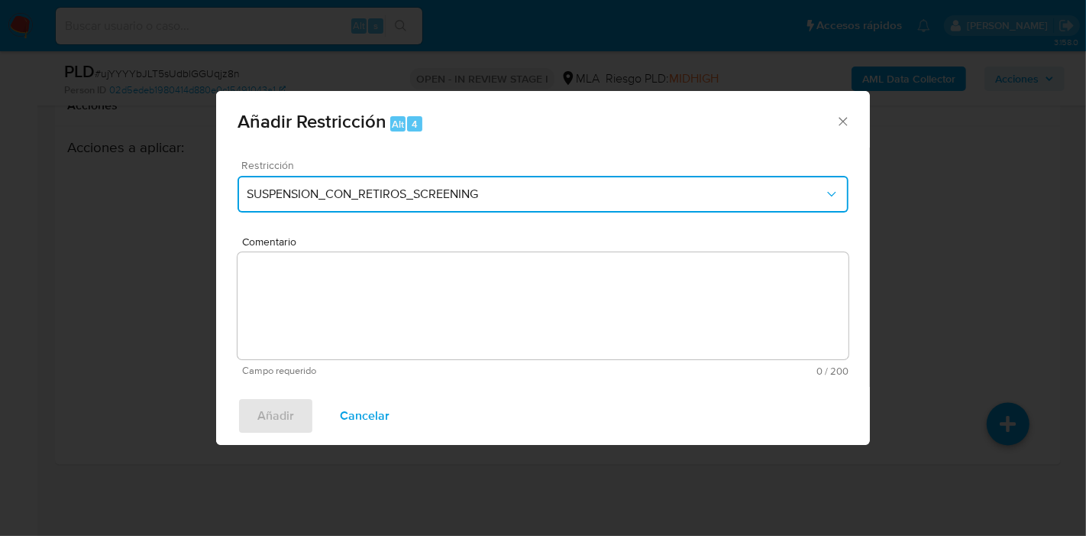
click at [465, 189] on span "SUSPENSION_CON_RETIROS_SCREENING" at bounding box center [536, 193] width 578 height 15
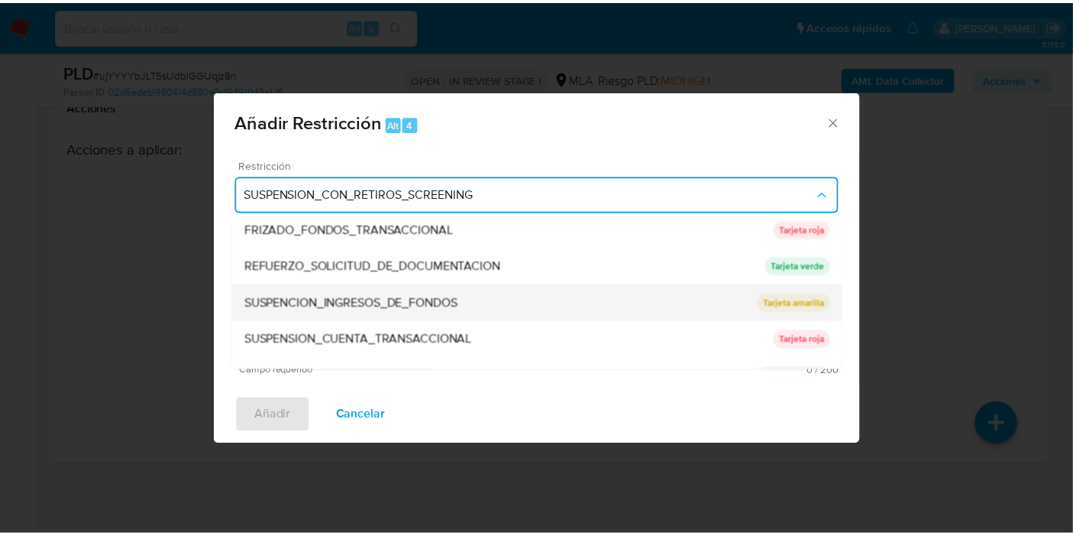
scroll to position [323, 0]
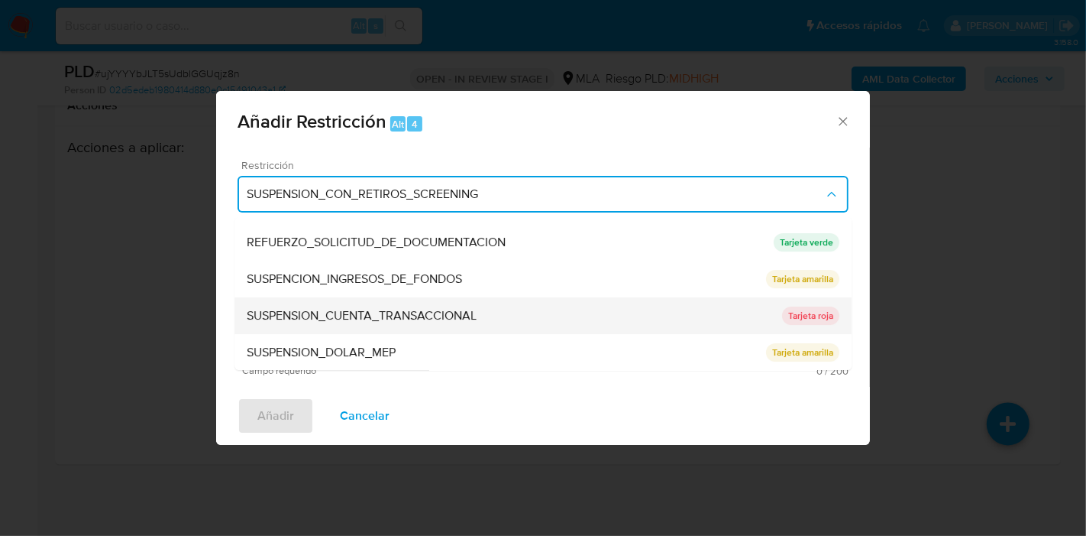
click at [428, 318] on span "SUSPENSION_CUENTA_TRANSACCIONAL" at bounding box center [362, 315] width 230 height 15
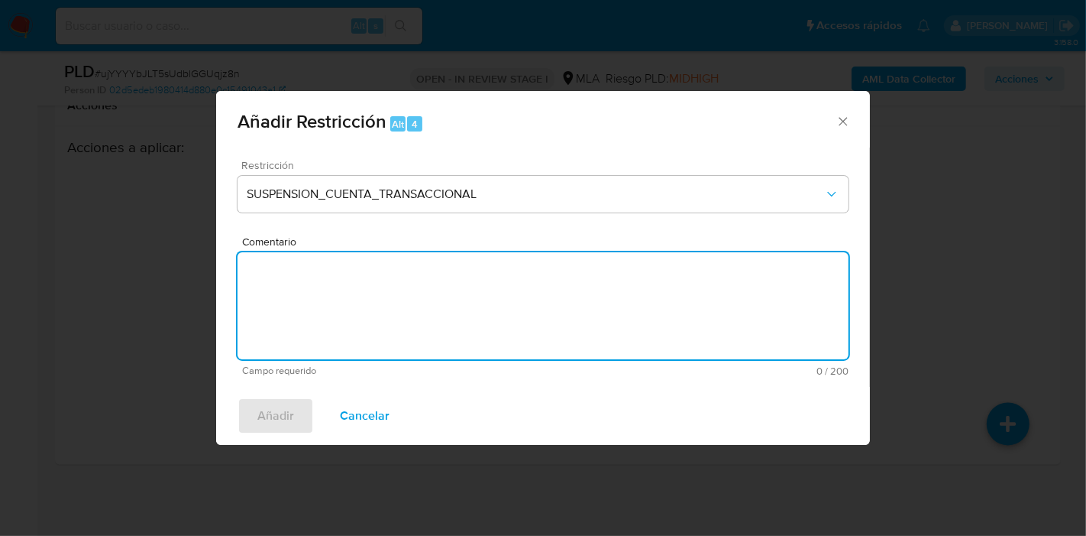
click at [428, 318] on textarea "Comentario" at bounding box center [543, 305] width 611 height 107
type textarea "AML"
click at [256, 412] on button "Añadir" at bounding box center [276, 415] width 76 height 37
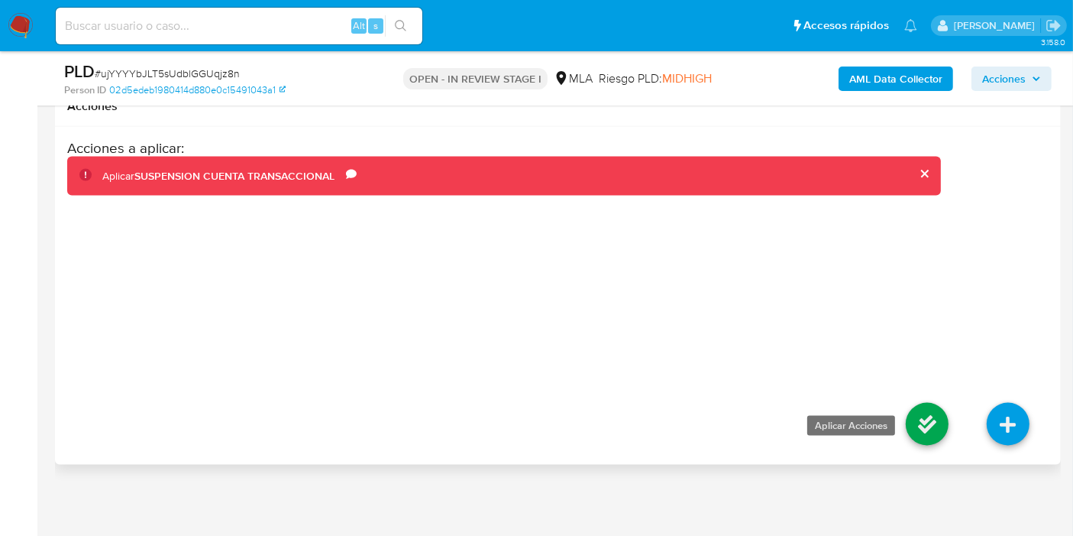
click at [924, 426] on icon at bounding box center [927, 424] width 43 height 43
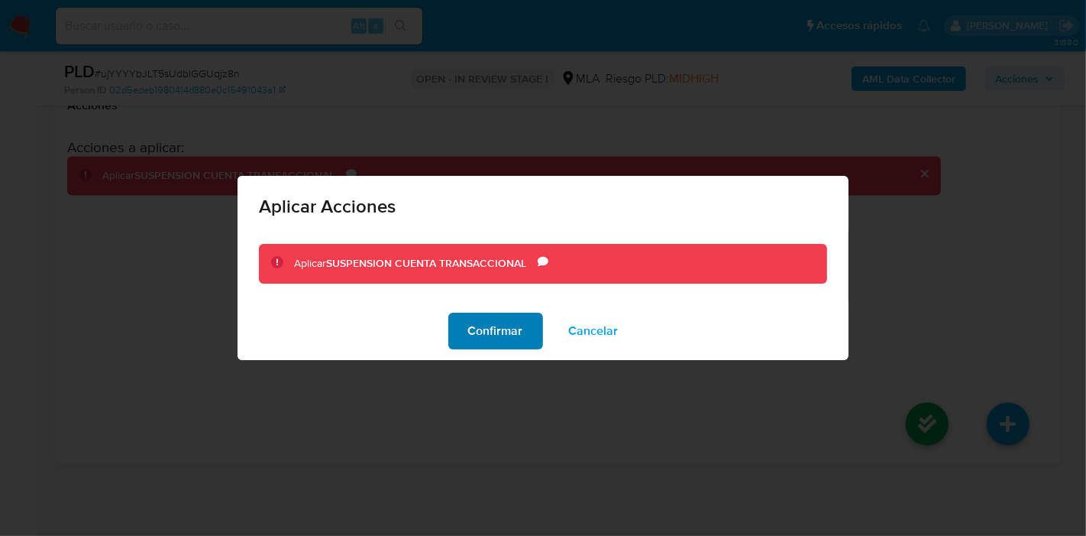
click at [500, 343] on span "Confirmar" at bounding box center [495, 331] width 55 height 34
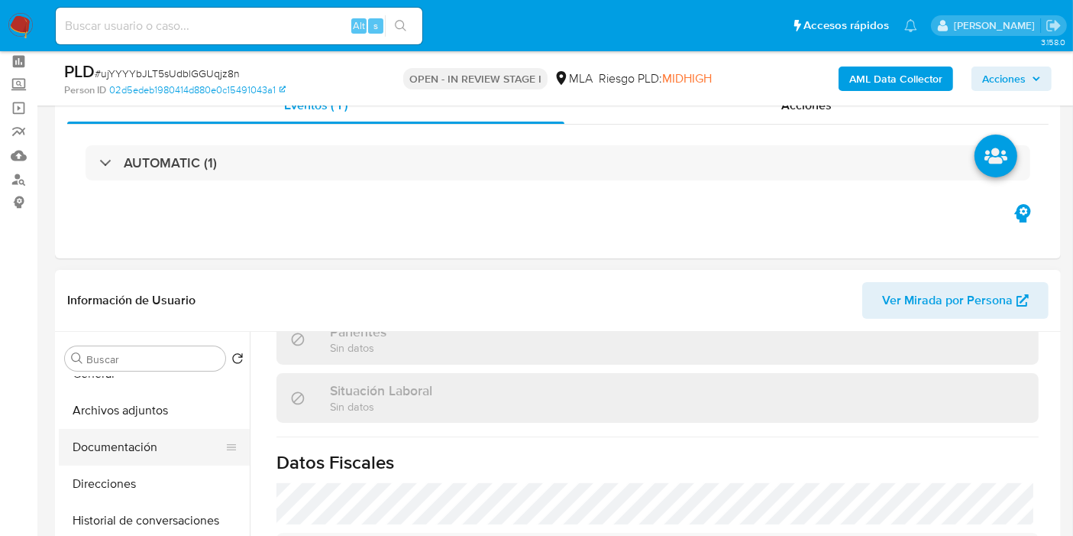
scroll to position [85, 0]
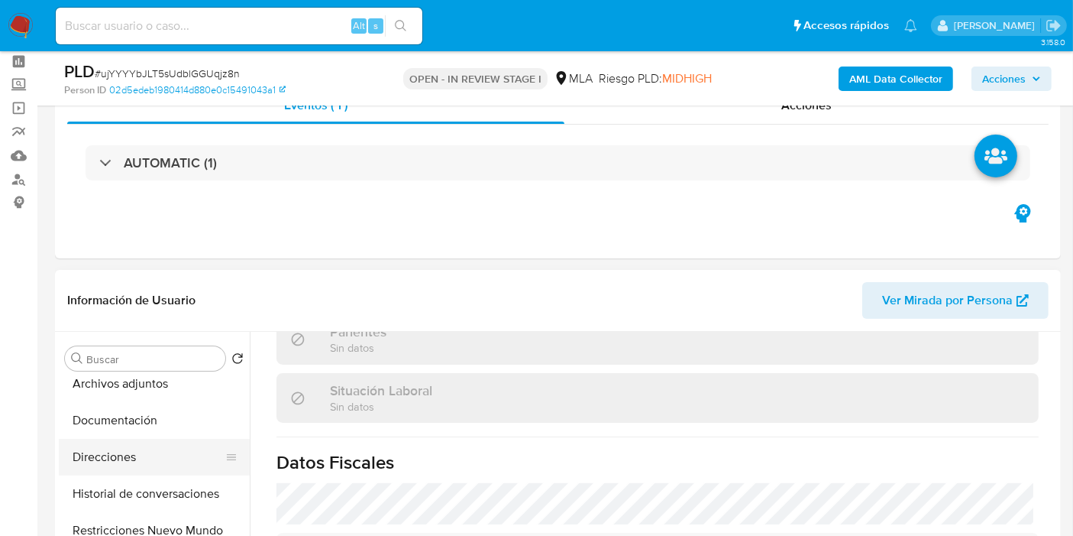
drag, startPoint x: 135, startPoint y: 479, endPoint x: 143, endPoint y: 470, distance: 11.9
click at [136, 477] on button "Historial de conversaciones" at bounding box center [154, 493] width 191 height 37
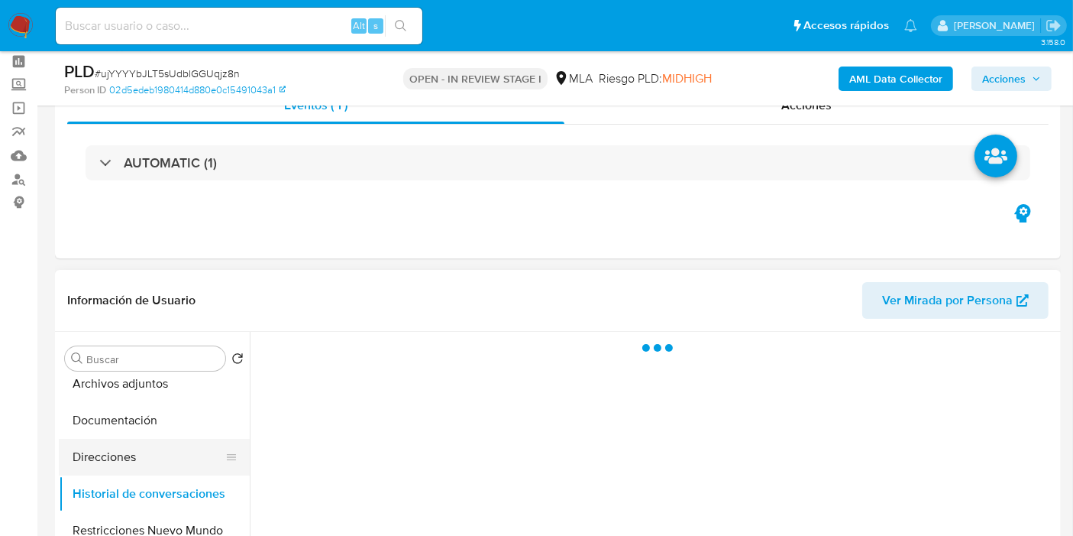
scroll to position [0, 0]
click at [149, 457] on button "Direcciones" at bounding box center [148, 457] width 179 height 37
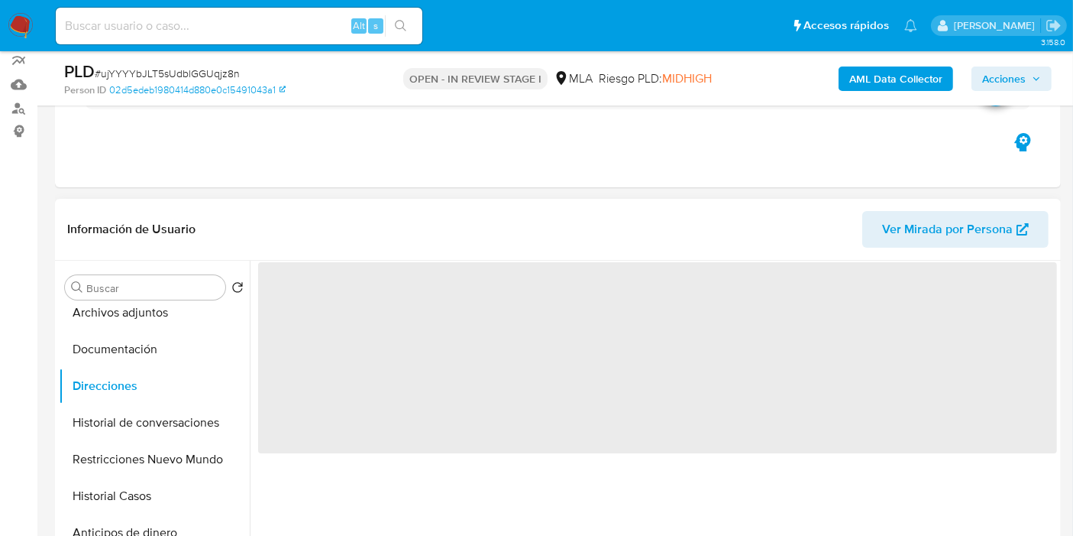
scroll to position [235, 0]
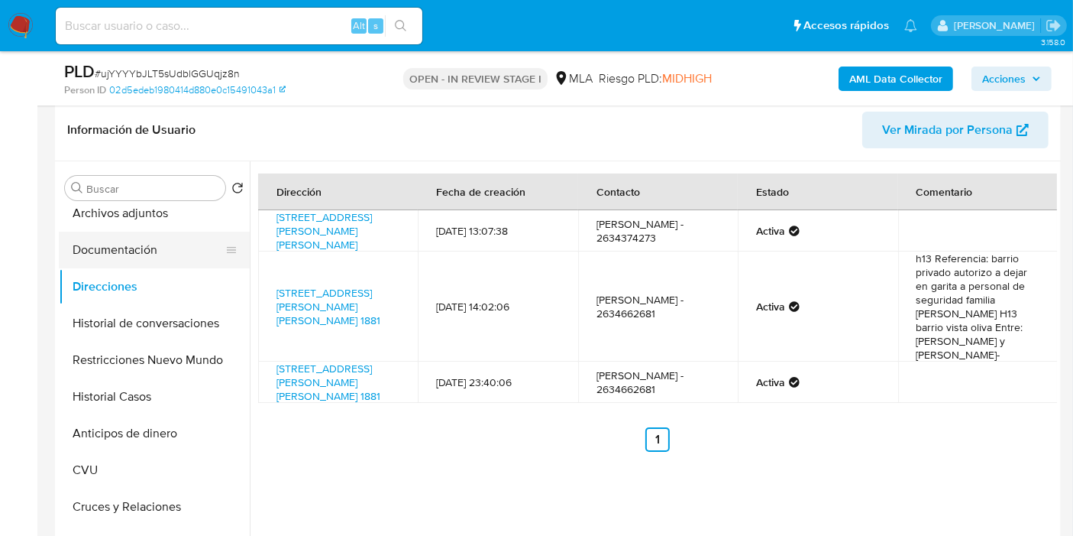
click at [141, 245] on button "Documentación" at bounding box center [148, 250] width 179 height 37
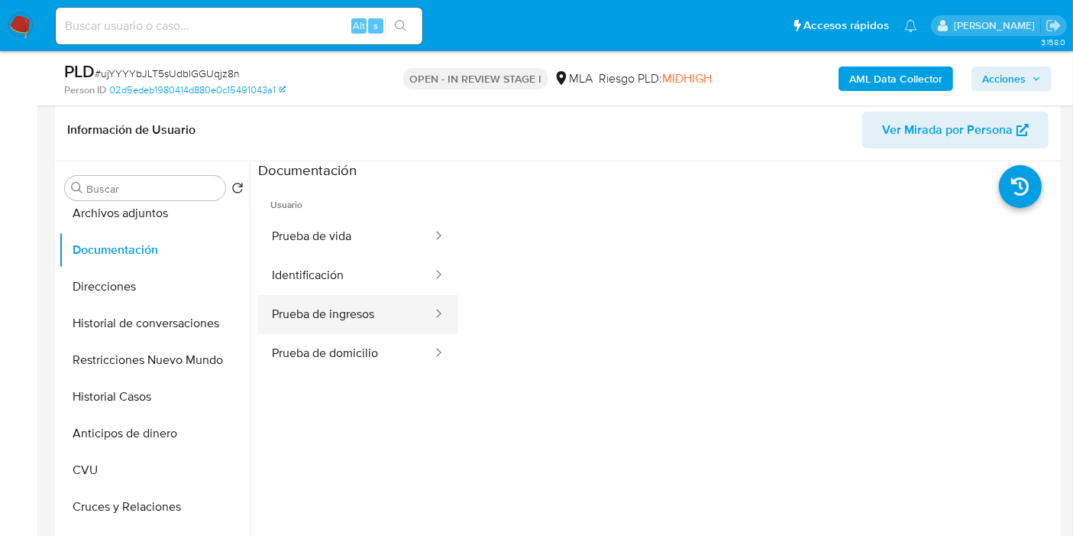
click at [340, 332] on ul "Prueba de vida Identificación Prueba de ingresos Prueba de domicilio" at bounding box center [358, 295] width 200 height 156
click at [358, 319] on button "Prueba de ingresos" at bounding box center [346, 314] width 176 height 39
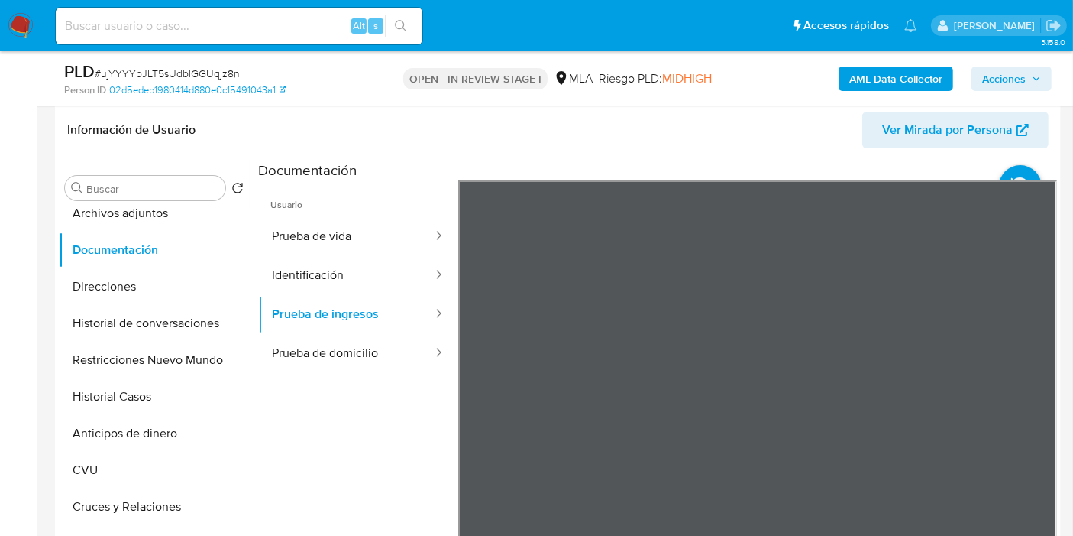
click at [336, 414] on ul "Usuario Prueba de vida Identificación Prueba de ingresos Prueba de domicilio" at bounding box center [358, 400] width 200 height 440
drag, startPoint x: 353, startPoint y: 378, endPoint x: 381, endPoint y: 355, distance: 36.4
click at [358, 374] on ul "Usuario Prueba de vida Identificación Prueba de ingresos Prueba de domicilio" at bounding box center [358, 400] width 200 height 440
click at [382, 355] on button "Prueba de domicilio" at bounding box center [346, 353] width 176 height 39
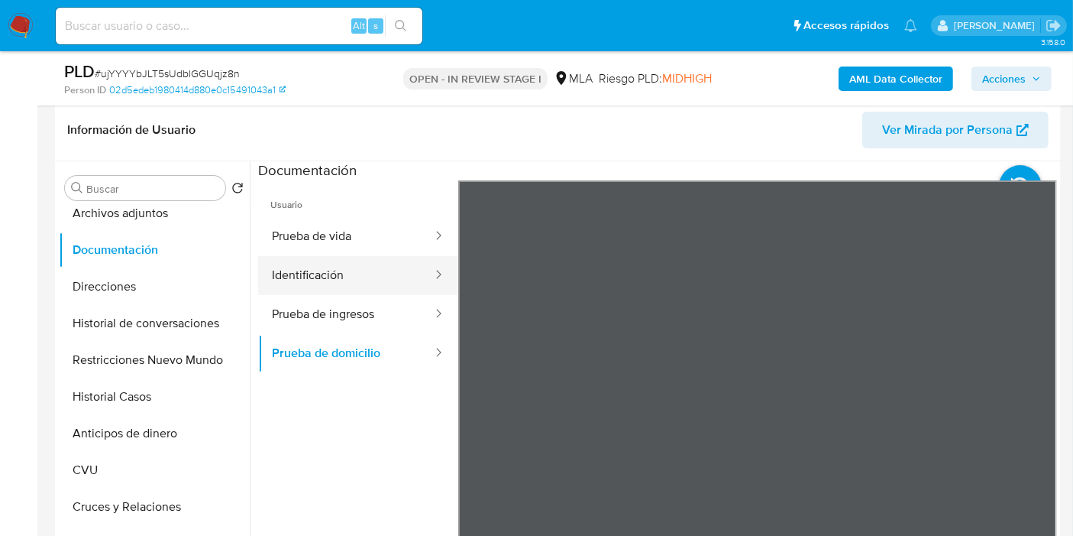
click at [366, 273] on button "Identificación" at bounding box center [346, 275] width 176 height 39
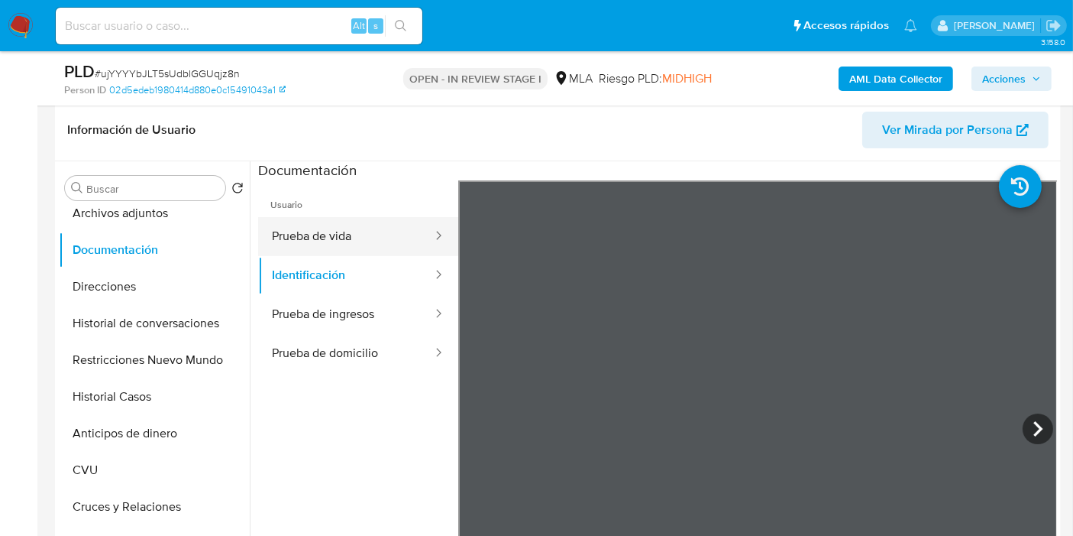
click at [366, 235] on button "Prueba de vida" at bounding box center [346, 236] width 176 height 39
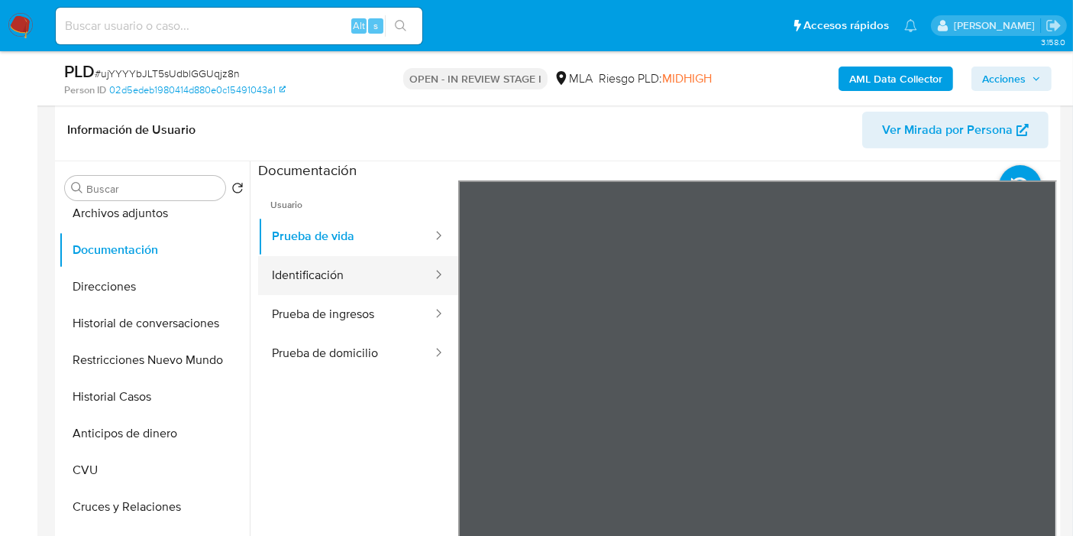
drag, startPoint x: 373, startPoint y: 269, endPoint x: 384, endPoint y: 268, distance: 10.7
click at [374, 268] on button "Identificación" at bounding box center [346, 275] width 176 height 39
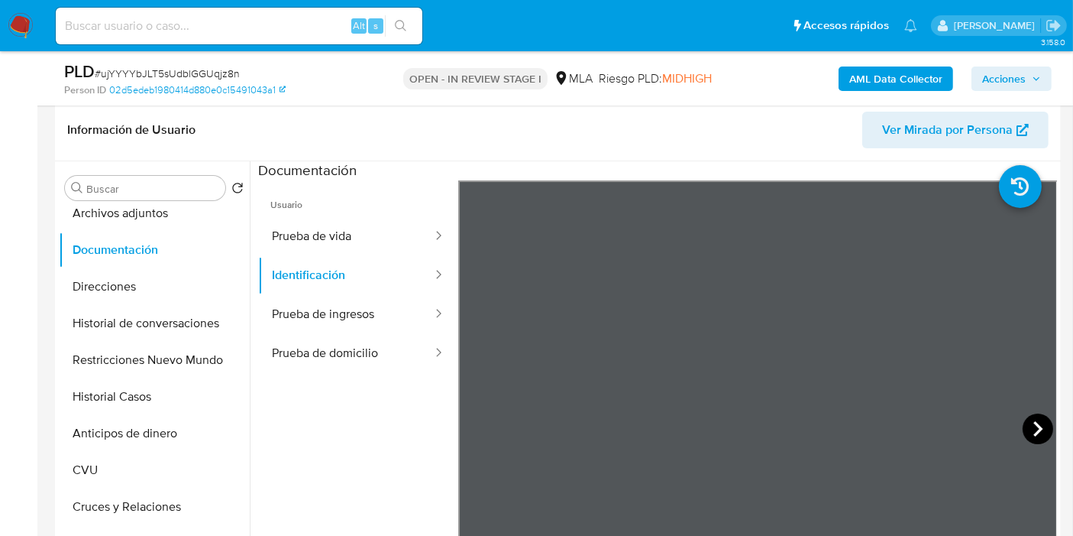
click at [1033, 418] on icon at bounding box center [1038, 428] width 31 height 31
click at [98, 203] on div "Buscar Volver al orden por defecto KYC General Archivos adjuntos Documentación …" at bounding box center [154, 358] width 191 height 389
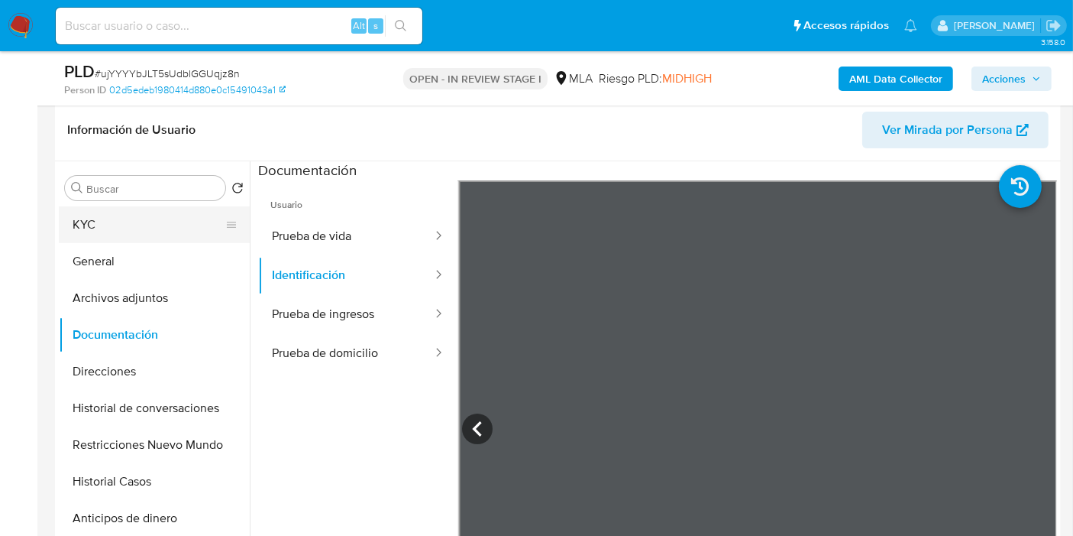
click at [159, 208] on button "KYC" at bounding box center [148, 224] width 179 height 37
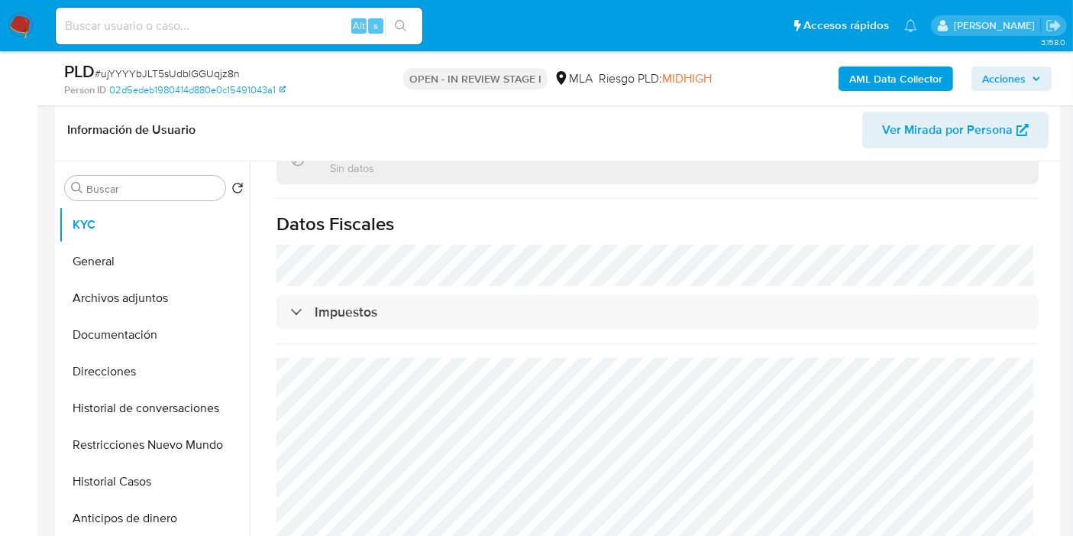
scroll to position [490, 0]
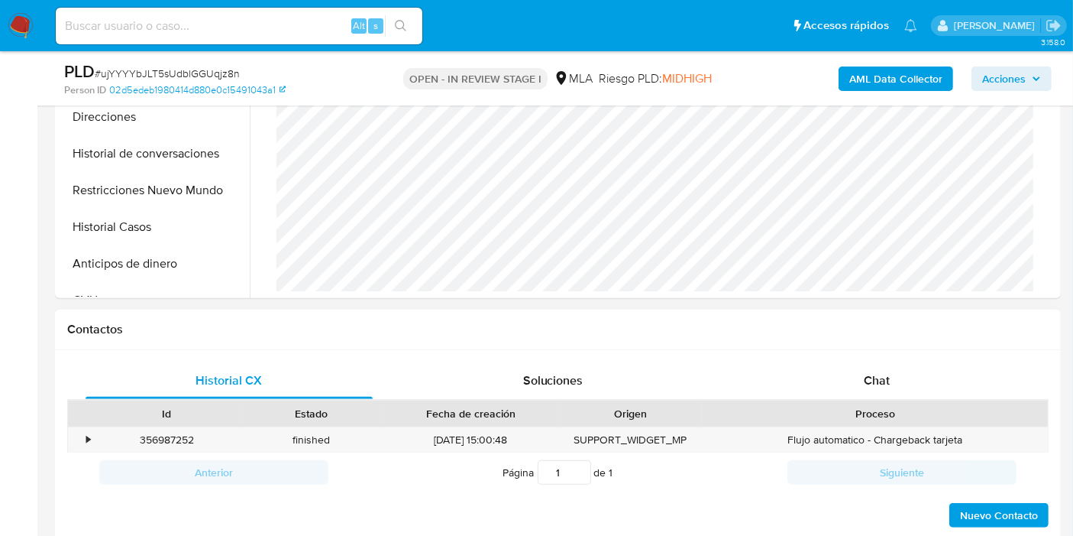
click at [382, 400] on div at bounding box center [384, 413] width 28 height 26
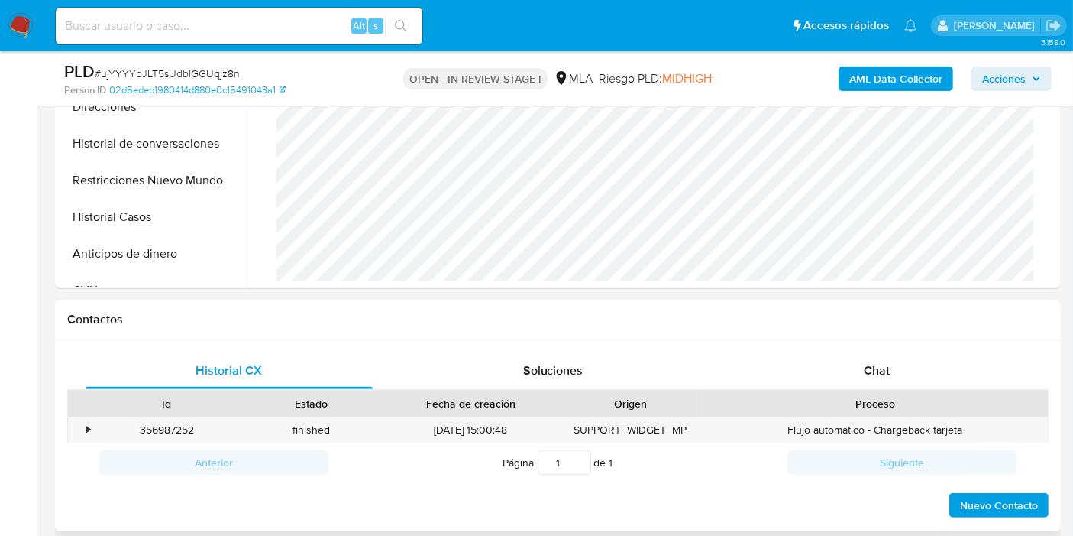
scroll to position [405, 0]
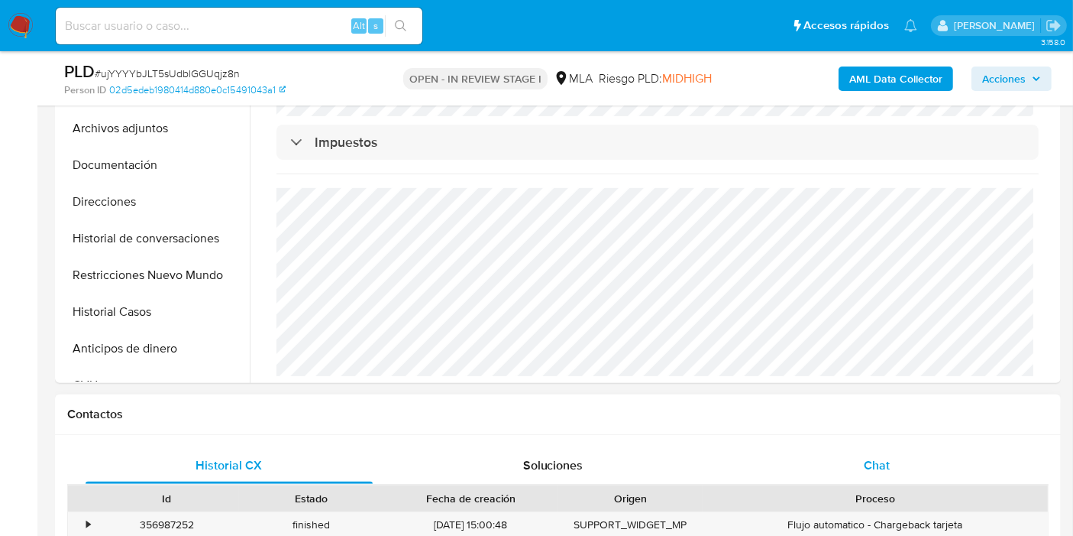
drag, startPoint x: 828, startPoint y: 480, endPoint x: 842, endPoint y: 460, distance: 24.2
click at [829, 480] on div "Chat" at bounding box center [876, 465] width 287 height 37
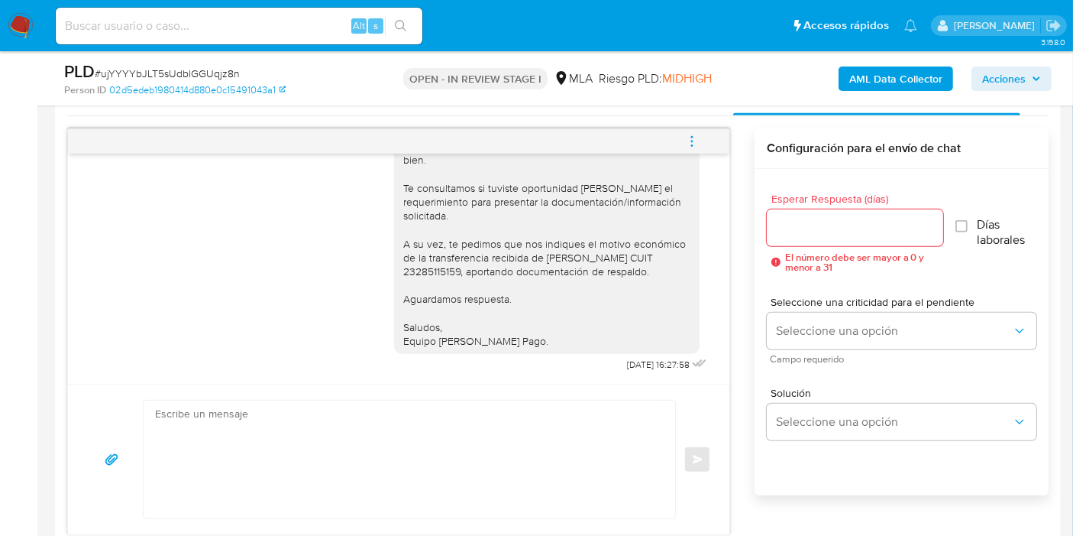
scroll to position [829, 0]
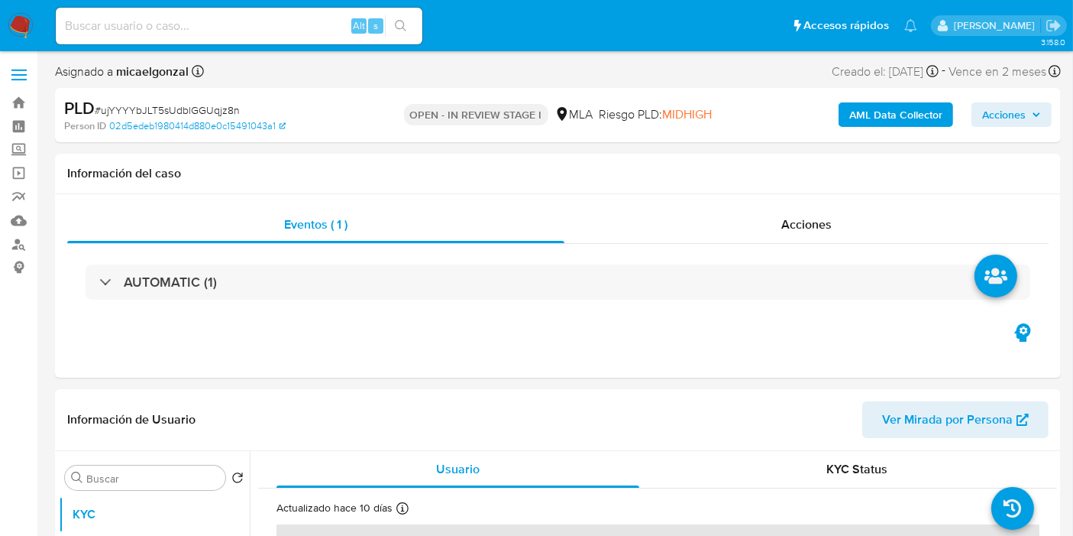
select select "10"
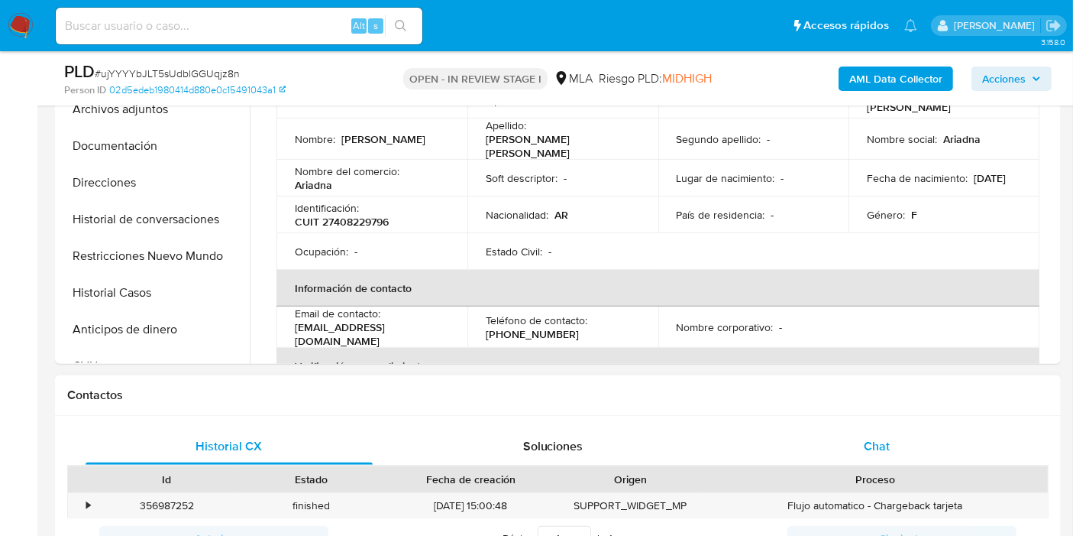
click at [907, 433] on div "Chat" at bounding box center [876, 446] width 287 height 37
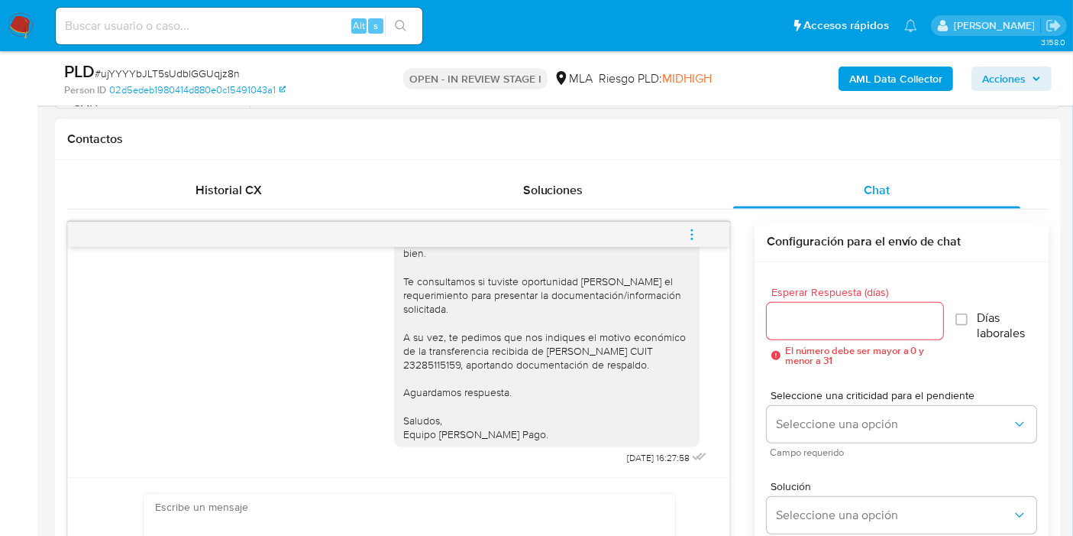
scroll to position [1018, 0]
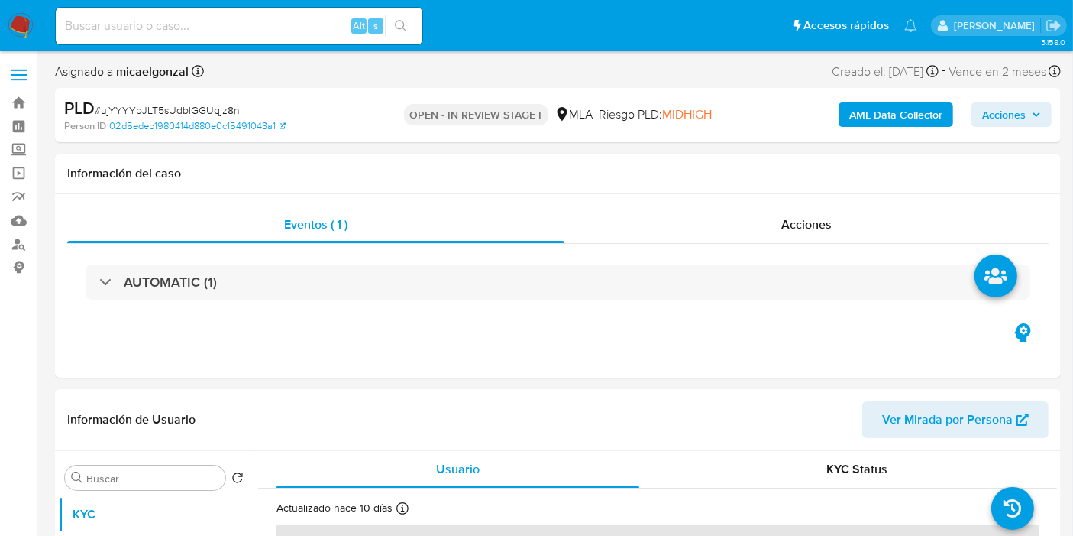
select select "10"
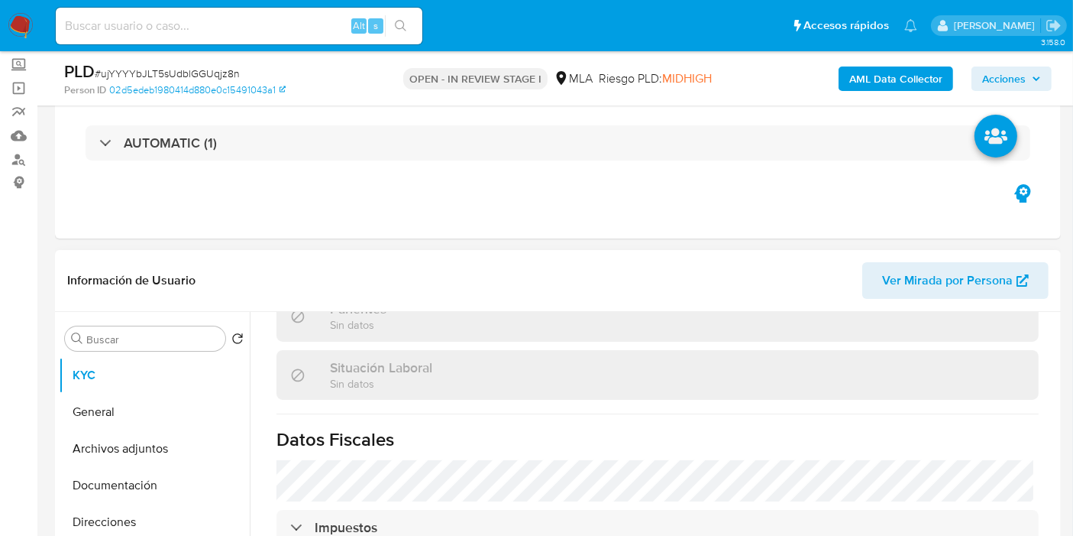
scroll to position [832, 0]
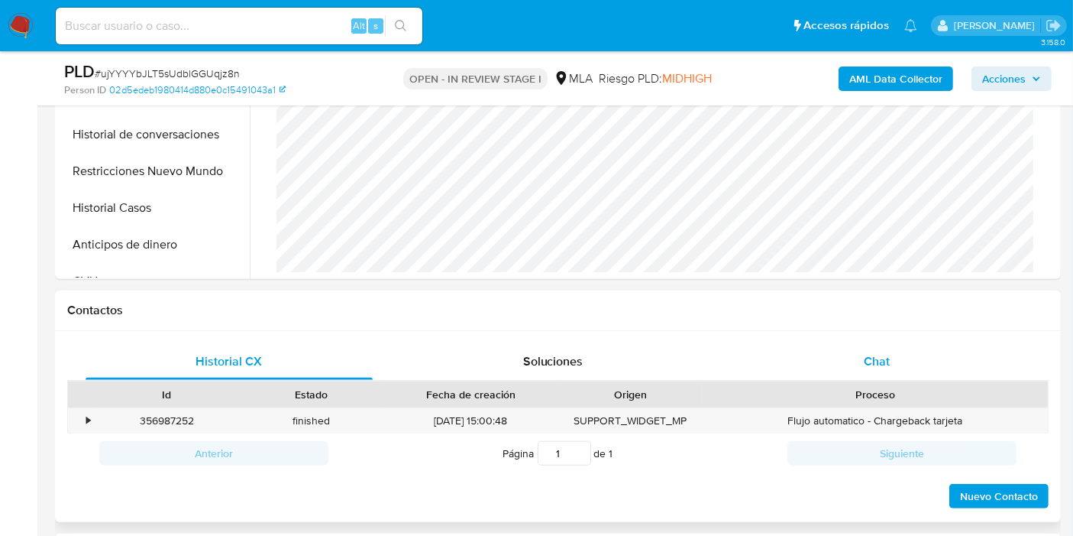
click at [871, 349] on div "Chat" at bounding box center [876, 361] width 287 height 37
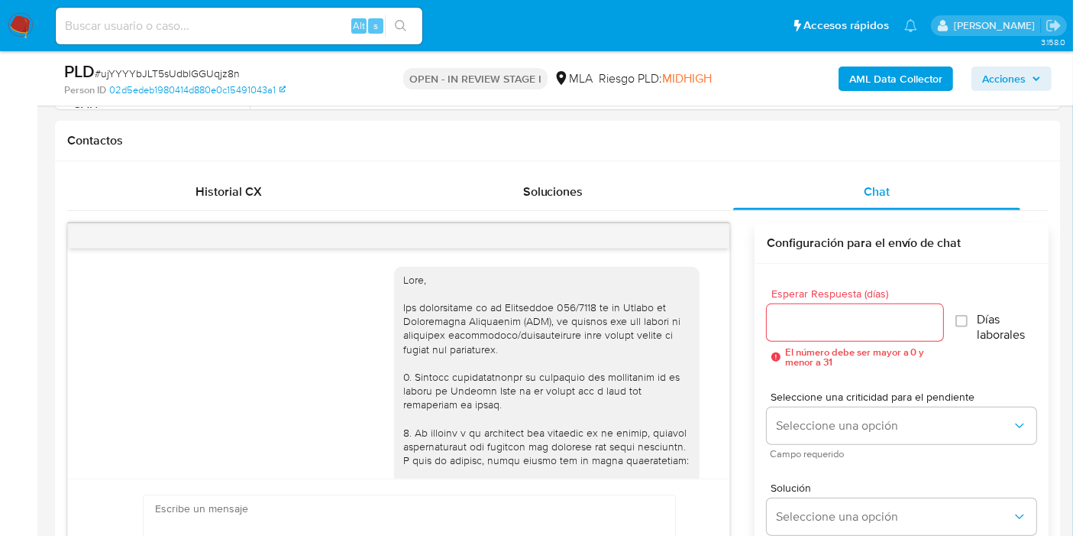
scroll to position [1212, 0]
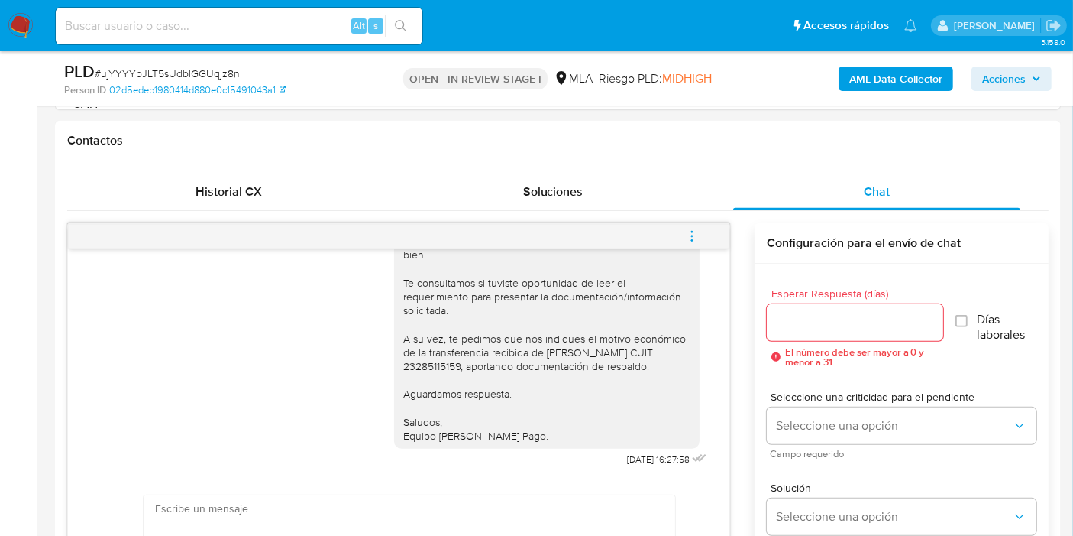
click at [29, 23] on img at bounding box center [21, 26] width 26 height 26
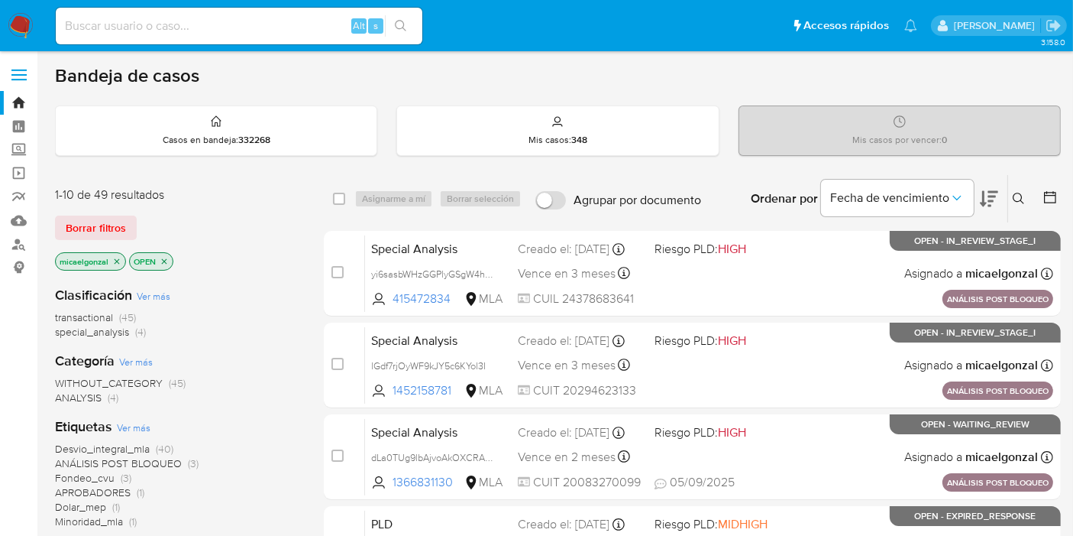
click at [260, 8] on div "Alt s" at bounding box center [239, 26] width 367 height 37
click at [248, 17] on input at bounding box center [239, 26] width 367 height 20
paste input "G4VpCFImIzqYZwpGYacPpSPi"
type input "G4VpCFImIzqYZwpGYacPpSPi"
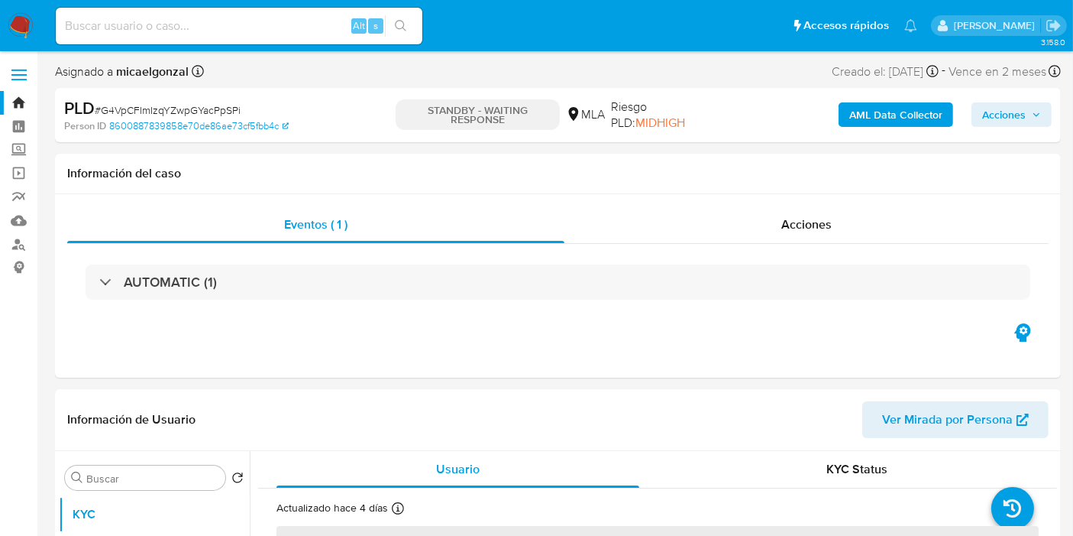
click at [31, 18] on img at bounding box center [21, 26] width 26 height 26
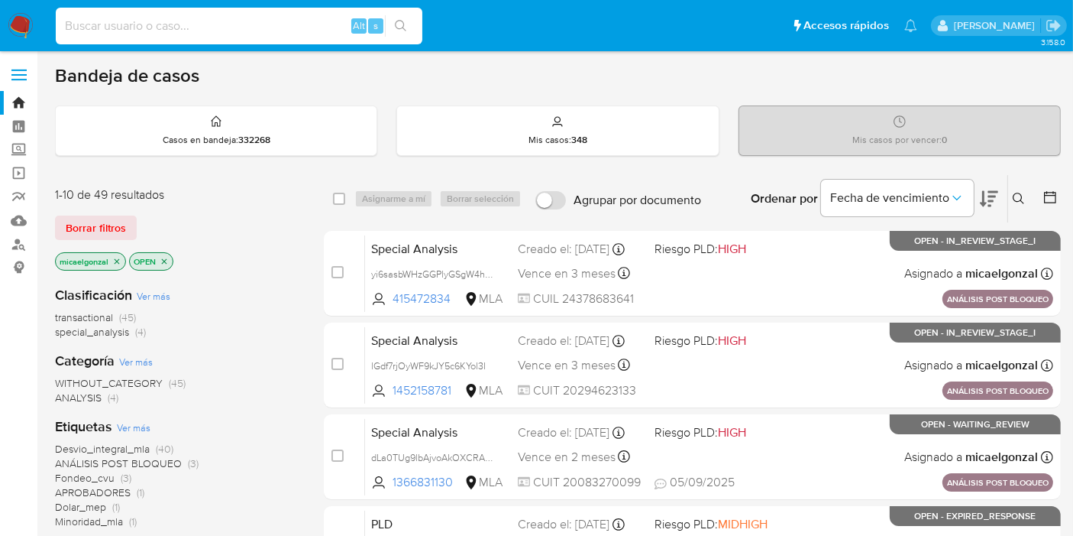
click at [164, 31] on input at bounding box center [239, 26] width 367 height 20
paste input "csJX6bu0WrVYrFDQV0b0b9Ux"
type input "csJX6bu0WrVYrFDQV0b0b9Ux"
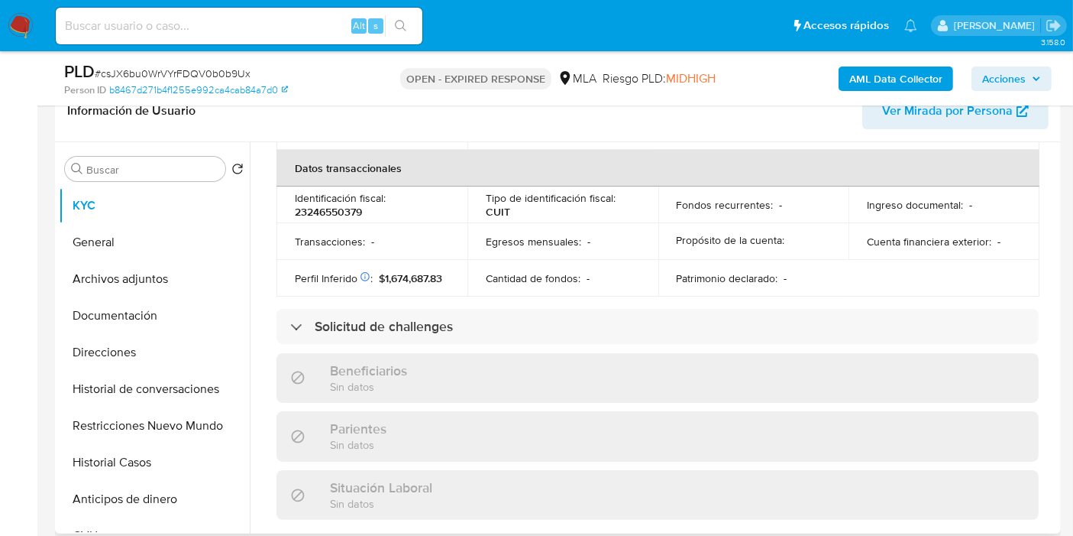
scroll to position [803, 0]
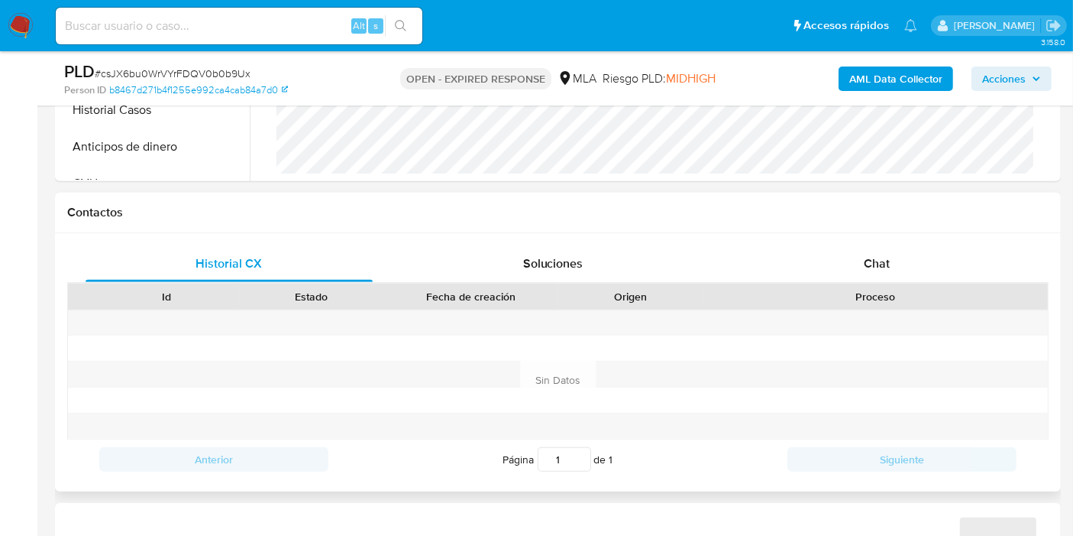
select select "10"
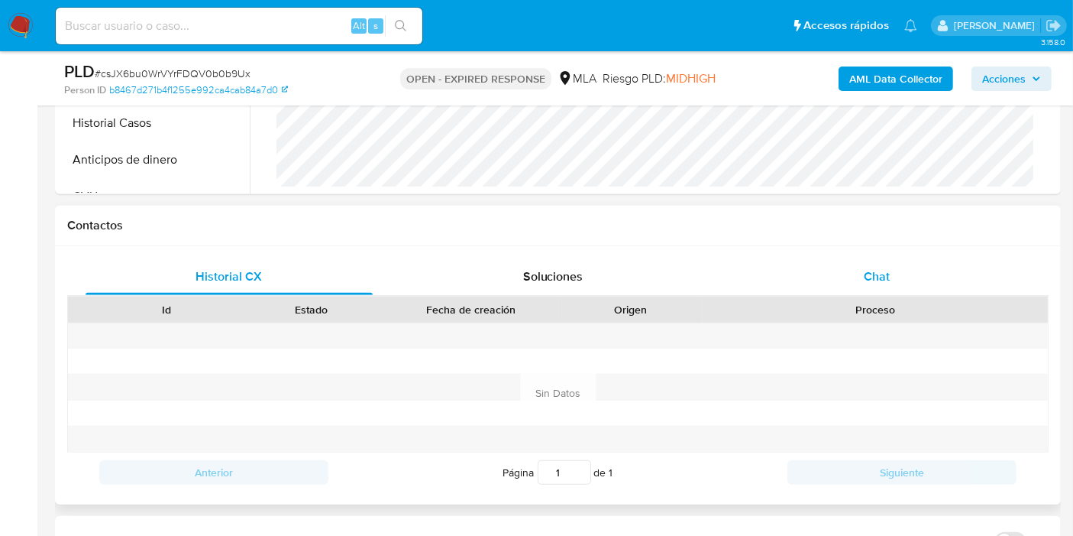
click at [855, 280] on div "Chat" at bounding box center [876, 276] width 287 height 37
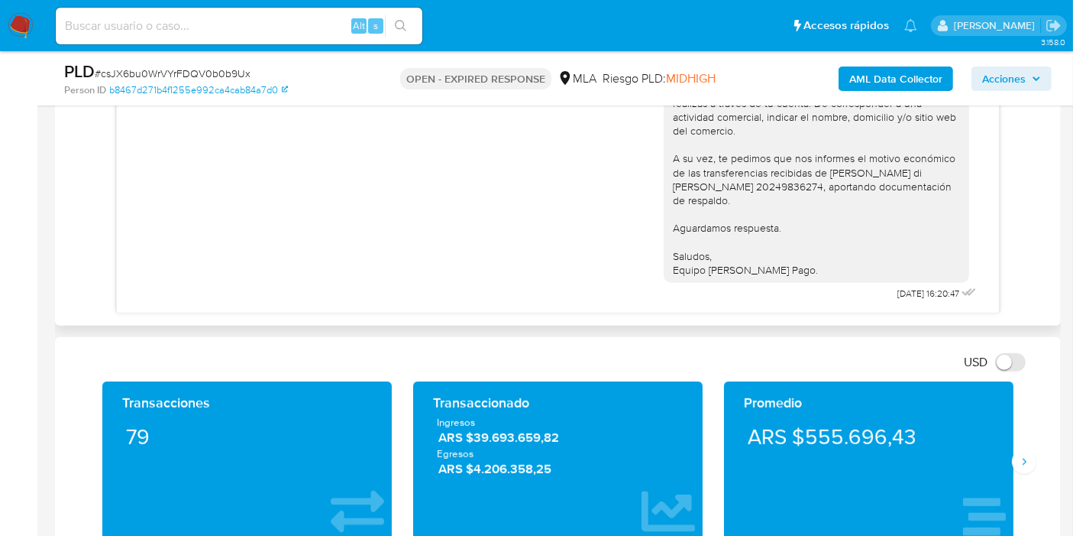
scroll to position [678, 0]
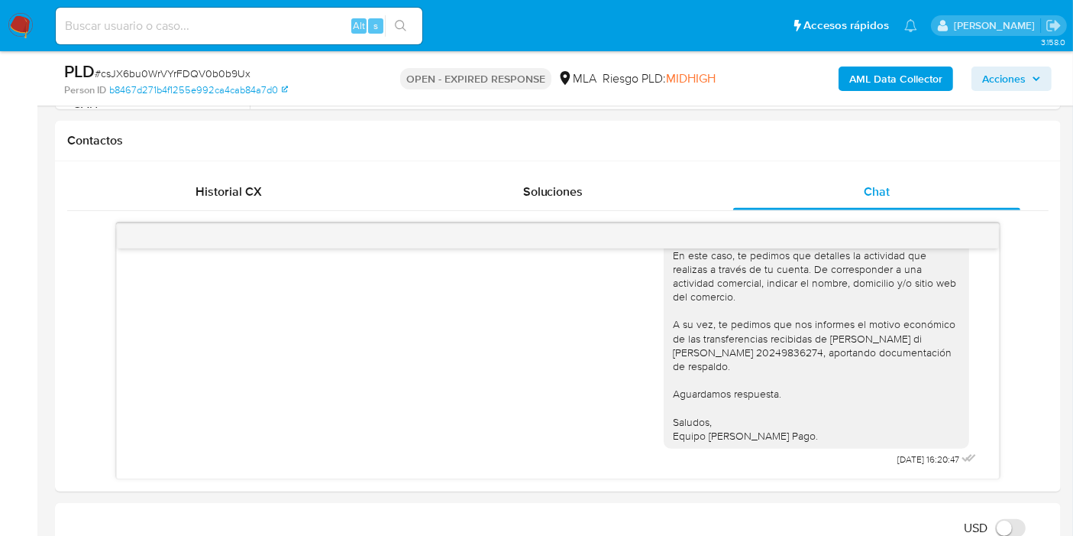
click at [179, 73] on span "# csJX6bu0WrVYrFDQV0b0b9Ux" at bounding box center [173, 73] width 156 height 15
copy span "csJX6bu0WrVYrFDQV0b0b9Ux"
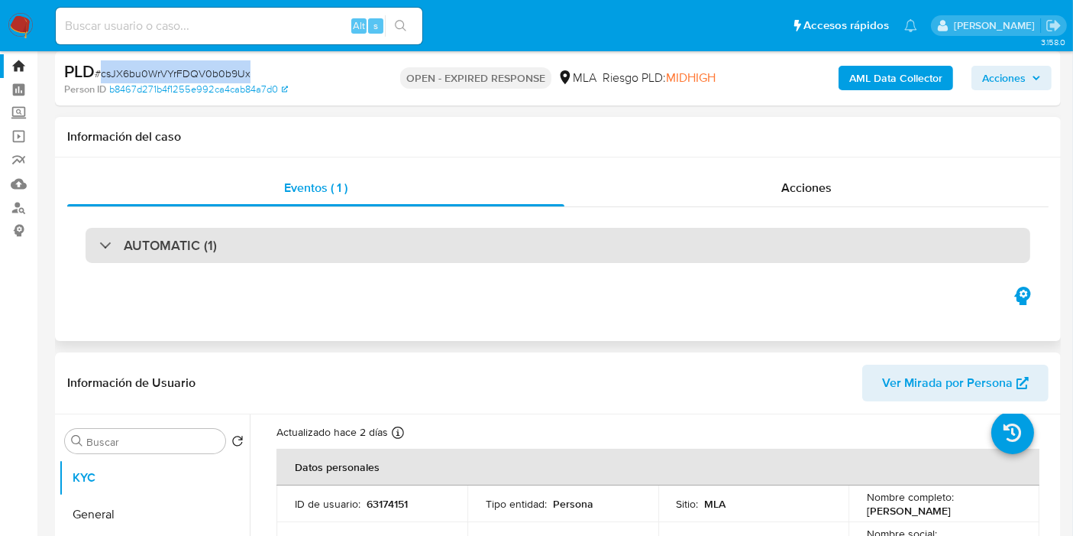
scroll to position [0, 0]
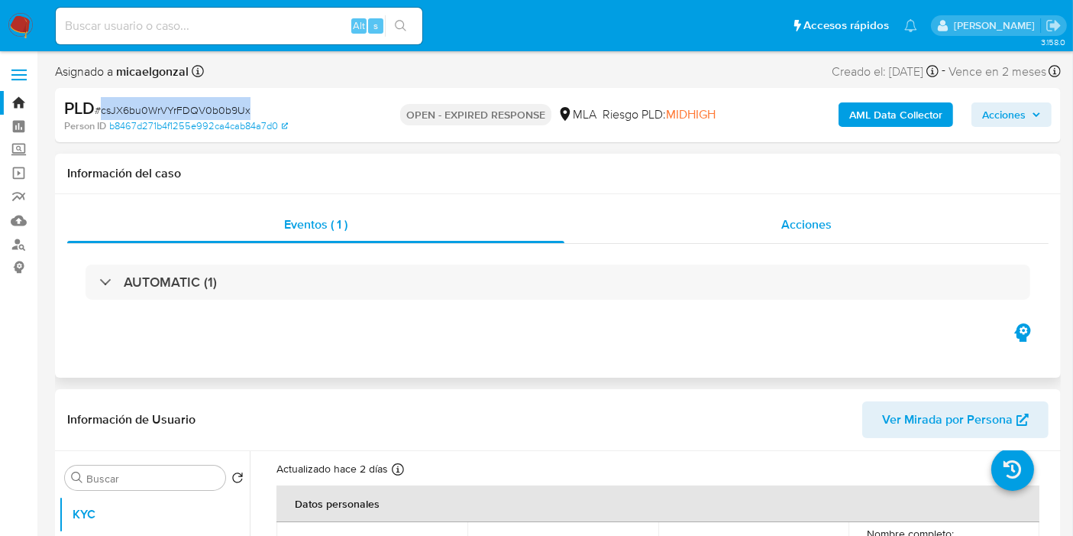
click at [828, 212] on div "Acciones" at bounding box center [807, 224] width 484 height 37
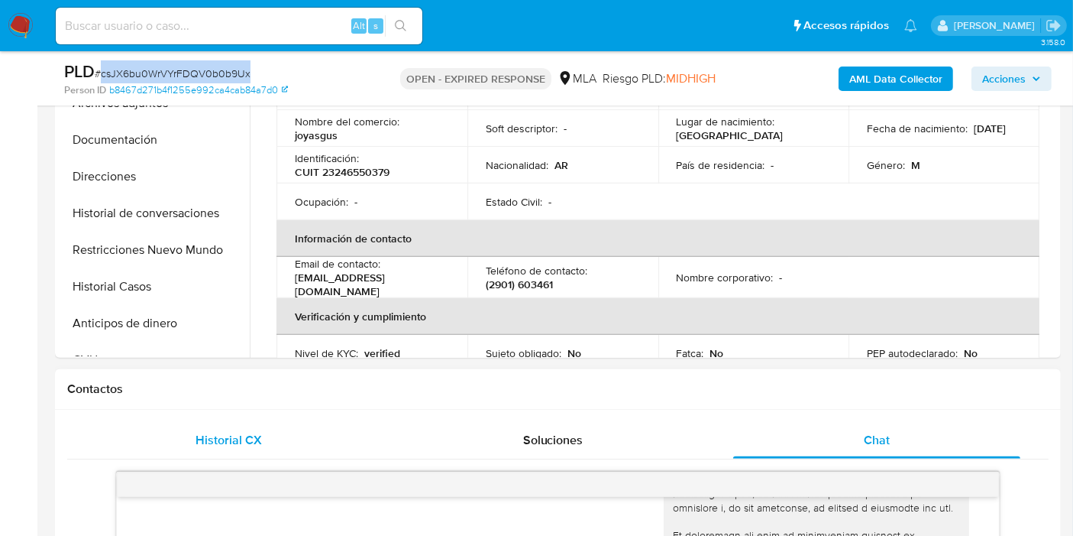
scroll to position [424, 0]
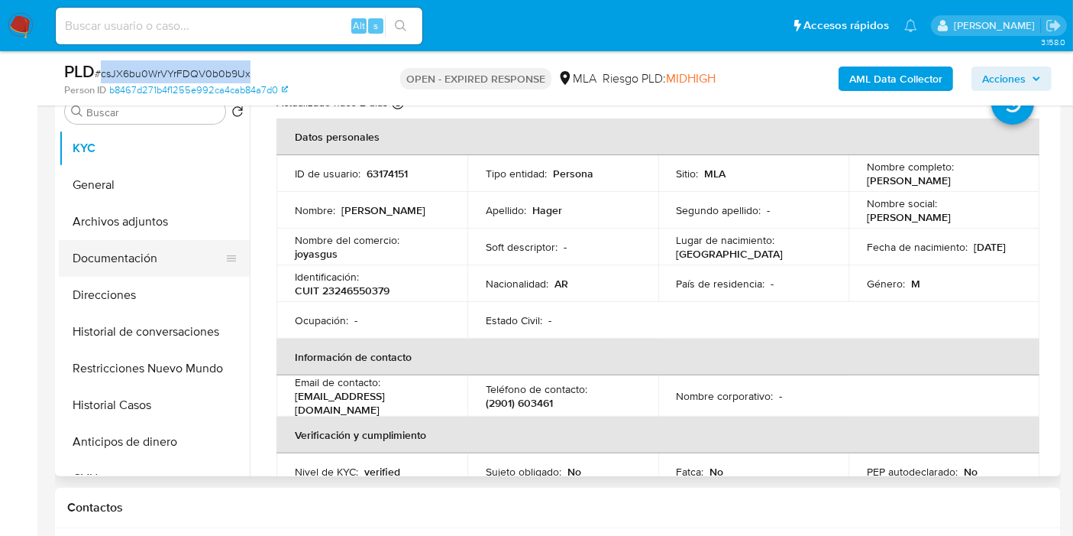
click at [108, 266] on button "Documentación" at bounding box center [148, 258] width 179 height 37
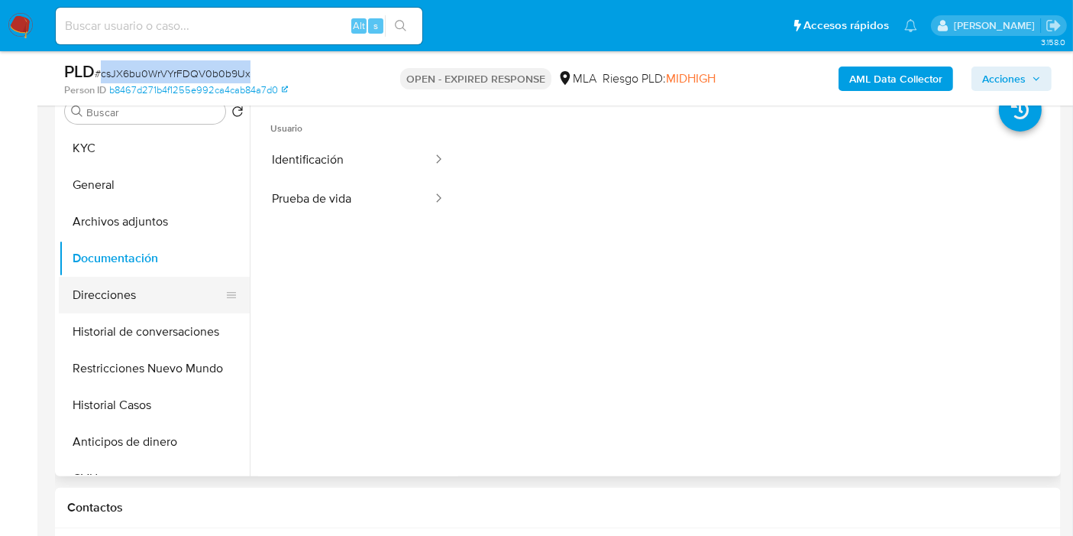
click at [124, 311] on button "Direcciones" at bounding box center [148, 295] width 179 height 37
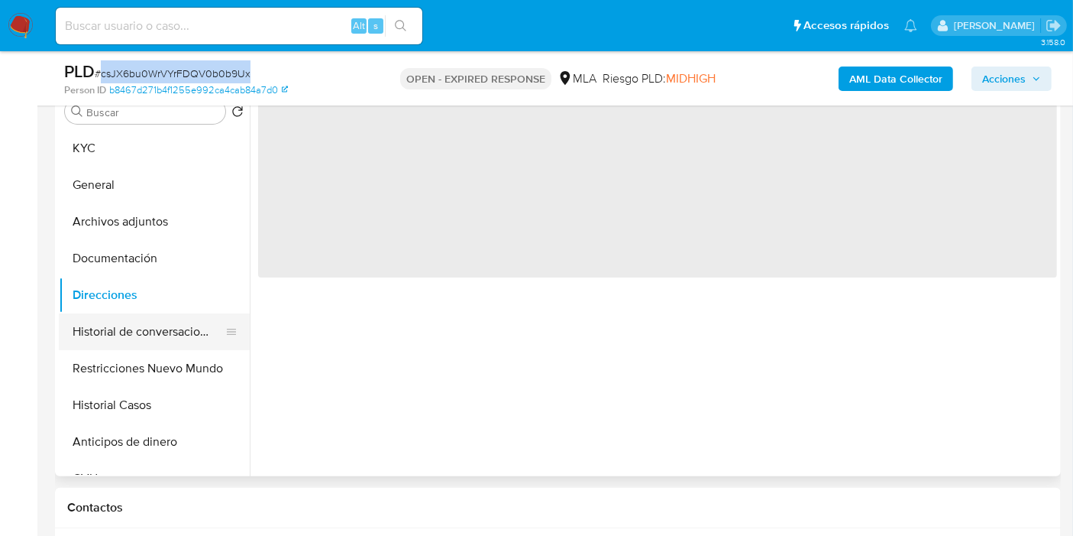
click at [118, 337] on button "Historial de conversaciones" at bounding box center [148, 331] width 179 height 37
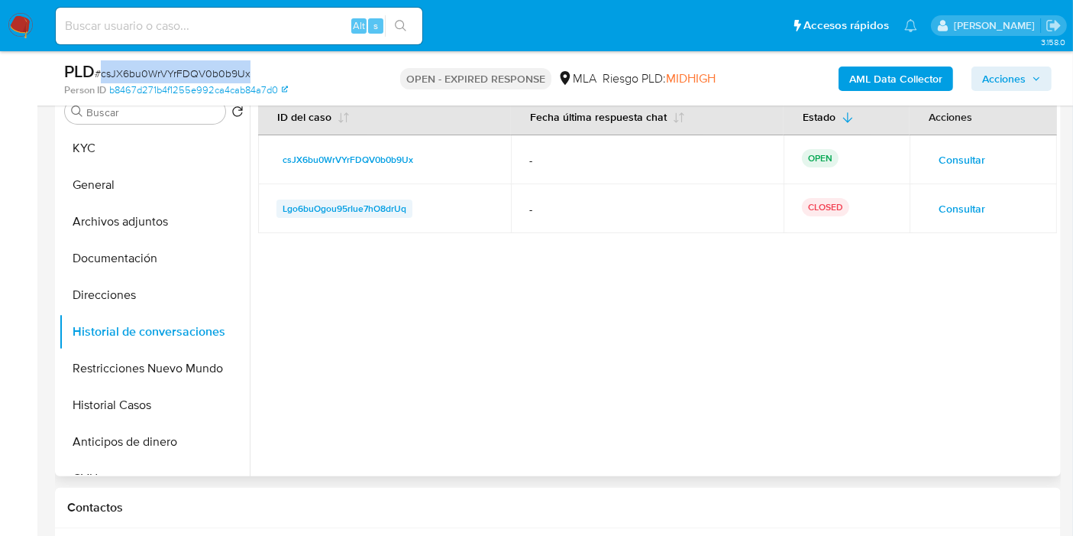
click at [296, 200] on span "Lgo6buOgou95rIue7hO8drUq" at bounding box center [345, 208] width 124 height 18
click at [110, 403] on button "Historial Casos" at bounding box center [148, 405] width 179 height 37
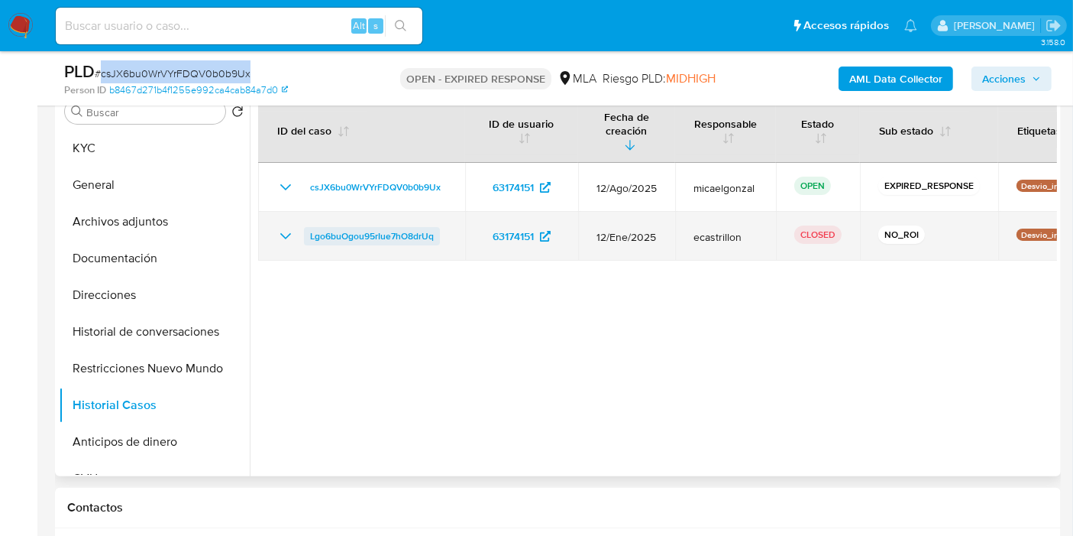
click at [344, 227] on span "Lgo6buOgou95rIue7hO8drUq" at bounding box center [372, 236] width 124 height 18
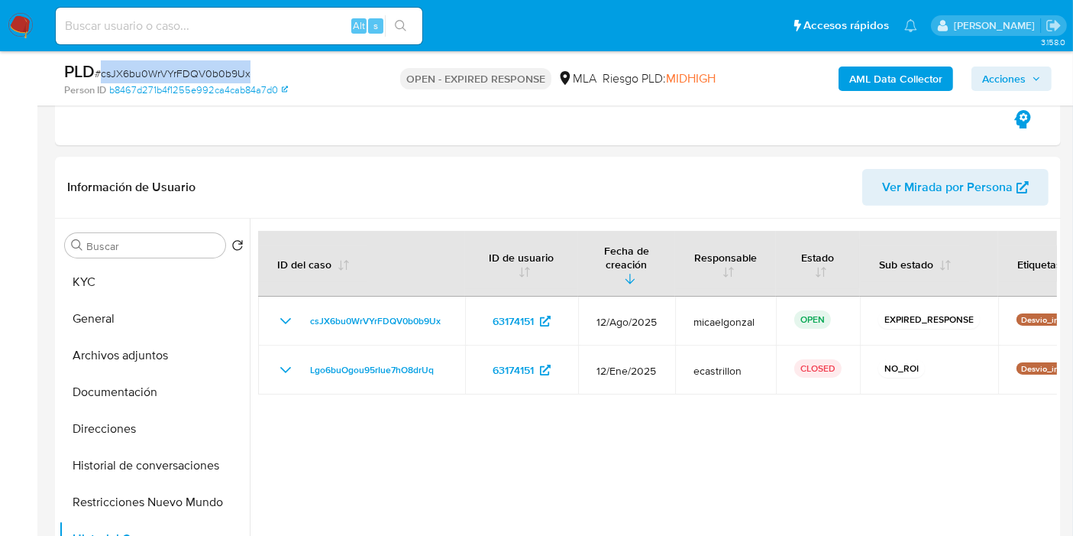
scroll to position [170, 0]
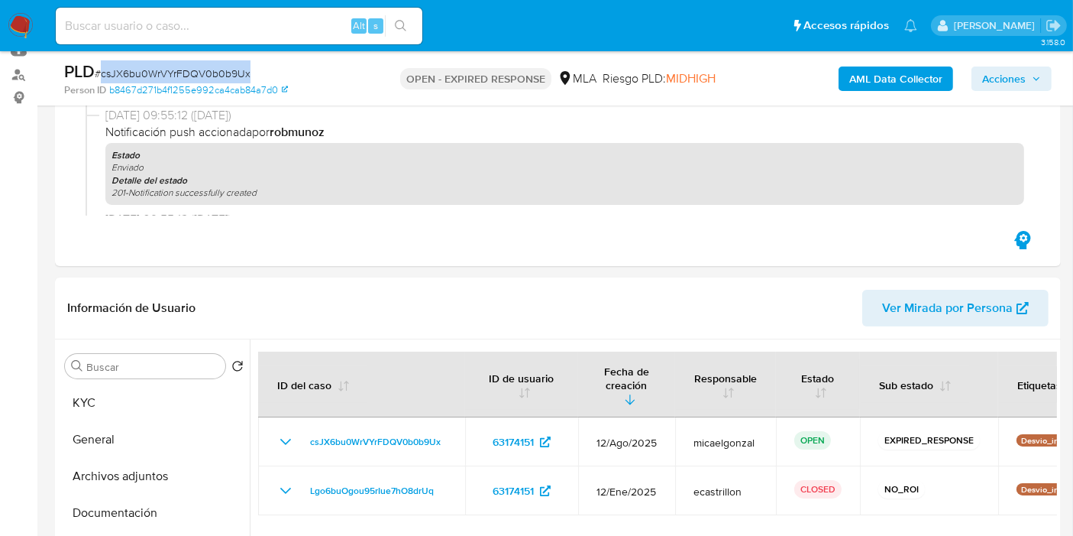
copy span "csJX6bu0WrVYrFDQV0b0b9Ux"
click at [29, 18] on img at bounding box center [21, 26] width 26 height 26
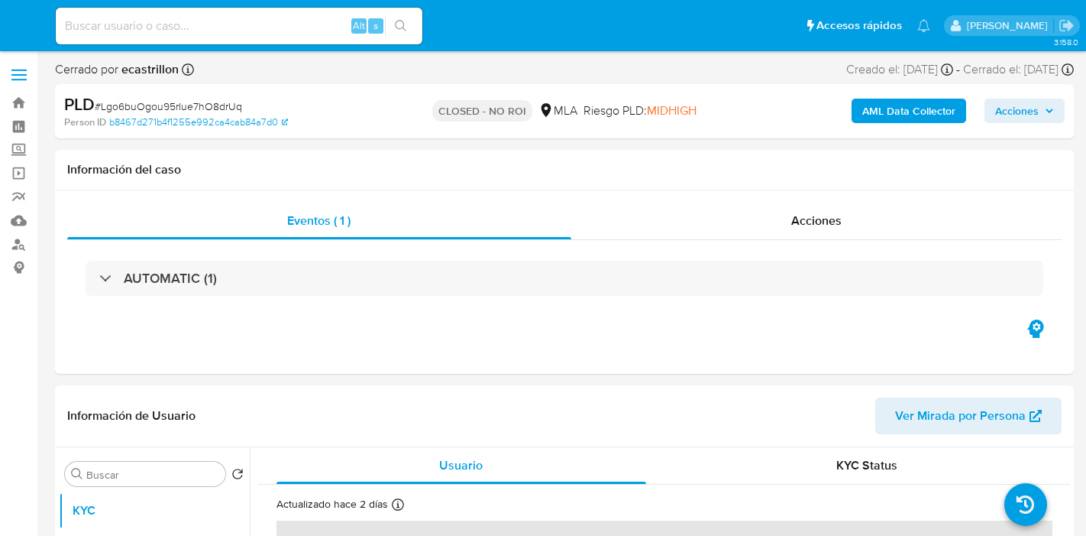
select select "10"
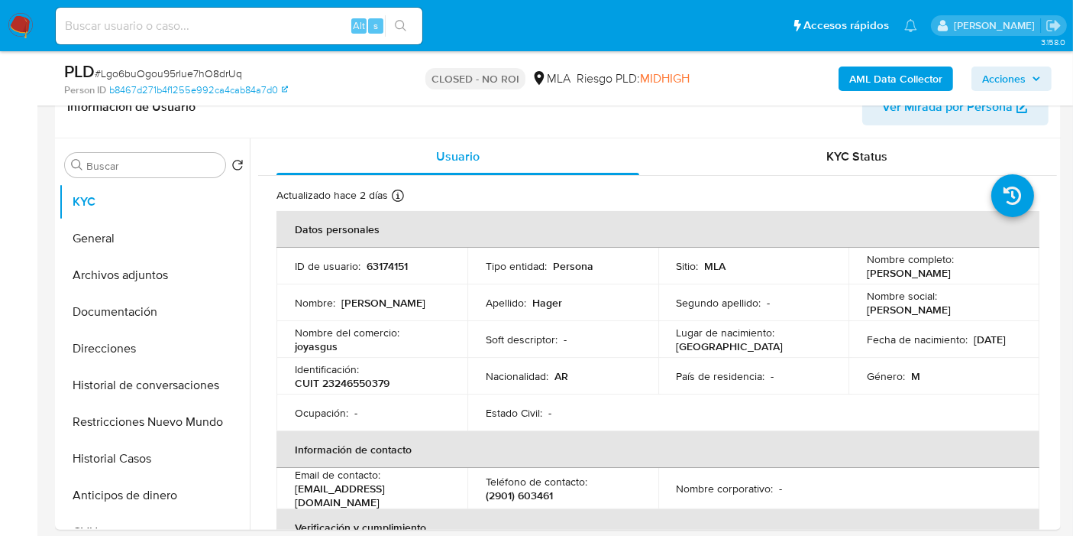
scroll to position [339, 0]
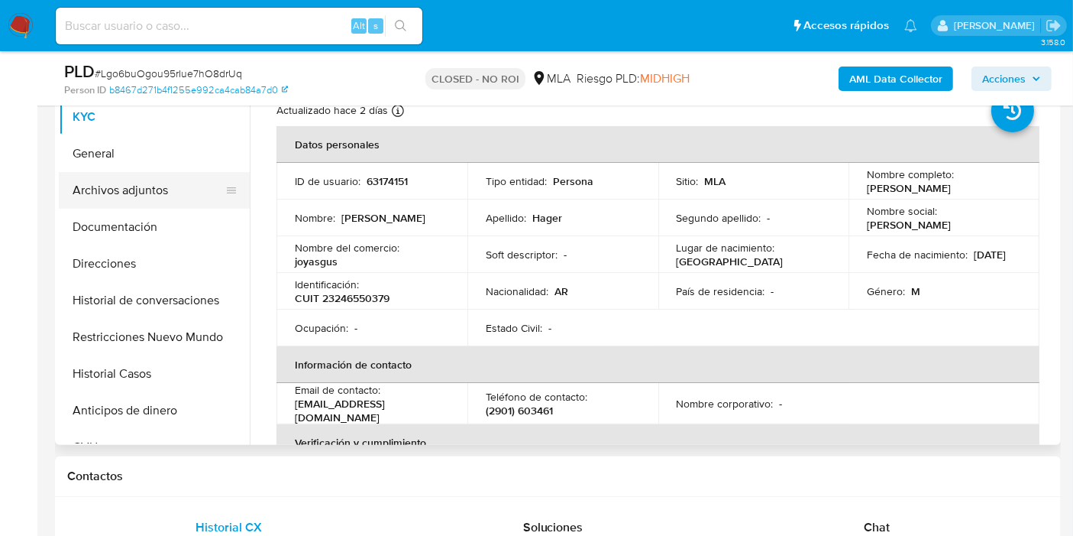
click at [148, 201] on button "Archivos adjuntos" at bounding box center [148, 190] width 179 height 37
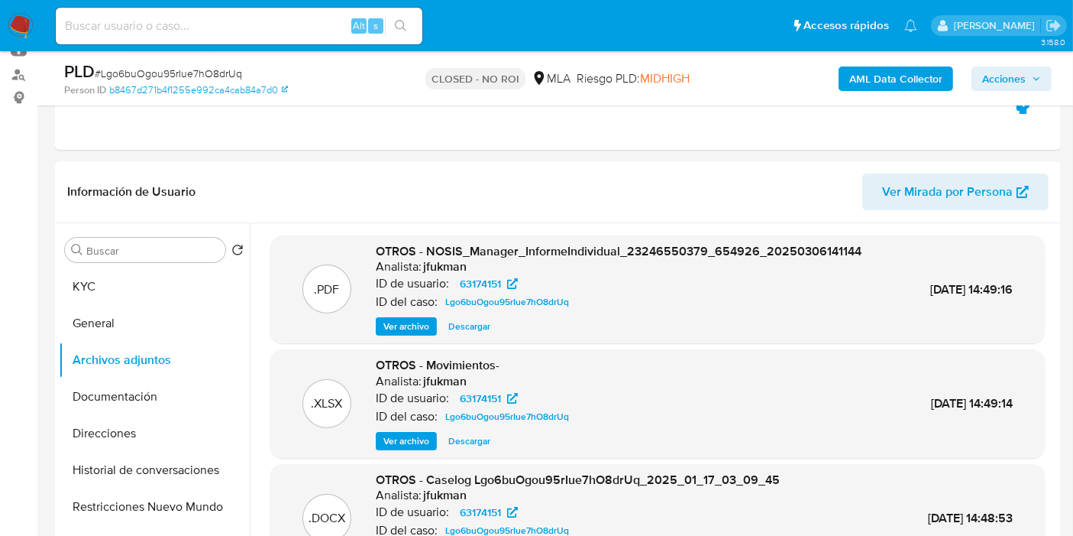
scroll to position [0, 0]
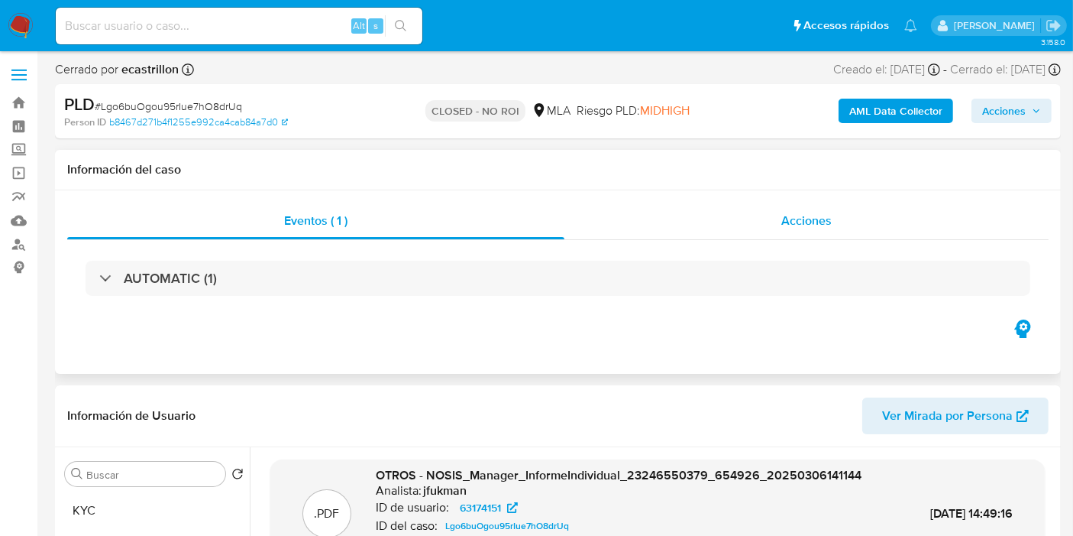
click at [829, 228] on span "Acciones" at bounding box center [807, 221] width 50 height 18
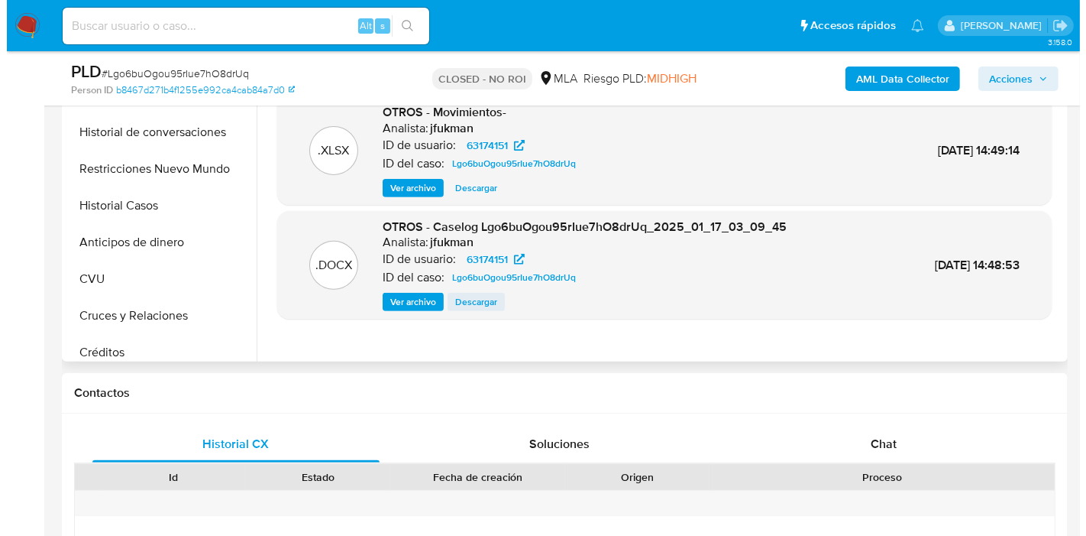
scroll to position [509, 0]
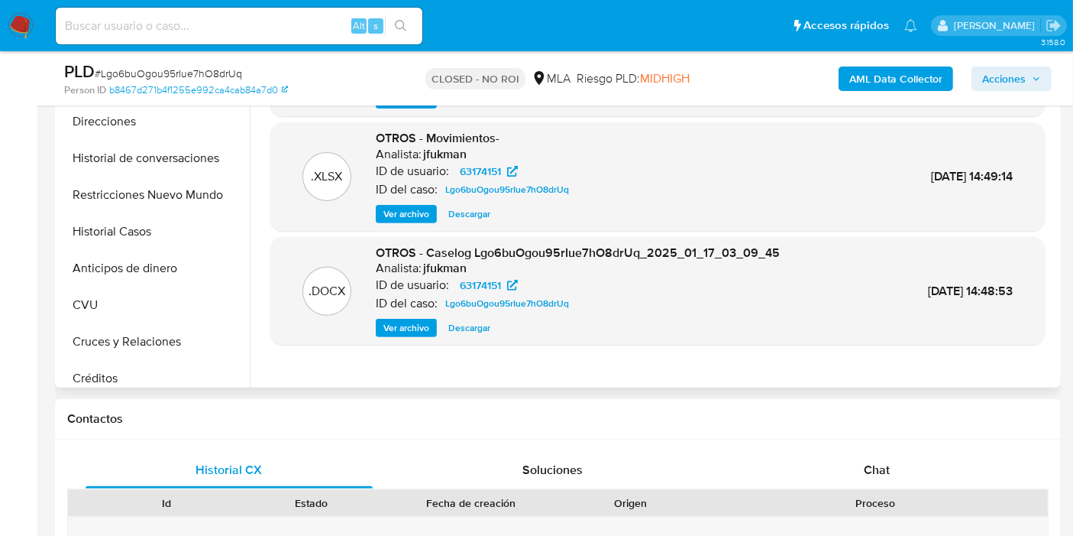
click at [420, 325] on span "Ver archivo" at bounding box center [407, 327] width 46 height 15
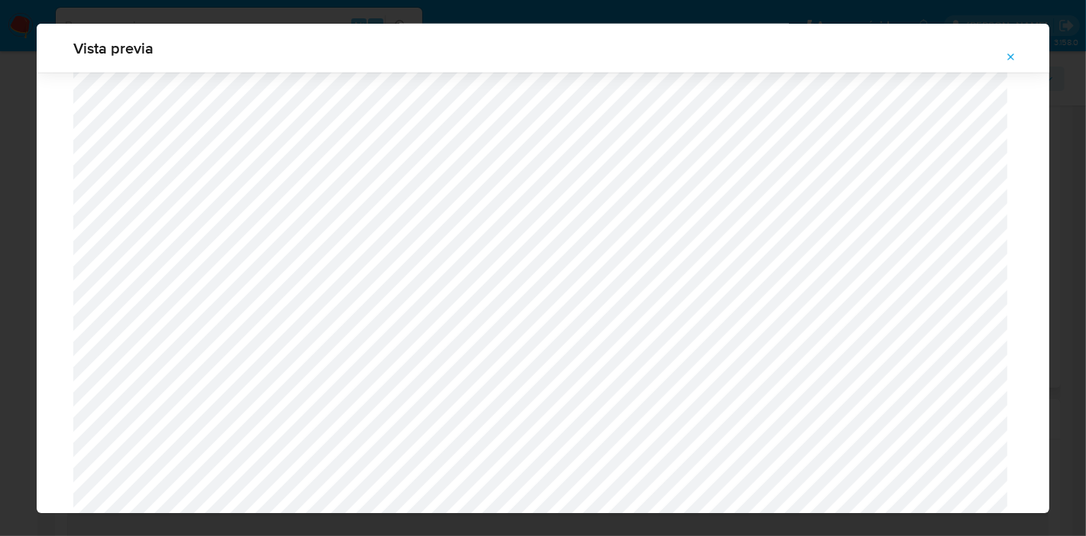
scroll to position [988, 0]
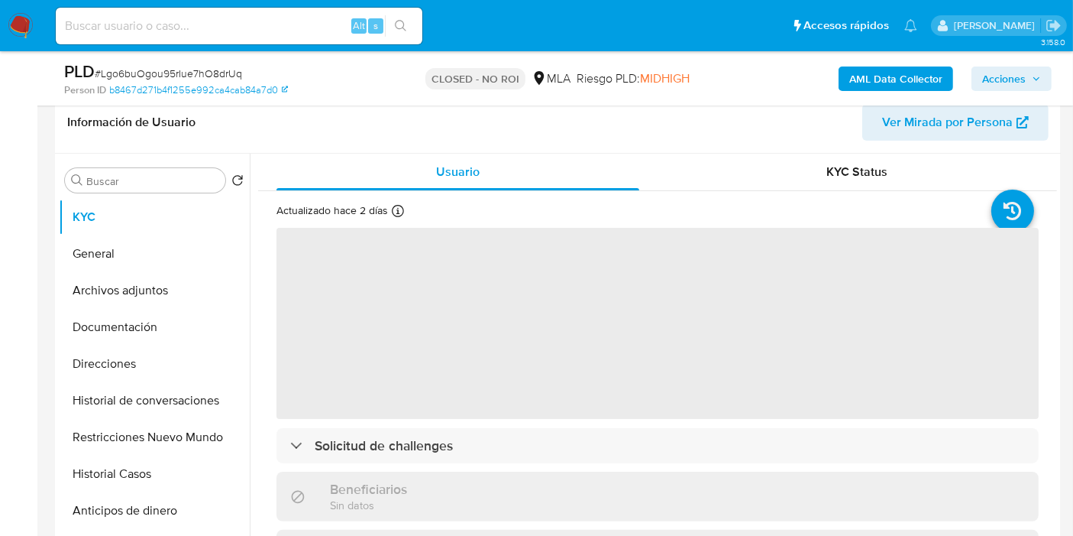
scroll to position [254, 0]
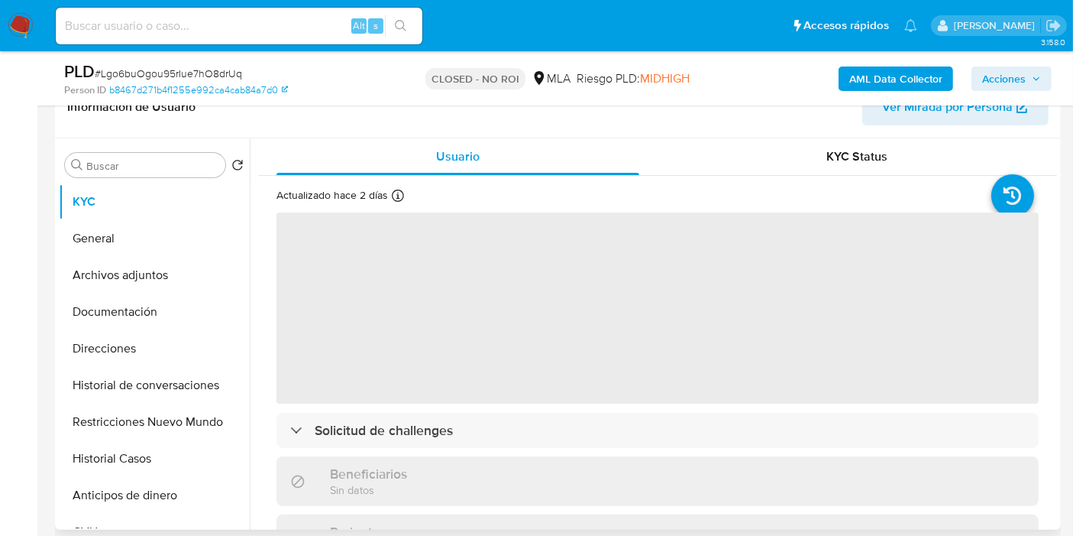
select select "10"
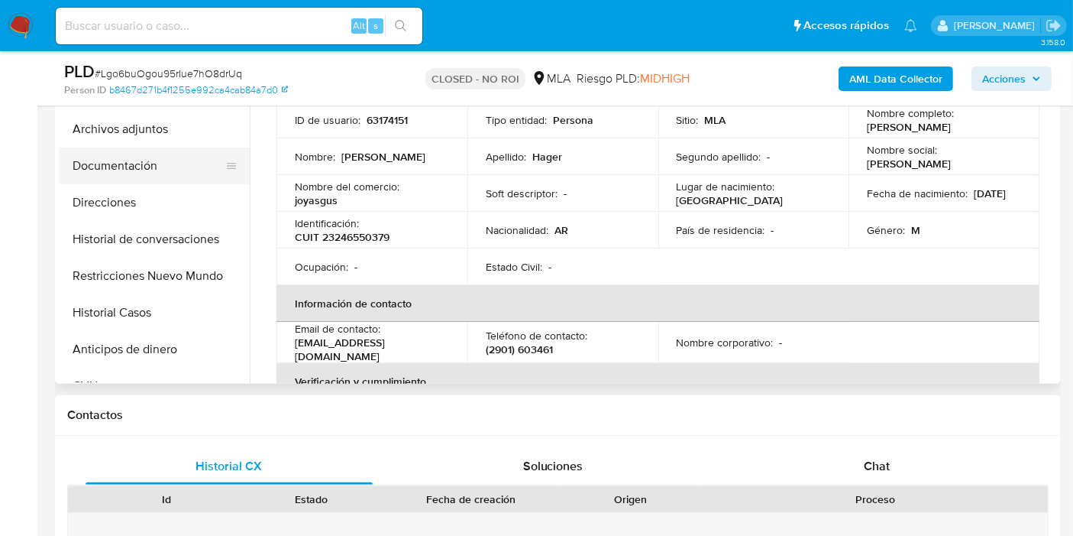
scroll to position [339, 0]
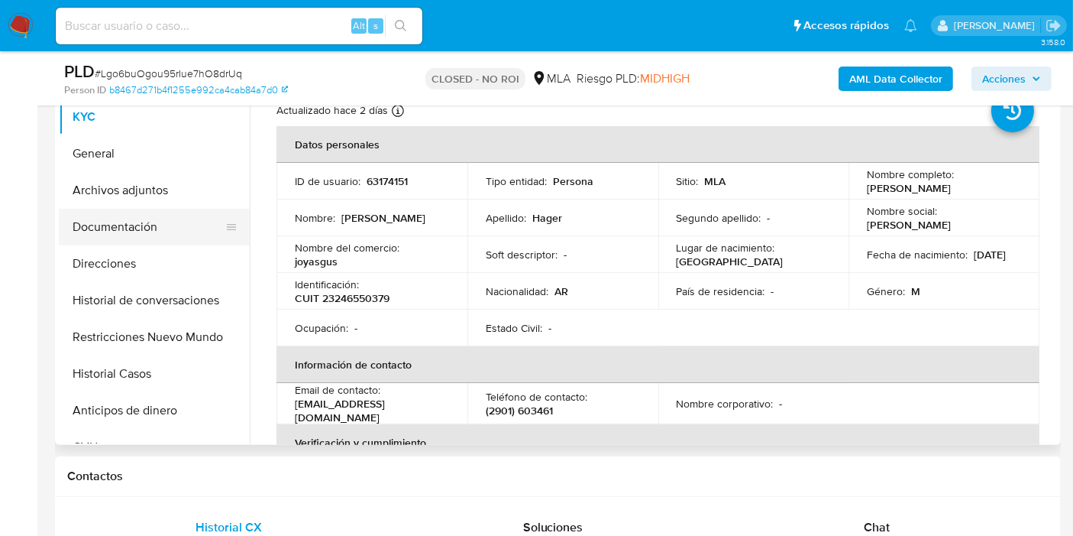
click at [131, 239] on button "Documentación" at bounding box center [148, 227] width 179 height 37
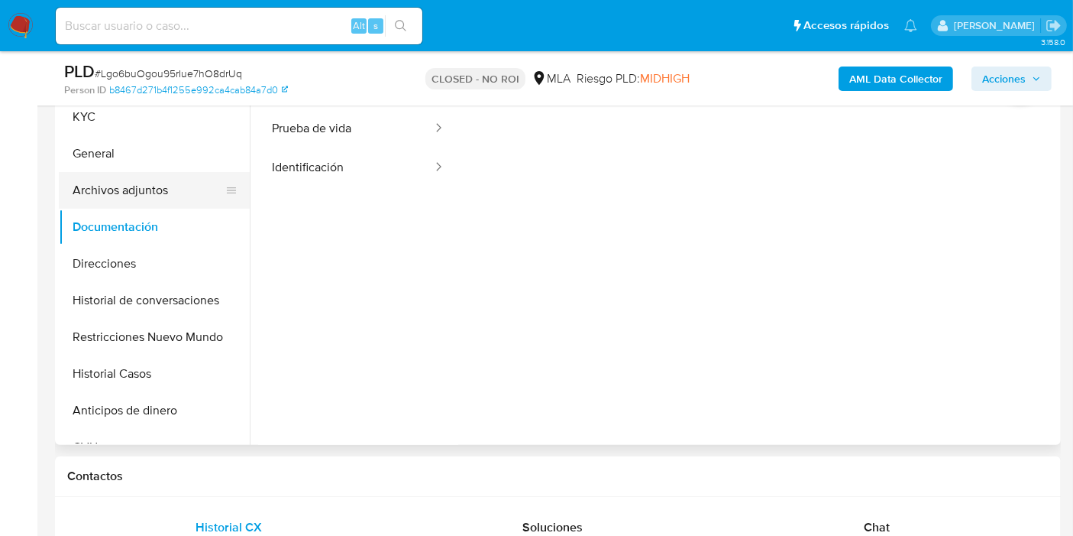
click at [177, 197] on button "Archivos adjuntos" at bounding box center [148, 190] width 179 height 37
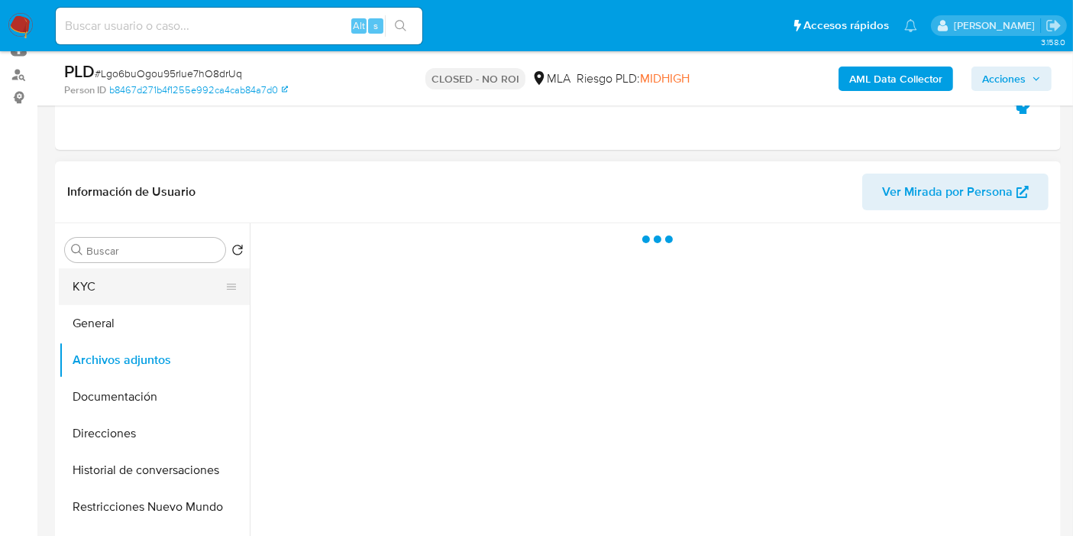
click at [153, 283] on button "KYC" at bounding box center [148, 286] width 179 height 37
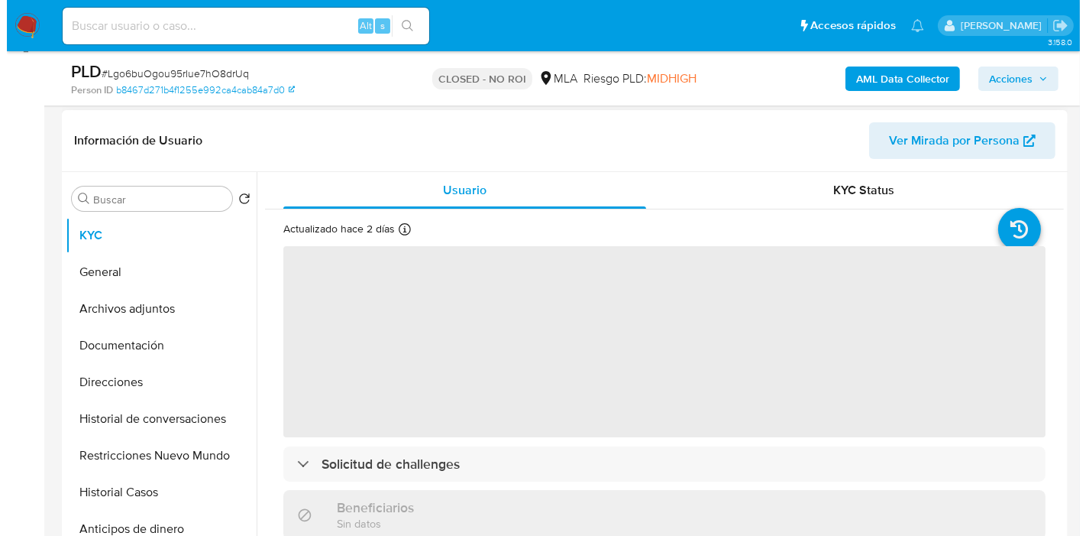
scroll to position [339, 0]
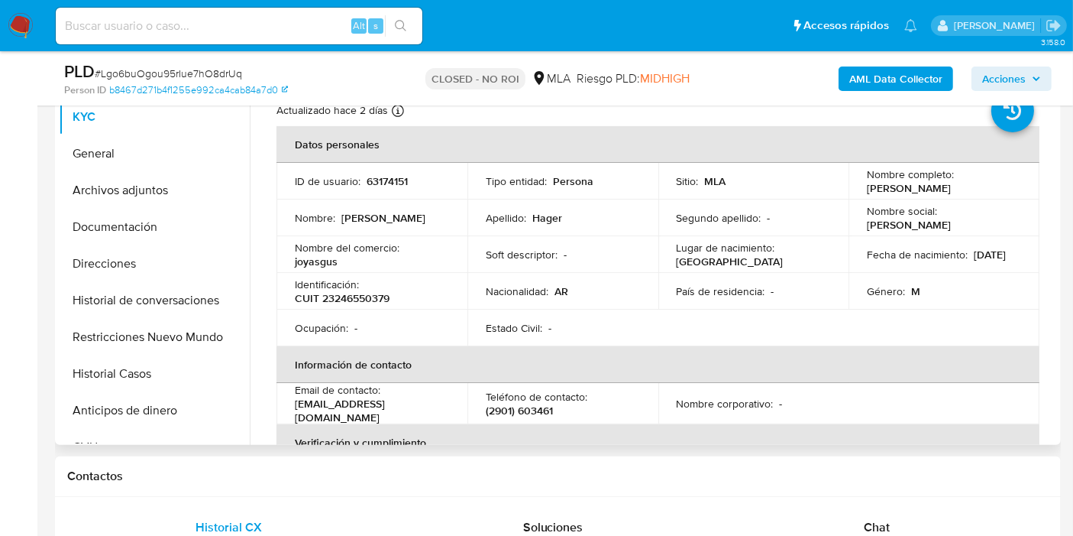
click at [355, 293] on p "CUIT 23246550379" at bounding box center [342, 298] width 95 height 14
copy p "23246550379"
click at [146, 329] on button "Restricciones Nuevo Mundo" at bounding box center [148, 337] width 179 height 37
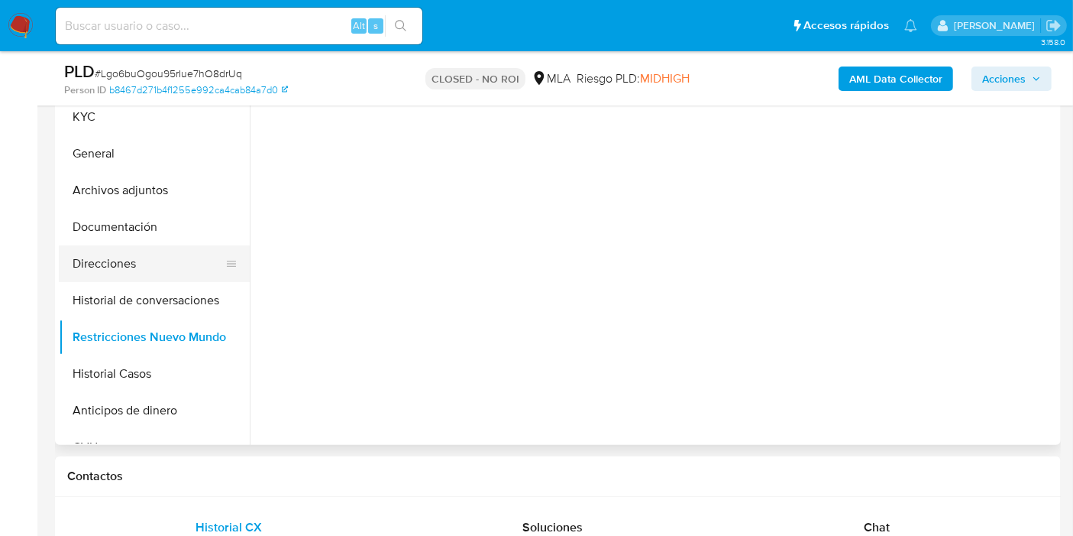
click at [160, 276] on button "Direcciones" at bounding box center [148, 263] width 179 height 37
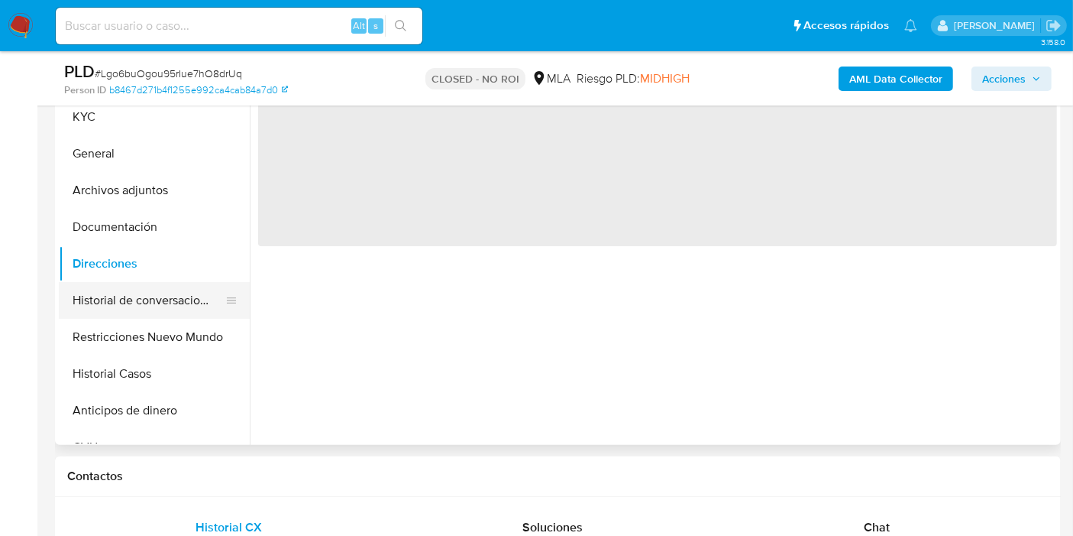
click at [154, 290] on button "Historial de conversaciones" at bounding box center [148, 300] width 179 height 37
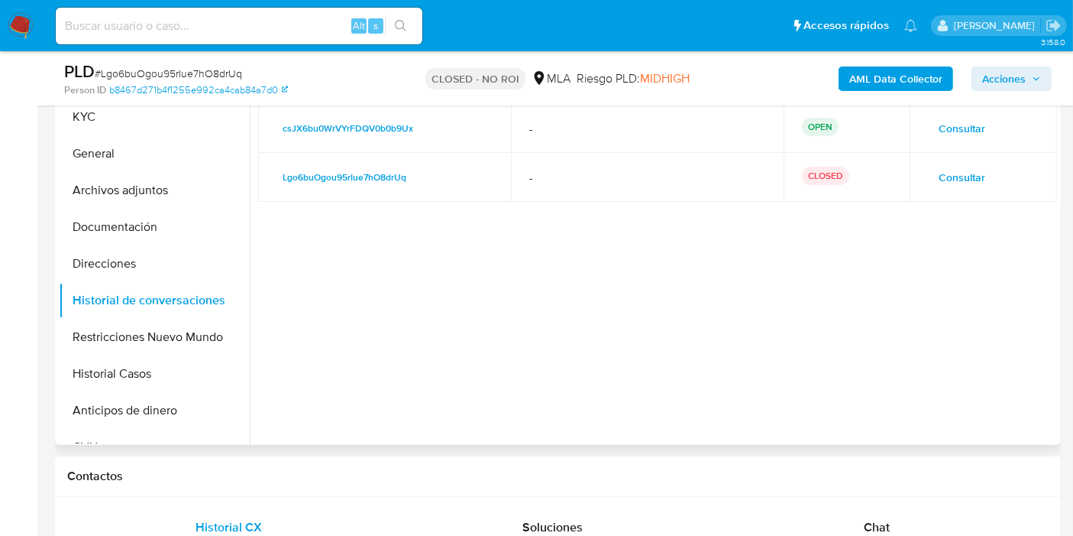
click at [984, 179] on button "Consultar" at bounding box center [962, 177] width 68 height 24
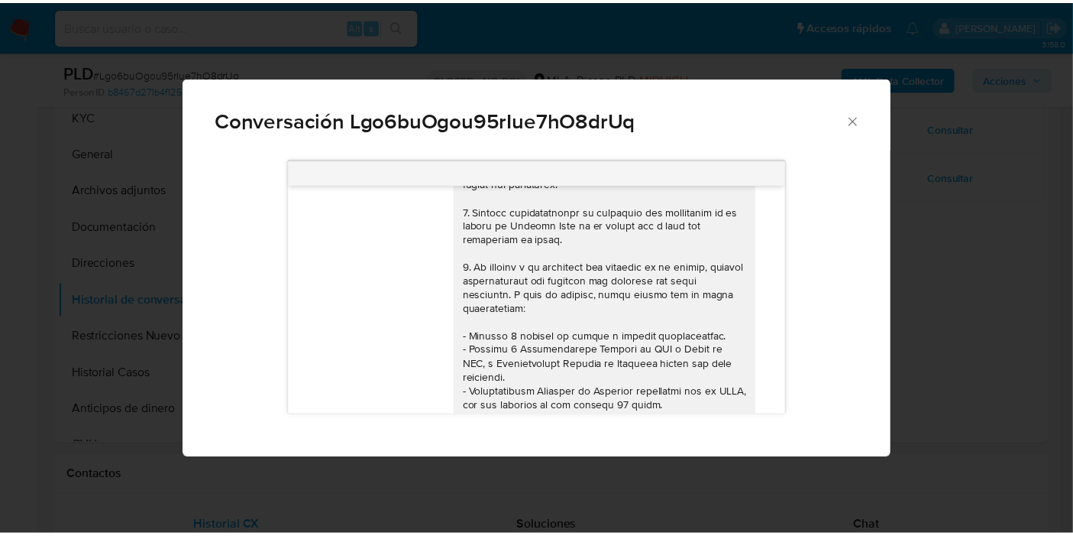
scroll to position [28, 0]
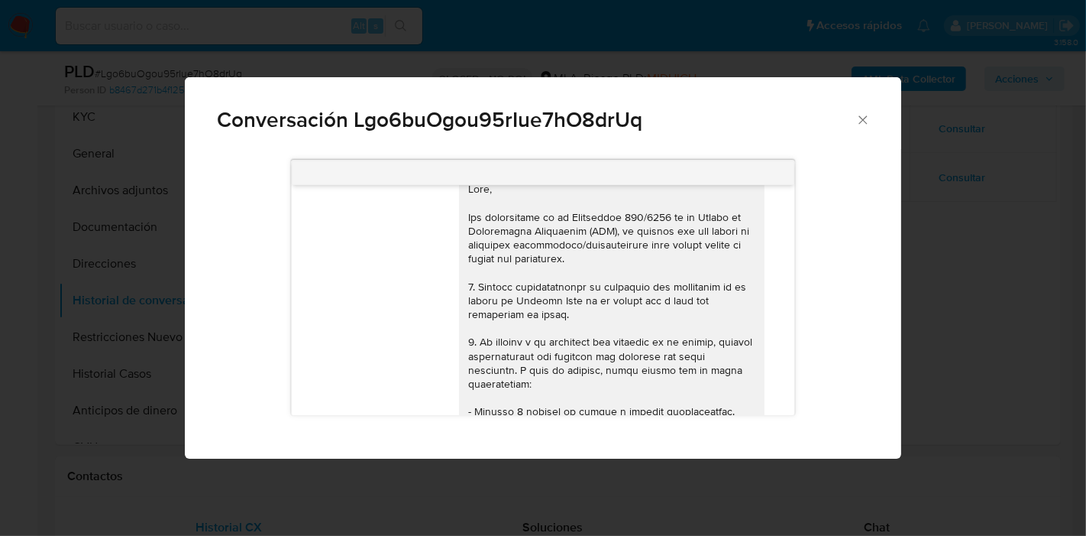
click at [843, 134] on div "Conversación Lgo6buOgou95rIue7hO8drUq" at bounding box center [543, 113] width 716 height 73
click at [864, 118] on icon "Cerrar" at bounding box center [863, 119] width 15 height 15
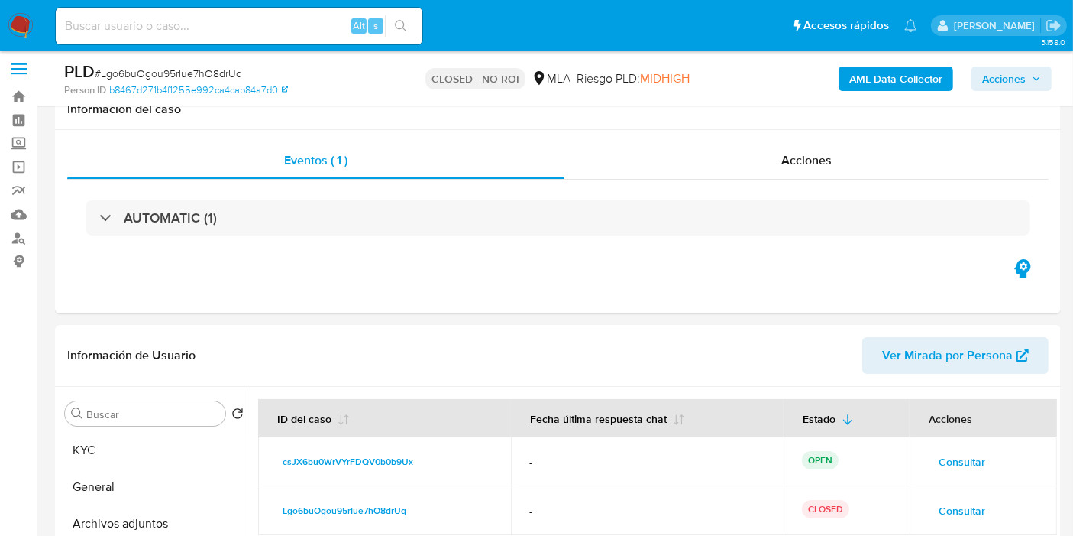
scroll to position [0, 0]
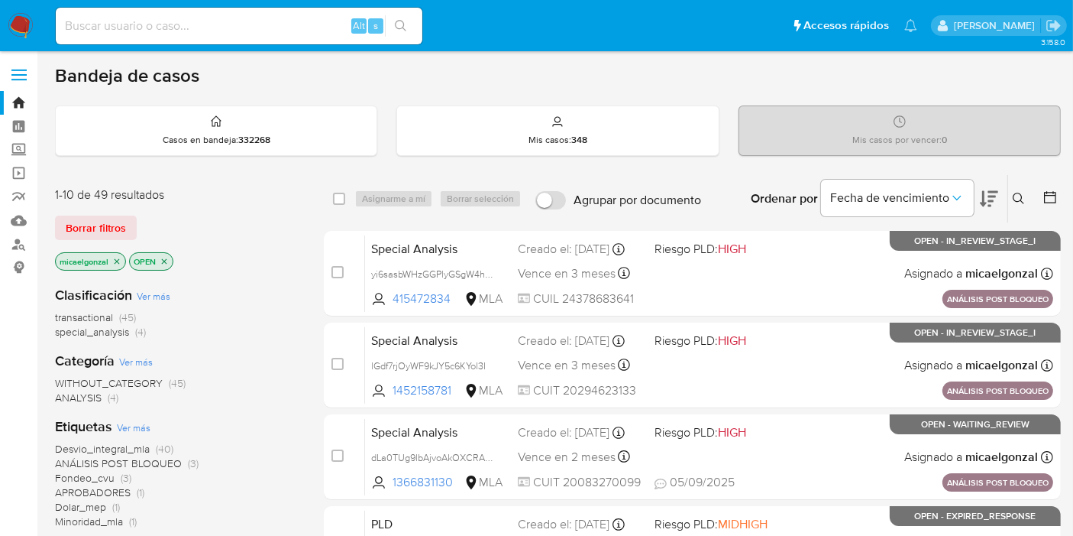
click at [118, 238] on div "1-10 de 49 resultados Borrar filtros micaelgonzal OPEN" at bounding box center [177, 229] width 244 height 87
click at [114, 232] on span "Borrar filtros" at bounding box center [96, 227] width 60 height 21
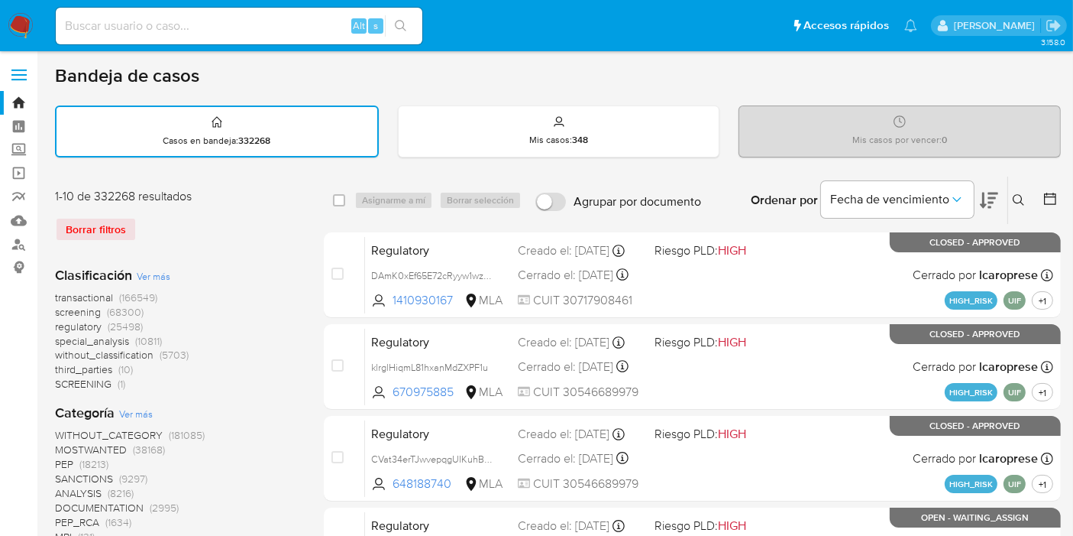
click at [1026, 191] on button at bounding box center [1021, 200] width 25 height 18
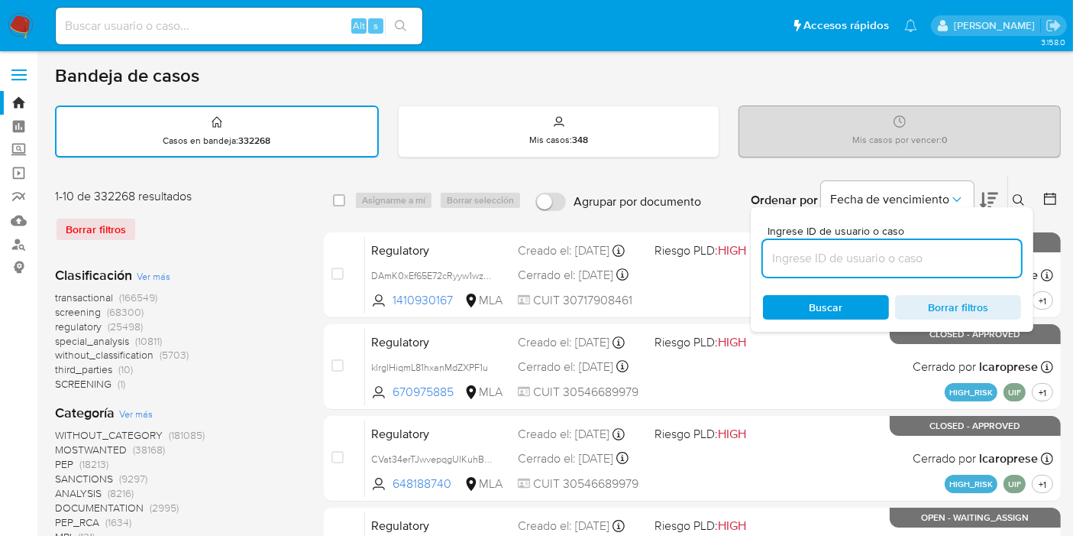
click at [873, 251] on input at bounding box center [892, 258] width 258 height 20
type input "csJX6bu0WrVYrFDQV0b0b9UxcsJX6bu0WrVYrFDQV0b0b9Ux"
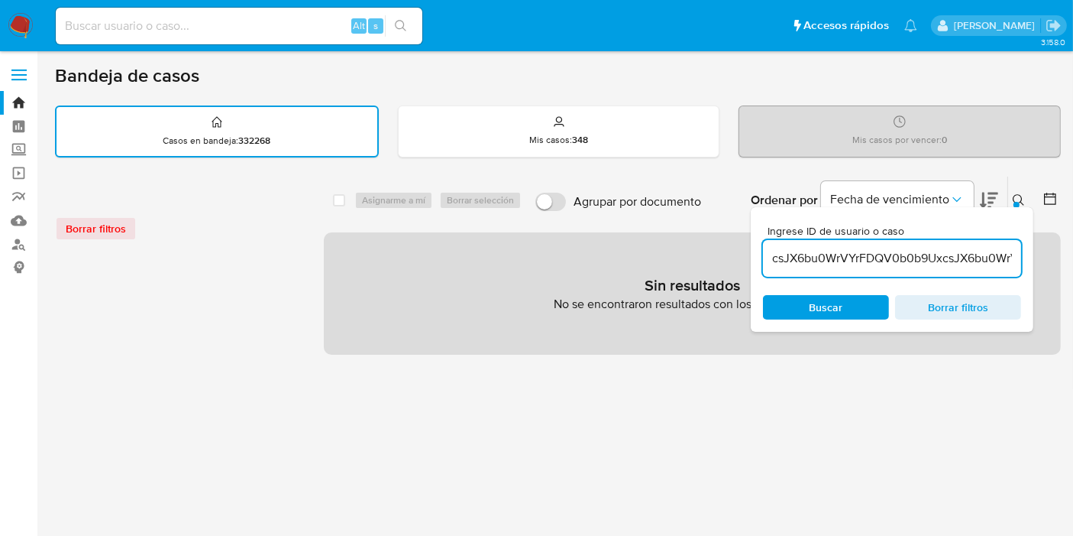
click at [869, 261] on input "csJX6bu0WrVYrFDQV0b0b9UxcsJX6bu0WrVYrFDQV0b0b9Ux" at bounding box center [892, 258] width 258 height 20
paste input "csJX6bu0WrVYrFDQV0b0b9Ux"
type input "csJX6bu0WrVYrFDQV0b0b9Ux"
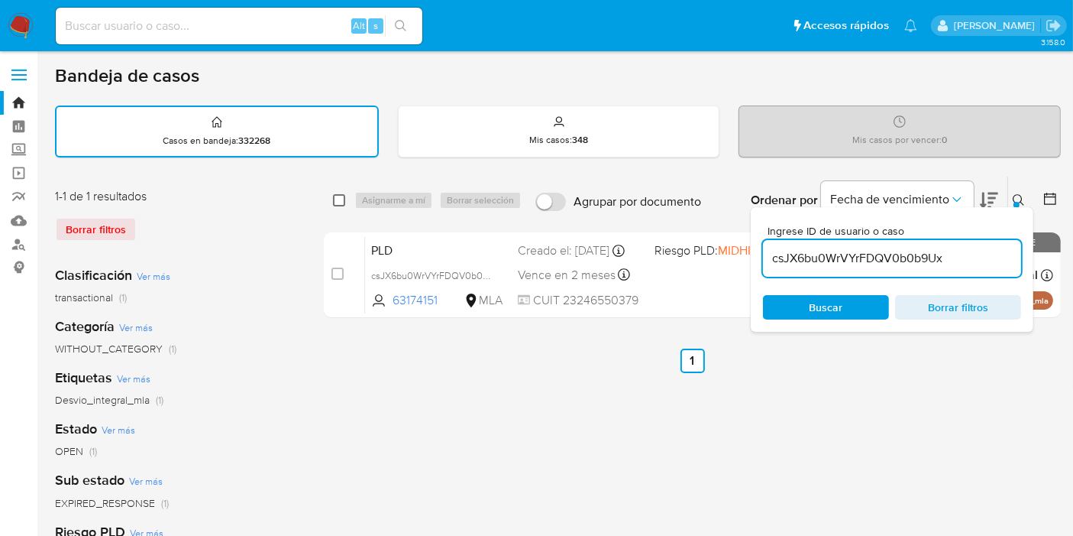
click at [338, 203] on input "checkbox" at bounding box center [339, 200] width 12 height 12
checkbox input "true"
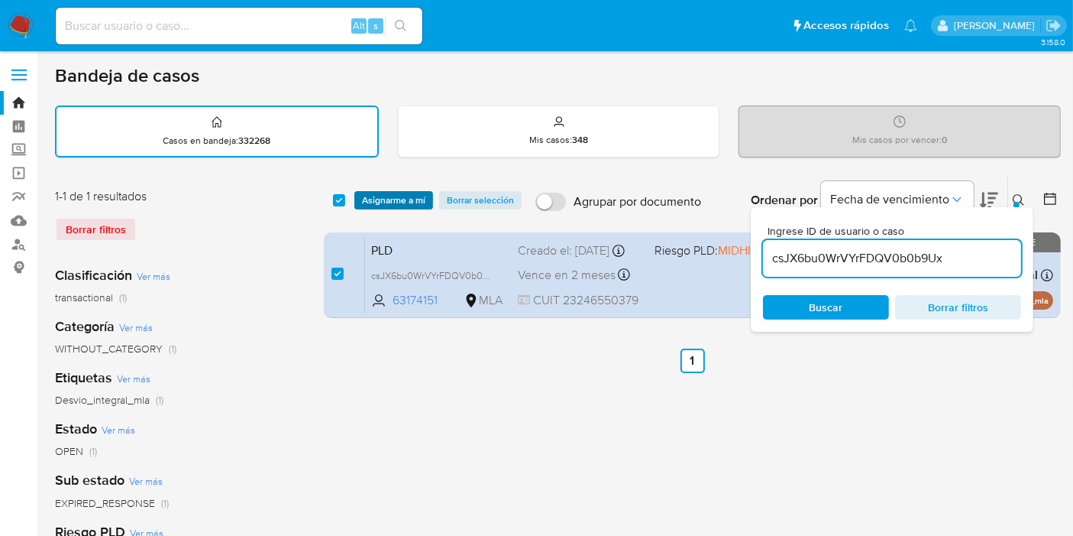
click at [365, 196] on span "Asignarme a mí" at bounding box center [393, 200] width 63 height 15
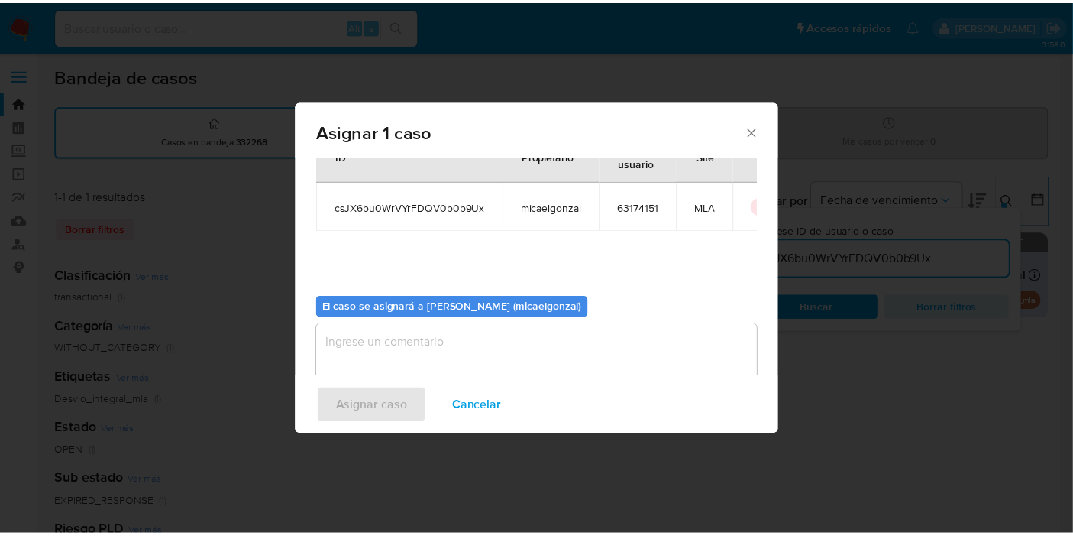
scroll to position [78, 0]
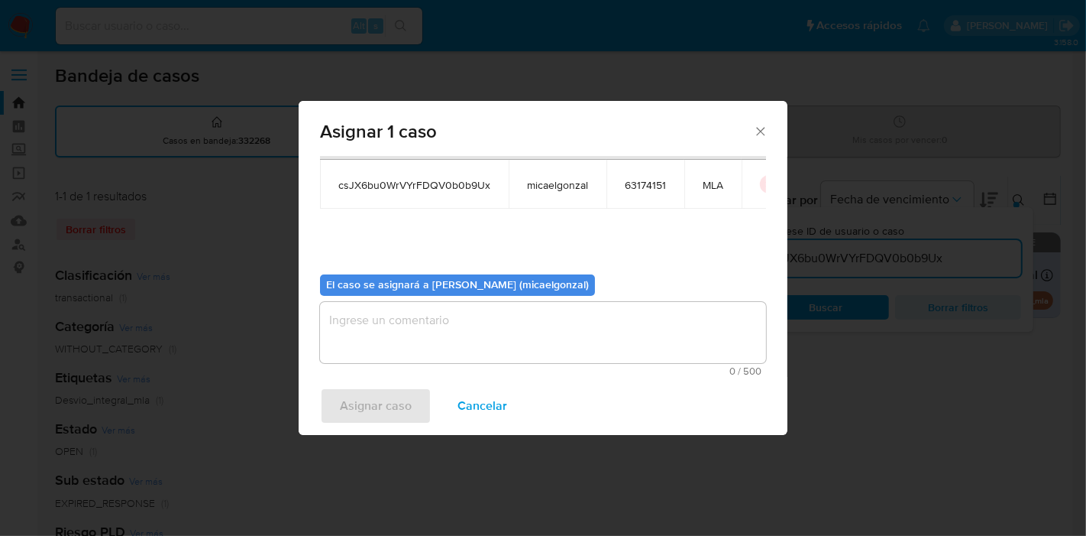
click at [490, 348] on textarea "assign-modal" at bounding box center [543, 332] width 446 height 61
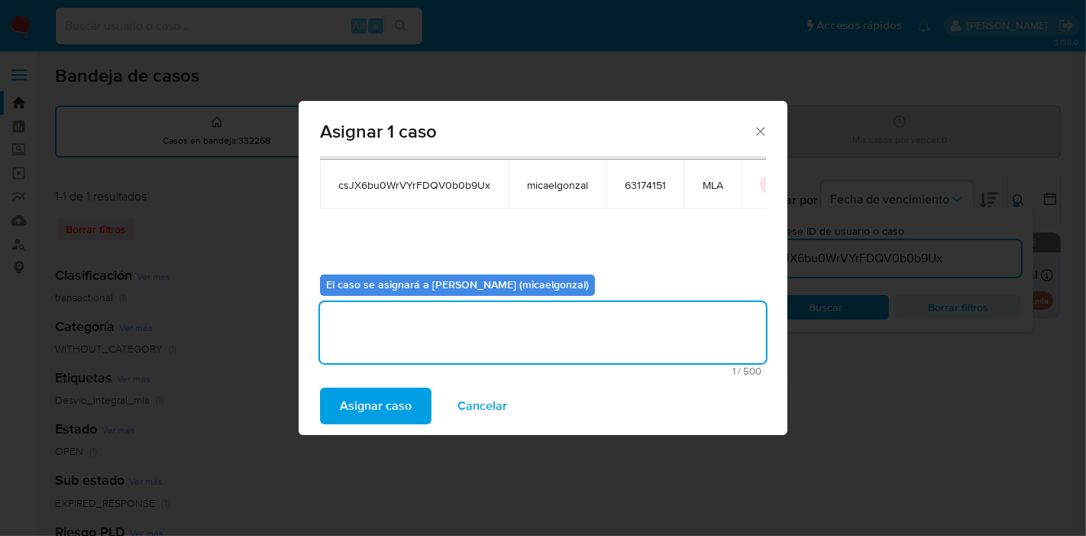
click at [342, 396] on span "Asignar caso" at bounding box center [376, 406] width 72 height 34
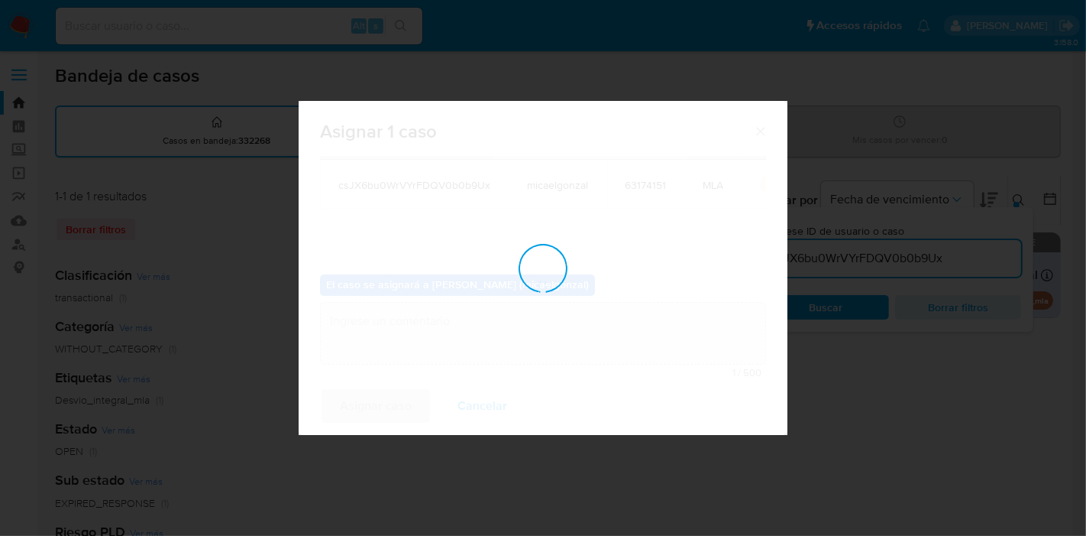
checkbox input "false"
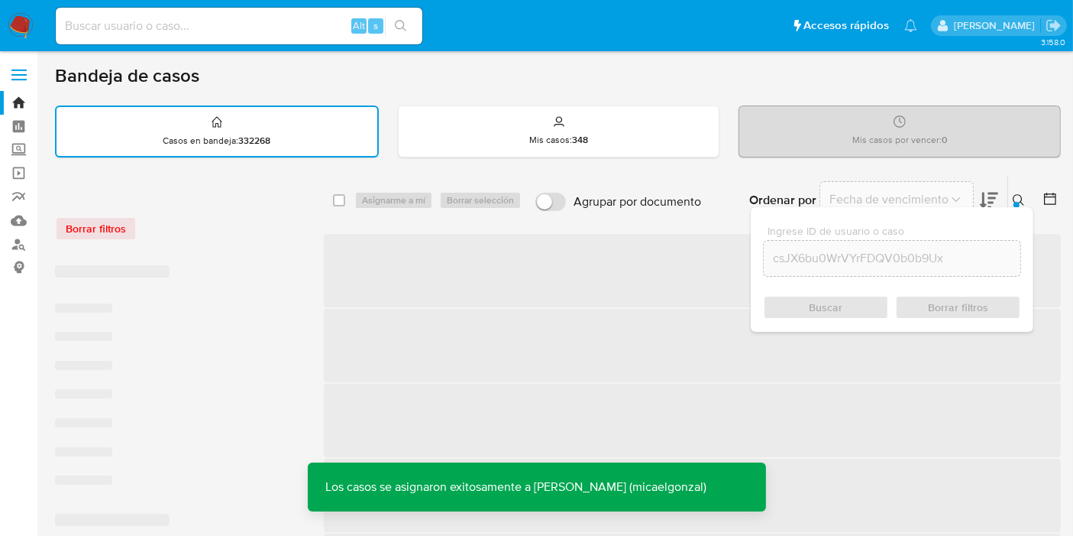
click at [291, 31] on input at bounding box center [239, 26] width 367 height 20
paste input "csJX6bu0WrVYrFDQV0b0b9Ux"
type input "csJX6bu0WrVYrFDQV0b0b9Ux"
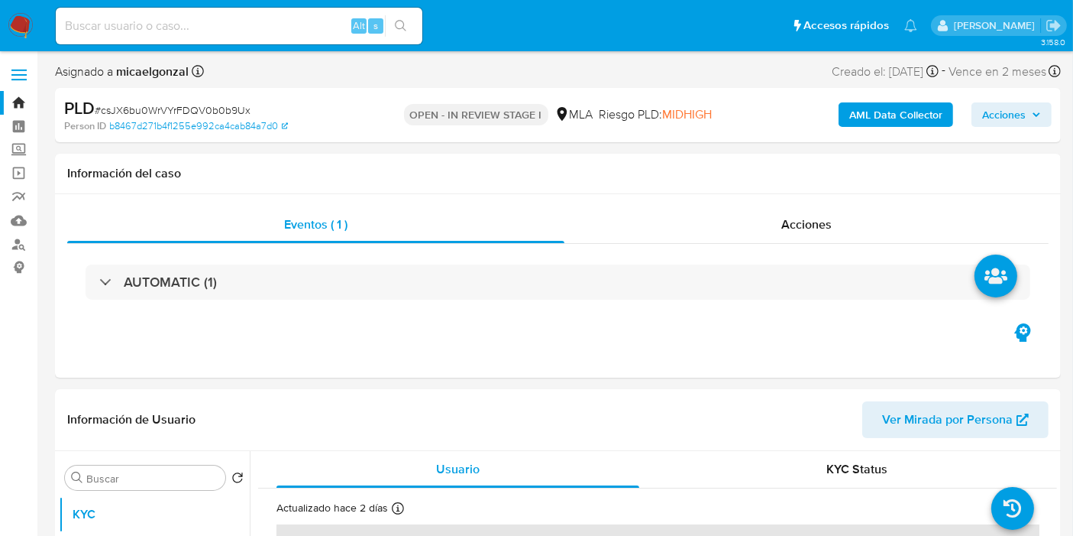
select select "10"
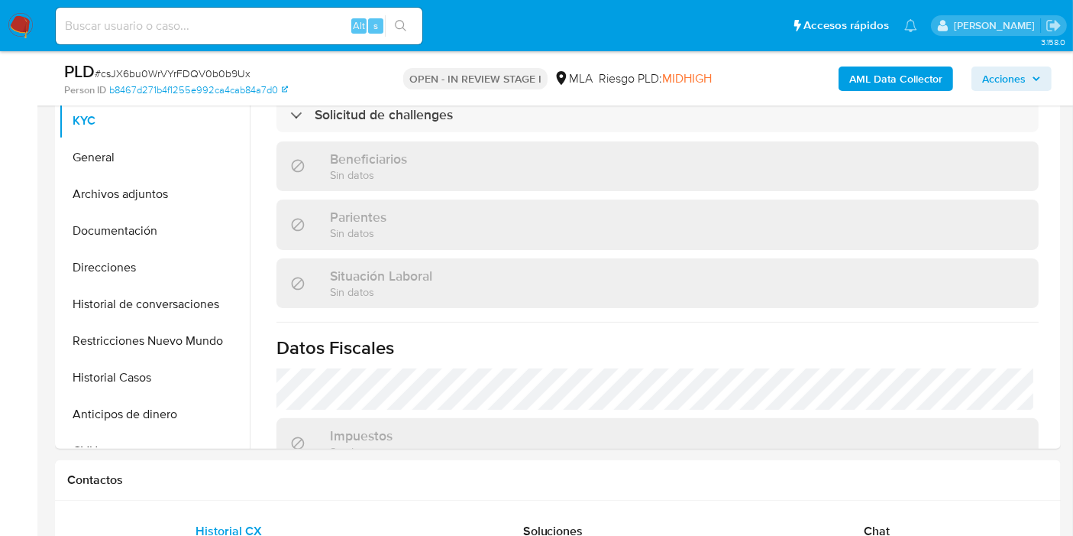
scroll to position [764, 0]
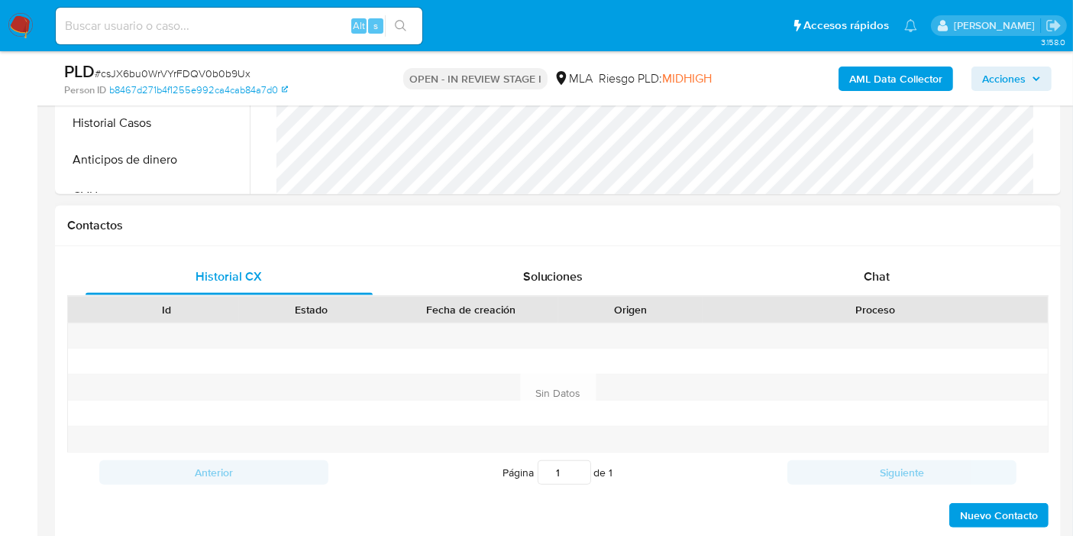
click at [905, 325] on div at bounding box center [875, 335] width 345 height 25
click at [909, 287] on div "Chat" at bounding box center [876, 276] width 287 height 37
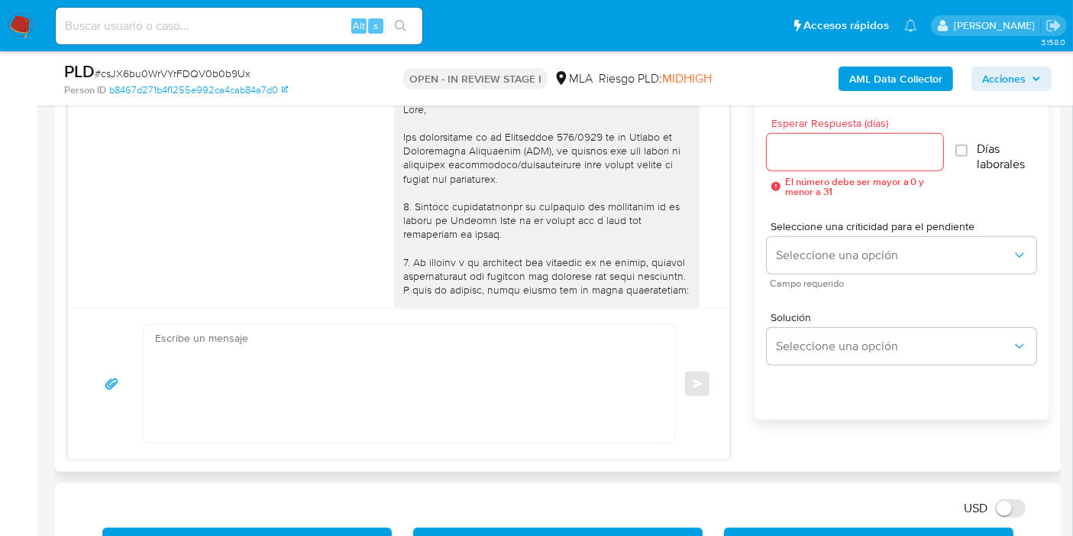
scroll to position [1281, 0]
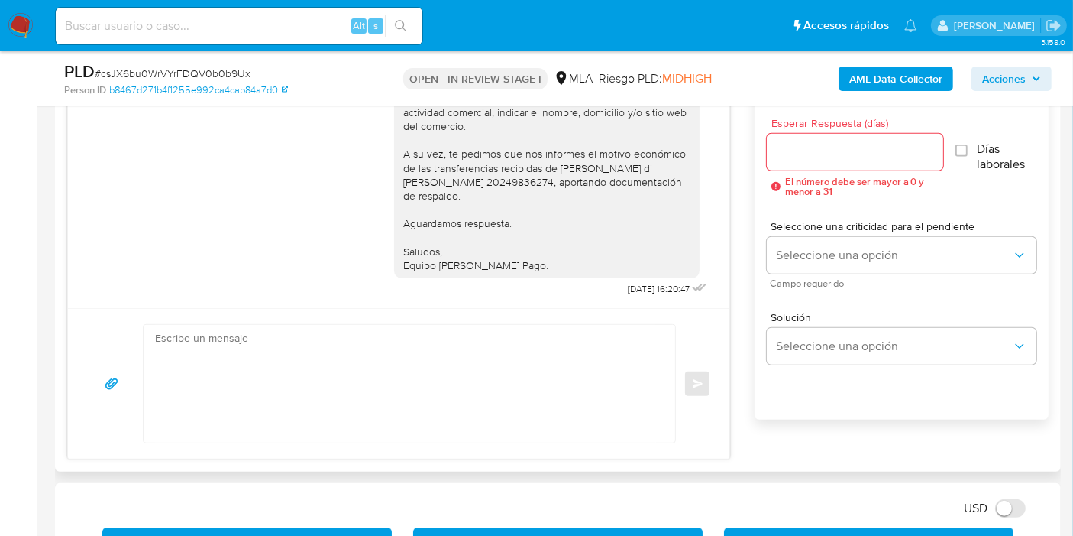
drag, startPoint x: 495, startPoint y: 317, endPoint x: 434, endPoint y: 367, distance: 78.8
click at [487, 324] on div "Enviar" at bounding box center [399, 383] width 662 height 151
click at [434, 367] on textarea at bounding box center [405, 384] width 501 height 118
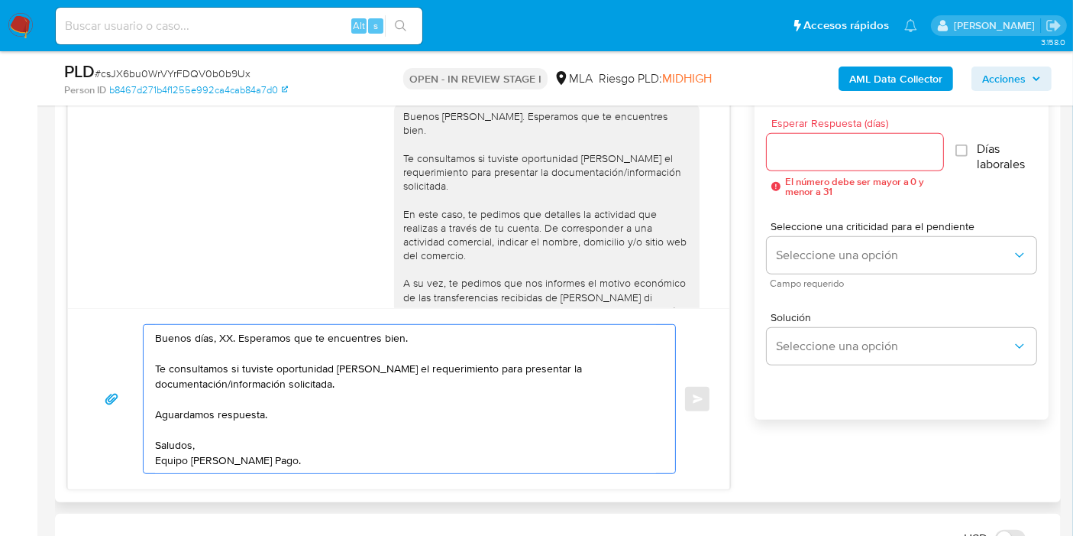
scroll to position [1112, 0]
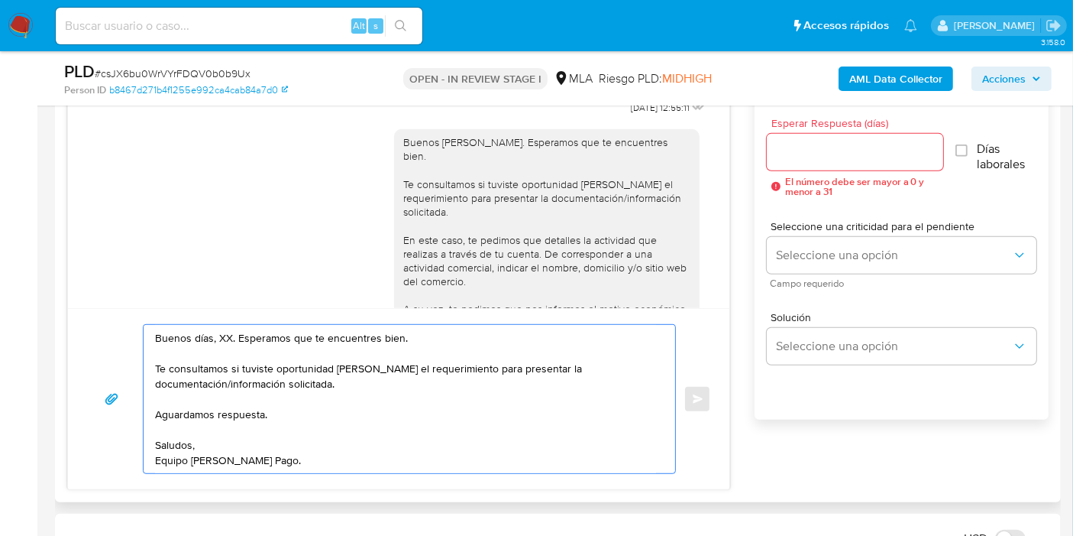
click at [224, 341] on textarea "Buenos días, XX. Esperamos que te encuentres bien. Te consultamos si tuviste op…" at bounding box center [405, 399] width 501 height 148
click at [277, 377] on textarea "Buenos días, Gustavo. Esperamos que te encuentres bien. Te consultamos si tuvis…" at bounding box center [405, 399] width 501 height 148
click at [281, 387] on textarea "Buenos días, Gustavo. Esperamos que te encuentres bien. Te consultamos si tuvis…" at bounding box center [405, 399] width 501 height 148
click at [292, 392] on textarea "Buenos días, Gustavo. Esperamos que te encuentres bien. Te consultamos si tuvis…" at bounding box center [405, 399] width 501 height 148
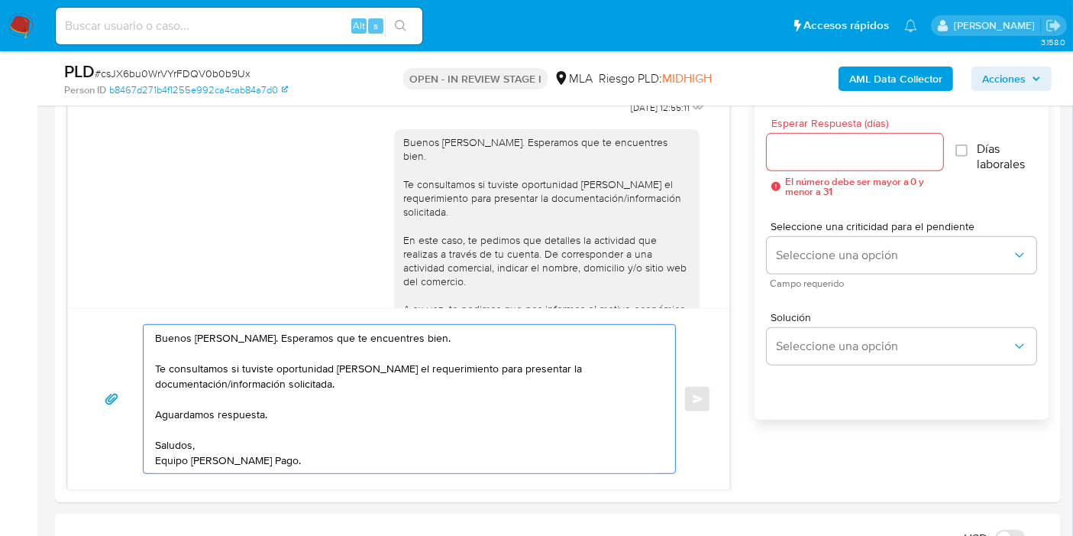
type textarea "Buenos días, Gustavo. Esperamos que te encuentres bien. Te consultamos si tuvis…"
click at [10, 31] on img at bounding box center [21, 26] width 26 height 26
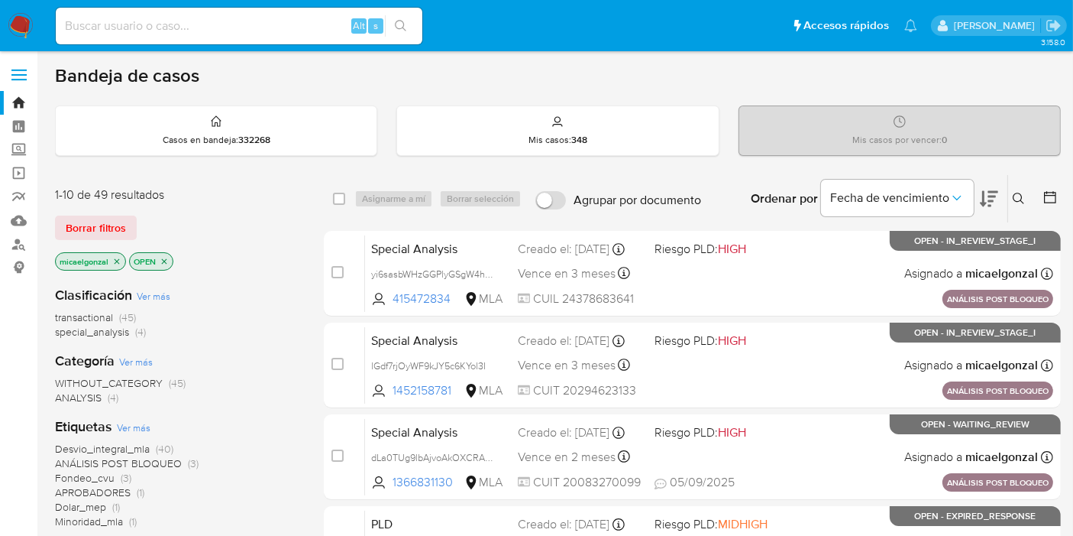
click at [103, 226] on span "Borrar filtros" at bounding box center [96, 227] width 60 height 21
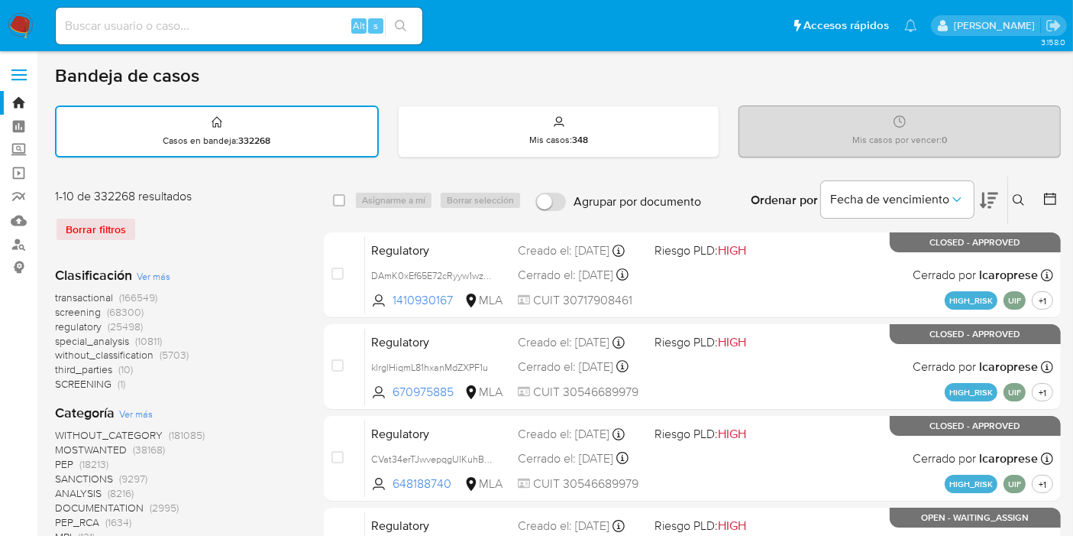
click at [1022, 202] on icon at bounding box center [1019, 200] width 12 height 12
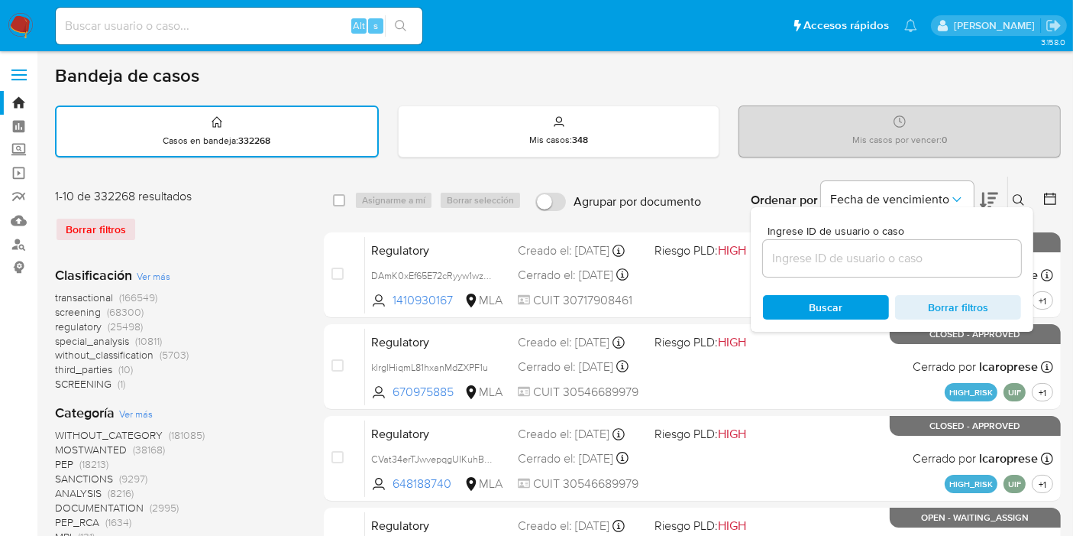
click at [962, 272] on div at bounding box center [892, 258] width 258 height 37
click at [969, 258] on input at bounding box center [892, 258] width 258 height 20
paste input "FlqgjrHJVP86C4FumyhNdpFy"
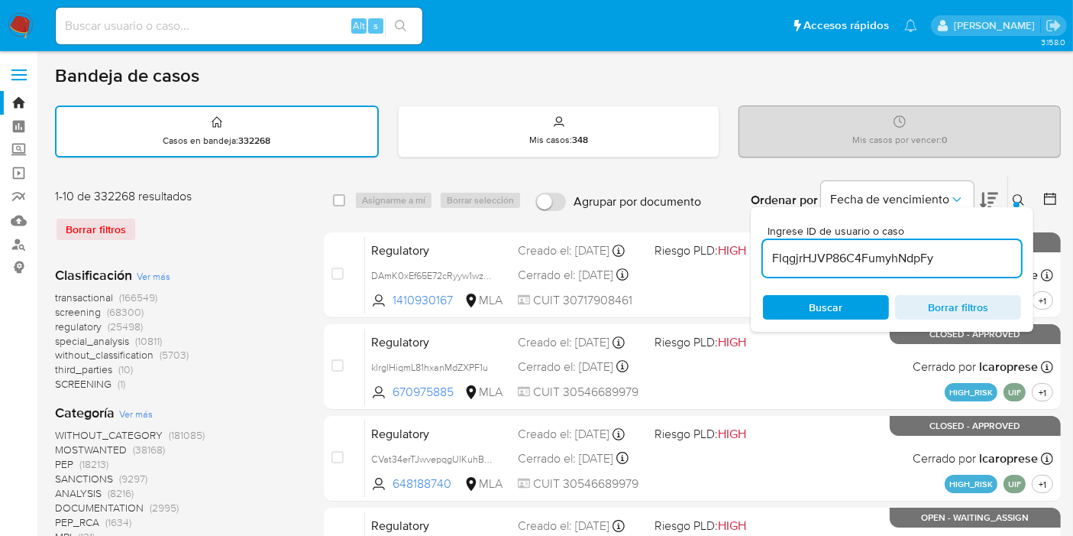
type input "FlqgjrHJVP86C4FumyhNdpFy"
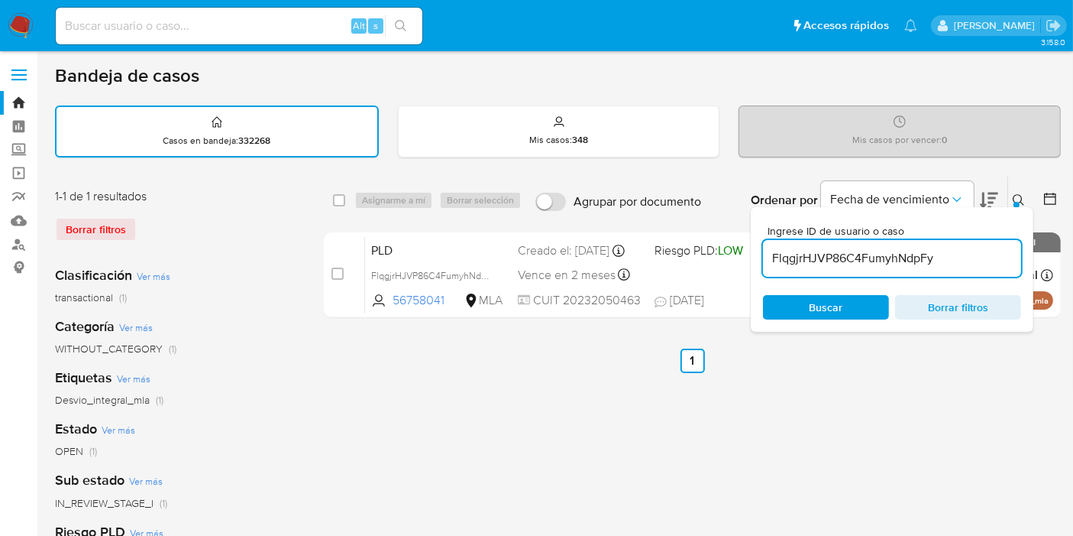
click at [347, 197] on div "select-all-cases-checkbox" at bounding box center [342, 200] width 18 height 18
click at [345, 197] on div "select-all-cases-checkbox" at bounding box center [342, 200] width 18 height 18
click at [342, 197] on input "checkbox" at bounding box center [339, 200] width 12 height 12
checkbox input "true"
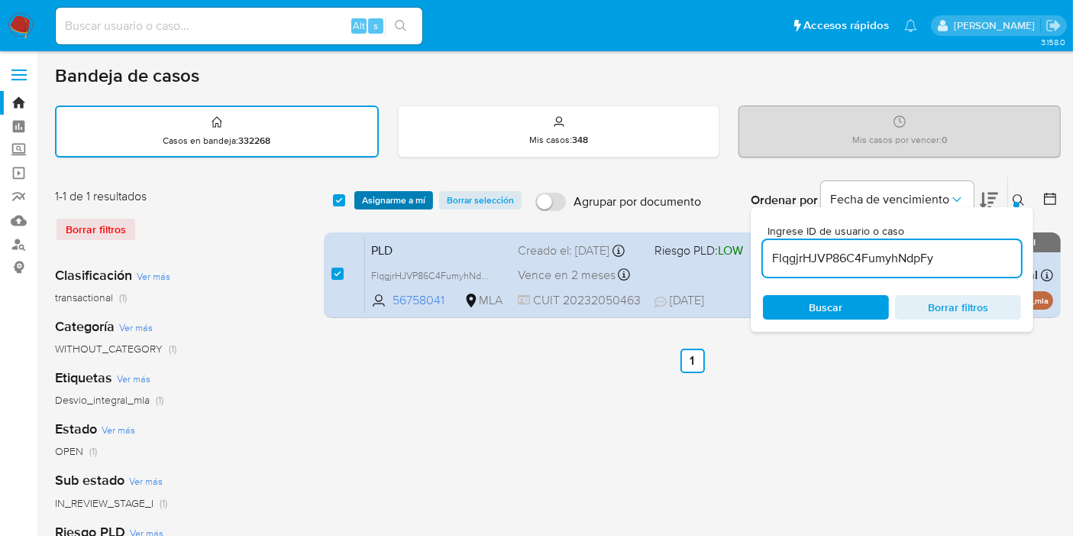
click at [393, 202] on span "Asignarme a mí" at bounding box center [393, 200] width 63 height 15
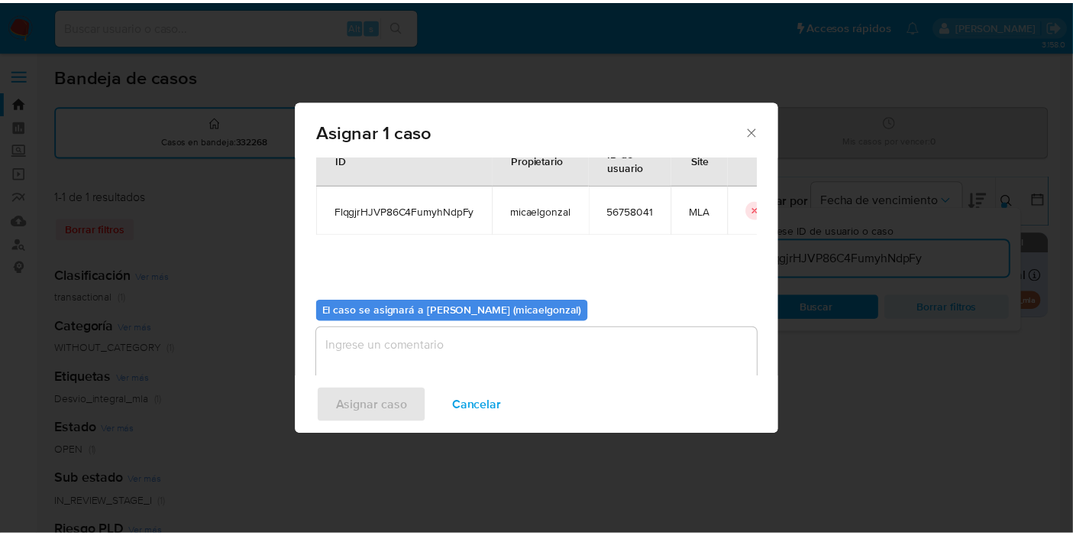
scroll to position [78, 0]
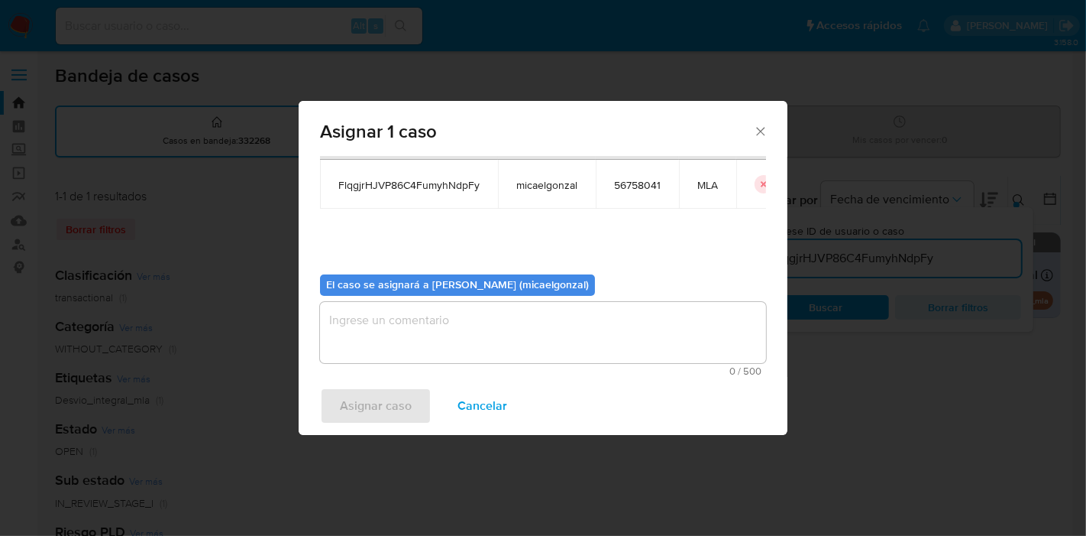
click at [415, 309] on textarea "assign-modal" at bounding box center [543, 332] width 446 height 61
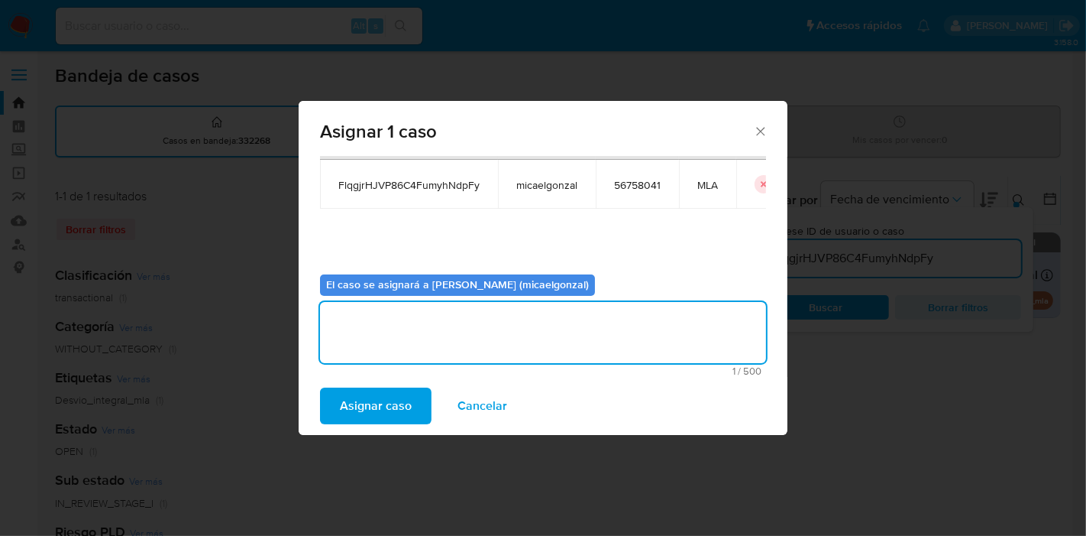
click at [360, 398] on span "Asignar caso" at bounding box center [376, 406] width 72 height 34
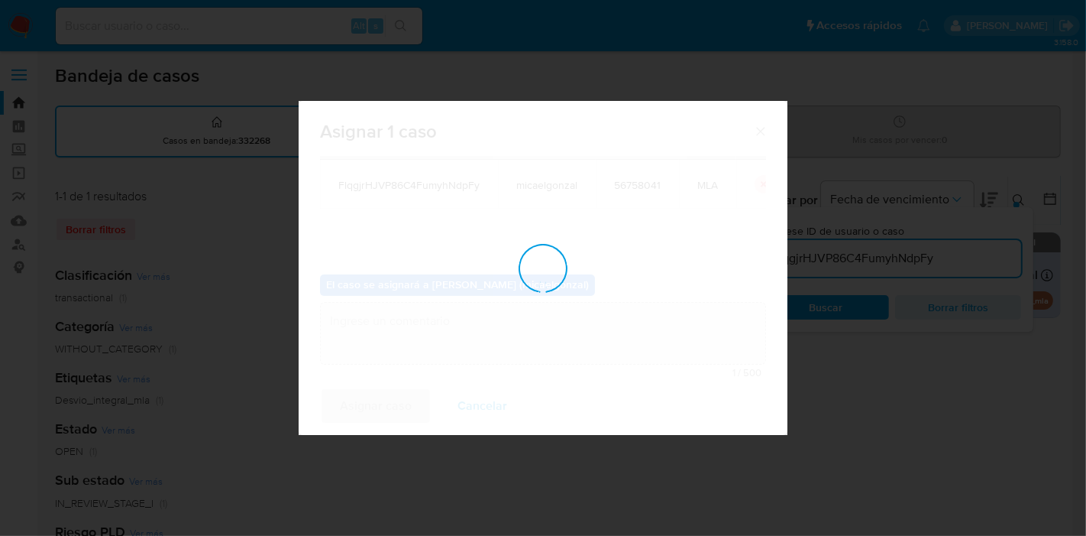
checkbox input "false"
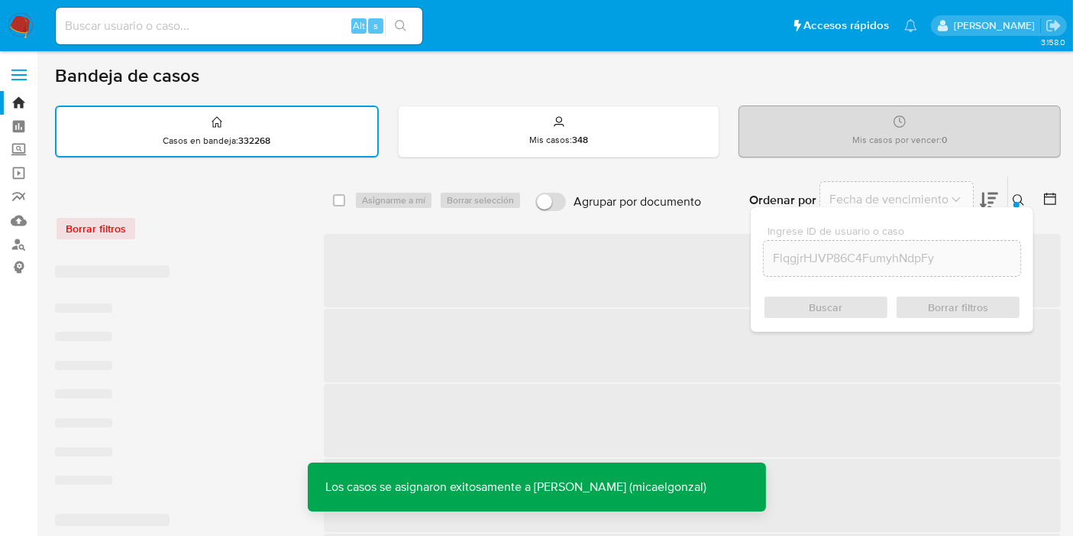
click at [266, 32] on input at bounding box center [239, 26] width 367 height 20
paste input "FlqgjrHJVP86C4FumyhNdpFy"
type input "FlqgjrHJVP86C4FumyhNdpFy"
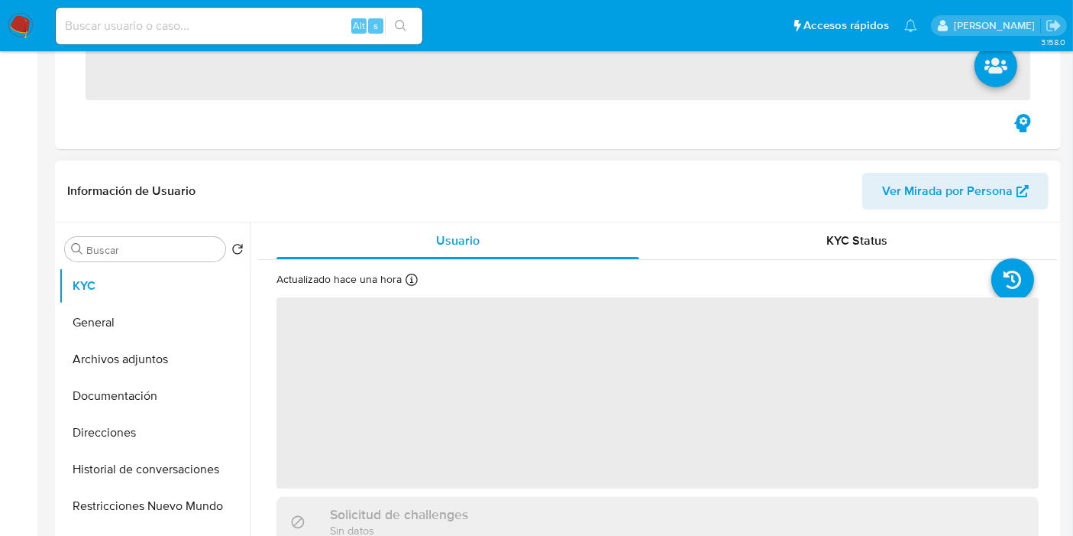
scroll to position [339, 0]
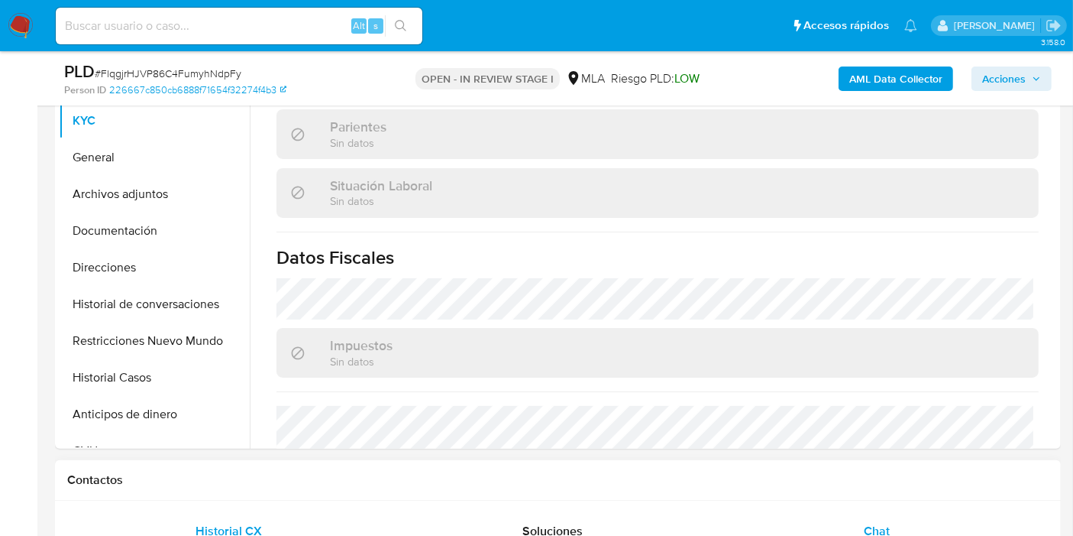
click at [832, 516] on div "Chat" at bounding box center [876, 531] width 287 height 37
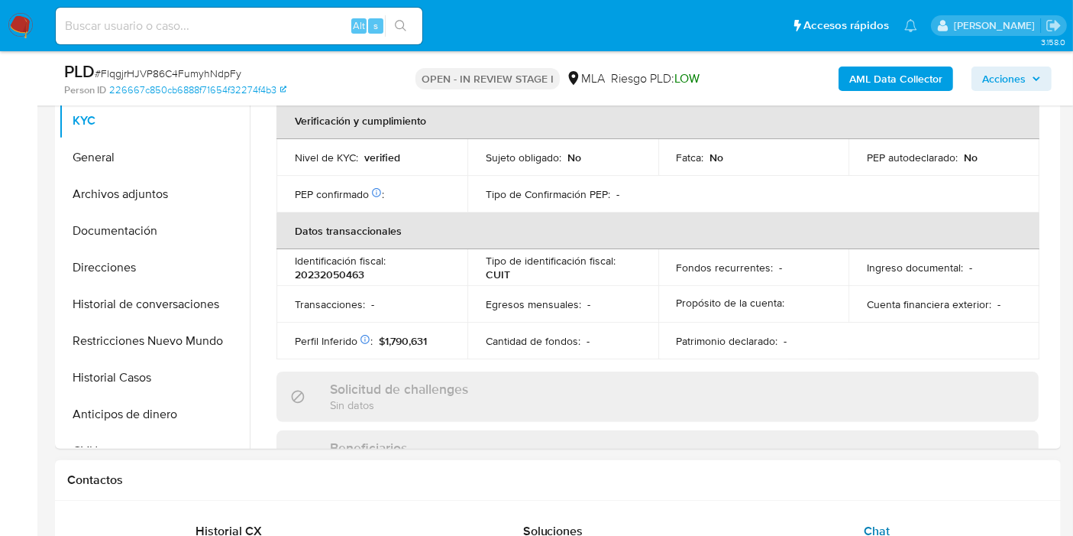
scroll to position [700, 0]
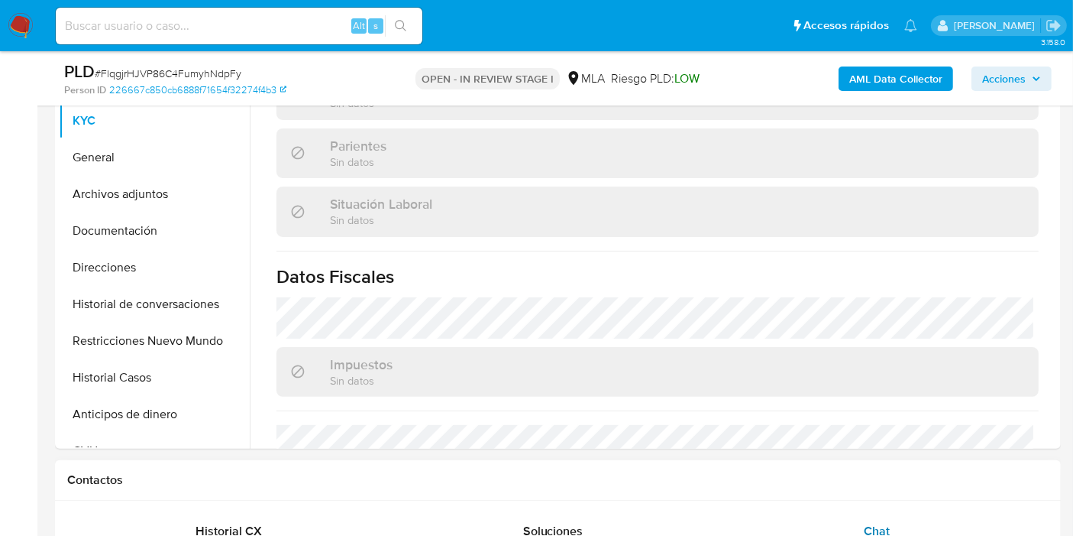
click at [827, 526] on div "Chat" at bounding box center [876, 531] width 287 height 37
select select "10"
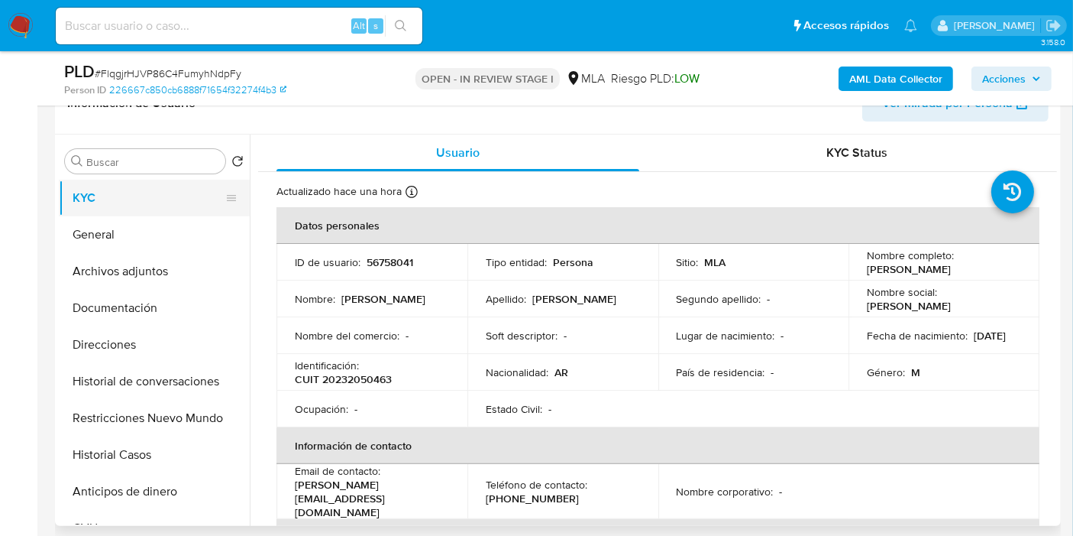
scroll to position [170, 0]
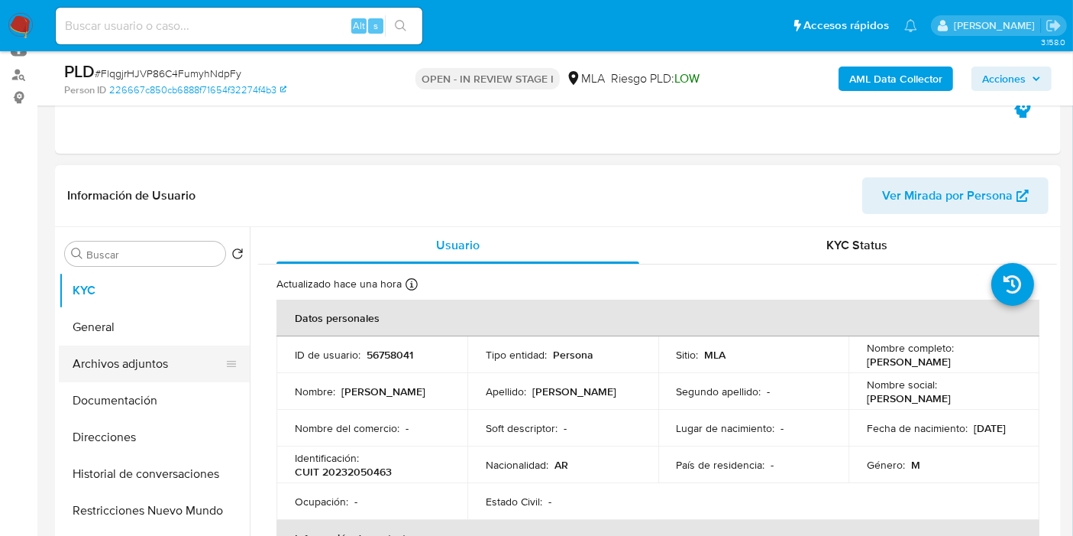
click at [105, 351] on button "Archivos adjuntos" at bounding box center [148, 363] width 179 height 37
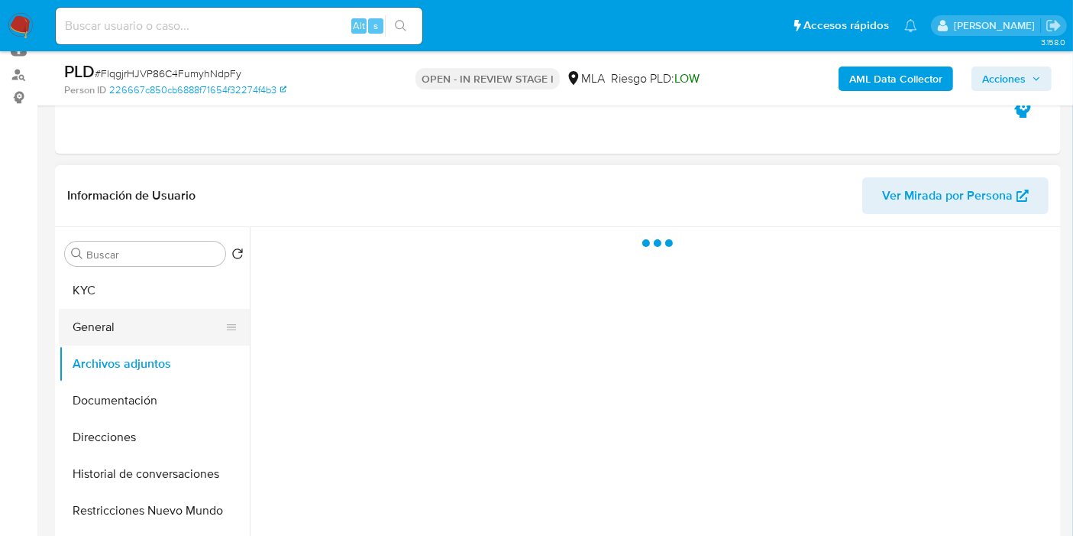
click at [118, 335] on button "General" at bounding box center [148, 327] width 179 height 37
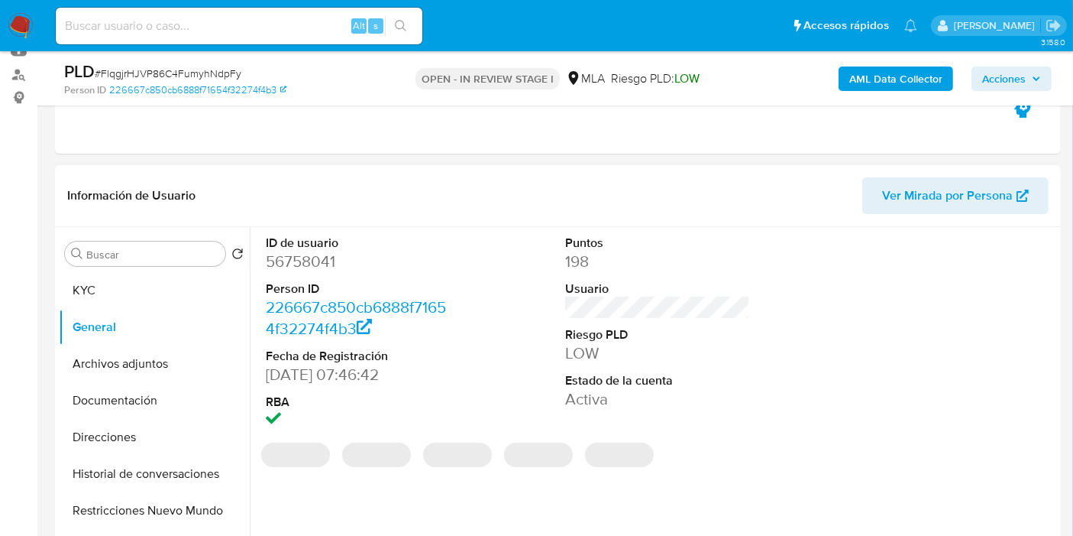
click at [295, 256] on dd "56758041" at bounding box center [358, 261] width 185 height 21
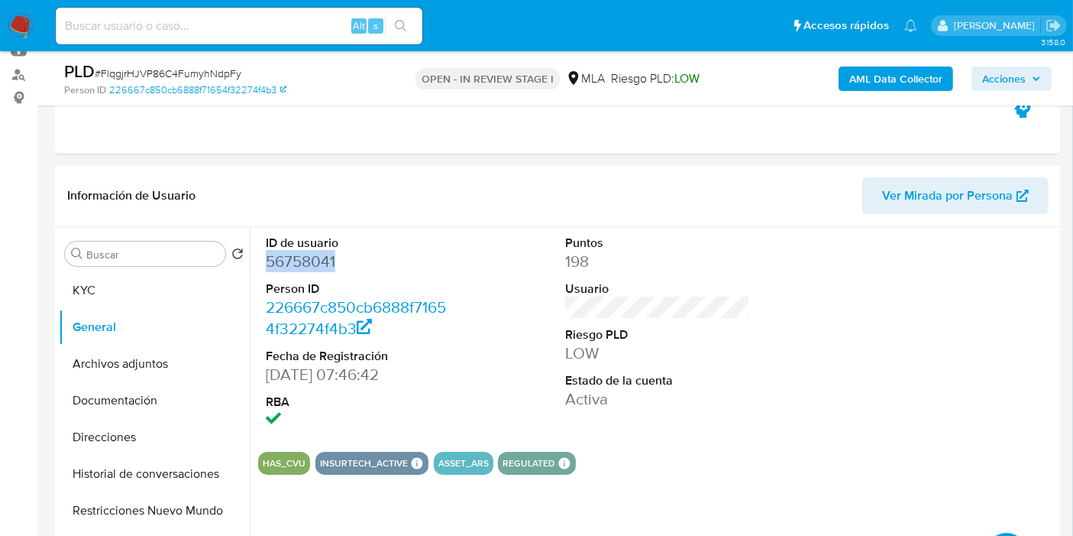
copy dd "56758041"
click at [97, 262] on div "Buscar" at bounding box center [145, 253] width 160 height 24
click at [98, 280] on div "Buscar Volver al orden por defecto KYC General Archivos adjuntos Documentación …" at bounding box center [154, 423] width 191 height 389
click at [98, 280] on button "KYC" at bounding box center [148, 290] width 179 height 37
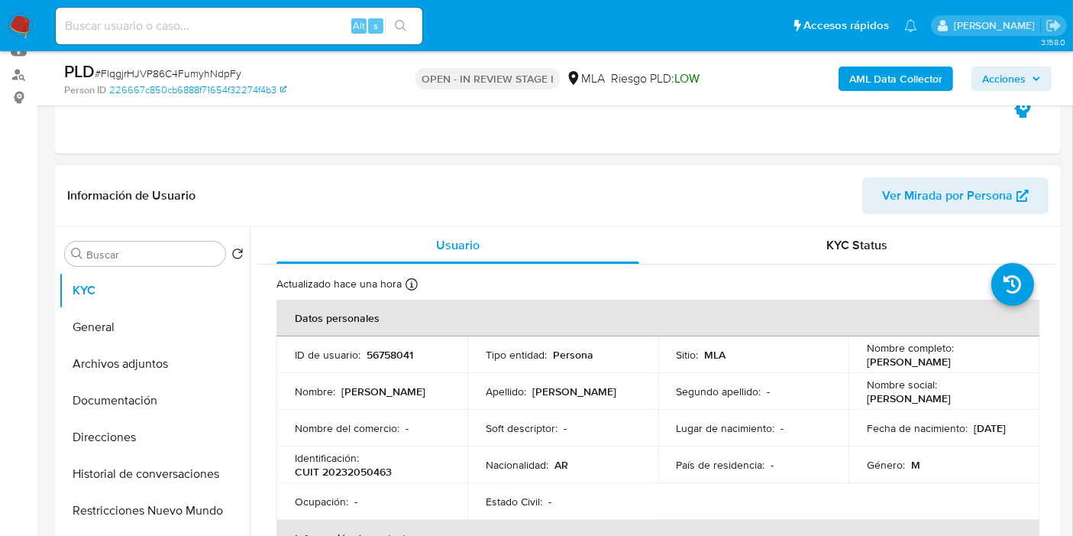
click at [164, 471] on button "Historial de conversaciones" at bounding box center [148, 473] width 179 height 37
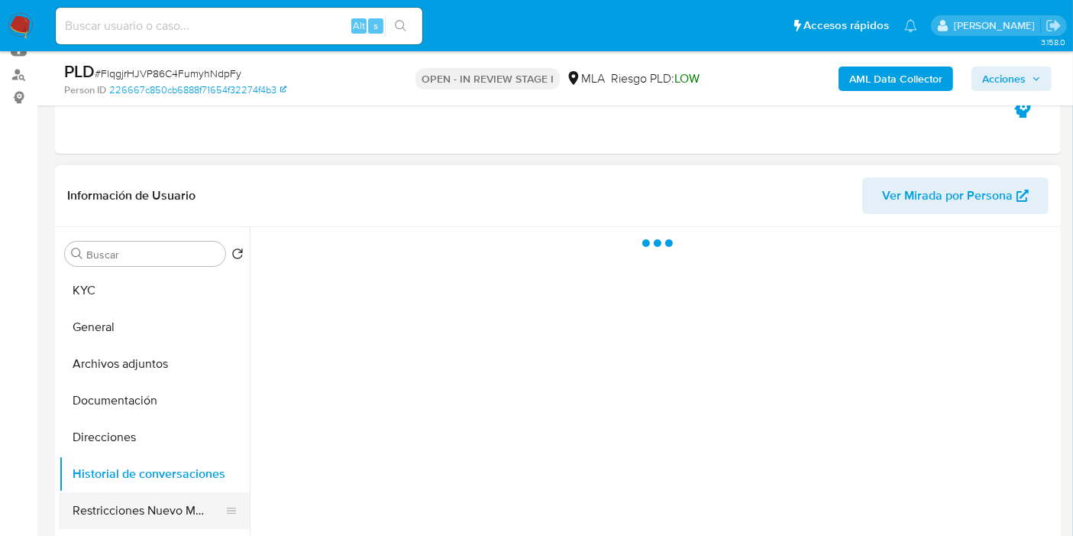
click at [154, 501] on button "Restricciones Nuevo Mundo" at bounding box center [148, 510] width 179 height 37
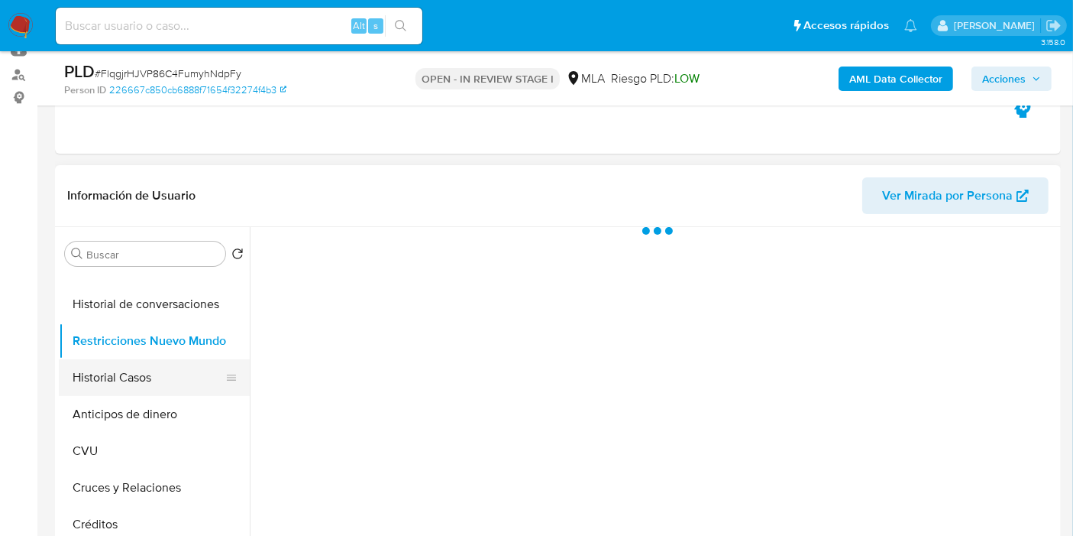
click at [145, 373] on button "Historial Casos" at bounding box center [148, 377] width 179 height 37
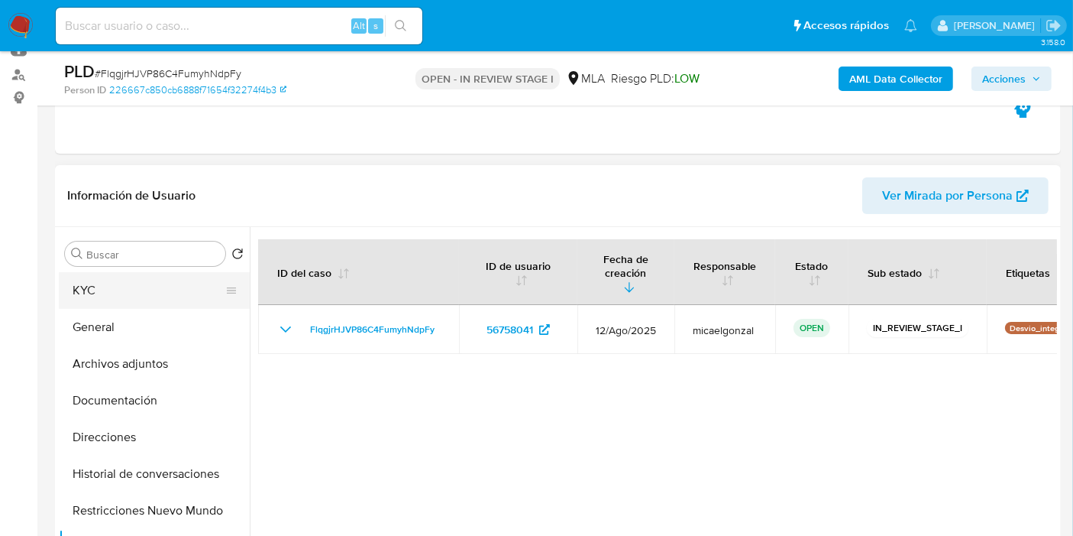
click at [134, 275] on button "KYC" at bounding box center [148, 290] width 179 height 37
